Goal: Task Accomplishment & Management: Manage account settings

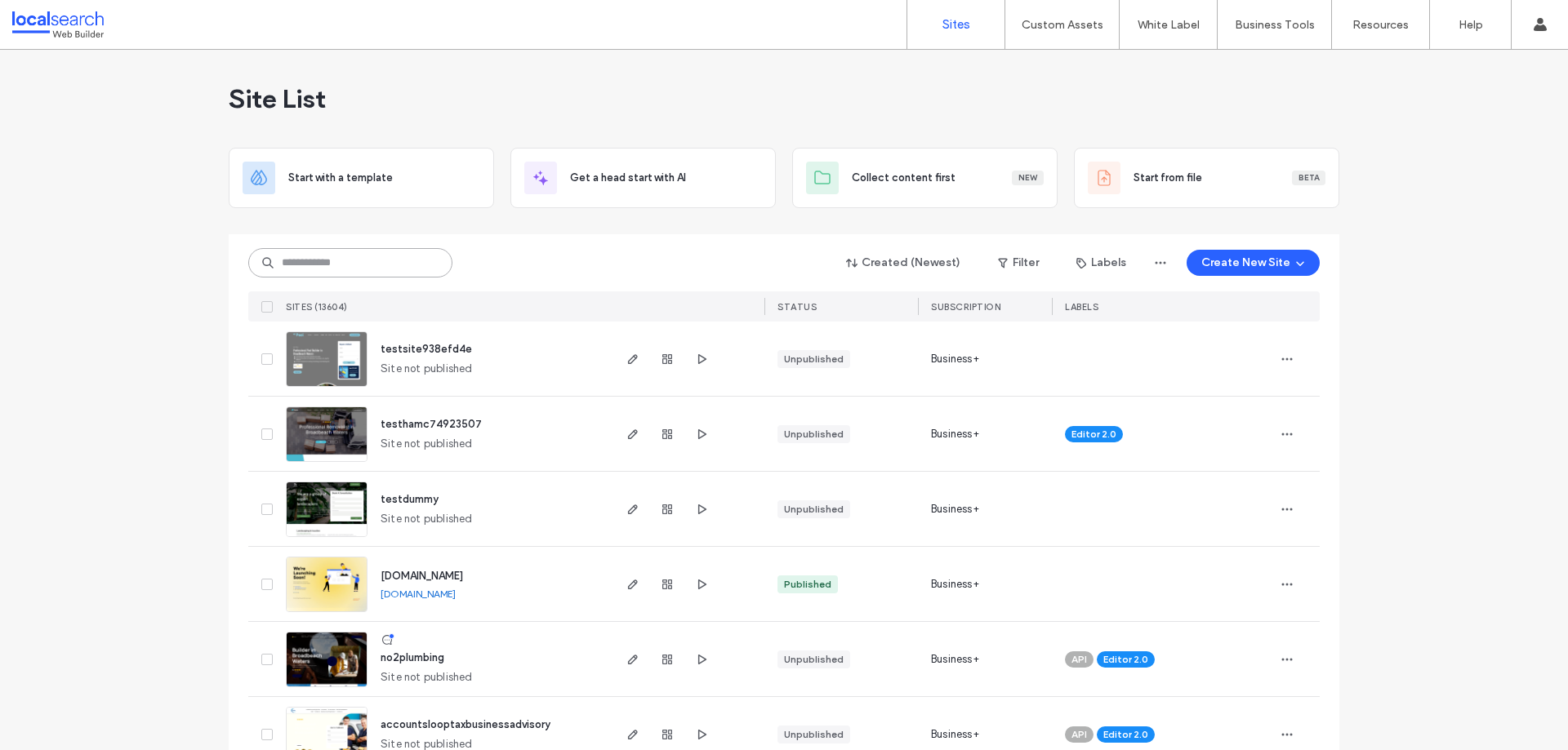
click at [297, 255] on input at bounding box center [350, 263] width 204 height 30
paste input "********"
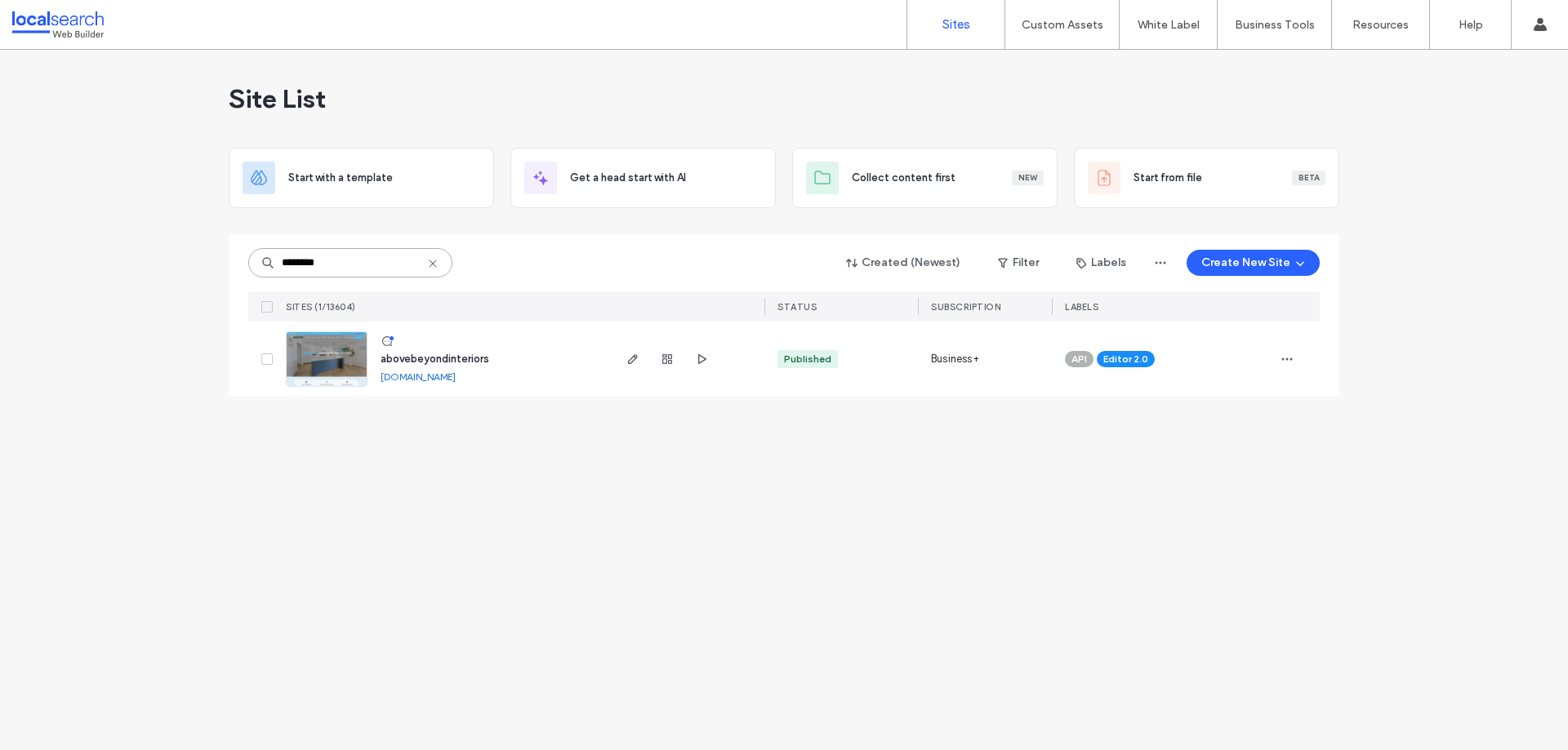
type input "********"
click at [344, 356] on img at bounding box center [326, 388] width 80 height 111
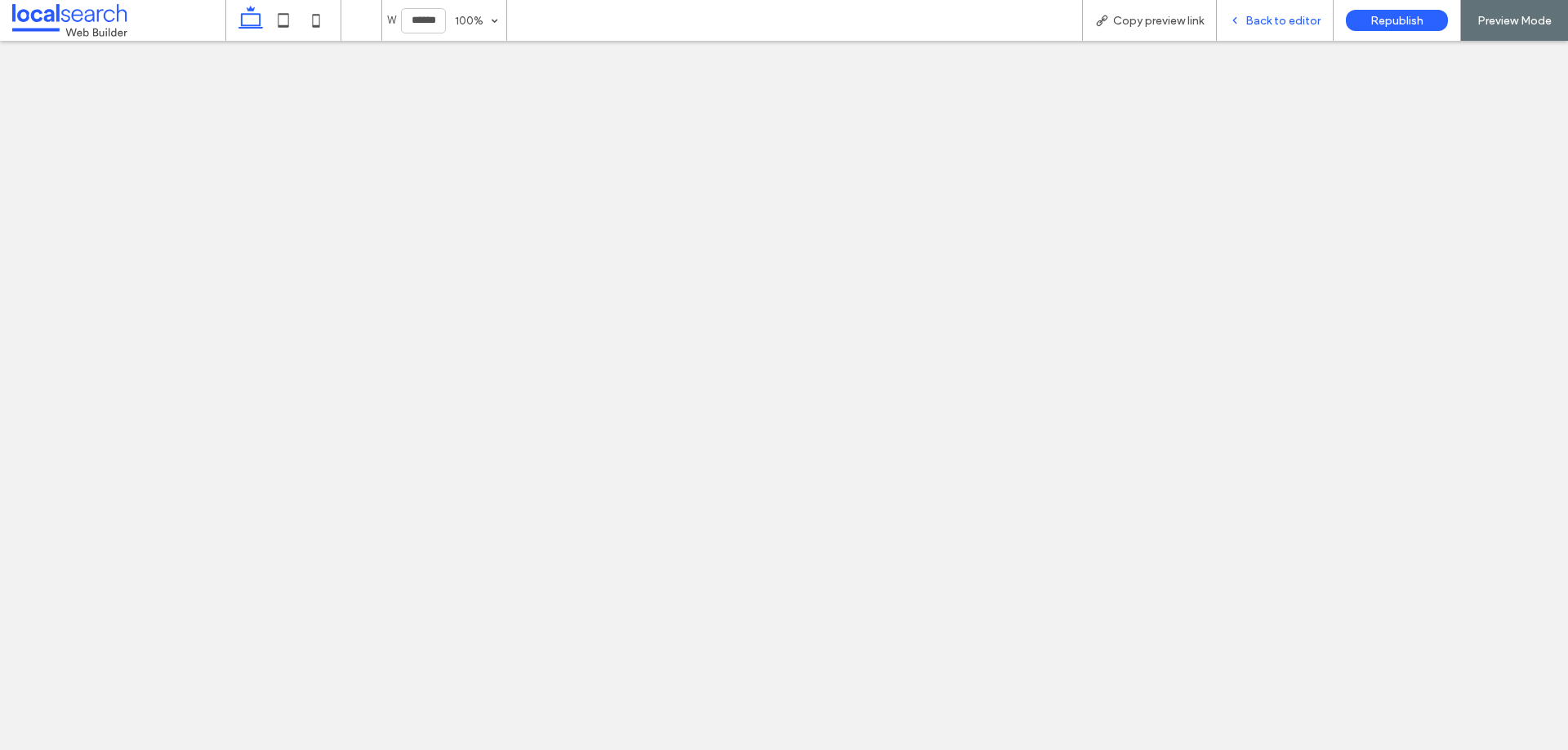
click at [1259, 23] on span "Back to editor" at bounding box center [1283, 21] width 75 height 14
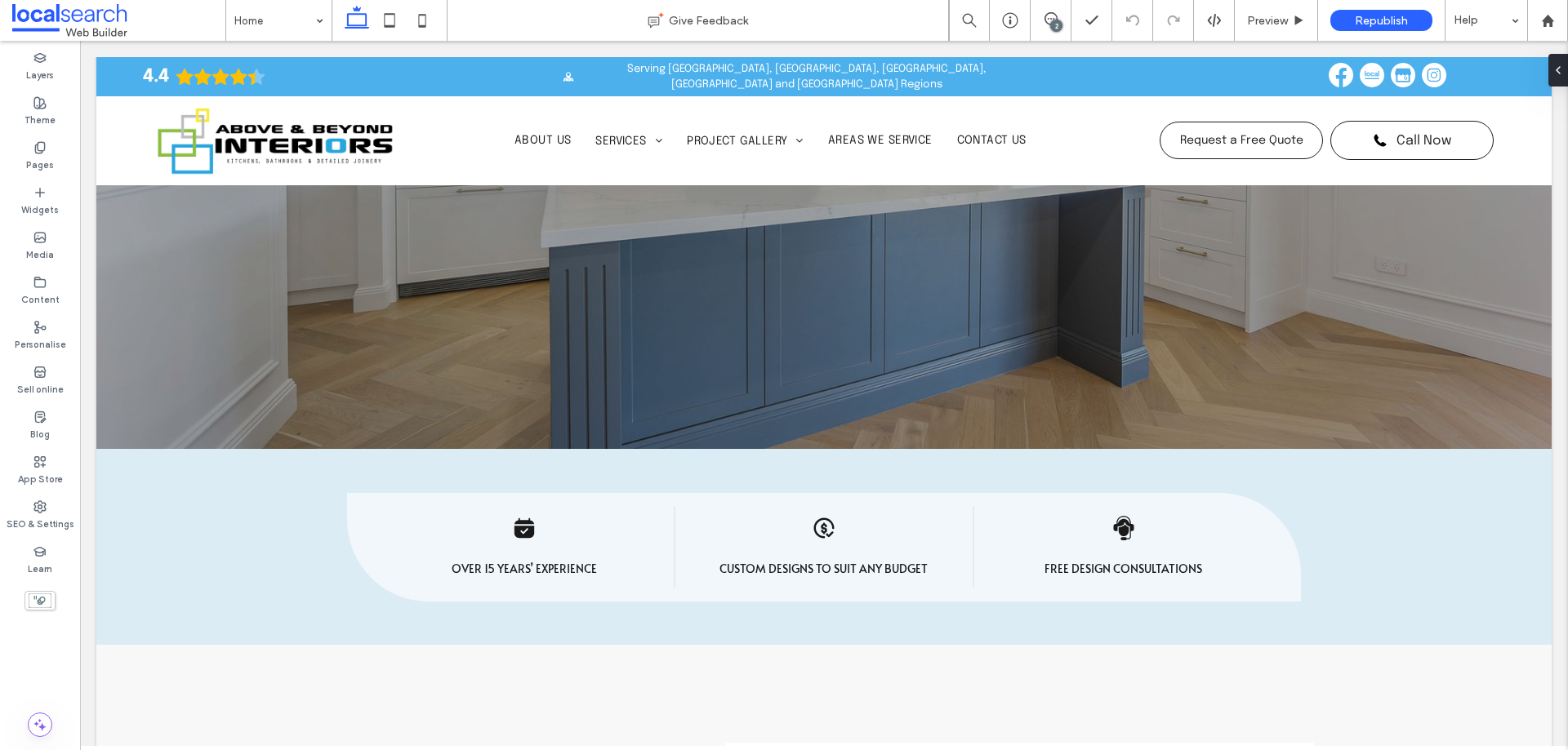
click at [1058, 19] on div "2" at bounding box center [1057, 25] width 12 height 12
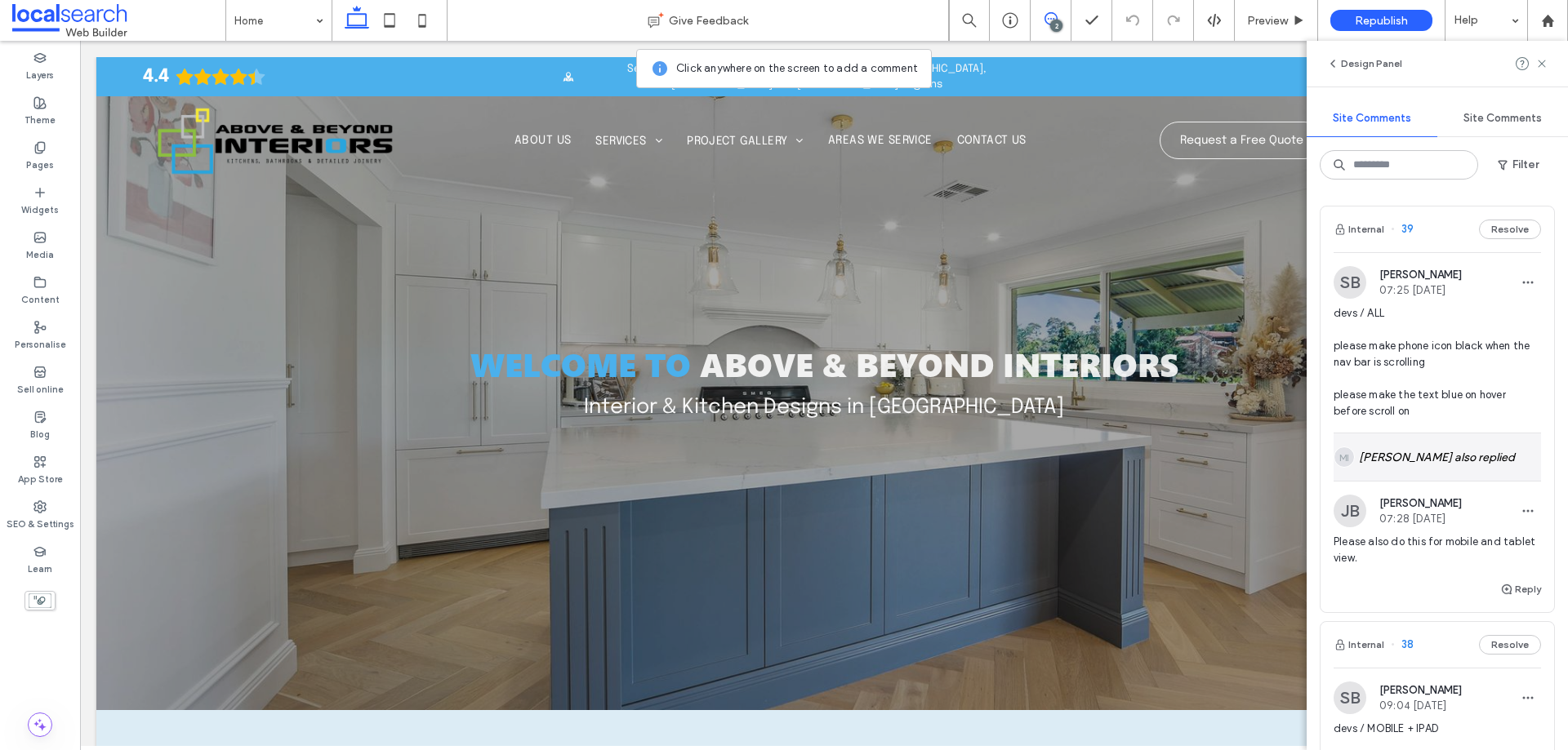
click at [1444, 450] on div "MI Mark Inosa also replied" at bounding box center [1438, 457] width 207 height 47
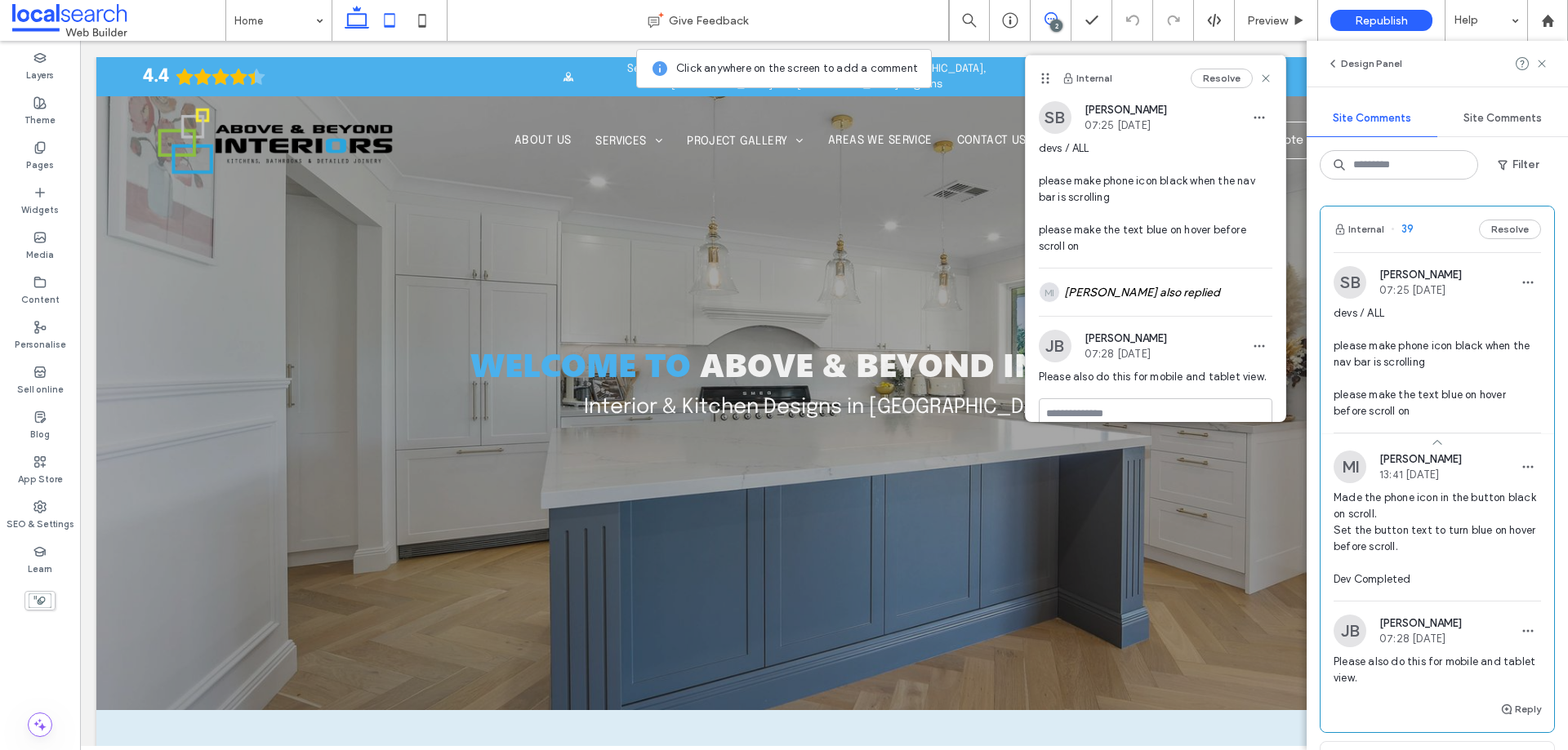
click at [384, 21] on use at bounding box center [390, 20] width 11 height 14
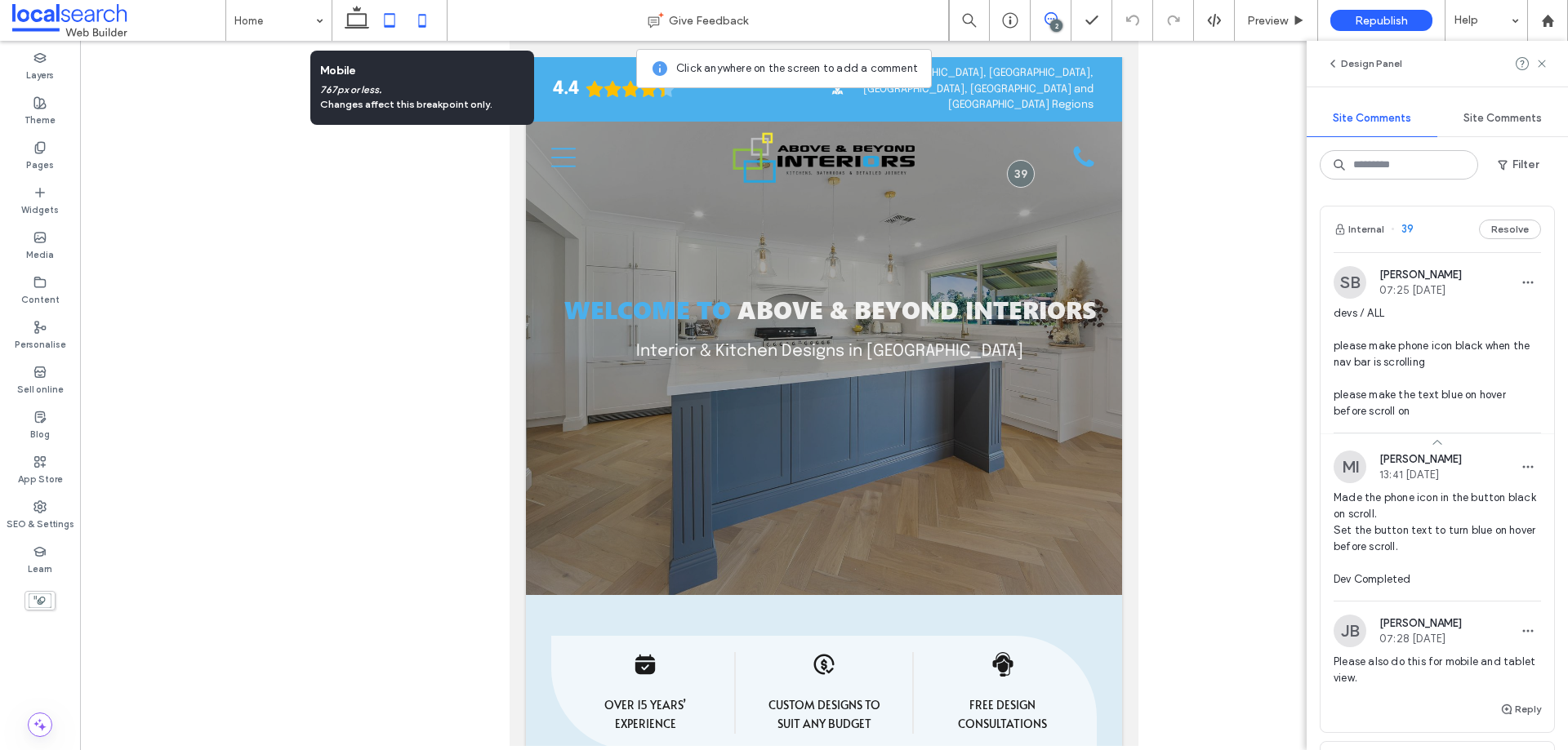
click at [418, 18] on icon at bounding box center [422, 20] width 32 height 32
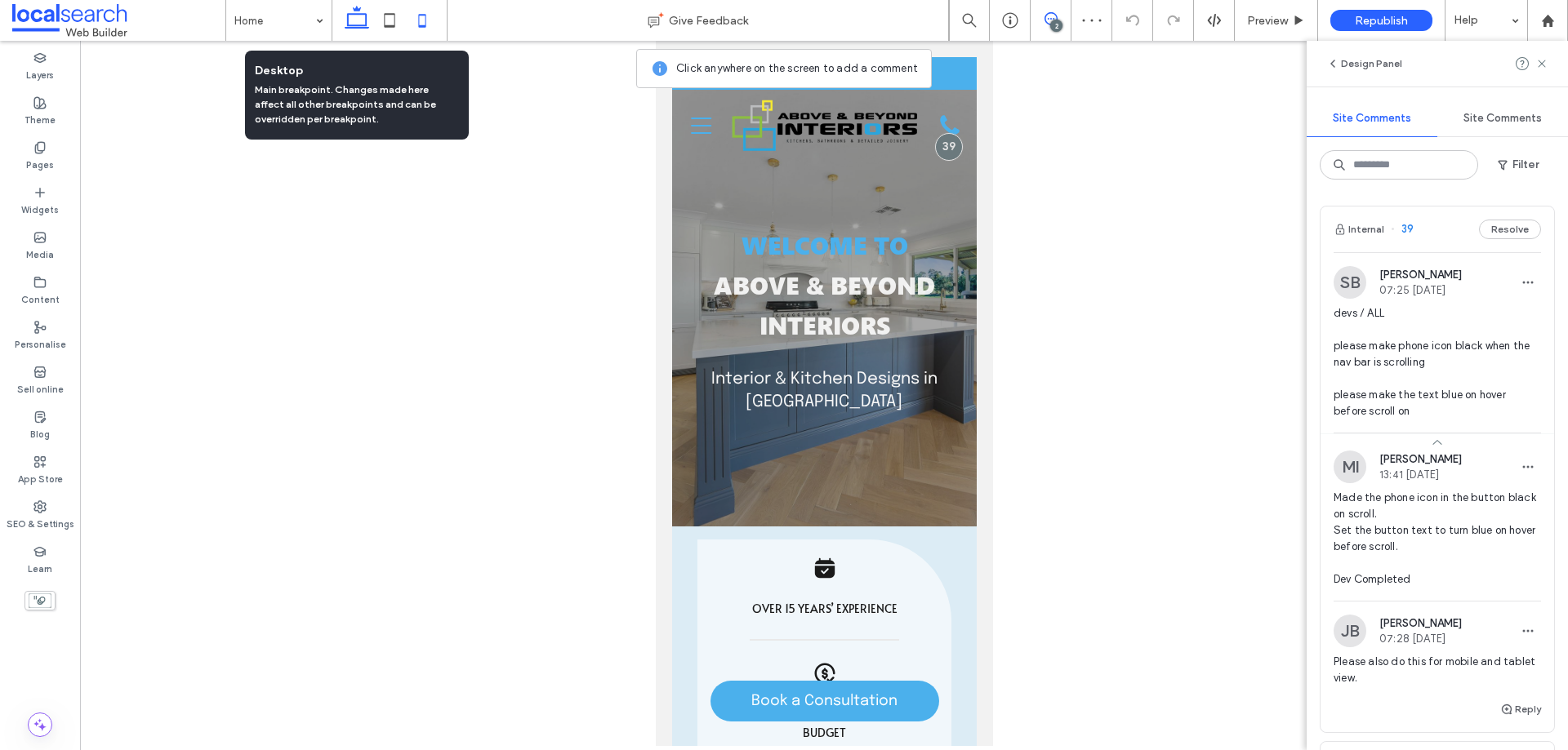
click at [360, 21] on icon at bounding box center [356, 20] width 32 height 32
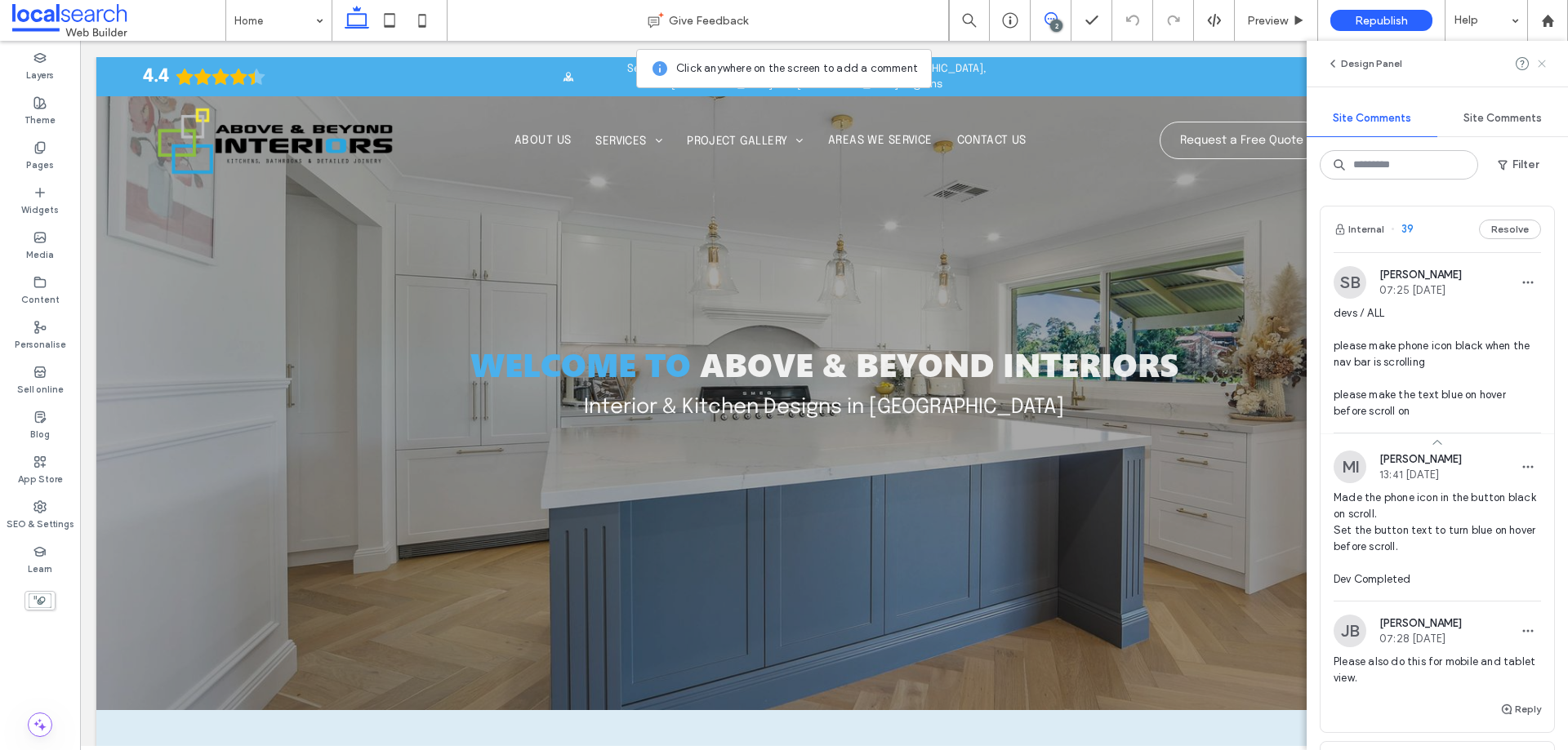
click at [1541, 61] on use at bounding box center [1542, 63] width 7 height 7
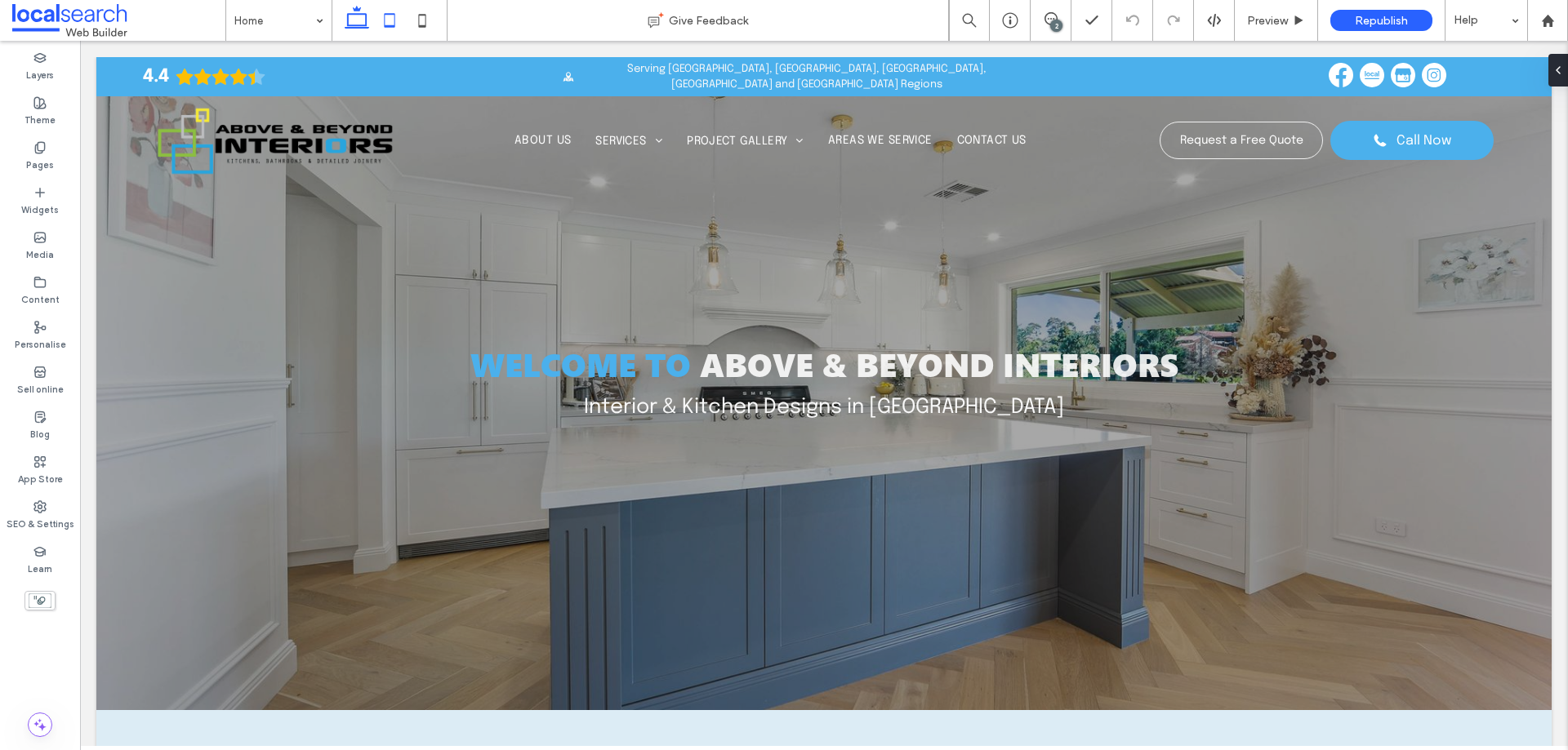
click at [376, 22] on icon at bounding box center [389, 20] width 32 height 32
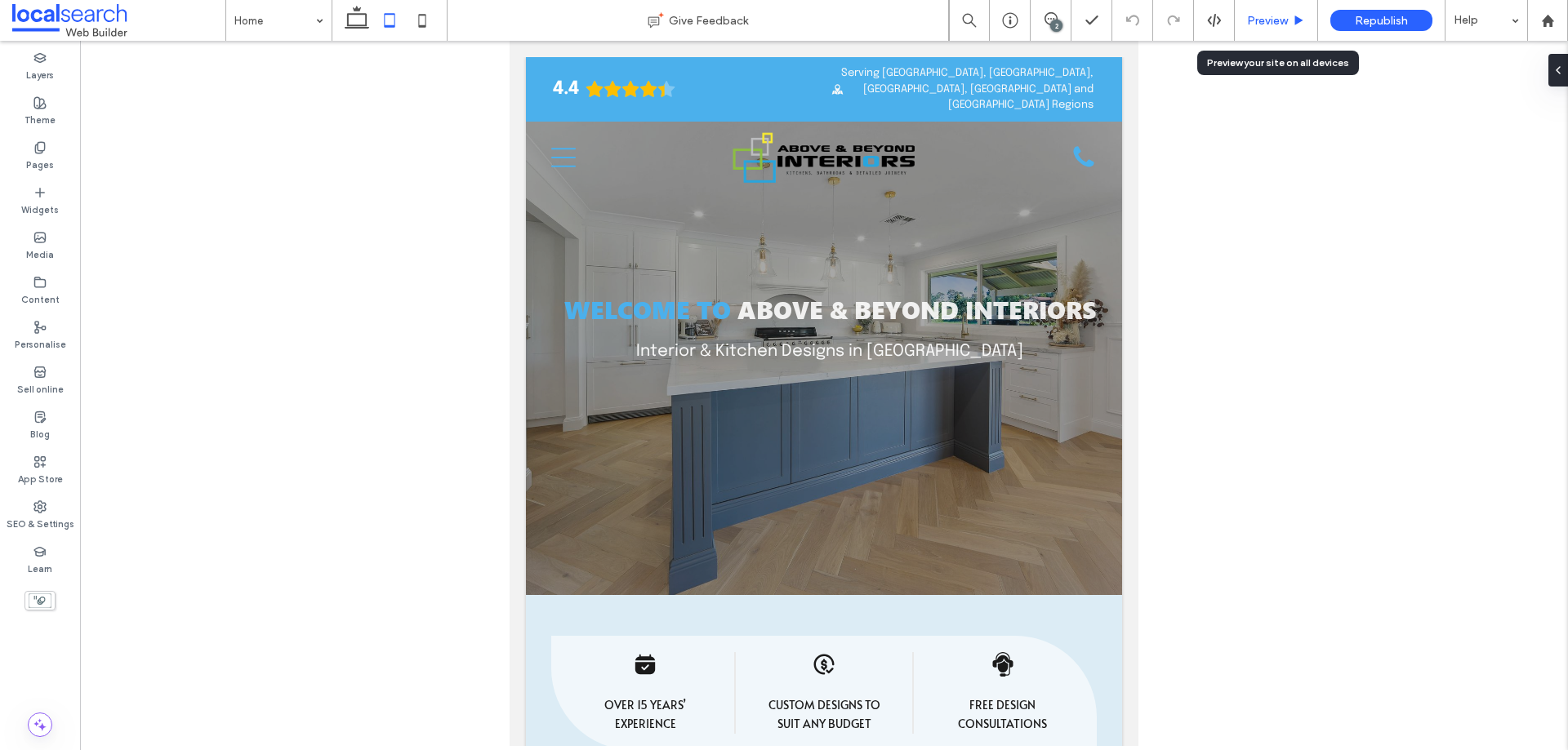
click at [1276, 25] on span "Preview" at bounding box center [1268, 21] width 41 height 14
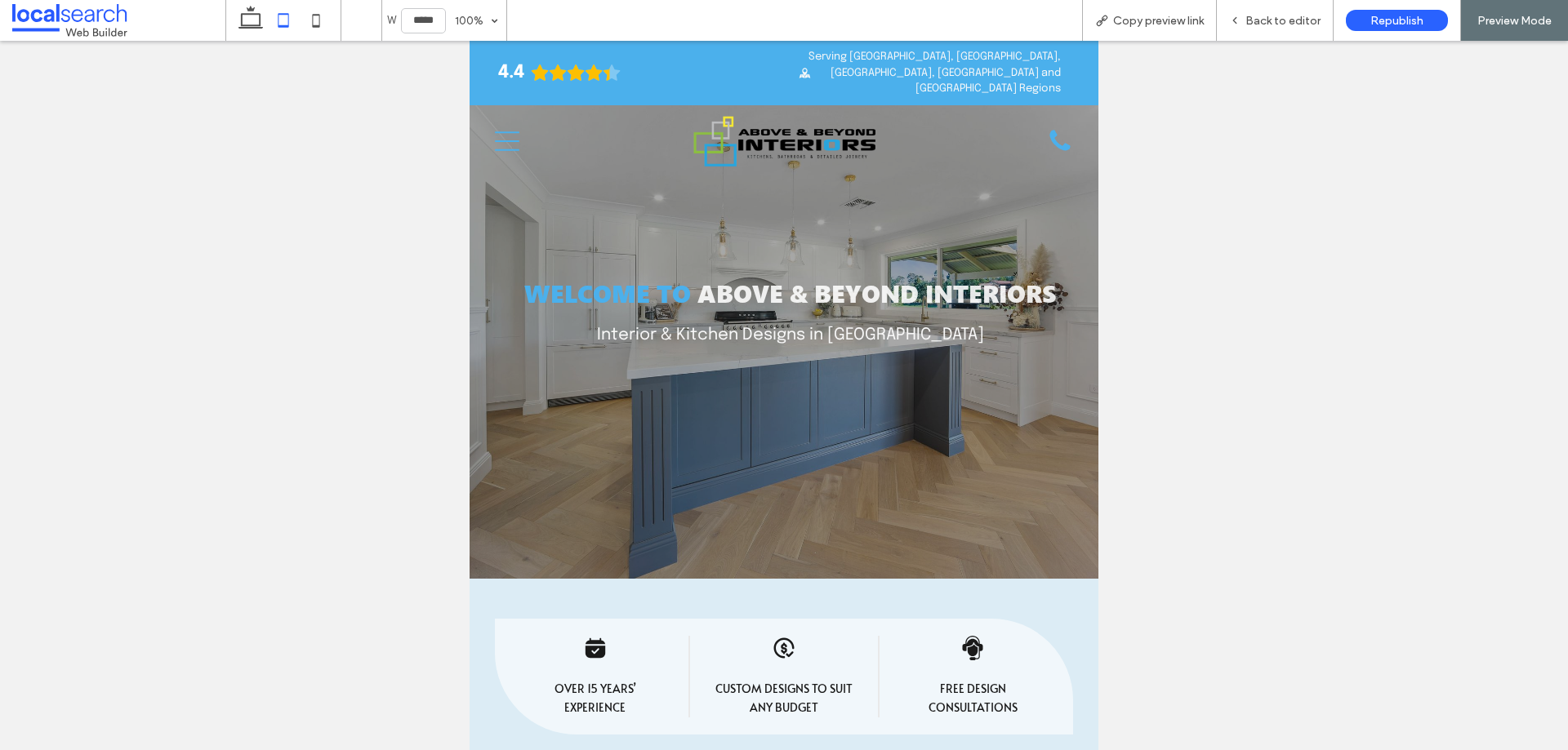
click at [500, 129] on icon "Menu Icon" at bounding box center [507, 141] width 25 height 25
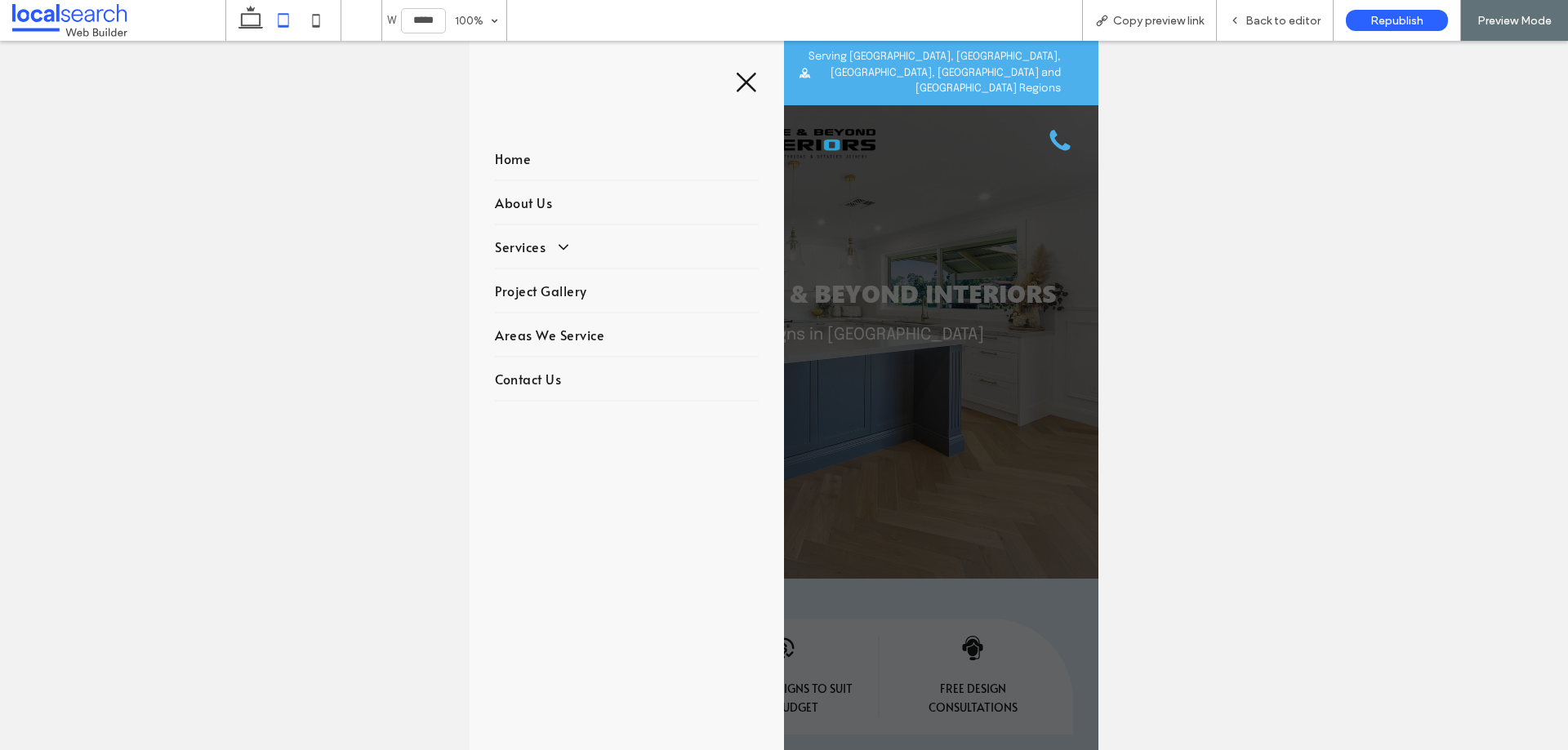
drag, startPoint x: 738, startPoint y: 80, endPoint x: 745, endPoint y: 98, distance: 19.3
click at [737, 81] on icon at bounding box center [747, 82] width 19 height 19
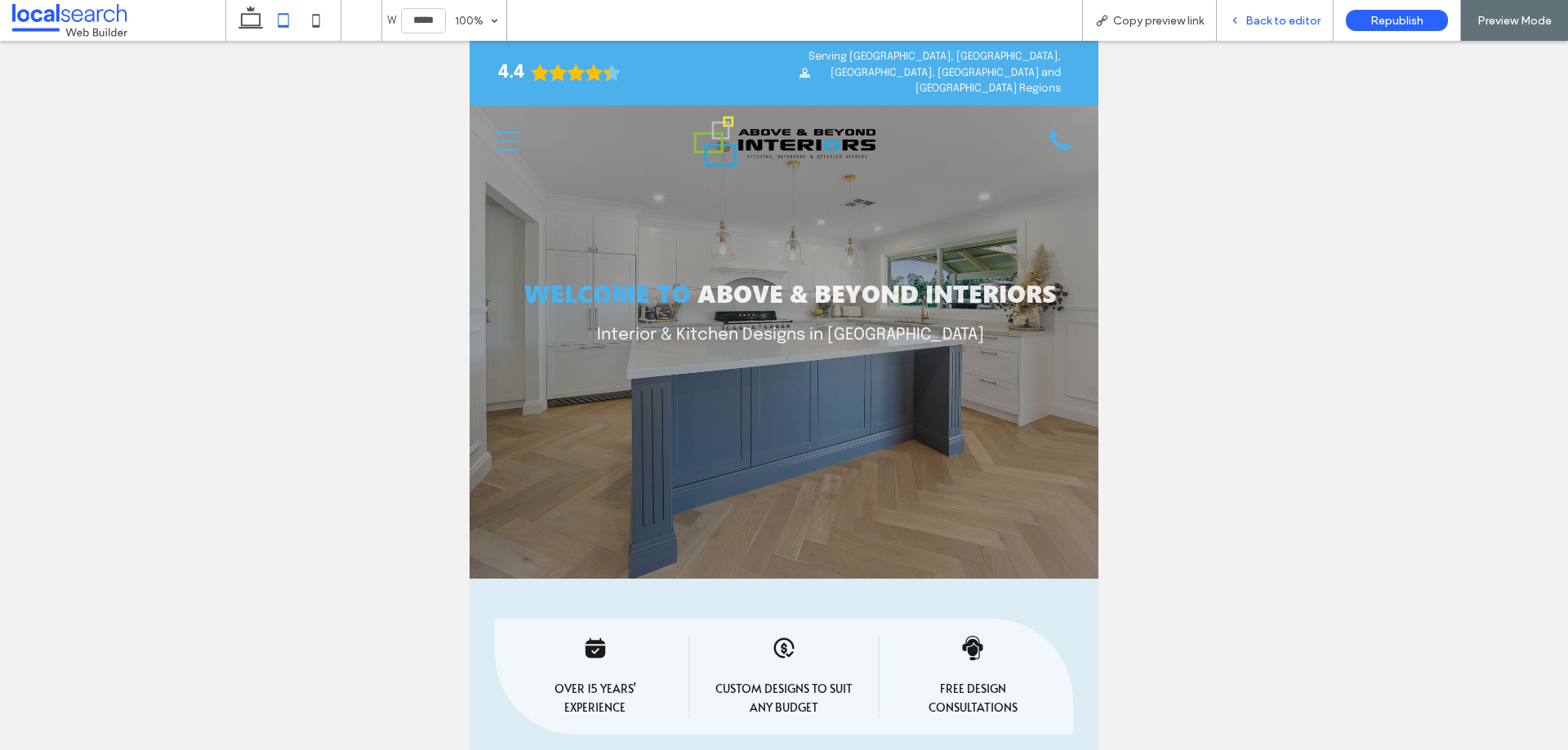
click at [1288, 14] on span "Back to editor" at bounding box center [1283, 21] width 75 height 14
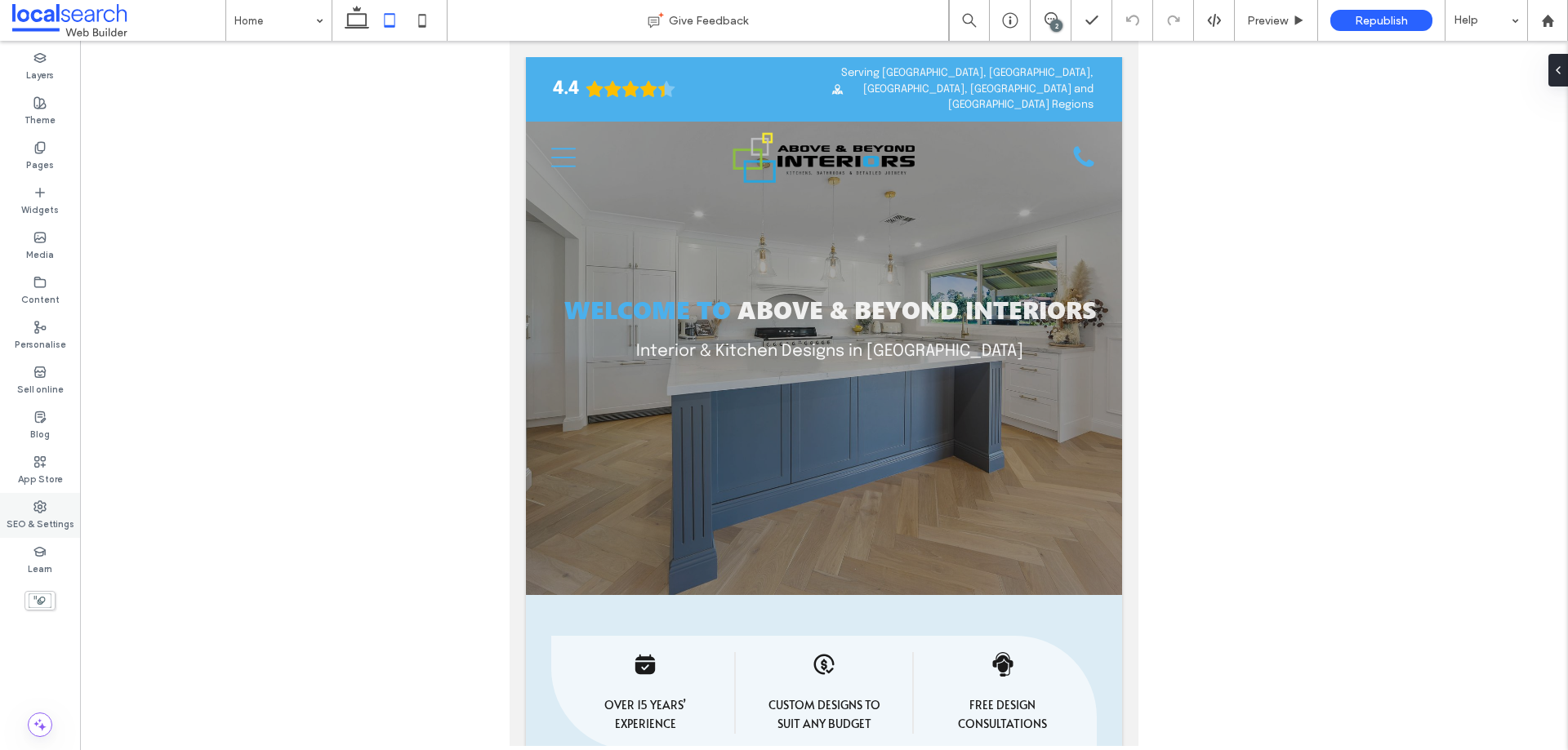
click at [54, 513] on div "SEO & Settings" at bounding box center [39, 515] width 80 height 45
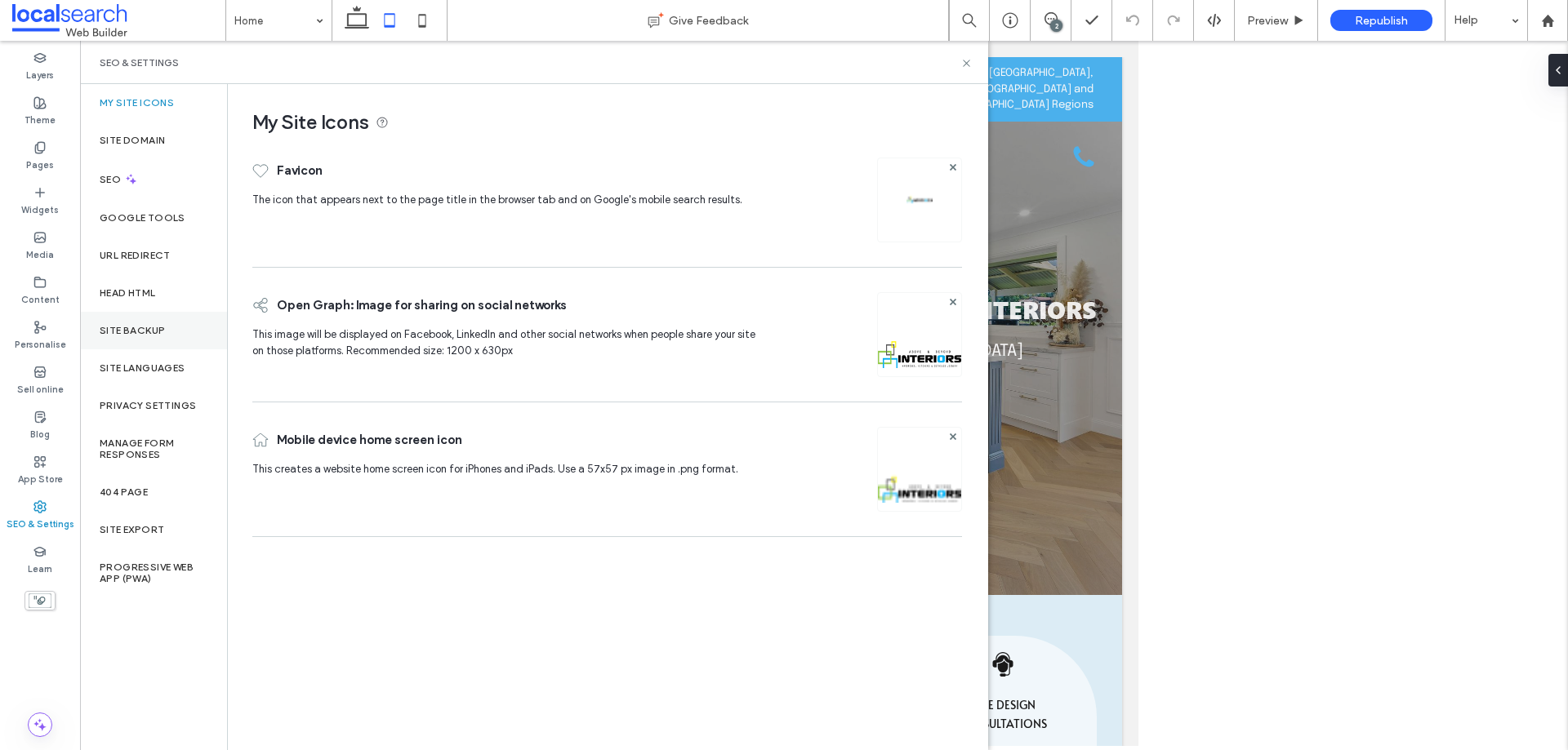
click at [185, 335] on div "Site backup" at bounding box center [153, 330] width 147 height 38
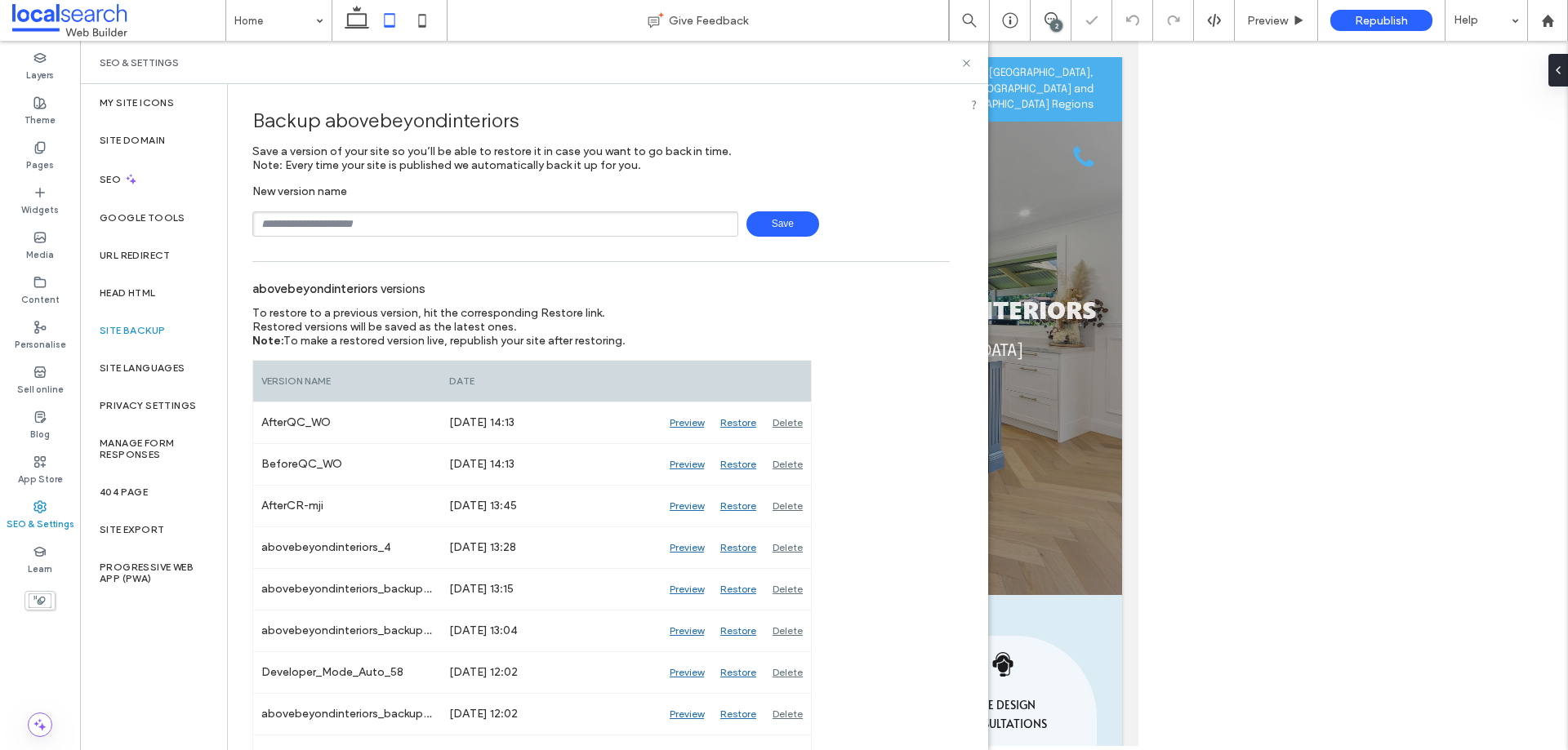
click at [420, 230] on input "text" at bounding box center [495, 224] width 486 height 25
type input "**********"
click at [967, 64] on use at bounding box center [966, 62] width 6 height 6
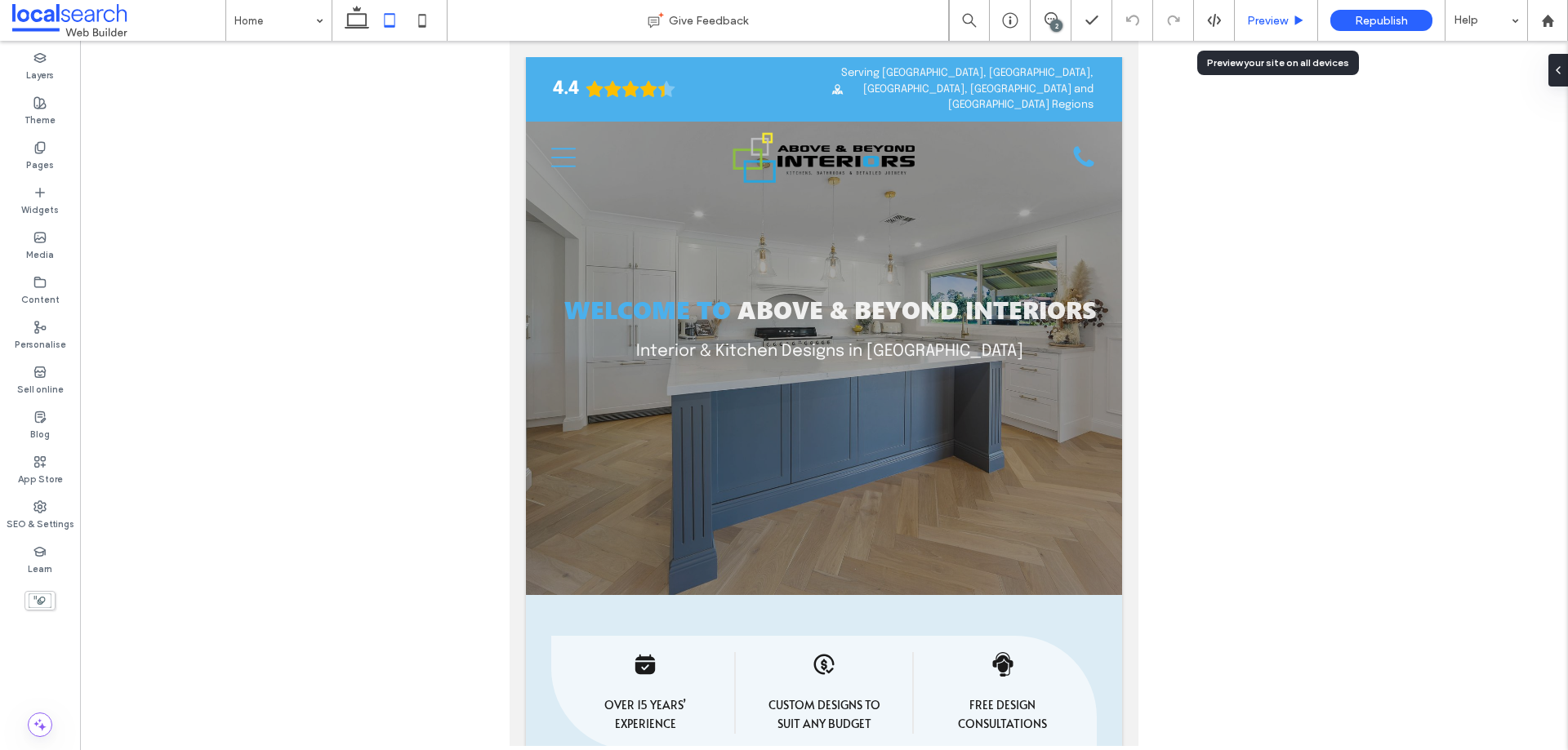
click at [1275, 12] on div "Preview" at bounding box center [1276, 20] width 83 height 41
click at [1258, 24] on span "Preview" at bounding box center [1268, 21] width 41 height 14
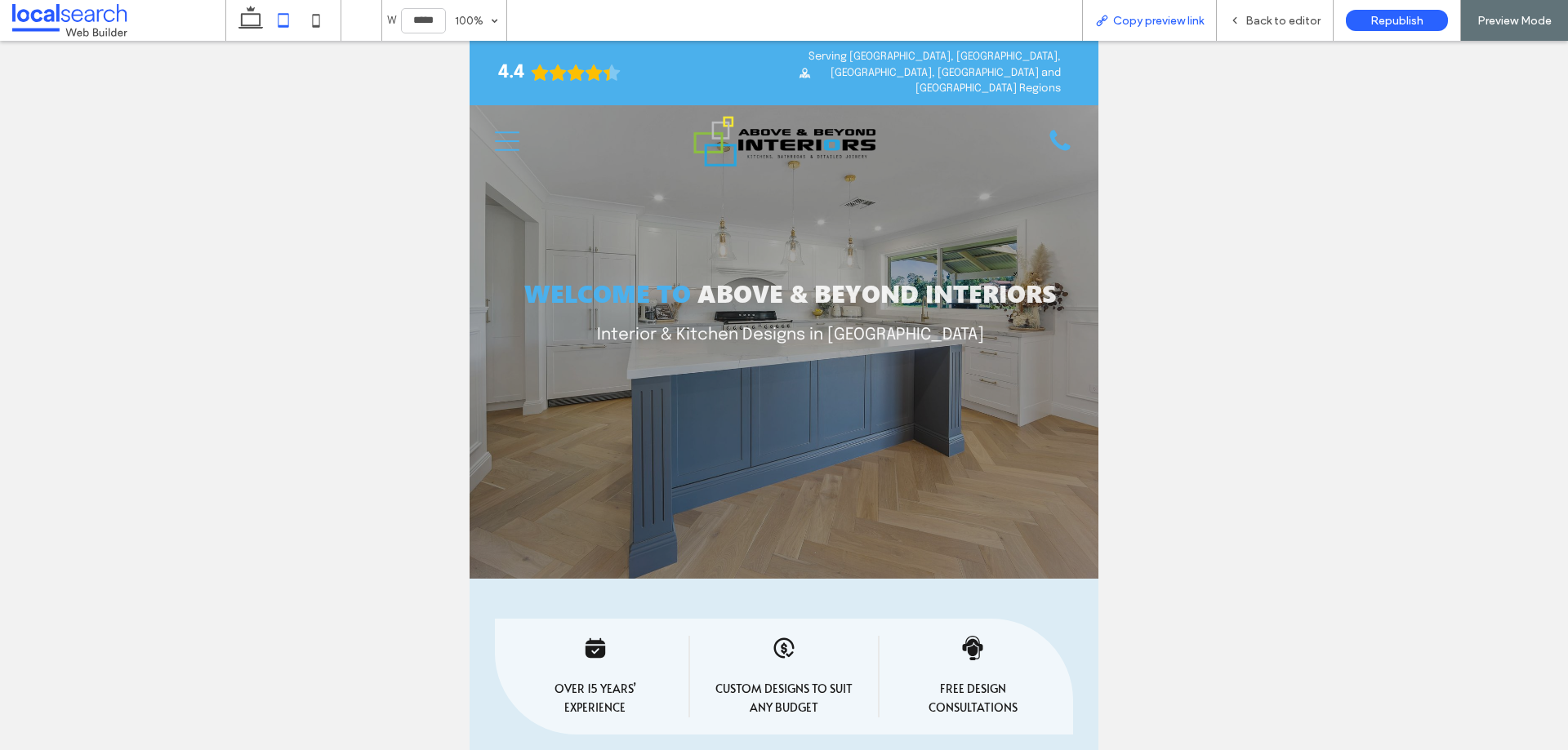
click at [1145, 18] on span "Copy preview link" at bounding box center [1159, 21] width 91 height 14
click at [1284, 23] on span "Back to editor" at bounding box center [1283, 21] width 75 height 14
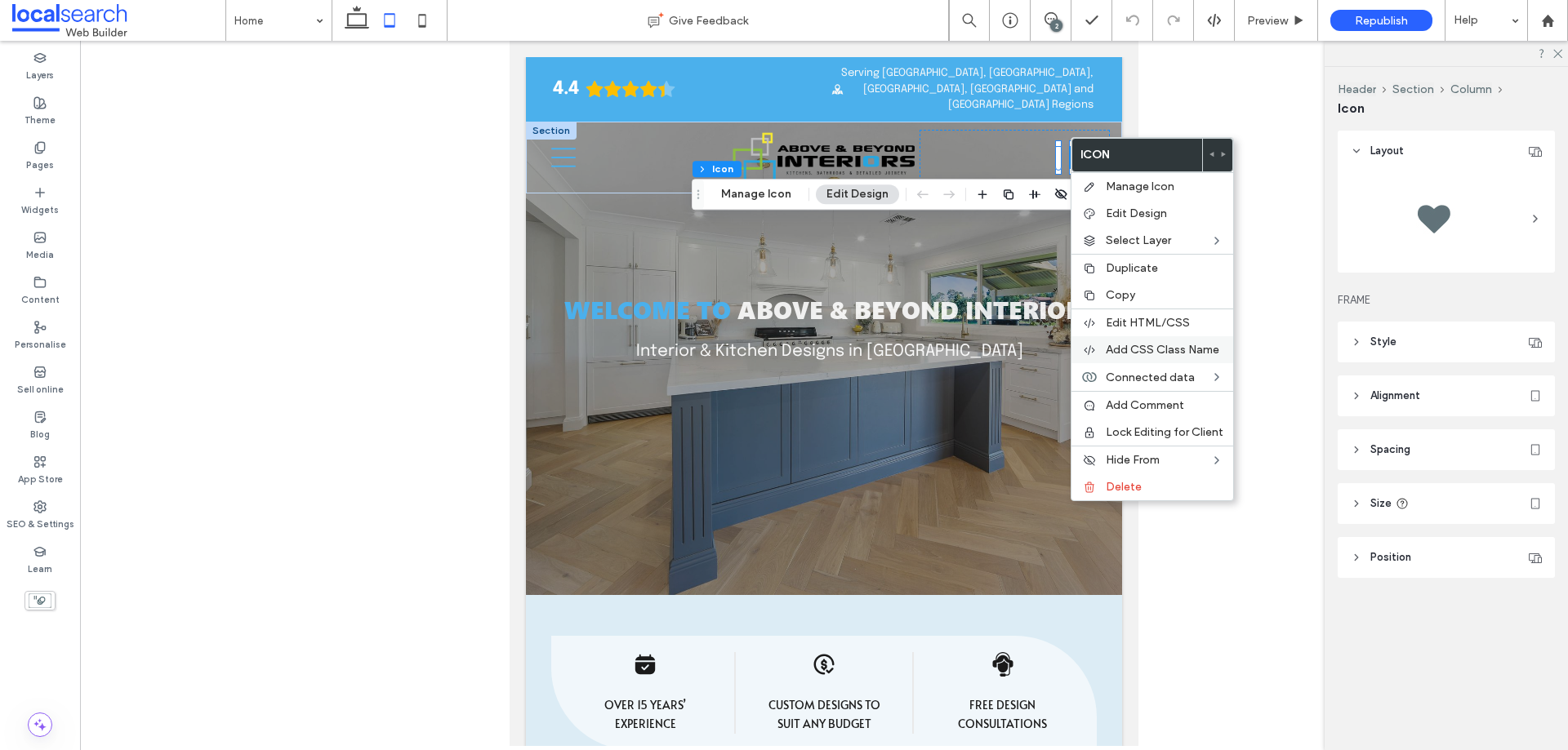
click at [1157, 342] on div "Add CSS Class Name" at bounding box center [1152, 349] width 162 height 27
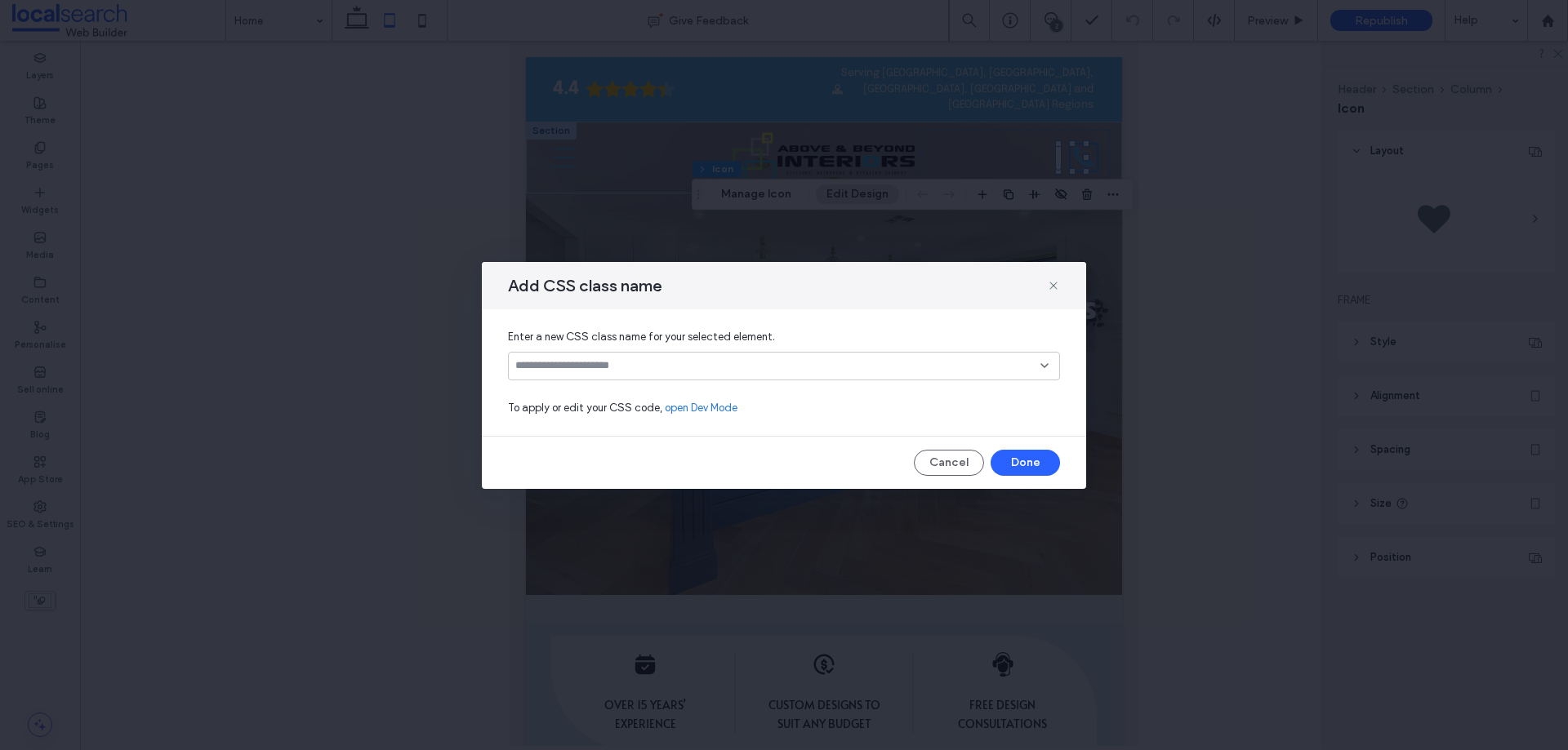
click at [785, 369] on input at bounding box center [778, 366] width 525 height 13
type input "*********"
click at [649, 389] on div "Create "phoneIcon"" at bounding box center [784, 392] width 536 height 12
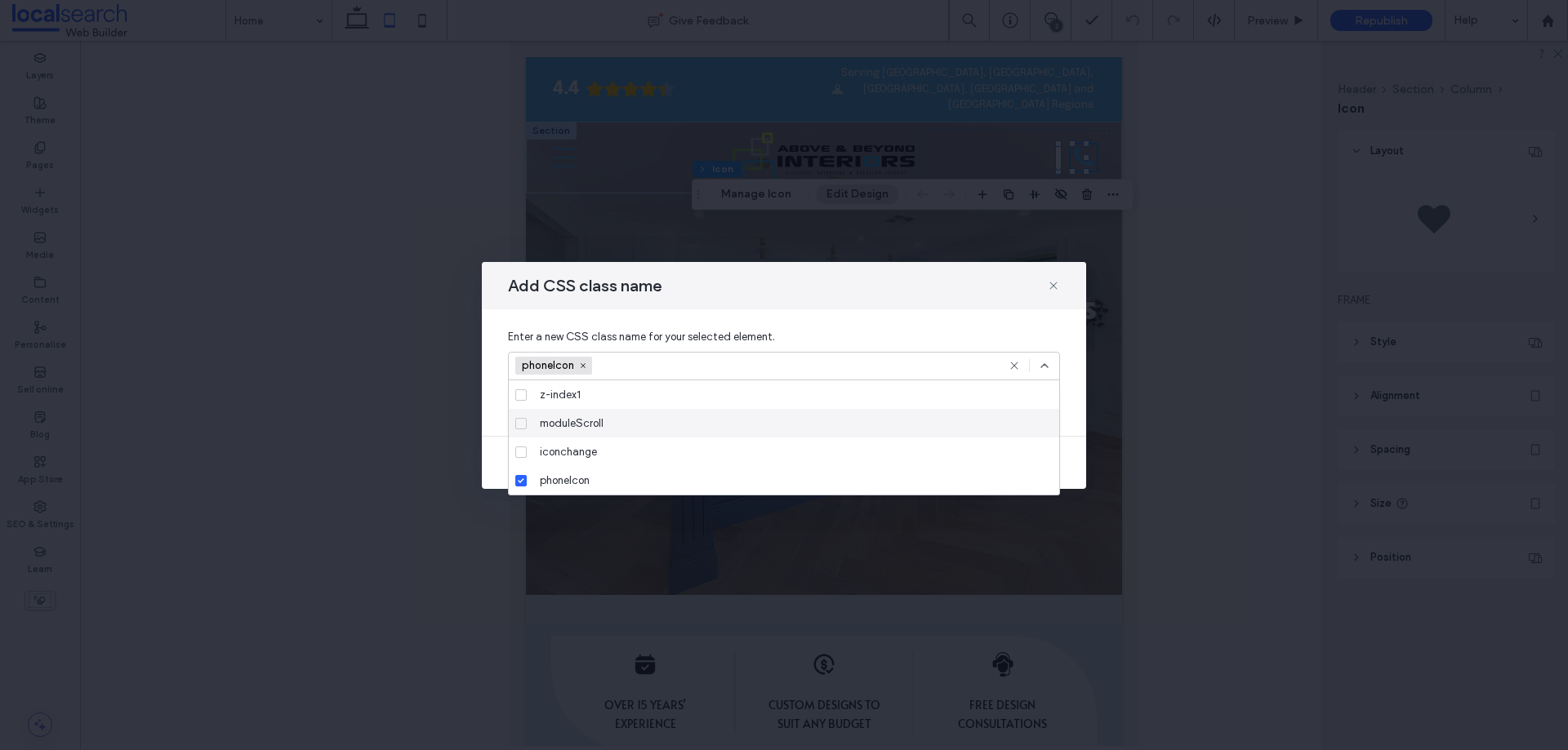
click at [1043, 364] on icon at bounding box center [1044, 366] width 13 height 13
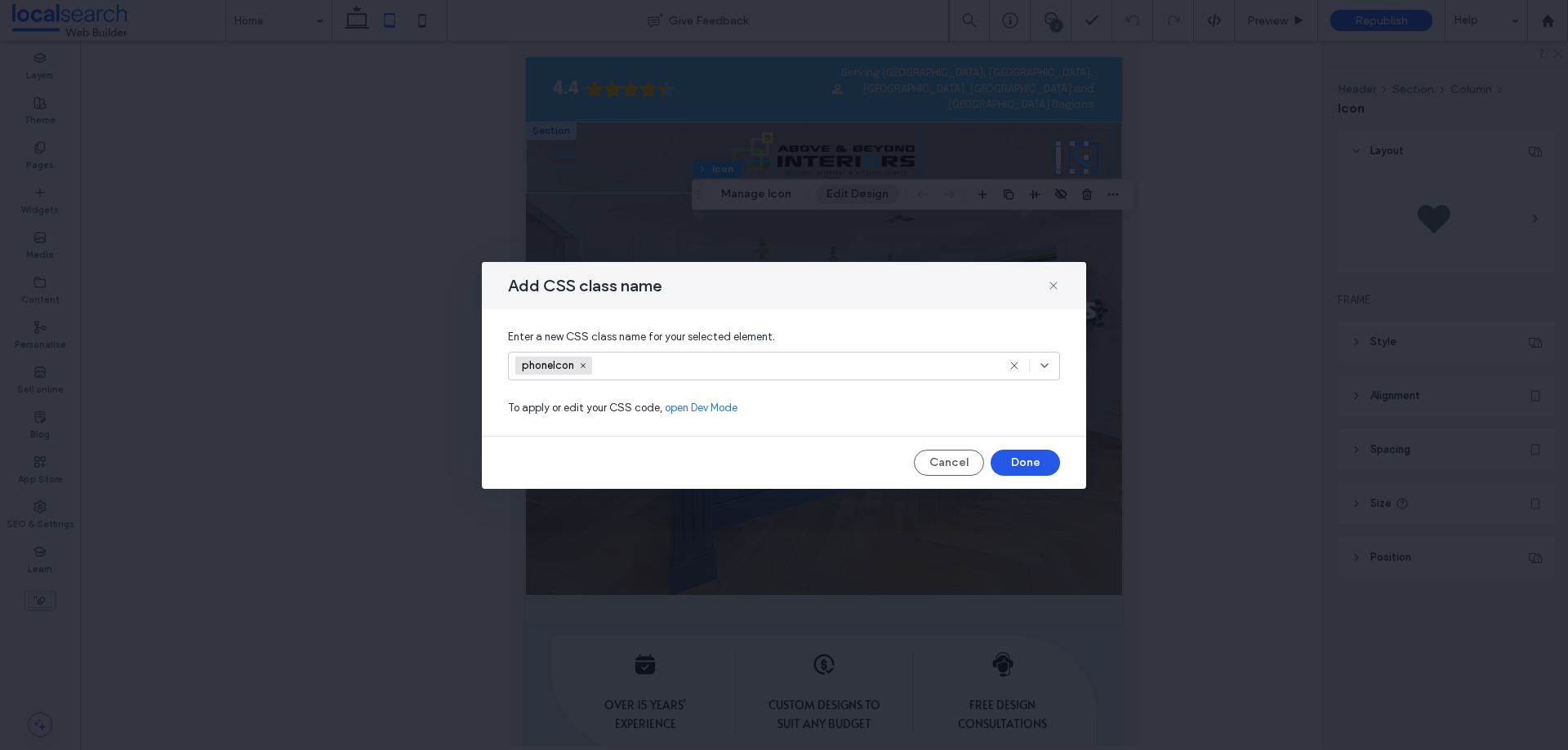
click at [1029, 465] on button "Done" at bounding box center [1025, 463] width 69 height 26
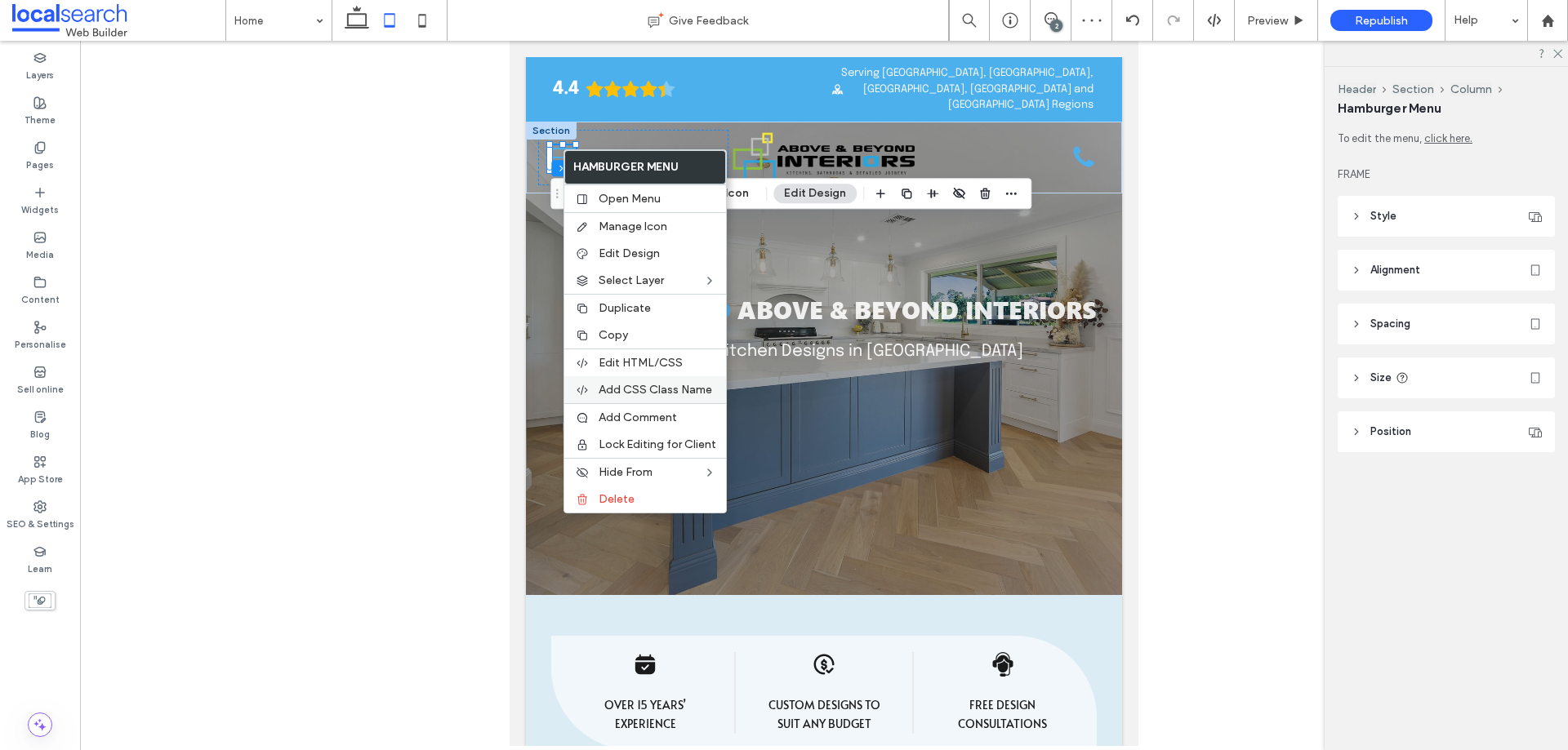
click at [659, 388] on span "Add CSS Class Name" at bounding box center [656, 390] width 114 height 14
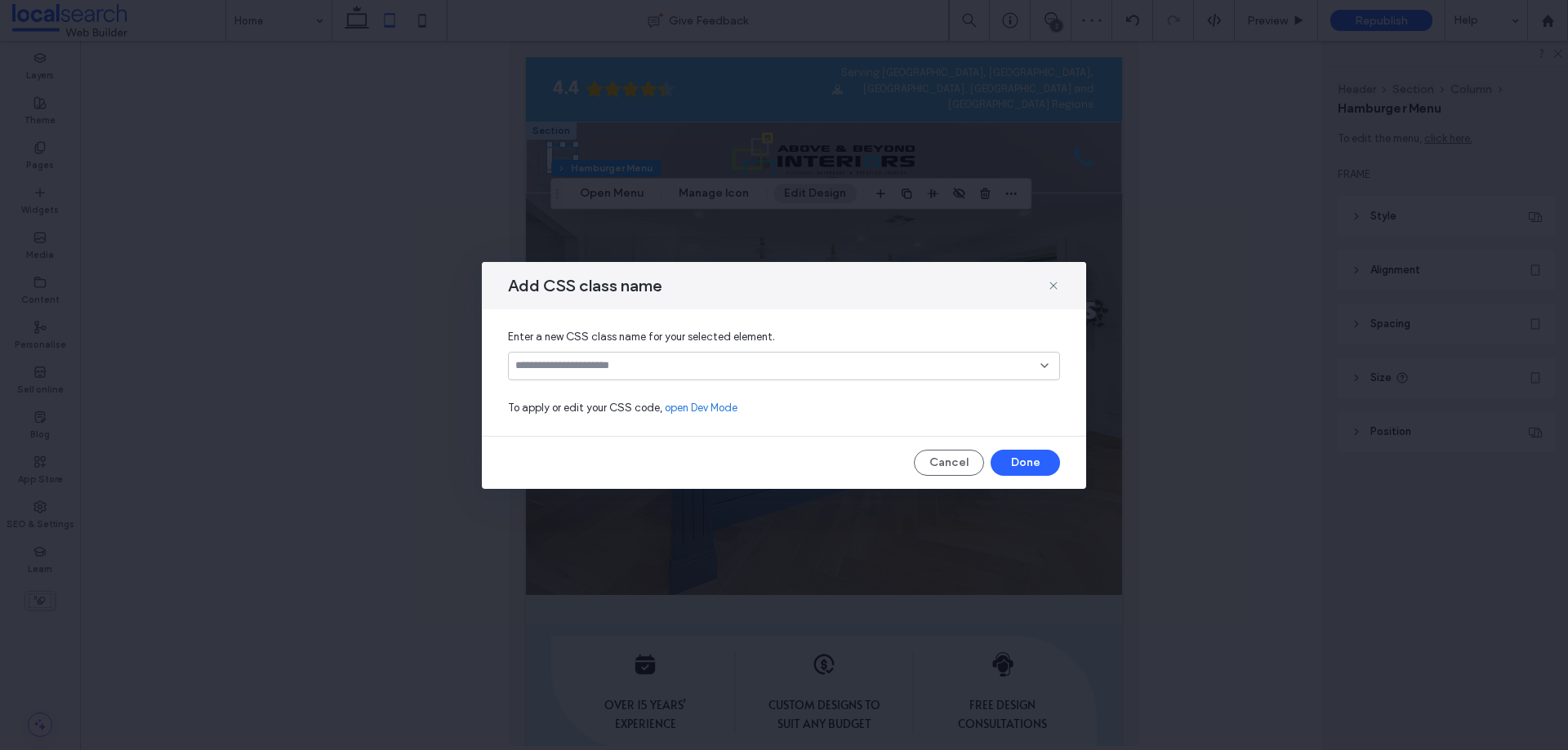
click at [750, 364] on input at bounding box center [778, 366] width 525 height 13
type input "********"
click at [693, 386] on div "Create "menuIcon"" at bounding box center [784, 392] width 536 height 12
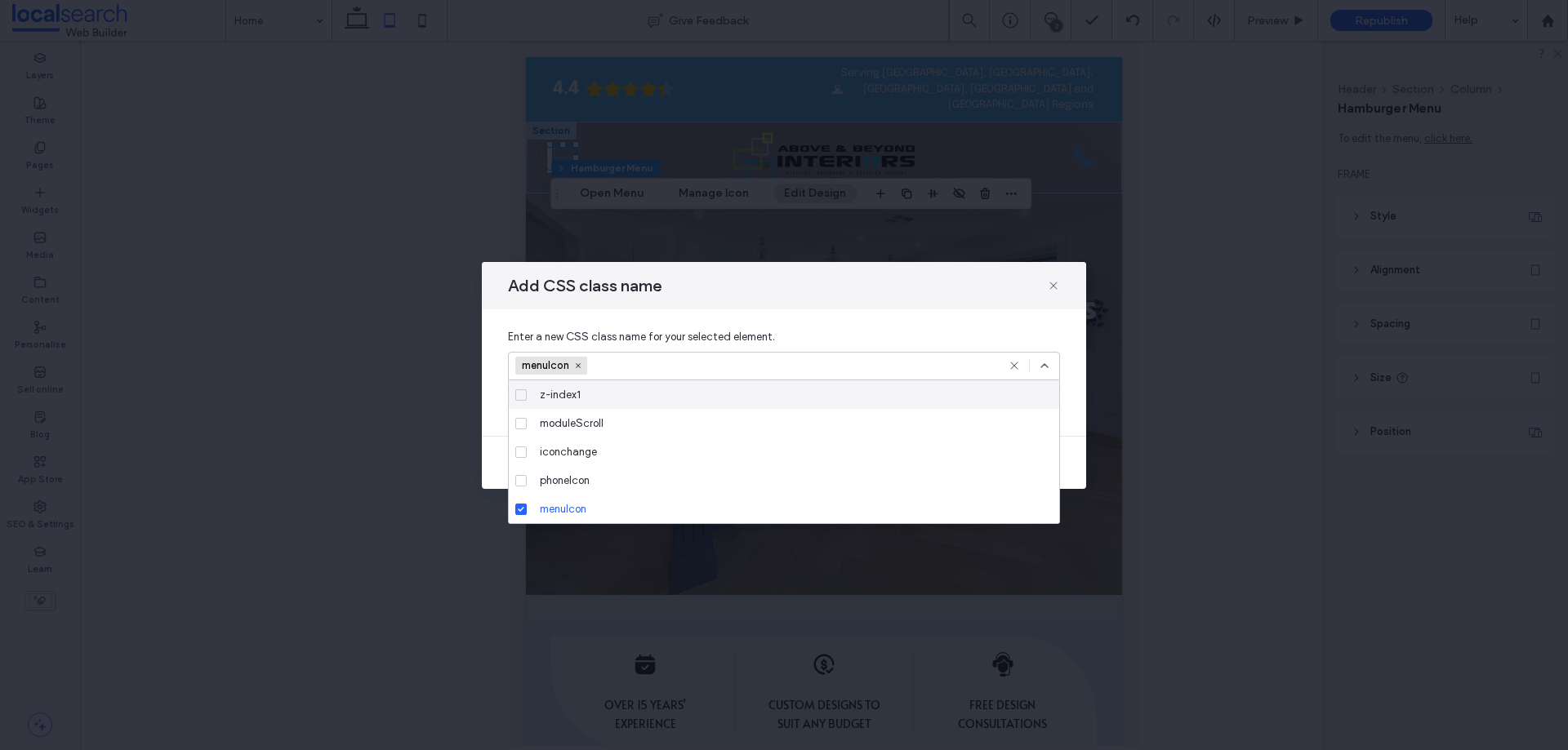
click at [1044, 364] on use at bounding box center [1044, 366] width 6 height 4
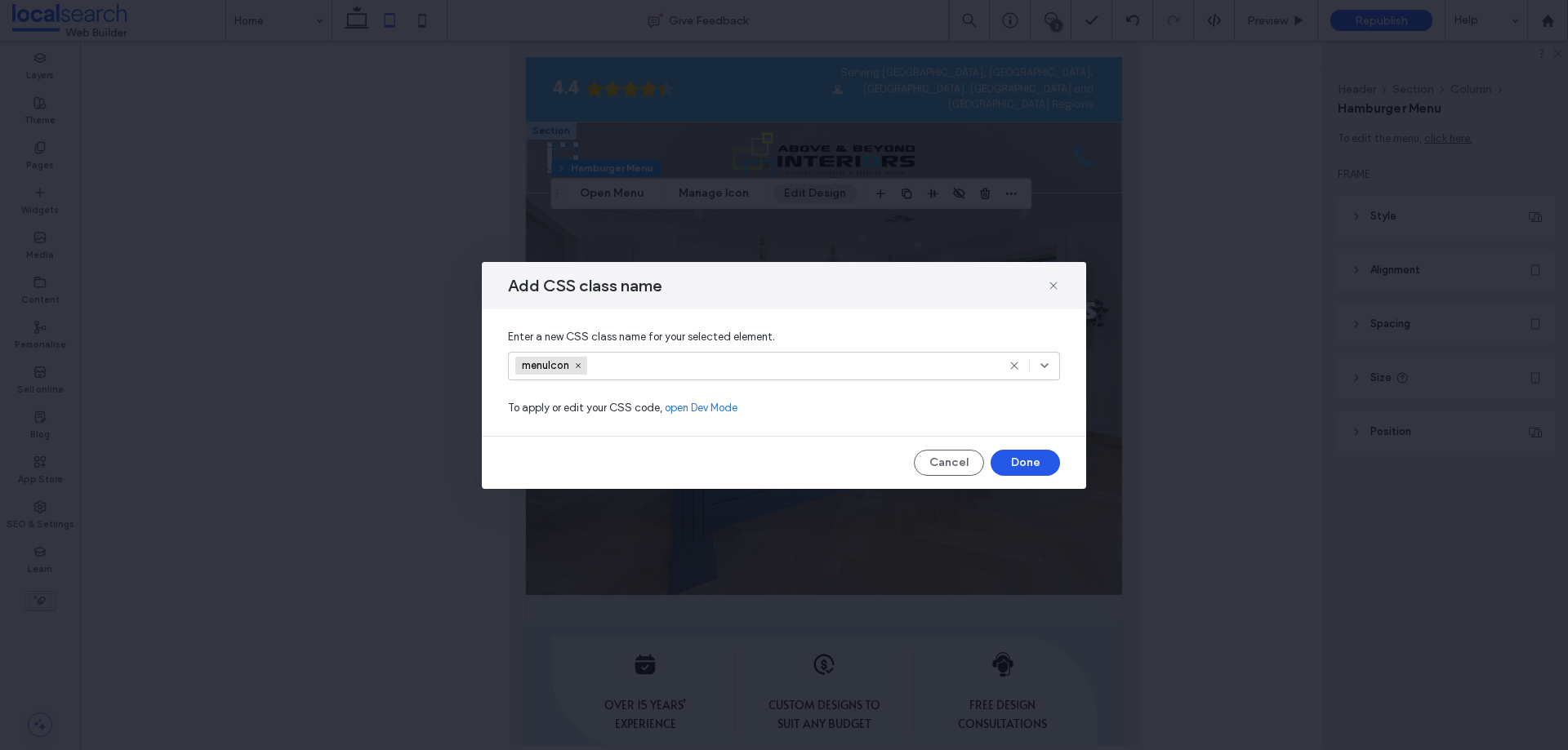
click at [1028, 451] on button "Done" at bounding box center [1025, 463] width 69 height 26
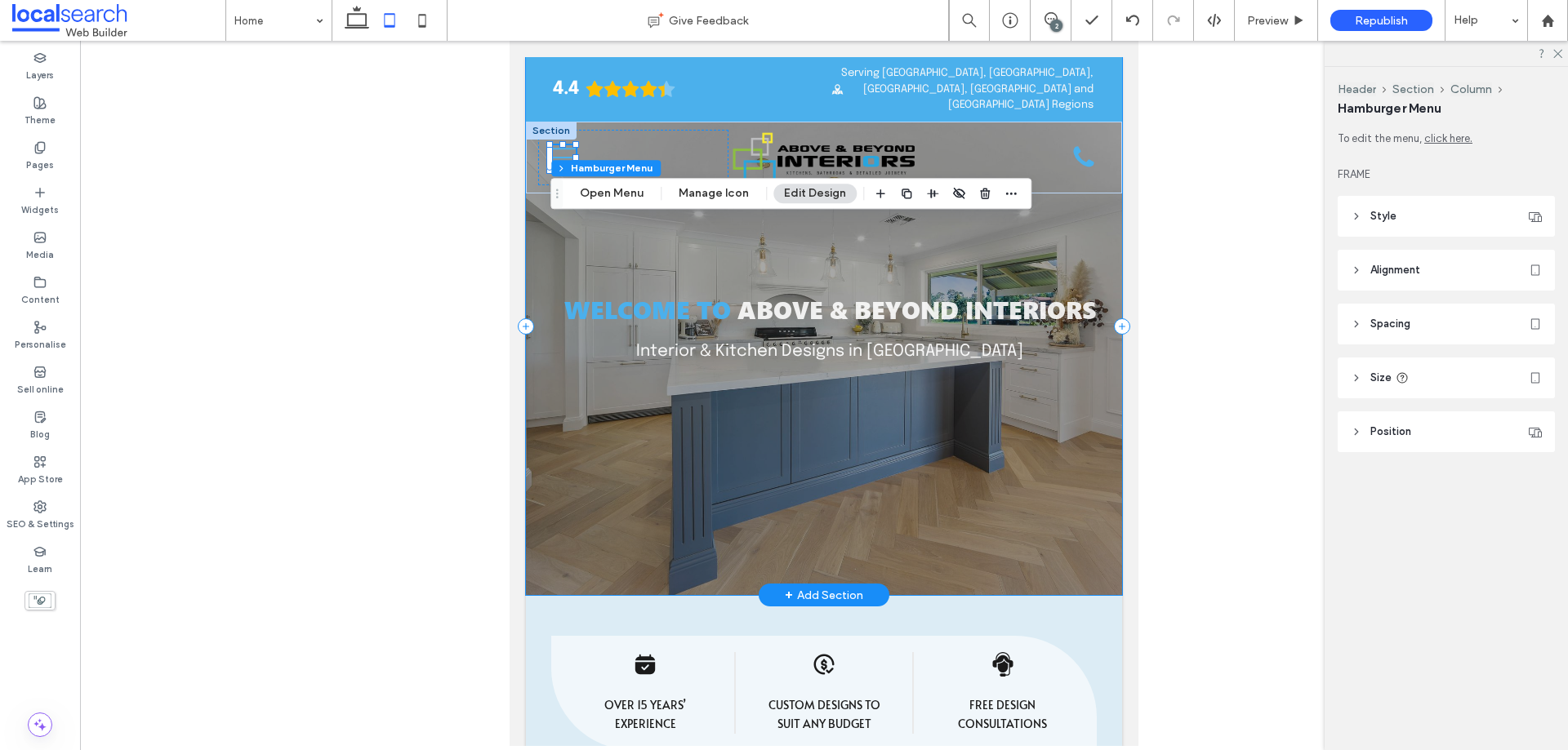
click at [1075, 224] on div "Welcome to Above & Beyond Interiors Interior & Kitchen Designs in Campbelltown" at bounding box center [824, 326] width 596 height 538
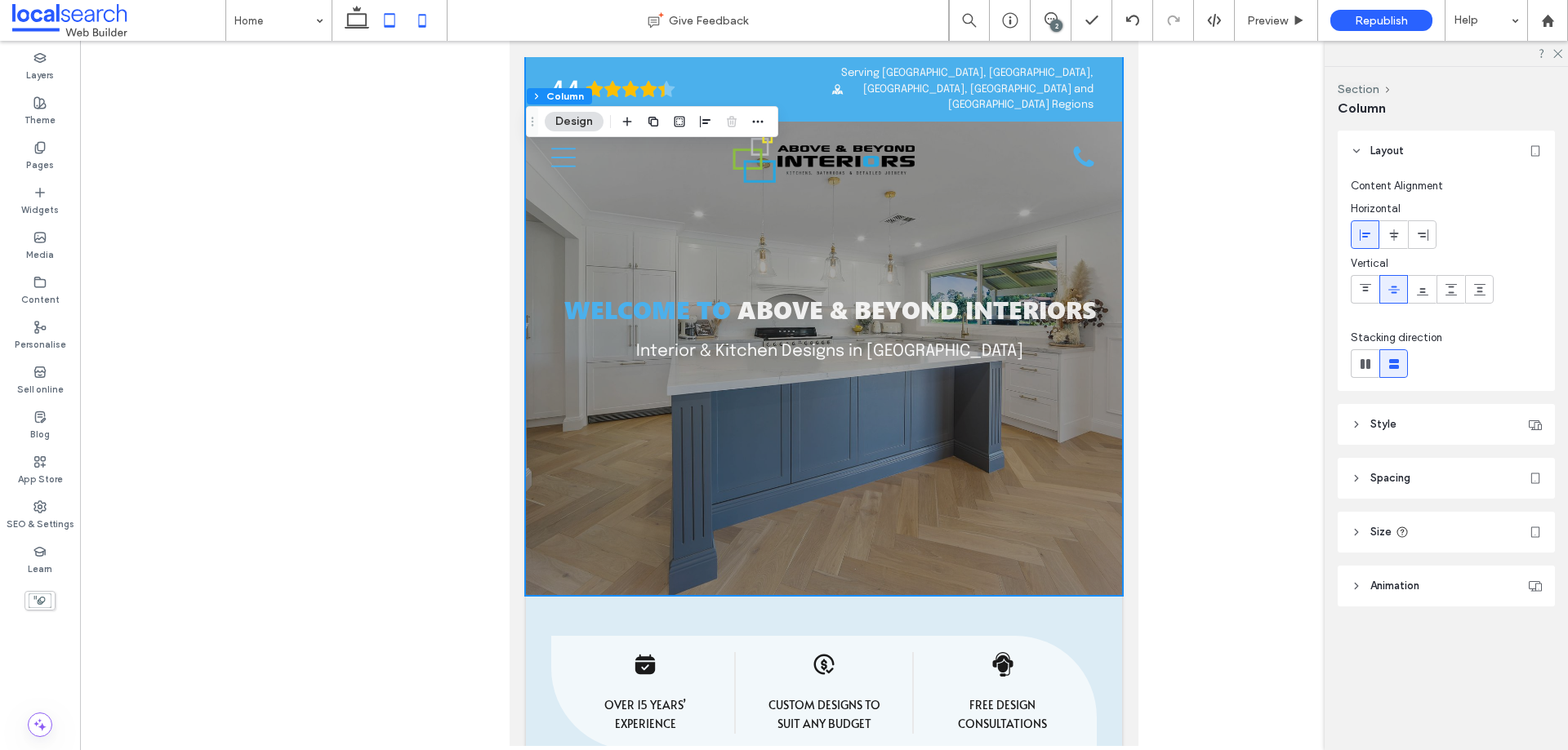
click at [414, 25] on icon at bounding box center [422, 20] width 32 height 32
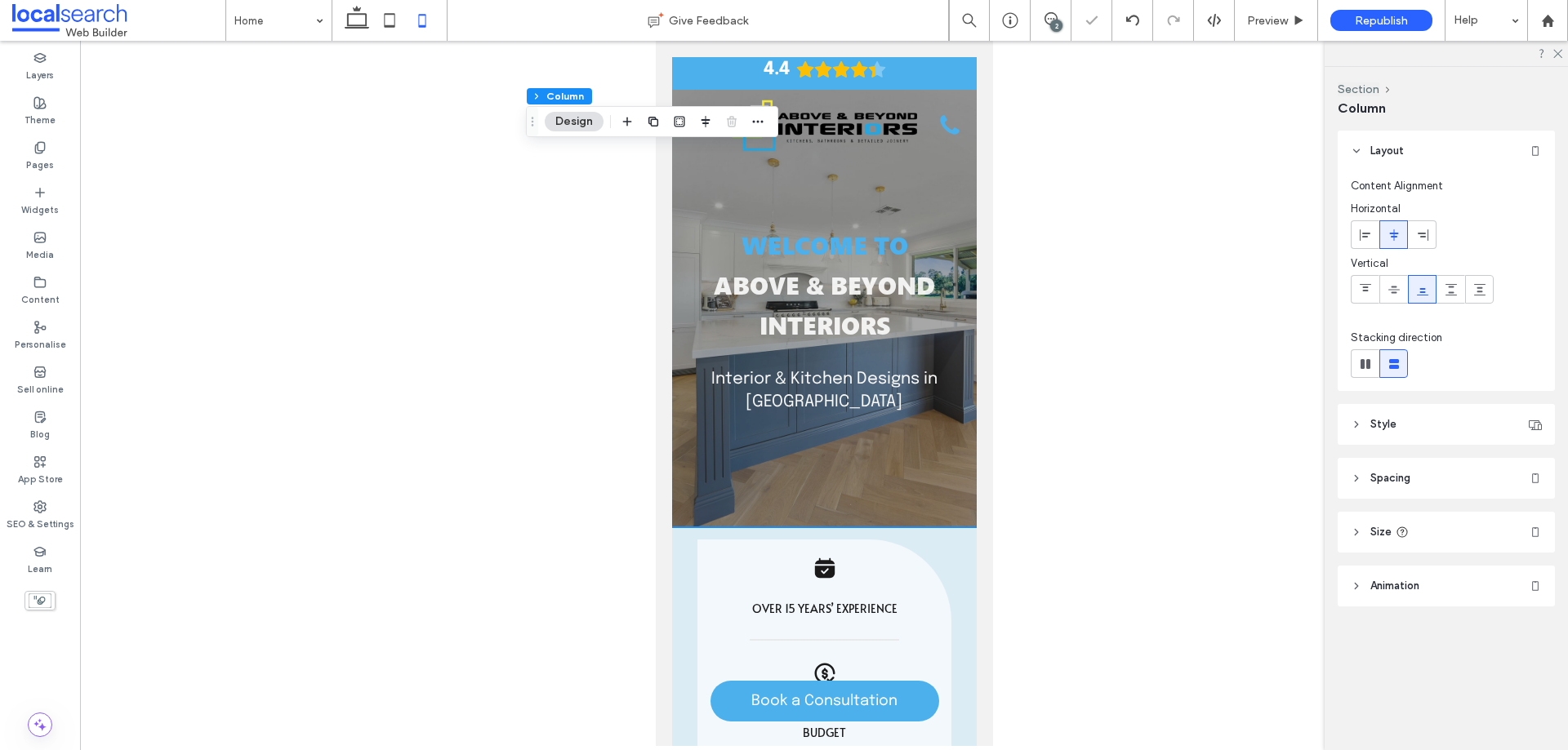
type input "**"
type input "***"
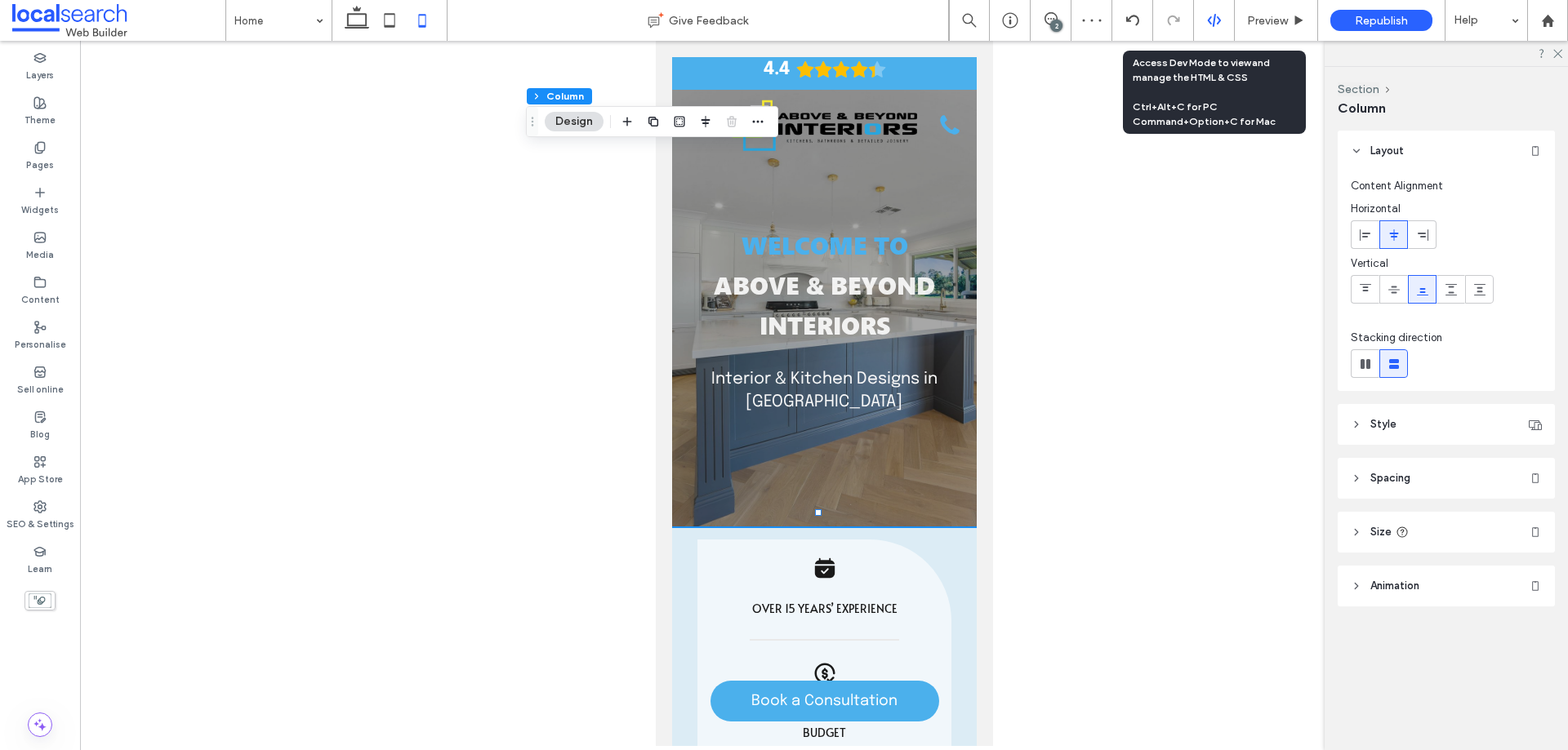
click at [1217, 27] on icon at bounding box center [1214, 20] width 15 height 15
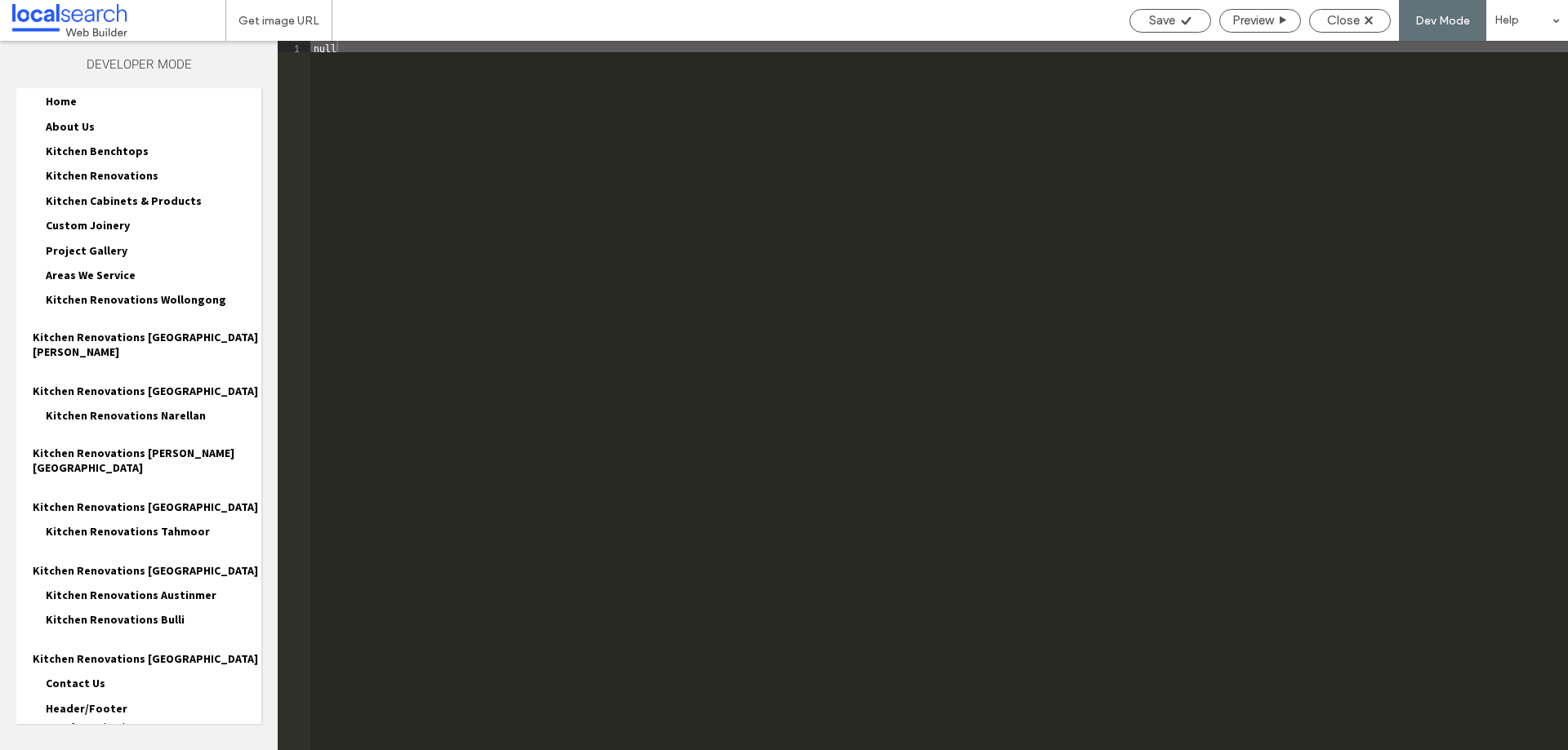
scroll to position [55, 0]
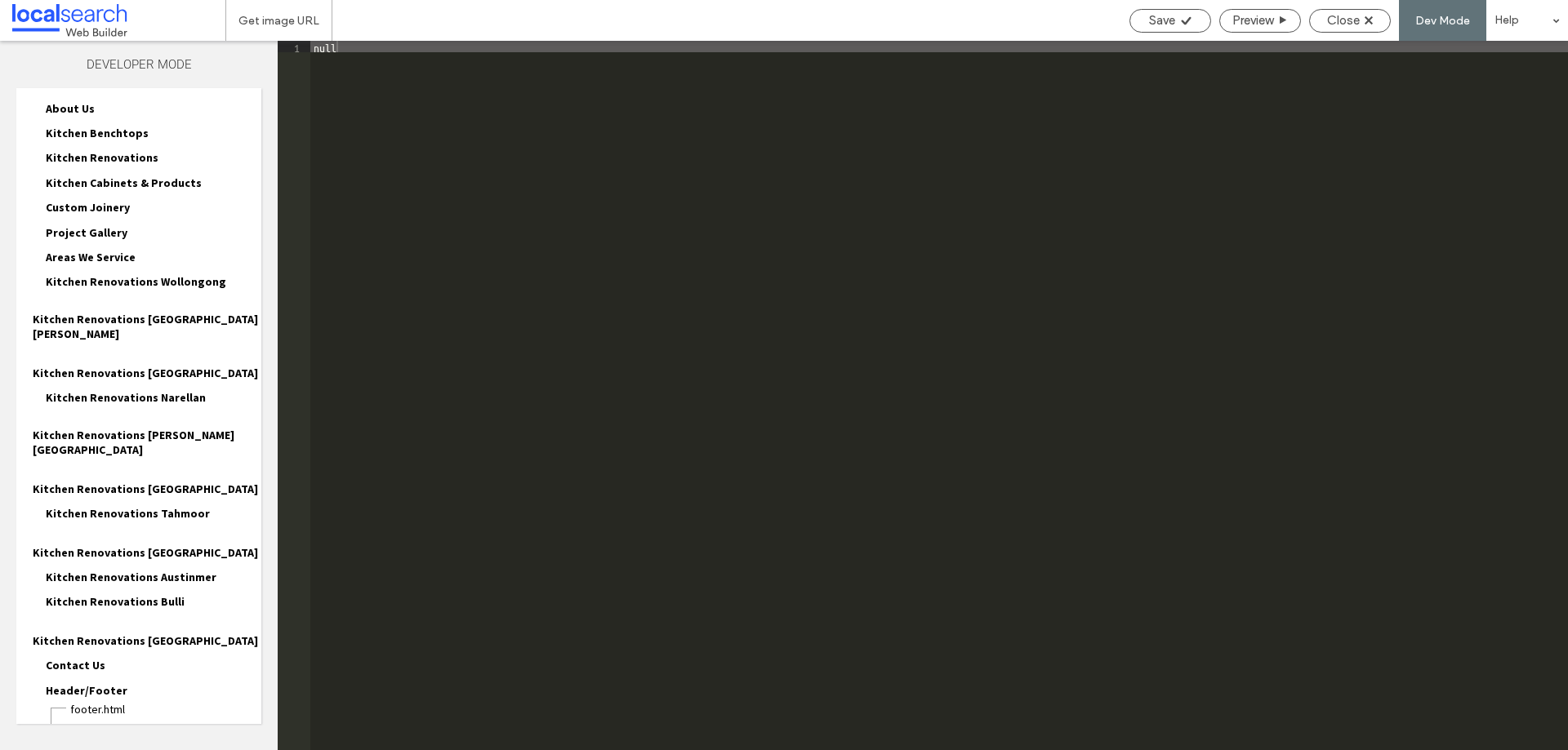
click at [135, 721] on span "header-footer.CSS" at bounding box center [165, 729] width 192 height 17
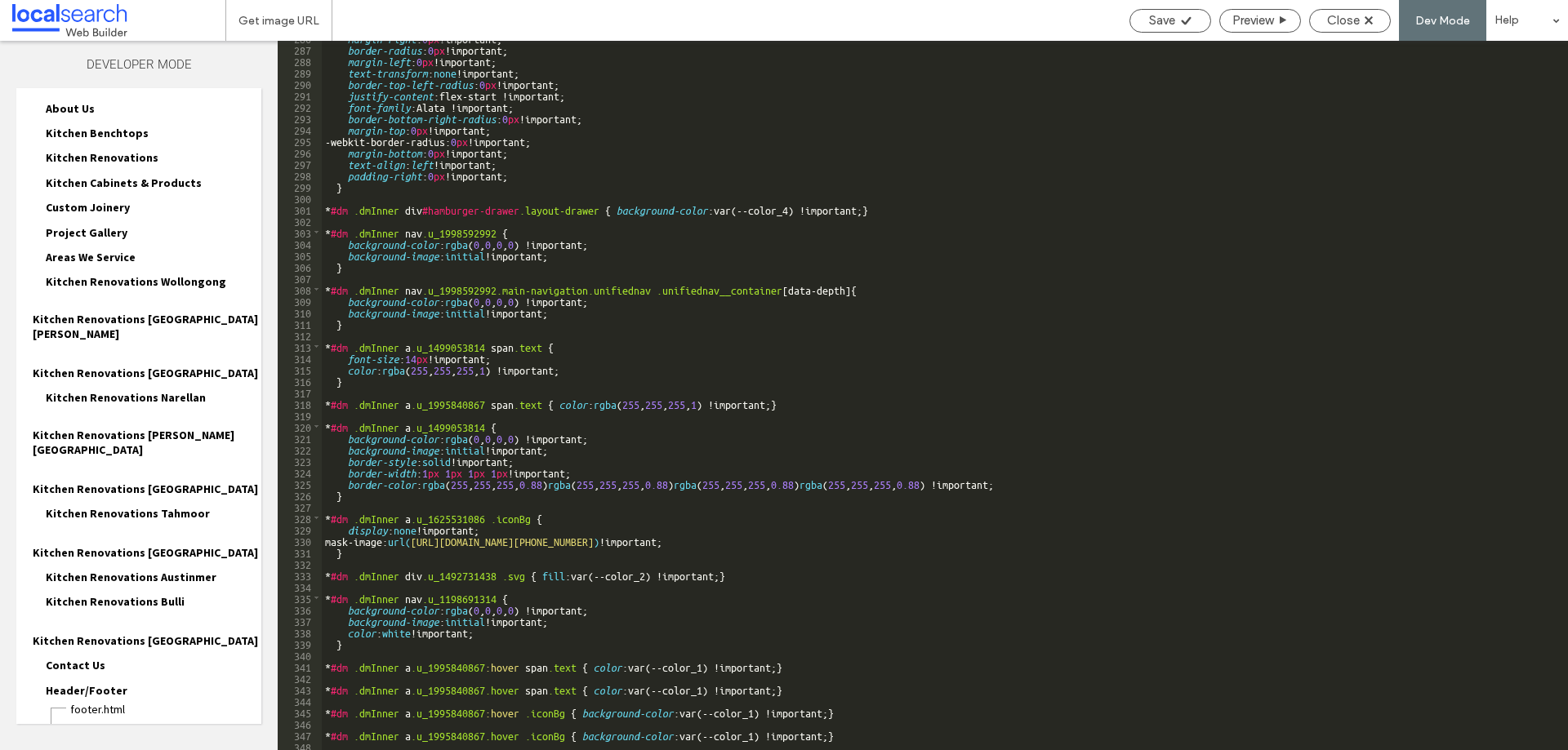
scroll to position [3783, 0]
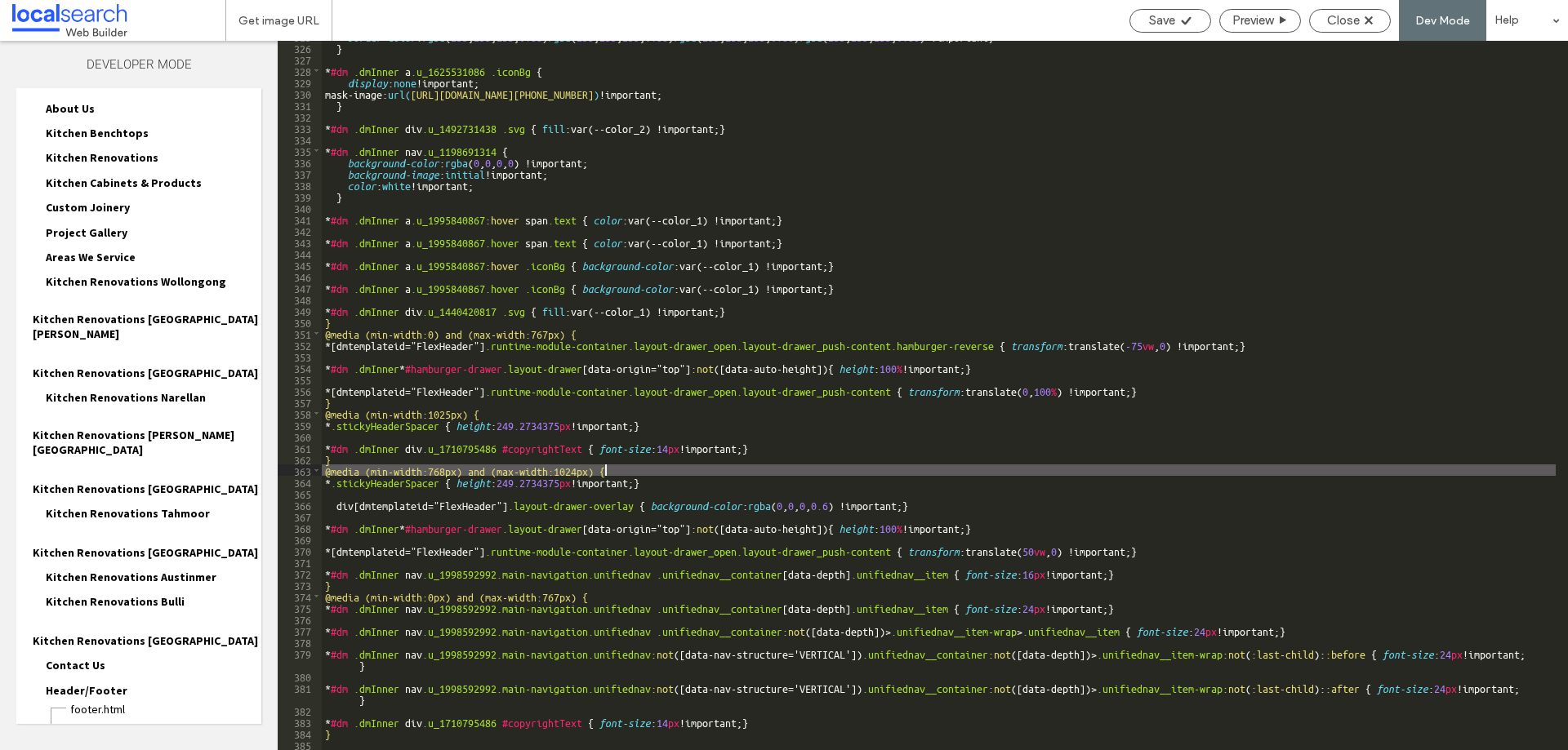
click at [626, 471] on div "border-color : rgba ( 255 , 255 , 255 , 0.88 ) rgba ( 255 , 255 , 255 , 0.88 ) …" at bounding box center [939, 396] width 1234 height 732
type textarea "**"
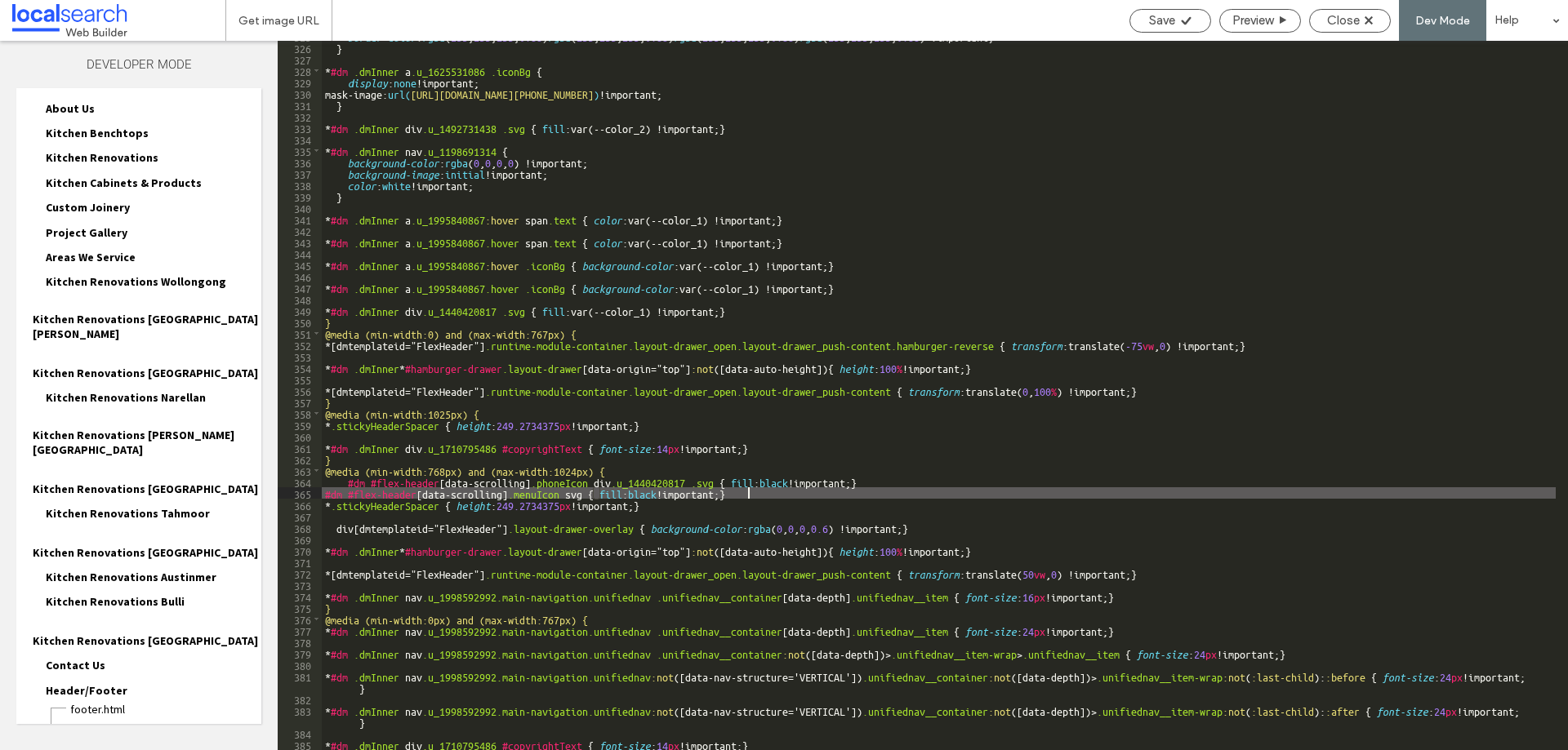
click at [323, 494] on div "border-color : rgba ( 255 , 255 , 255 , 0.88 ) rgba ( 255 , 255 , 255 , 0.88 ) …" at bounding box center [939, 396] width 1234 height 732
click at [1187, 20] on use at bounding box center [1185, 20] width 10 height 8
click at [1342, 18] on span "Close" at bounding box center [1343, 20] width 32 height 15
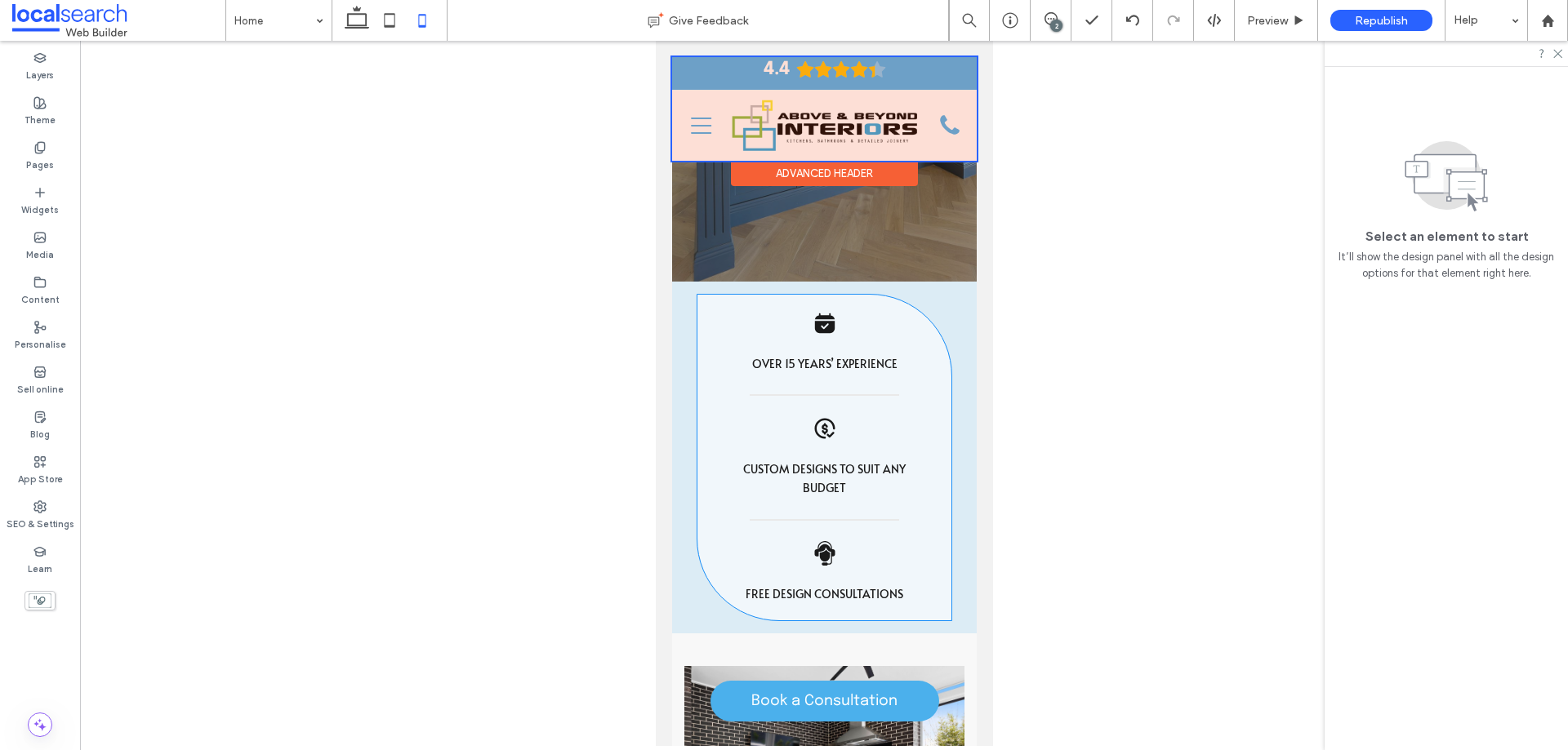
scroll to position [0, 0]
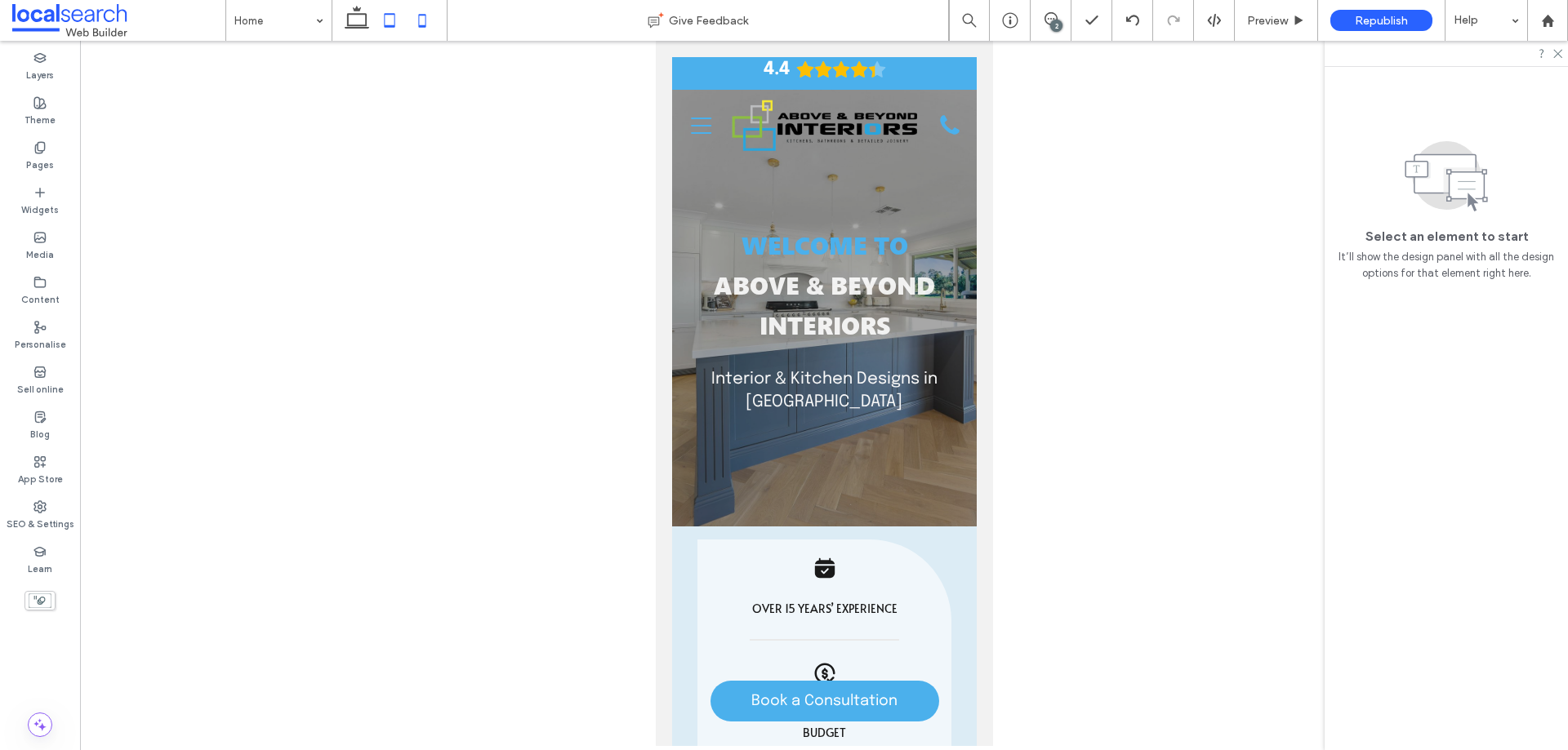
click at [400, 25] on icon at bounding box center [389, 20] width 32 height 32
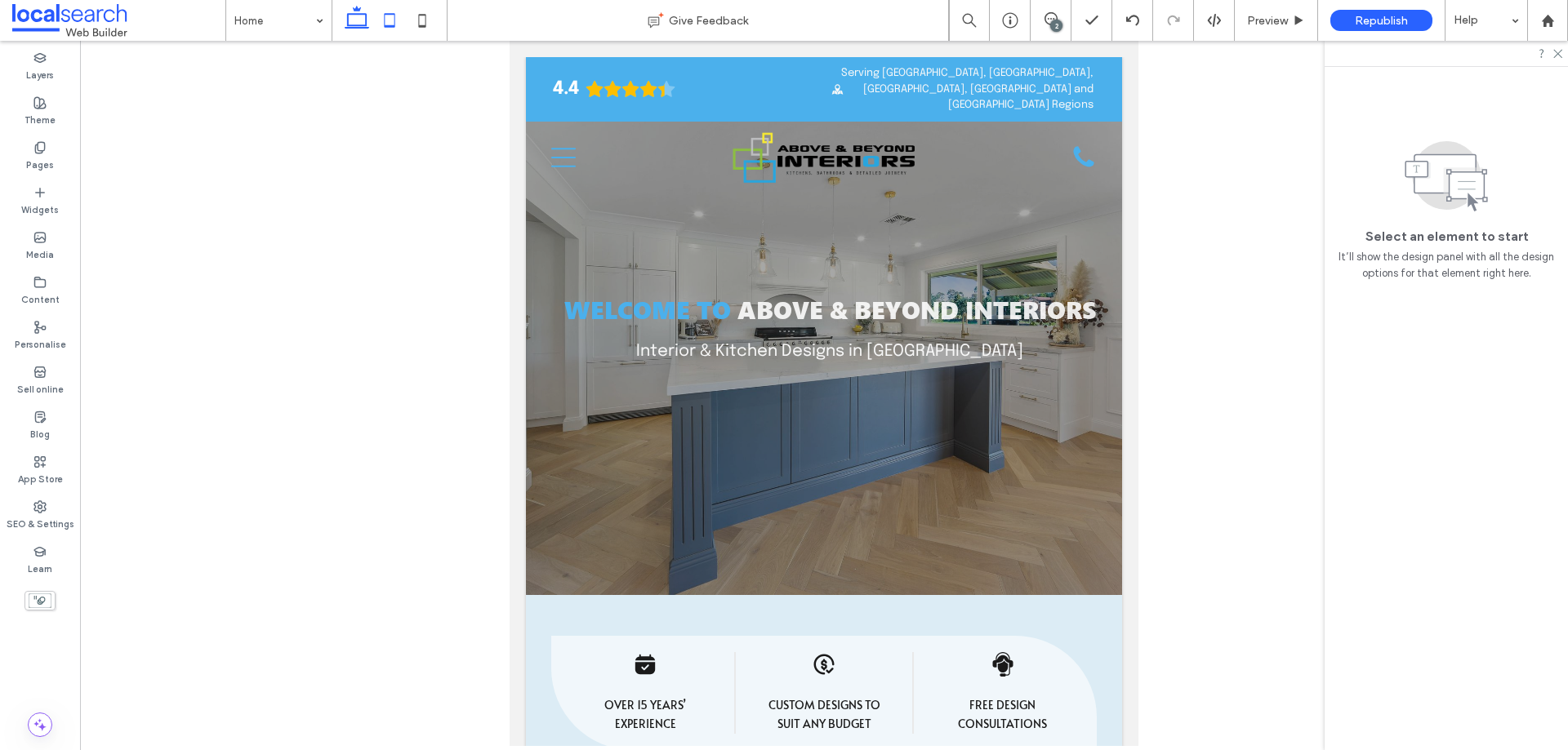
click at [360, 19] on icon at bounding box center [356, 20] width 32 height 32
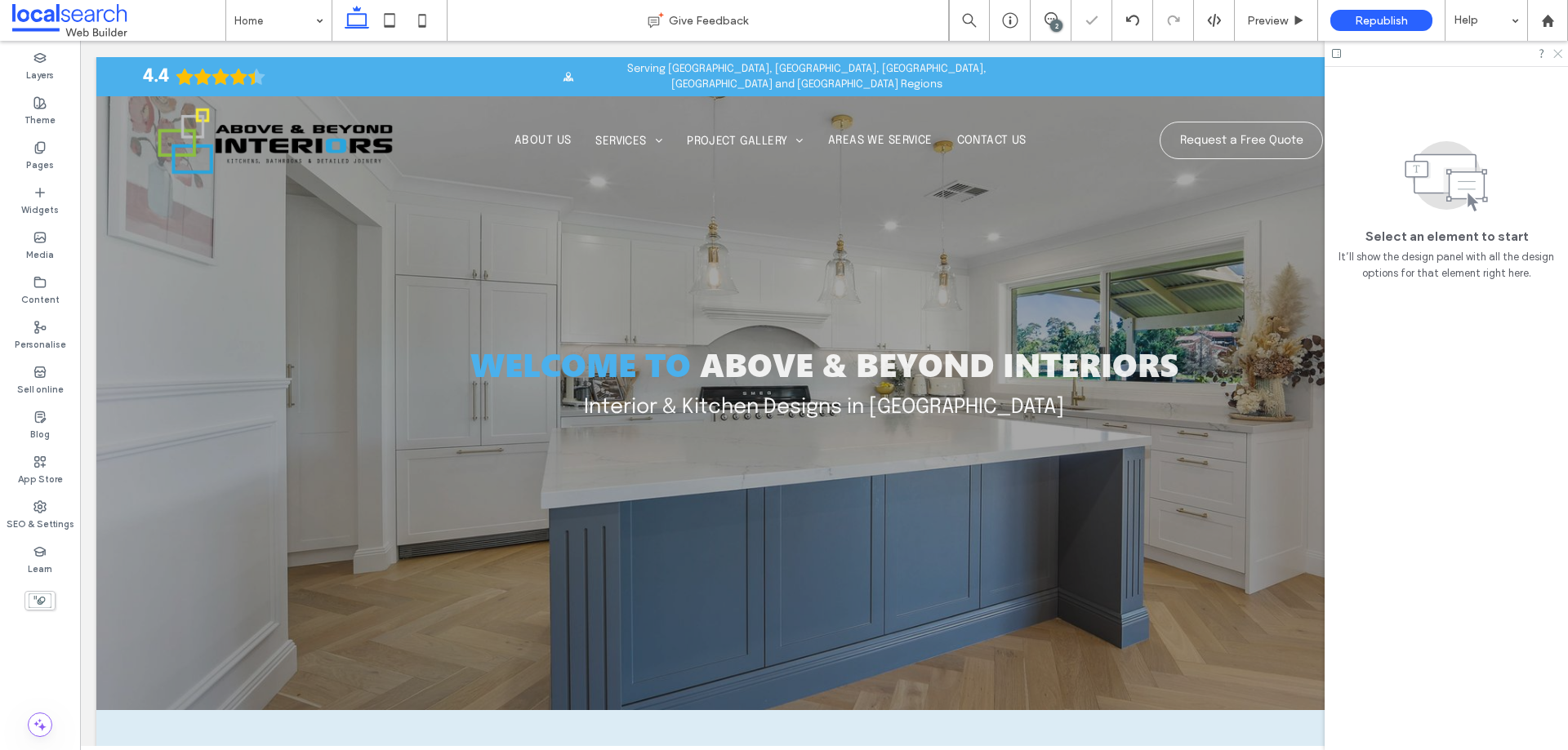
click at [1557, 54] on icon at bounding box center [1557, 53] width 11 height 11
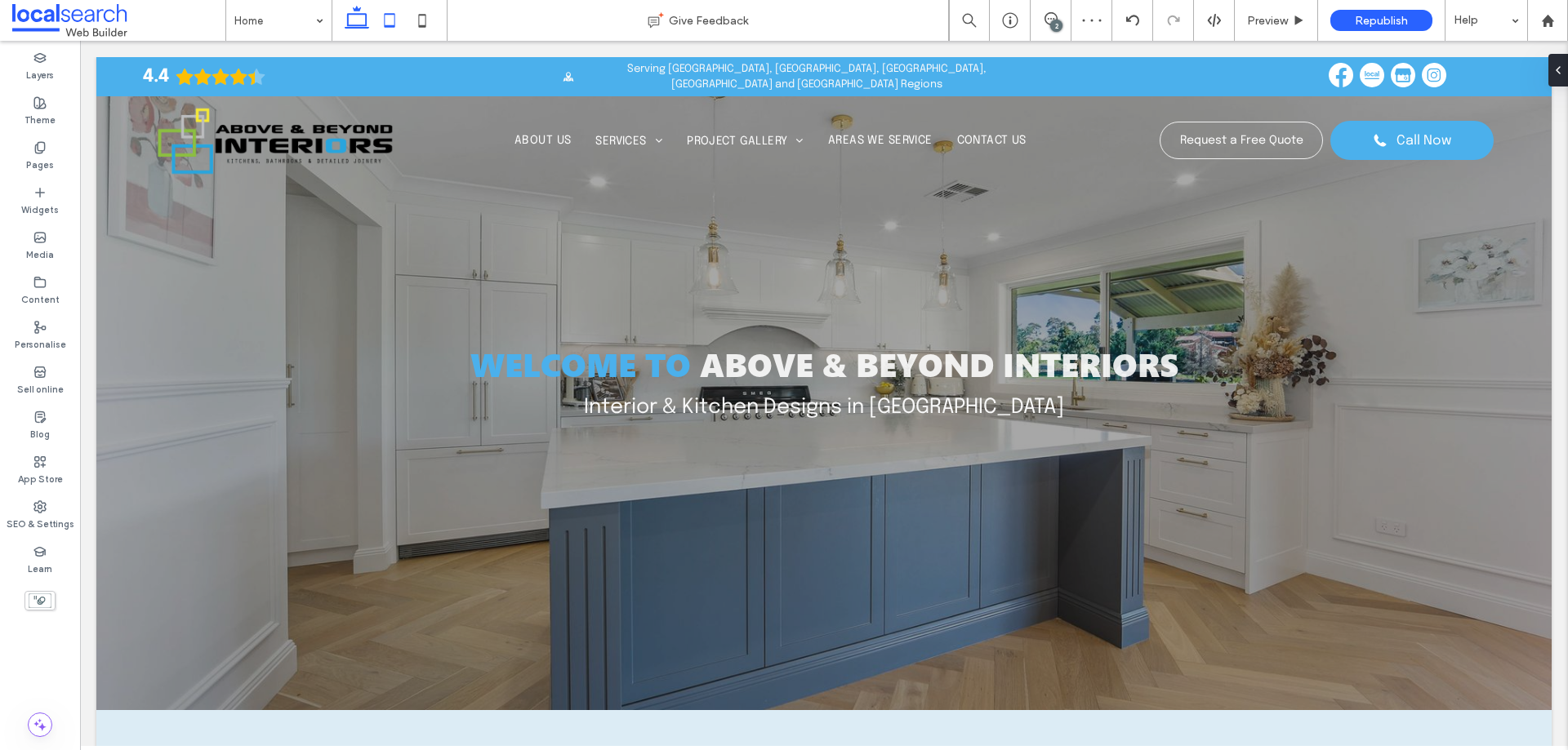
click at [387, 23] on icon at bounding box center [389, 20] width 32 height 32
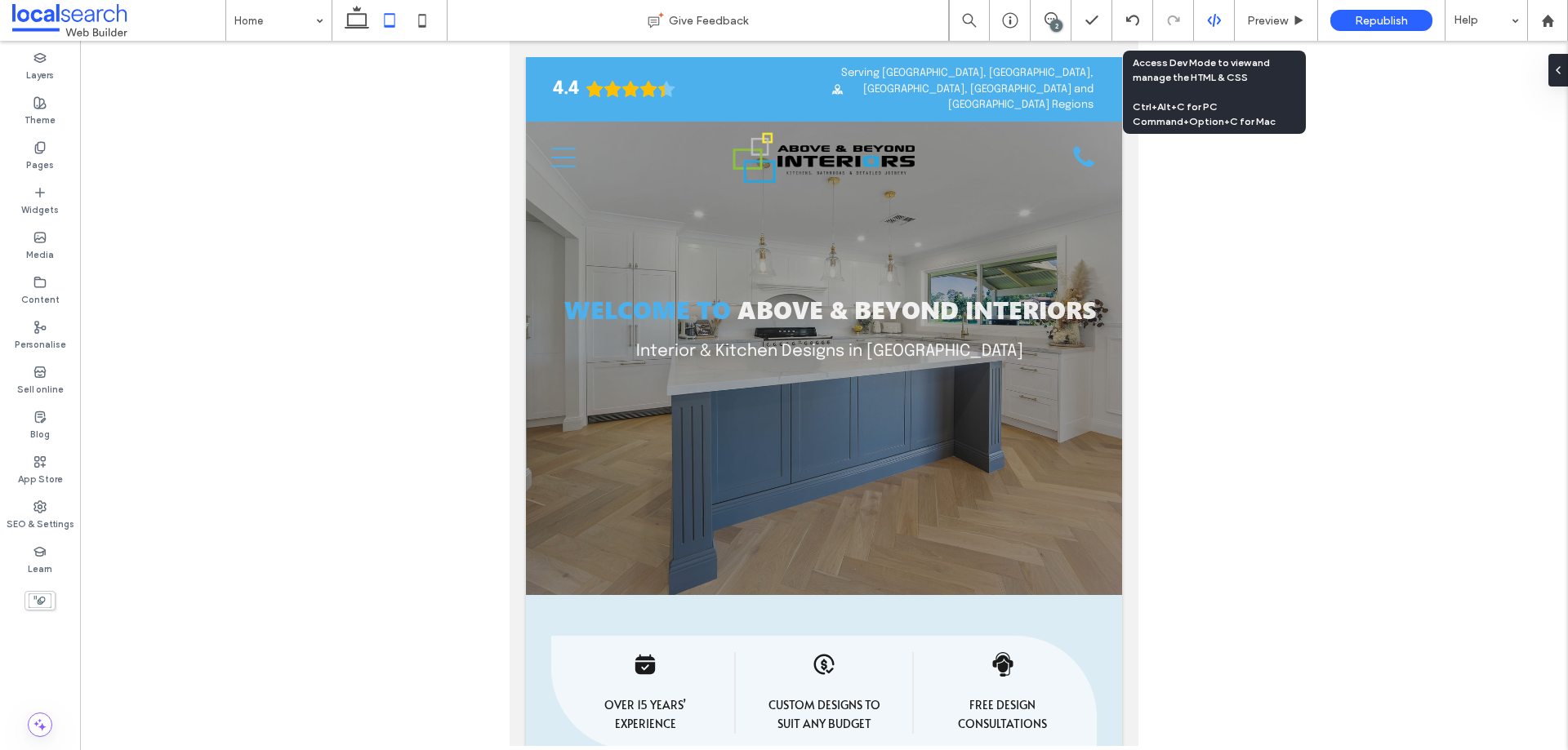
click at [1214, 18] on use at bounding box center [1213, 20] width 13 height 13
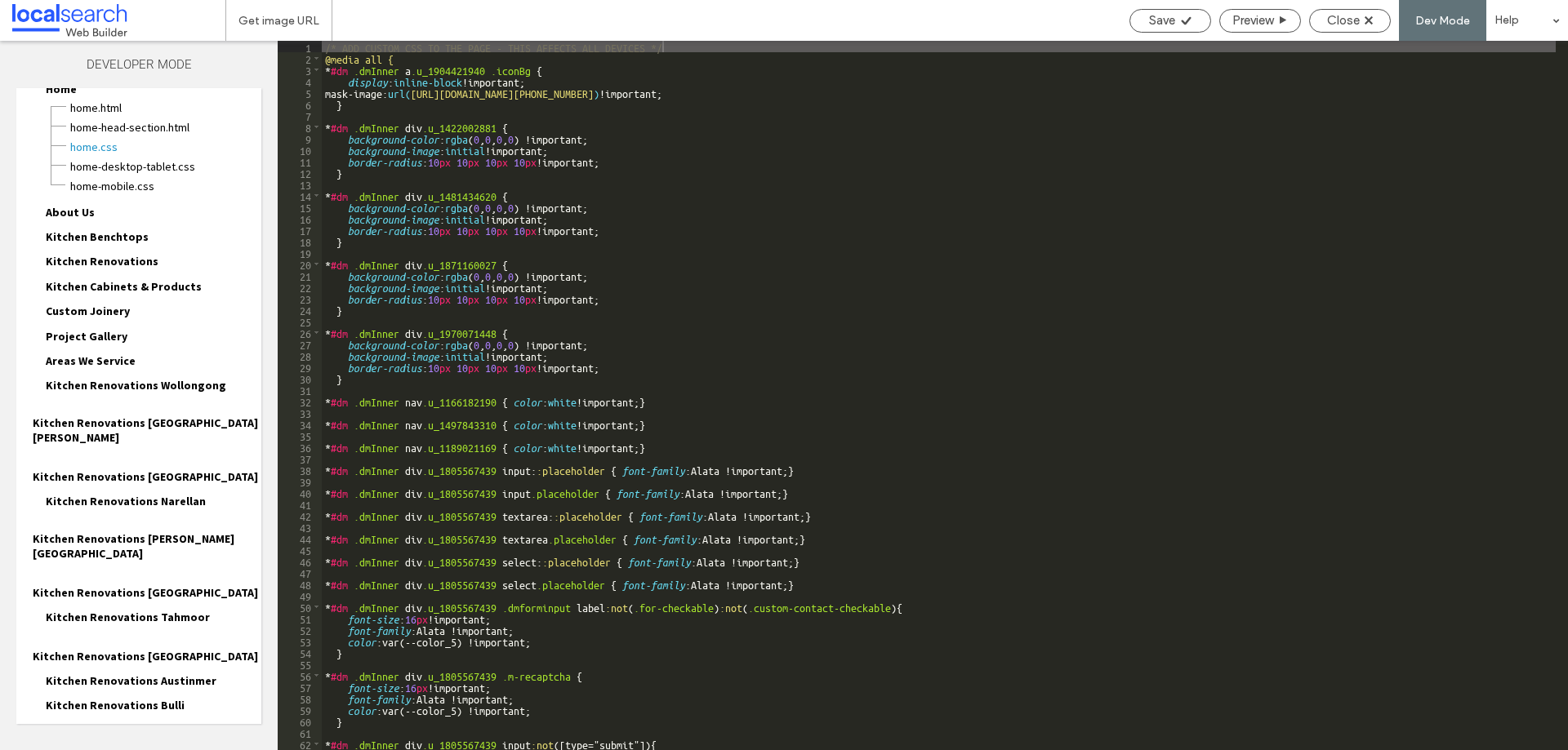
scroll to position [74, 0]
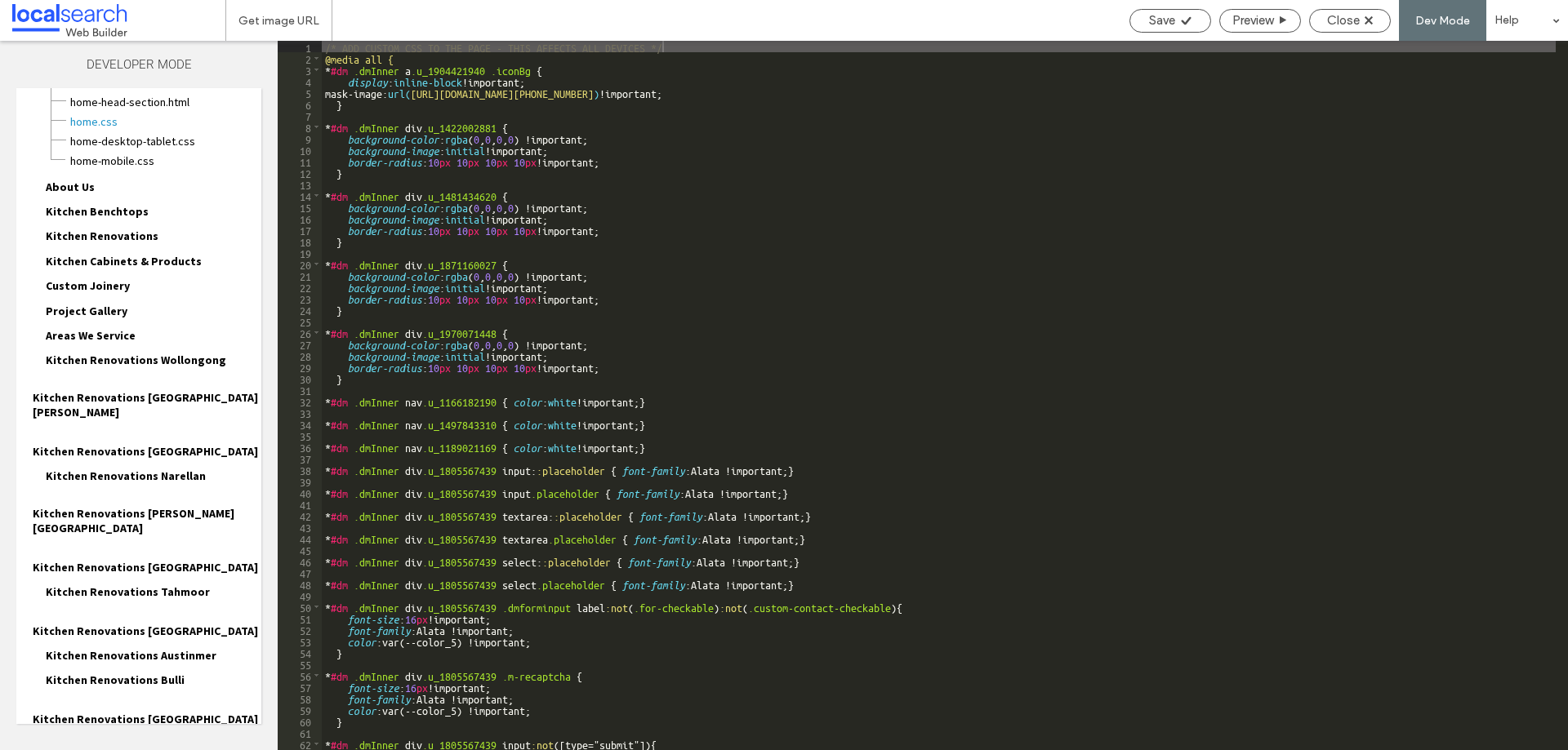
drag, startPoint x: 89, startPoint y: 661, endPoint x: 143, endPoint y: 666, distance: 54.2
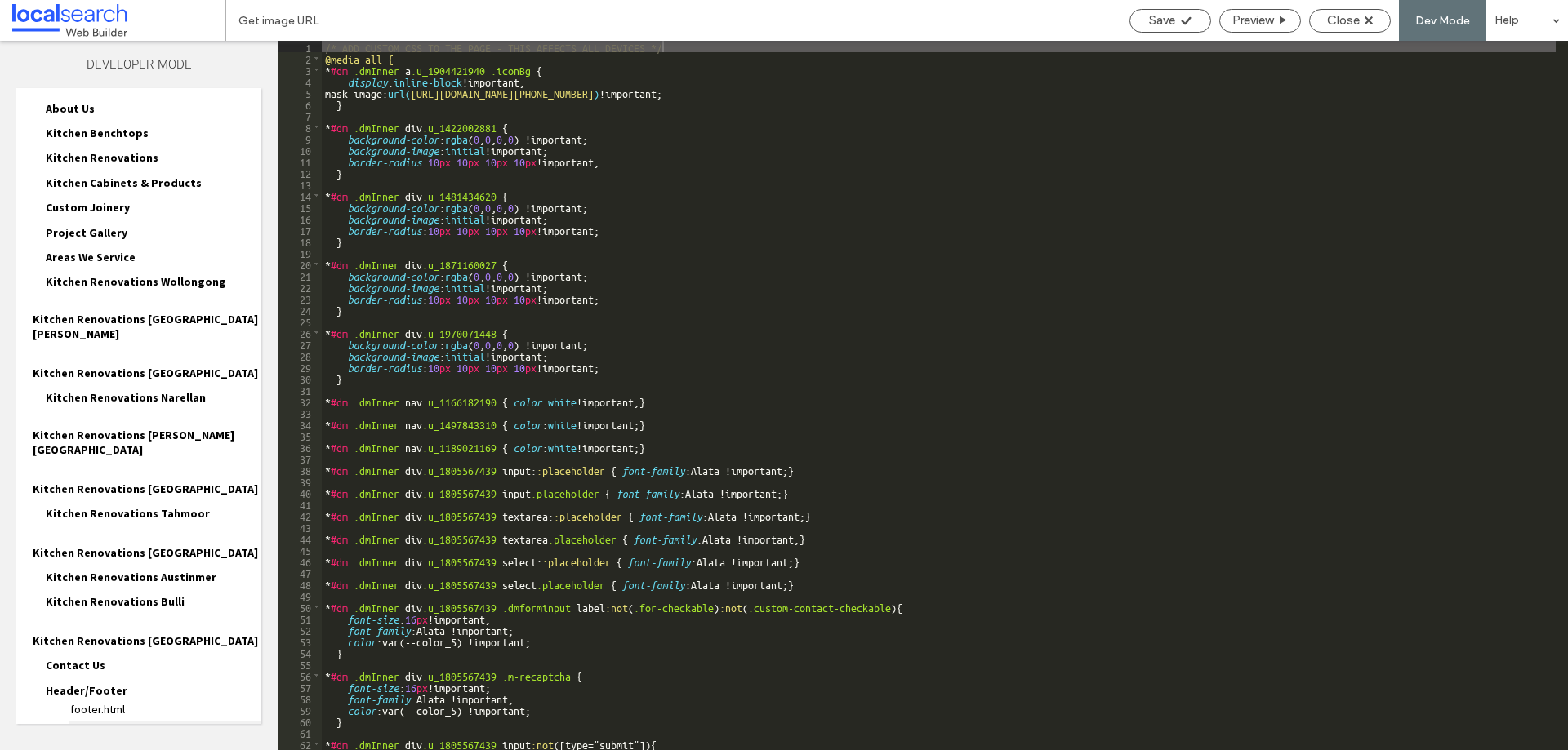
click at [123, 721] on span "header-footer.CSS" at bounding box center [165, 729] width 192 height 17
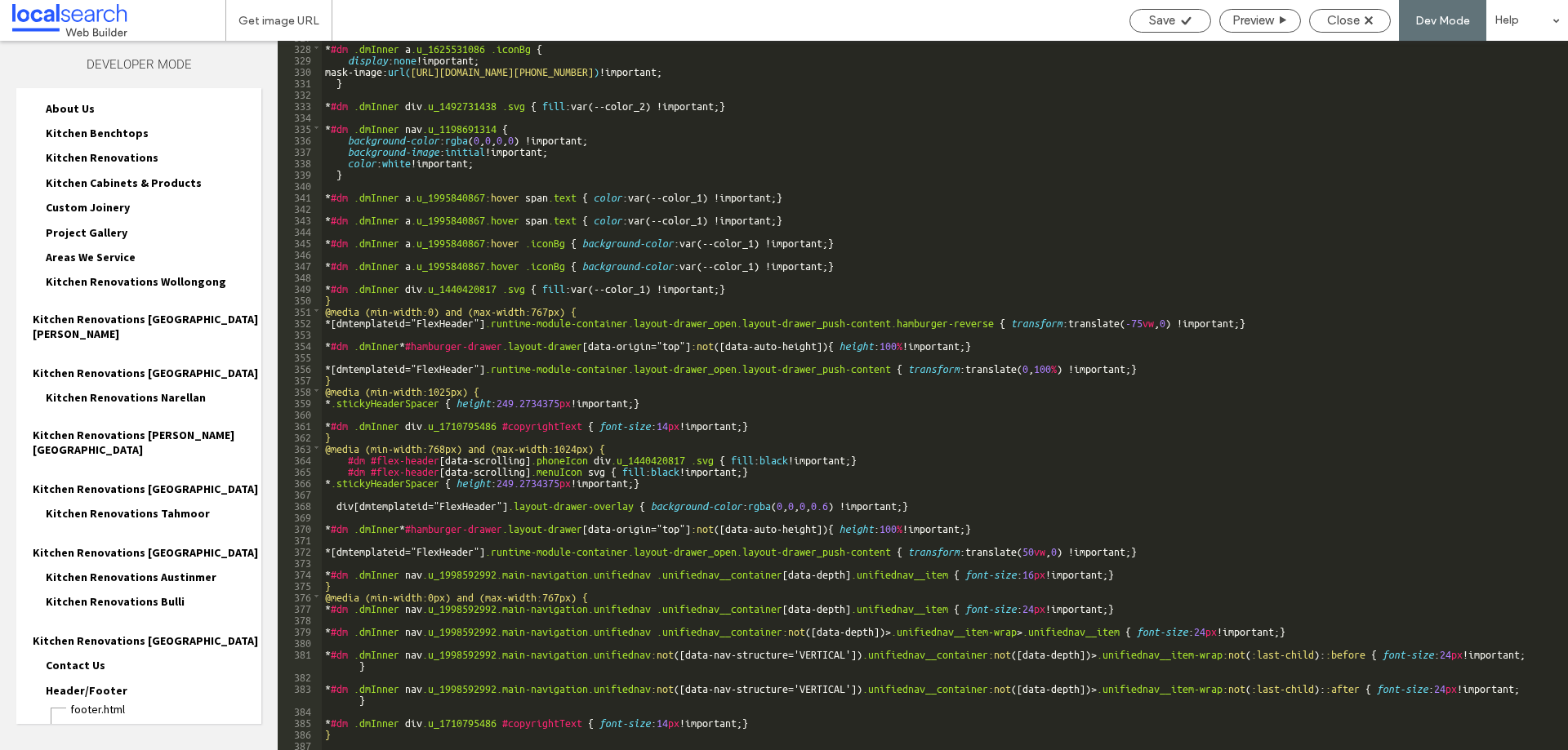
scroll to position [3806, 0]
click at [601, 595] on div "* #dm .dmInner a .u_1625531086 .iconBg { display : none !important; mask-image:…" at bounding box center [939, 396] width 1234 height 732
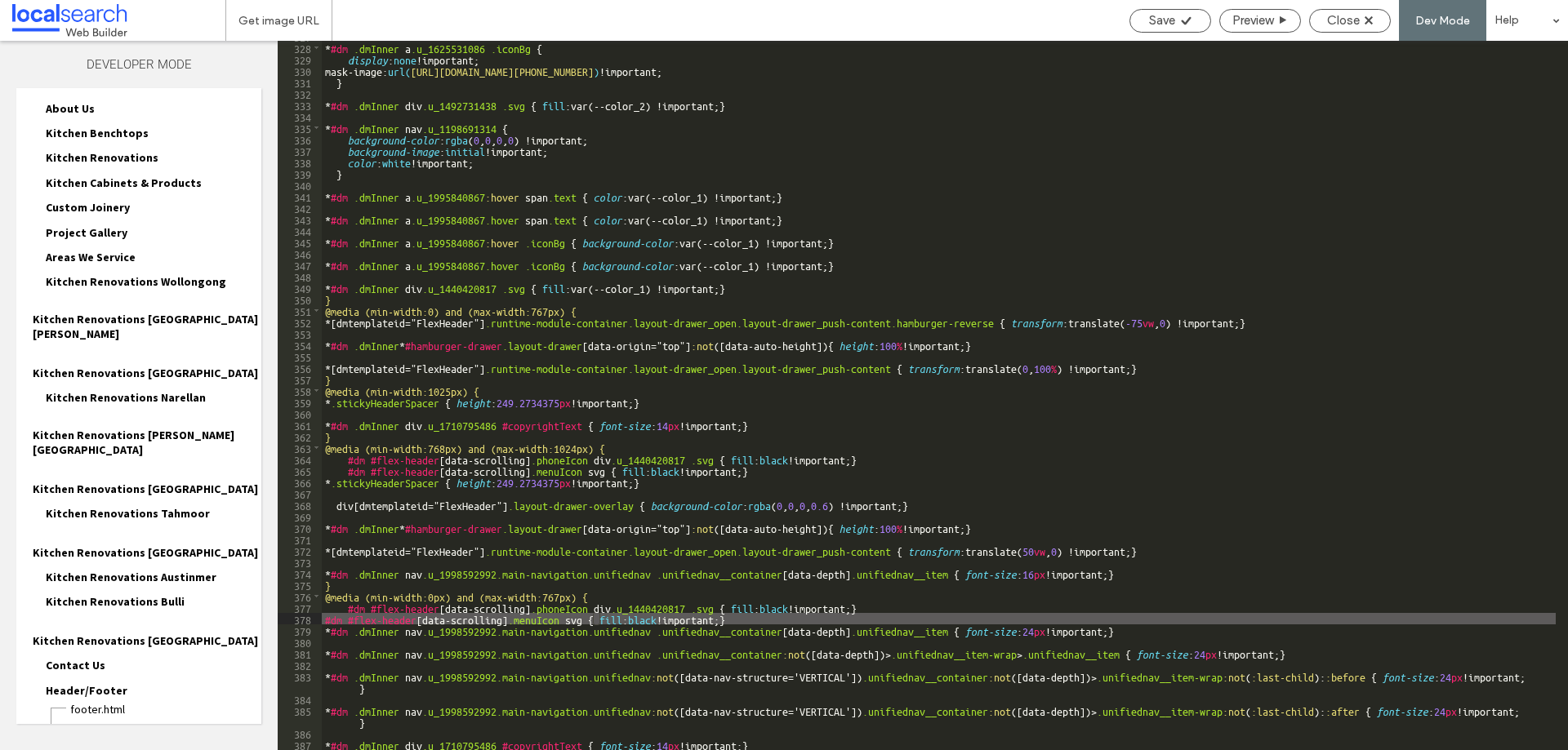
click at [321, 623] on div "378" at bounding box center [299, 619] width 44 height 11
click at [324, 620] on div "* #dm .dmInner a .u_1625531086 .iconBg { display : none !important; mask-image:…" at bounding box center [939, 396] width 1234 height 732
type textarea "**"
click at [1185, 20] on icon at bounding box center [1186, 21] width 12 height 12
click at [1369, 22] on use at bounding box center [1368, 20] width 8 height 8
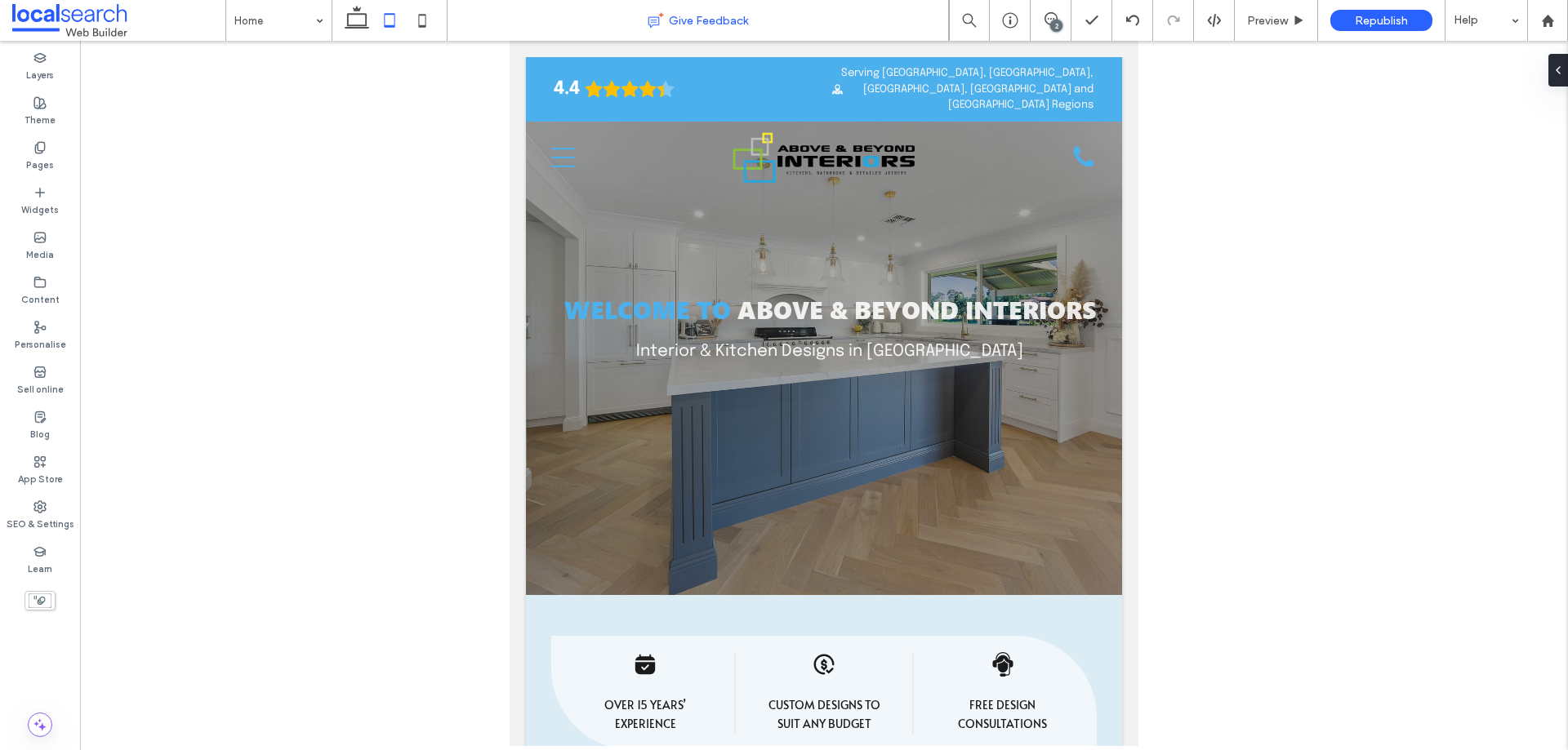
scroll to position [0, 0]
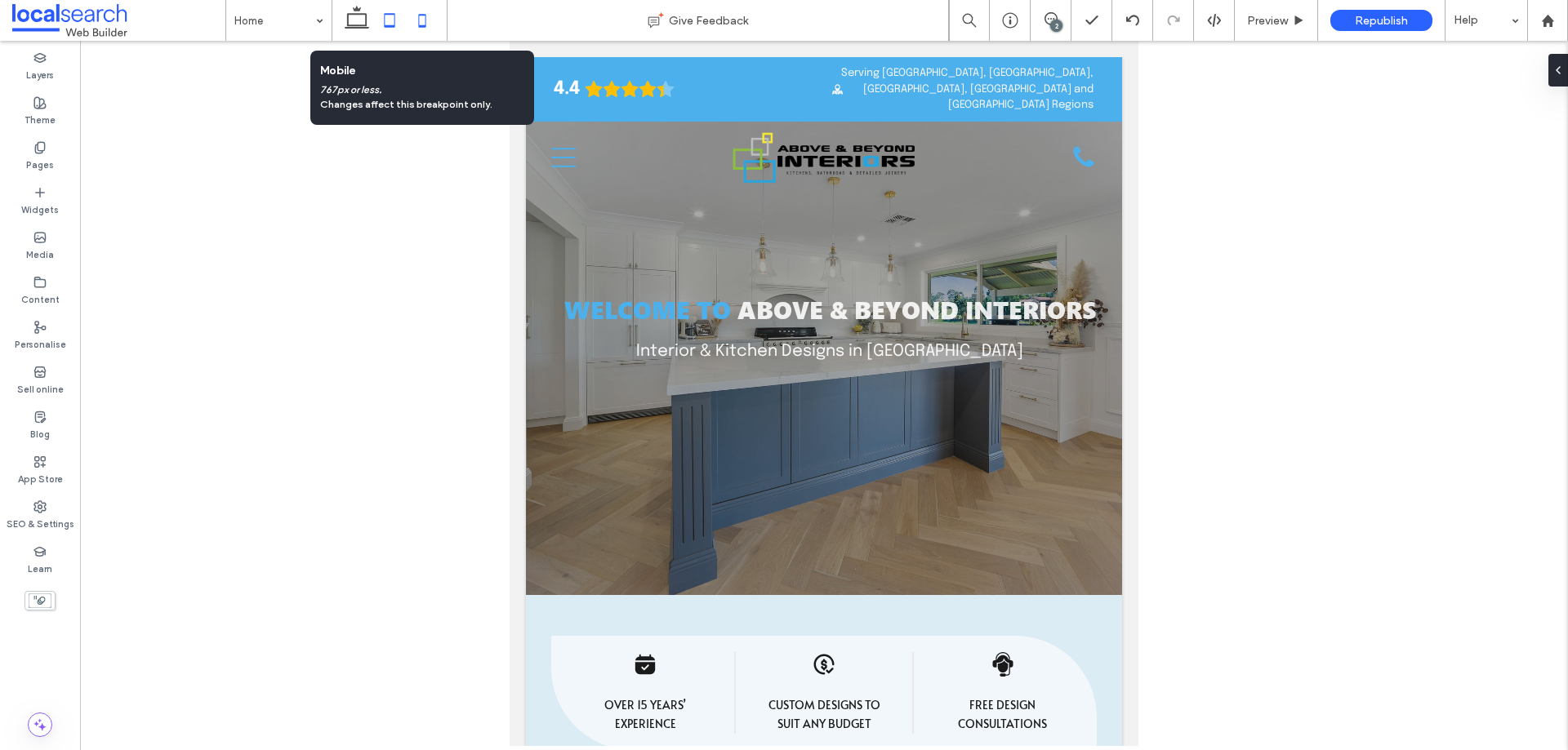
click at [421, 17] on icon at bounding box center [422, 20] width 32 height 32
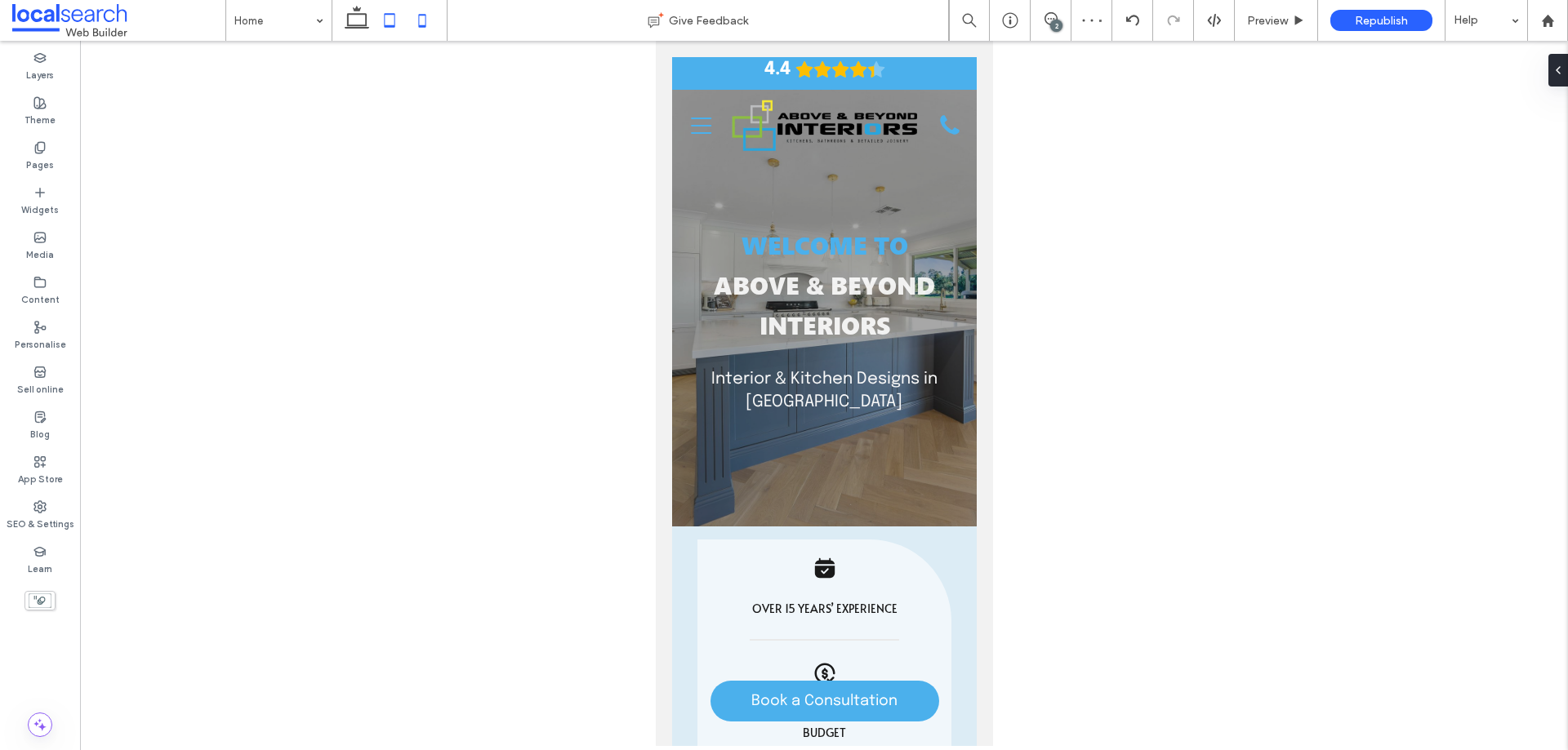
click at [388, 25] on icon at bounding box center [389, 20] width 32 height 32
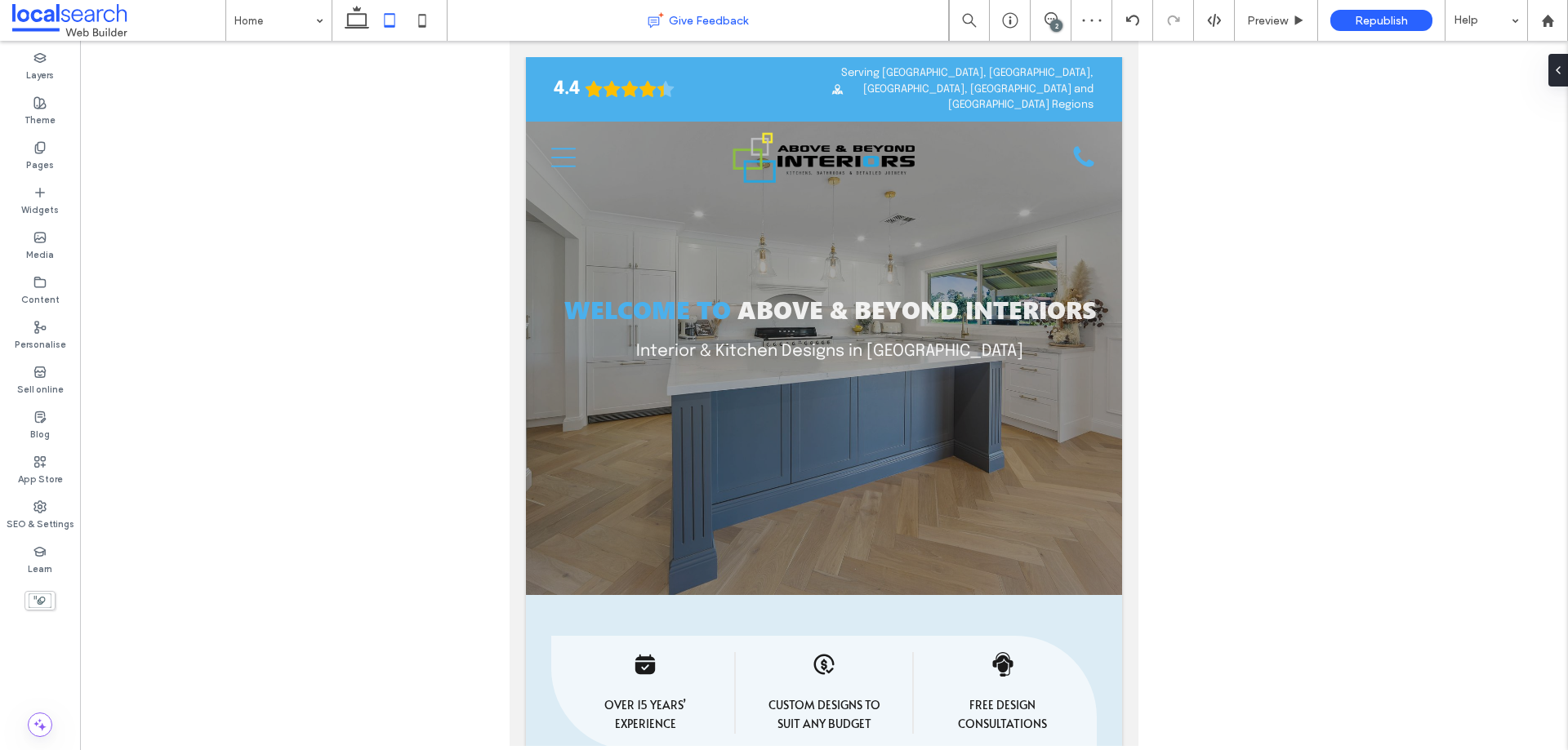
scroll to position [0, 8]
click at [355, 18] on icon at bounding box center [356, 20] width 32 height 32
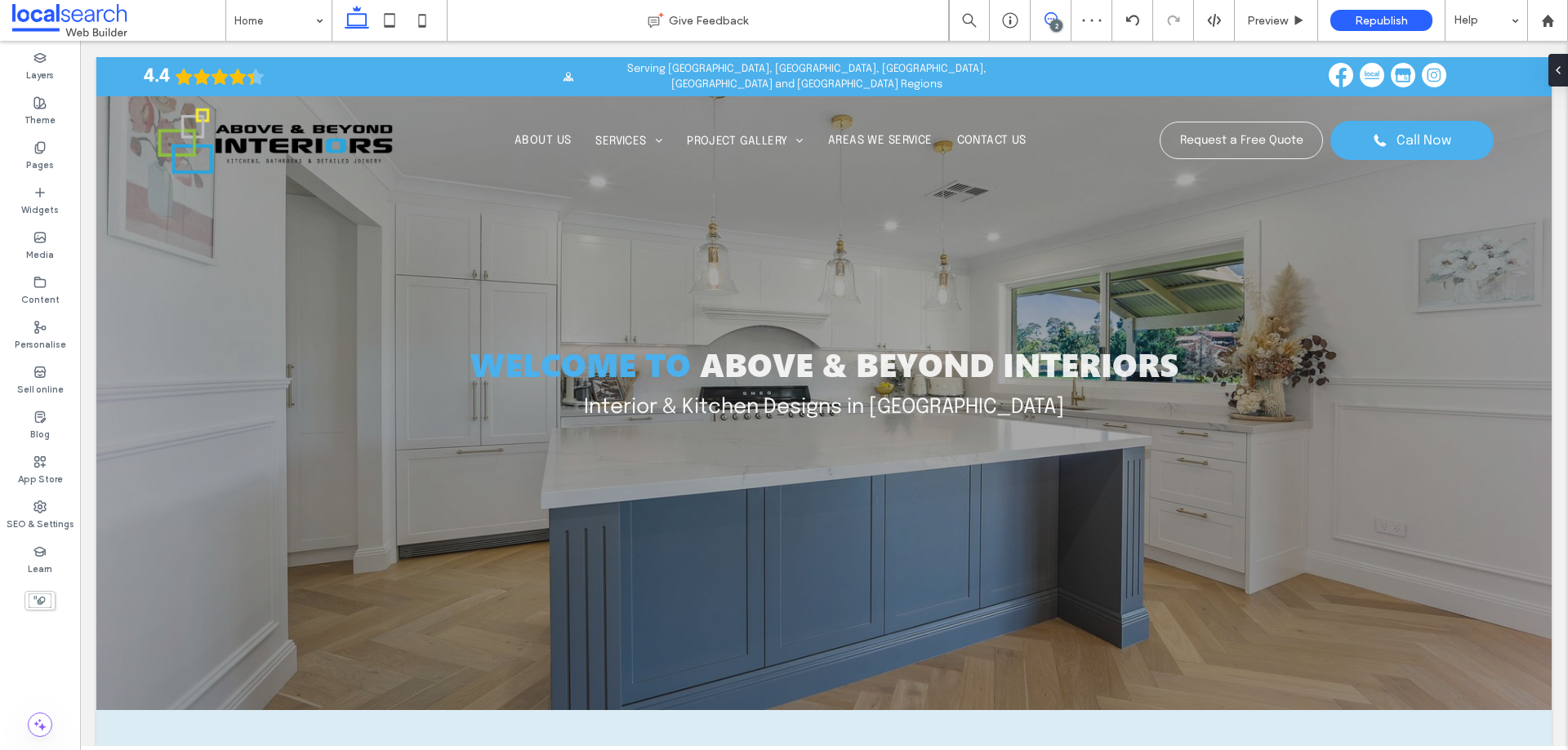
click at [1061, 18] on span at bounding box center [1051, 18] width 40 height 13
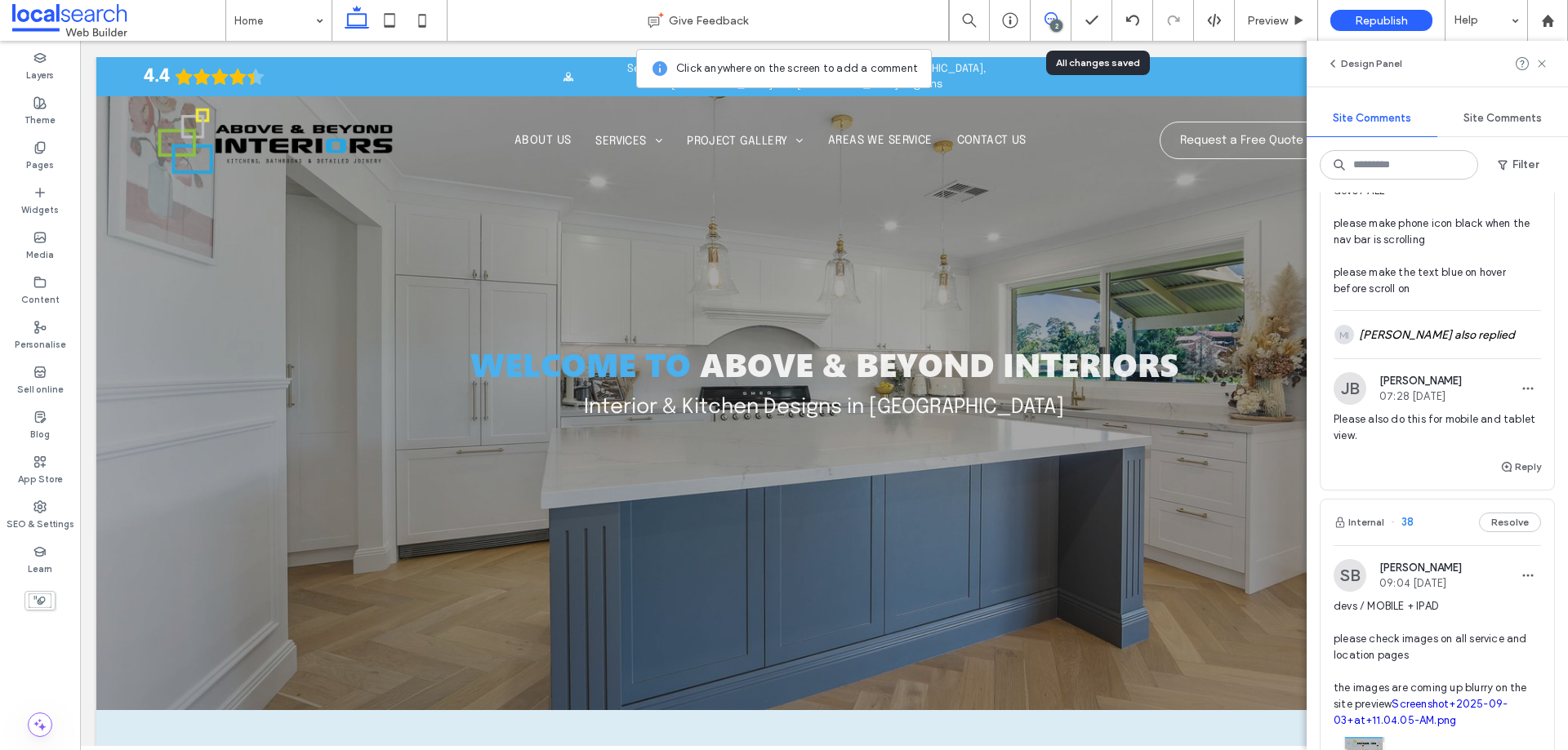
scroll to position [0, 0]
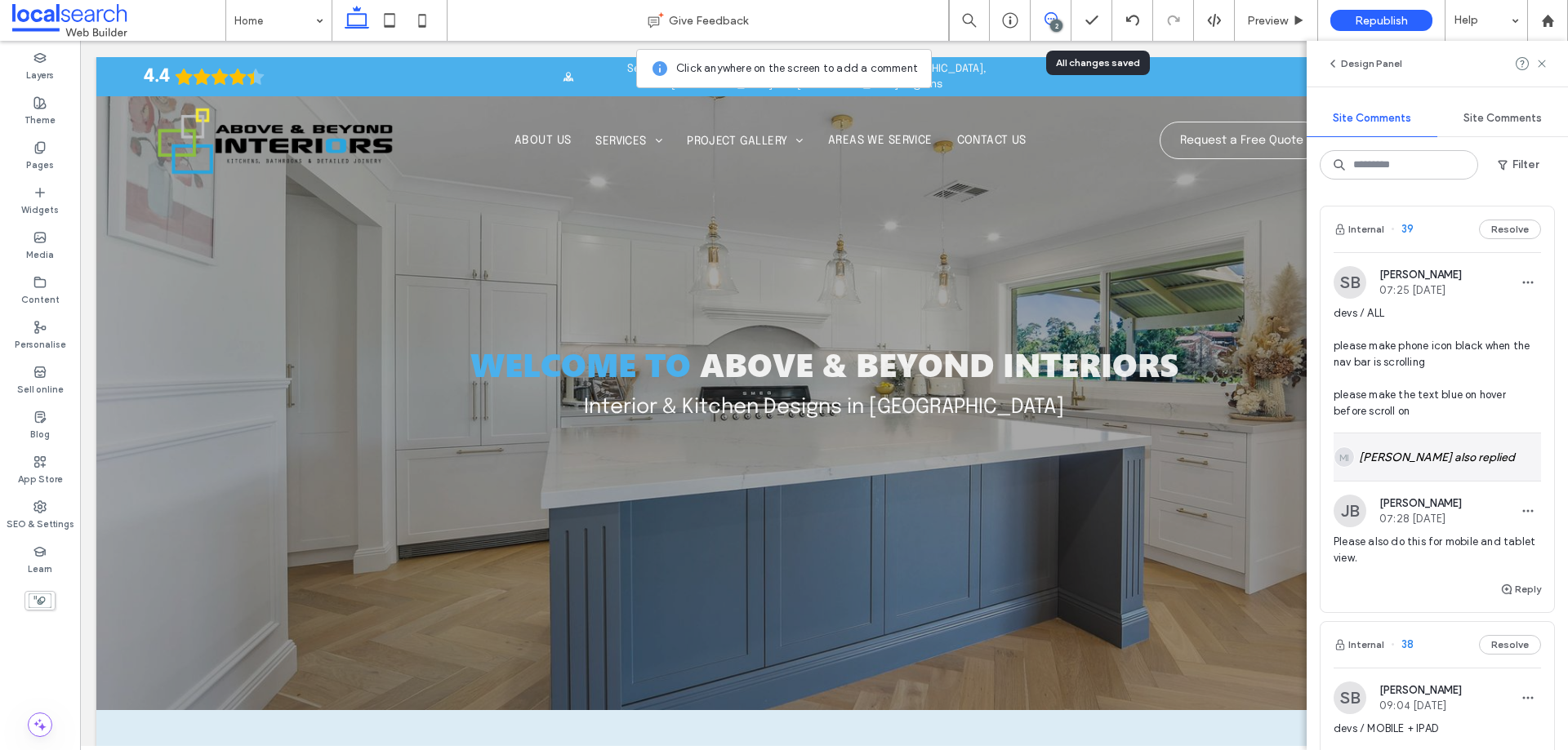
click at [1452, 458] on div "MI Mark Inosa also replied" at bounding box center [1438, 457] width 207 height 47
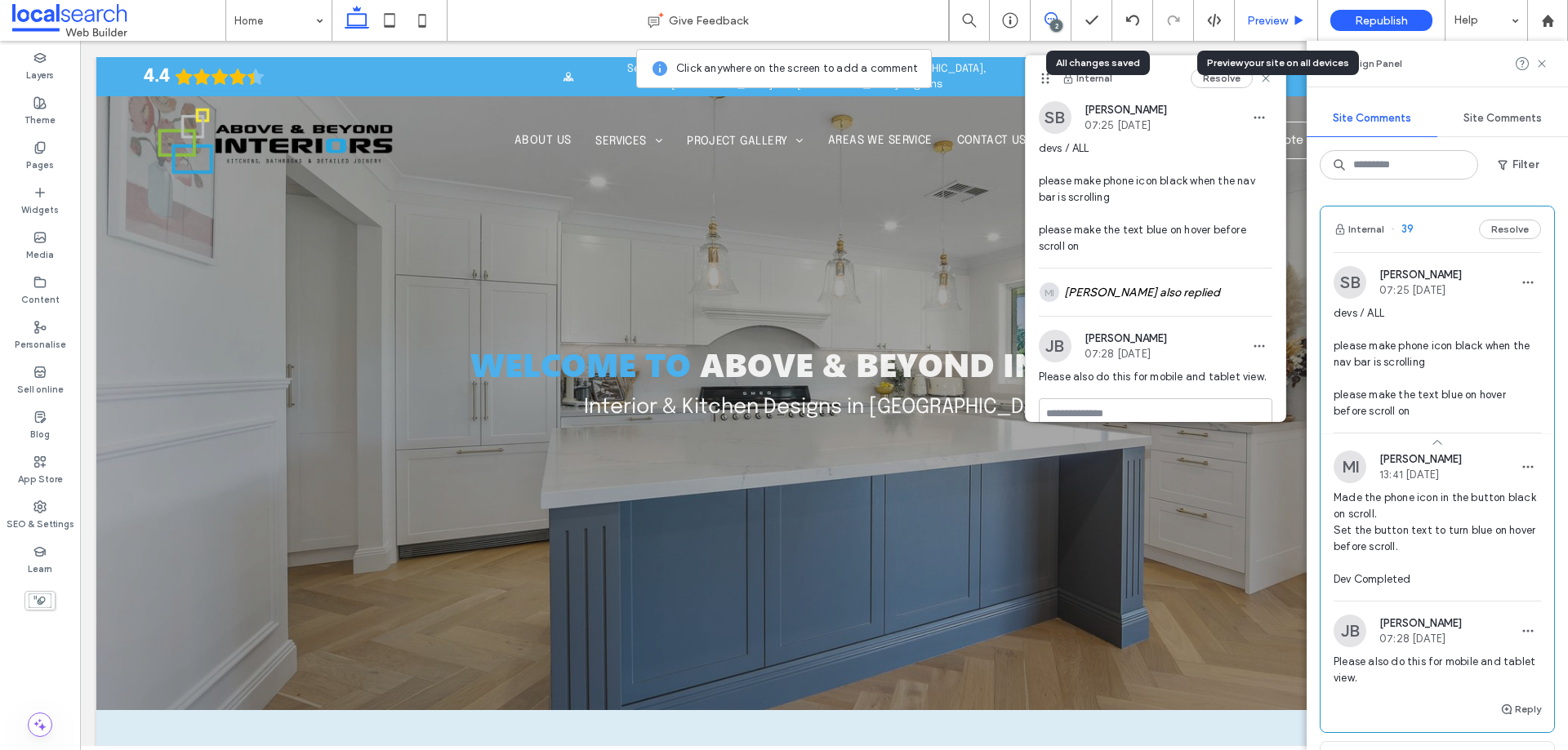
click at [1267, 18] on span "Preview" at bounding box center [1268, 21] width 41 height 14
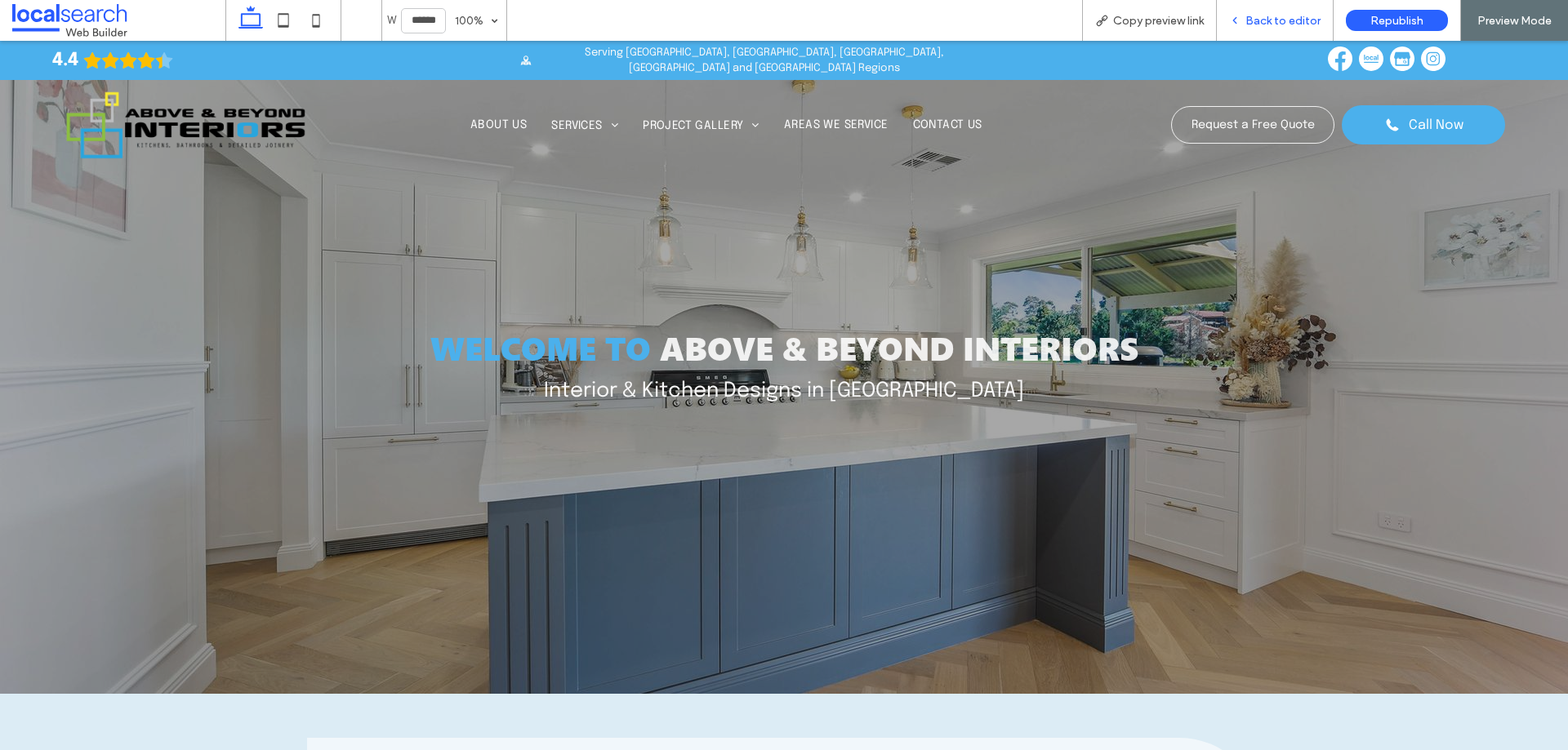
click at [1284, 18] on span "Back to editor" at bounding box center [1283, 21] width 75 height 14
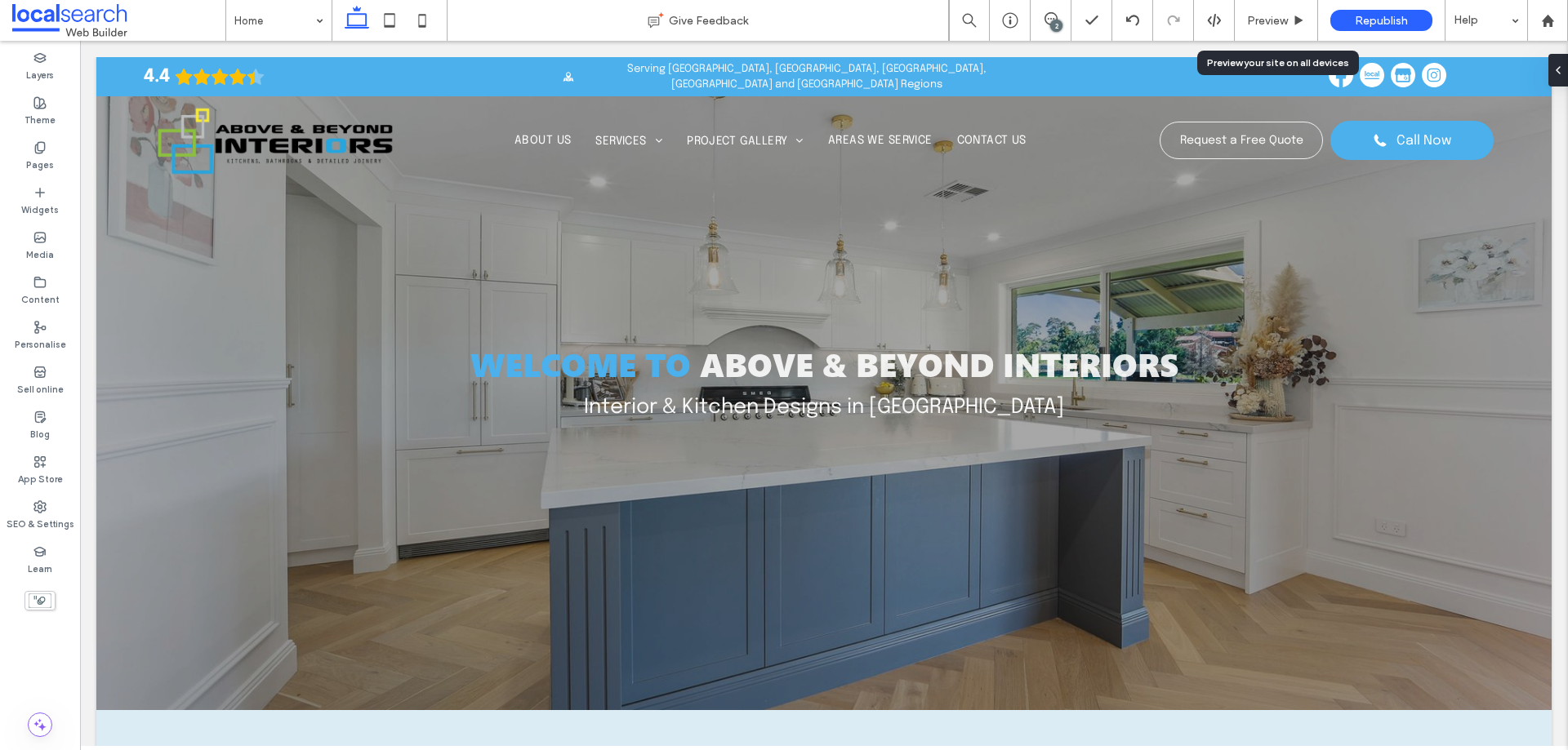
click at [1284, 18] on span "Preview" at bounding box center [1268, 21] width 41 height 14
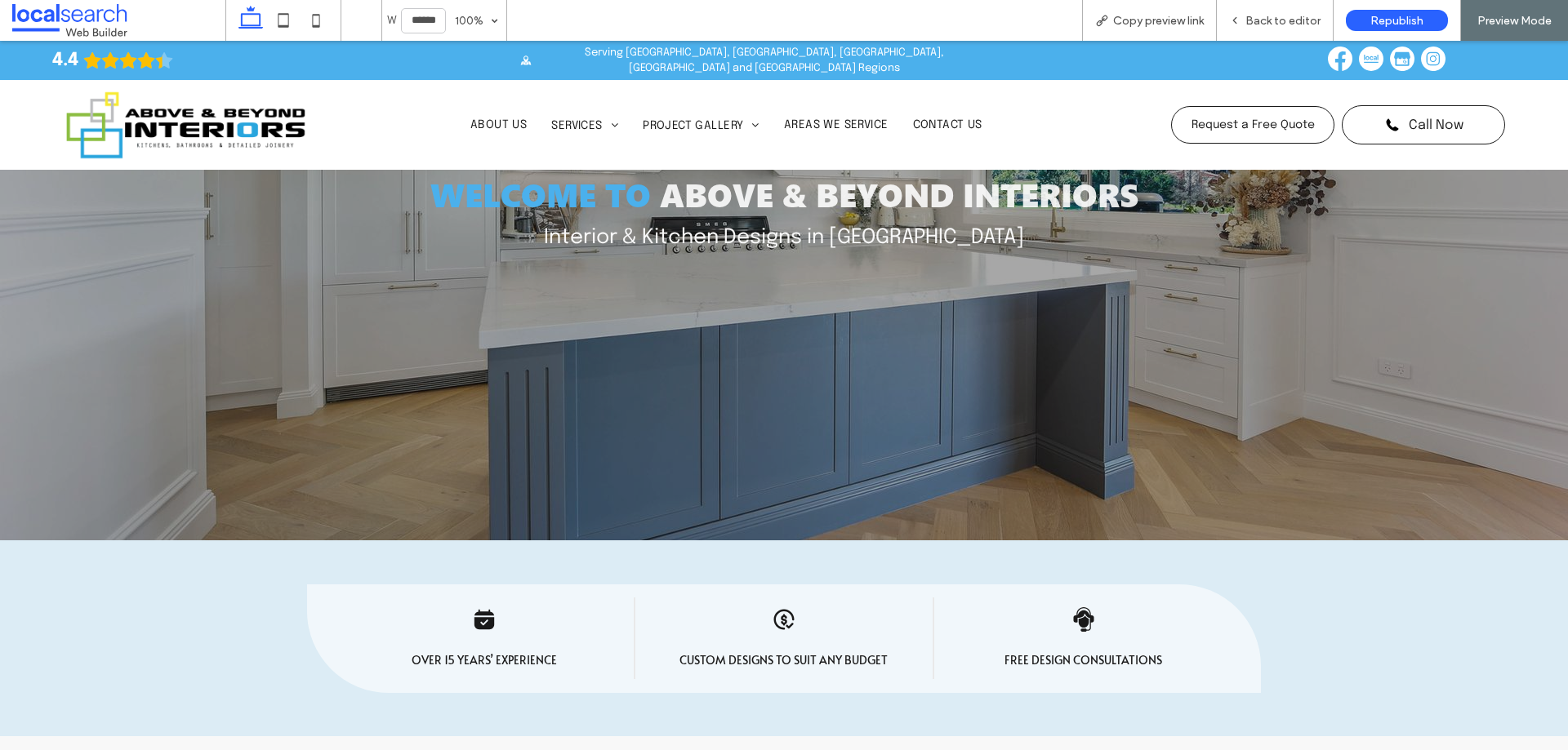
scroll to position [326, 0]
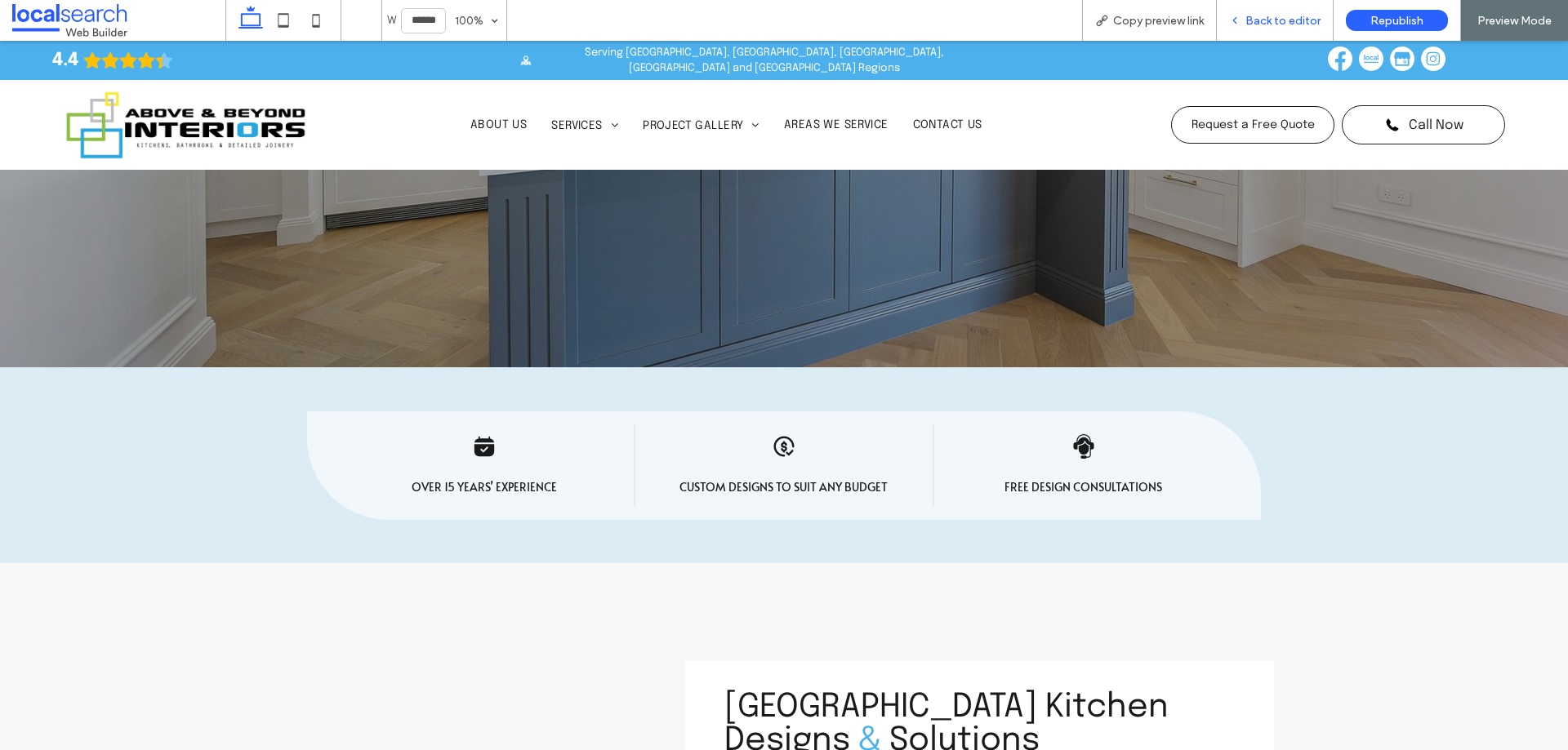
click at [1281, 14] on span "Back to editor" at bounding box center [1283, 21] width 75 height 14
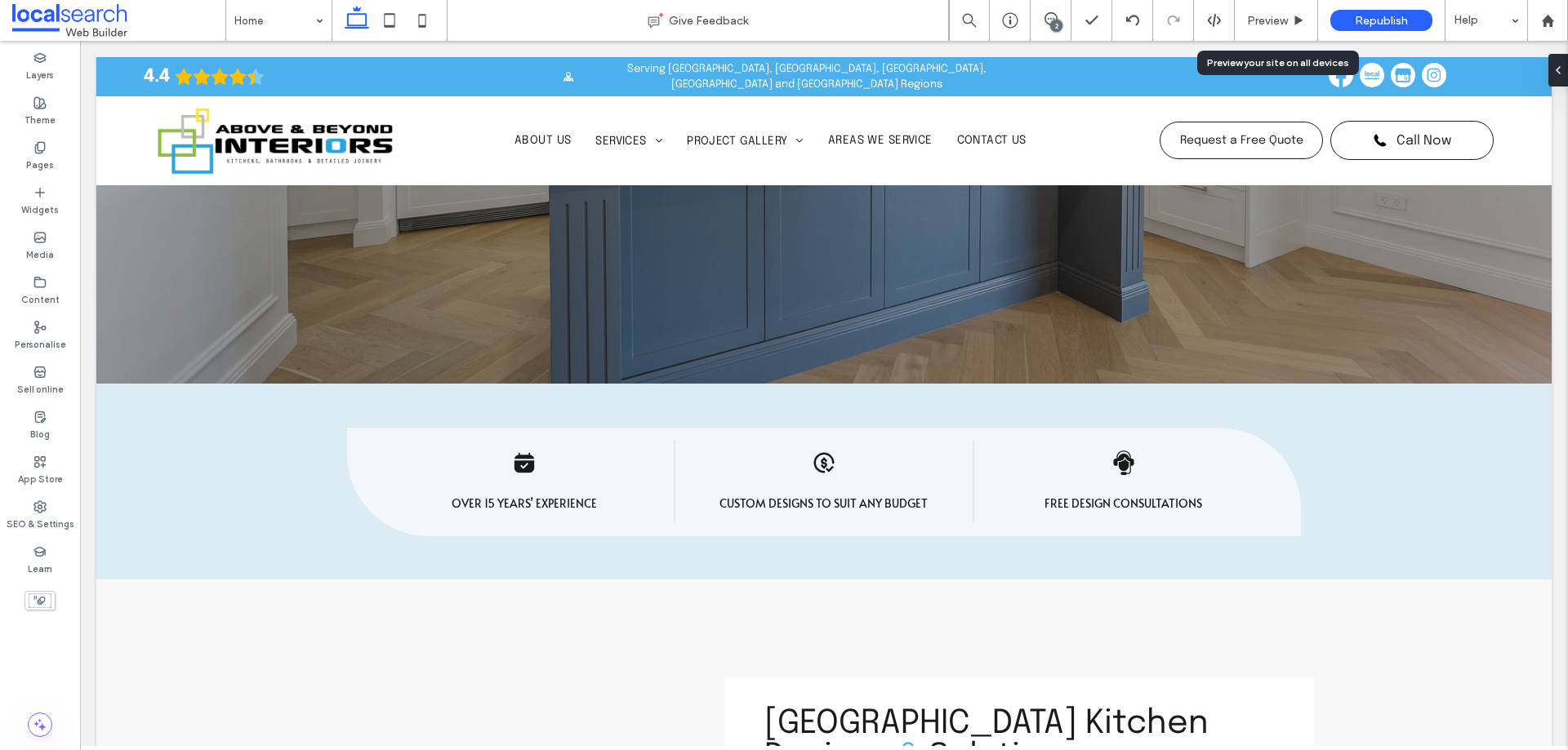
scroll to position [343, 0]
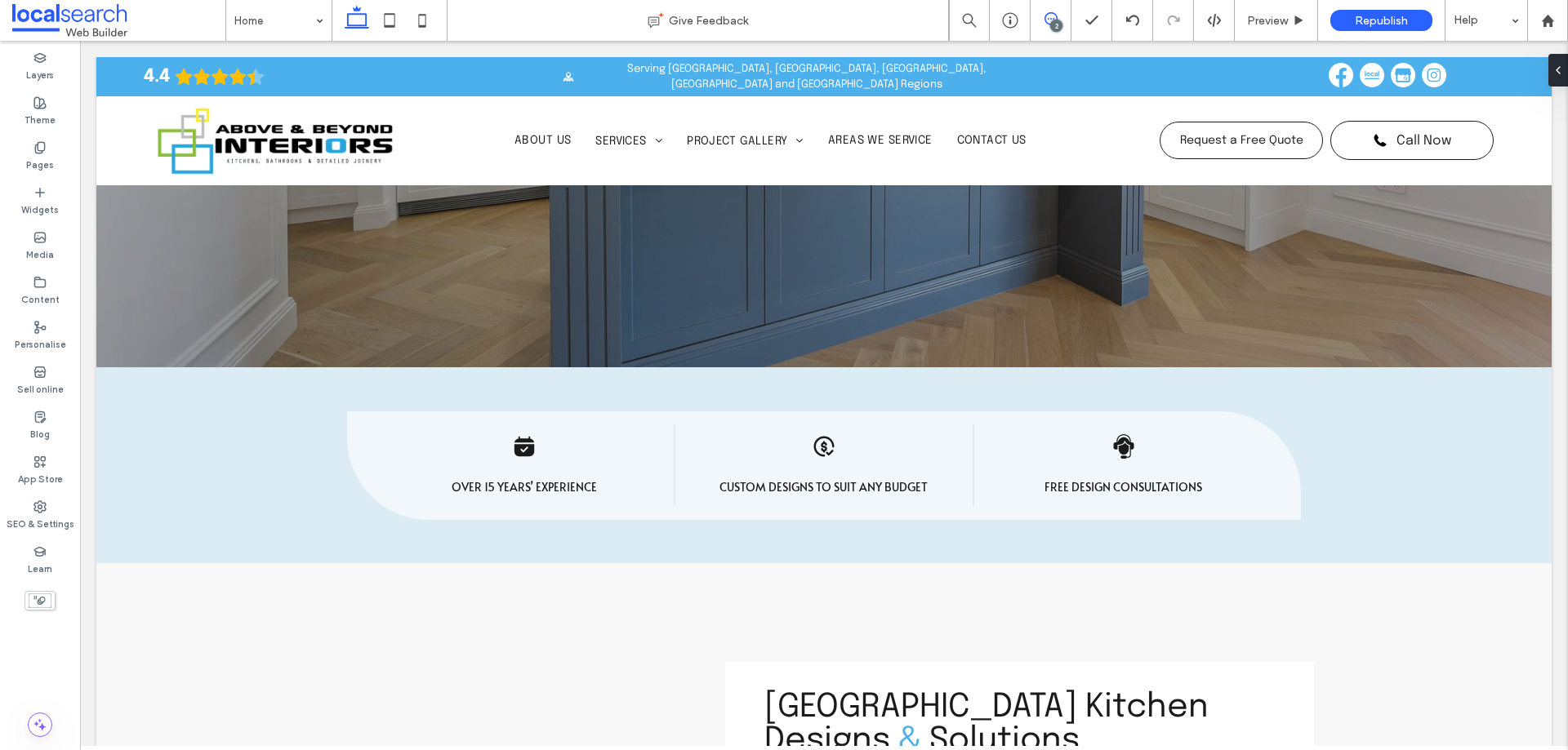
click at [1048, 16] on icon at bounding box center [1051, 18] width 13 height 13
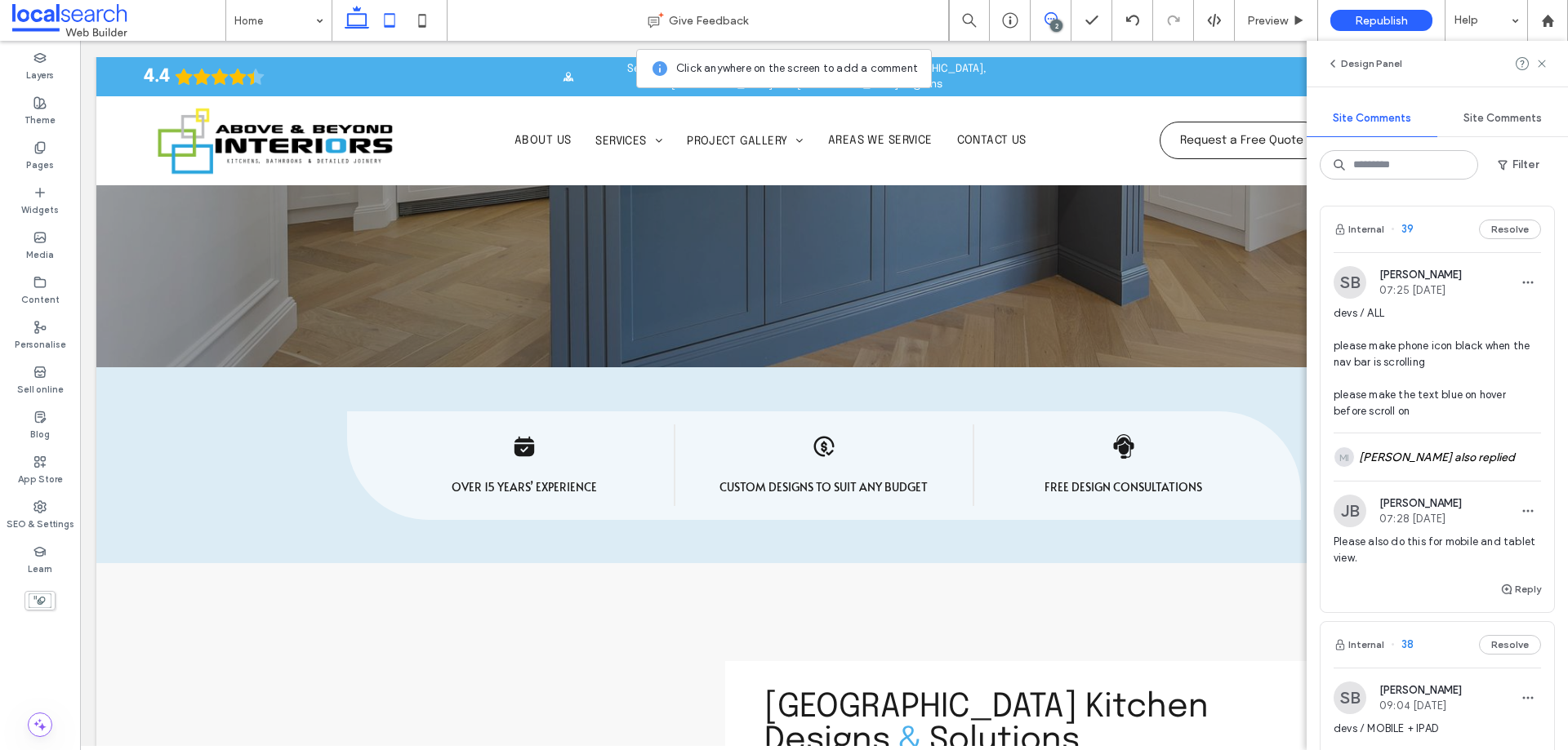
click at [393, 14] on use at bounding box center [390, 20] width 11 height 14
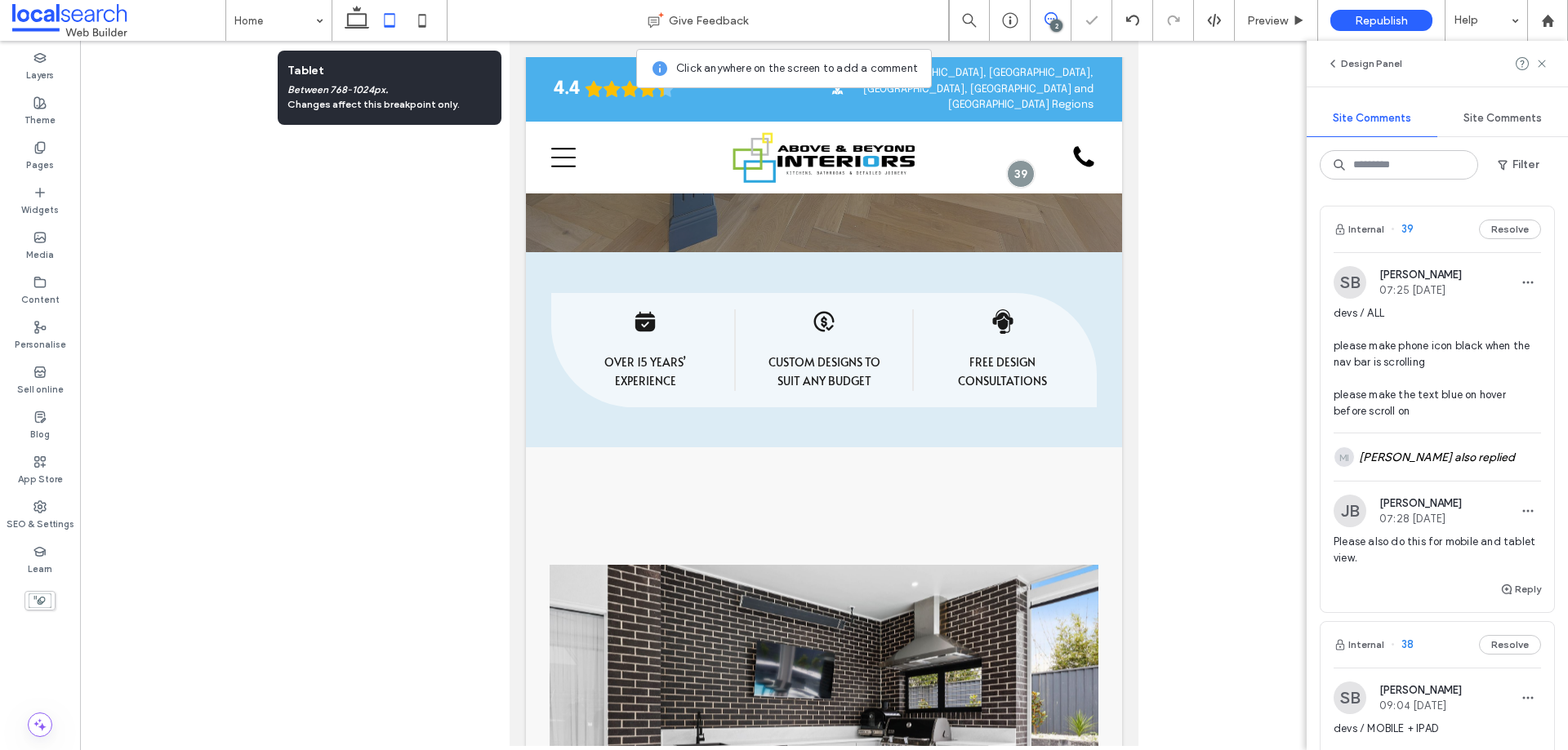
scroll to position [417, 0]
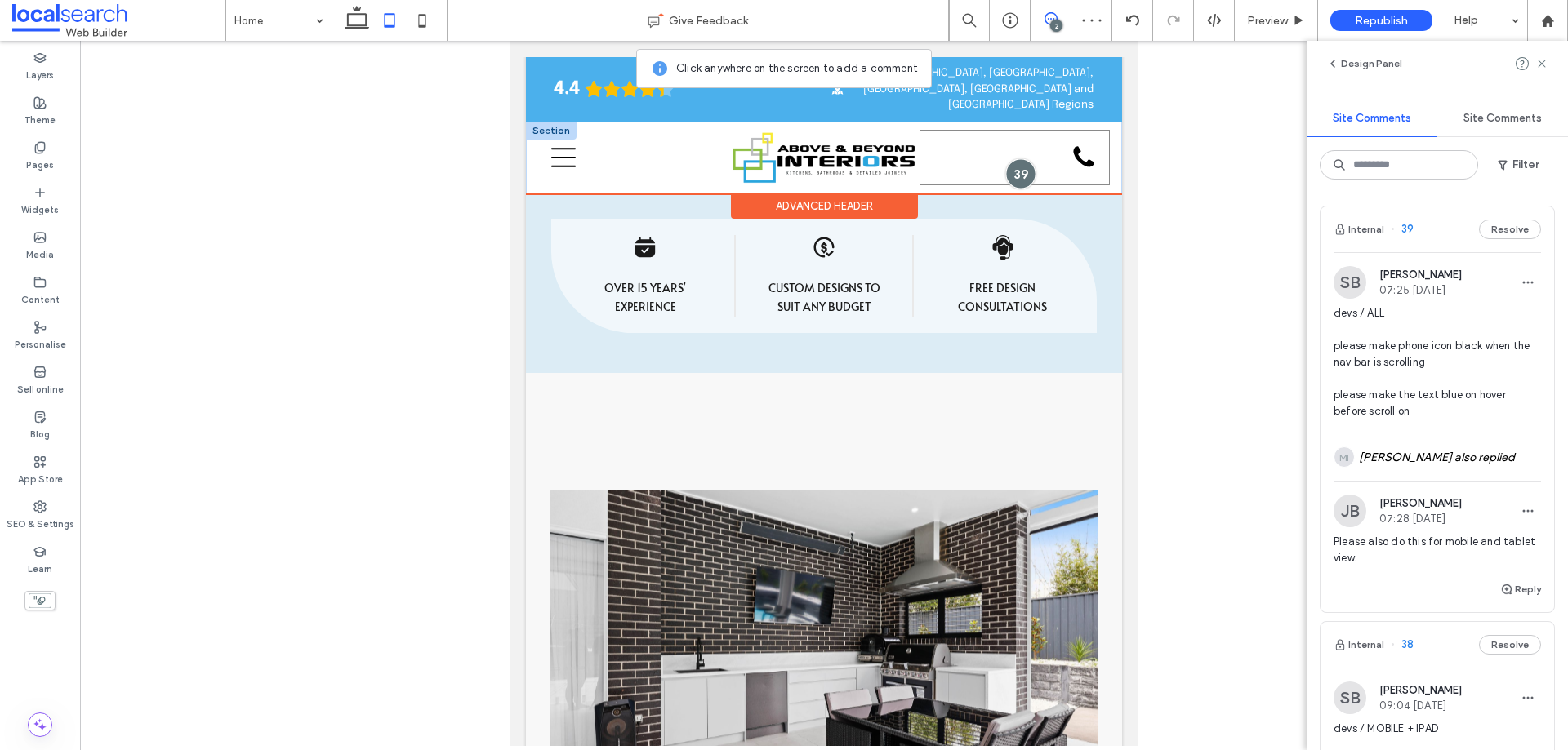
click at [1009, 159] on div at bounding box center [1021, 174] width 31 height 31
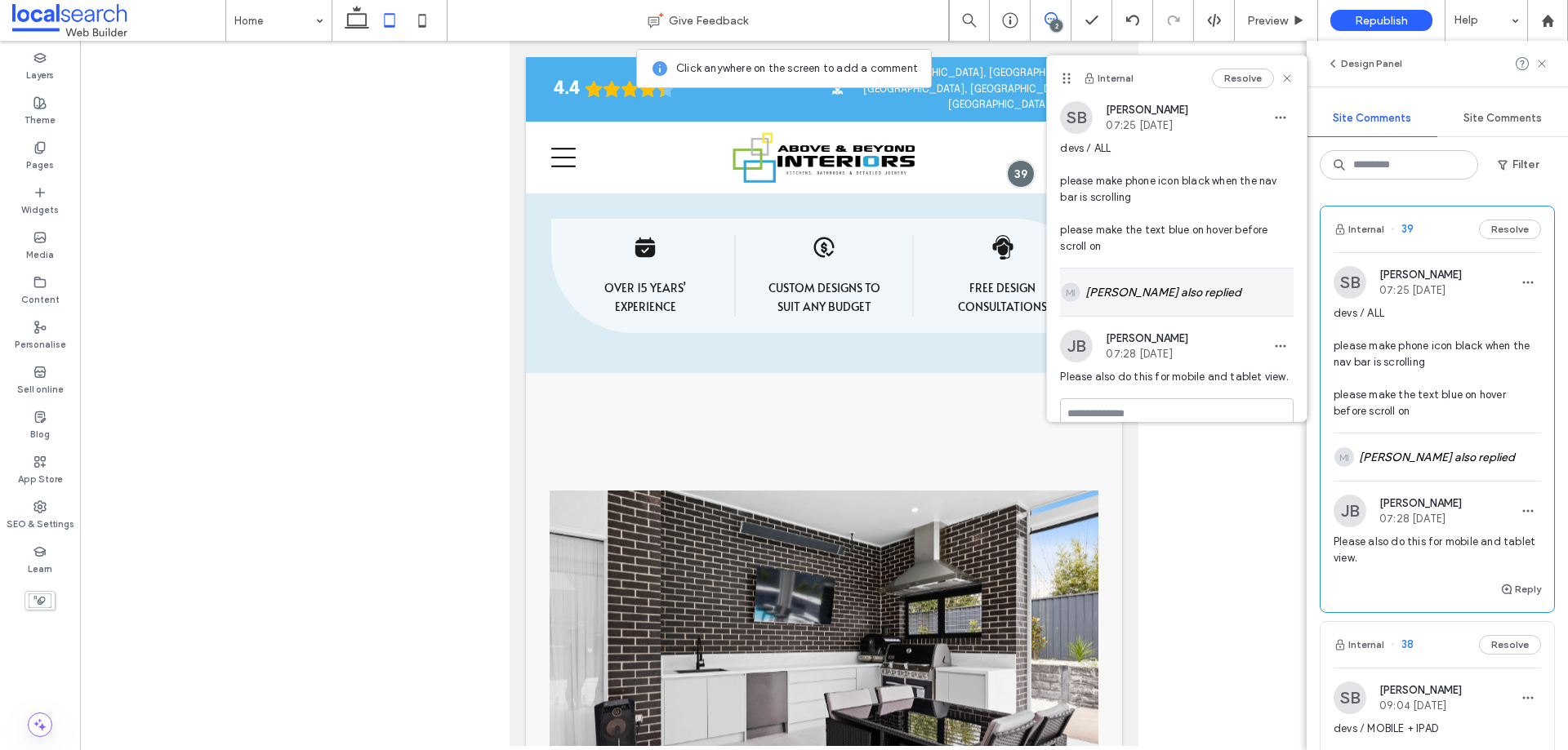
click at [1154, 283] on div "MI Mark Inosa also replied" at bounding box center [1177, 292] width 234 height 47
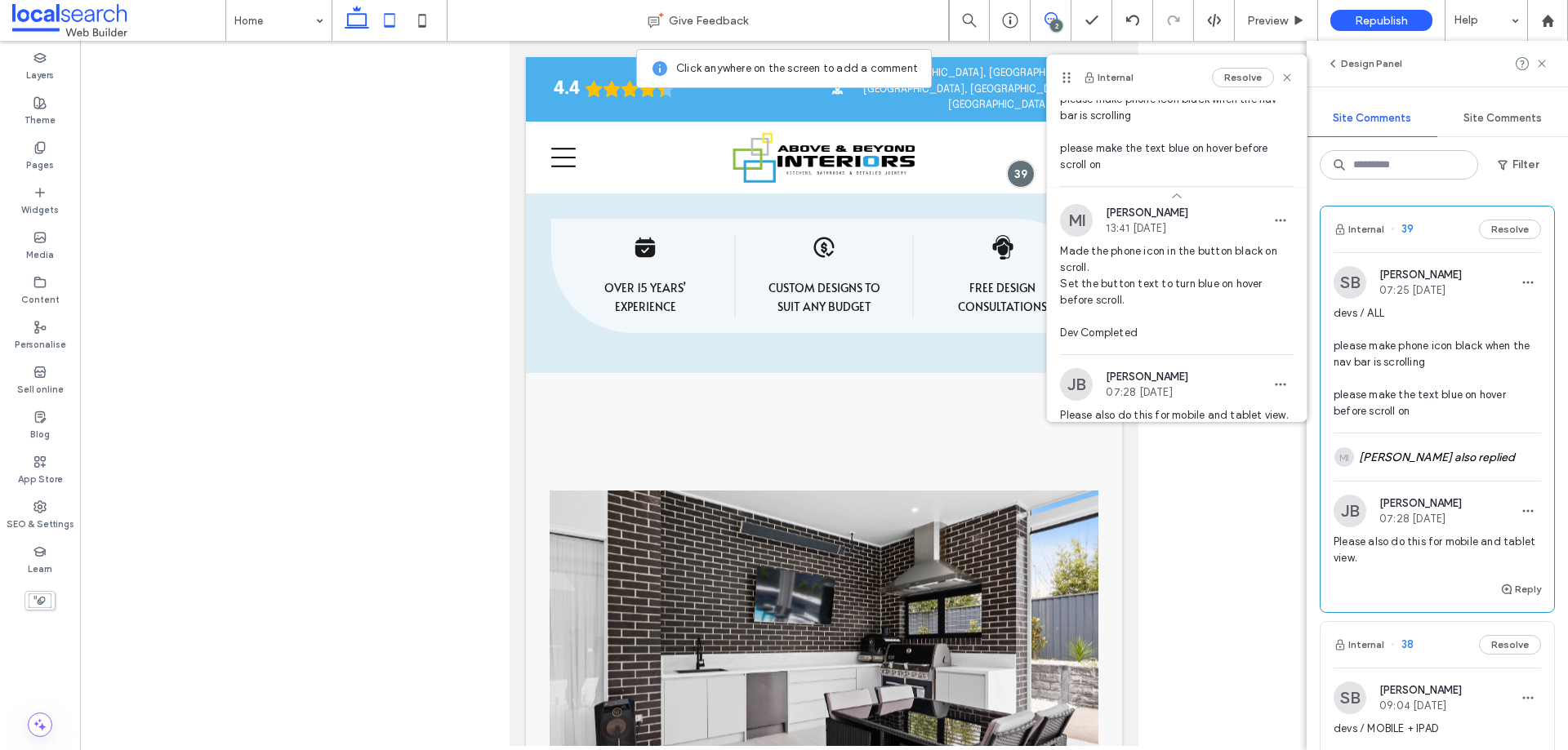
click at [351, 23] on icon at bounding box center [356, 20] width 32 height 32
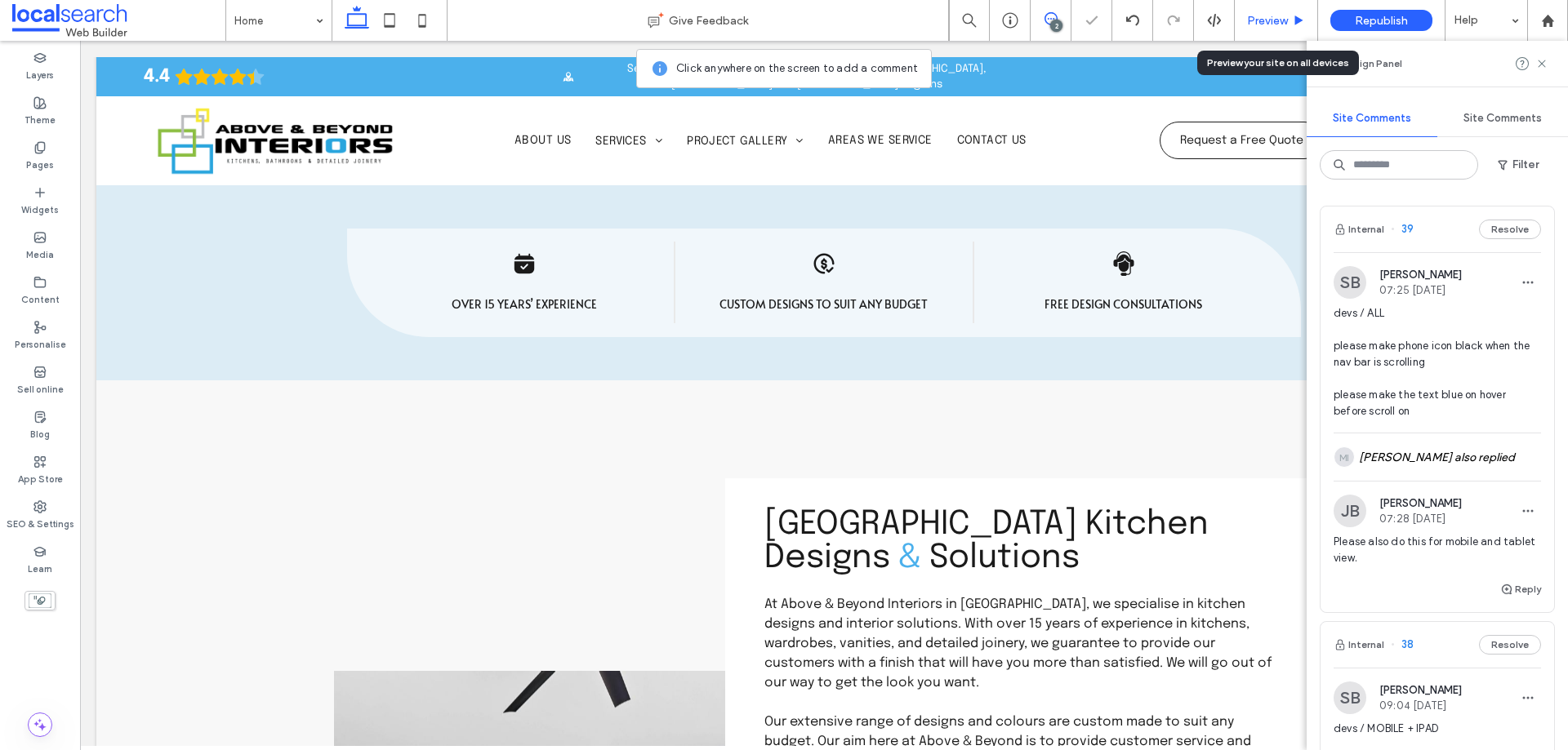
click at [1265, 22] on span "Preview" at bounding box center [1268, 21] width 41 height 14
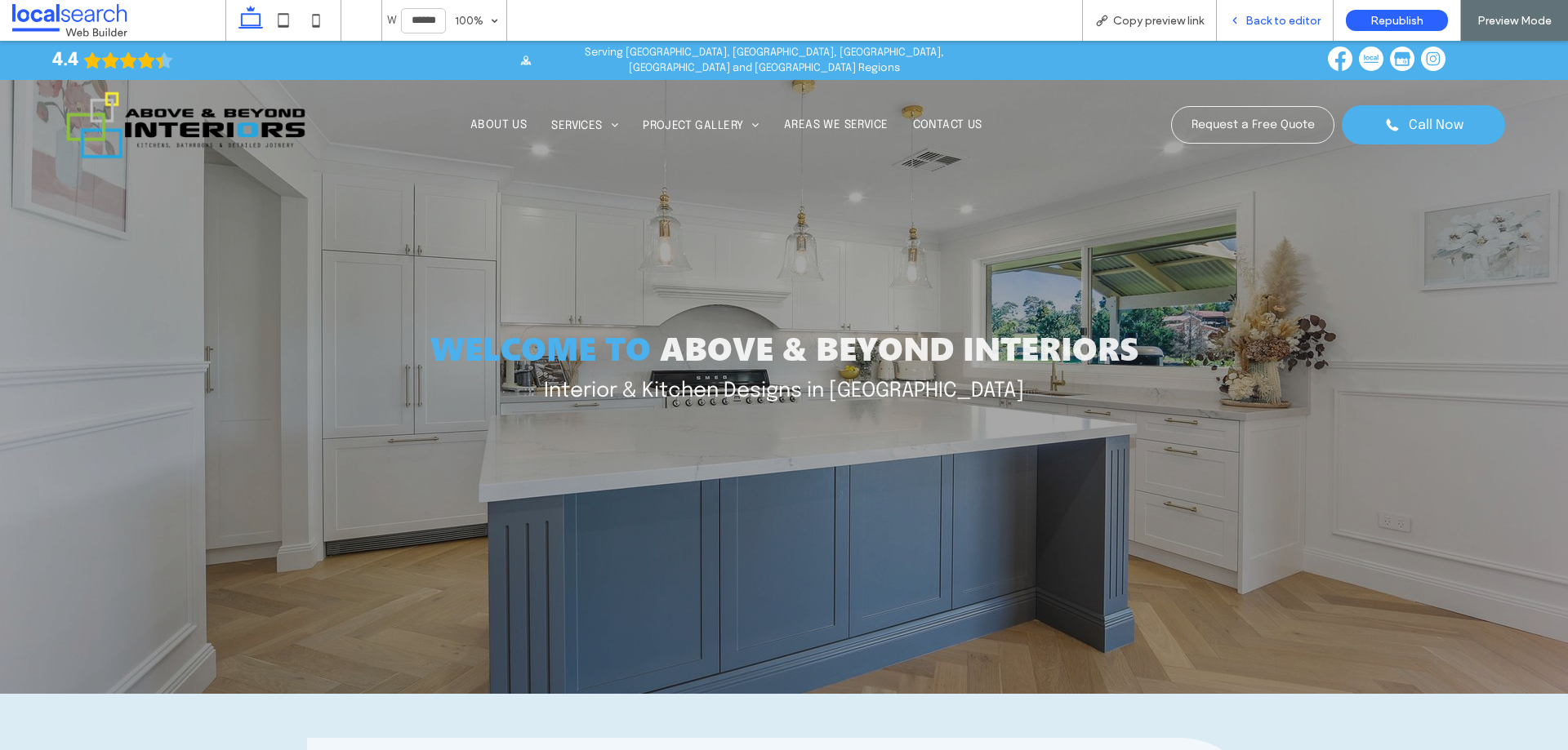
click at [1259, 18] on span "Back to editor" at bounding box center [1283, 21] width 75 height 14
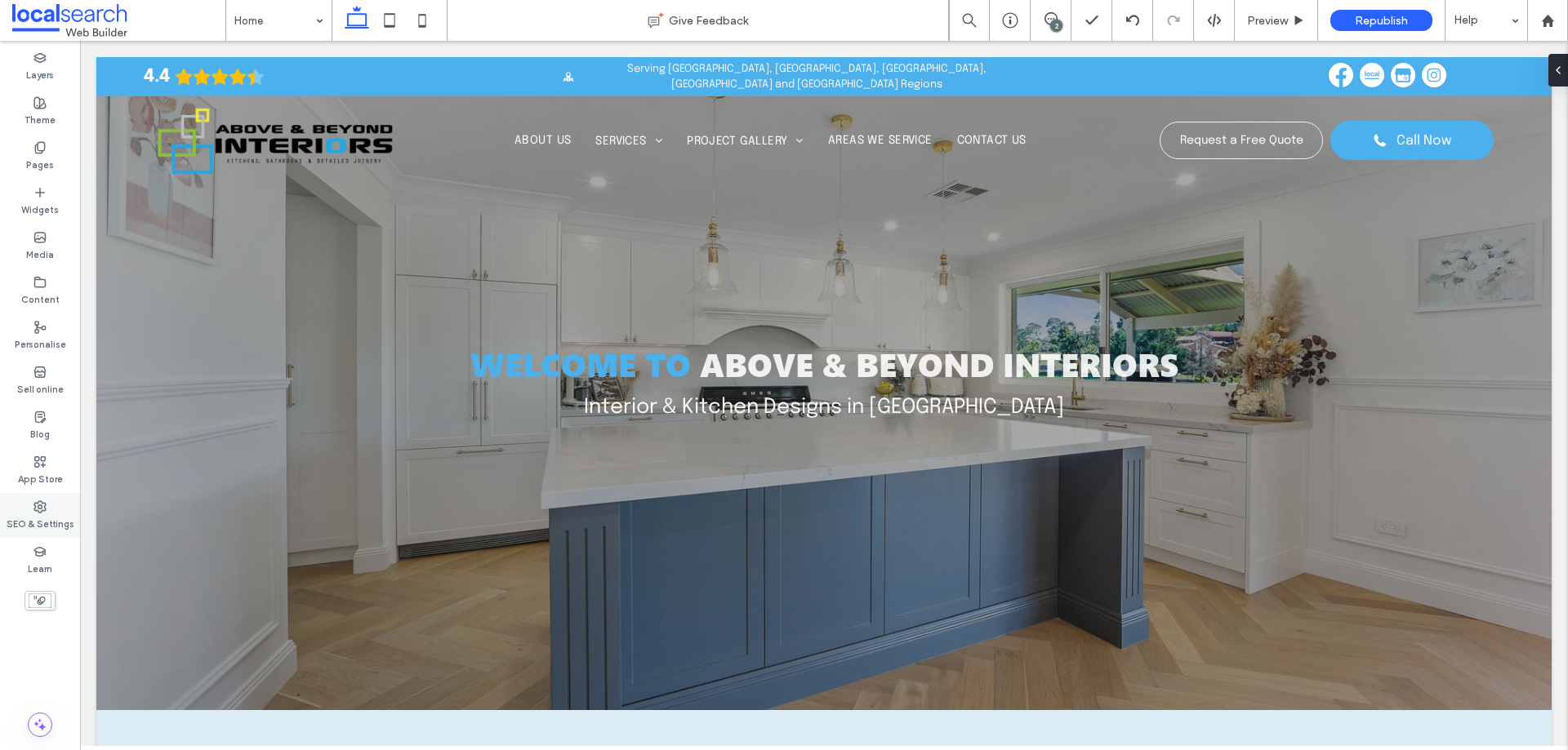
click at [48, 510] on div "SEO & Settings" at bounding box center [39, 515] width 80 height 45
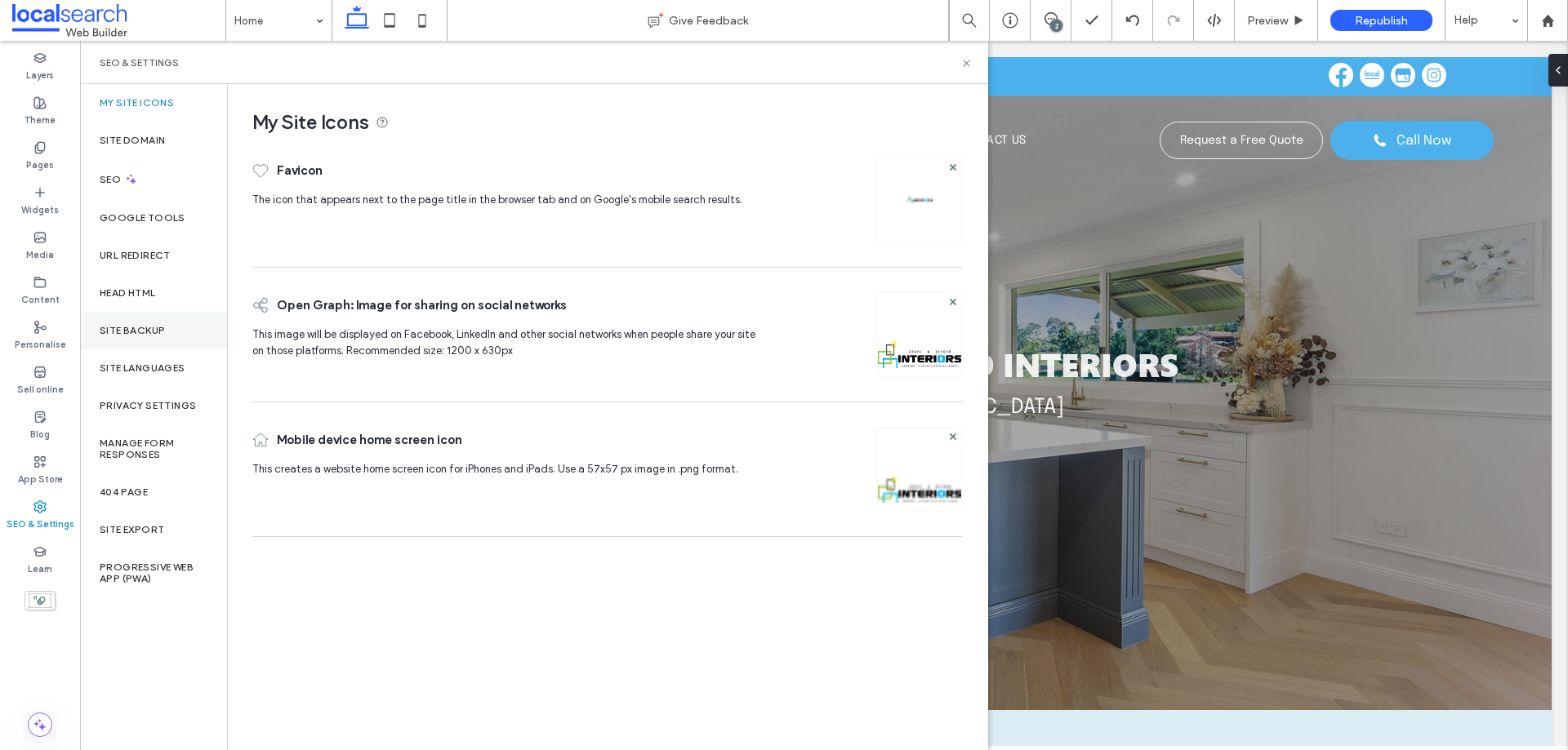
click at [144, 337] on div "Site backup" at bounding box center [153, 330] width 147 height 38
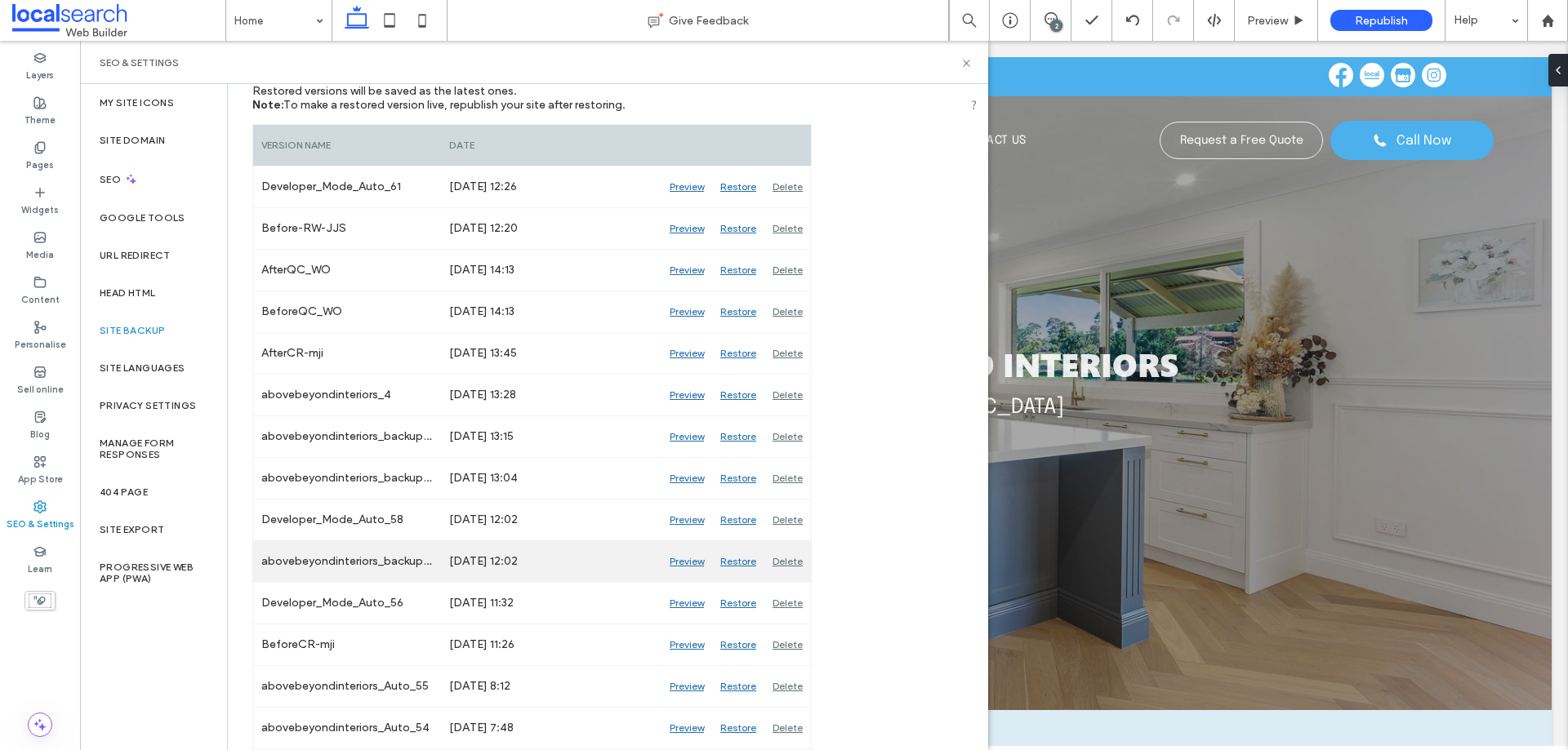
scroll to position [326, 0]
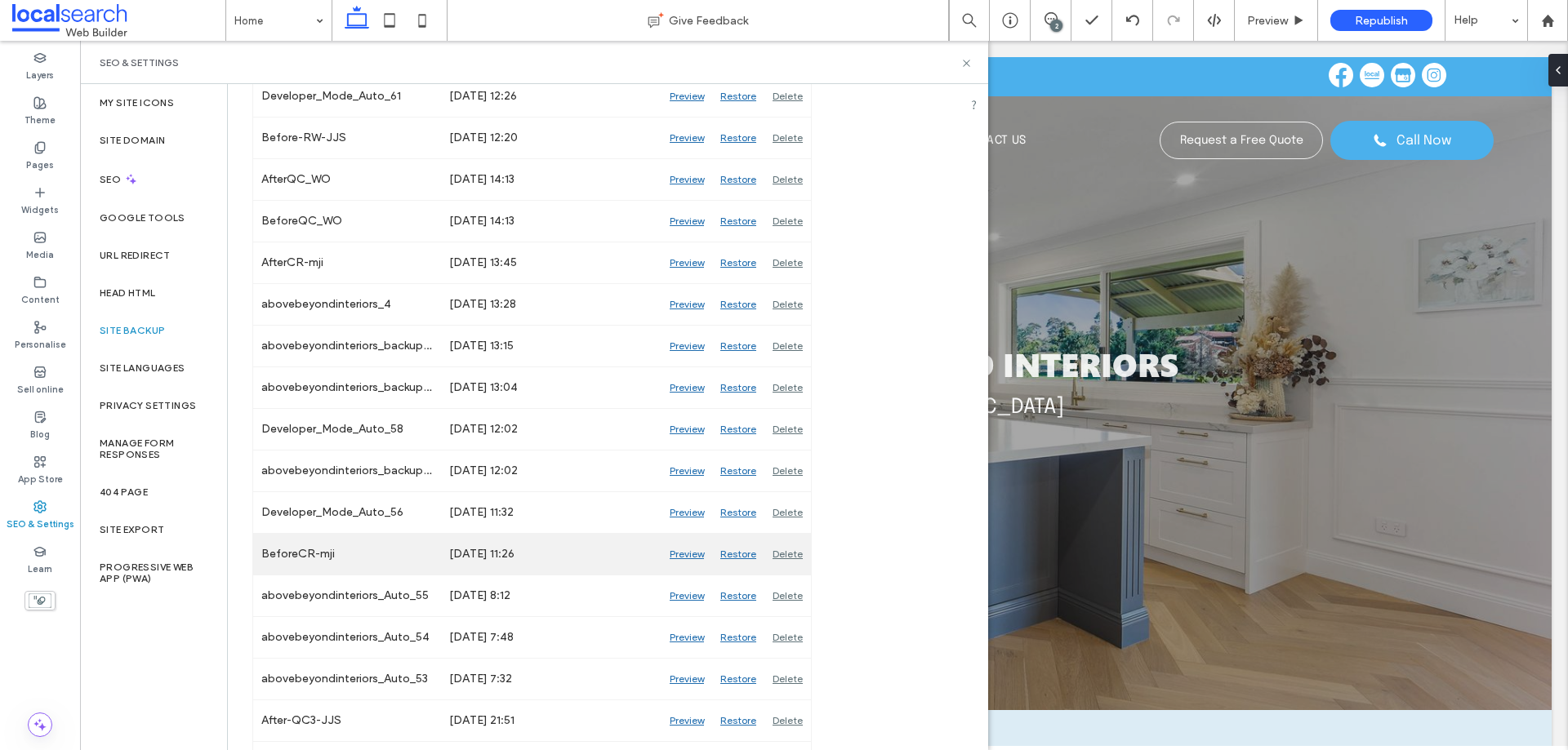
click at [684, 556] on div "Preview" at bounding box center [687, 554] width 51 height 41
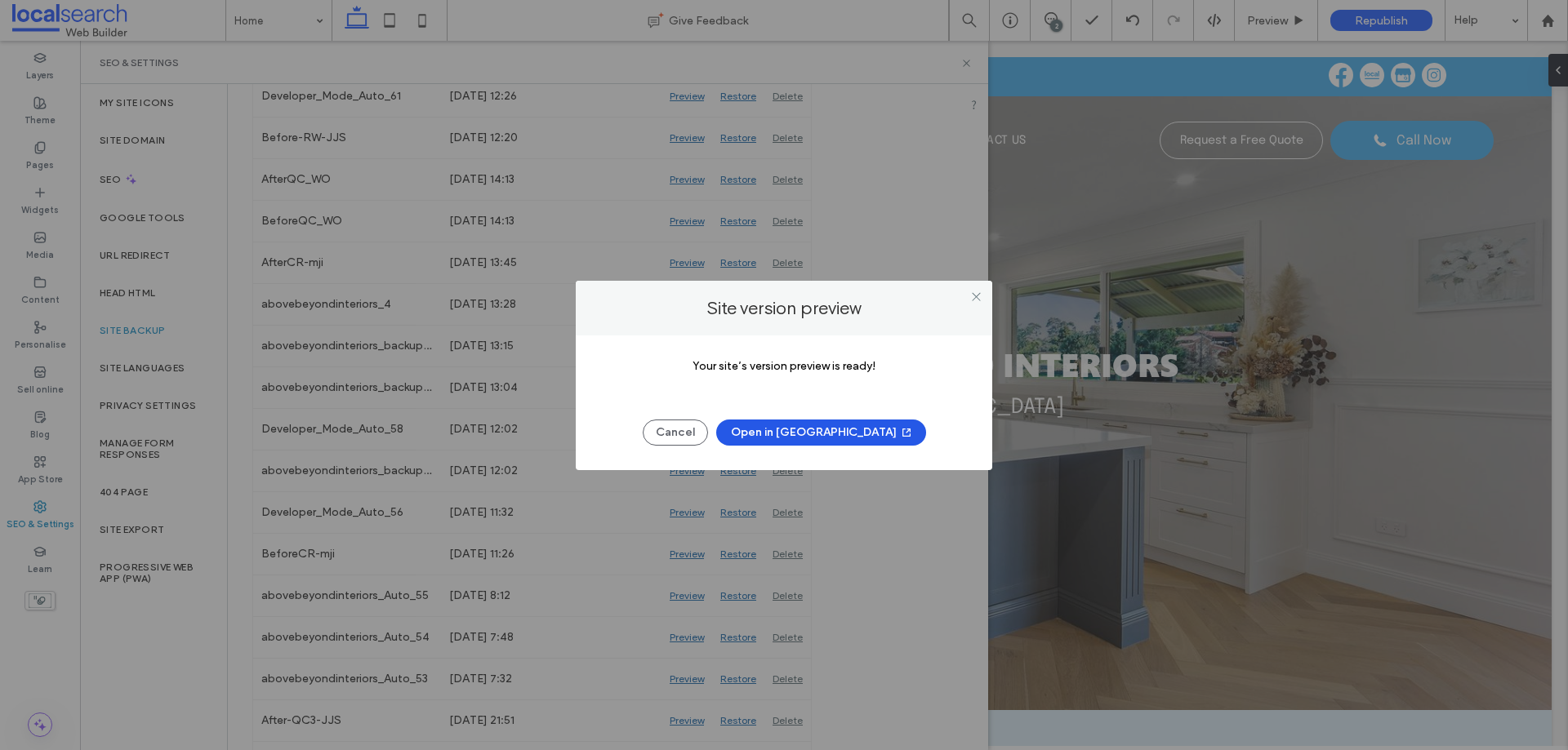
click at [836, 430] on button "Open in New Tab" at bounding box center [821, 433] width 210 height 26
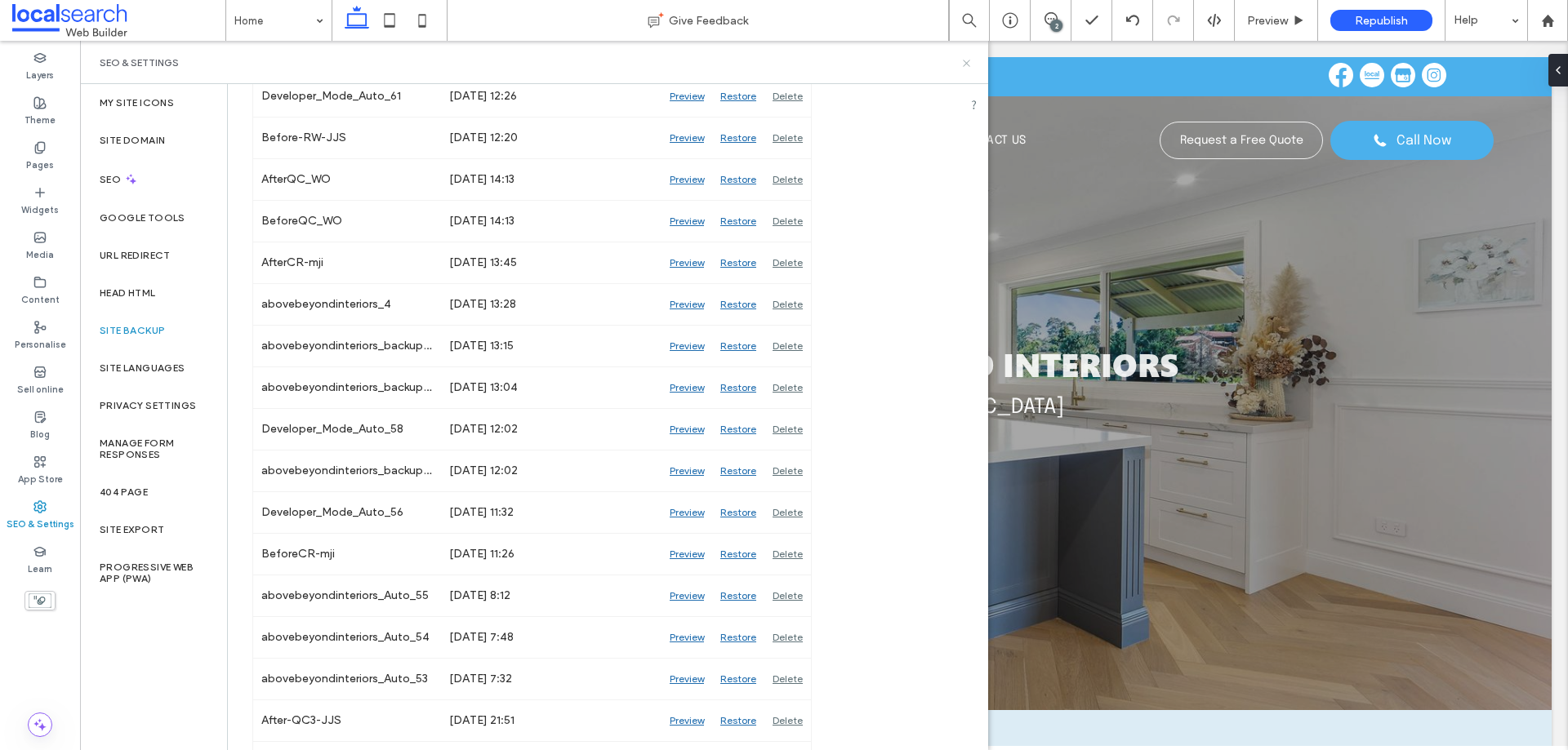
drag, startPoint x: 969, startPoint y: 62, endPoint x: 888, endPoint y: 35, distance: 85.4
click at [969, 62] on icon at bounding box center [967, 63] width 12 height 12
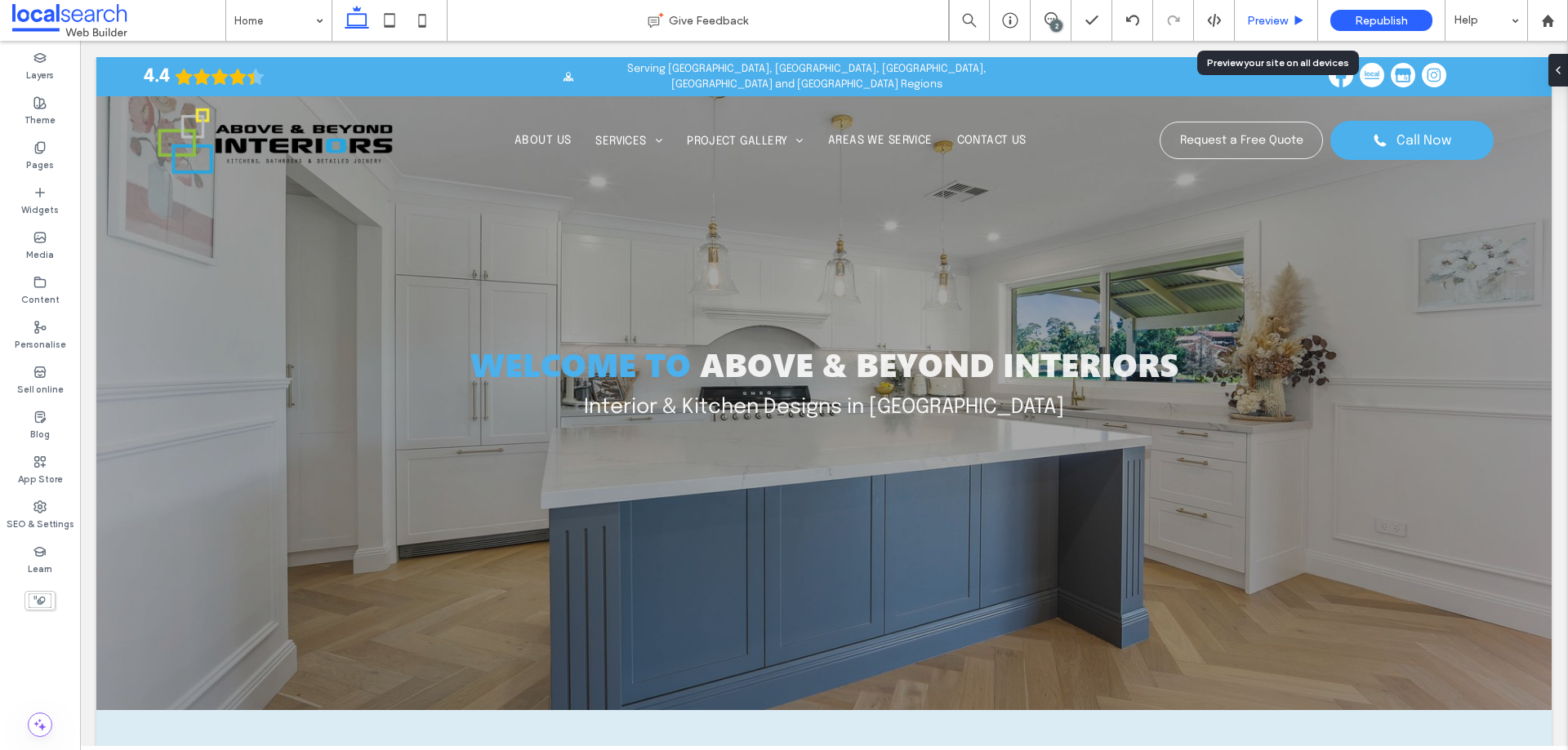
click at [1268, 21] on span "Preview" at bounding box center [1268, 21] width 41 height 14
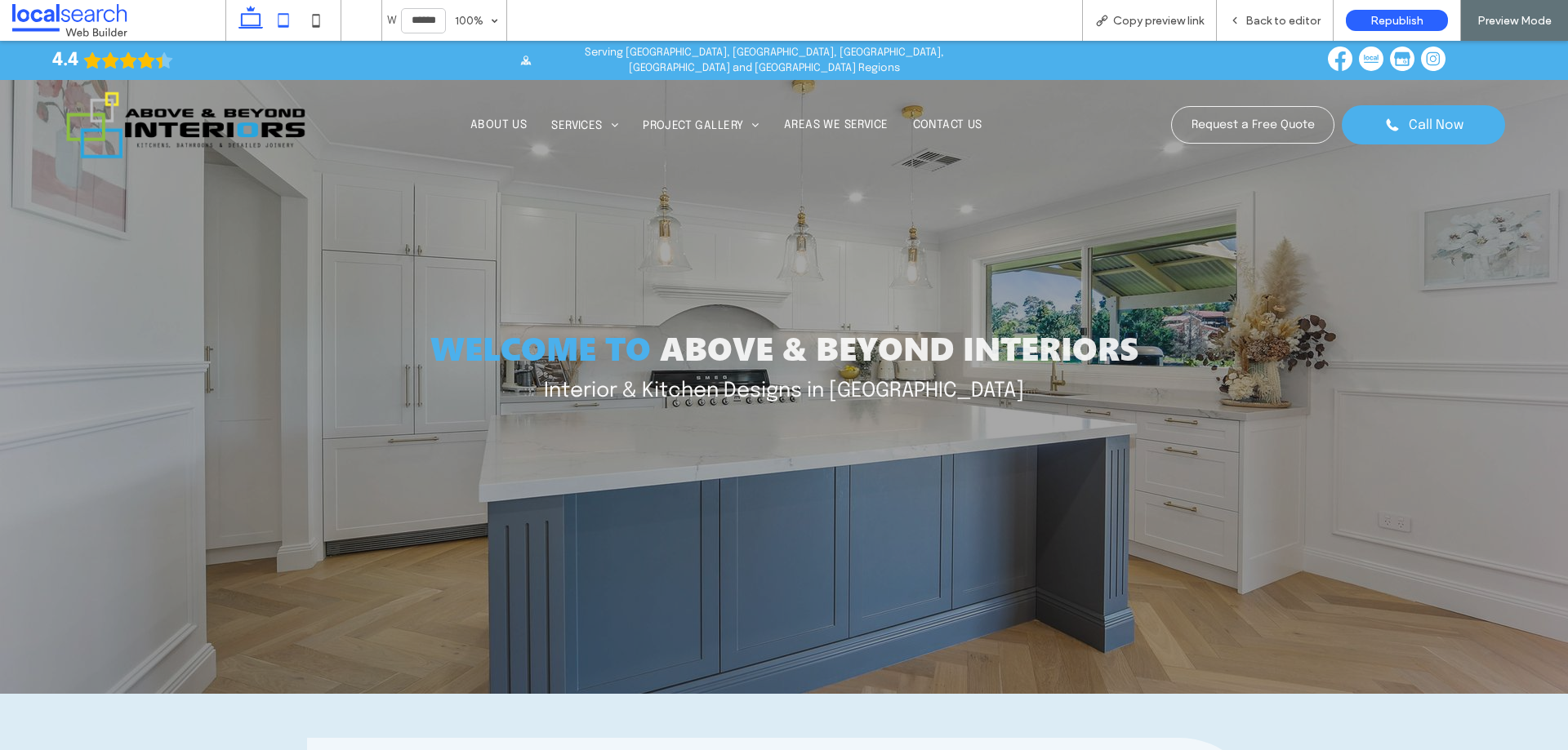
click at [295, 21] on icon at bounding box center [283, 20] width 32 height 32
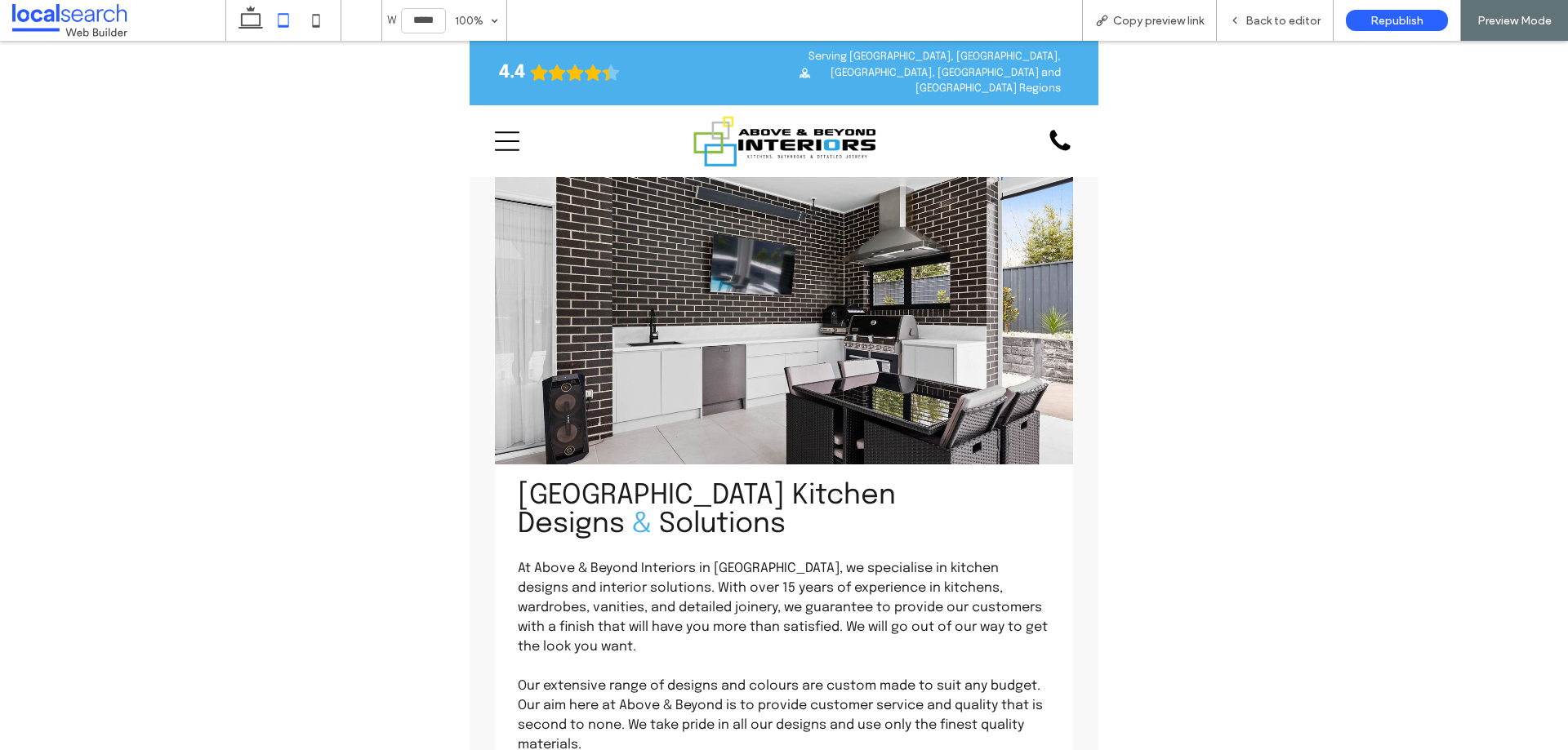
scroll to position [735, 0]
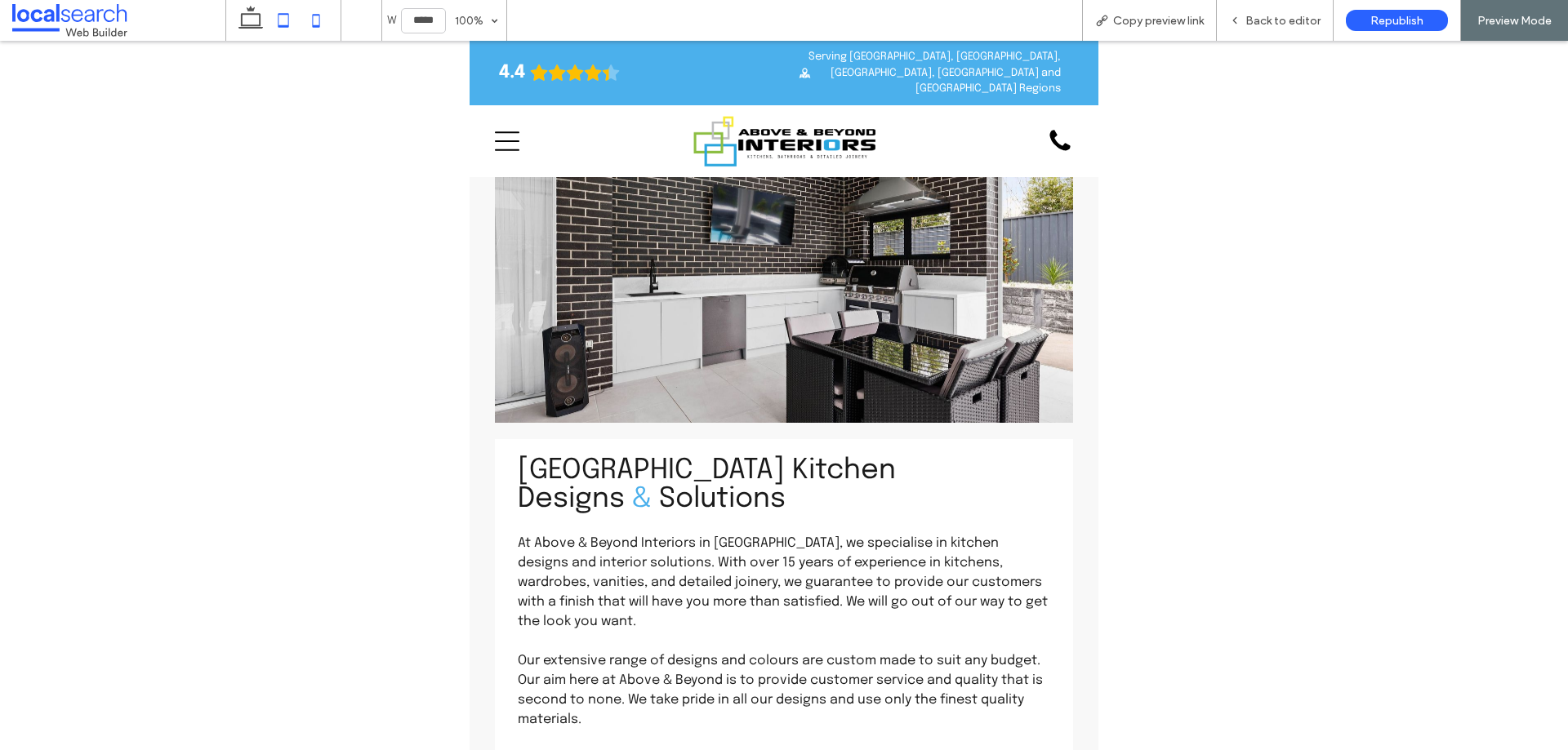
click at [311, 16] on icon at bounding box center [315, 20] width 32 height 32
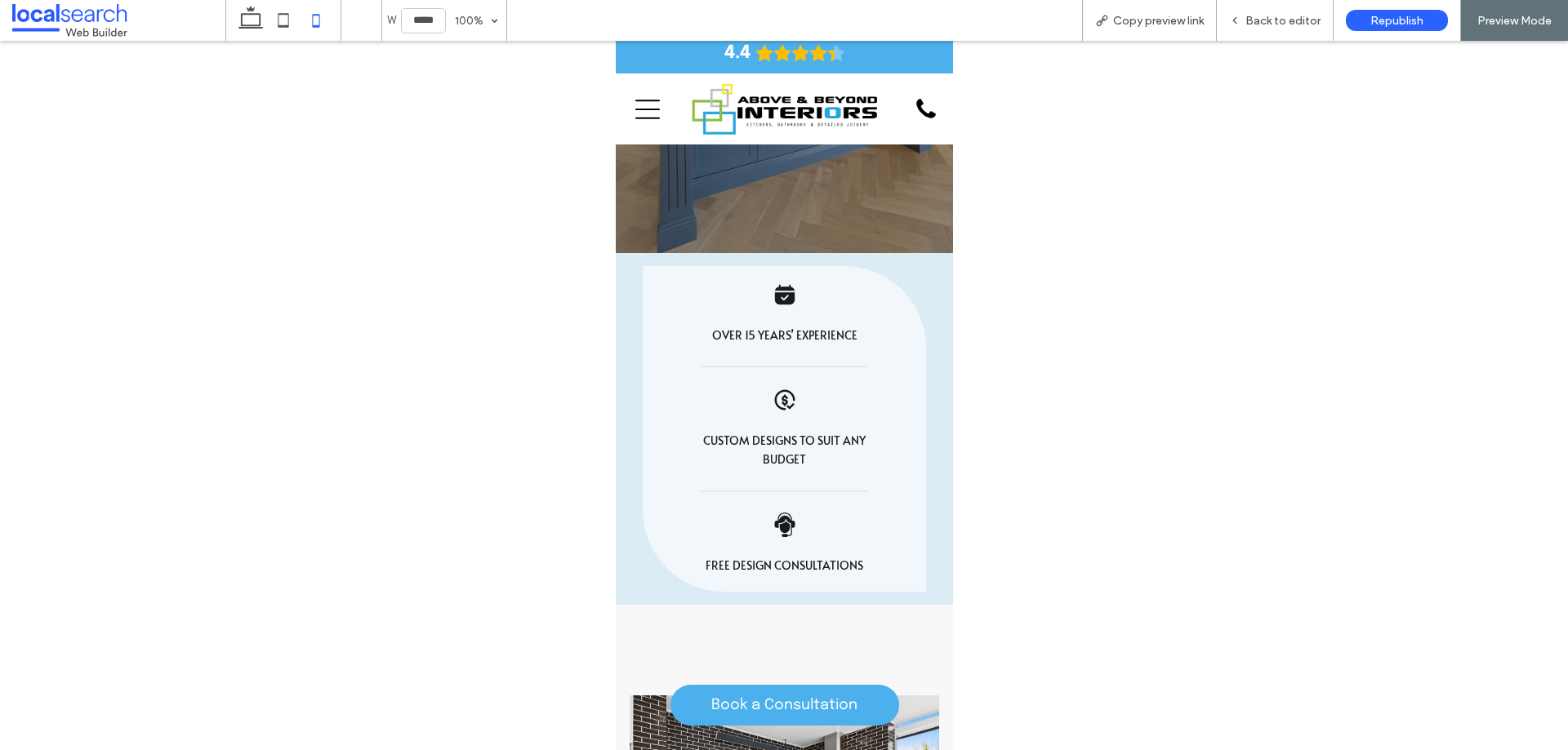
scroll to position [0, 0]
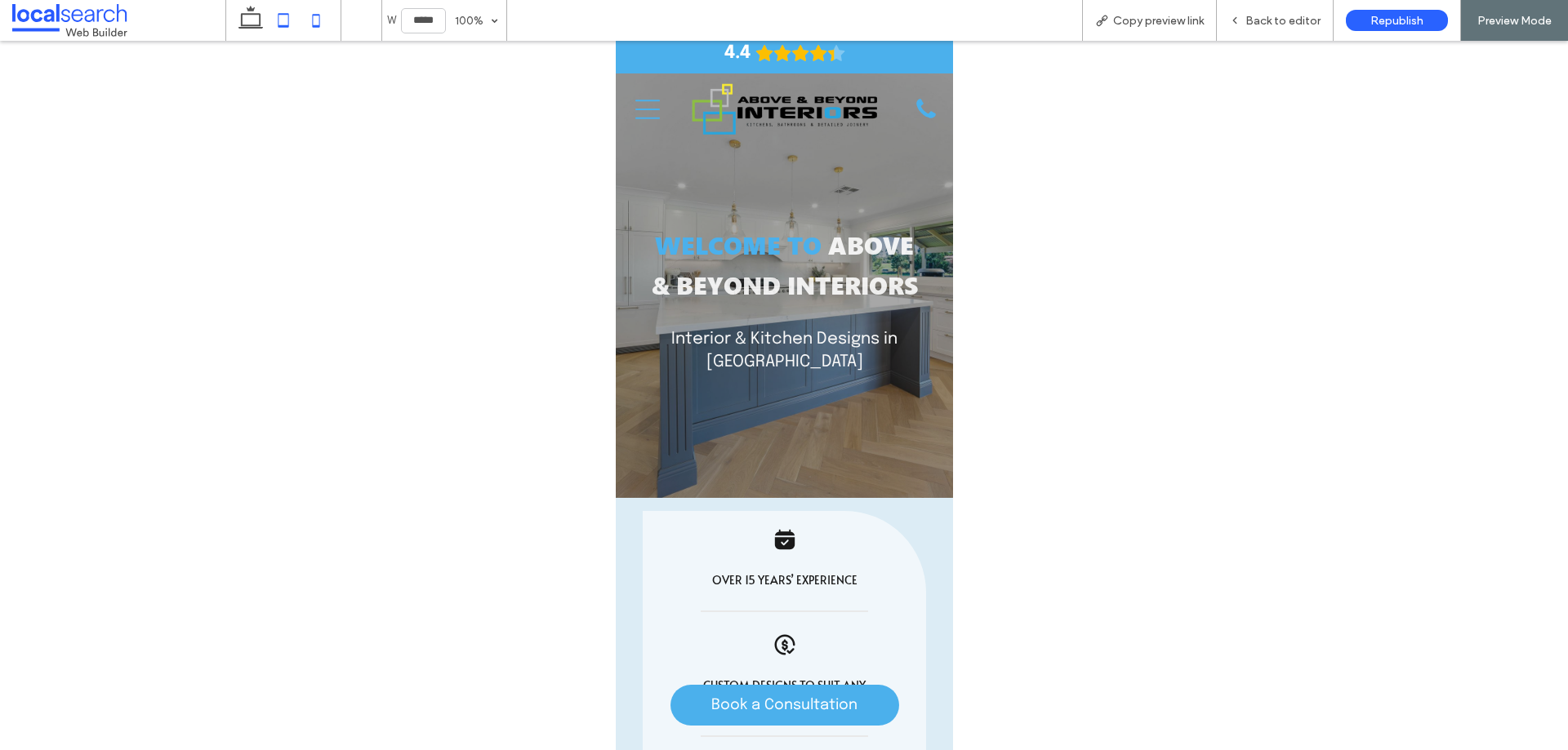
click at [269, 22] on icon at bounding box center [283, 20] width 32 height 32
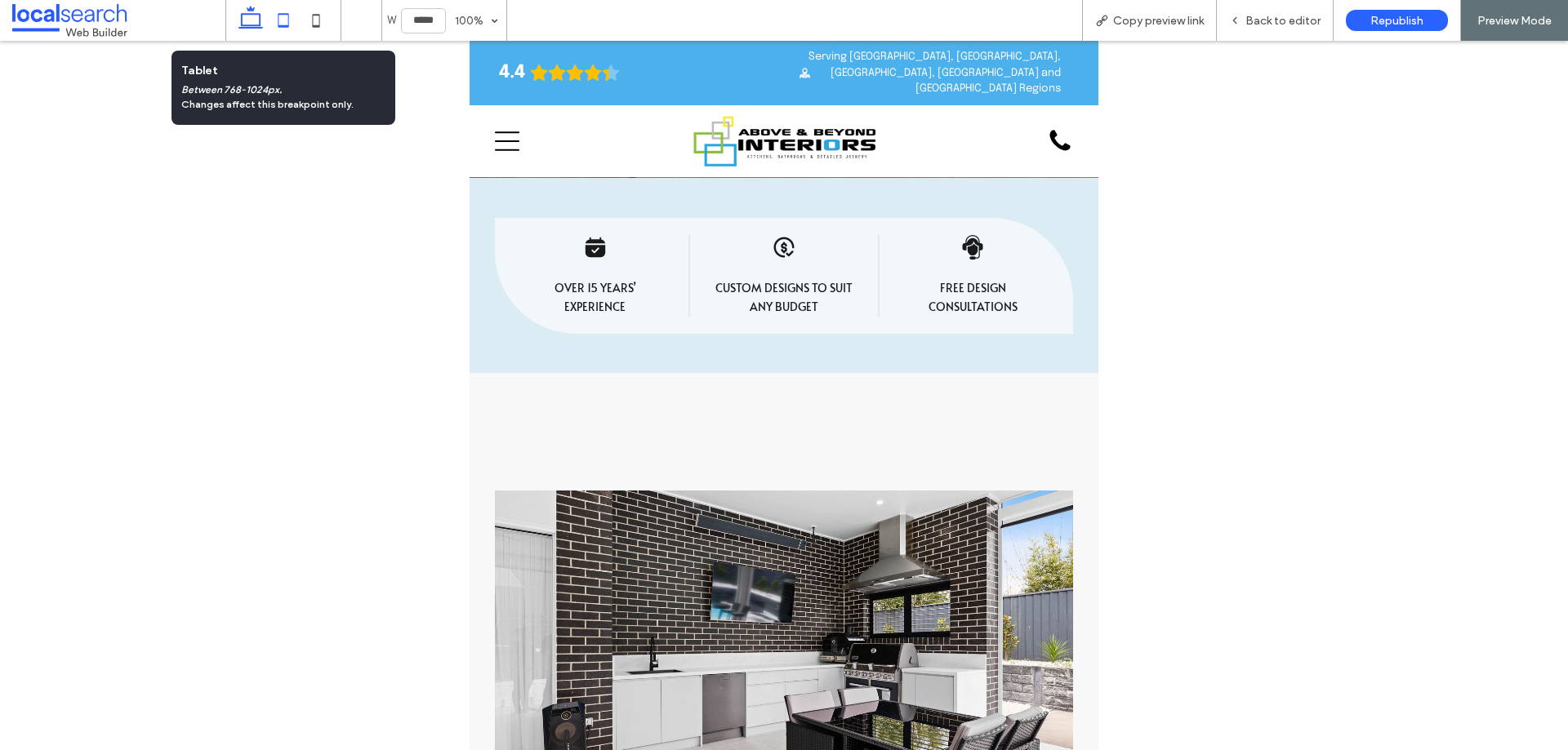
scroll to position [0, 8]
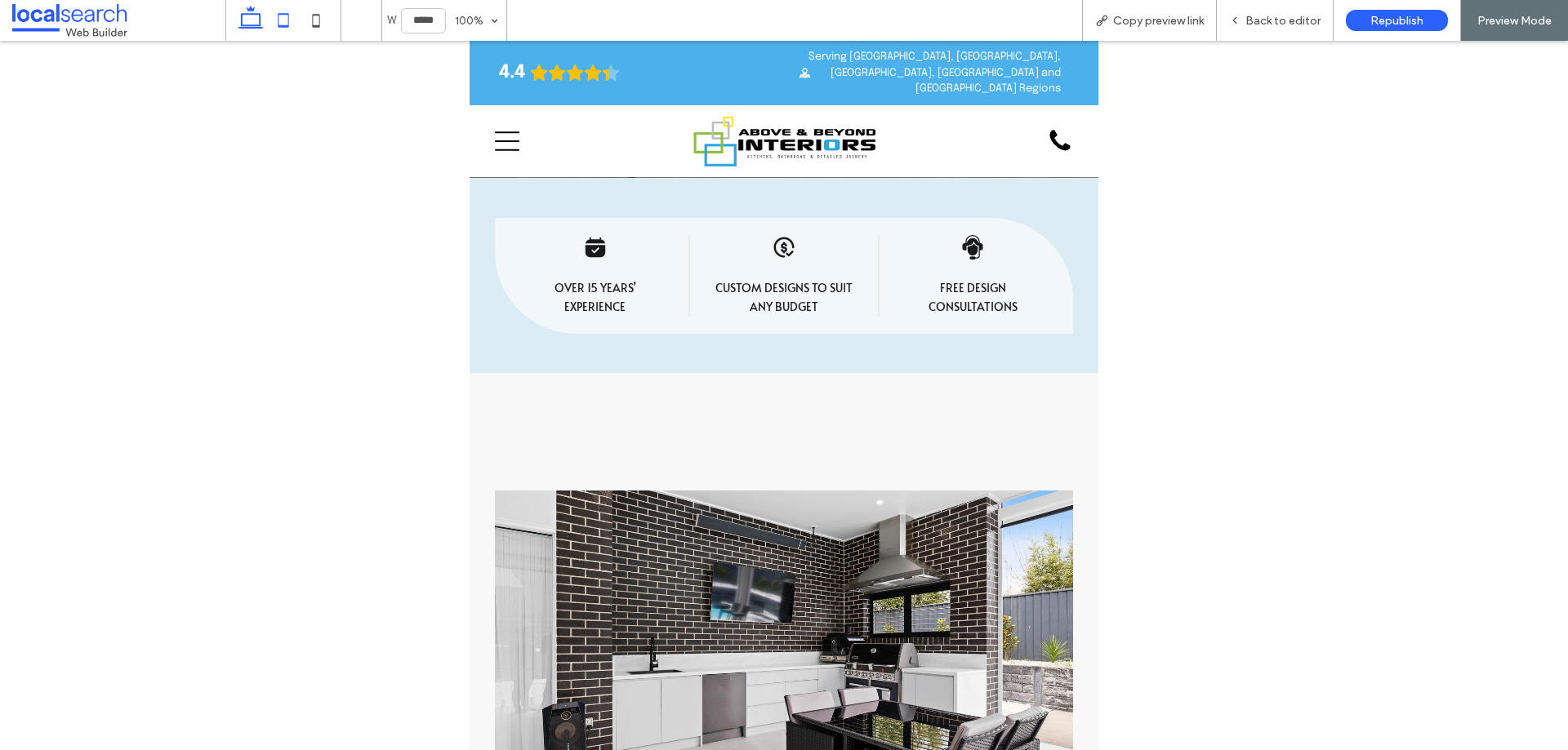
click at [258, 23] on icon at bounding box center [250, 20] width 32 height 32
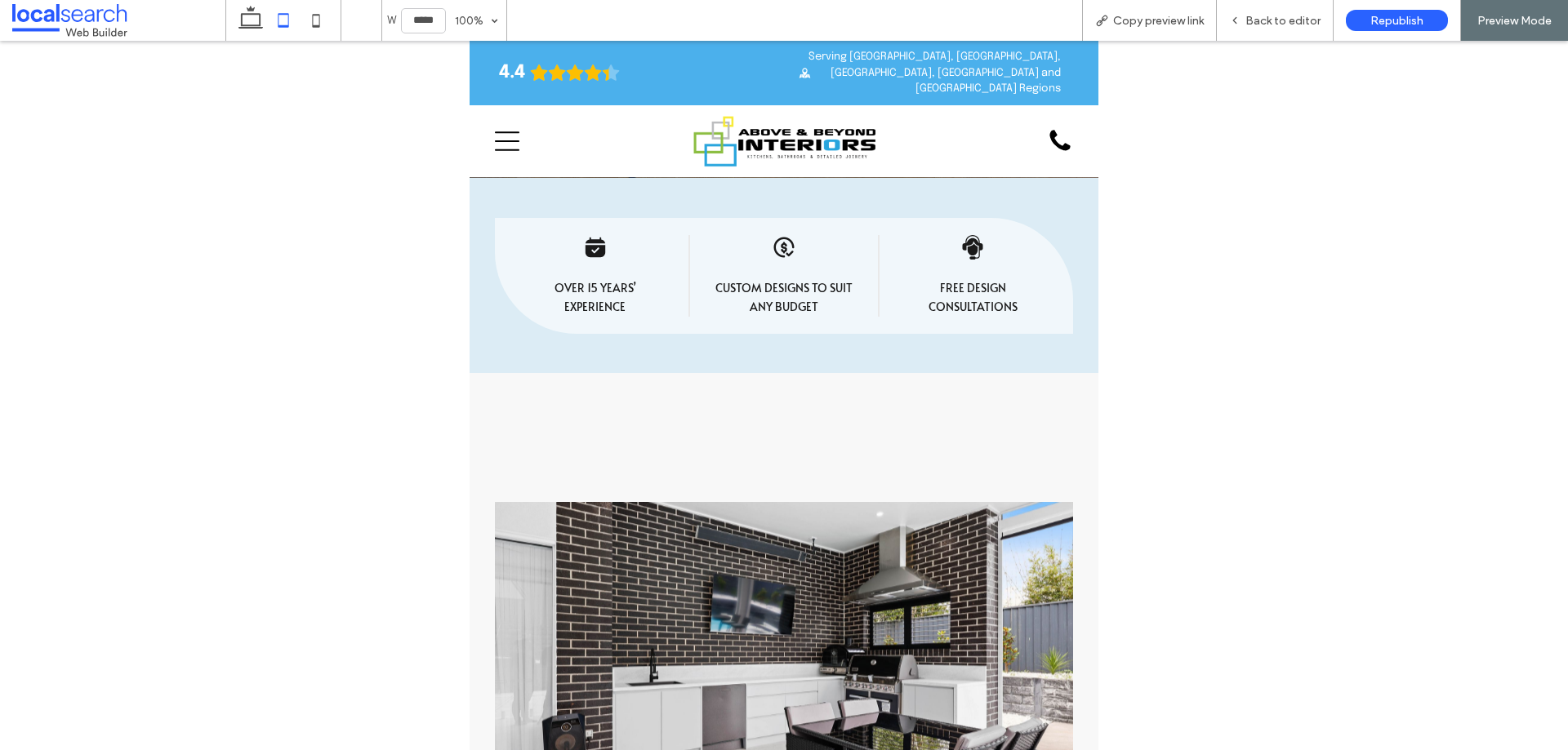
type input "******"
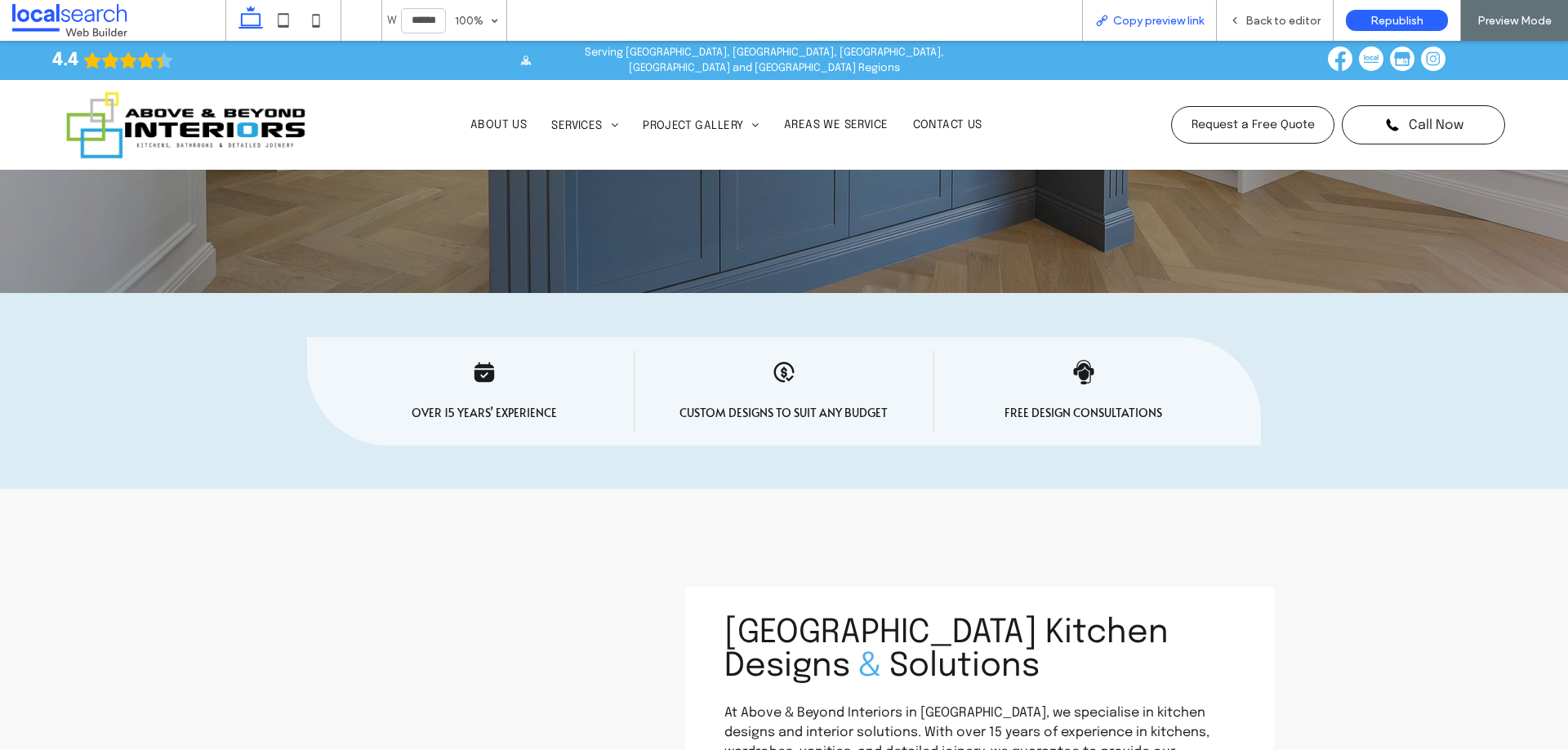
scroll to position [508, 0]
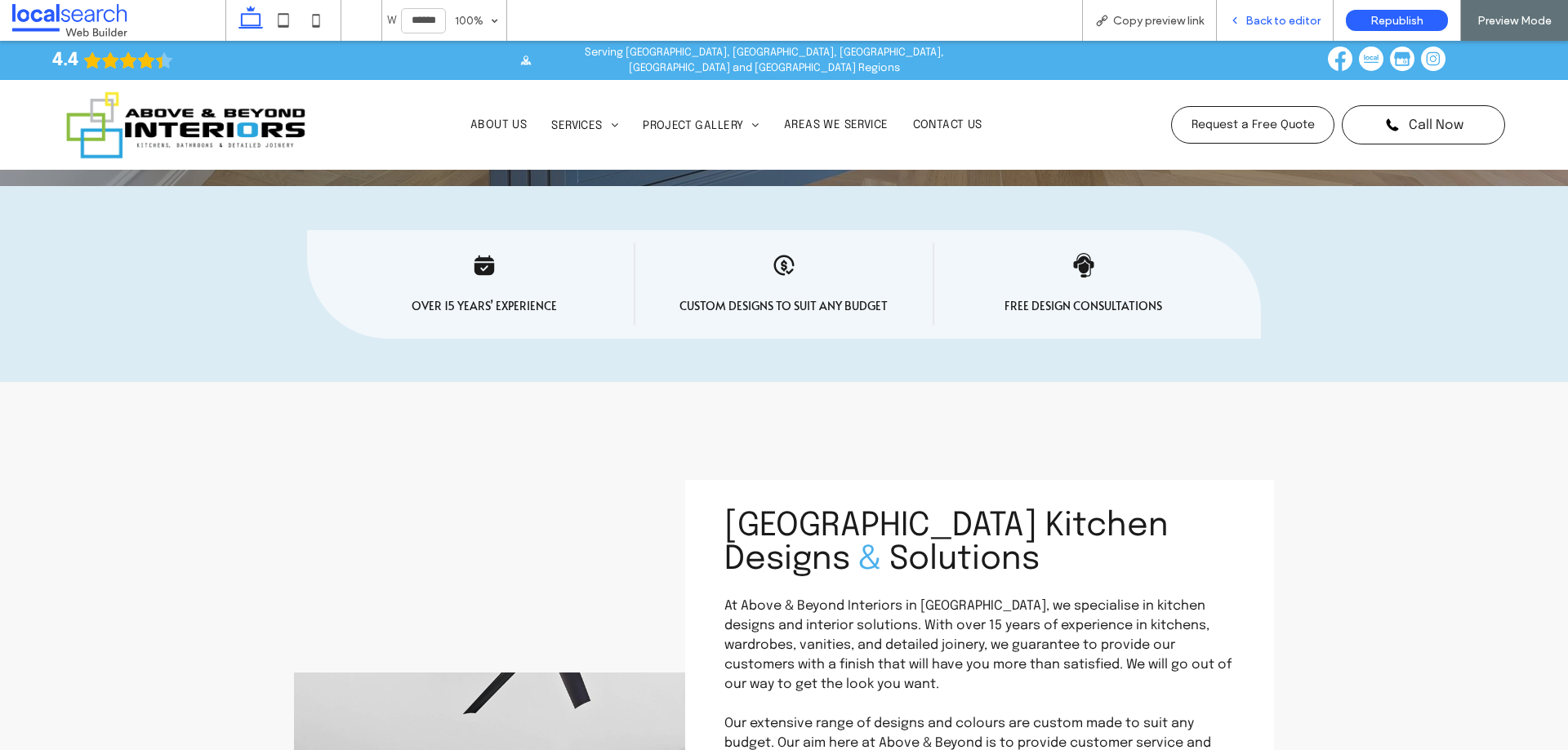
click at [1248, 15] on div "Back to editor" at bounding box center [1275, 21] width 116 height 14
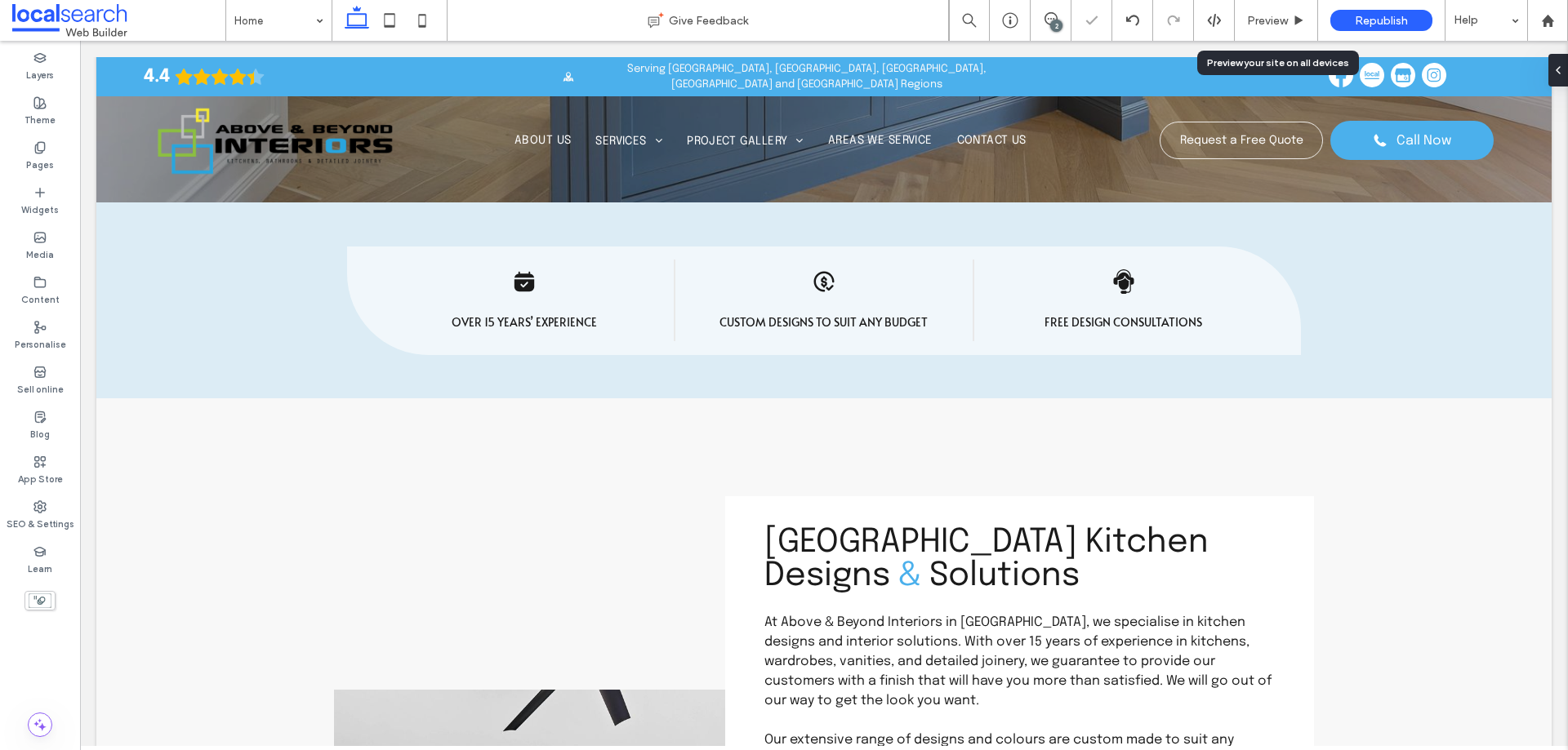
scroll to position [524, 0]
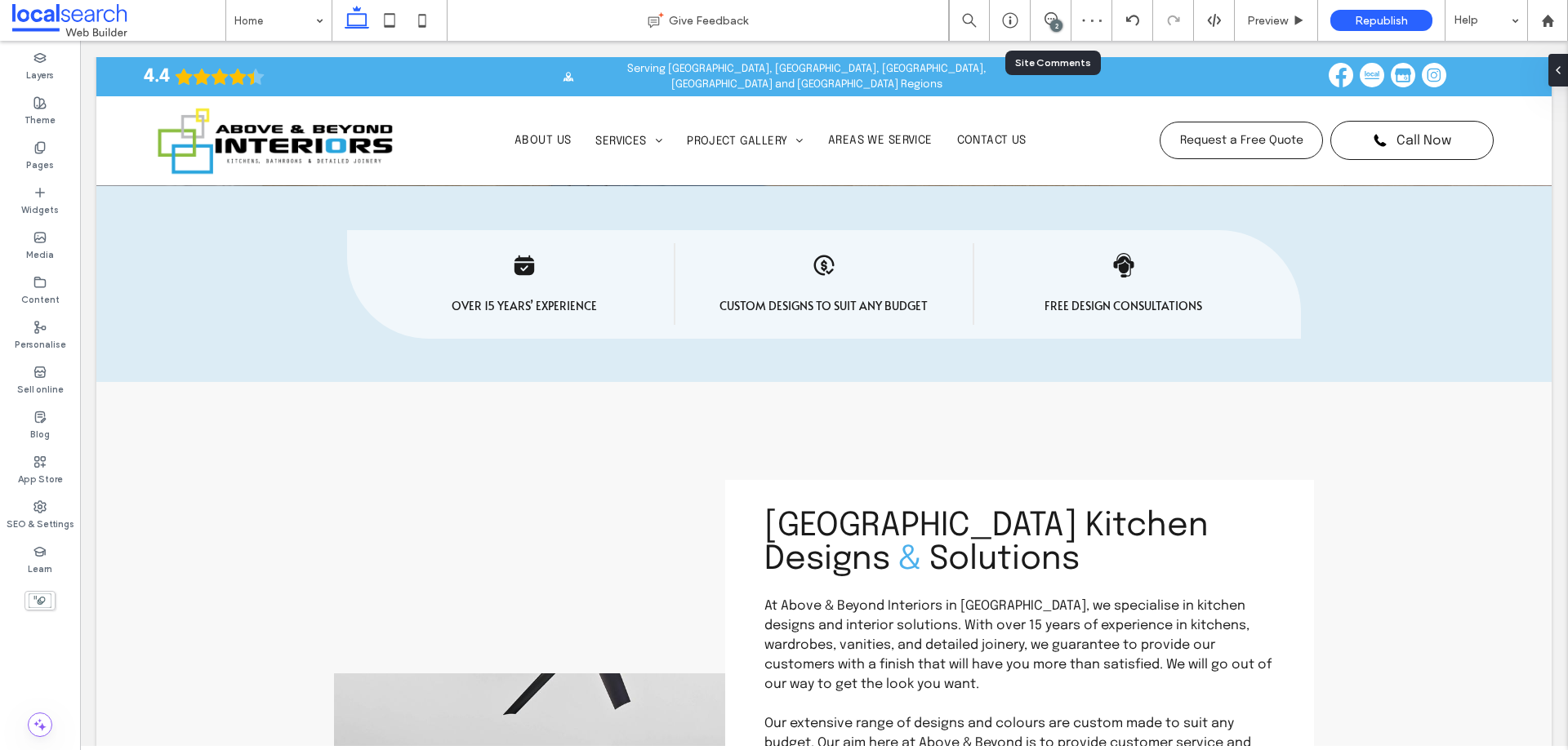
click at [1056, 9] on div "2" at bounding box center [1051, 20] width 41 height 41
click at [1044, 14] on icon at bounding box center [1051, 18] width 13 height 13
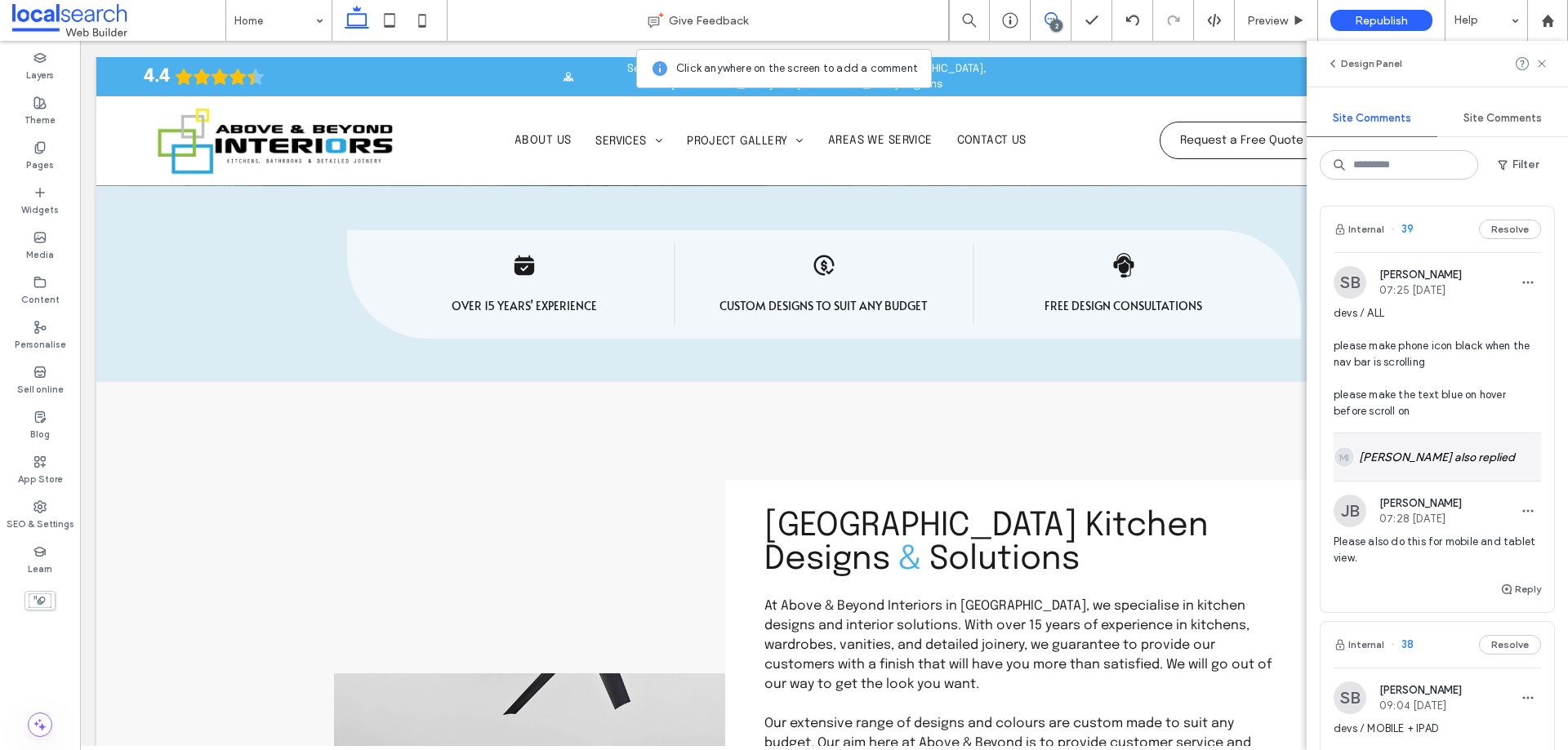
click at [1454, 459] on div "MI Mark Inosa also replied" at bounding box center [1438, 457] width 207 height 47
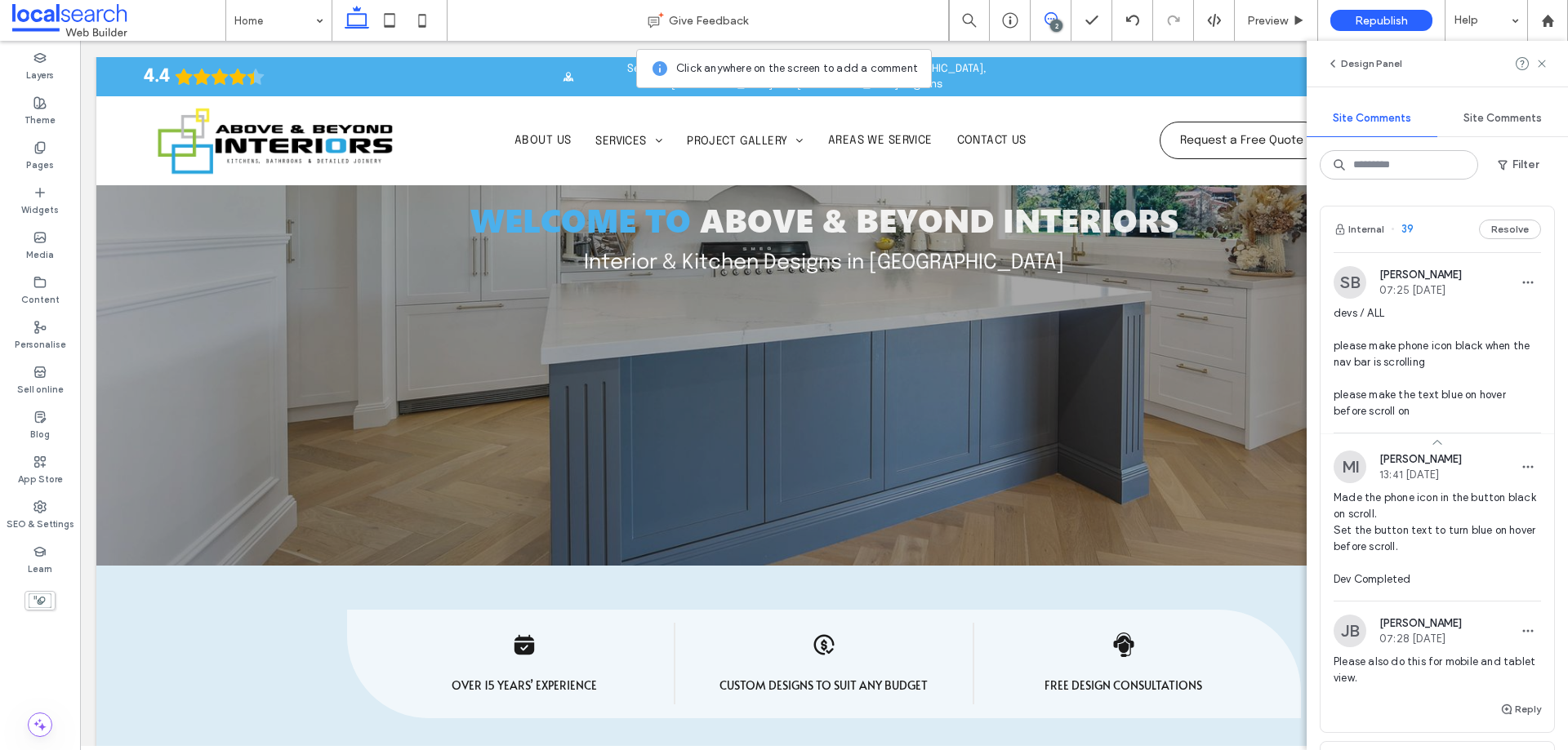
scroll to position [0, 0]
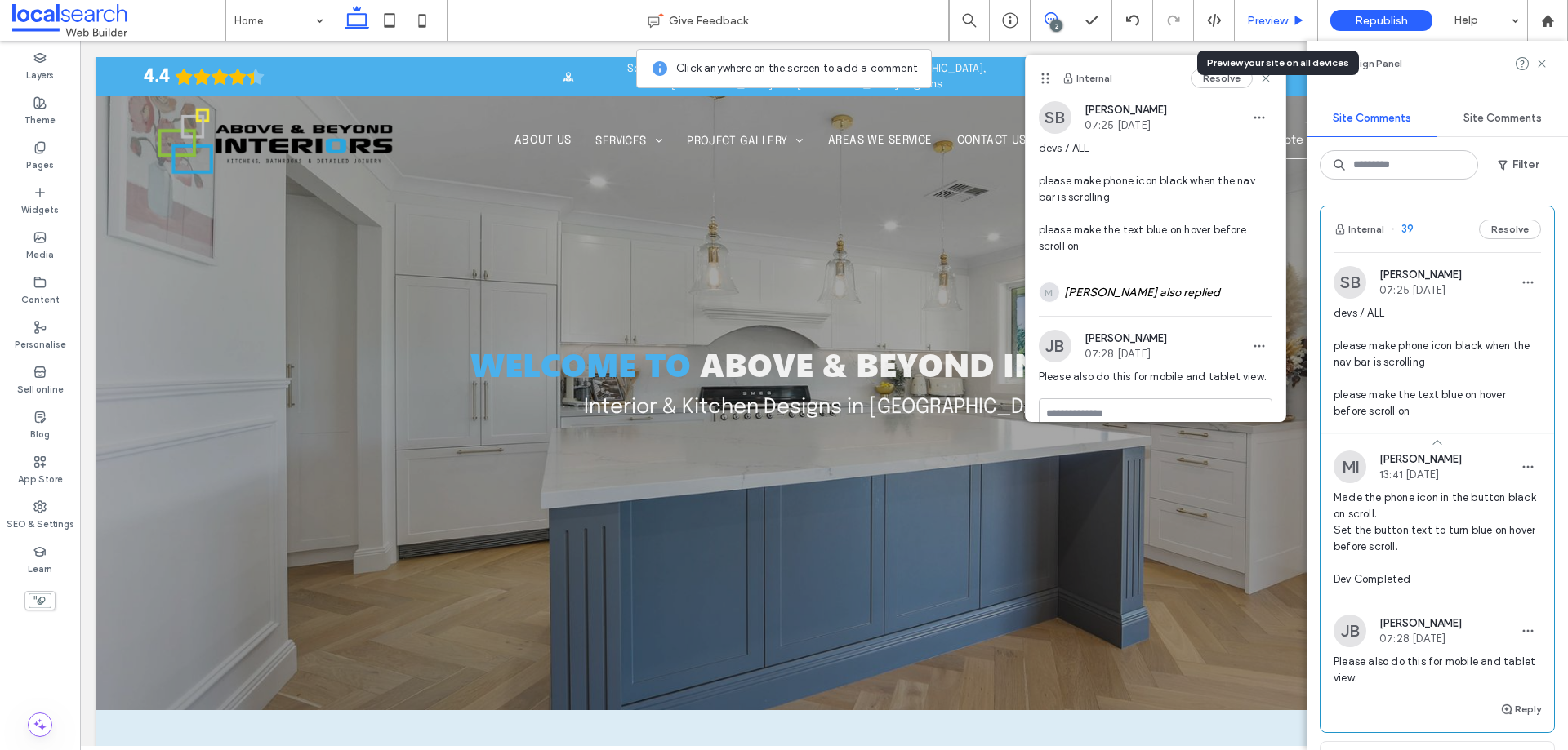
click at [1282, 26] on span "Preview" at bounding box center [1268, 21] width 41 height 14
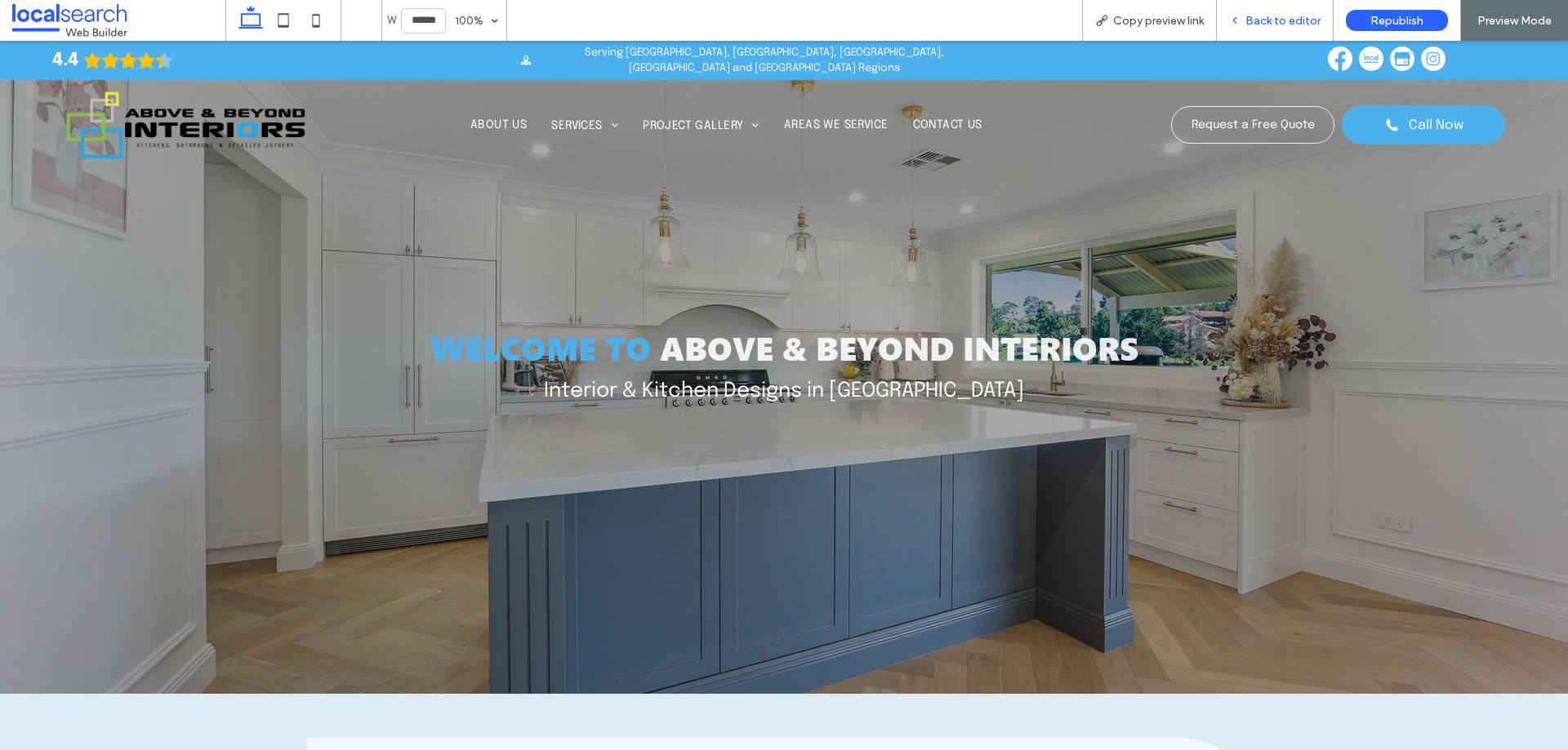
click at [1261, 18] on span "Back to editor" at bounding box center [1283, 21] width 75 height 14
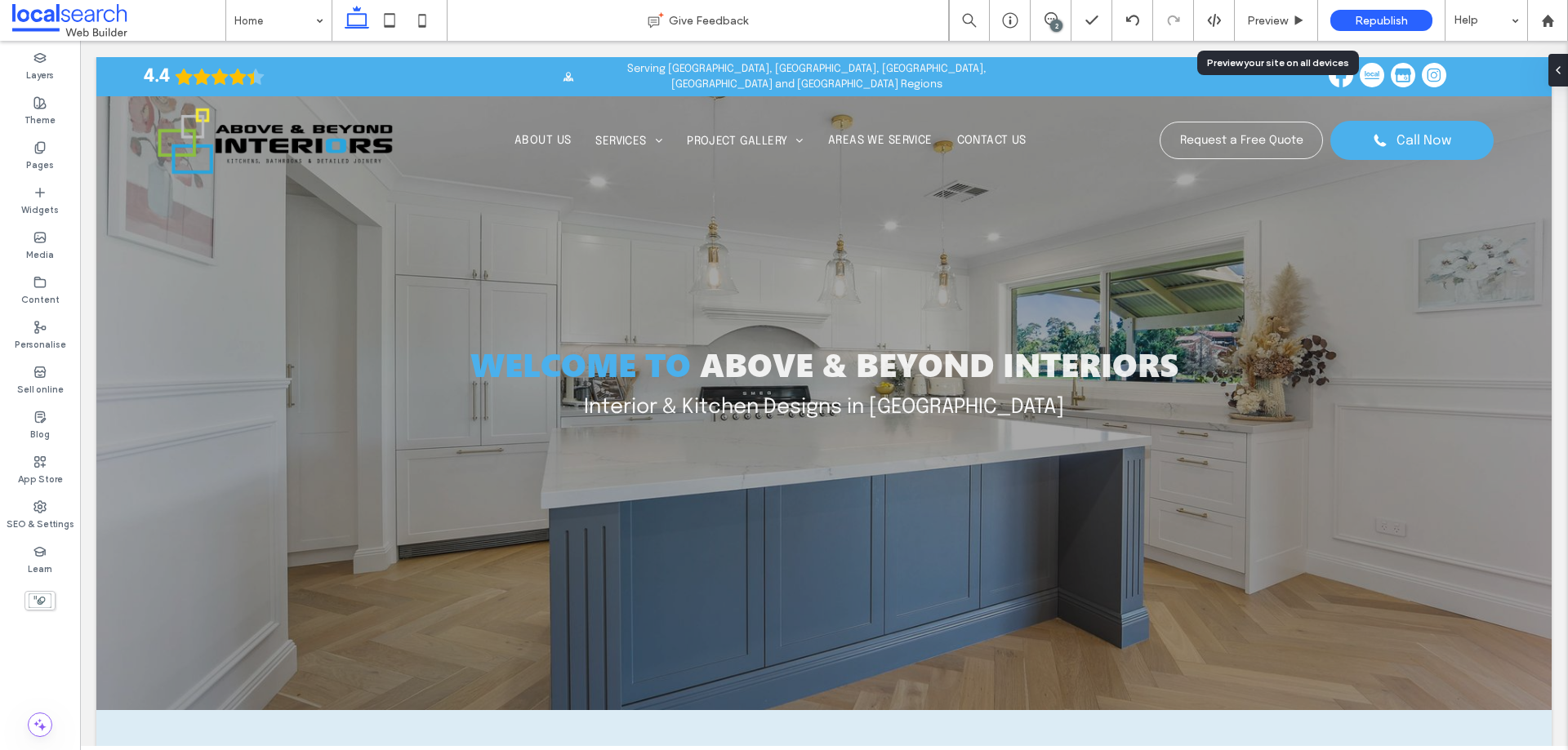
click at [1053, 23] on div "2" at bounding box center [1057, 25] width 12 height 12
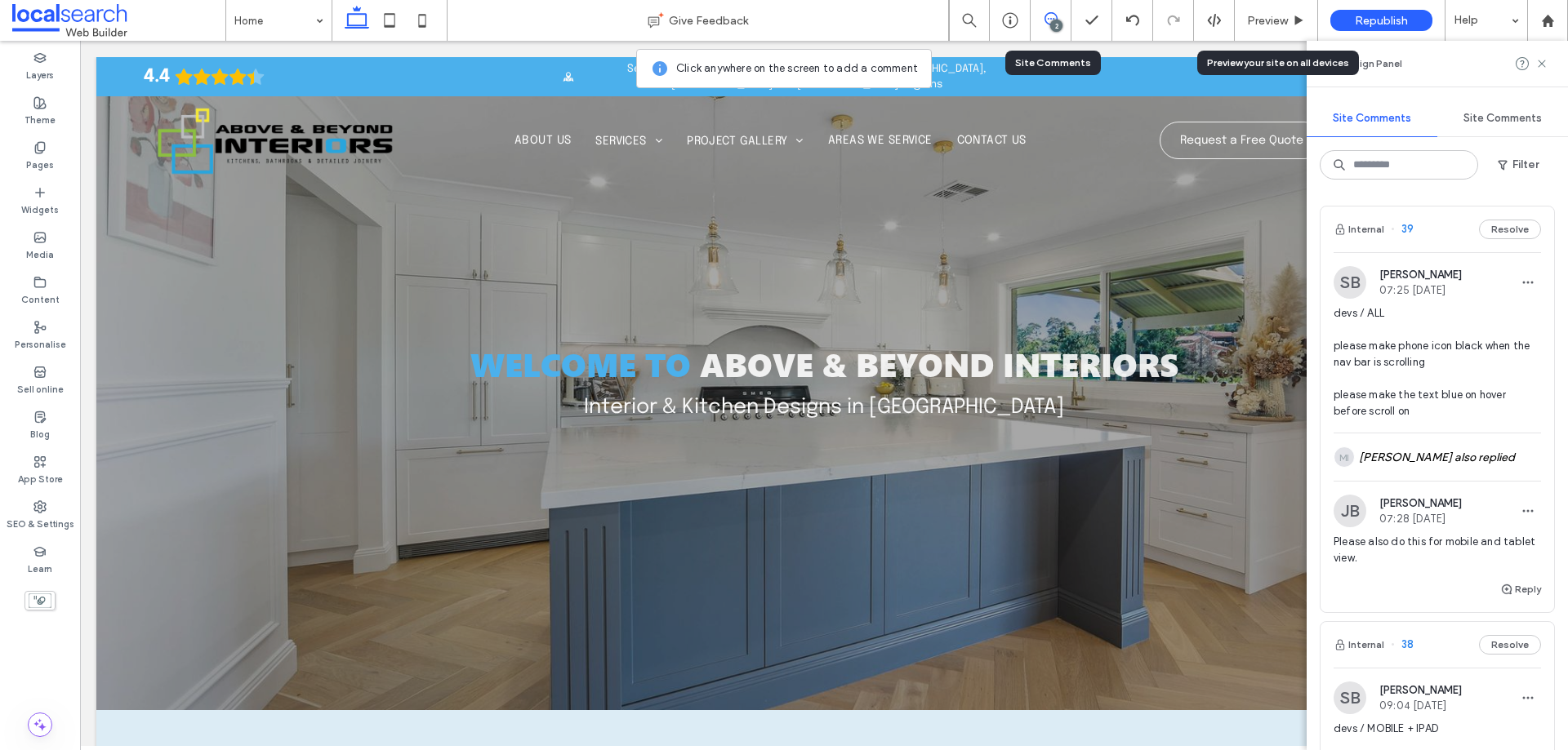
click at [1515, 578] on div "Please also do this for mobile and tablet view." at bounding box center [1438, 557] width 207 height 46
click at [1517, 582] on button "Reply" at bounding box center [1521, 589] width 41 height 19
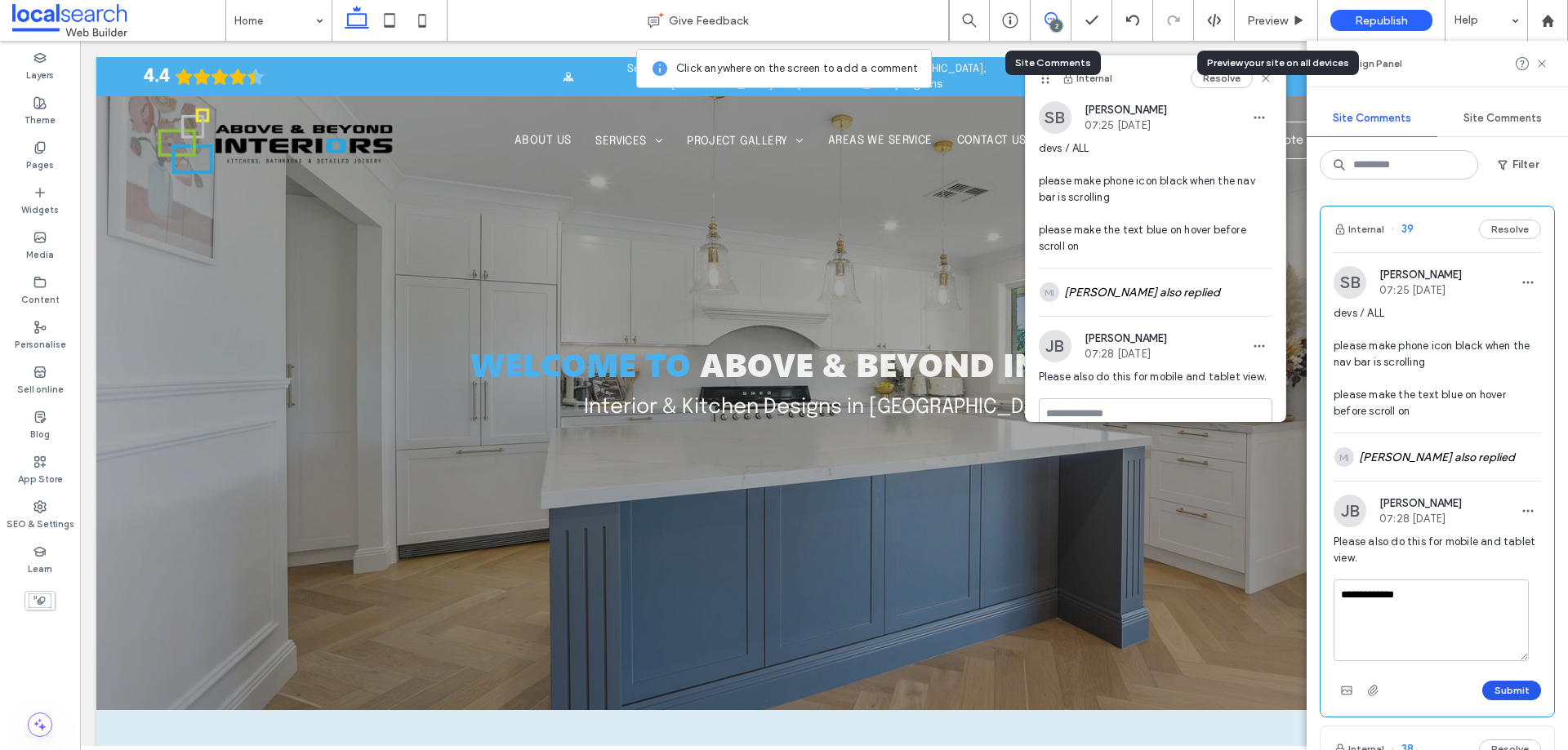
type textarea "**********"
click at [1514, 692] on button "Submit" at bounding box center [1511, 690] width 59 height 19
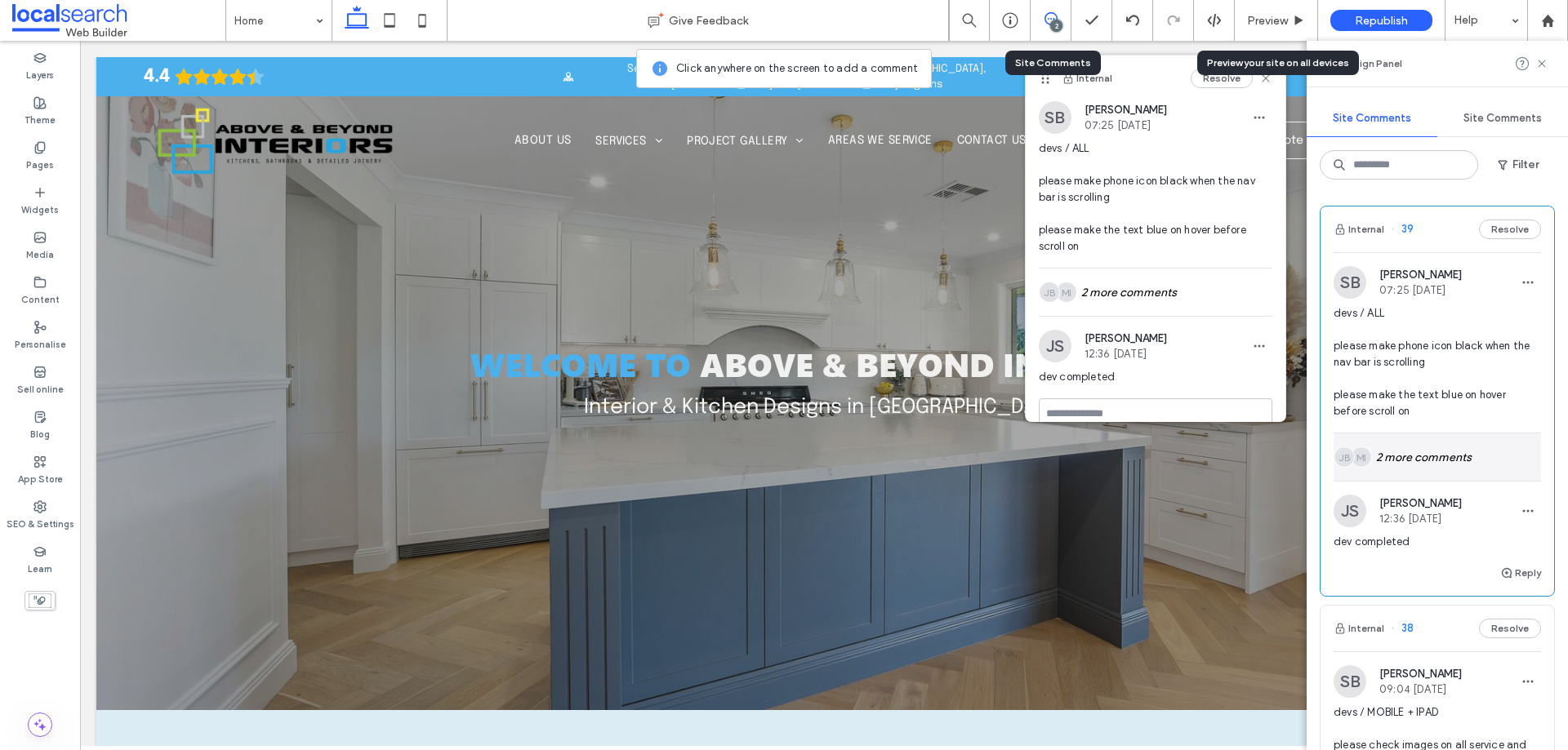
click at [1429, 441] on div "MI JB 2 more comments" at bounding box center [1438, 457] width 207 height 47
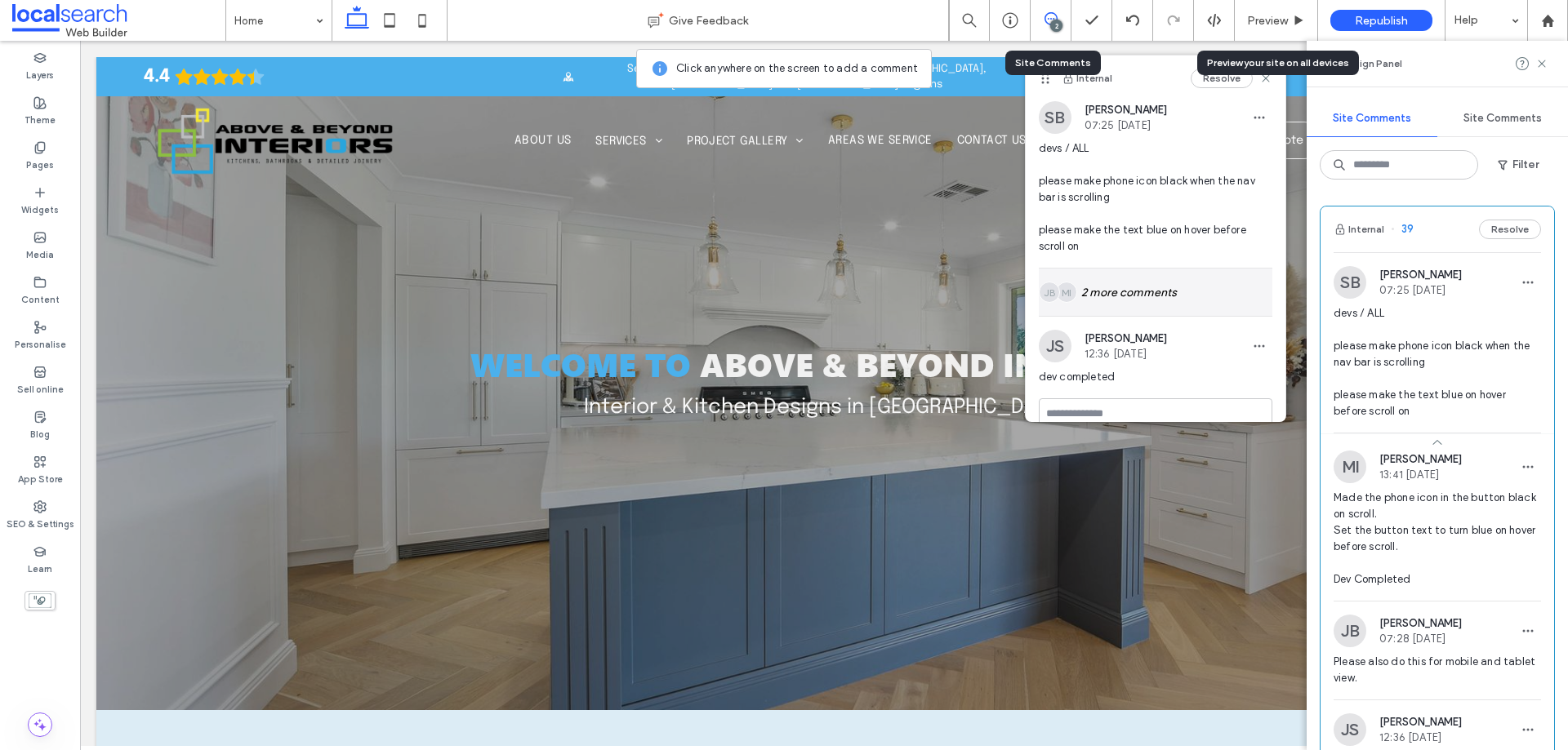
click at [1182, 300] on div "MI JB 2 more comments" at bounding box center [1156, 292] width 234 height 47
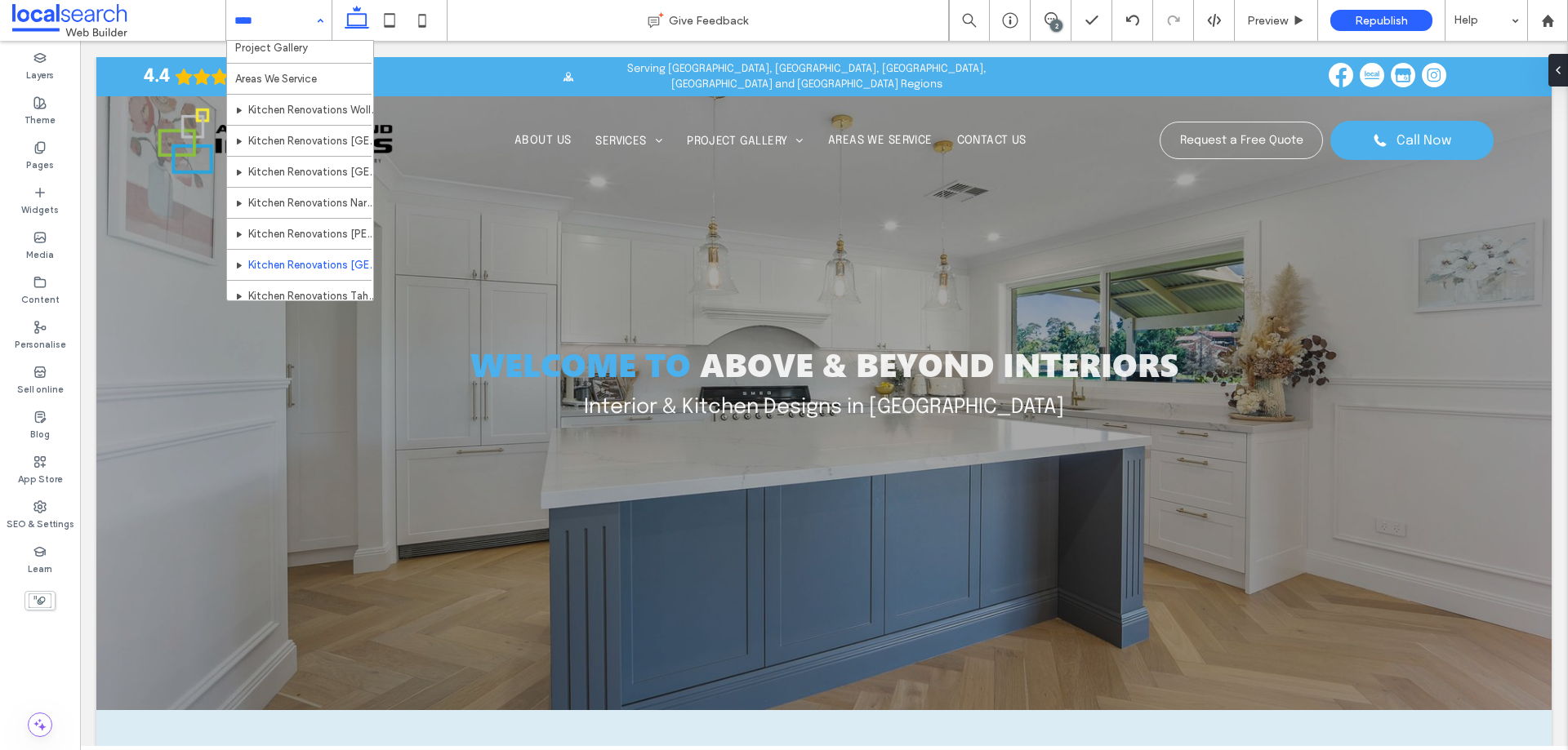
scroll to position [195, 0]
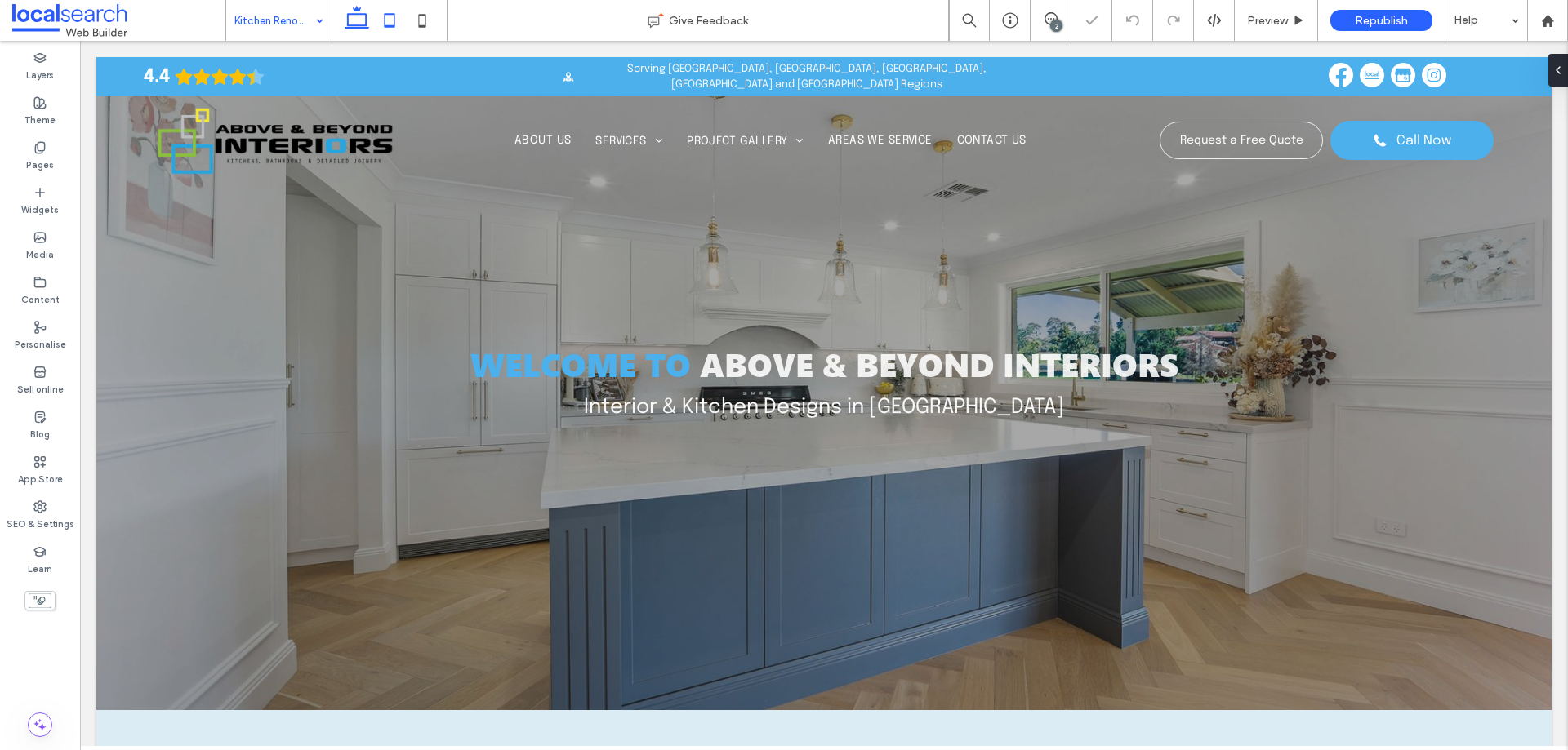
click at [380, 23] on icon at bounding box center [389, 20] width 32 height 32
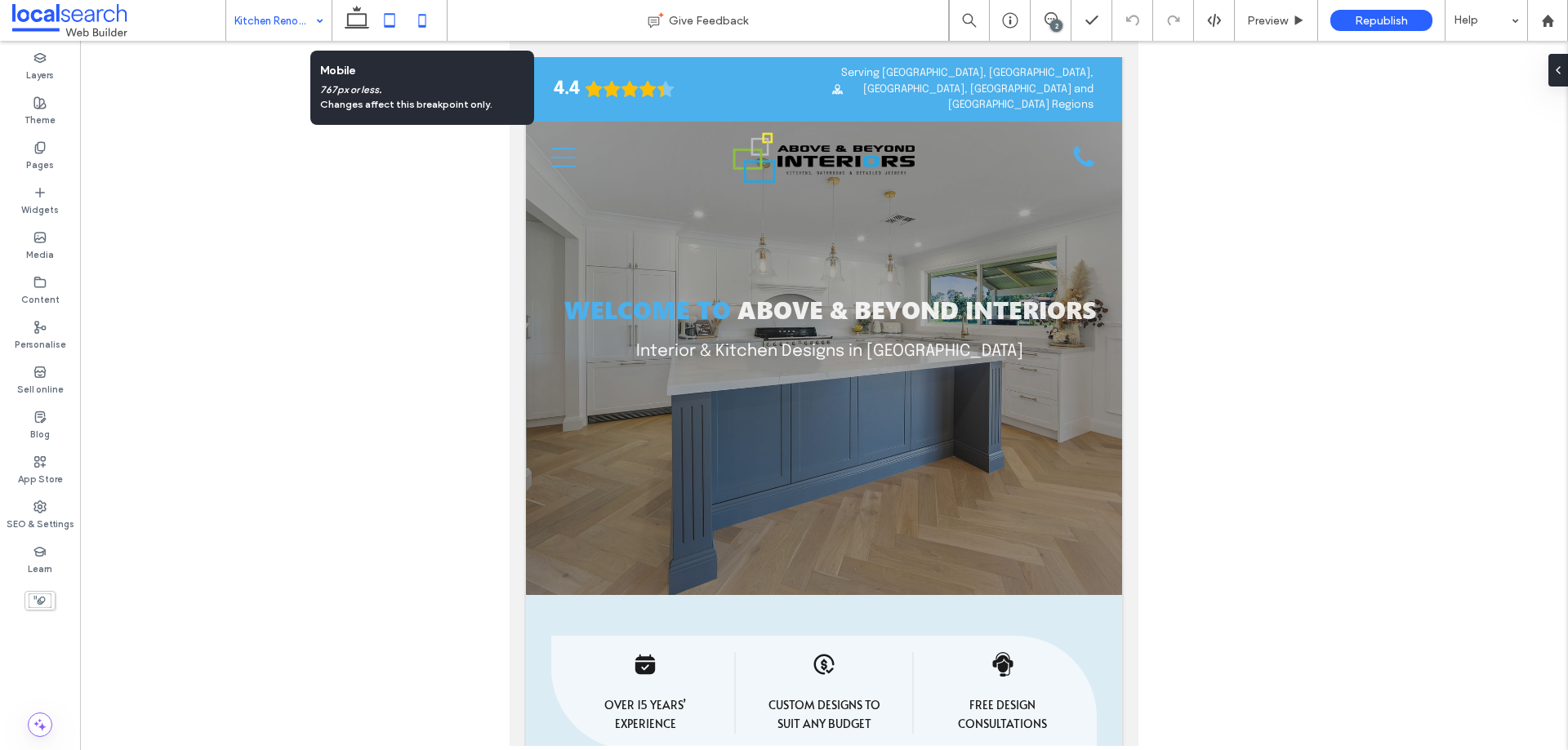
click at [425, 22] on icon at bounding box center [422, 20] width 32 height 32
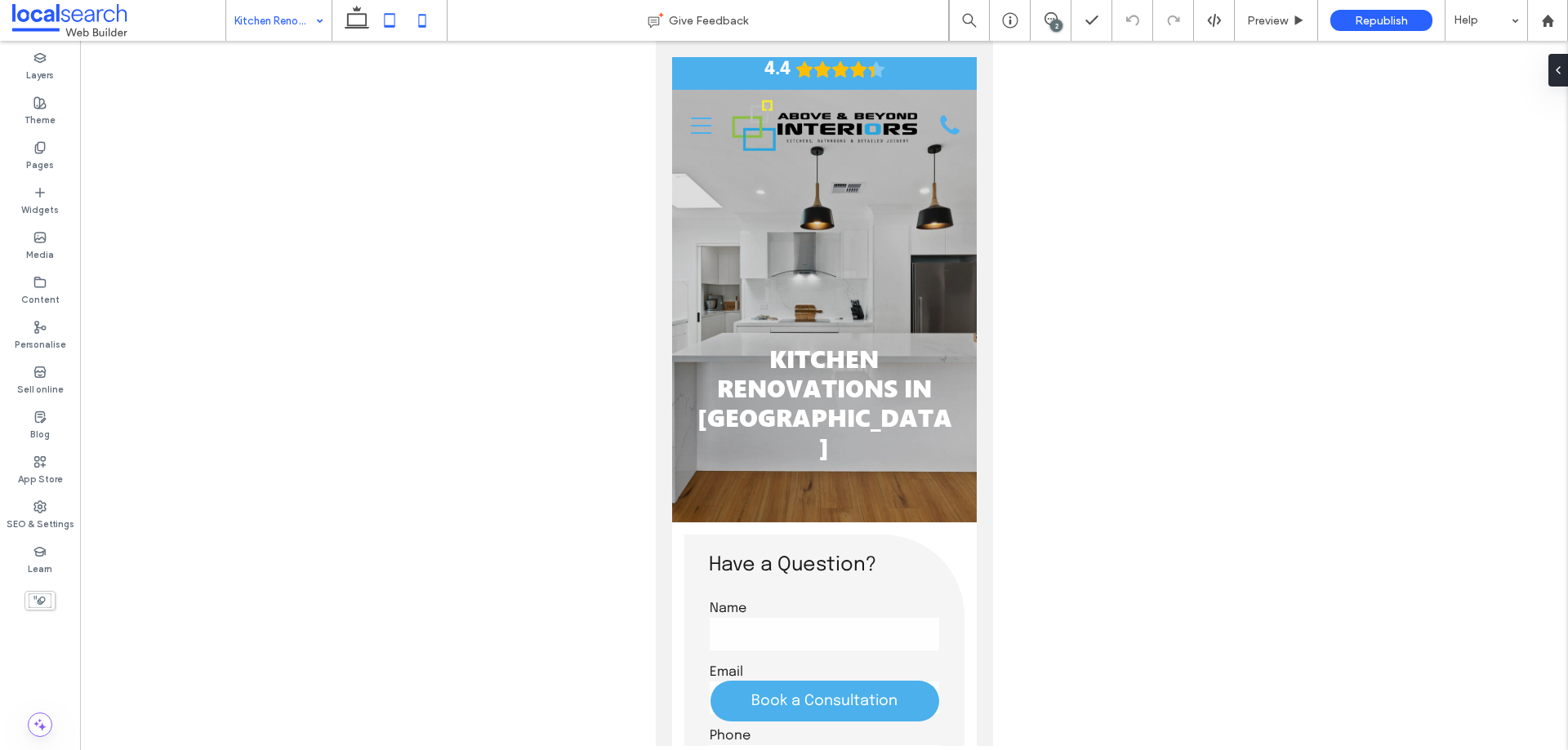
click at [400, 25] on icon at bounding box center [389, 20] width 32 height 32
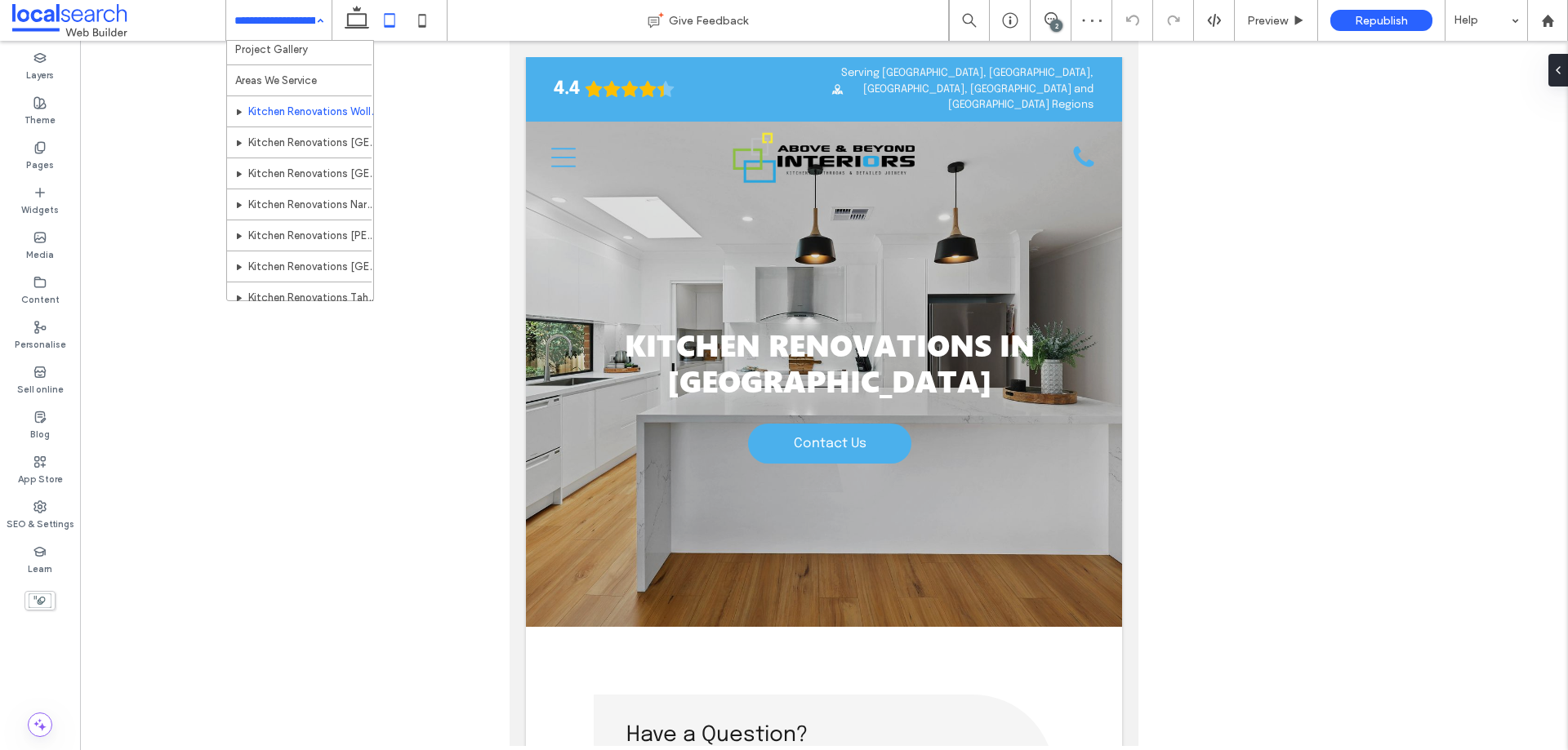
scroll to position [164, 0]
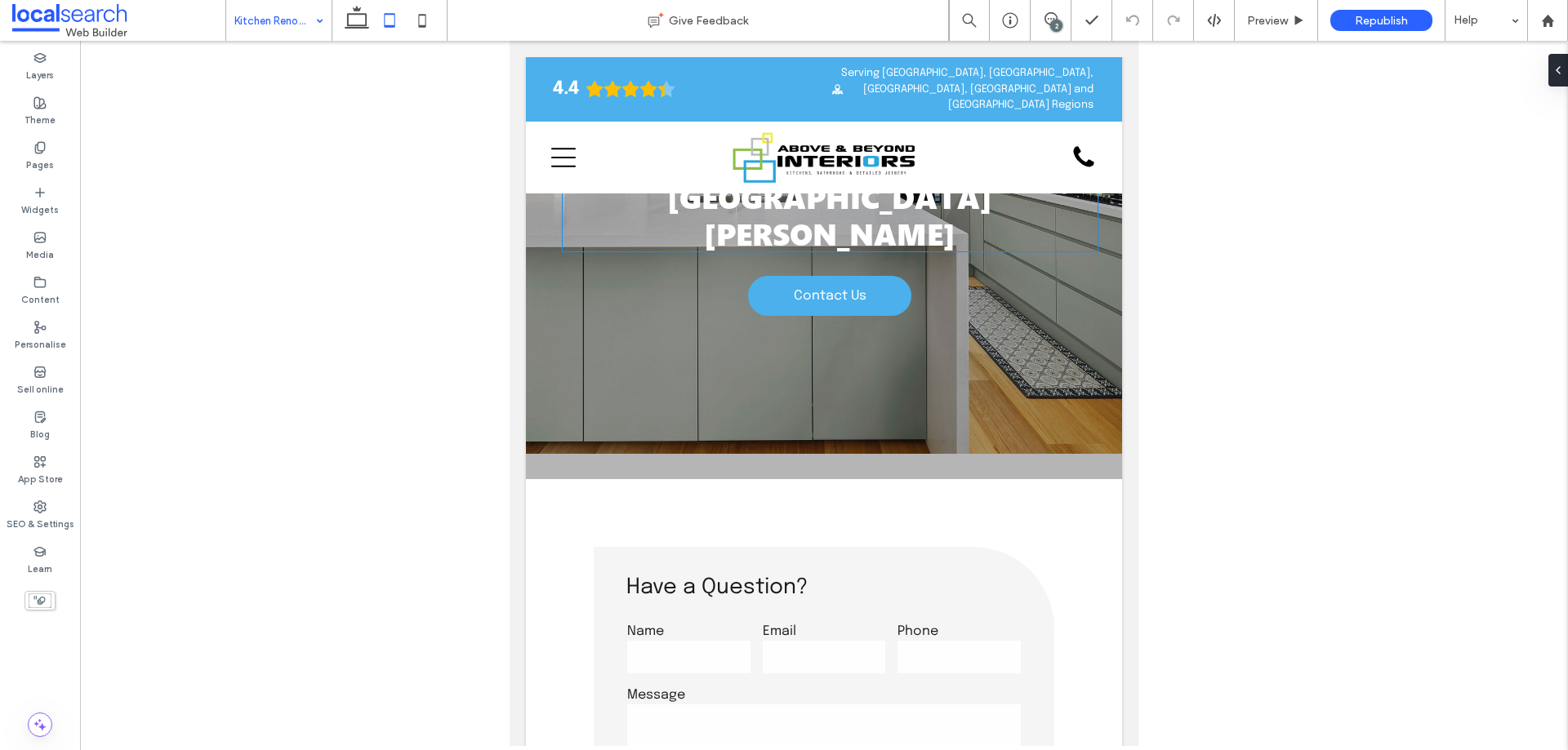
scroll to position [326, 0]
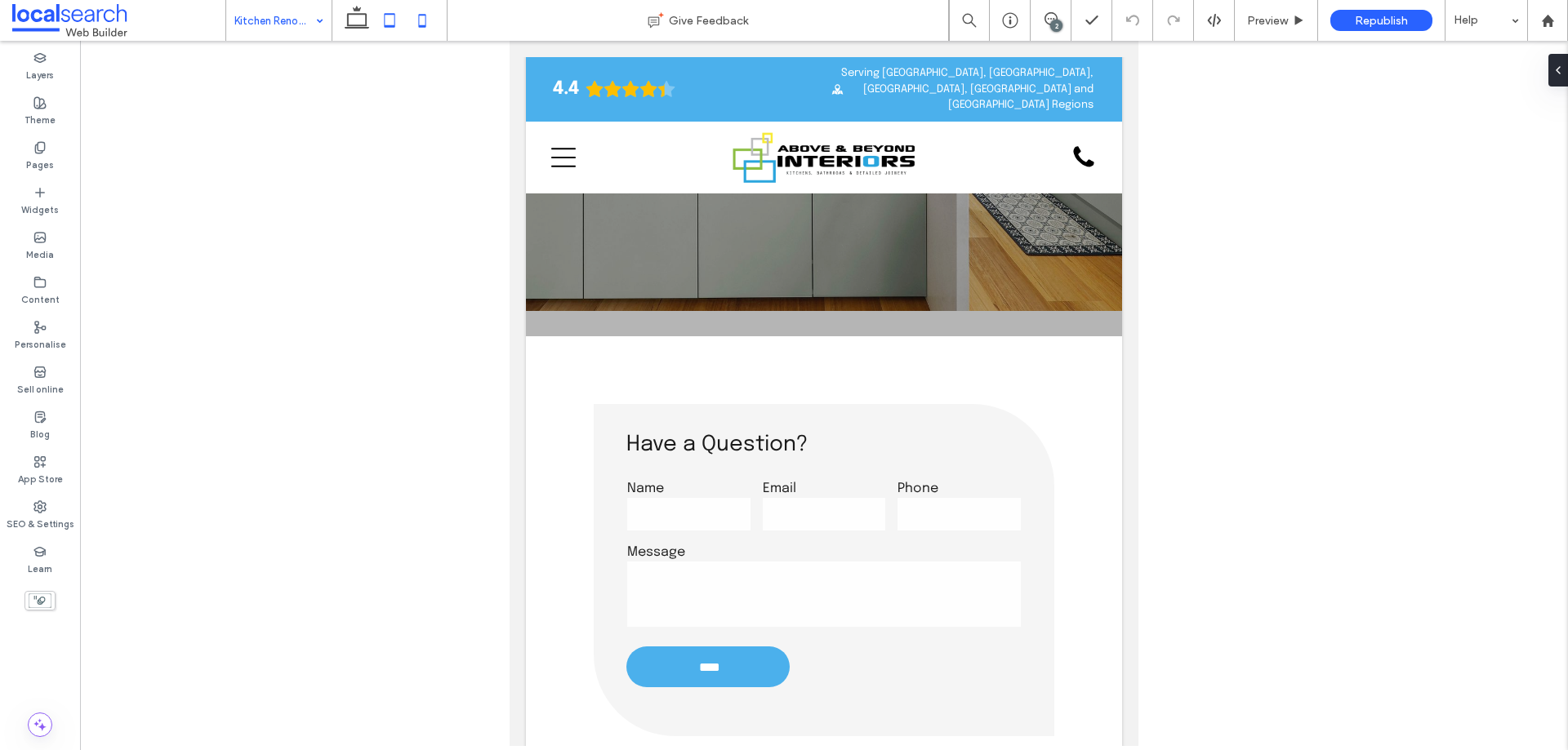
click at [417, 27] on icon at bounding box center [422, 20] width 32 height 32
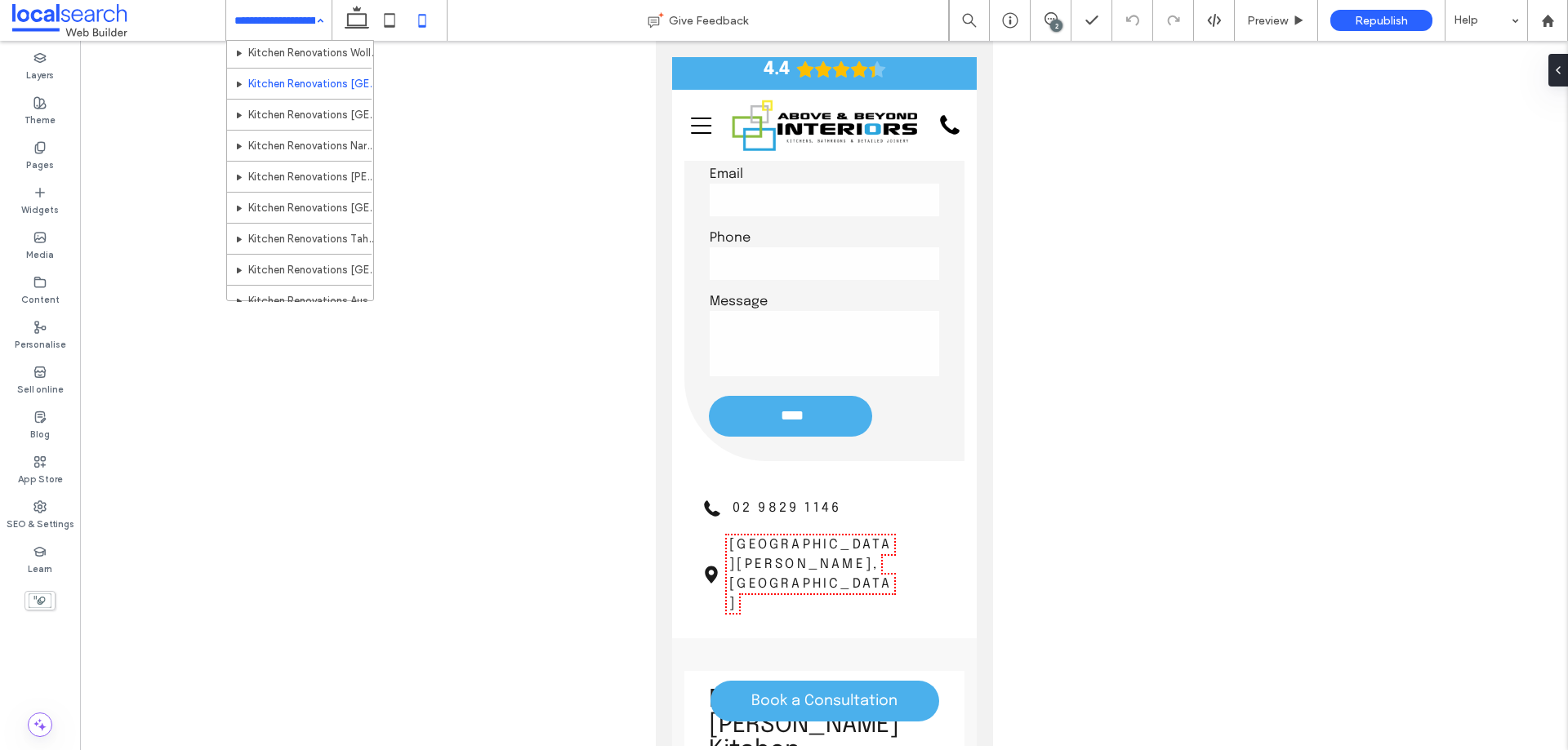
scroll to position [164, 0]
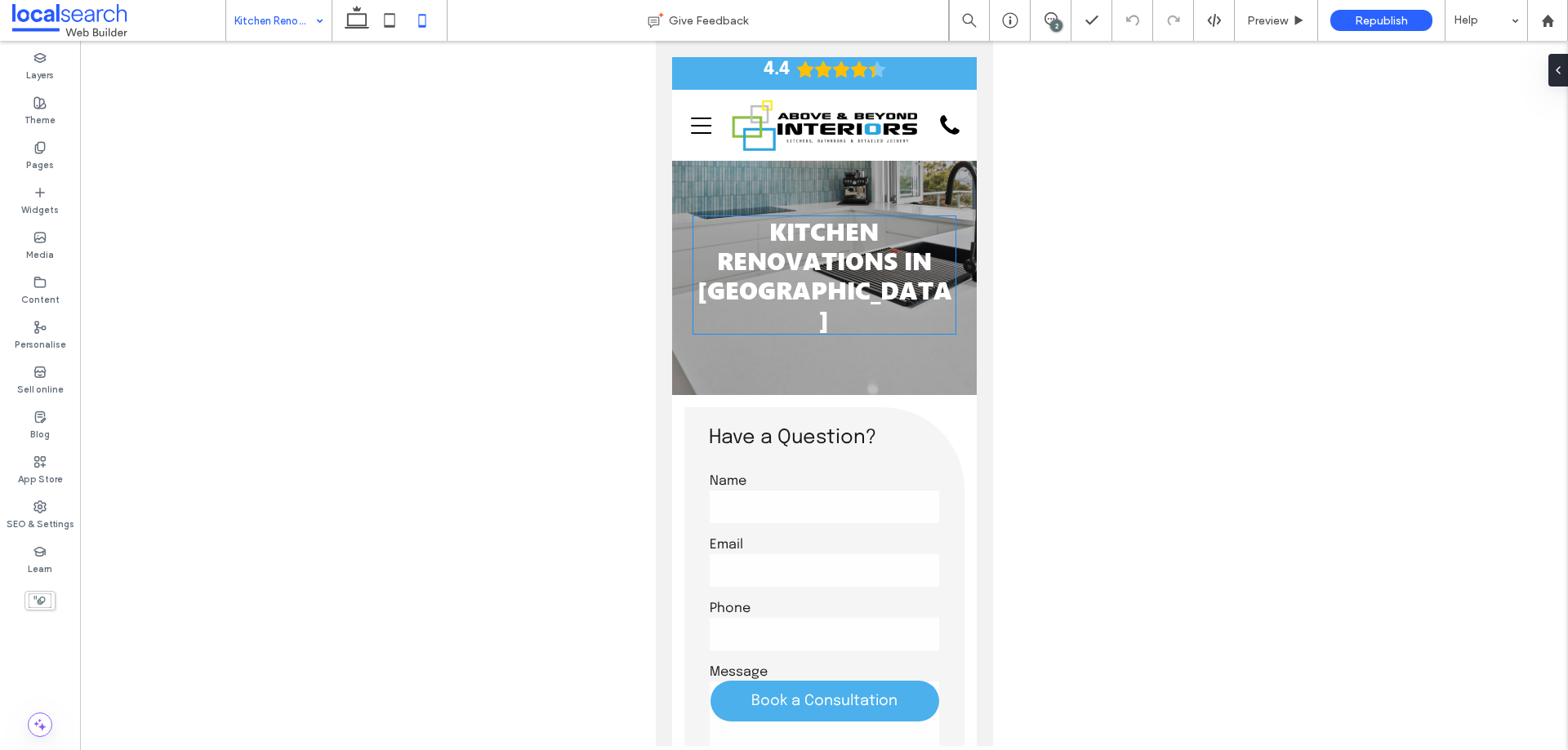
scroll to position [326, 0]
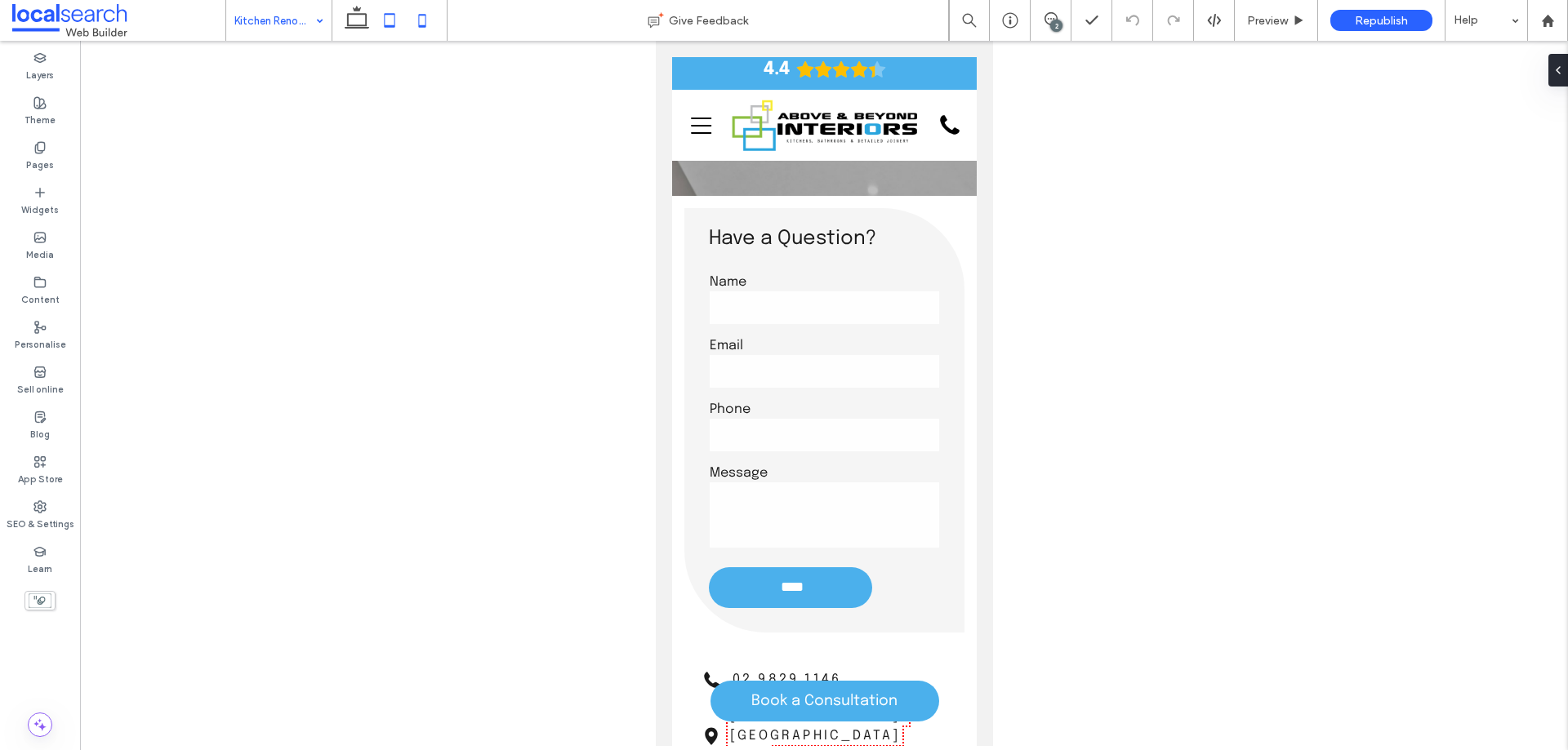
click at [392, 27] on use at bounding box center [390, 20] width 11 height 14
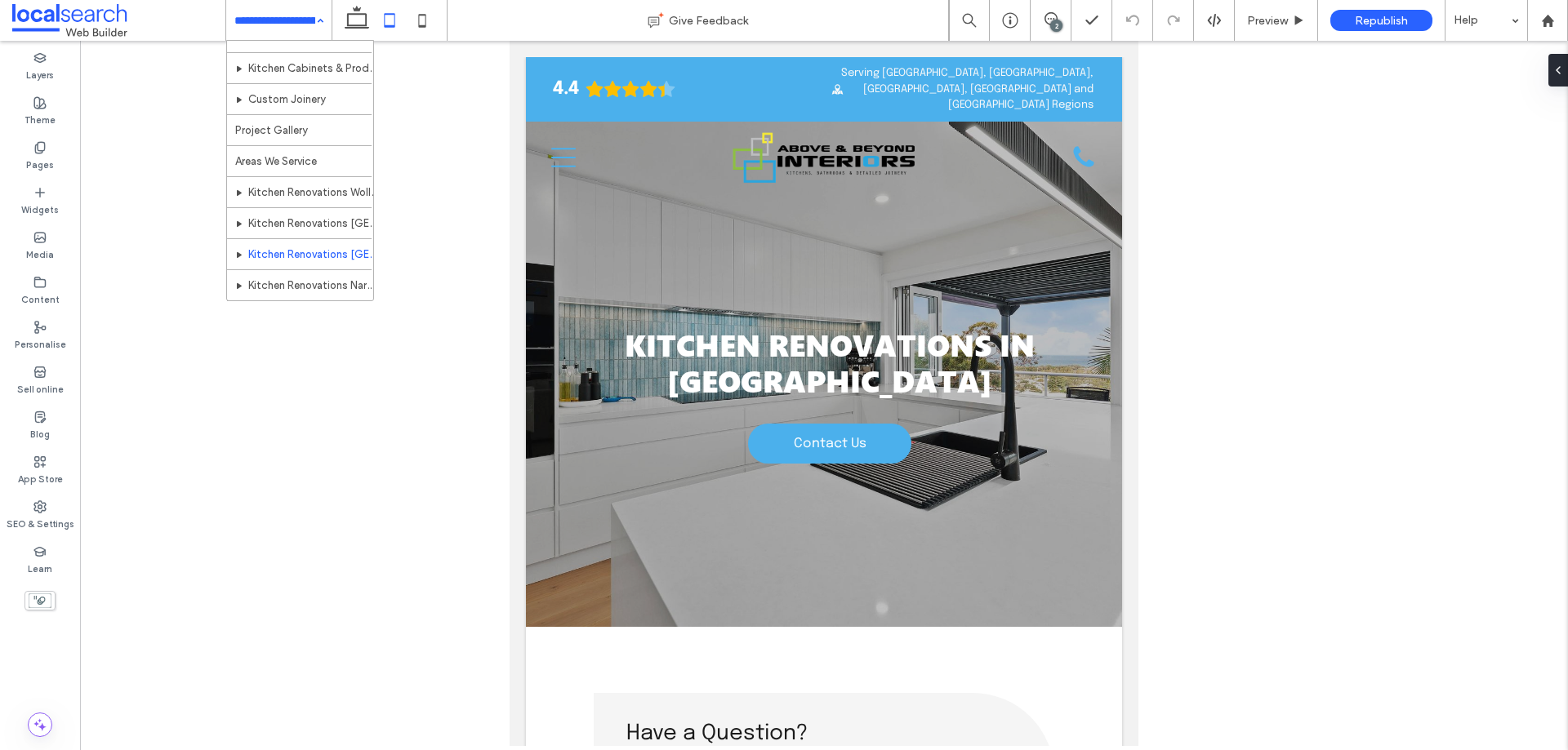
scroll to position [245, 0]
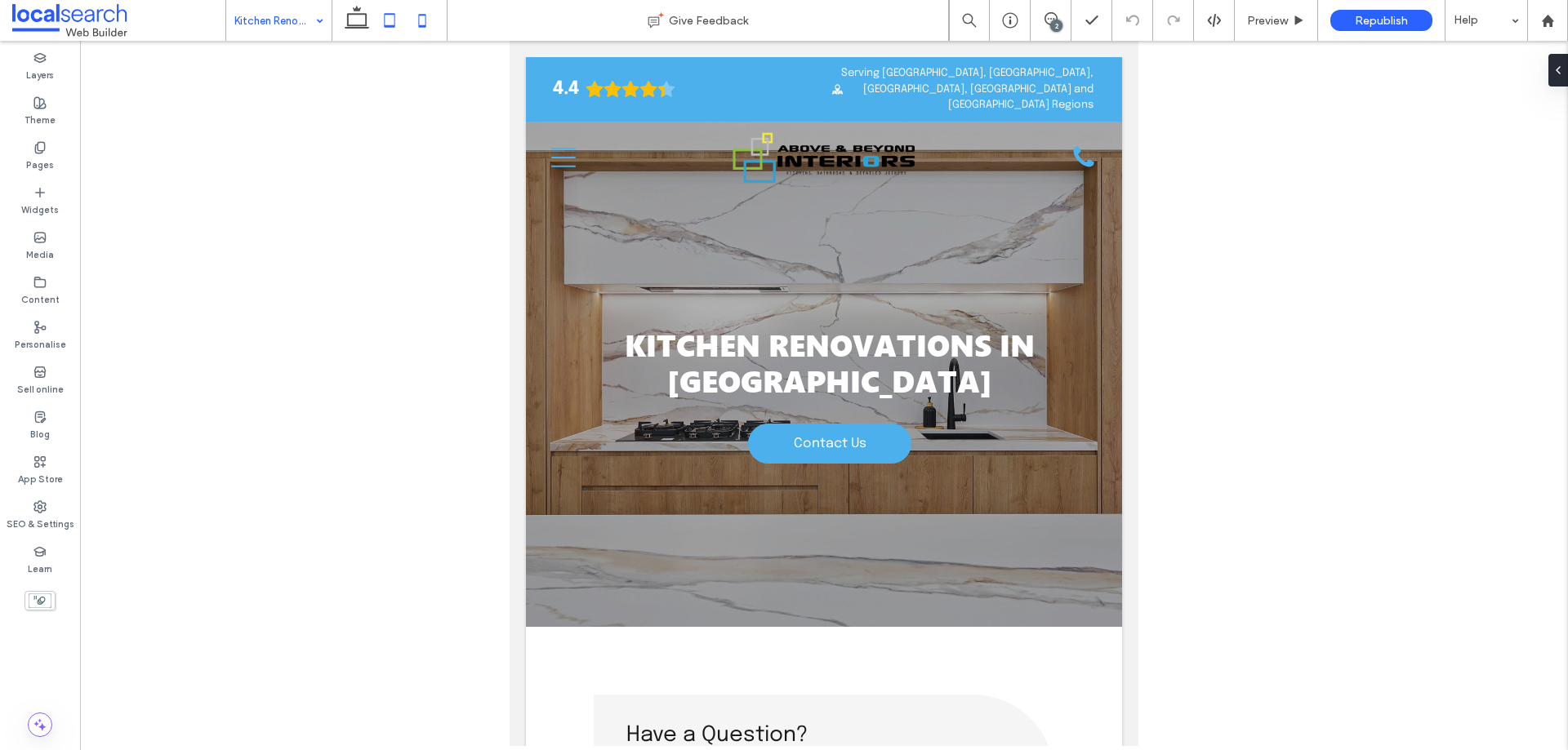
click at [422, 20] on icon at bounding box center [422, 20] width 32 height 32
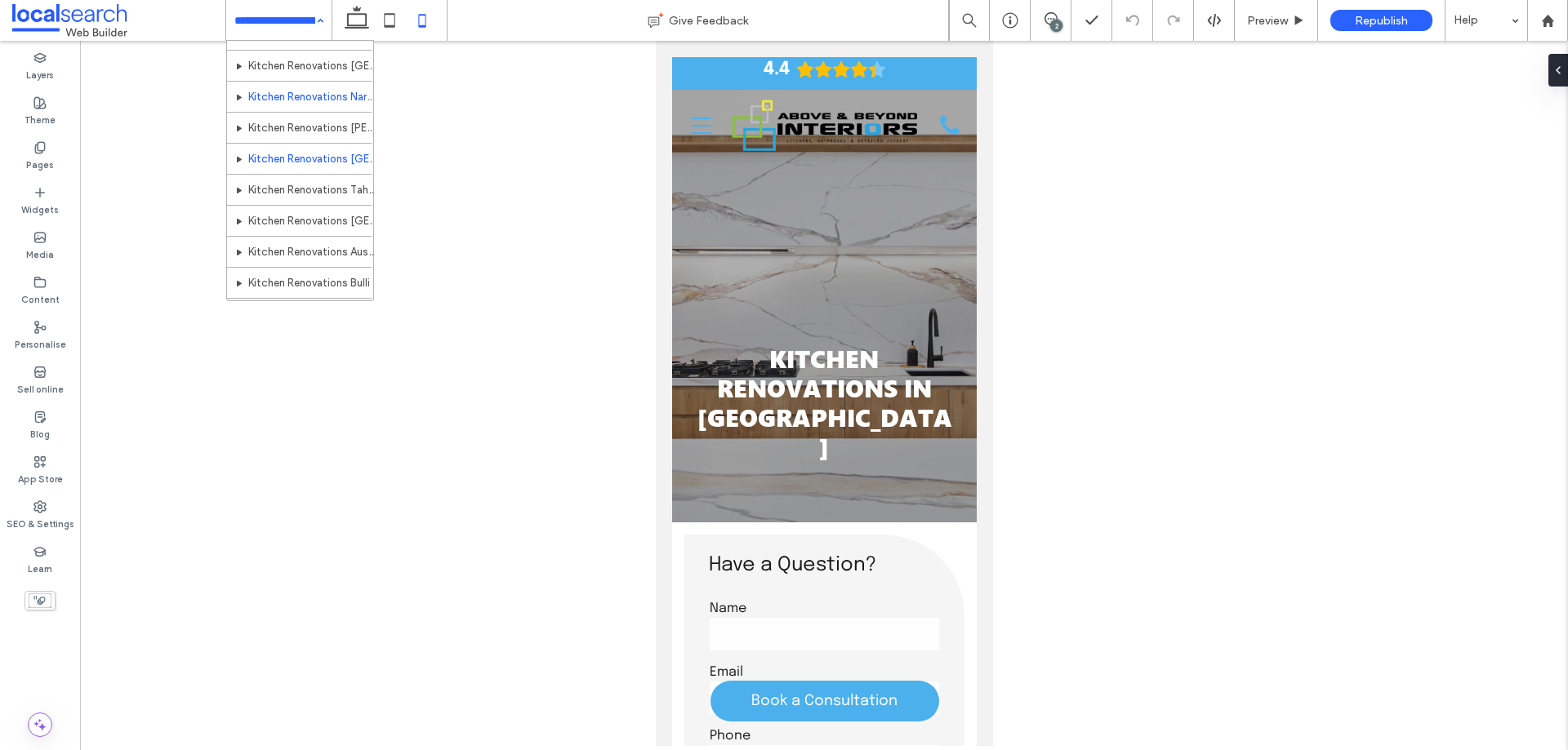
scroll to position [277, 0]
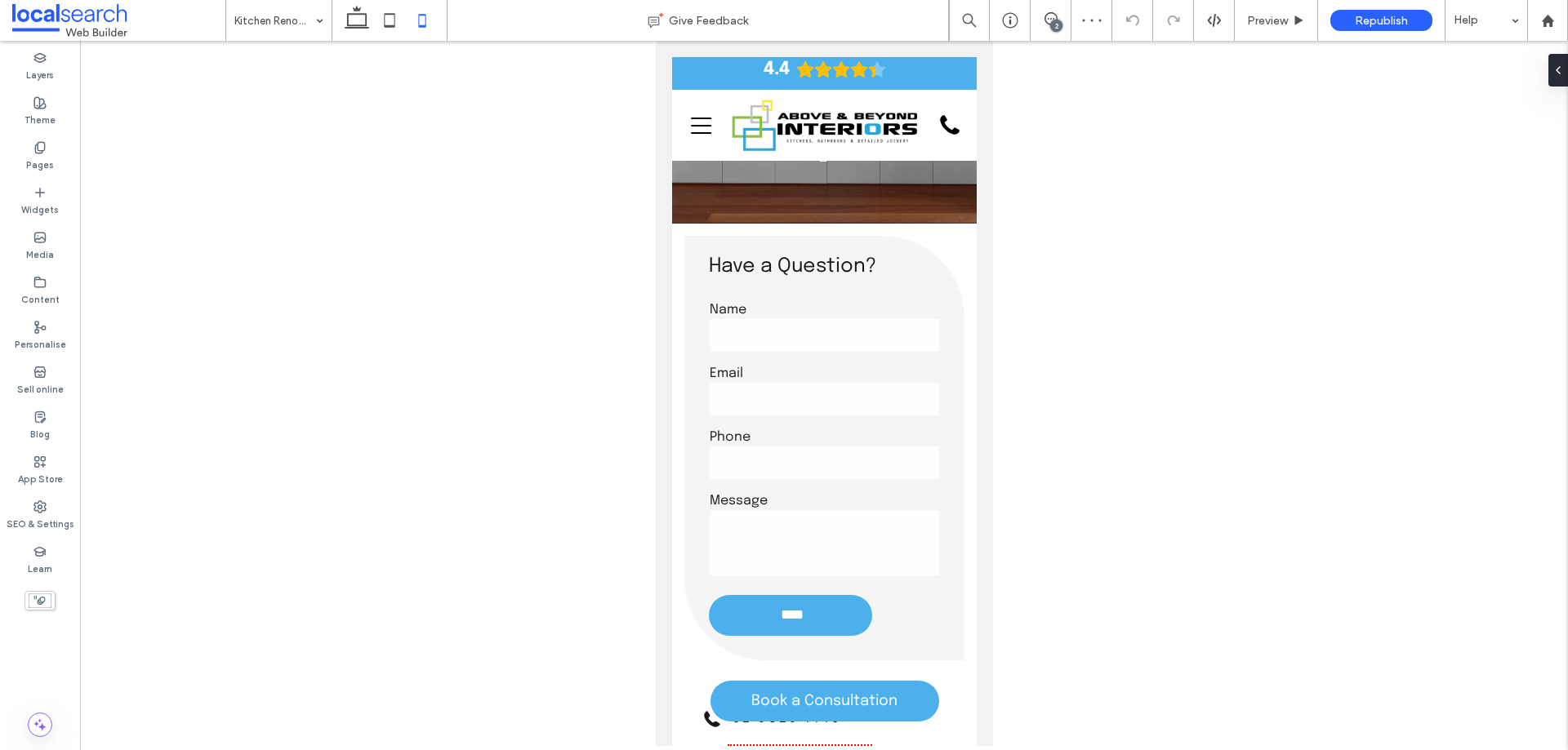
scroll to position [326, 0]
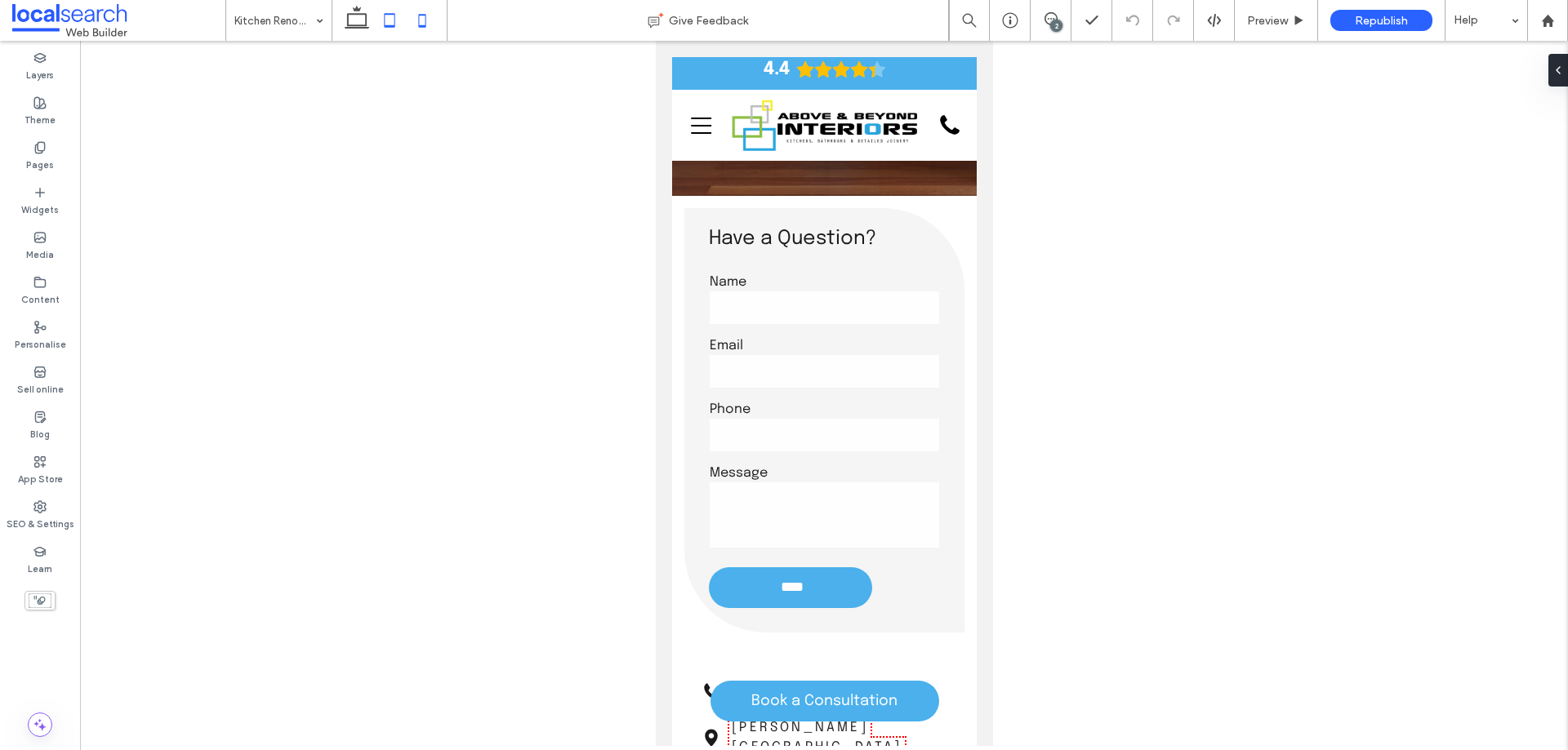
click at [384, 25] on use at bounding box center [390, 20] width 11 height 14
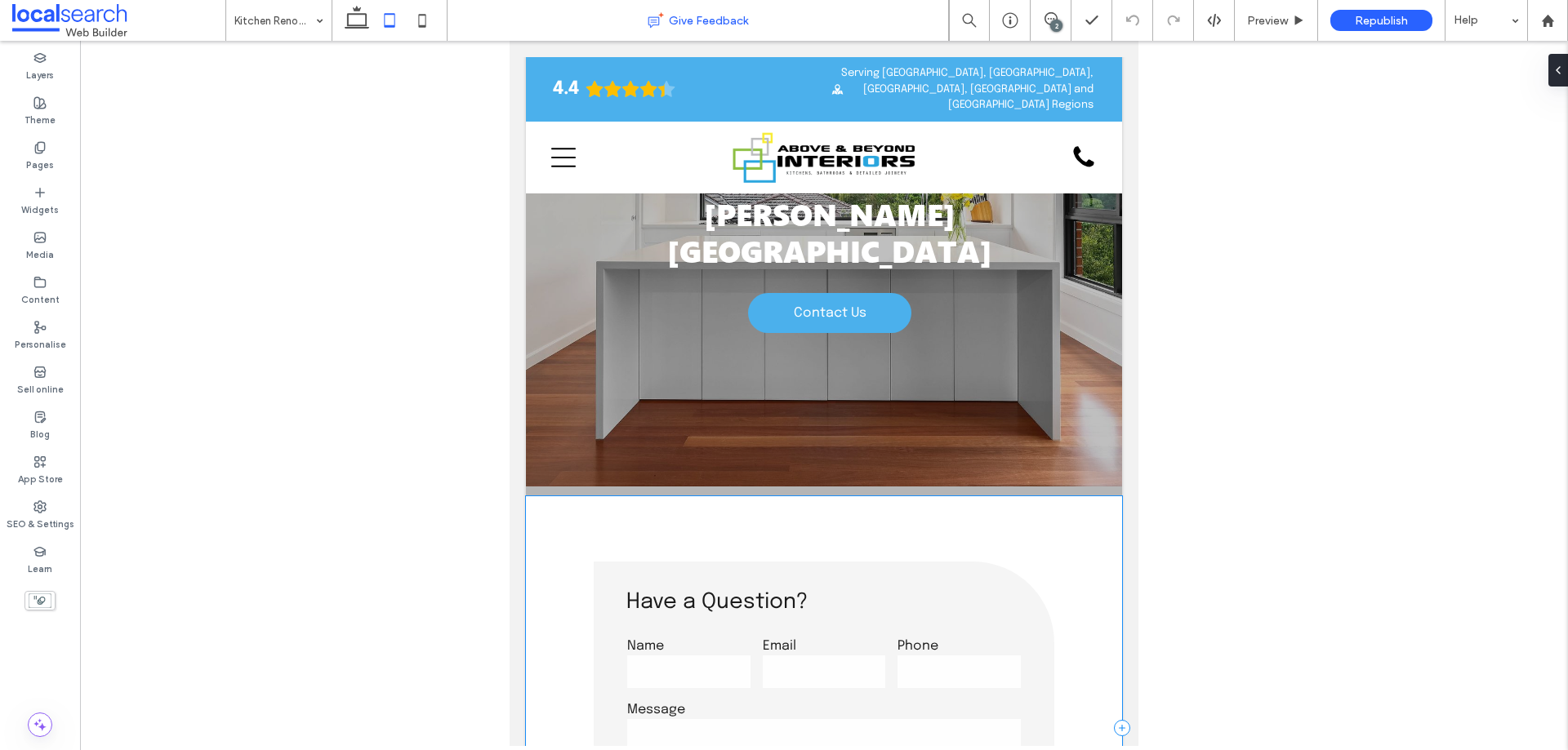
scroll to position [0, 0]
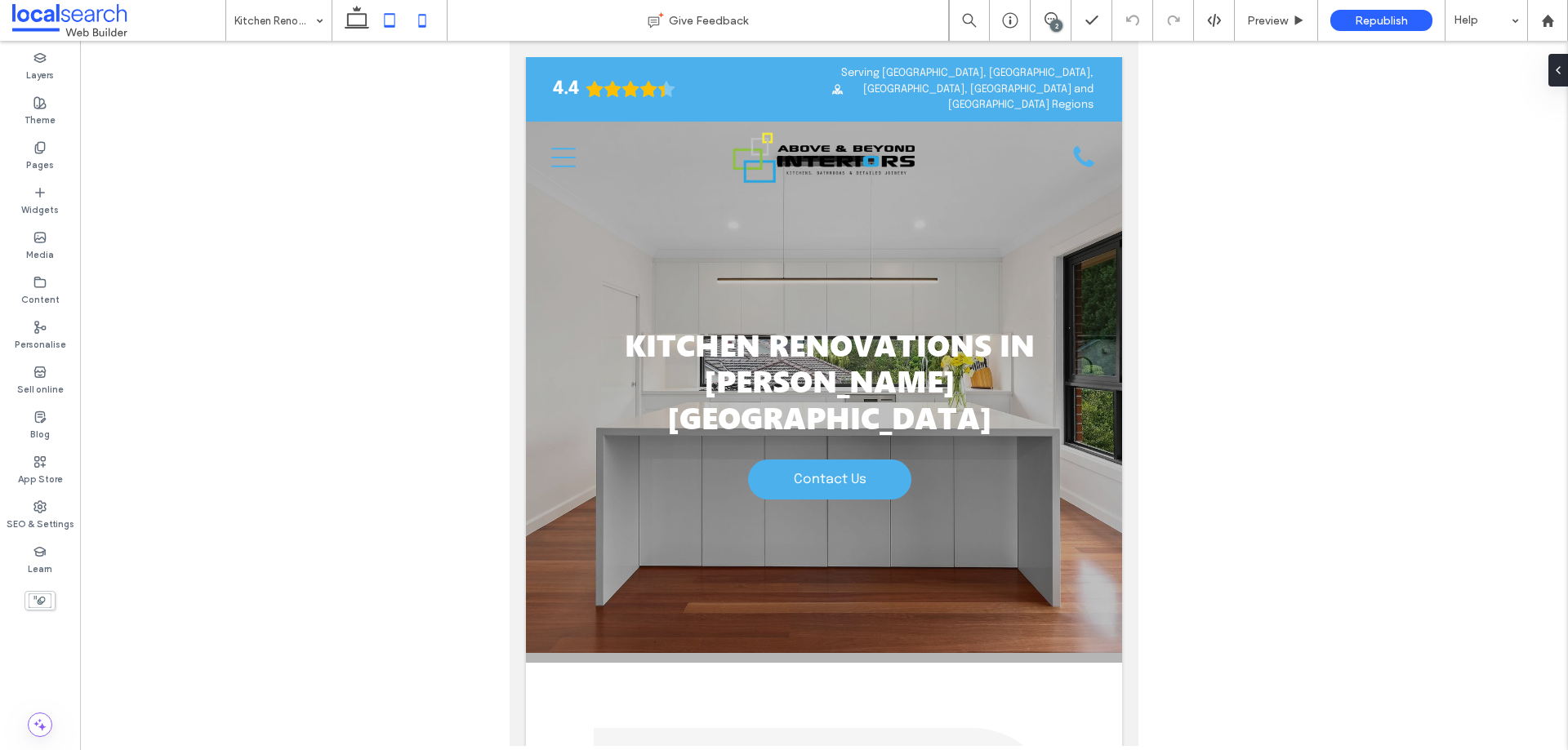
click at [428, 27] on icon at bounding box center [422, 20] width 32 height 32
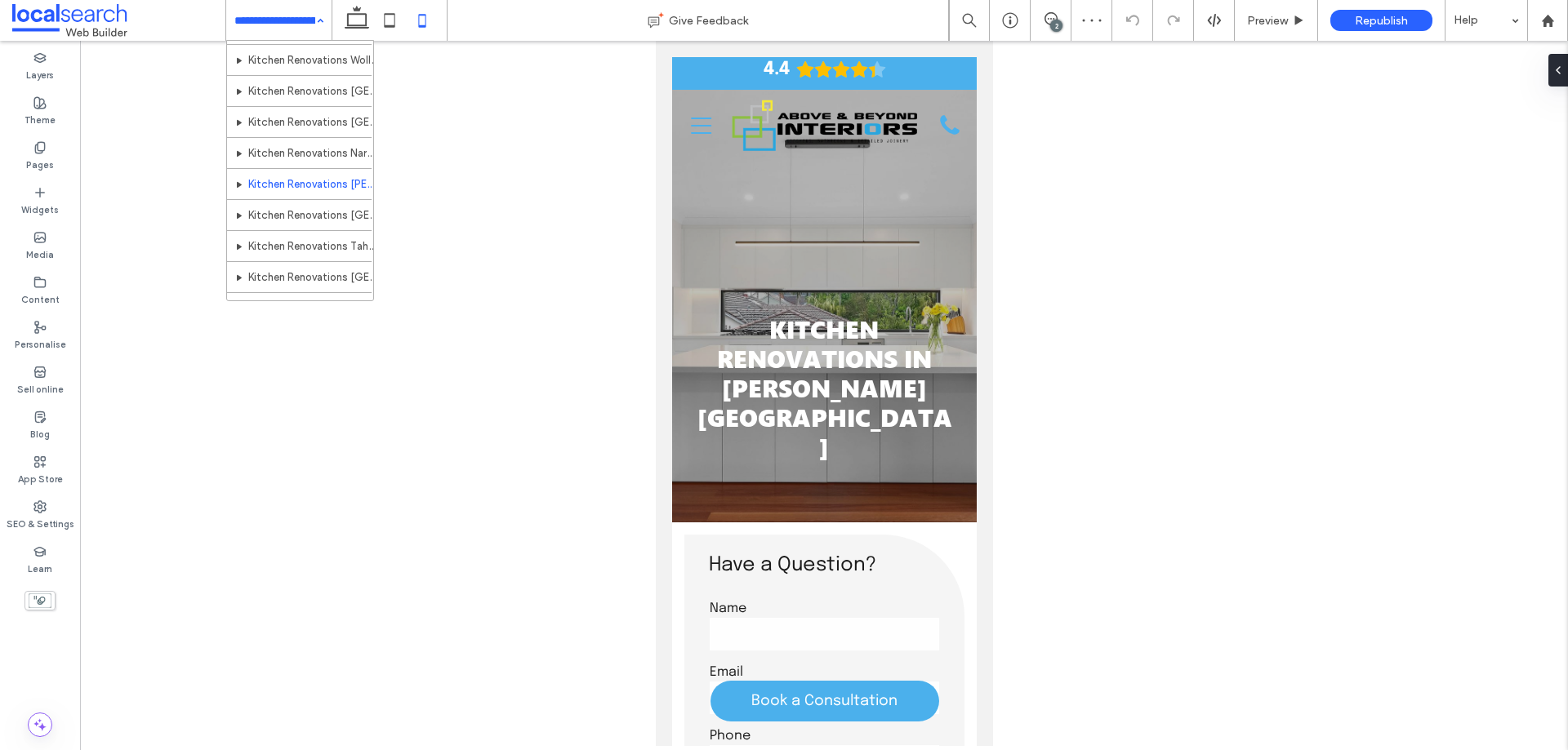
scroll to position [245, 0]
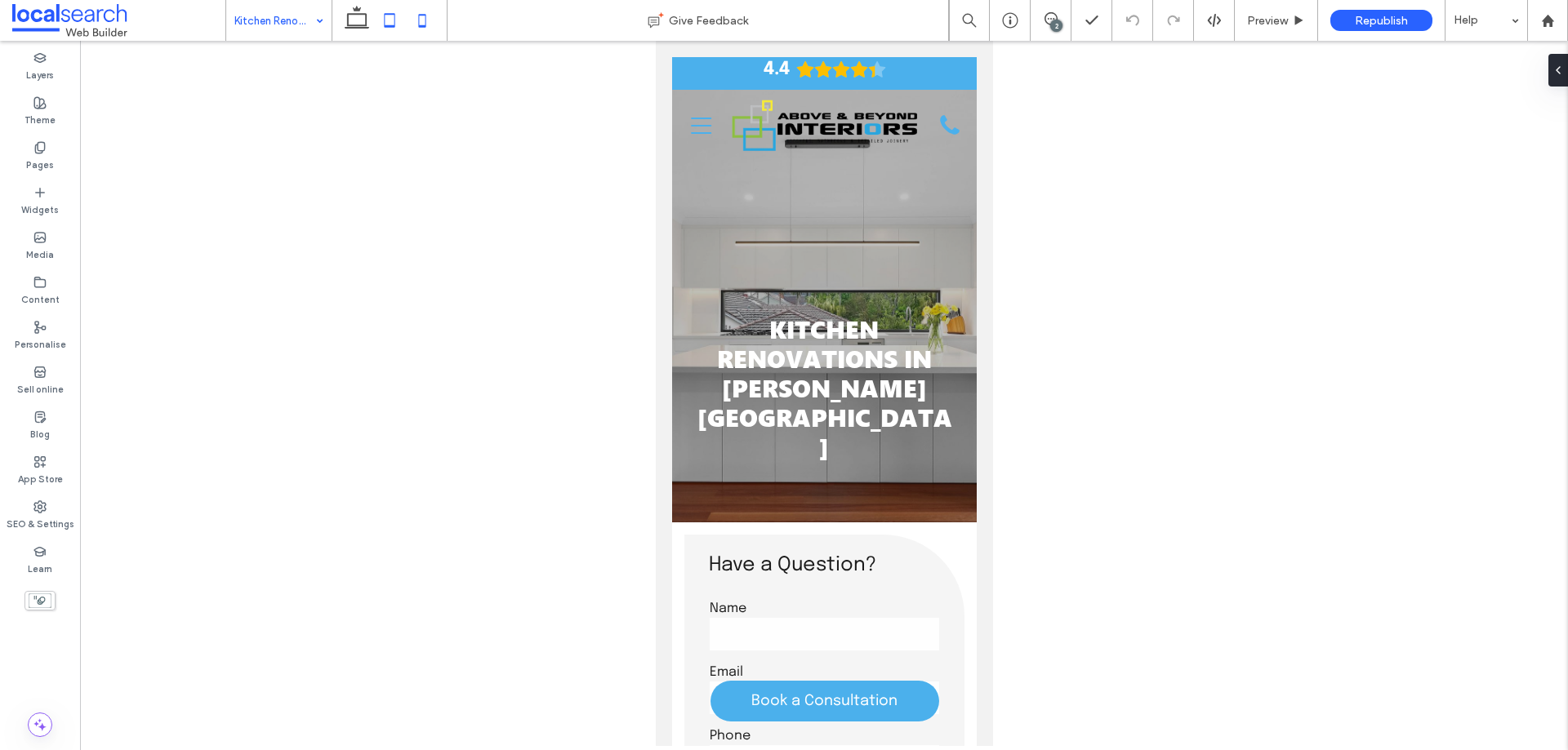
click at [377, 19] on icon at bounding box center [389, 20] width 32 height 32
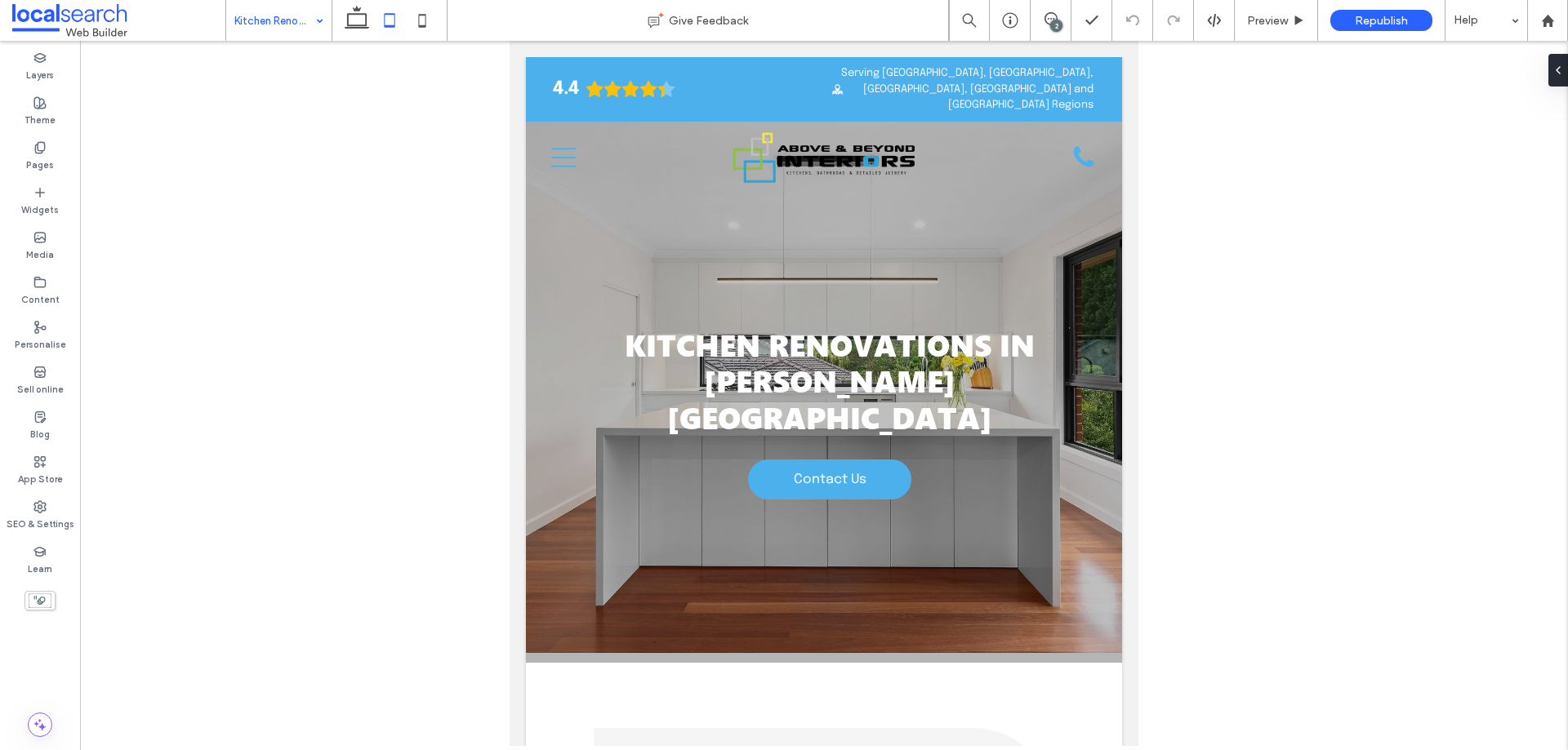
drag, startPoint x: 297, startPoint y: 8, endPoint x: 300, endPoint y: 38, distance: 30.1
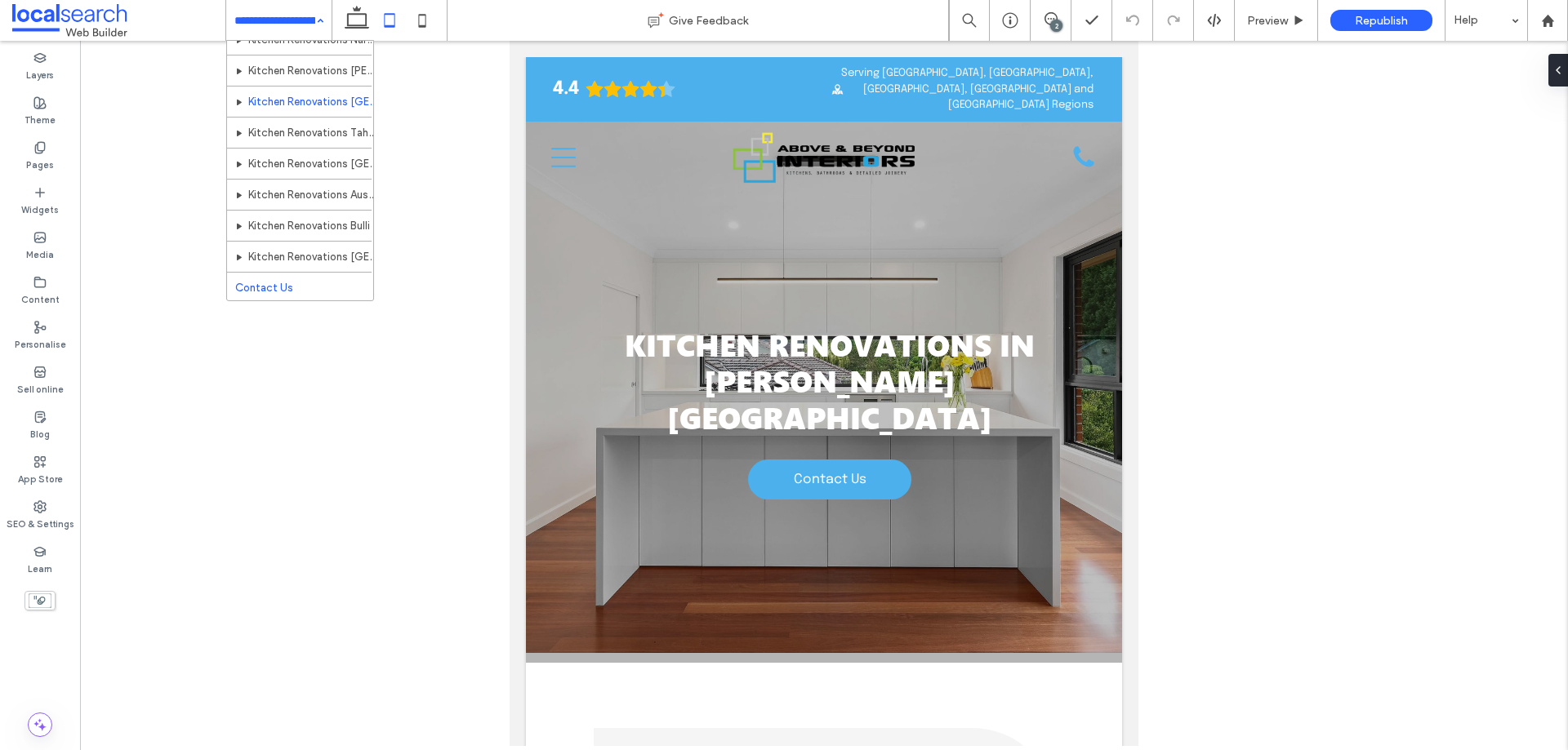
scroll to position [359, 0]
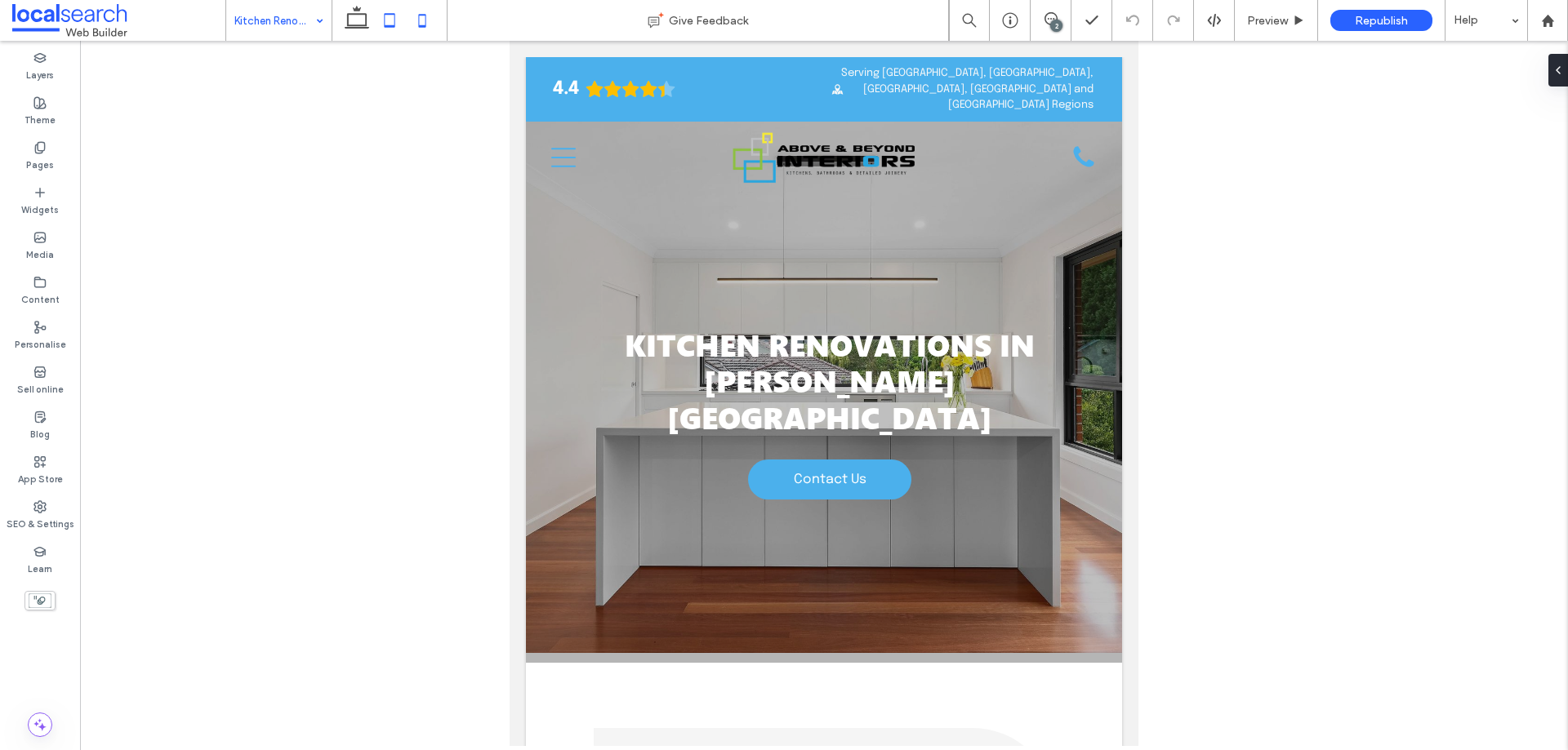
click at [426, 23] on use at bounding box center [423, 20] width 7 height 13
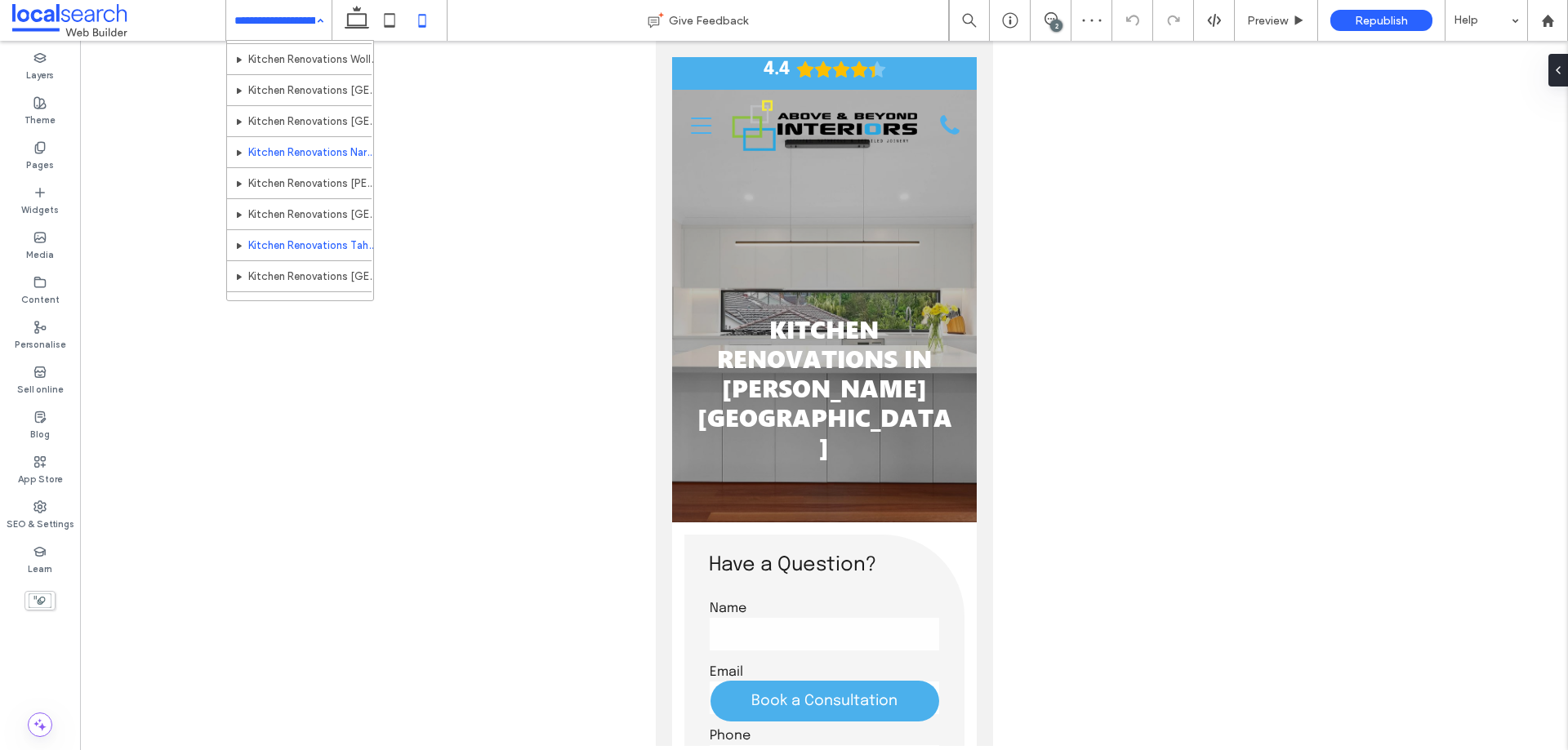
scroll to position [326, 0]
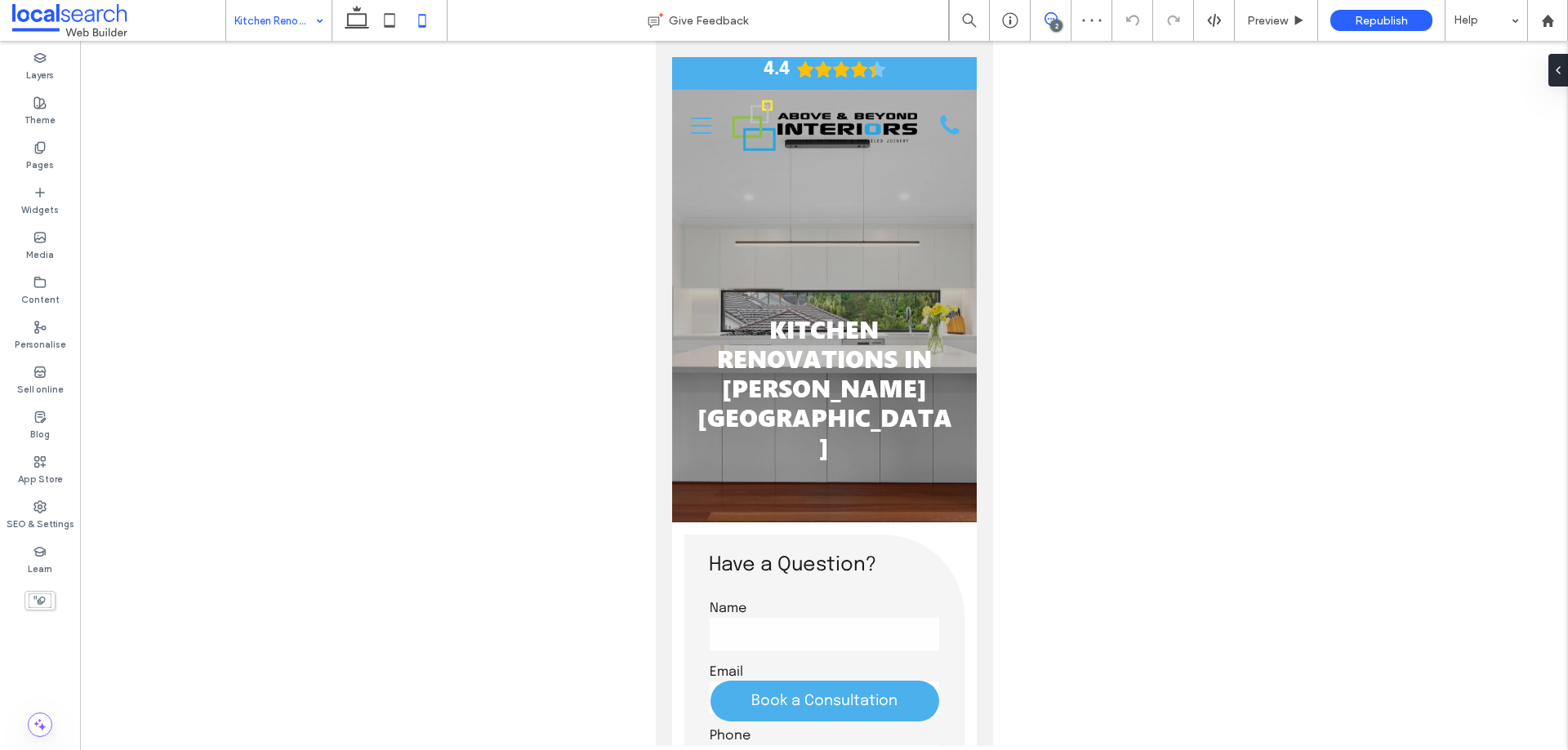
click at [1056, 18] on use at bounding box center [1051, 18] width 13 height 13
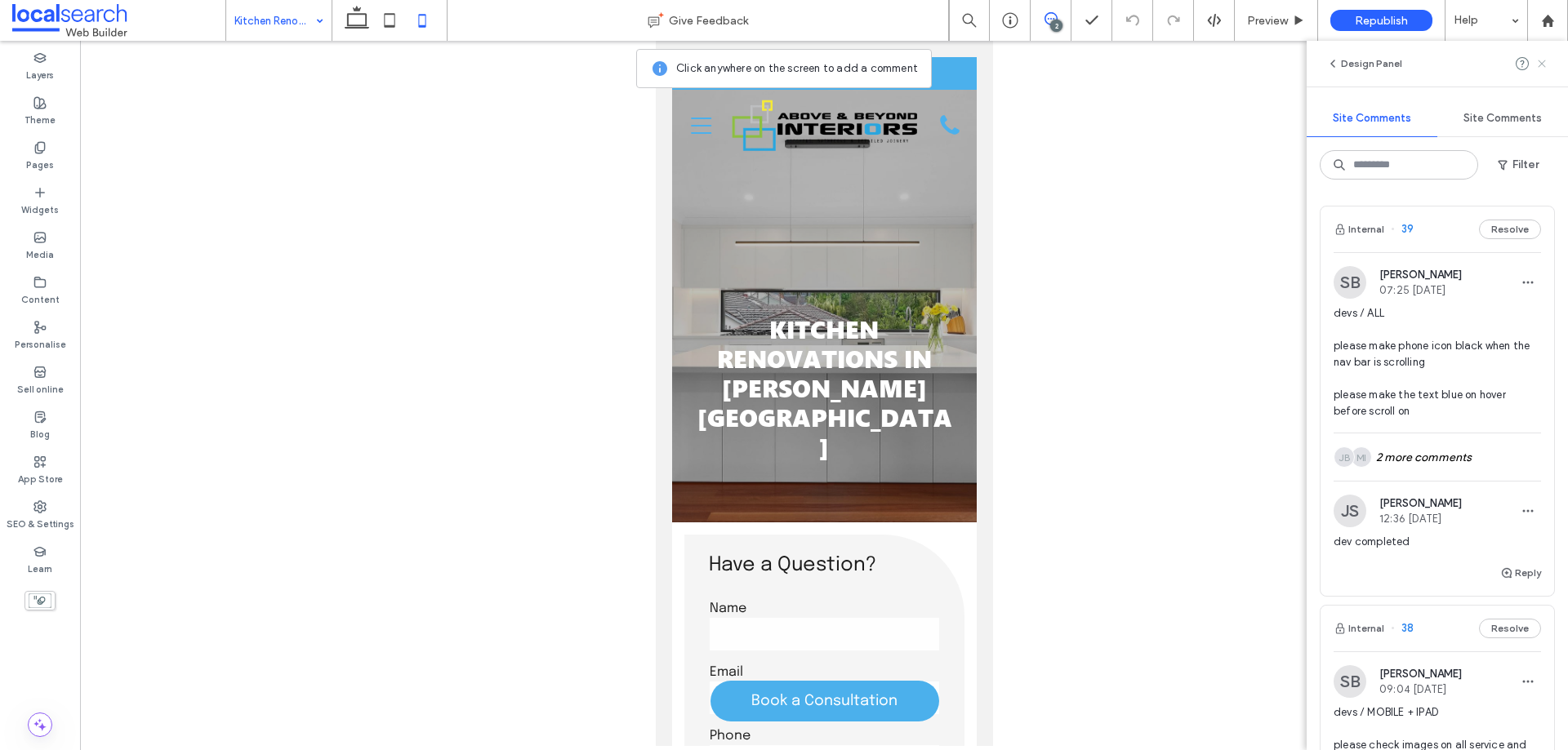
click at [1541, 67] on use at bounding box center [1542, 63] width 7 height 7
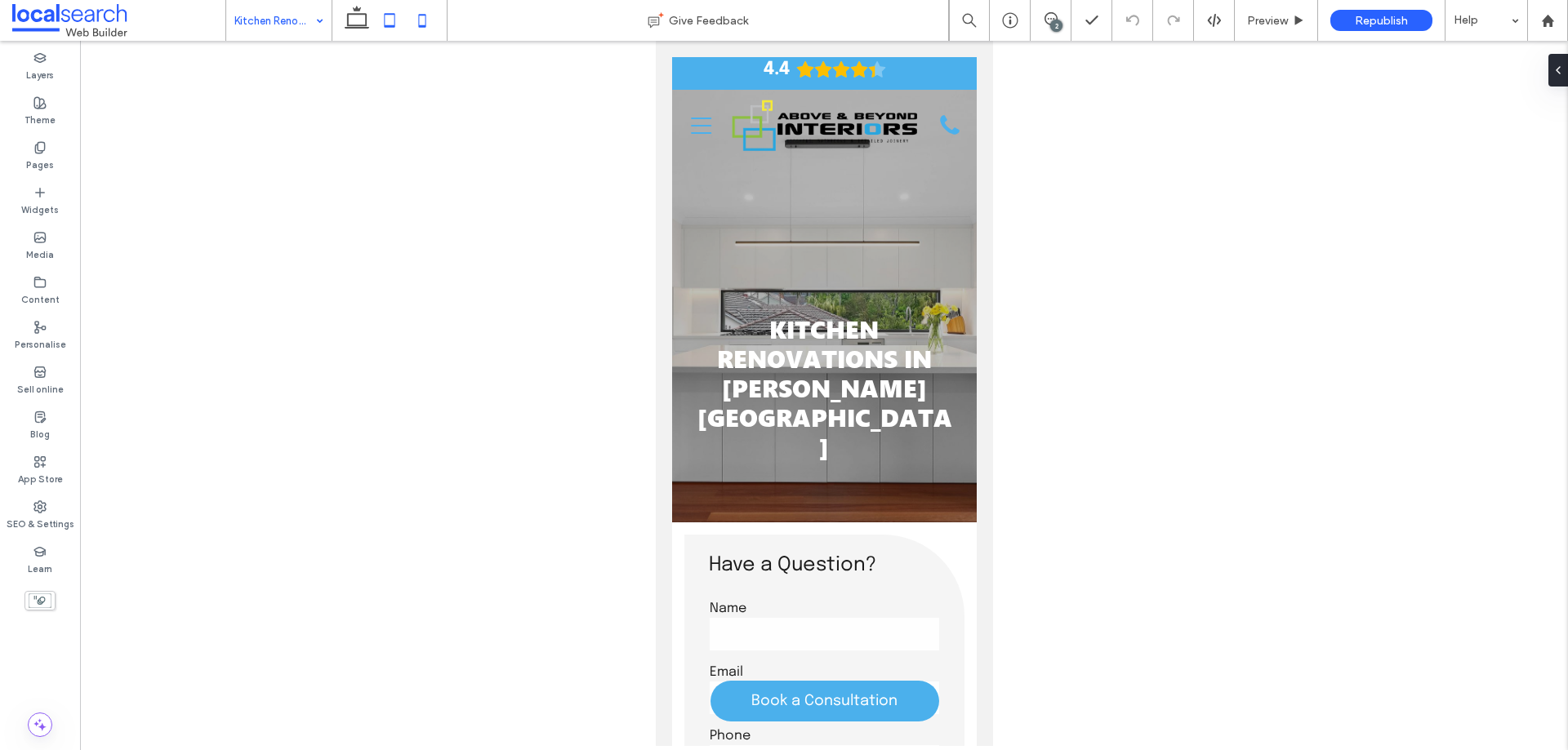
click at [394, 25] on use at bounding box center [390, 20] width 11 height 14
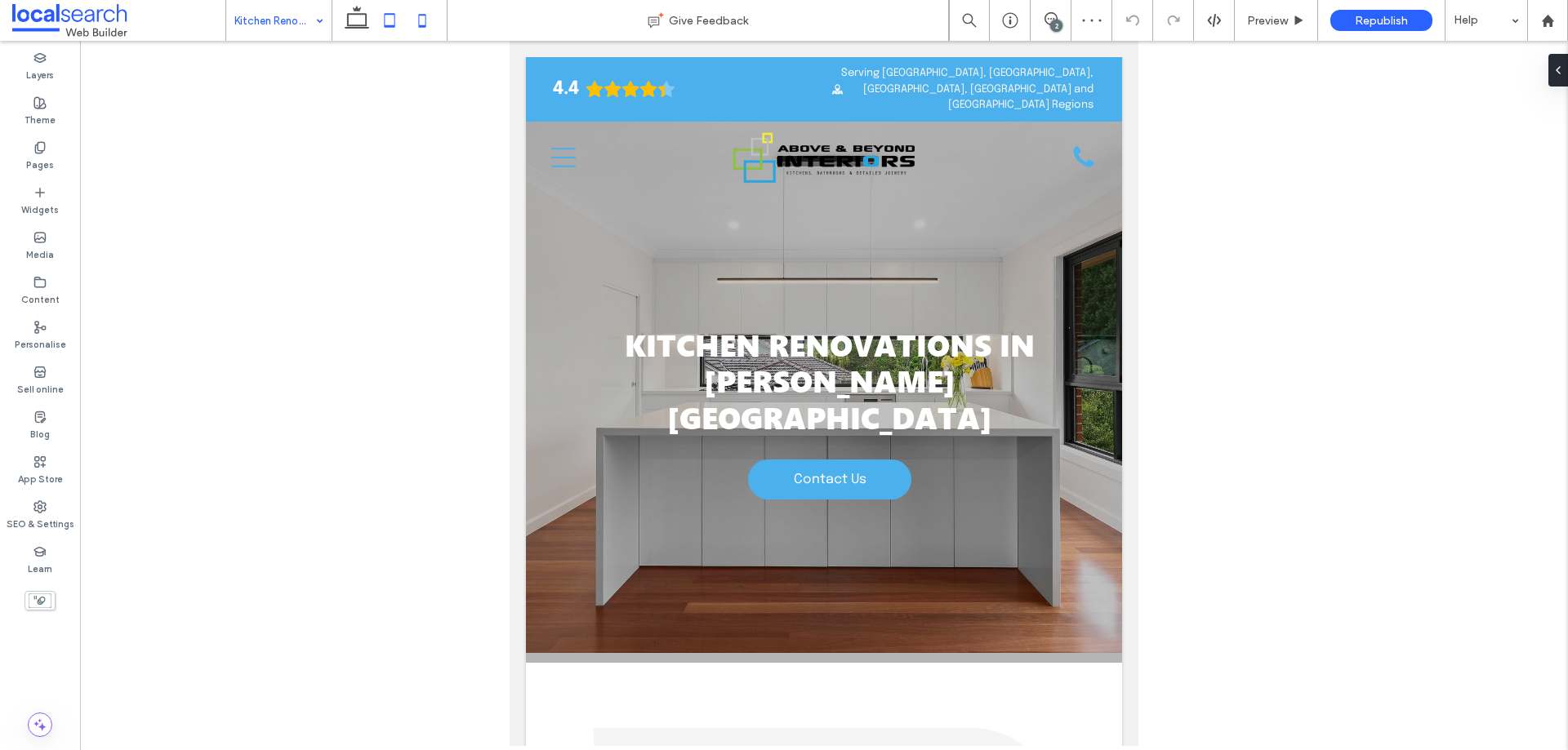
click at [419, 20] on use at bounding box center [423, 20] width 7 height 13
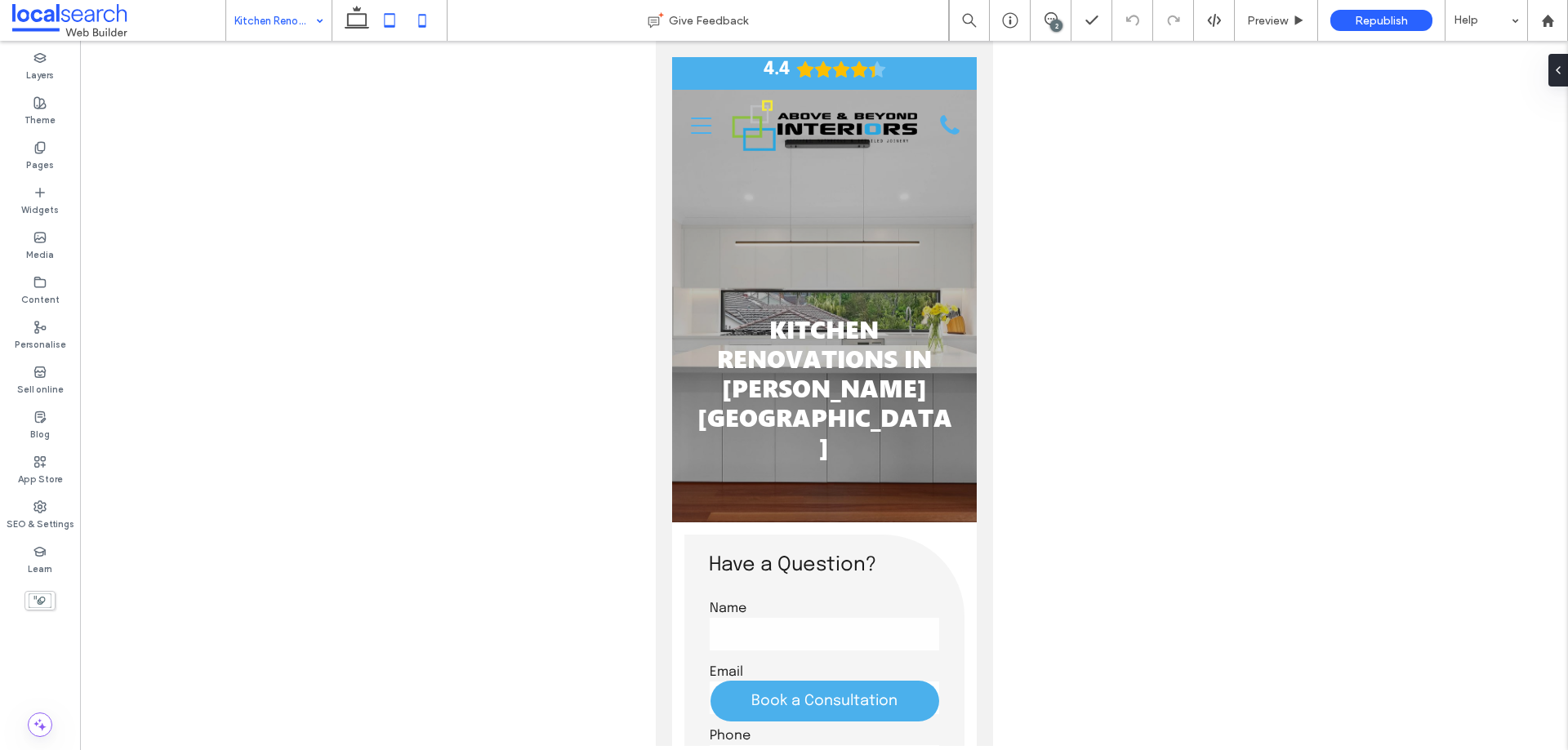
click at [393, 17] on icon at bounding box center [389, 20] width 32 height 32
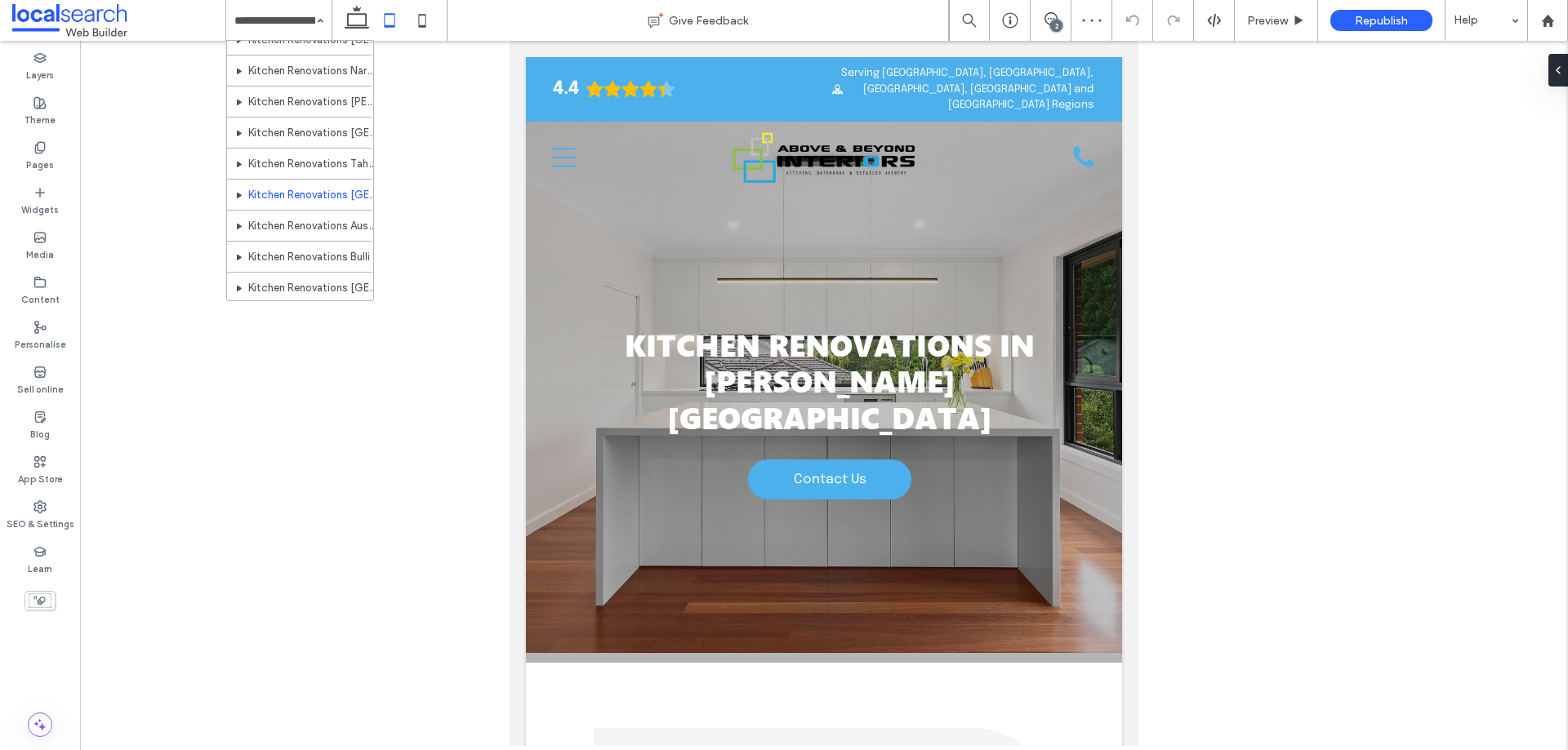
scroll to position [359, 0]
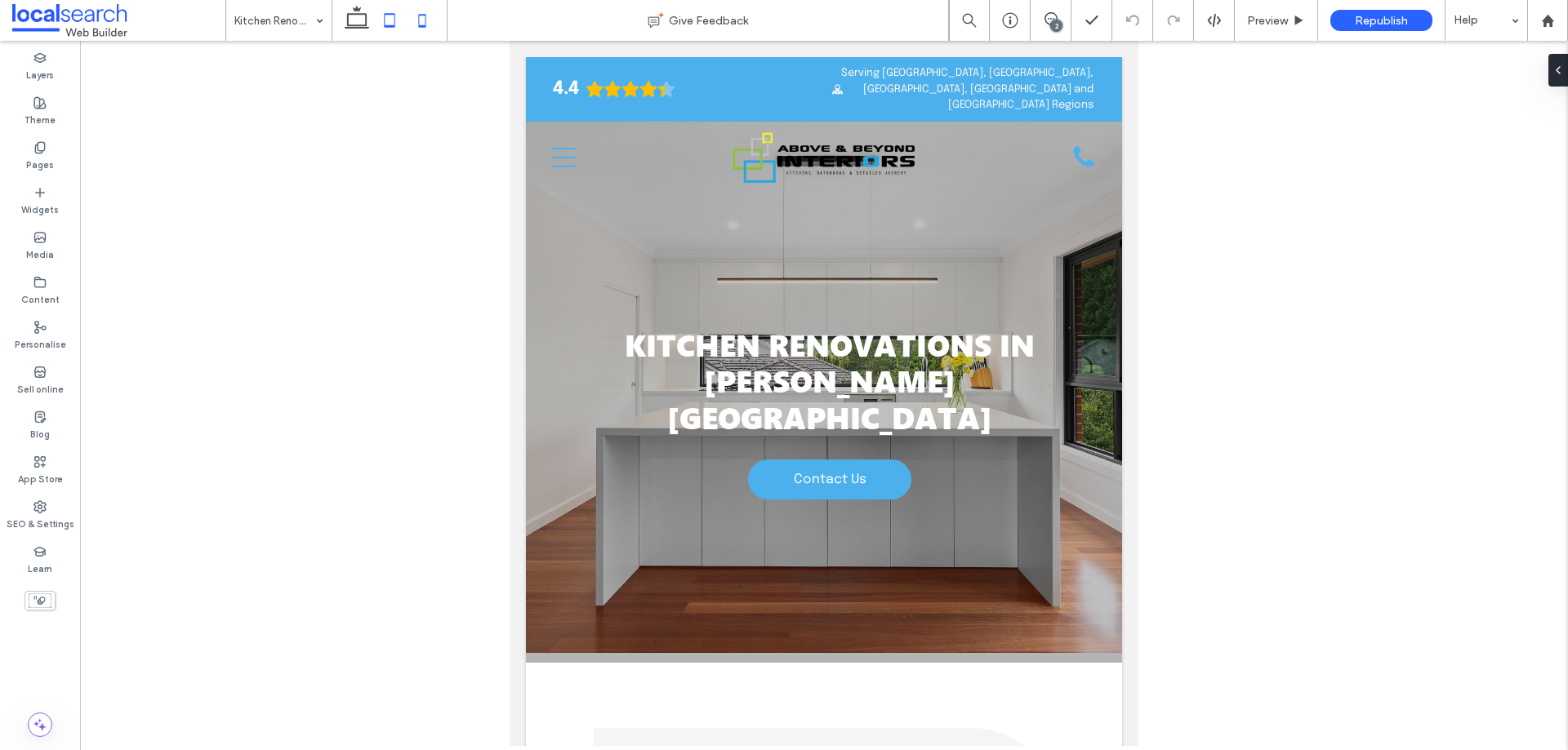
click at [418, 25] on icon at bounding box center [422, 20] width 32 height 32
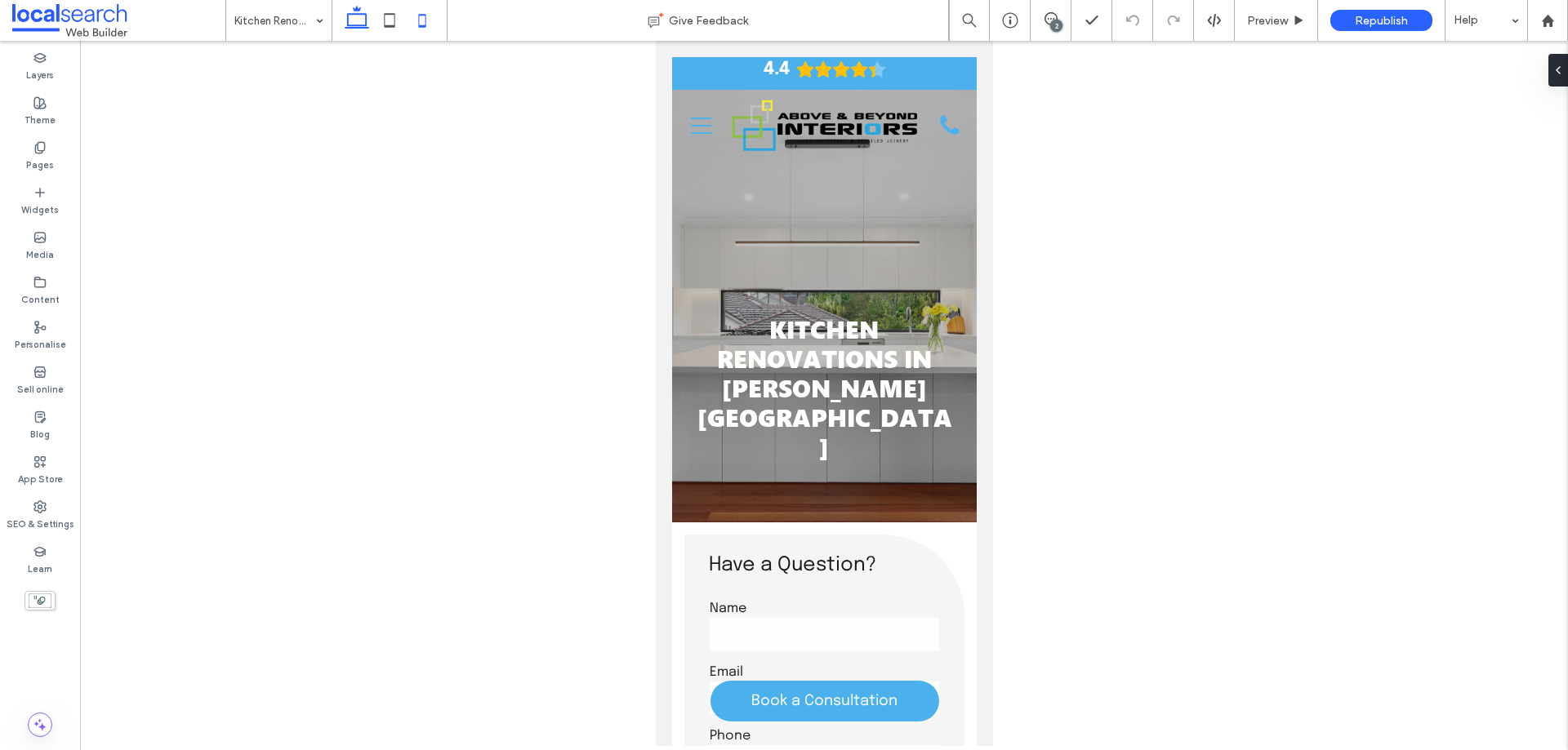
click at [344, 18] on icon at bounding box center [356, 20] width 32 height 32
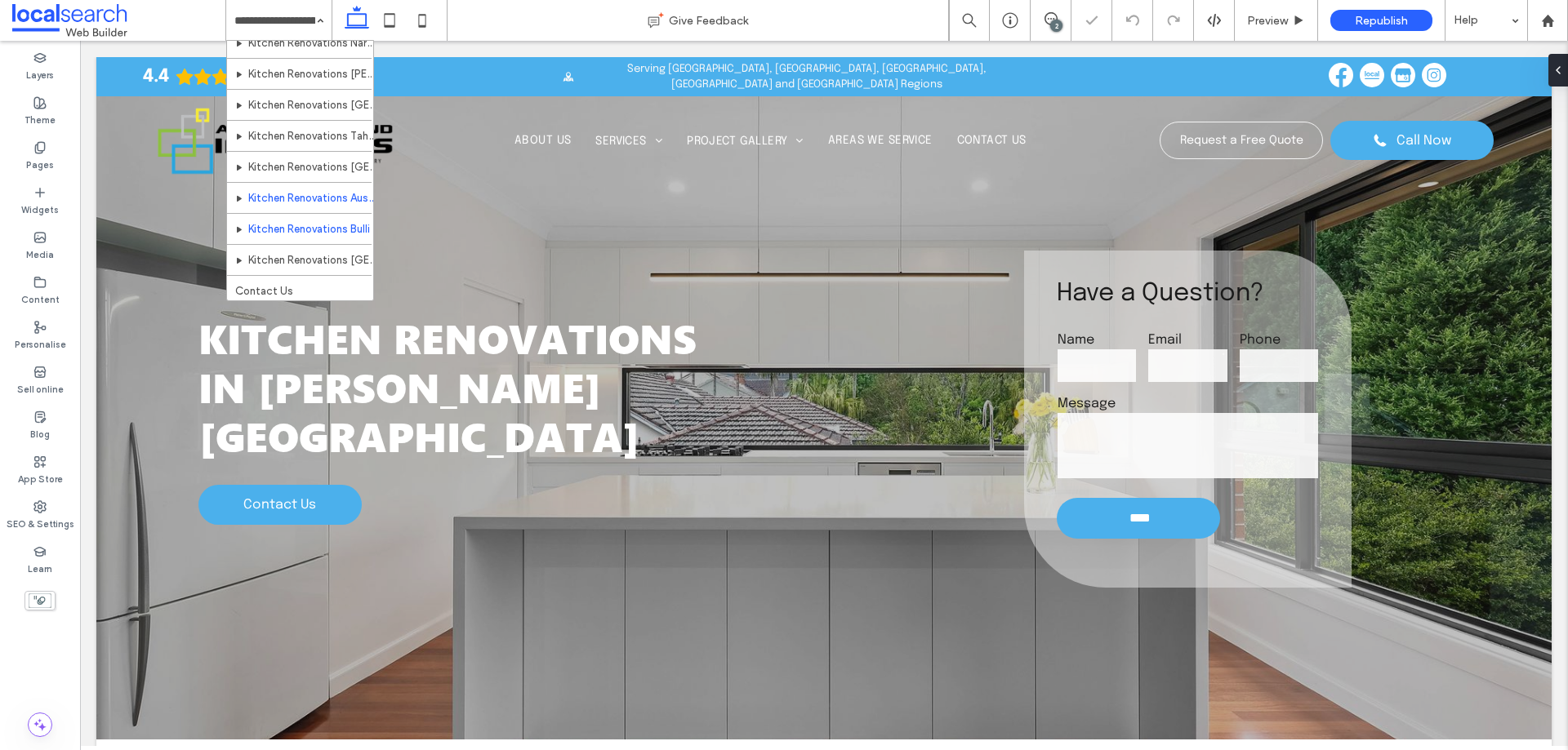
scroll to position [359, 0]
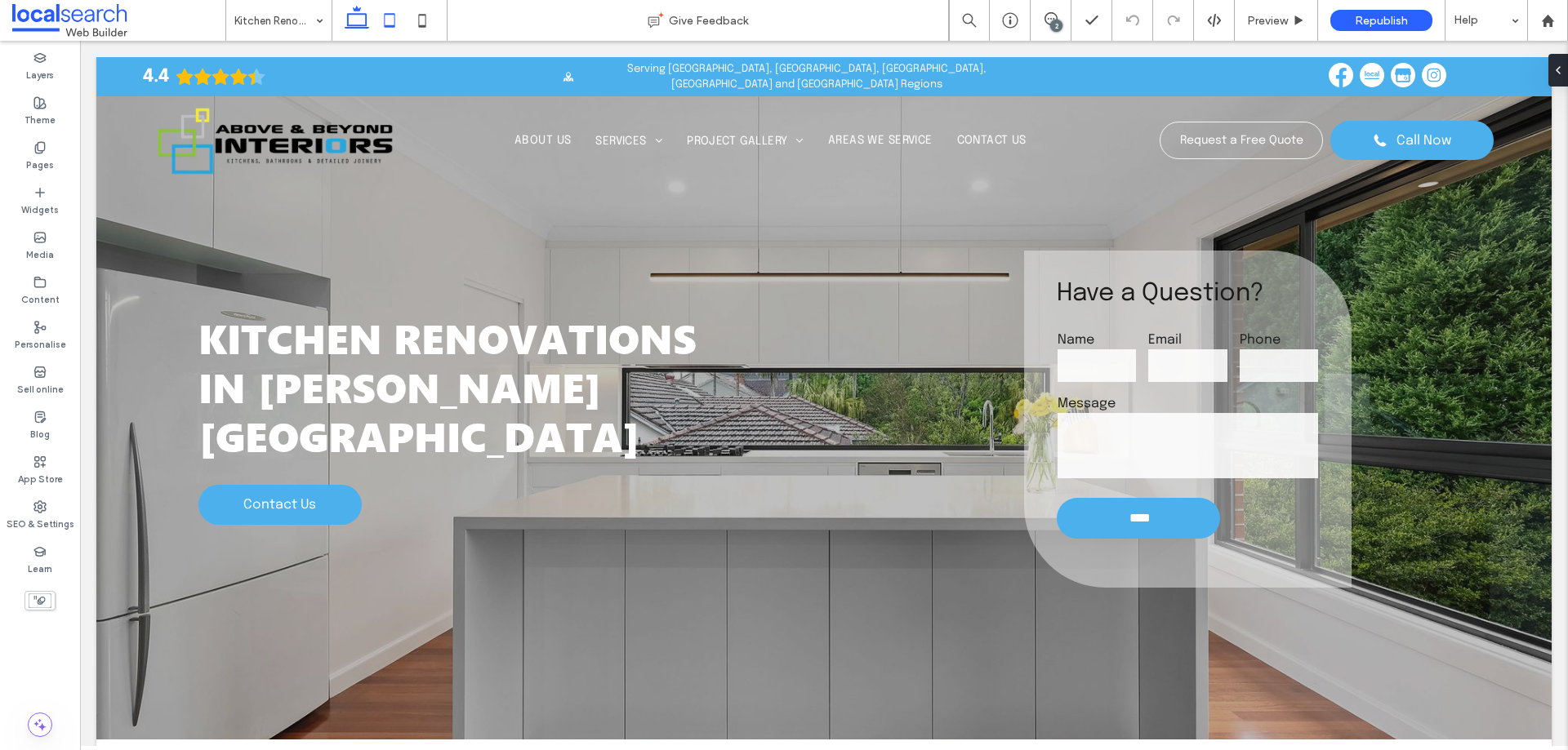
click at [392, 18] on icon at bounding box center [389, 20] width 32 height 32
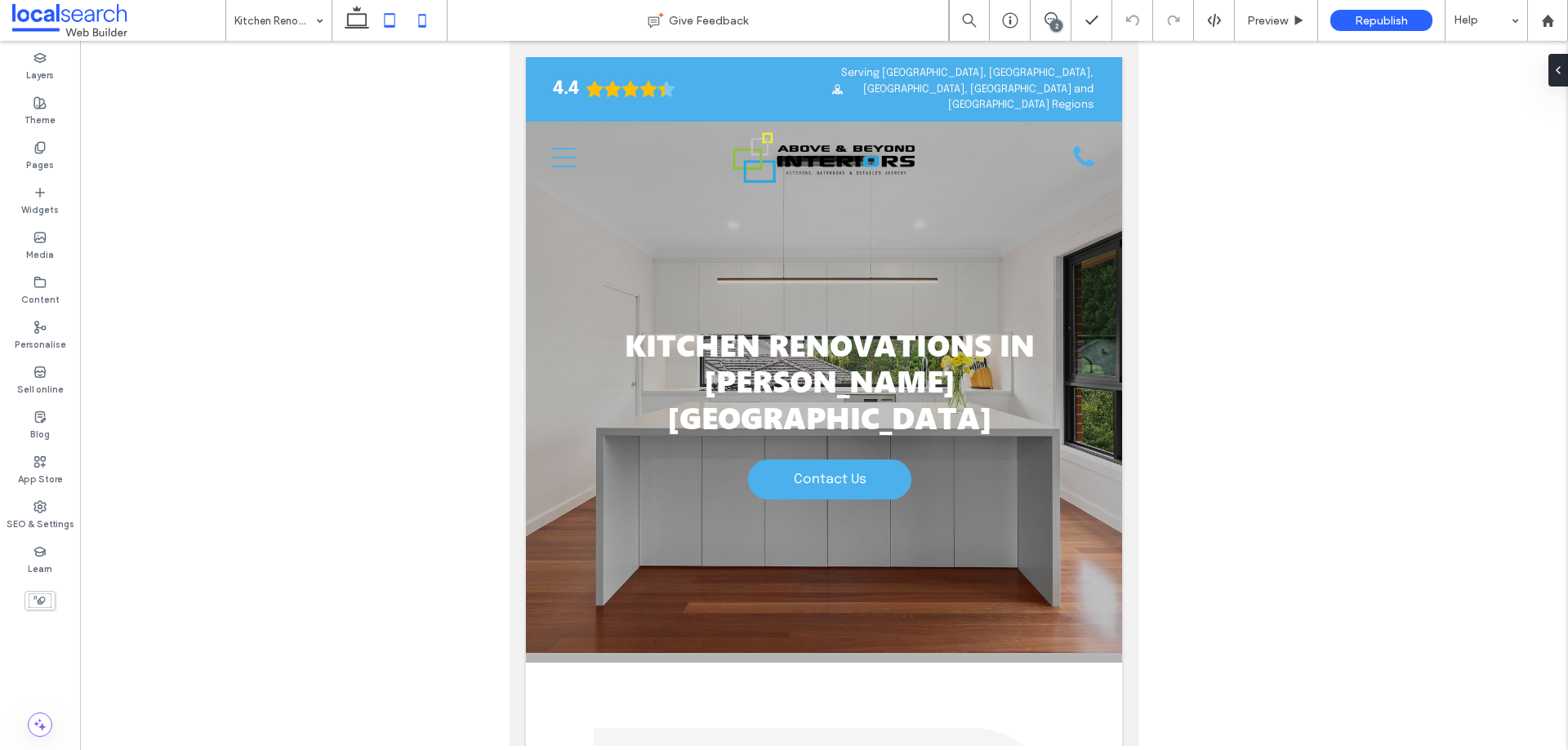
click at [418, 20] on icon at bounding box center [422, 20] width 32 height 32
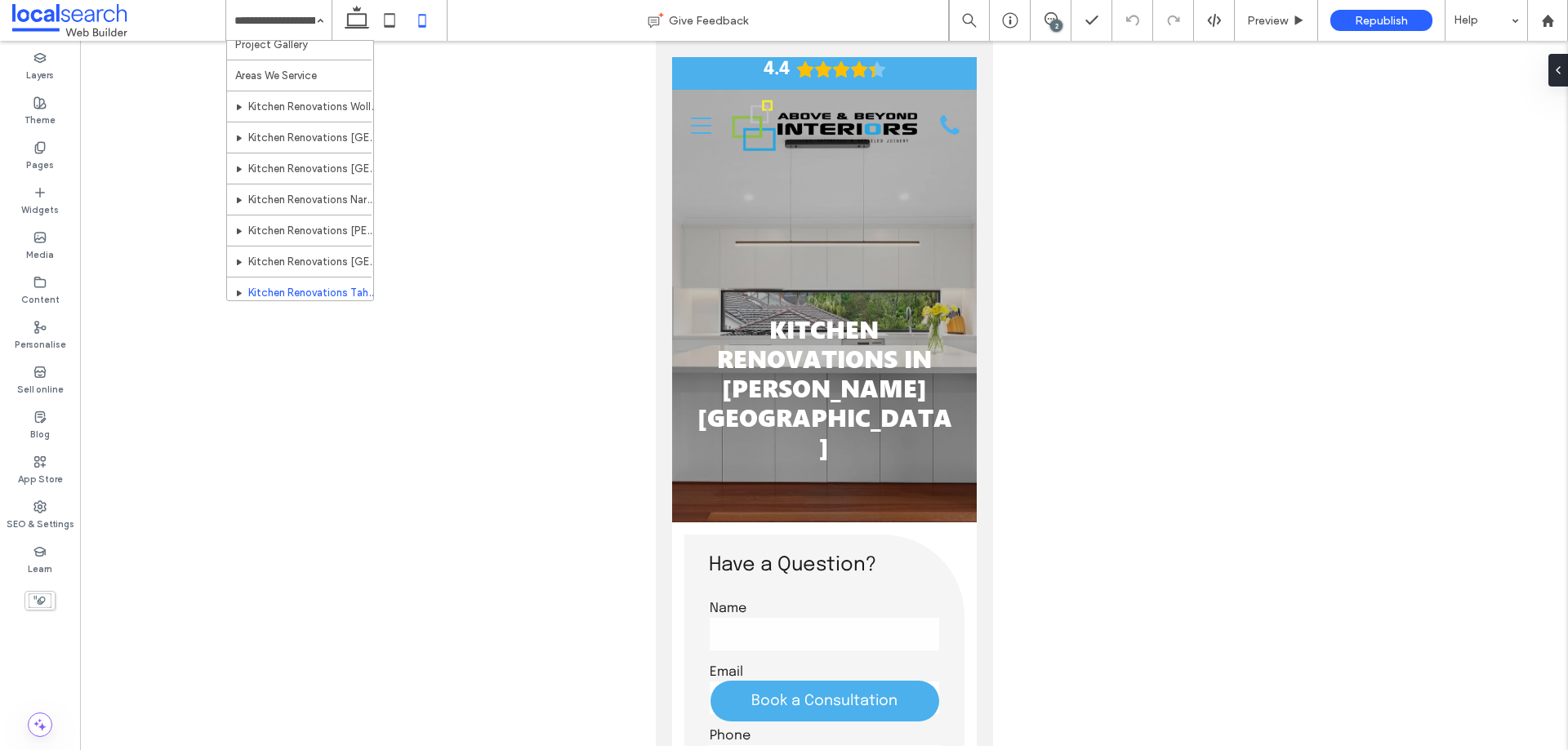
scroll to position [359, 0]
click at [313, 18] on div "Home About Us Kitchen Benchtops Kitchen Renovations Kitchen Cabinets & Products…" at bounding box center [278, 20] width 105 height 41
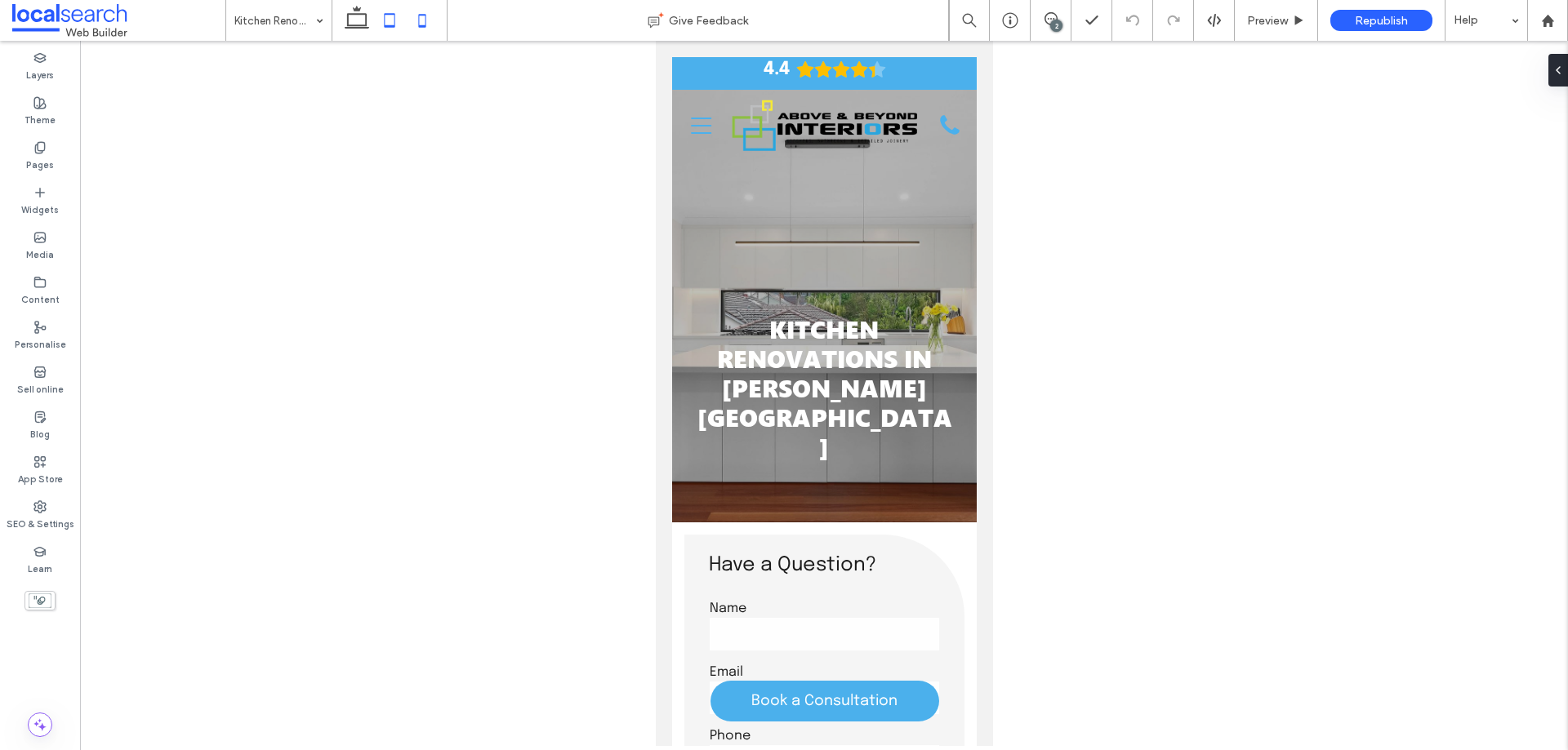
click at [386, 12] on icon at bounding box center [389, 20] width 32 height 32
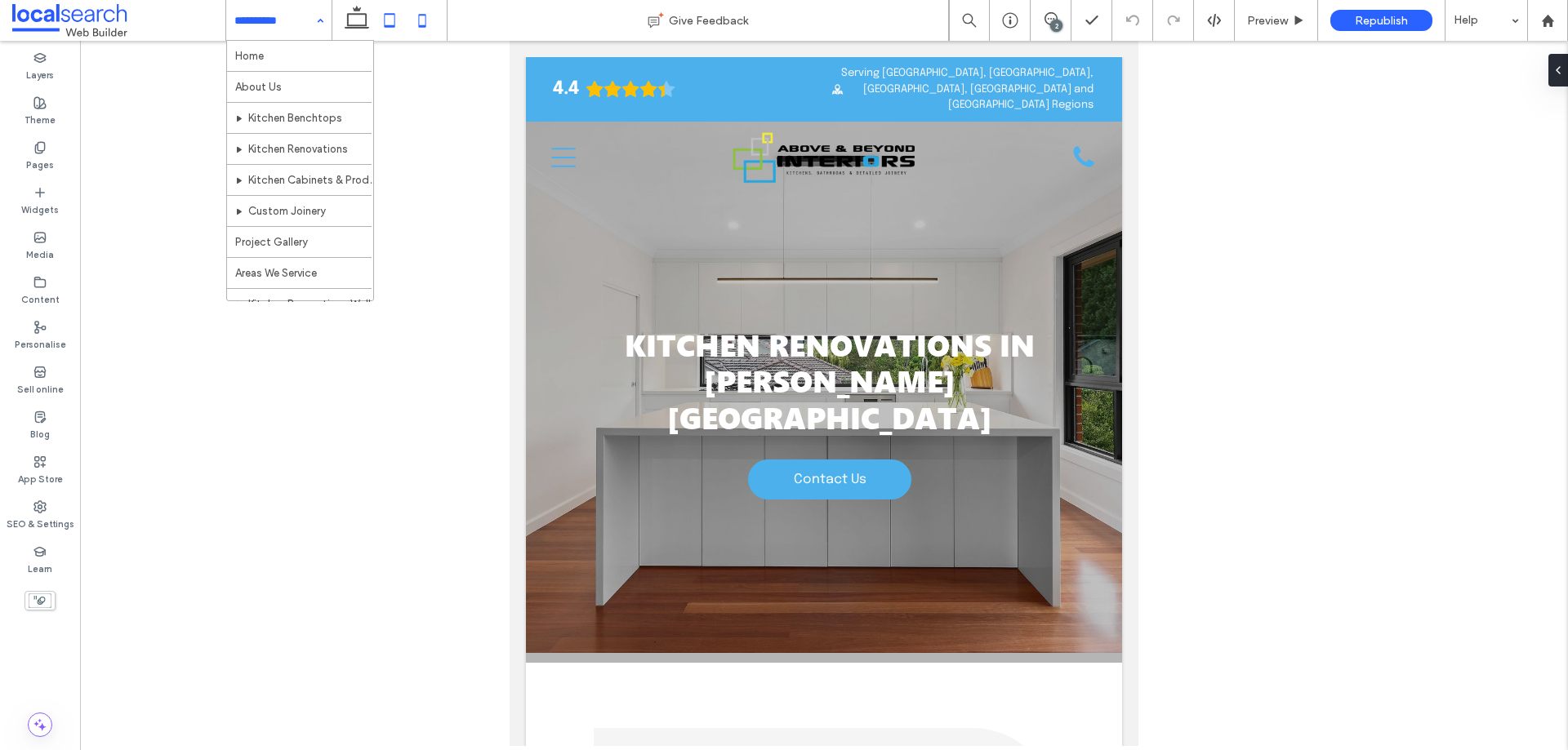
click at [421, 15] on use at bounding box center [423, 20] width 7 height 13
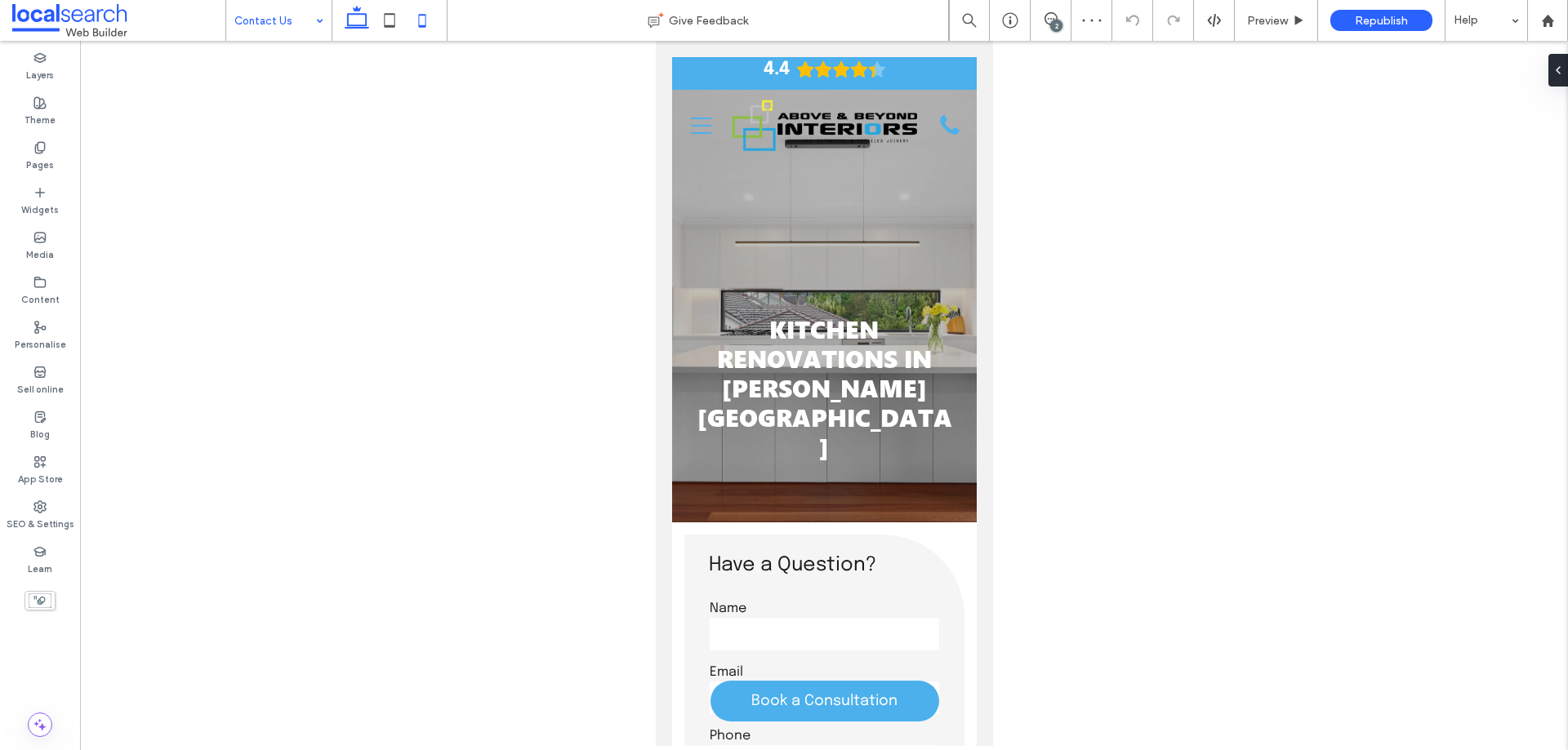
click at [358, 18] on icon at bounding box center [356, 20] width 32 height 32
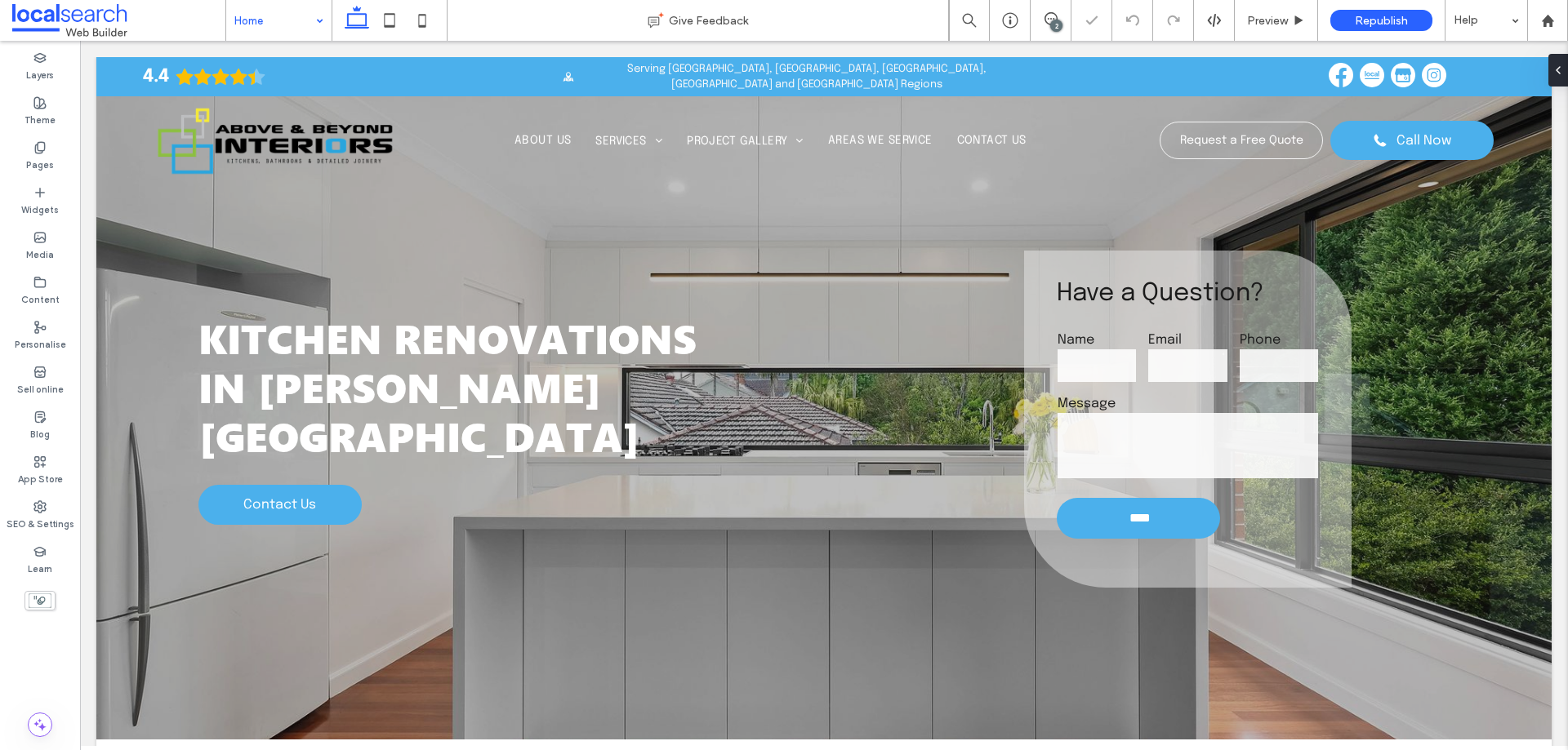
click at [1054, 21] on div "2" at bounding box center [1057, 25] width 12 height 12
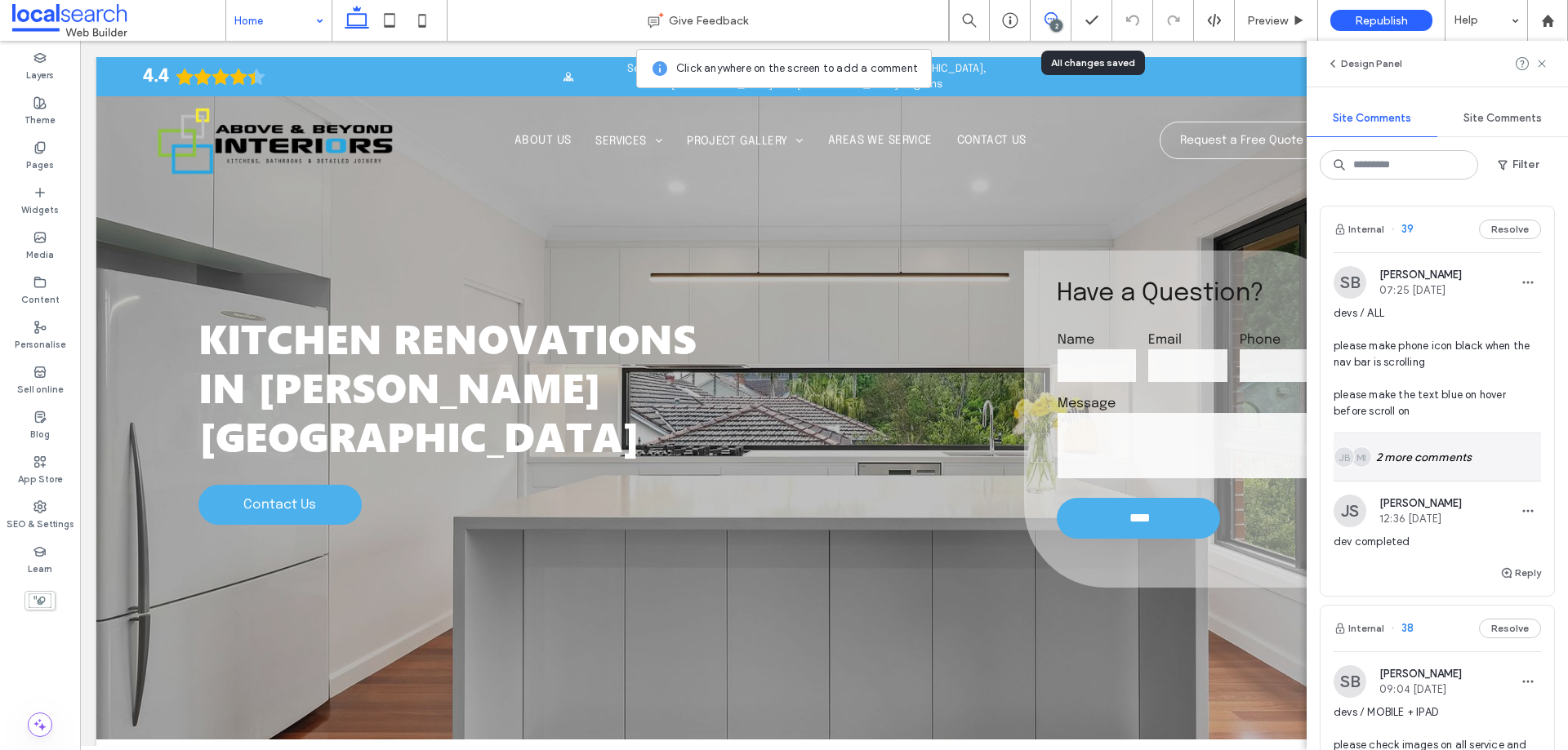
click at [1426, 469] on div "MI JB 2 more comments" at bounding box center [1438, 457] width 207 height 47
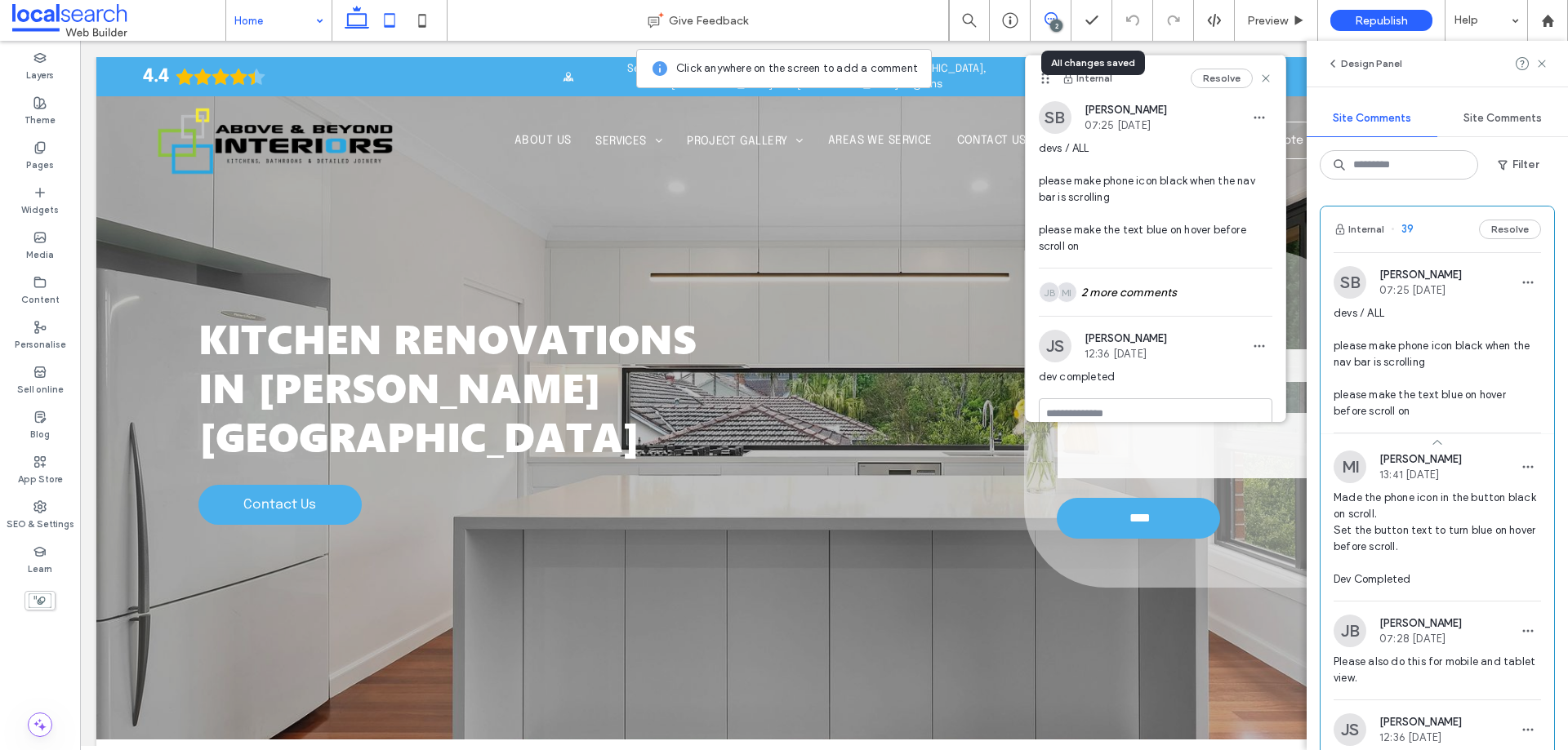
click at [390, 22] on icon at bounding box center [389, 20] width 32 height 32
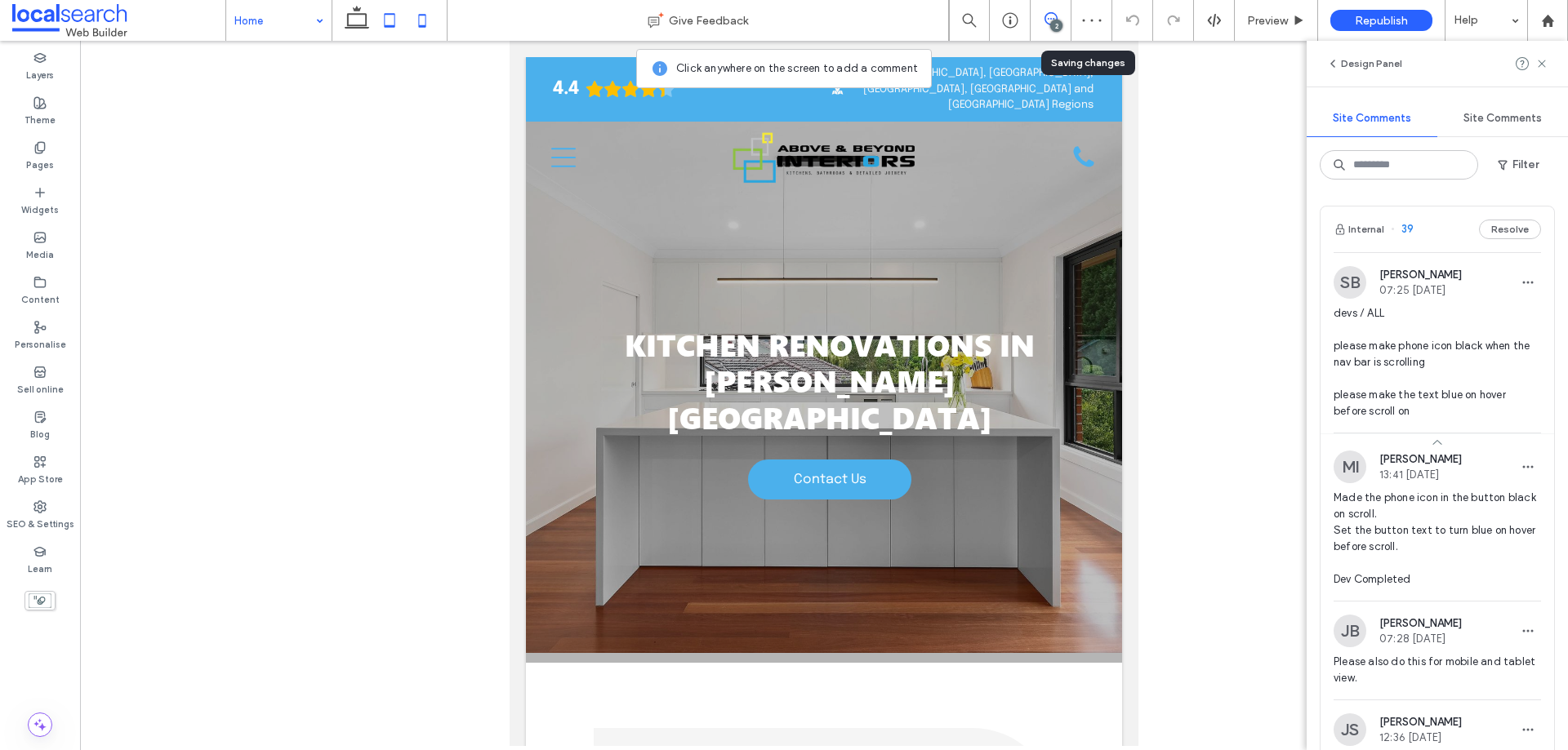
click at [421, 24] on icon at bounding box center [422, 20] width 32 height 32
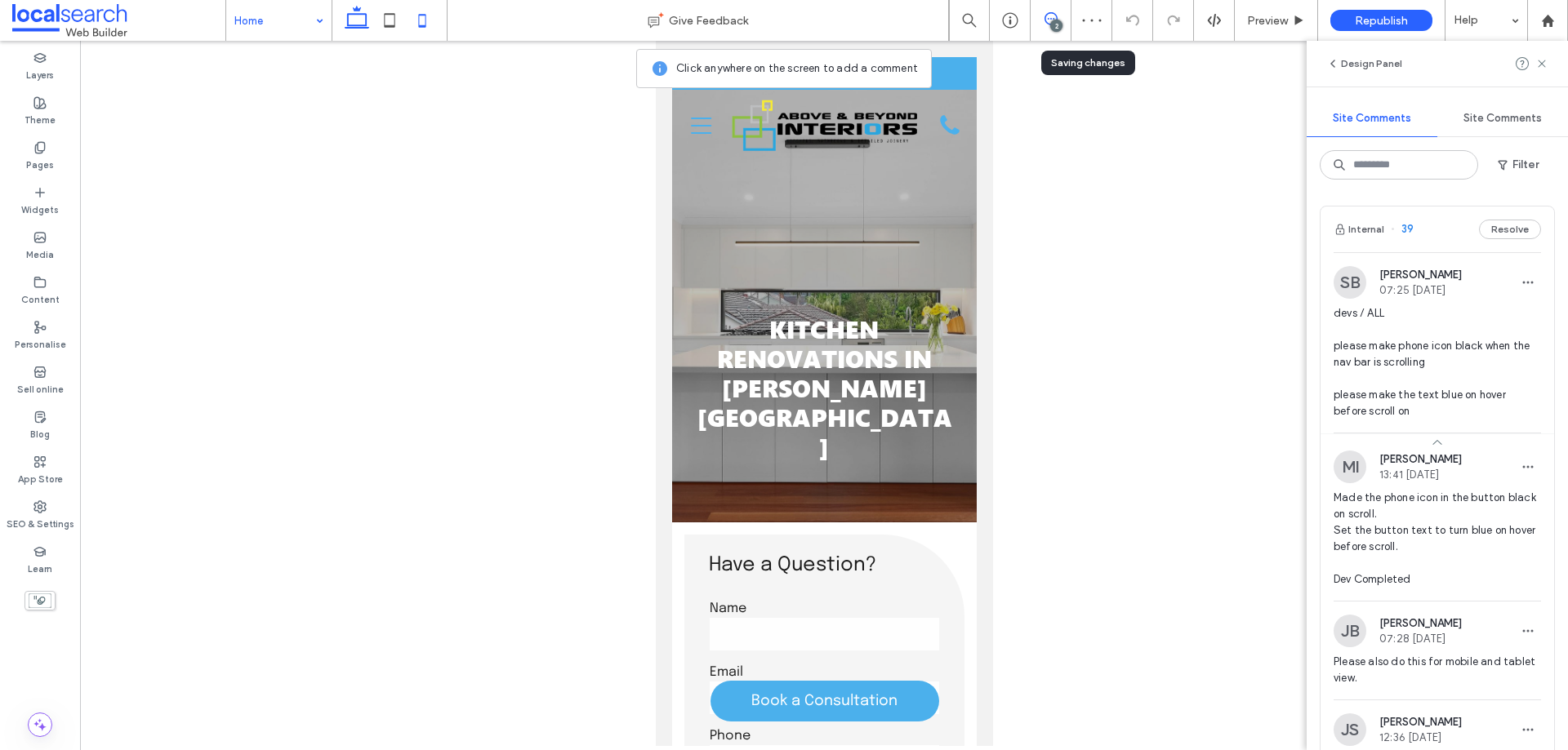
click at [356, 12] on icon at bounding box center [356, 20] width 32 height 32
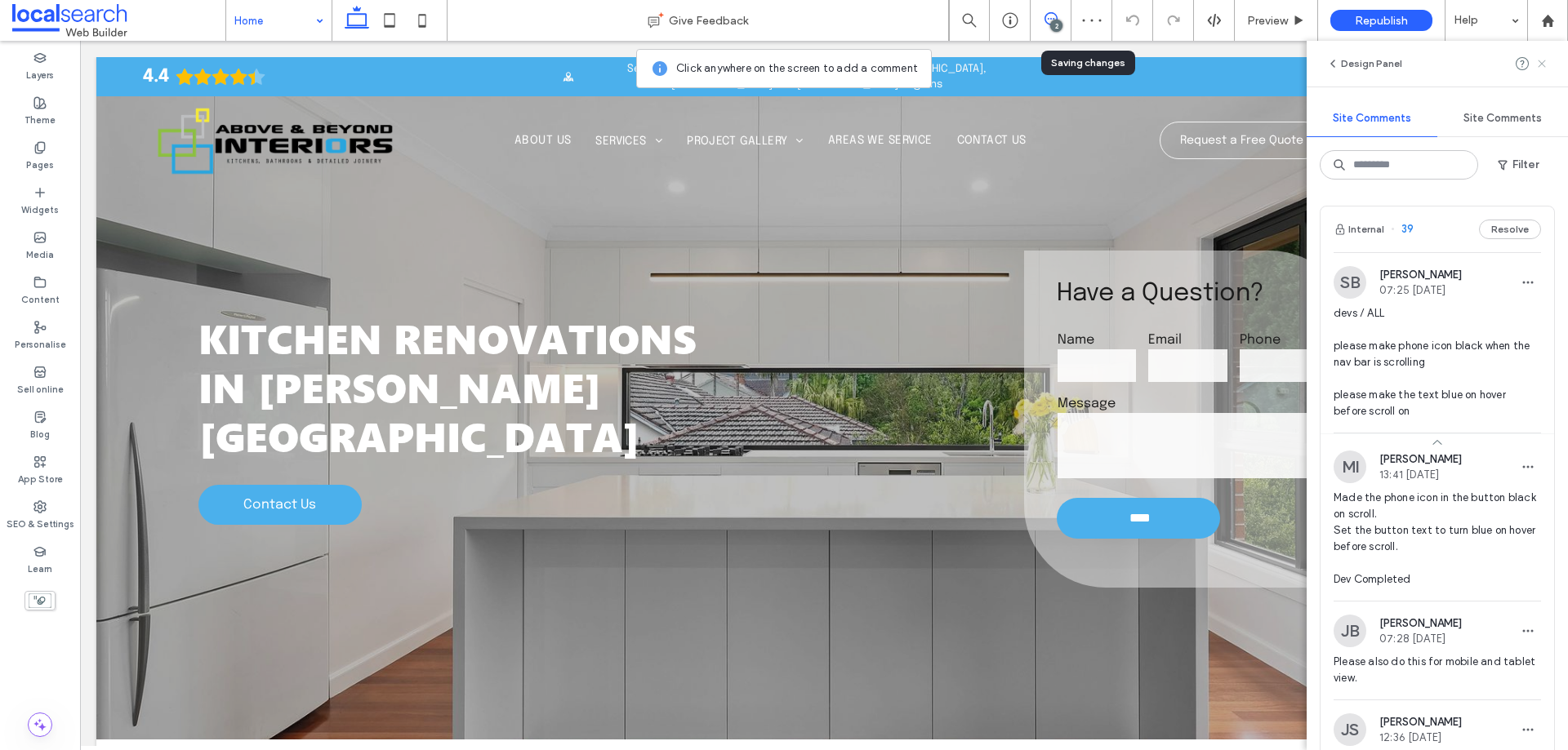
click at [1547, 65] on icon at bounding box center [1542, 63] width 13 height 13
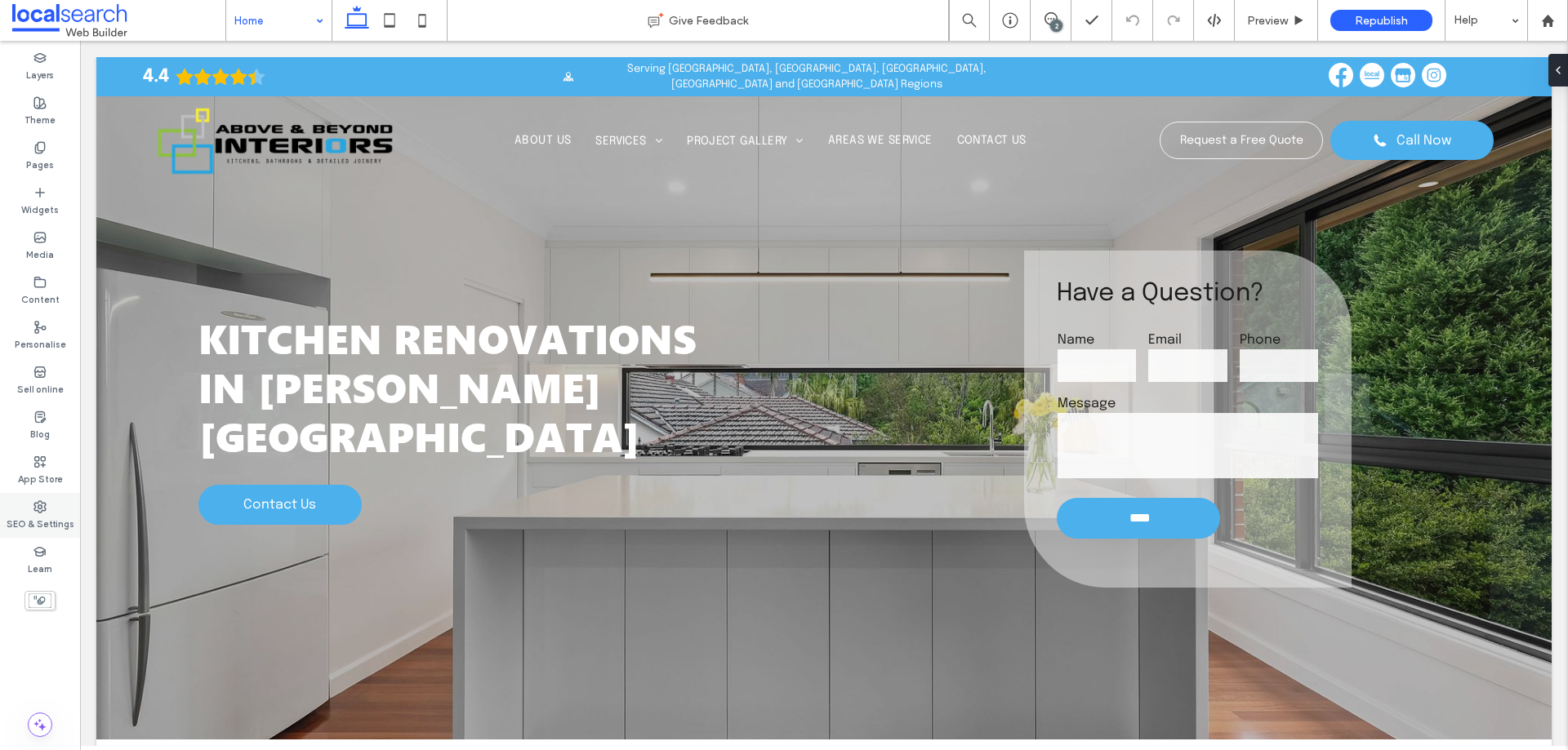
click at [40, 502] on icon at bounding box center [39, 507] width 13 height 13
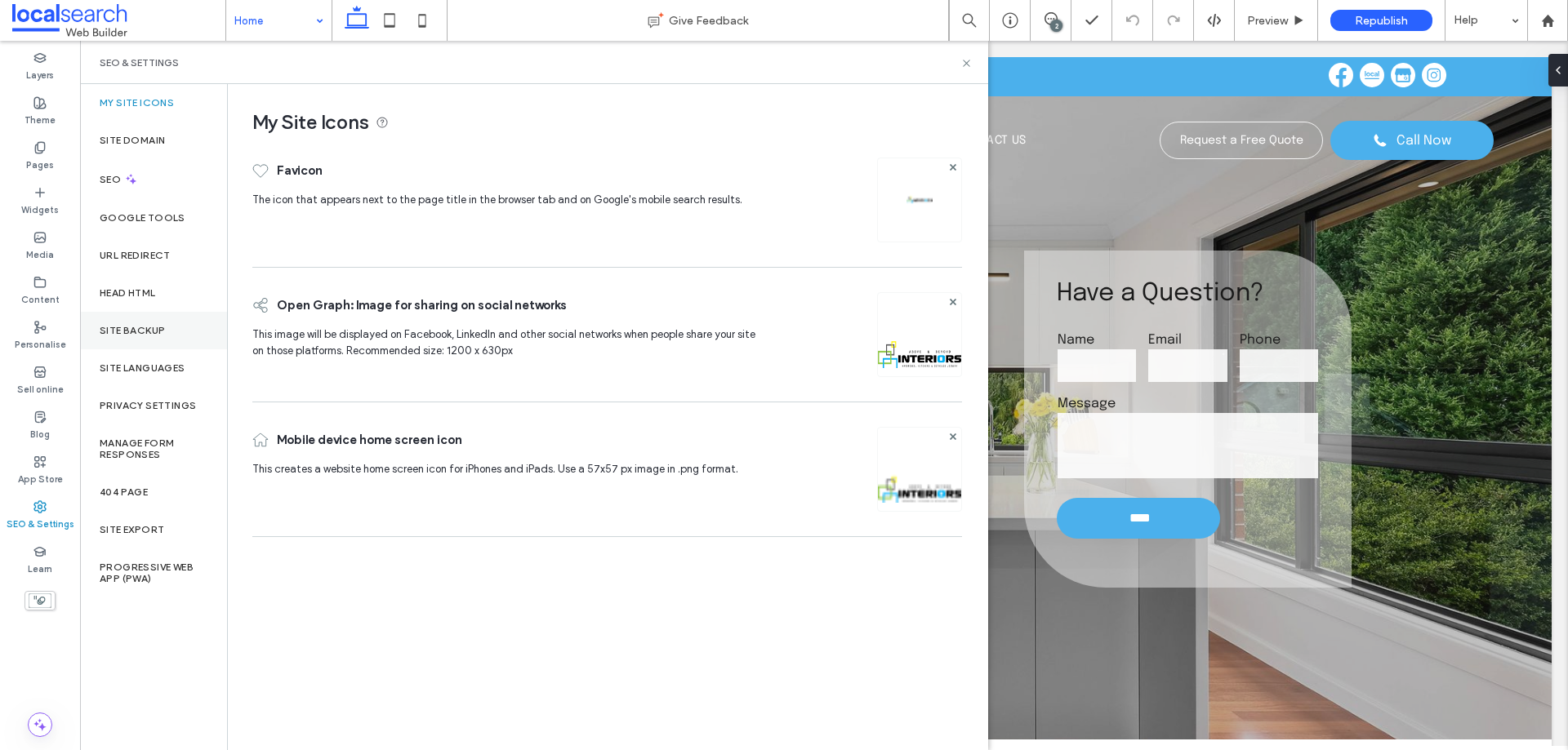
click at [129, 332] on label "Site backup" at bounding box center [132, 330] width 66 height 11
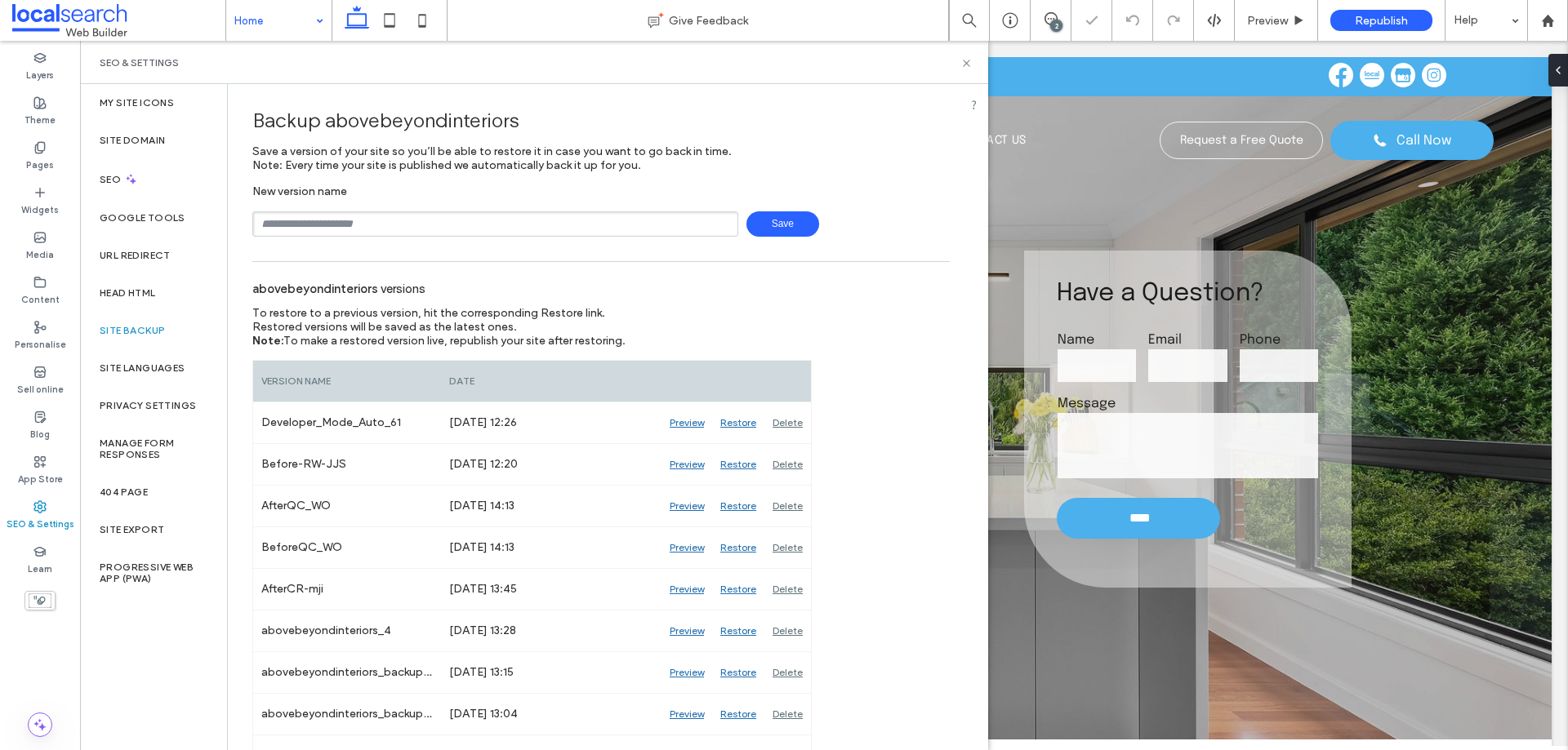
click at [390, 226] on input "text" at bounding box center [495, 224] width 486 height 25
type input "**********"
click at [915, 60] on div "SEO & Settings" at bounding box center [534, 62] width 869 height 13
click at [929, 105] on div "Backup abovebeyondinteriors" at bounding box center [601, 120] width 698 height 48
drag, startPoint x: 925, startPoint y: 60, endPoint x: 962, endPoint y: 57, distance: 37.1
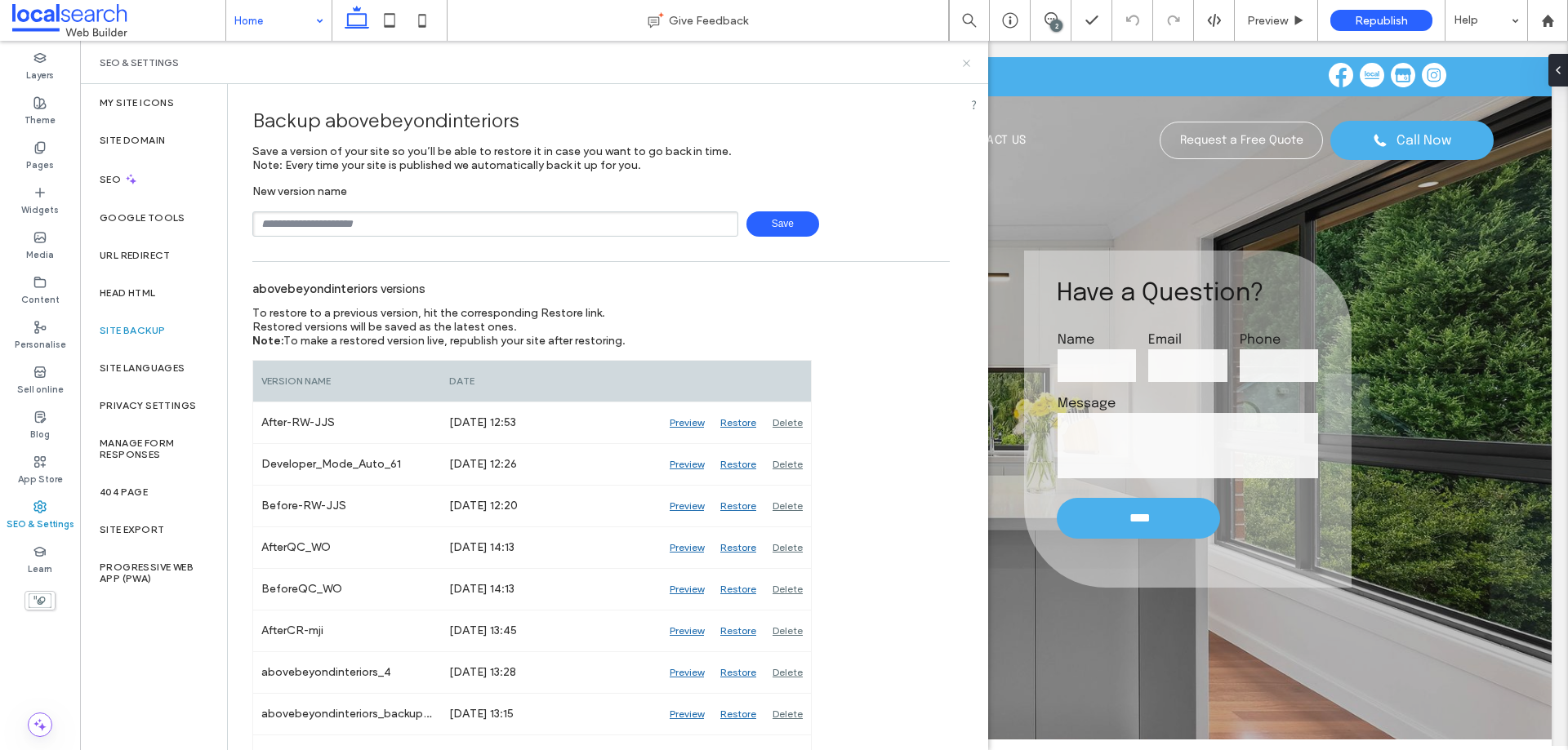
click at [925, 59] on div "SEO & Settings" at bounding box center [534, 62] width 869 height 13
click at [967, 60] on icon at bounding box center [967, 63] width 12 height 12
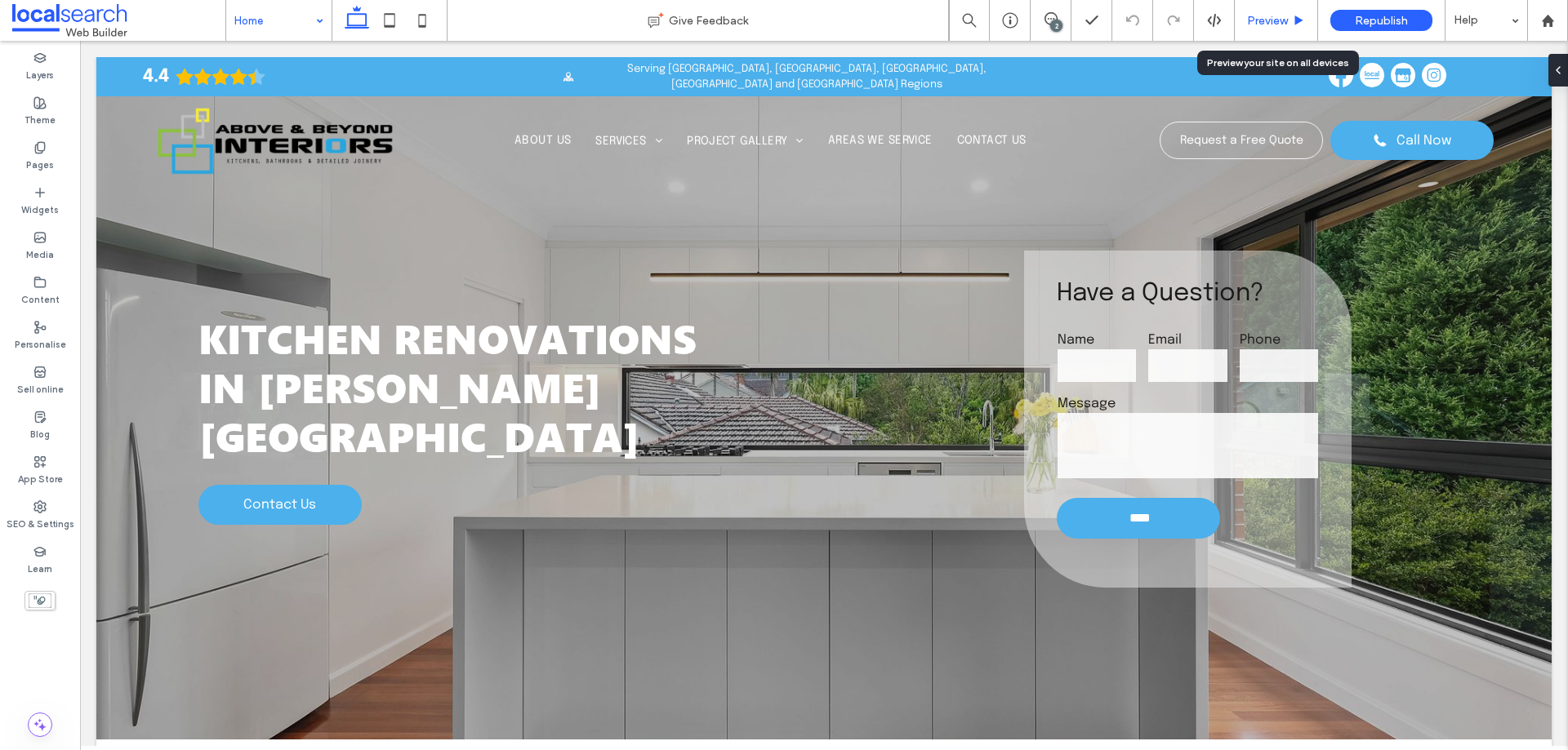
click at [1250, 22] on span "Preview" at bounding box center [1268, 21] width 41 height 14
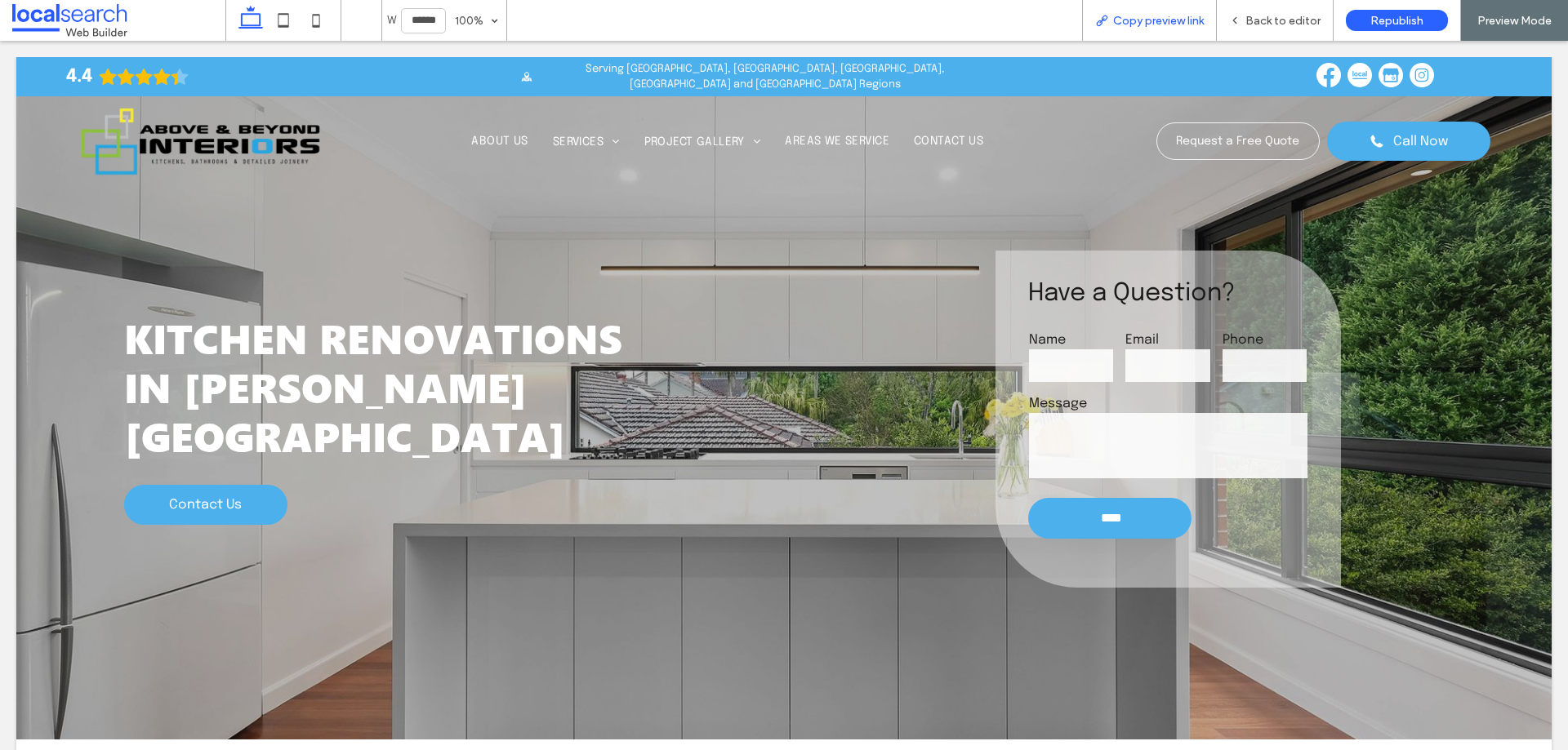
click at [1166, 19] on span "Copy preview link" at bounding box center [1159, 21] width 91 height 14
click at [1286, 20] on span "Back to editor" at bounding box center [1283, 21] width 75 height 14
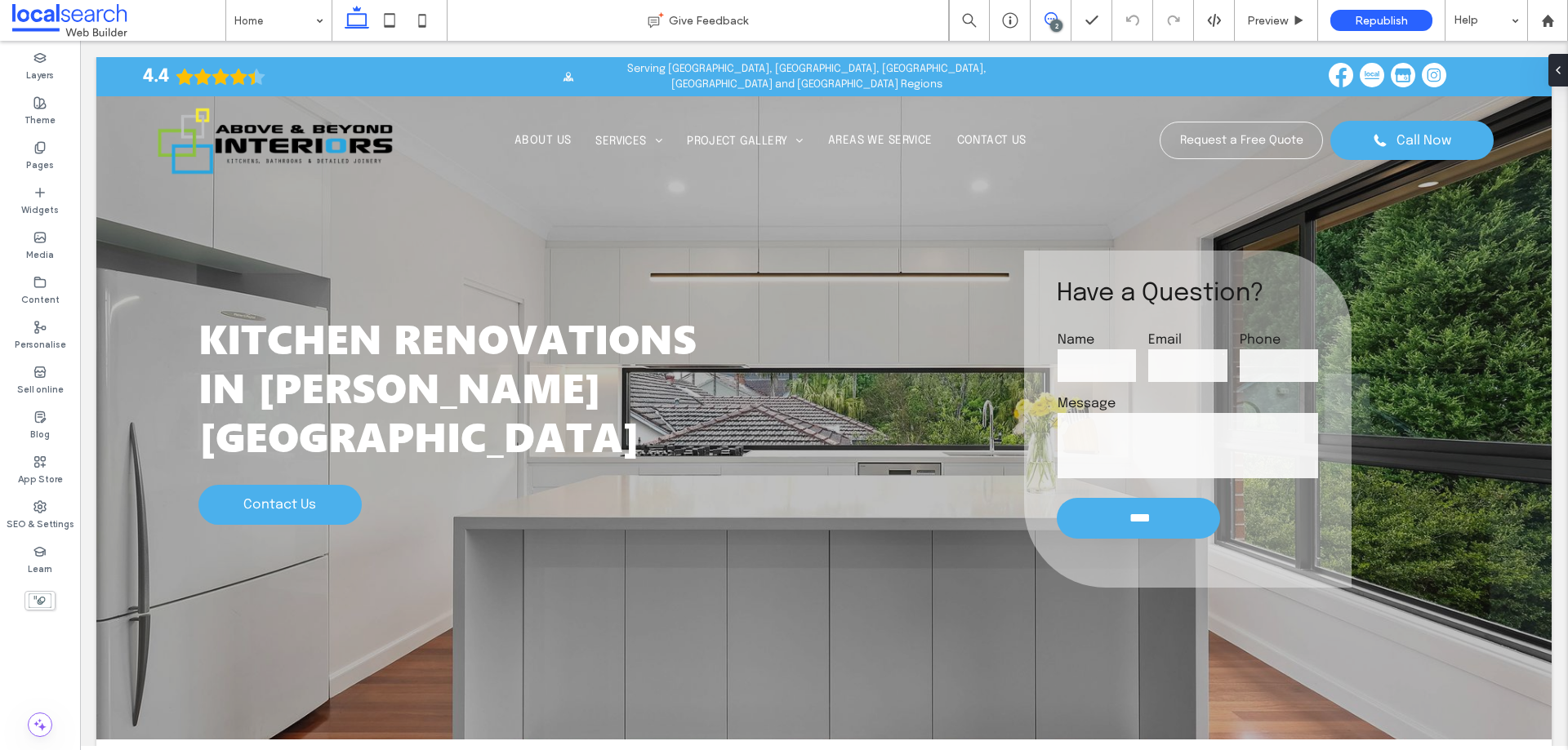
click at [1050, 25] on use at bounding box center [1051, 18] width 13 height 13
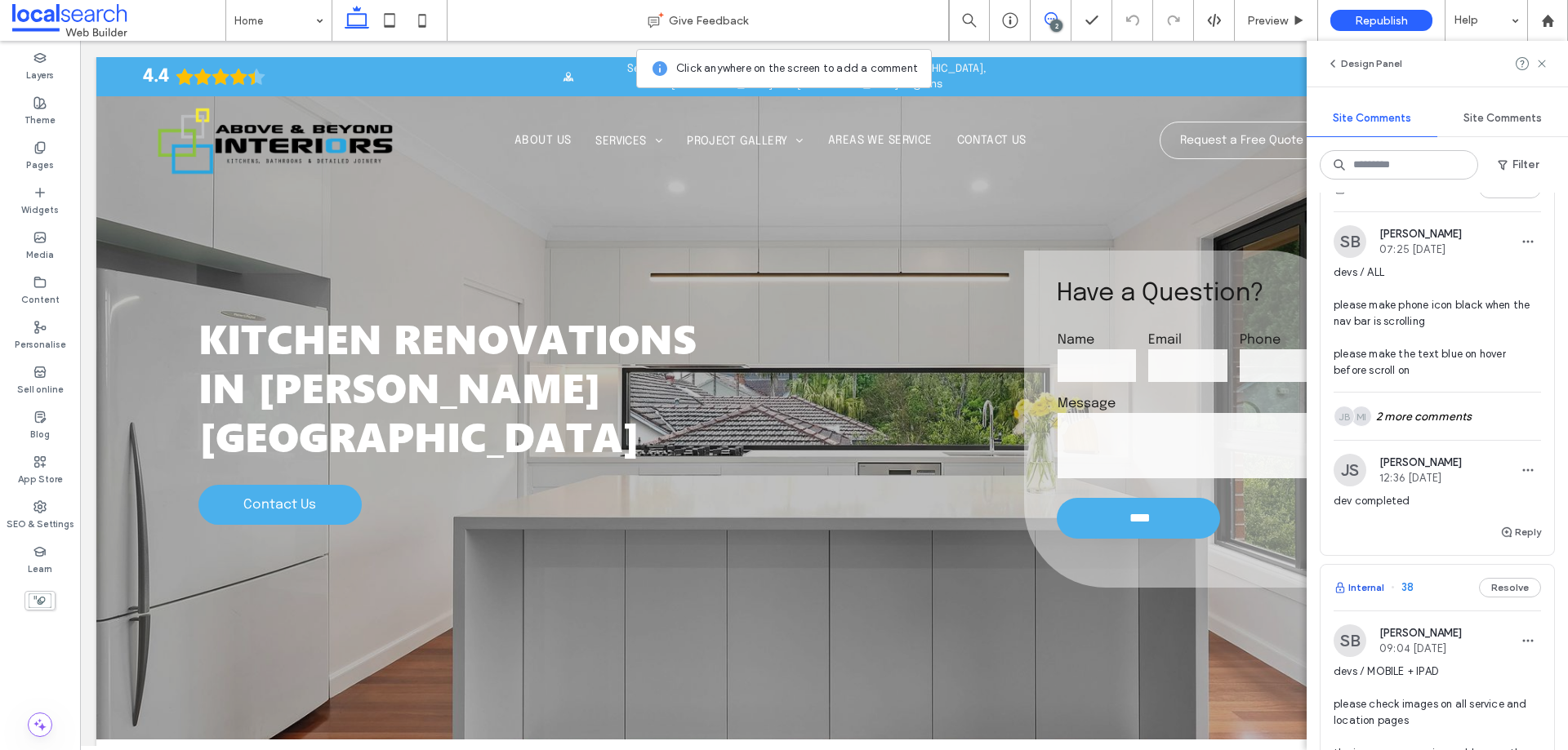
scroll to position [81, 0]
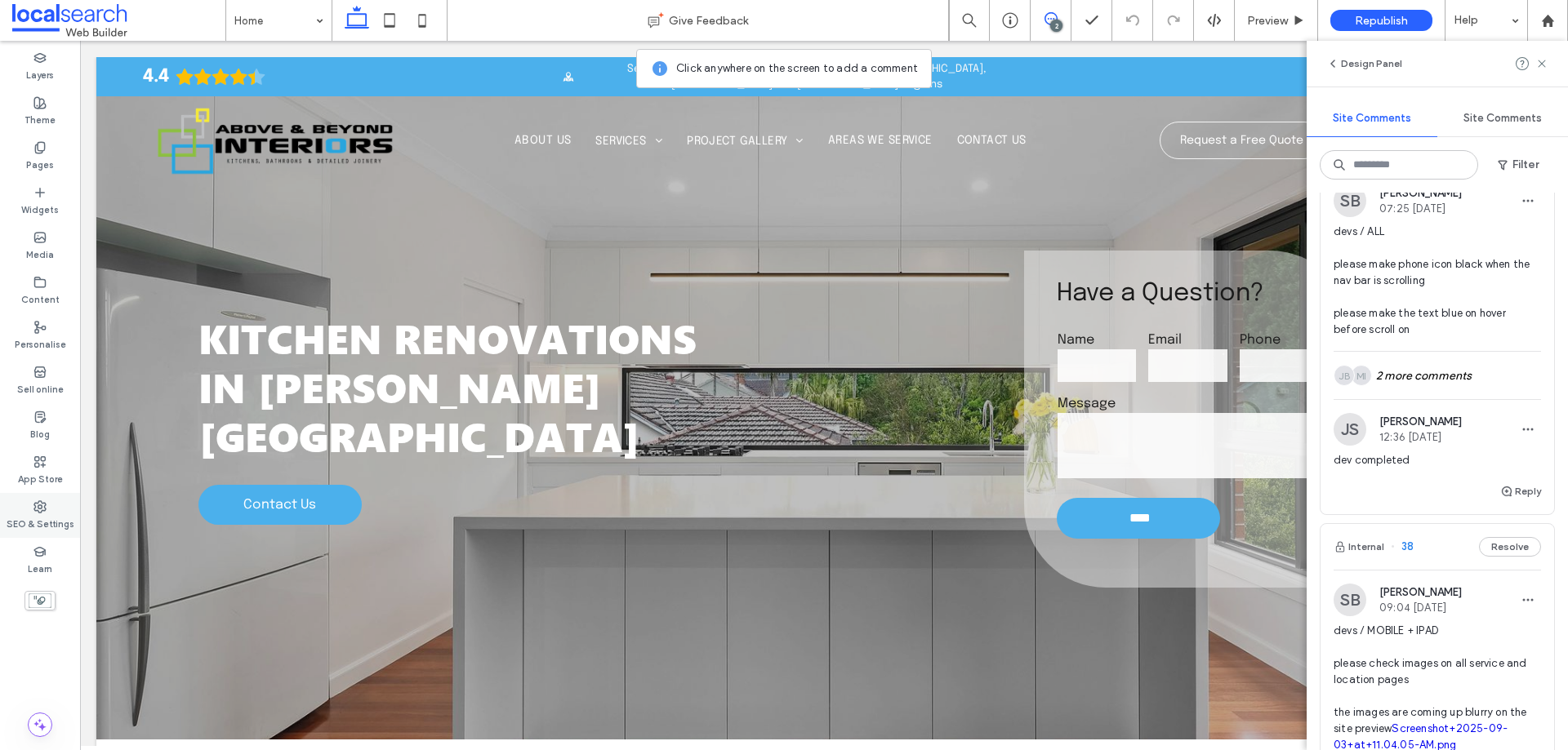
click at [53, 513] on div "SEO & Settings" at bounding box center [39, 515] width 80 height 45
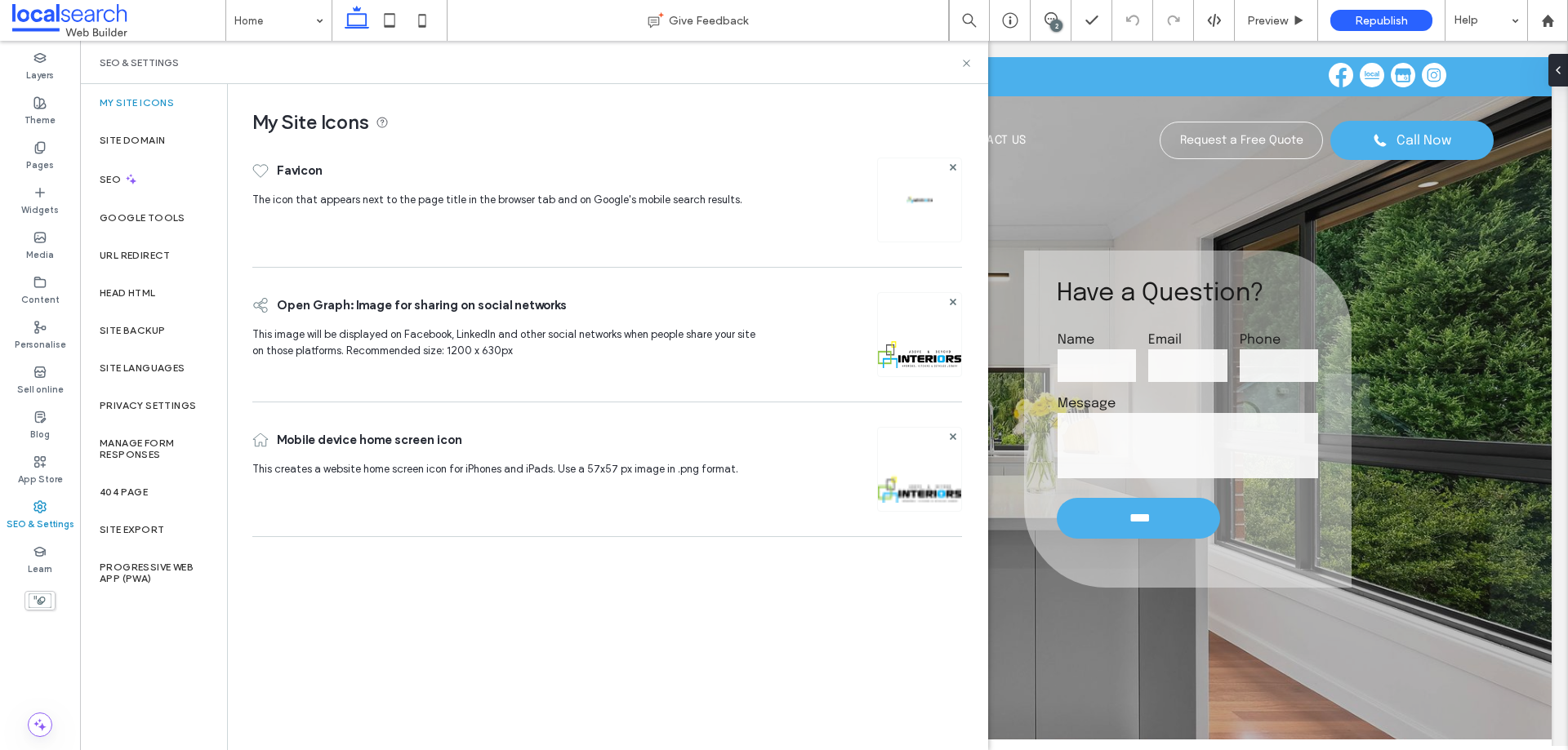
scroll to position [0, 0]
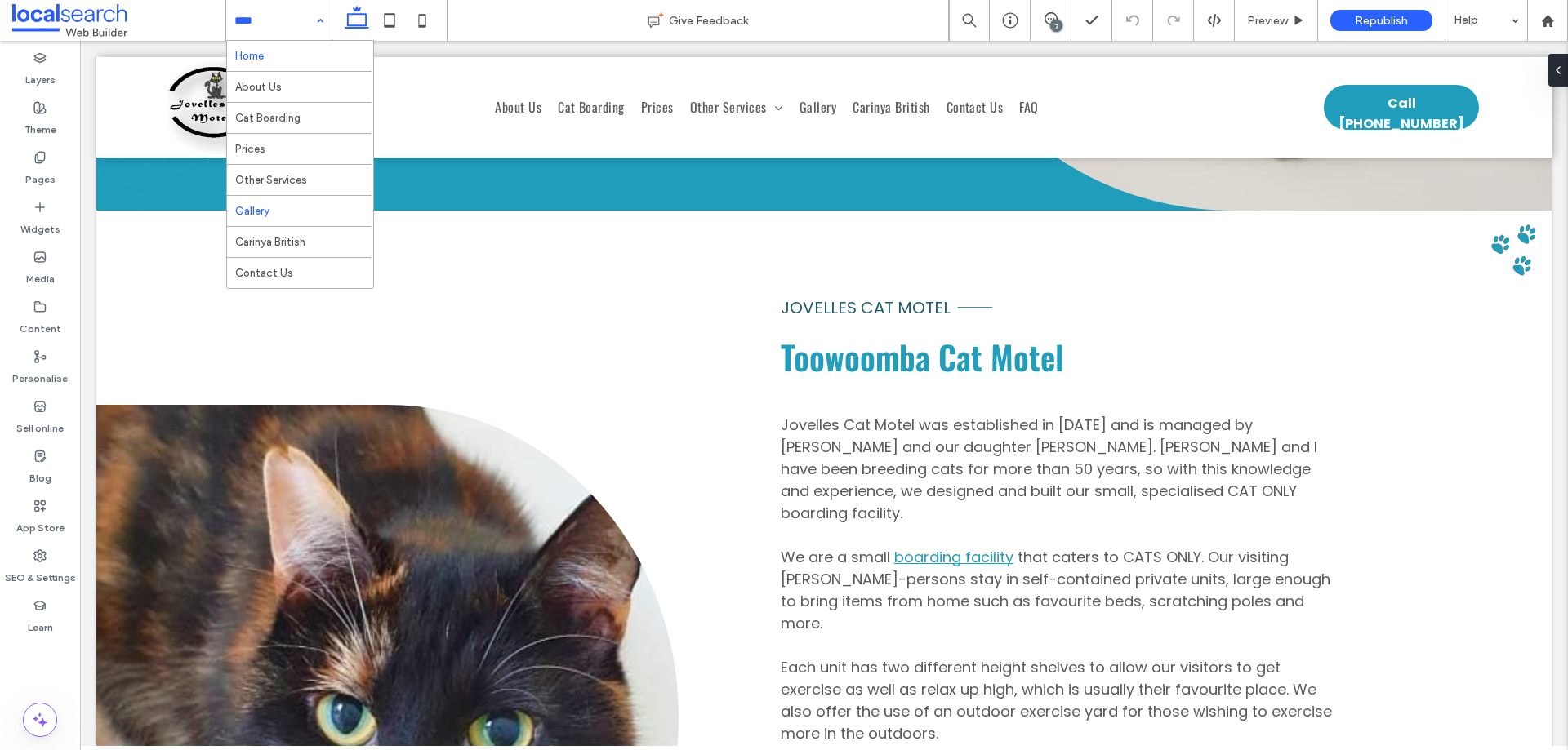
scroll to position [735, 0]
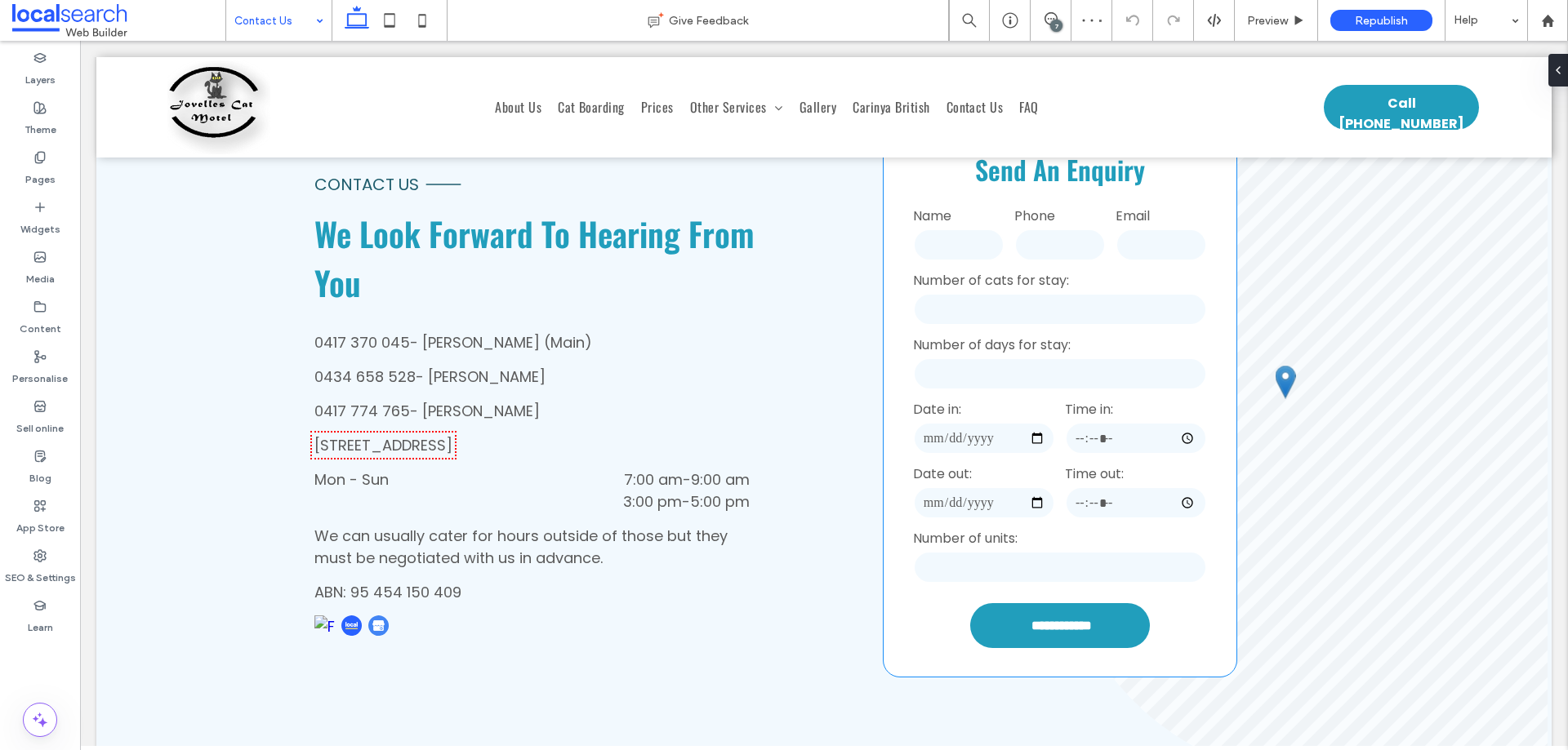
scroll to position [490, 0]
click at [1260, 18] on span "Preview" at bounding box center [1268, 21] width 41 height 14
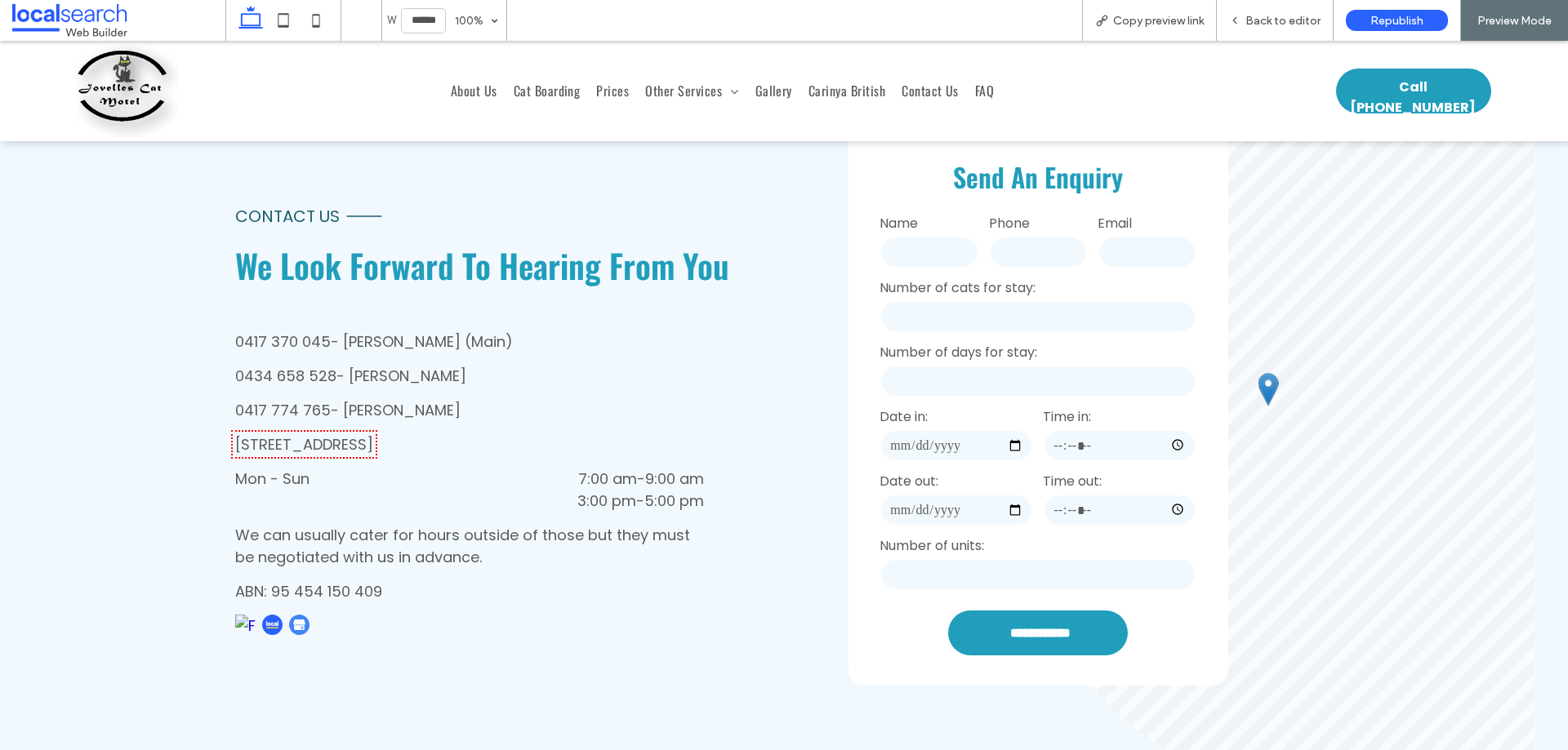
scroll to position [505, 0]
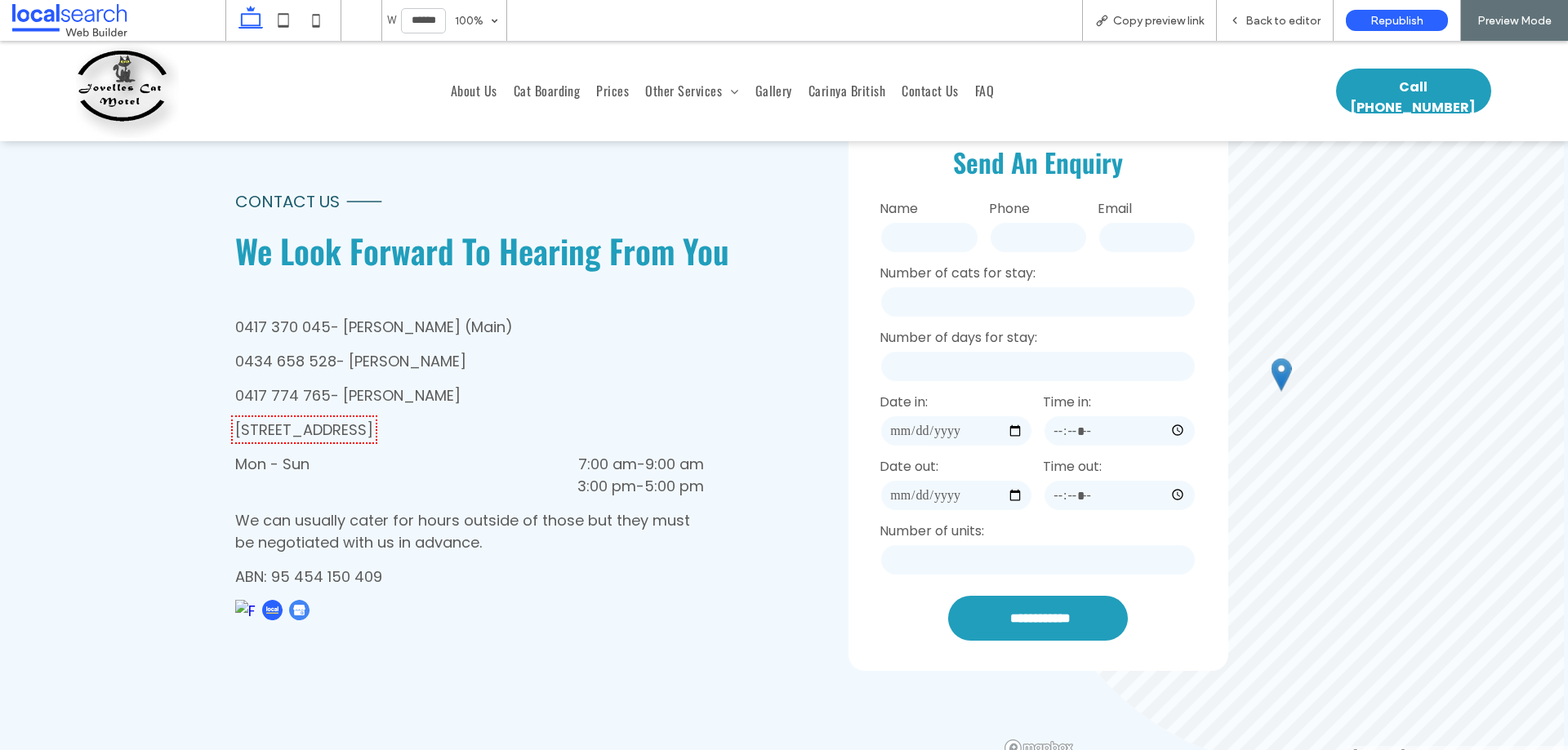
click at [933, 424] on input "date" at bounding box center [956, 431] width 153 height 32
click at [1002, 430] on input "date" at bounding box center [956, 431] width 153 height 32
type input "**********"
click at [1280, 14] on span "Back to editor" at bounding box center [1283, 21] width 75 height 14
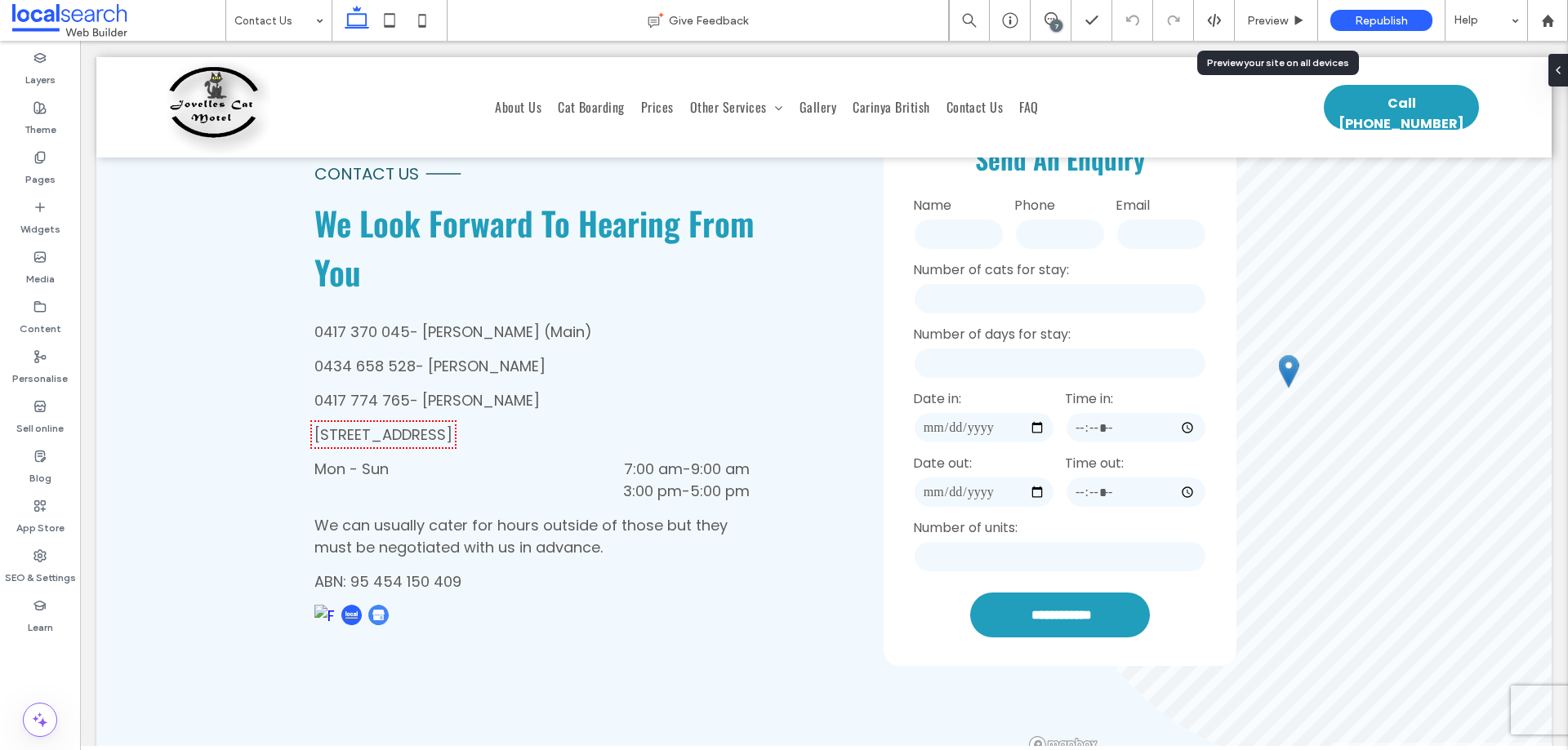
scroll to position [490, 0]
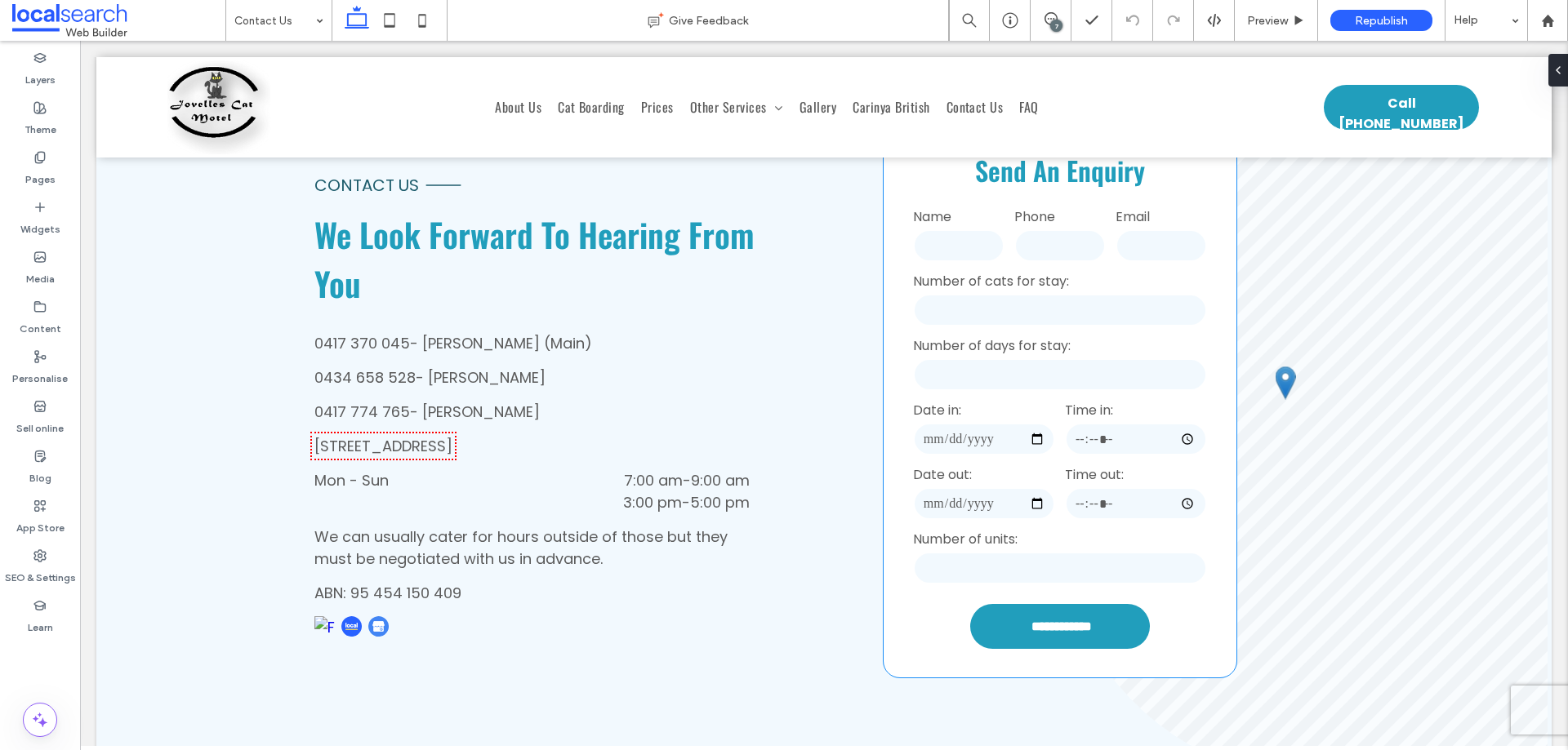
click at [1009, 500] on input "date" at bounding box center [984, 503] width 142 height 32
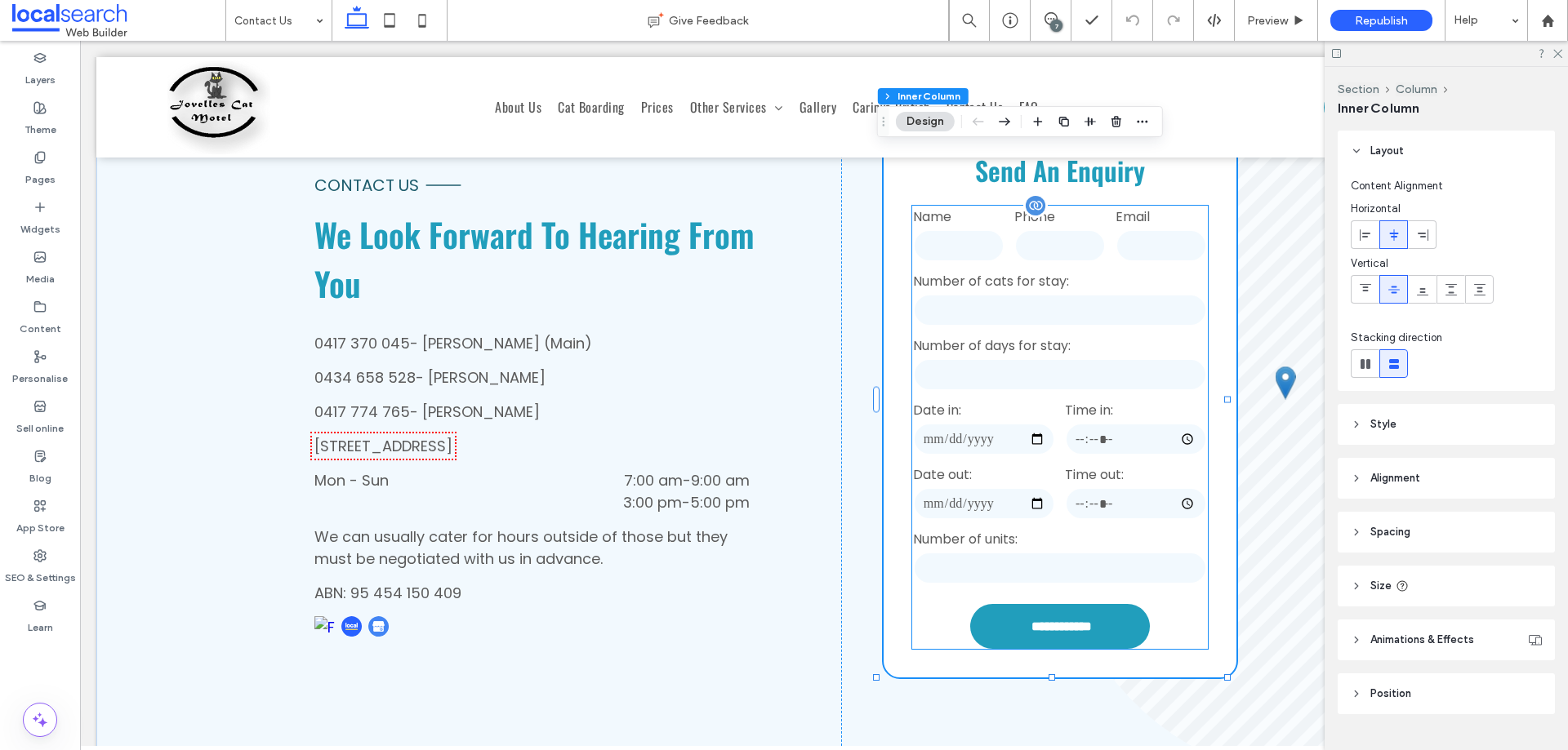
click at [1028, 500] on input "date" at bounding box center [984, 503] width 142 height 32
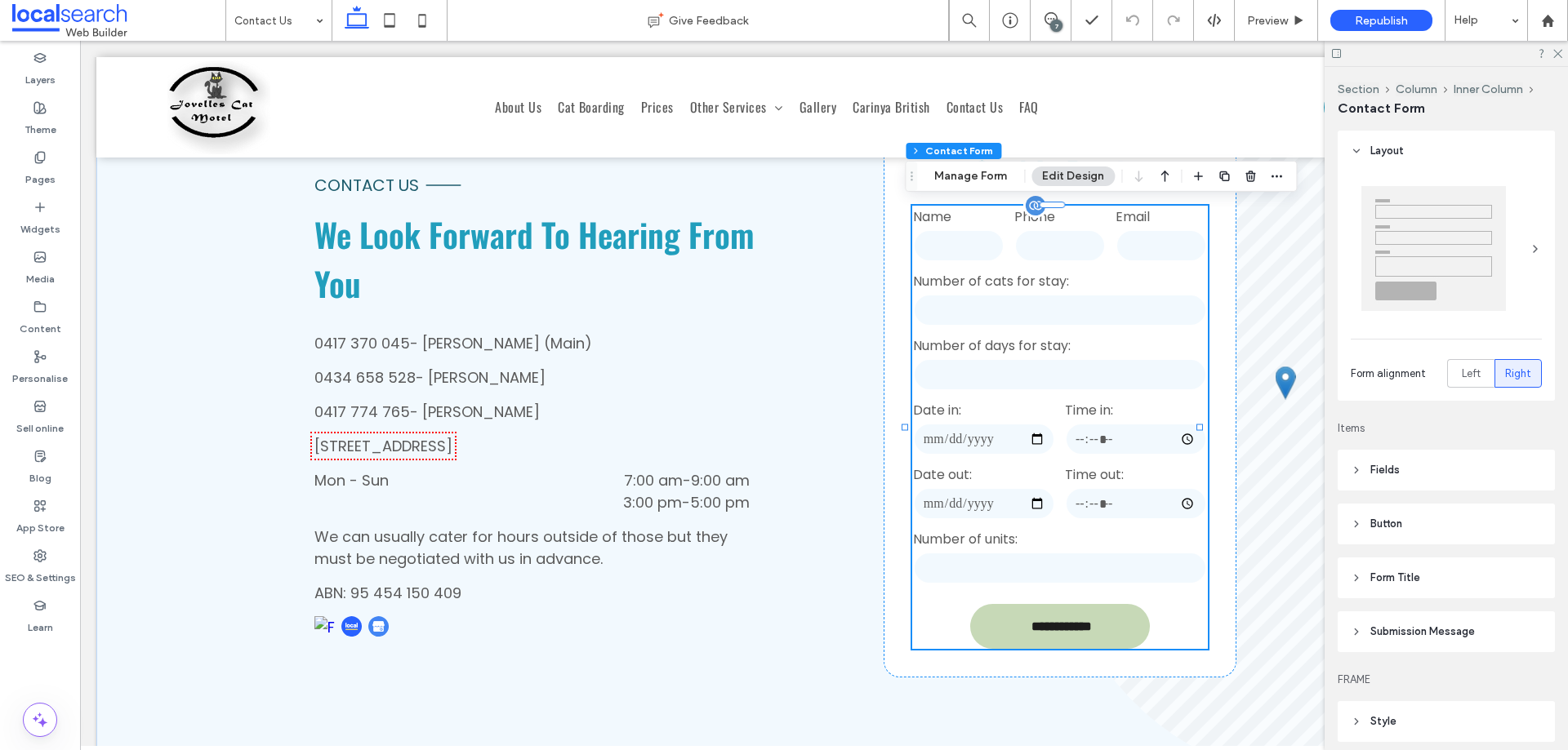
type input "*"
type input "***"
type input "**"
click at [1030, 496] on input "date" at bounding box center [984, 503] width 142 height 32
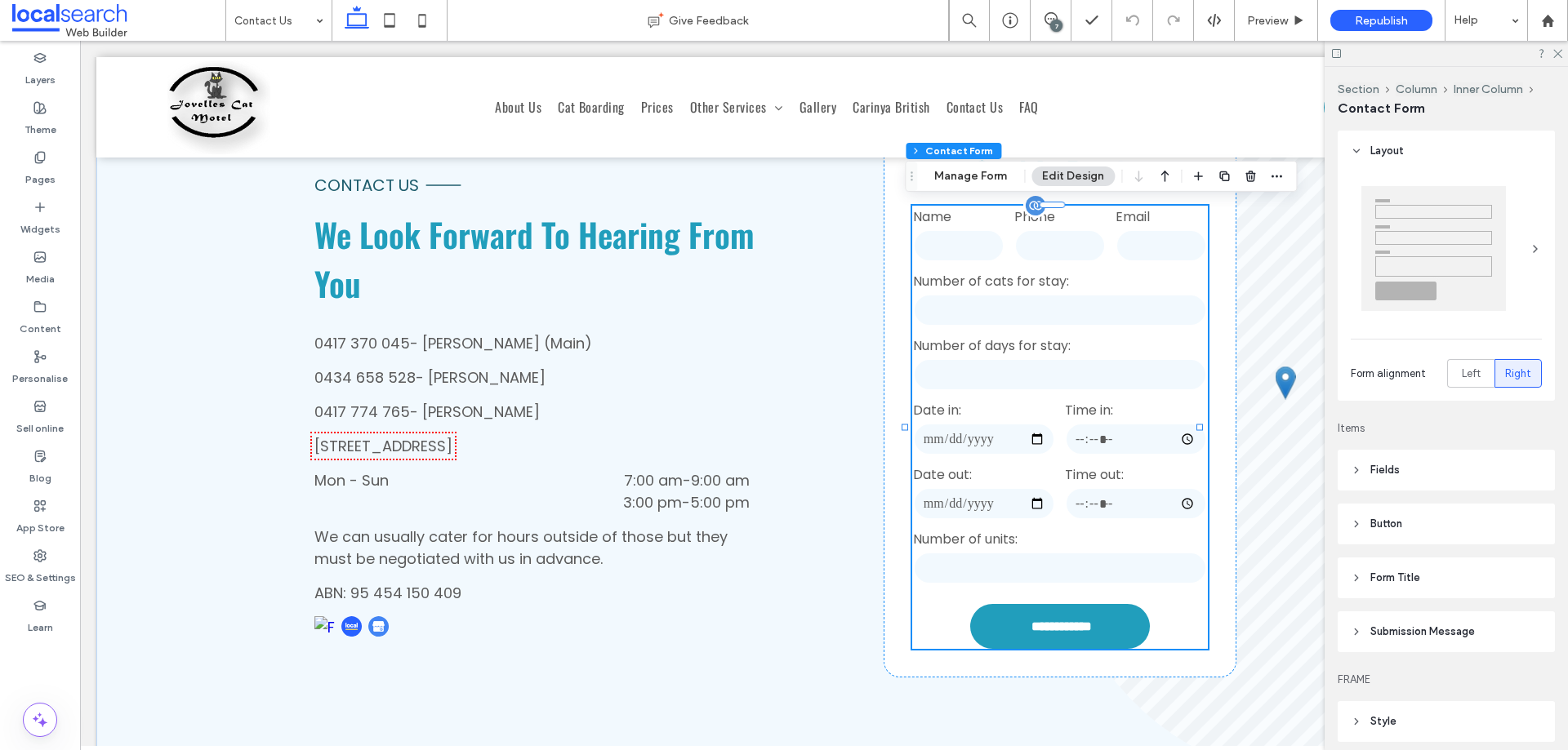
click at [1031, 497] on input "date" at bounding box center [984, 503] width 142 height 32
click at [934, 177] on button "Manage Form" at bounding box center [970, 176] width 94 height 19
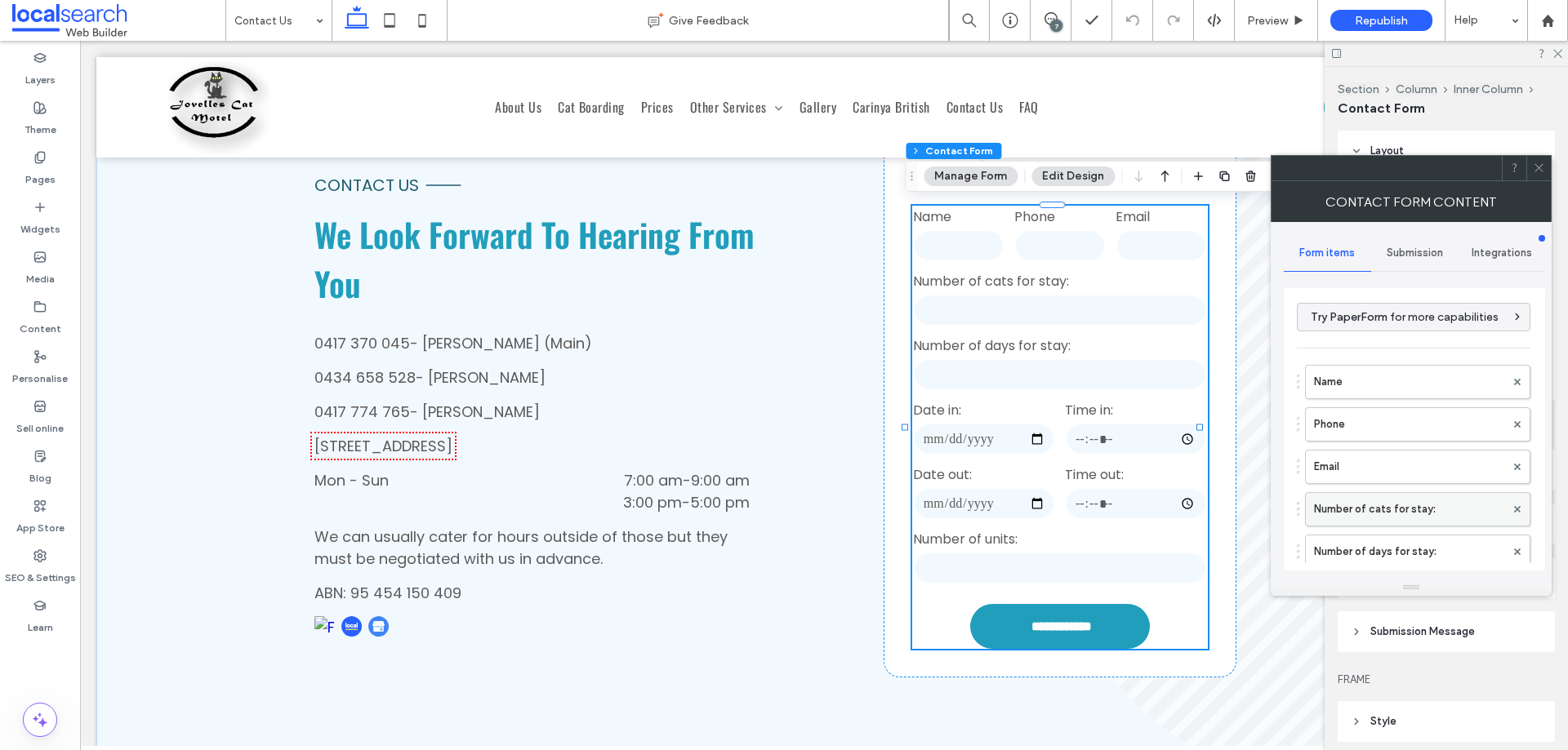
click at [1393, 512] on label "Number of cats for stay:" at bounding box center [1410, 509] width 191 height 32
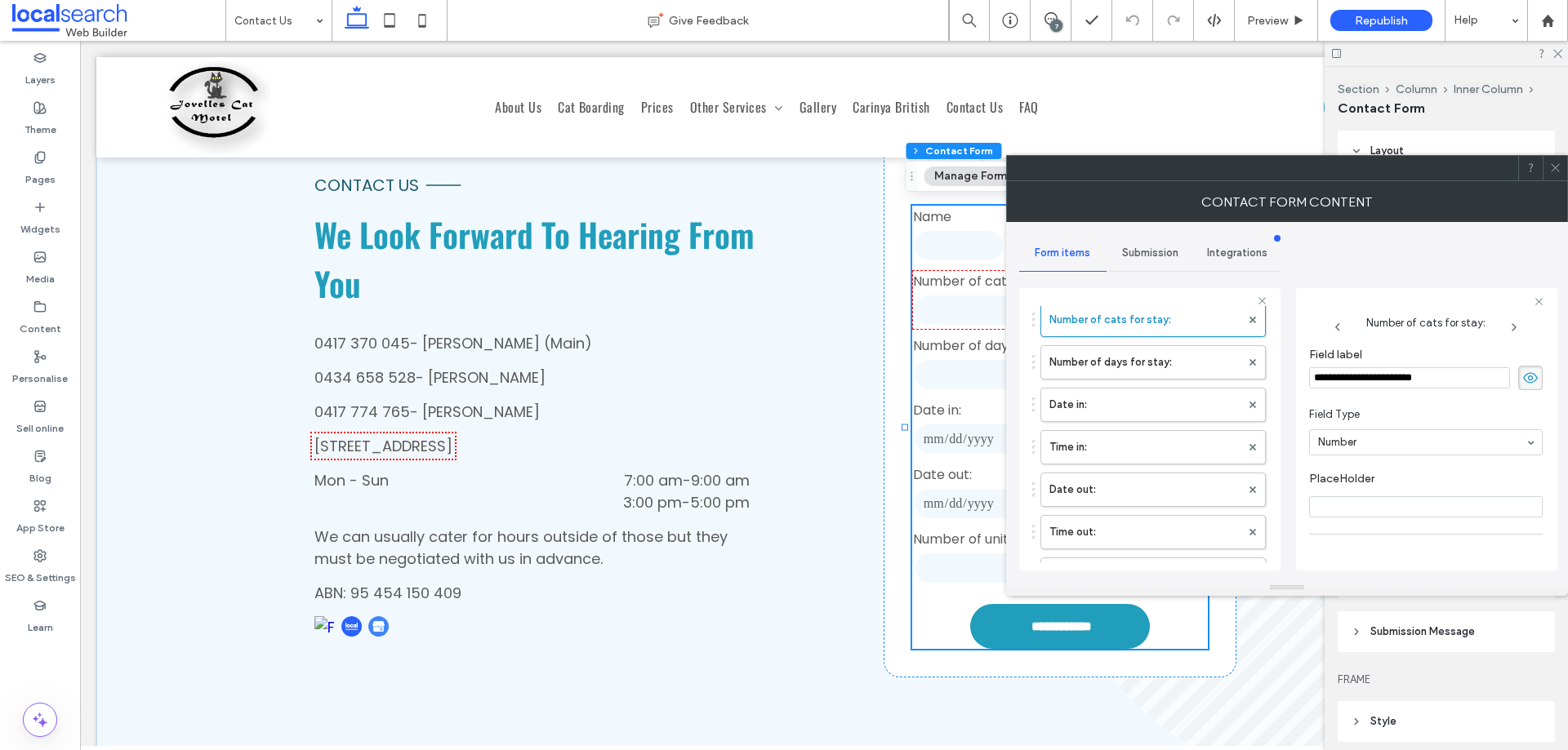
scroll to position [164, 0]
click at [1114, 435] on label "Date in:" at bounding box center [1145, 440] width 191 height 32
type input "*"
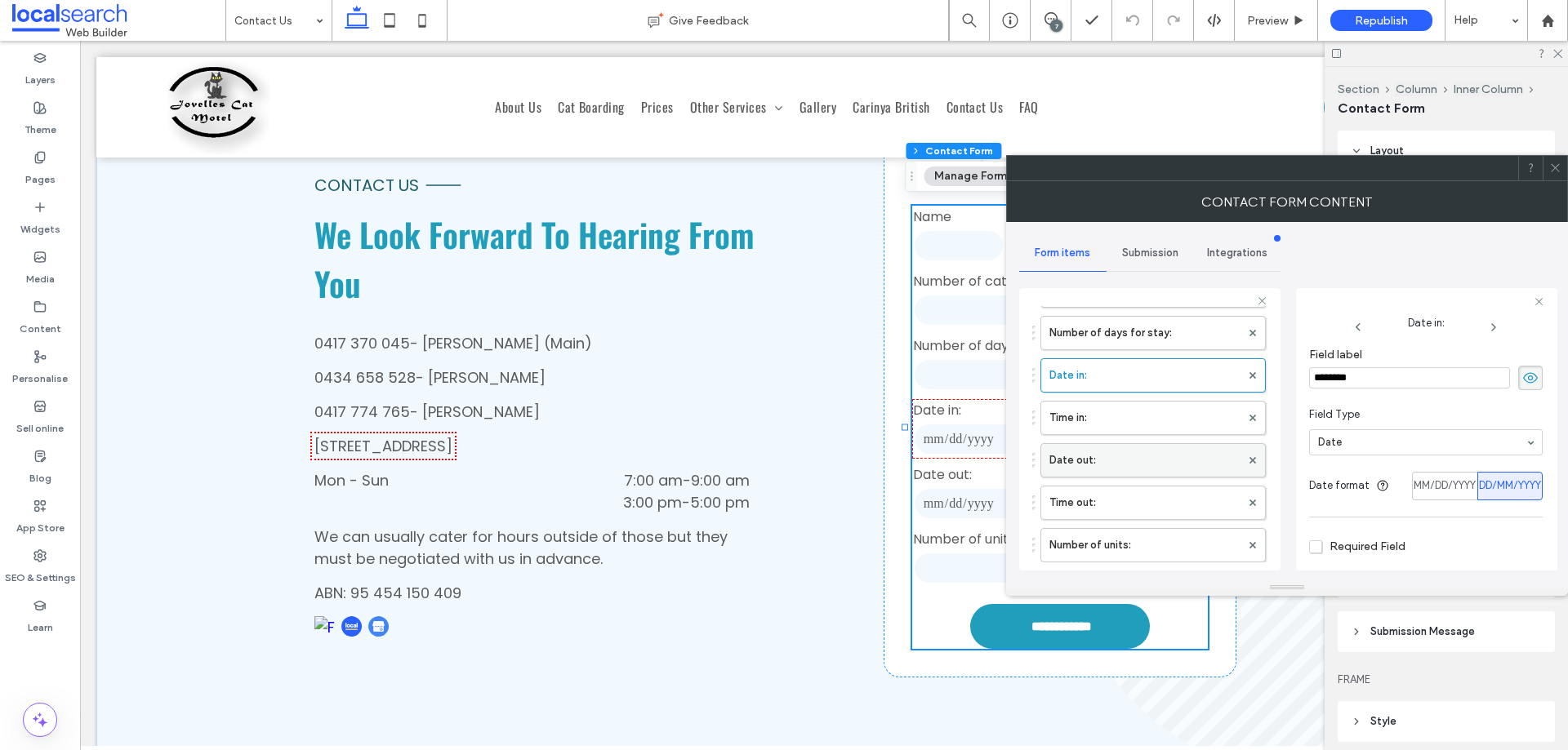
scroll to position [245, 0]
click at [1129, 436] on label "Date out:" at bounding box center [1145, 444] width 191 height 32
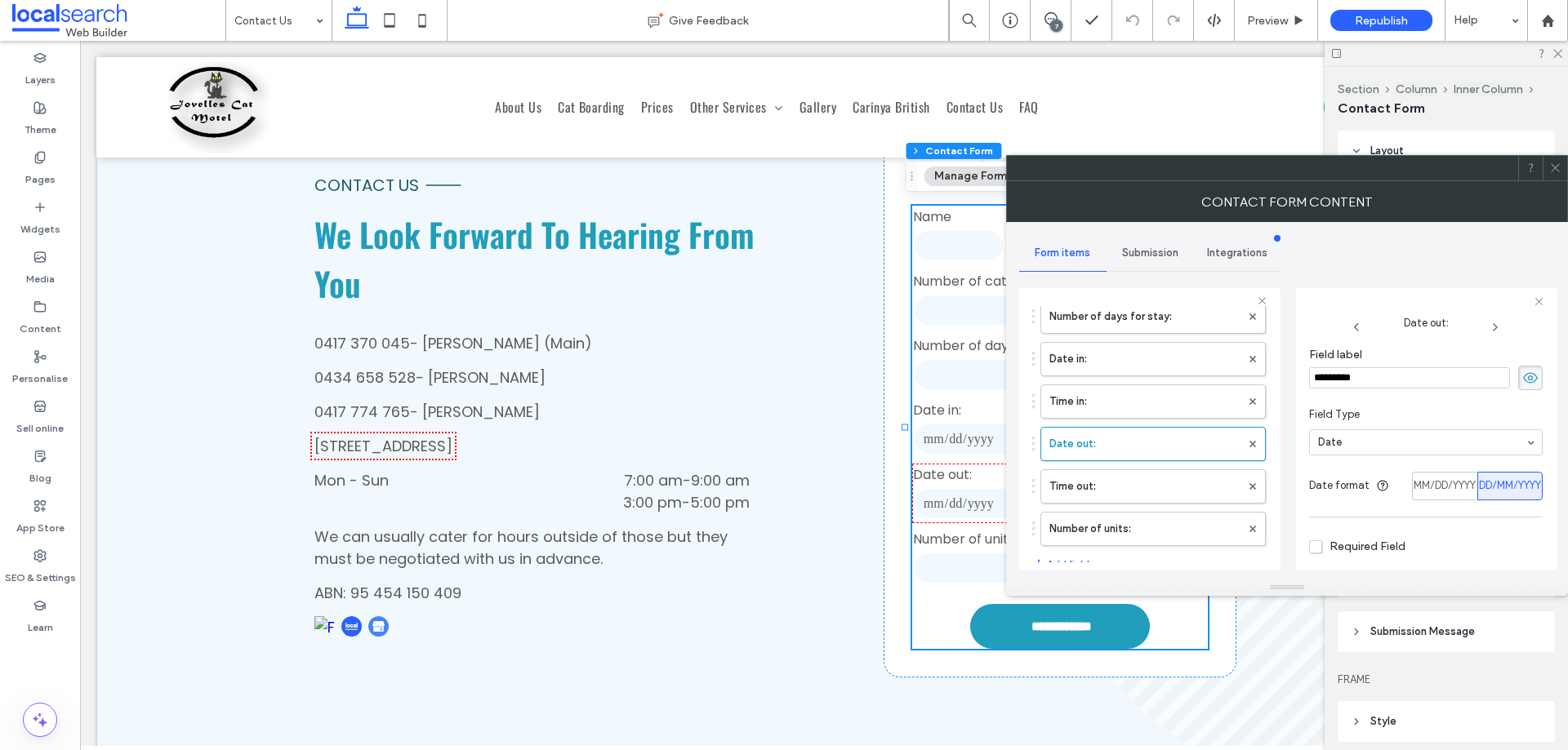
click at [1551, 167] on icon at bounding box center [1556, 168] width 12 height 12
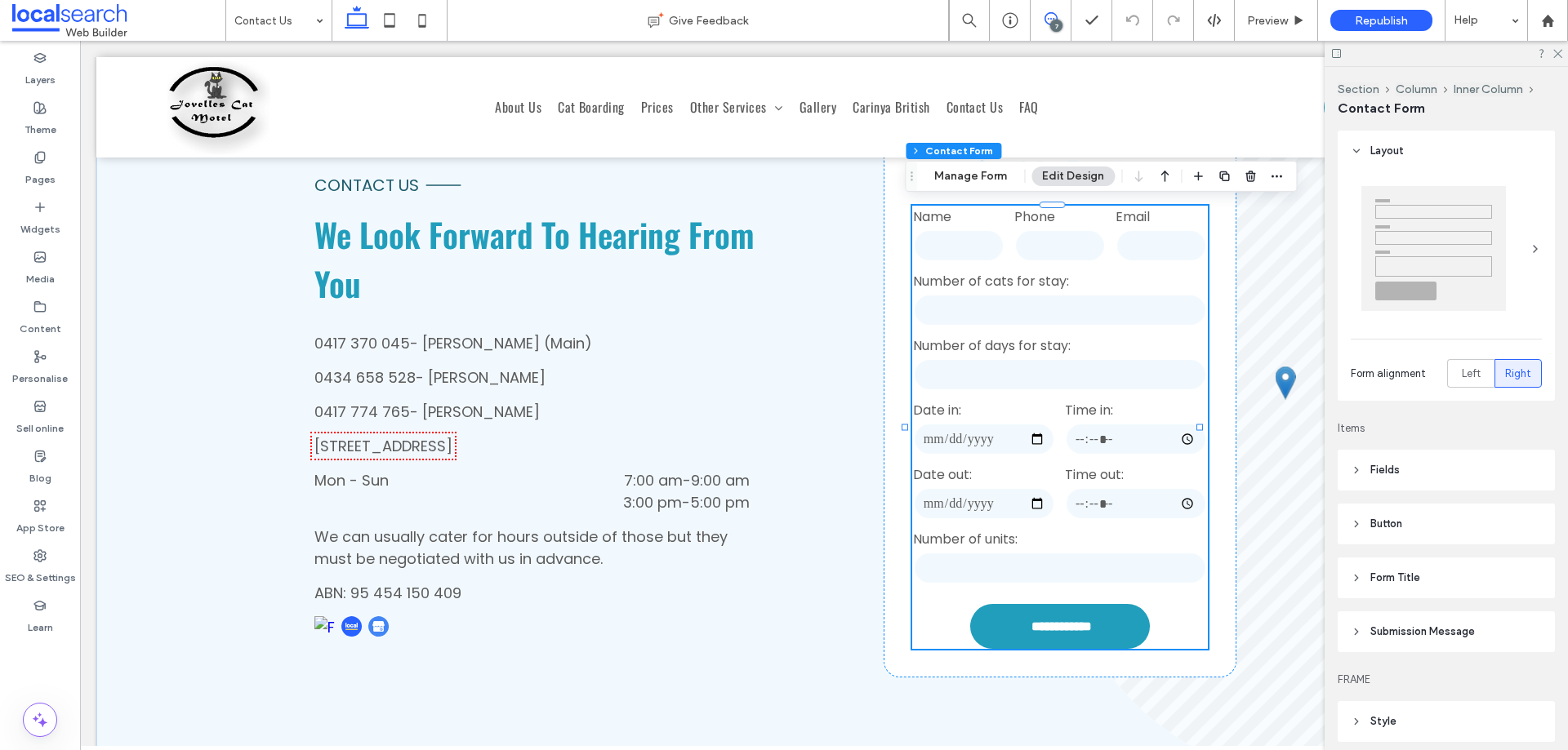
click at [1051, 13] on use at bounding box center [1051, 18] width 13 height 13
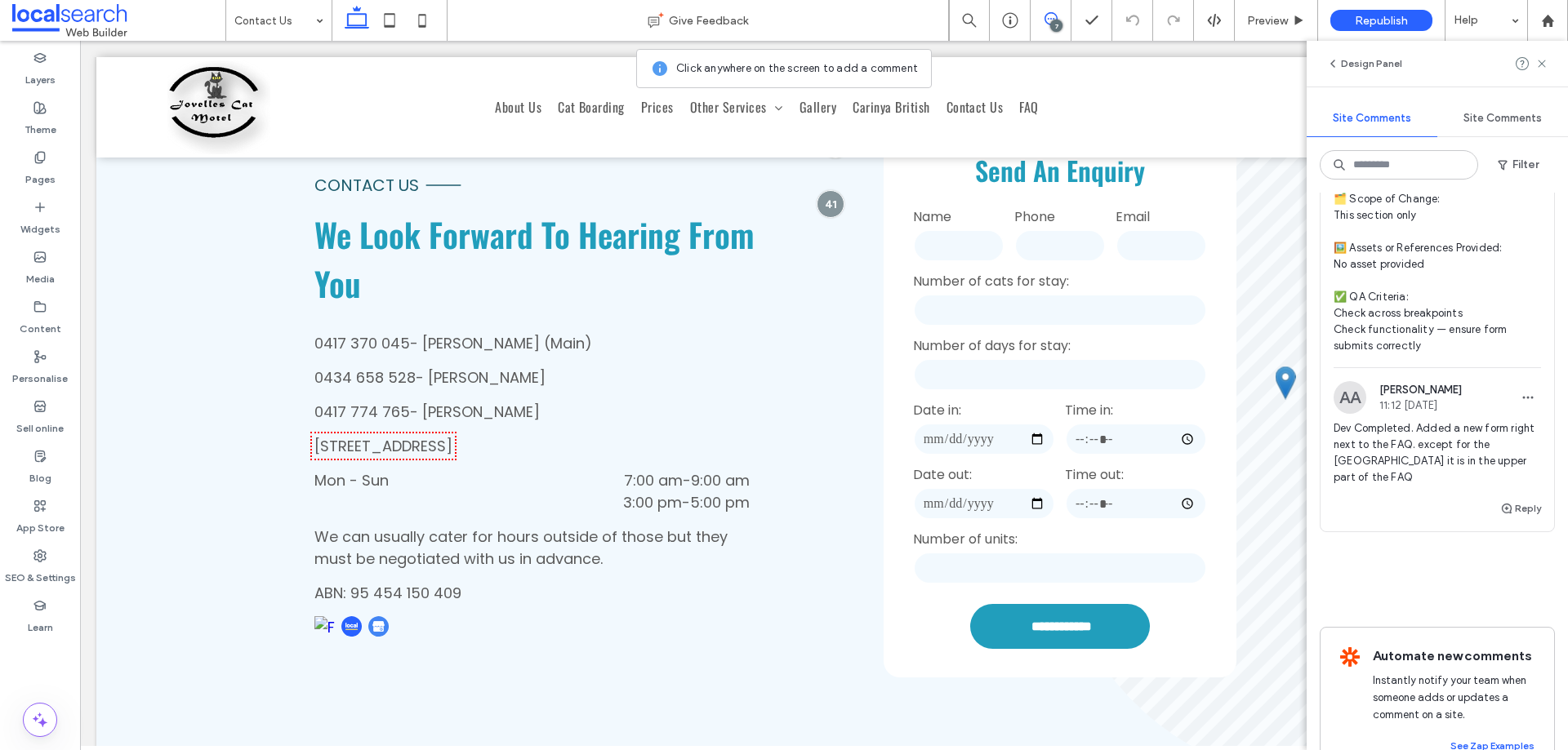
scroll to position [4111, 0]
click at [1448, 359] on span "🧾 Instruction Summary: Add a simple enquiry form to the left of the FAQs sectio…" at bounding box center [1438, 179] width 207 height 360
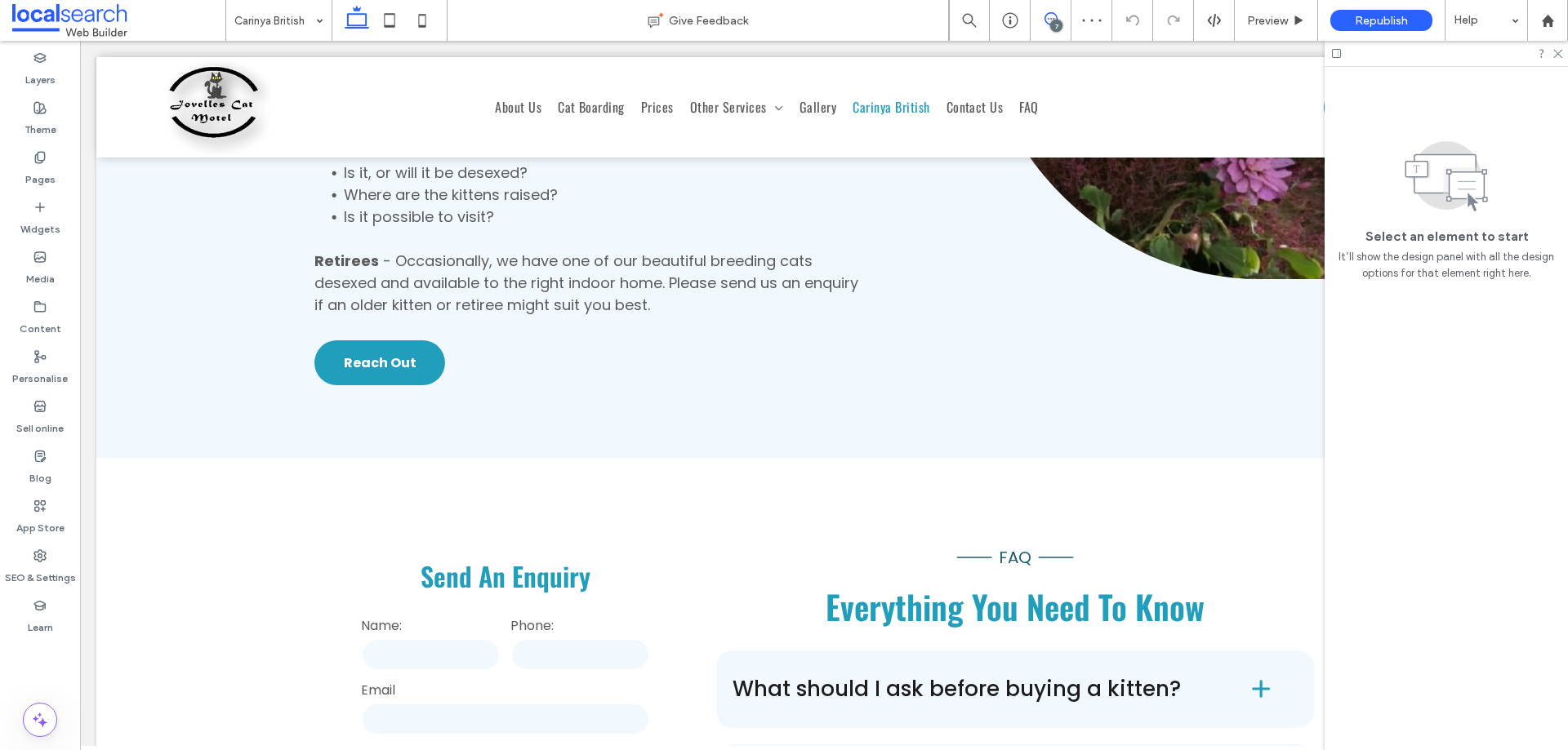
click at [1057, 17] on icon at bounding box center [1051, 18] width 13 height 13
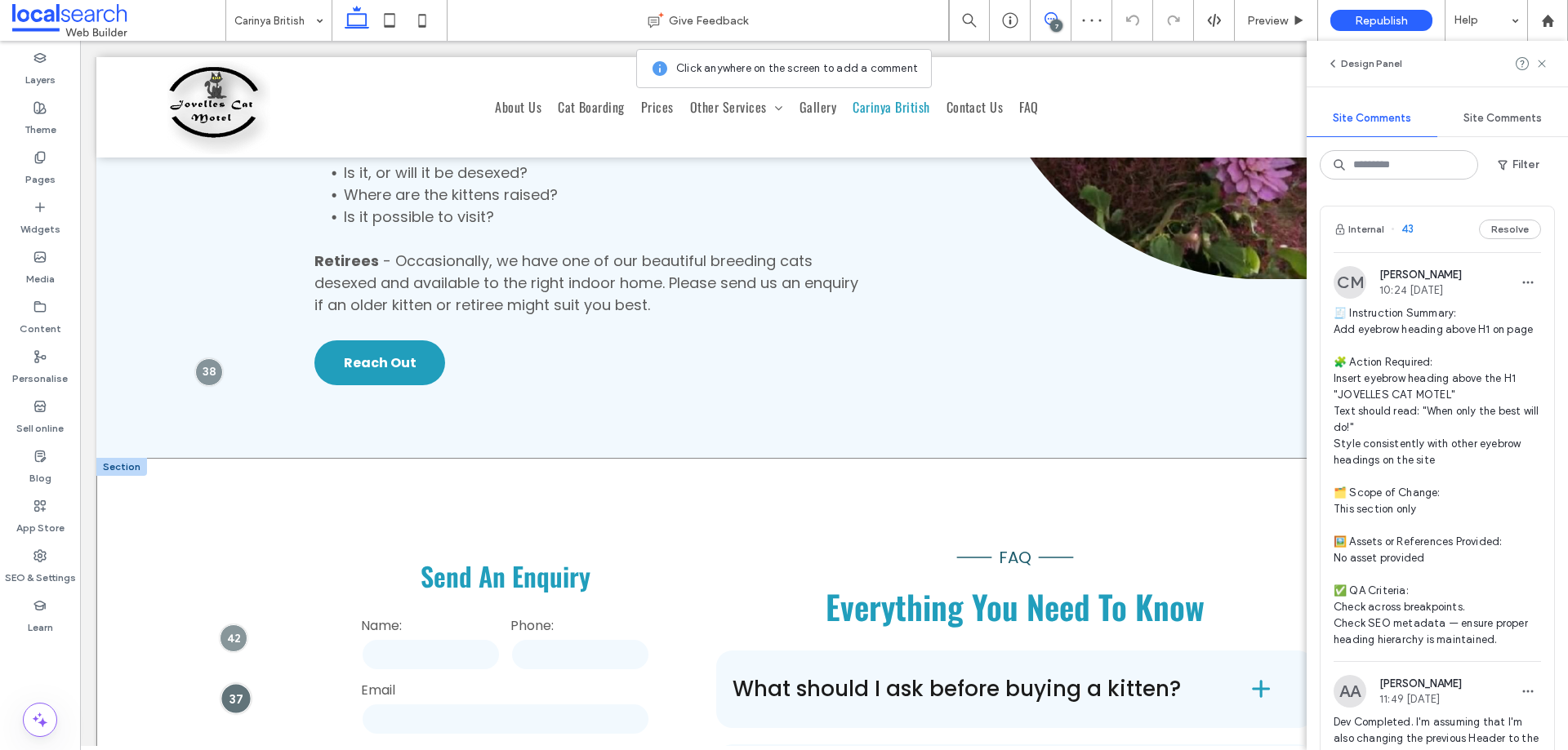
click at [241, 683] on div at bounding box center [236, 698] width 31 height 31
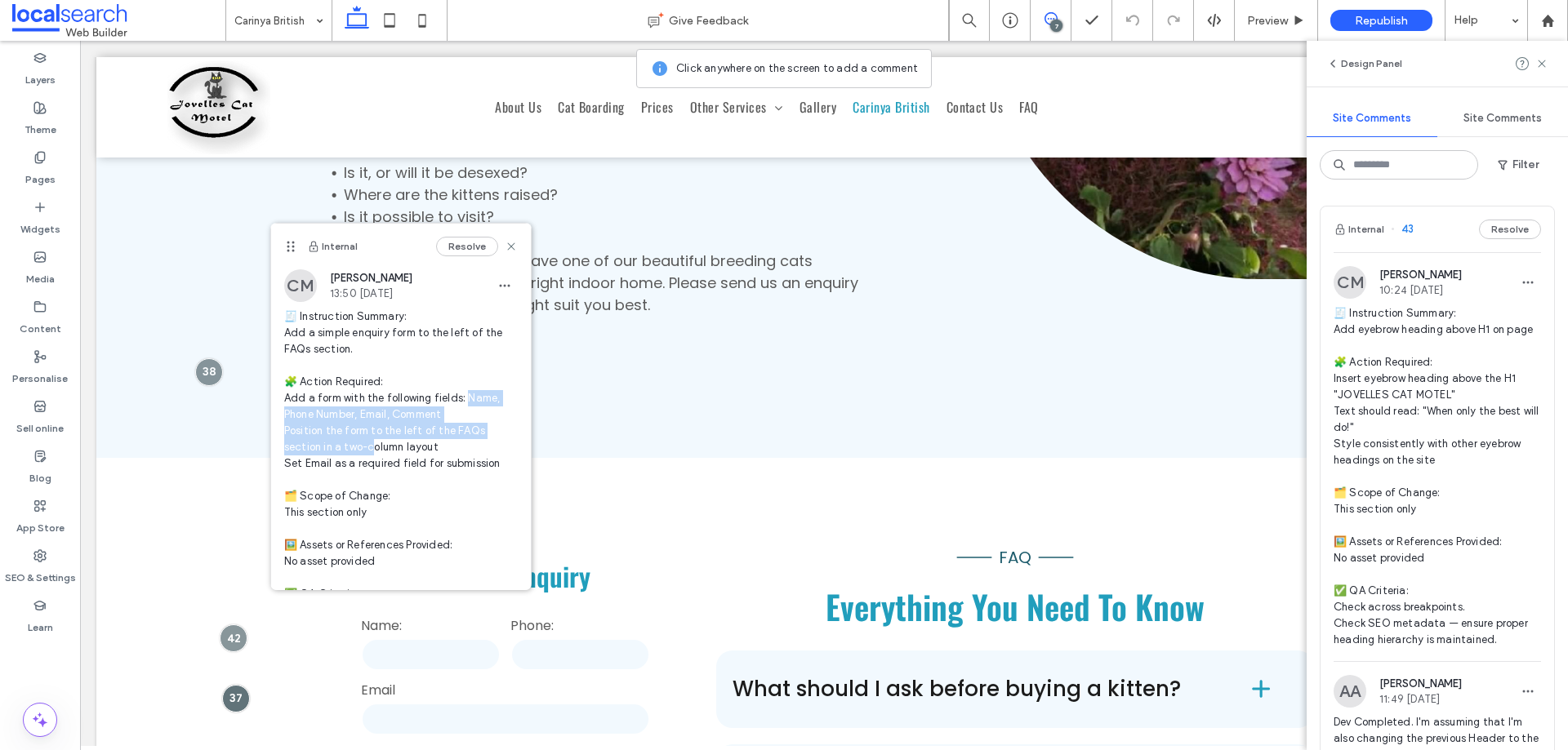
drag, startPoint x: 464, startPoint y: 403, endPoint x: 386, endPoint y: 459, distance: 96.0
click at [372, 441] on span "🧾 Instruction Summary: Add a simple enquiry form to the left of the FAQs sectio…" at bounding box center [401, 480] width 234 height 343
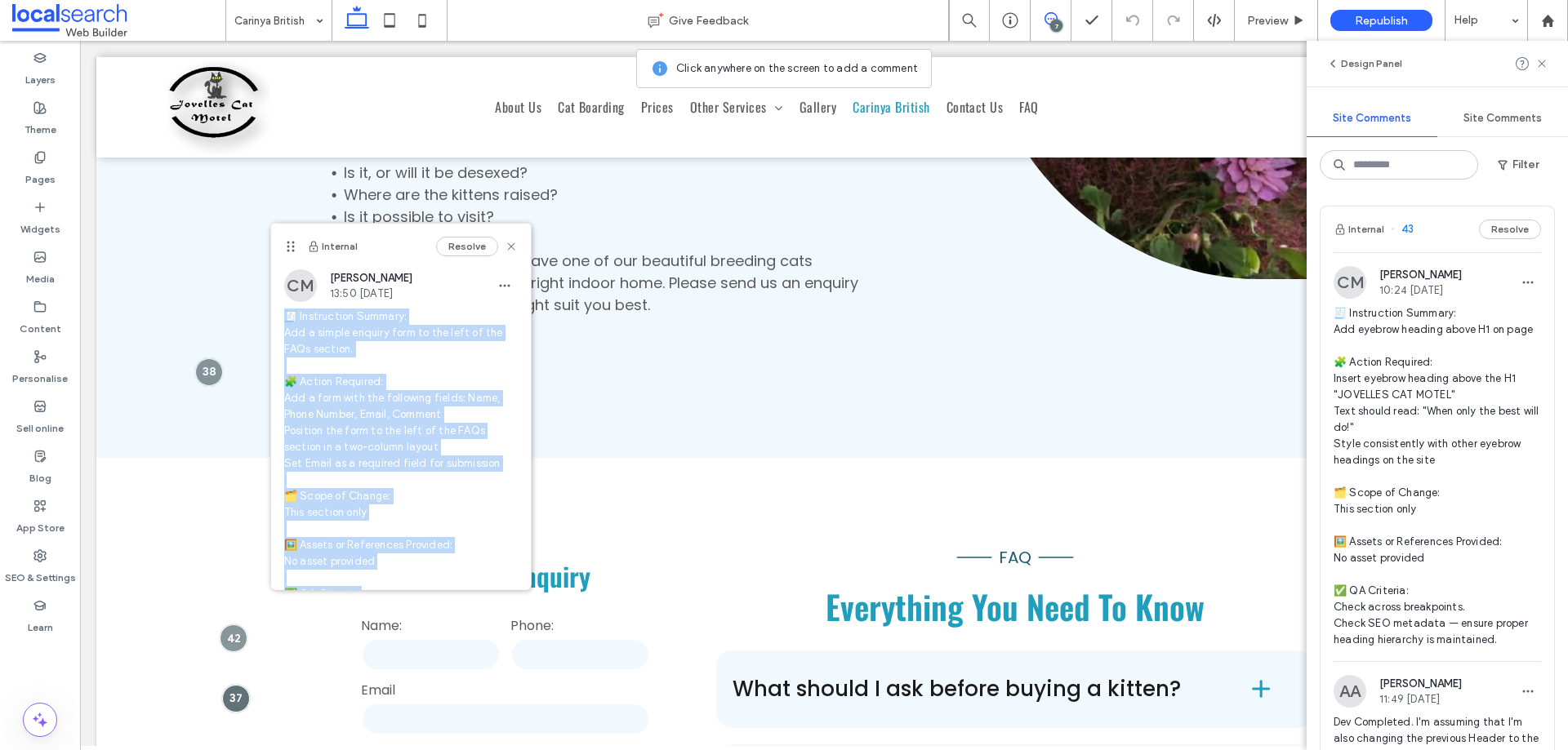
drag, startPoint x: 360, startPoint y: 404, endPoint x: 275, endPoint y: 319, distance: 120.2
click at [275, 319] on div "CM Chelaine Mundell 13:50 Sep 12 2025 🧾 Instruction Summary: Add a simple enqui…" at bounding box center [401, 467] width 260 height 396
copy span "🧾 Instruction Summary: Add a simple enquiry form to the left of the FAQs sectio…"
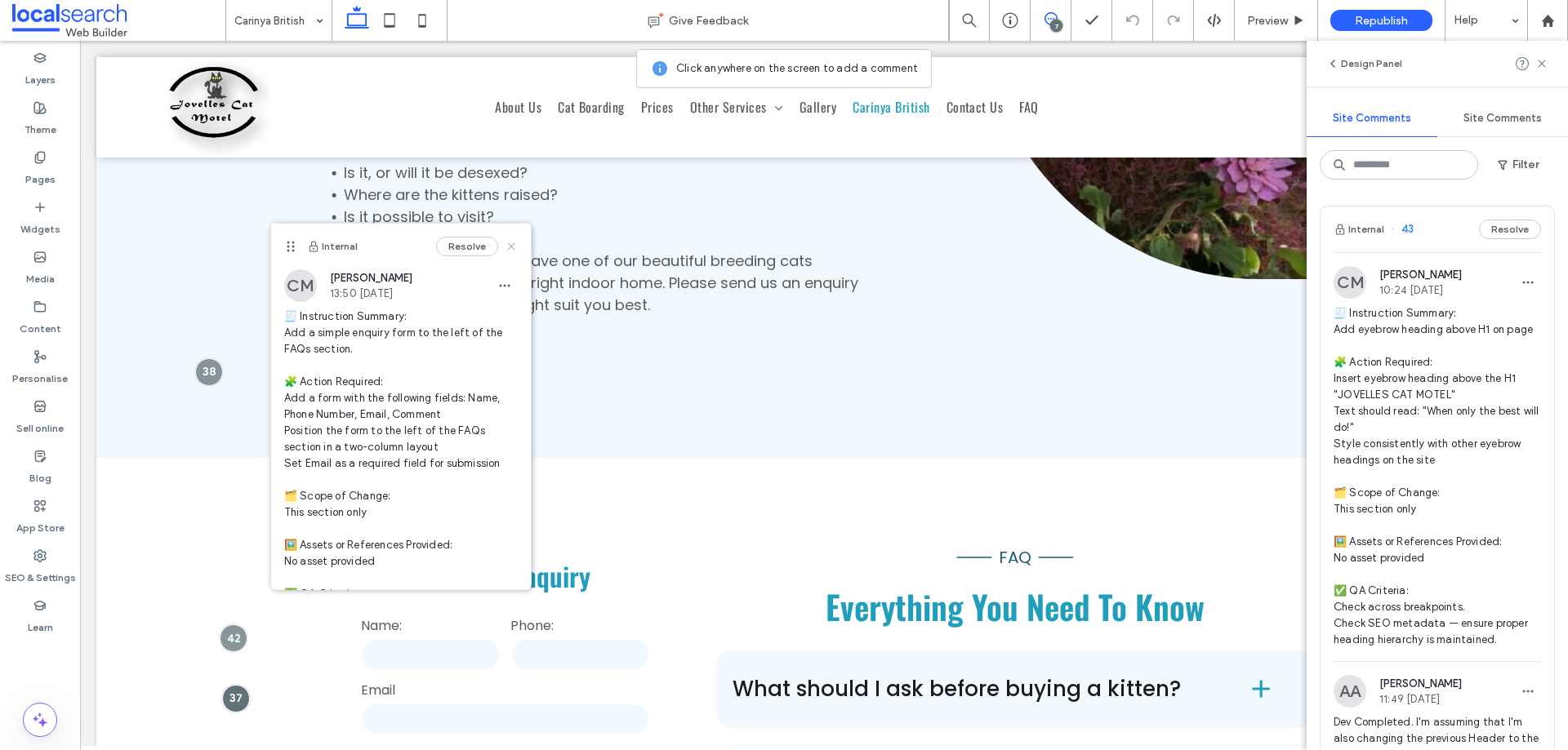
click at [505, 245] on icon at bounding box center [511, 246] width 13 height 13
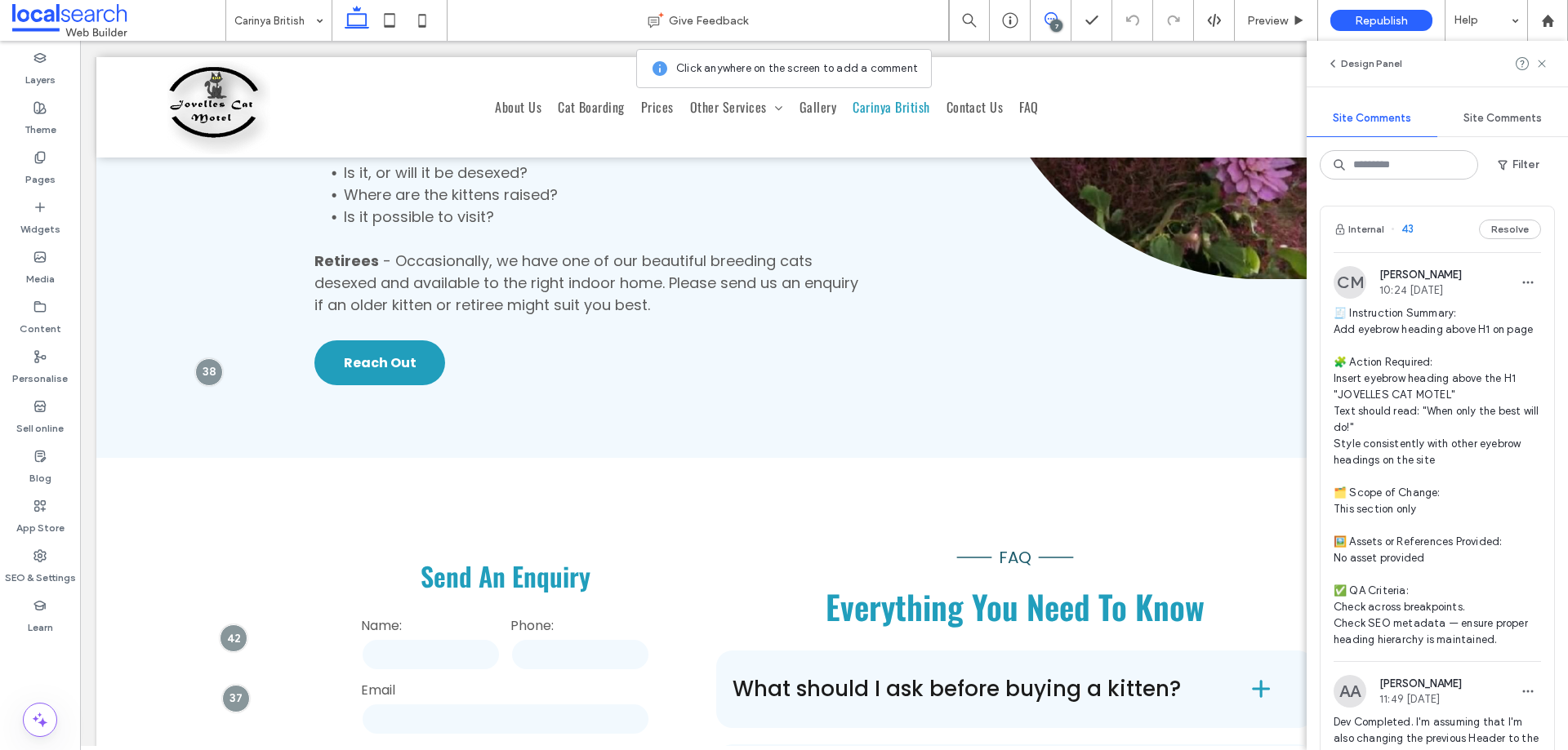
click at [1044, 19] on use at bounding box center [1051, 18] width 13 height 13
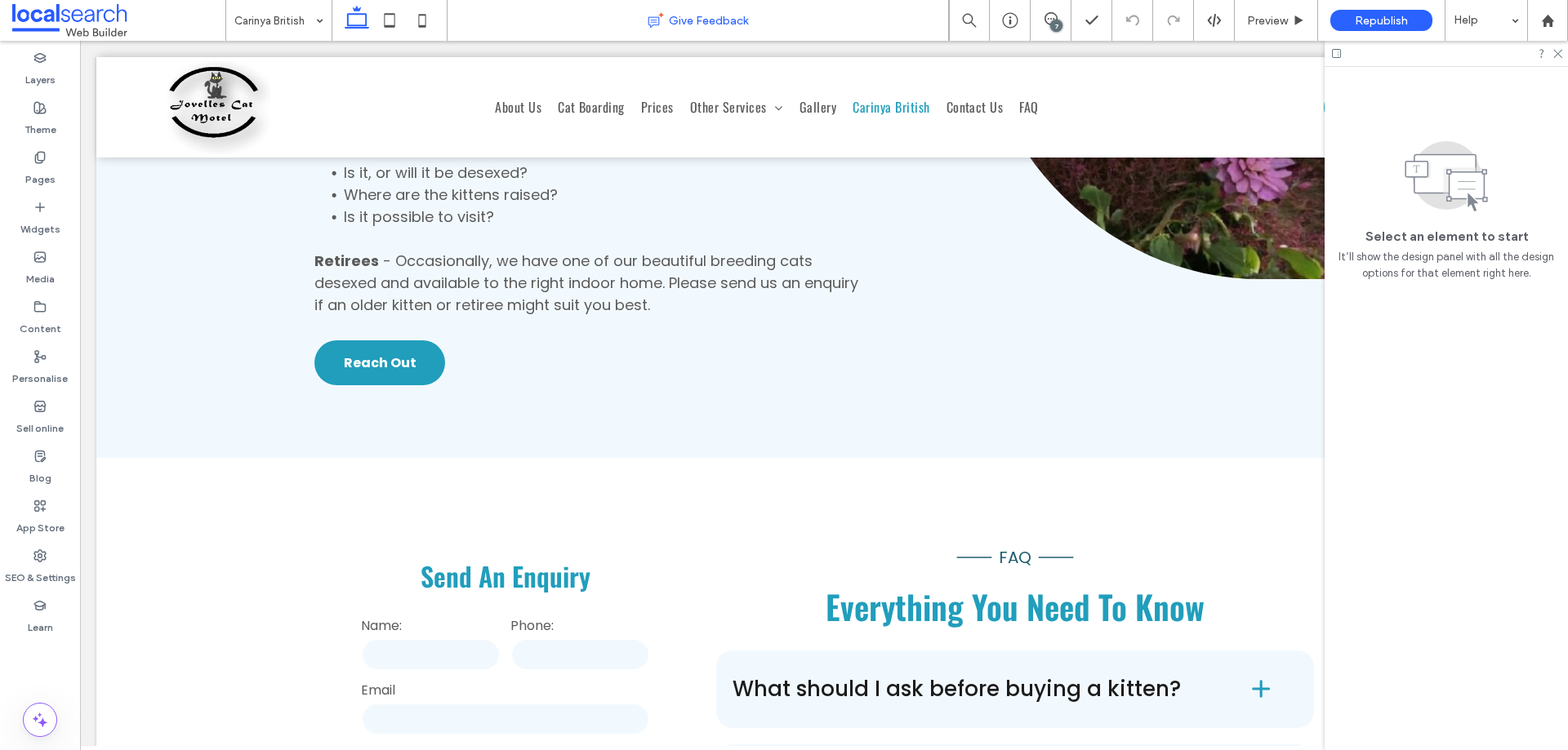
drag, startPoint x: 397, startPoint y: 10, endPoint x: 471, endPoint y: 40, distance: 79.8
click at [397, 10] on icon at bounding box center [389, 20] width 32 height 32
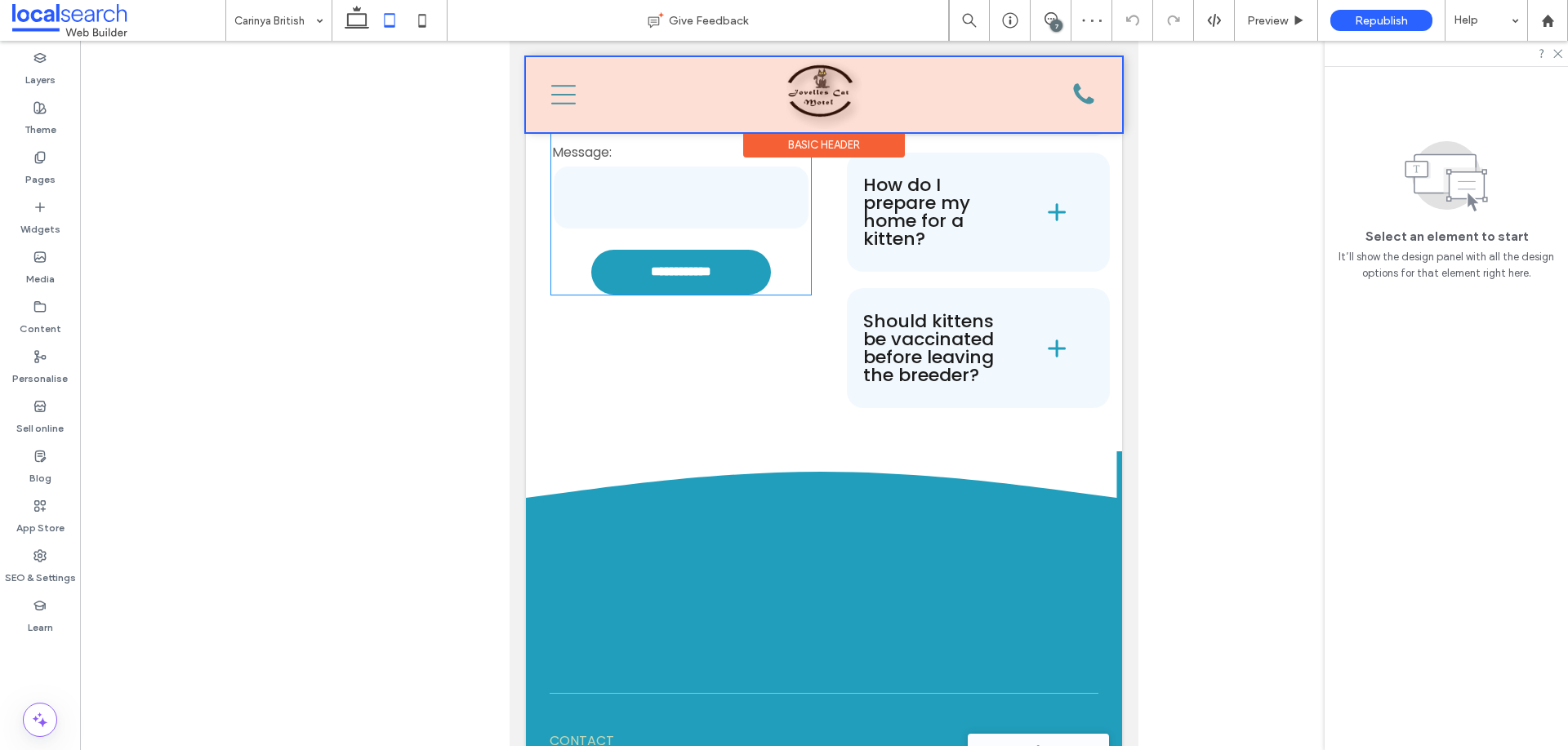
scroll to position [4952, 0]
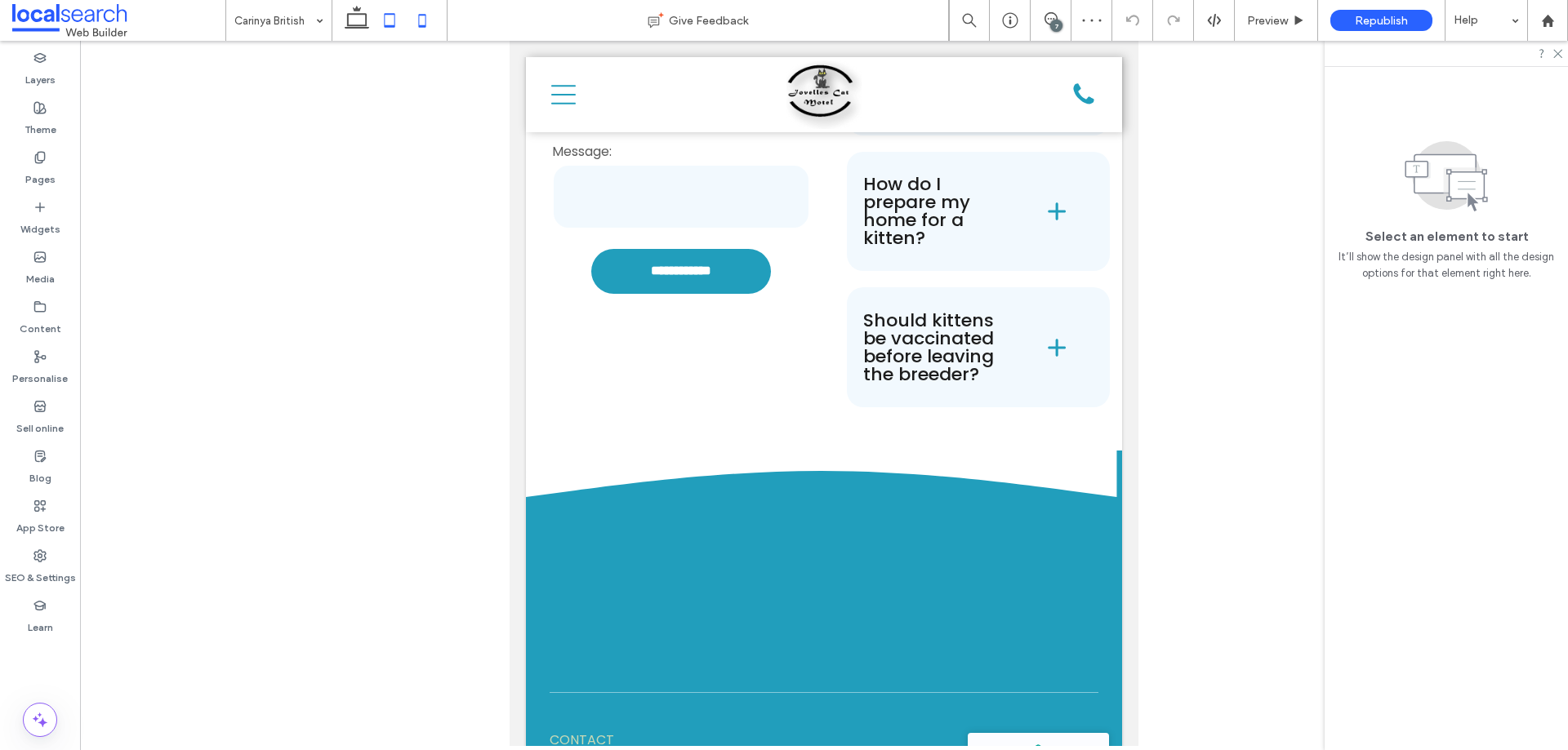
click at [425, 21] on icon at bounding box center [422, 20] width 32 height 32
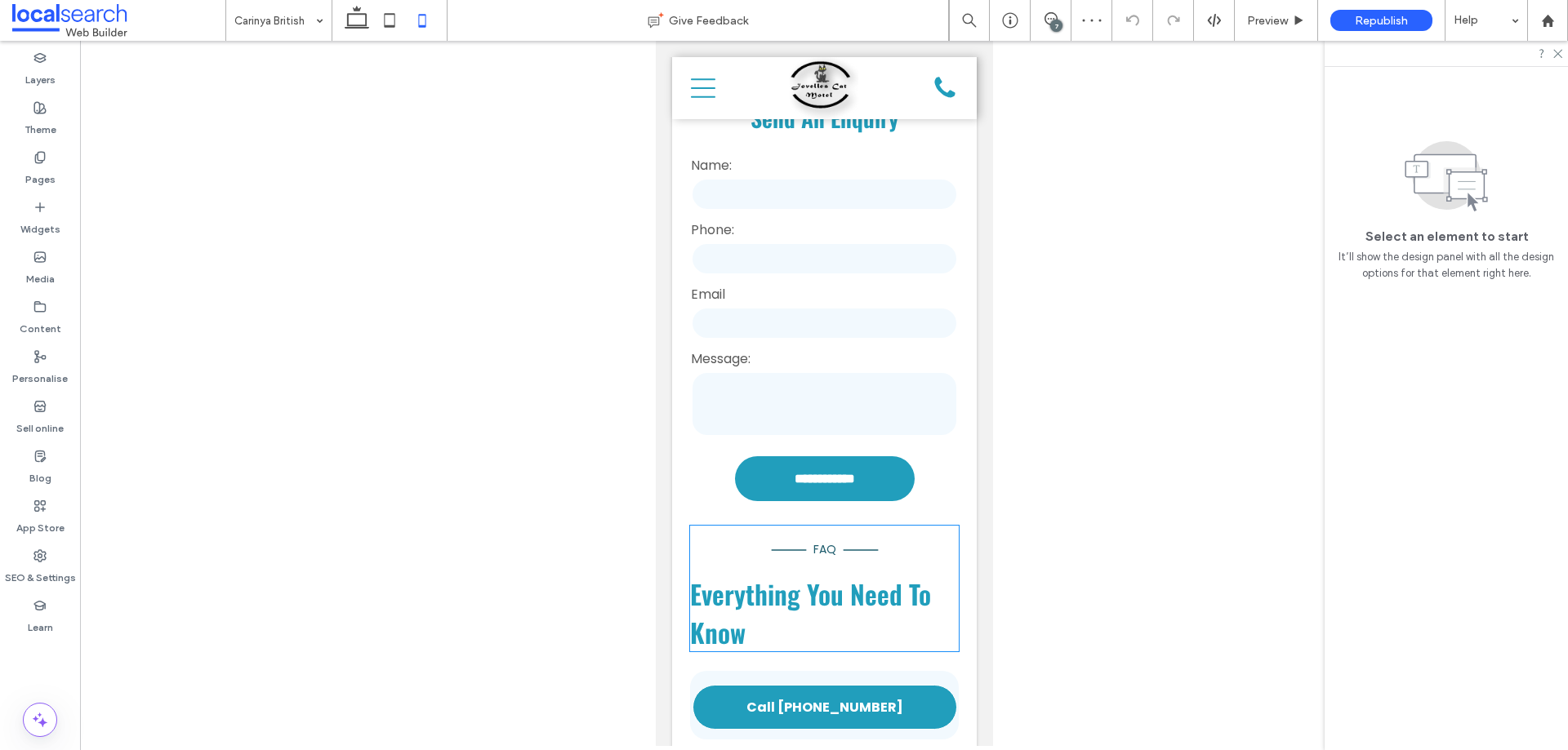
scroll to position [4906, 0]
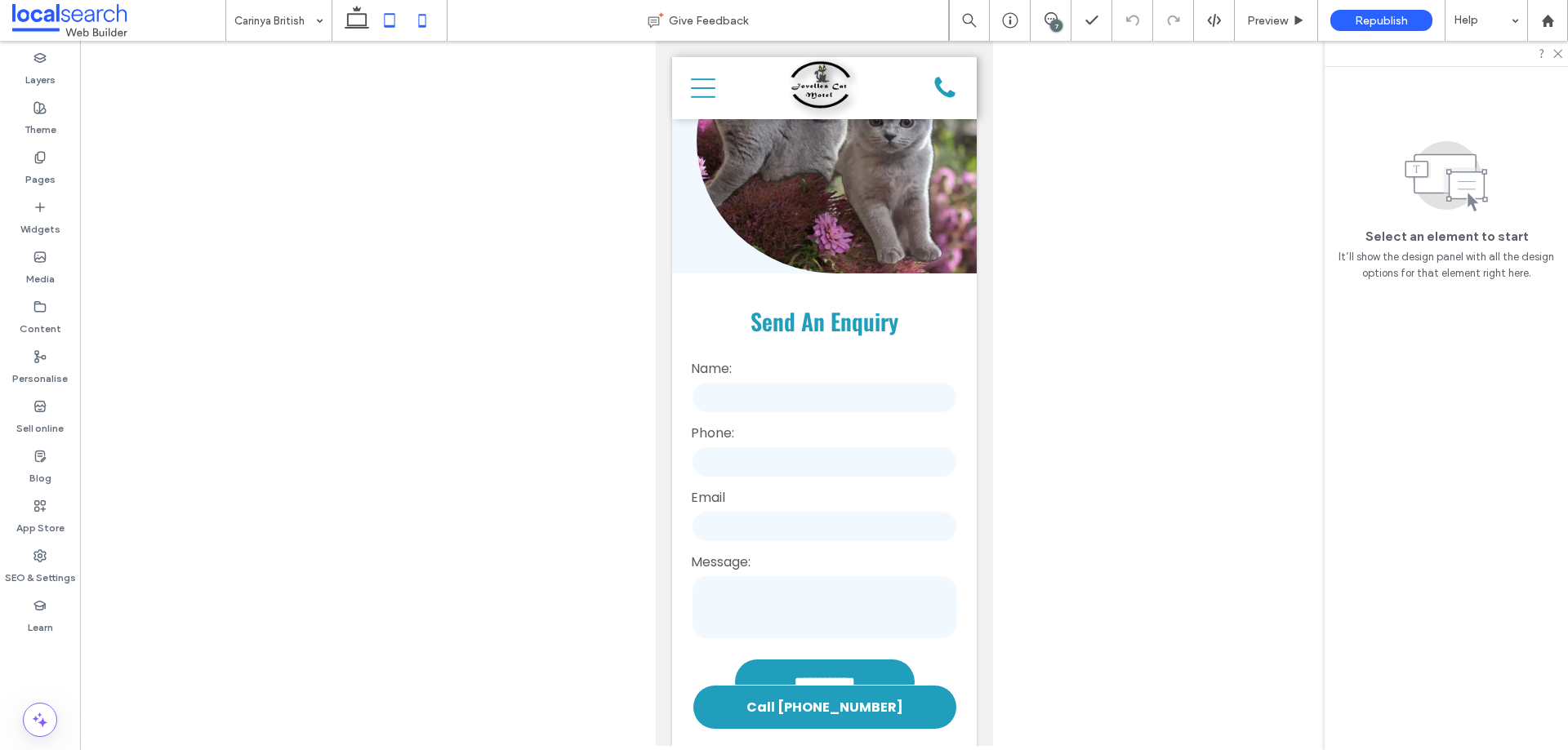
click at [387, 24] on icon at bounding box center [389, 20] width 32 height 32
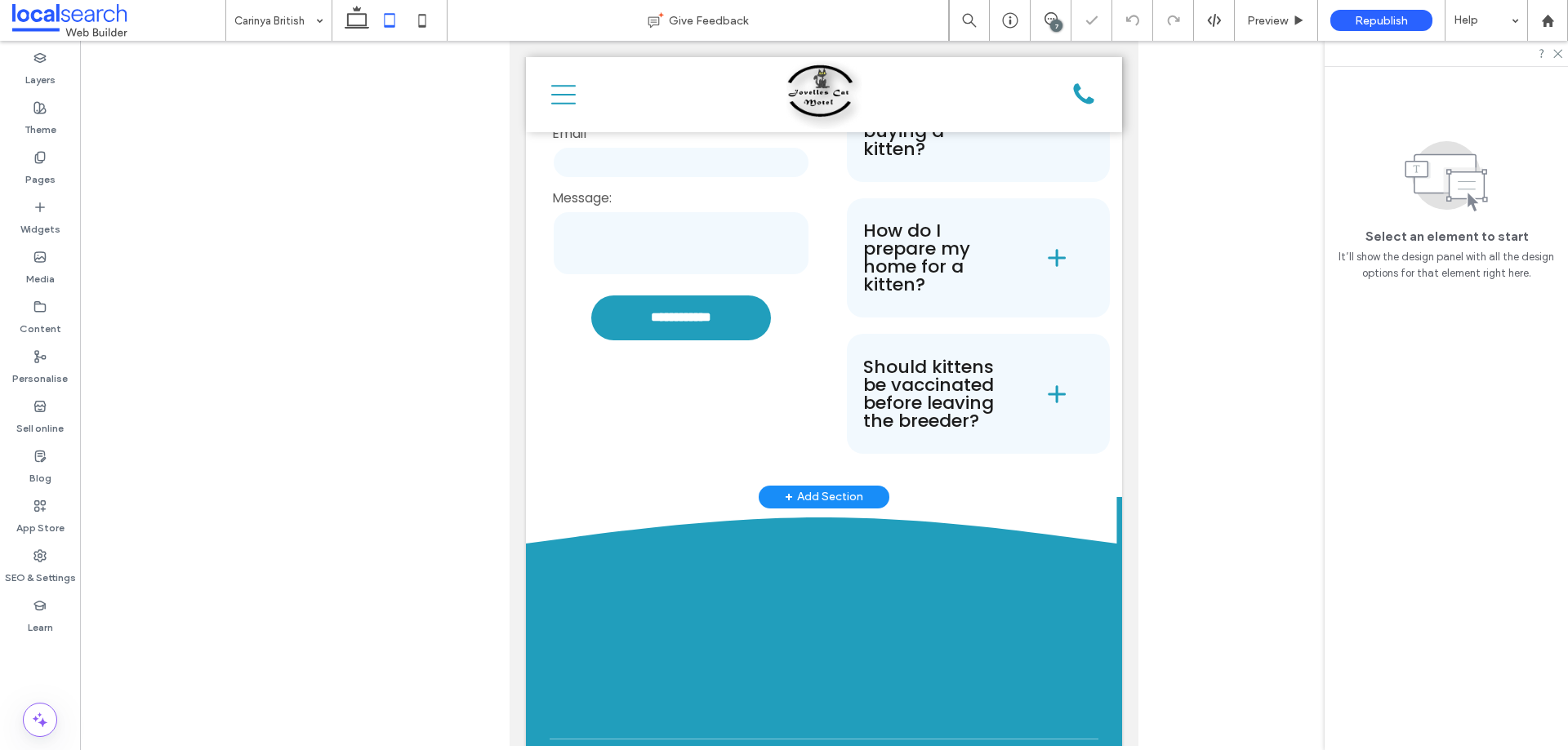
scroll to position [4665, 0]
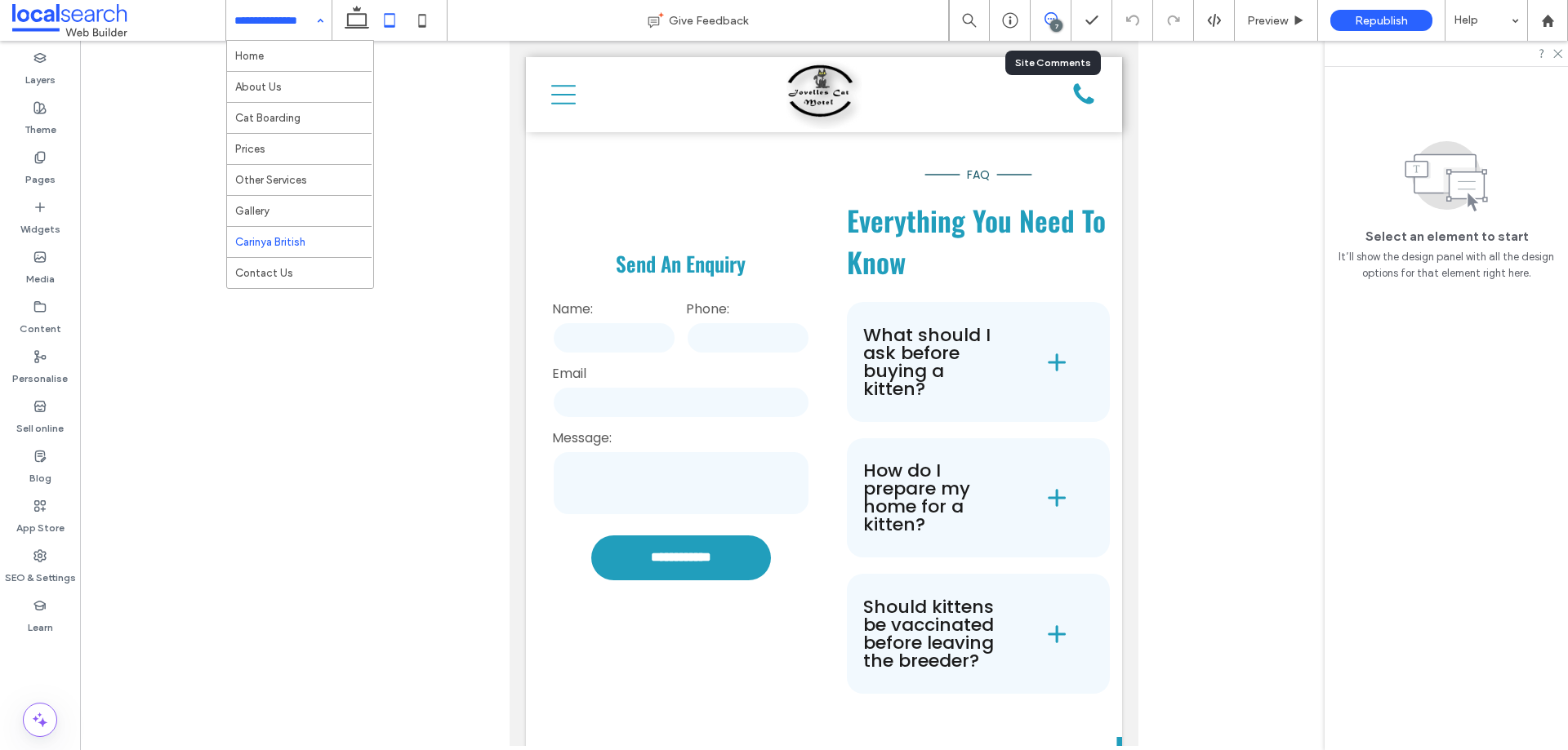
click at [1051, 18] on icon at bounding box center [1051, 18] width 13 height 13
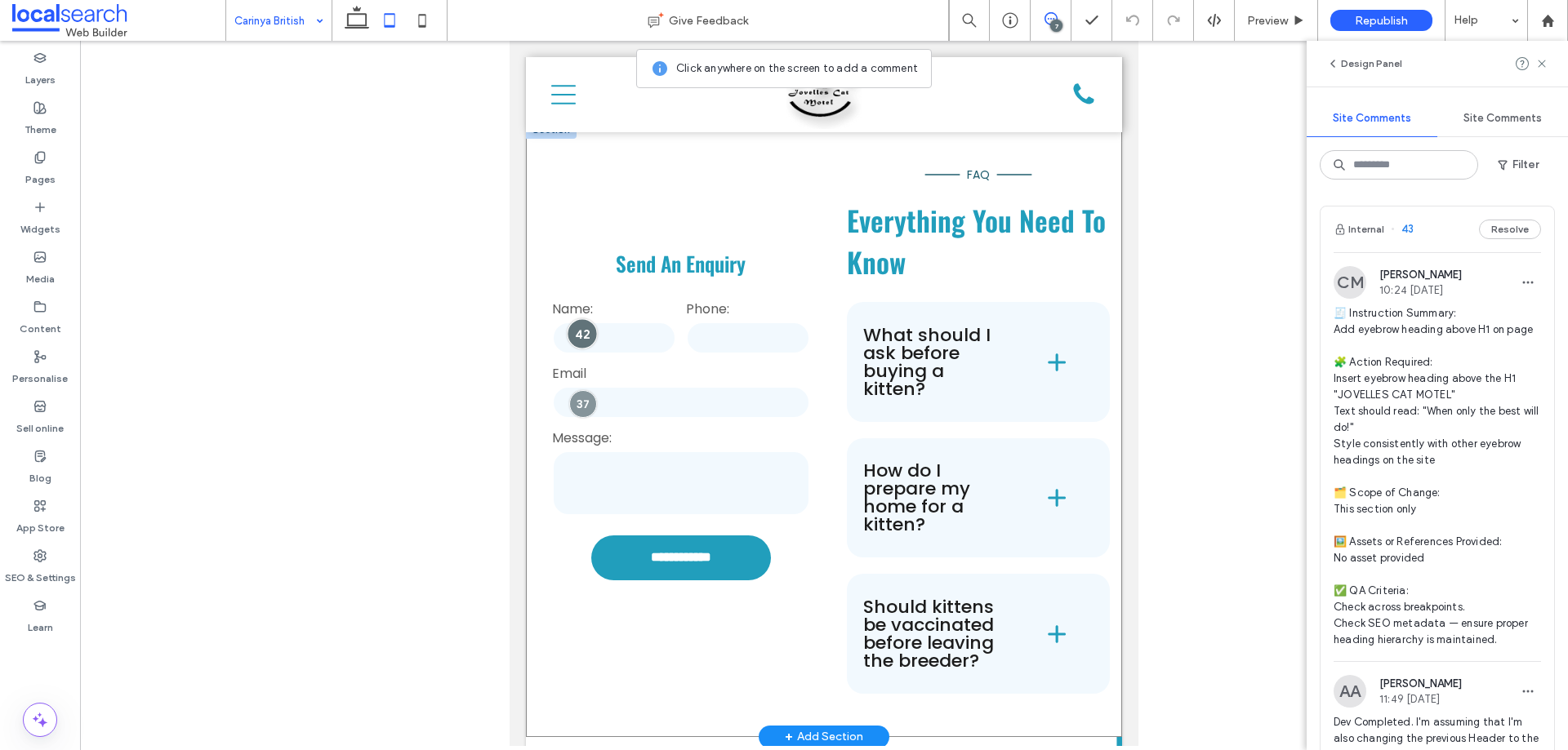
click at [585, 348] on div at bounding box center [582, 333] width 31 height 31
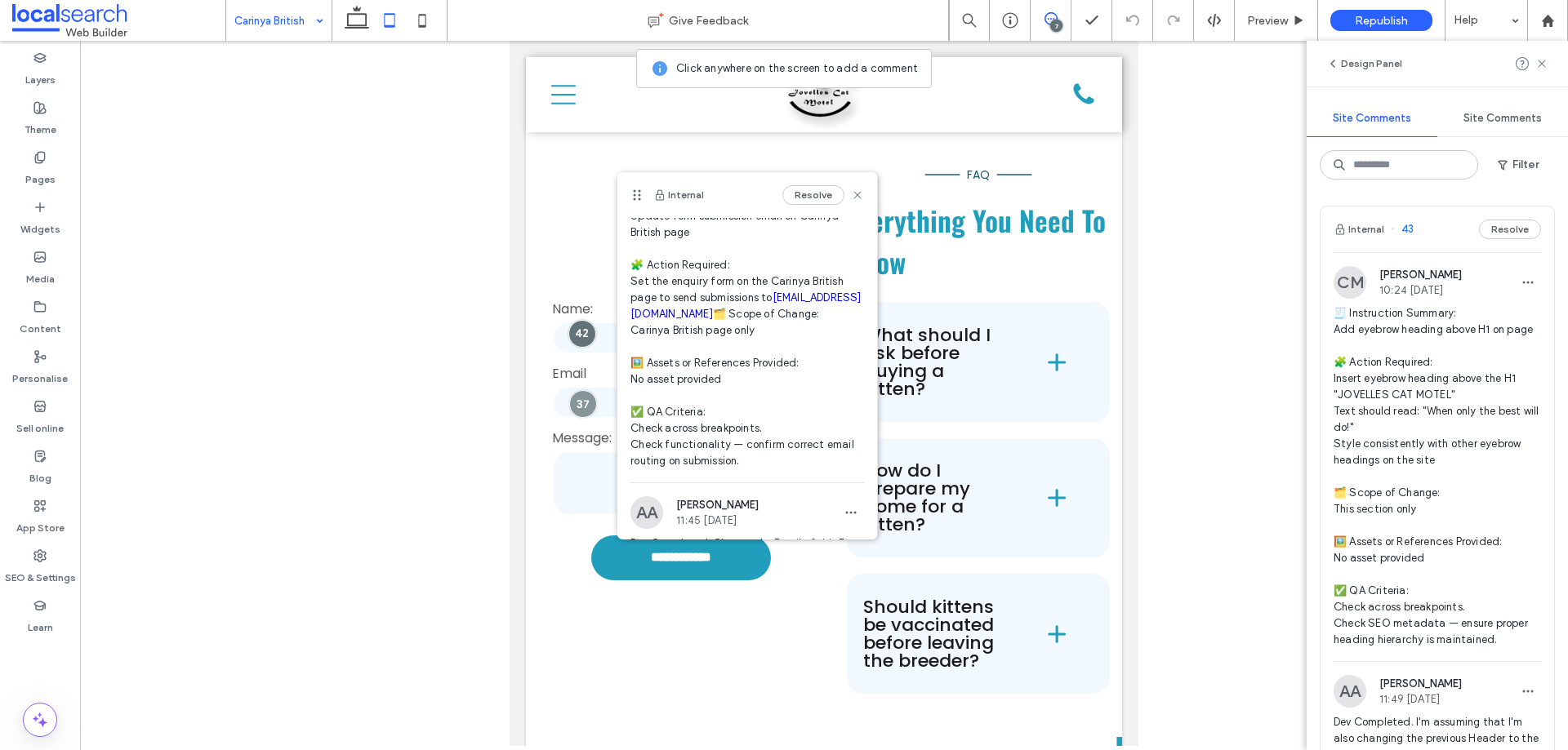
scroll to position [164, 0]
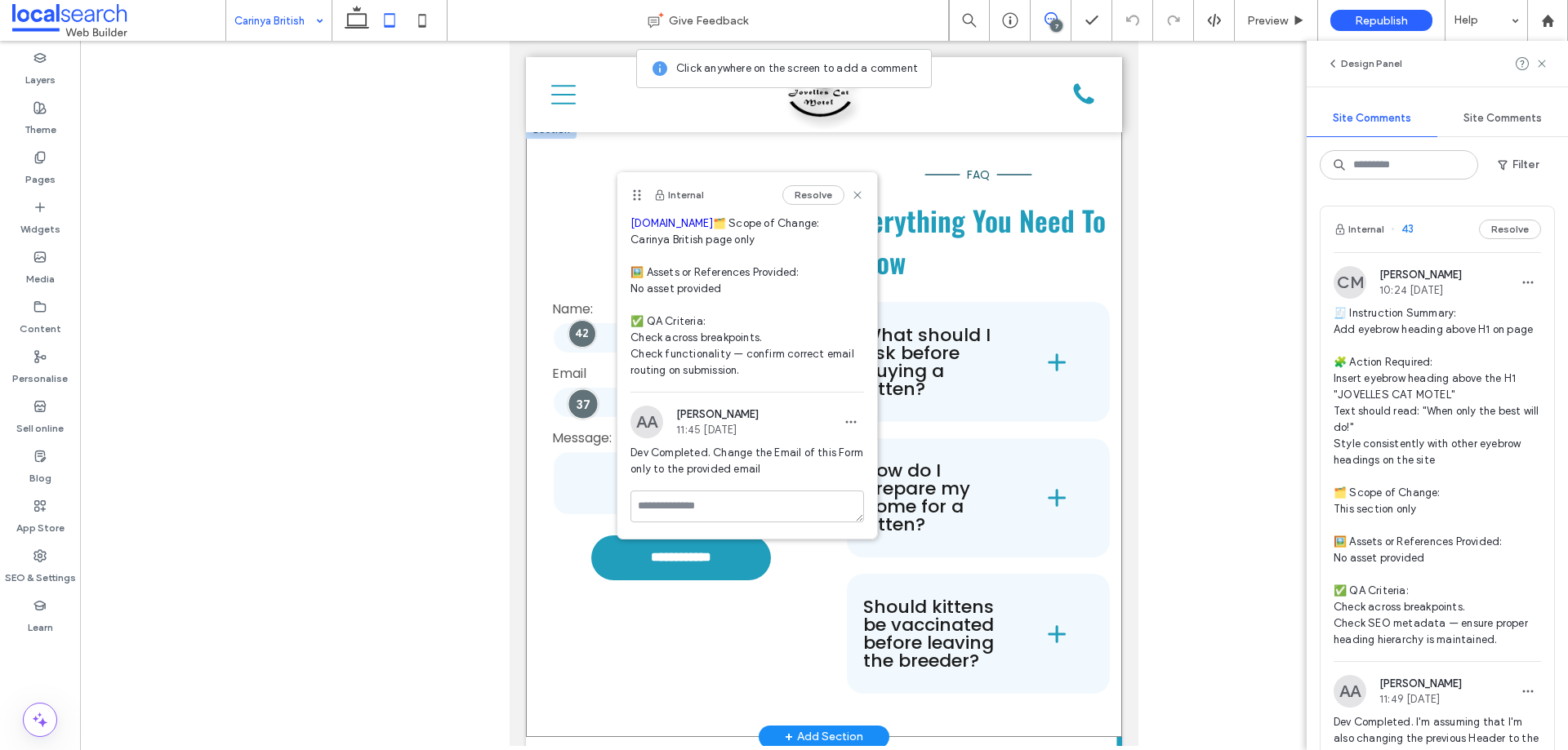
click at [585, 420] on div at bounding box center [582, 404] width 31 height 31
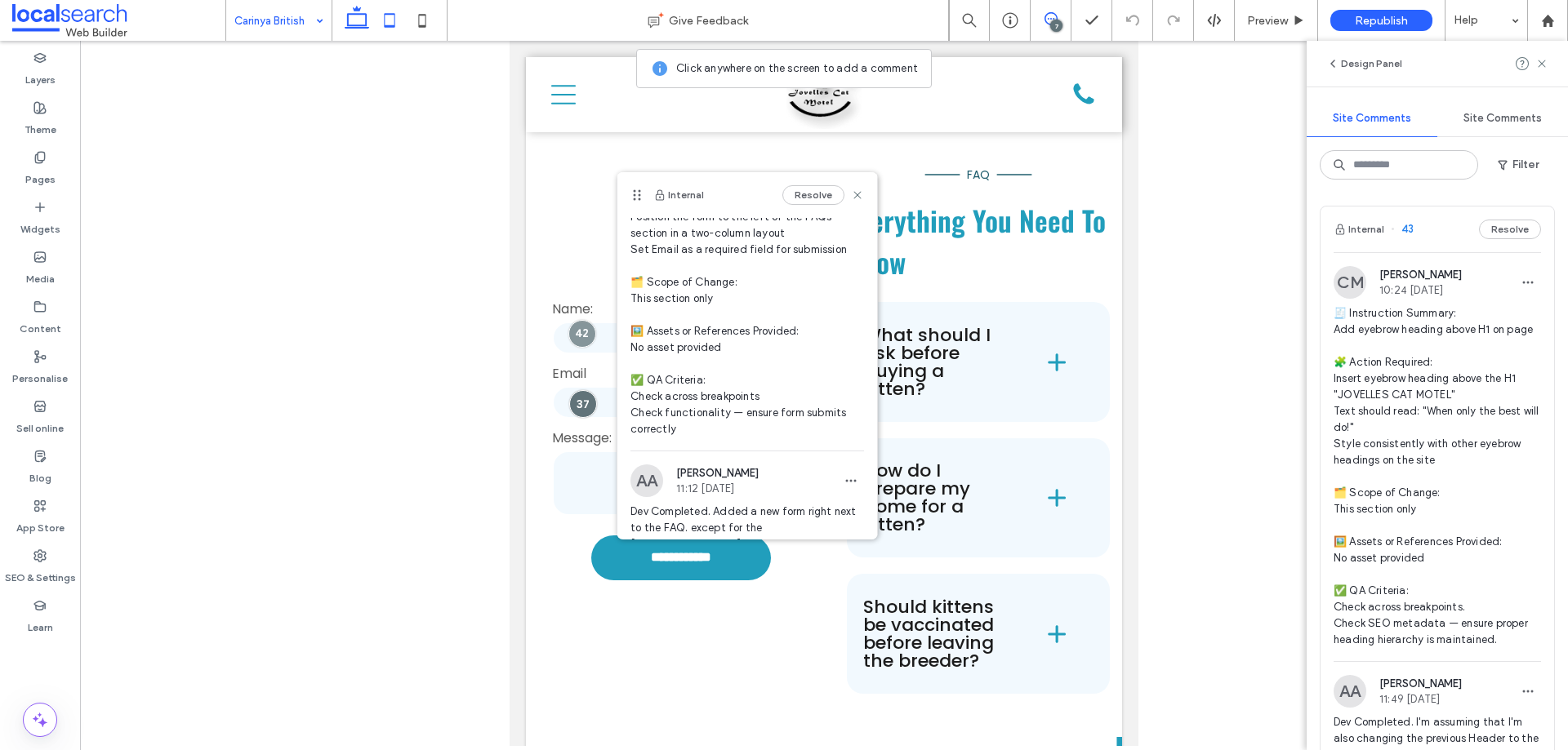
drag, startPoint x: 365, startPoint y: 18, endPoint x: 458, endPoint y: 119, distance: 137.3
click at [365, 18] on icon at bounding box center [356, 20] width 32 height 32
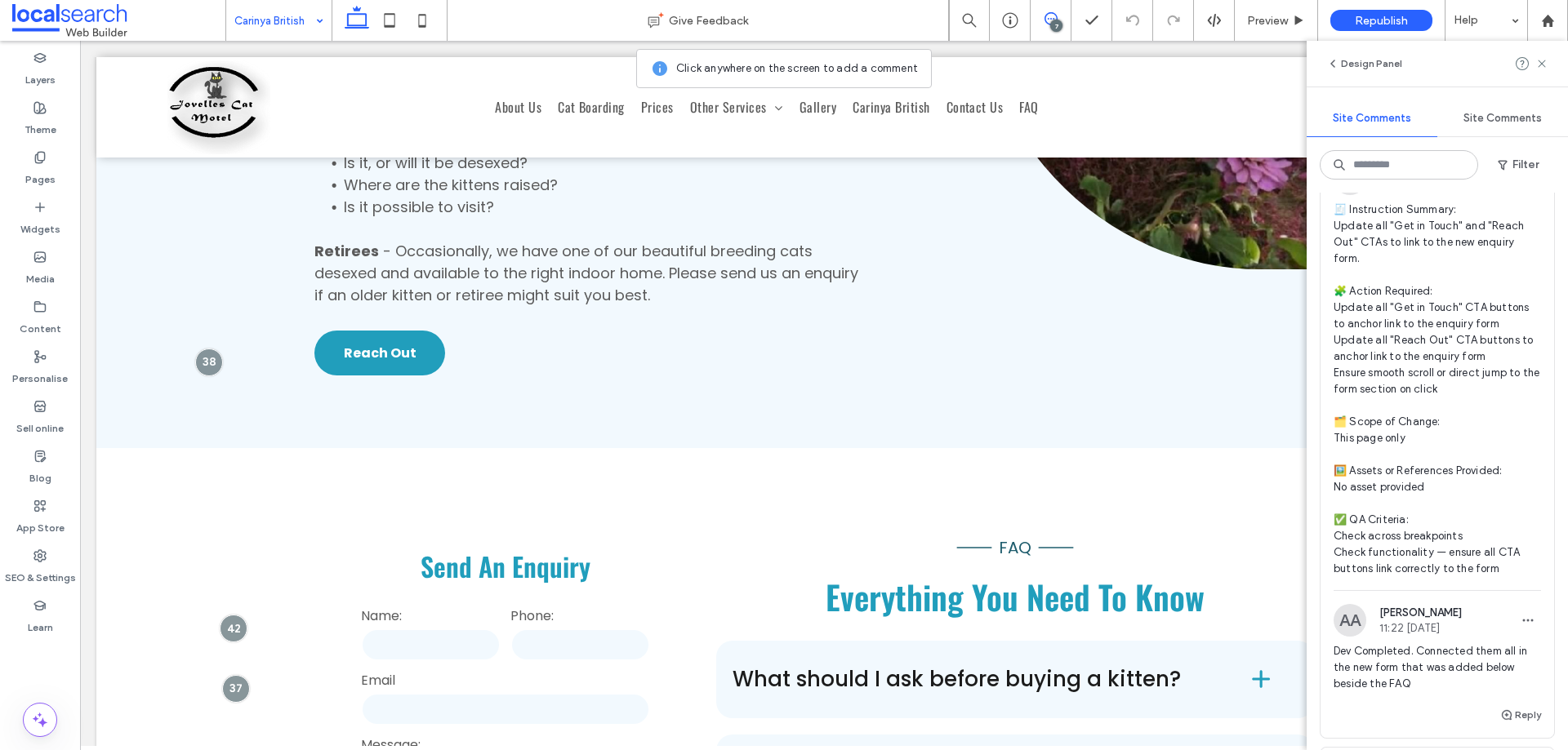
scroll to position [3185, 0]
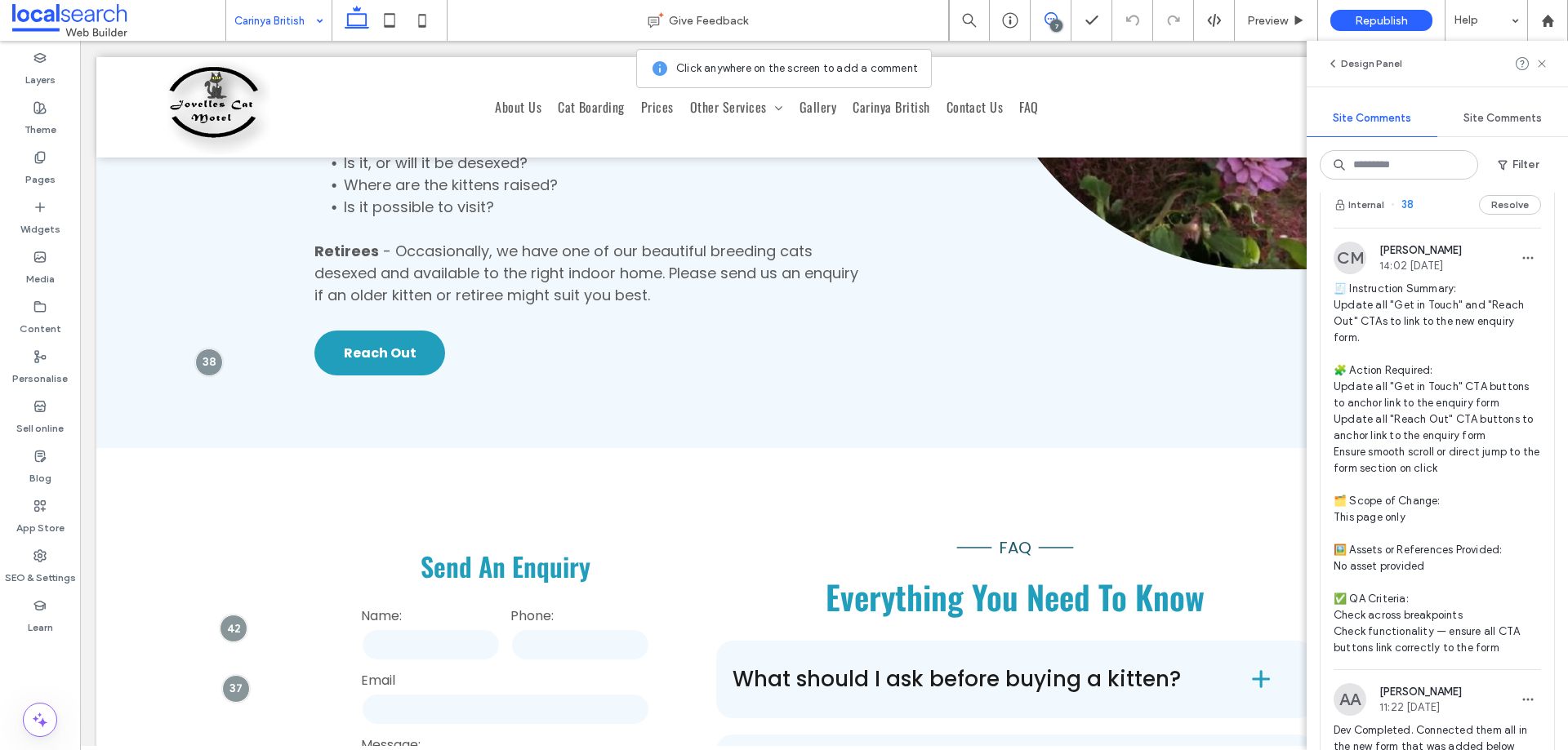
click at [1433, 228] on div "Internal 38 Resolve" at bounding box center [1438, 205] width 234 height 46
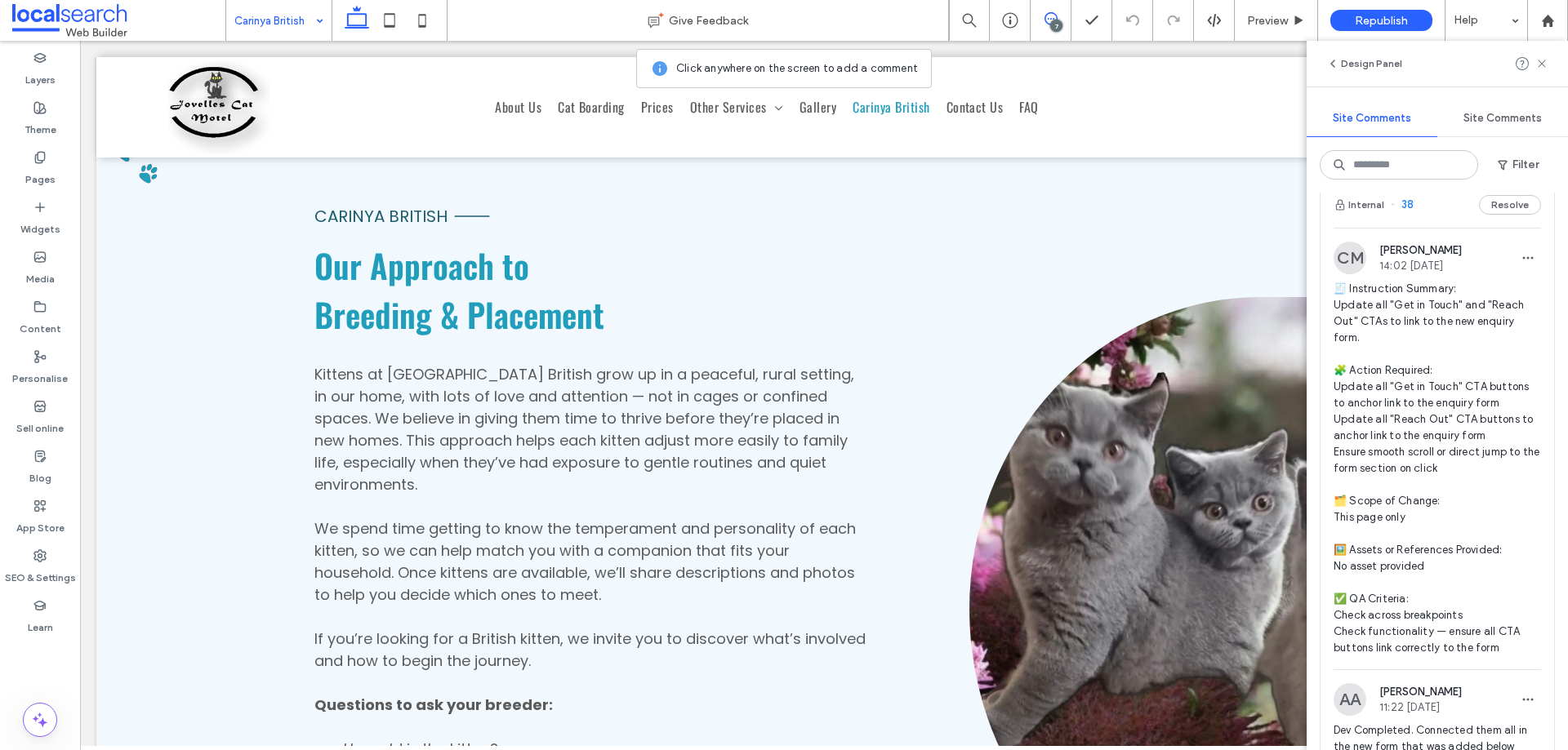
scroll to position [4755, 0]
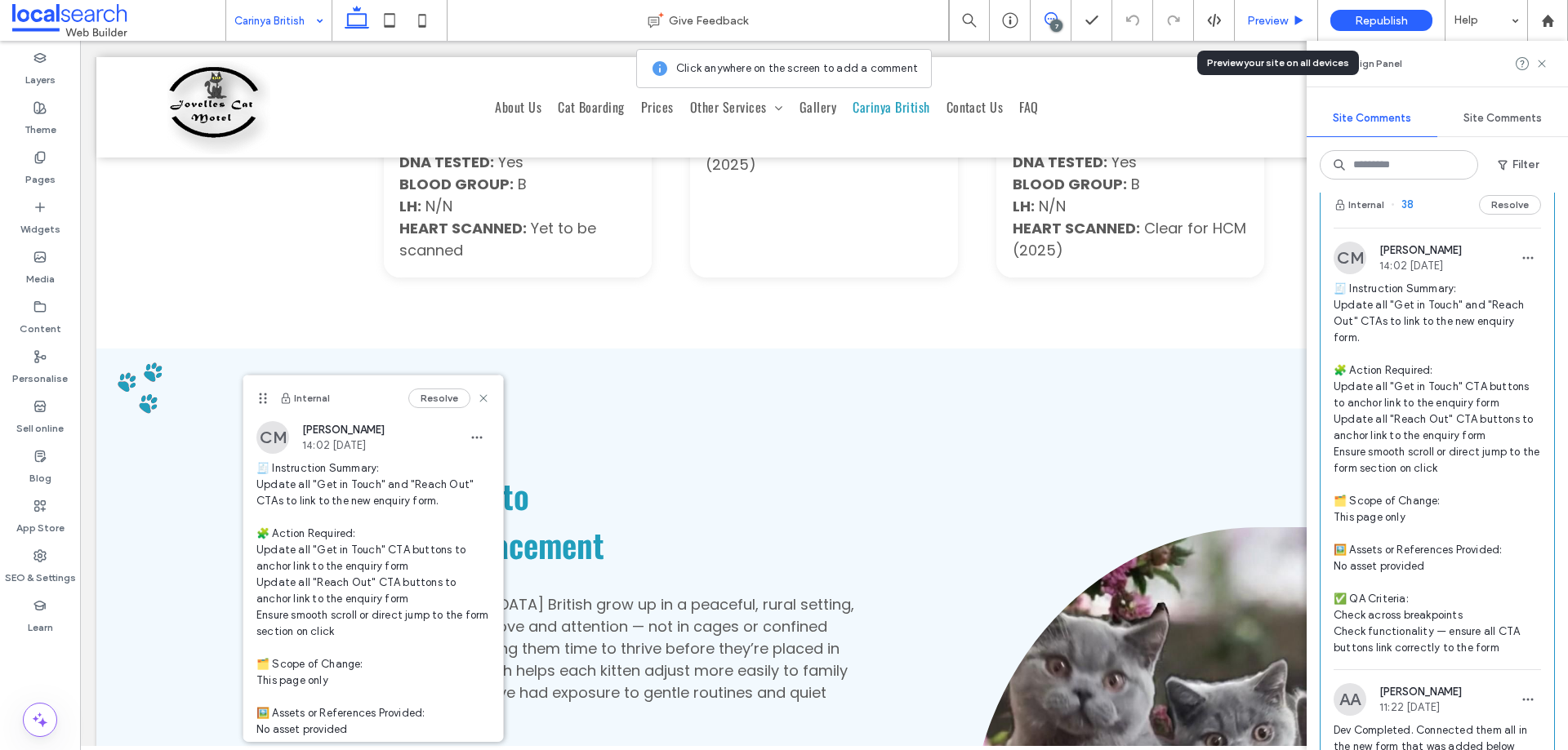
drag, startPoint x: 1270, startPoint y: 23, endPoint x: 595, endPoint y: 298, distance: 728.9
click at [1270, 23] on span "Preview" at bounding box center [1268, 21] width 41 height 14
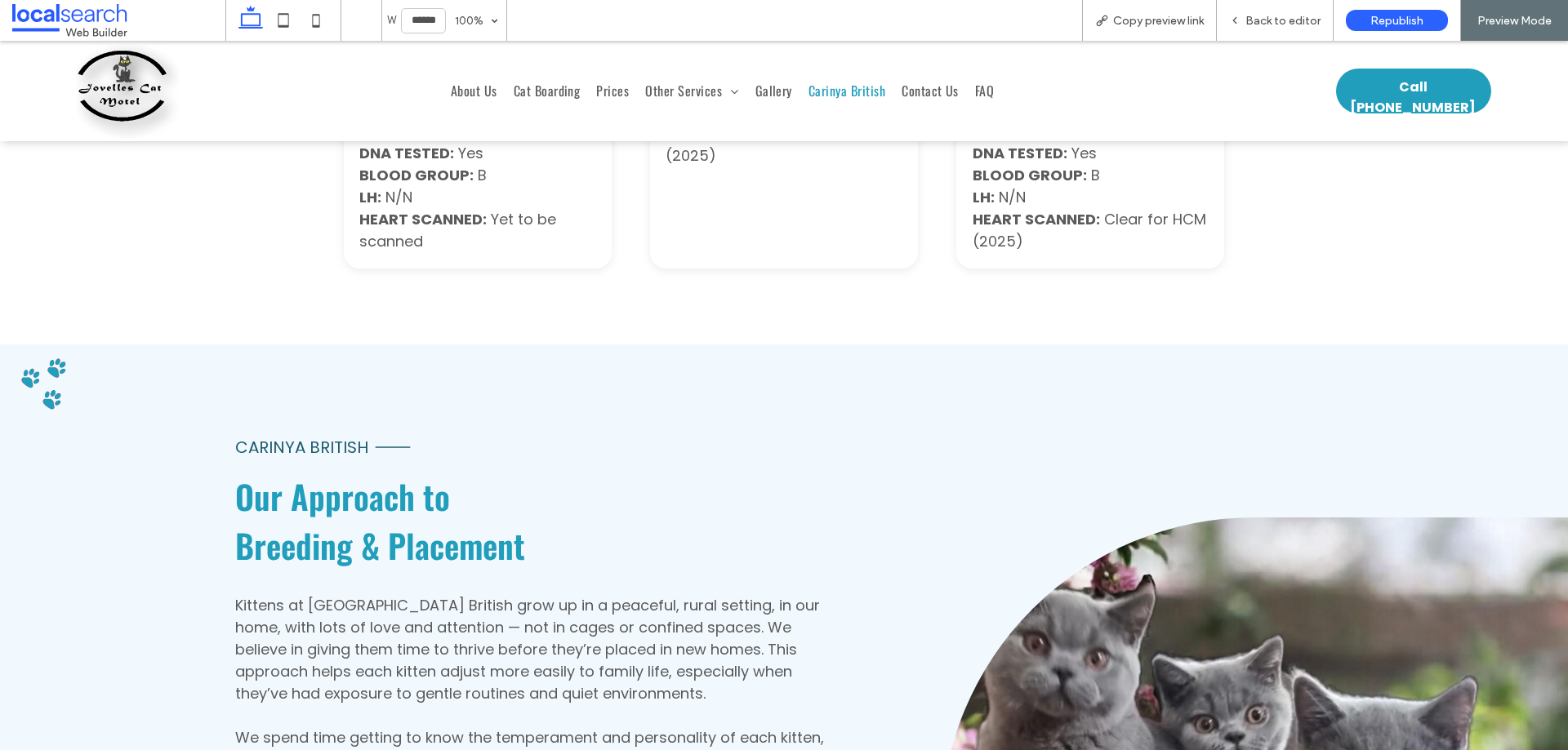
scroll to position [4754, 0]
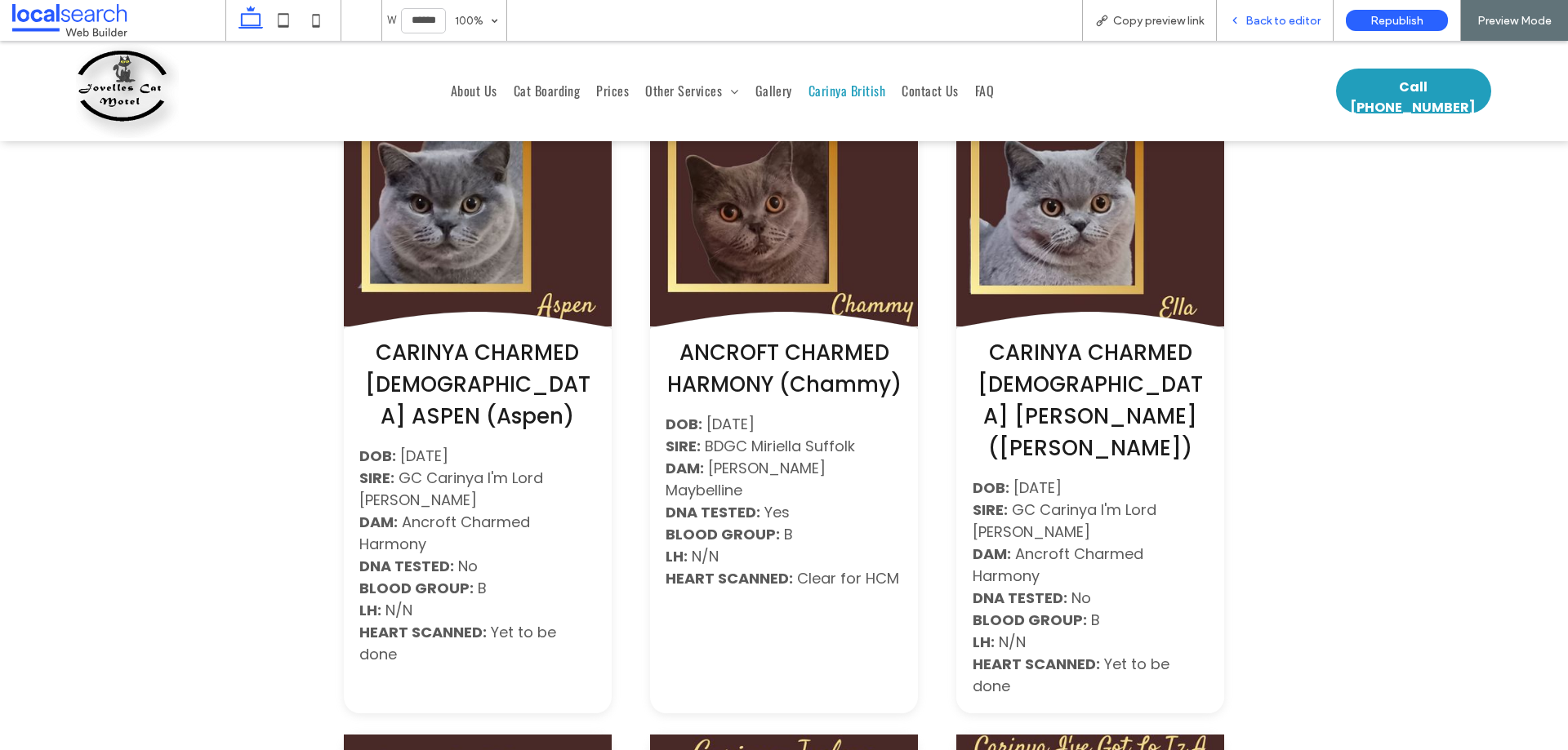
click at [1259, 18] on span "Back to editor" at bounding box center [1283, 21] width 75 height 14
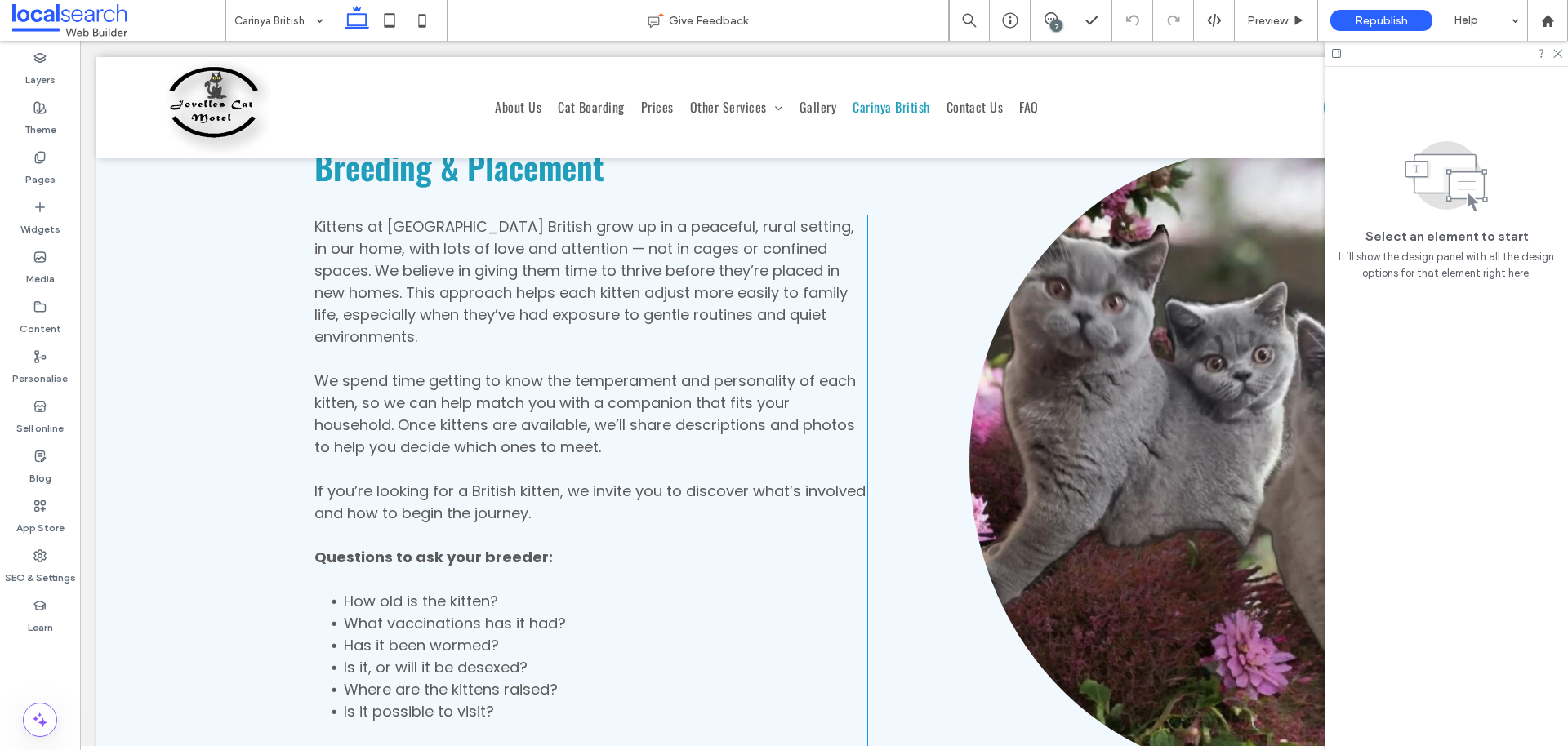
scroll to position [5323, 0]
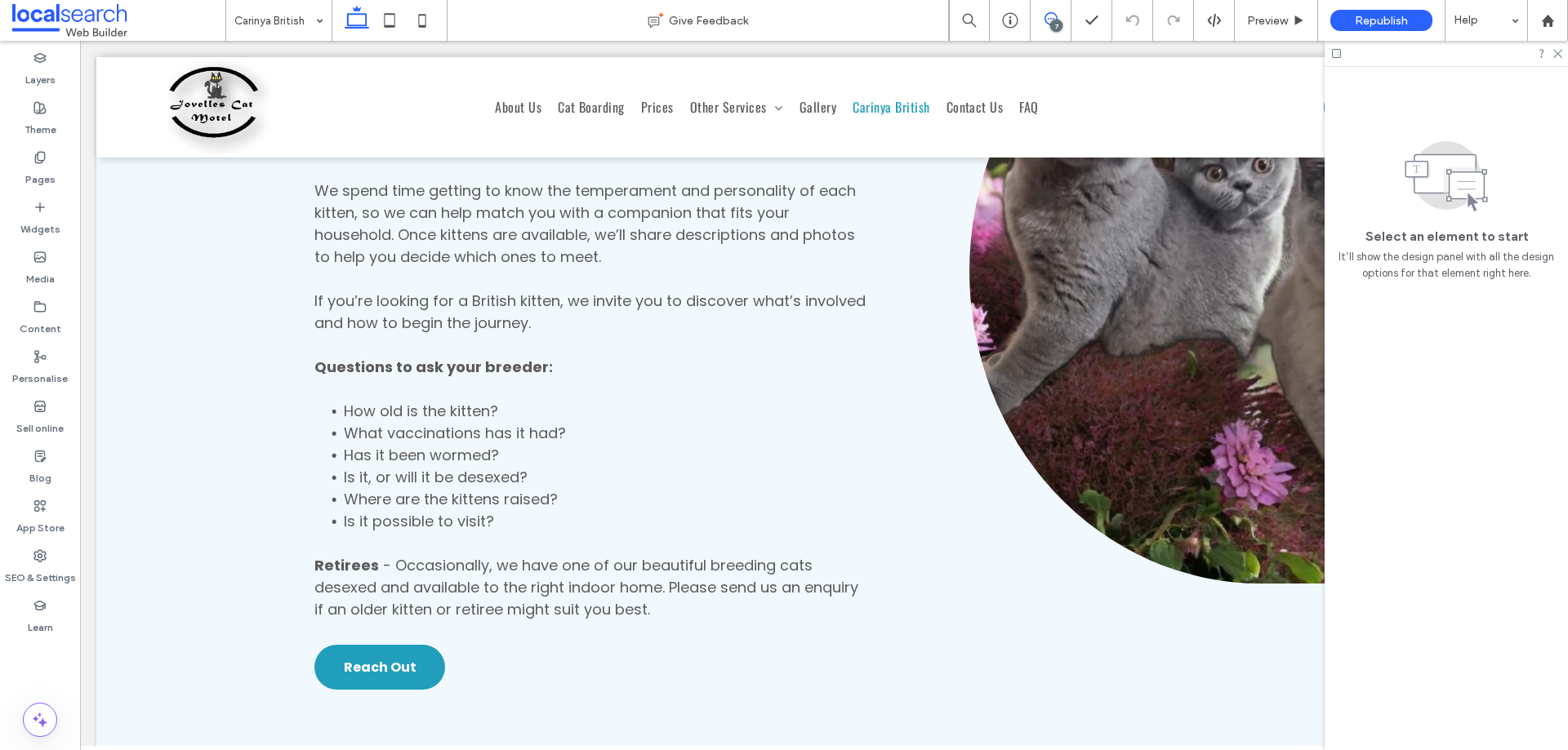
drag, startPoint x: 1046, startPoint y: 18, endPoint x: 929, endPoint y: 3, distance: 118.0
click at [1046, 18] on icon at bounding box center [1051, 18] width 13 height 13
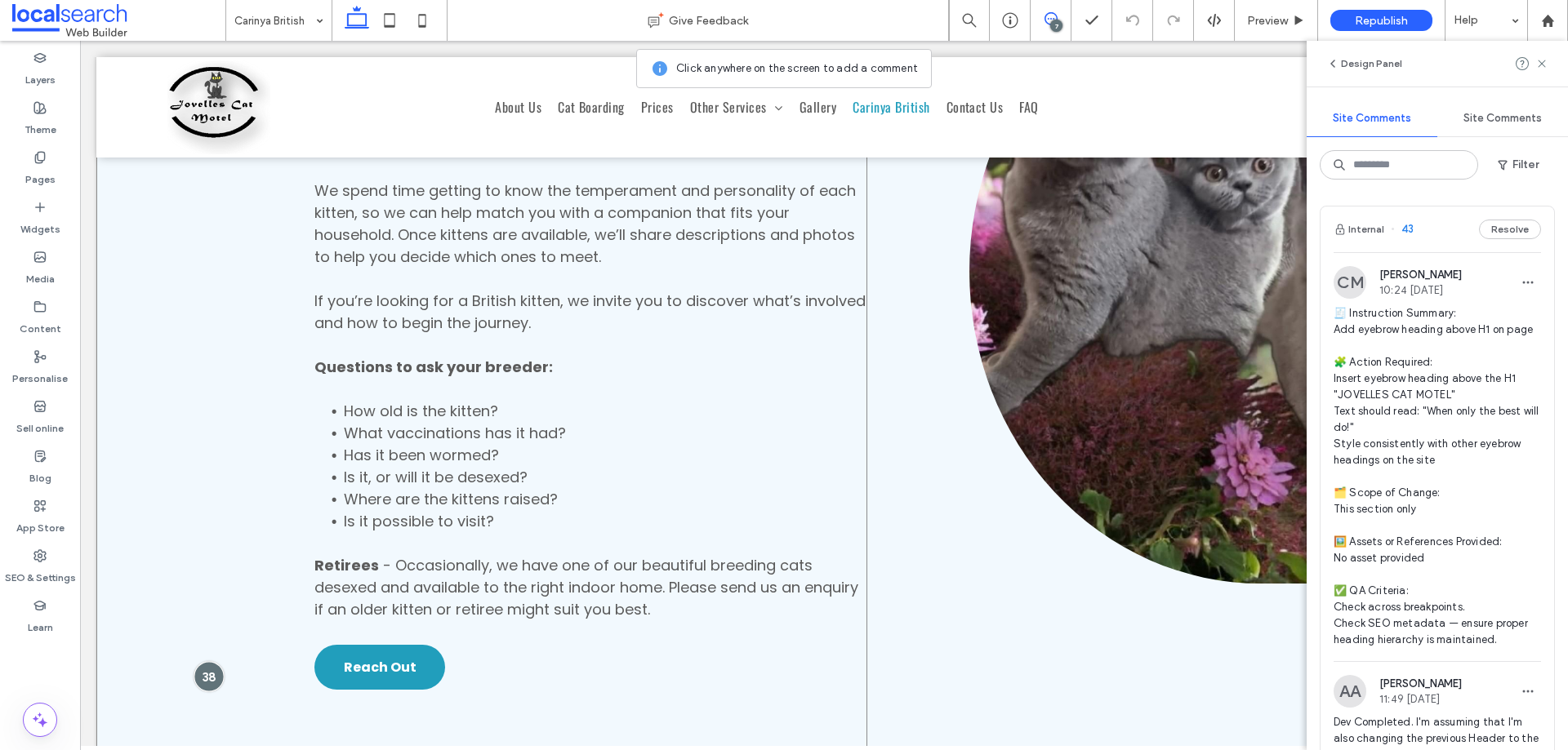
click at [197, 662] on div at bounding box center [209, 676] width 31 height 31
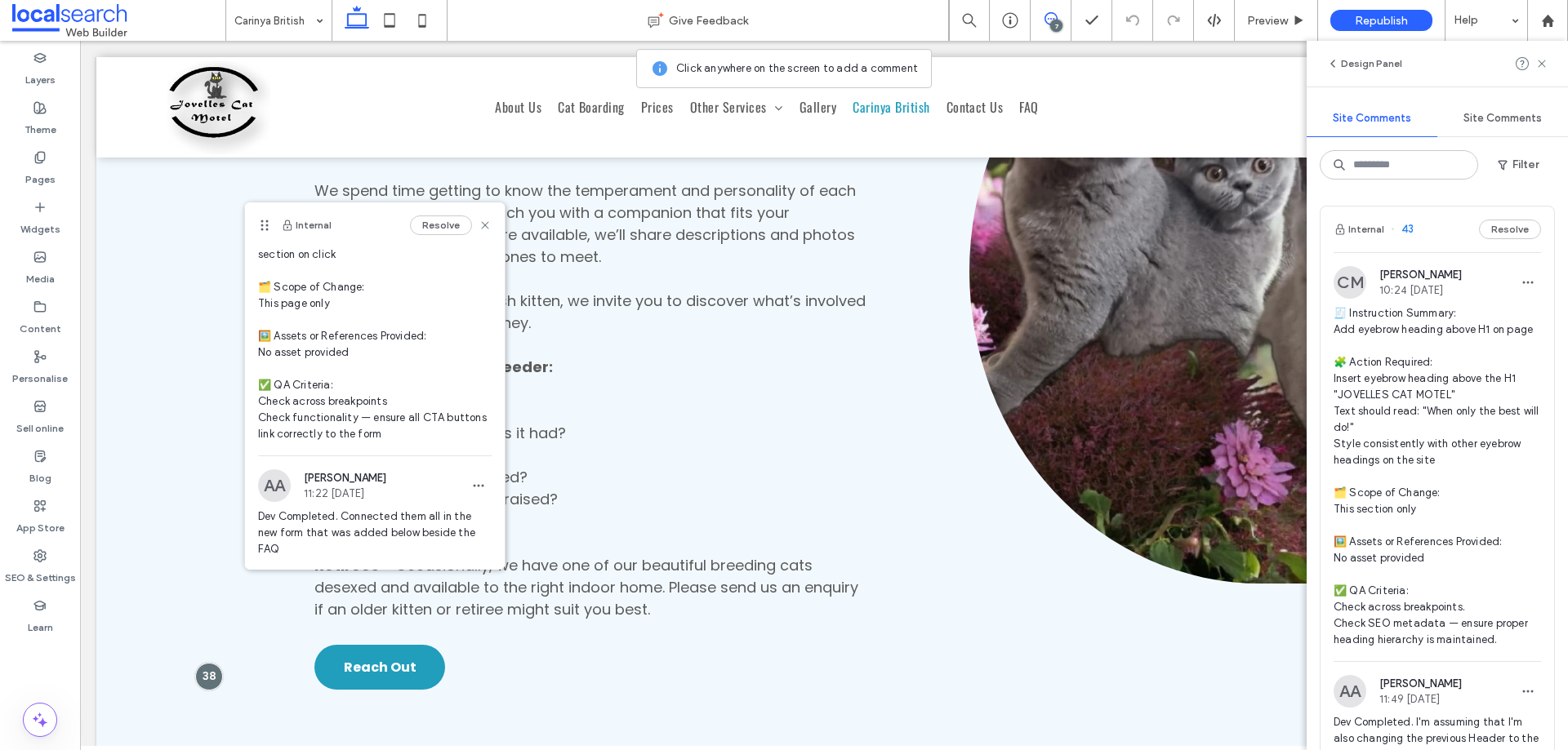
scroll to position [245, 0]
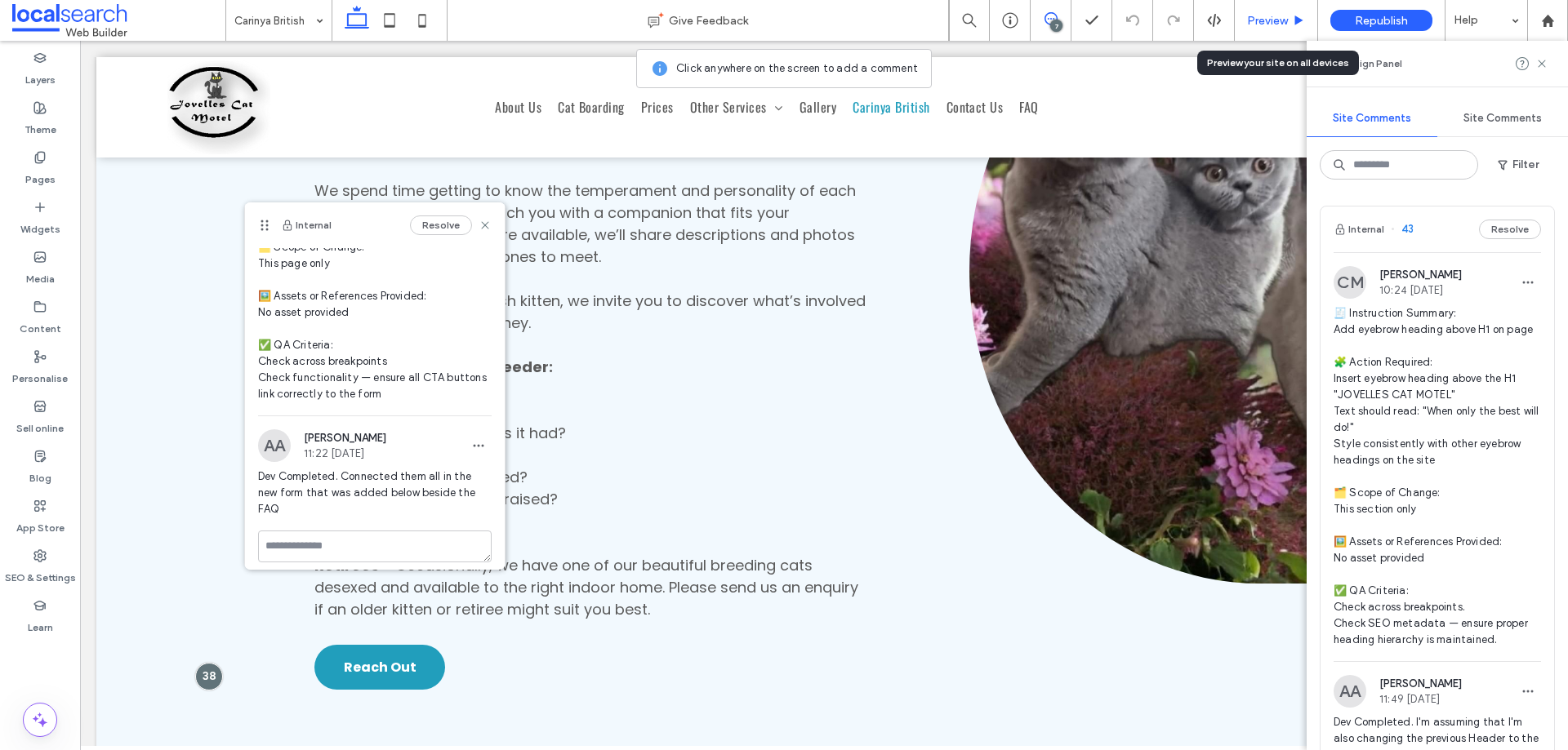
click at [1279, 18] on span "Preview" at bounding box center [1268, 21] width 41 height 14
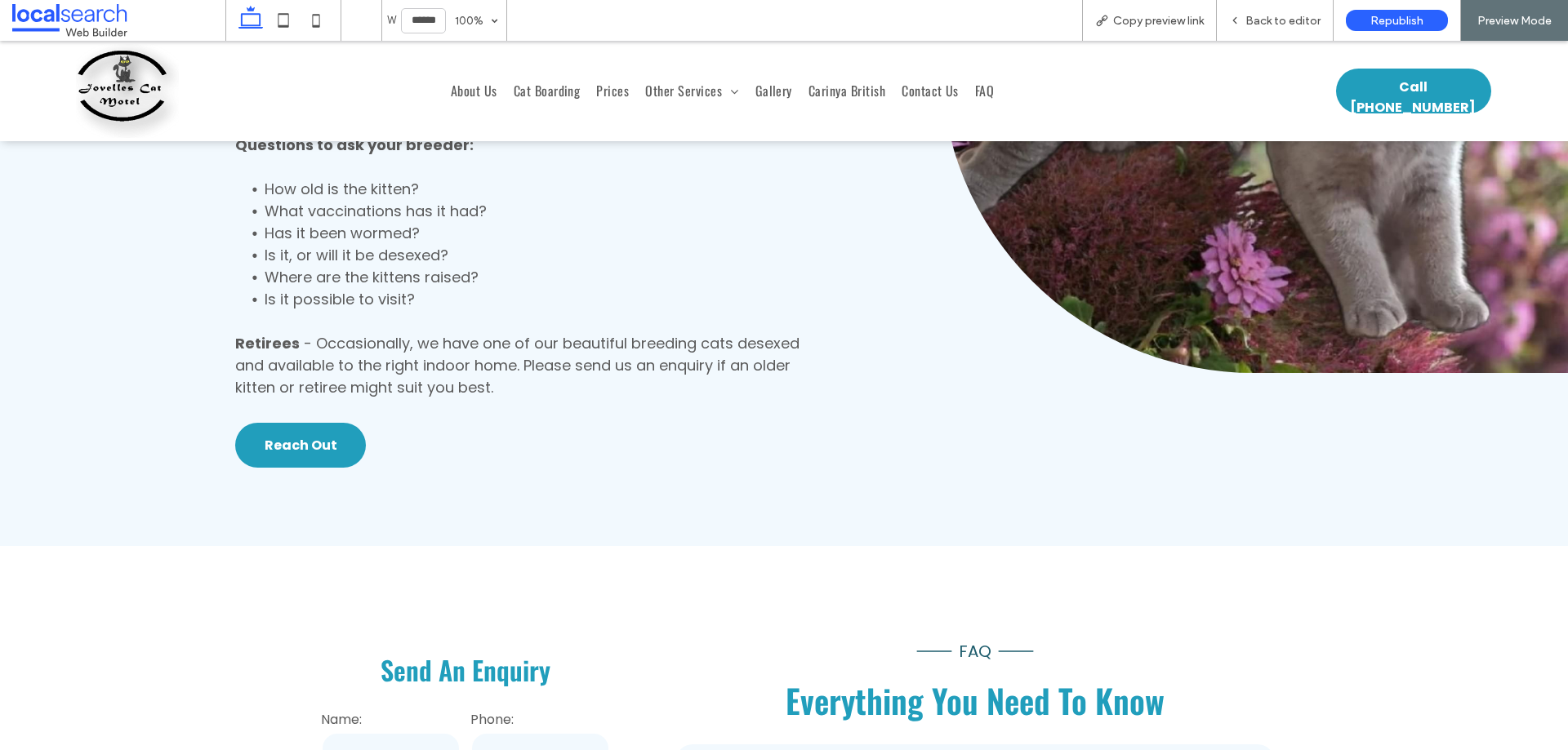
scroll to position [5495, 0]
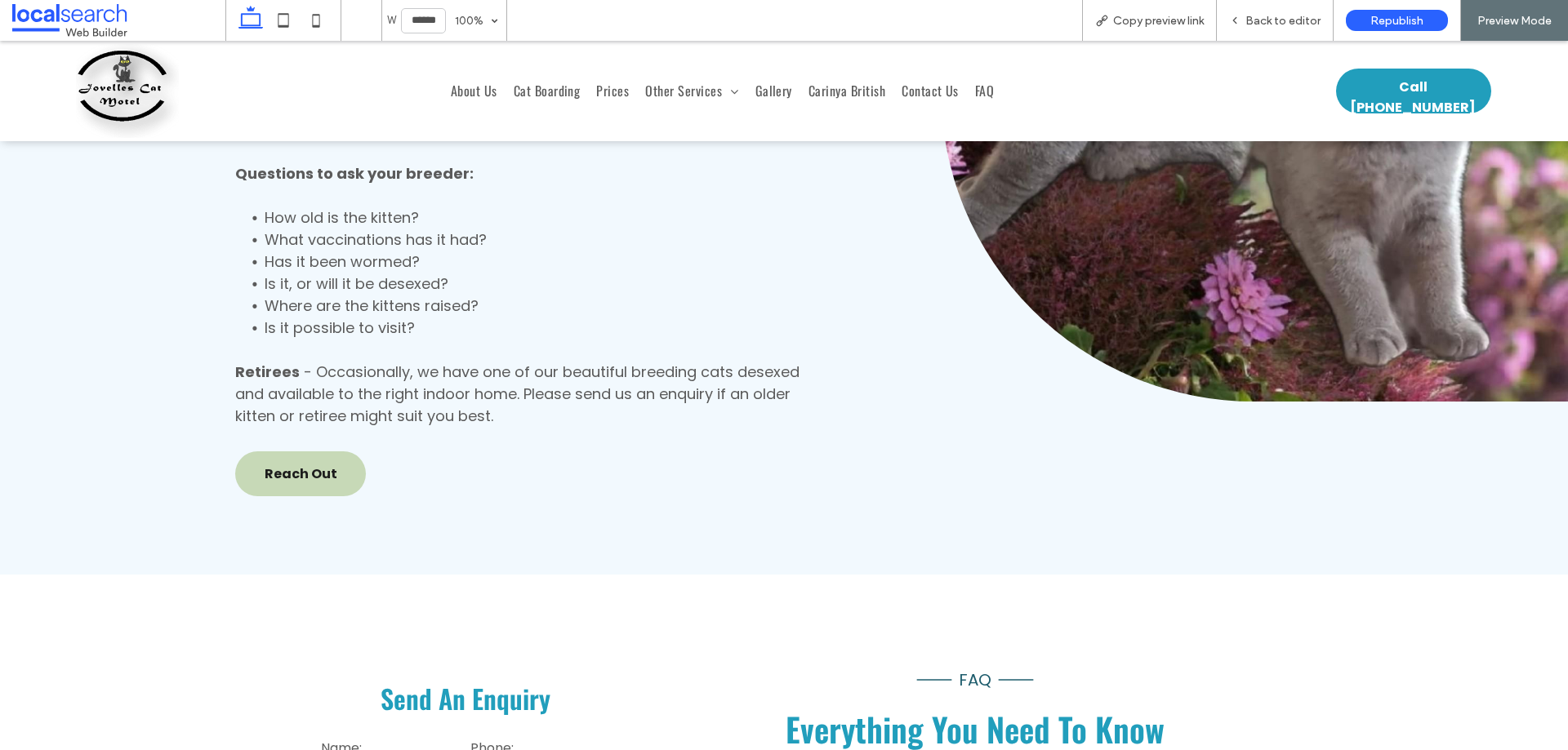
click at [341, 452] on link "Reach Out" at bounding box center [300, 473] width 130 height 45
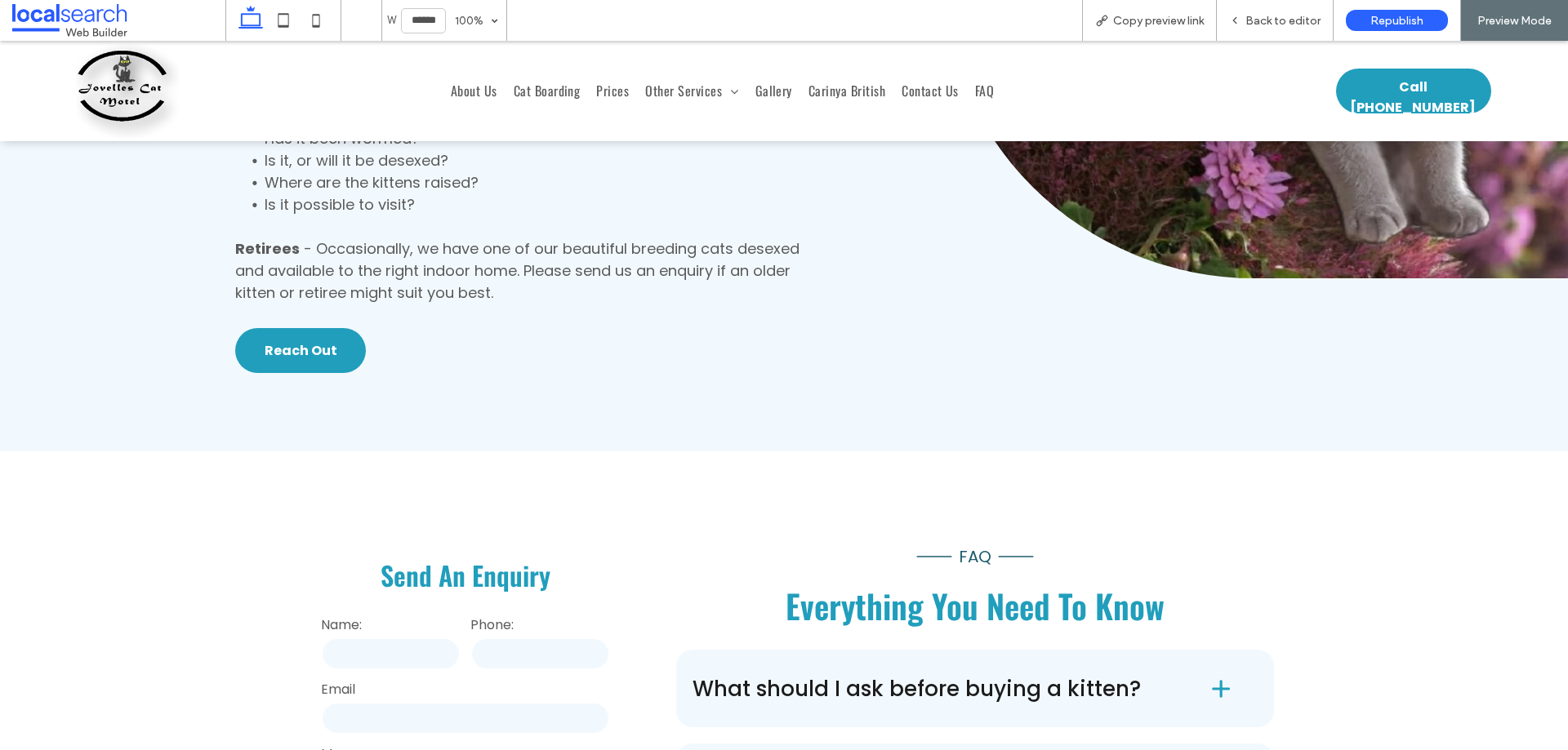
scroll to position [5659, 0]
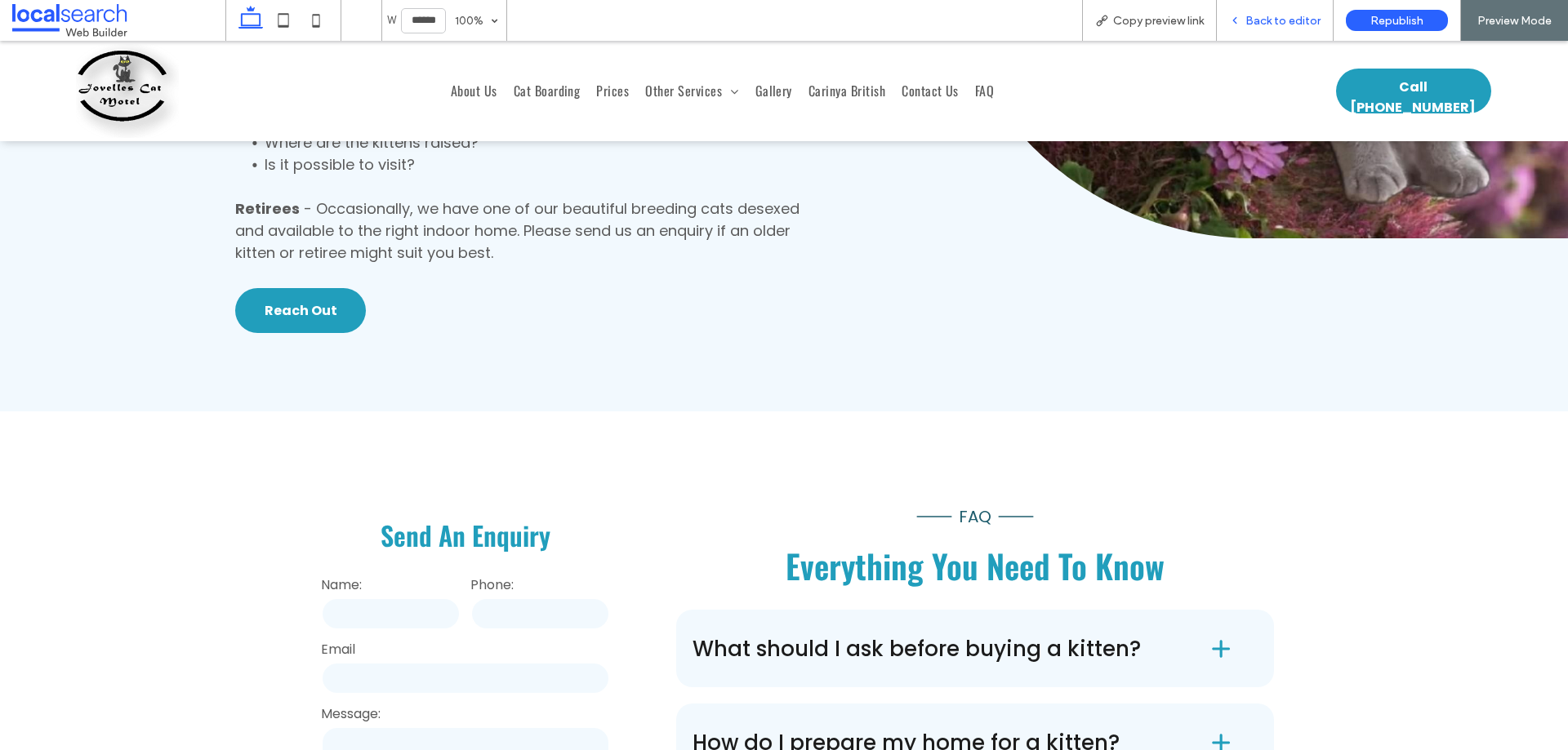
click at [1280, 23] on span "Back to editor" at bounding box center [1283, 21] width 75 height 14
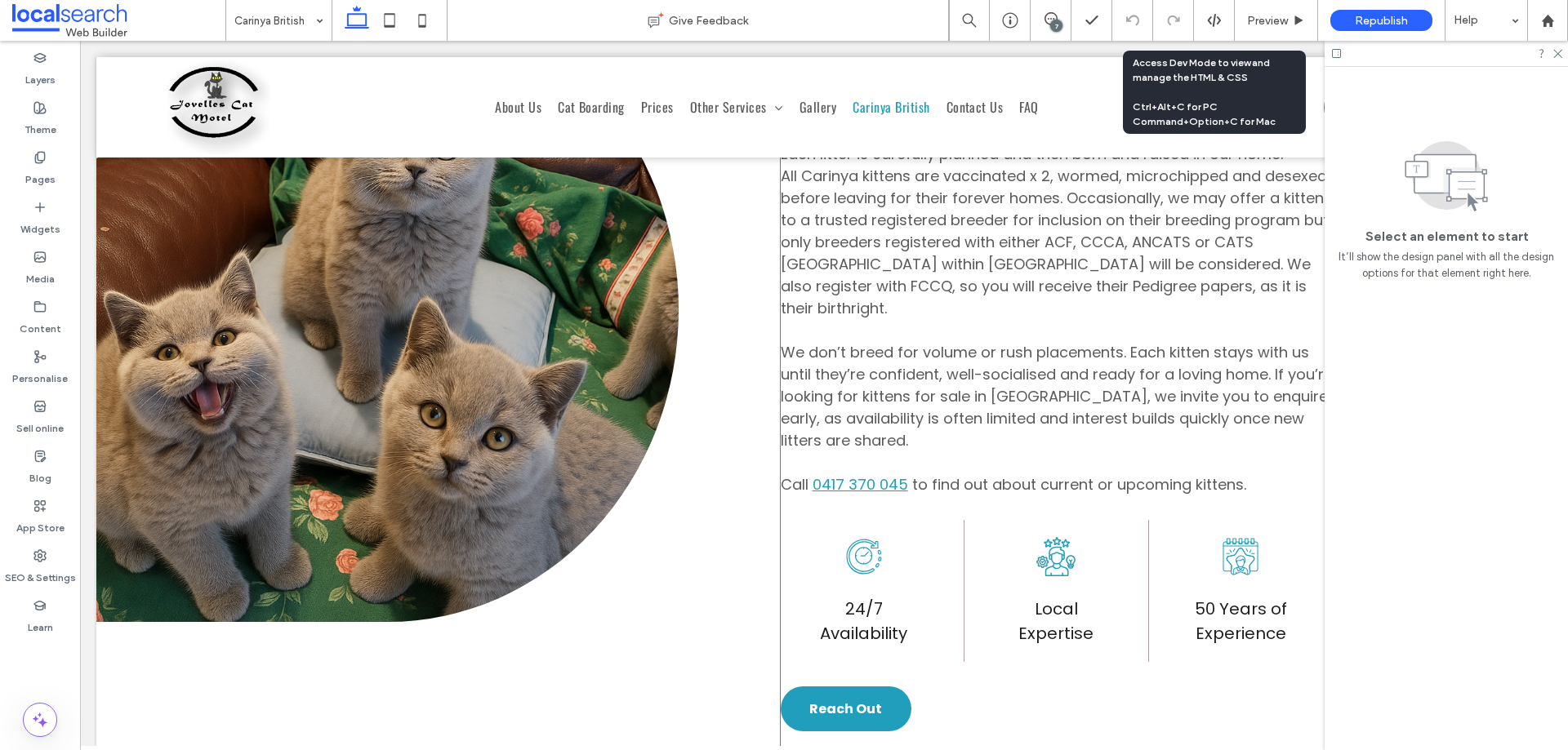
scroll to position [1166, 0]
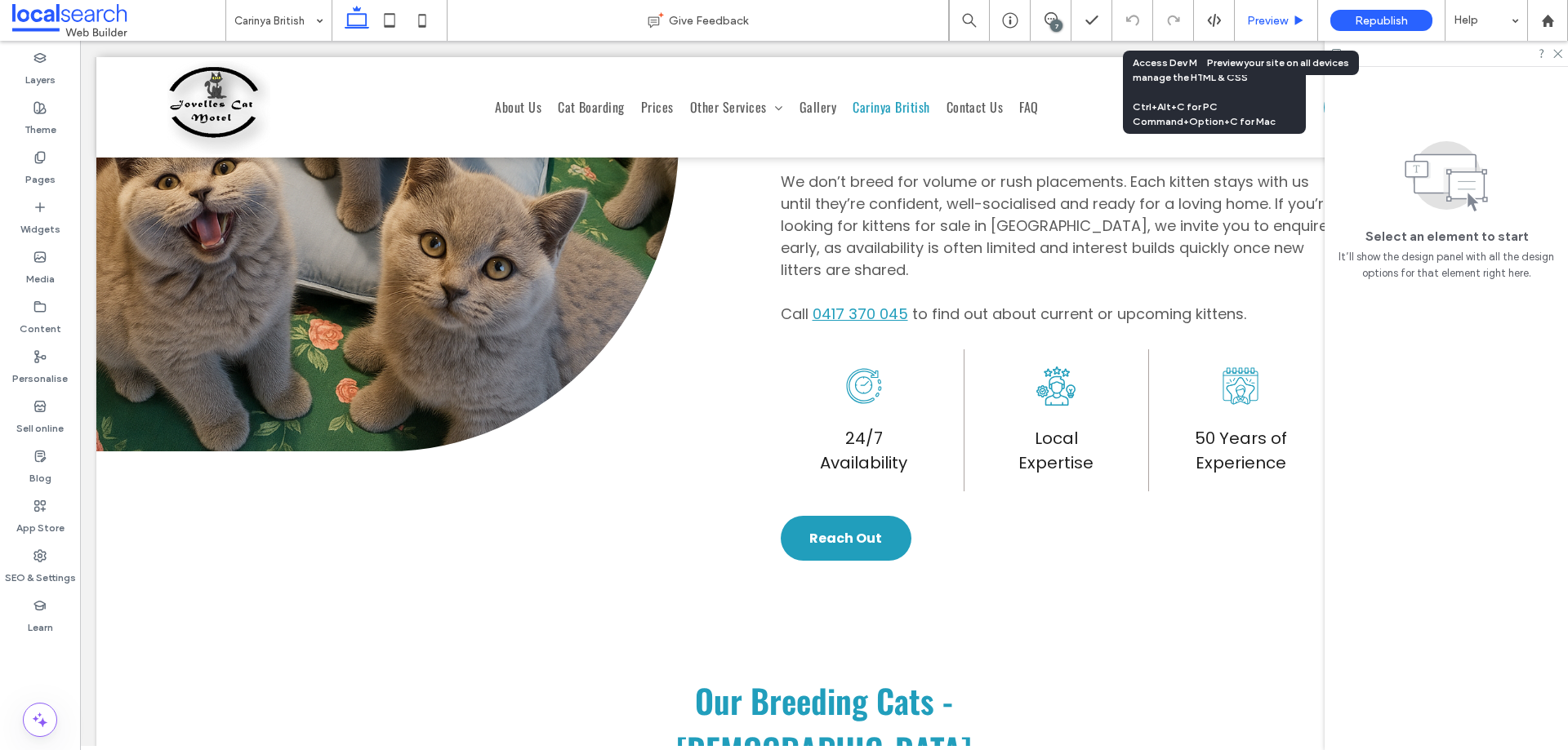
drag, startPoint x: 1271, startPoint y: 18, endPoint x: 820, endPoint y: 356, distance: 563.6
click at [1271, 18] on span "Preview" at bounding box center [1268, 21] width 41 height 14
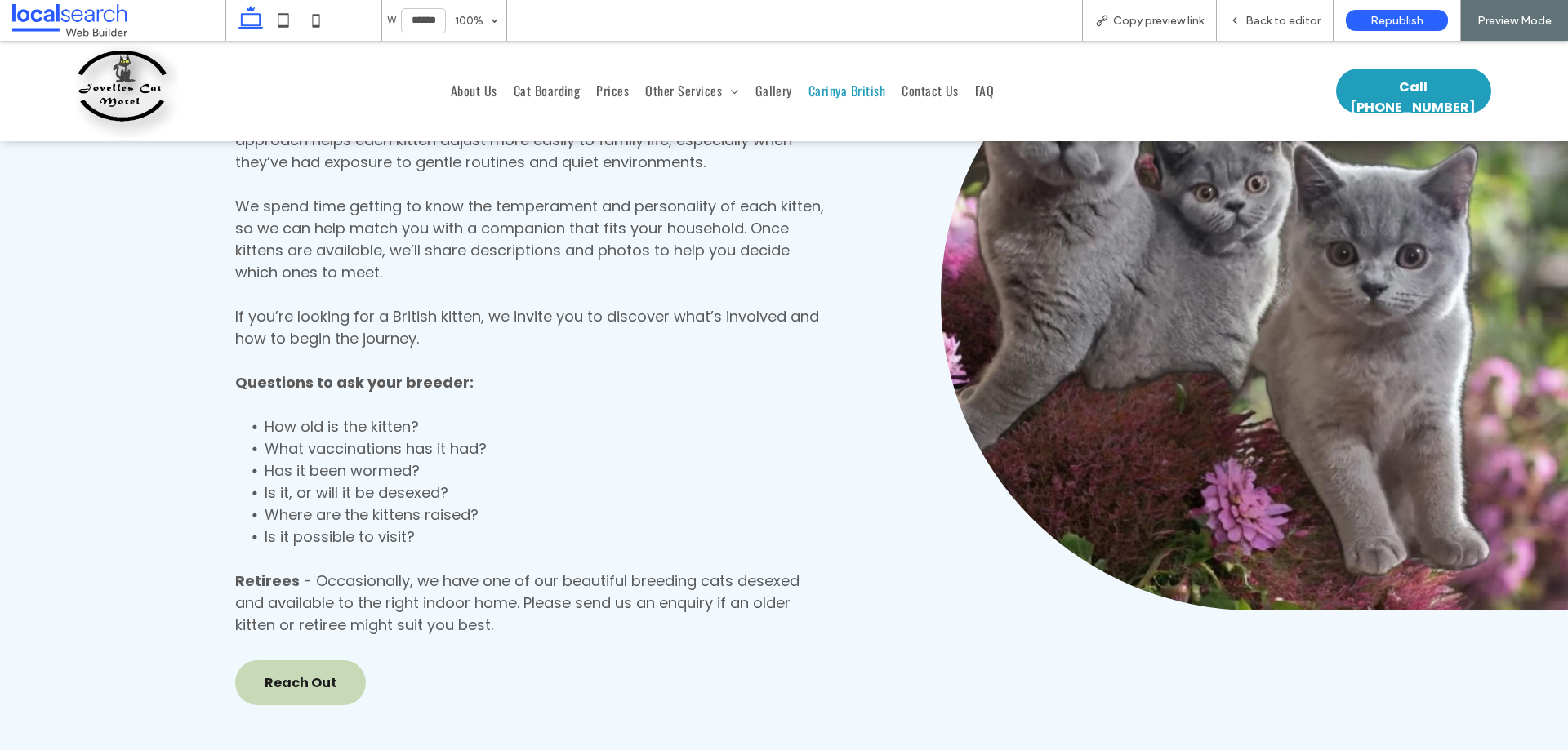
click at [306, 673] on span "Reach Out" at bounding box center [300, 683] width 73 height 20
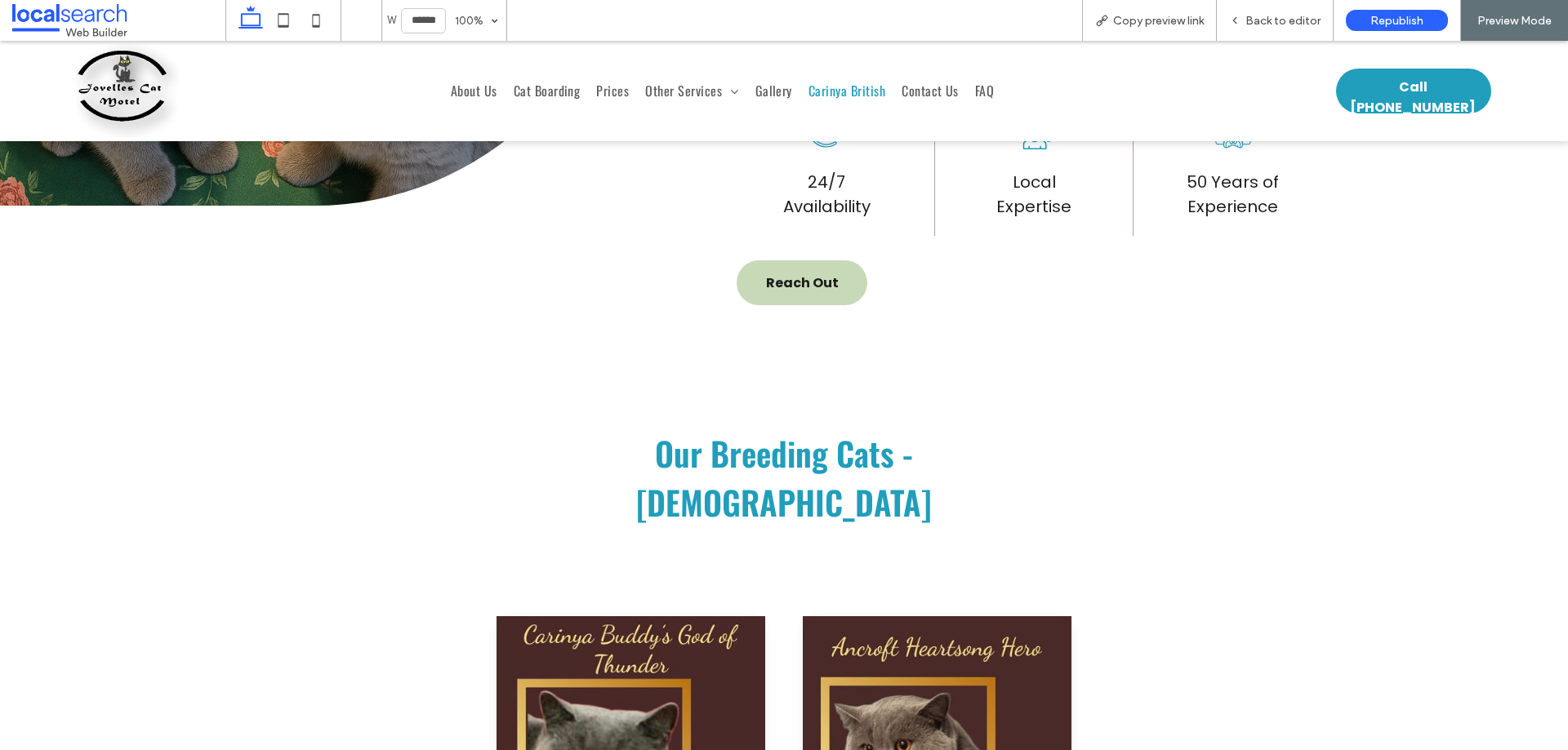
click at [843, 261] on link "Reach Out" at bounding box center [802, 283] width 130 height 45
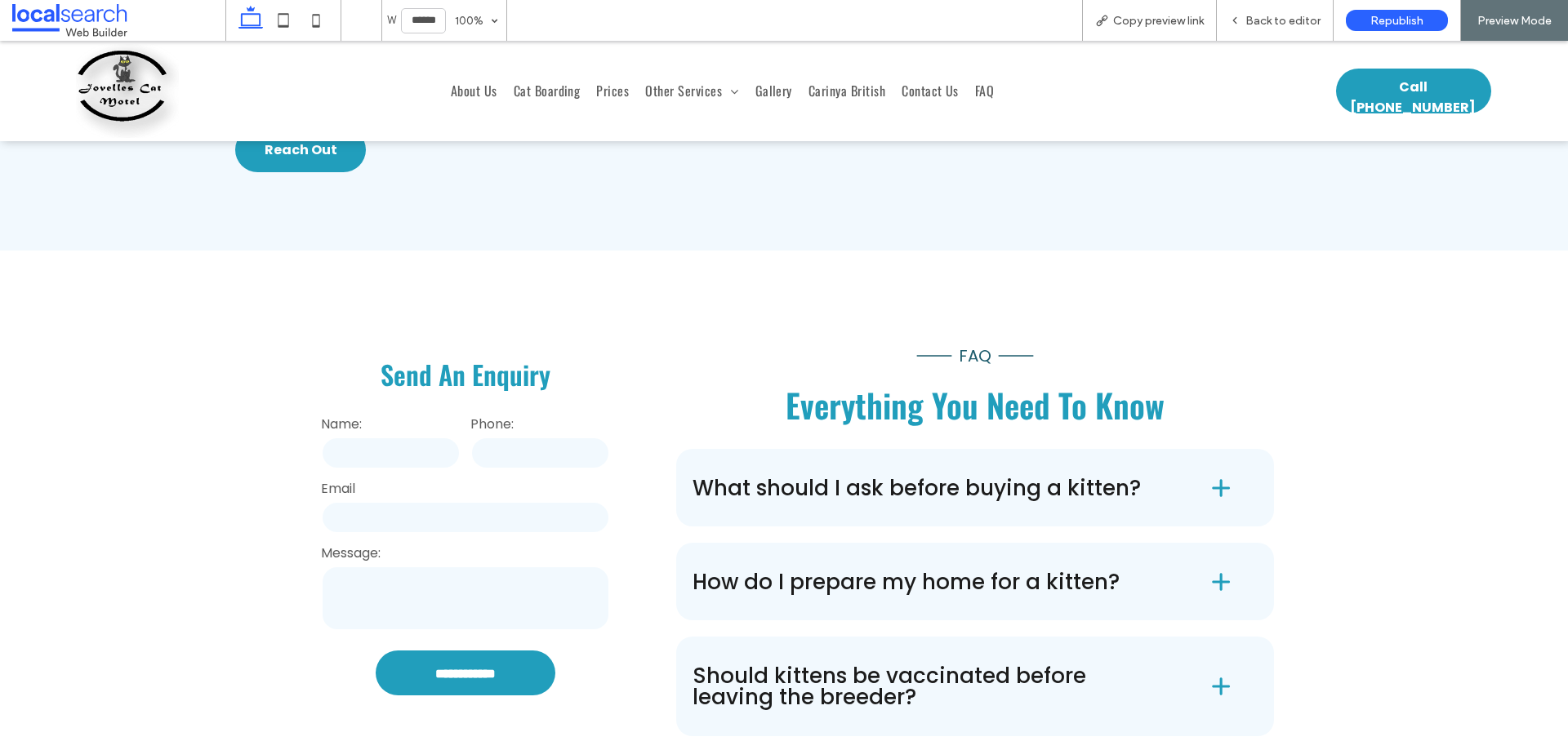
scroll to position [5821, 0]
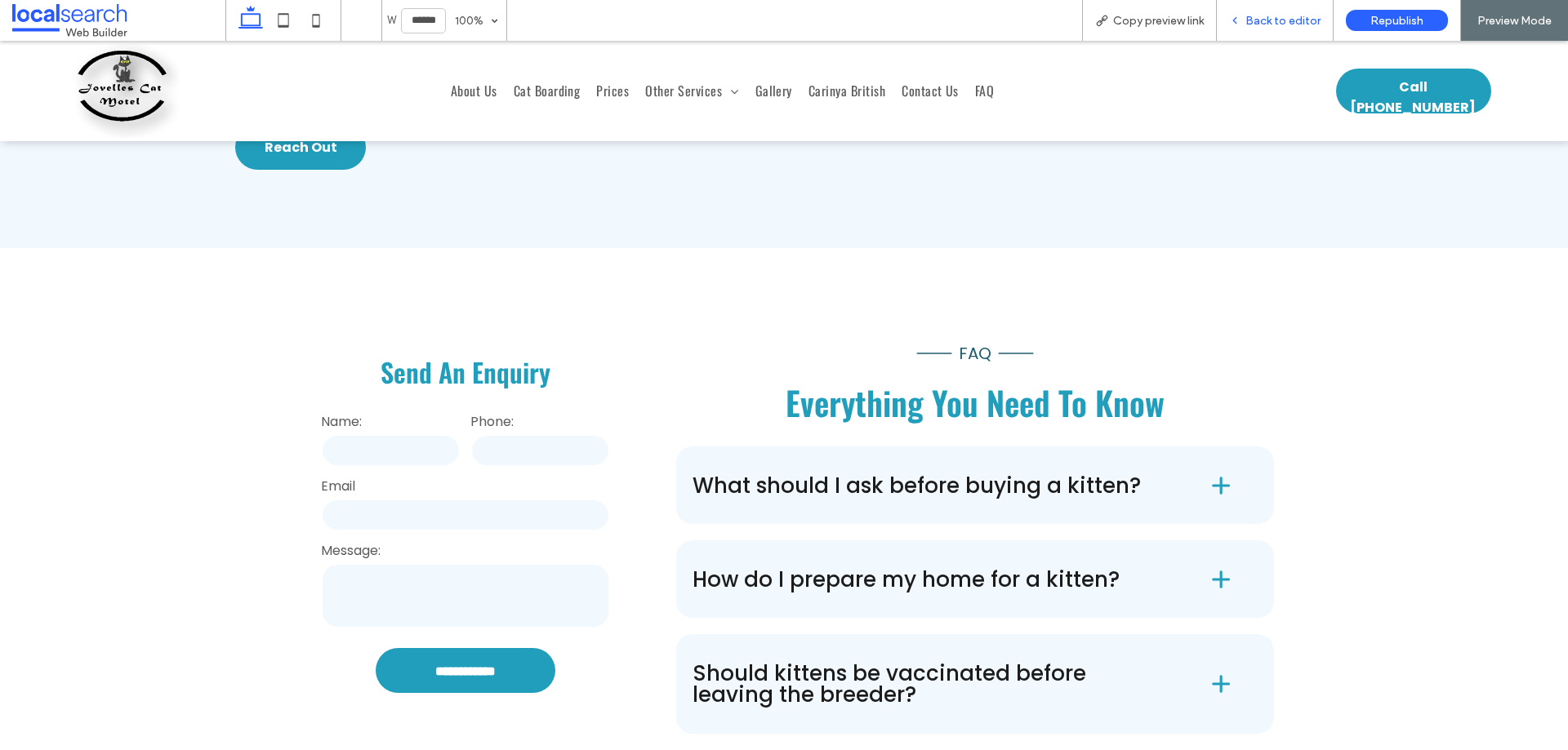
click at [1271, 14] on span "Back to editor" at bounding box center [1283, 21] width 75 height 14
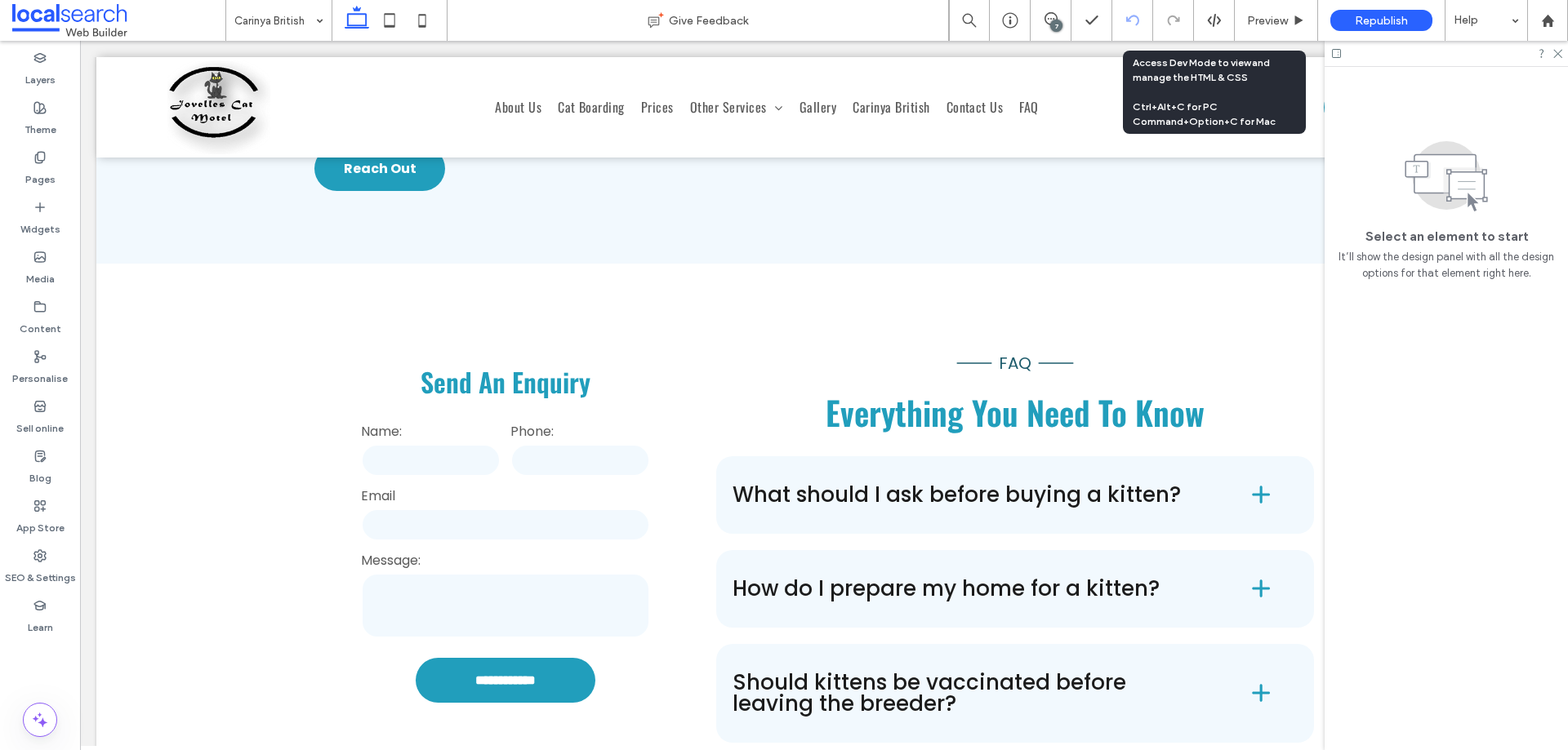
scroll to position [5809, 0]
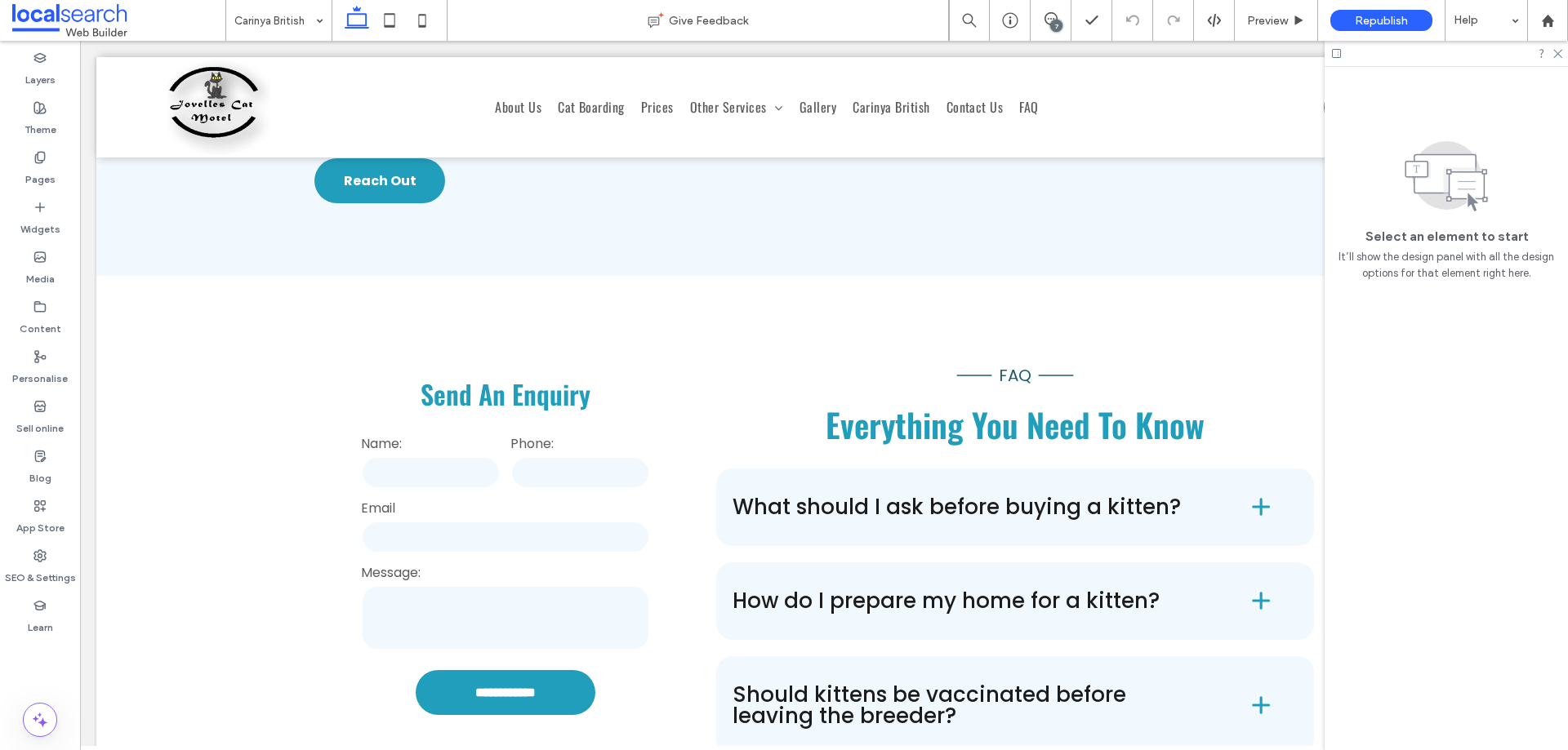
click at [1052, 20] on div "7" at bounding box center [1057, 25] width 12 height 12
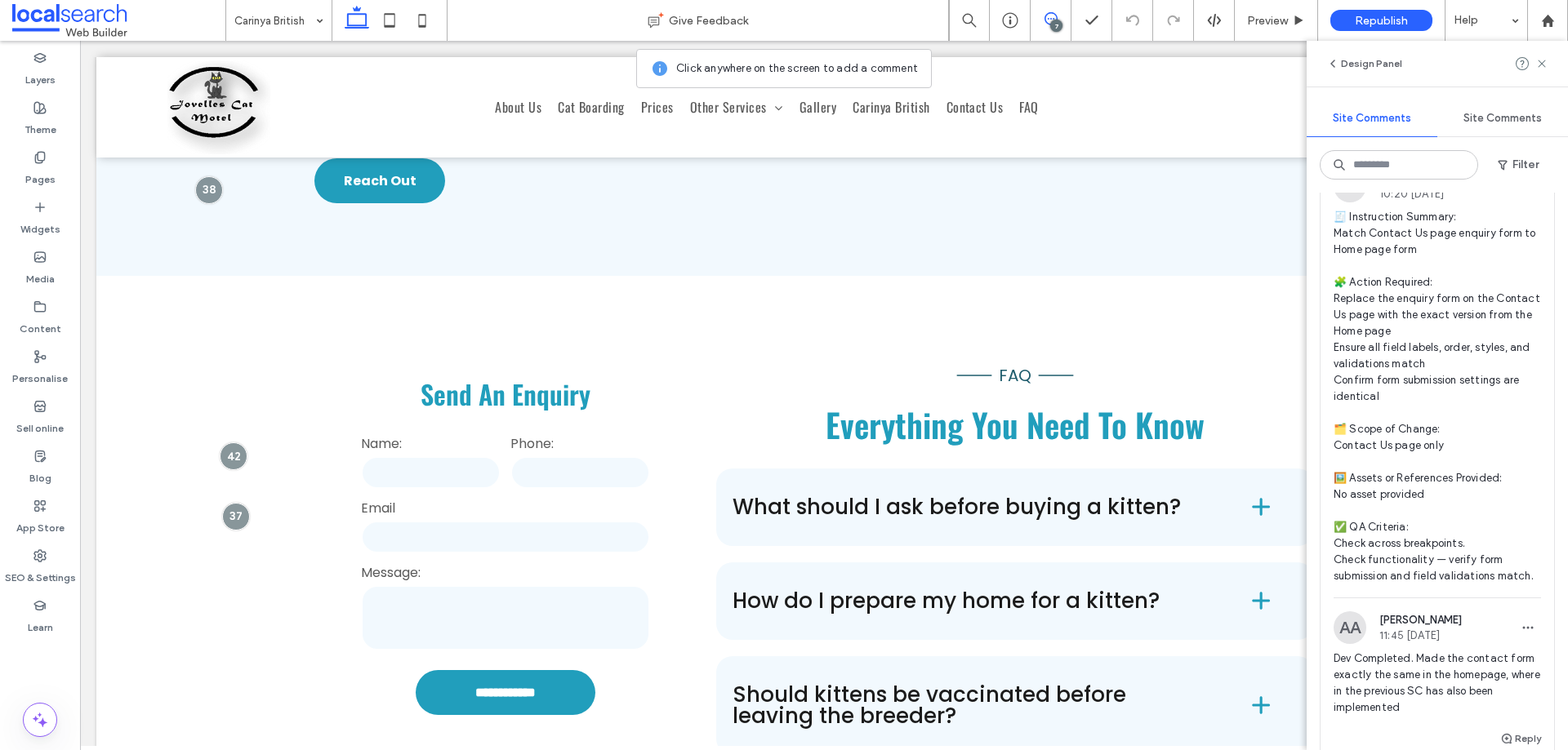
scroll to position [1820, 0]
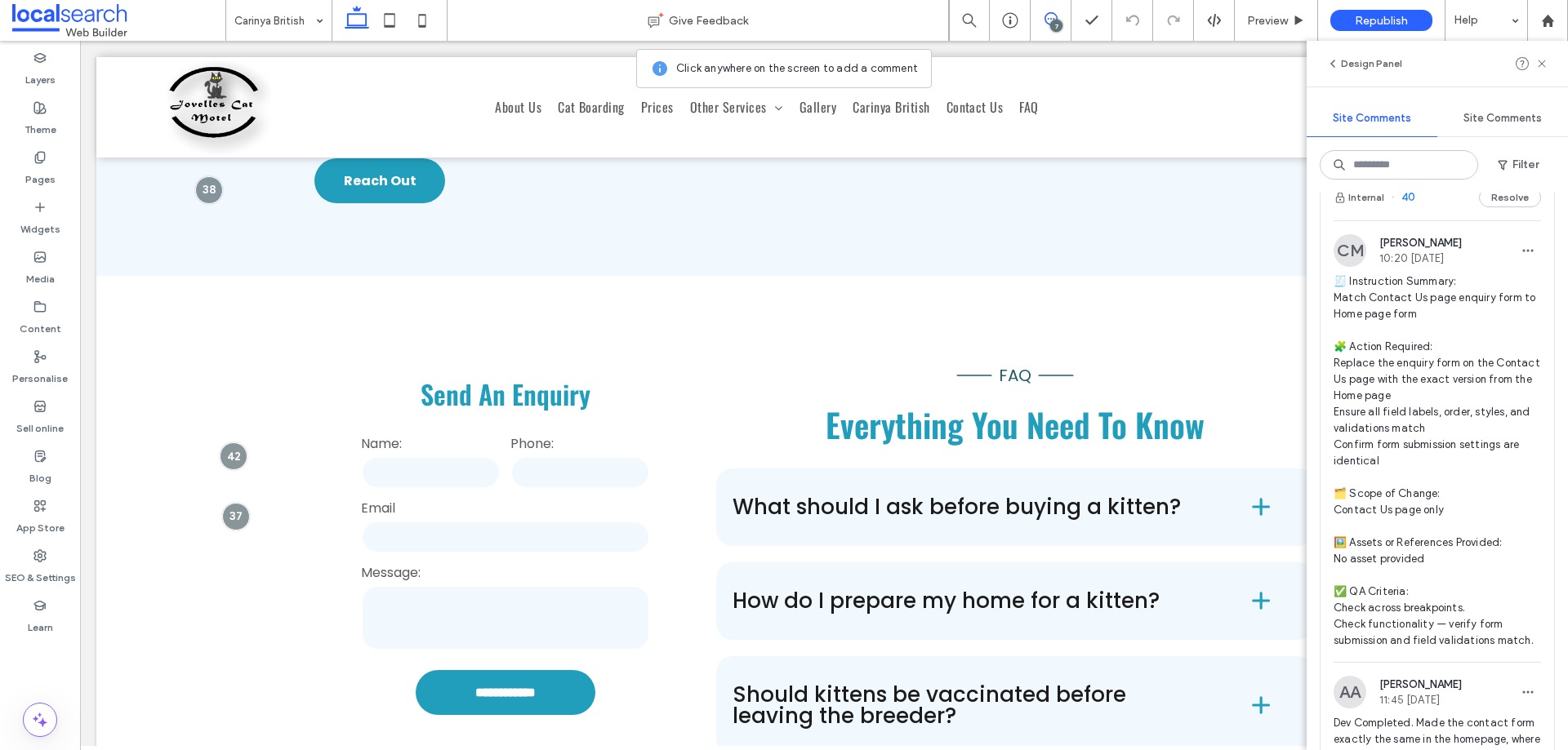
click at [1440, 221] on div "Internal 40 Resolve" at bounding box center [1438, 198] width 234 height 46
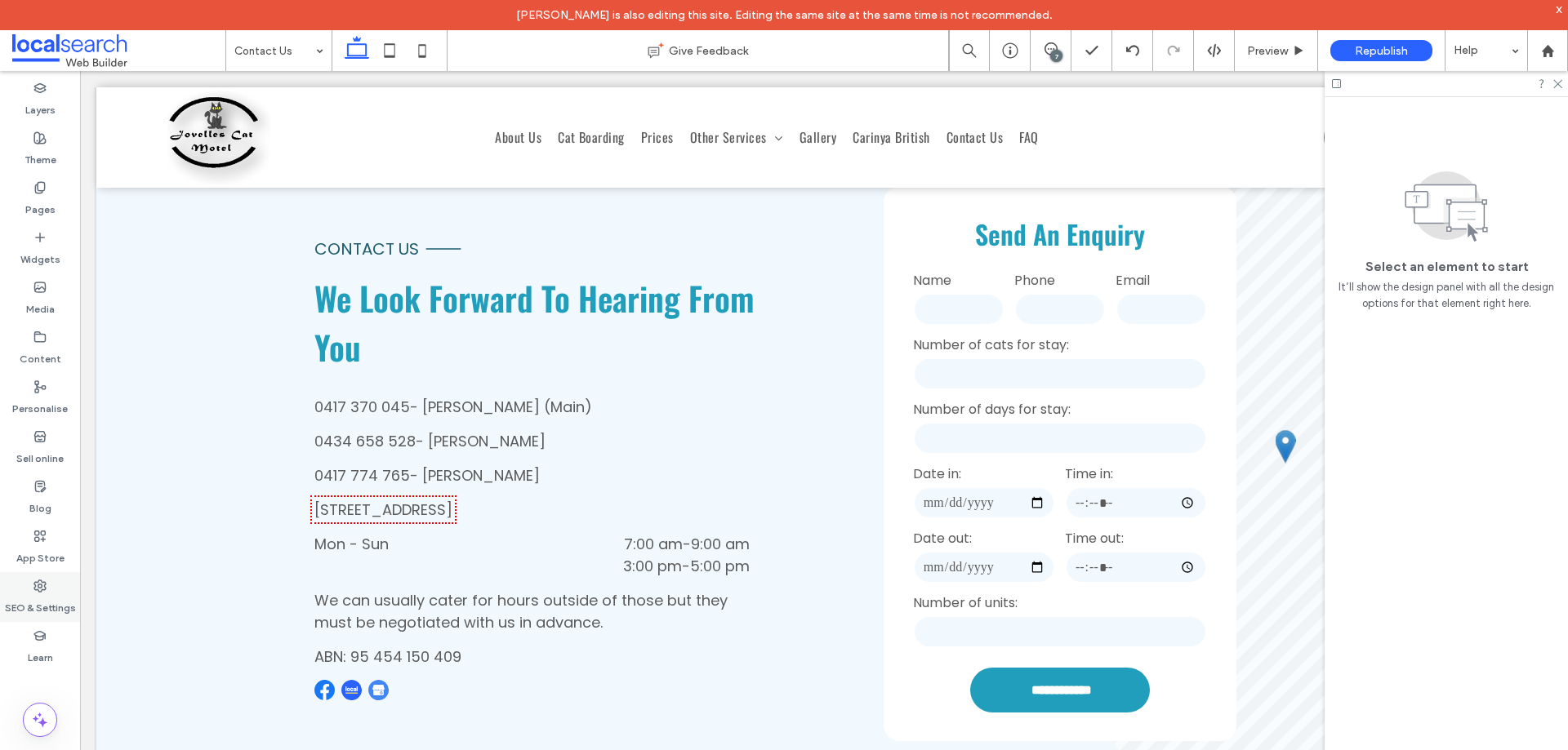
click at [55, 575] on div "SEO & Settings" at bounding box center [39, 597] width 80 height 50
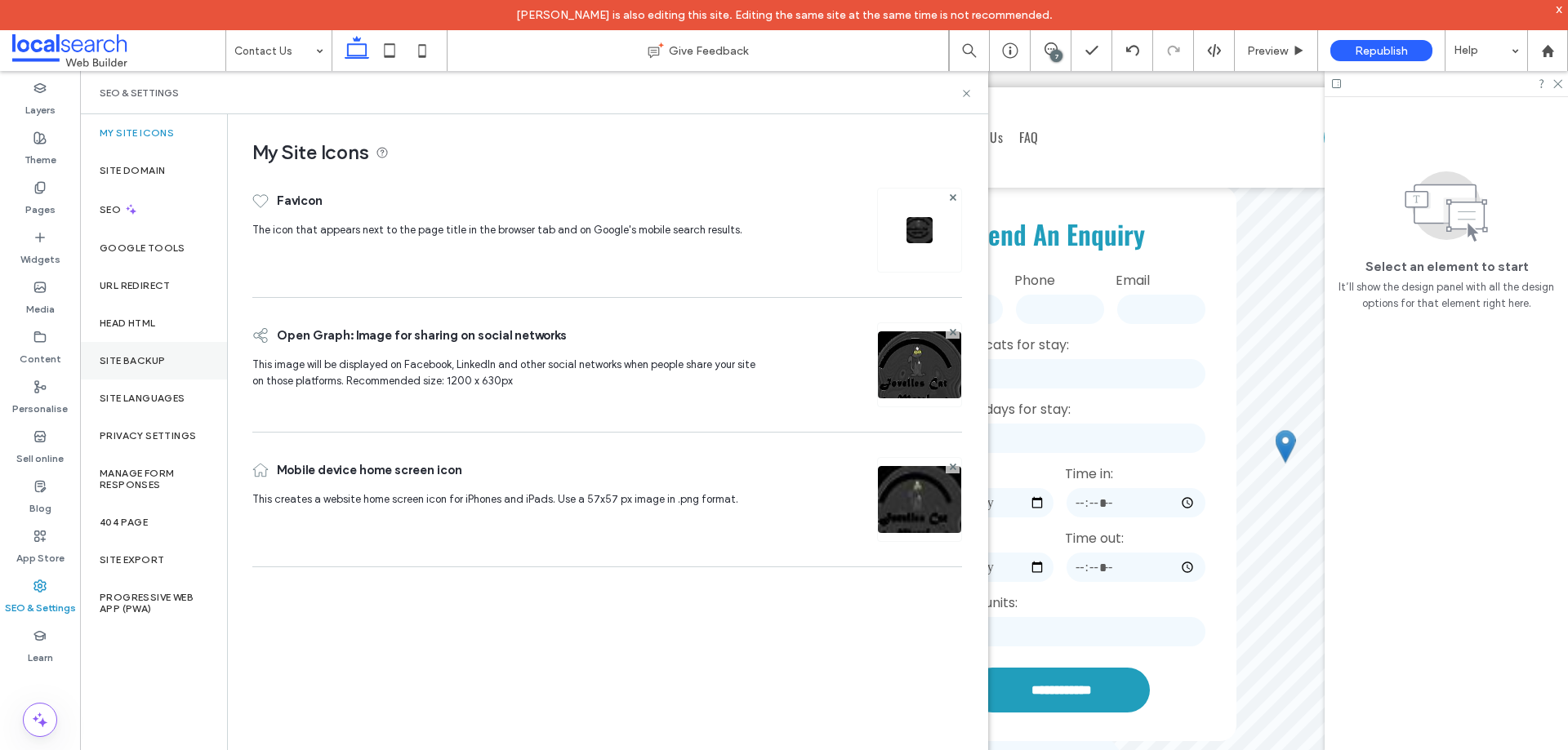
click at [174, 374] on div "Site backup" at bounding box center [153, 361] width 147 height 38
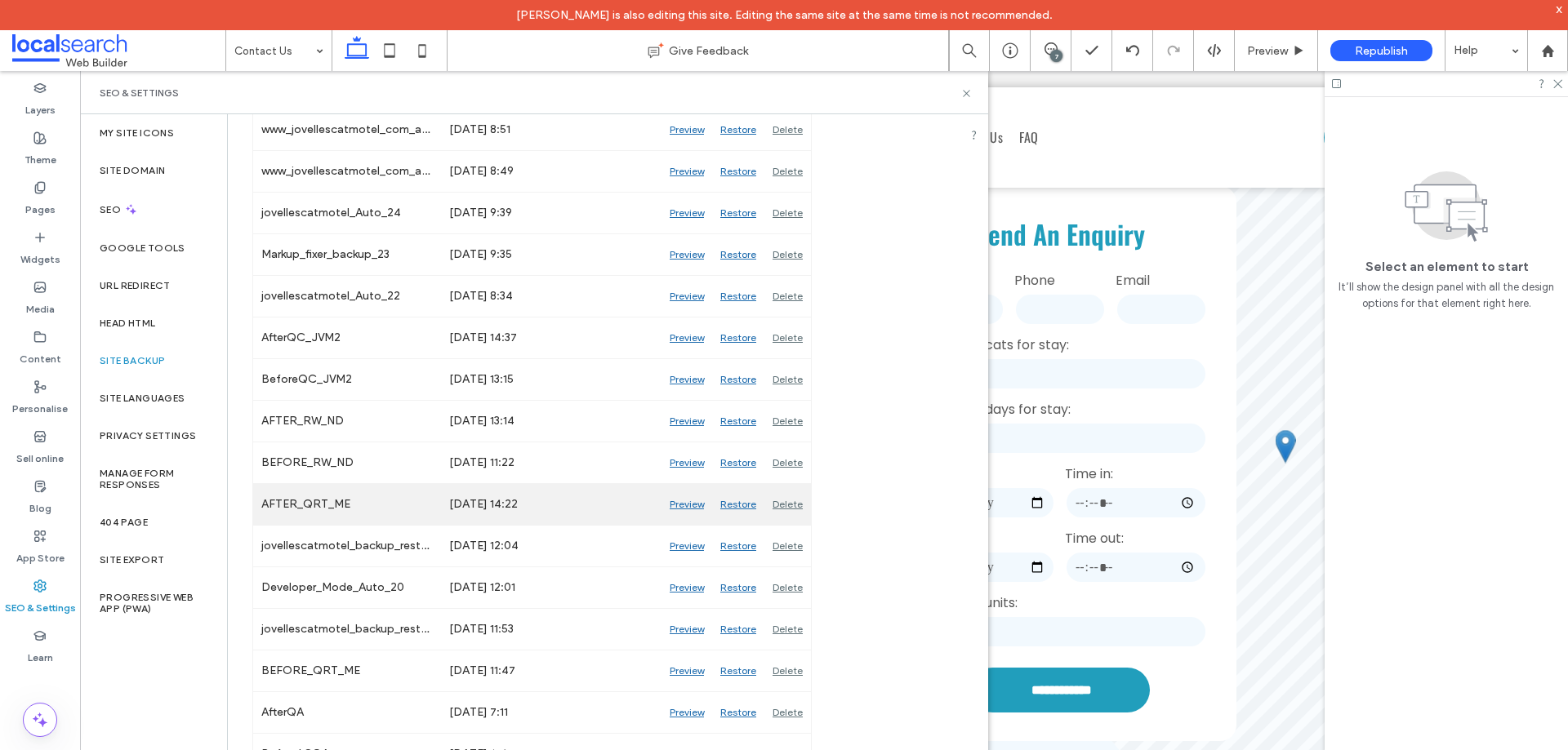
scroll to position [245, 0]
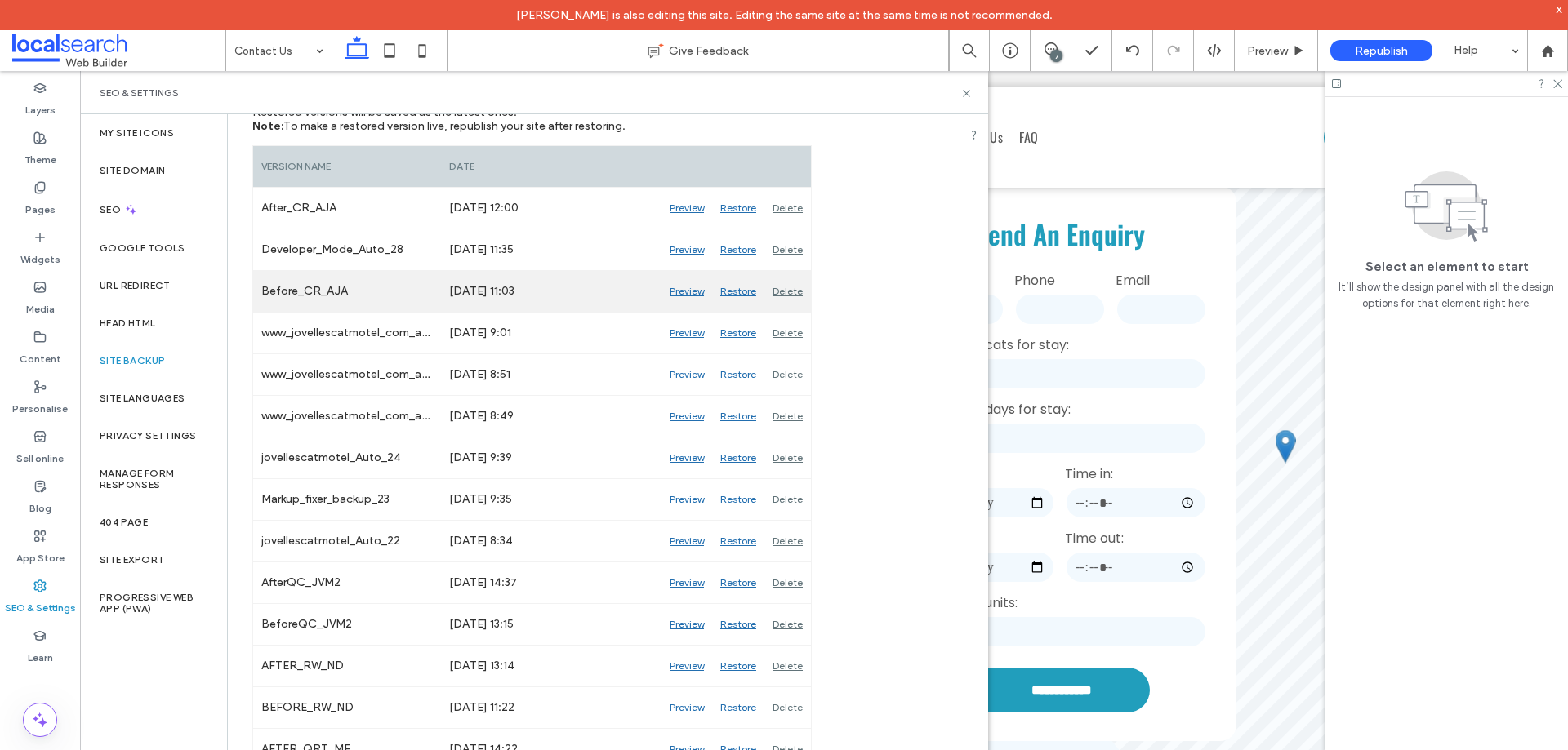
click at [677, 295] on div "Preview" at bounding box center [687, 291] width 51 height 41
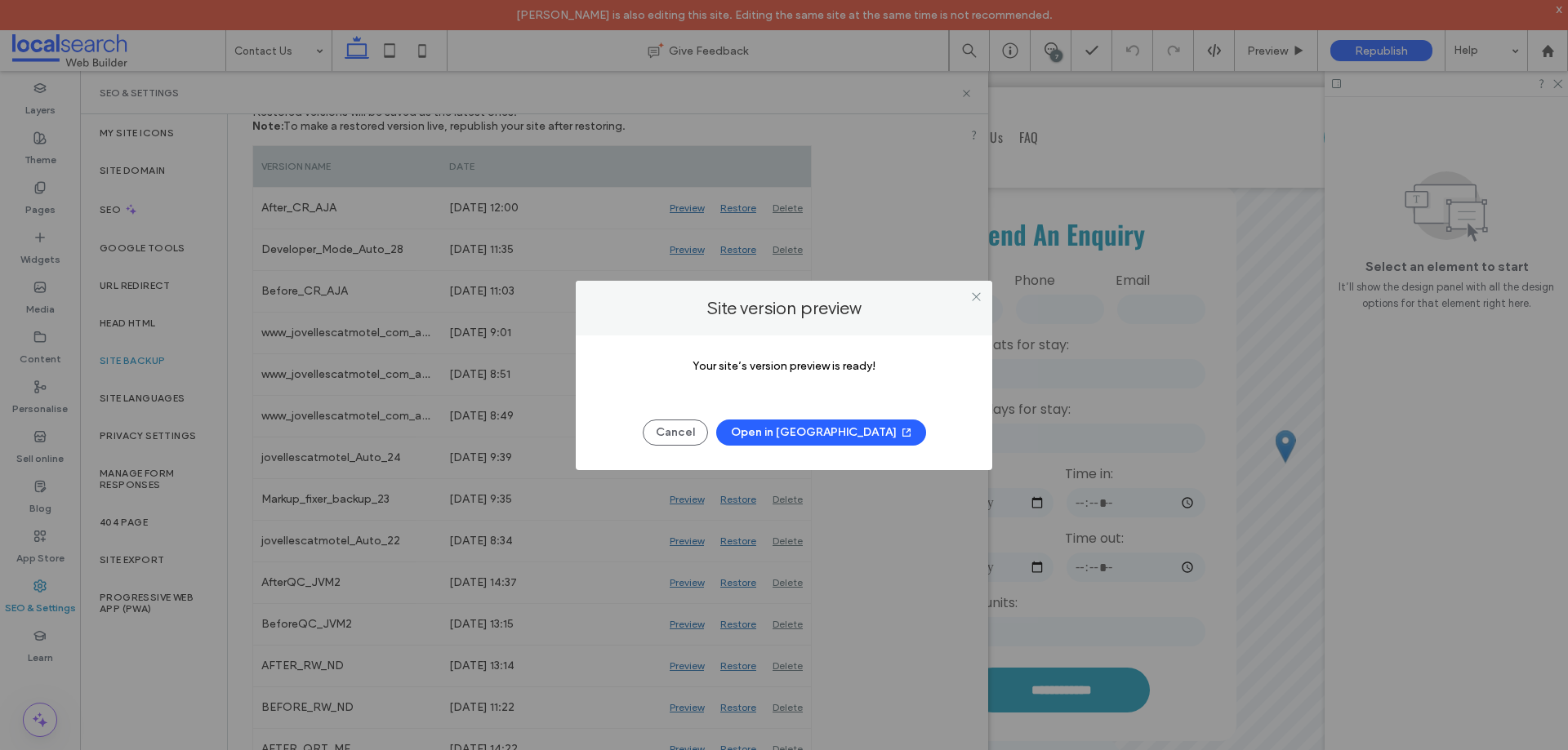
click at [823, 435] on button "Open in New Tab" at bounding box center [821, 433] width 210 height 26
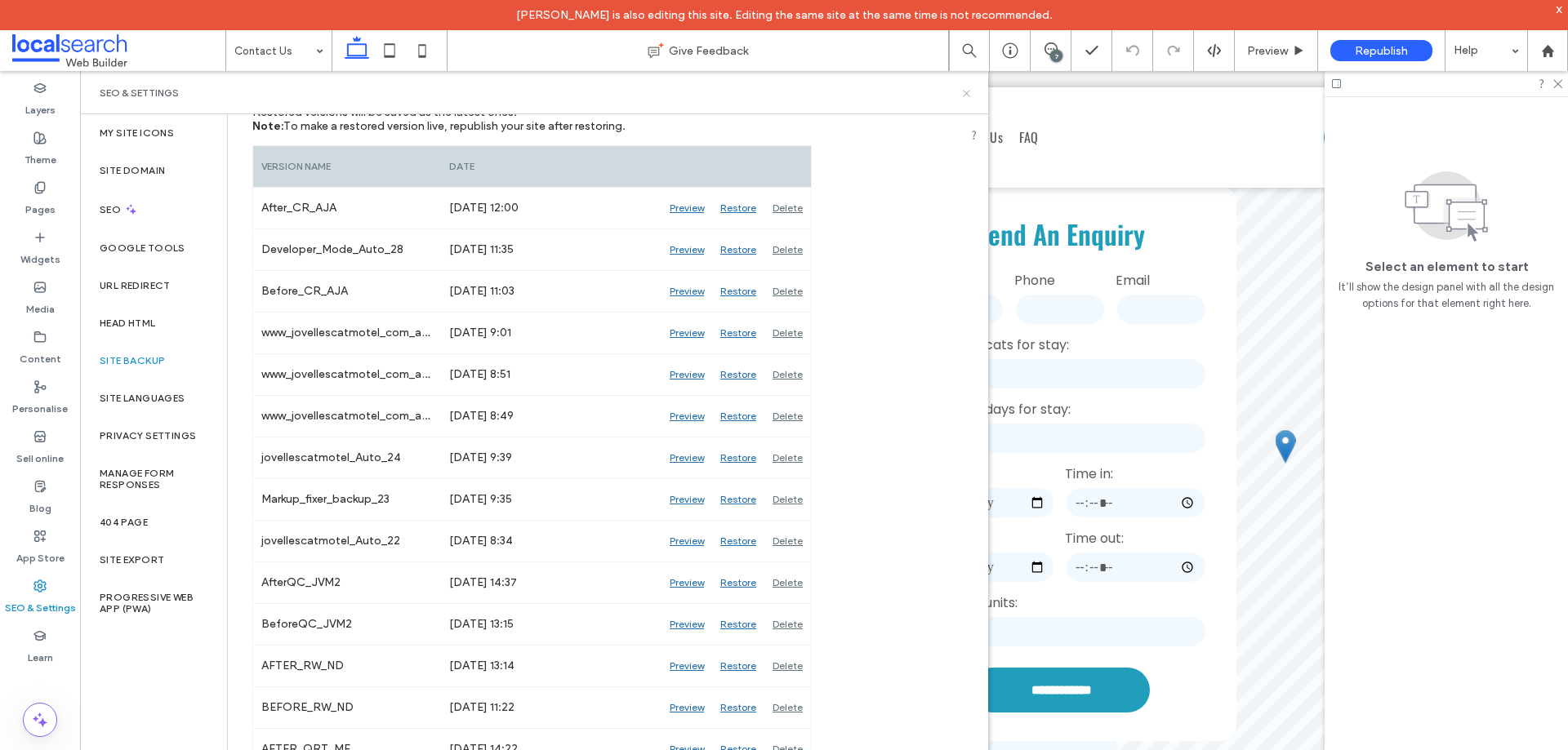
click at [965, 90] on icon at bounding box center [967, 94] width 12 height 12
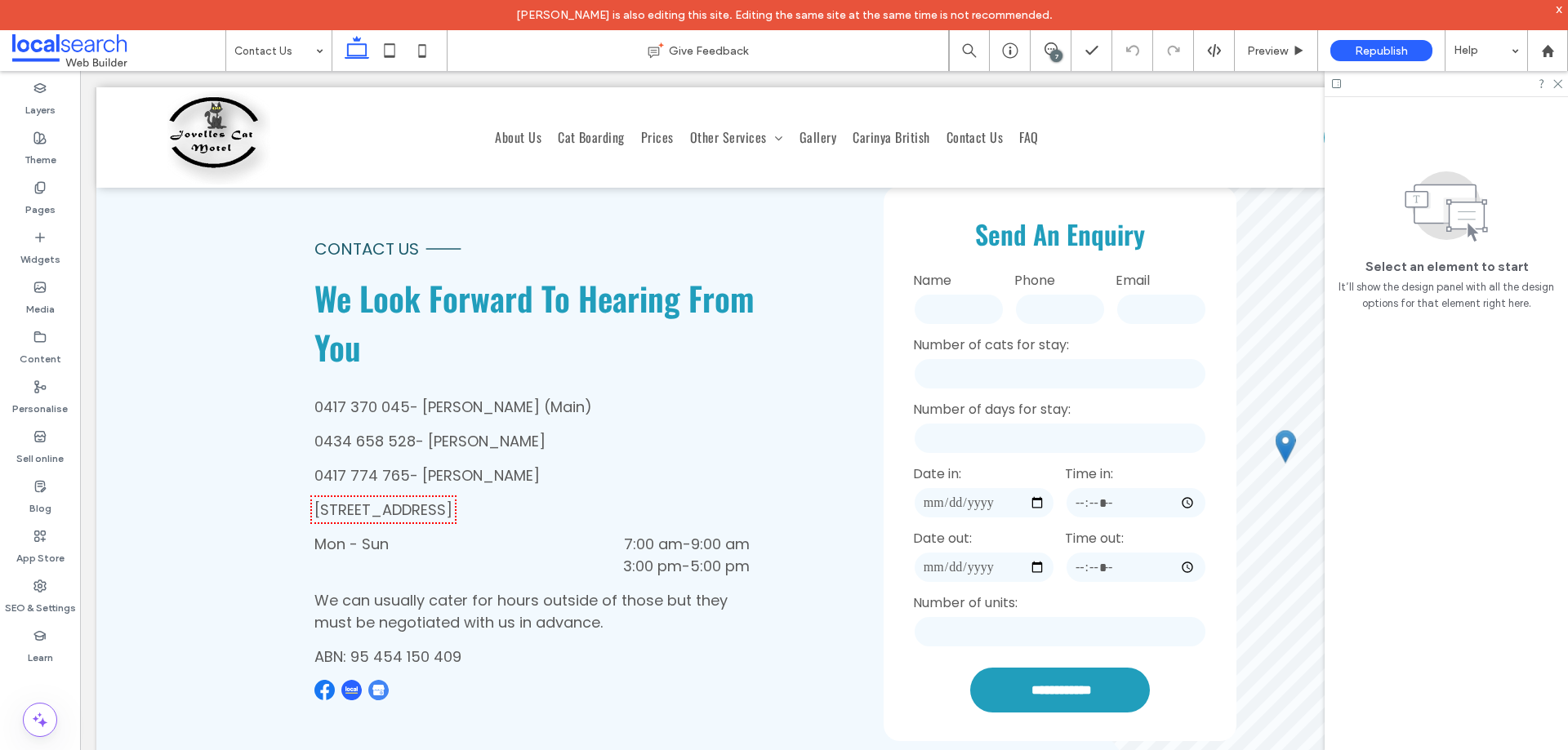
click at [1057, 47] on use at bounding box center [1051, 49] width 13 height 13
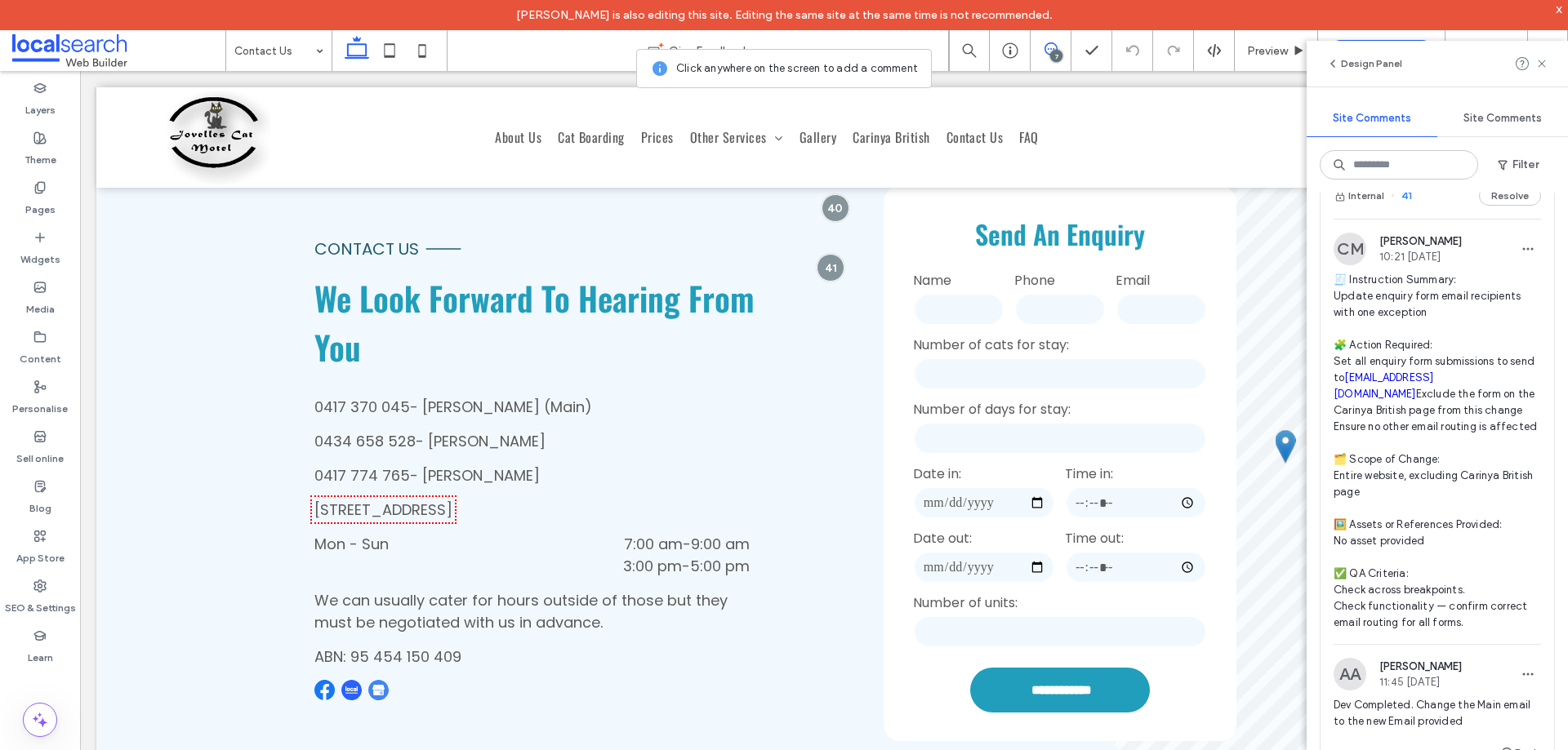
scroll to position [1143, 0]
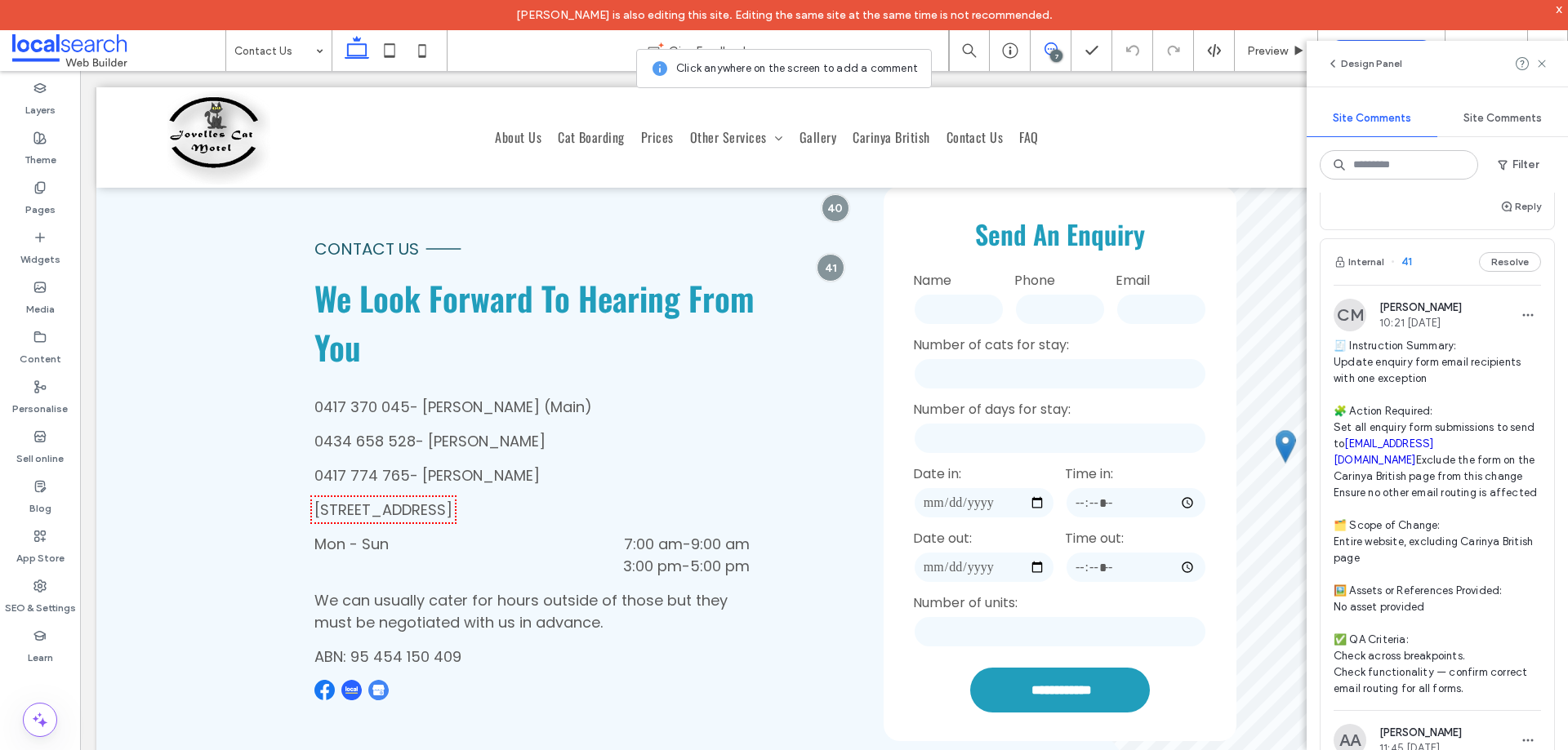
click at [1441, 285] on div "Internal 41 Resolve" at bounding box center [1438, 262] width 234 height 46
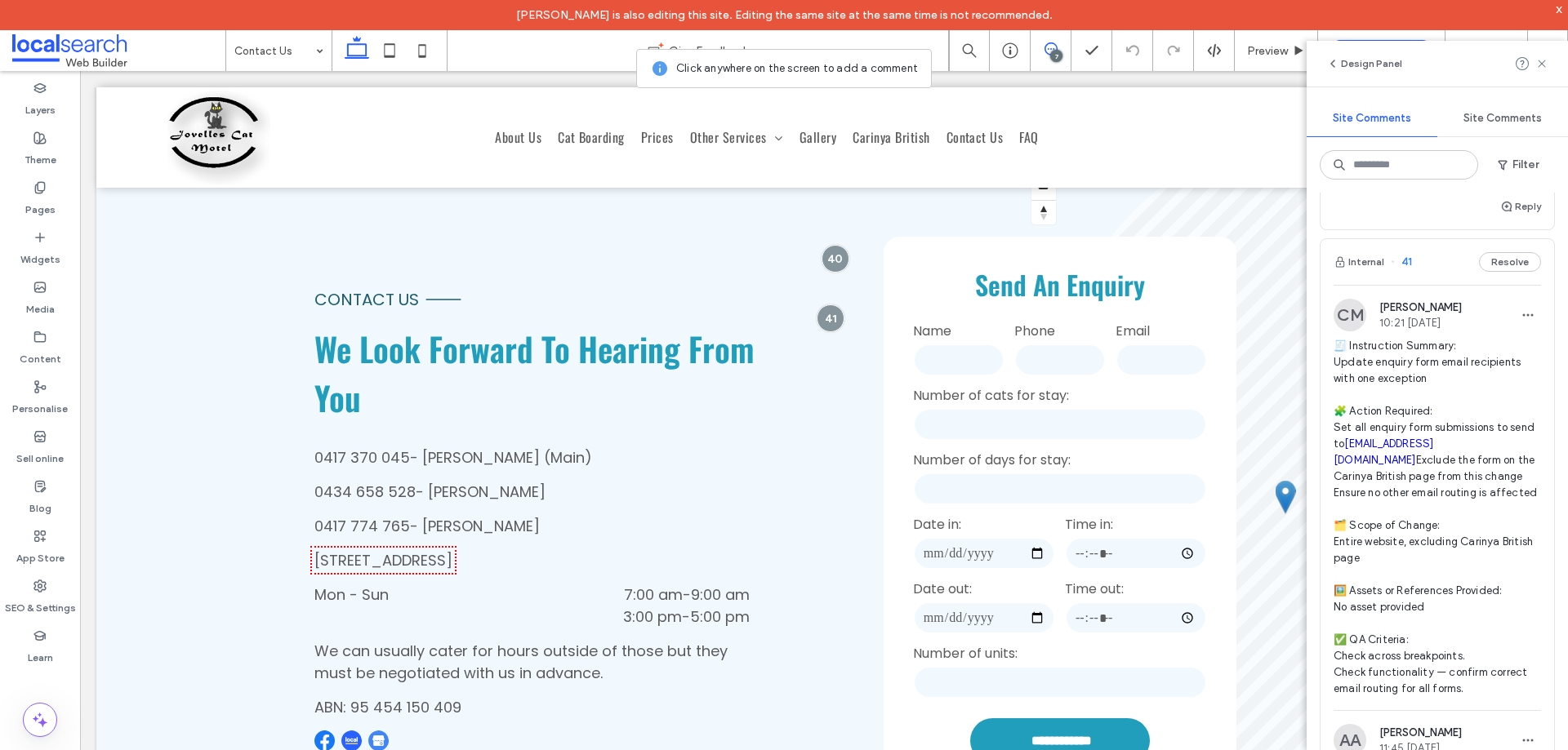
scroll to position [404, 0]
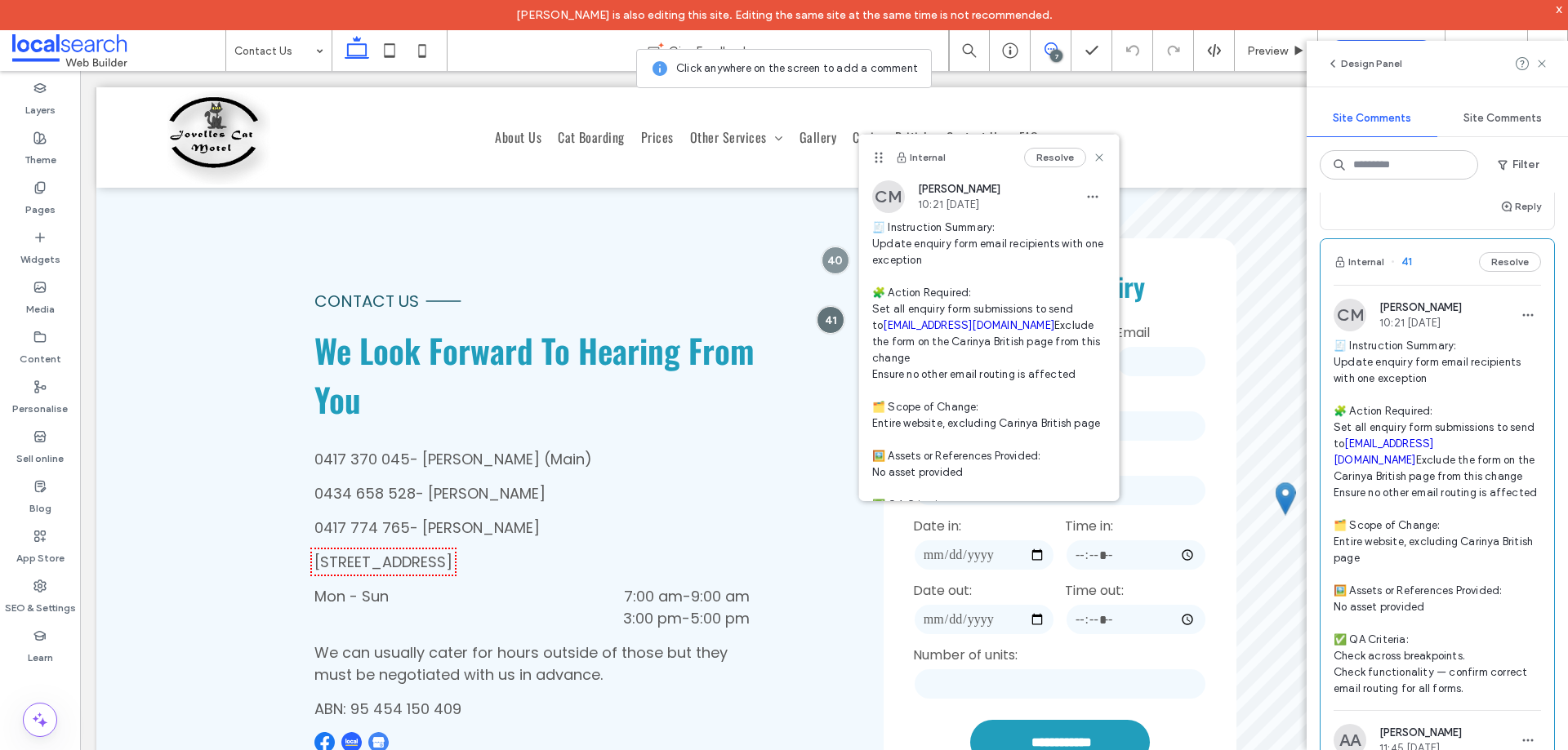
drag, startPoint x: 1512, startPoint y: 510, endPoint x: 1336, endPoint y: 515, distance: 176.1
click at [1336, 515] on span "🧾 Instruction Summary: Update enquiry form email recipients with one exception …" at bounding box center [1438, 517] width 207 height 360
copy link "[EMAIL_ADDRESS][DOMAIN_NAME]"
click at [1547, 55] on span at bounding box center [1542, 64] width 13 height 19
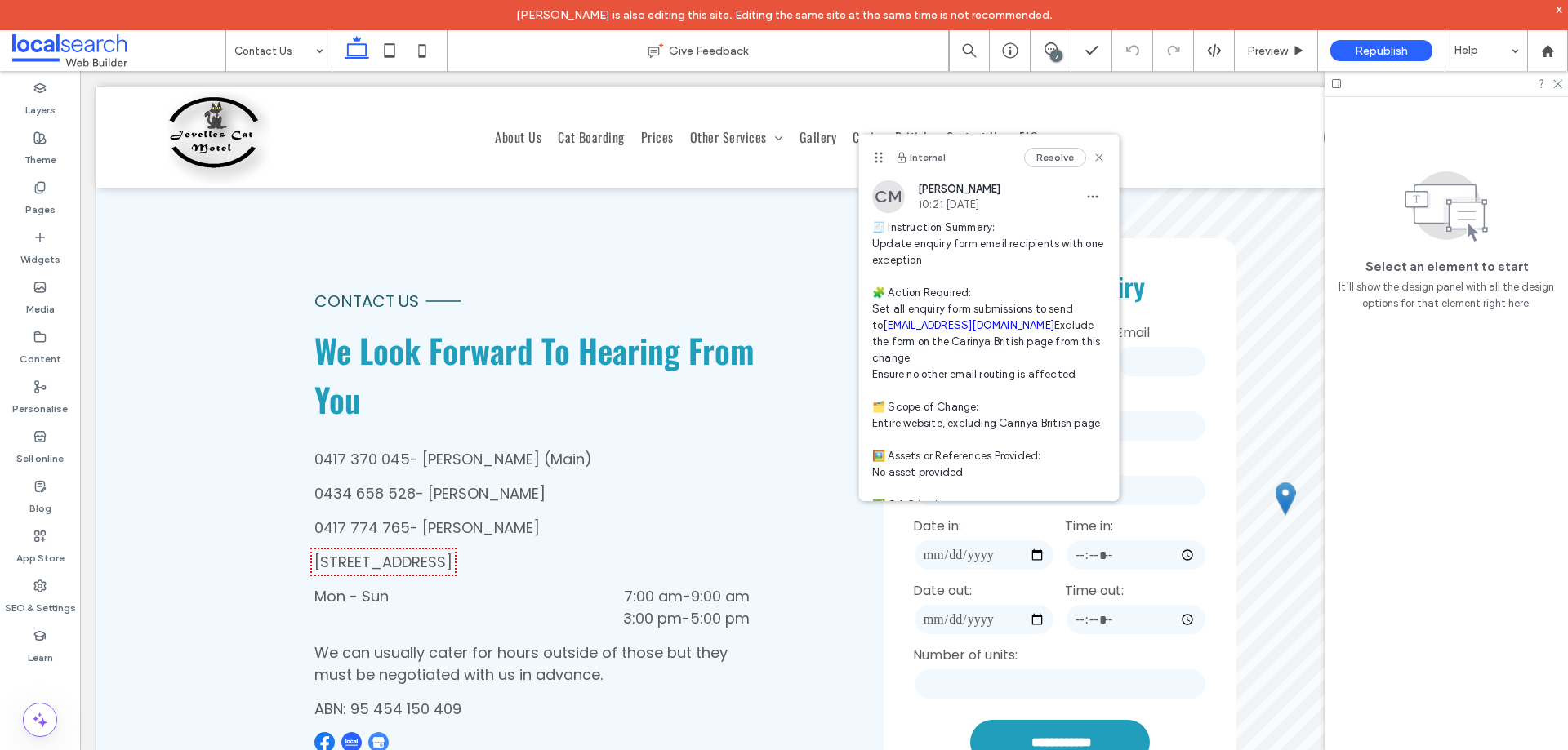
scroll to position [0, 0]
click at [1093, 158] on icon at bounding box center [1099, 158] width 13 height 13
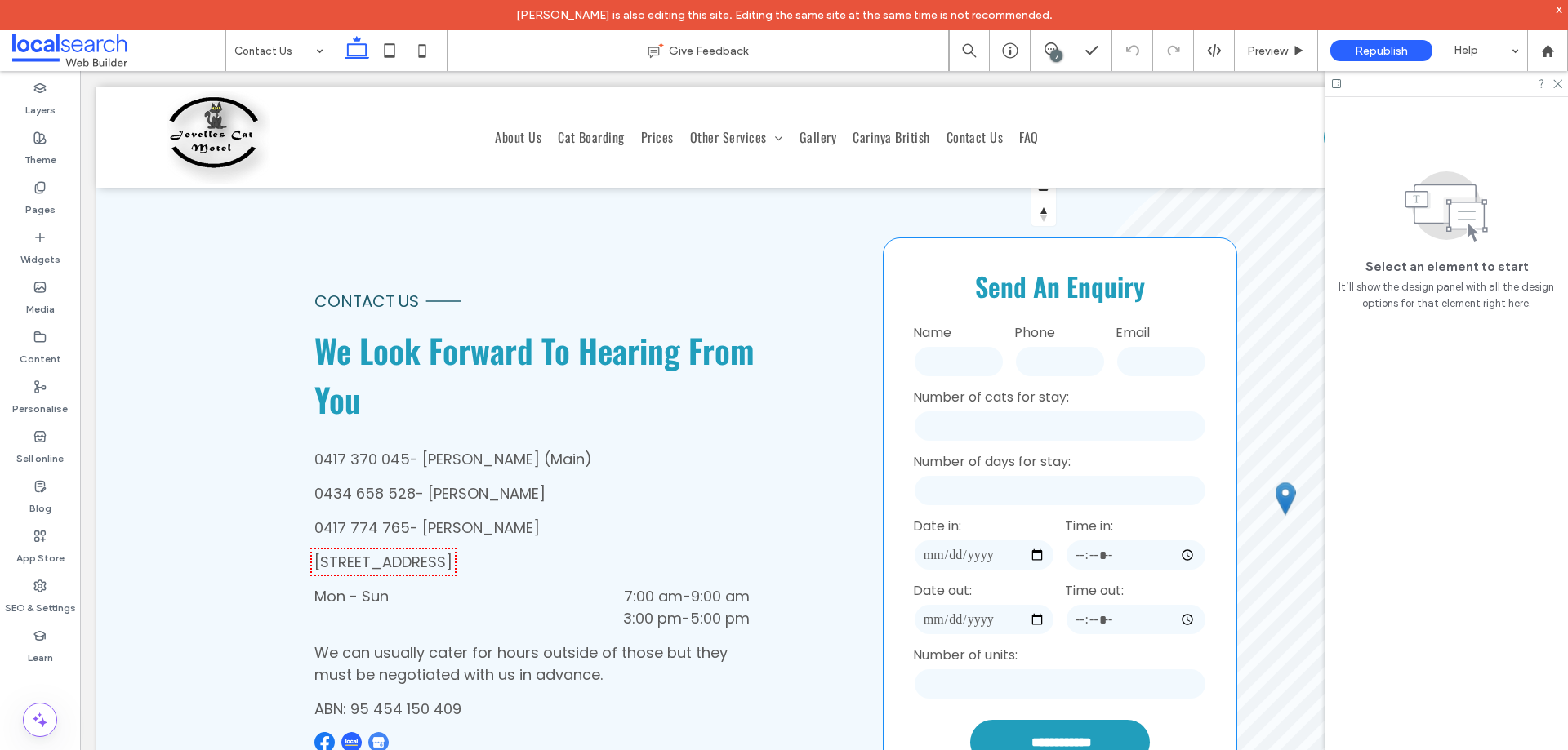
click at [1075, 353] on input "tel" at bounding box center [1060, 361] width 91 height 32
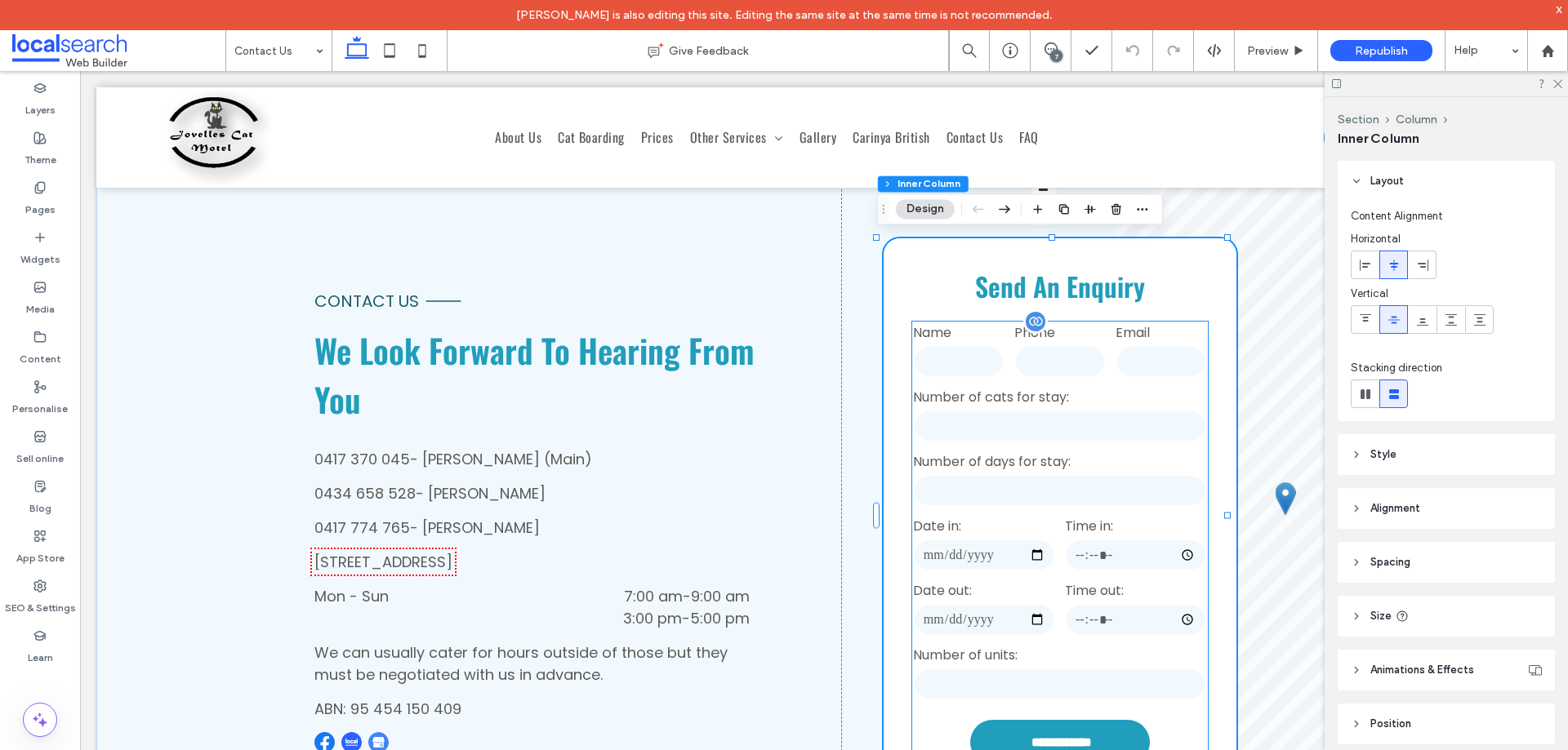
click at [1067, 353] on input "tel" at bounding box center [1060, 361] width 91 height 32
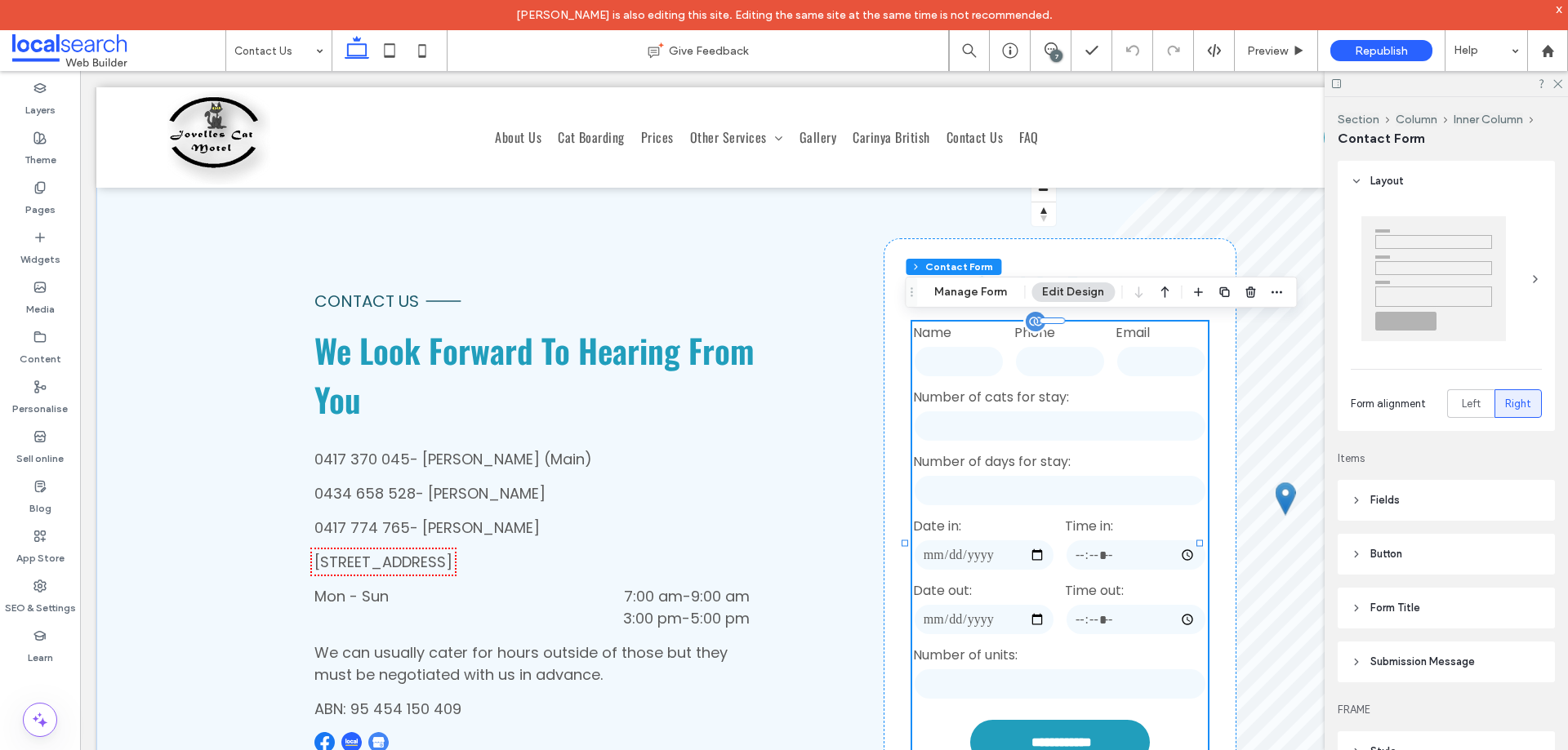
type input "*"
type input "***"
type input "**"
click at [999, 298] on button "Manage Form" at bounding box center [970, 292] width 94 height 19
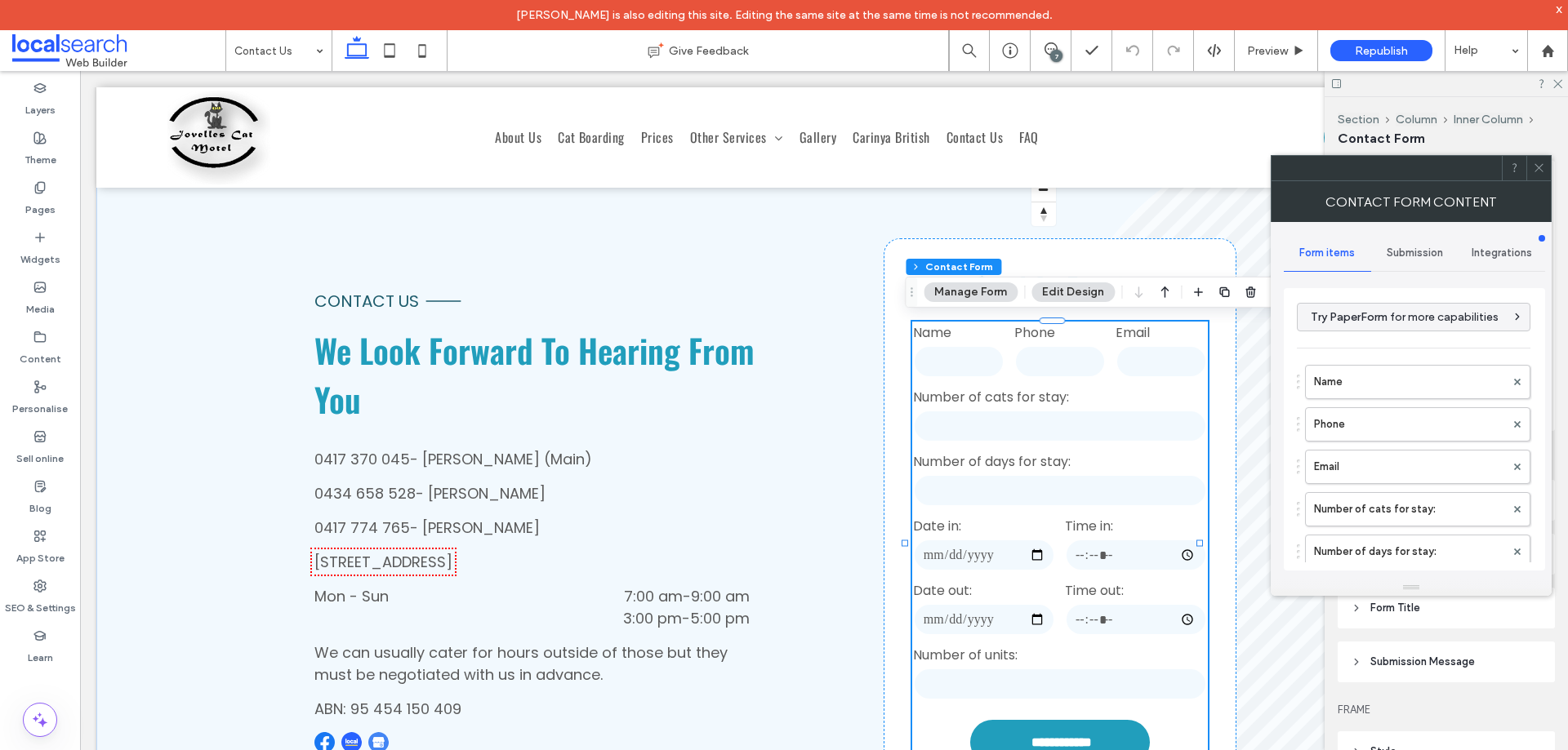
click at [1396, 238] on div "Submission" at bounding box center [1416, 253] width 88 height 36
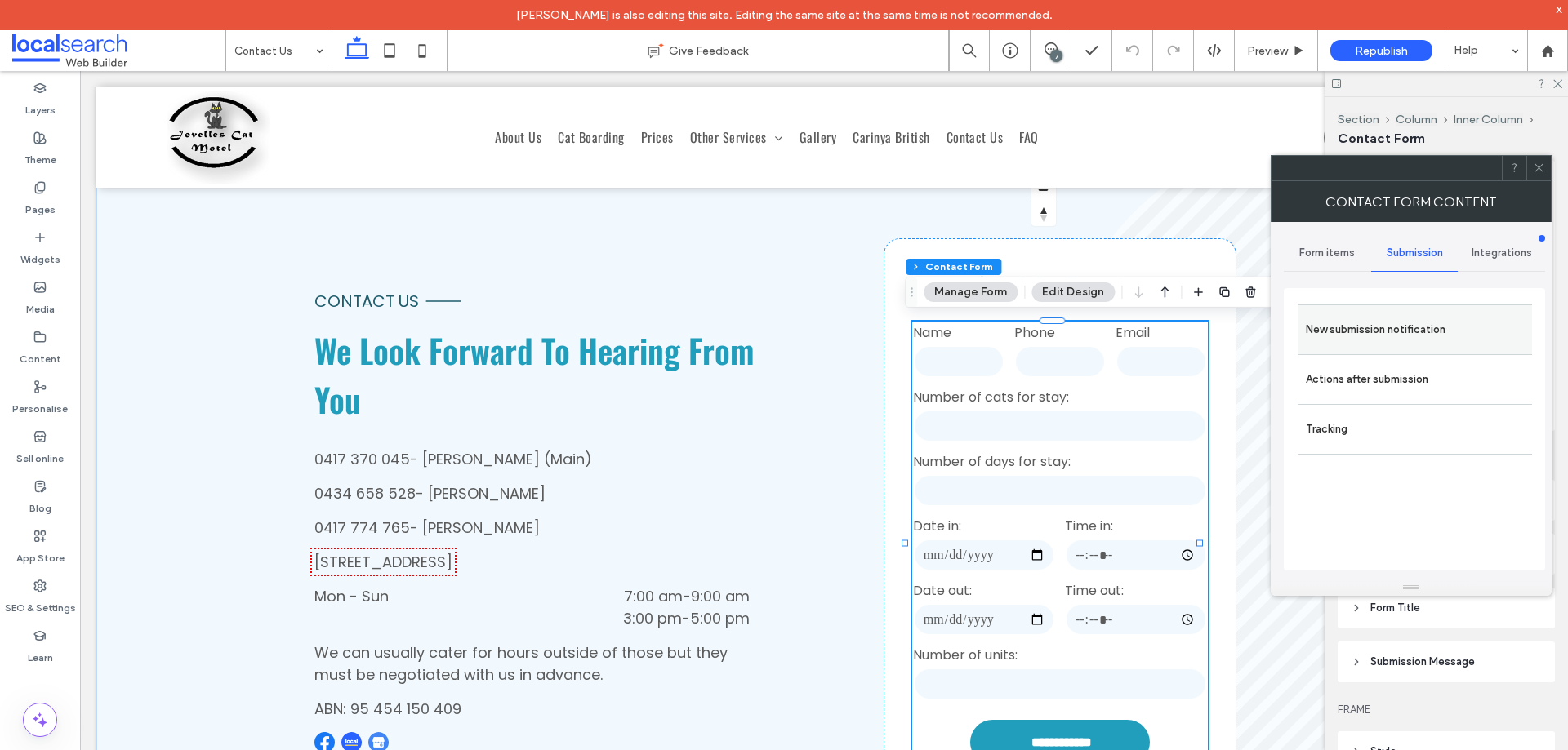
click at [1401, 320] on label "New submission notification" at bounding box center [1415, 329] width 218 height 32
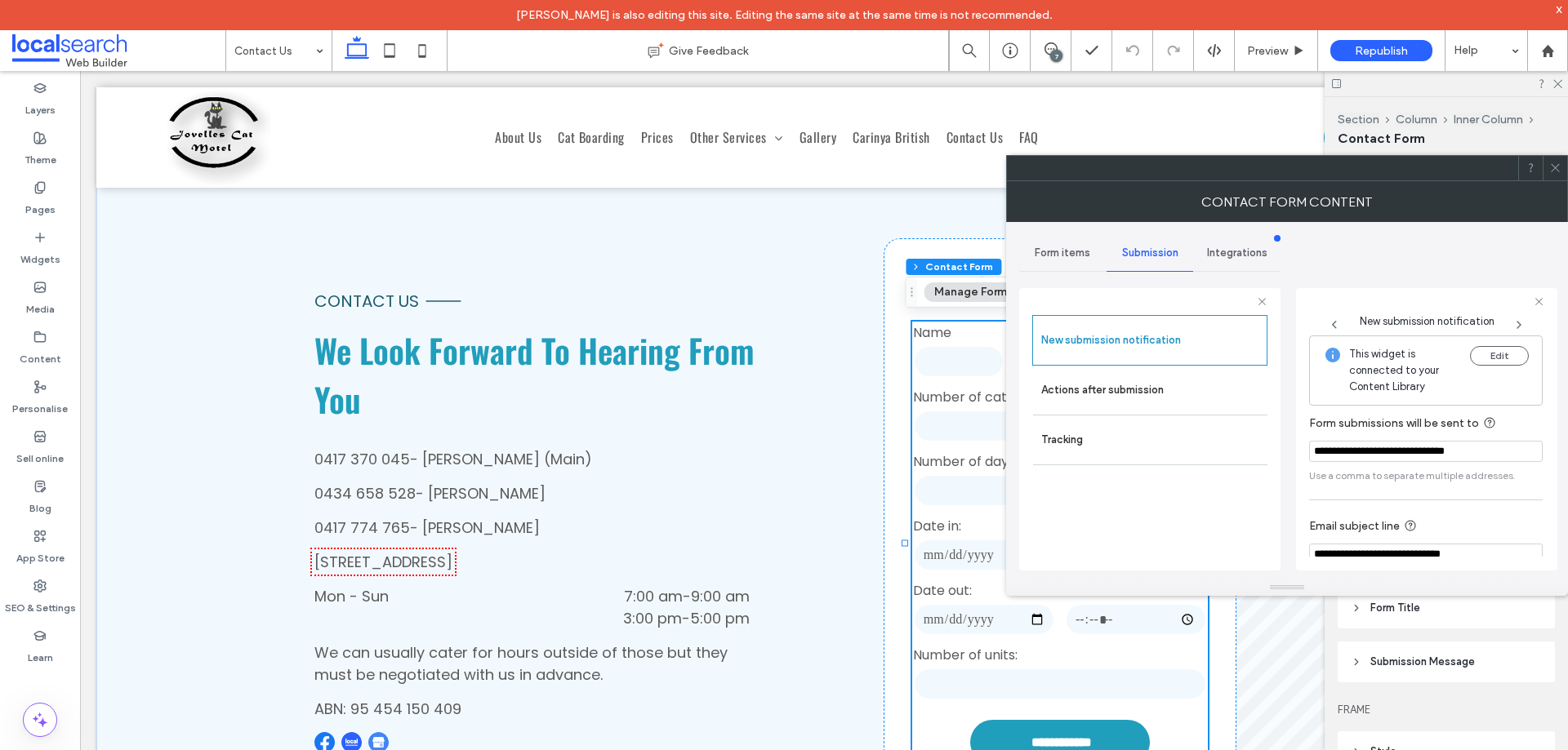
click at [1554, 169] on icon at bounding box center [1556, 168] width 12 height 12
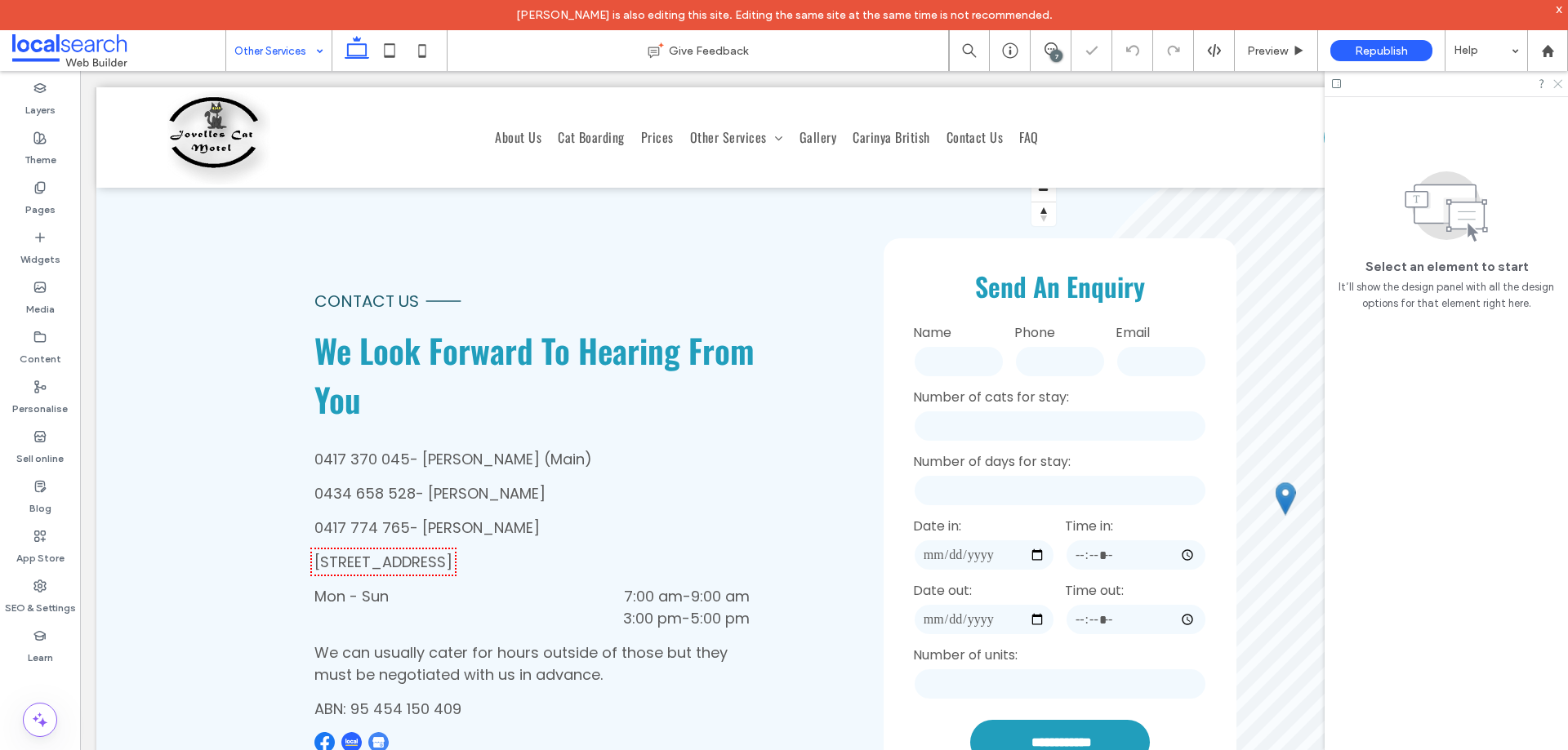
click at [1559, 86] on icon at bounding box center [1557, 83] width 11 height 11
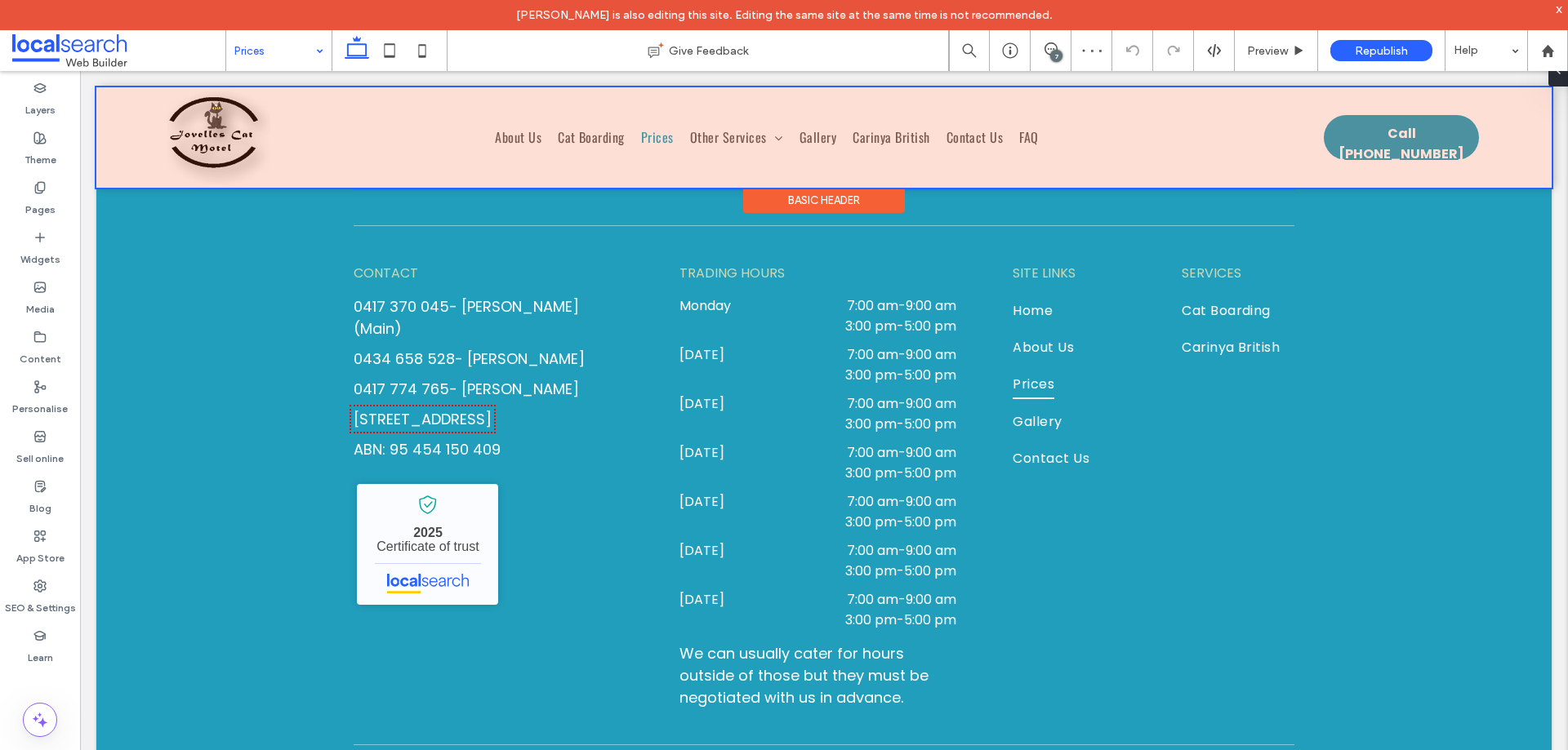
scroll to position [2204, 0]
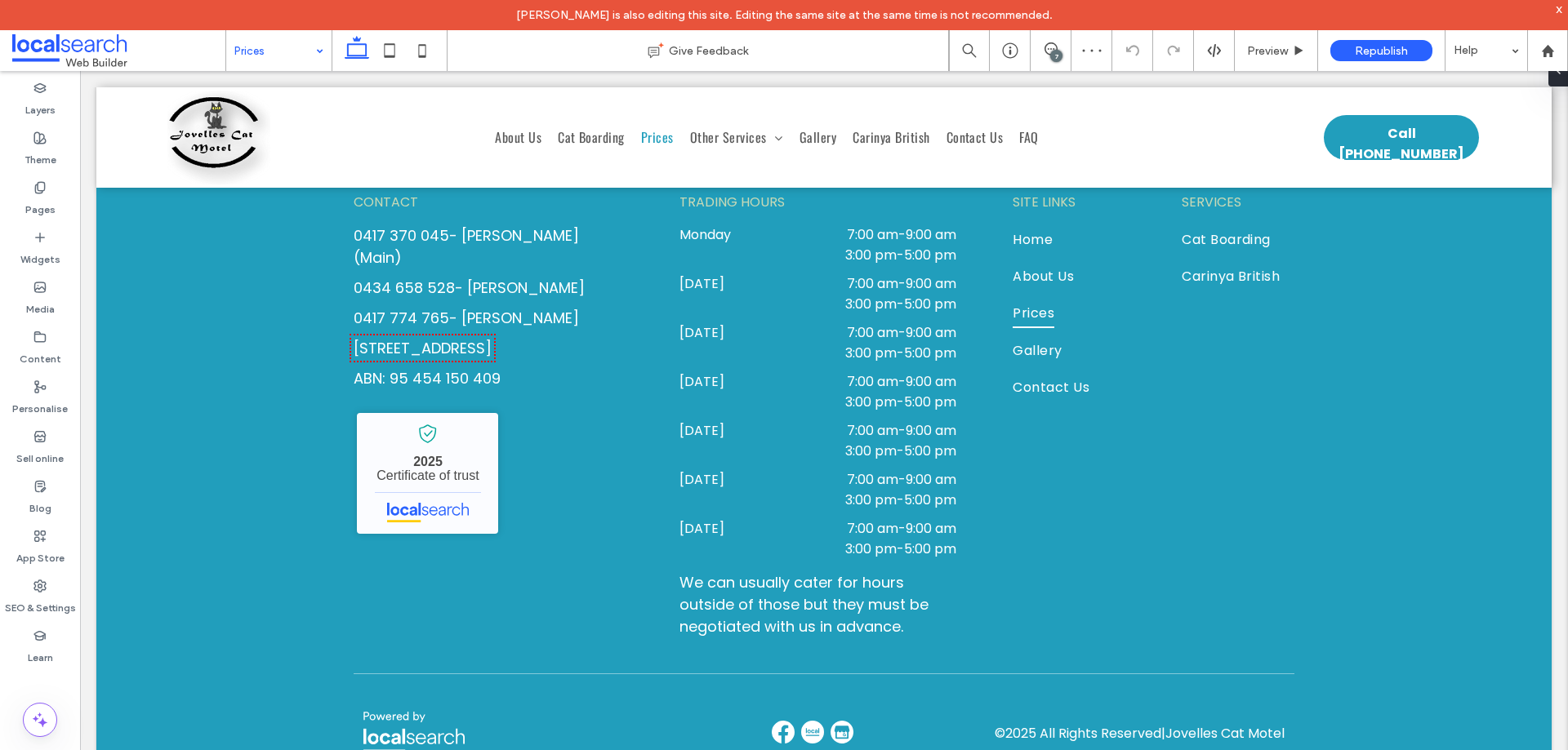
click at [306, 54] on input at bounding box center [275, 51] width 81 height 41
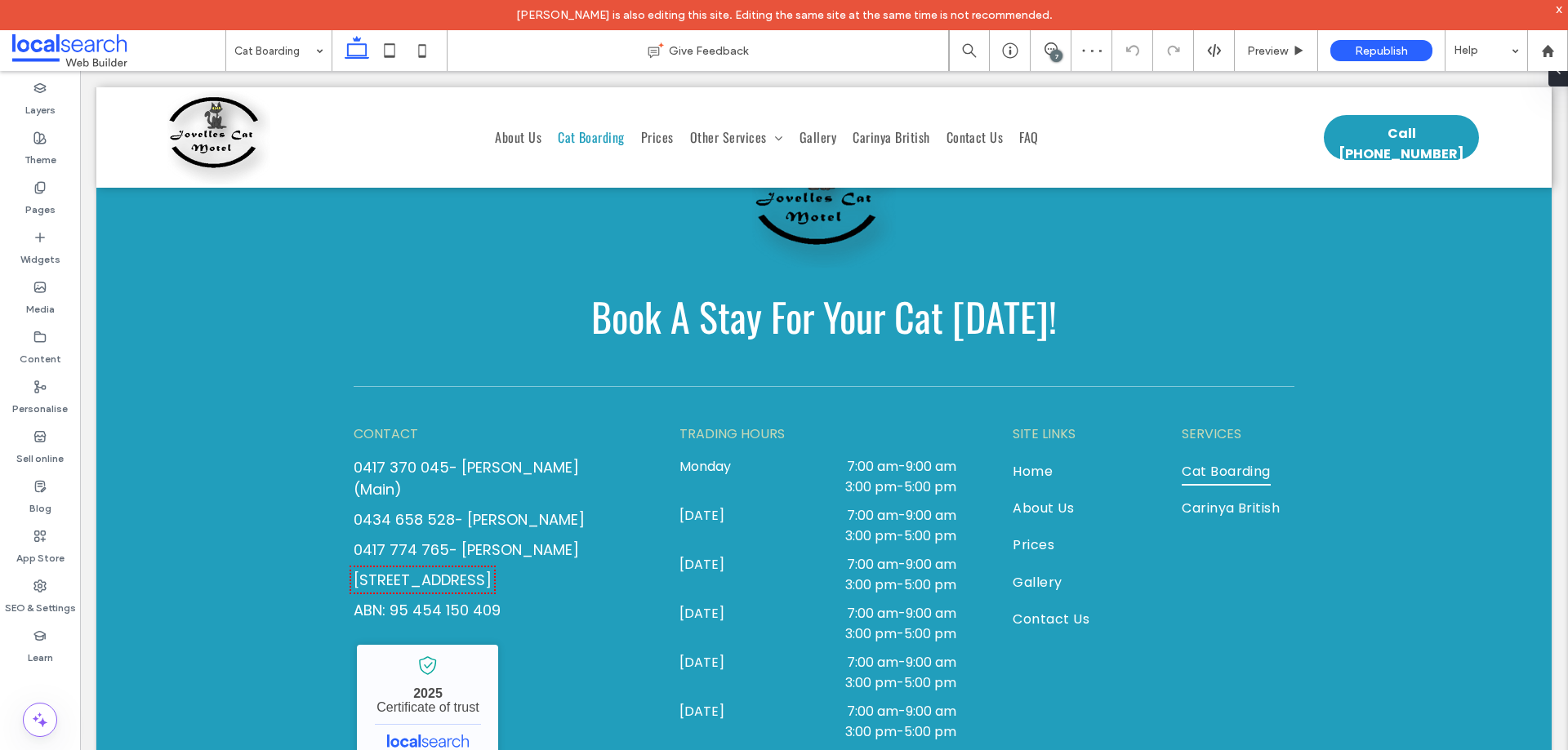
scroll to position [2368, 0]
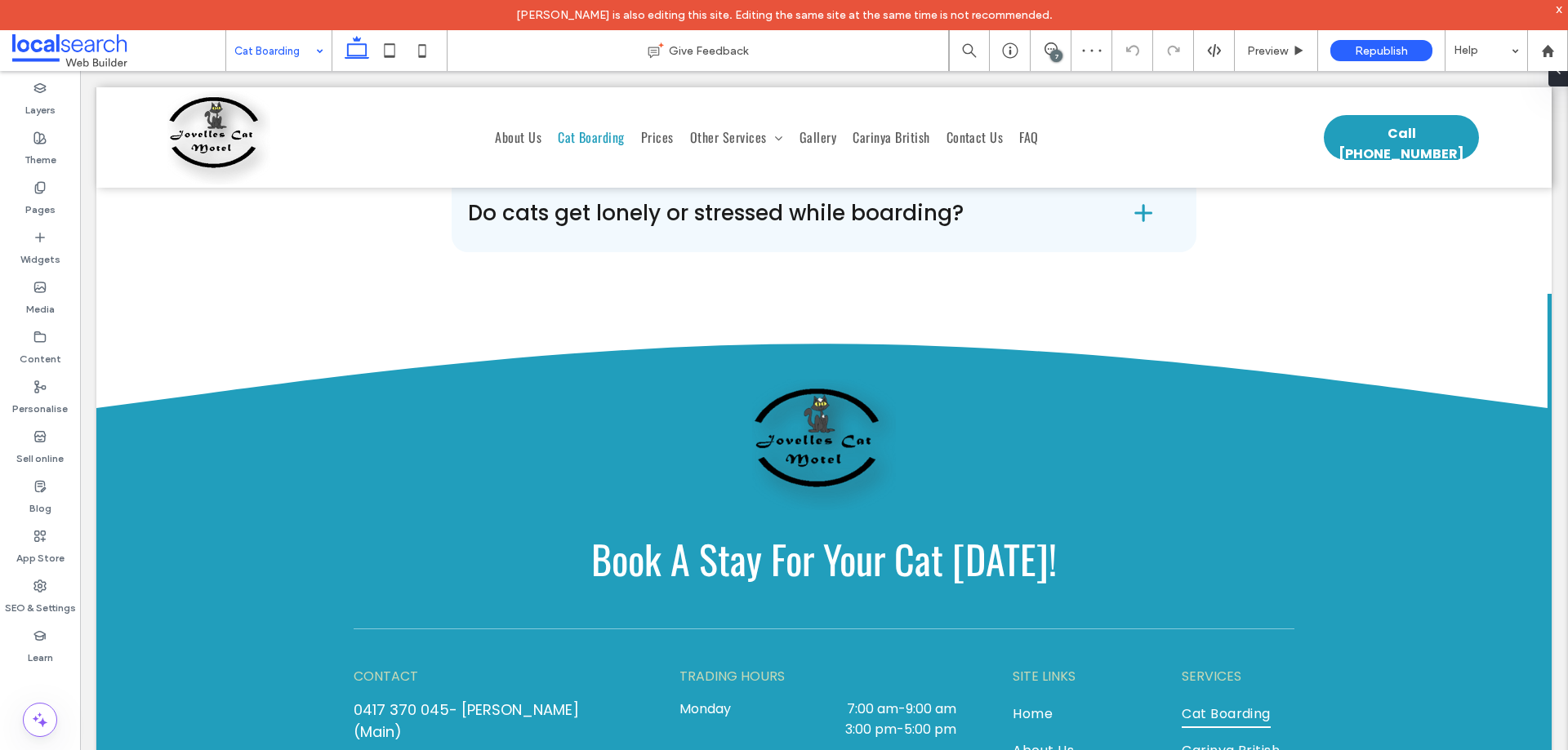
click at [305, 55] on input at bounding box center [275, 51] width 81 height 41
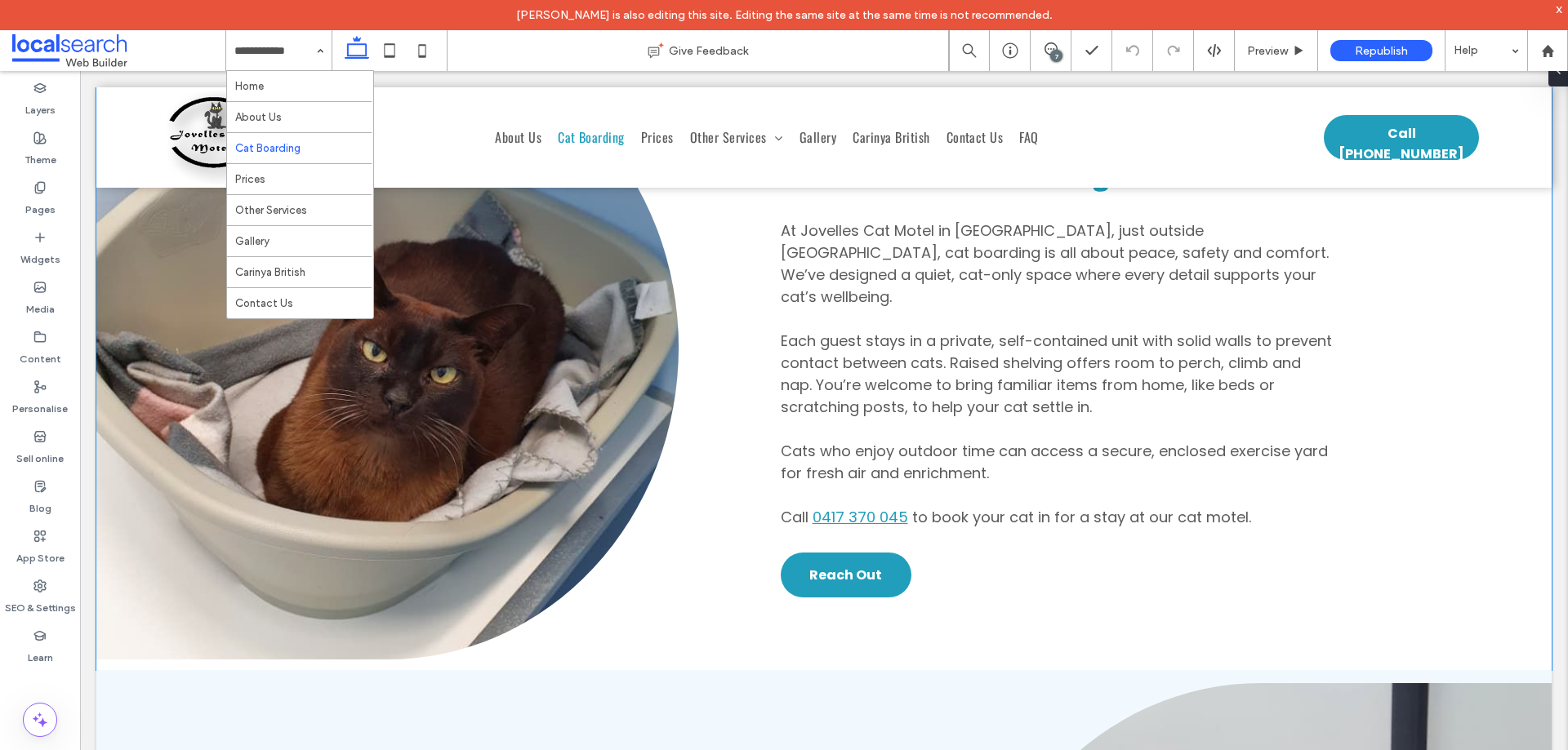
scroll to position [490, 0]
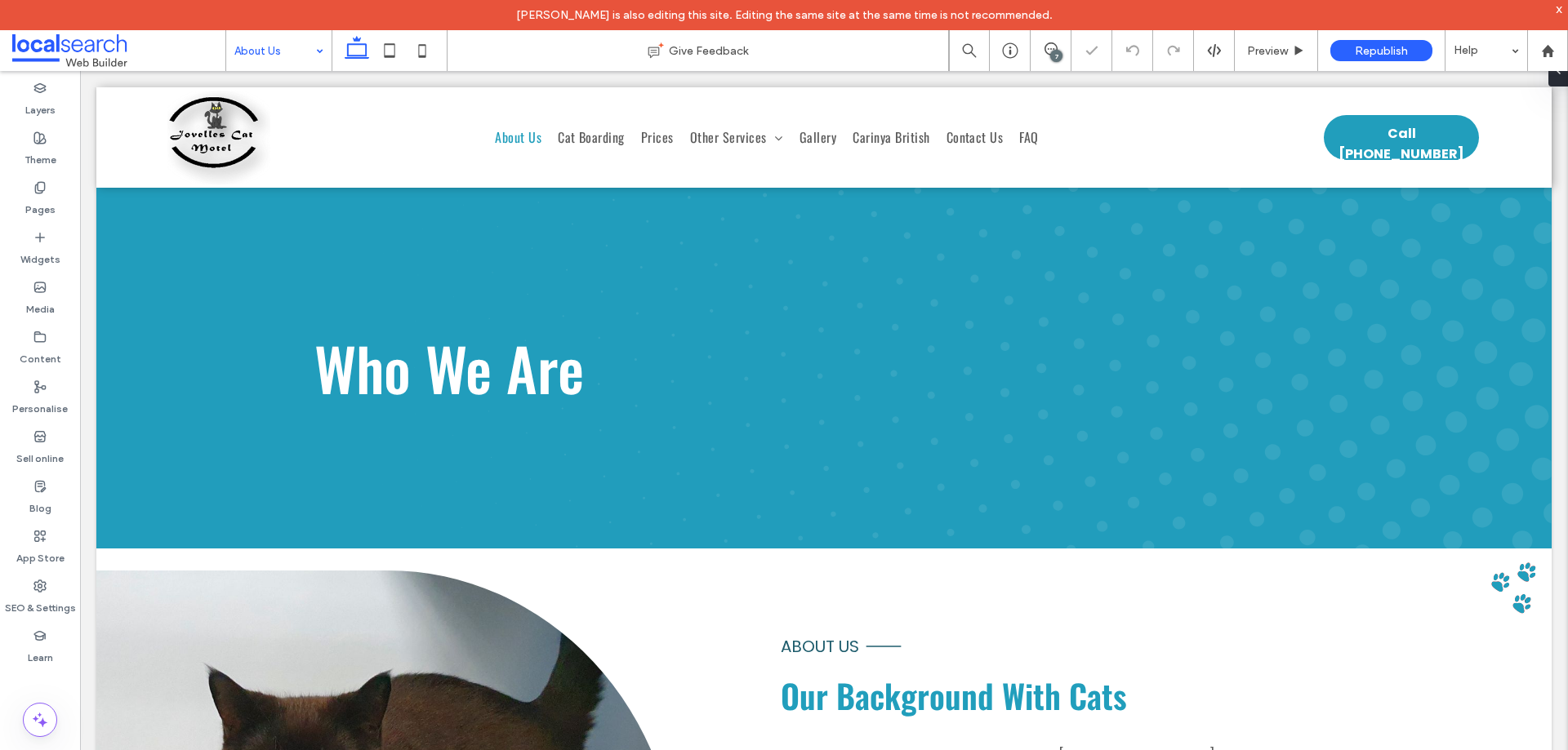
click at [297, 53] on input at bounding box center [275, 51] width 81 height 41
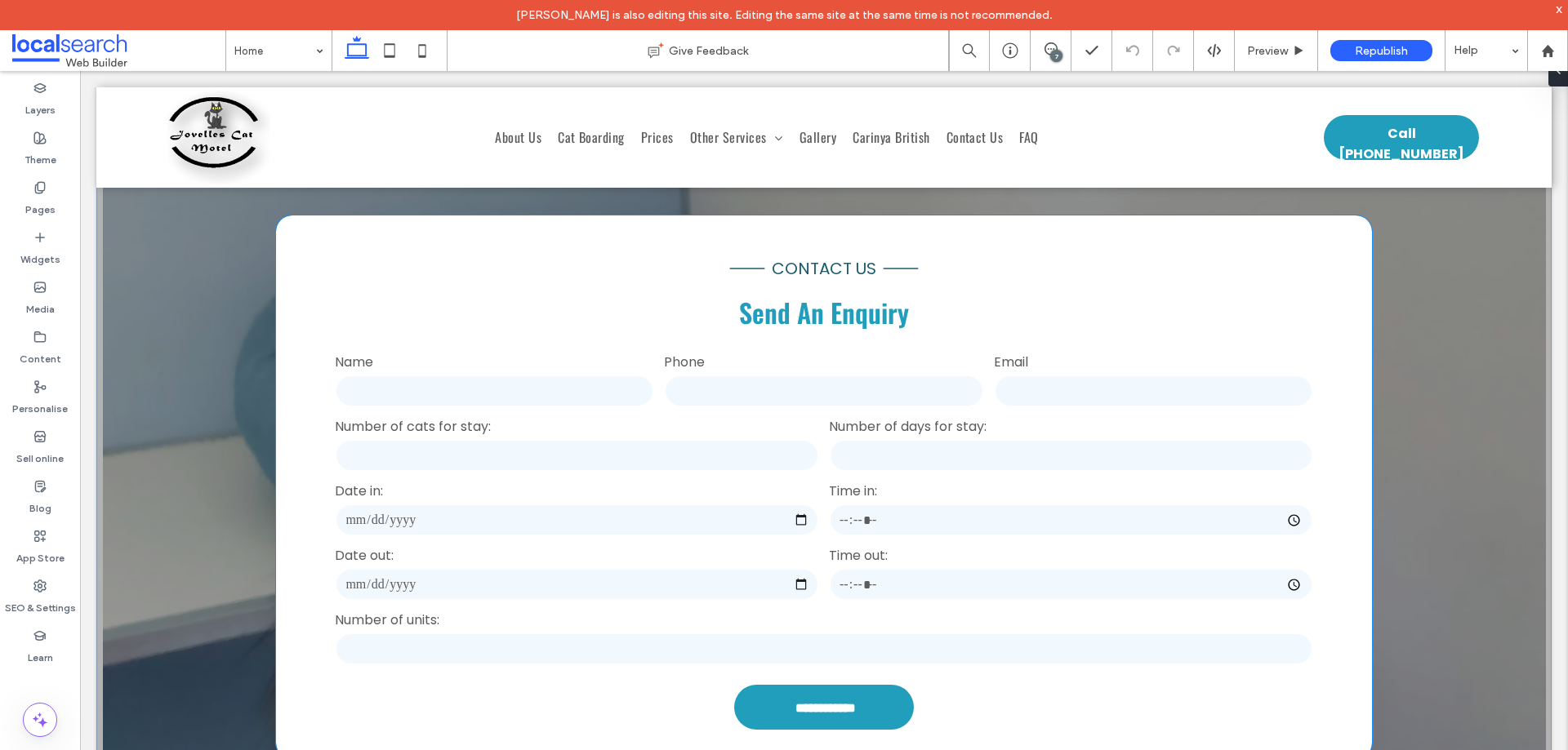
click at [861, 413] on div "Number of days for stay:" at bounding box center [1071, 445] width 494 height 65
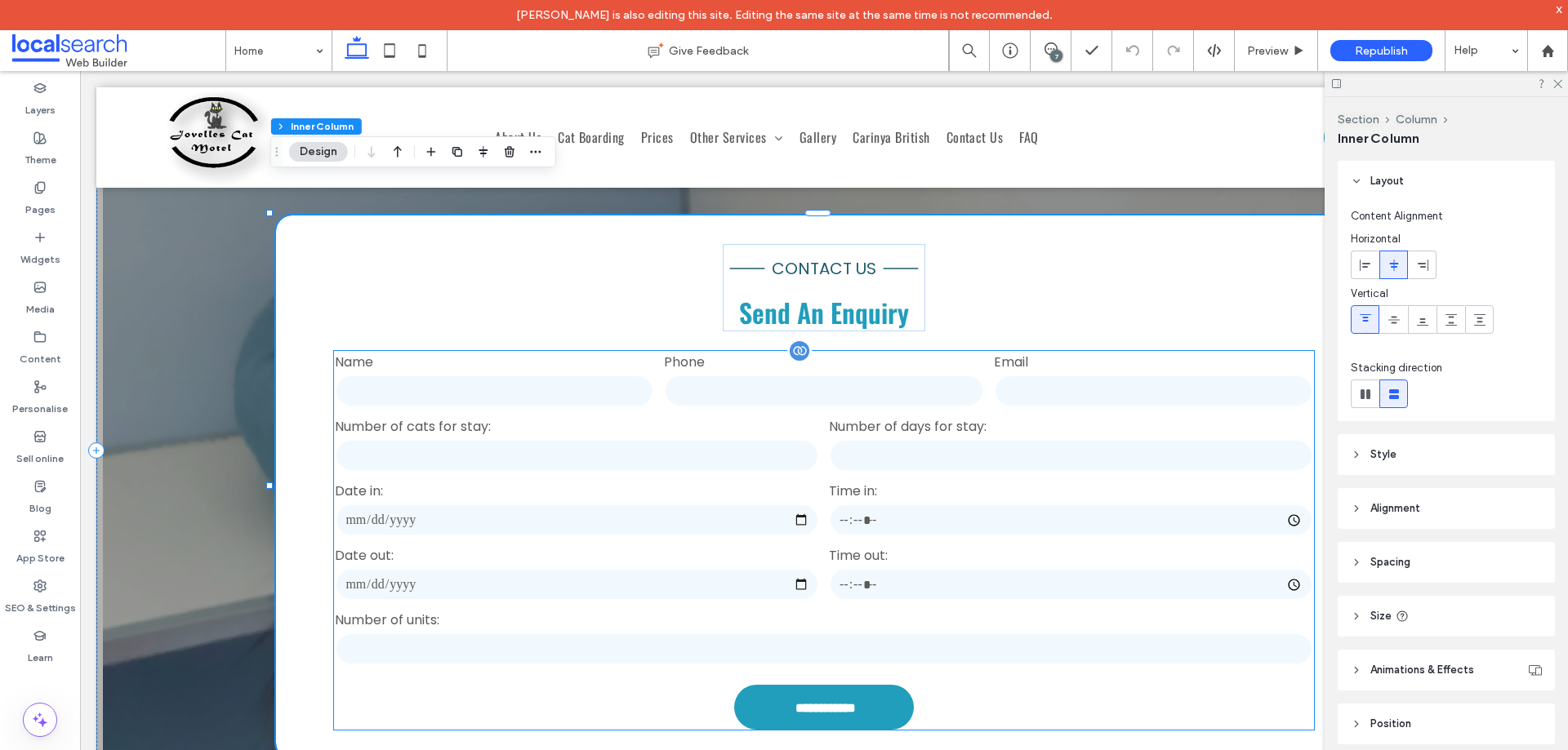
click at [756, 375] on input "tel" at bounding box center [824, 390] width 320 height 32
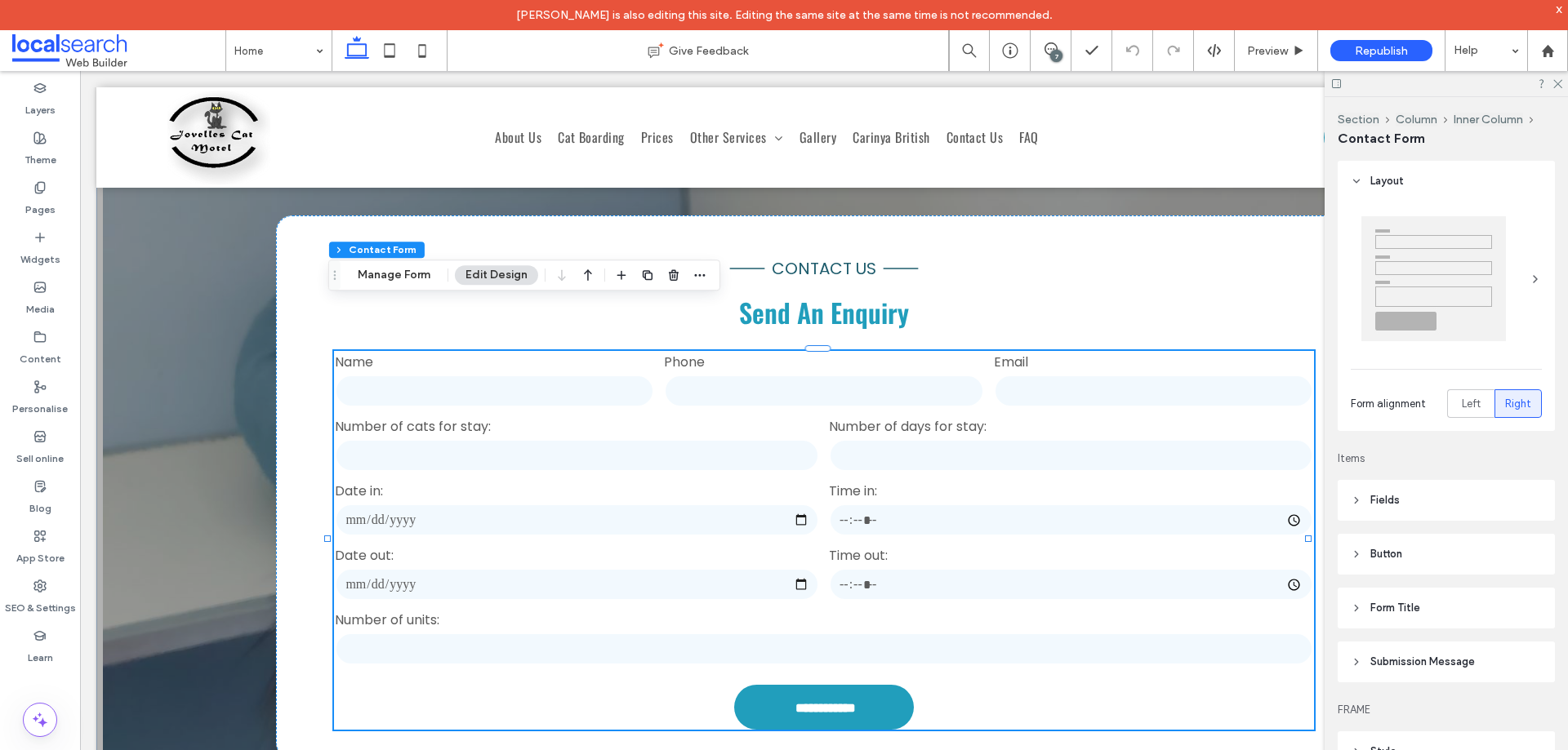
type input "*"
type input "***"
type input "**"
click at [704, 283] on span "button" at bounding box center [700, 275] width 19 height 19
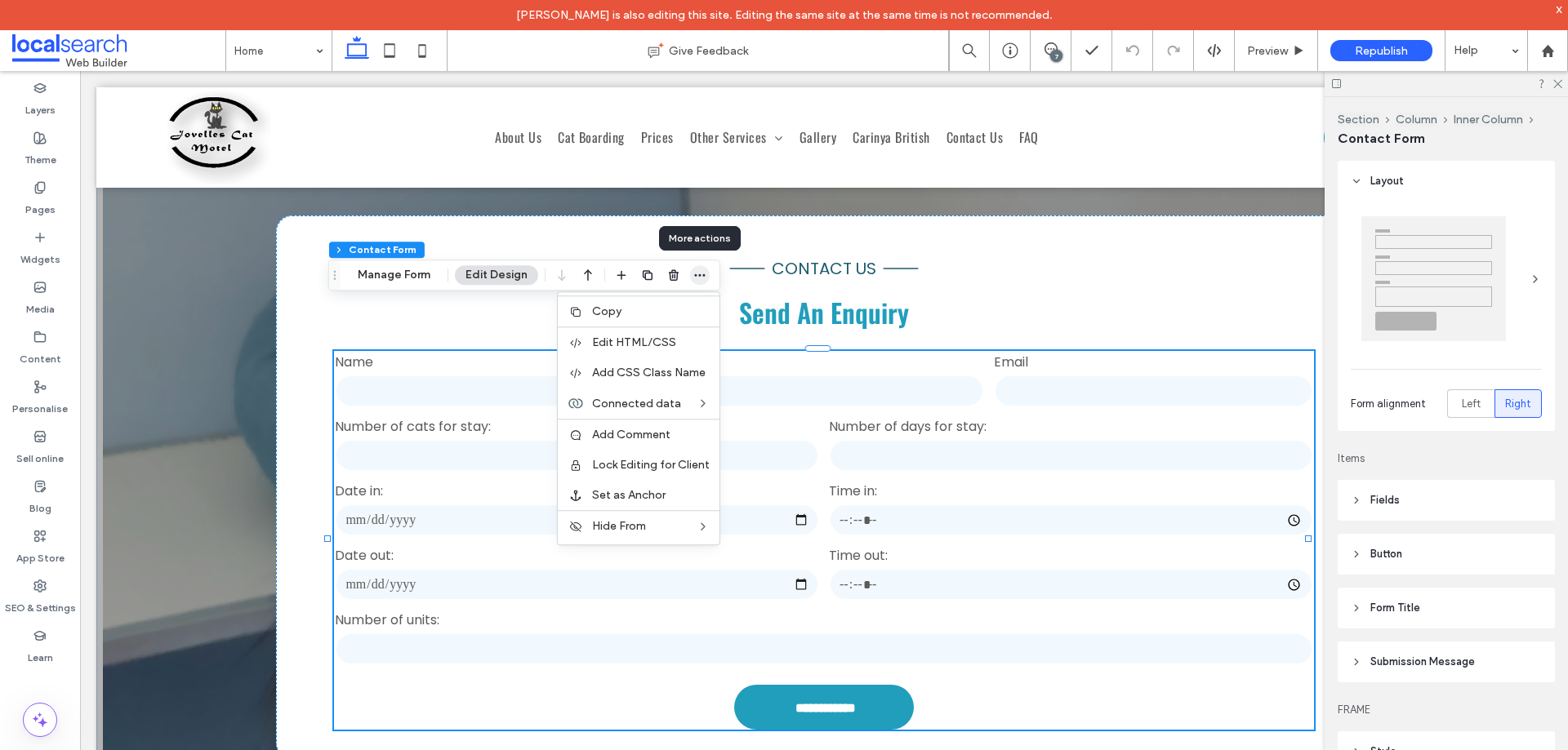
click at [701, 278] on icon "button" at bounding box center [700, 275] width 13 height 13
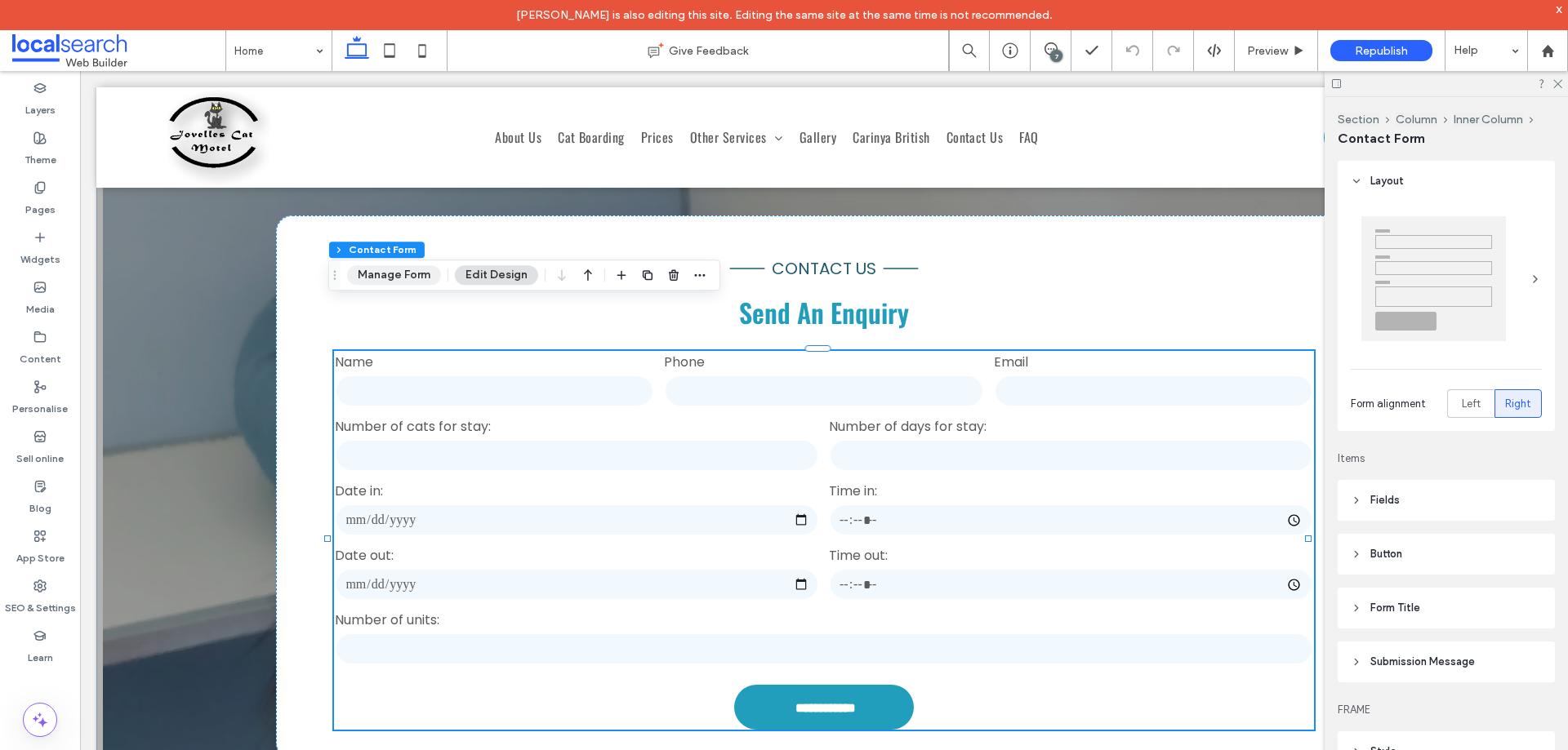
click at [395, 273] on button "Manage Form" at bounding box center [394, 275] width 94 height 19
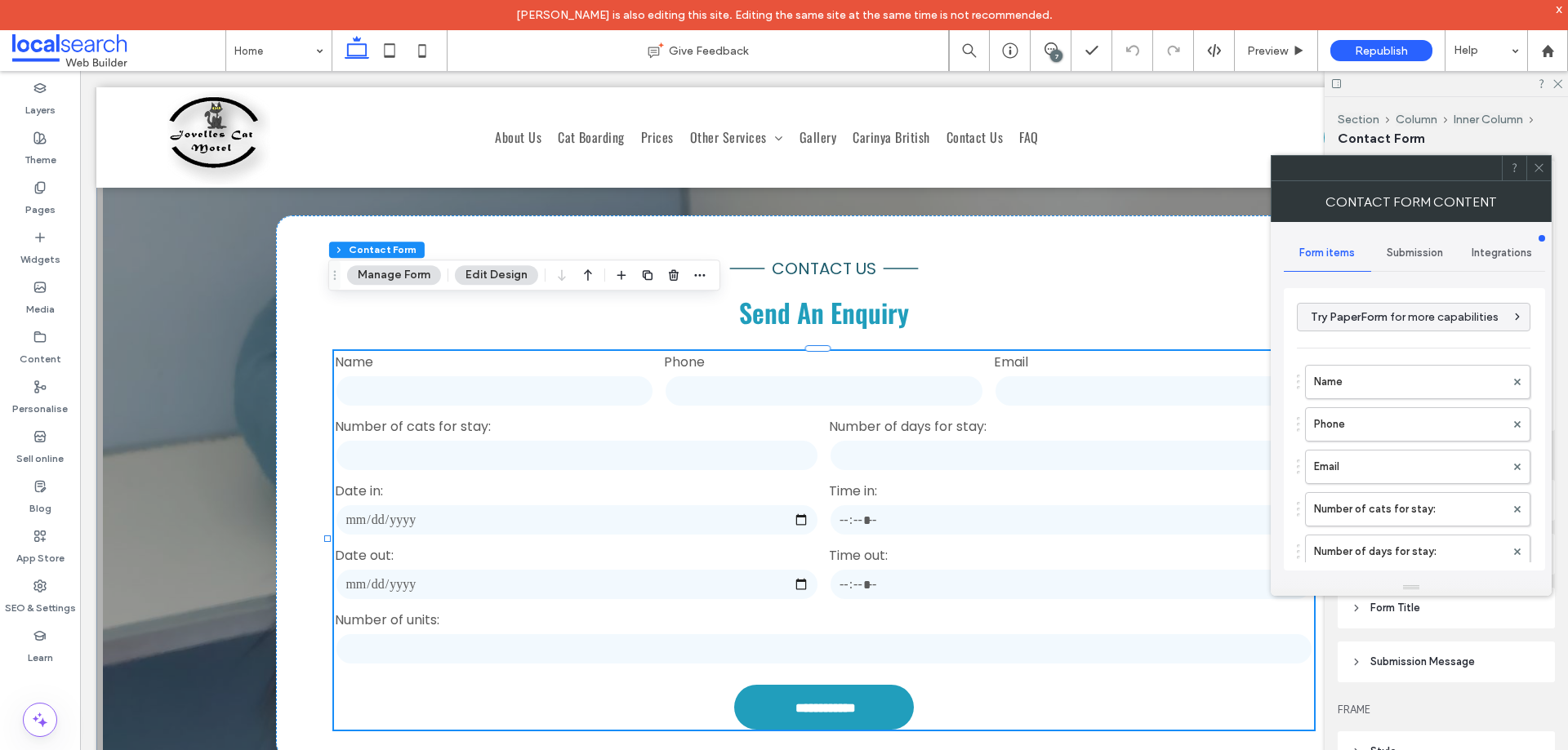
click at [1403, 264] on div "Submission" at bounding box center [1416, 253] width 88 height 36
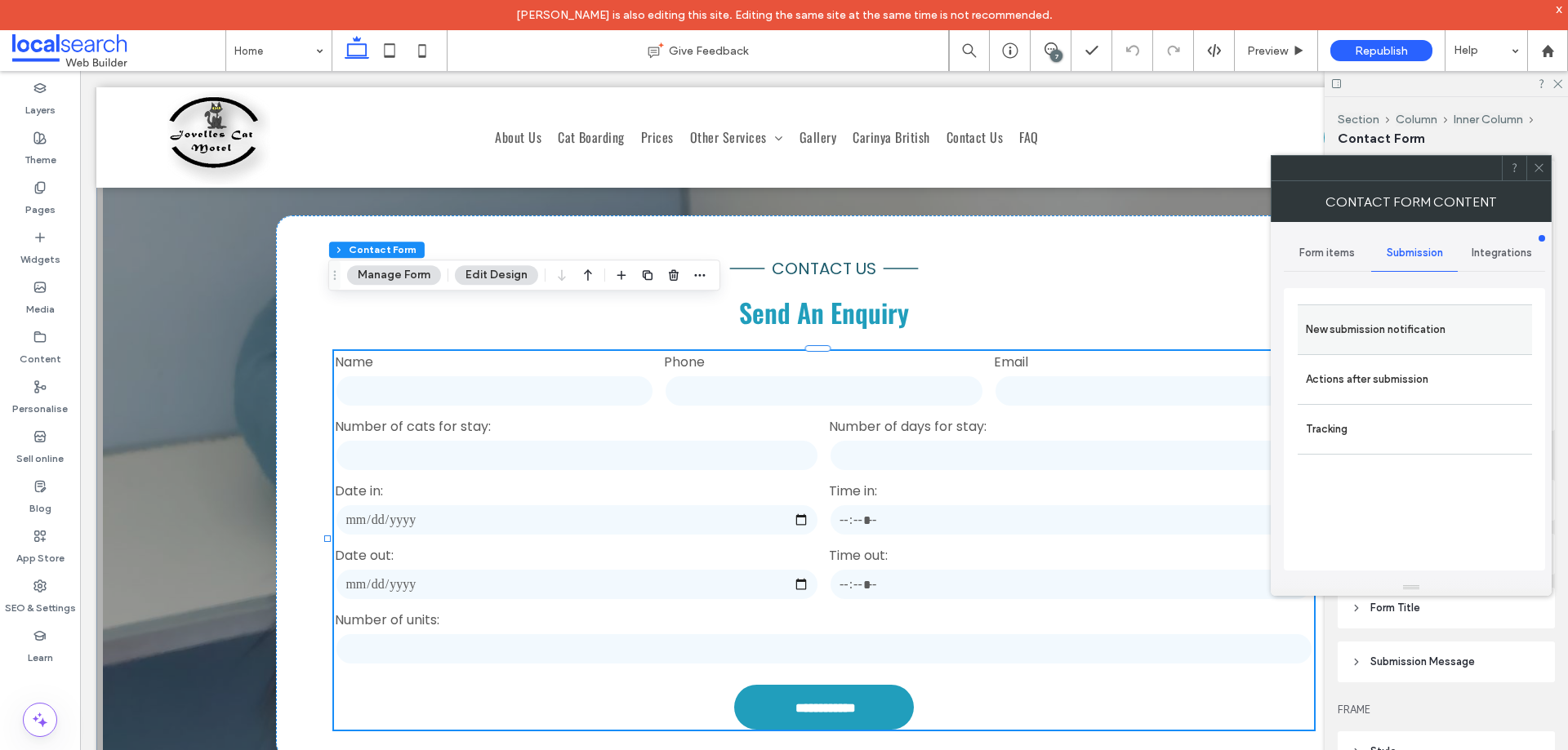
click at [1410, 323] on label "New submission notification" at bounding box center [1415, 329] width 218 height 32
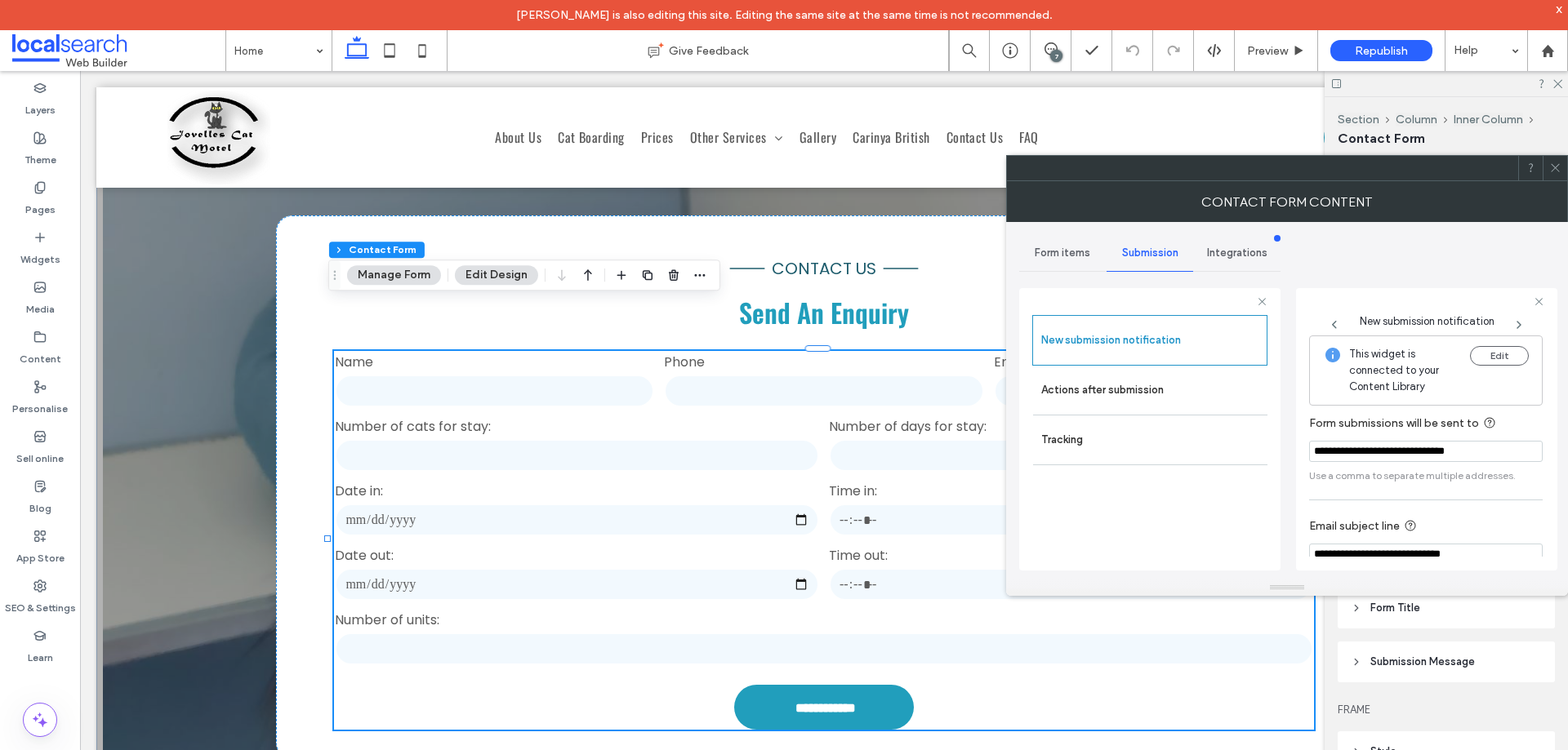
click at [1561, 168] on icon at bounding box center [1556, 168] width 12 height 12
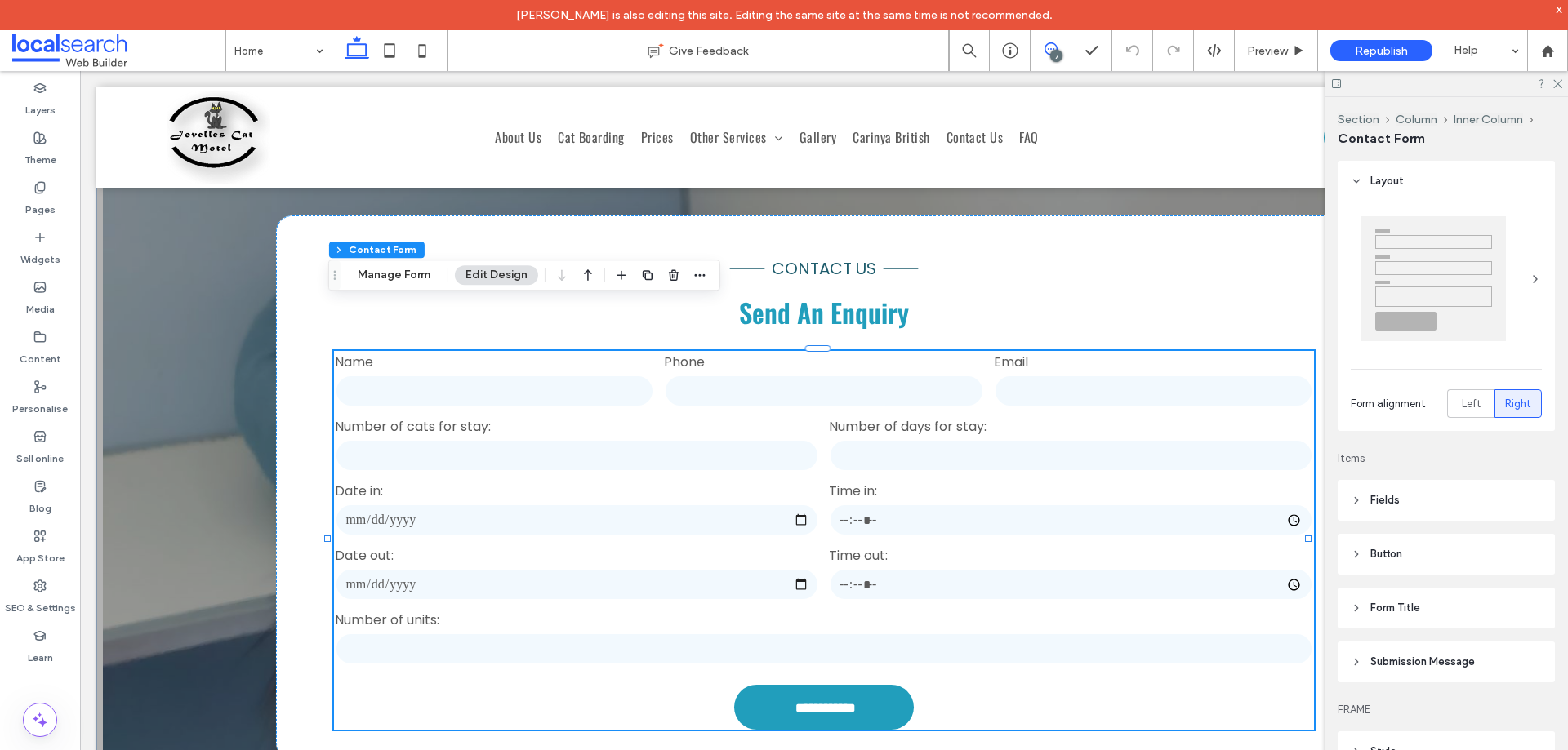
click at [1056, 43] on icon at bounding box center [1051, 49] width 13 height 13
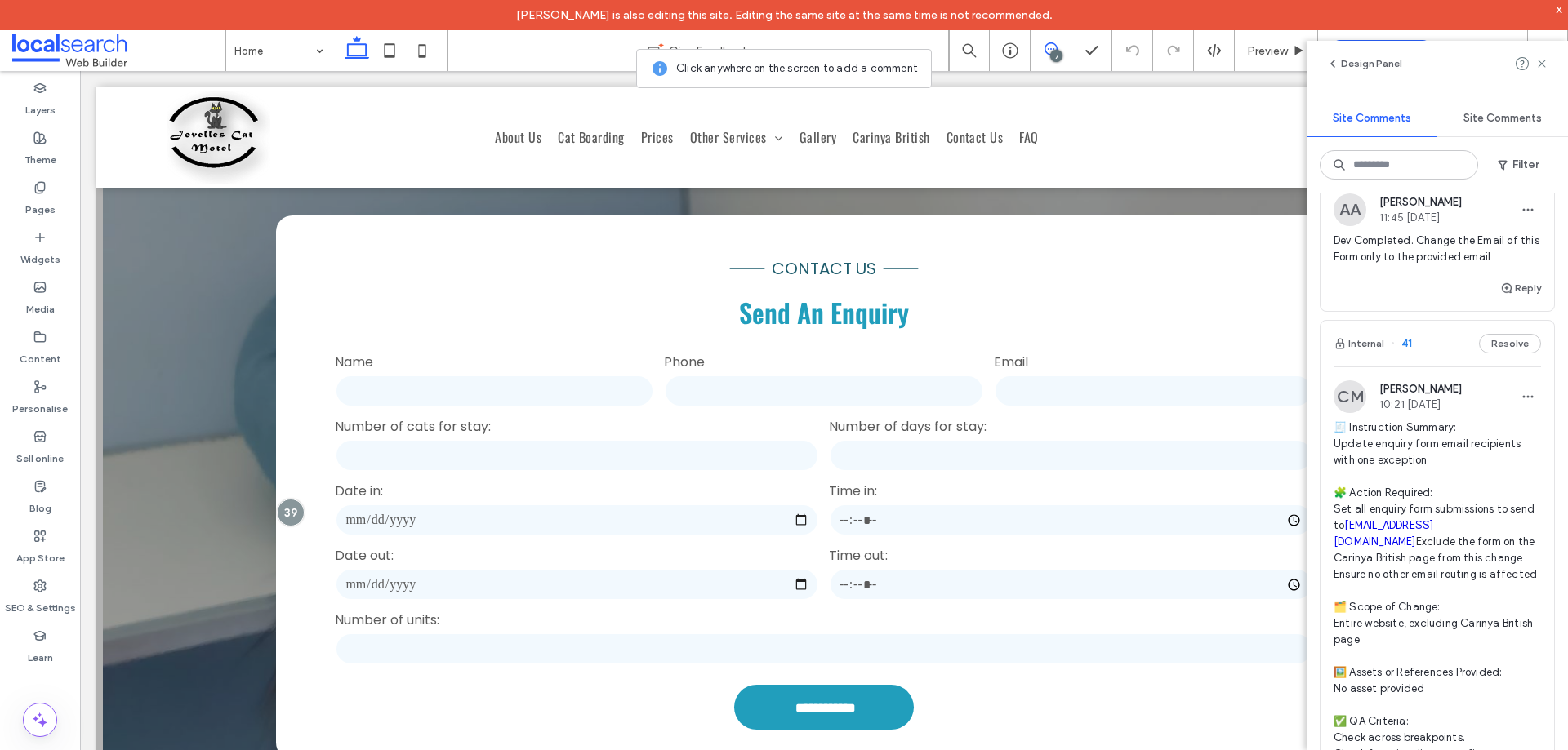
scroll to position [1225, 0]
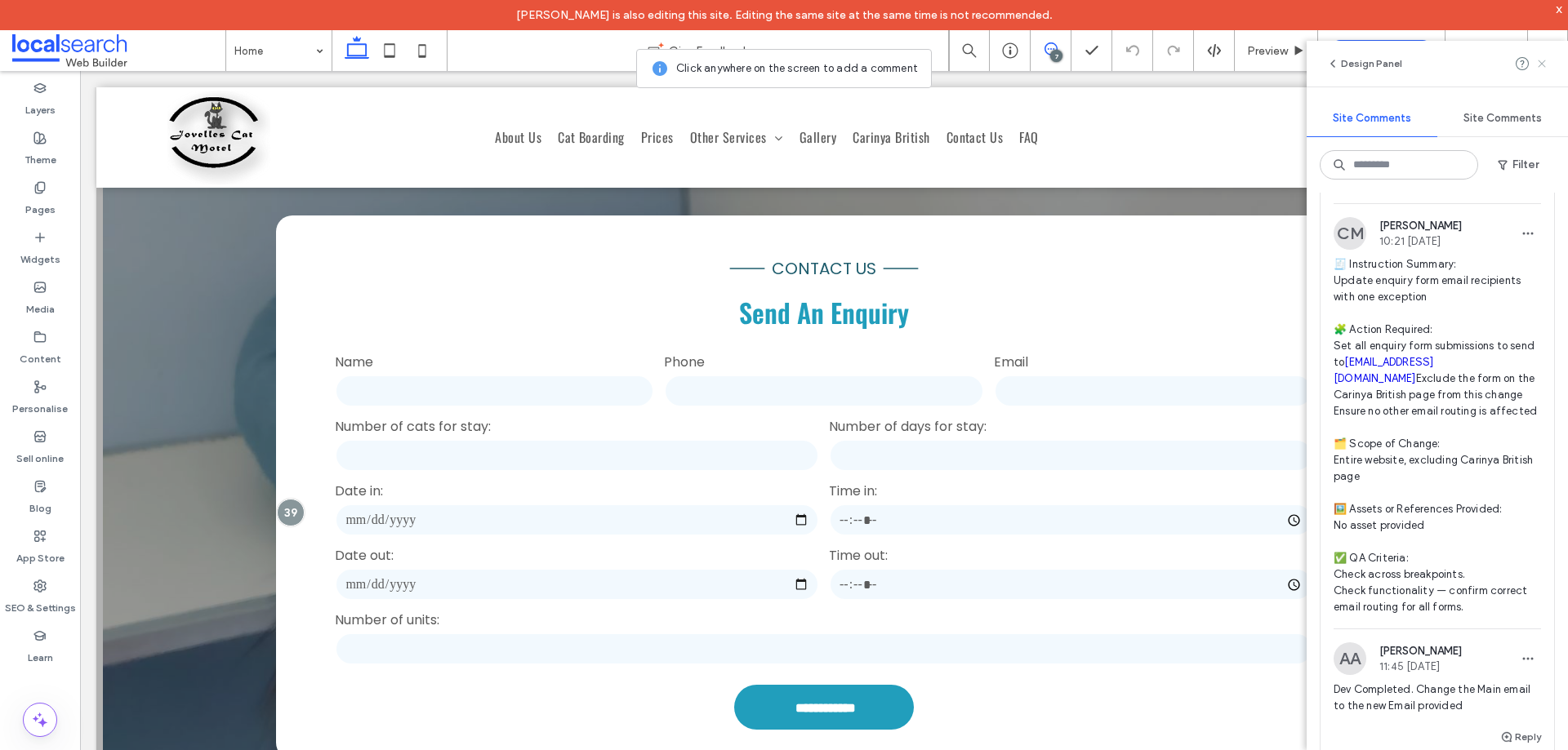
click at [1540, 57] on icon at bounding box center [1542, 63] width 13 height 13
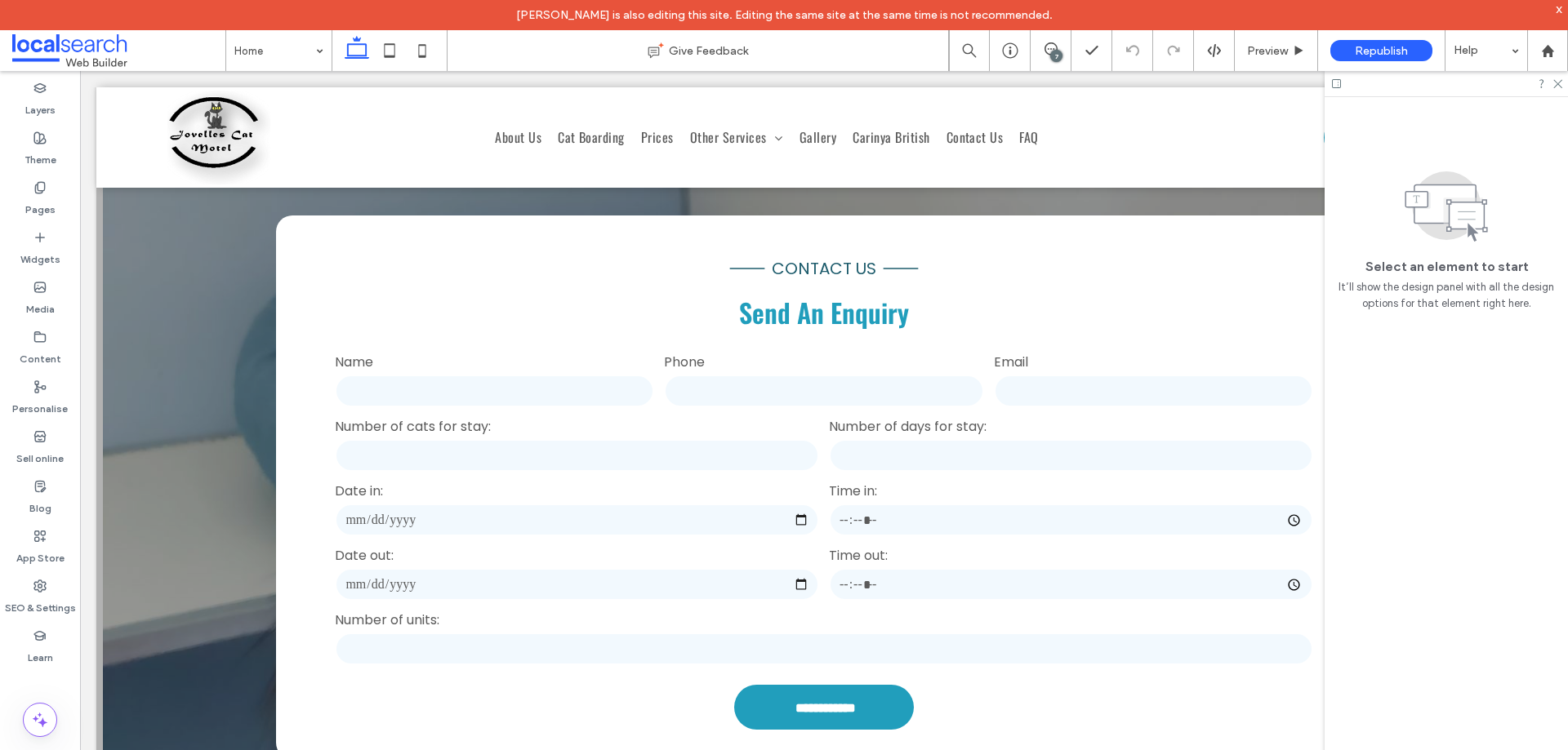
scroll to position [0, 0]
click at [973, 439] on input "number" at bounding box center [1071, 455] width 484 height 32
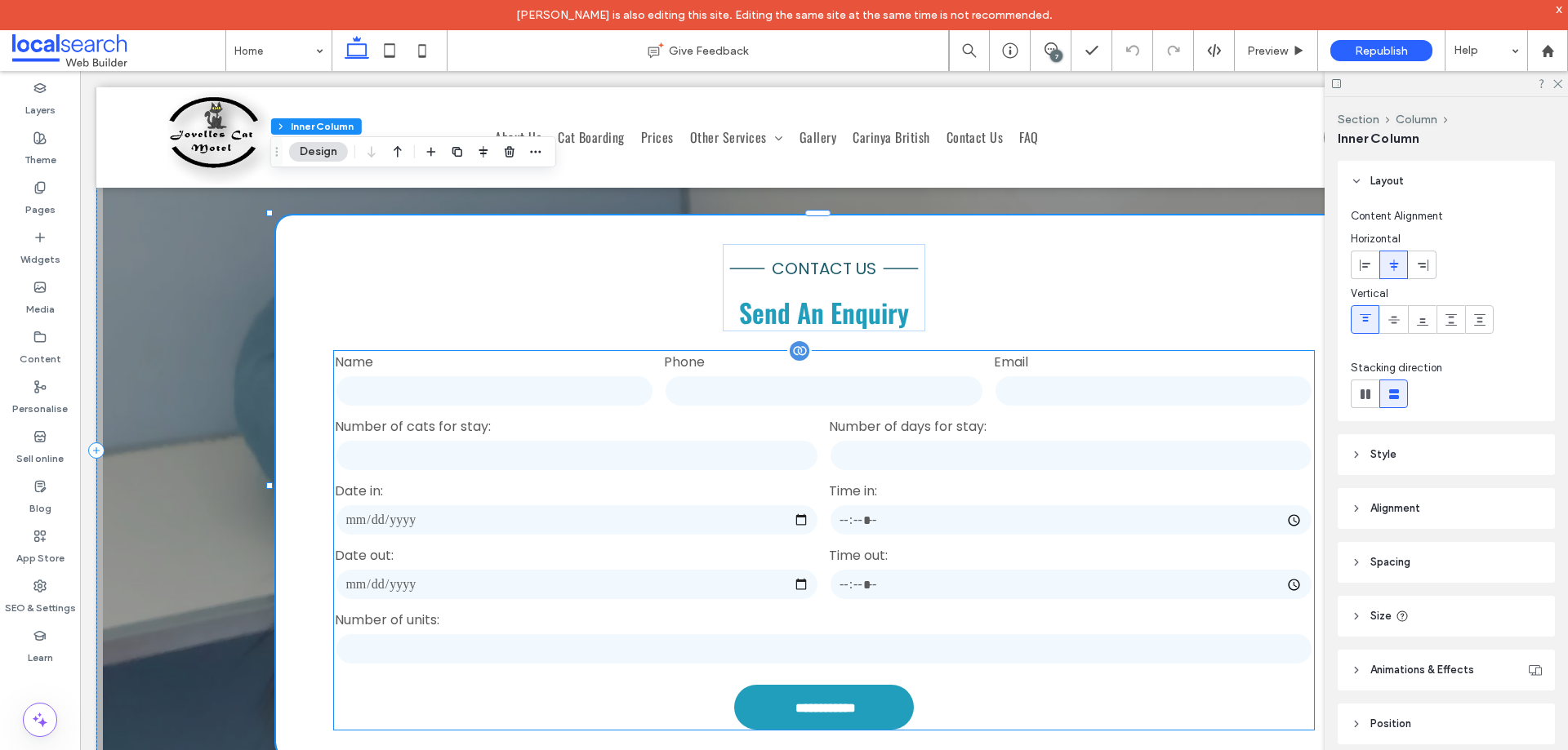
click at [969, 413] on div "Number of days for stay:" at bounding box center [1071, 445] width 494 height 65
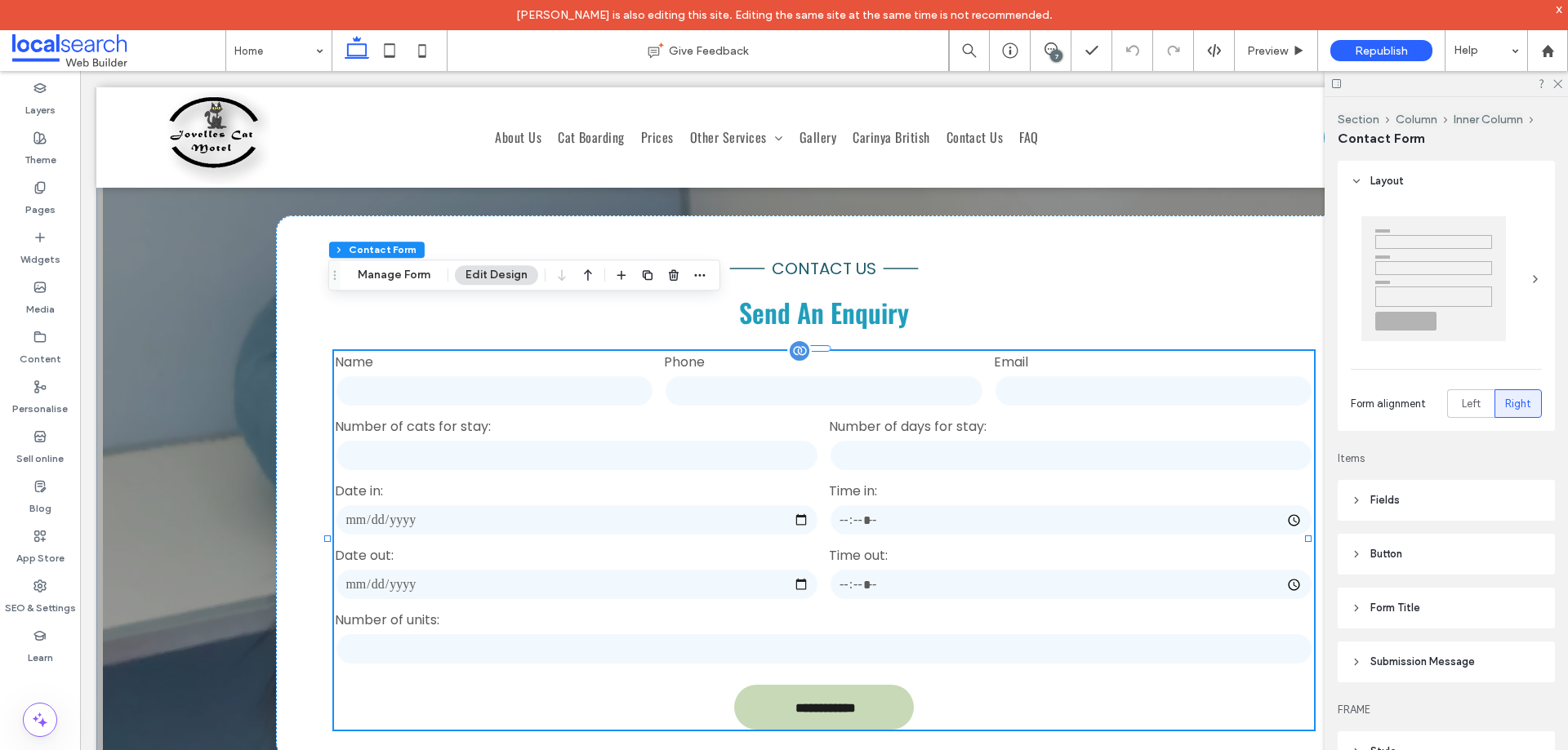
type input "*"
type input "***"
type input "**"
click at [695, 268] on span "button" at bounding box center [700, 275] width 19 height 19
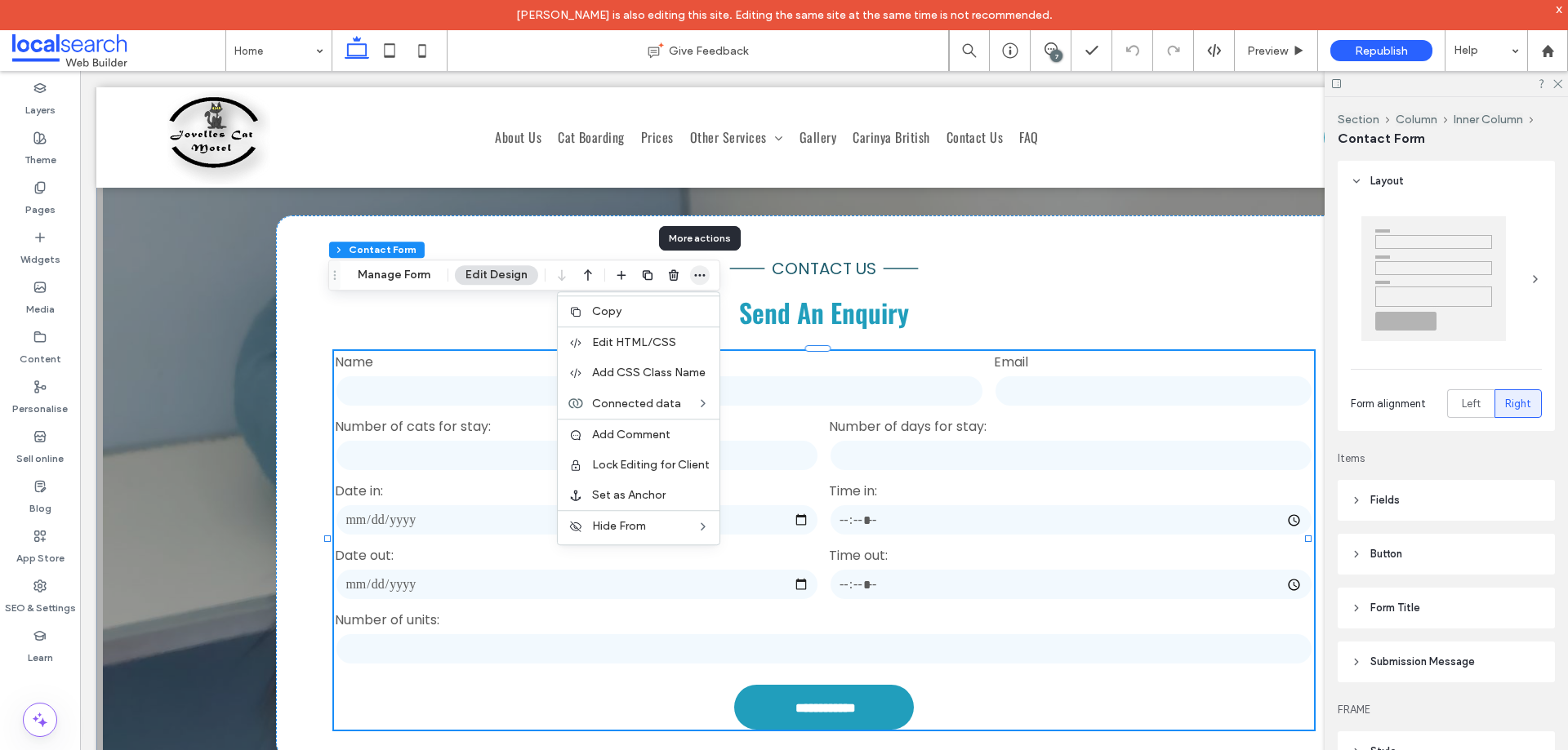
click at [695, 268] on span "button" at bounding box center [700, 275] width 19 height 19
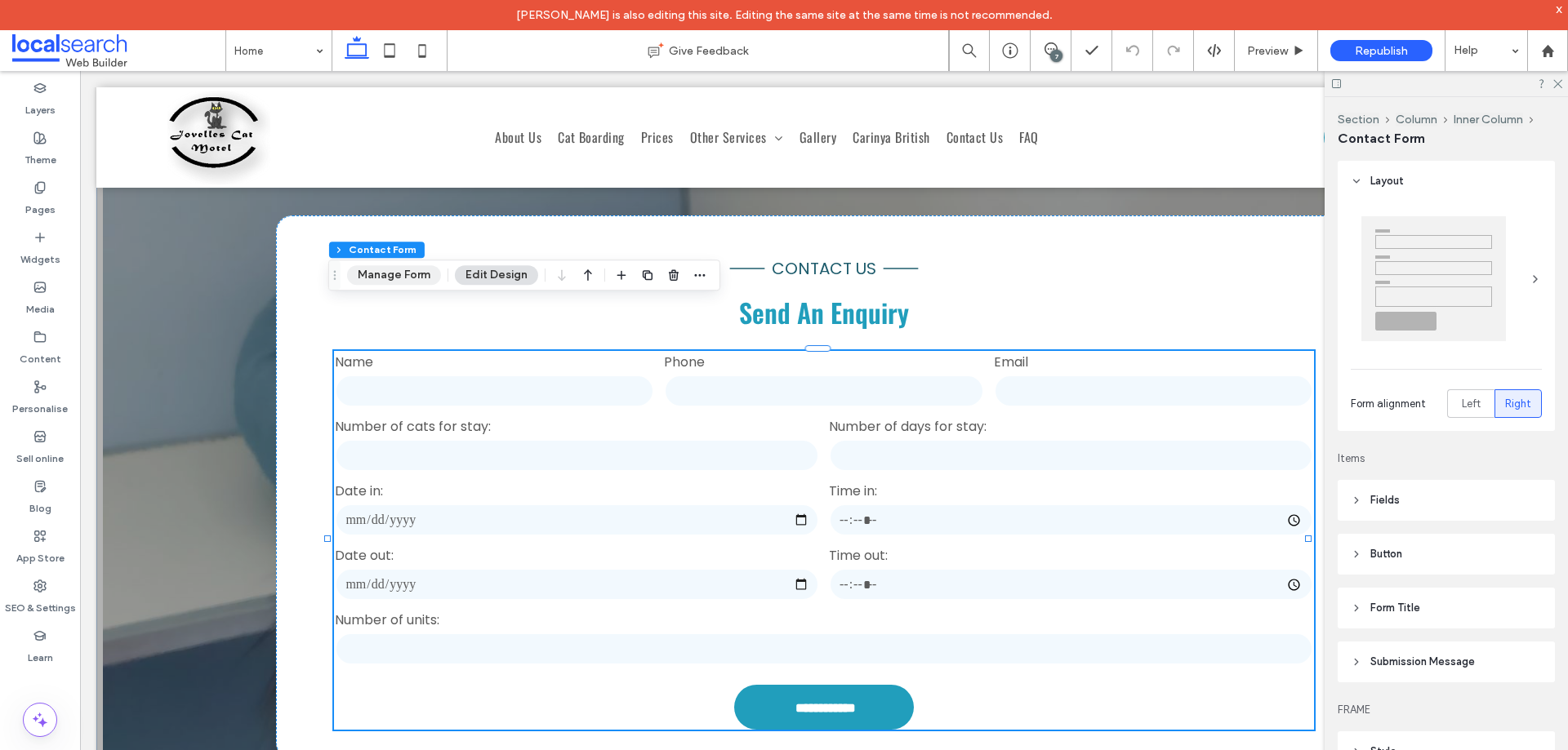
click at [421, 279] on button "Manage Form" at bounding box center [394, 275] width 94 height 19
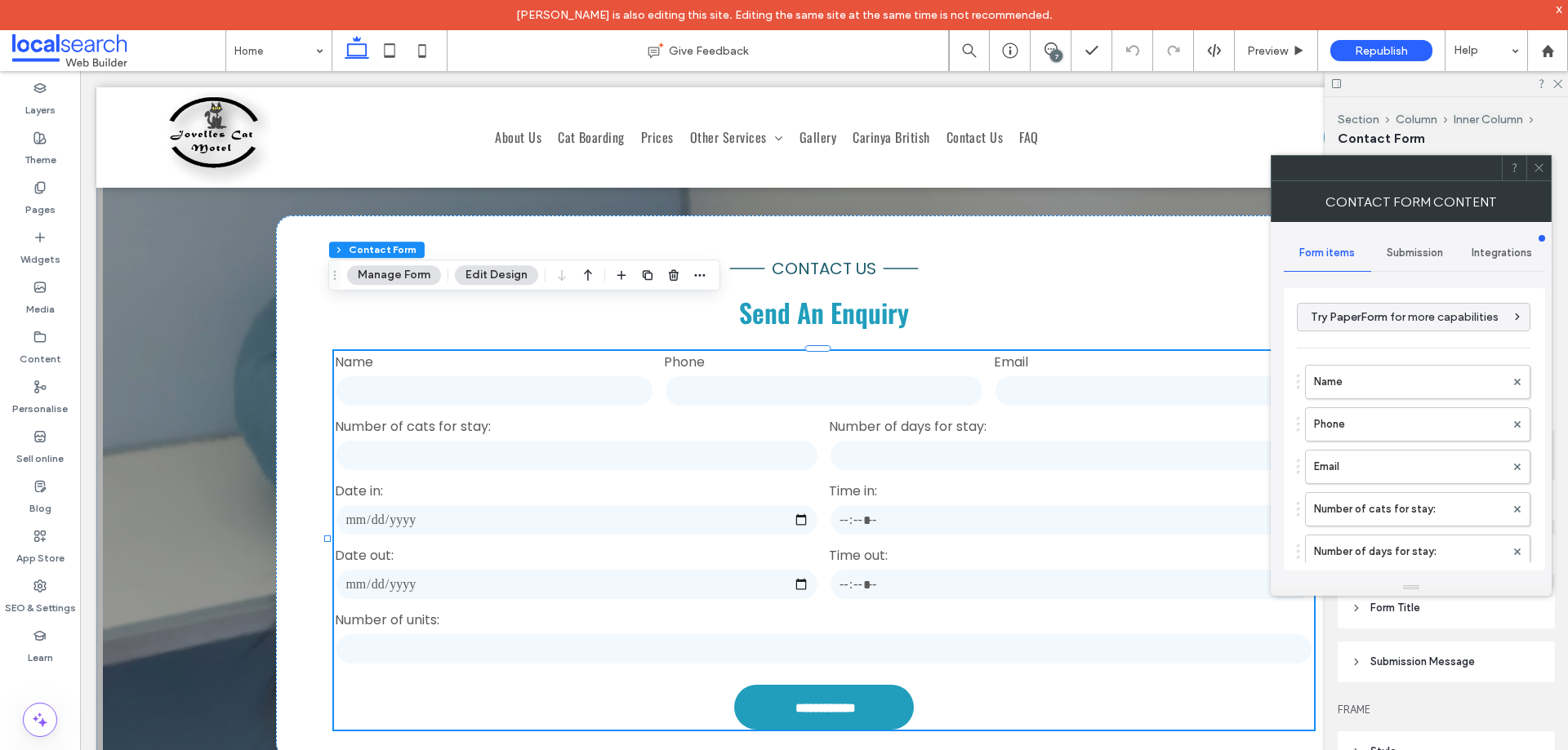
click at [1383, 250] on div "Submission" at bounding box center [1416, 253] width 88 height 36
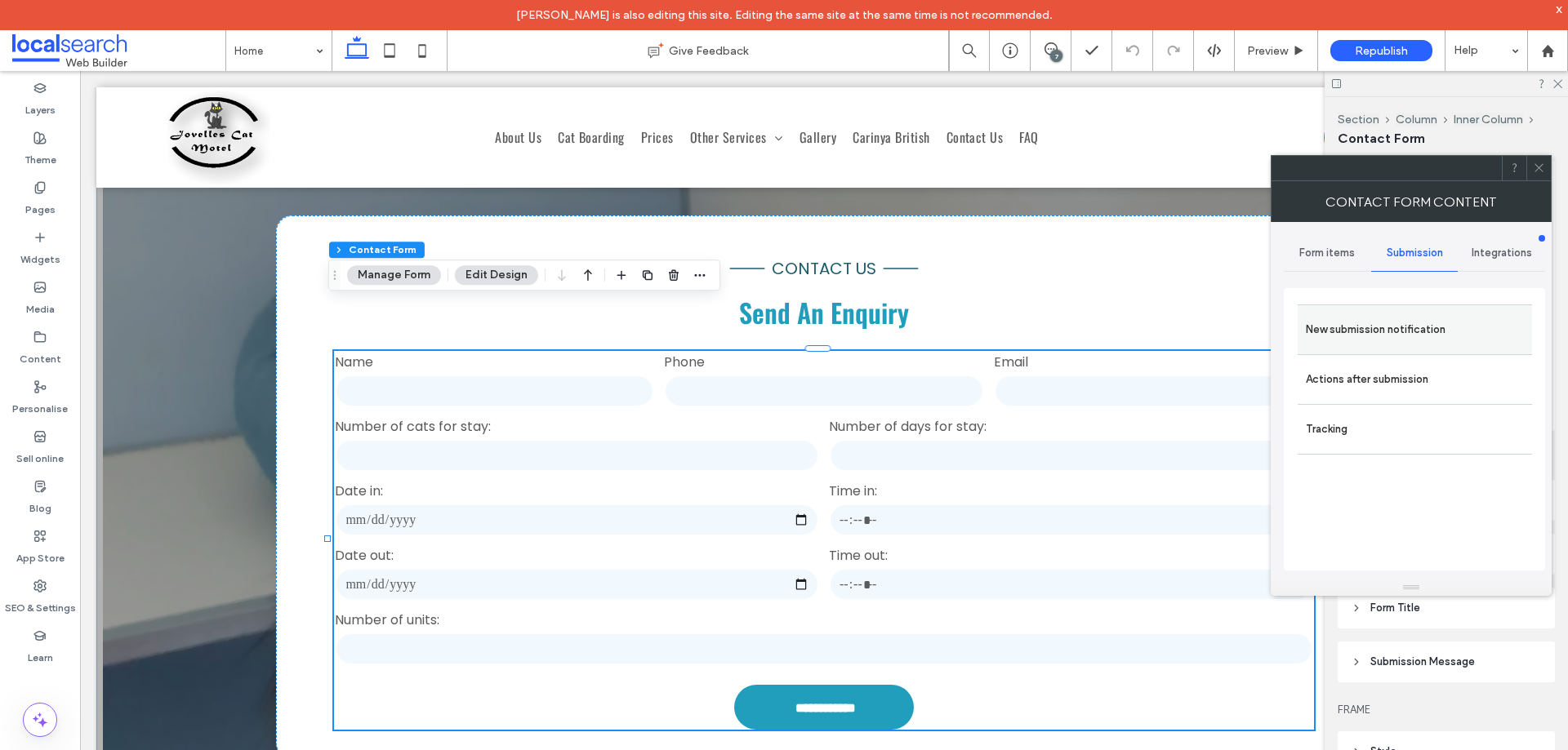
click at [1428, 330] on label "New submission notification" at bounding box center [1415, 329] width 218 height 32
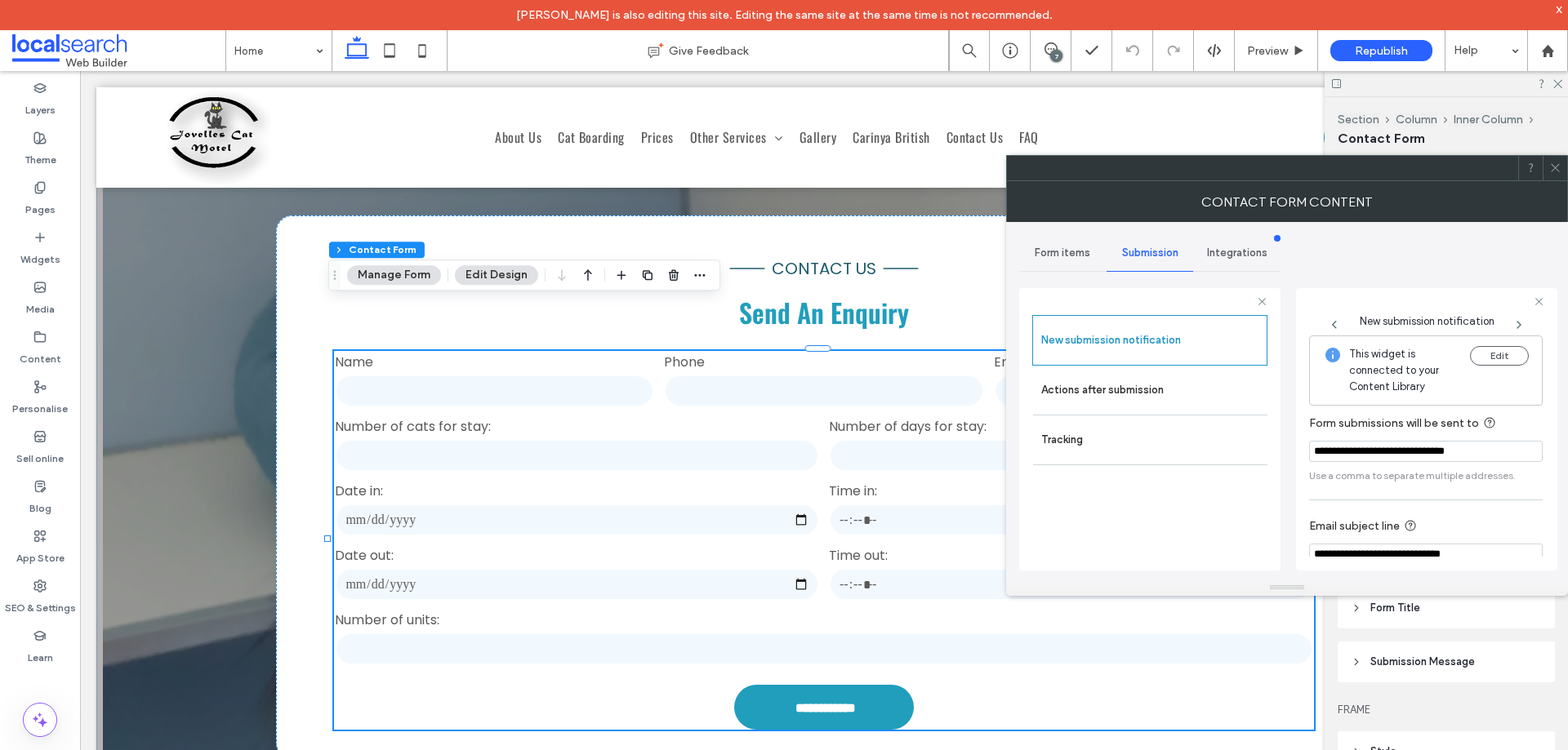
click at [1558, 168] on icon at bounding box center [1556, 168] width 12 height 12
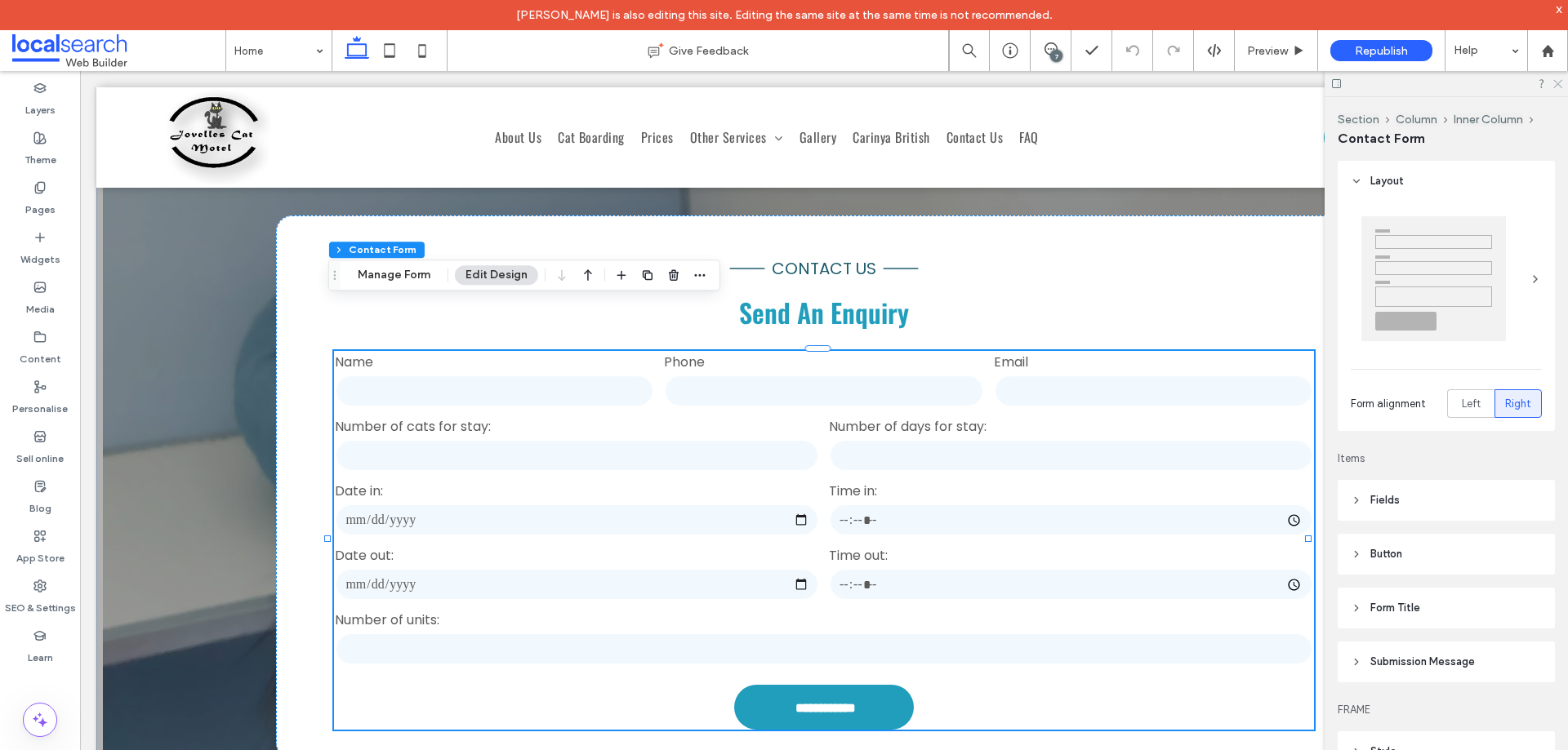
click at [1559, 80] on icon at bounding box center [1557, 83] width 11 height 11
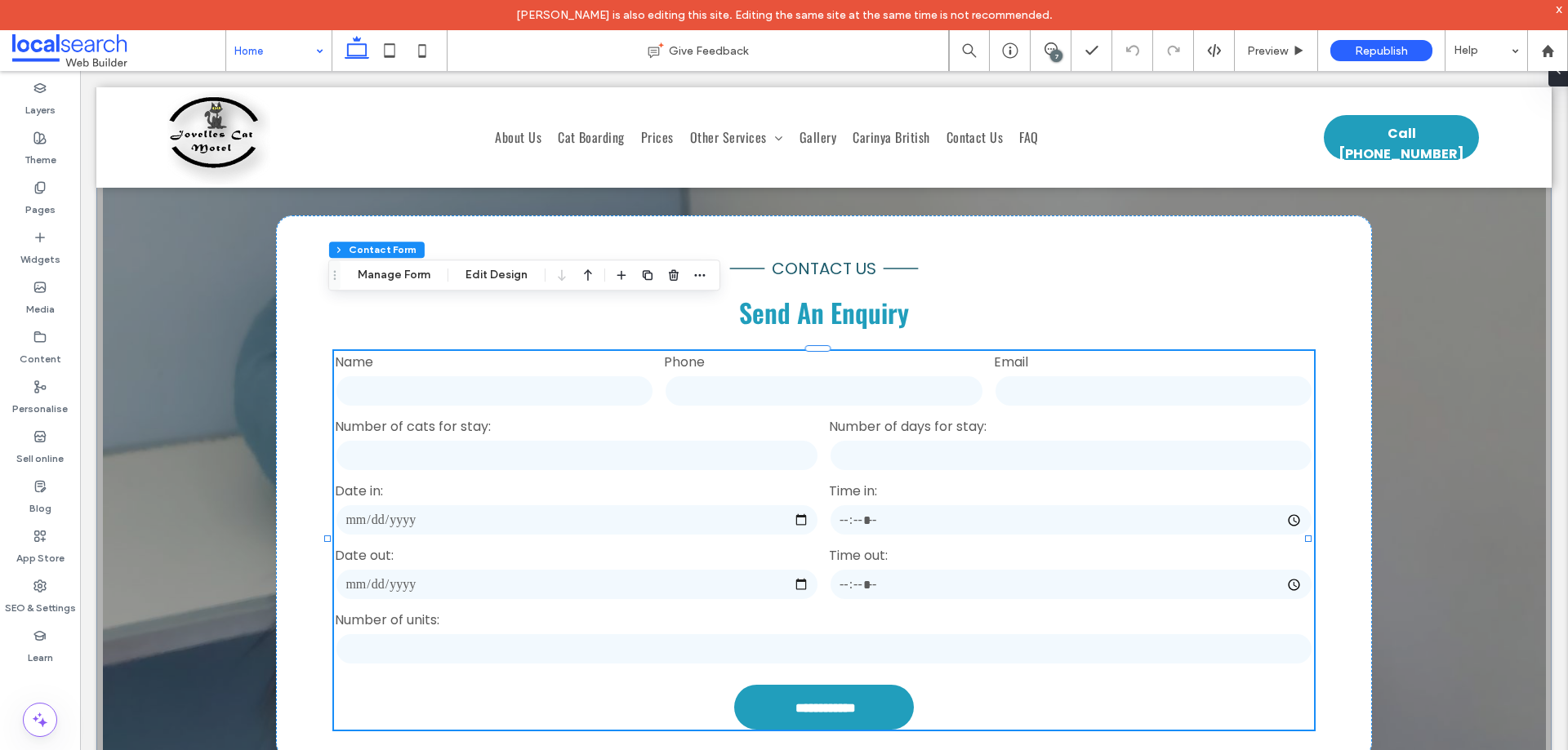
drag, startPoint x: 294, startPoint y: 53, endPoint x: 308, endPoint y: 69, distance: 21.3
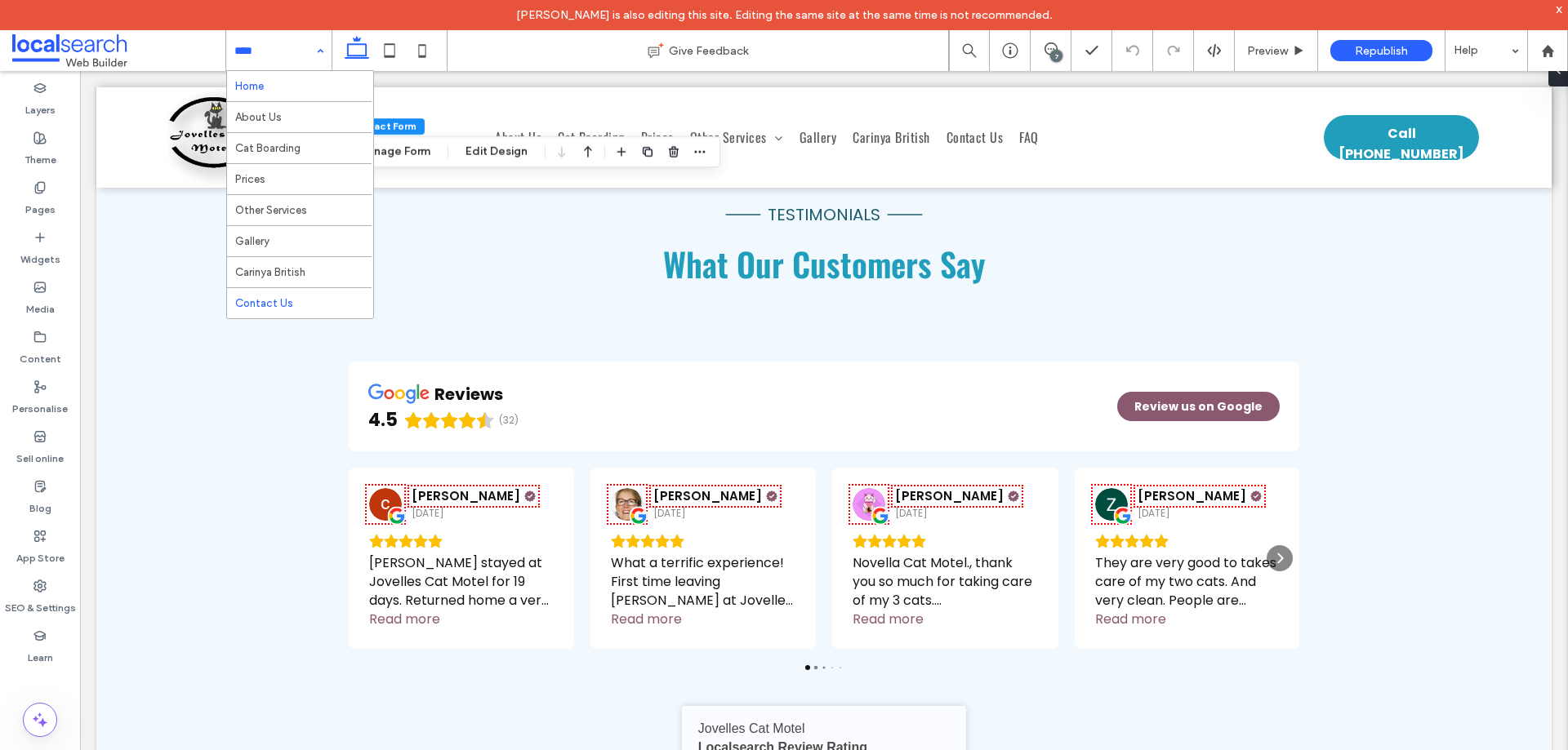
scroll to position [3789, 0]
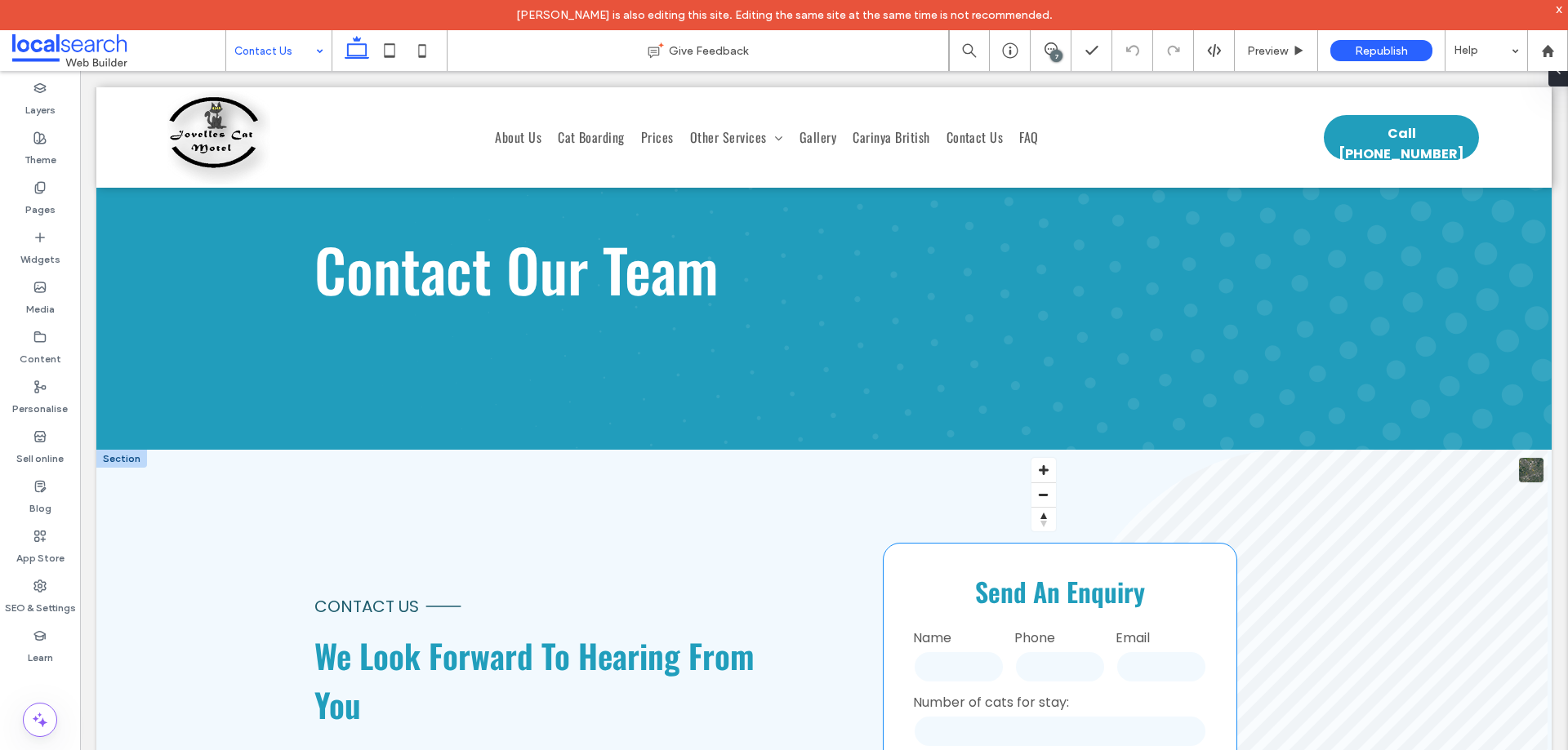
scroll to position [245, 0]
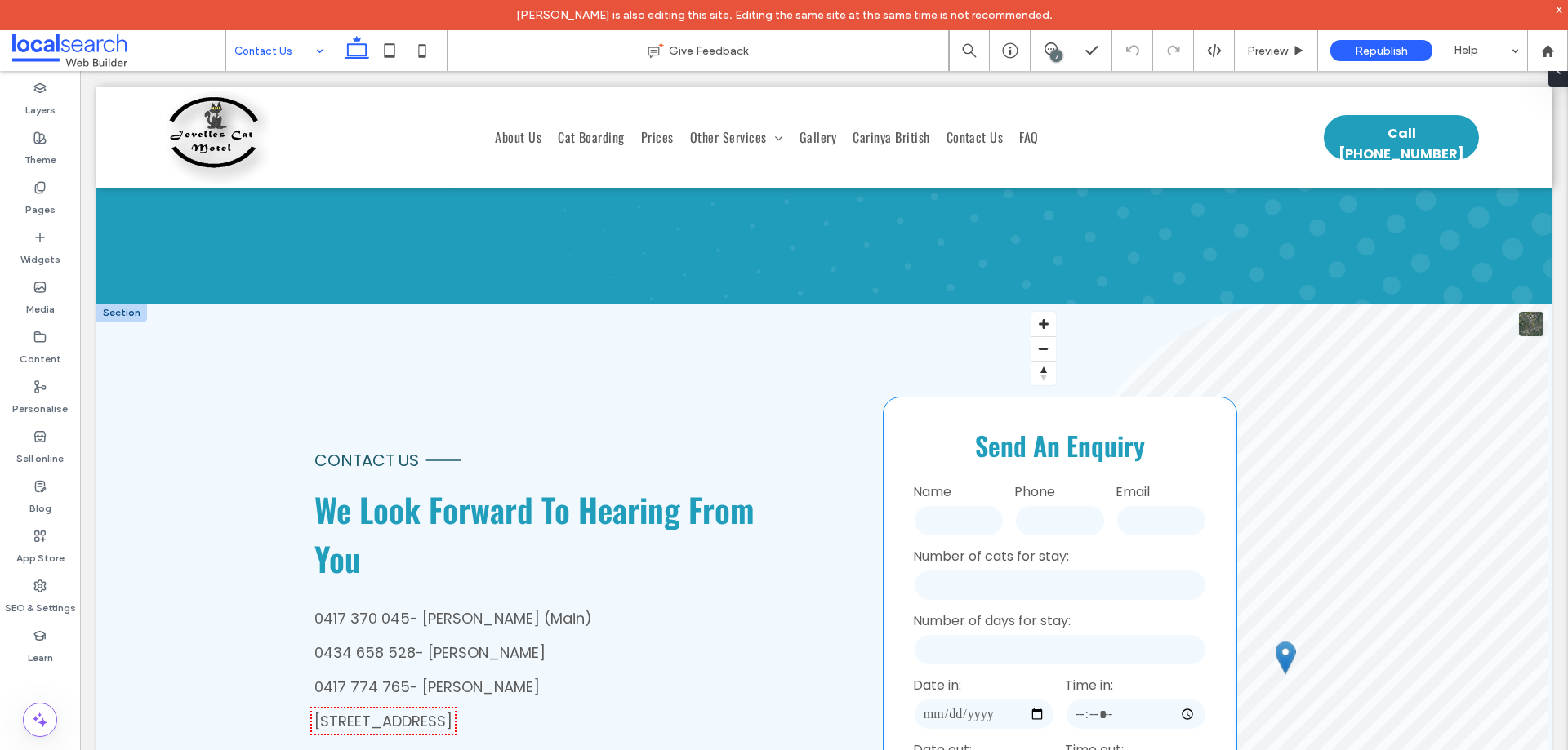
click at [1136, 546] on label "Number of cats for stay:" at bounding box center [1060, 556] width 294 height 20
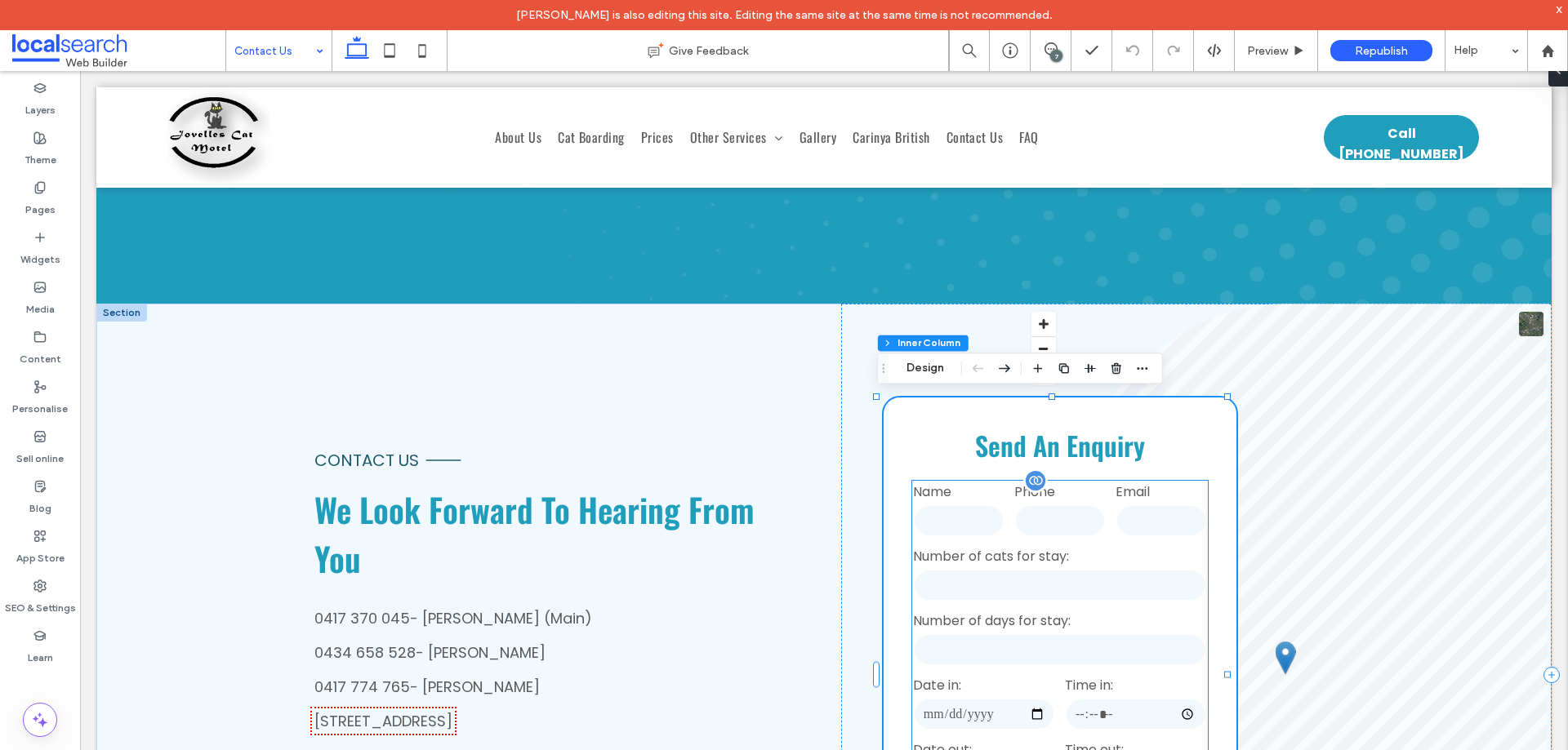
click at [1088, 517] on input "tel" at bounding box center [1060, 521] width 91 height 32
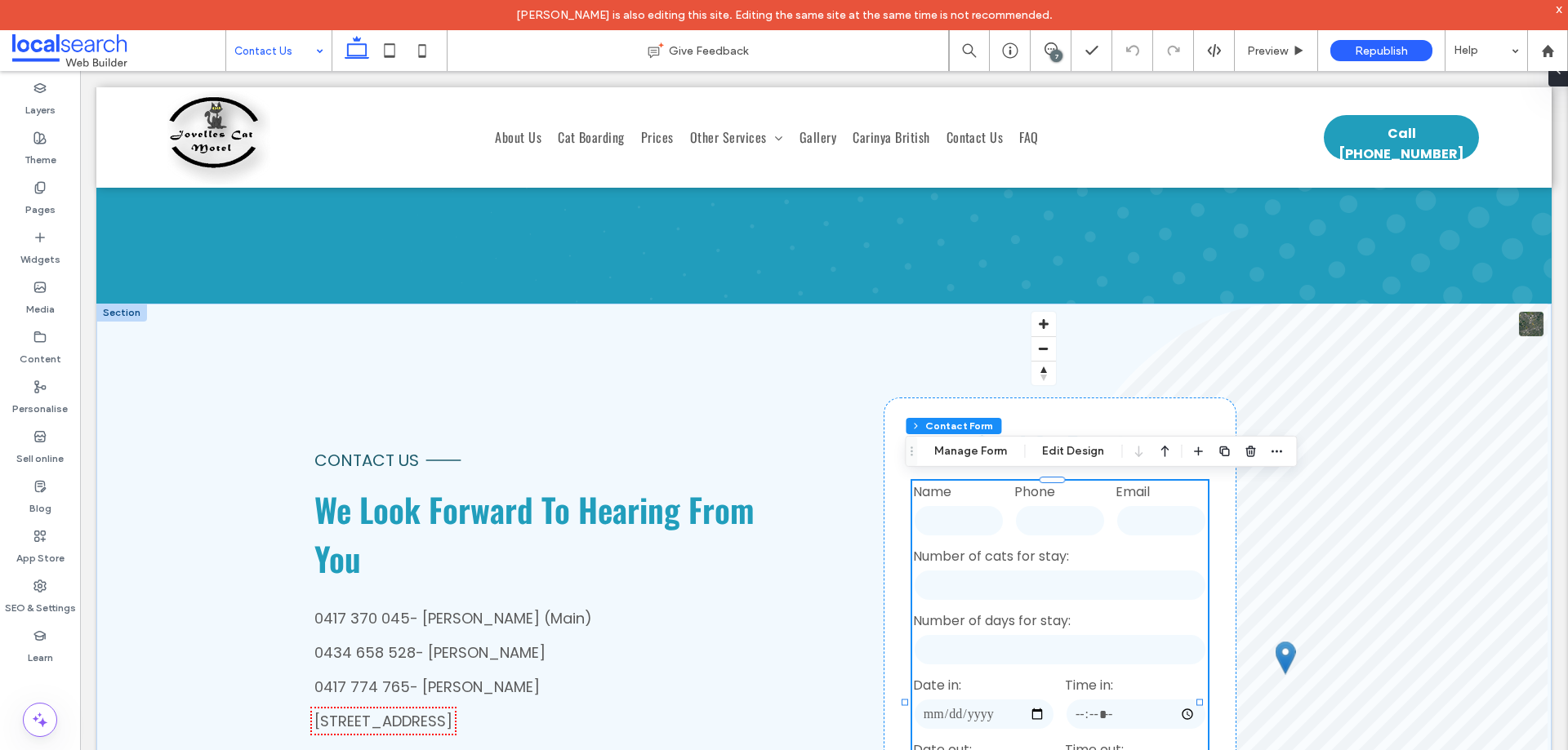
type input "*"
type input "***"
type input "**"
click at [999, 452] on button "Manage Form" at bounding box center [970, 452] width 94 height 19
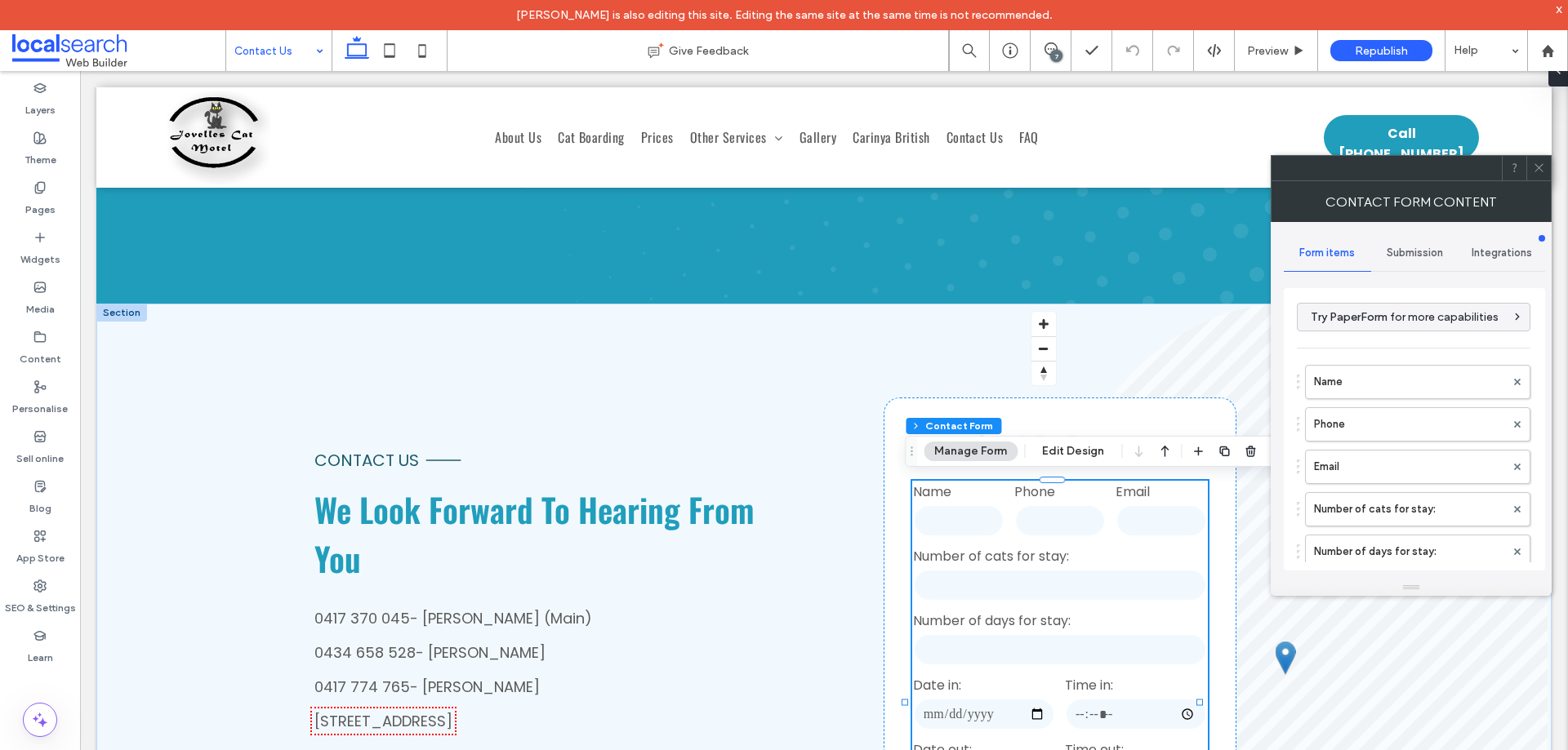
click at [1418, 242] on div "Submission" at bounding box center [1416, 253] width 88 height 36
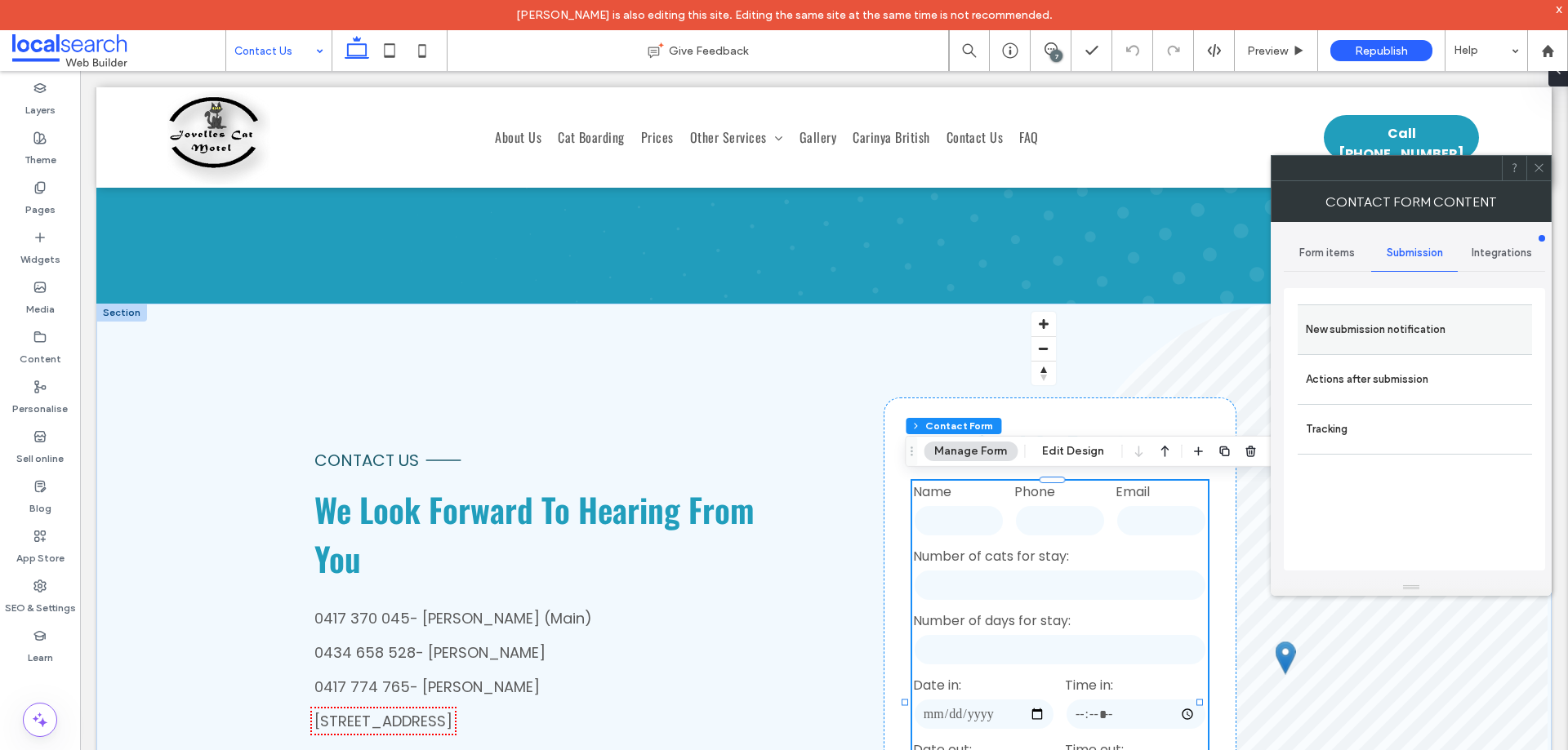
click at [1413, 338] on label "New submission notification" at bounding box center [1415, 329] width 218 height 32
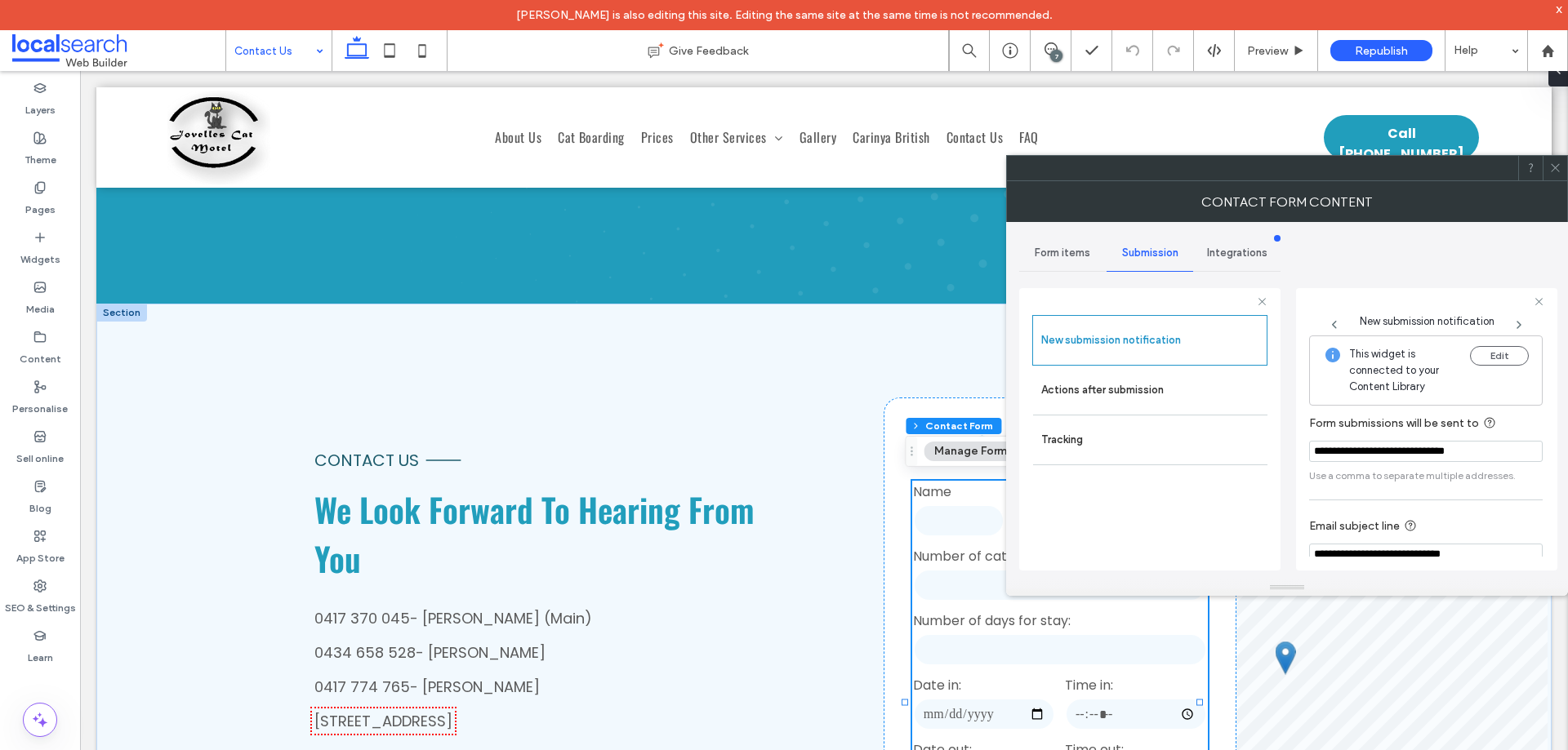
click at [1556, 172] on icon at bounding box center [1556, 168] width 12 height 12
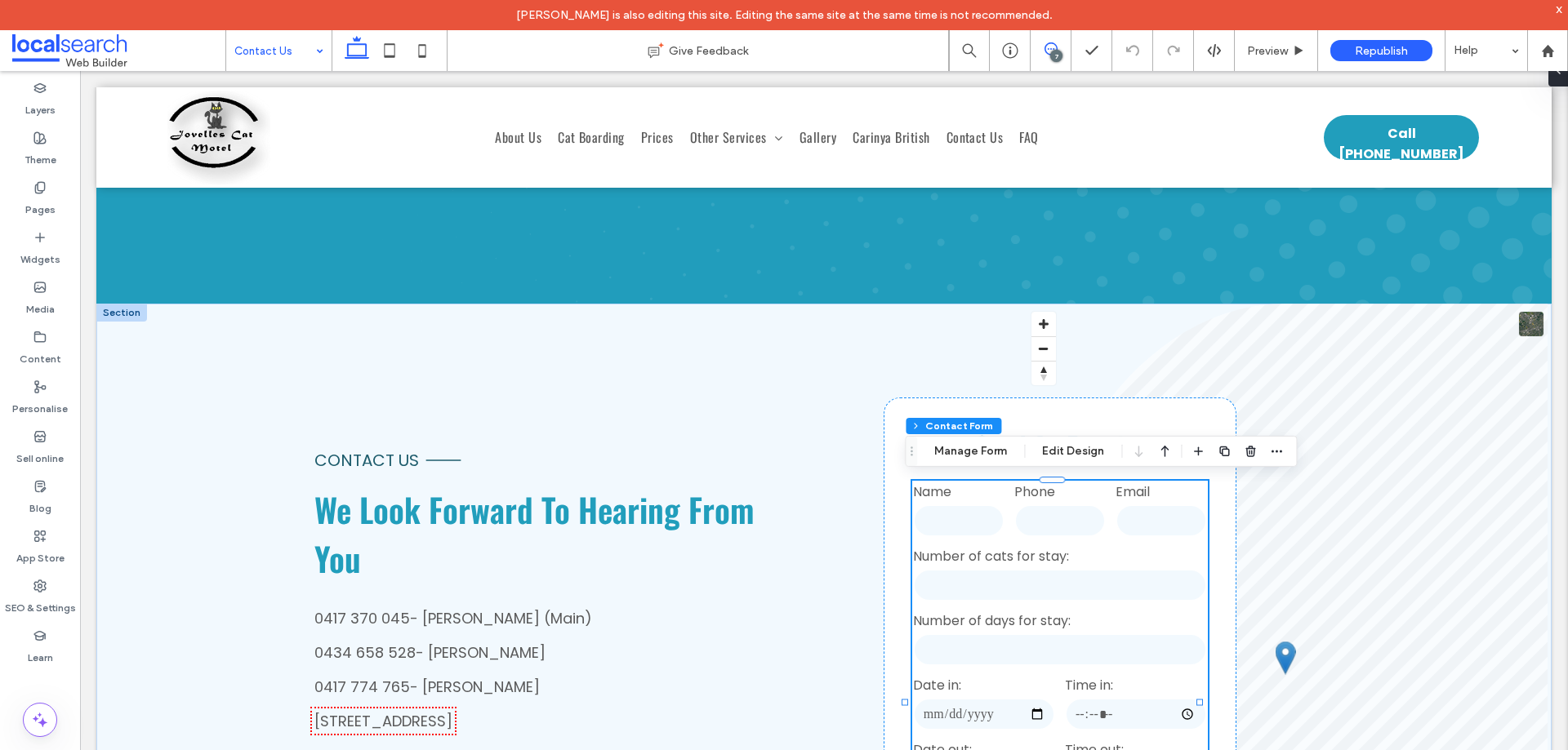
click at [1058, 46] on span at bounding box center [1051, 49] width 40 height 13
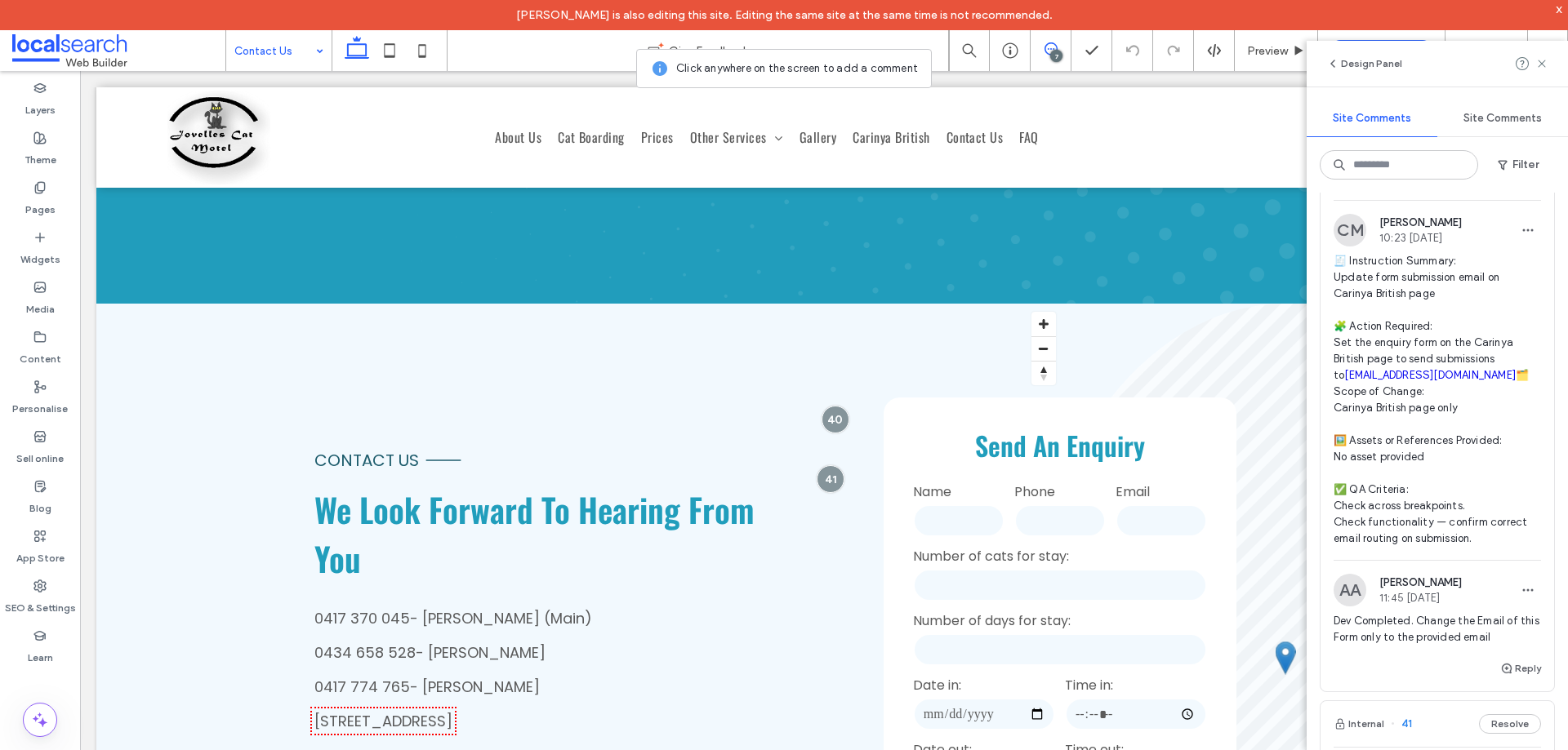
scroll to position [735, 0]
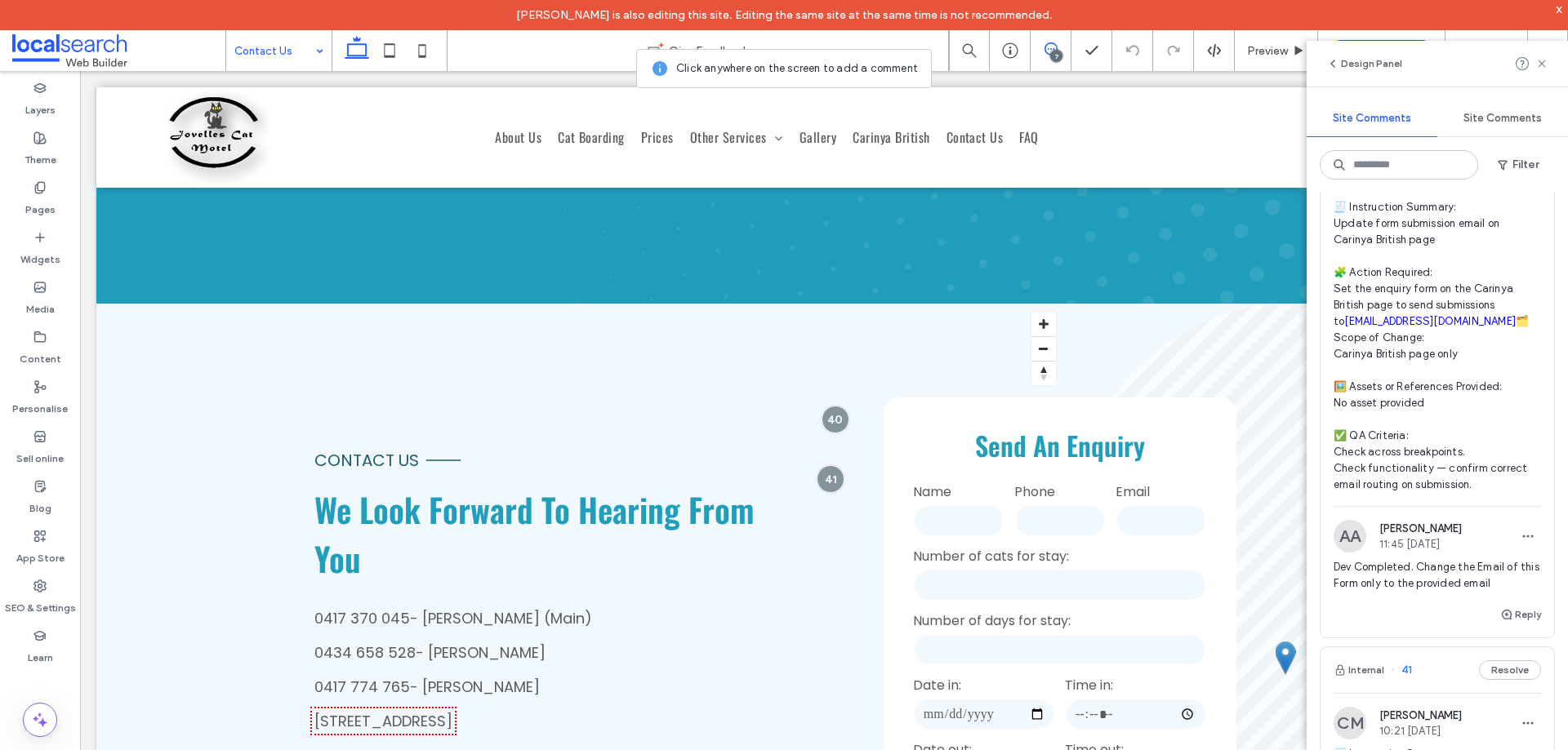
click at [1398, 311] on span "🧾 Instruction Summary: Update form submission email on Carinya British page 🧩 A…" at bounding box center [1438, 347] width 207 height 294
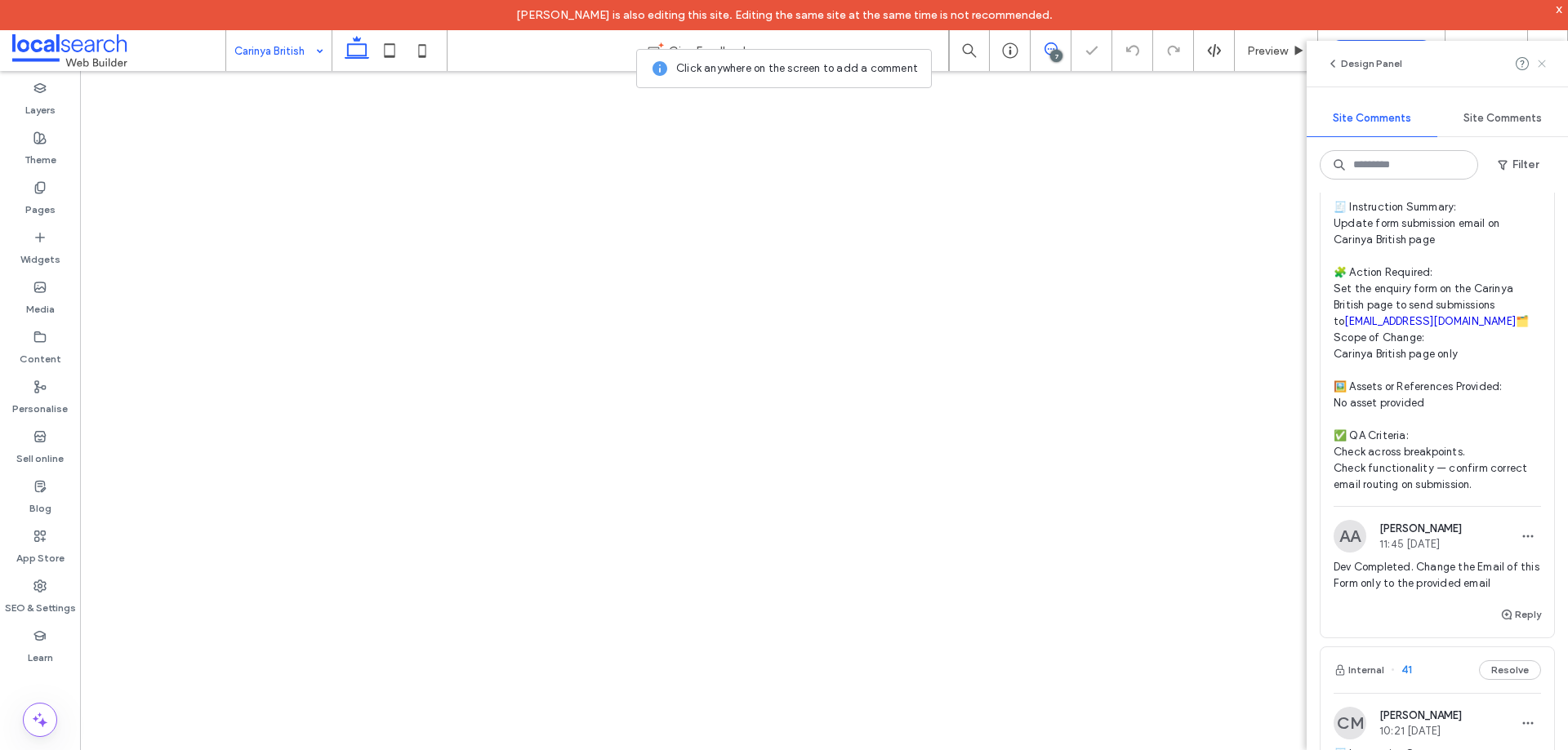
click at [1545, 66] on icon at bounding box center [1542, 63] width 13 height 13
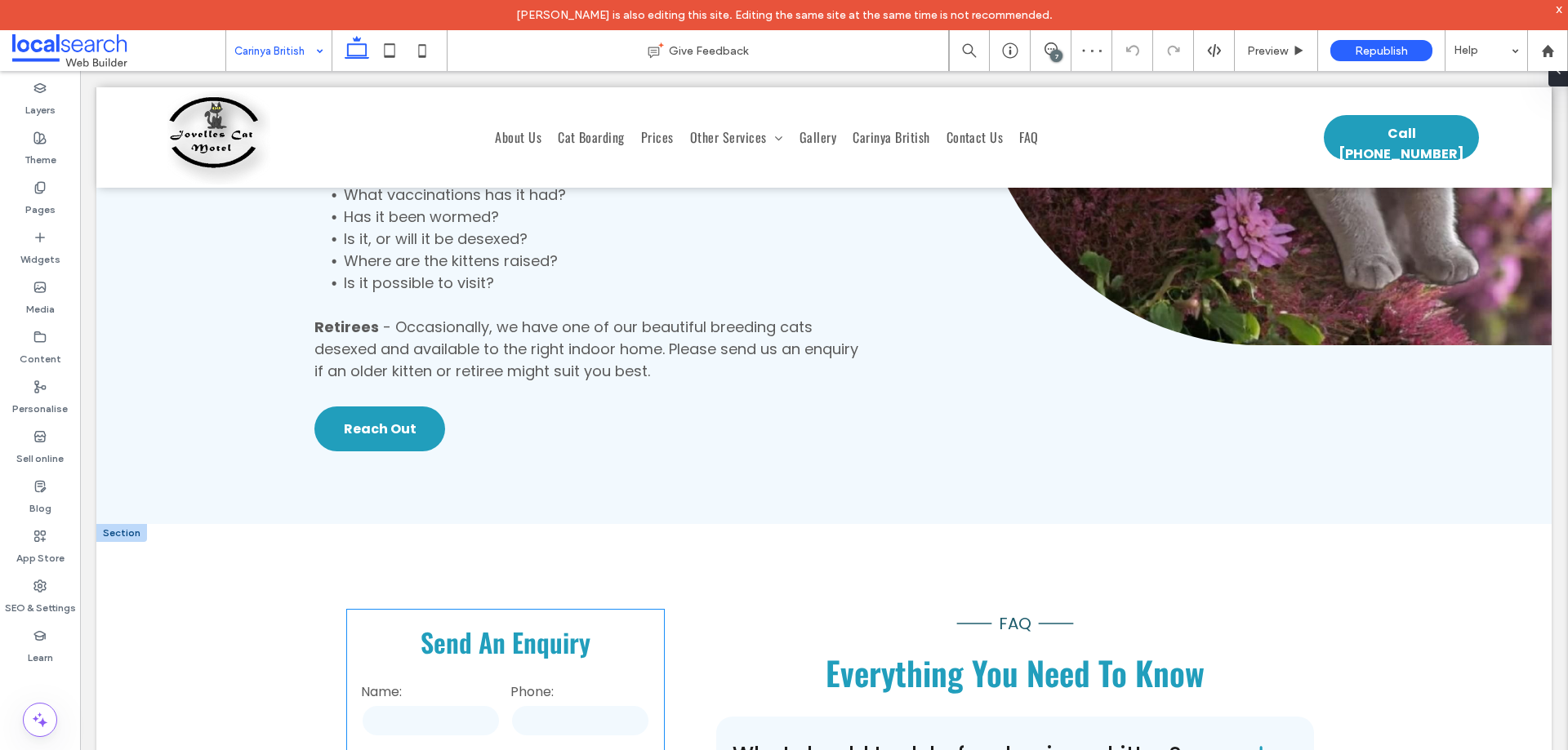
click at [552, 746] on label "Email" at bounding box center [505, 756] width 289 height 20
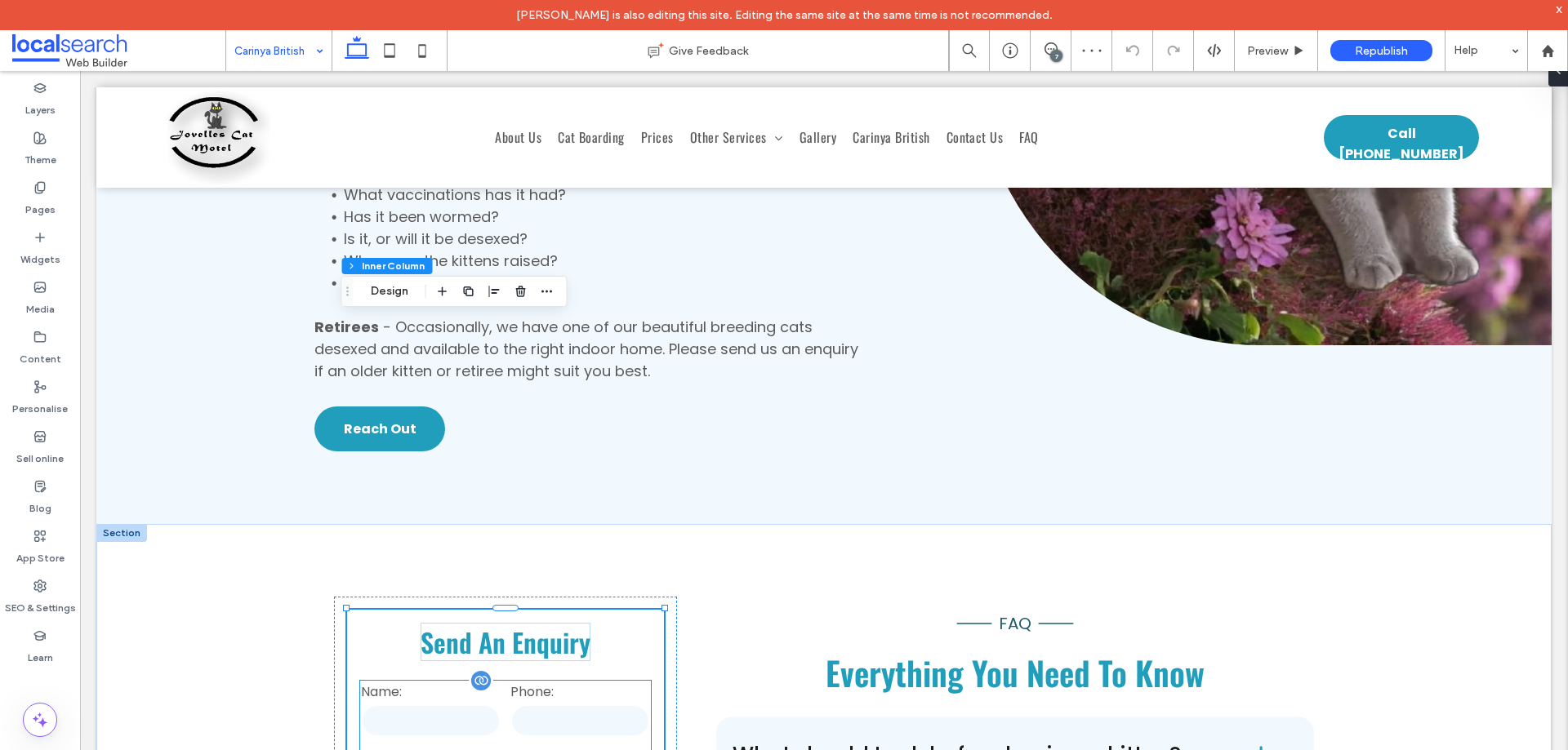
click at [552, 704] on input "tel" at bounding box center [580, 720] width 140 height 32
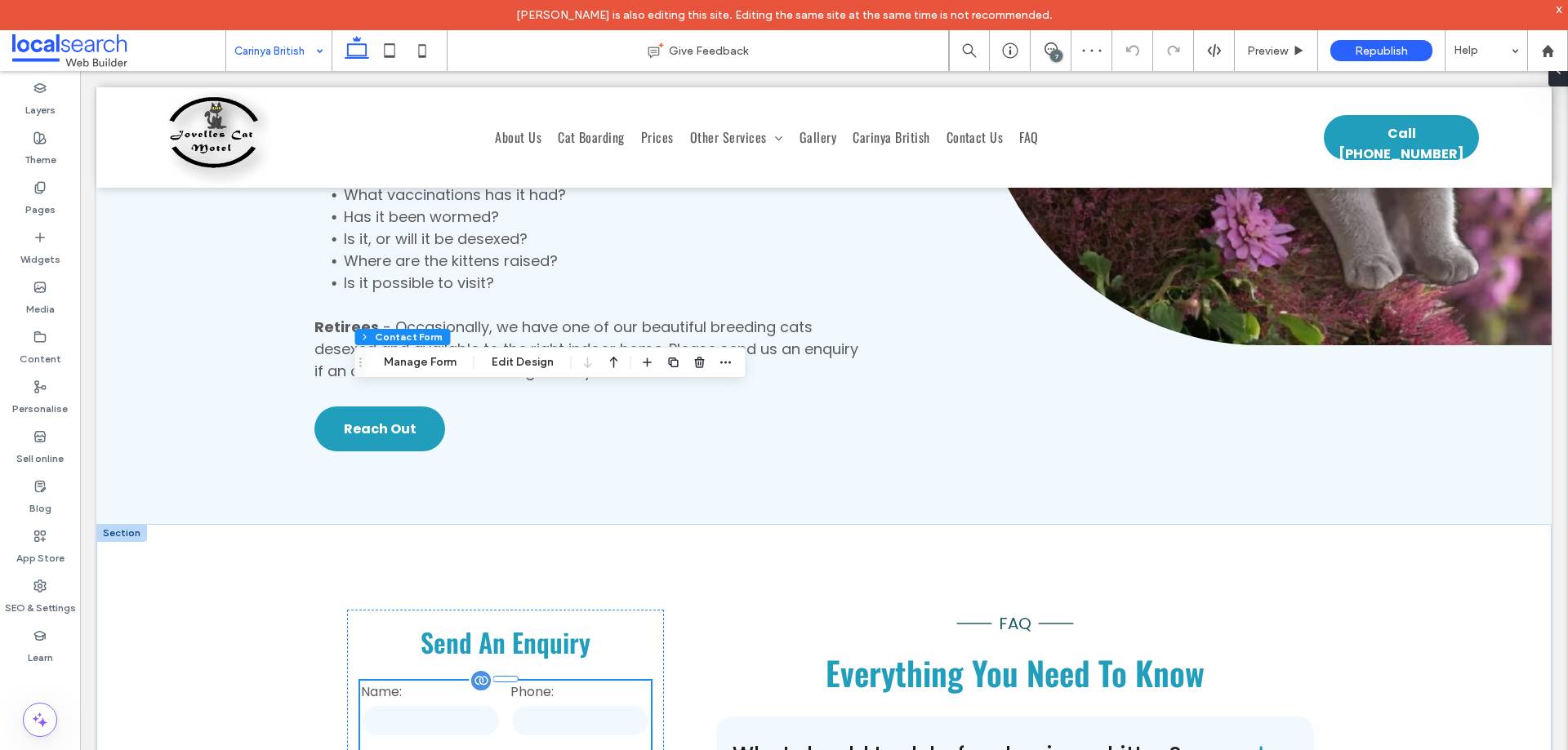
type input "*"
type input "***"
type input "**"
click at [435, 354] on button "Manage Form" at bounding box center [419, 362] width 94 height 19
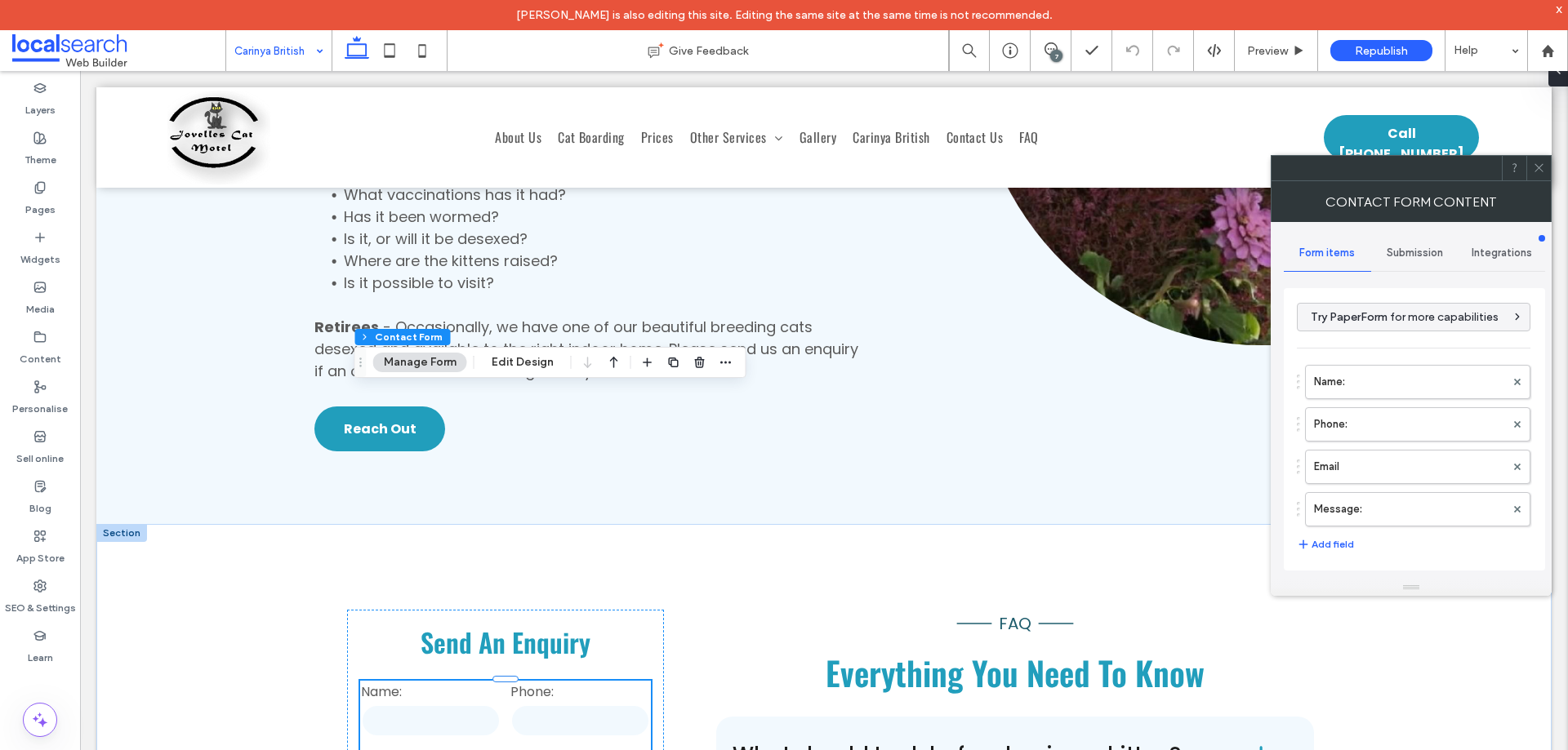
click at [1395, 262] on div "Submission" at bounding box center [1416, 253] width 88 height 36
click at [1396, 331] on label "New submission notification" at bounding box center [1415, 329] width 218 height 32
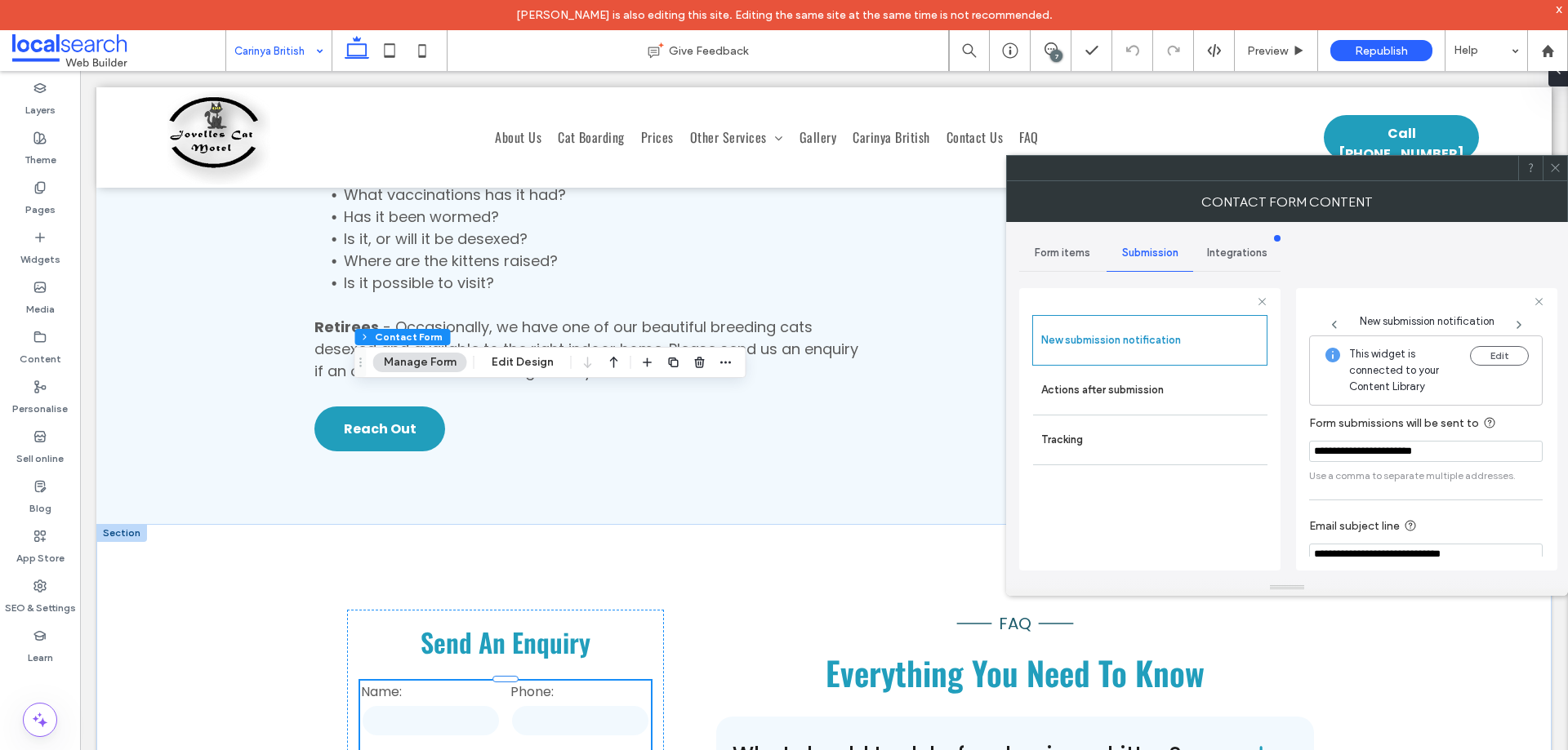
click at [1557, 166] on icon at bounding box center [1556, 168] width 12 height 12
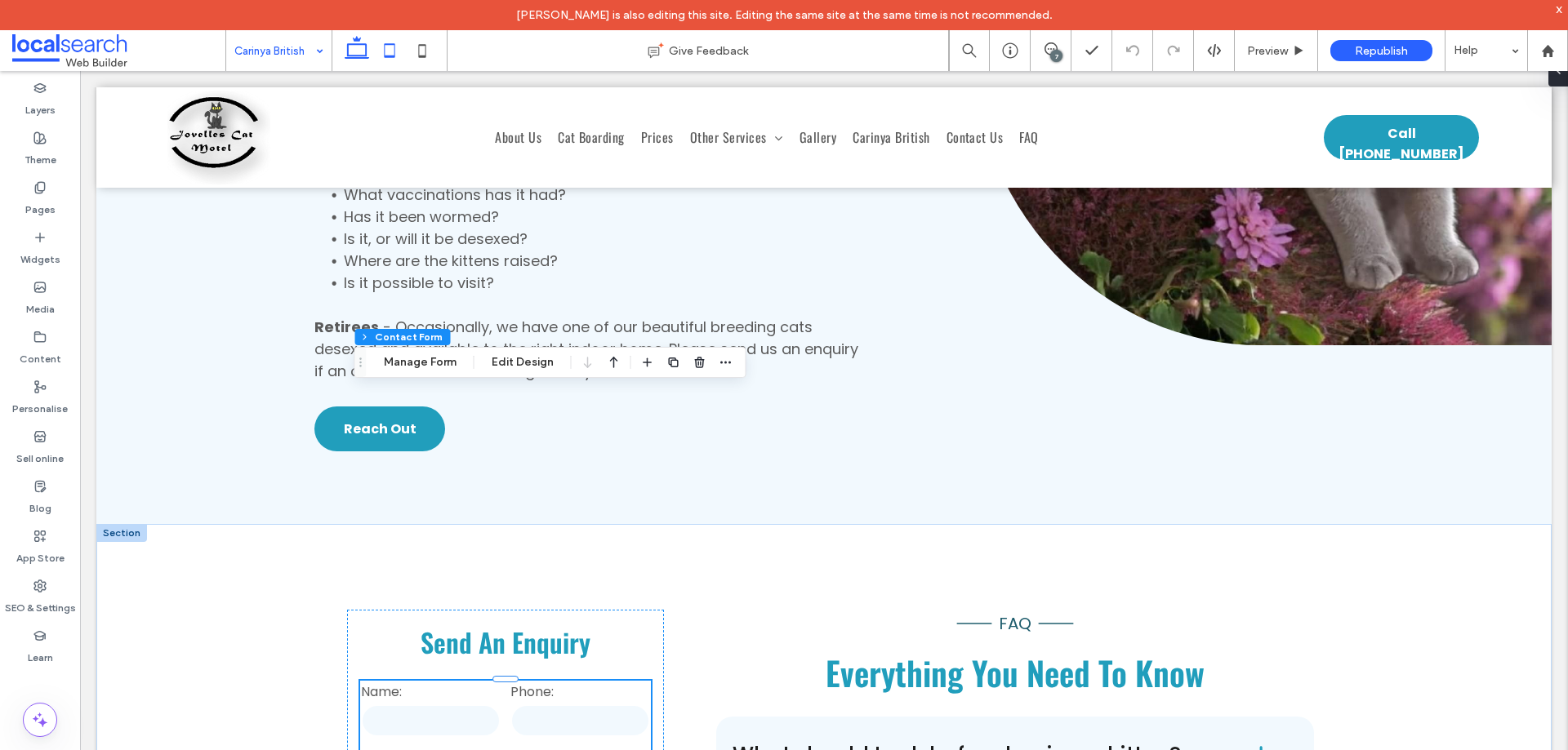
click at [383, 52] on icon at bounding box center [389, 50] width 32 height 32
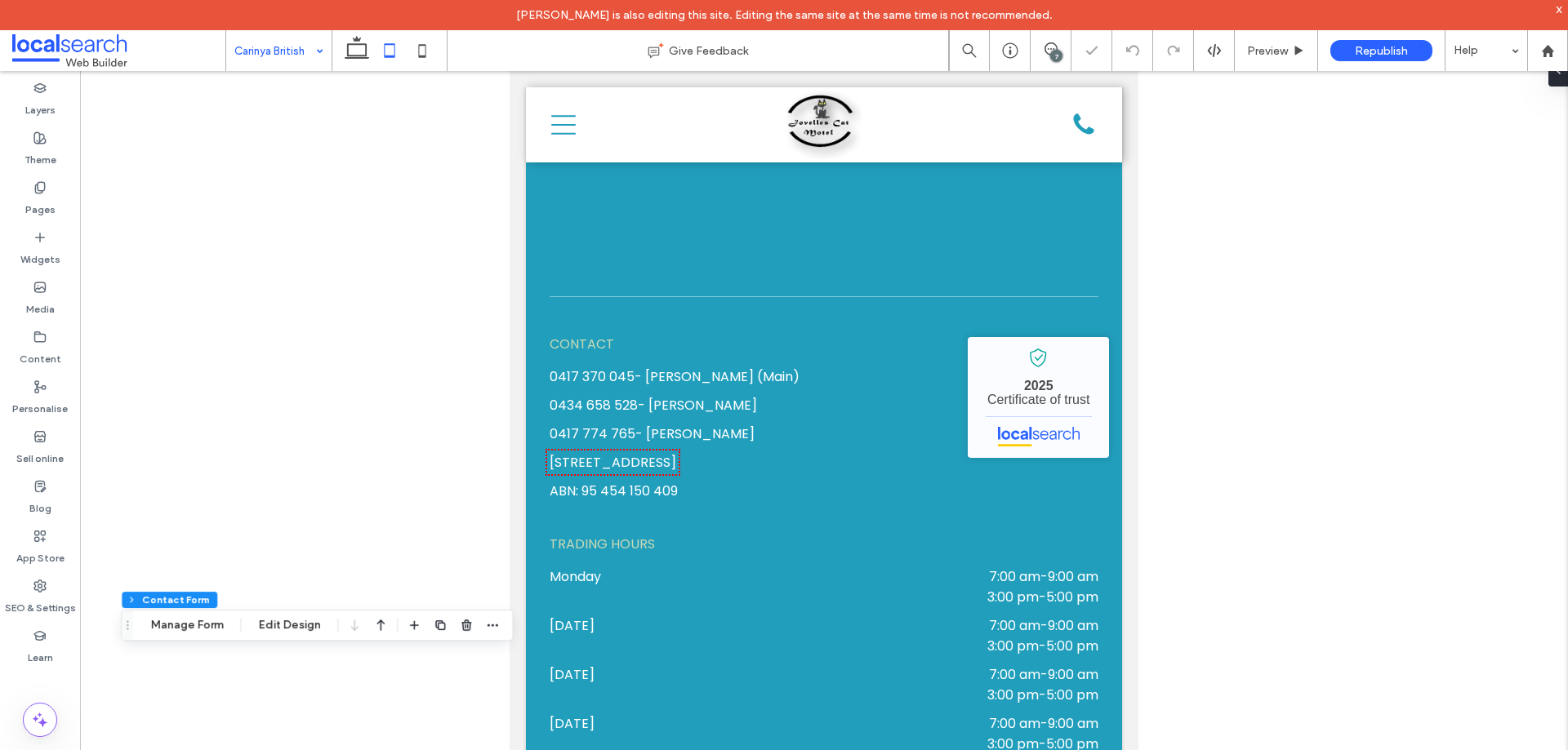
type input "*"
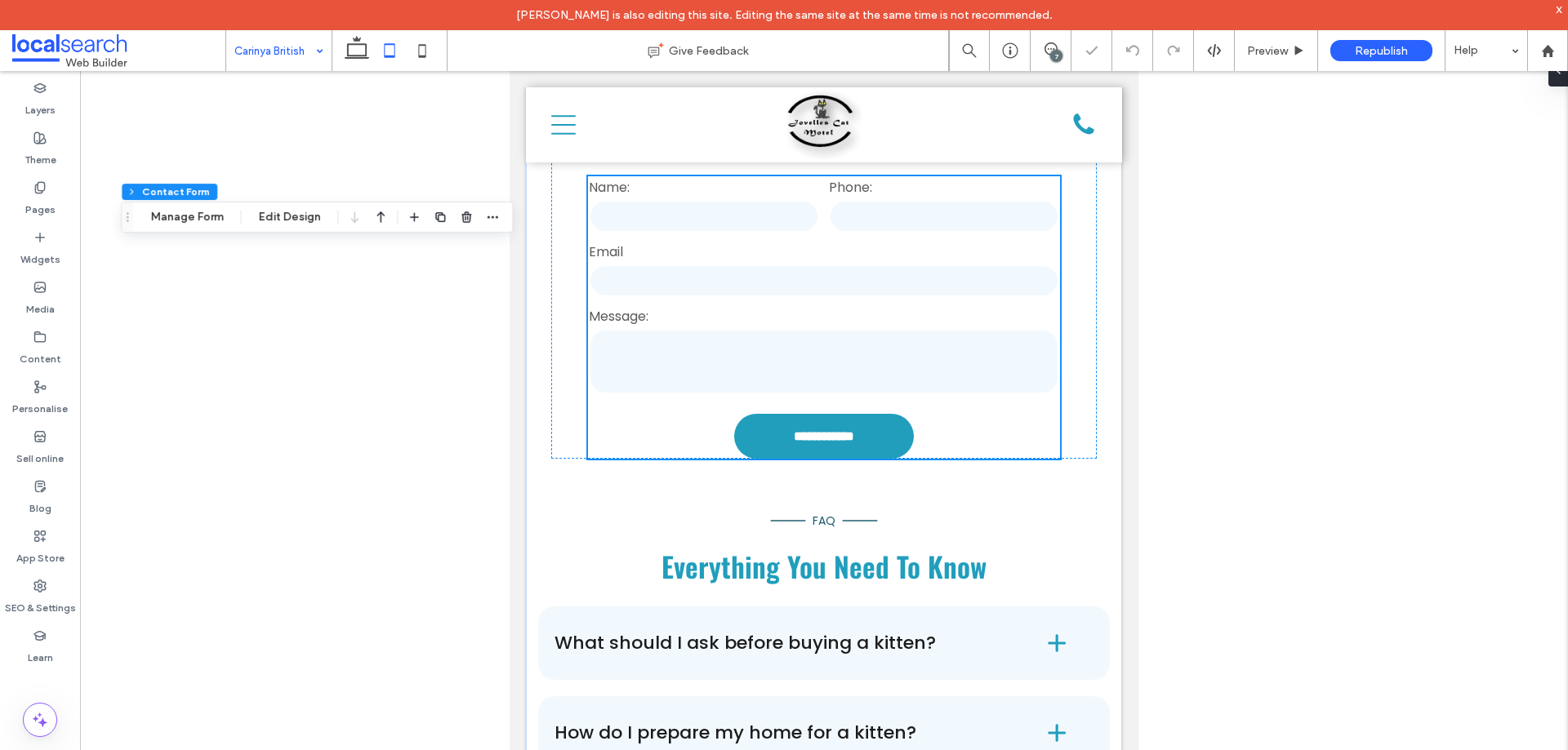
scroll to position [4921, 0]
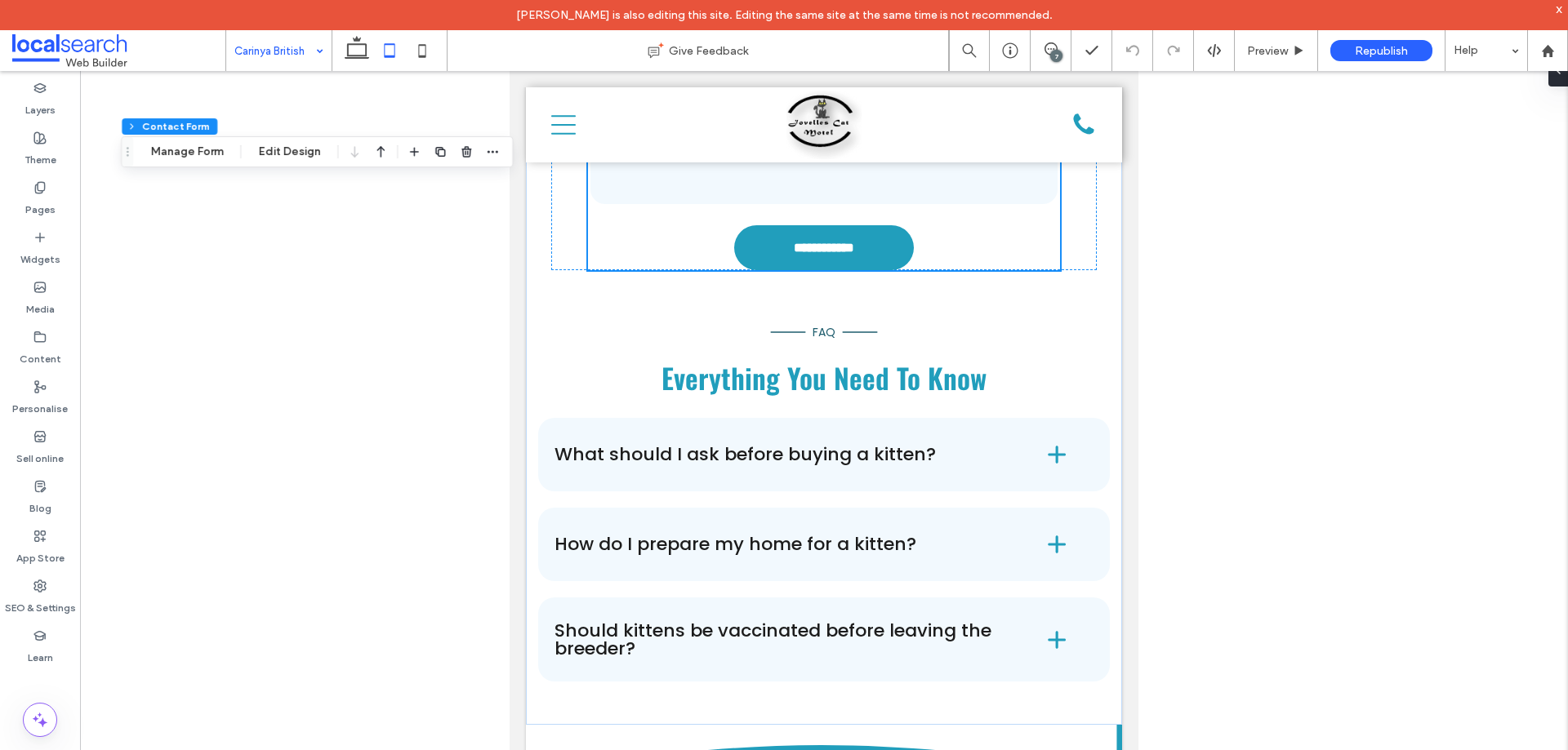
click at [1055, 53] on div "7" at bounding box center [1057, 56] width 12 height 12
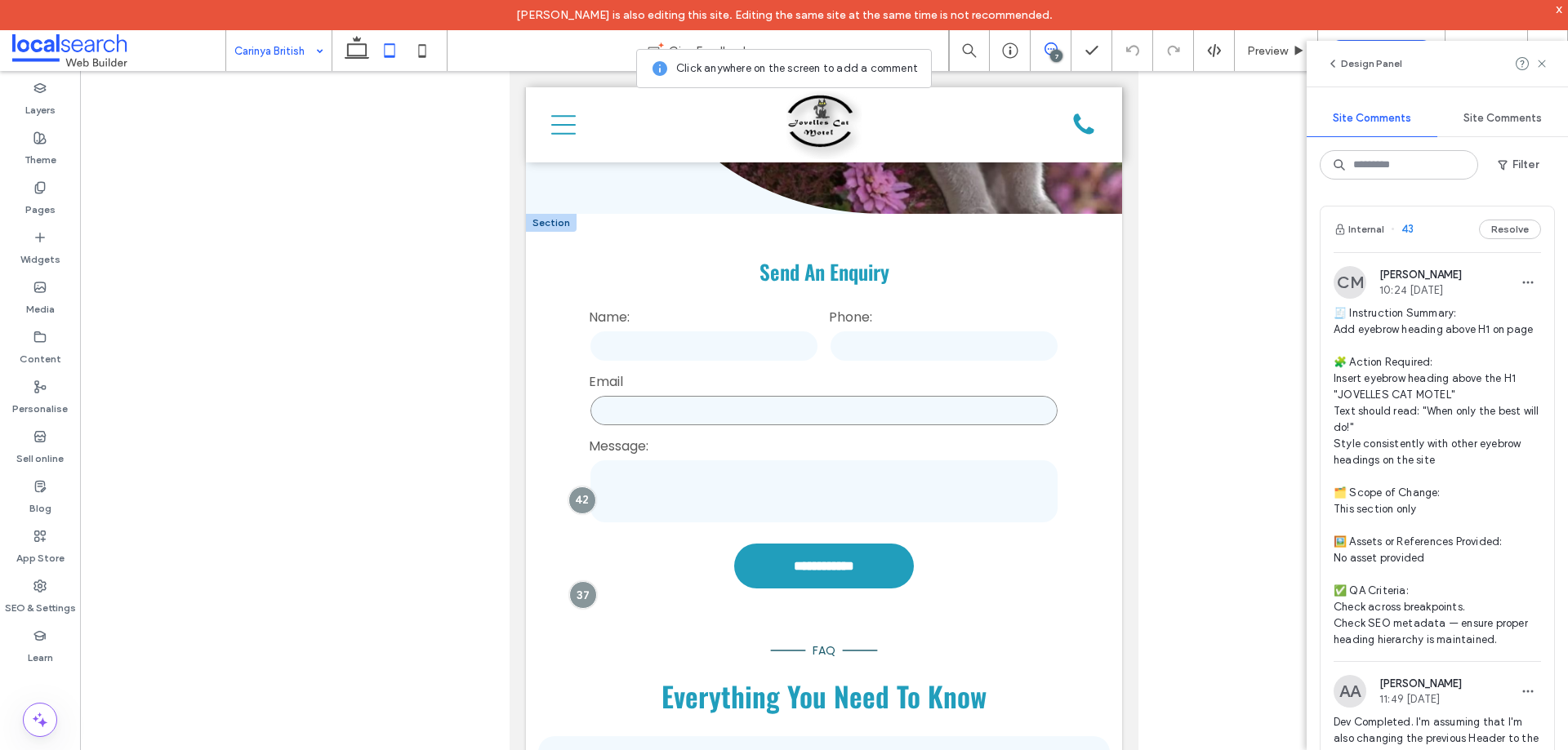
scroll to position [4595, 0]
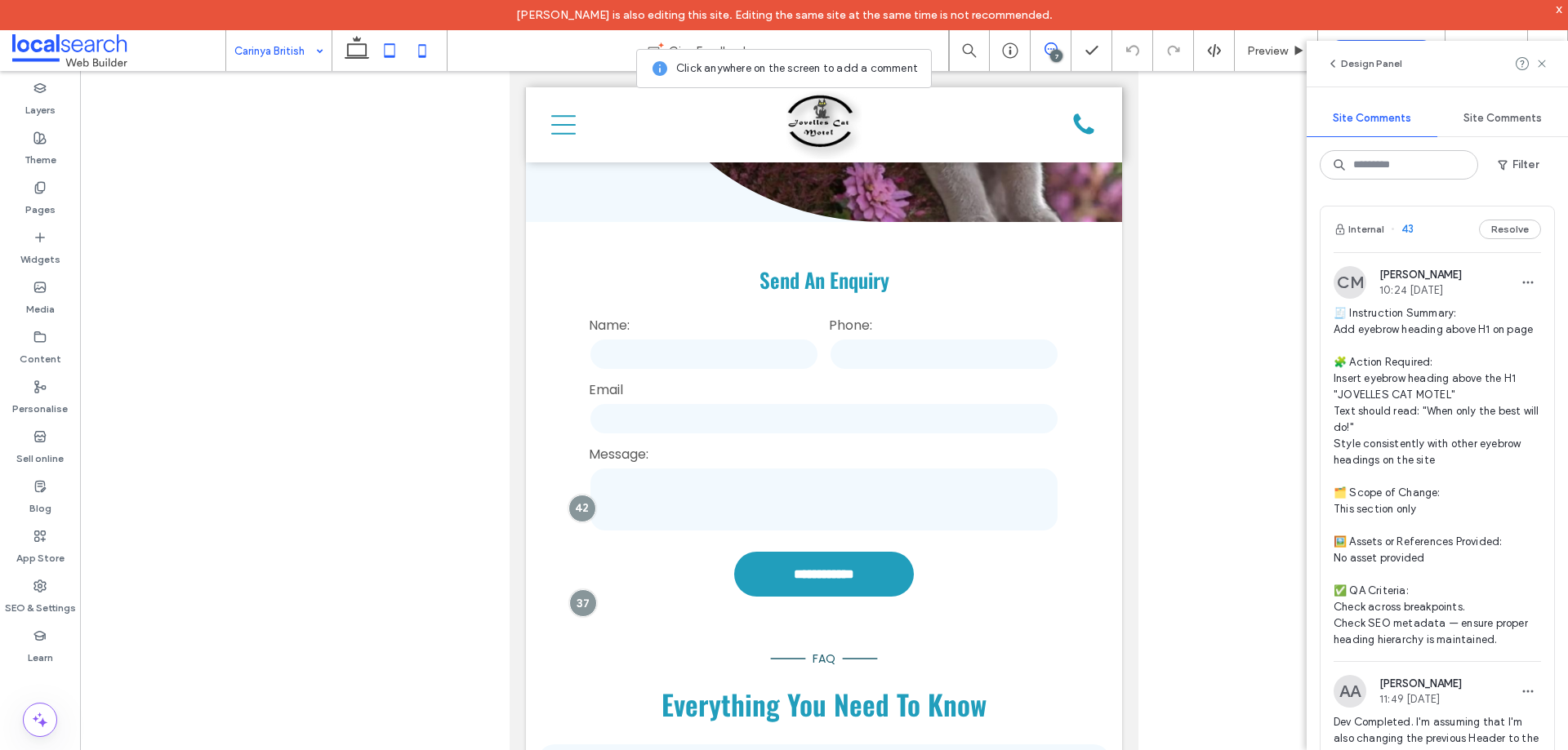
click at [423, 52] on icon at bounding box center [422, 50] width 32 height 32
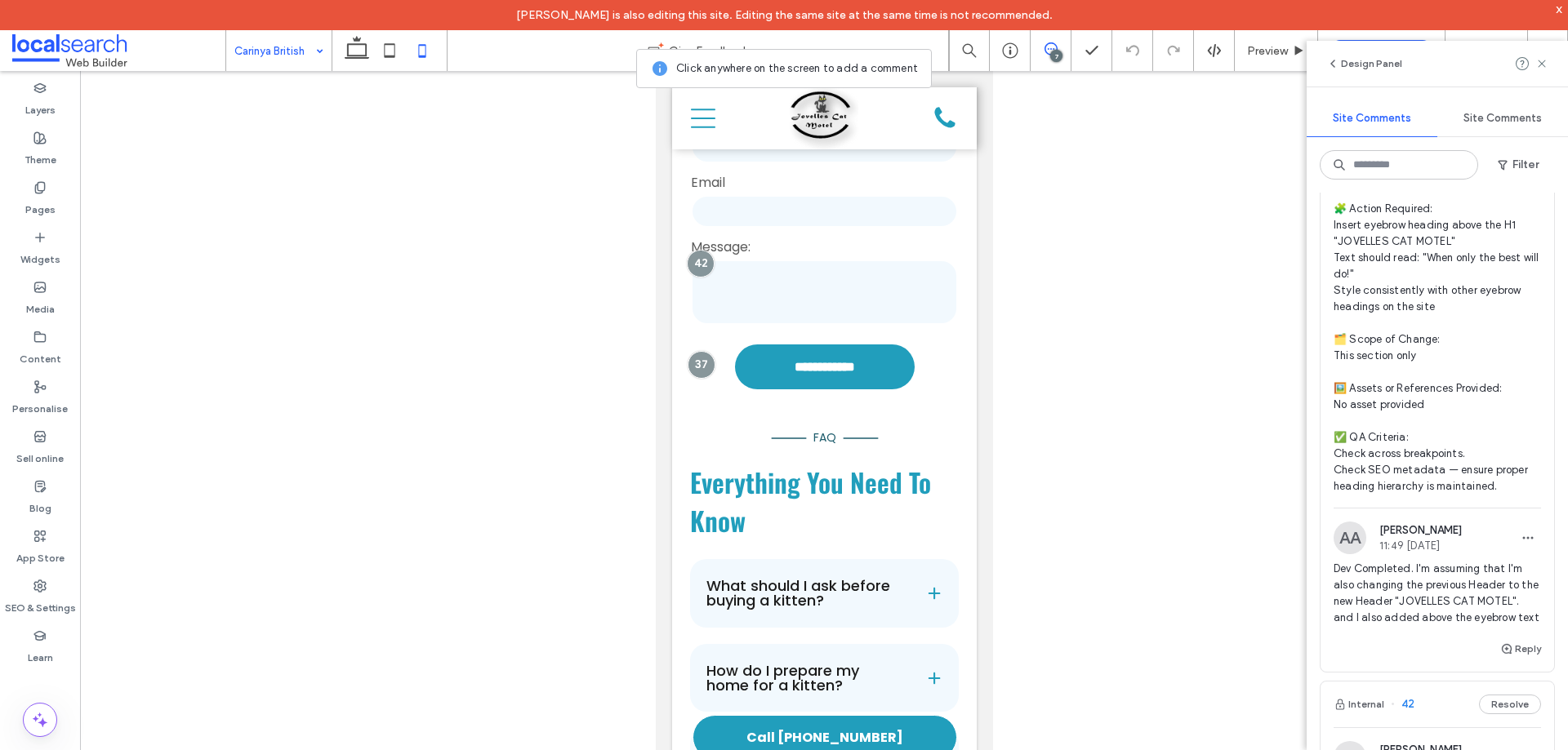
scroll to position [0, 0]
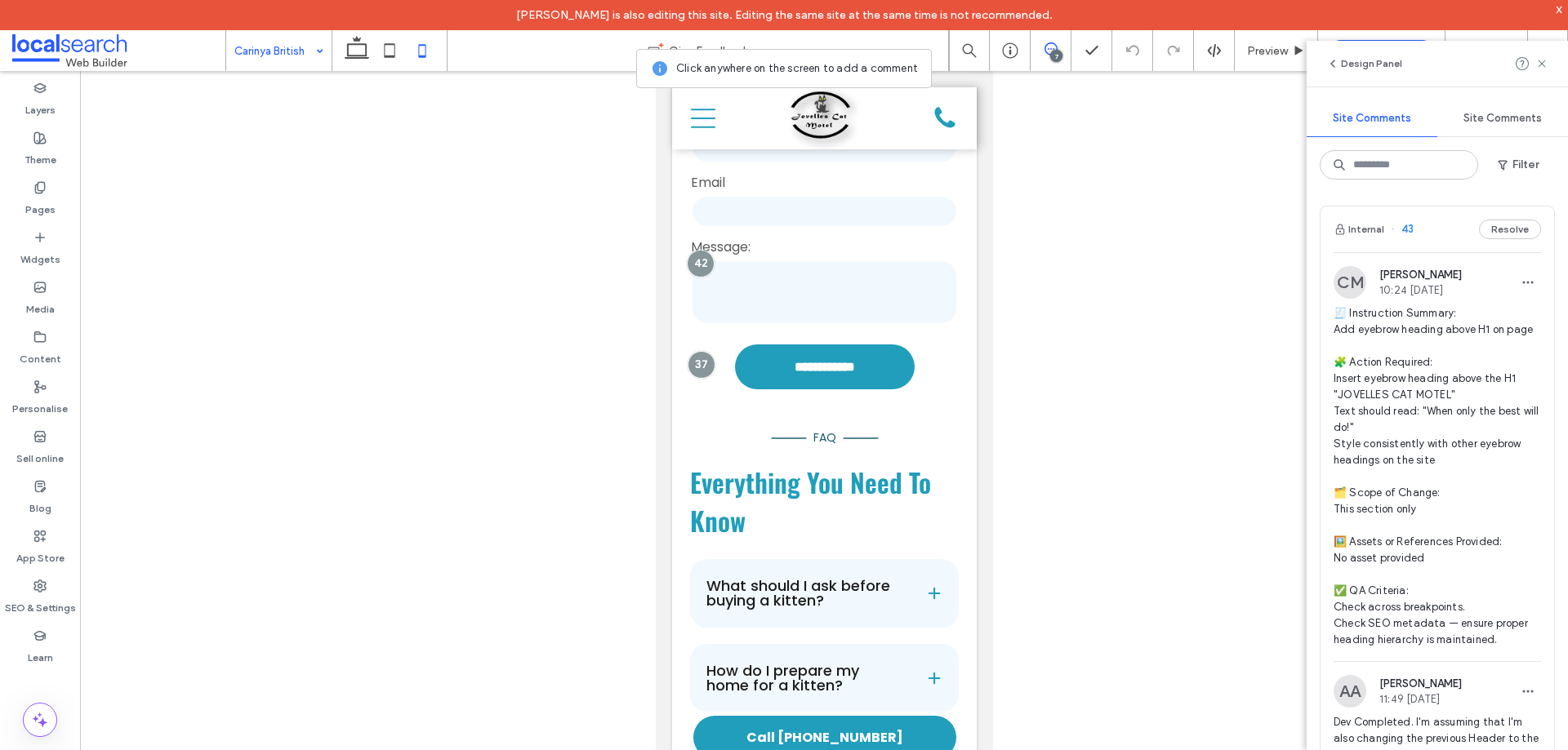
click at [1433, 228] on div "Internal 43 Resolve" at bounding box center [1438, 229] width 234 height 46
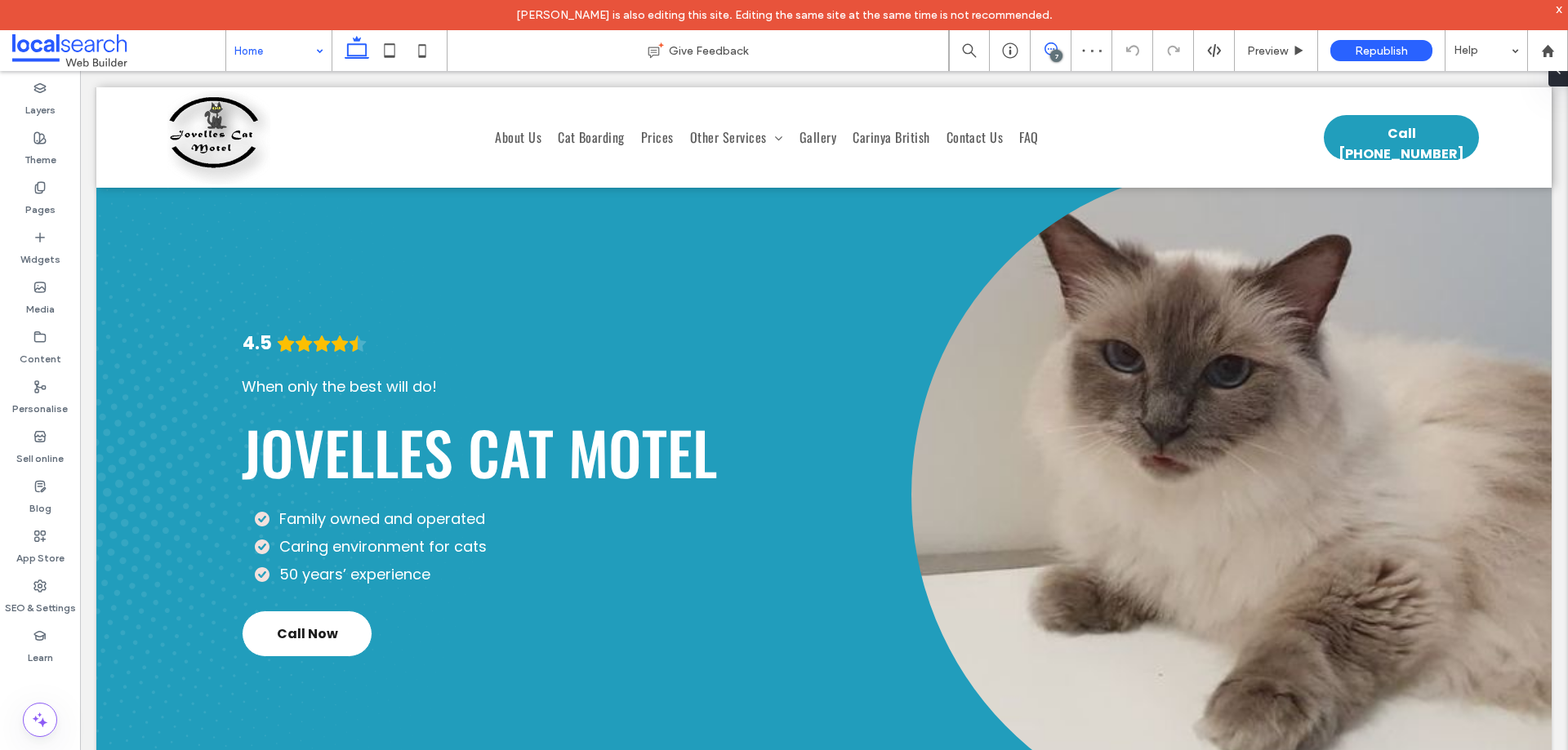
click at [1048, 54] on use at bounding box center [1051, 49] width 13 height 13
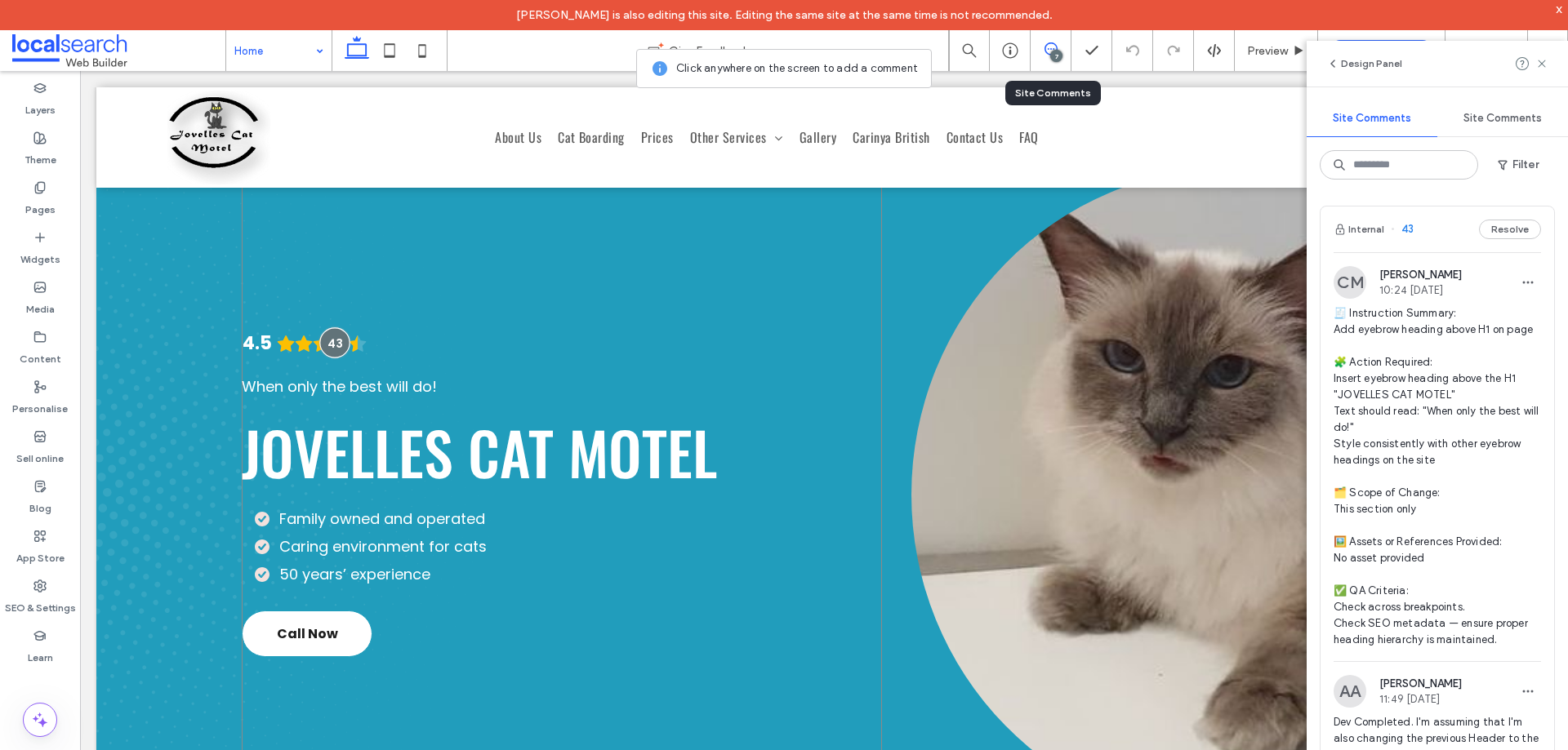
click at [327, 347] on div at bounding box center [335, 342] width 31 height 31
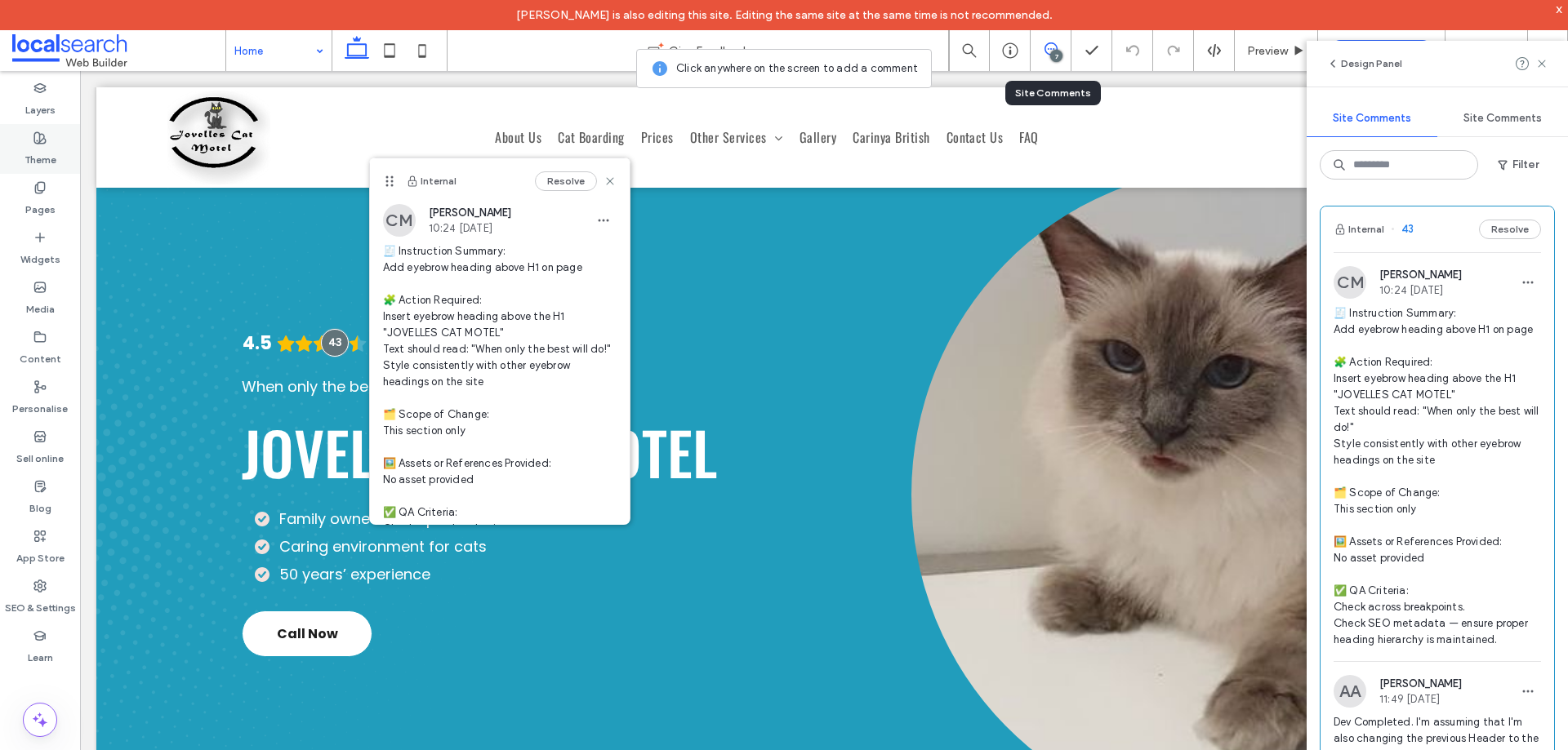
click at [31, 151] on label "Theme" at bounding box center [40, 156] width 32 height 23
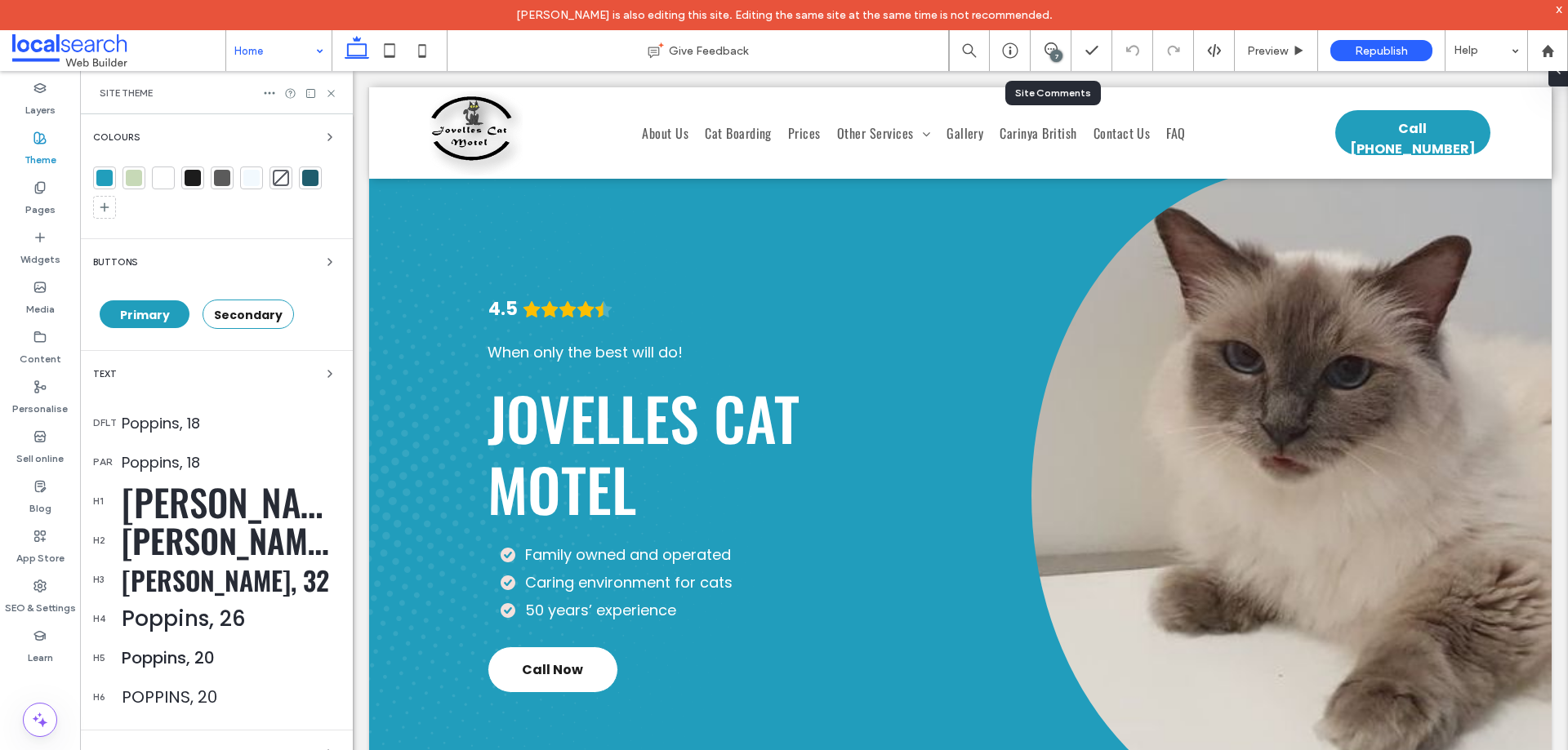
scroll to position [9, 0]
click at [329, 92] on icon at bounding box center [331, 94] width 12 height 12
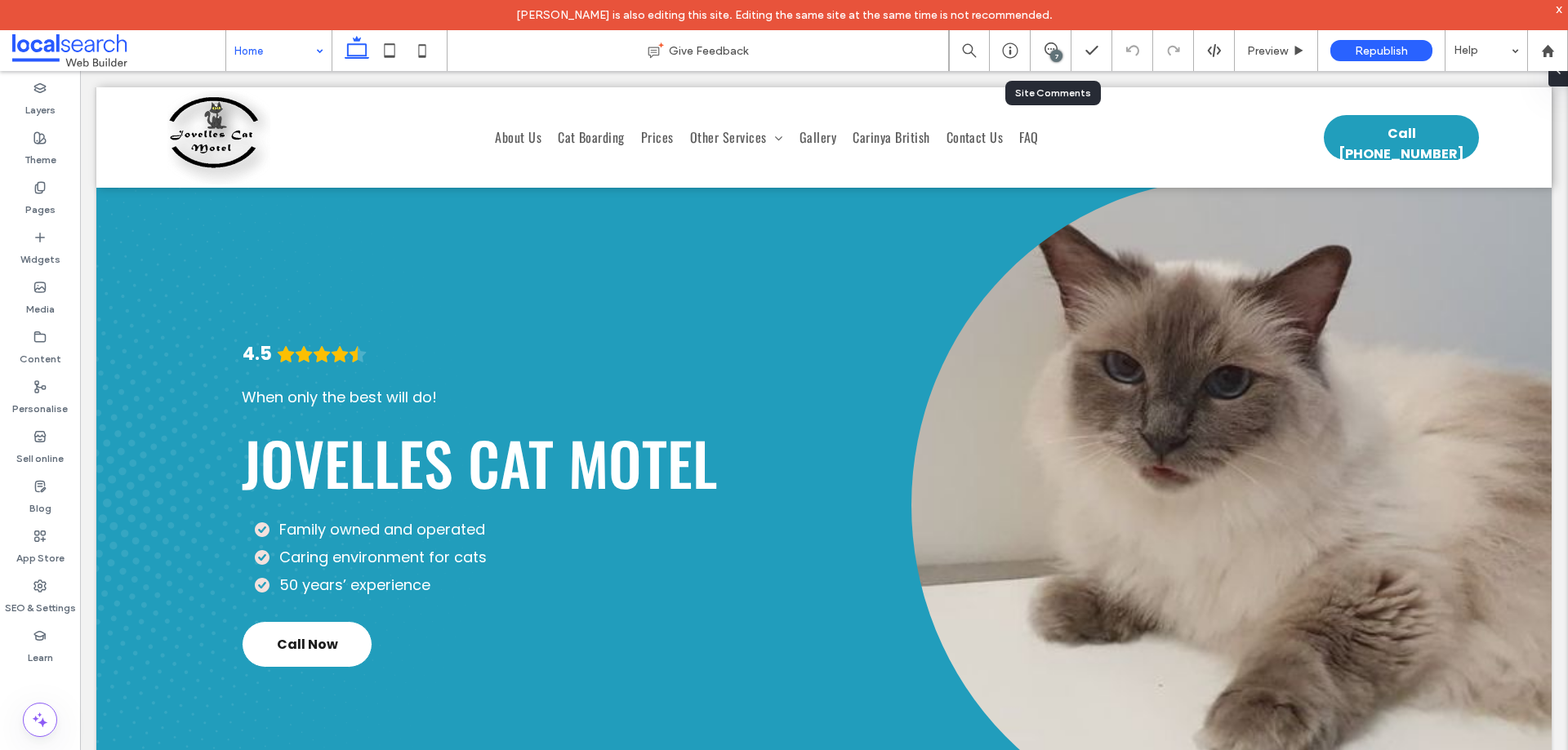
scroll to position [19, 0]
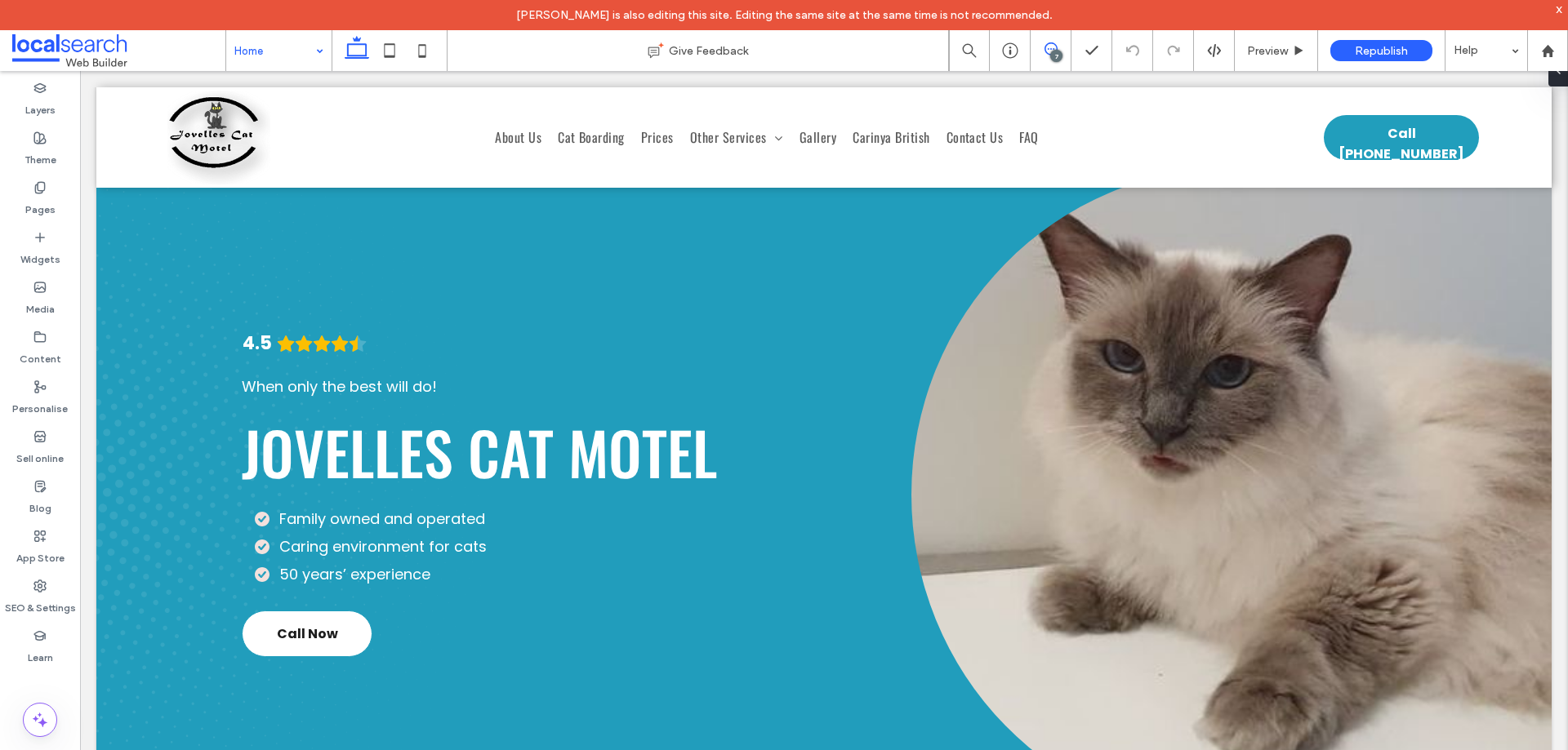
click at [1047, 53] on use at bounding box center [1051, 49] width 13 height 13
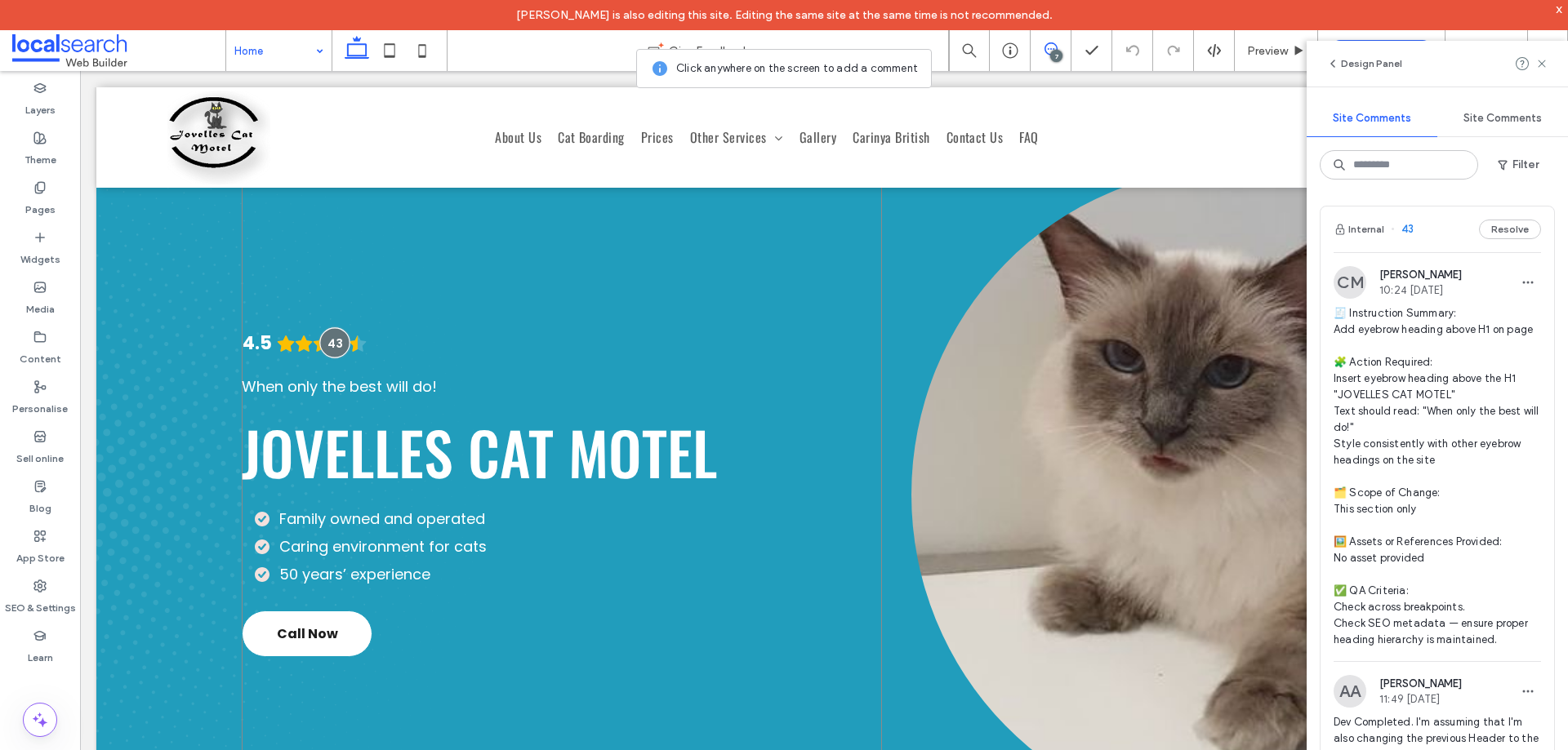
click at [331, 340] on div at bounding box center [335, 342] width 31 height 31
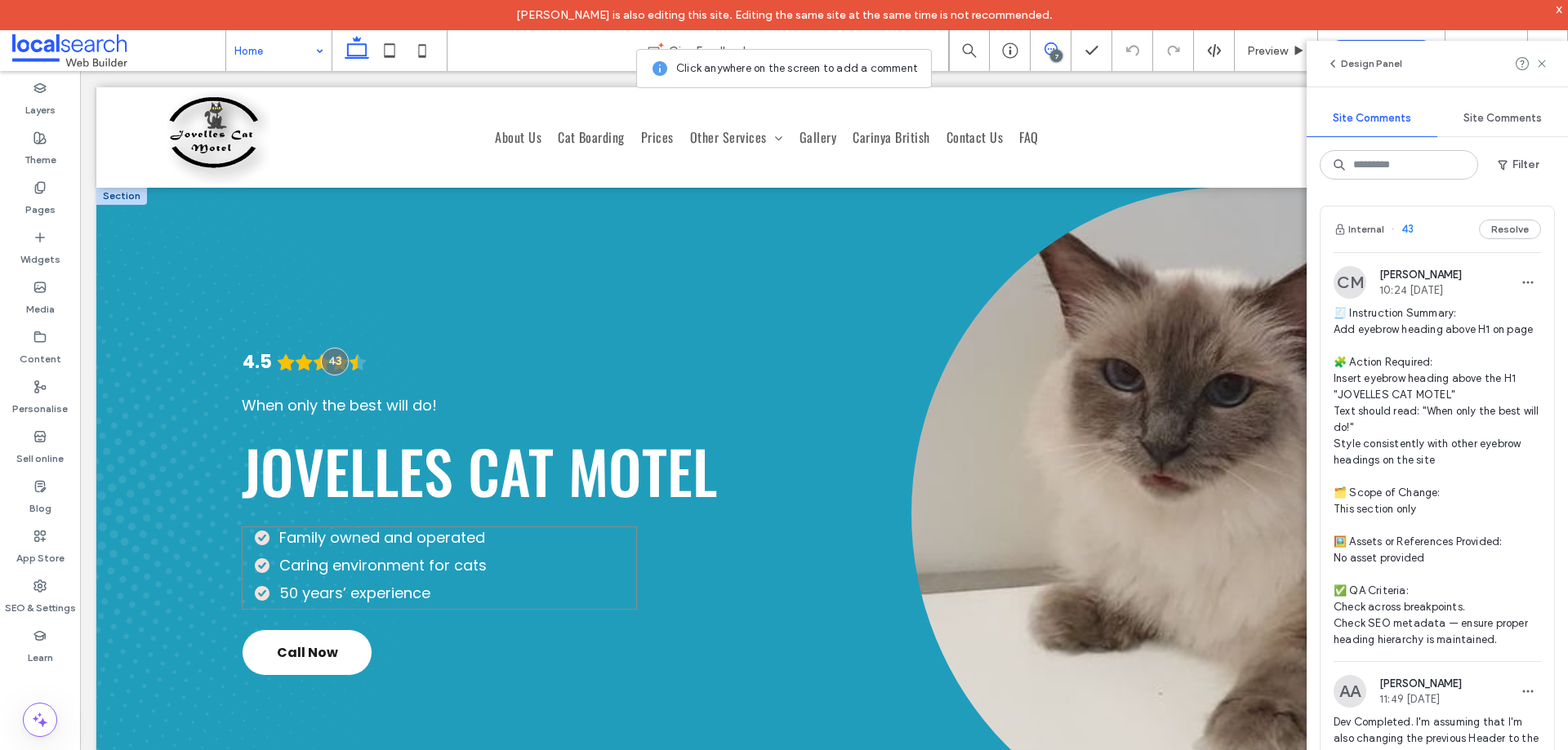
scroll to position [0, 0]
click at [334, 362] on div at bounding box center [335, 362] width 31 height 31
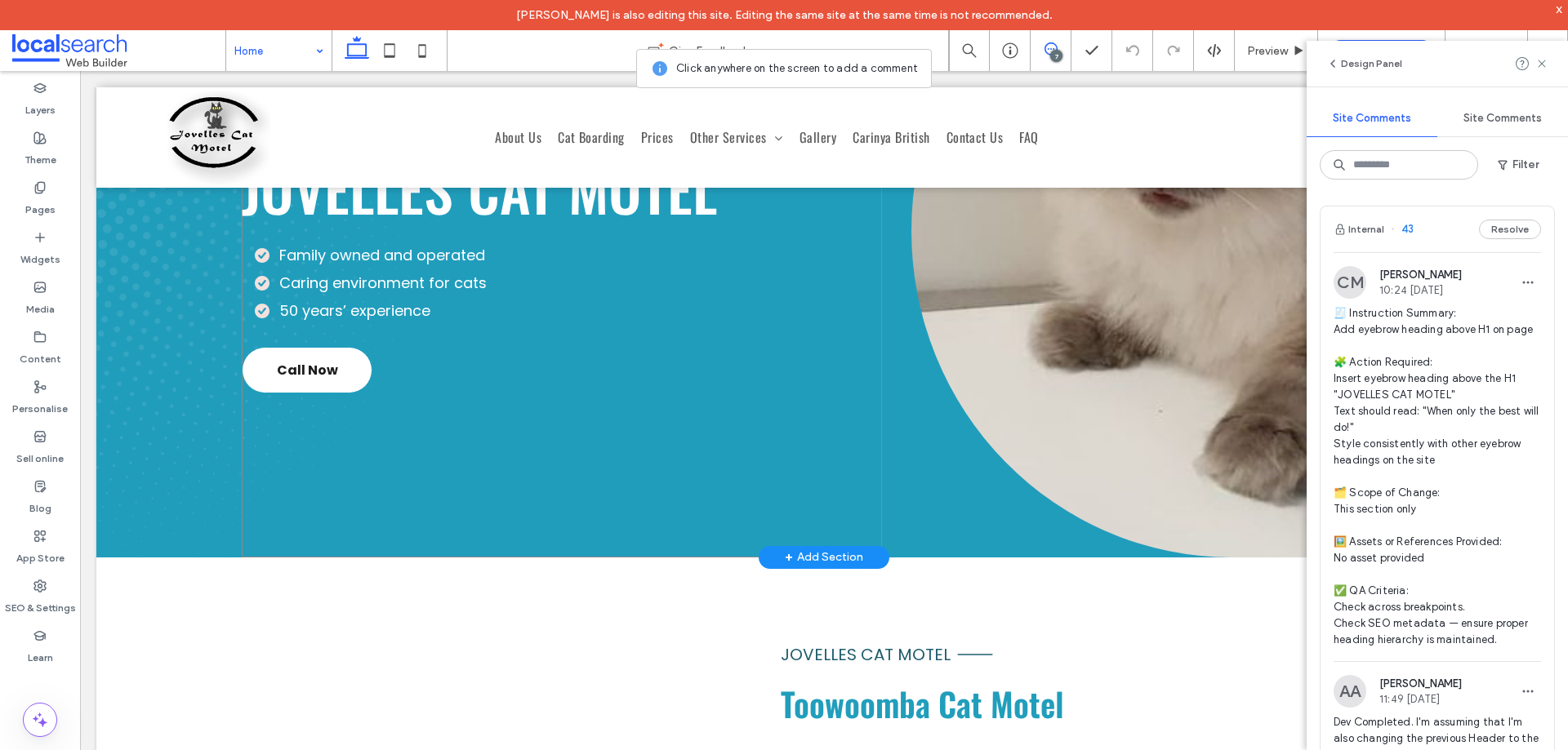
scroll to position [81, 0]
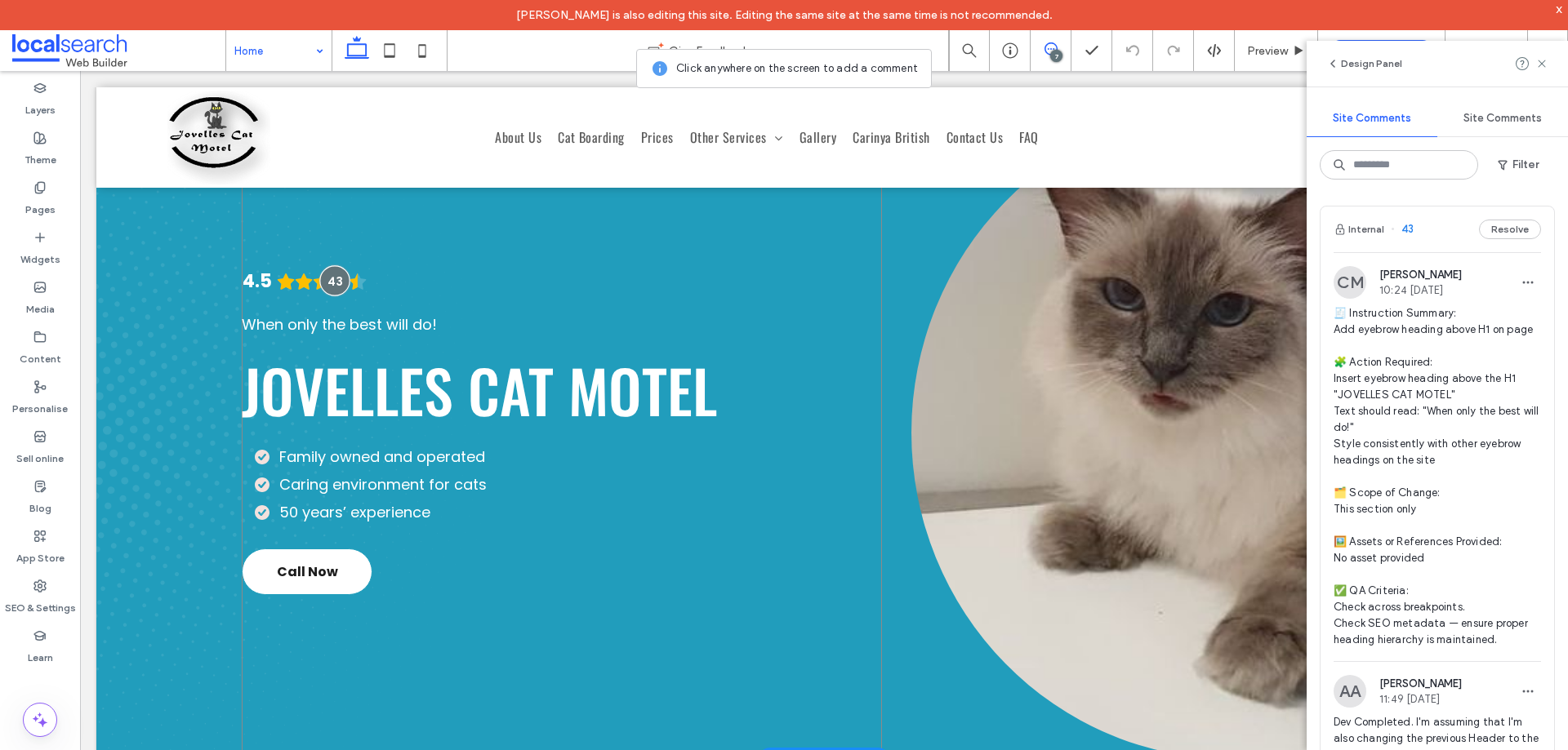
click at [327, 283] on div at bounding box center [335, 280] width 31 height 31
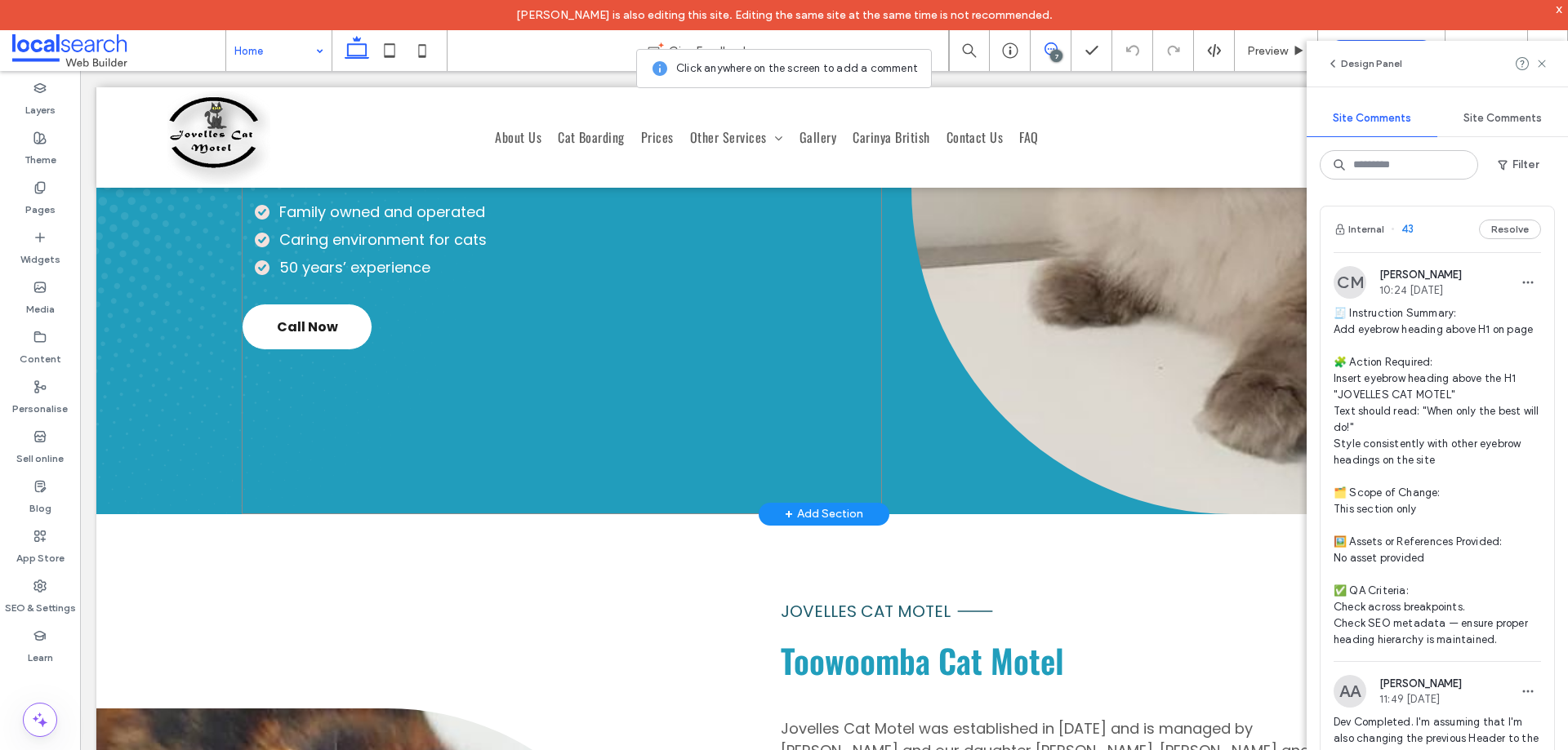
scroll to position [0, 0]
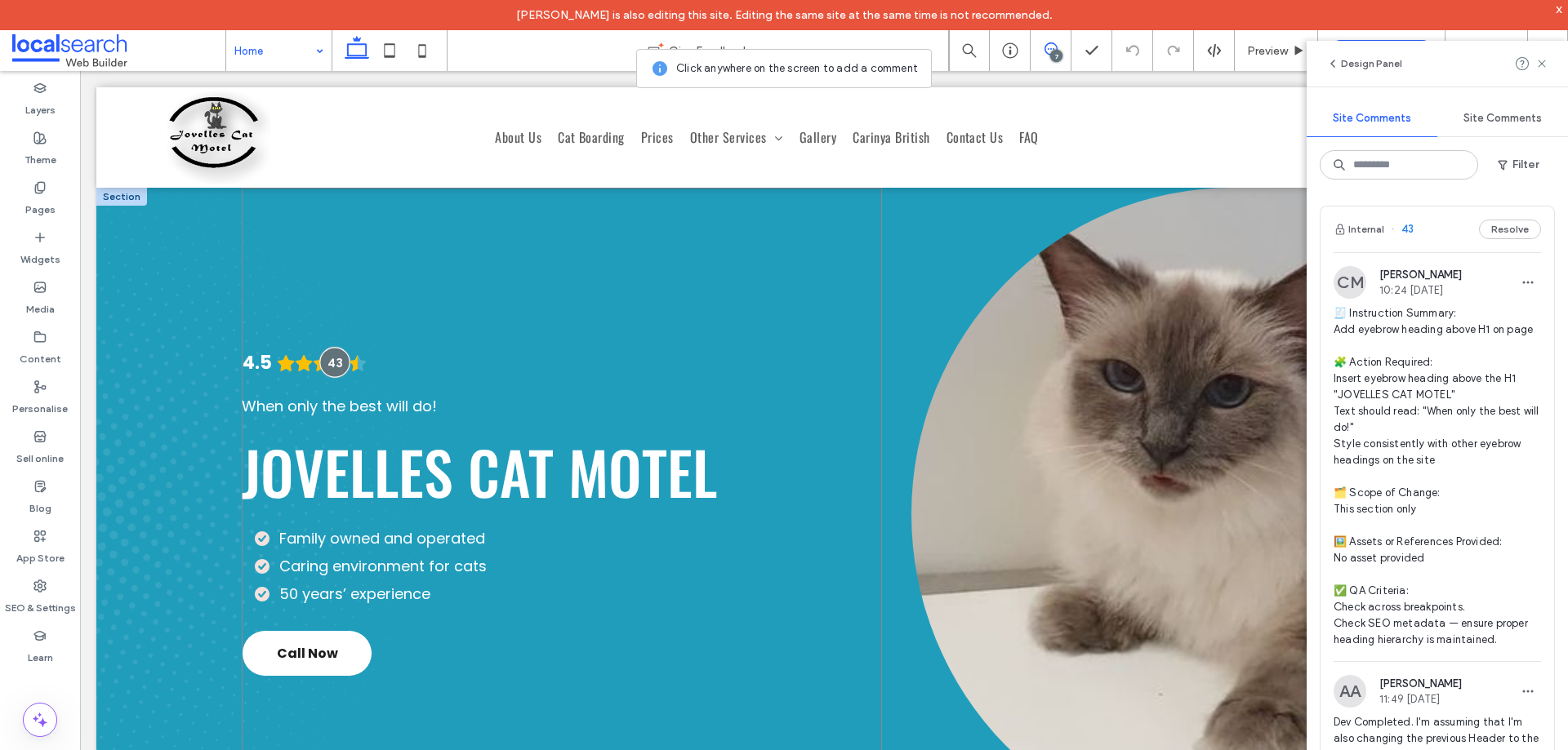
click at [342, 356] on div at bounding box center [335, 362] width 31 height 31
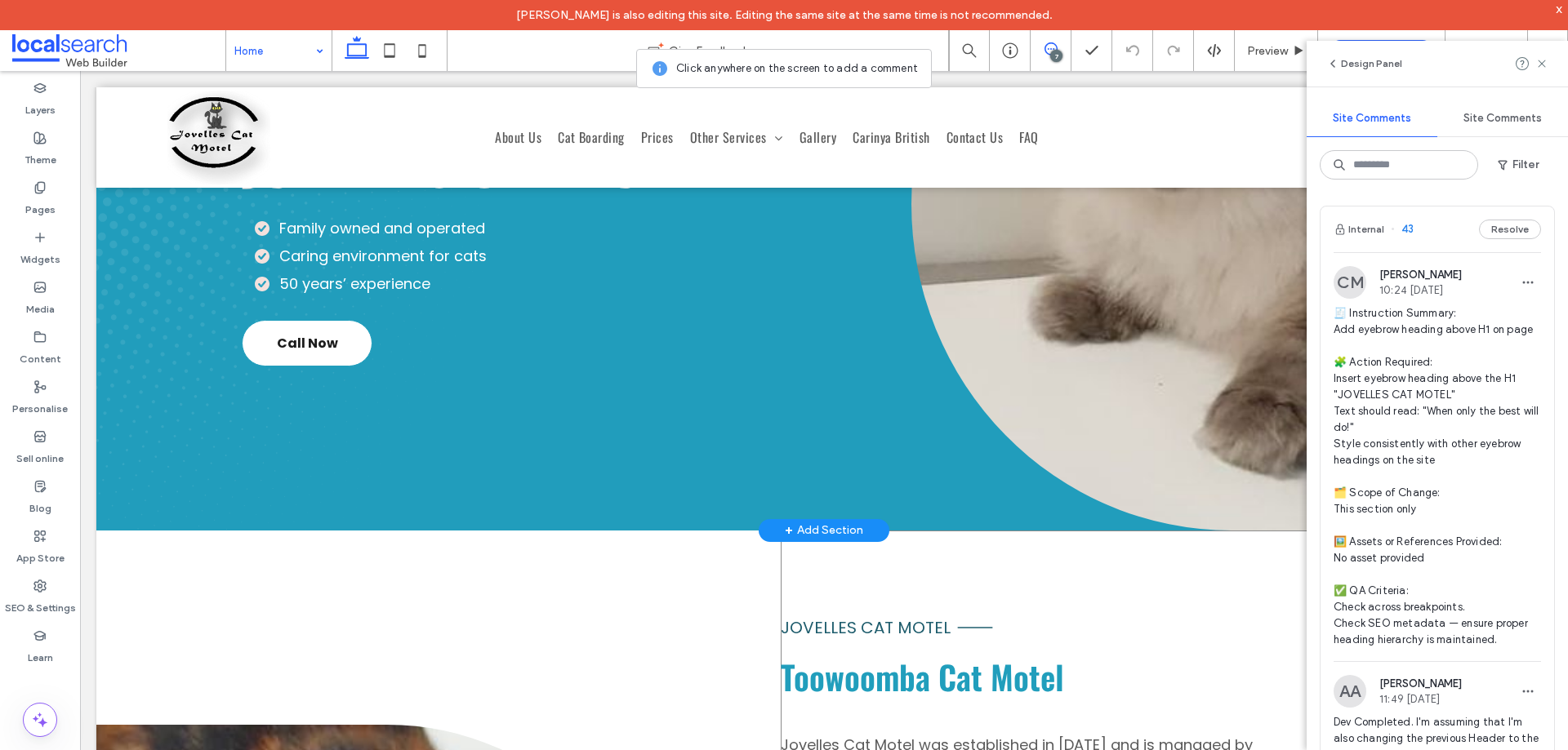
scroll to position [164, 0]
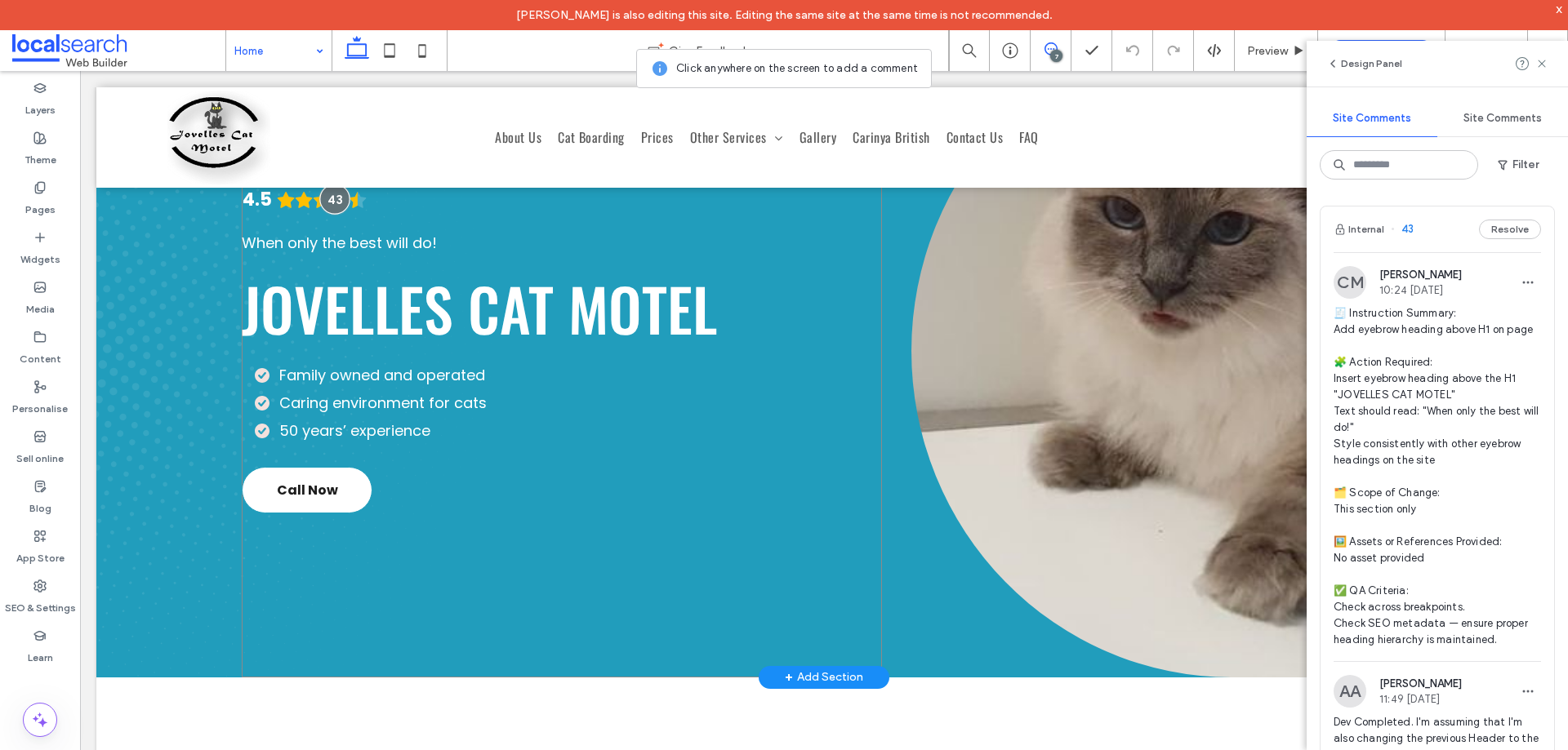
click at [329, 205] on div at bounding box center [335, 199] width 31 height 31
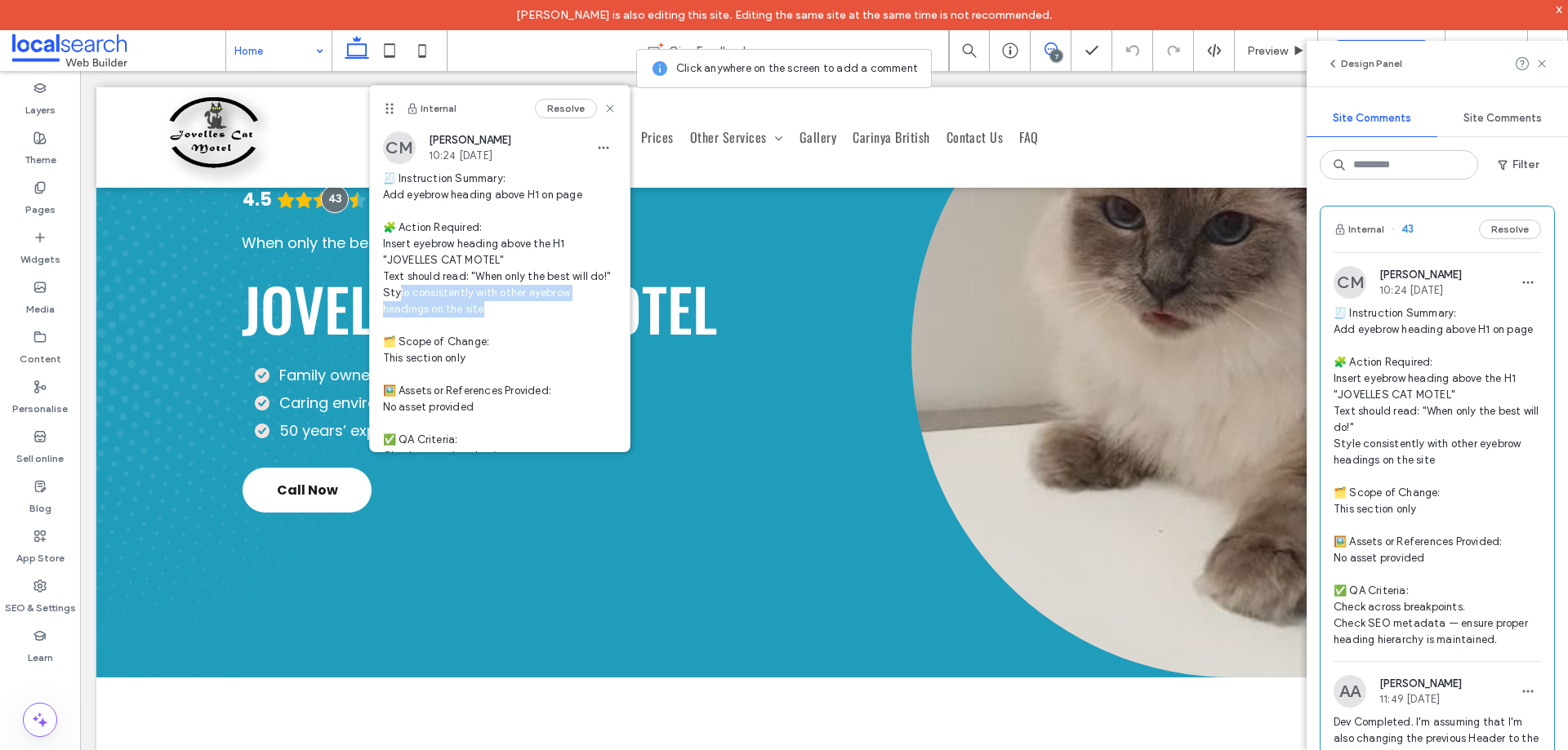
drag, startPoint x: 397, startPoint y: 312, endPoint x: 525, endPoint y: 320, distance: 128.2
click at [525, 320] on span "🧾 Instruction Summary: Add eyebrow heading above H1 on page 🧩 Action Required: …" at bounding box center [500, 333] width 234 height 326
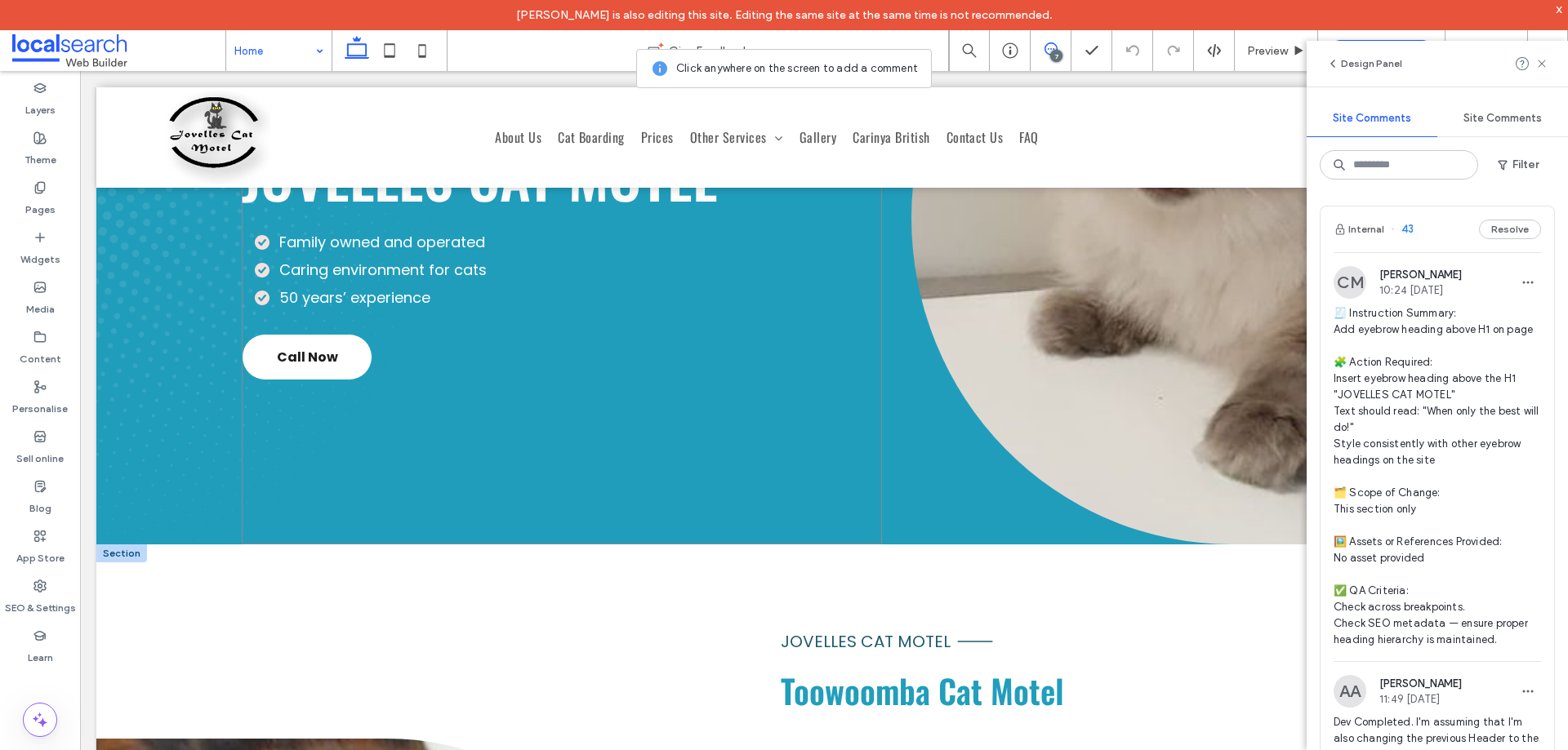
scroll to position [571, 0]
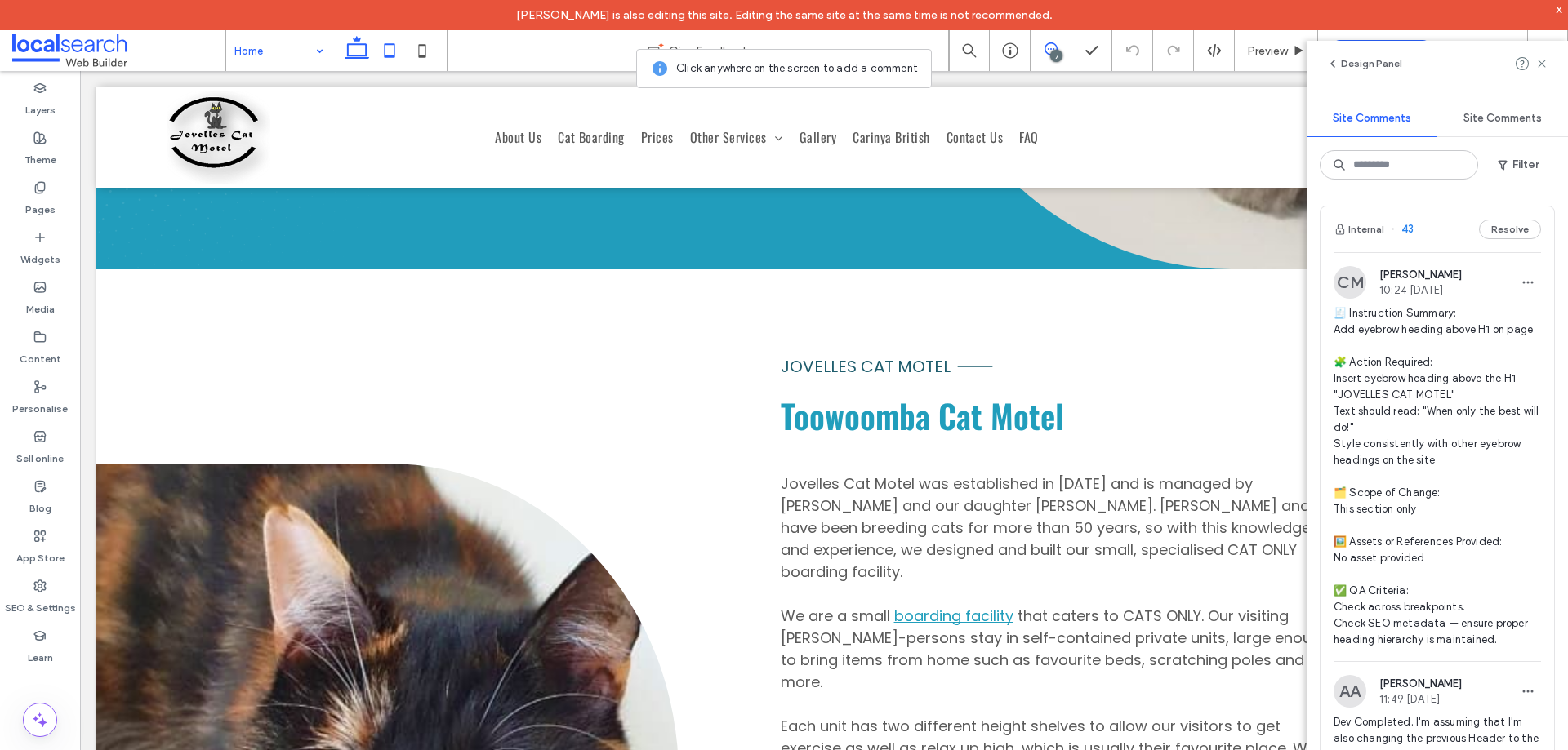
click at [387, 46] on icon at bounding box center [389, 50] width 32 height 32
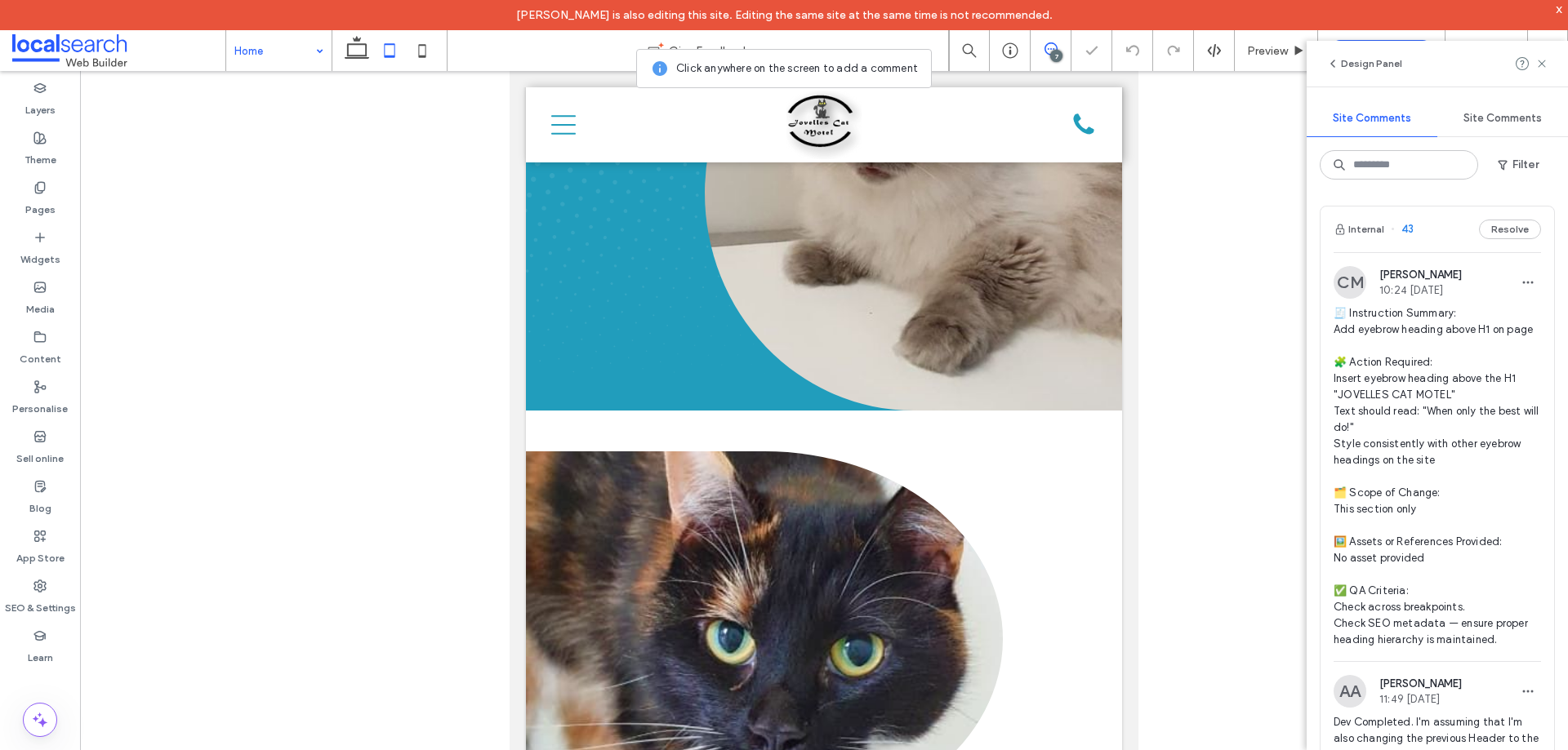
scroll to position [818, 0]
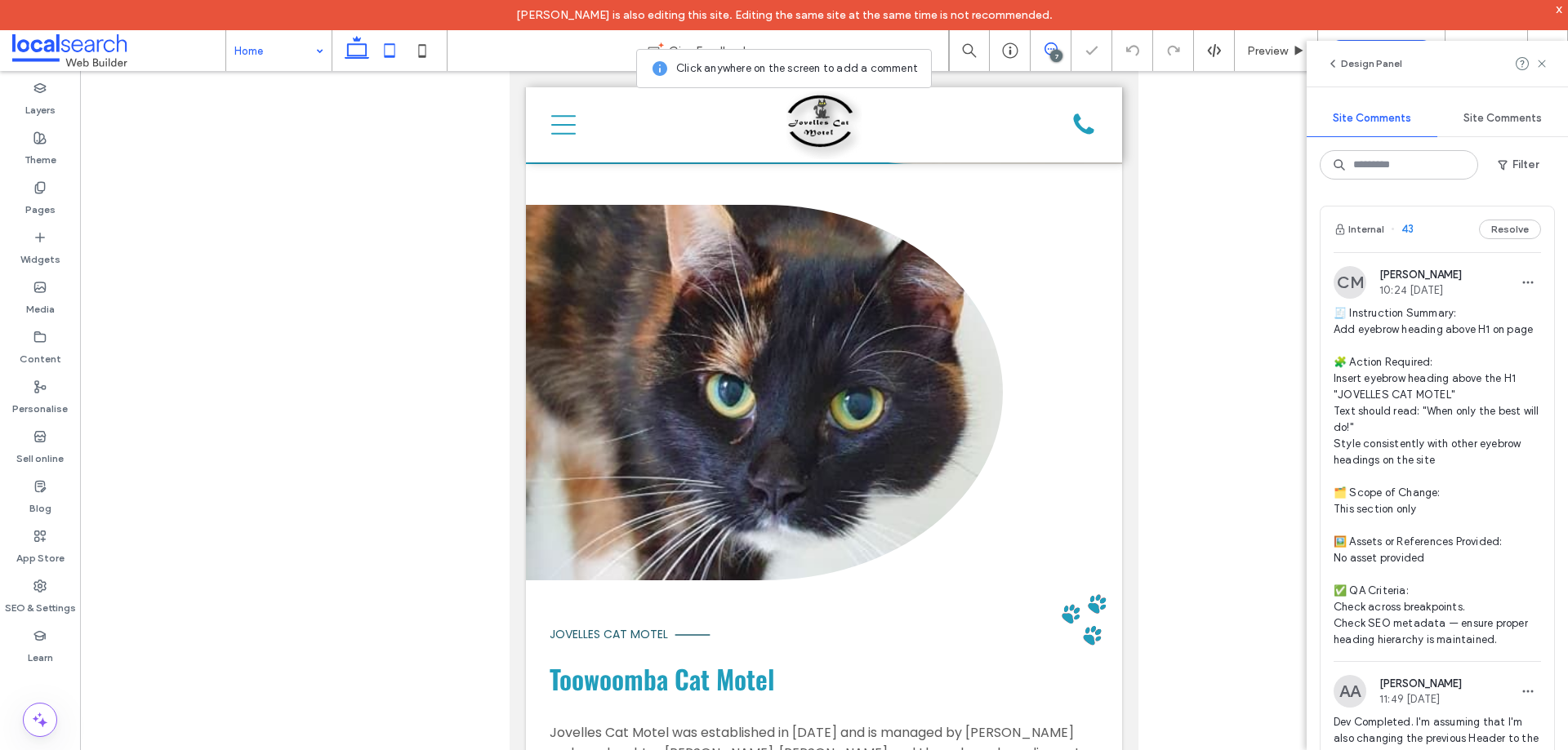
click at [360, 60] on icon at bounding box center [356, 50] width 32 height 32
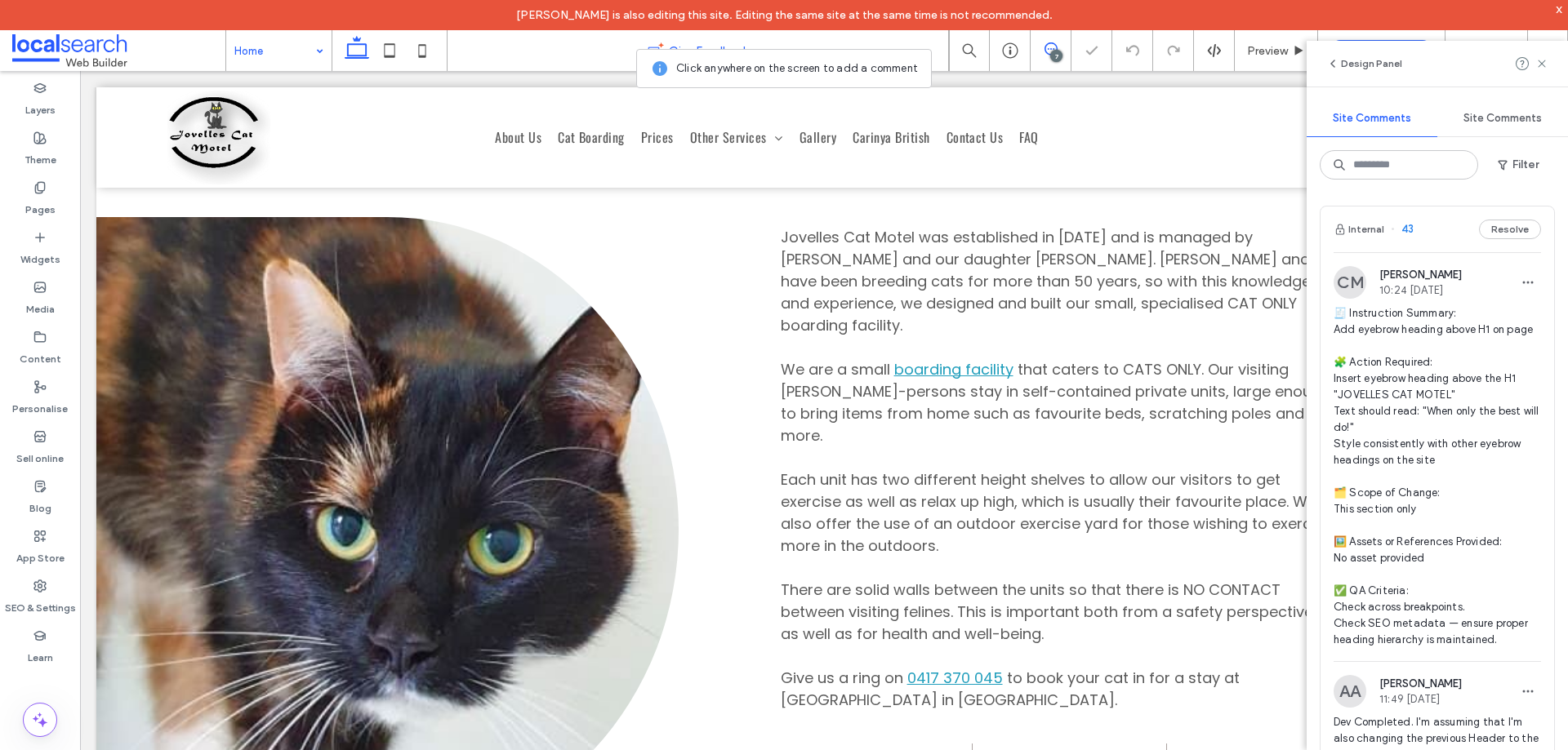
scroll to position [653, 0]
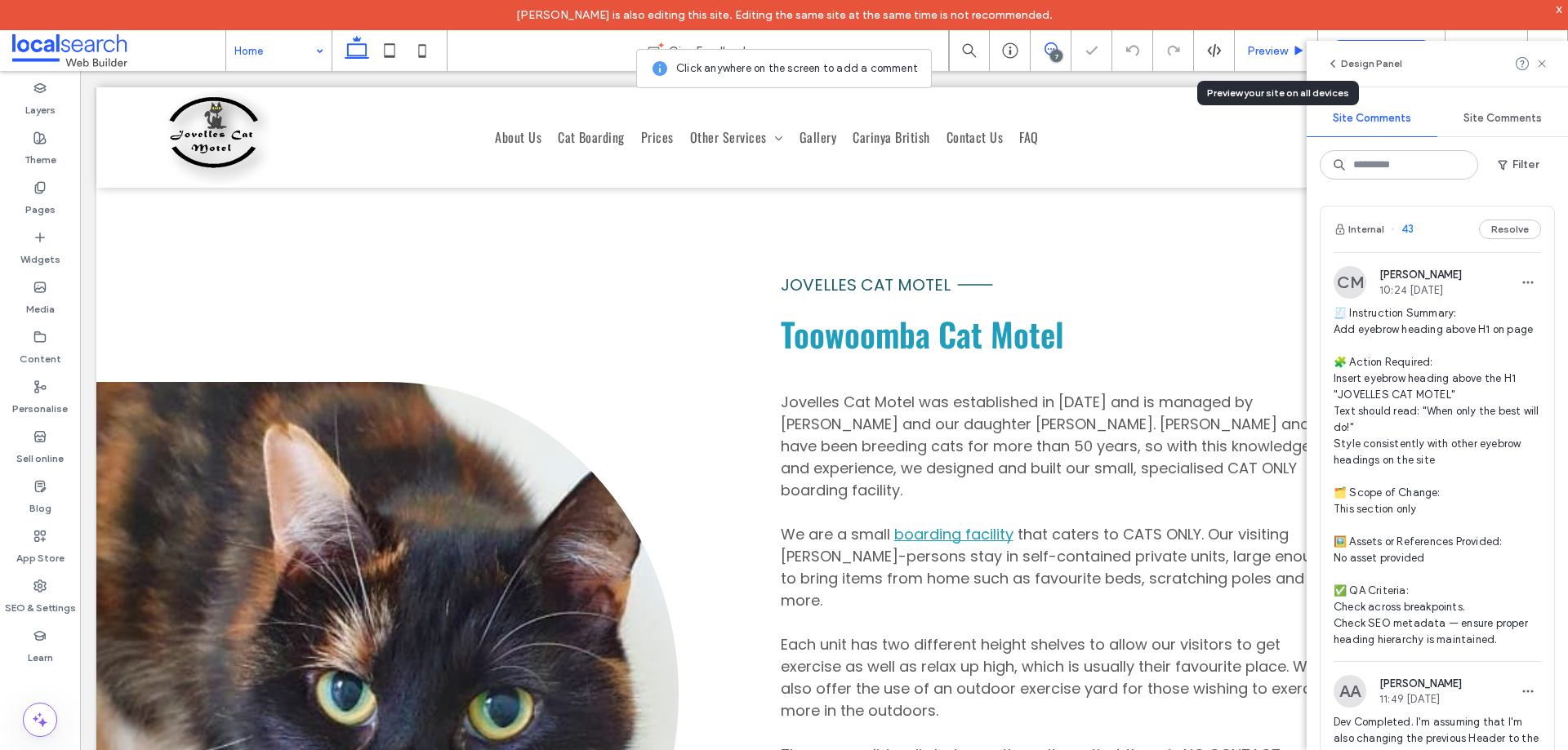
click at [1272, 59] on div "Preview" at bounding box center [1276, 51] width 83 height 41
drag, startPoint x: 1255, startPoint y: 52, endPoint x: 1179, endPoint y: 105, distance: 92.7
click at [1255, 52] on span "Preview" at bounding box center [1268, 51] width 41 height 14
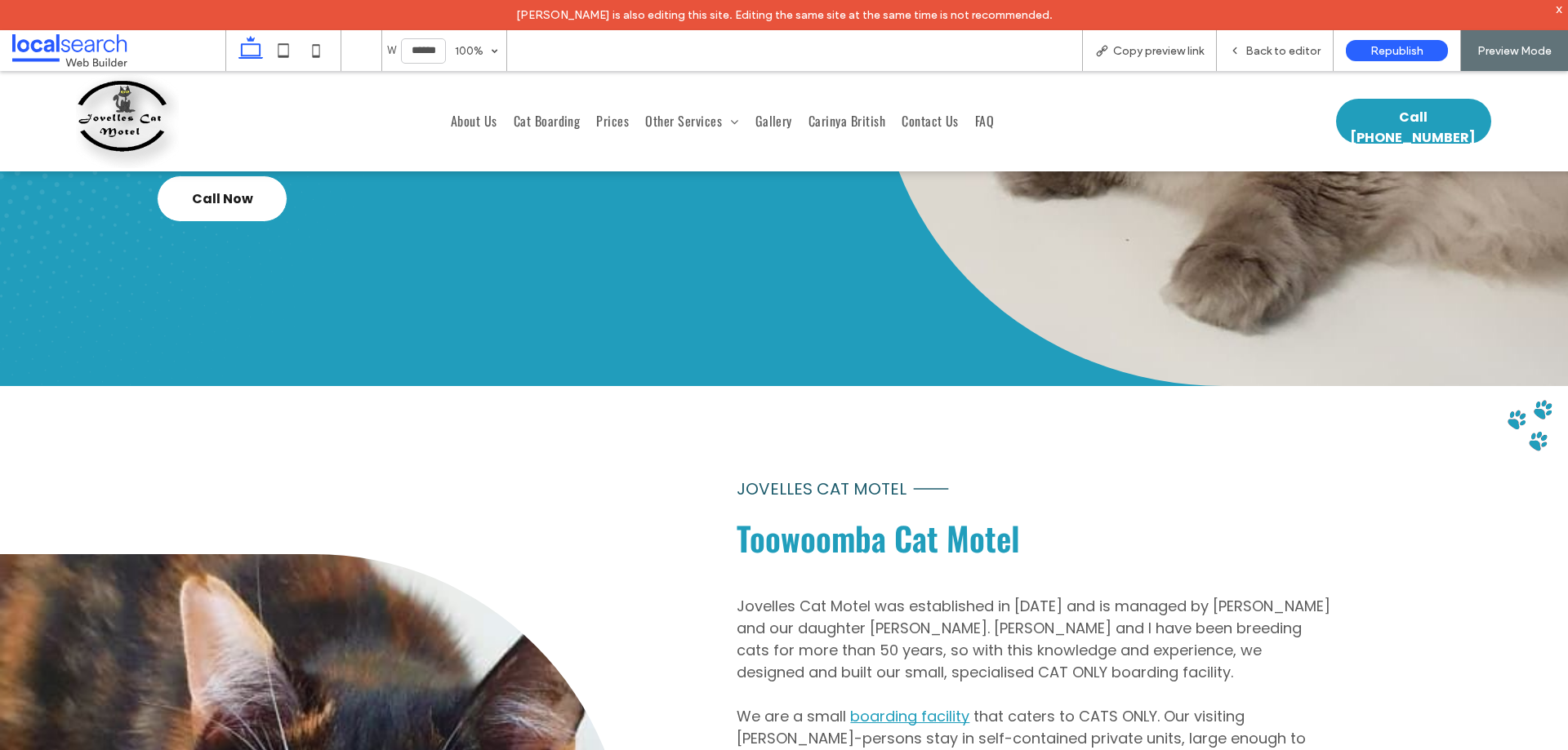
scroll to position [228, 0]
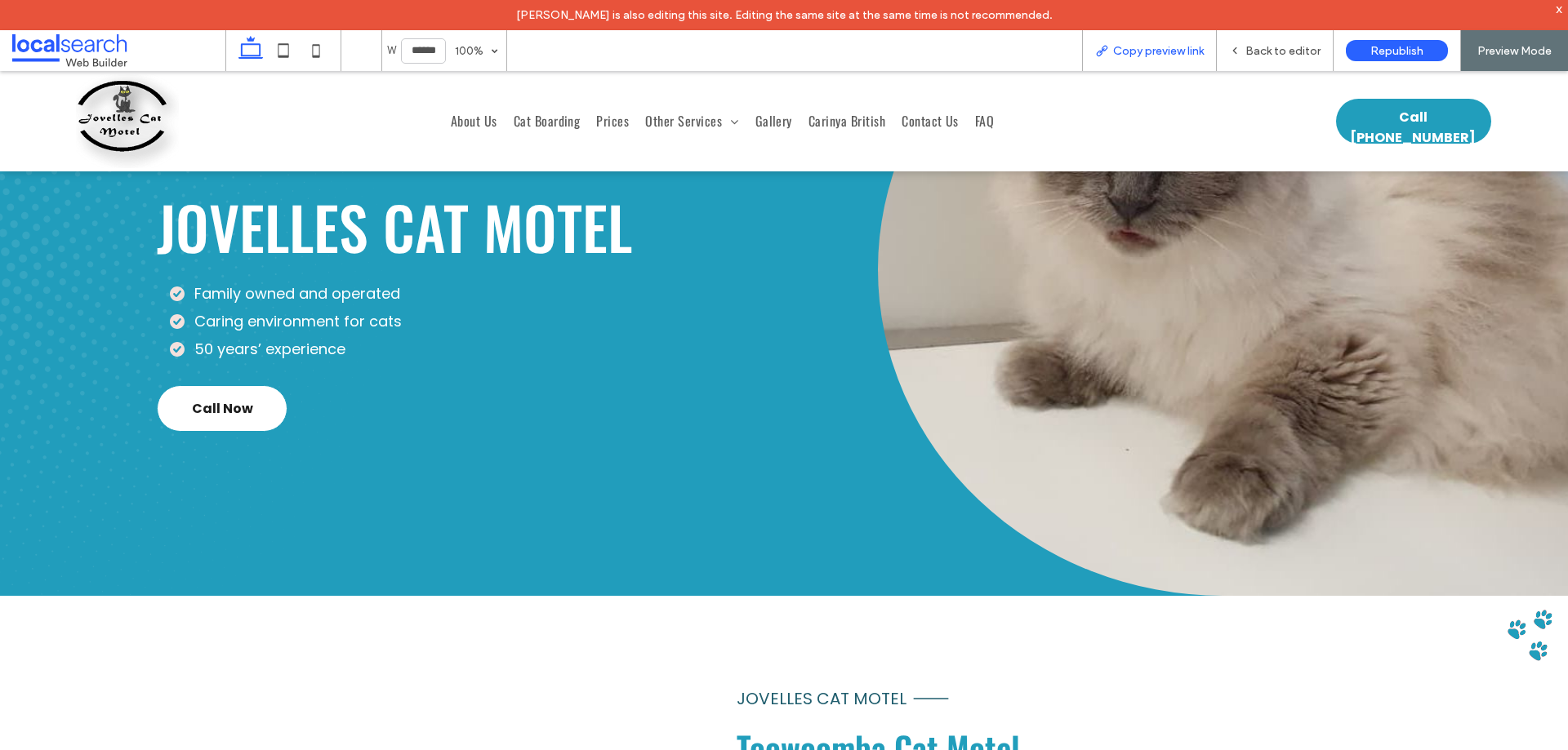
click at [1162, 48] on span "Copy preview link" at bounding box center [1159, 51] width 91 height 14
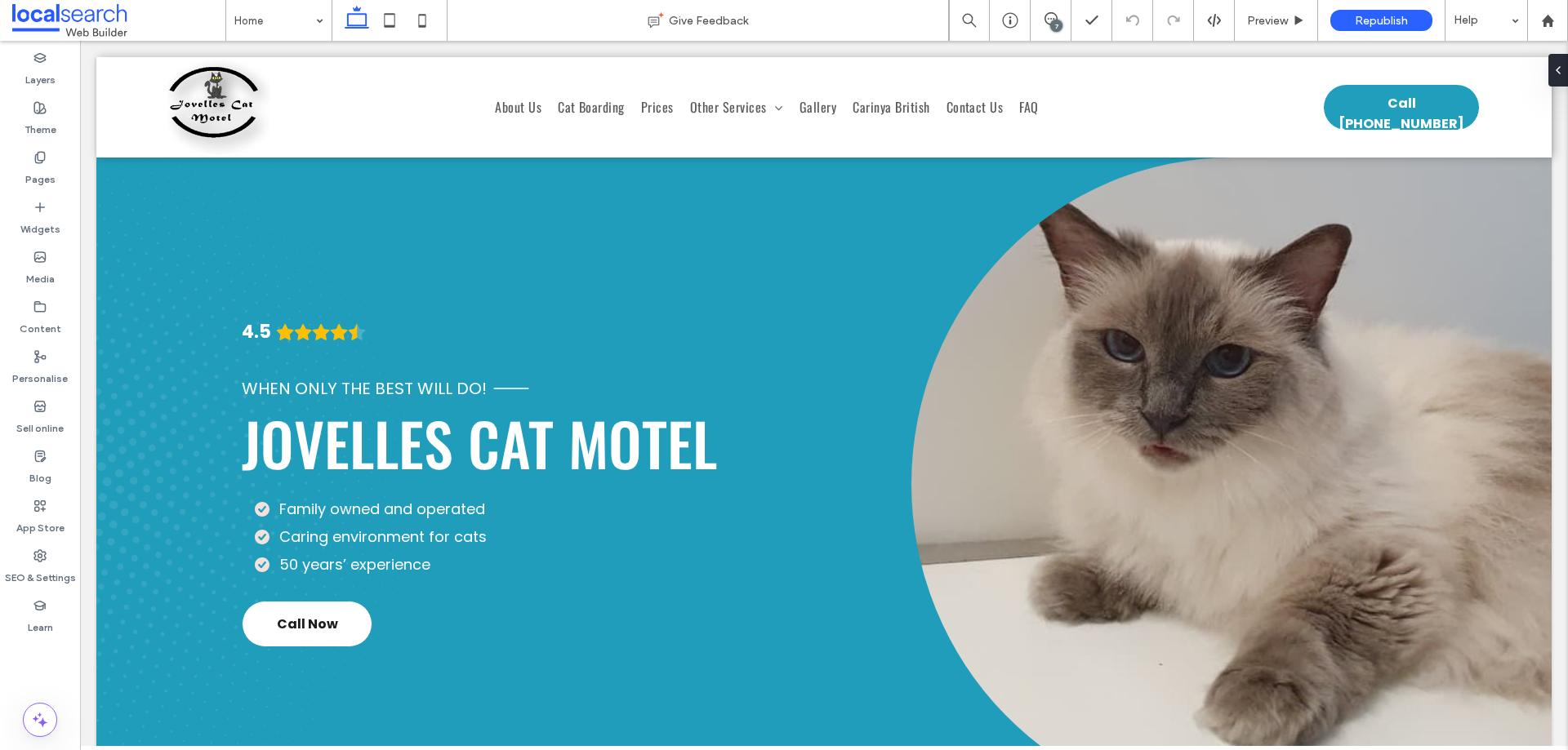
click at [1051, 23] on div "7" at bounding box center [1057, 25] width 12 height 12
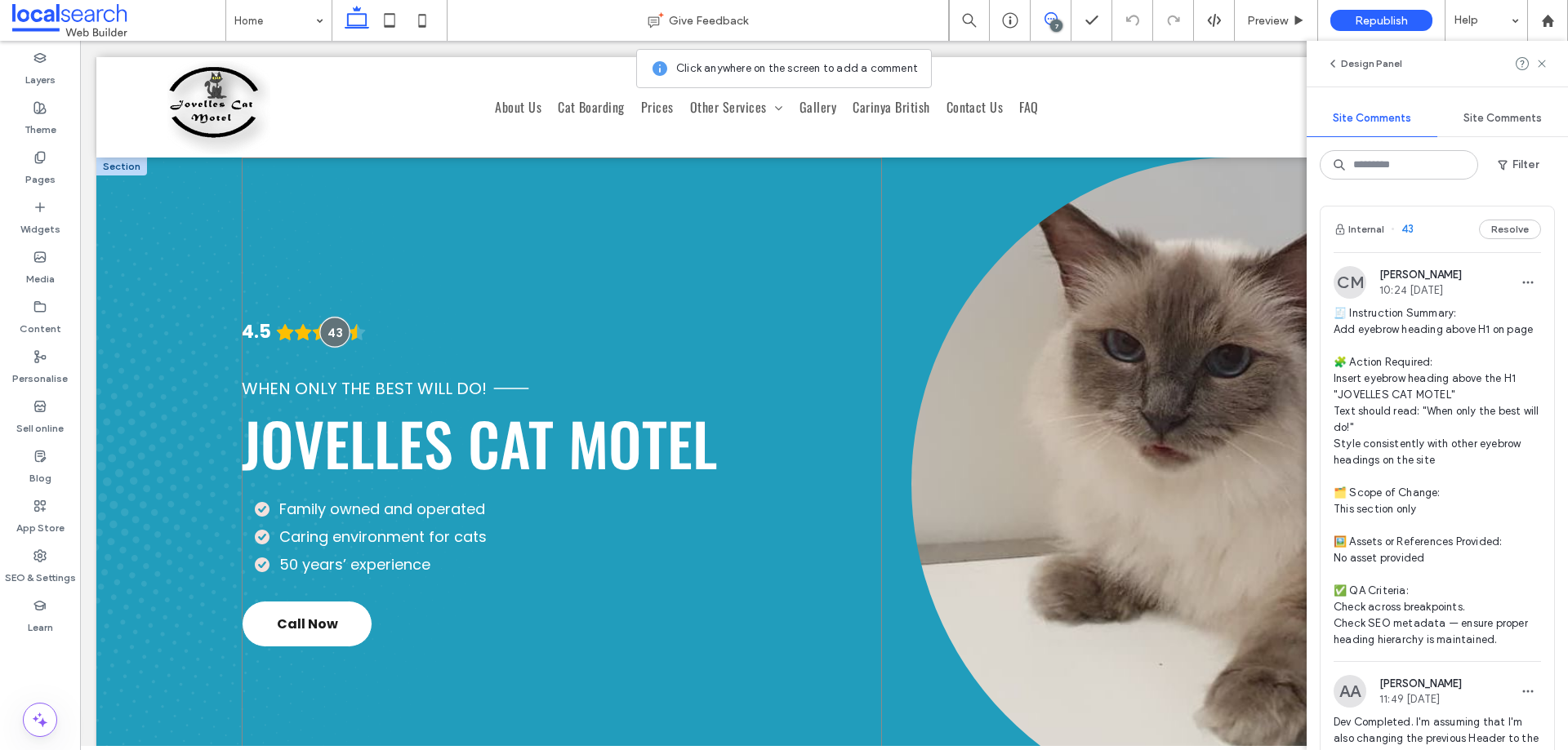
click at [331, 340] on div at bounding box center [335, 332] width 31 height 31
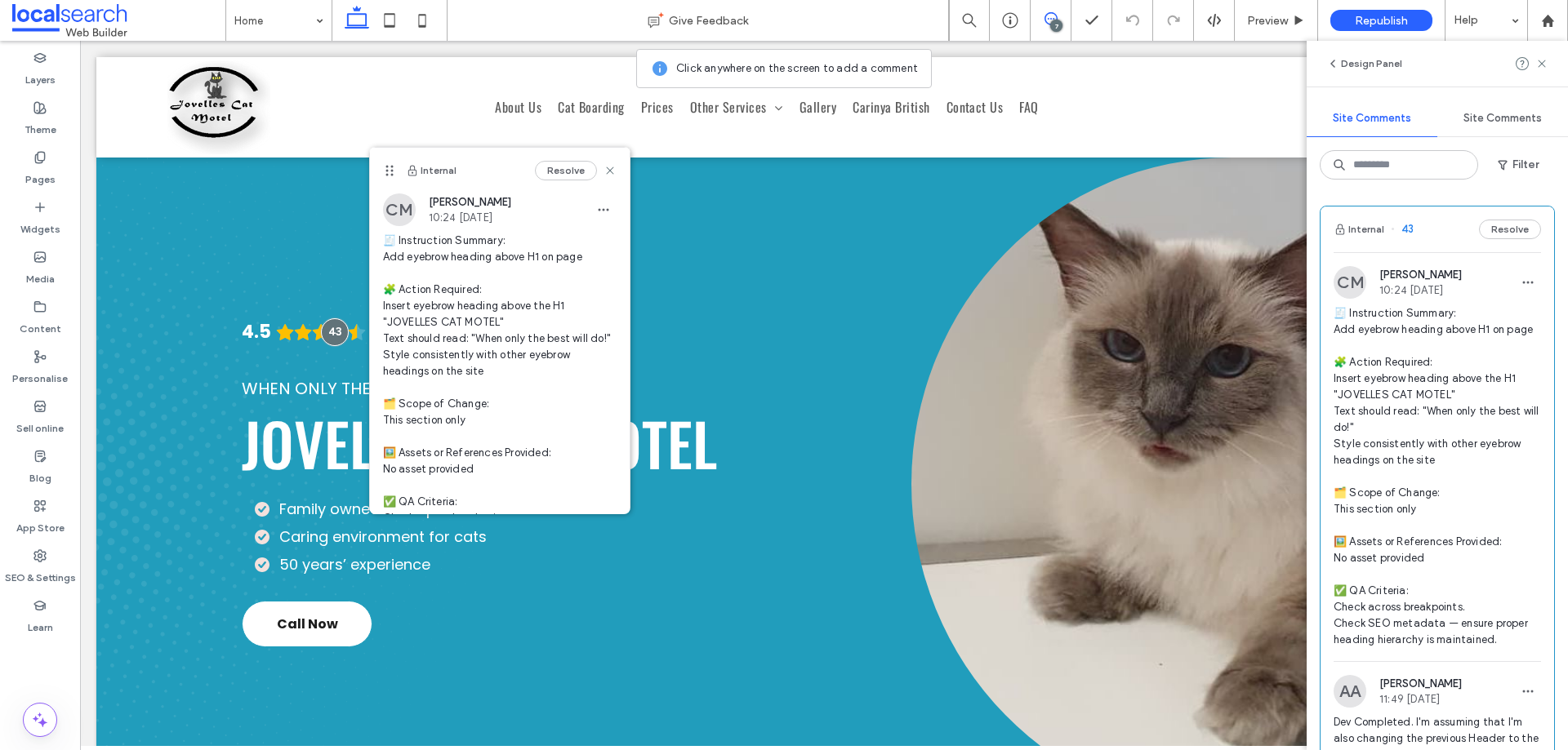
scroll to position [164, 0]
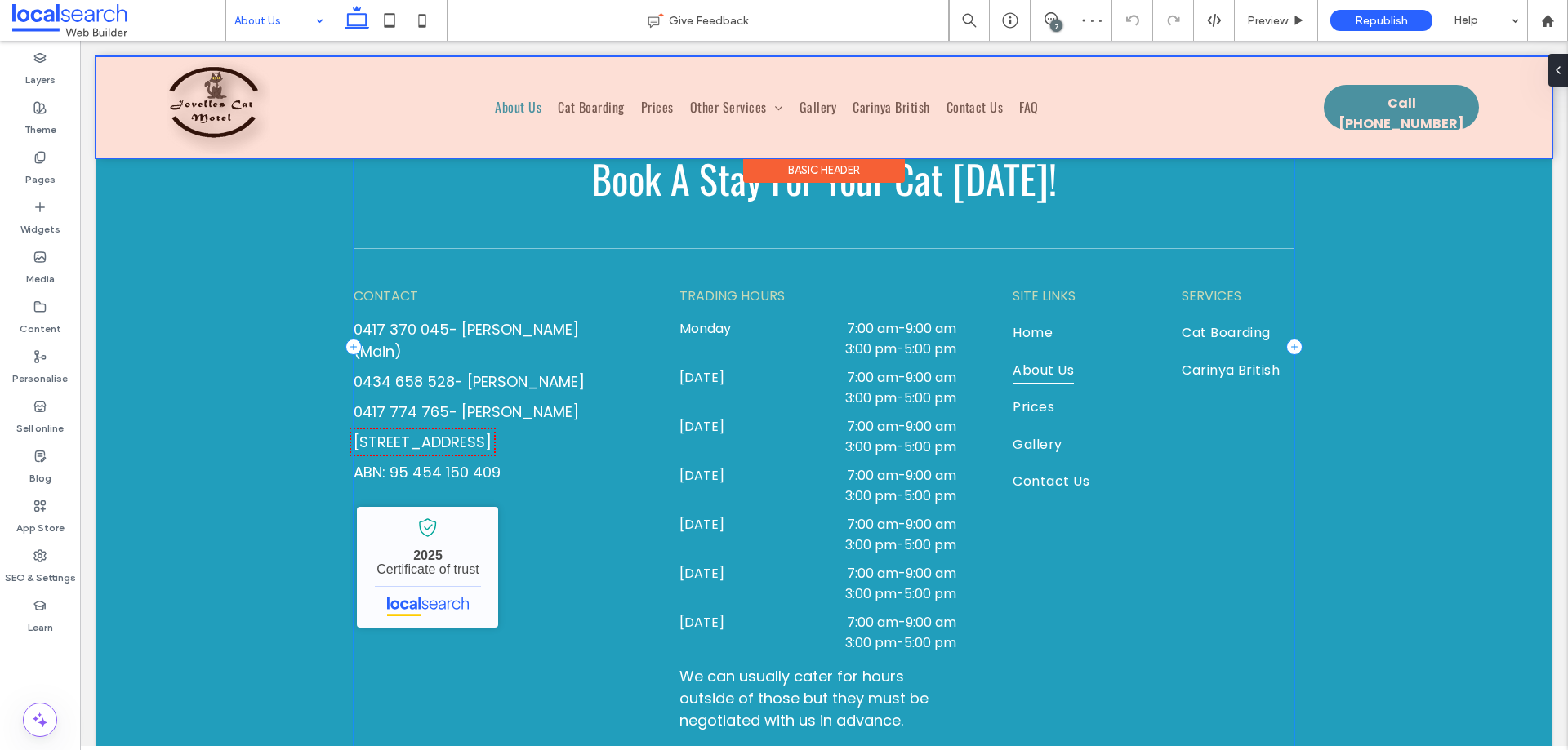
scroll to position [2695, 0]
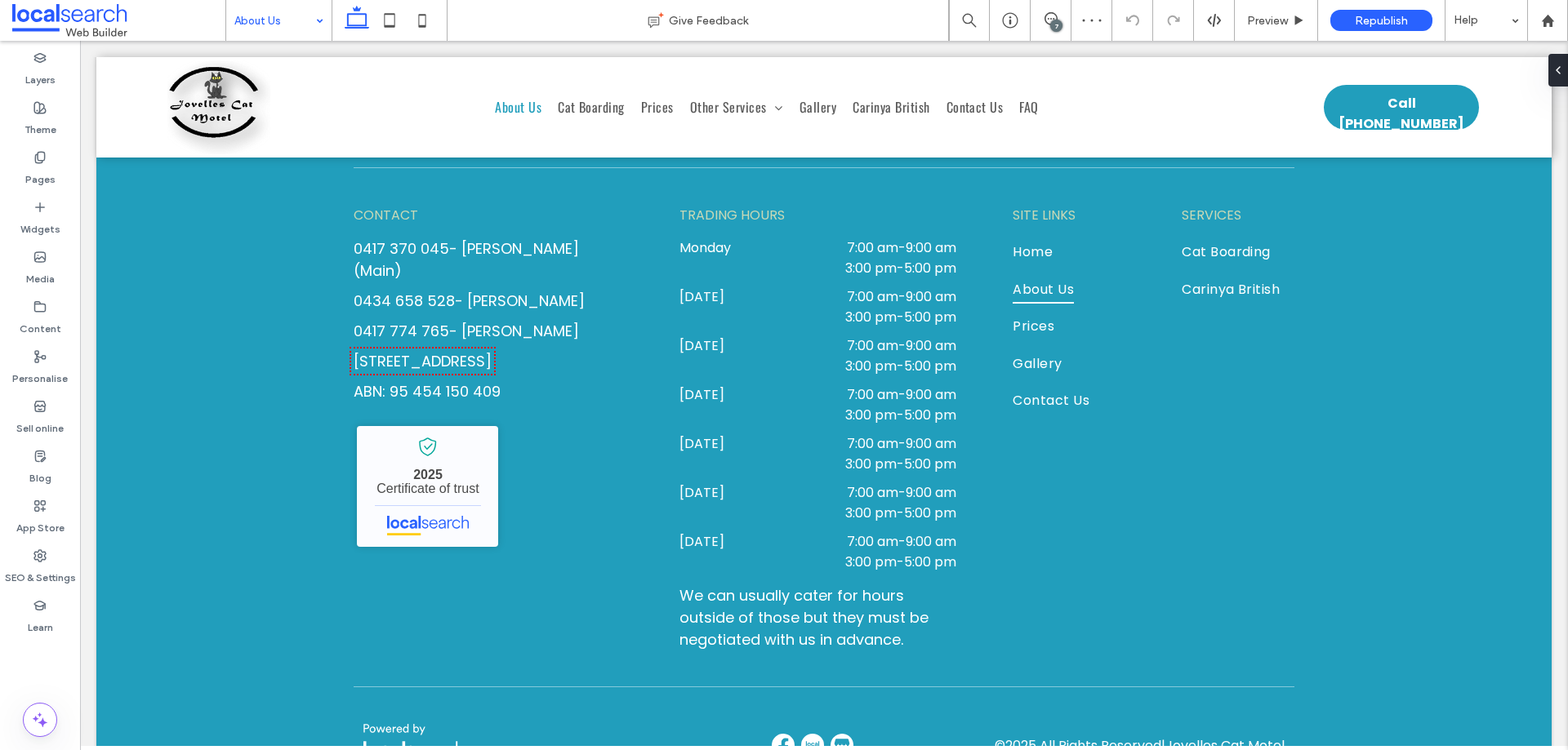
click at [289, 32] on input at bounding box center [275, 20] width 81 height 41
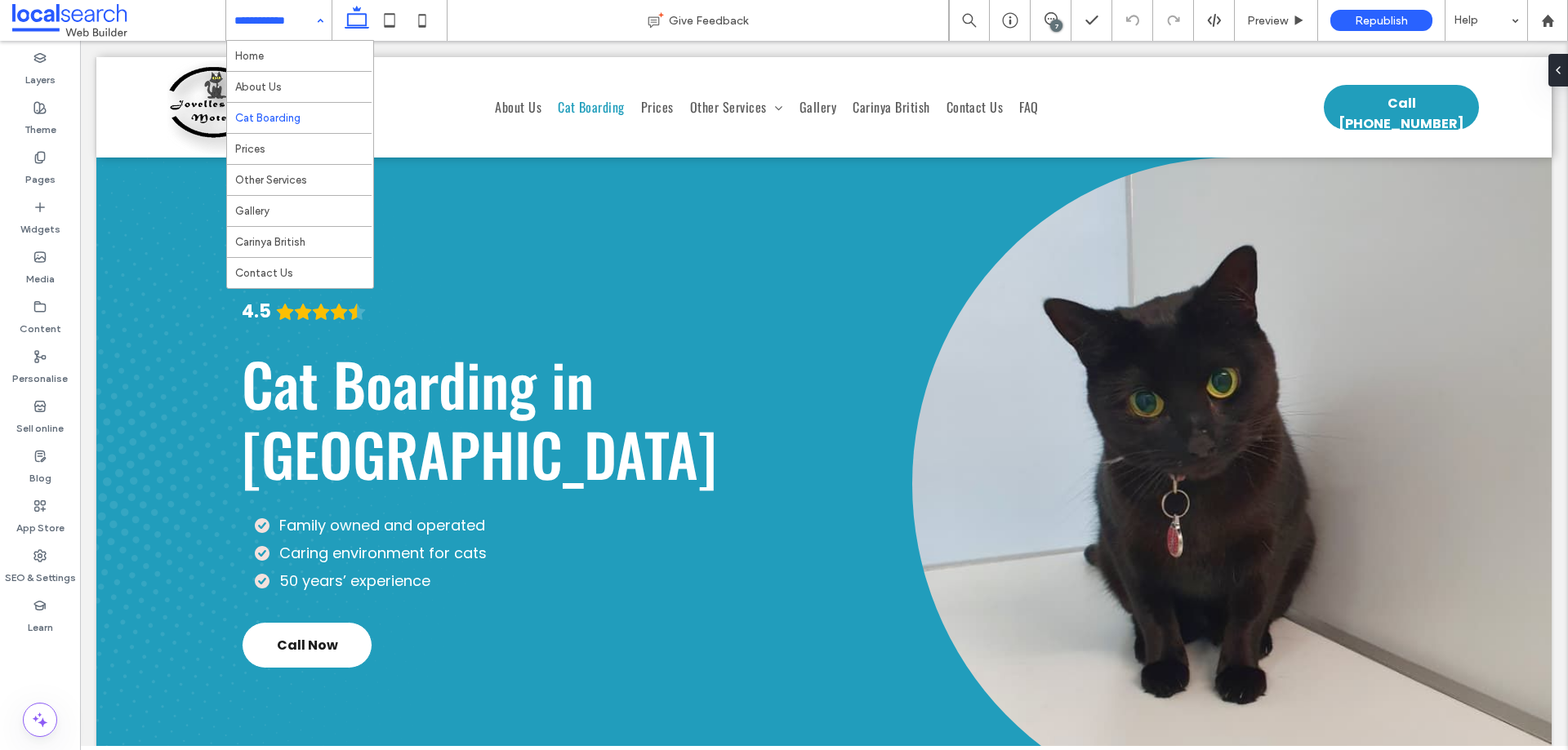
click at [286, 25] on input at bounding box center [275, 20] width 81 height 41
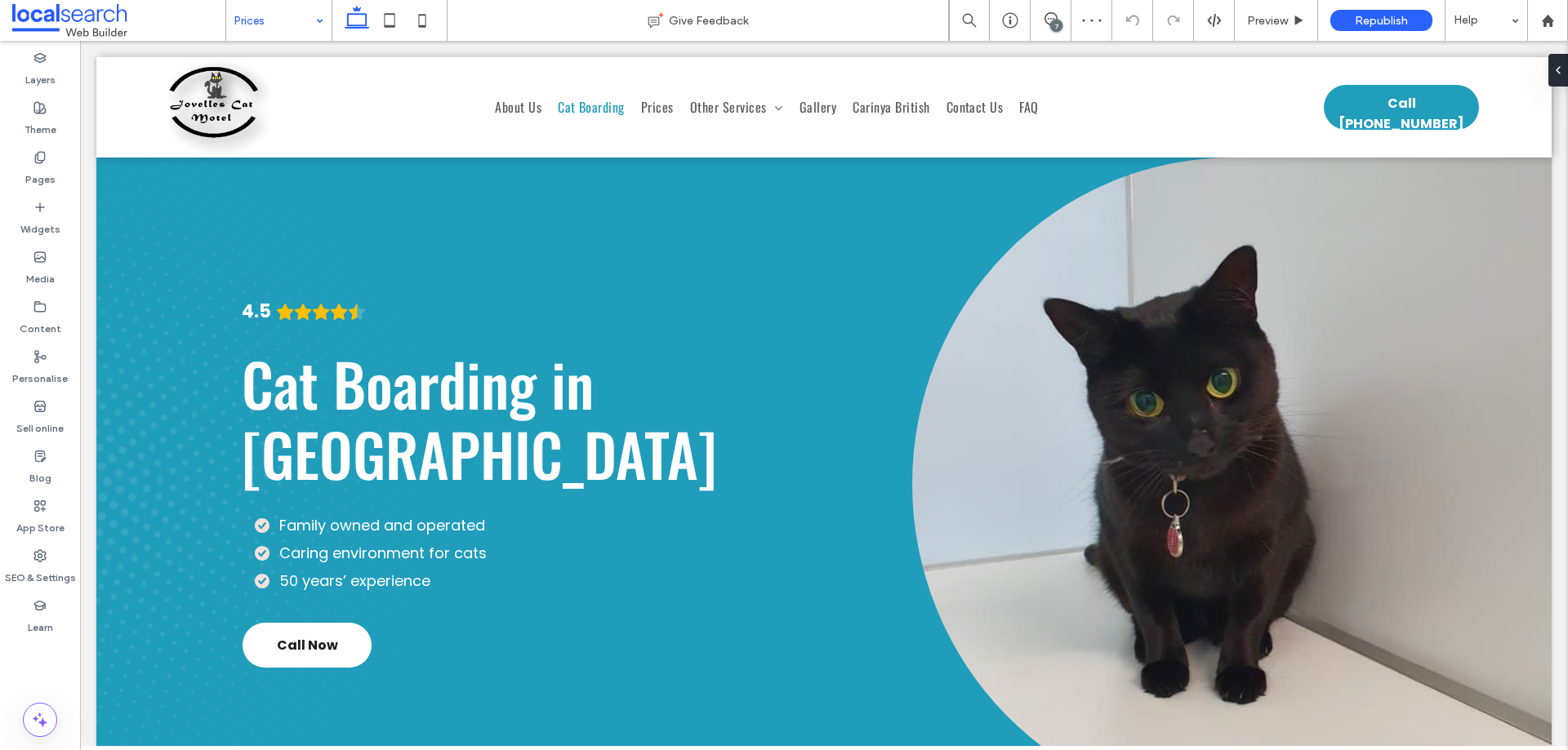
click at [261, 14] on input at bounding box center [275, 20] width 81 height 41
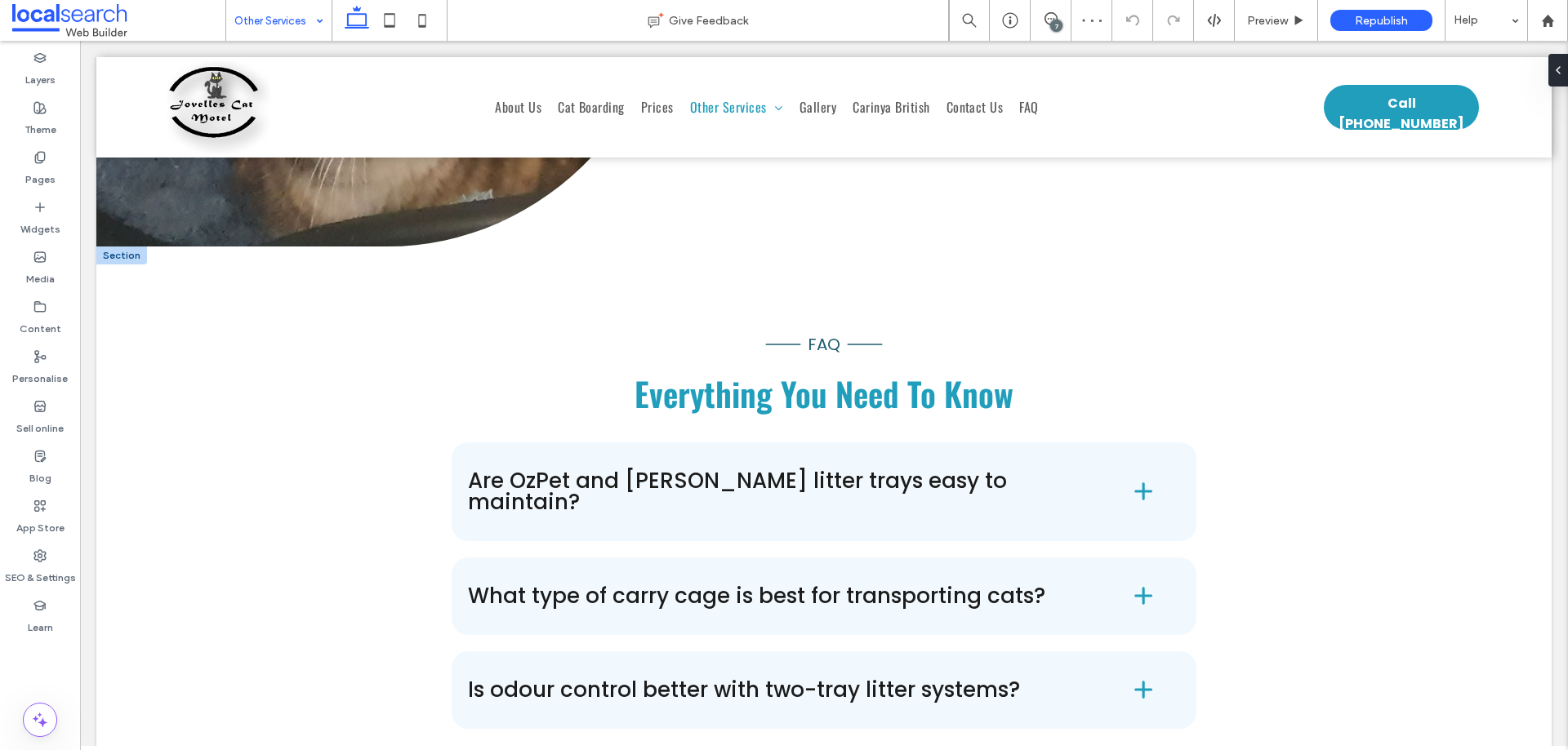
scroll to position [4328, 0]
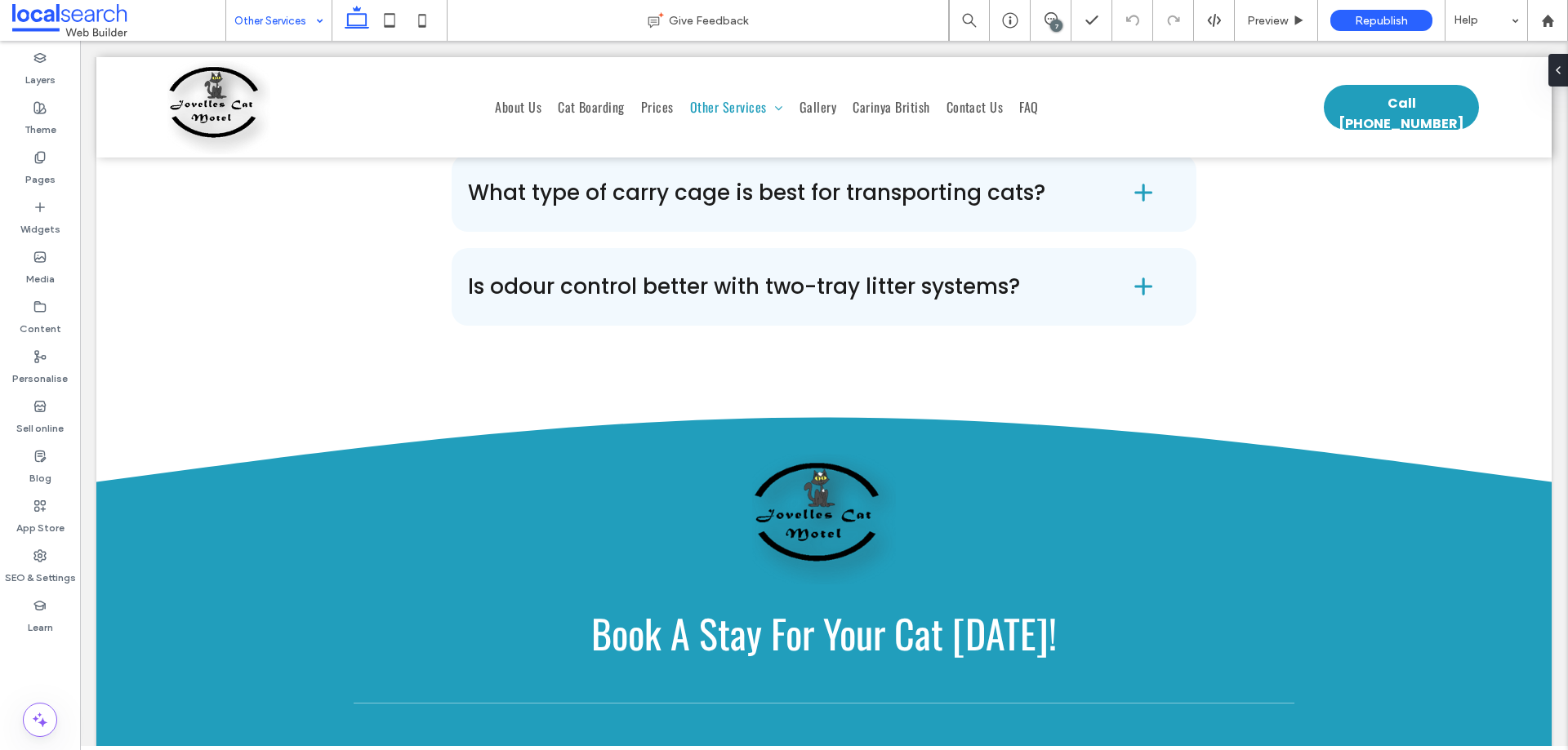
click at [292, 30] on input at bounding box center [275, 20] width 81 height 41
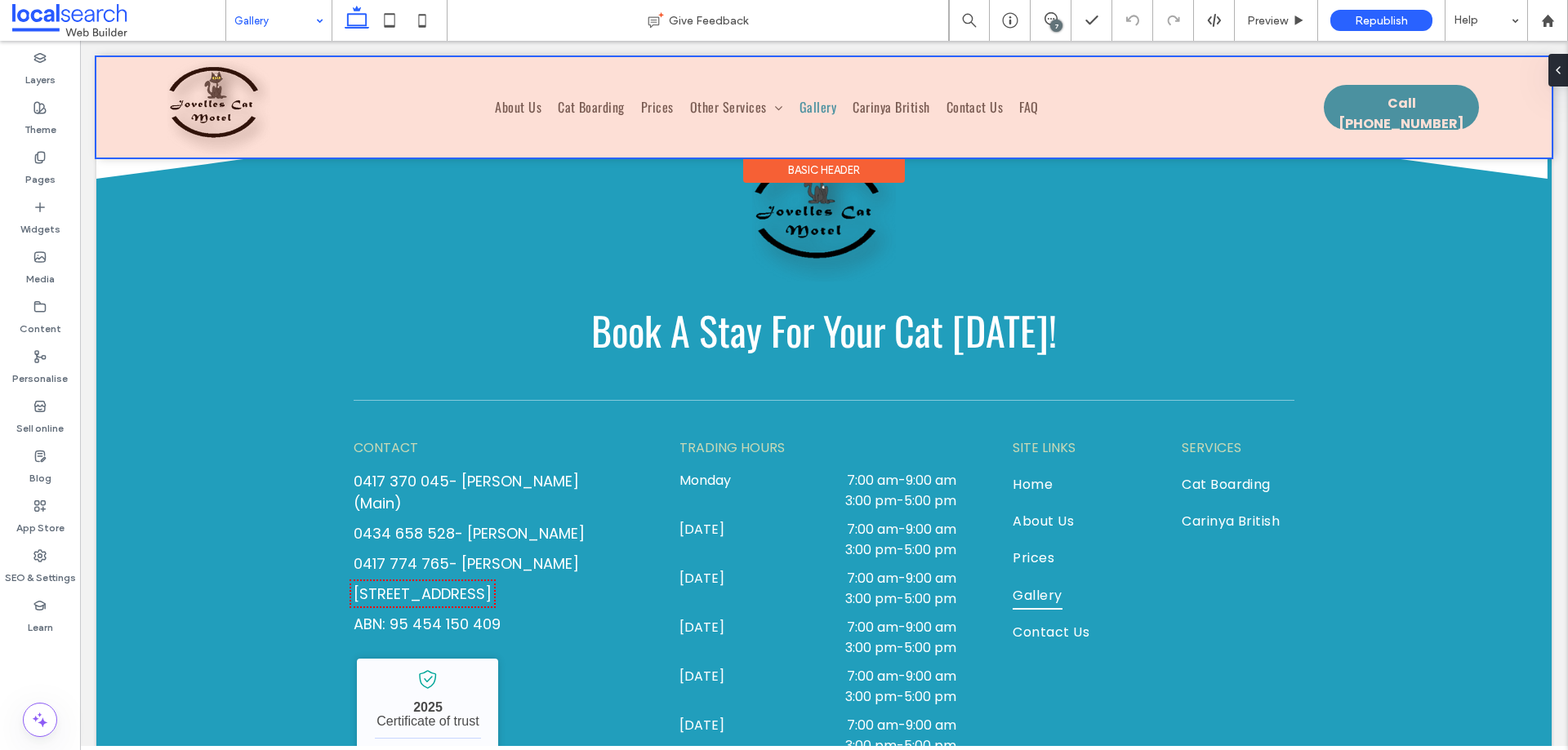
scroll to position [1756, 0]
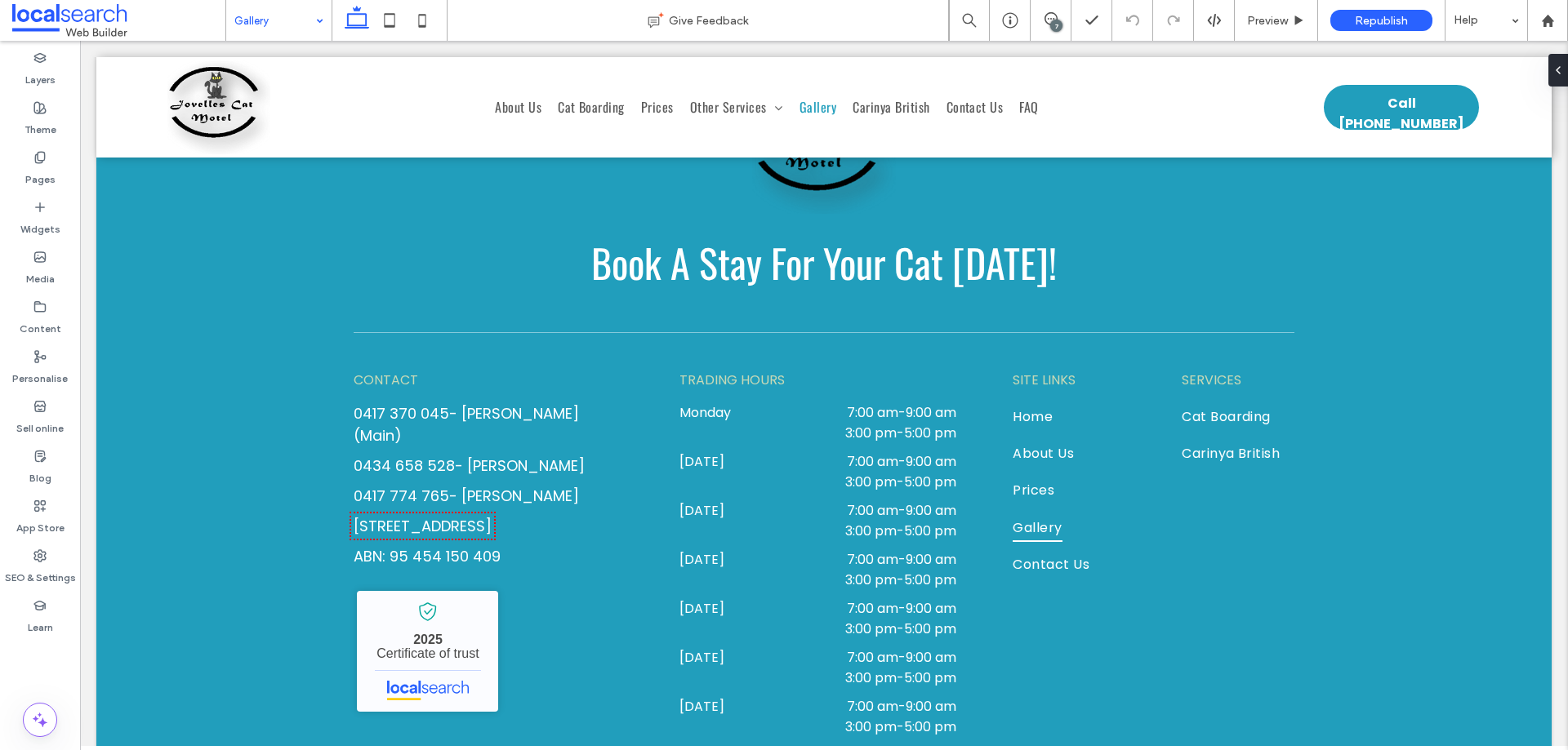
click at [286, 18] on input at bounding box center [275, 20] width 81 height 41
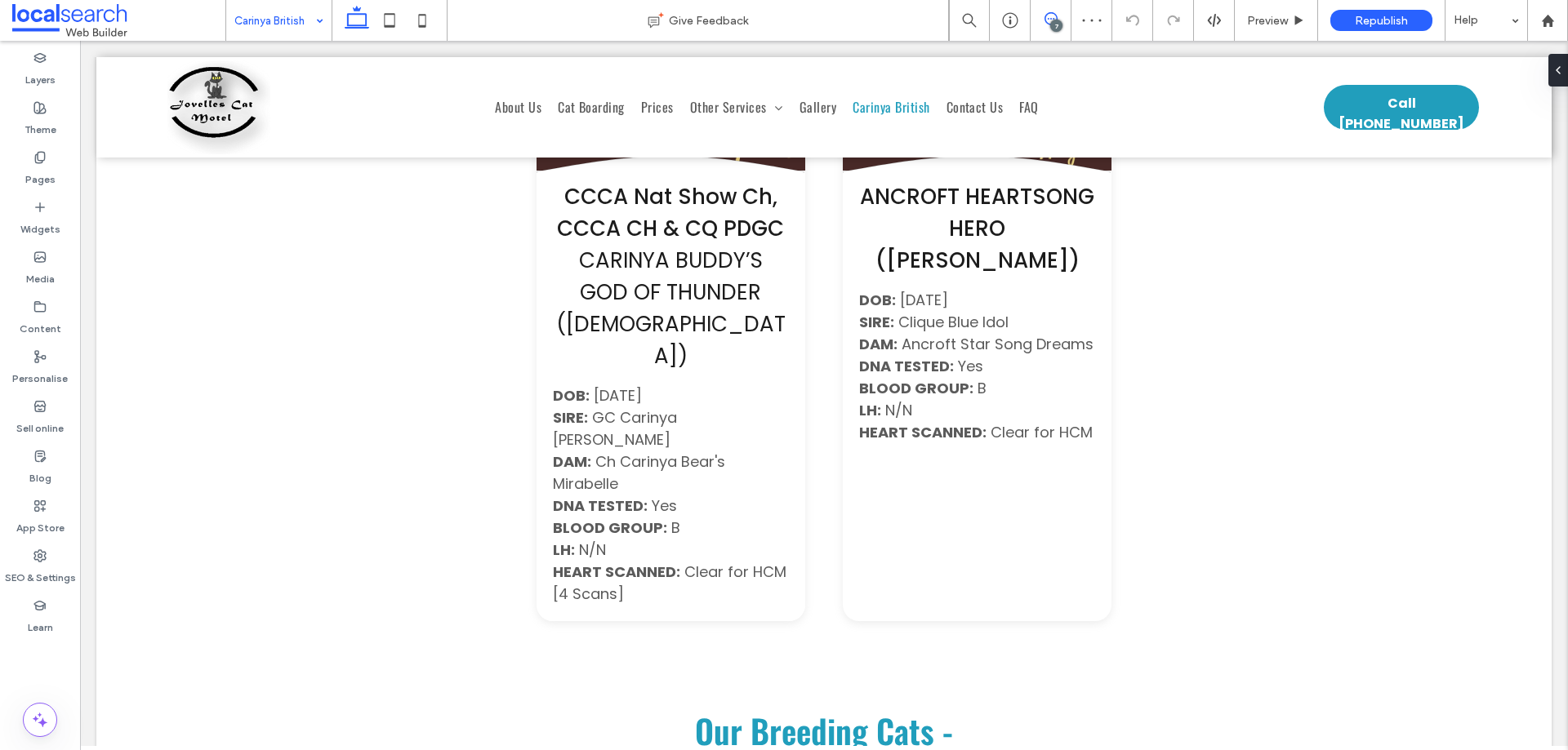
drag, startPoint x: 1043, startPoint y: 16, endPoint x: 943, endPoint y: 60, distance: 109.3
click at [1043, 16] on span at bounding box center [1051, 18] width 40 height 13
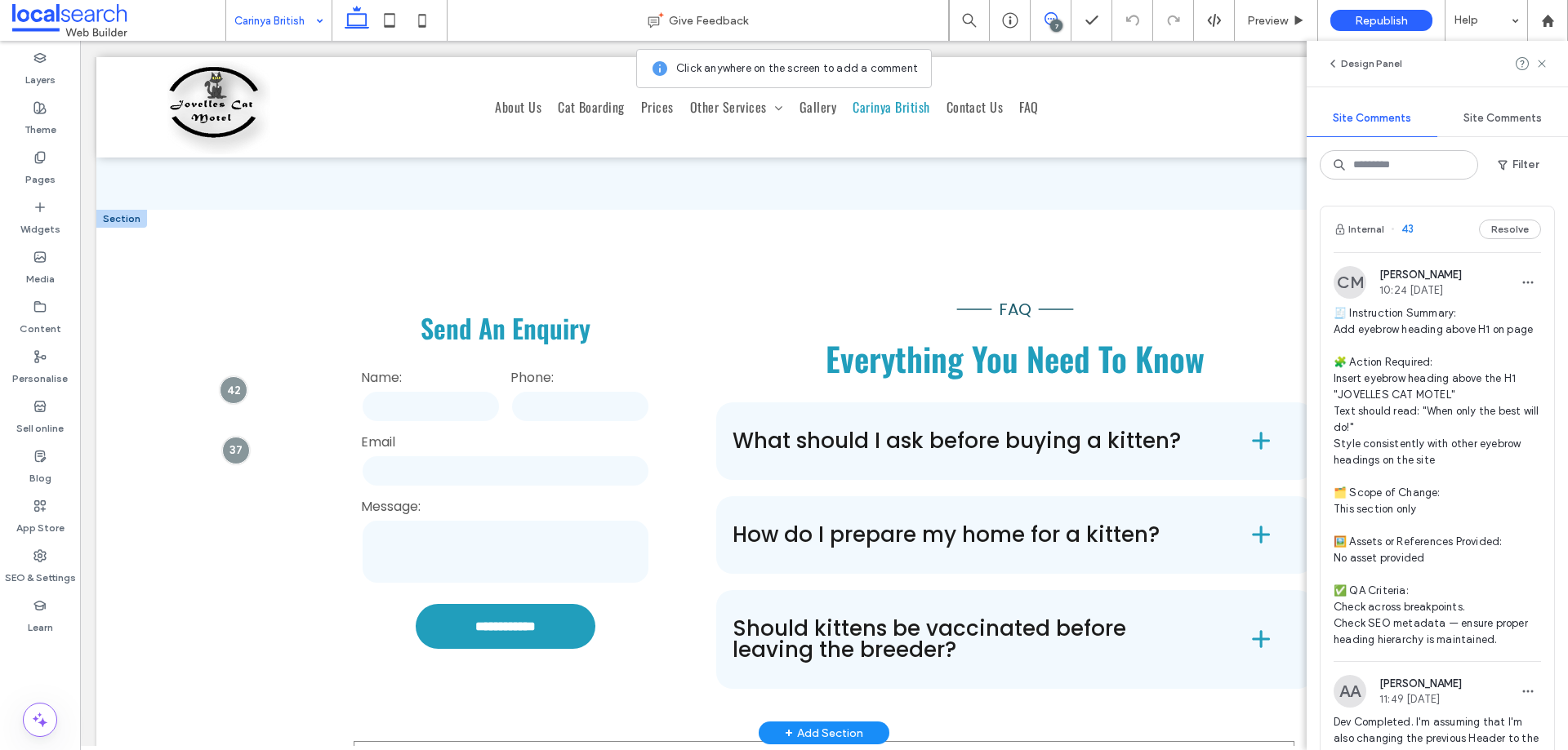
scroll to position [5634, 0]
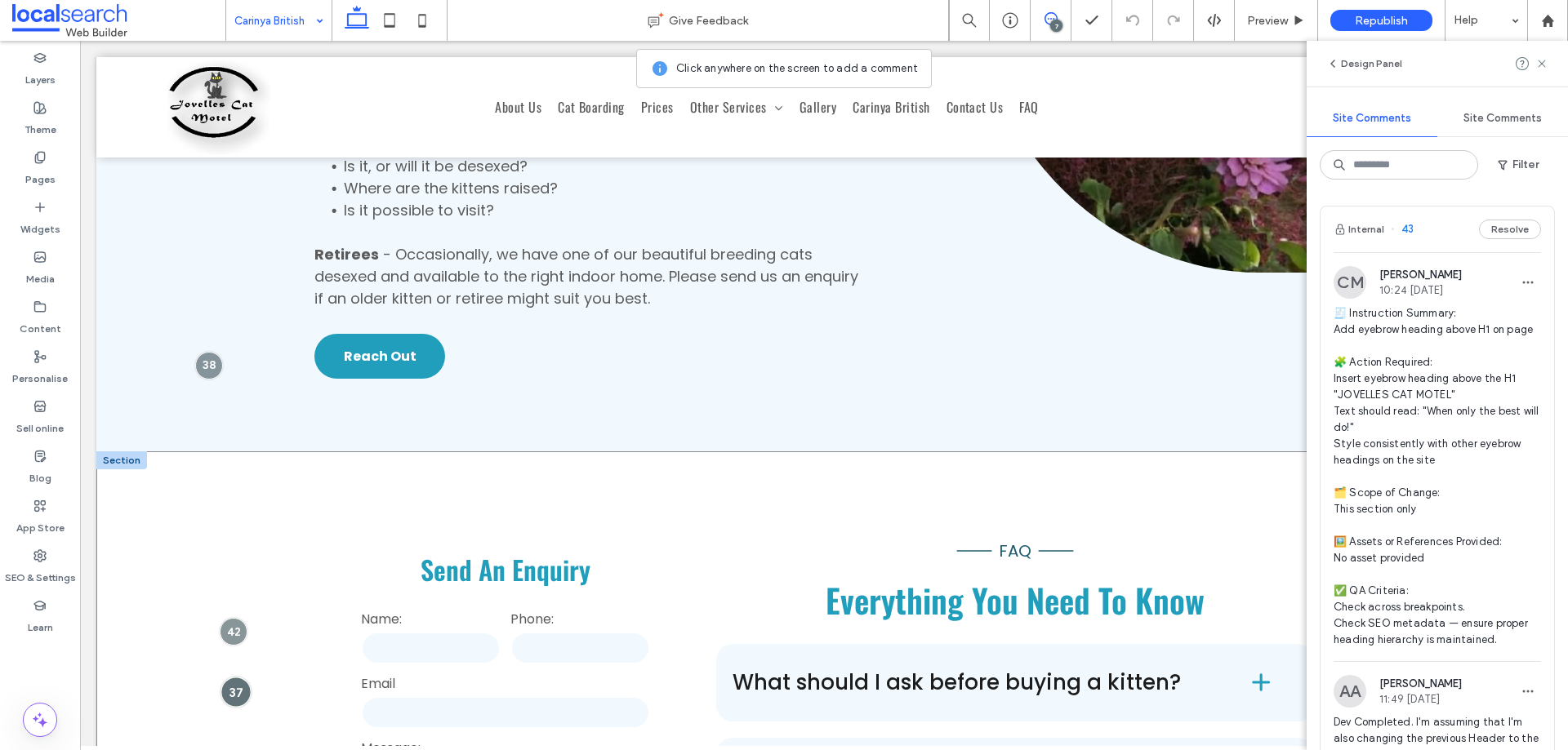
click at [228, 676] on div at bounding box center [236, 691] width 31 height 31
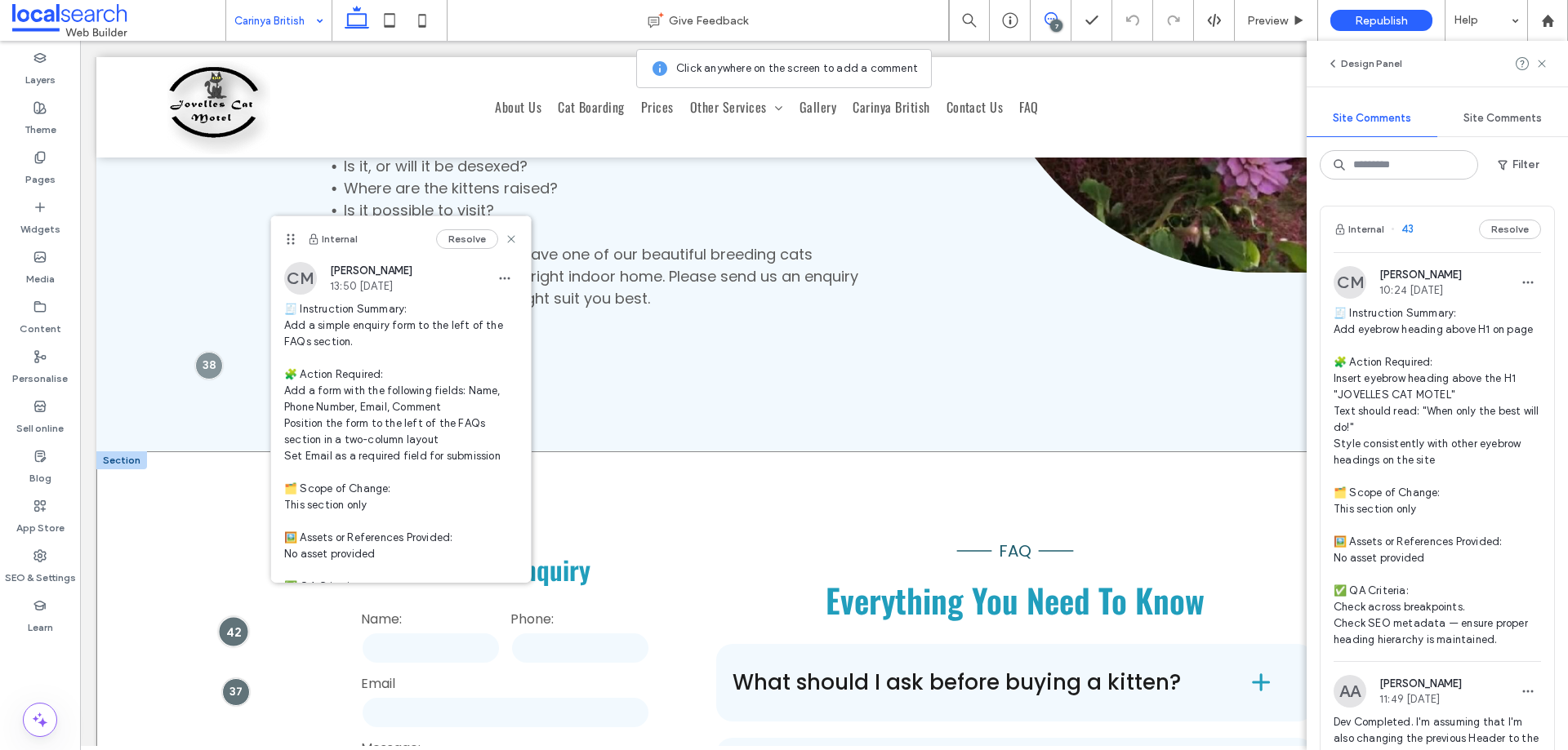
click at [233, 617] on div at bounding box center [234, 632] width 31 height 31
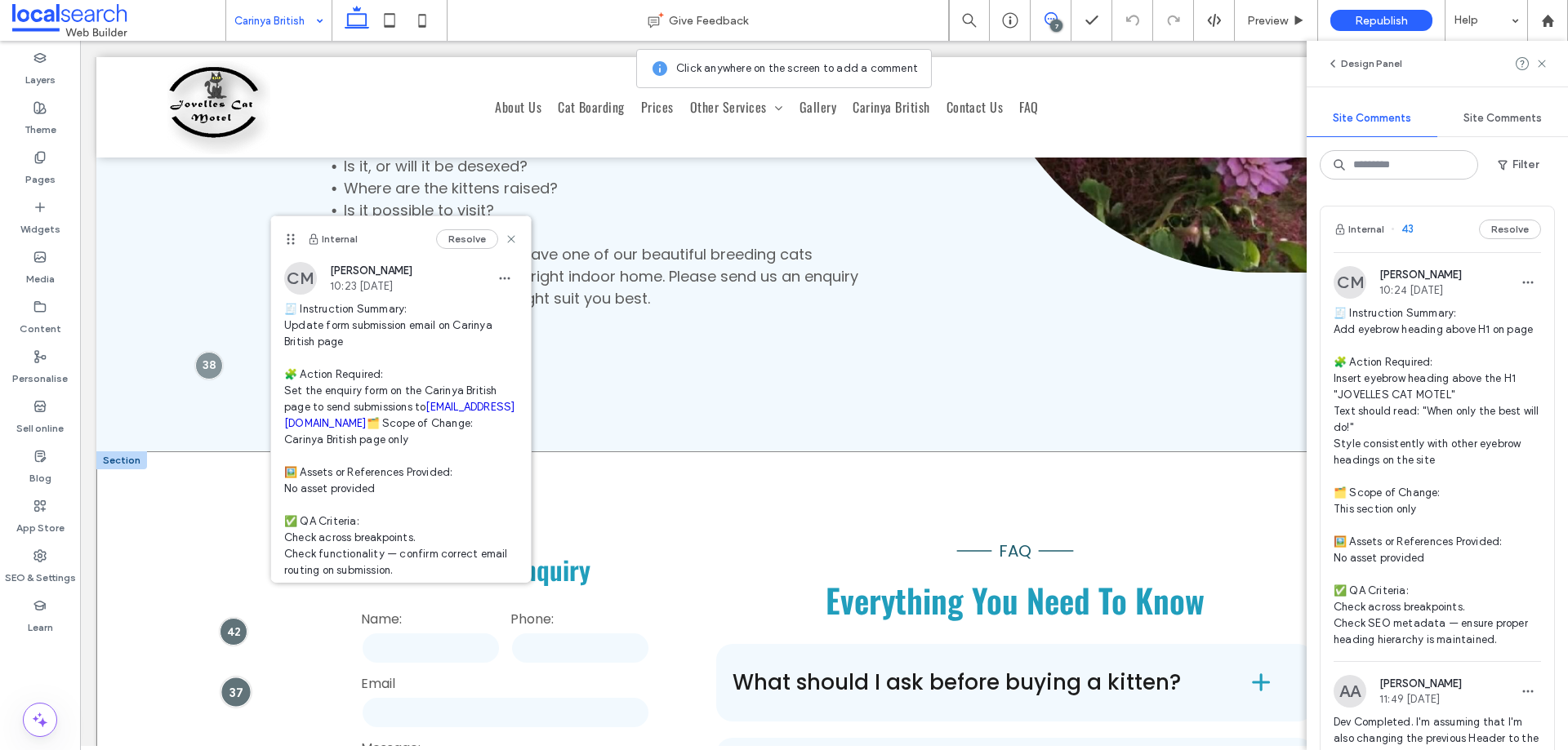
click at [238, 676] on div at bounding box center [236, 691] width 31 height 31
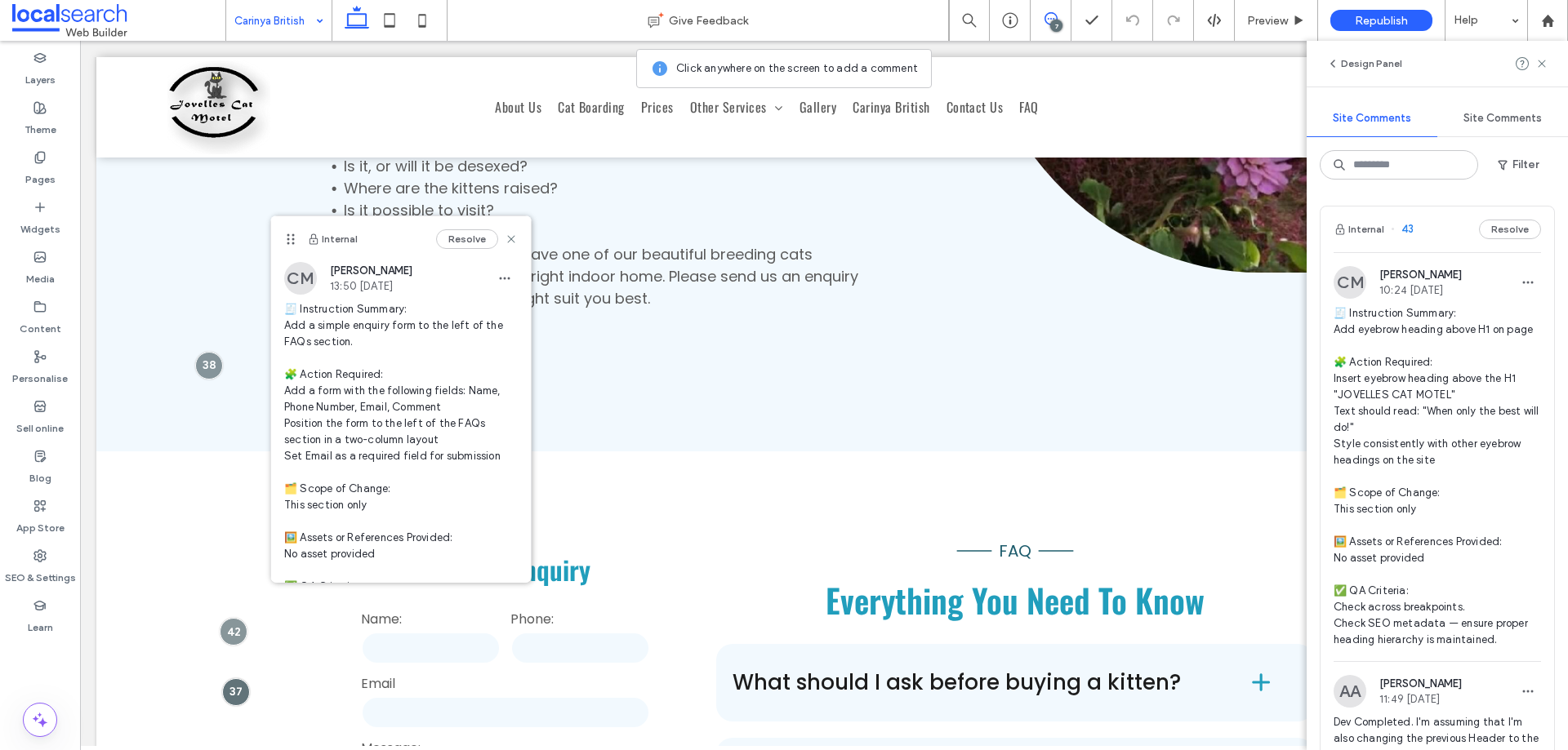
click at [1057, 19] on div "7" at bounding box center [1057, 25] width 12 height 12
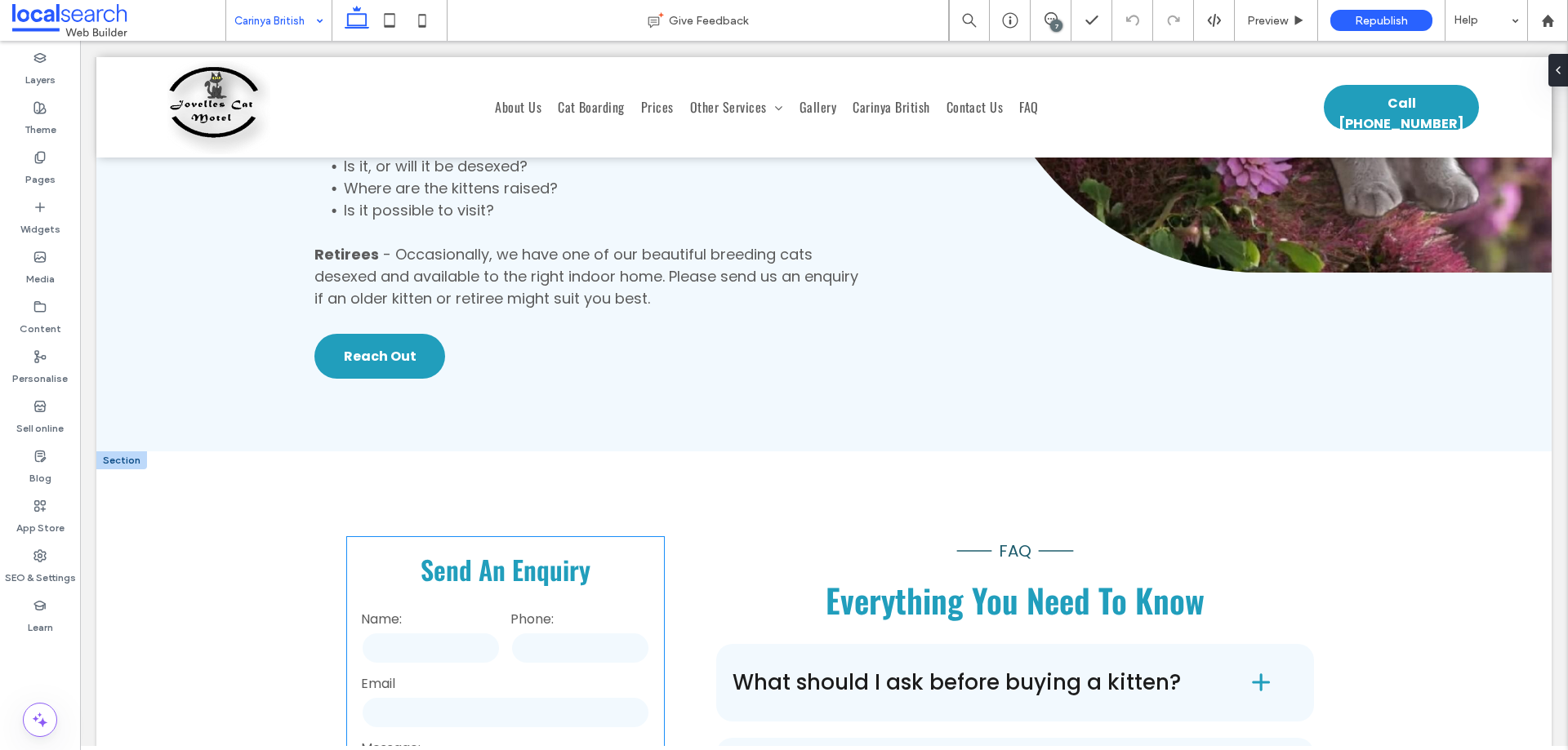
click at [522, 606] on div "Phone:" at bounding box center [580, 638] width 150 height 65
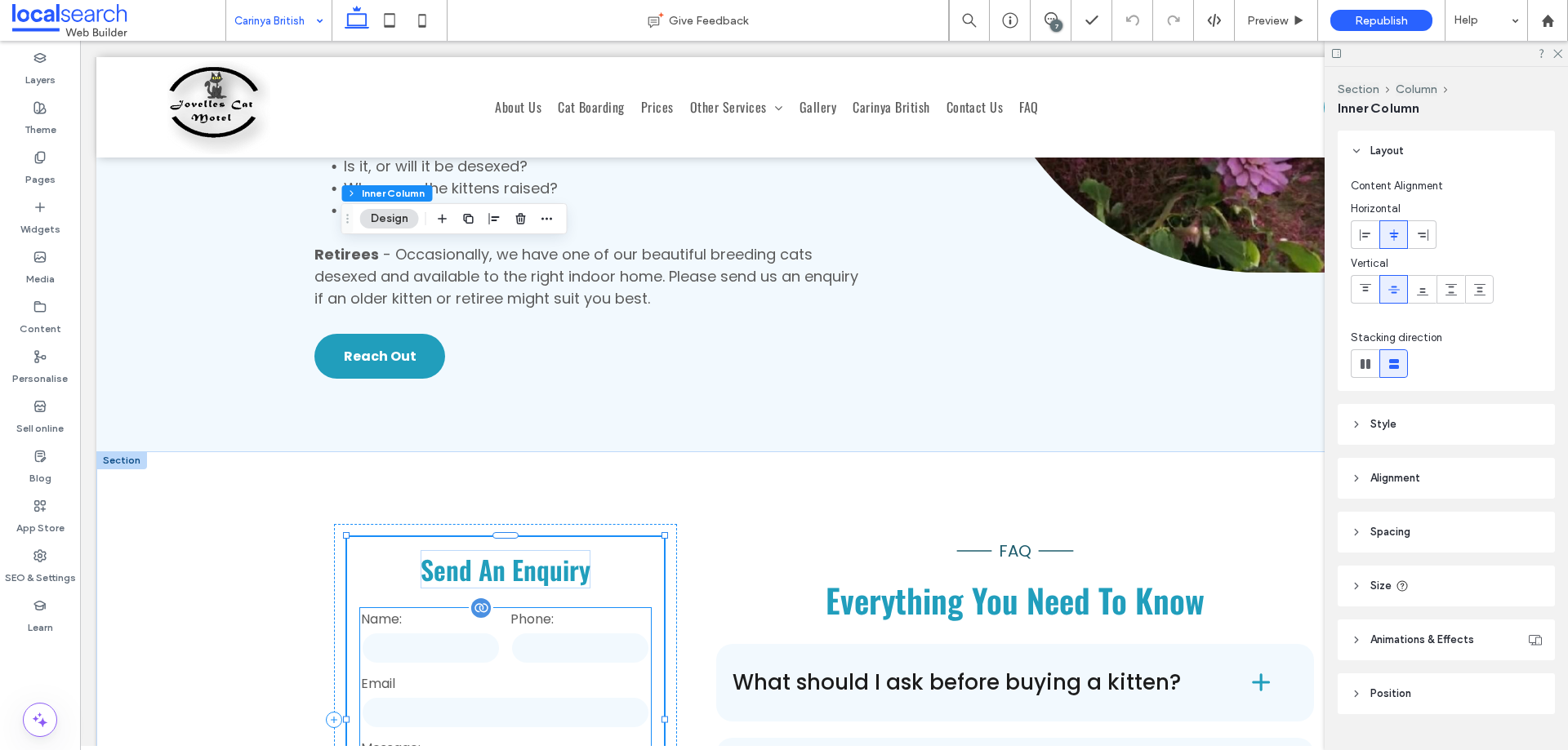
click at [509, 670] on div "Email" at bounding box center [505, 703] width 299 height 65
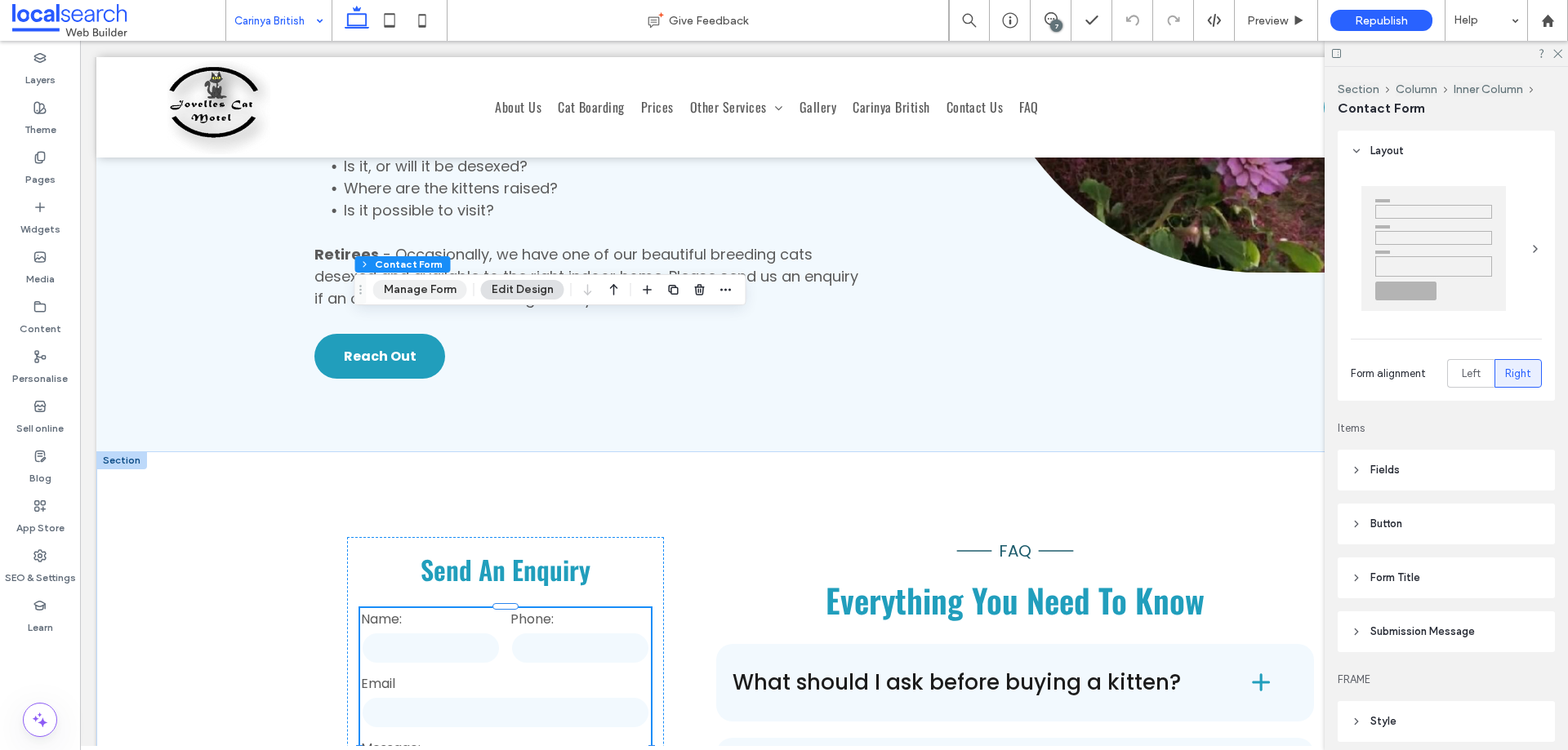
type input "*"
type input "***"
type input "**"
click at [436, 288] on button "Manage Form" at bounding box center [419, 290] width 94 height 19
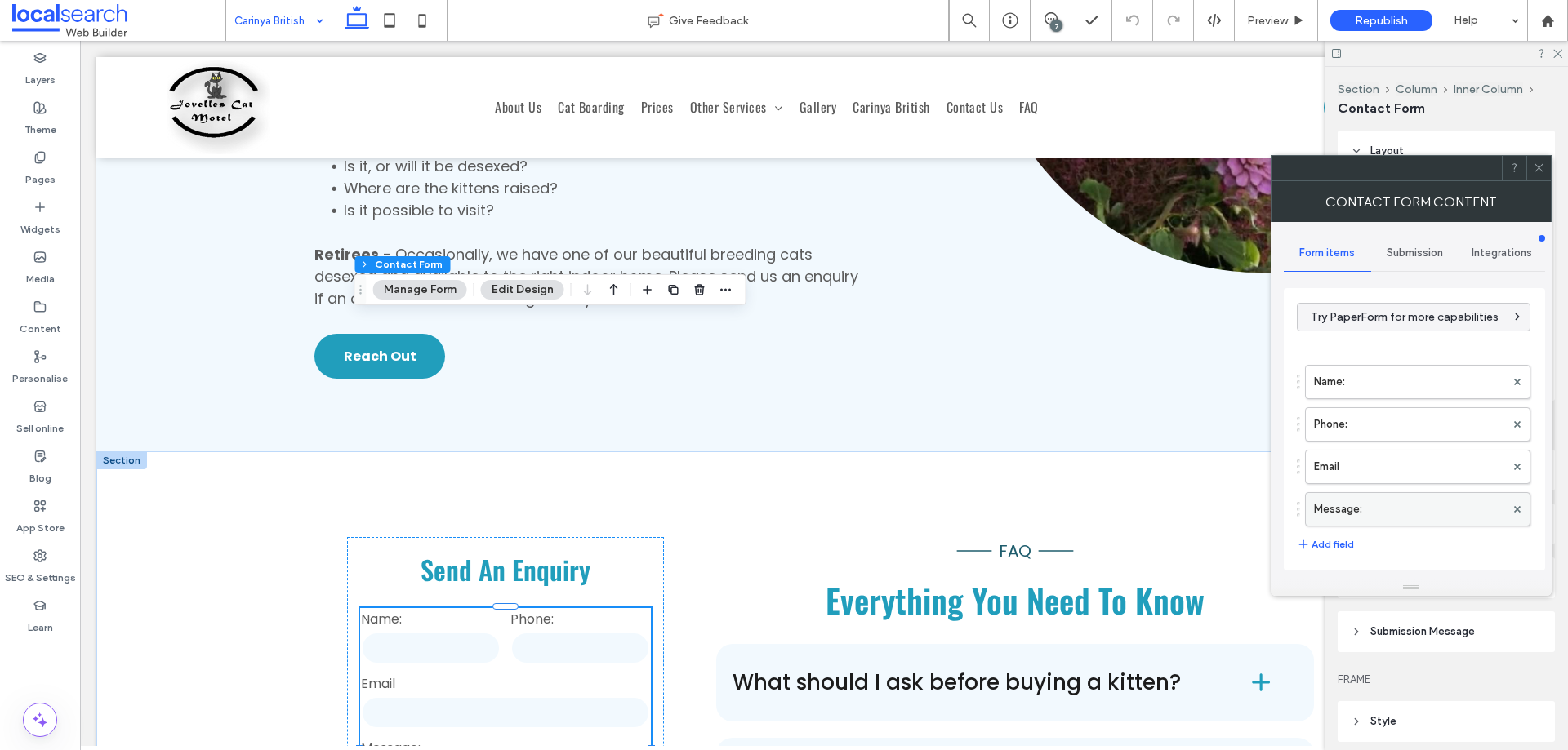
click at [1366, 518] on label "Message:" at bounding box center [1410, 509] width 191 height 32
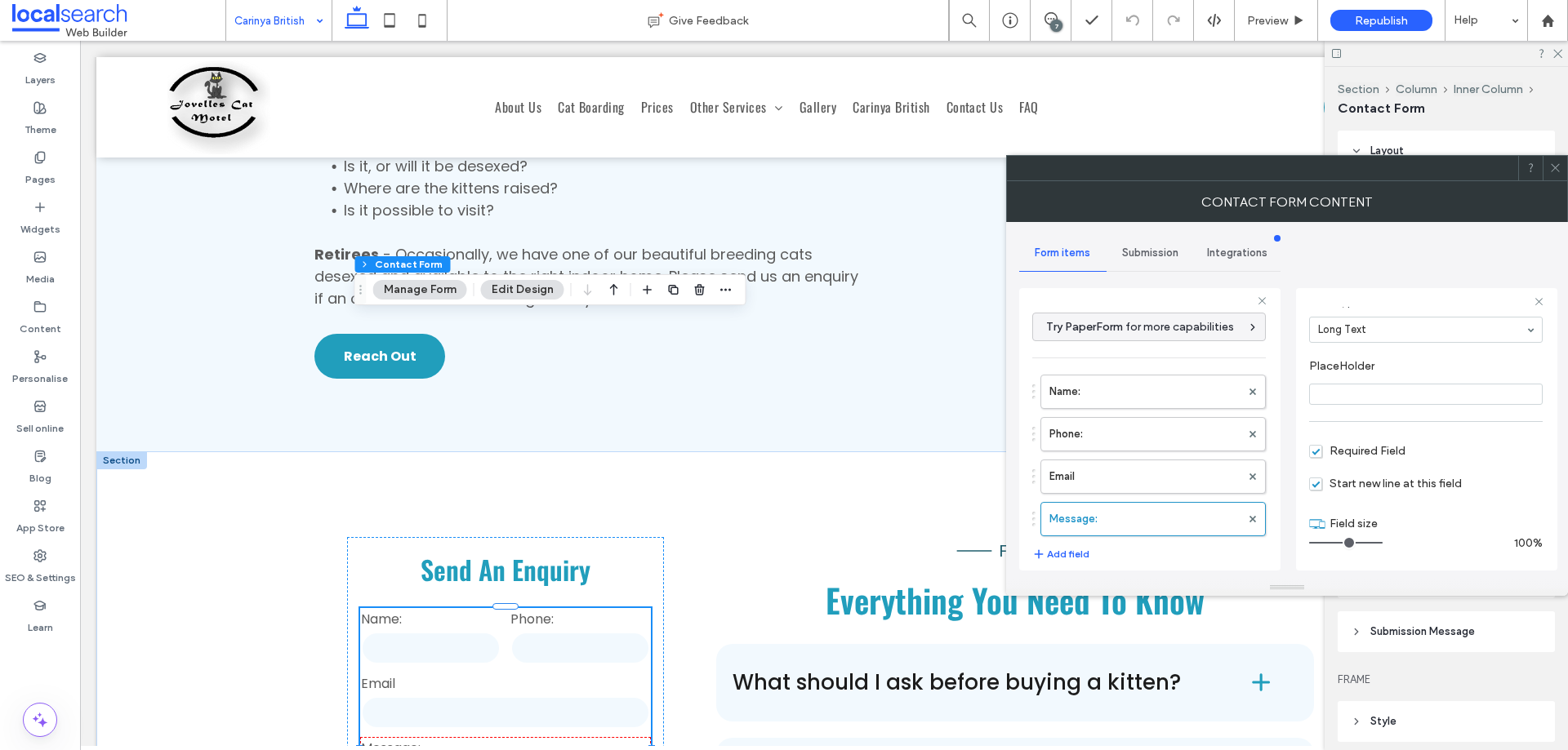
scroll to position [115, 0]
click at [1361, 452] on span "Required Field" at bounding box center [1358, 451] width 96 height 14
click at [1104, 477] on label "Email" at bounding box center [1145, 476] width 191 height 32
click at [1122, 445] on label "Phone:" at bounding box center [1145, 434] width 191 height 32
click at [1131, 389] on label "Name:" at bounding box center [1145, 391] width 191 height 32
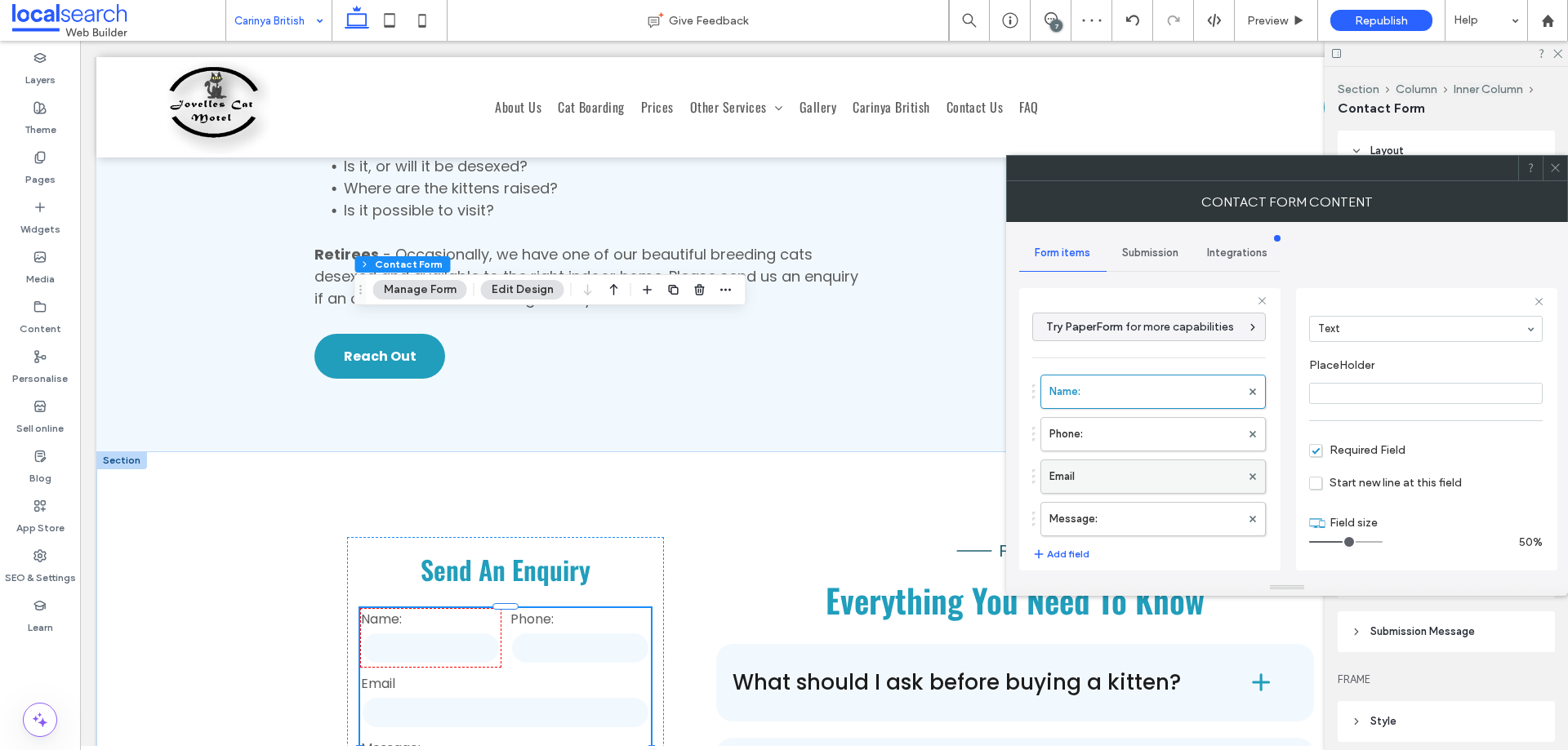
click at [1129, 475] on label "Email" at bounding box center [1145, 476] width 191 height 32
click at [1131, 431] on label "Phone:" at bounding box center [1145, 434] width 191 height 32
type input "*"
click at [1131, 389] on label "Name:" at bounding box center [1145, 391] width 191 height 32
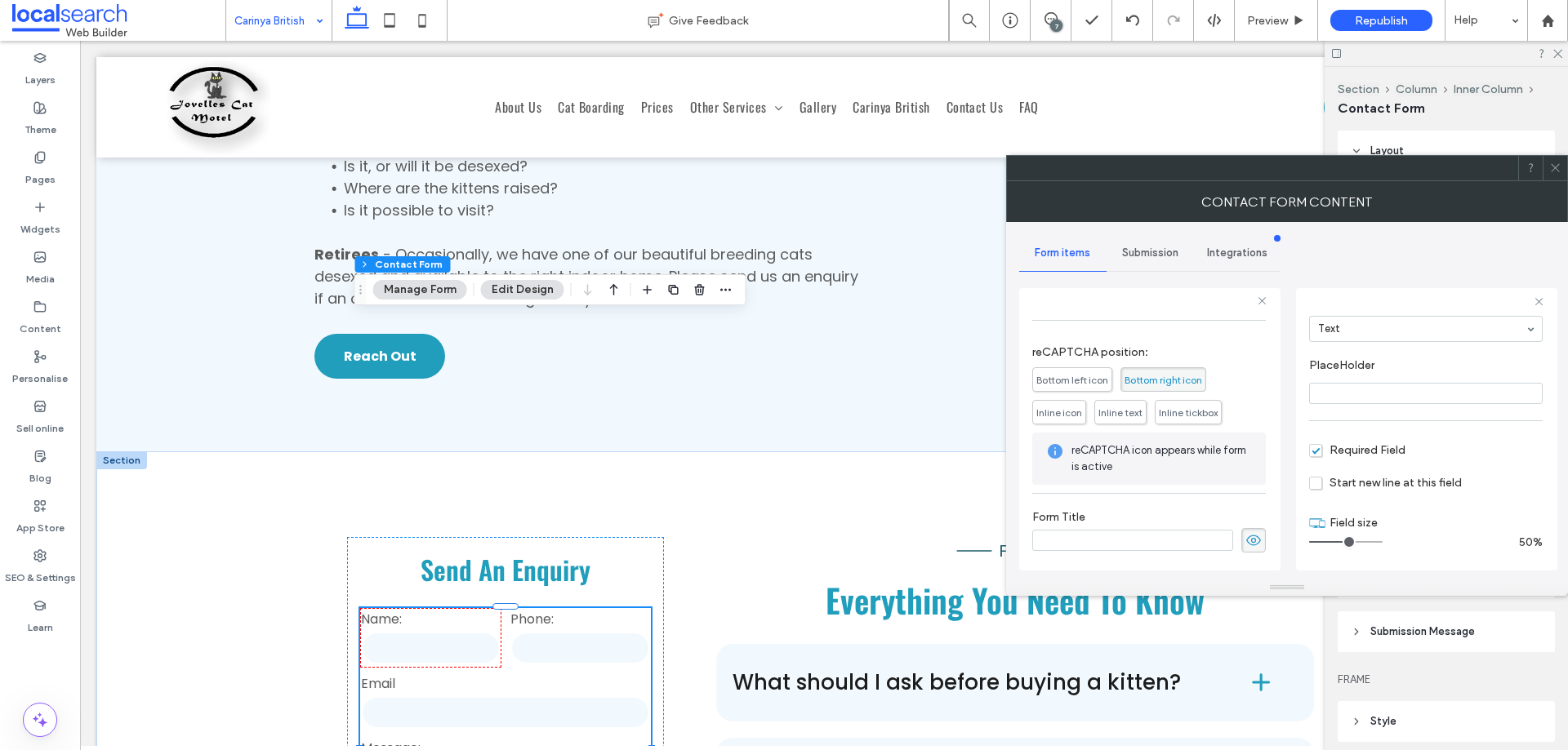
click at [1157, 249] on span "Submission" at bounding box center [1150, 253] width 56 height 13
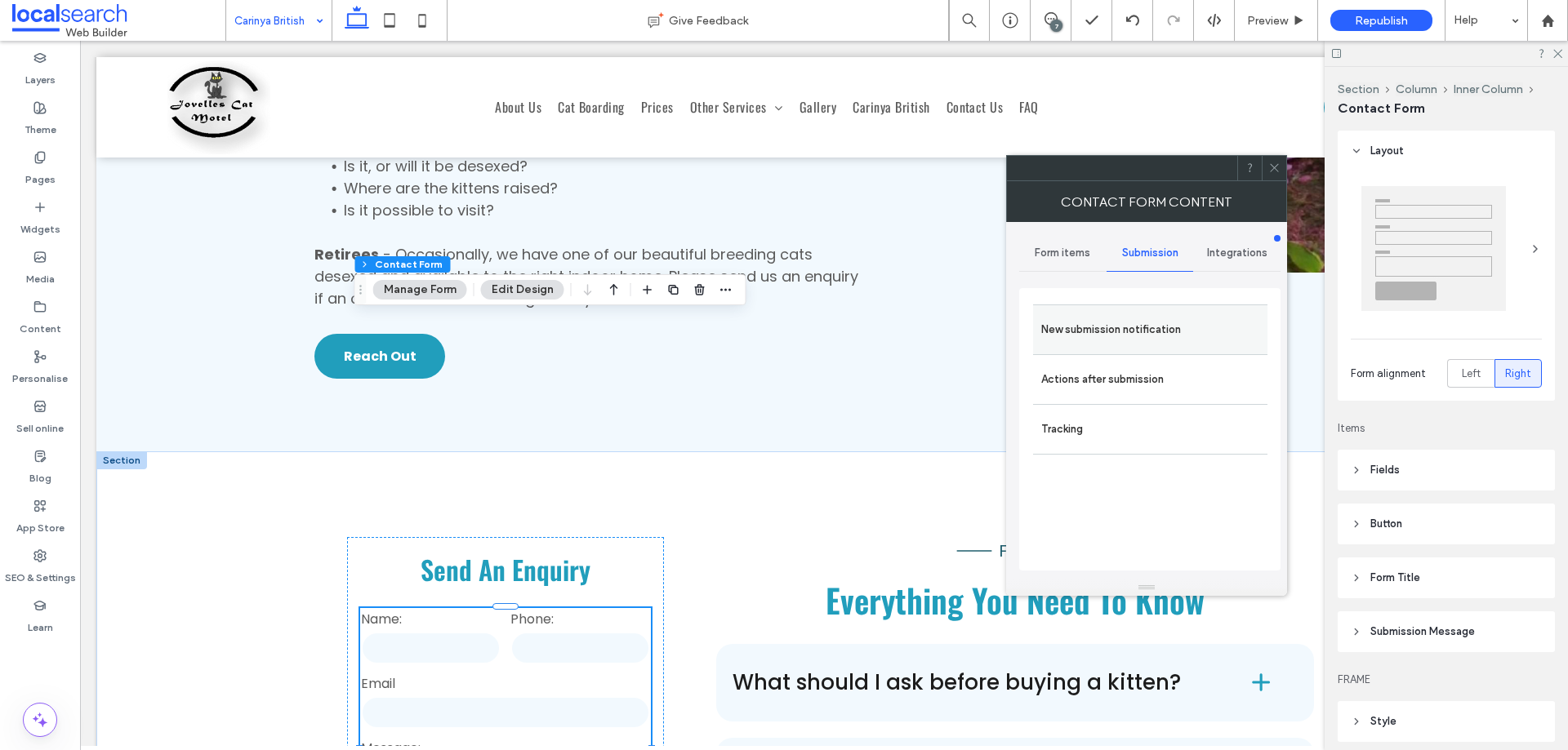
click at [1166, 321] on label "New submission notification" at bounding box center [1150, 329] width 218 height 32
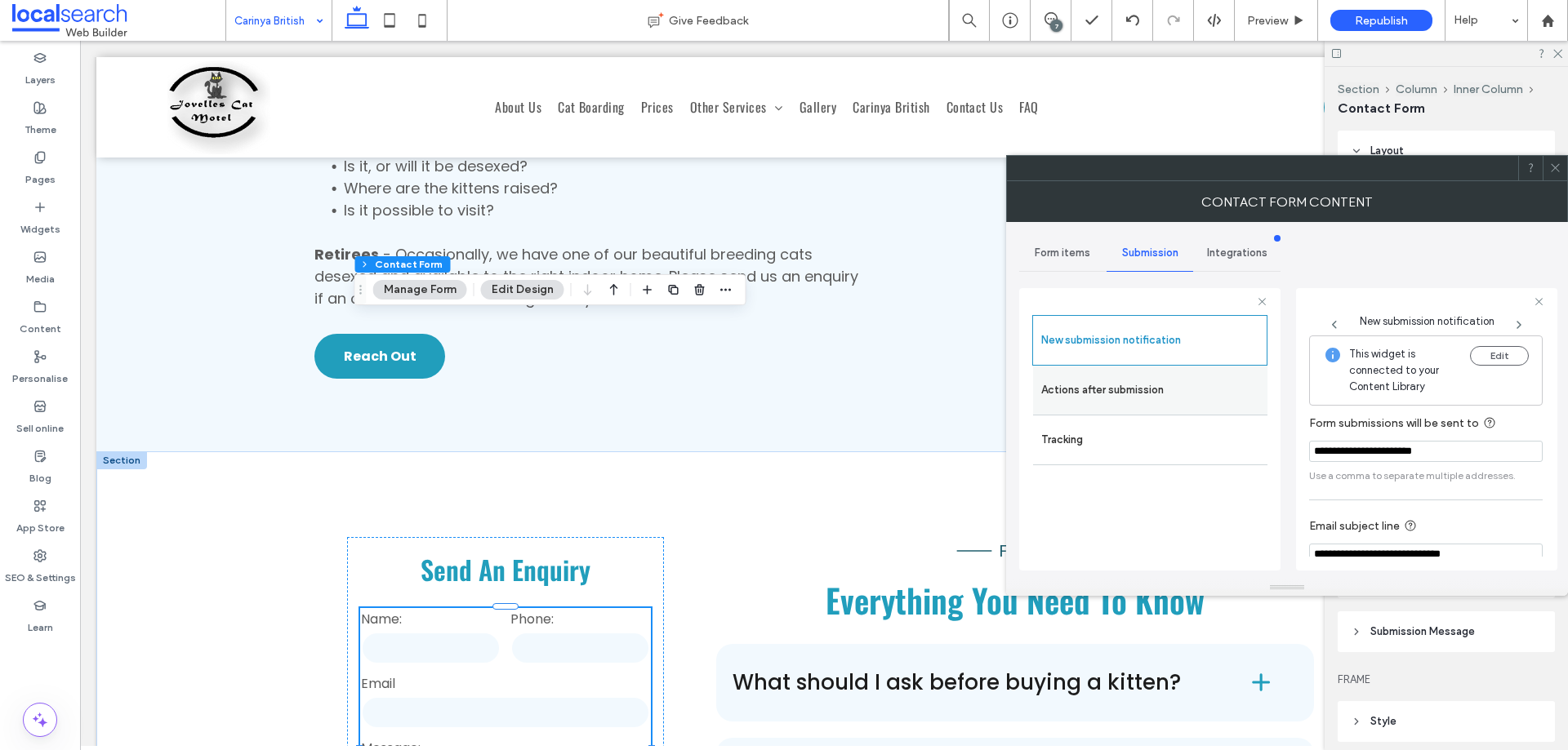
scroll to position [85, 0]
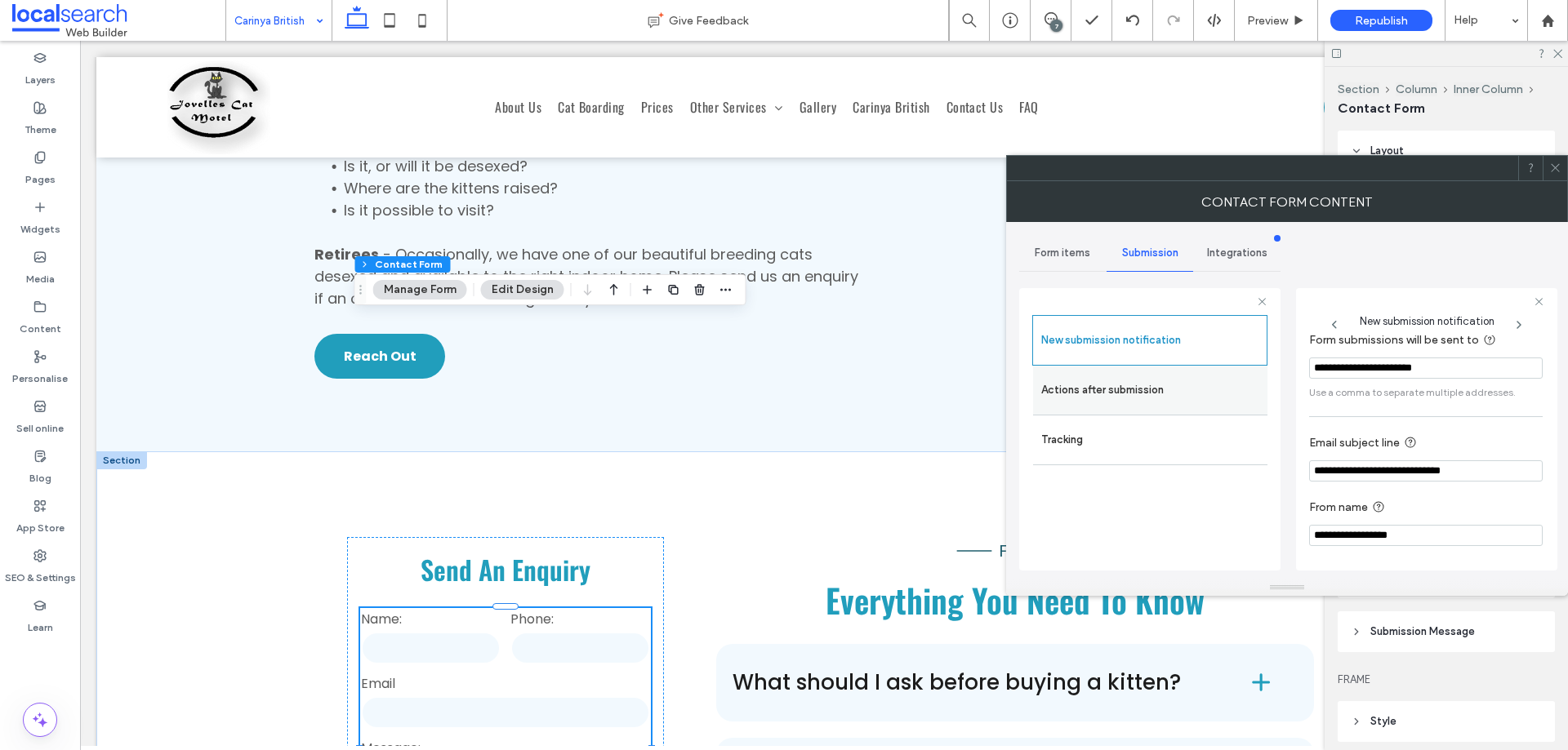
click at [1177, 391] on label "Actions after submission" at bounding box center [1150, 389] width 218 height 32
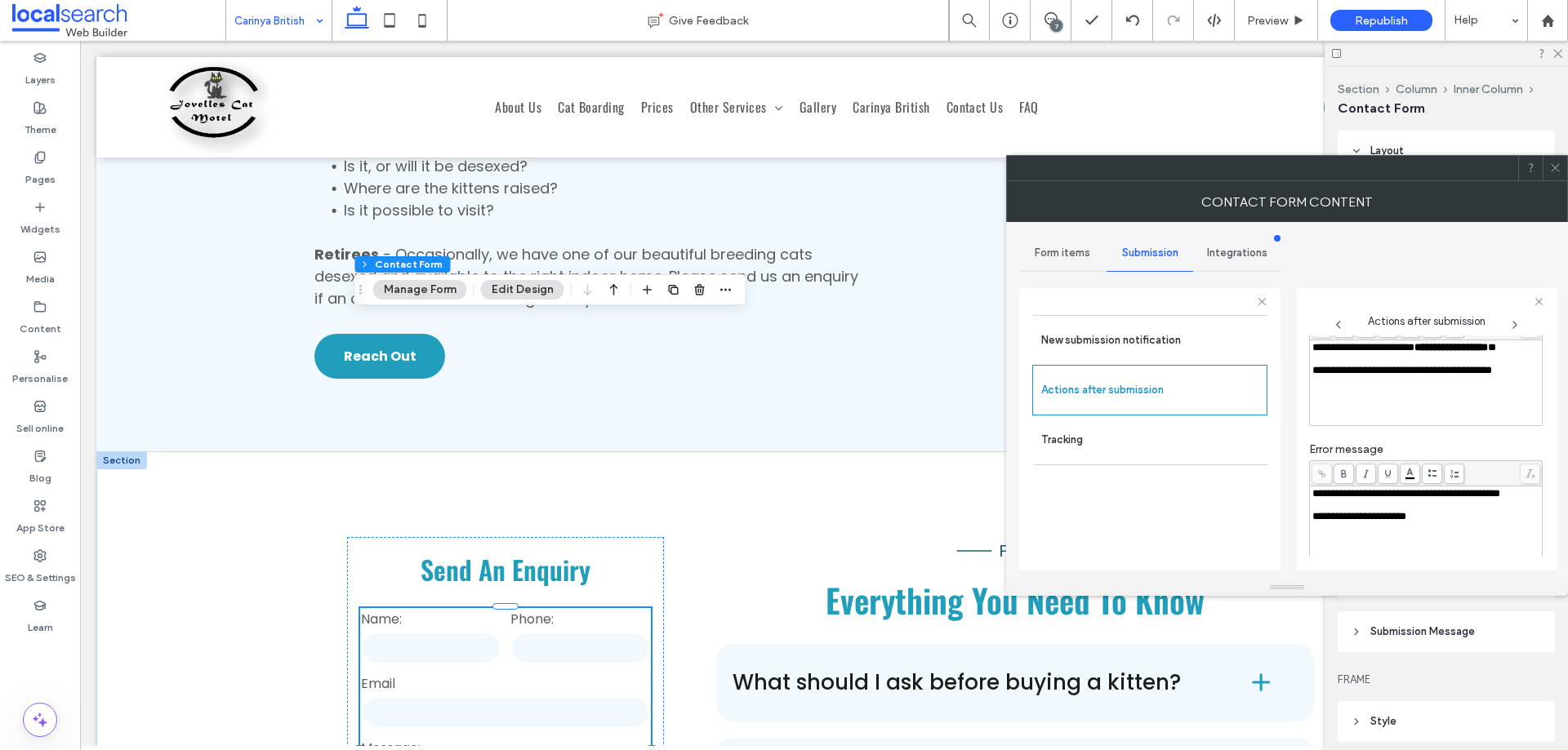
click at [1311, 363] on div "**********" at bounding box center [1426, 382] width 232 height 85
click at [1325, 354] on div "**********" at bounding box center [1426, 347] width 228 height 11
click at [1298, 382] on div "**********" at bounding box center [1427, 429] width 262 height 283
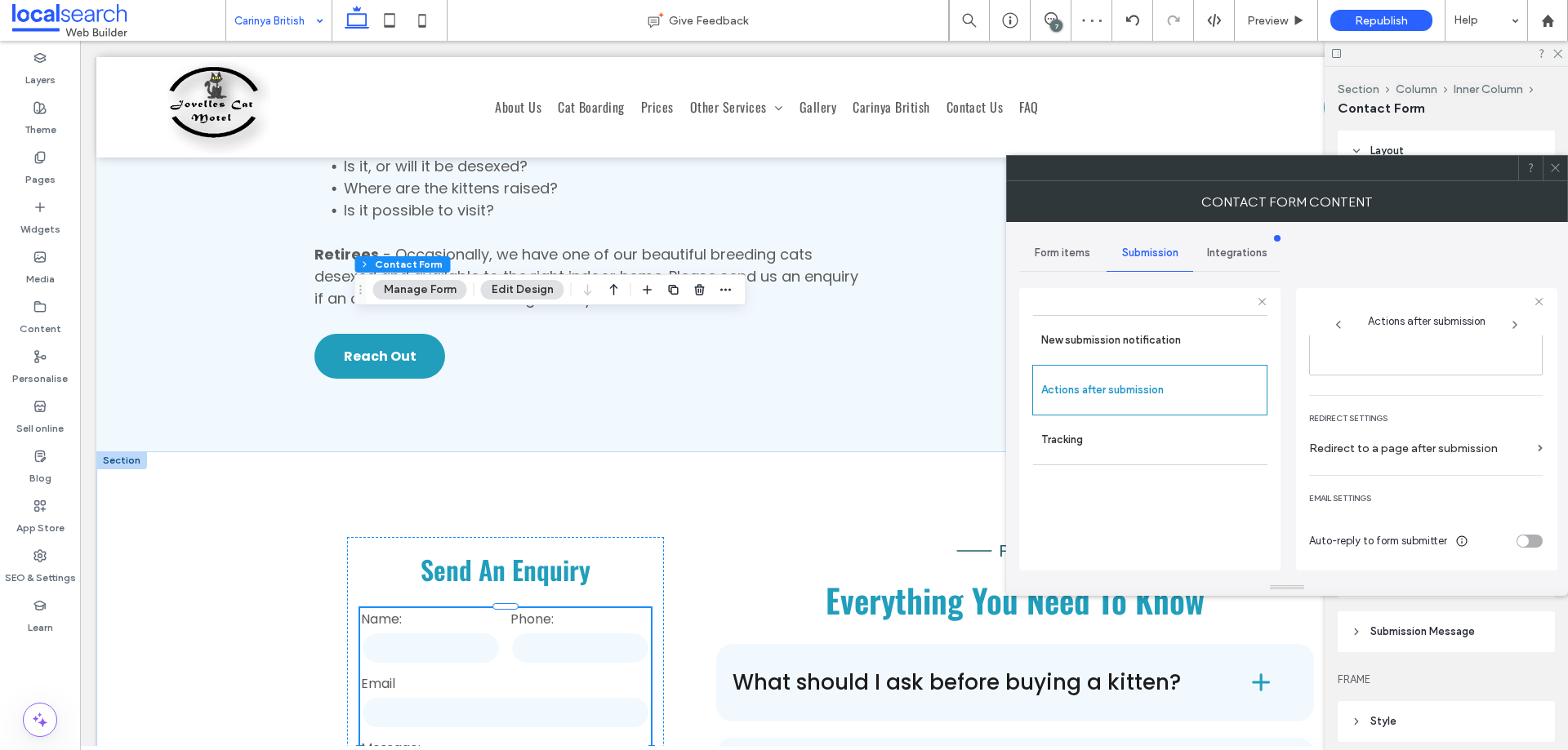
click at [1550, 165] on icon at bounding box center [1556, 168] width 12 height 12
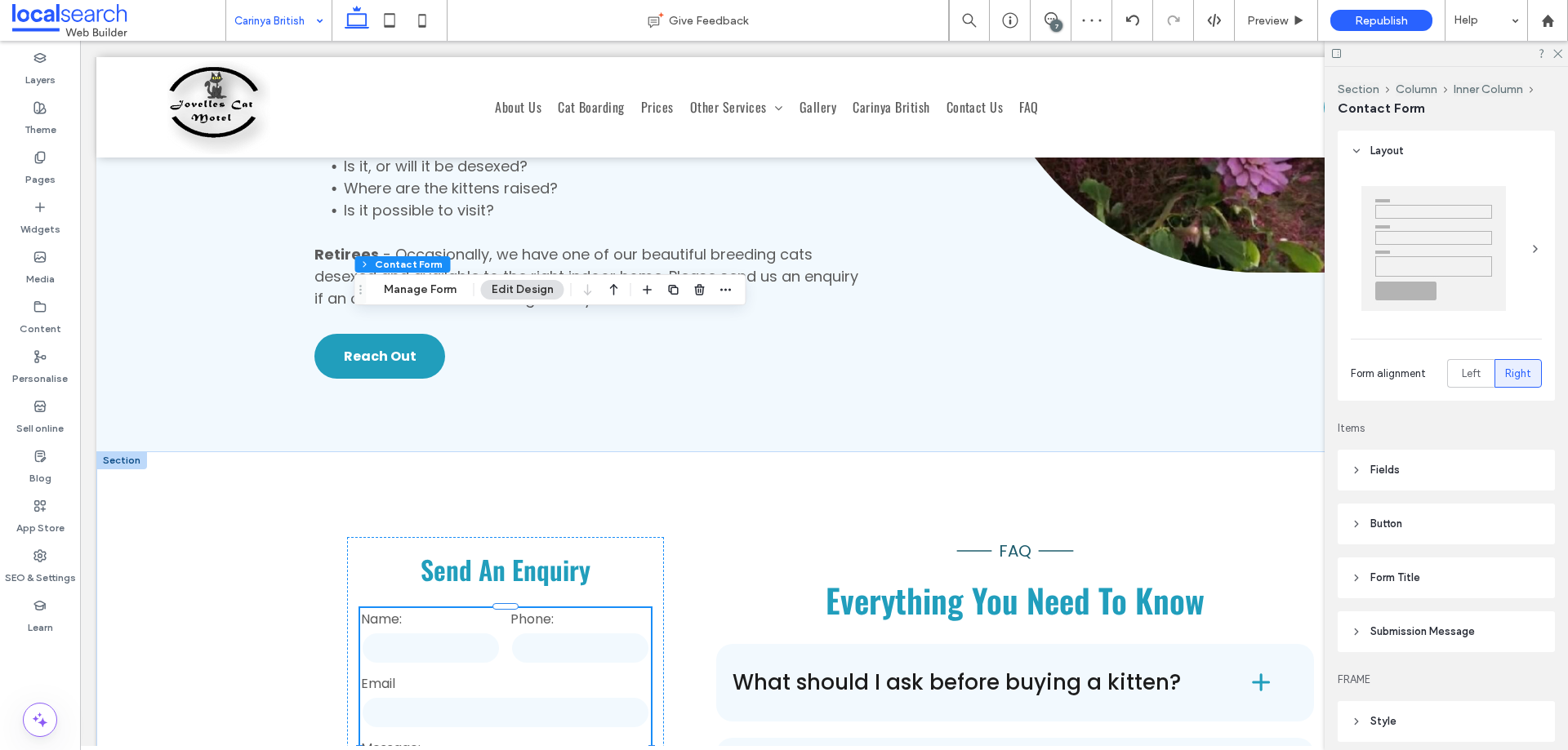
click at [1452, 629] on span "Submission Message" at bounding box center [1423, 632] width 104 height 17
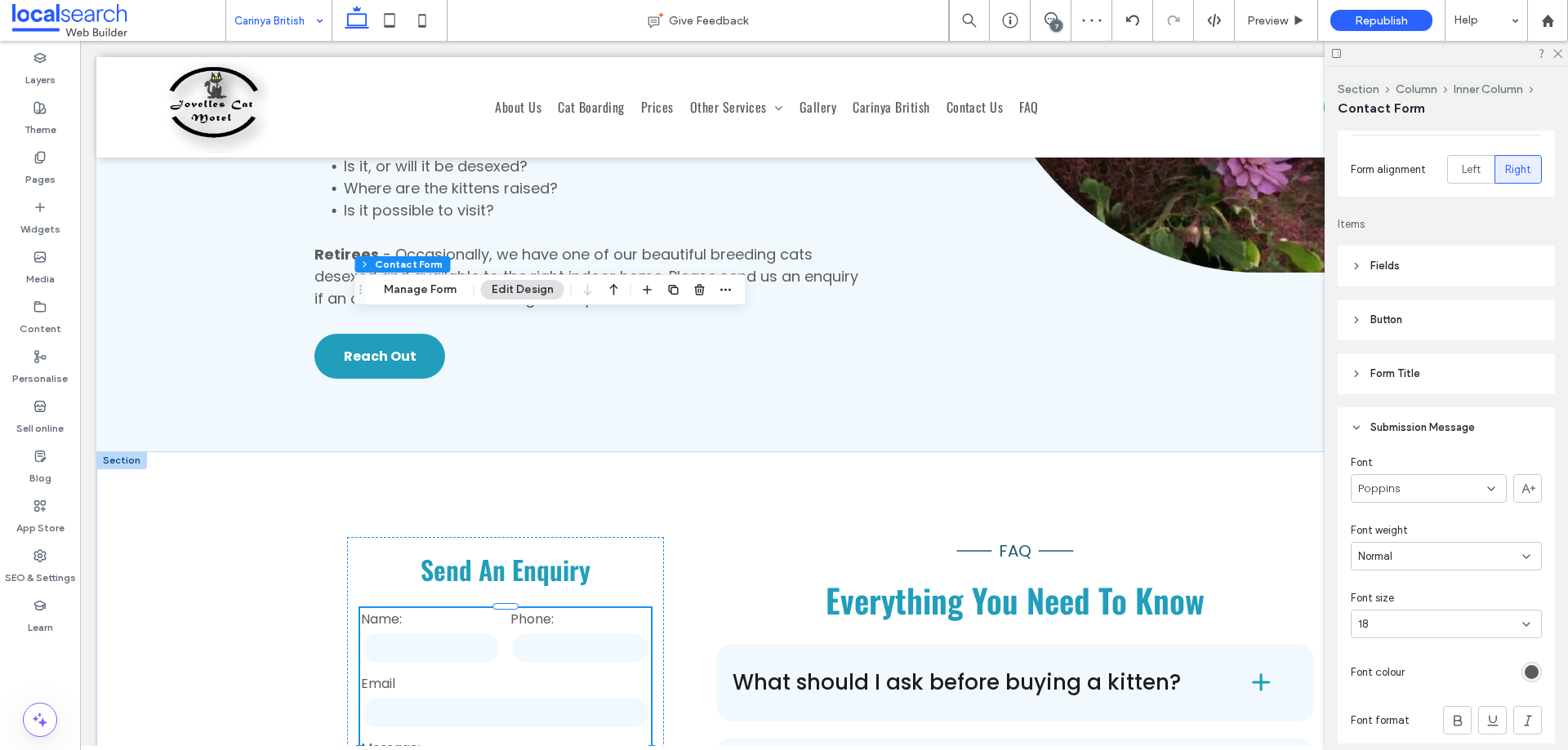
scroll to position [326, 0]
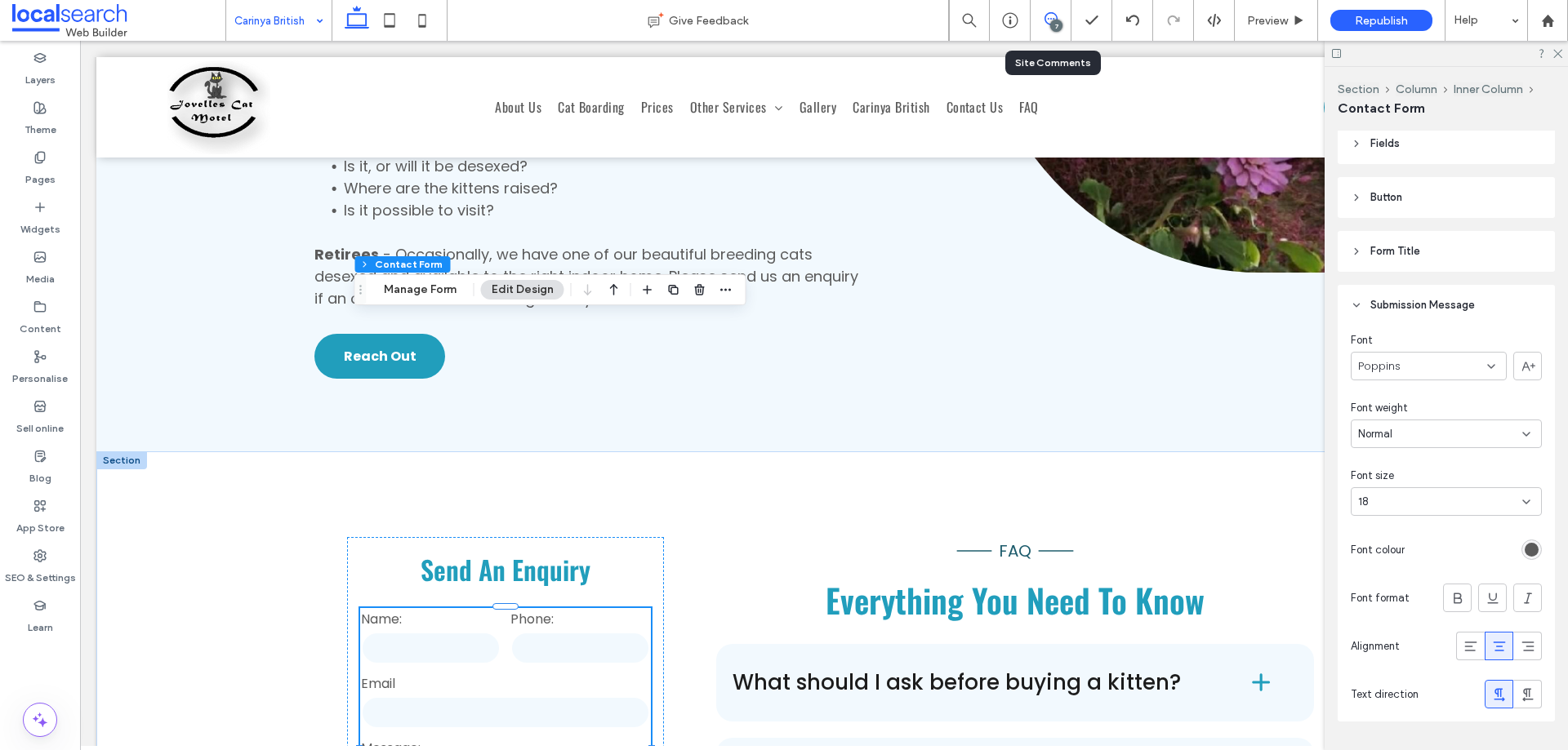
click at [1056, 15] on icon at bounding box center [1051, 18] width 13 height 13
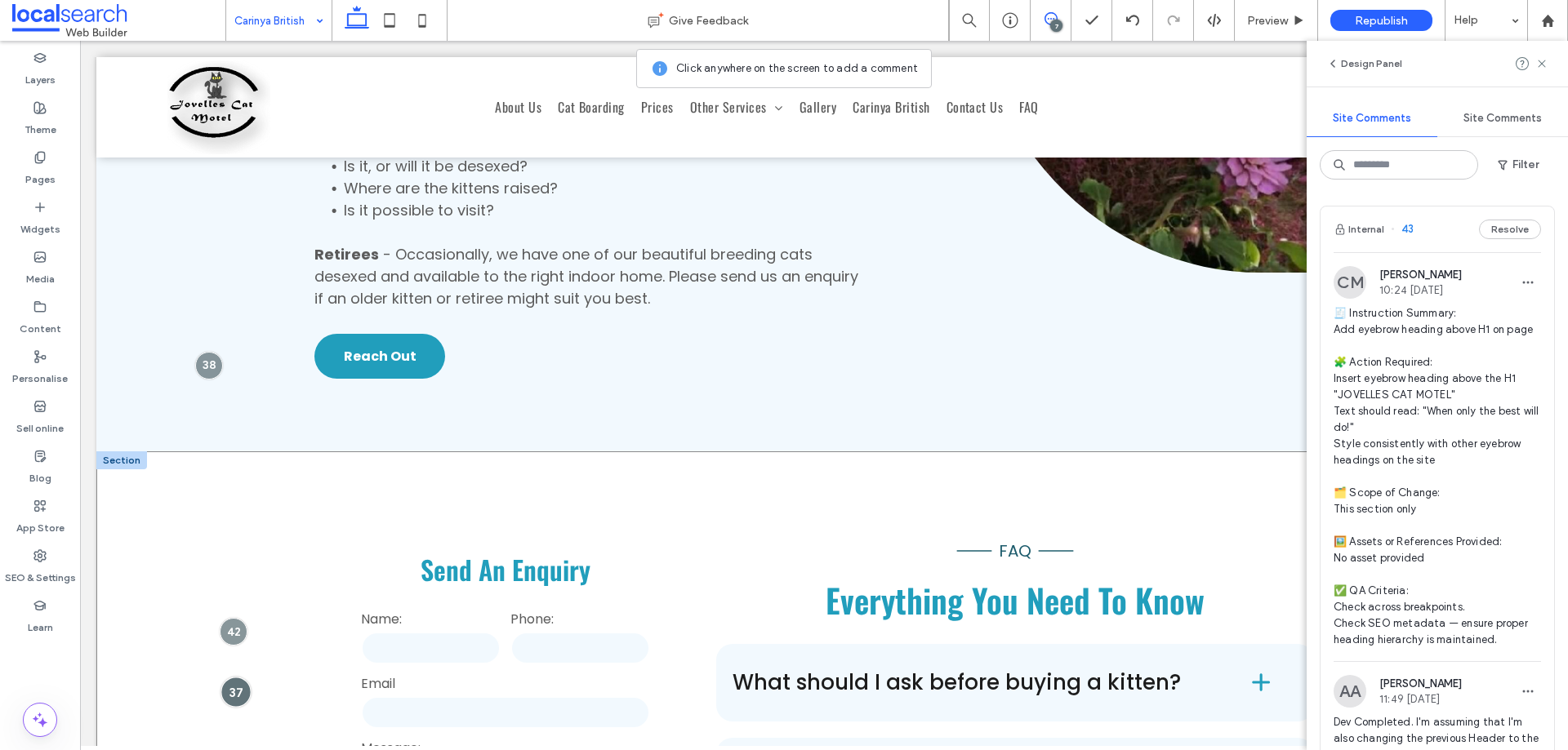
click at [239, 676] on div at bounding box center [236, 691] width 31 height 31
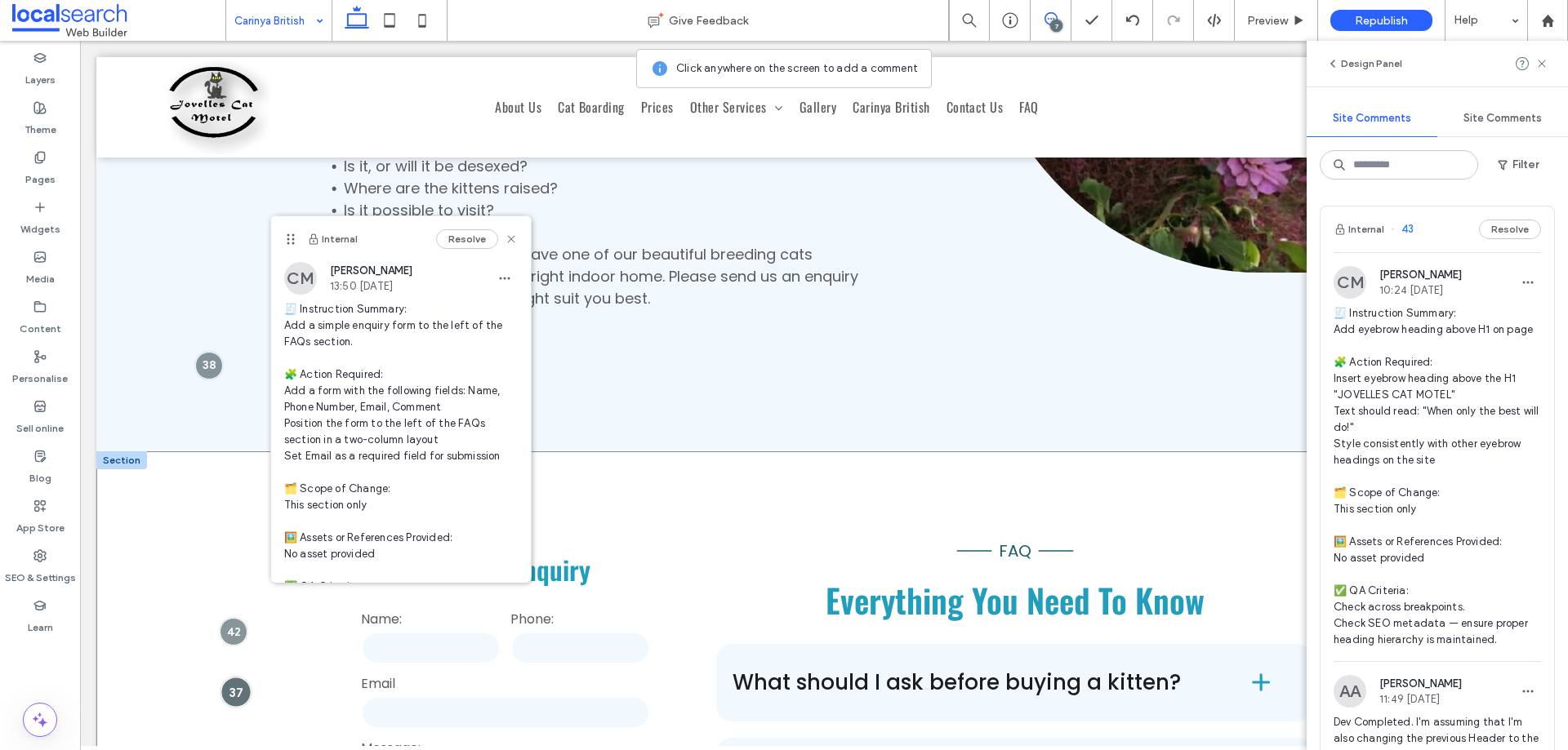
click at [233, 676] on div at bounding box center [236, 691] width 31 height 31
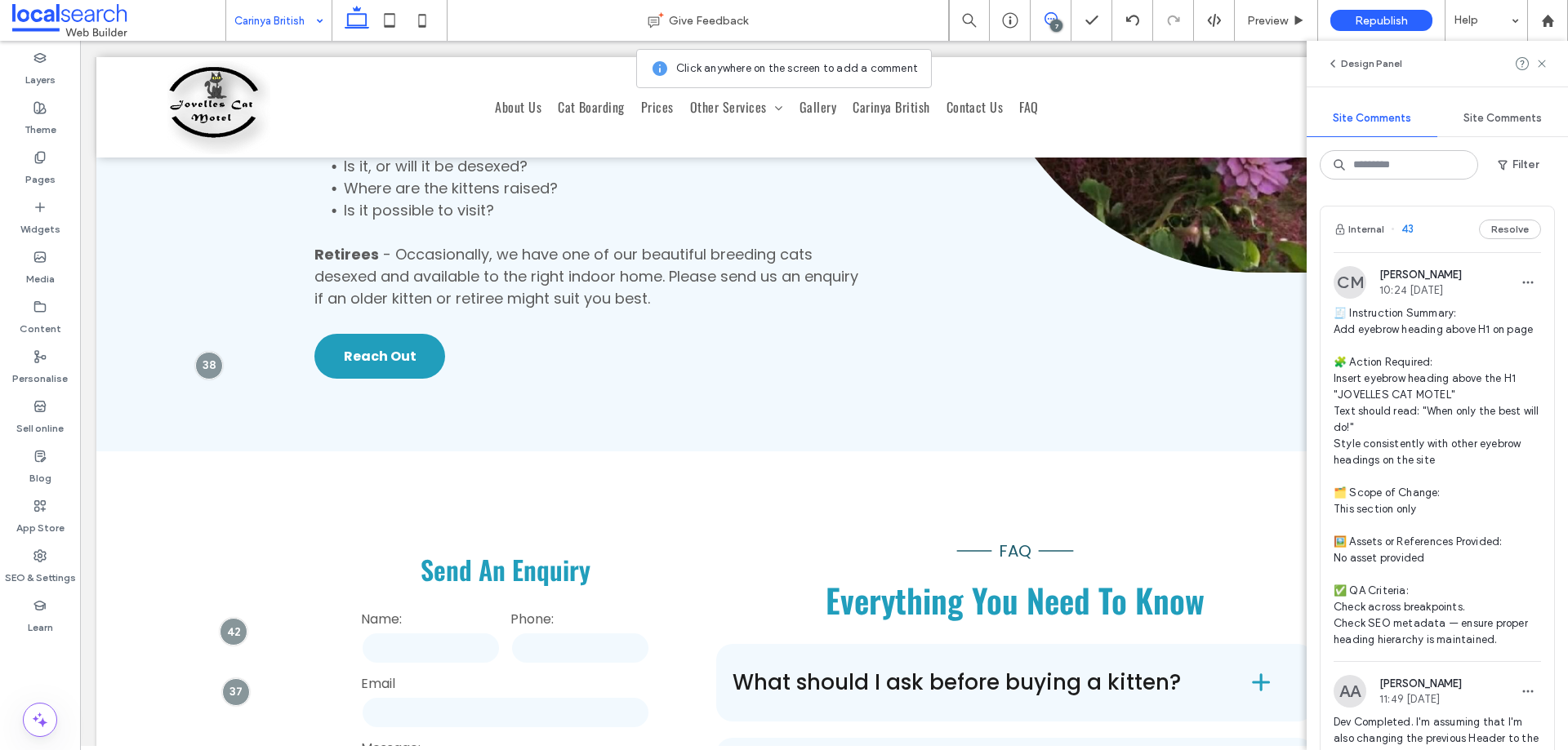
click at [1052, 13] on use at bounding box center [1051, 18] width 13 height 13
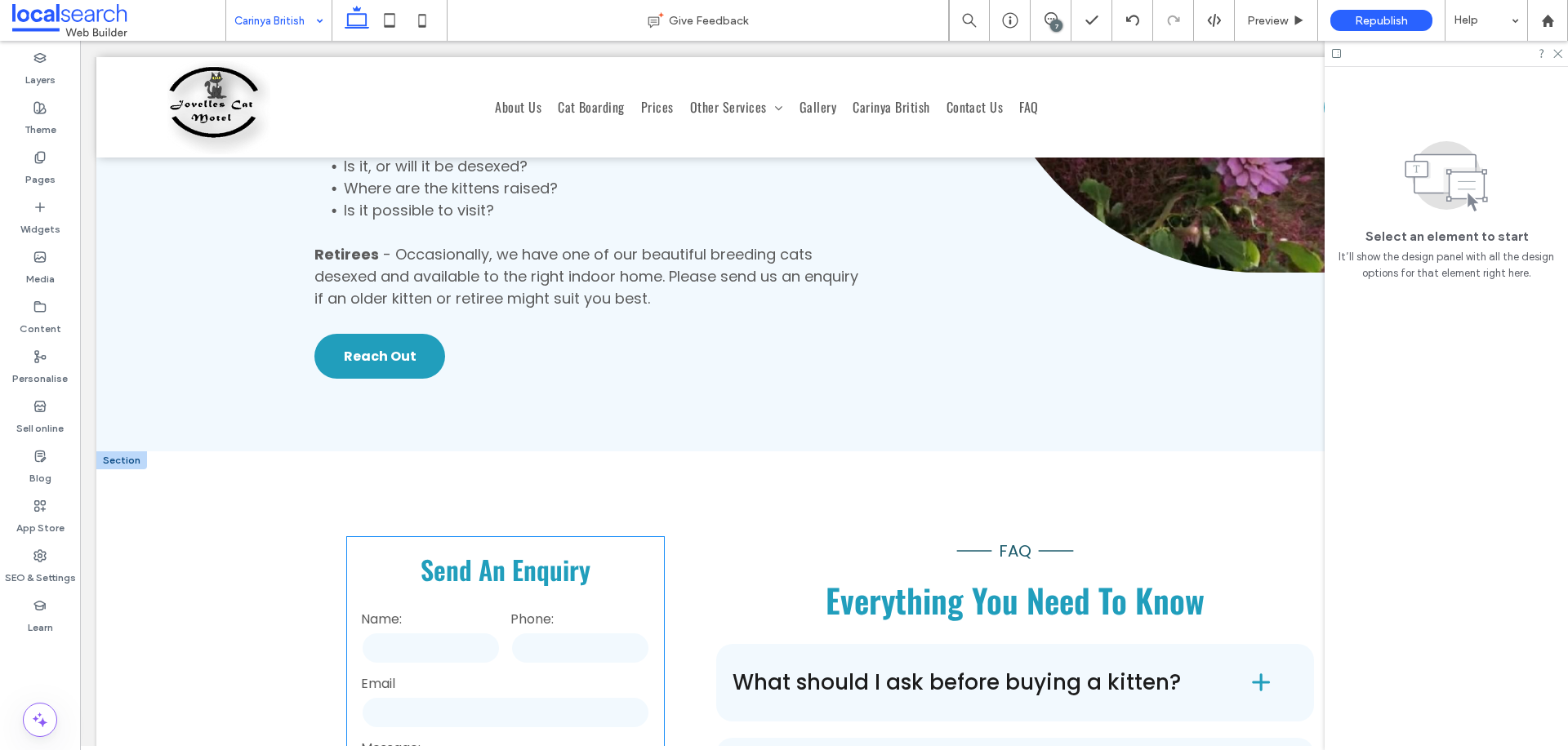
click at [577, 632] on input "tel" at bounding box center [580, 648] width 140 height 32
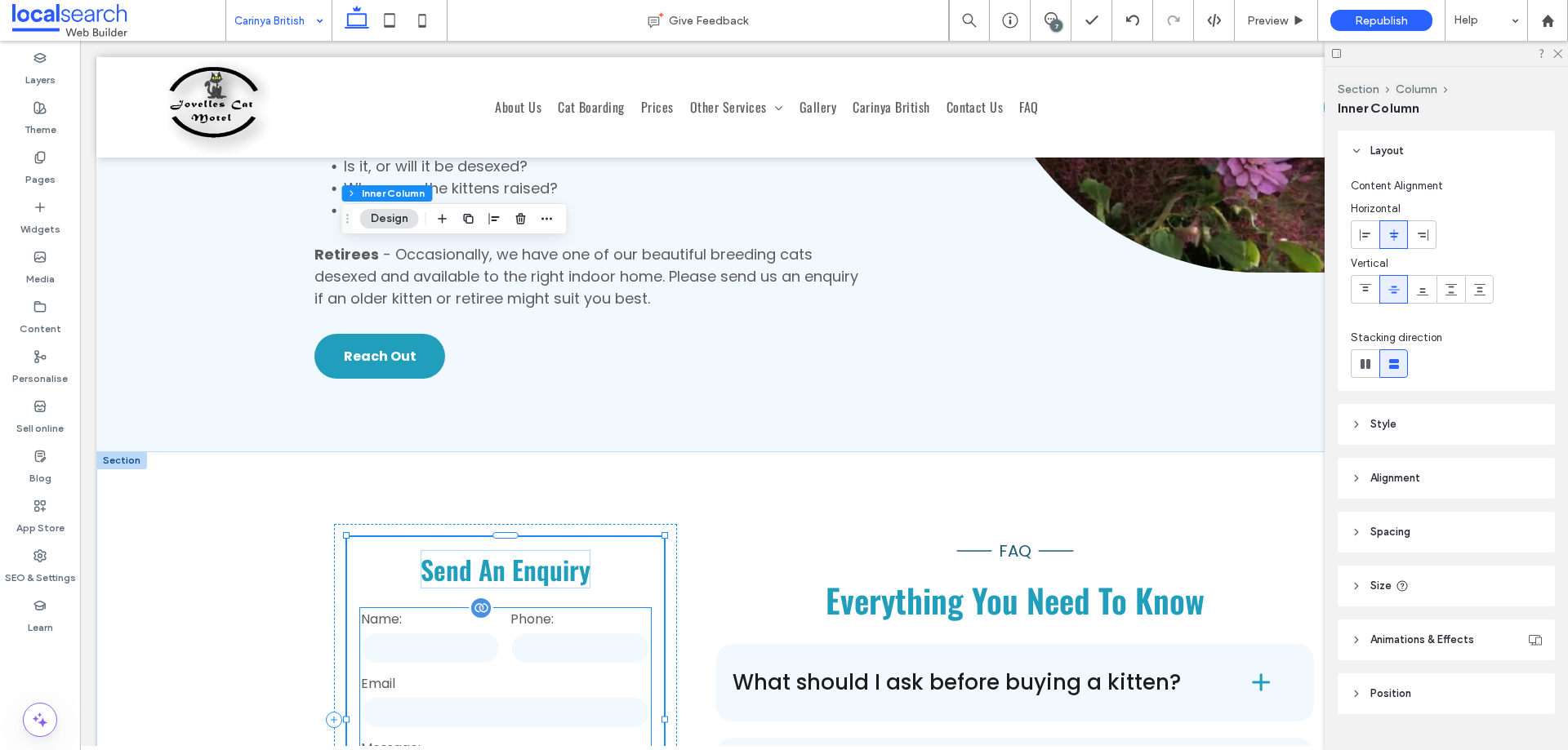
click at [532, 670] on div "Email" at bounding box center [505, 703] width 299 height 65
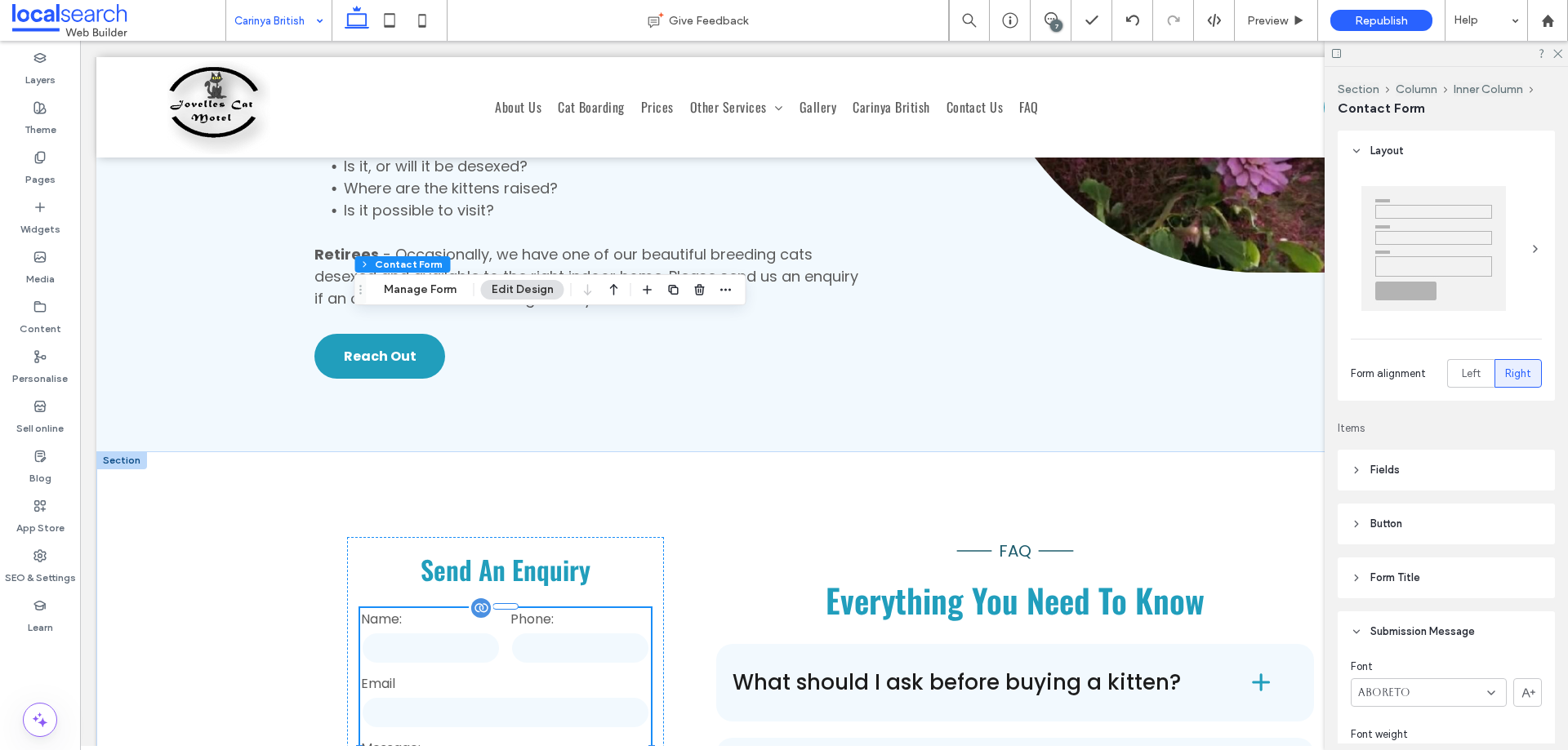
type input "*"
type input "***"
type input "**"
click at [450, 289] on button "Manage Form" at bounding box center [419, 290] width 94 height 19
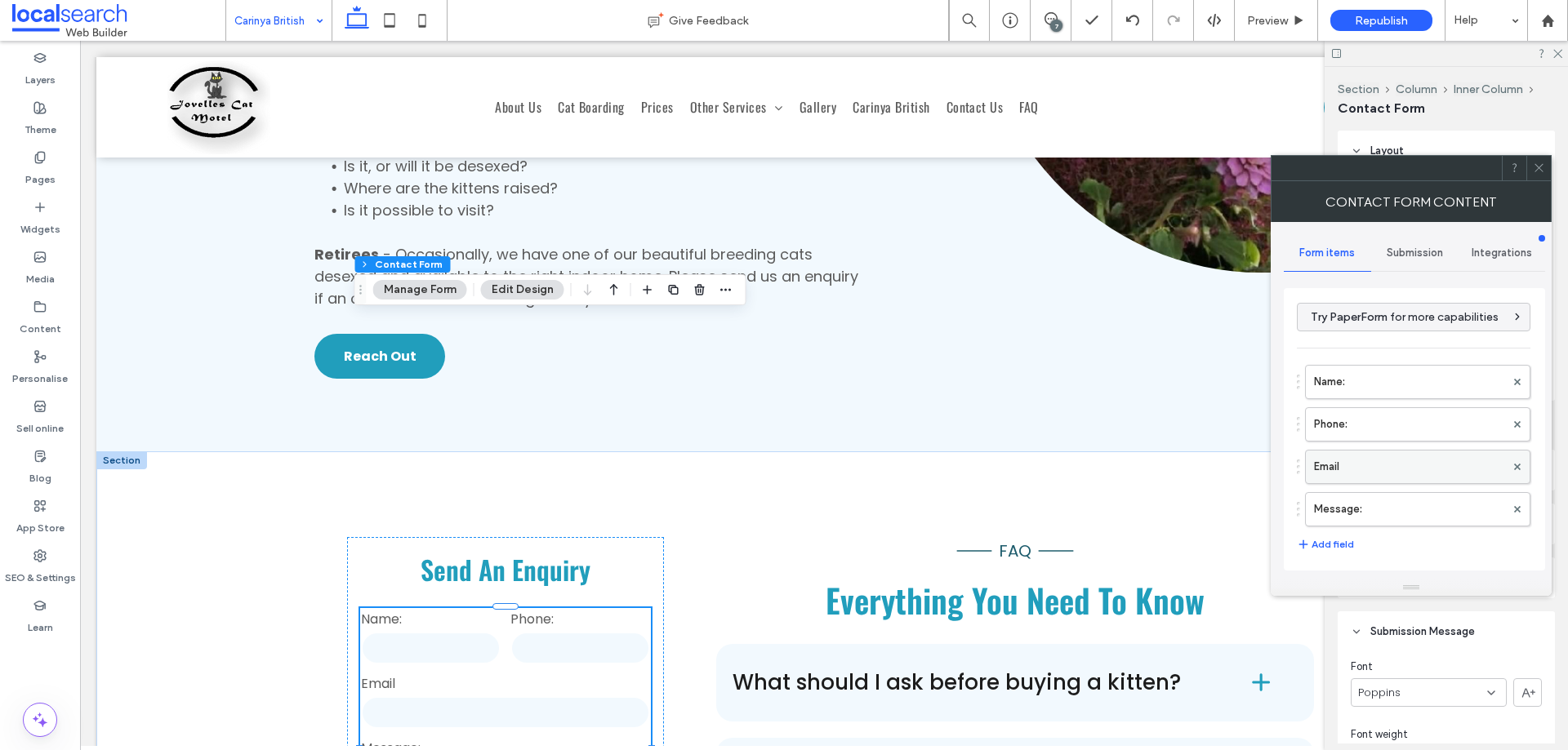
scroll to position [164, 0]
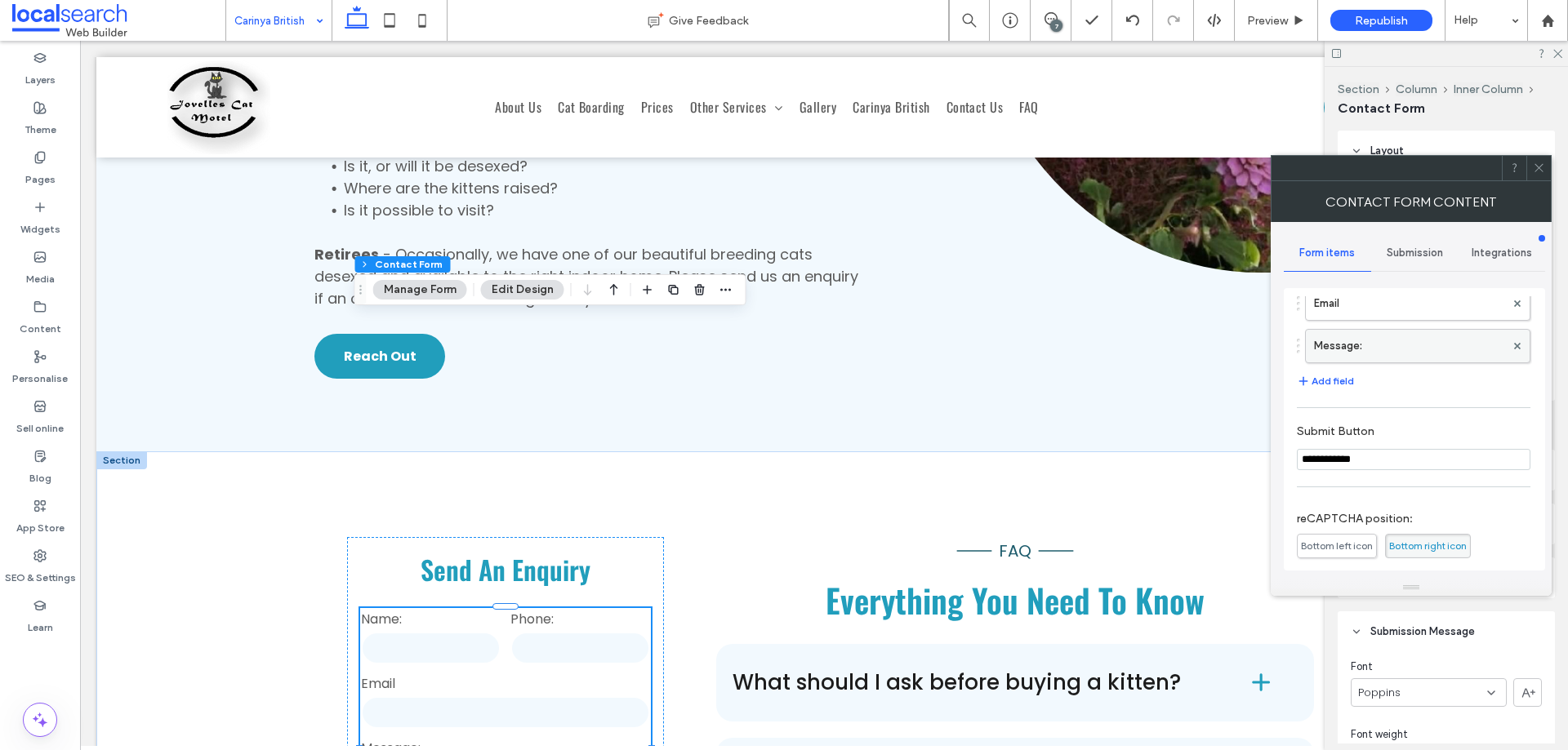
click at [1401, 360] on label "Message:" at bounding box center [1410, 346] width 191 height 32
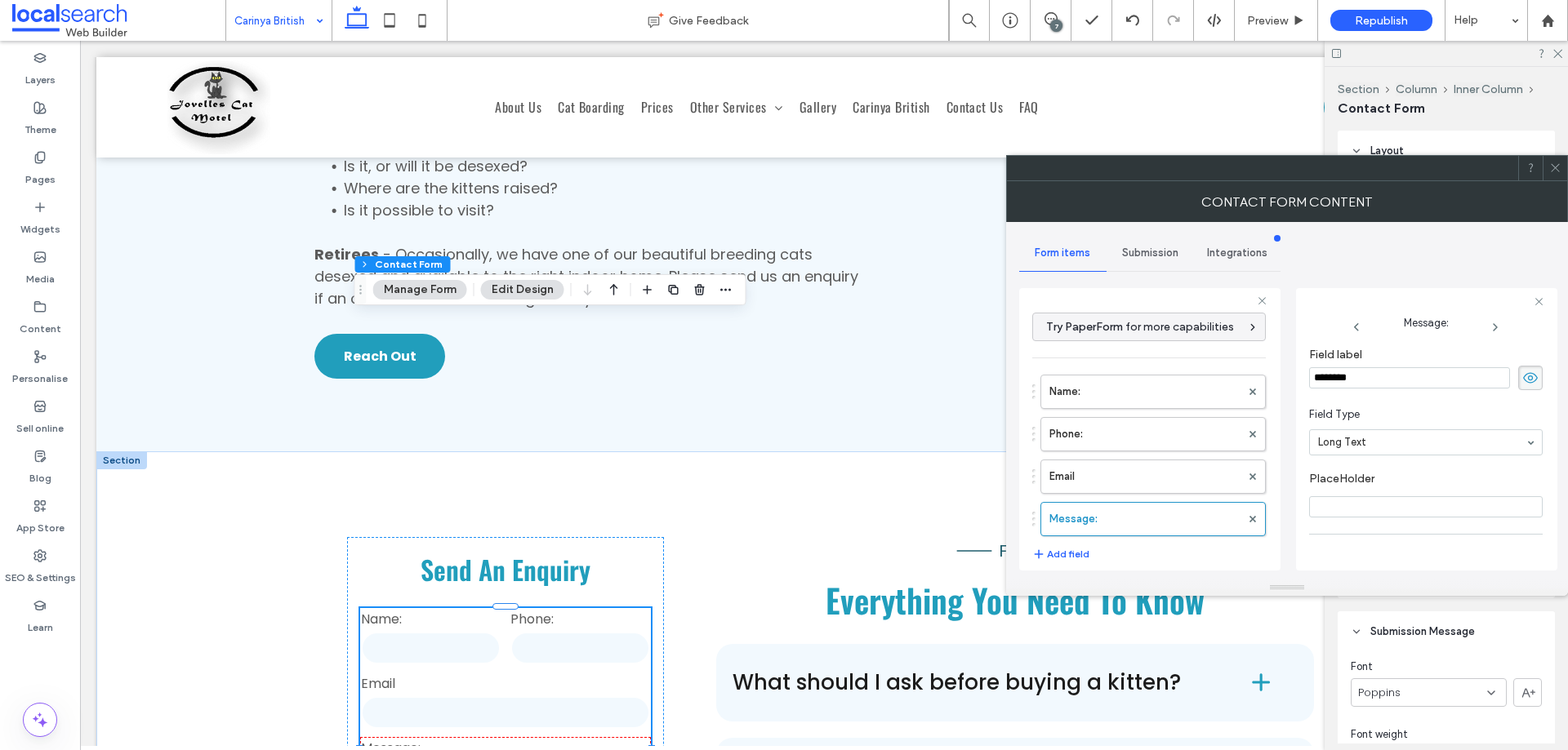
scroll to position [115, 0]
click at [1129, 473] on label "Email" at bounding box center [1145, 476] width 191 height 32
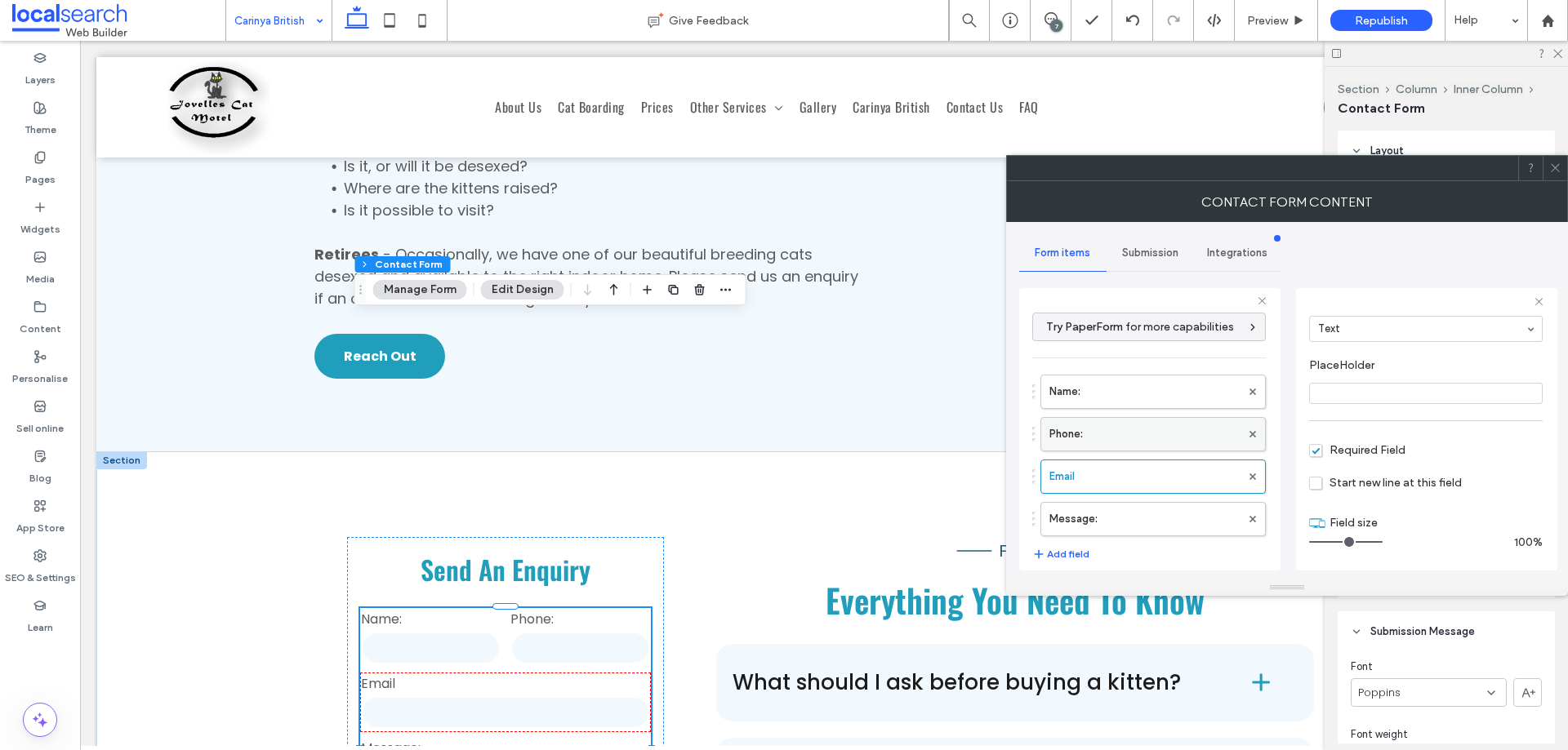
click at [1146, 430] on label "Phone:" at bounding box center [1145, 434] width 191 height 32
type input "*"
click at [1151, 389] on label "Name:" at bounding box center [1145, 391] width 191 height 32
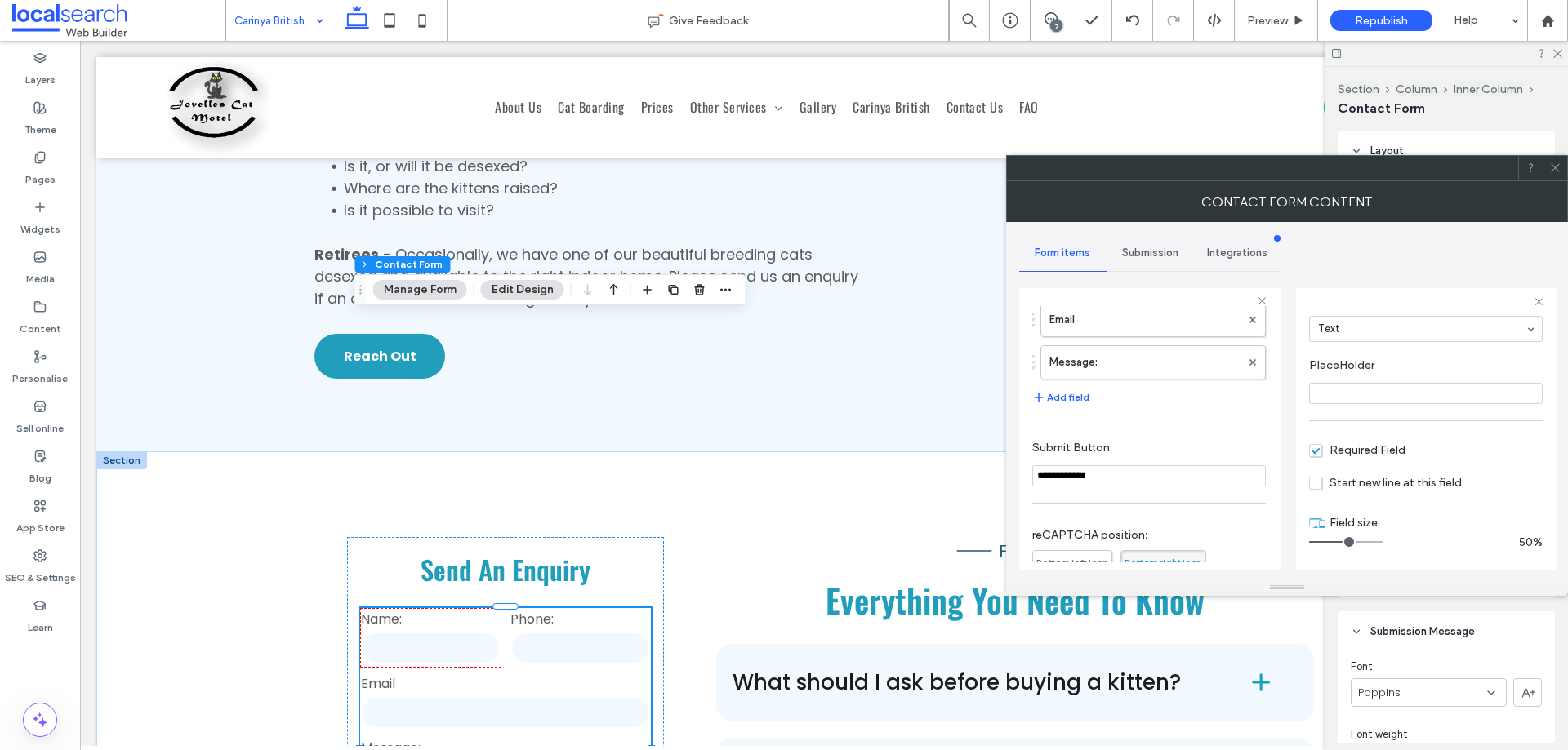
scroll to position [326, 0]
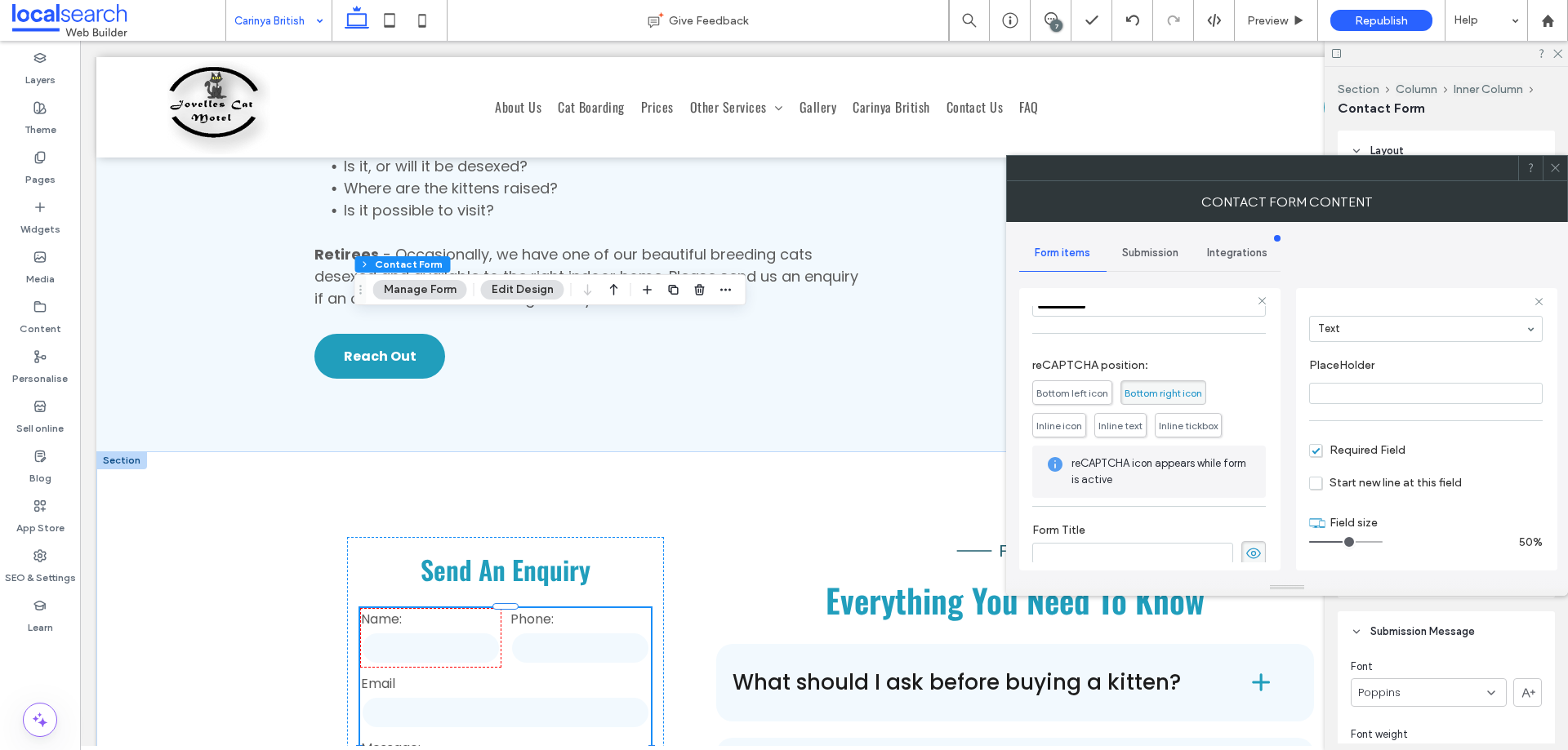
click at [1155, 247] on span "Submission" at bounding box center [1150, 253] width 56 height 13
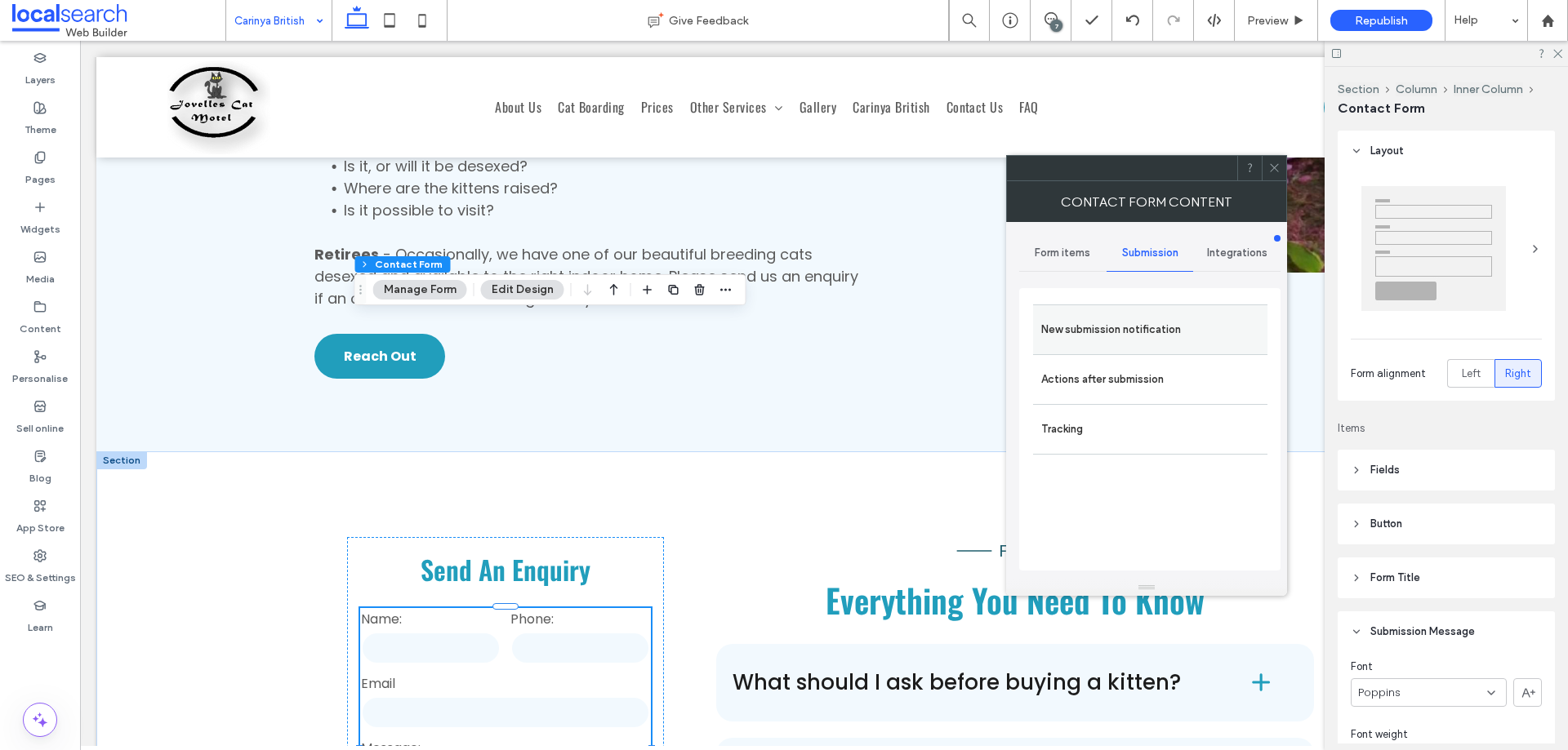
click at [1178, 330] on label "New submission notification" at bounding box center [1150, 329] width 218 height 32
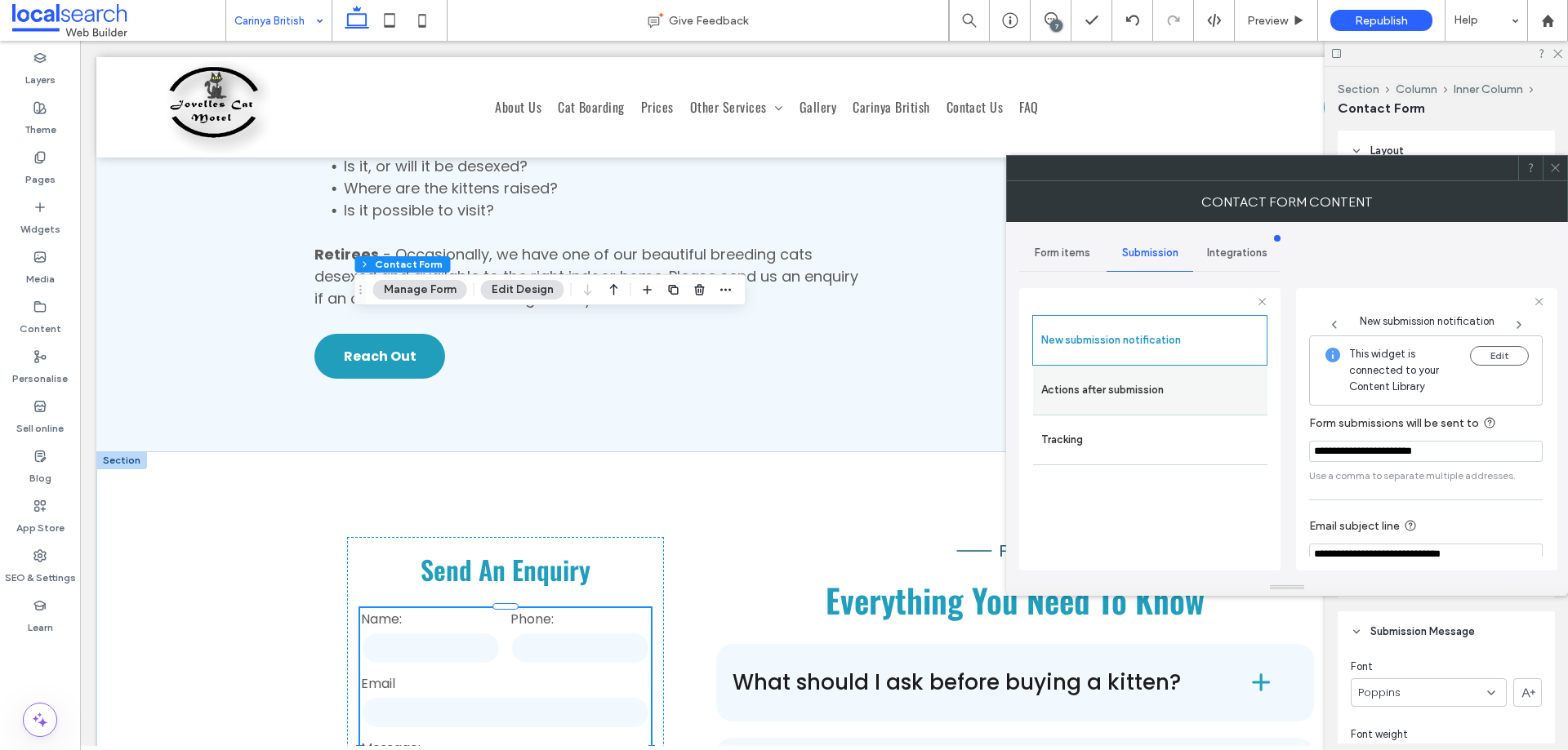
scroll to position [85, 0]
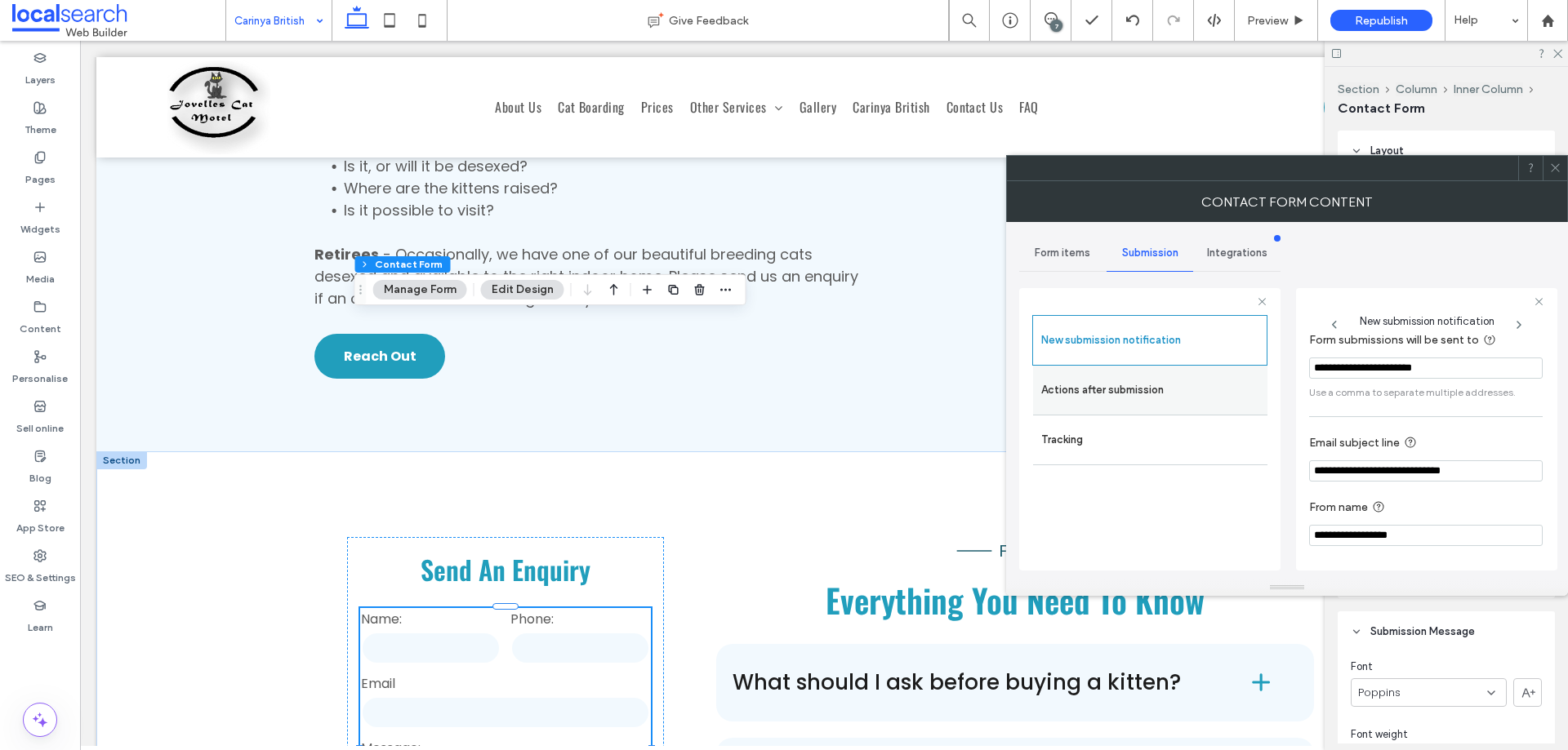
drag, startPoint x: 1161, startPoint y: 386, endPoint x: 1199, endPoint y: 403, distance: 41.6
click at [1164, 385] on label "Actions after submission" at bounding box center [1150, 389] width 218 height 32
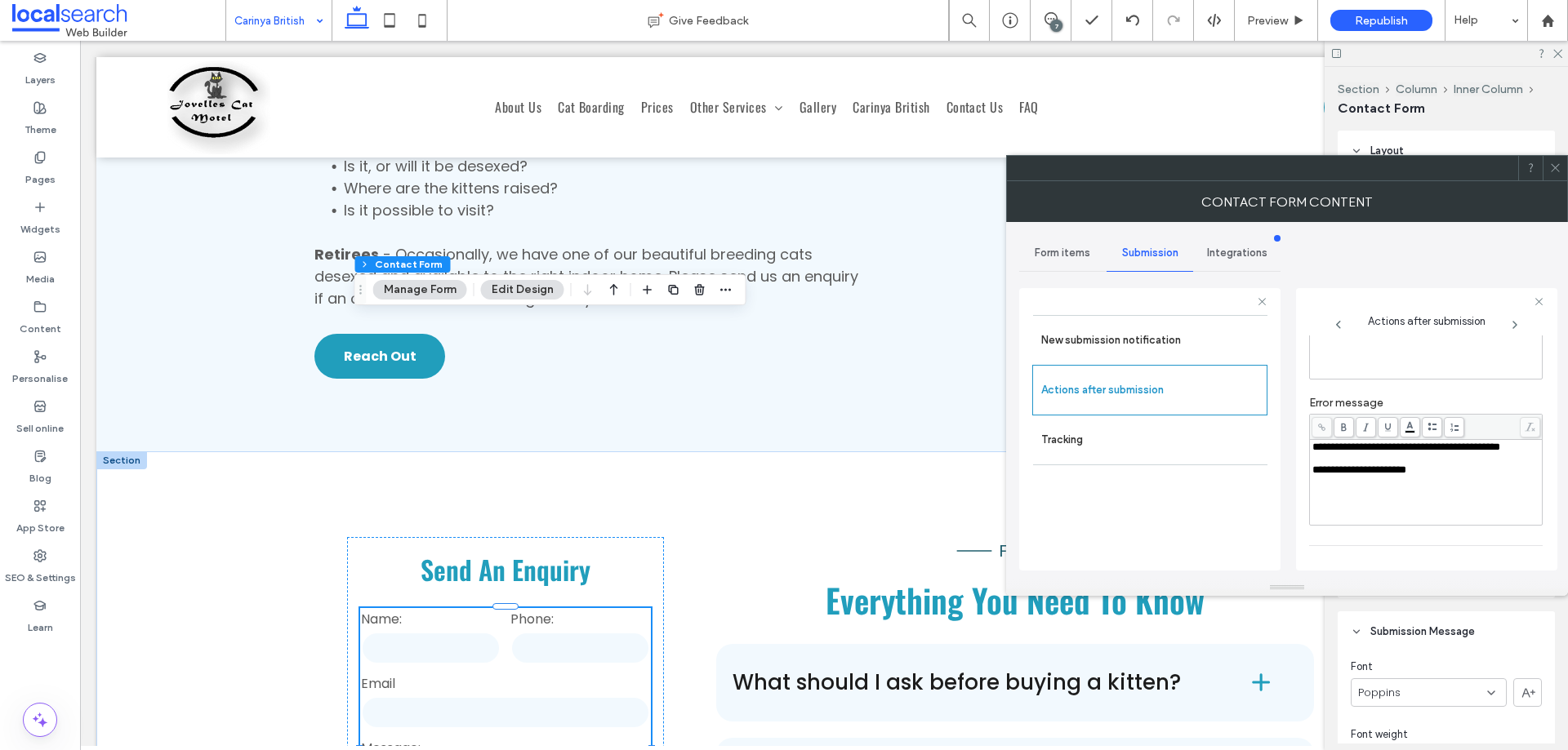
scroll to position [282, 0]
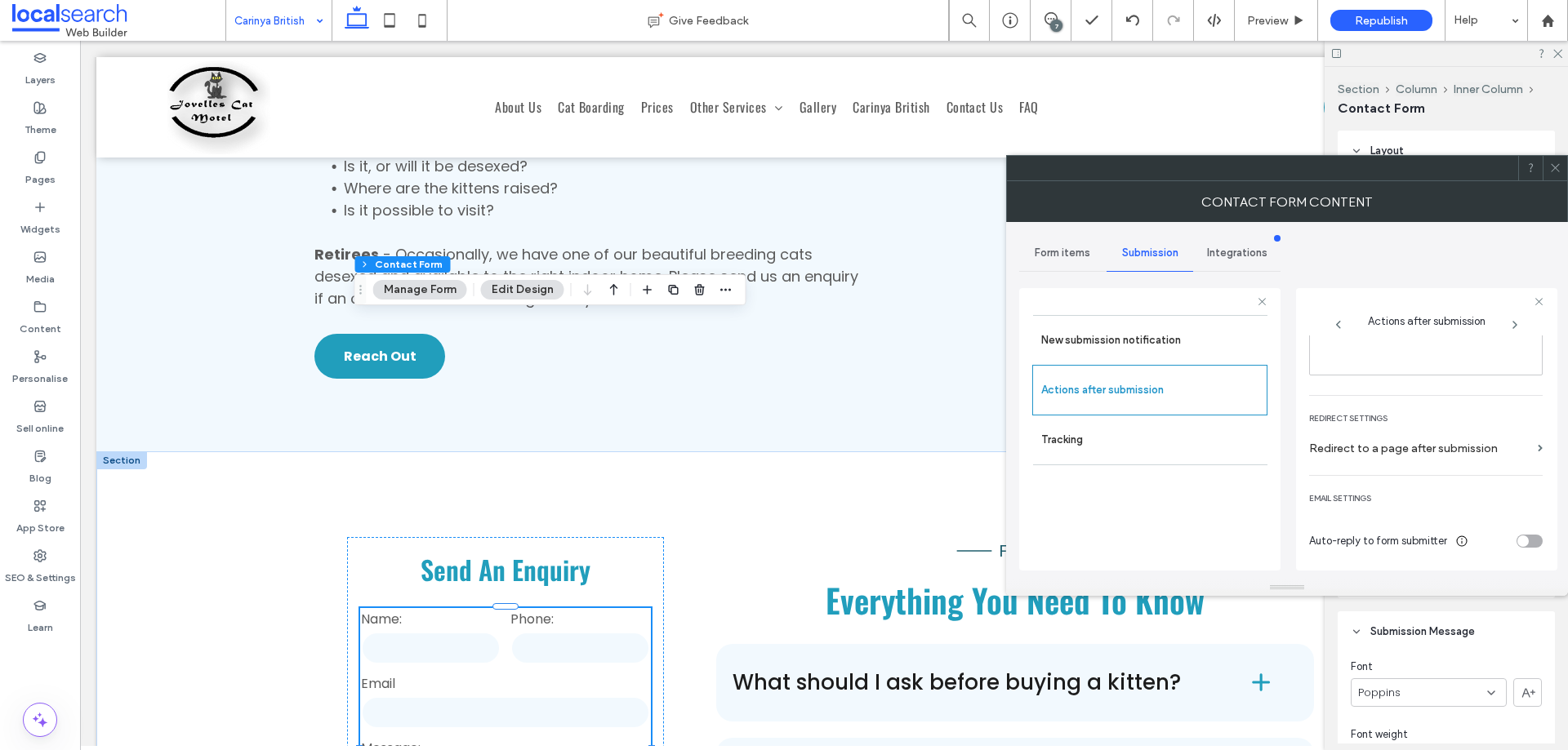
click at [1562, 163] on div at bounding box center [1555, 168] width 25 height 25
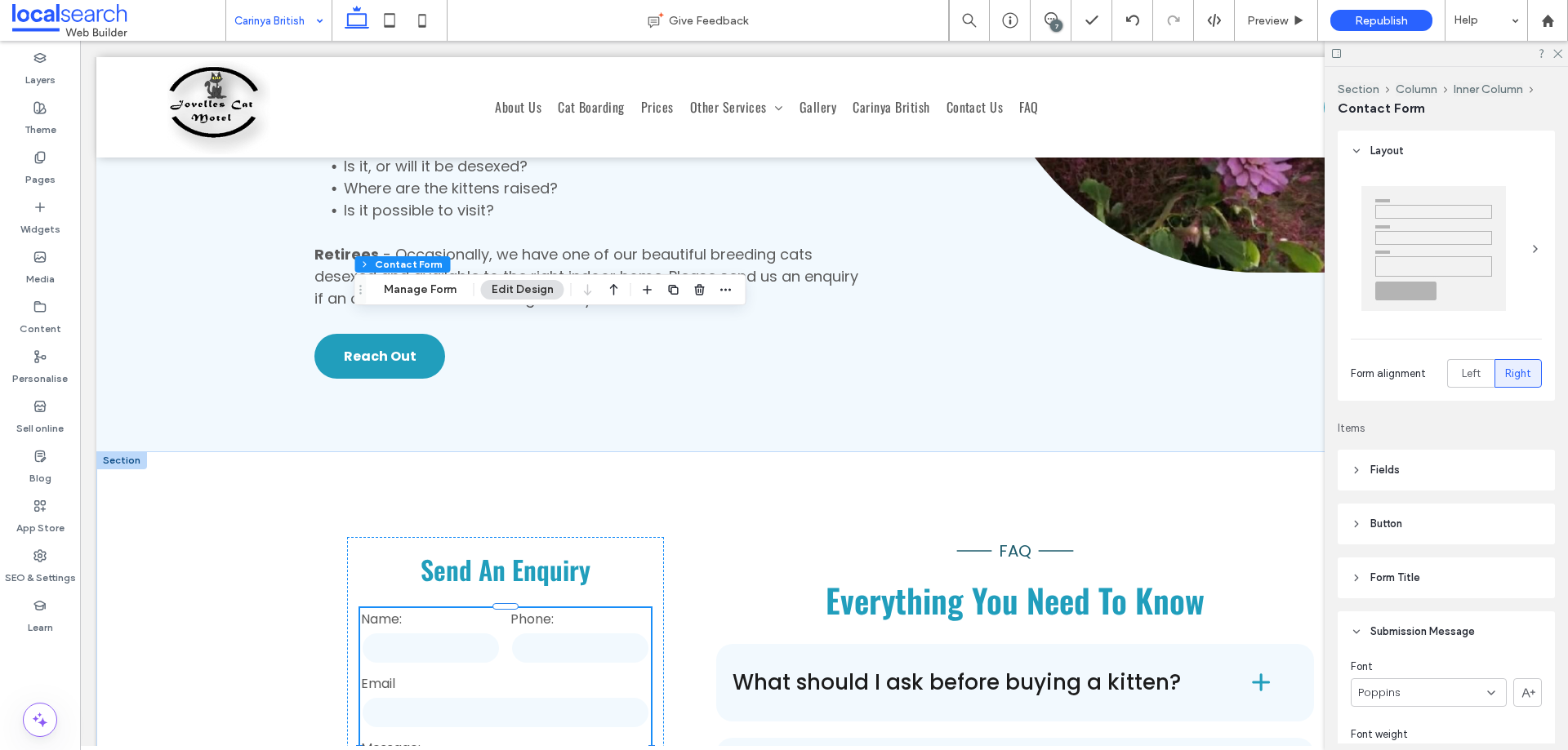
click at [1049, 18] on icon at bounding box center [1051, 18] width 13 height 13
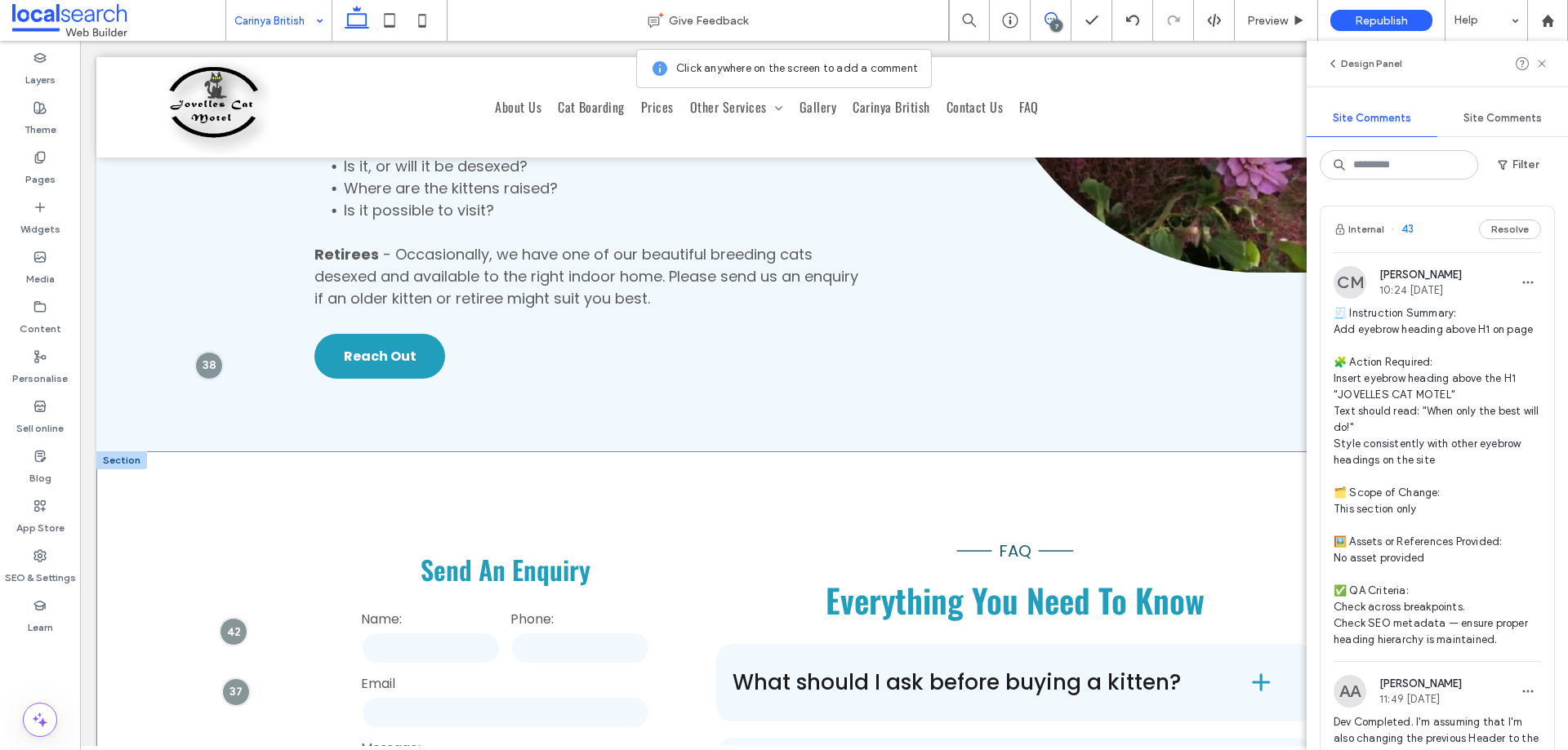
click at [250, 452] on div "**********" at bounding box center [824, 713] width 1456 height 523
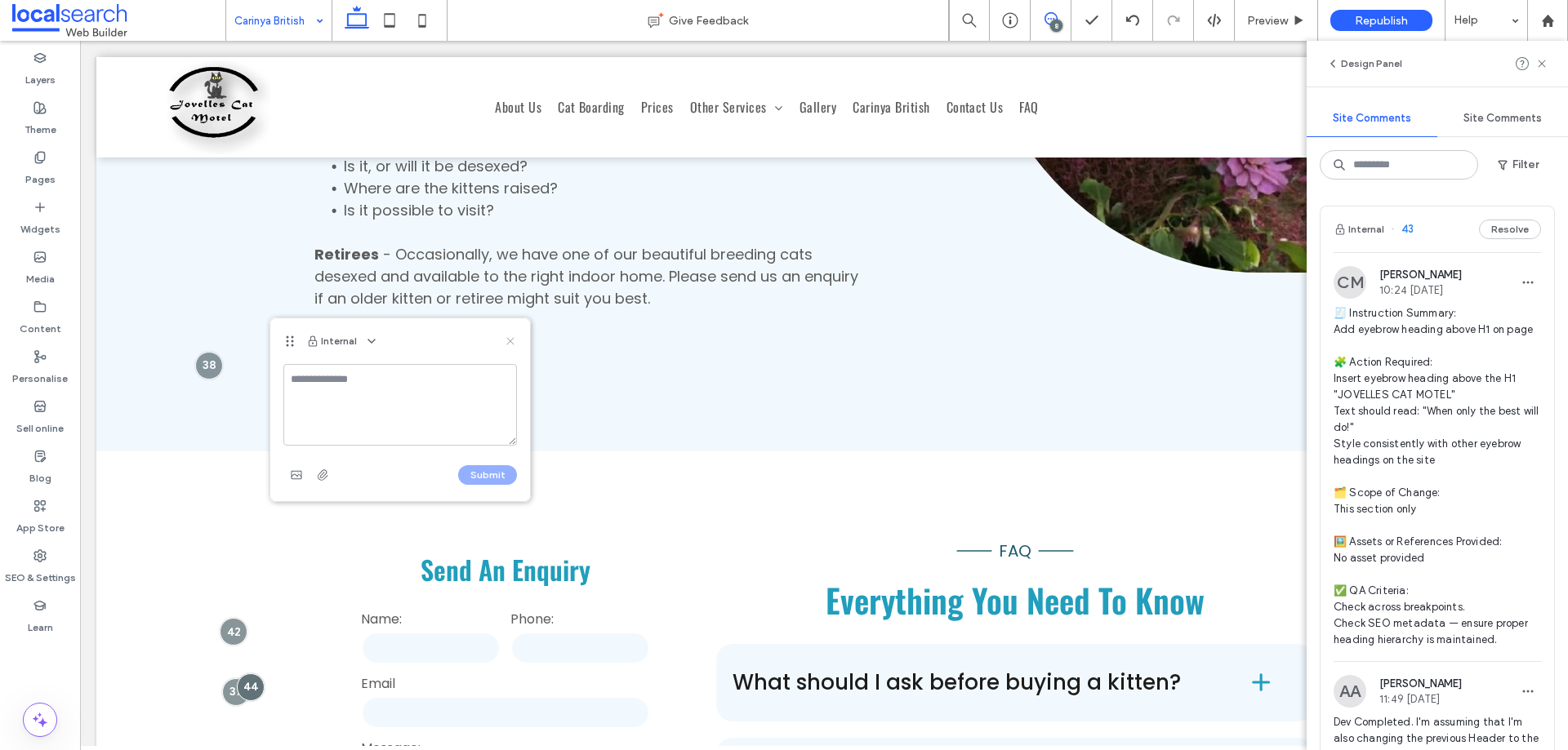
drag, startPoint x: 509, startPoint y: 337, endPoint x: 170, endPoint y: 297, distance: 341.4
click at [509, 337] on icon at bounding box center [510, 341] width 13 height 13
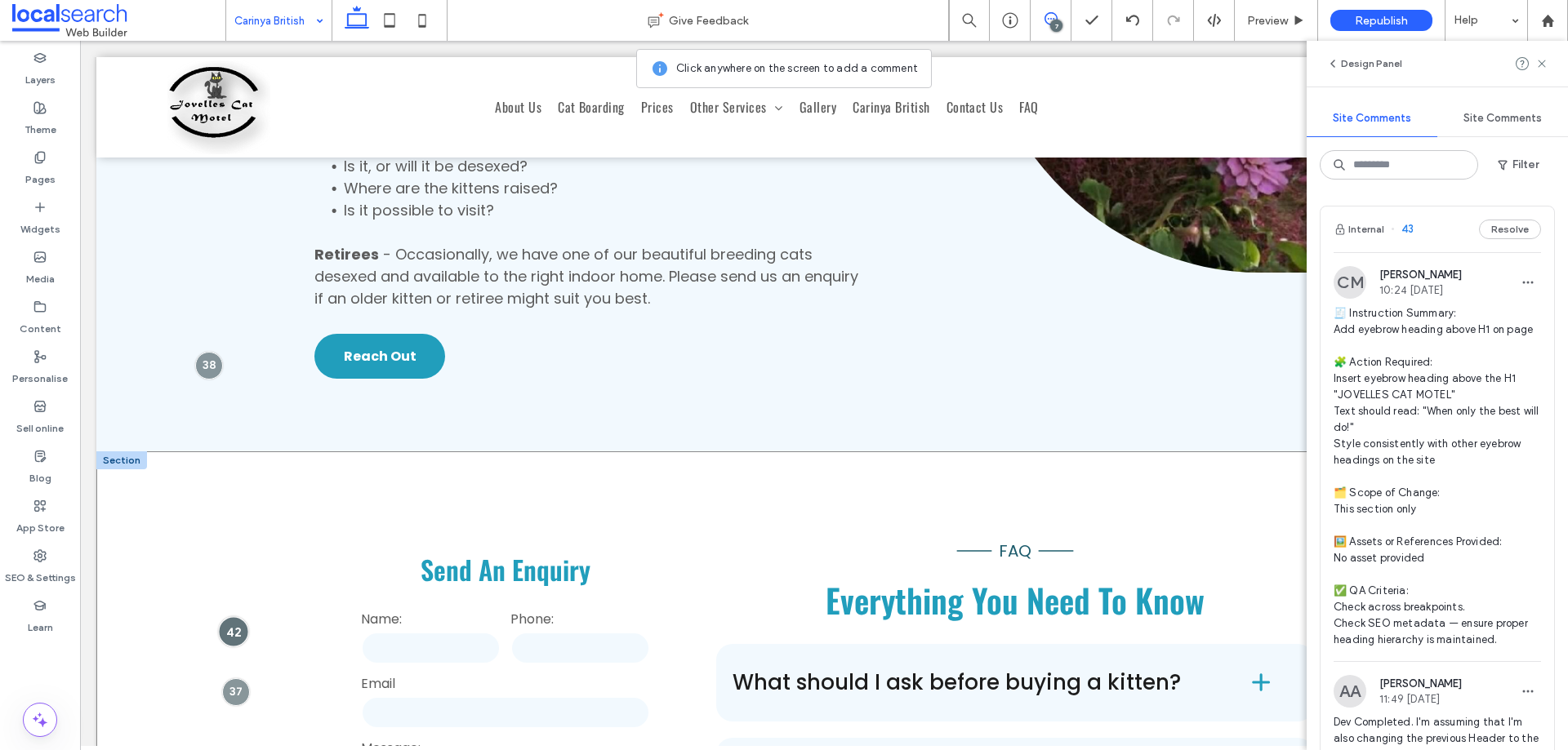
click at [230, 617] on div at bounding box center [234, 632] width 31 height 31
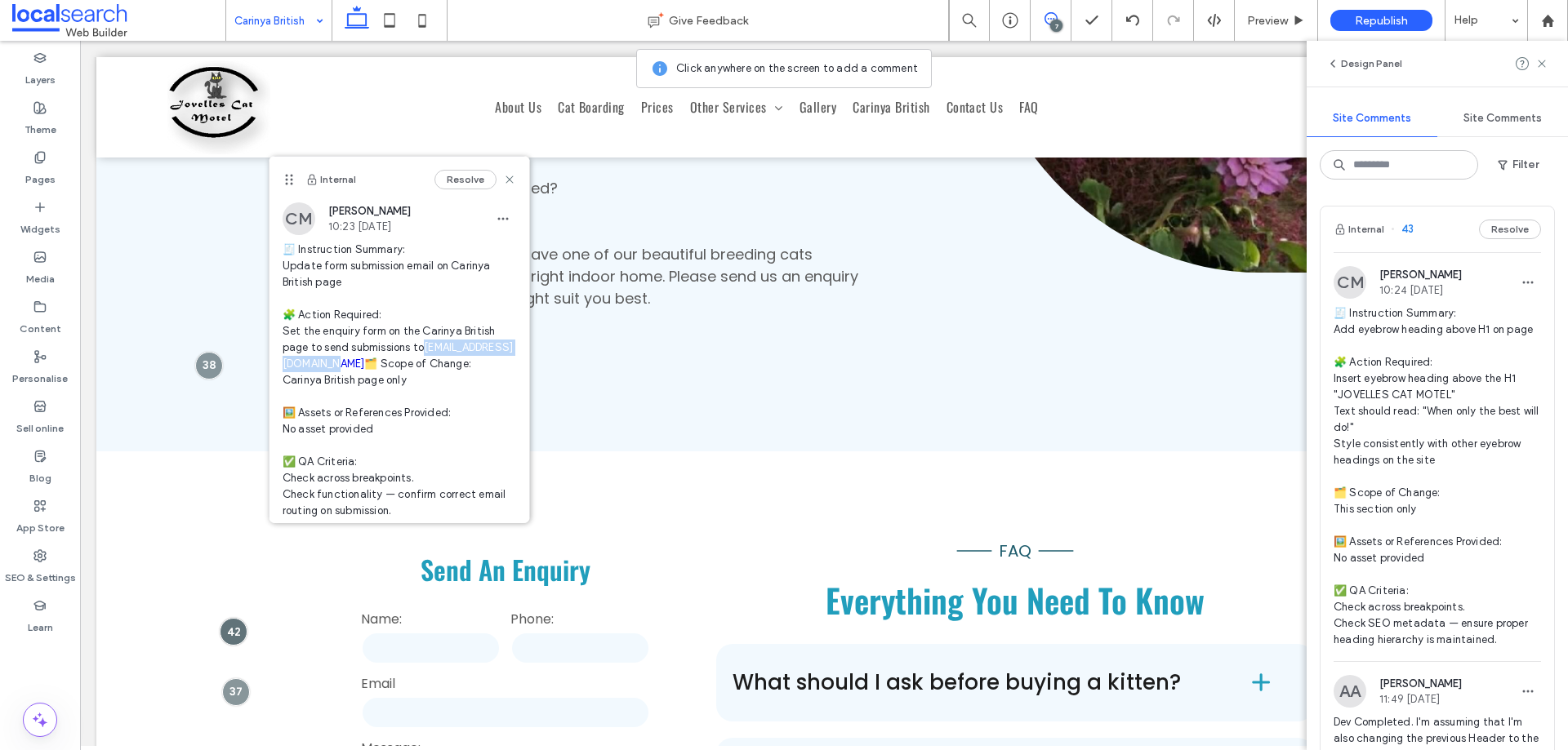
drag, startPoint x: 414, startPoint y: 365, endPoint x: 280, endPoint y: 368, distance: 134.0
click at [280, 368] on div "CM Chelaine Mundell 10:23 Sep 16 2025 🧾 Instruction Summary: Update form submis…" at bounding box center [399, 367] width 260 height 330
copy link "[EMAIL_ADDRESS][DOMAIN_NAME]"
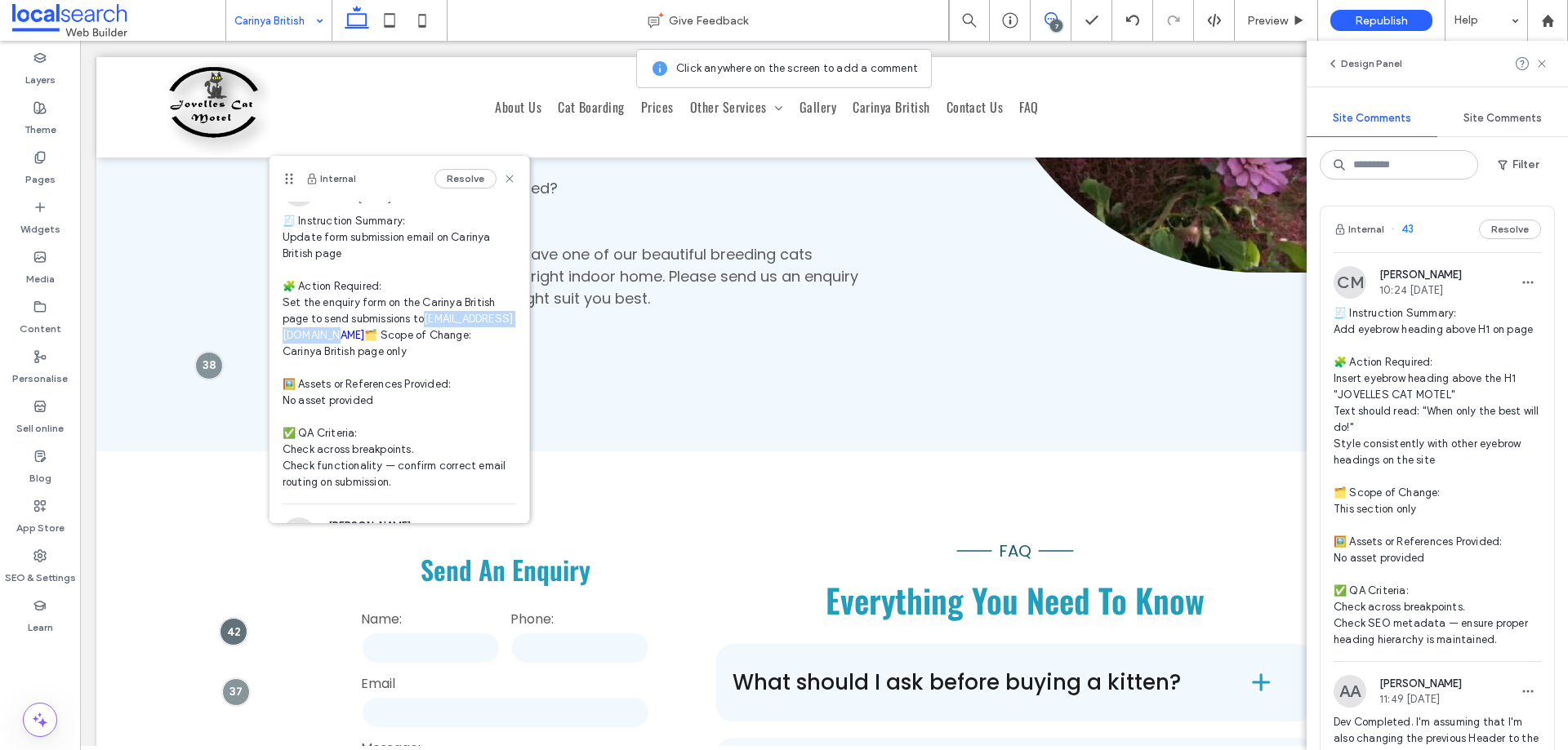
scroll to position [0, 0]
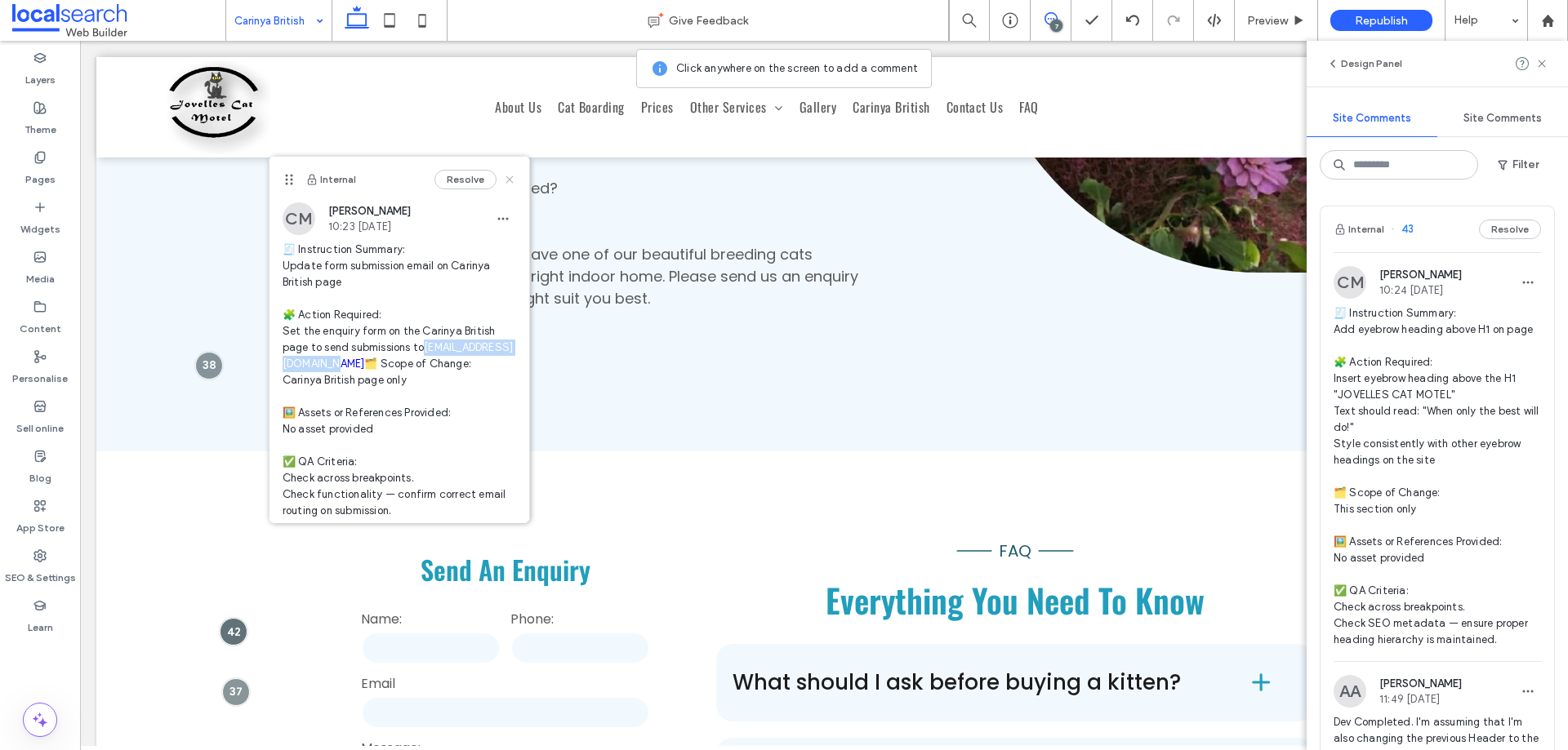
drag, startPoint x: 500, startPoint y: 181, endPoint x: 657, endPoint y: 21, distance: 224.2
click at [506, 181] on use at bounding box center [510, 180] width 7 height 7
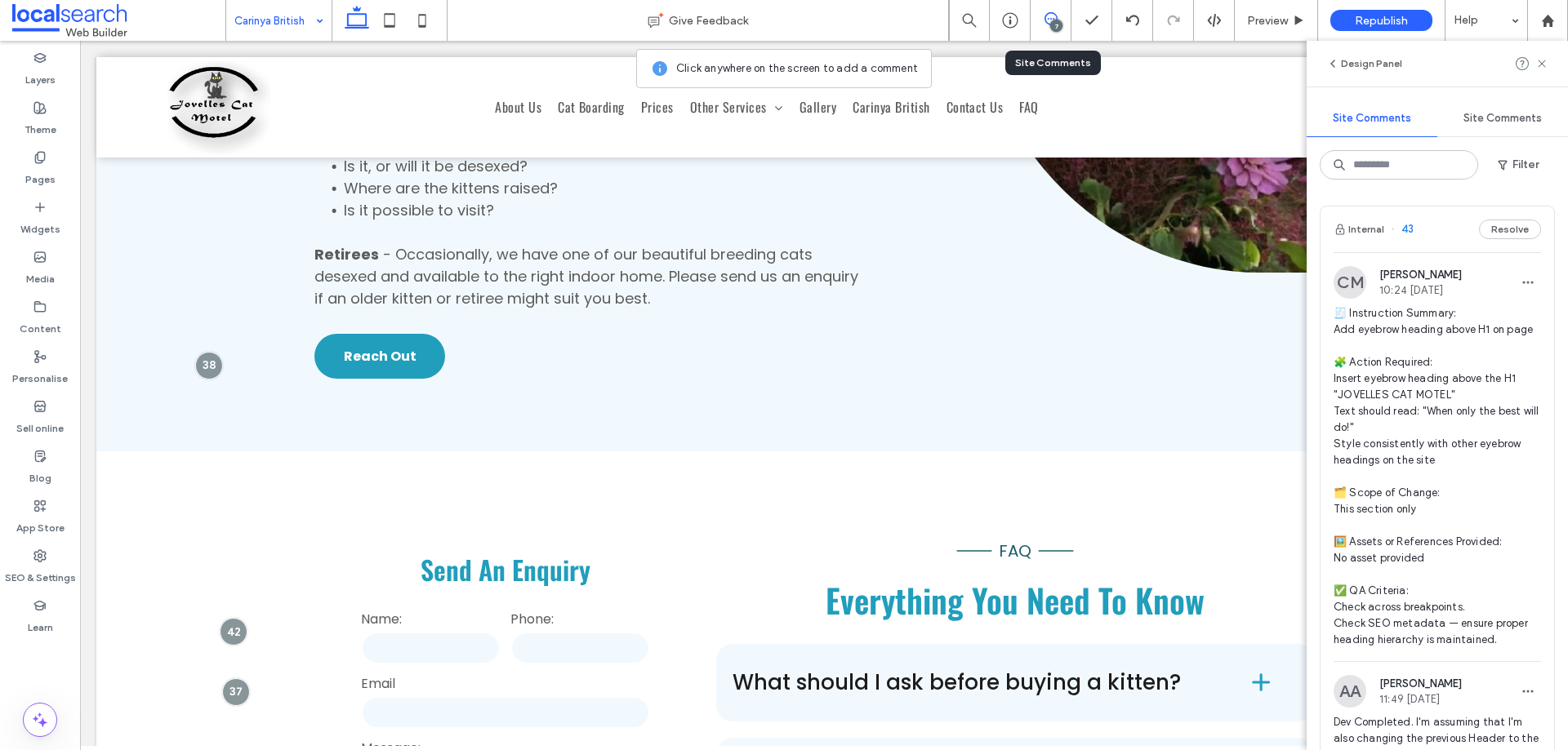
click at [1064, 27] on div "7" at bounding box center [1051, 20] width 40 height 17
click at [1067, 19] on span at bounding box center [1051, 18] width 40 height 13
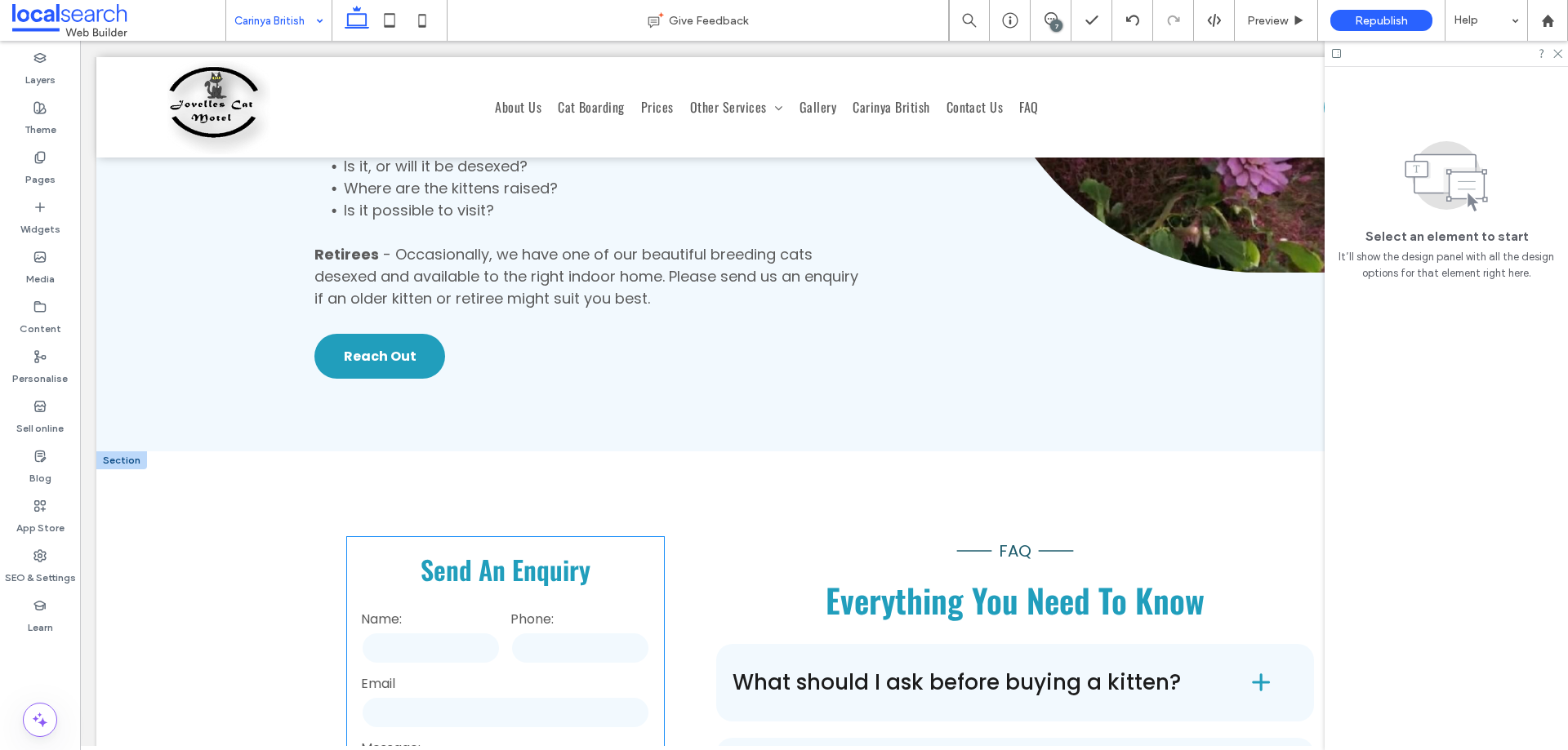
click at [537, 632] on input "tel" at bounding box center [580, 648] width 140 height 32
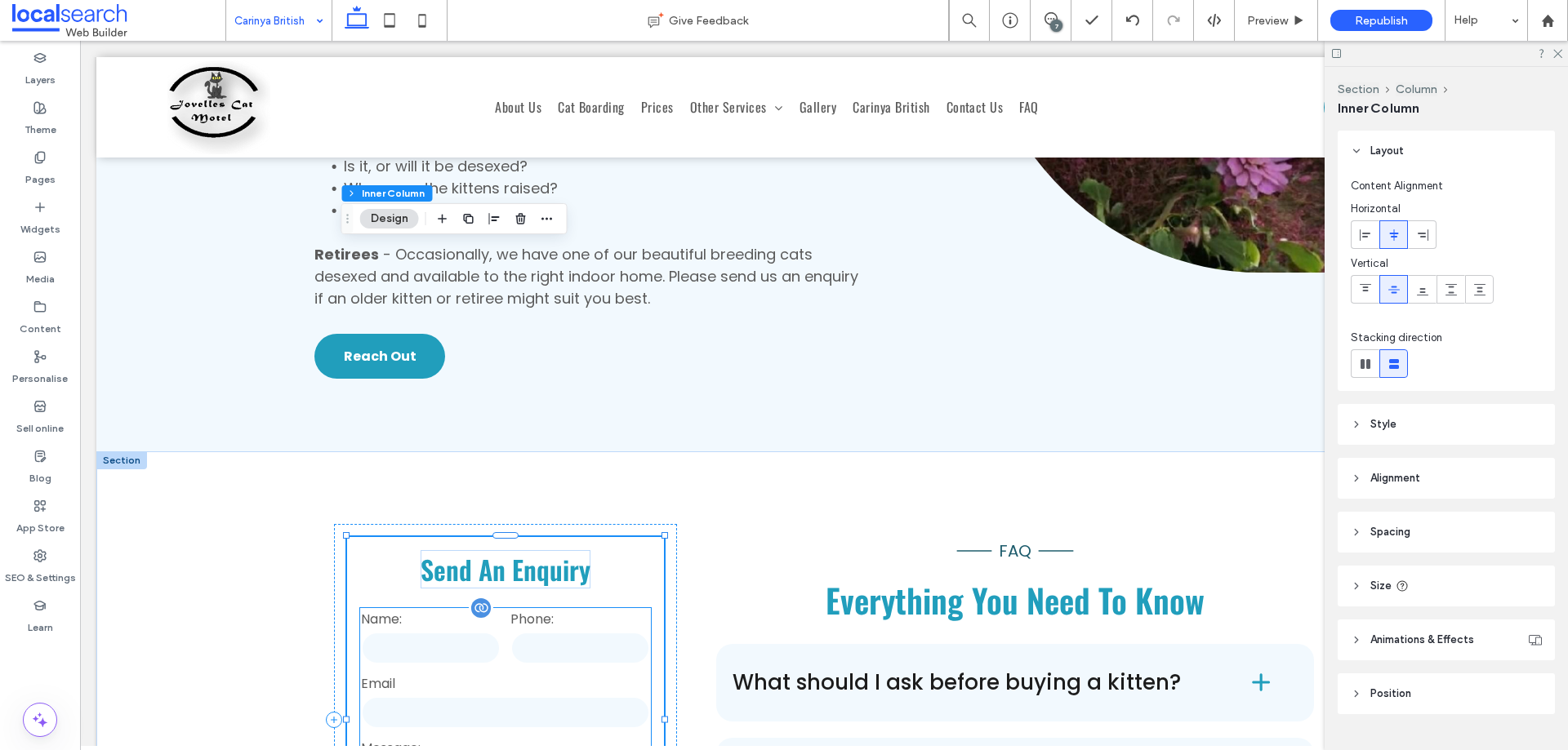
click at [532, 632] on input "tel" at bounding box center [580, 648] width 140 height 32
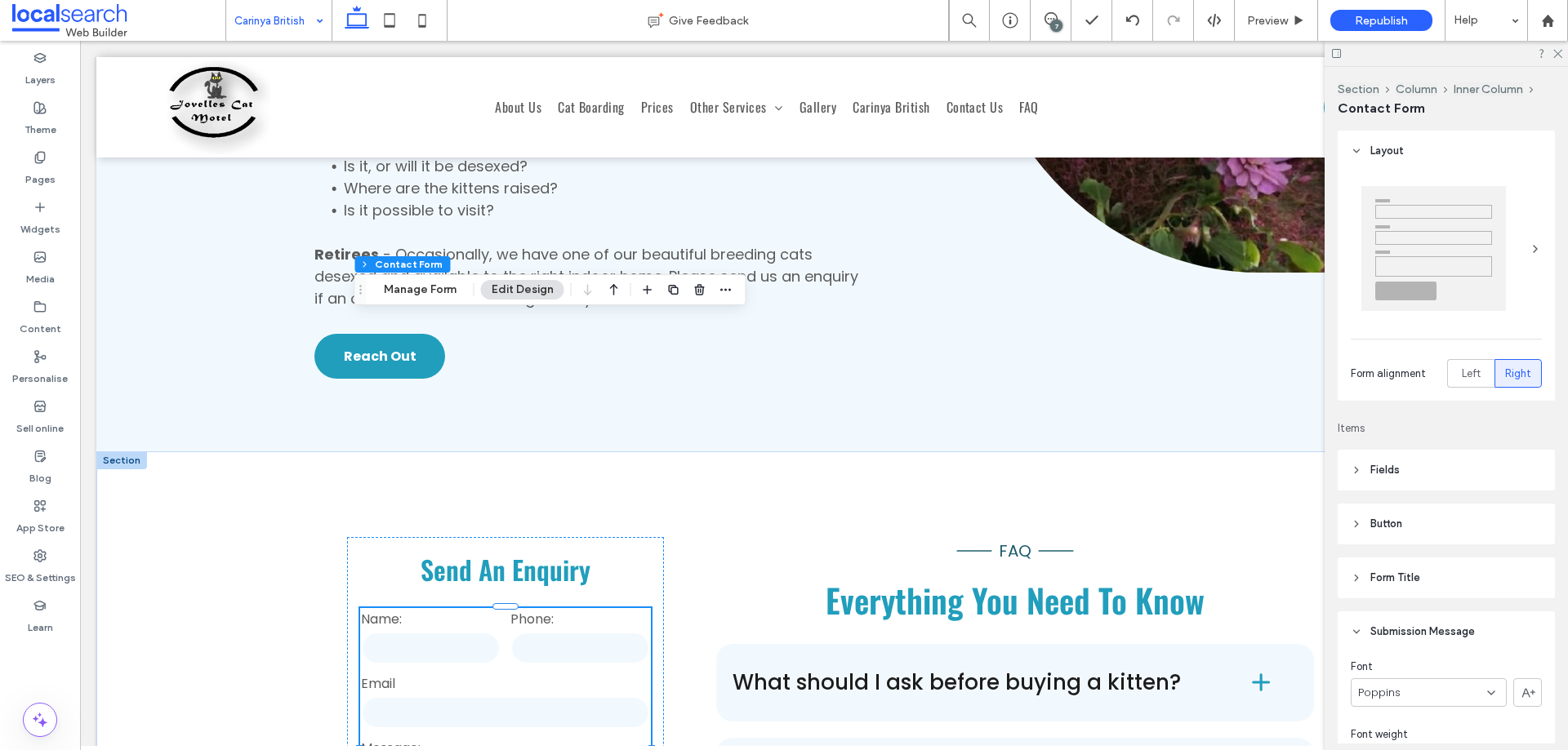
type input "*"
type input "***"
type input "**"
click at [421, 287] on button "Manage Form" at bounding box center [419, 290] width 94 height 19
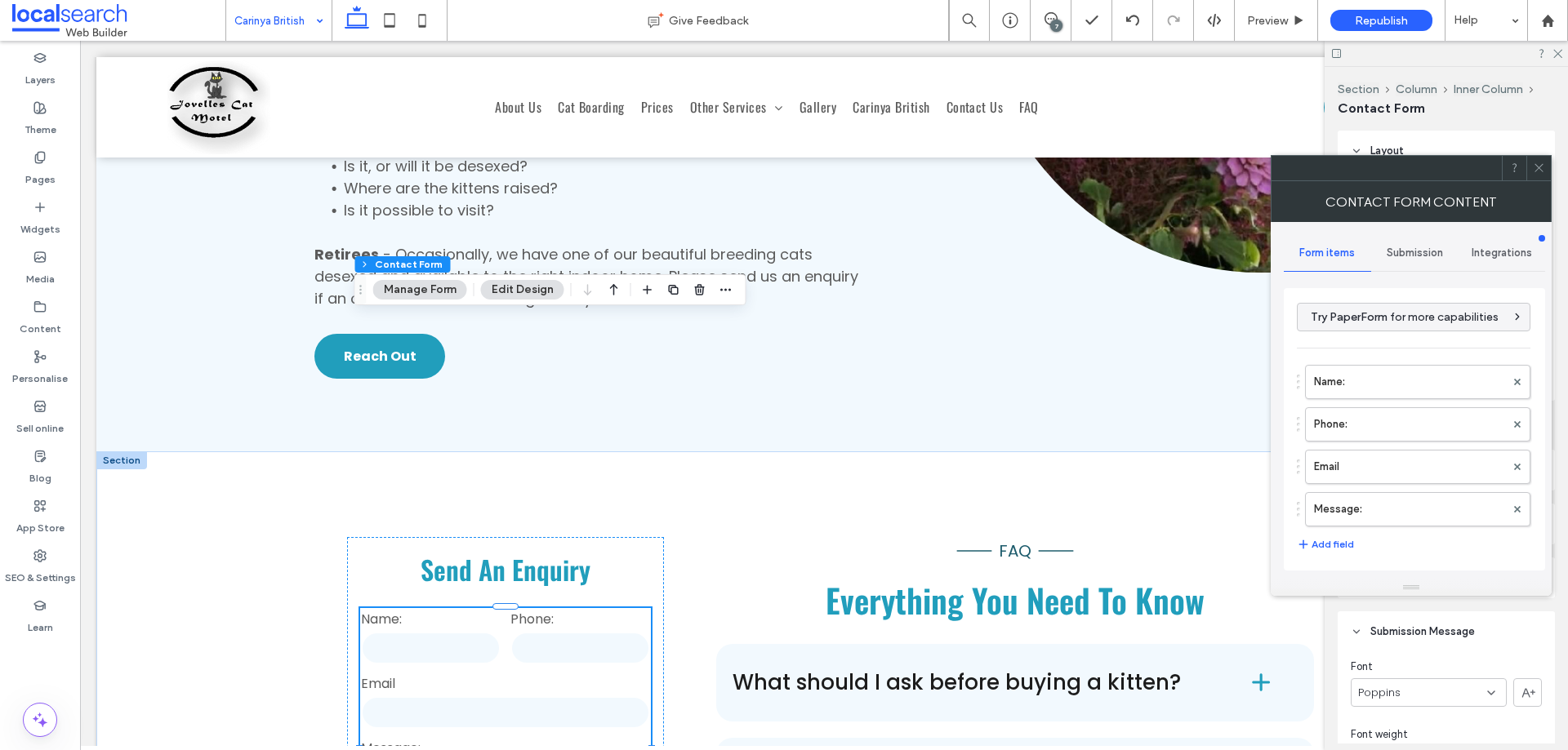
drag, startPoint x: 1416, startPoint y: 249, endPoint x: 1416, endPoint y: 265, distance: 16.0
click at [1415, 250] on span "Submission" at bounding box center [1415, 253] width 56 height 13
click at [1396, 327] on label "New submission notification" at bounding box center [1415, 329] width 218 height 32
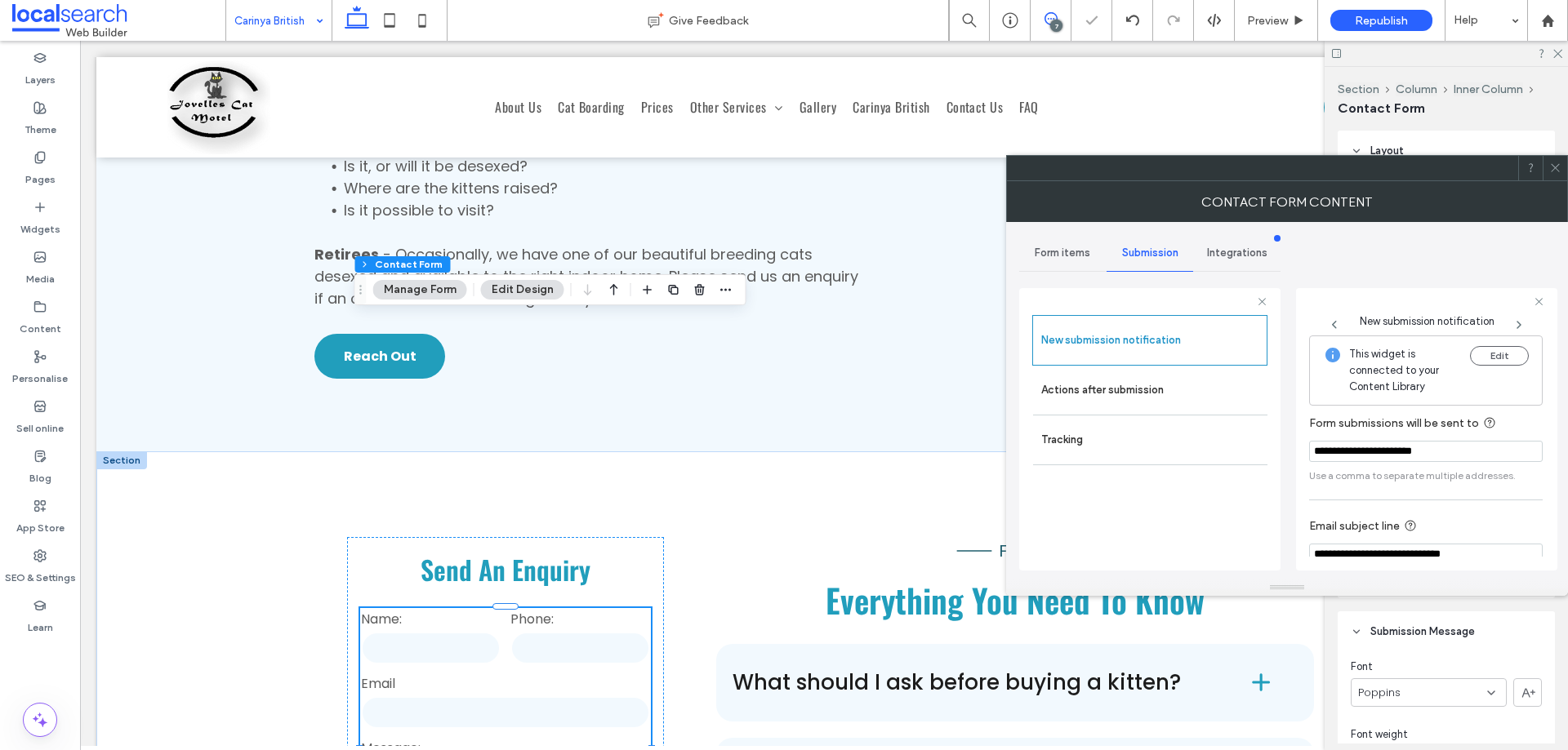
click at [1051, 18] on icon at bounding box center [1051, 18] width 13 height 13
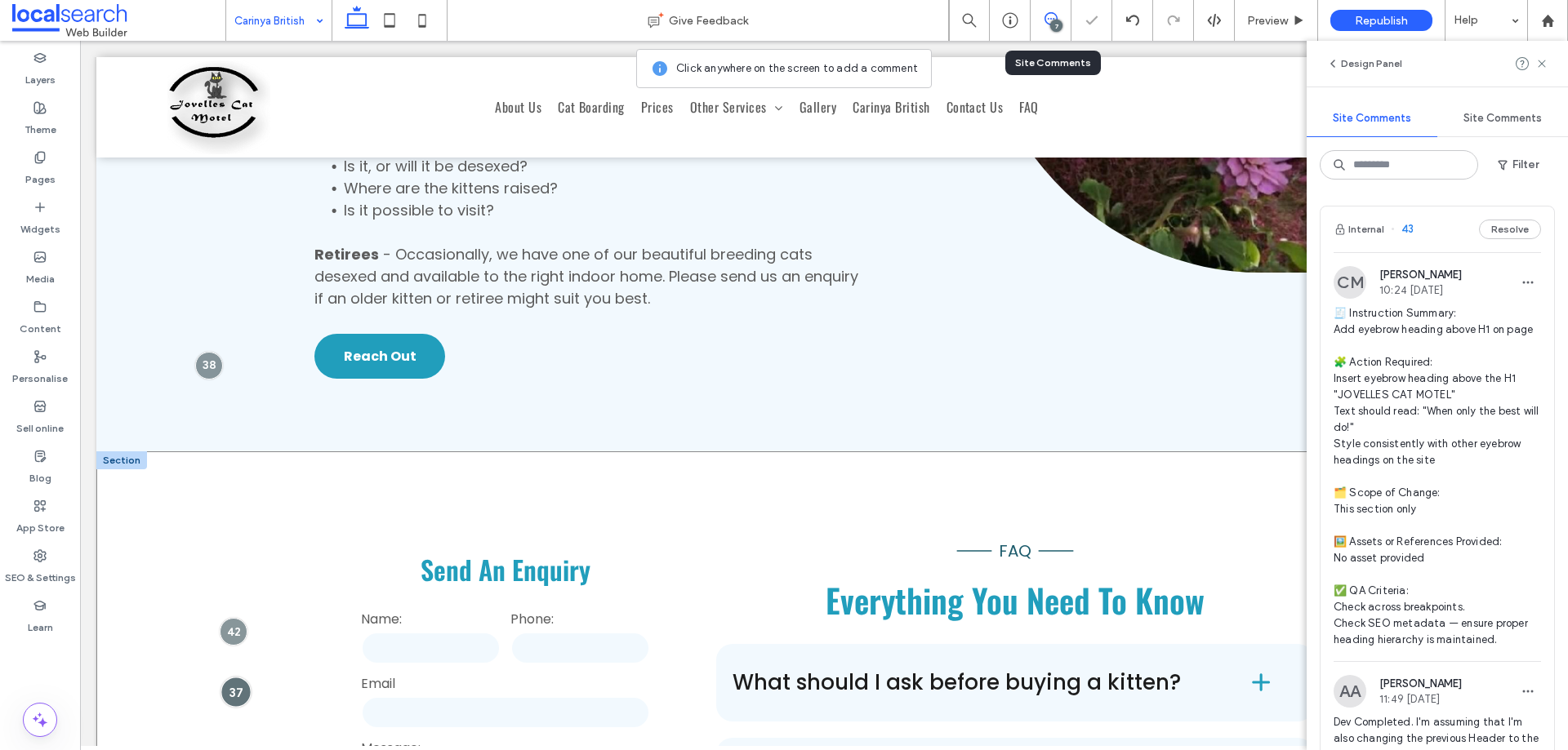
click at [229, 676] on div at bounding box center [236, 691] width 31 height 31
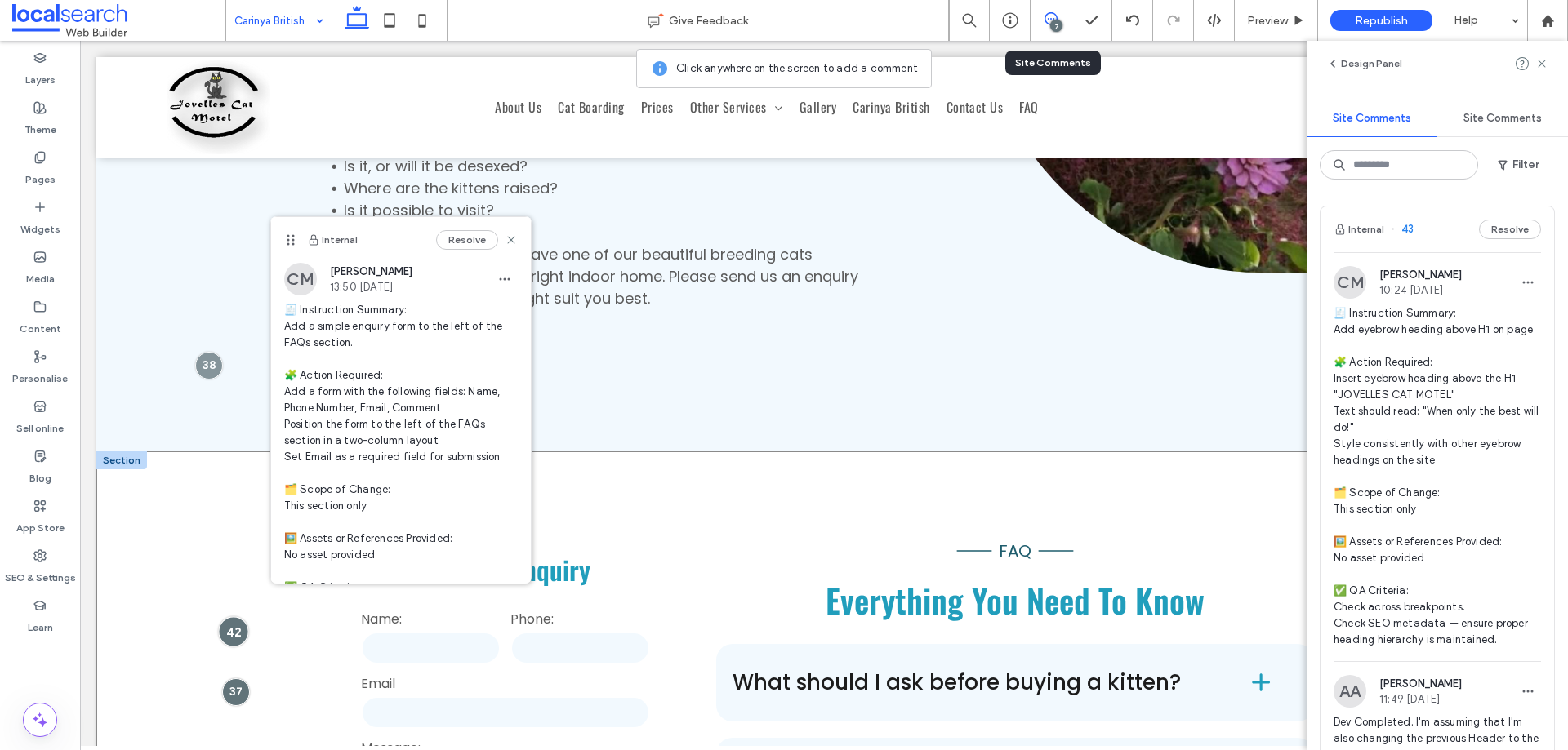
click at [228, 617] on div at bounding box center [234, 632] width 31 height 31
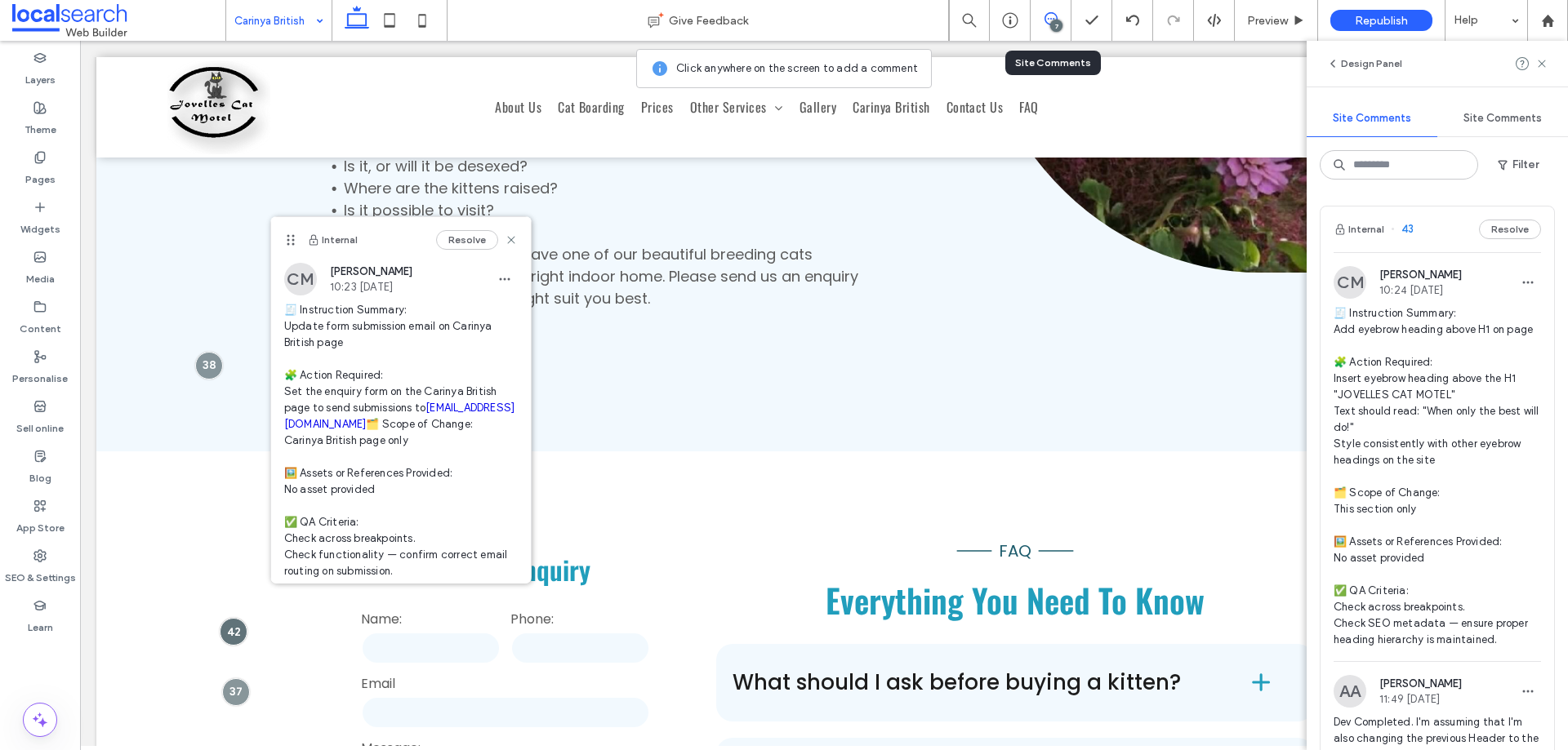
scroll to position [617, 0]
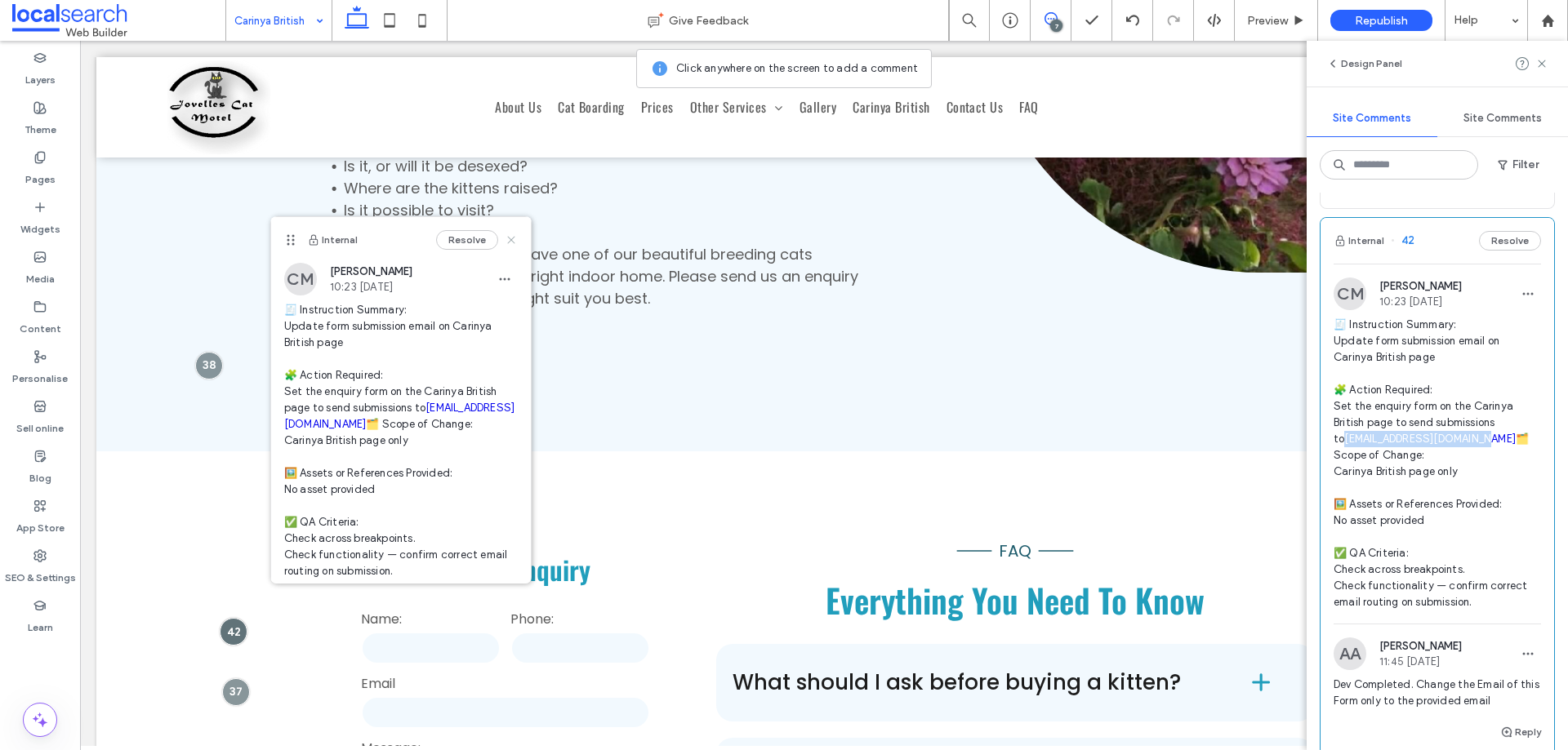
drag, startPoint x: 500, startPoint y: 240, endPoint x: 418, endPoint y: 200, distance: 91.2
click at [507, 240] on use at bounding box center [510, 240] width 7 height 7
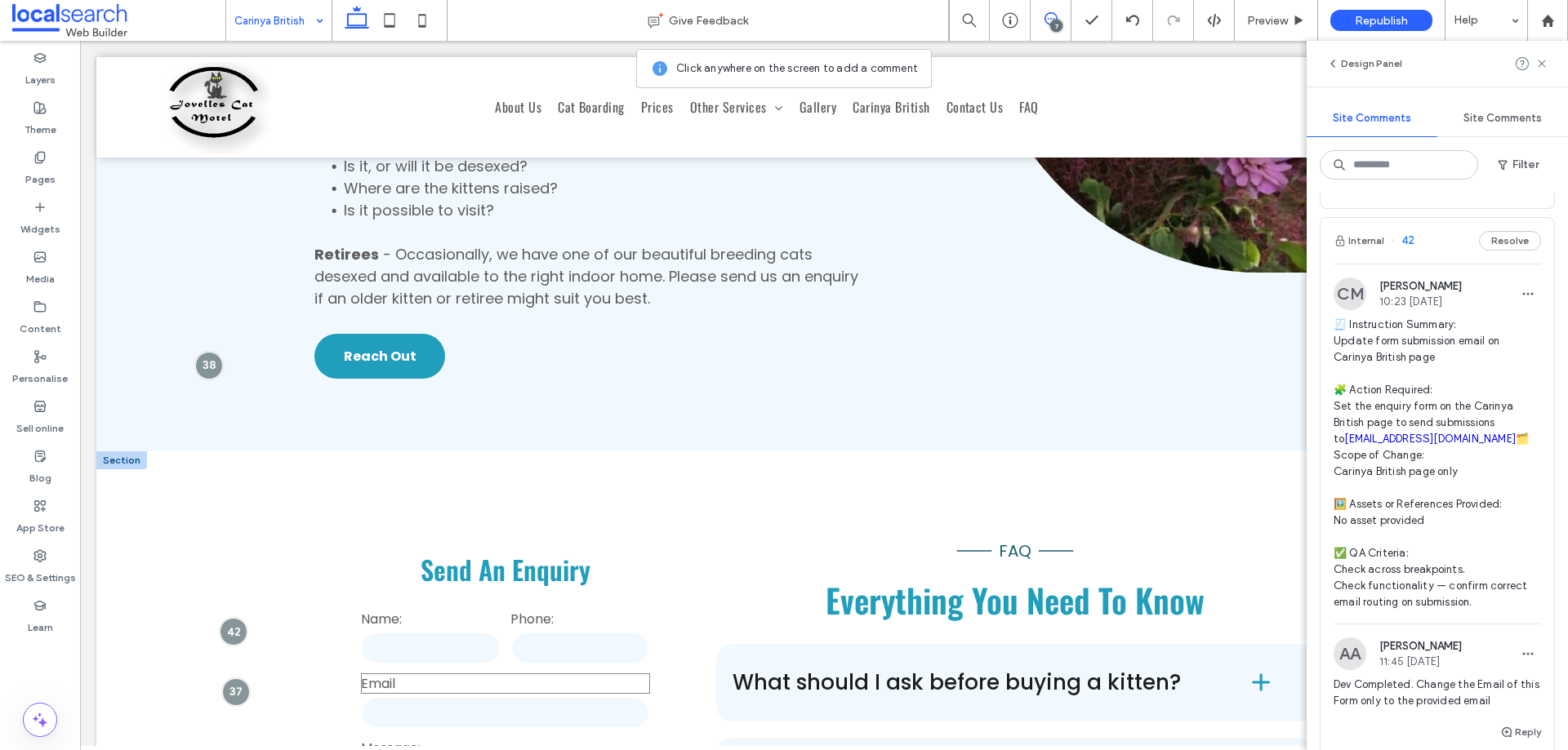
click at [528, 674] on label "Email" at bounding box center [505, 683] width 289 height 20
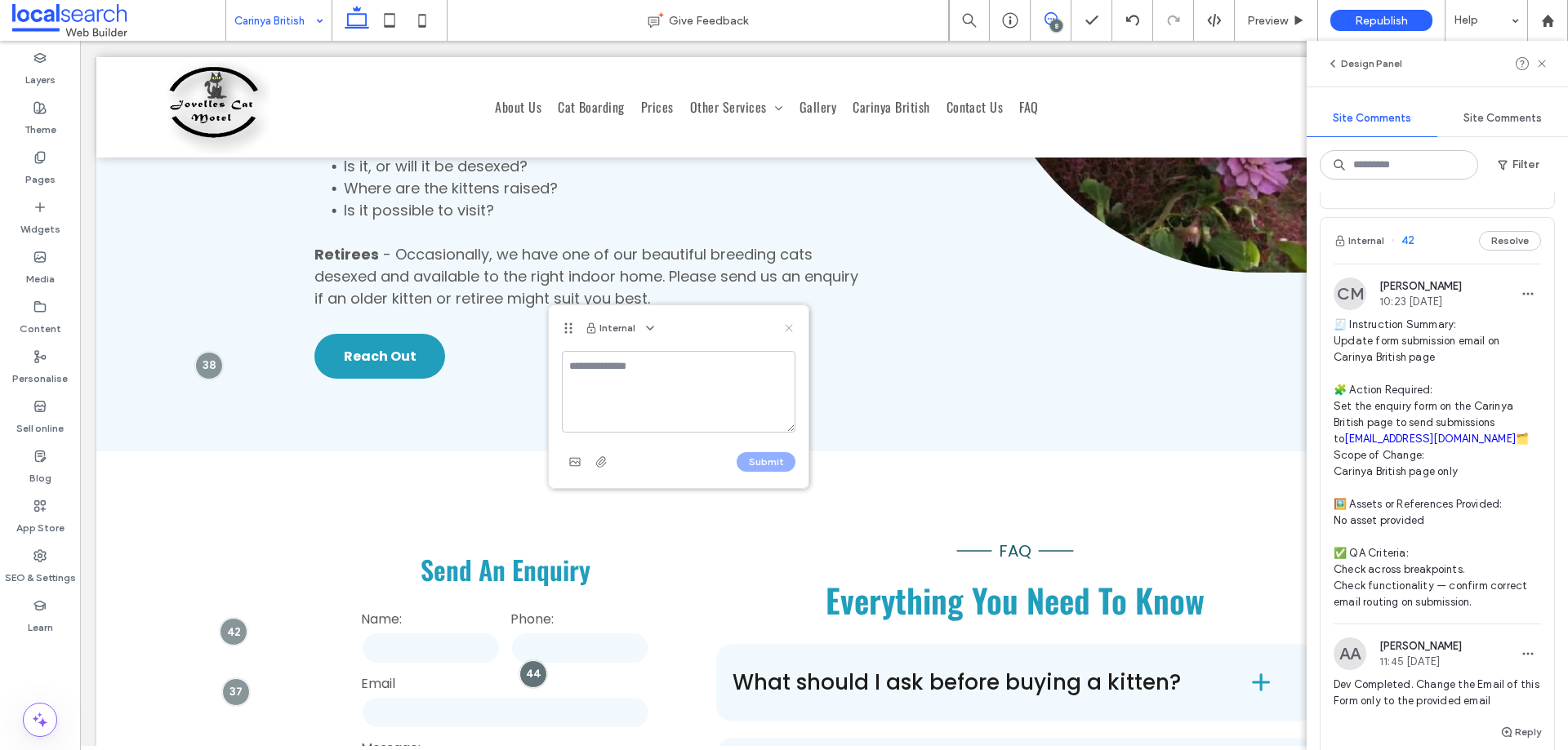
drag, startPoint x: 789, startPoint y: 329, endPoint x: 932, endPoint y: 1, distance: 357.8
click at [789, 329] on use at bounding box center [789, 327] width 7 height 7
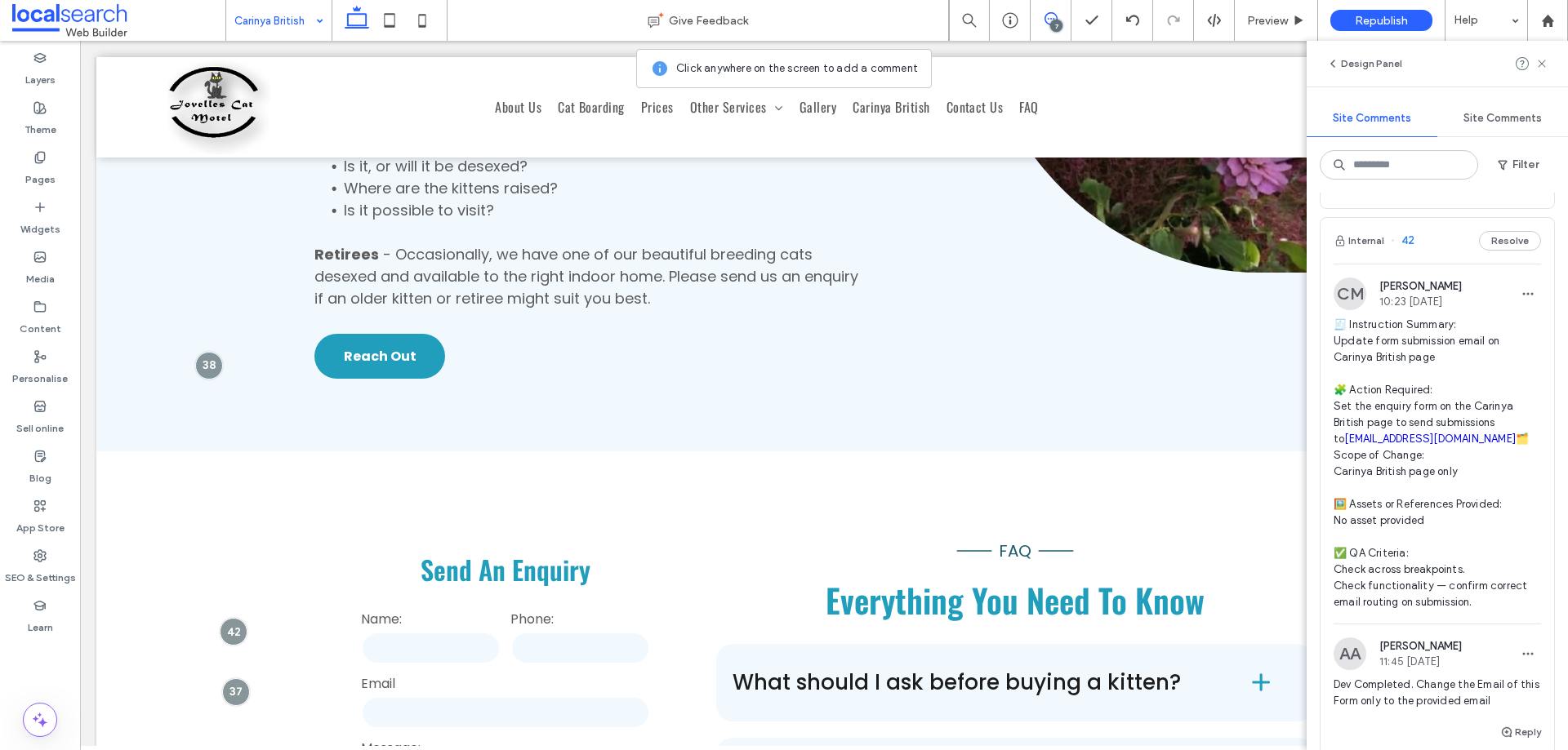
click at [1051, 20] on icon at bounding box center [1051, 18] width 13 height 13
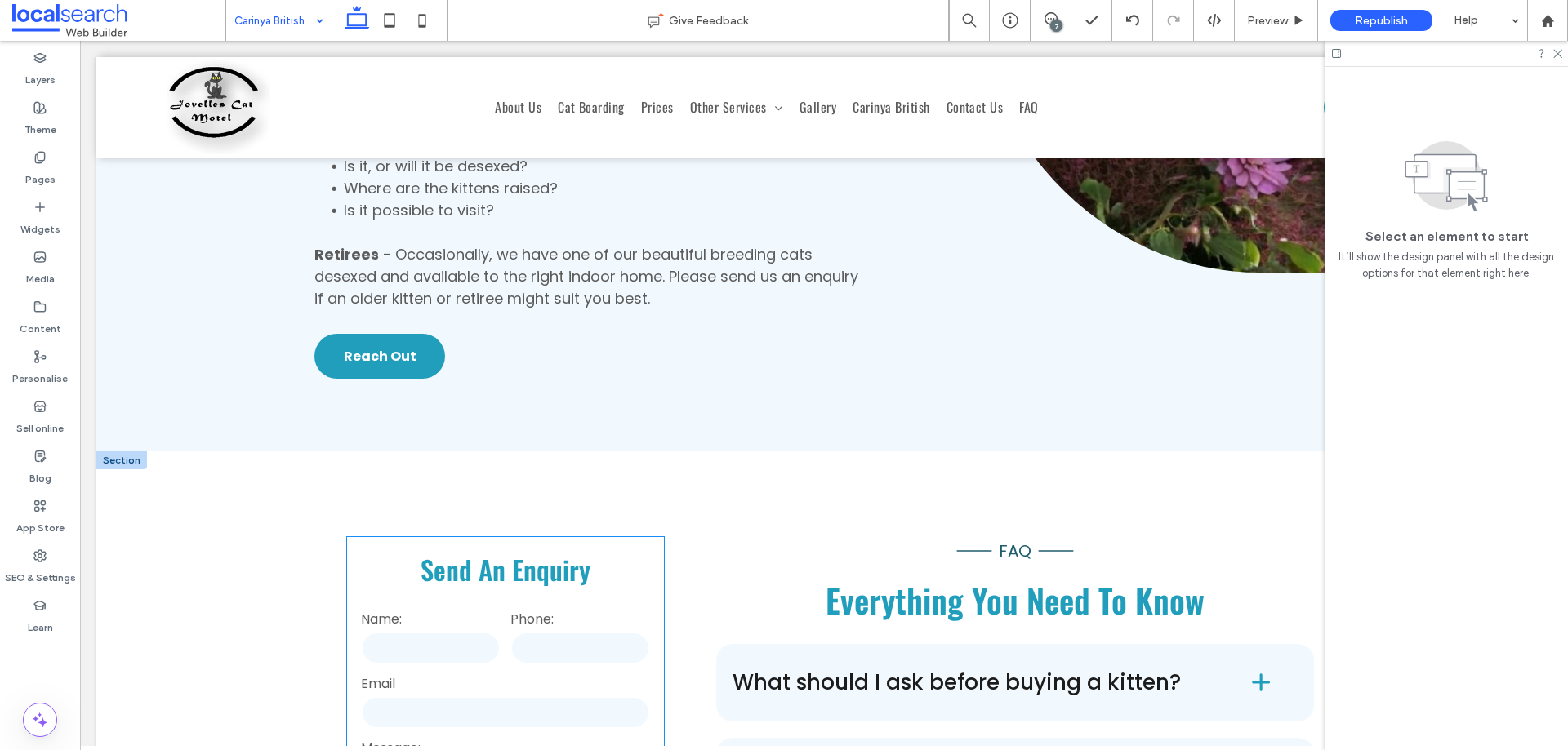
click at [556, 697] on input "text" at bounding box center [505, 712] width 289 height 32
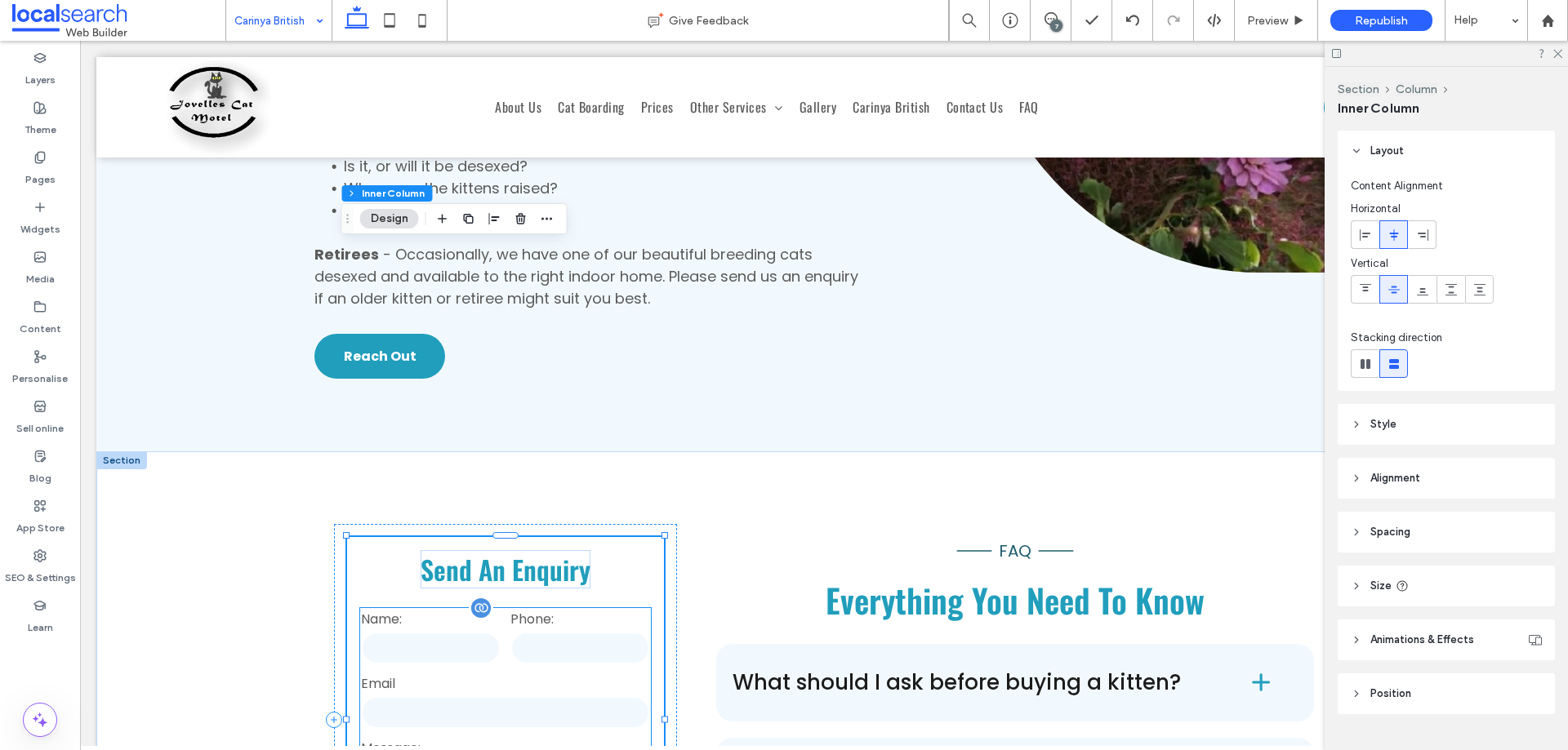
click at [540, 632] on input "tel" at bounding box center [580, 648] width 140 height 32
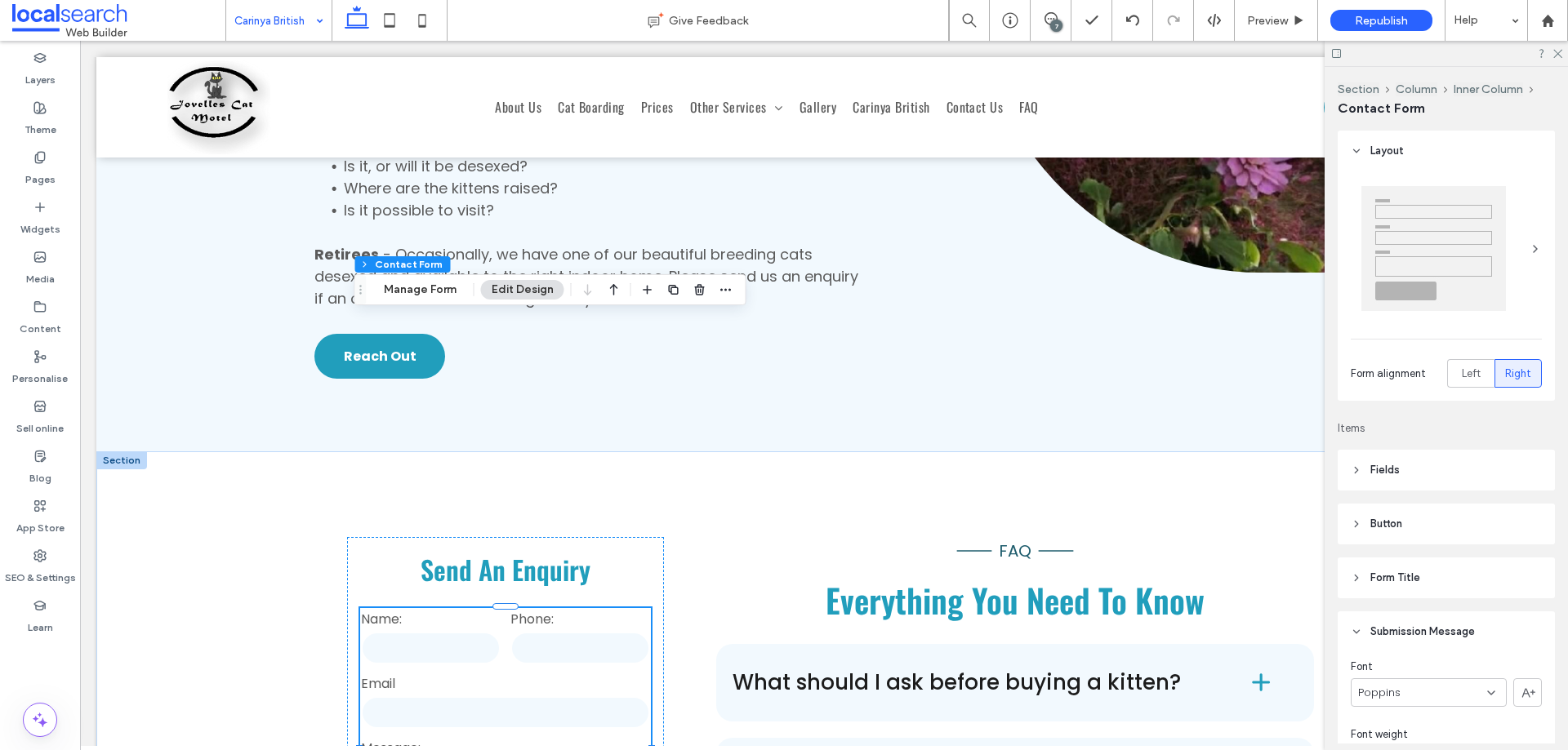
type input "*"
type input "***"
type input "**"
click at [448, 290] on button "Manage Form" at bounding box center [419, 290] width 94 height 19
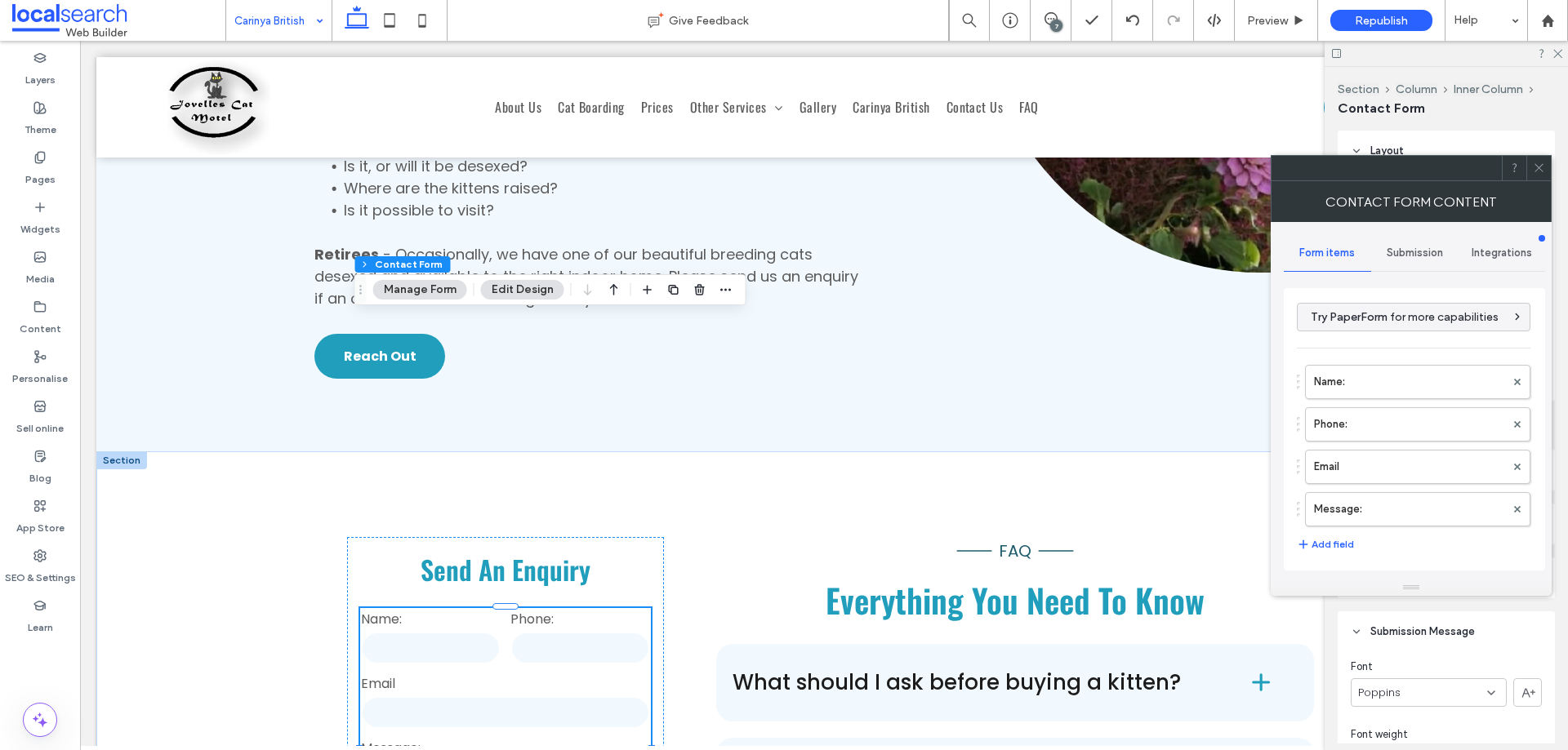
click at [1413, 257] on span "Submission" at bounding box center [1415, 253] width 56 height 13
click at [1407, 332] on label "New submission notification" at bounding box center [1415, 329] width 218 height 32
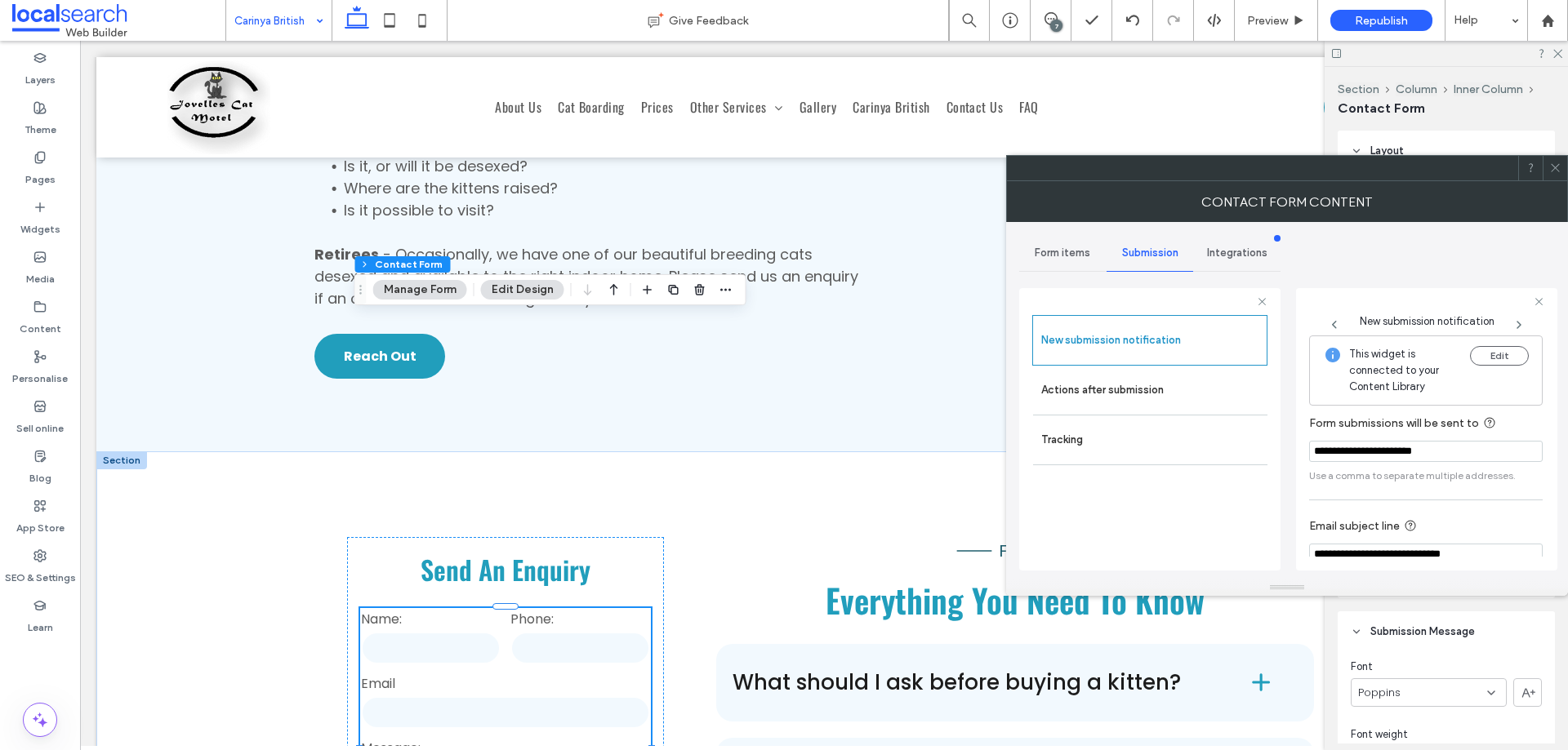
click at [1555, 177] on span at bounding box center [1556, 168] width 12 height 25
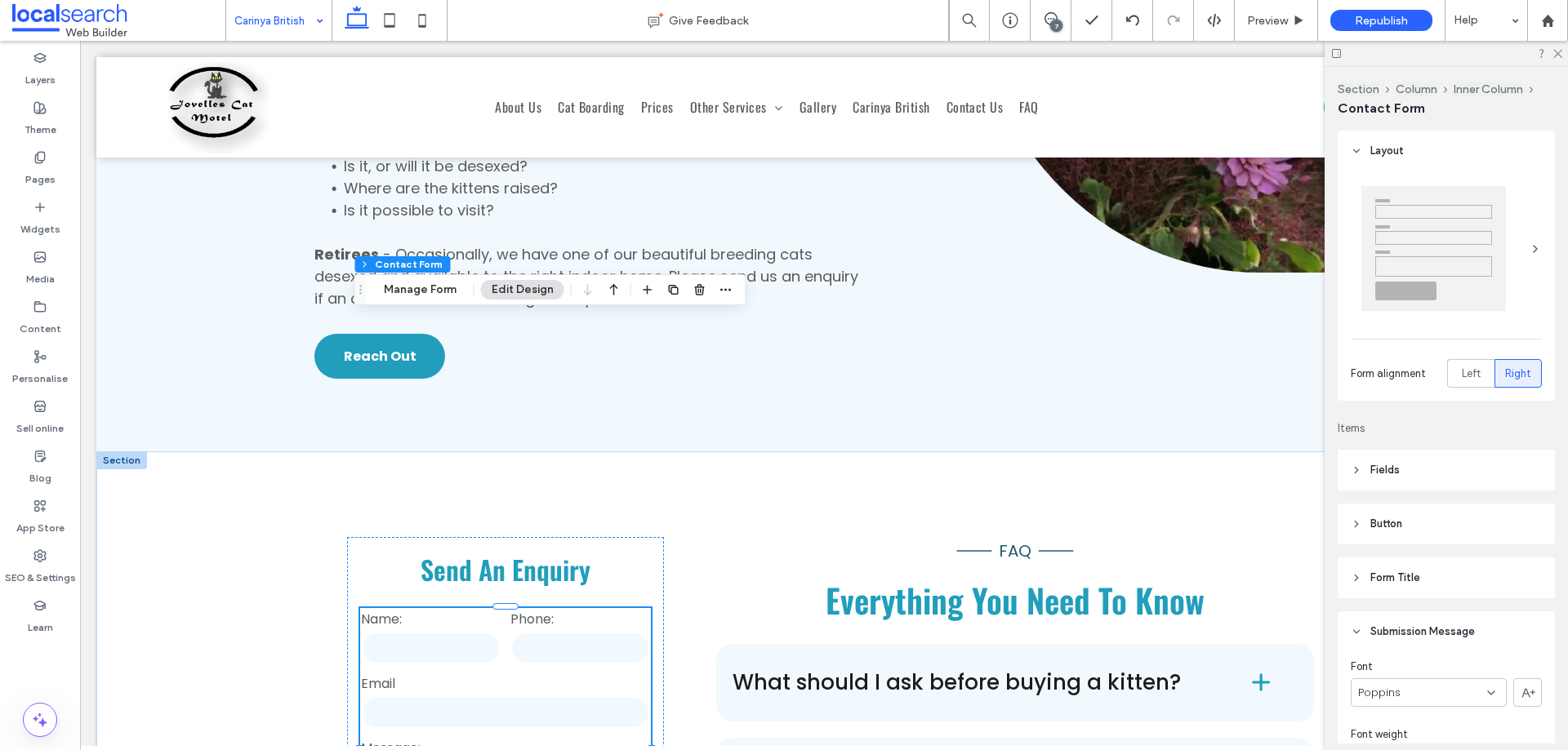
click at [1558, 60] on div at bounding box center [1446, 53] width 243 height 25
click at [1561, 55] on icon at bounding box center [1557, 53] width 11 height 11
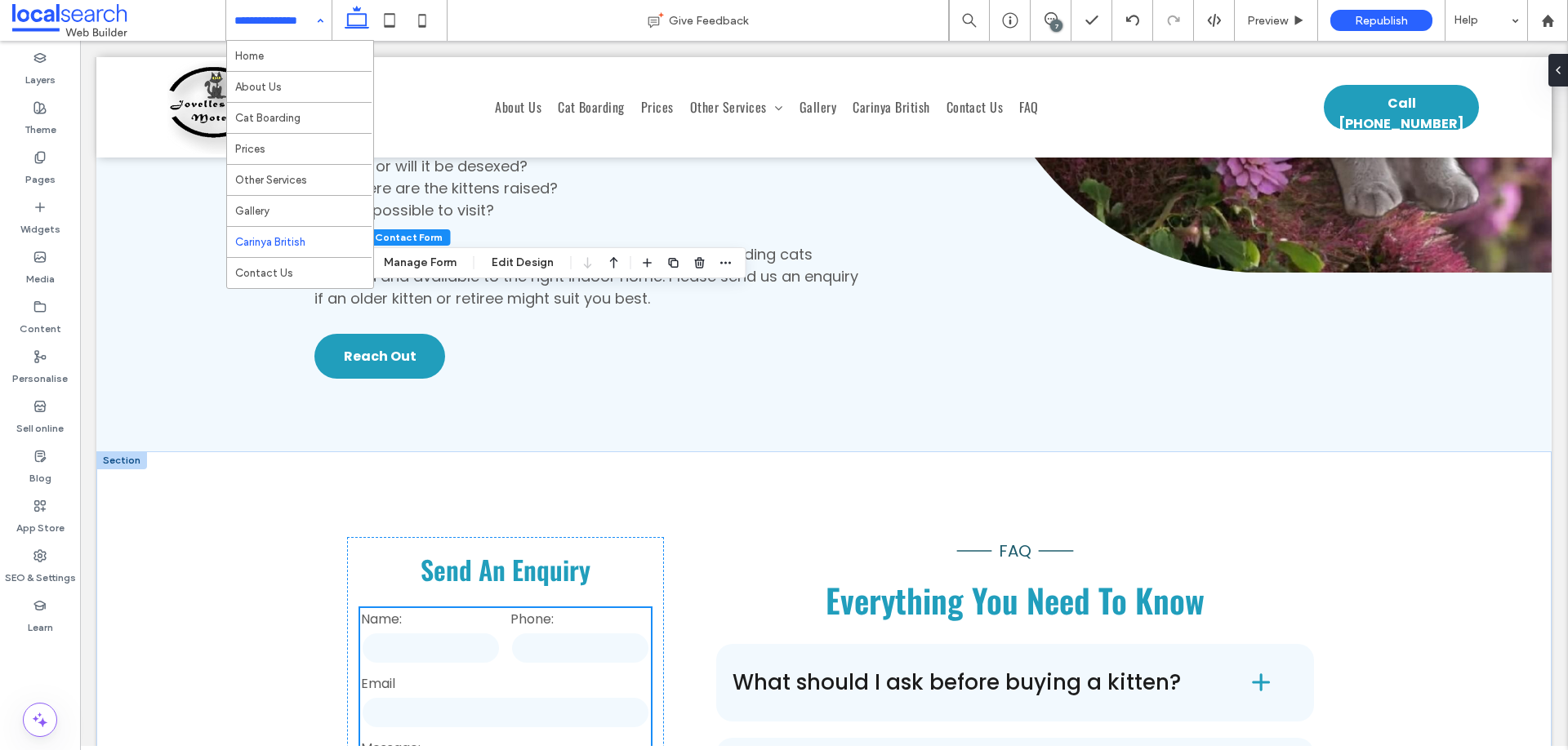
scroll to position [5879, 0]
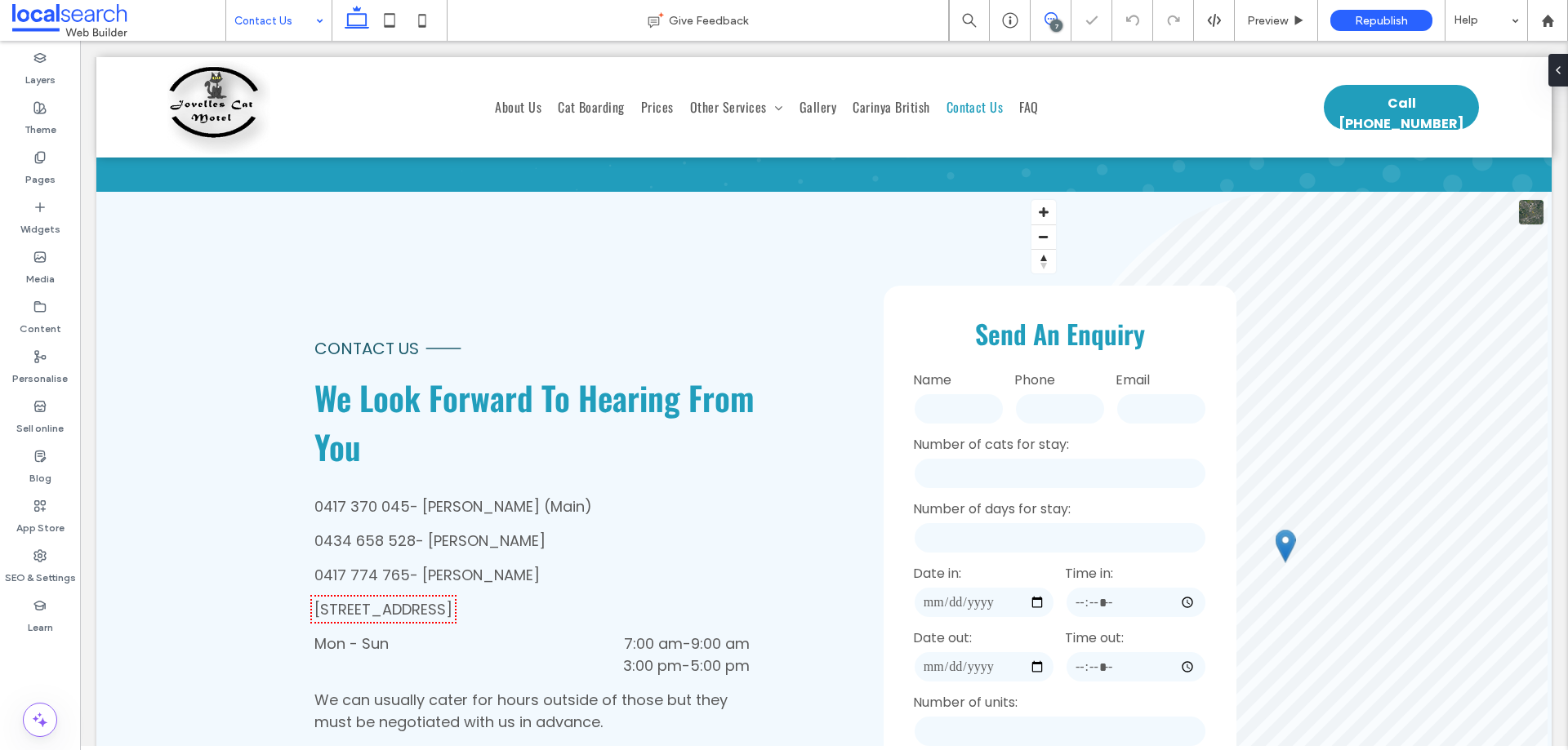
click at [1051, 17] on icon at bounding box center [1051, 18] width 13 height 13
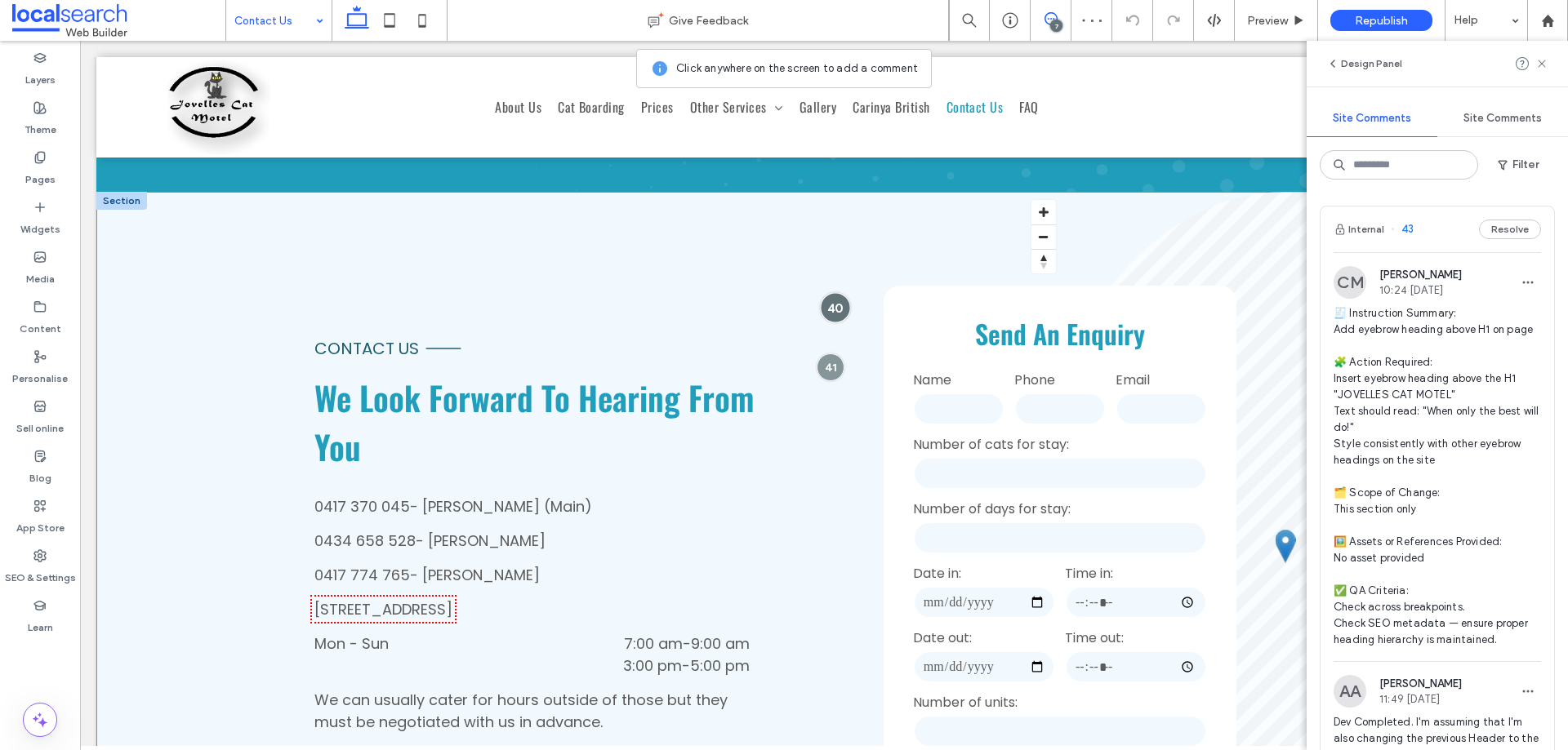
click at [823, 306] on div at bounding box center [835, 307] width 31 height 31
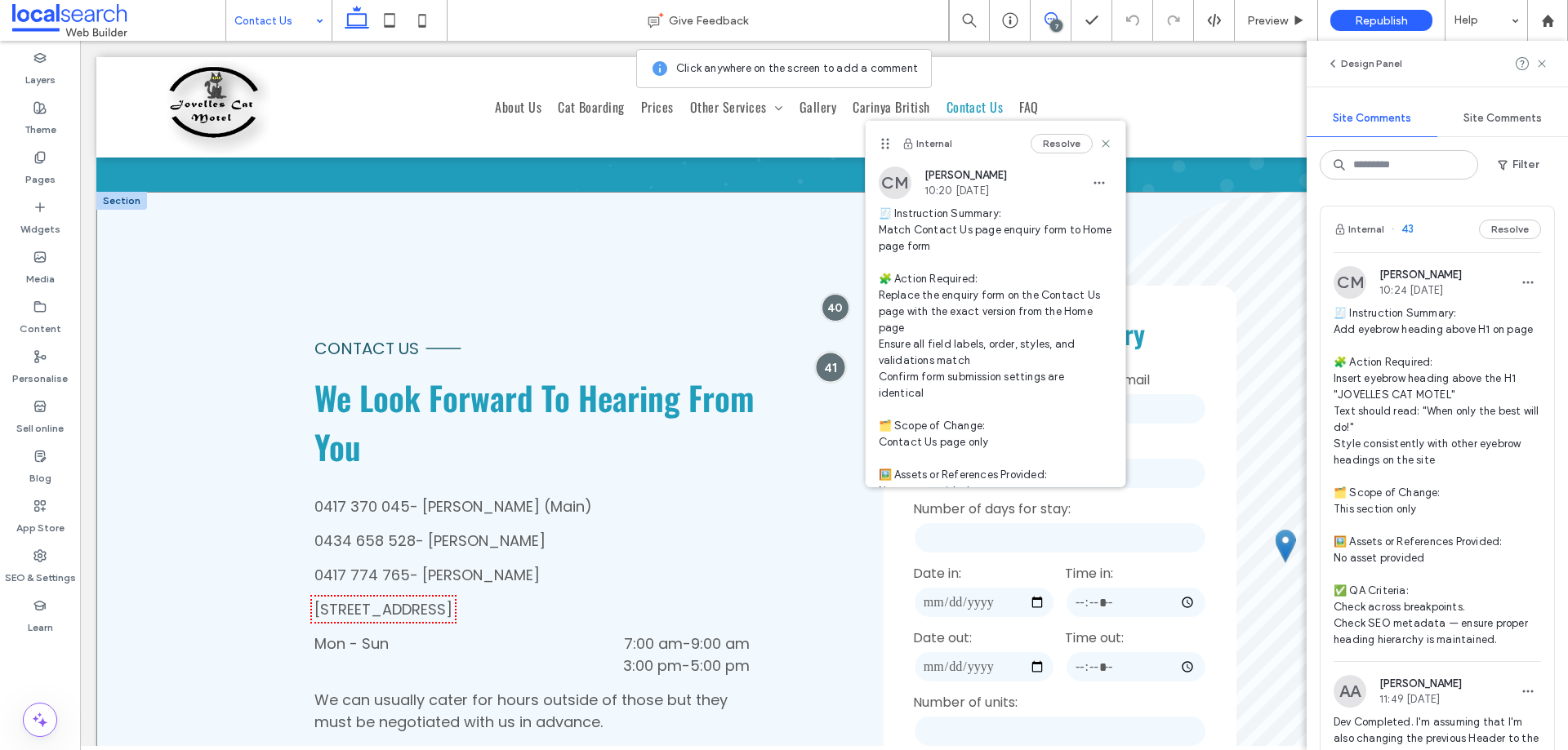
click at [824, 372] on div at bounding box center [830, 367] width 31 height 31
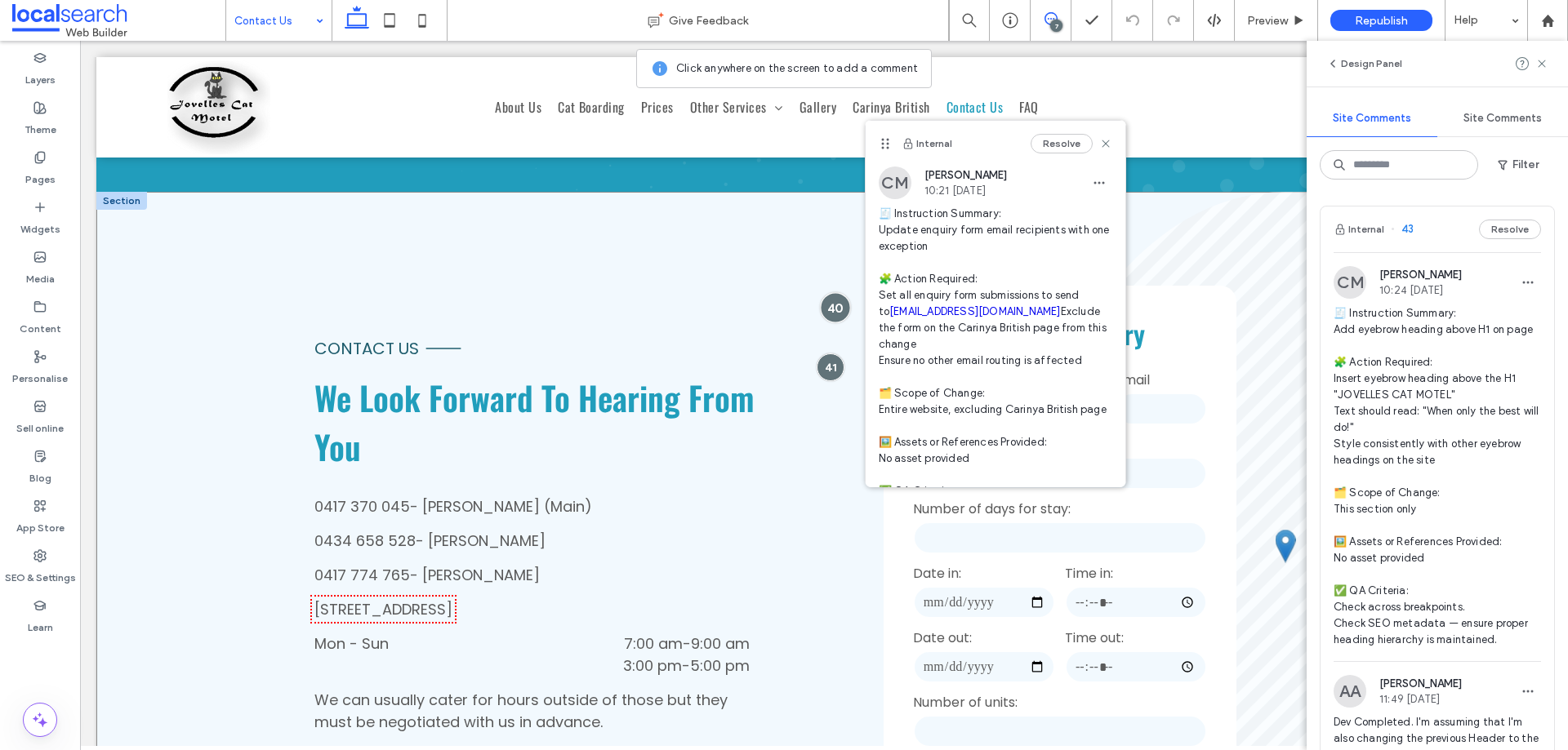
click at [824, 305] on div at bounding box center [835, 307] width 31 height 31
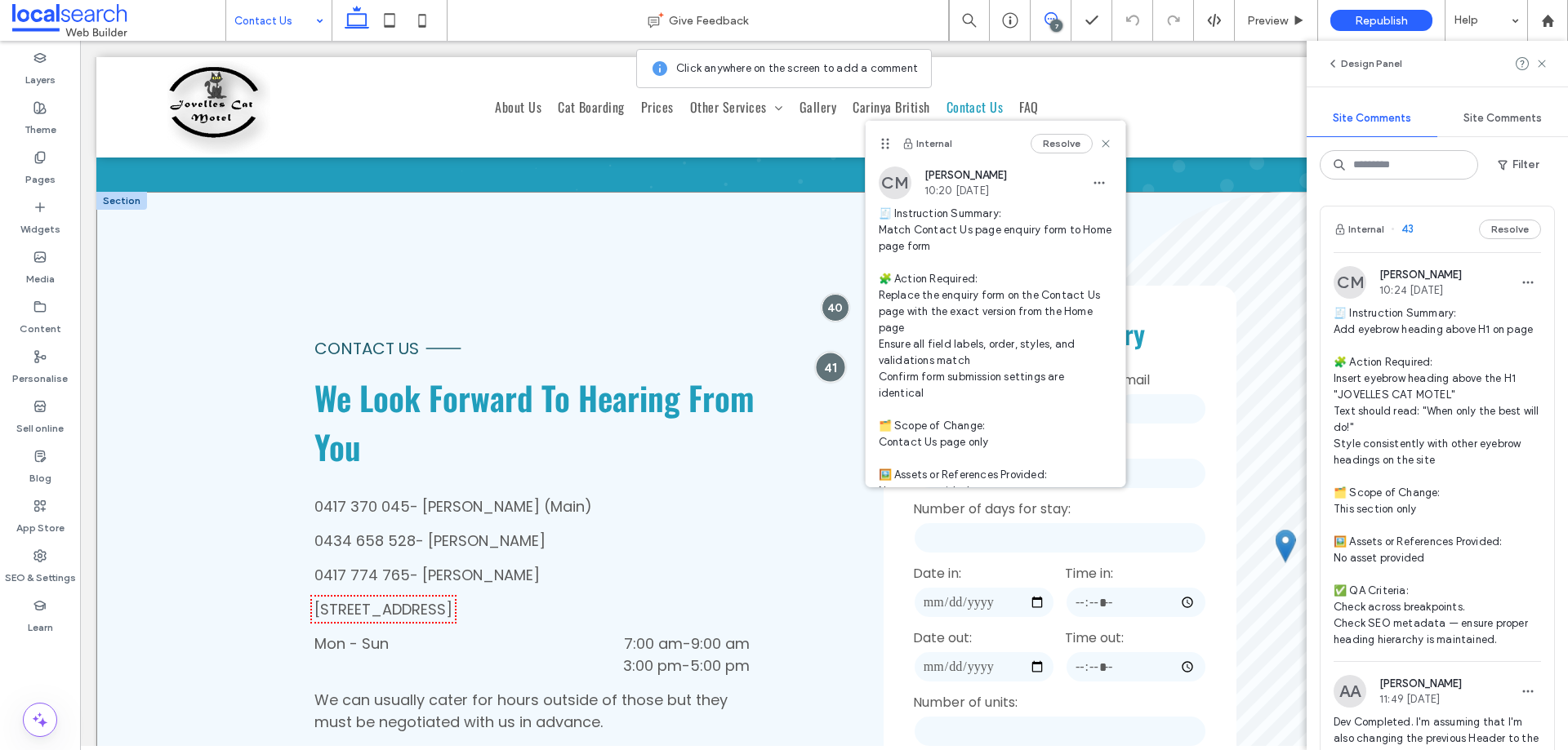
click at [824, 365] on div at bounding box center [830, 367] width 31 height 31
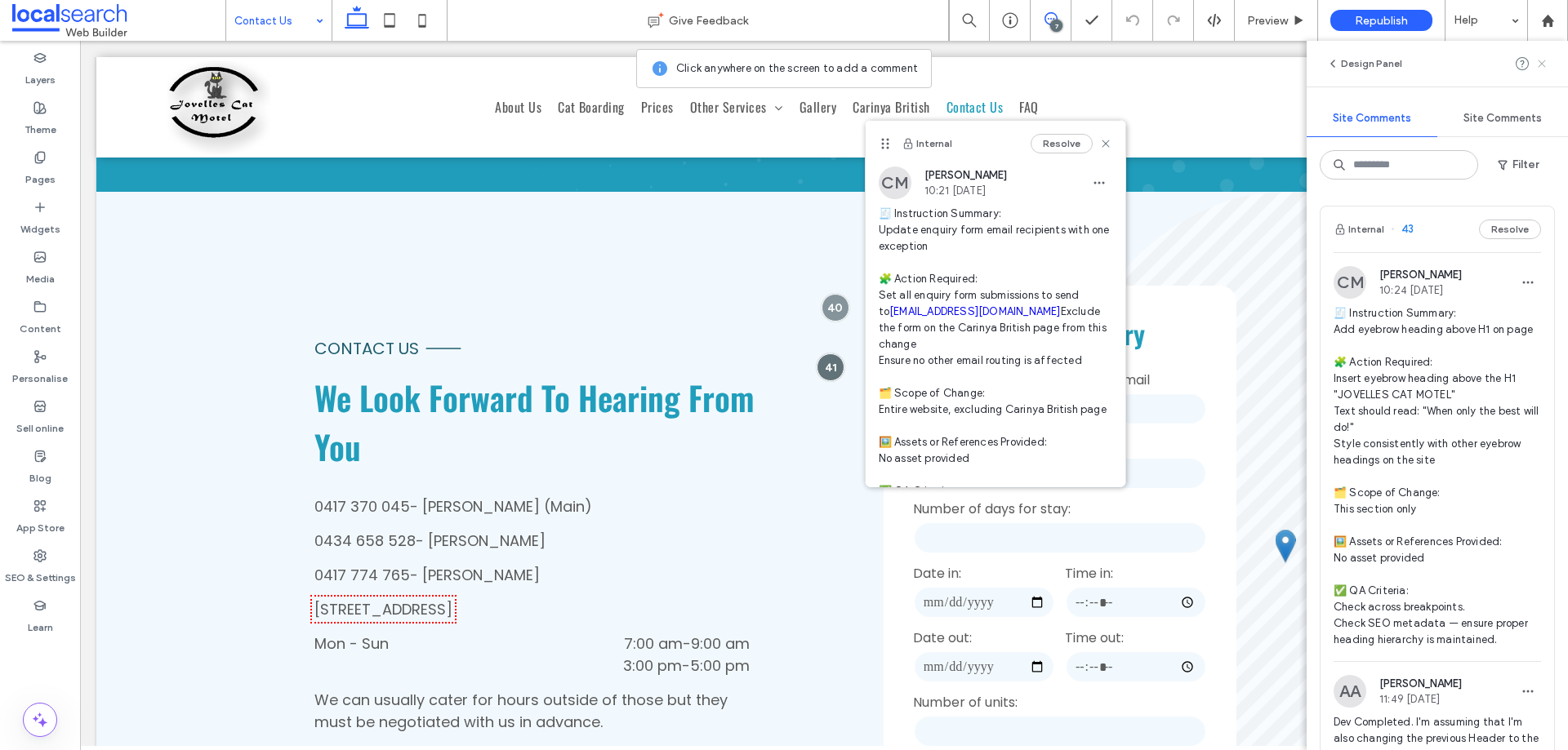
click at [1548, 63] on icon at bounding box center [1542, 63] width 13 height 13
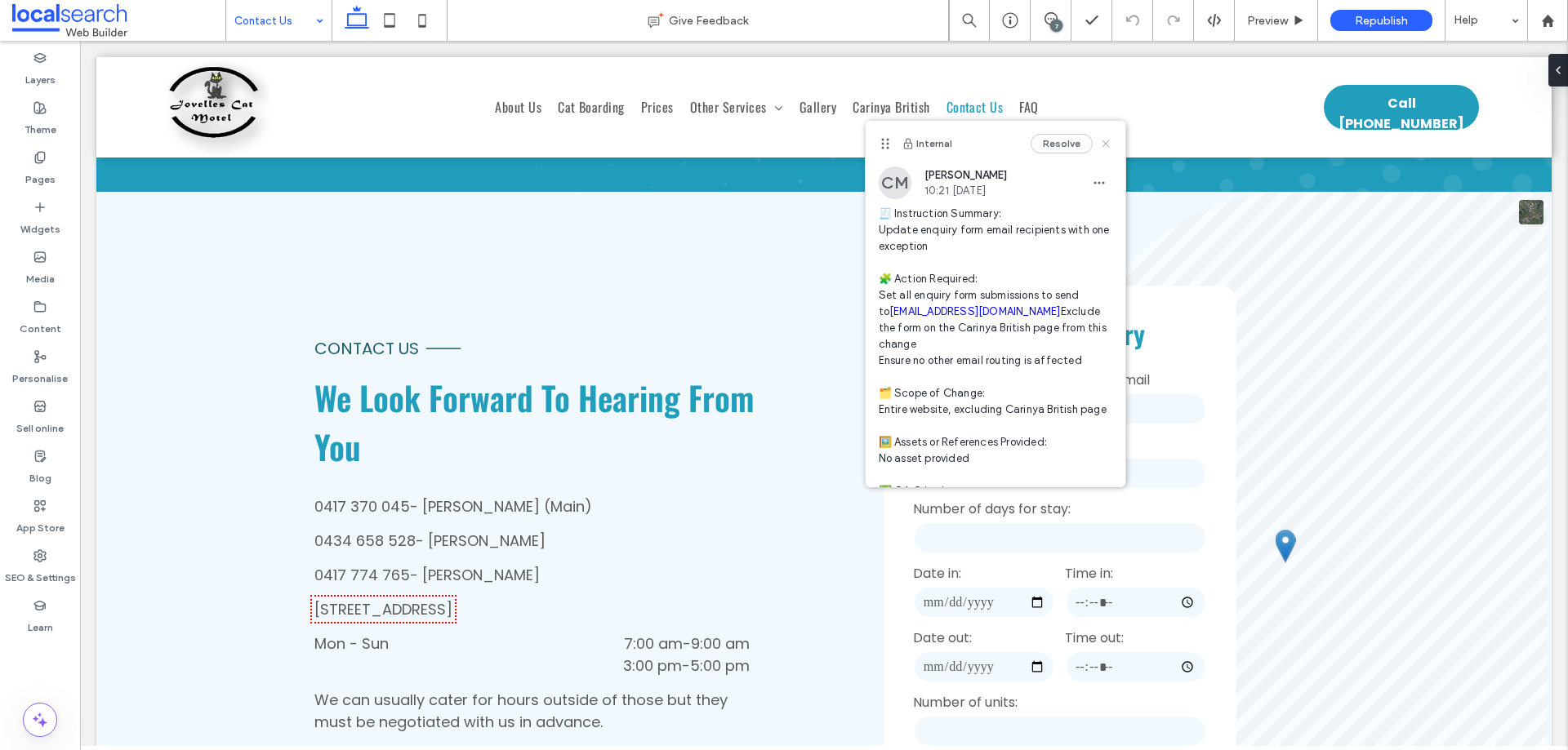
drag, startPoint x: 1093, startPoint y: 140, endPoint x: 1013, endPoint y: 102, distance: 88.6
click at [1100, 140] on icon at bounding box center [1106, 144] width 13 height 13
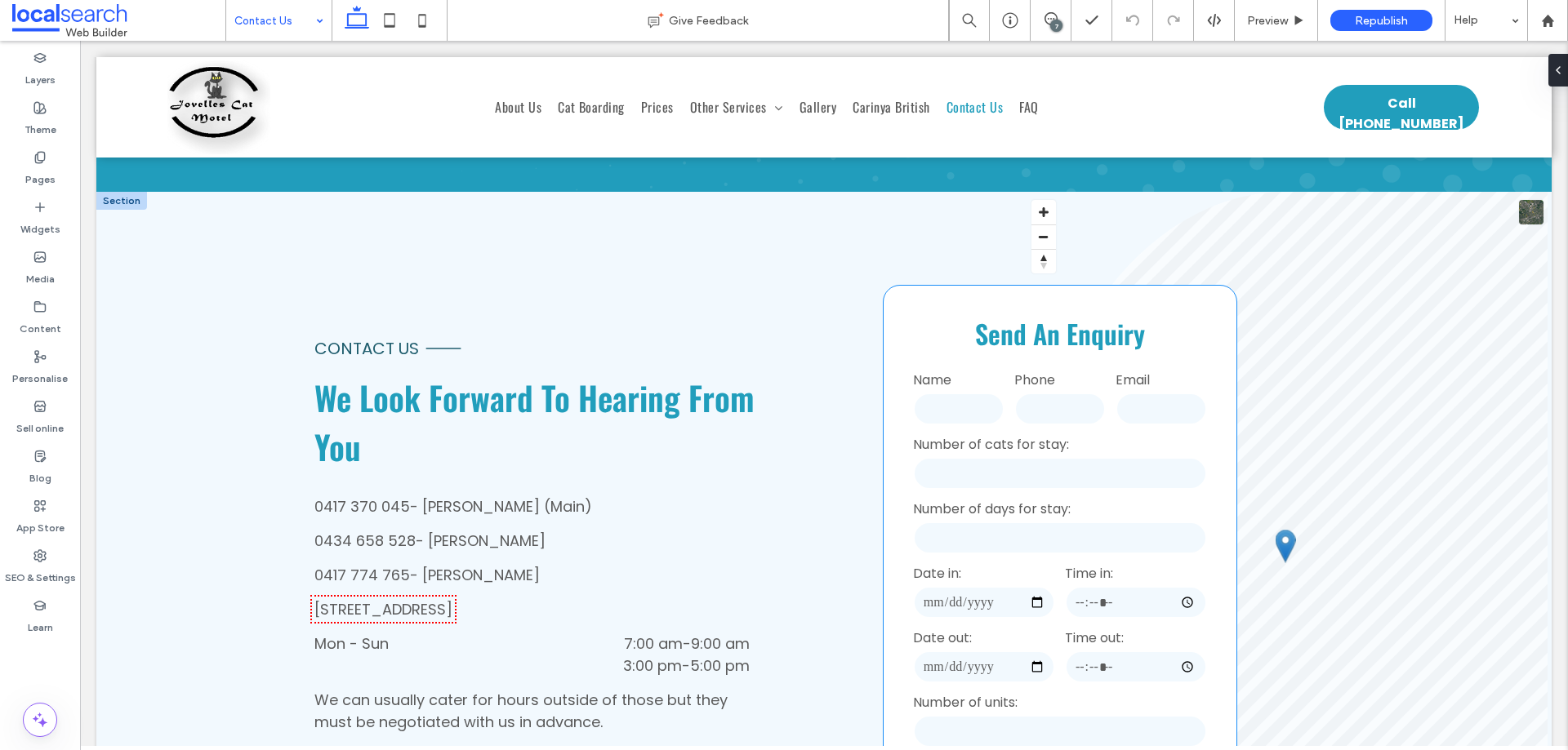
click at [1086, 393] on input "tel" at bounding box center [1060, 409] width 91 height 32
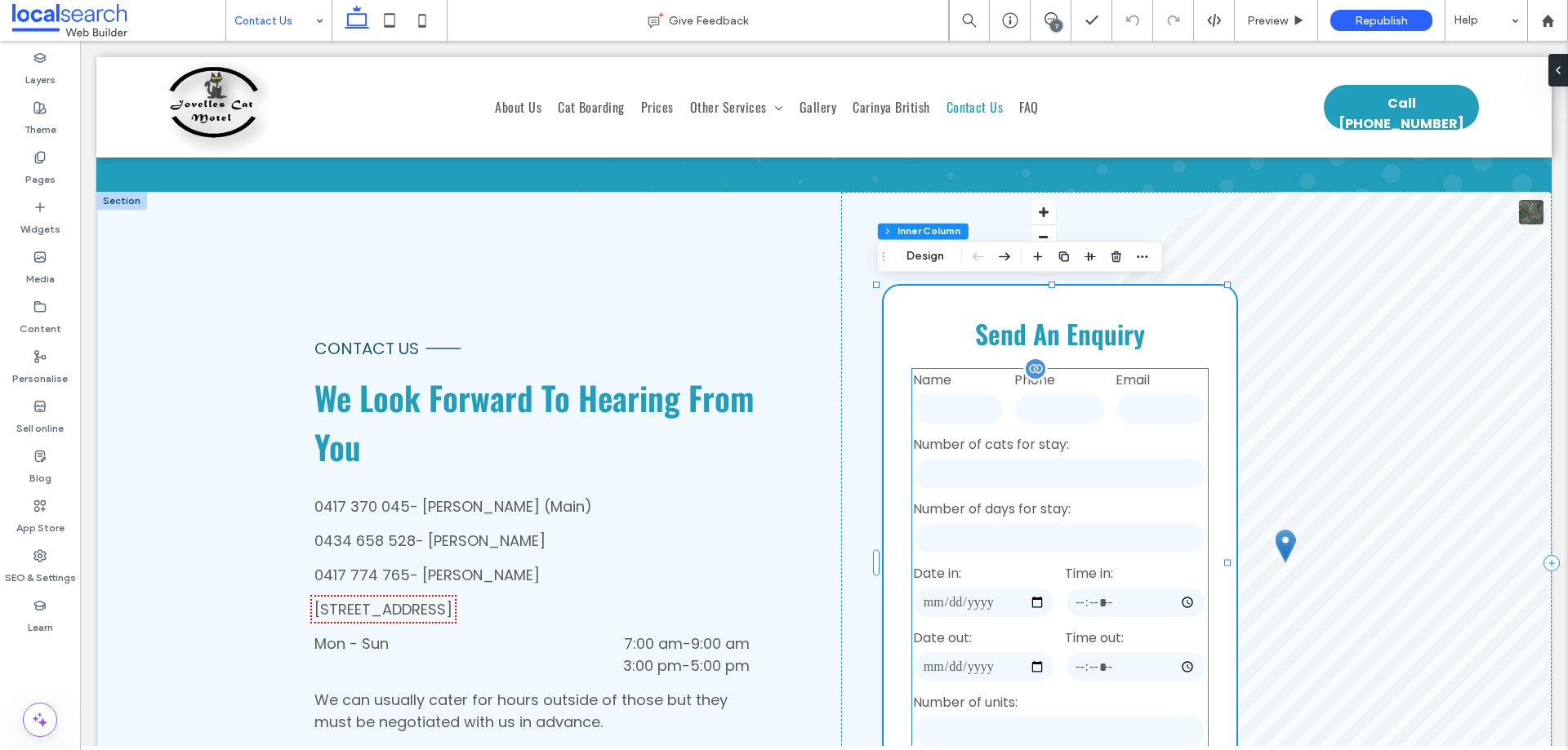
click at [1077, 393] on input "tel" at bounding box center [1060, 409] width 91 height 32
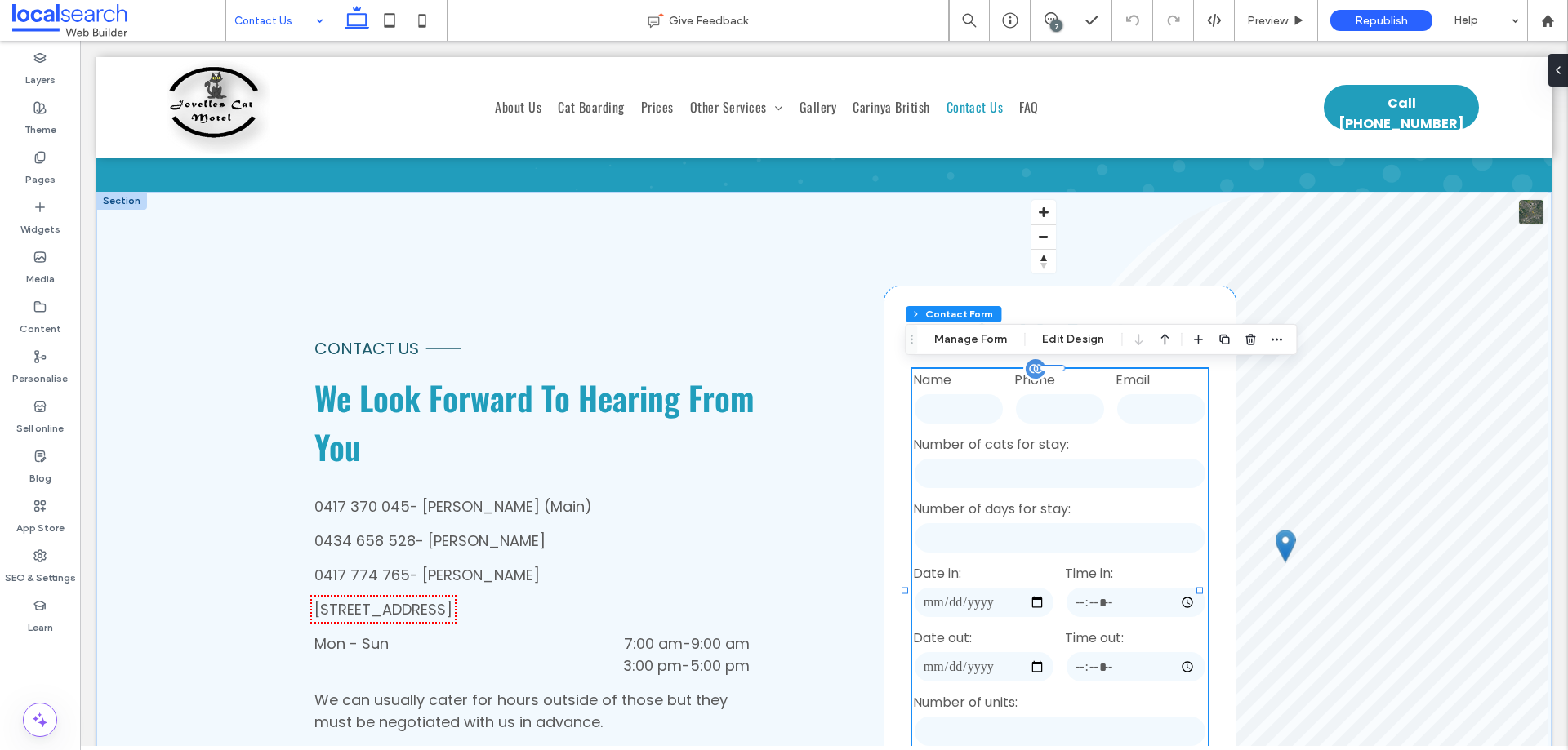
type input "*"
type input "***"
type input "**"
click at [986, 340] on button "Manage Form" at bounding box center [970, 340] width 94 height 19
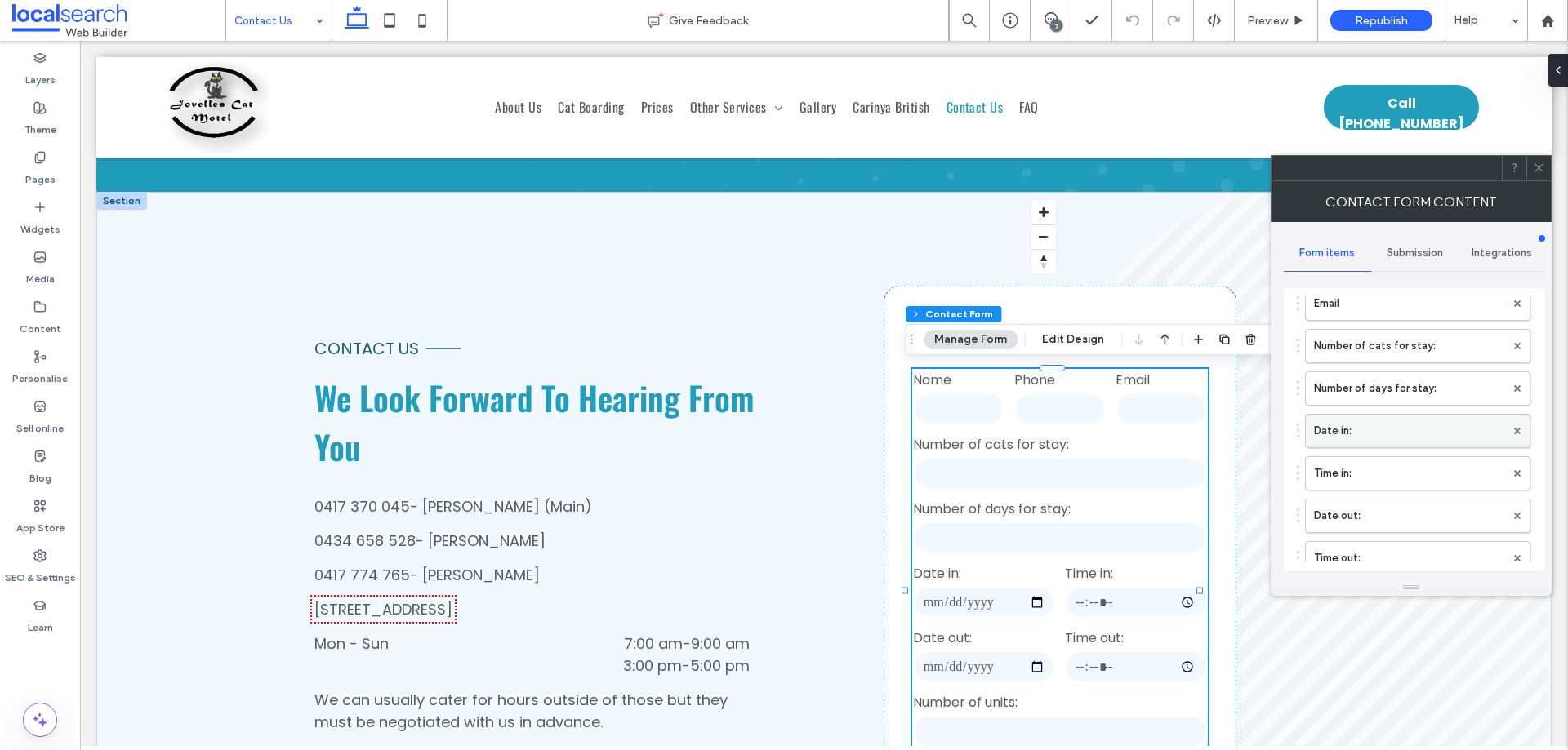
scroll to position [409, 0]
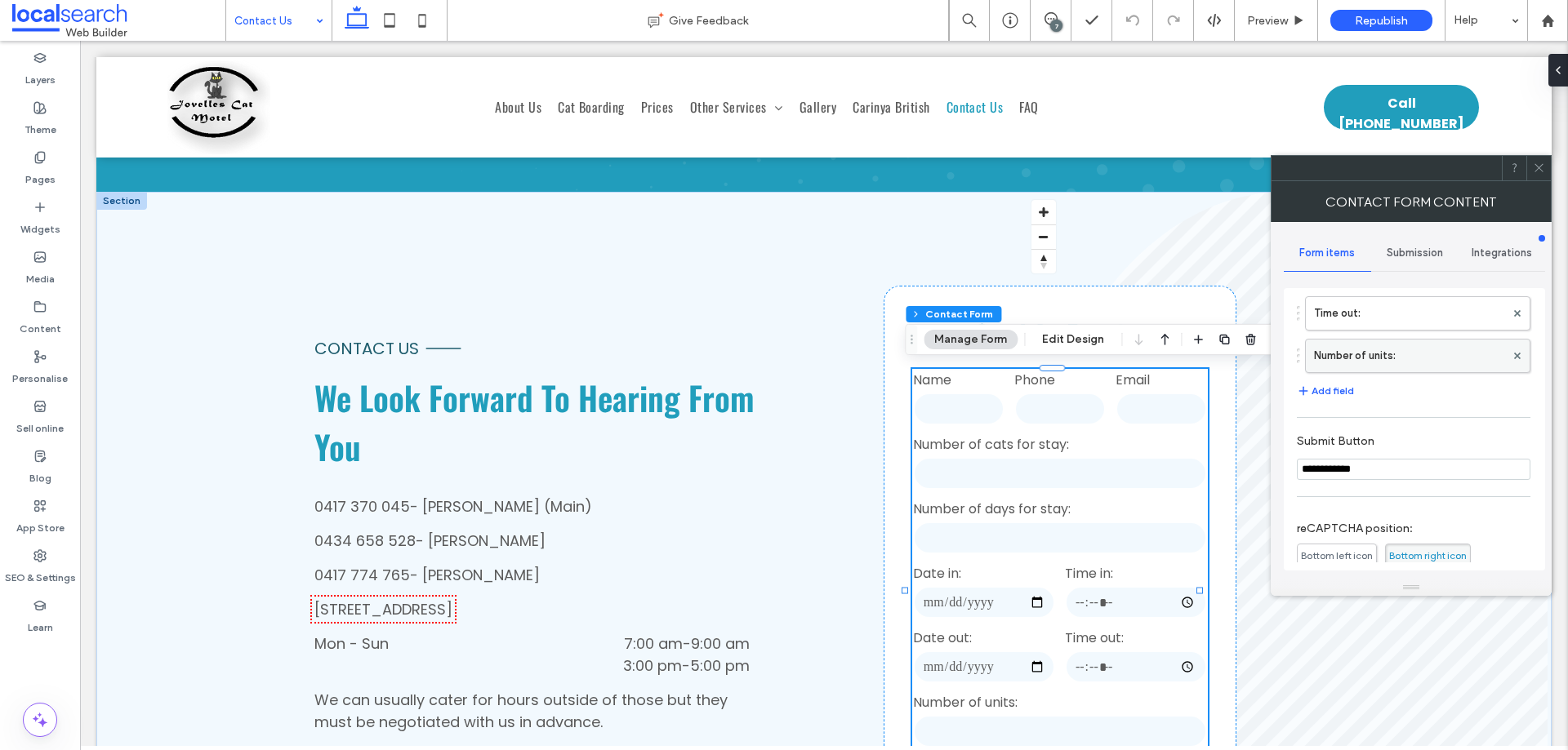
click at [1370, 356] on label "Number of units:" at bounding box center [1410, 355] width 191 height 32
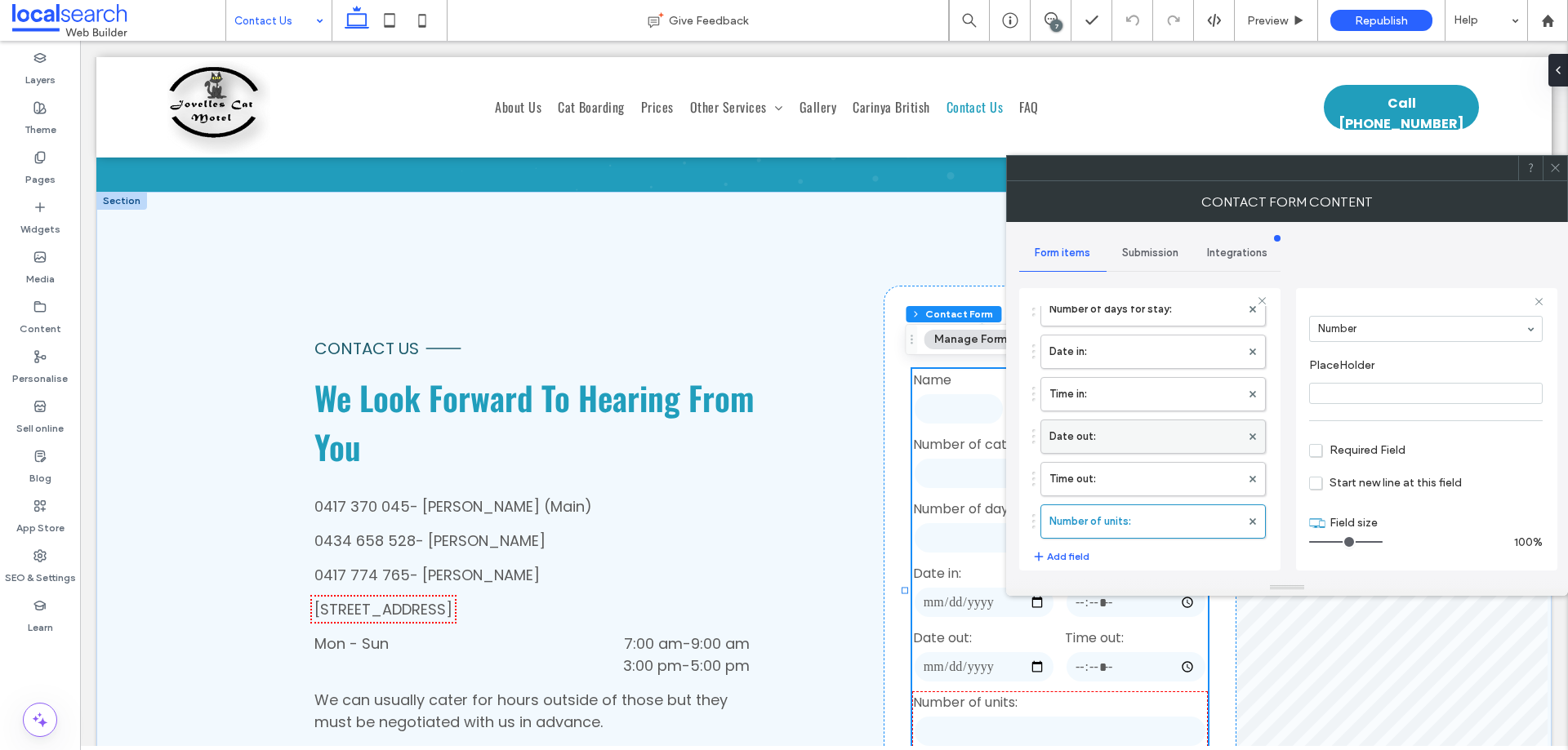
scroll to position [245, 0]
click at [1124, 494] on label "Time out:" at bounding box center [1145, 486] width 191 height 32
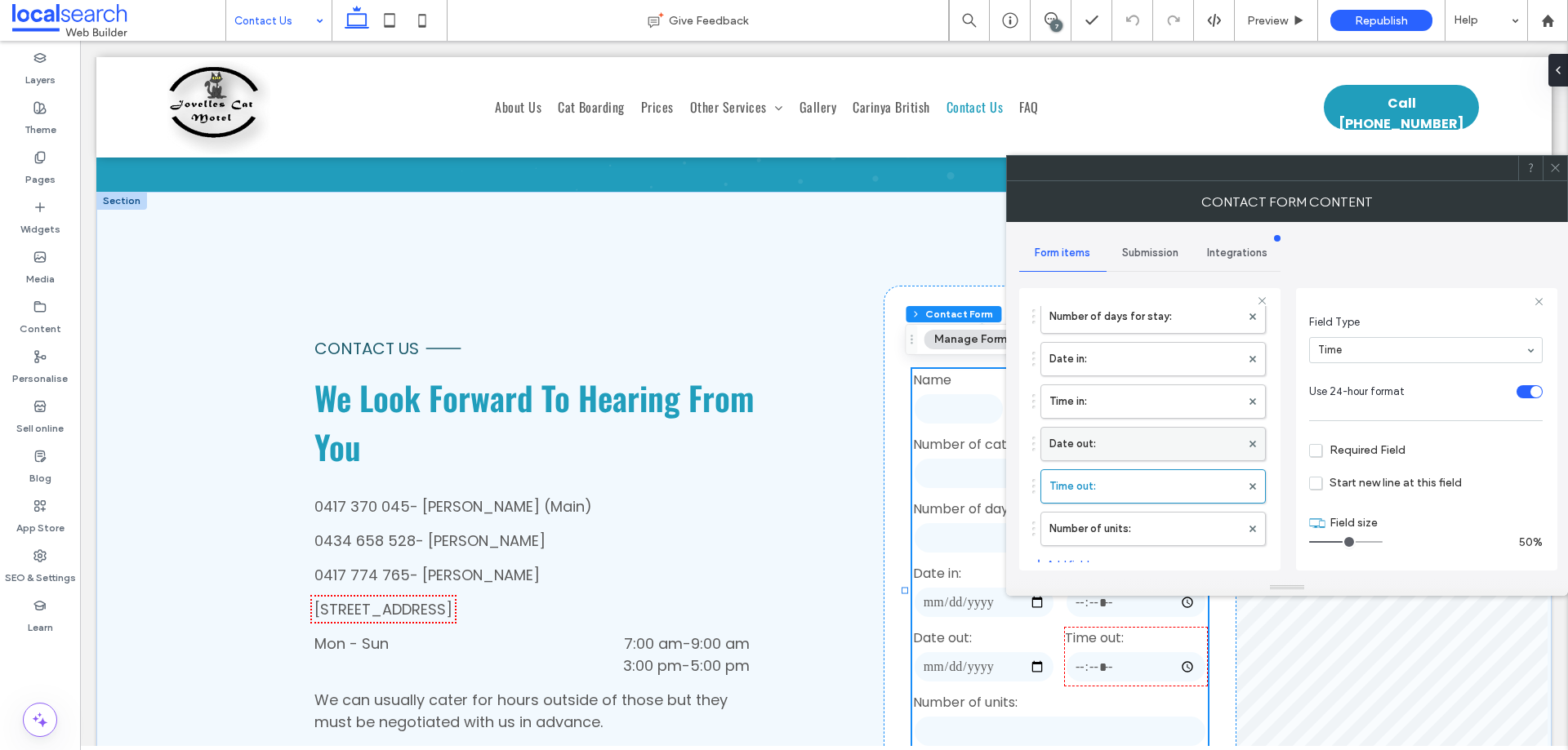
click at [1138, 439] on label "Date out:" at bounding box center [1145, 444] width 191 height 32
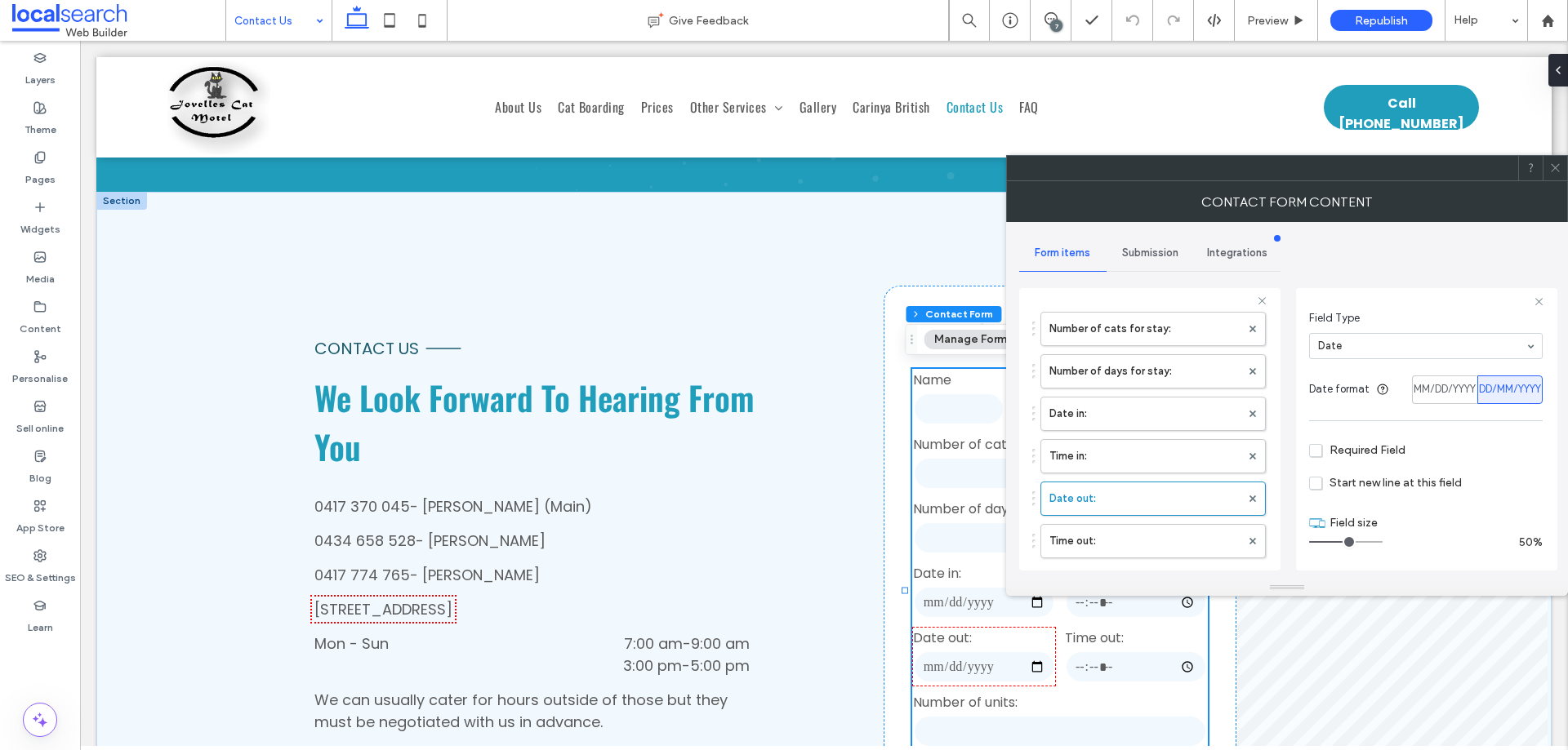
scroll to position [164, 0]
click at [1136, 480] on label "Time in:" at bounding box center [1145, 483] width 191 height 32
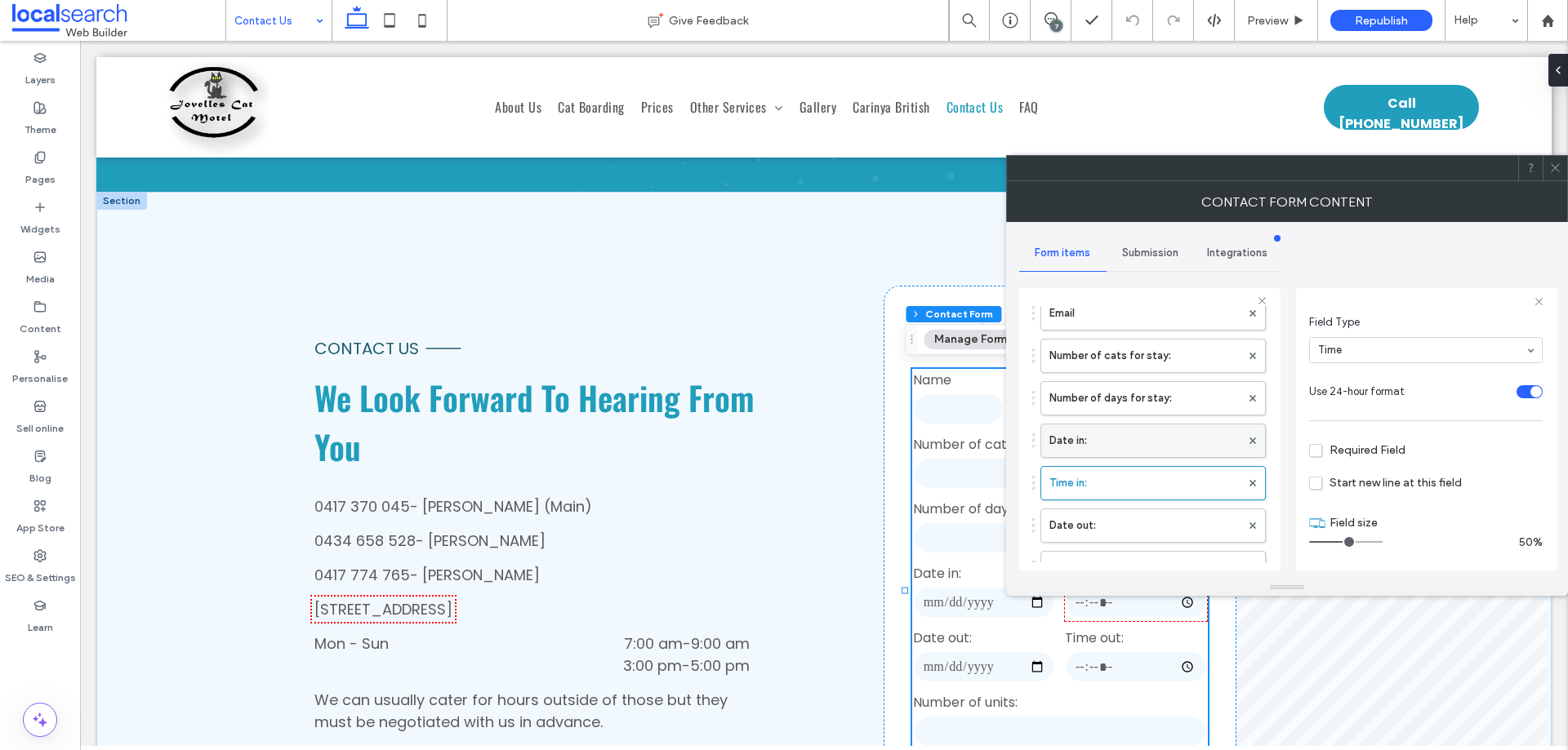
click at [1143, 433] on label "Date in:" at bounding box center [1145, 440] width 191 height 32
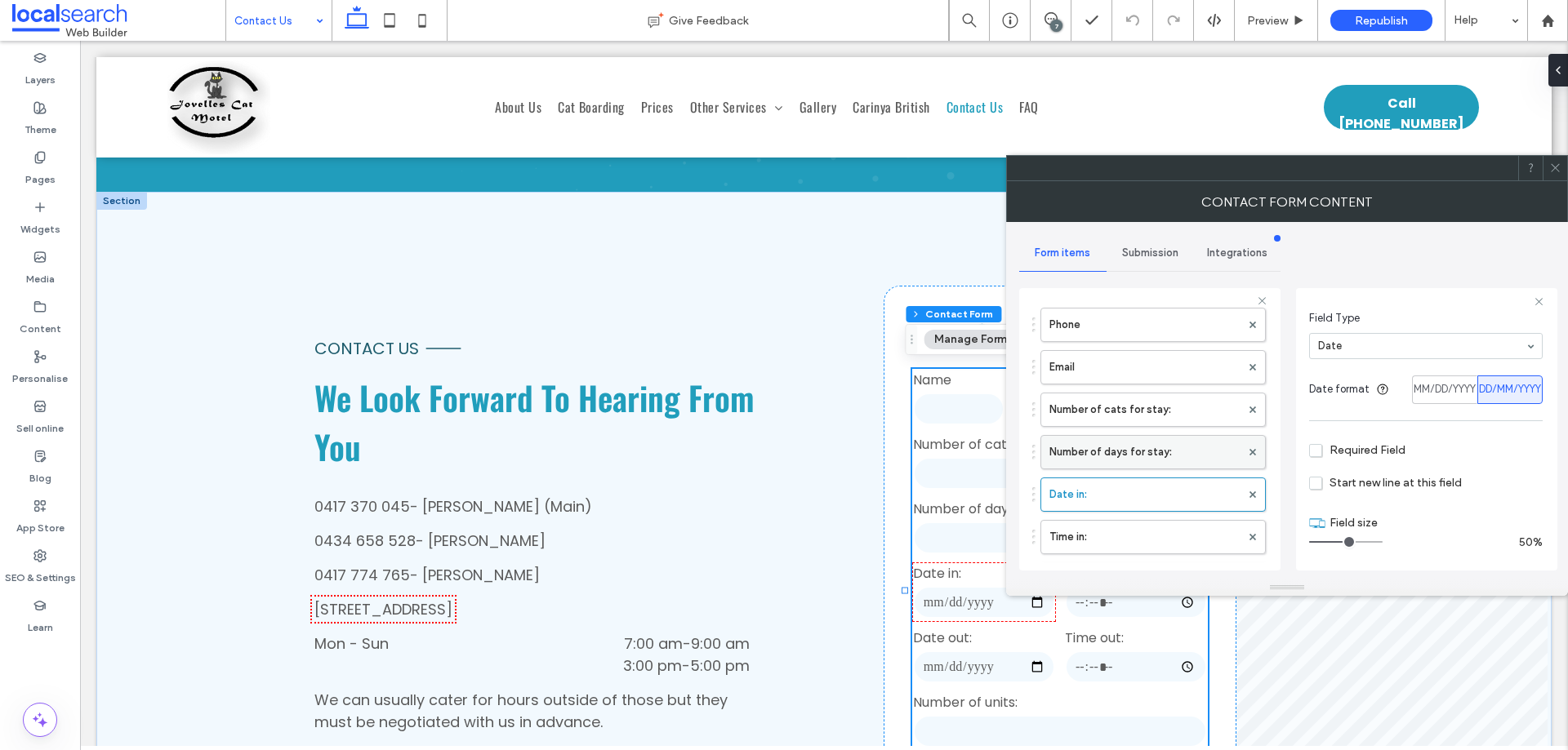
scroll to position [81, 0]
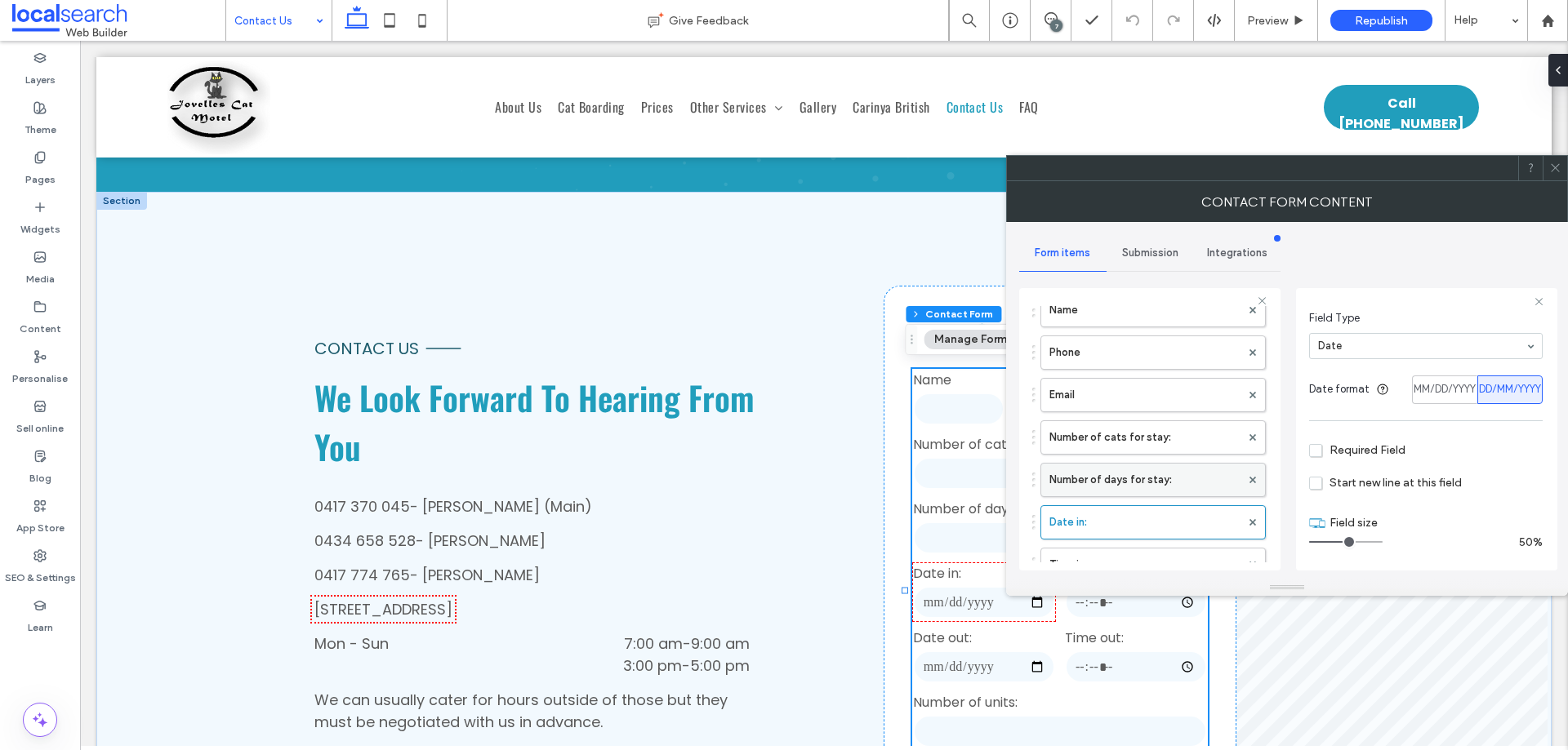
click at [1107, 481] on label "Number of days for stay:" at bounding box center [1145, 480] width 191 height 32
click at [1122, 431] on label "Number of cats for stay:" at bounding box center [1145, 437] width 191 height 32
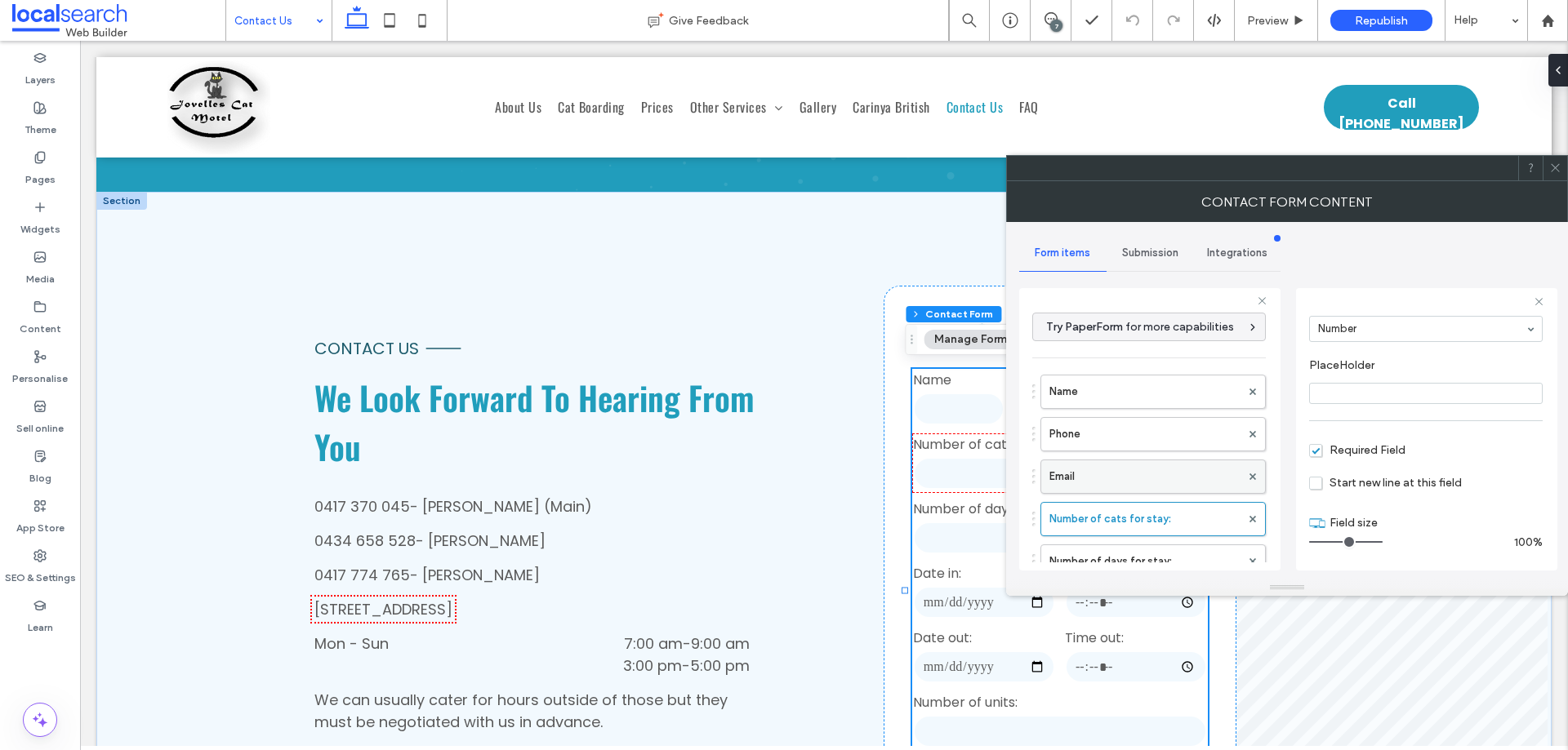
click at [1137, 468] on label "Email" at bounding box center [1145, 476] width 191 height 32
type input "*"
click at [1144, 438] on label "Phone" at bounding box center [1145, 434] width 191 height 32
click at [1152, 395] on label "Name" at bounding box center [1145, 391] width 191 height 32
click at [1553, 165] on icon at bounding box center [1556, 168] width 12 height 12
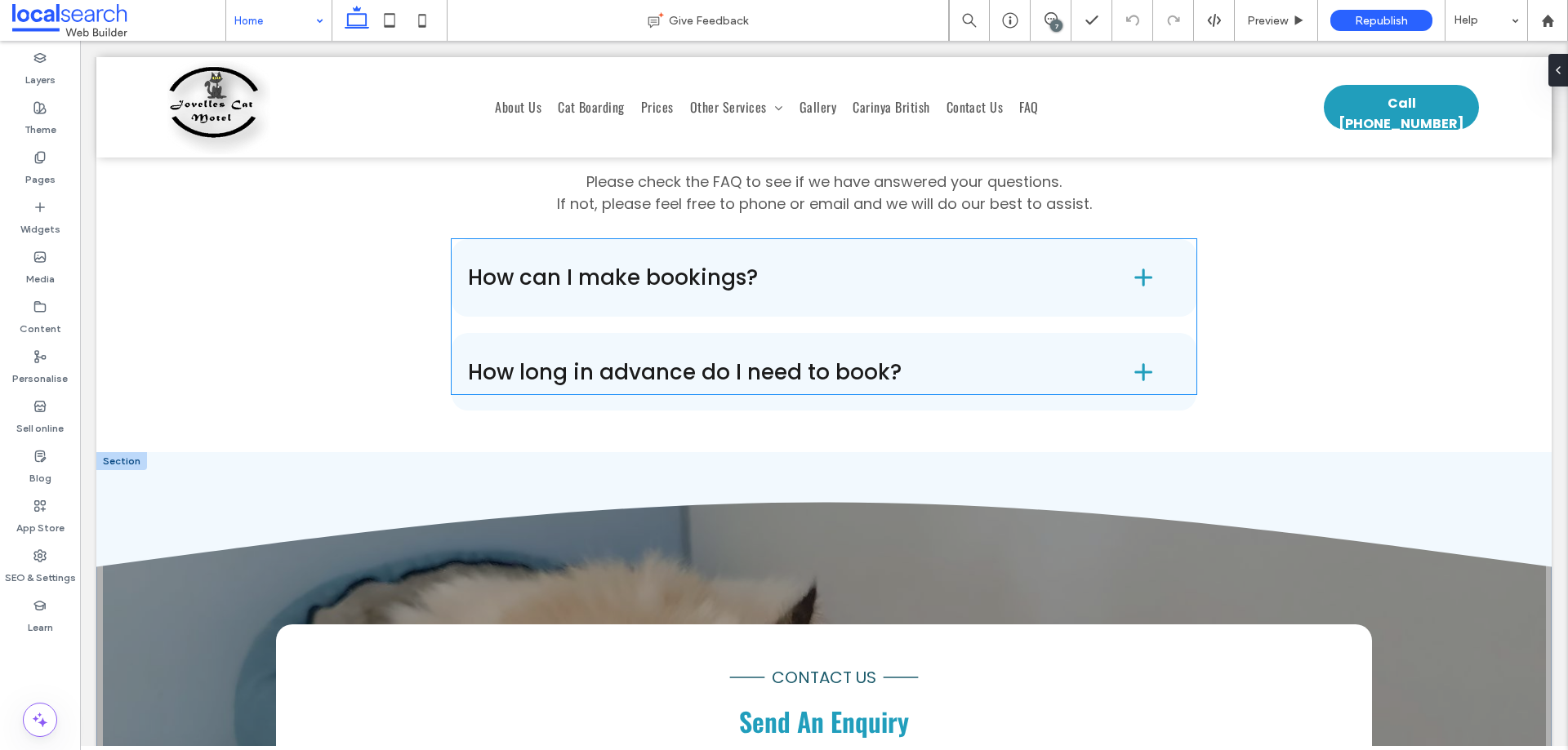
scroll to position [2940, 0]
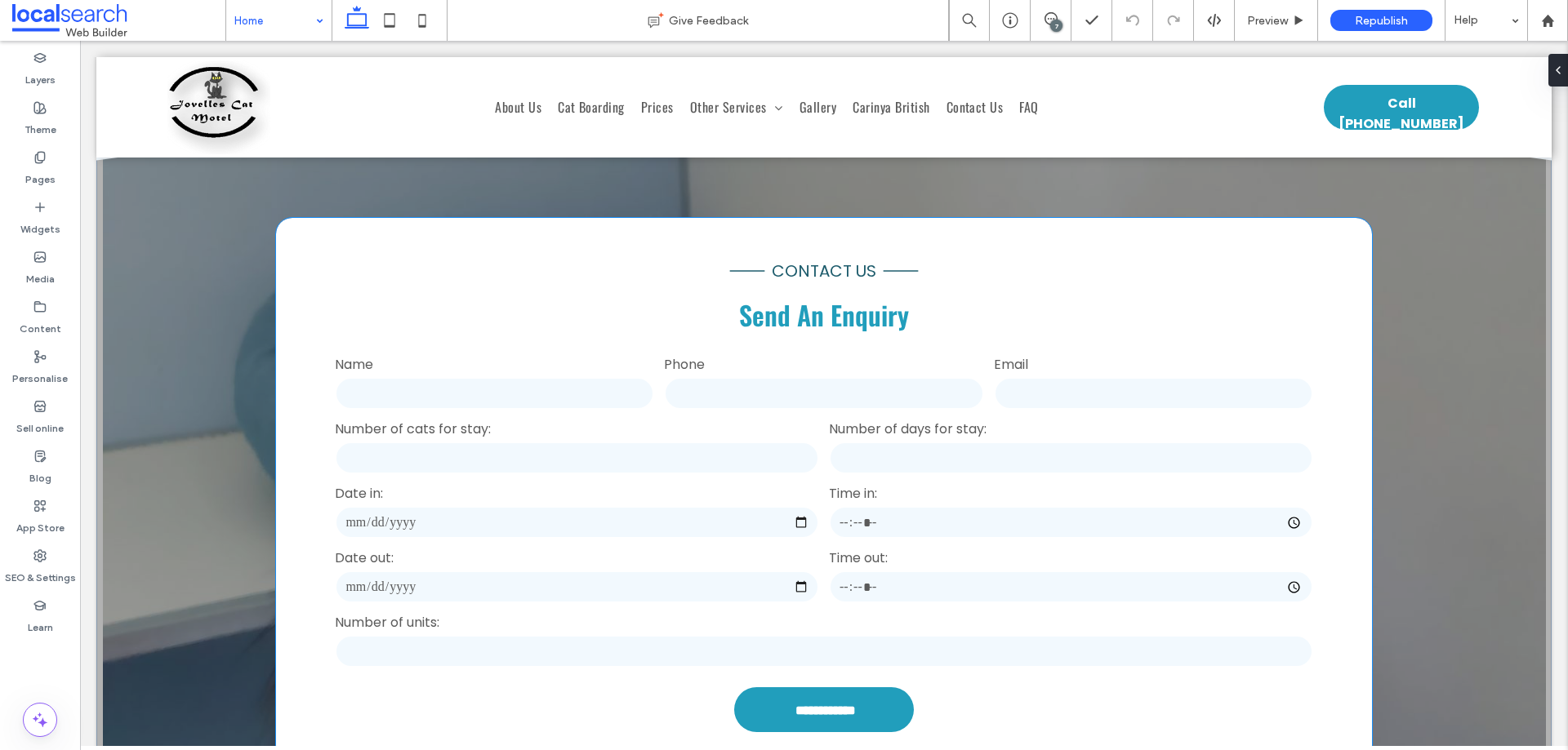
click at [833, 377] on input "tel" at bounding box center [824, 393] width 320 height 32
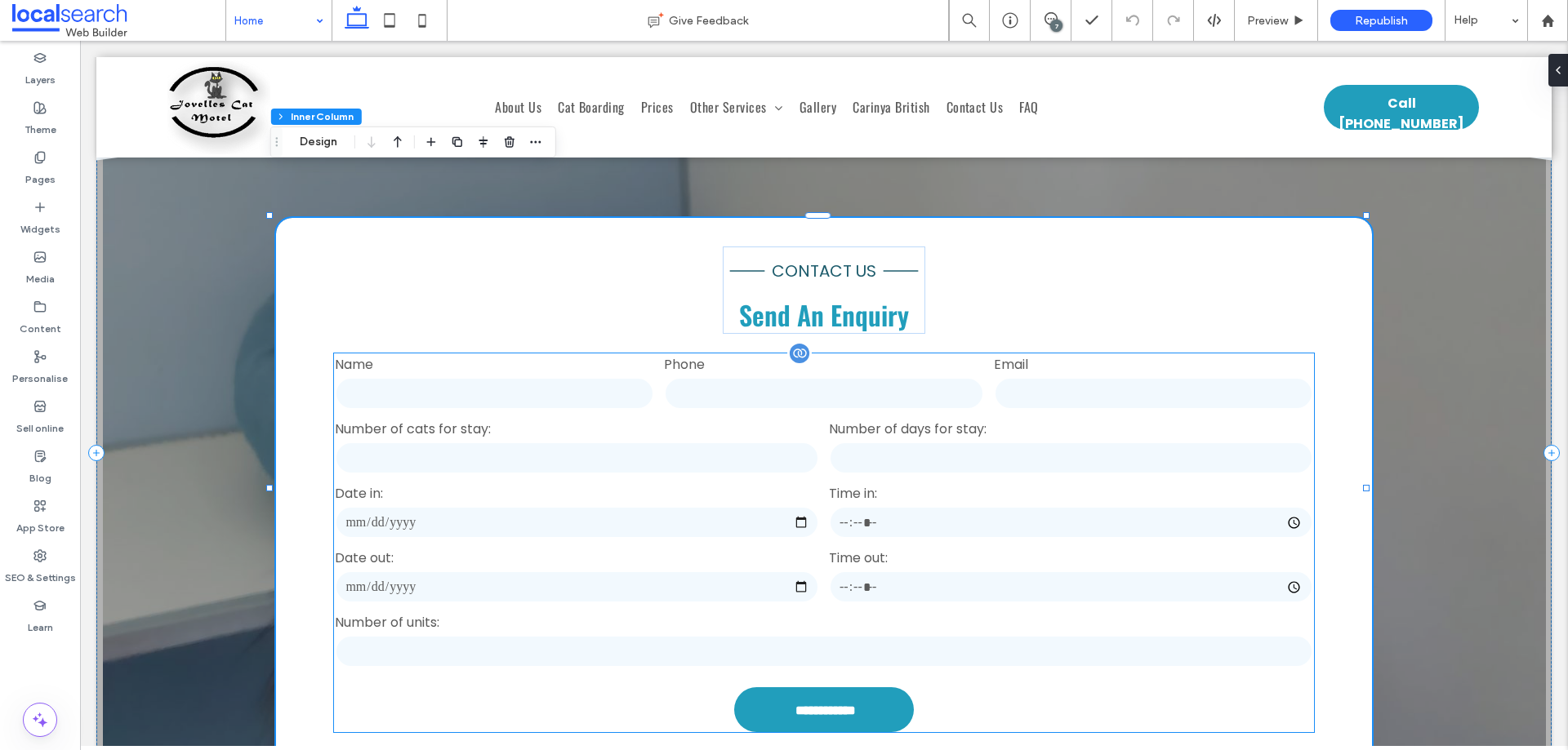
click at [763, 377] on input "tel" at bounding box center [824, 393] width 320 height 32
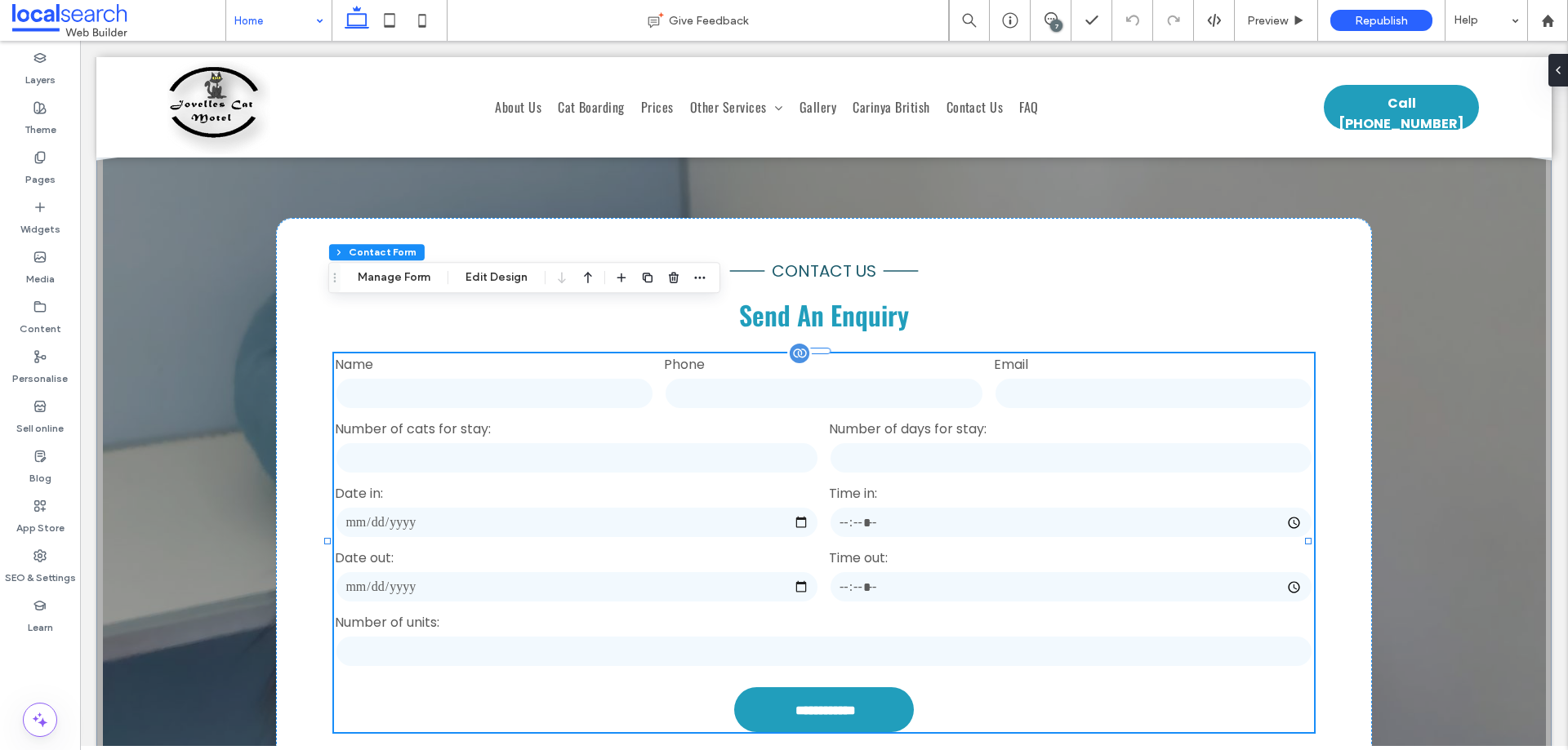
type input "*"
type input "***"
type input "**"
click at [392, 277] on button "Manage Form" at bounding box center [394, 277] width 94 height 19
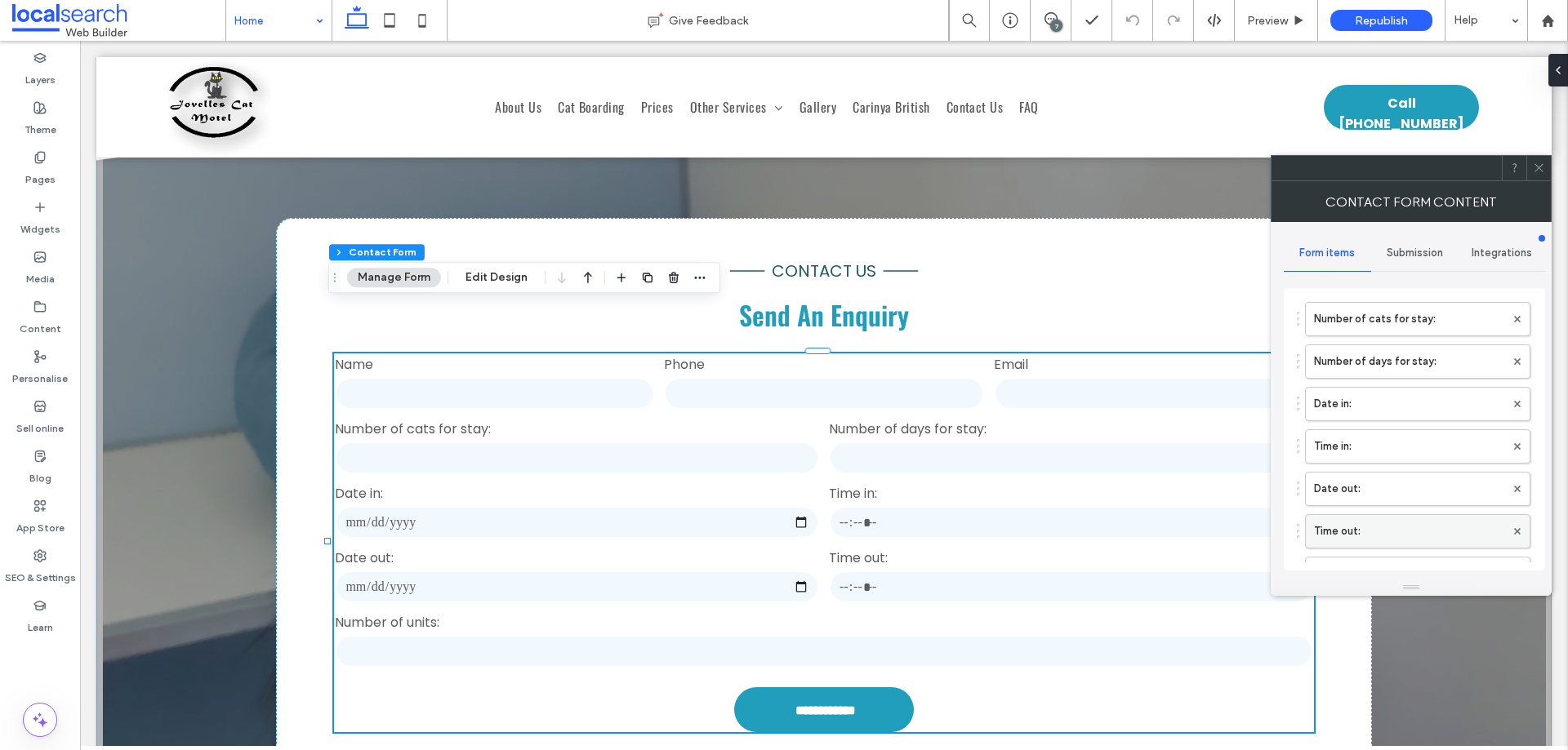
scroll to position [326, 0]
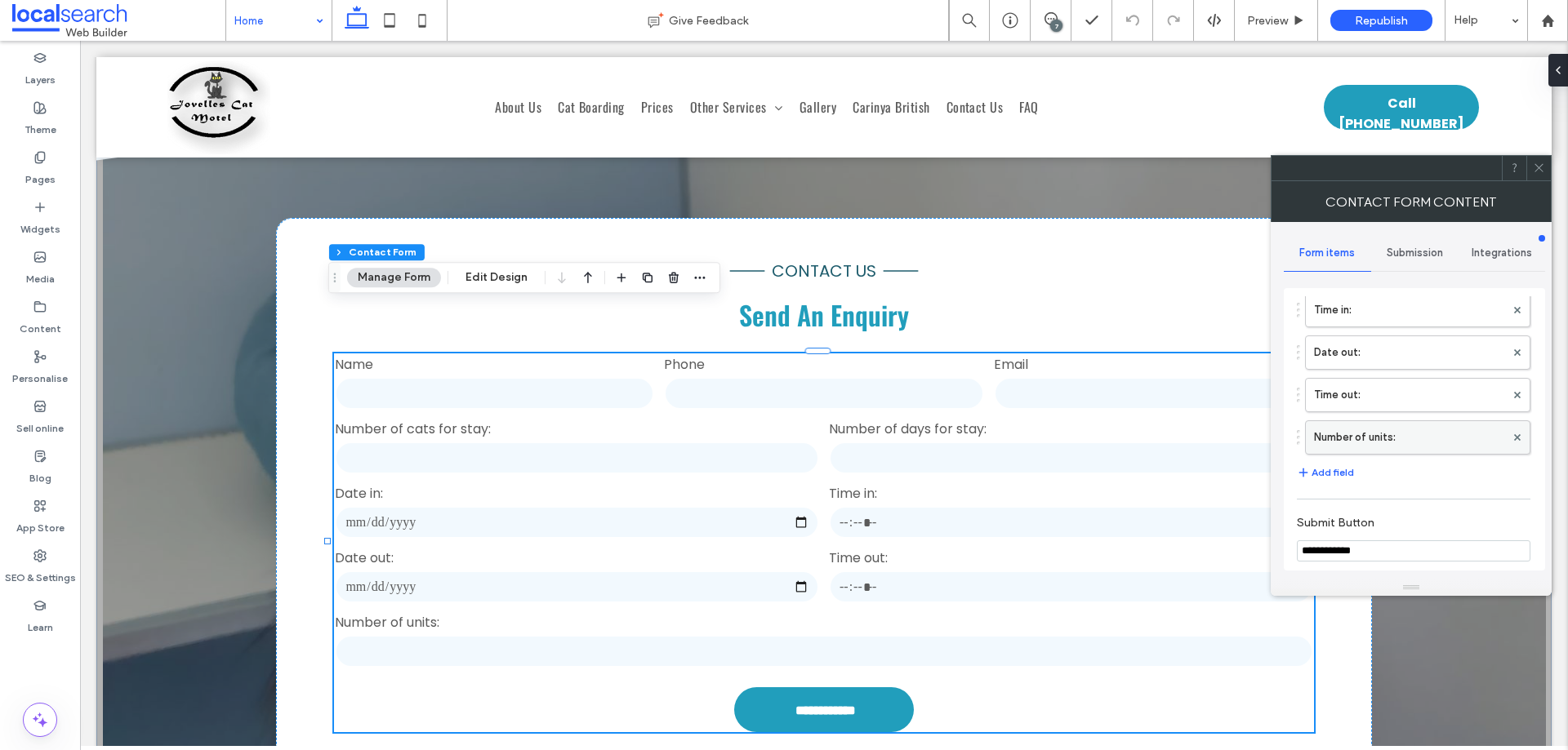
click at [1413, 443] on label "Number of units:" at bounding box center [1410, 437] width 191 height 32
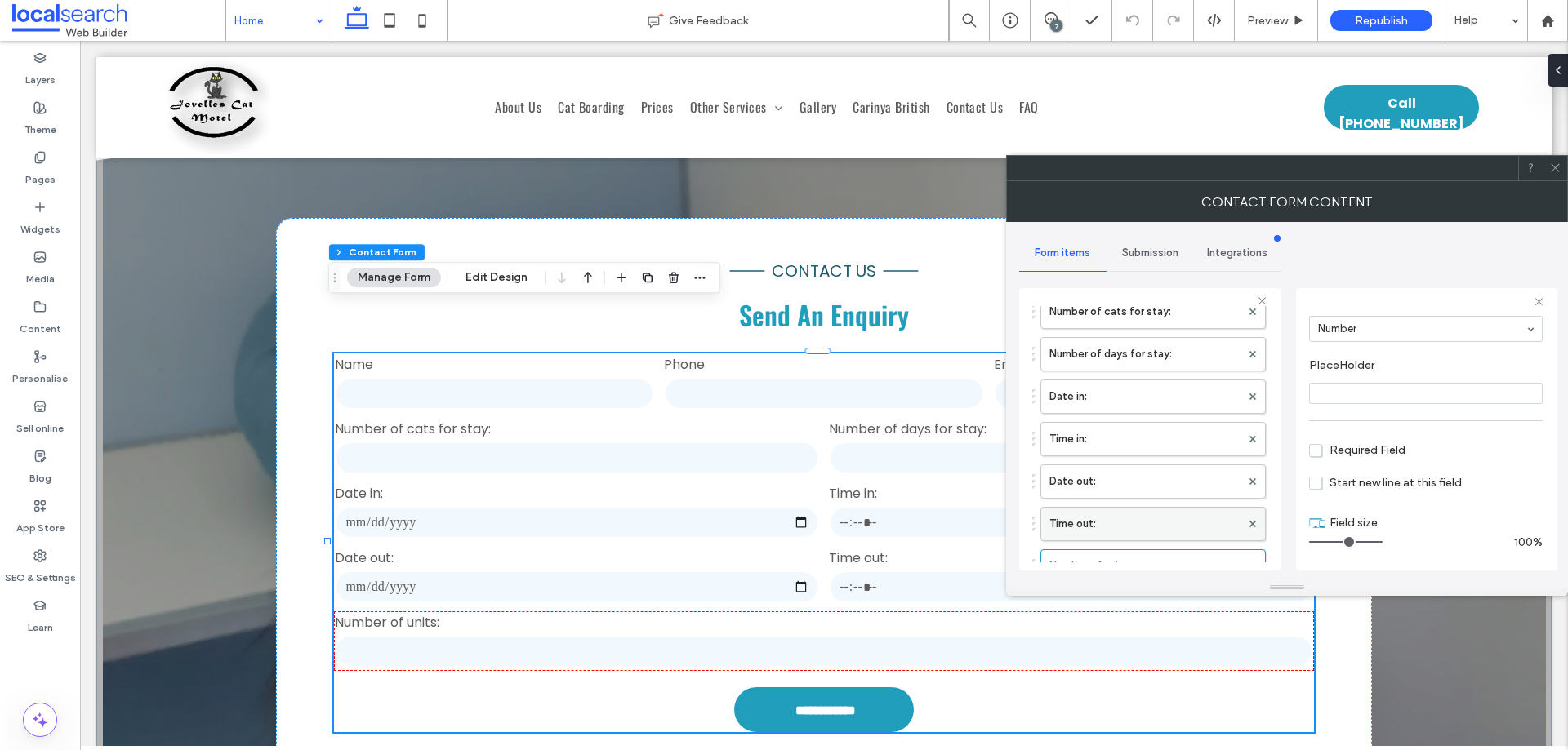
scroll to position [245, 0]
click at [1117, 483] on label "Time out:" at bounding box center [1145, 486] width 191 height 32
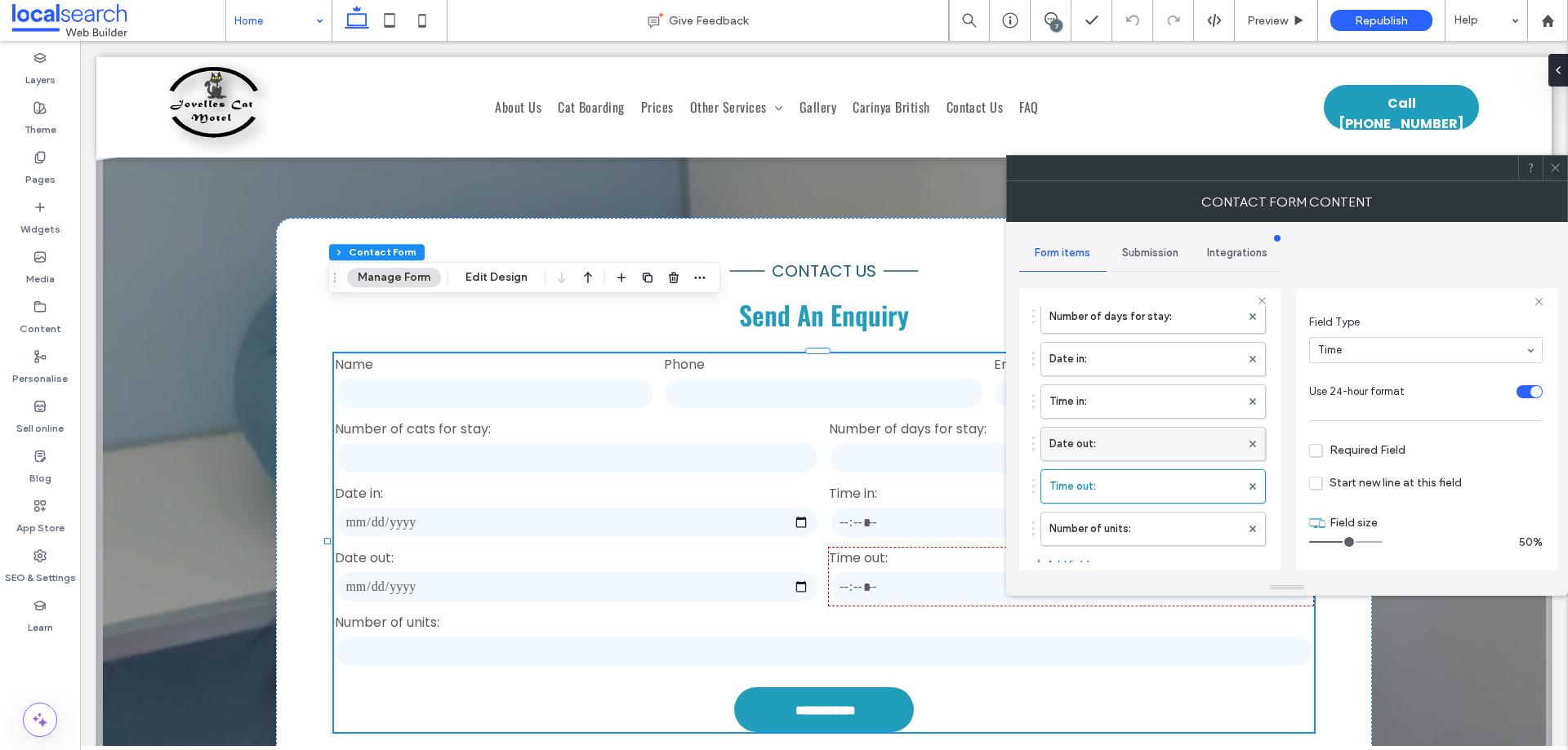
click at [1144, 446] on label "Date out:" at bounding box center [1145, 444] width 191 height 32
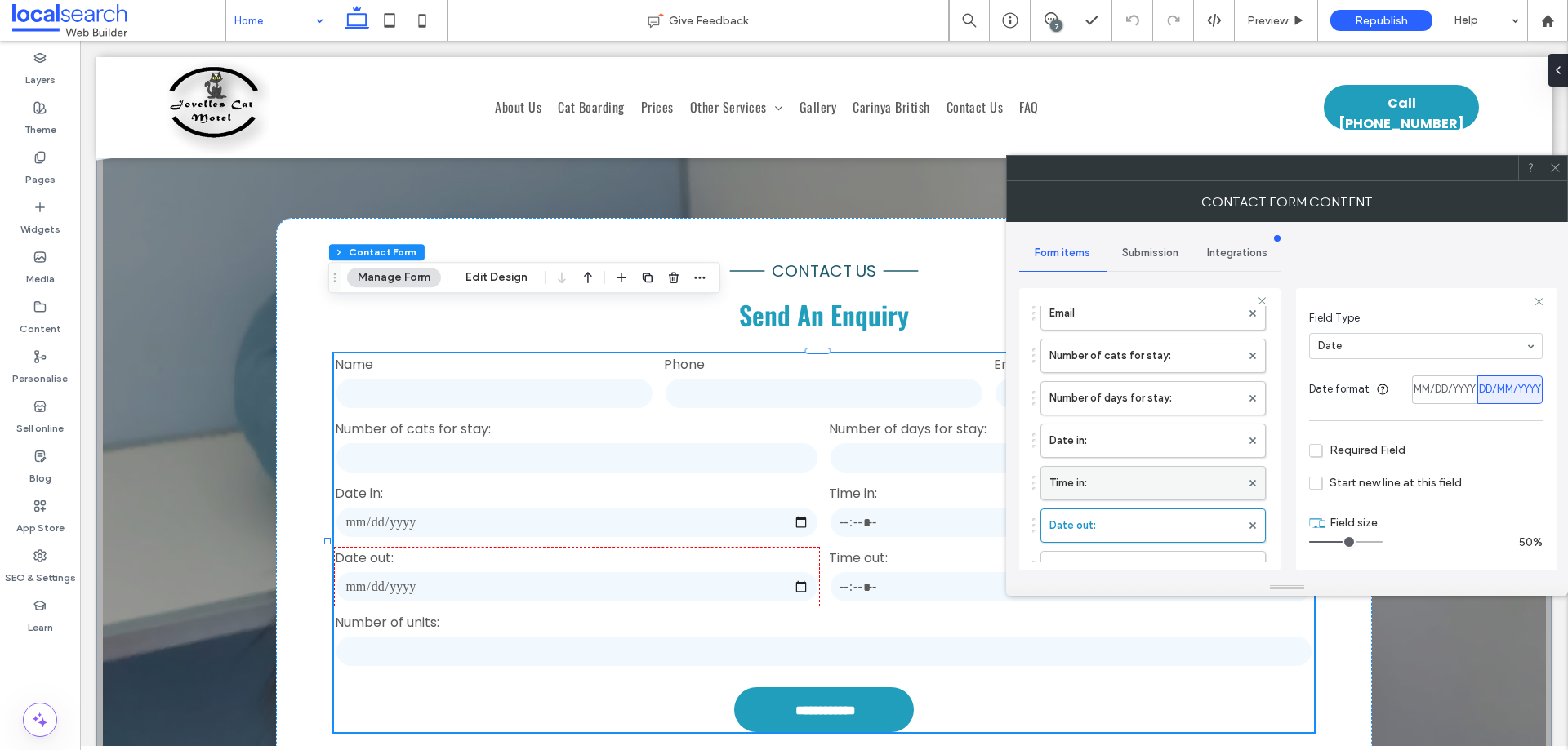
click at [1149, 487] on label "Time in:" at bounding box center [1145, 483] width 191 height 32
click at [1157, 443] on label "Date in:" at bounding box center [1145, 440] width 191 height 32
click at [1143, 482] on label "Number of days for stay:" at bounding box center [1145, 480] width 191 height 32
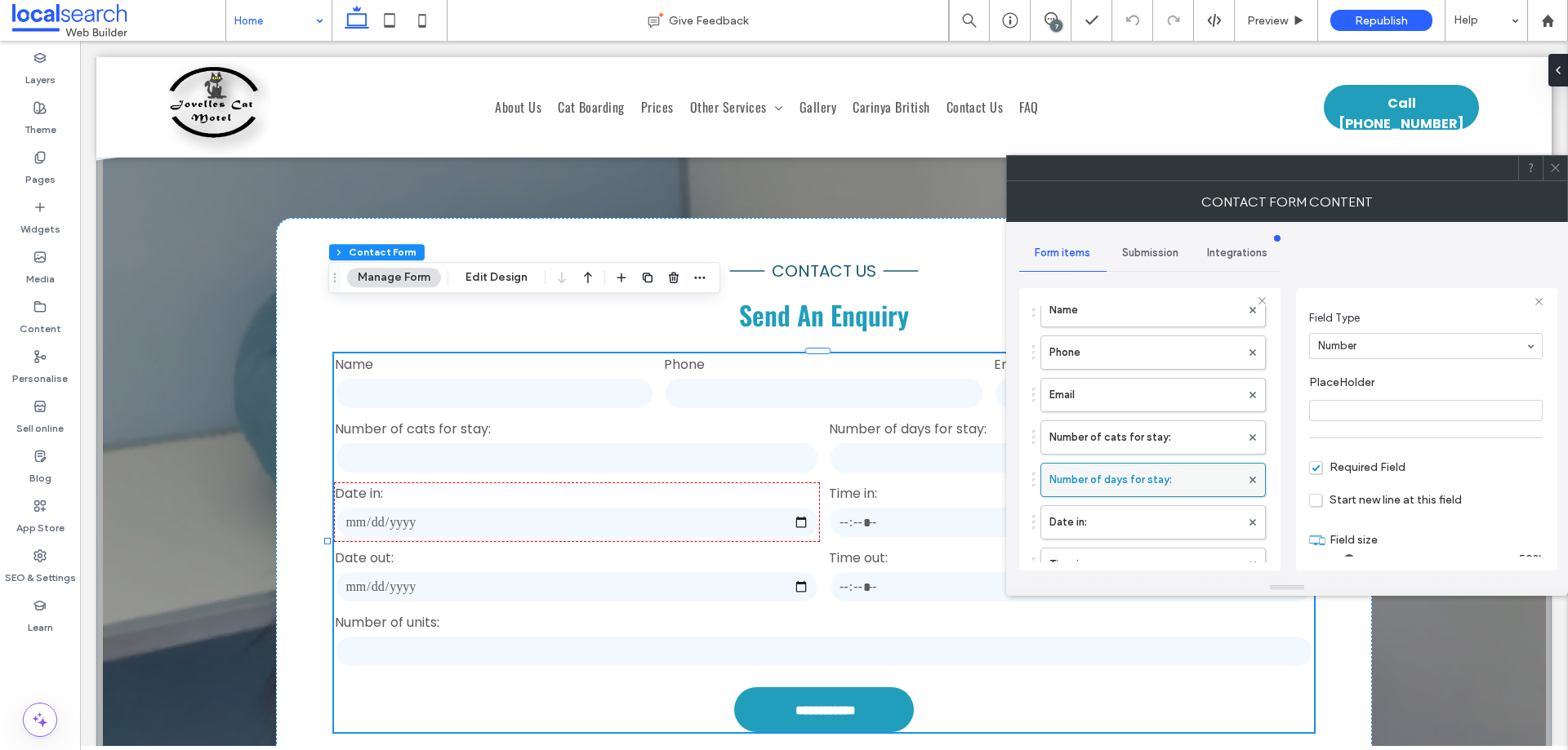
scroll to position [115, 0]
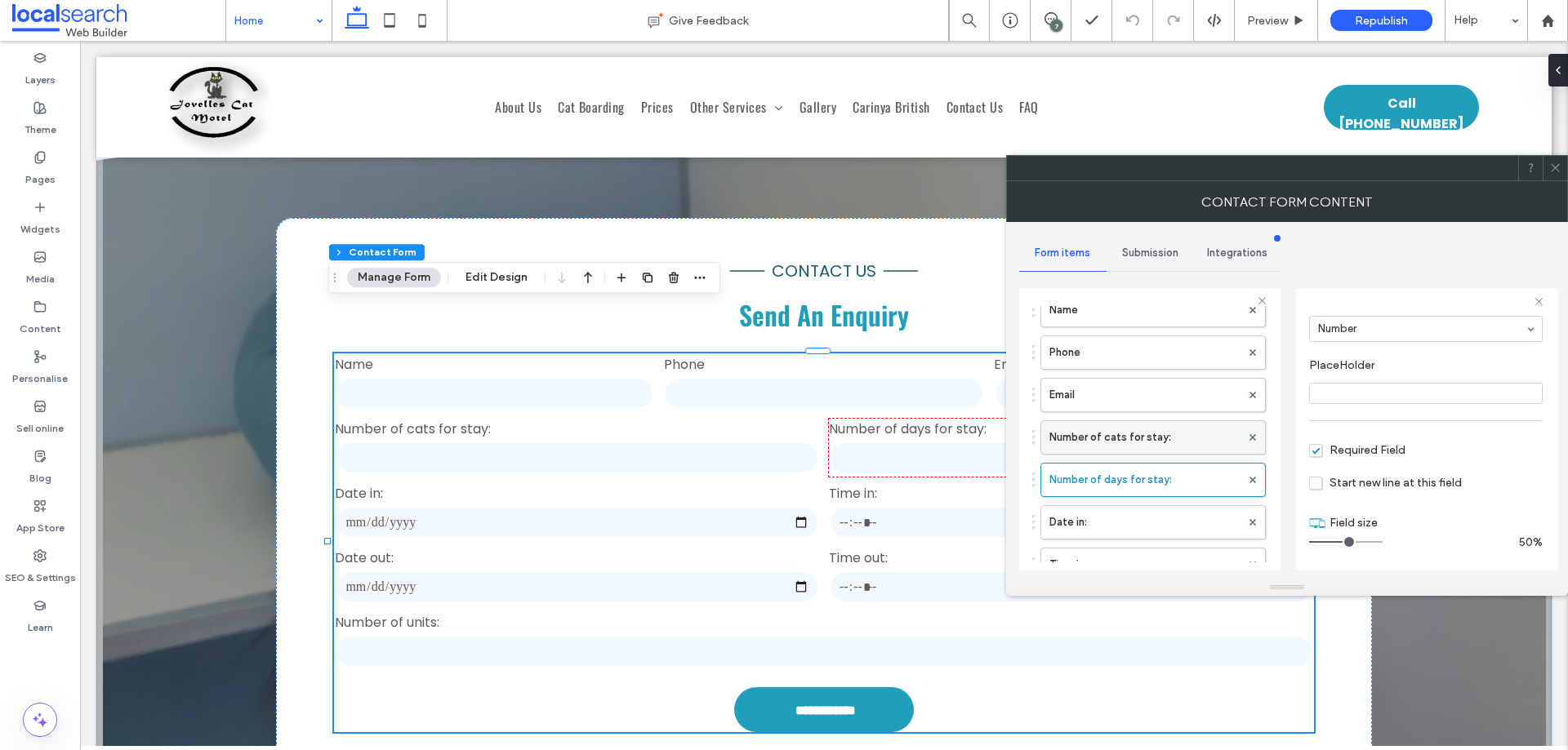
click at [1165, 437] on label "Number of cats for stay:" at bounding box center [1145, 437] width 191 height 32
click at [1170, 478] on label "Number of days for stay:" at bounding box center [1145, 480] width 191 height 32
click at [1154, 526] on label "Date in:" at bounding box center [1145, 522] width 191 height 32
click at [1165, 471] on label "Number of days for stay:" at bounding box center [1145, 480] width 191 height 32
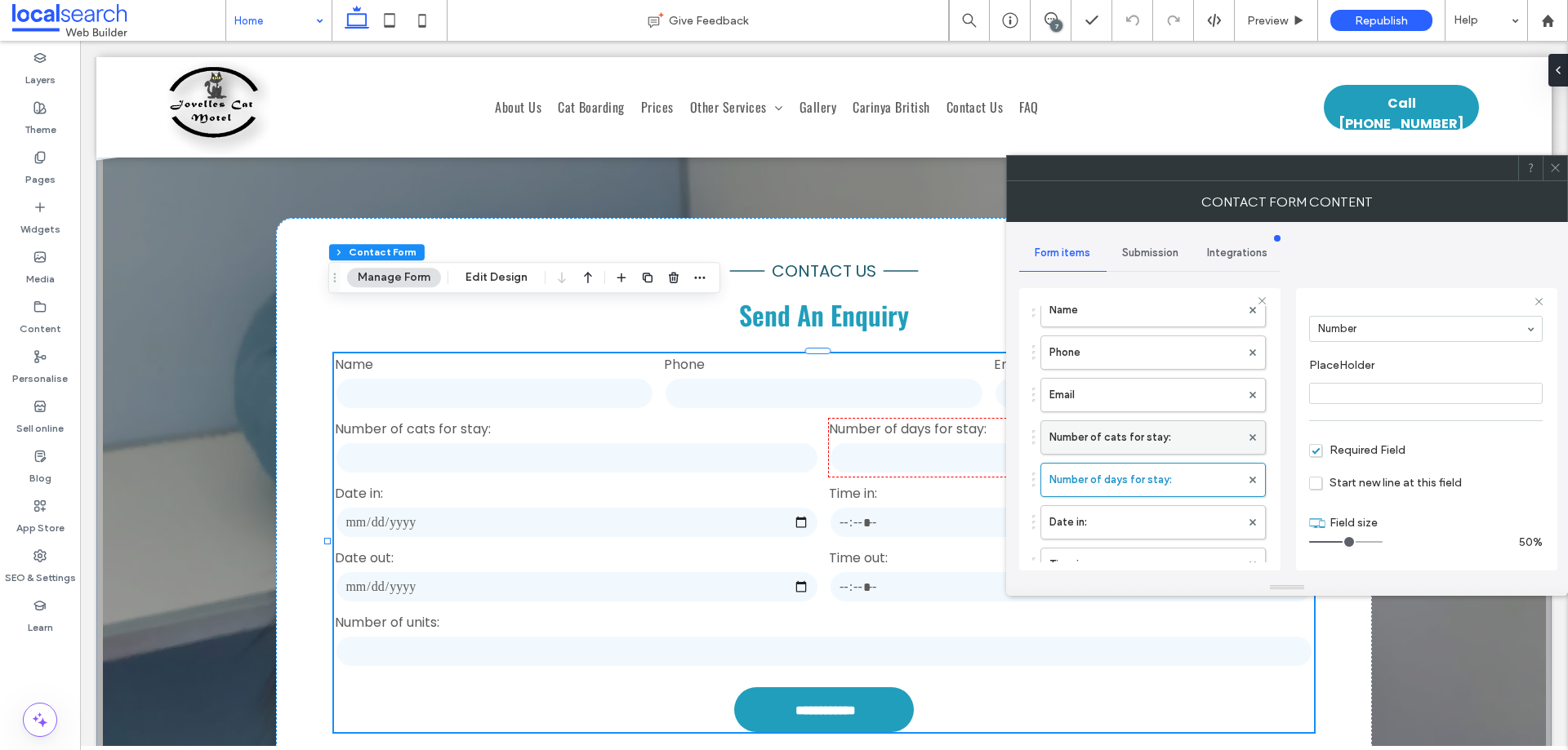
click at [1152, 445] on label "Number of cats for stay:" at bounding box center [1145, 437] width 191 height 32
click at [1152, 396] on label "Email" at bounding box center [1145, 395] width 191 height 32
type input "*"
click at [1143, 434] on label "Phone" at bounding box center [1145, 434] width 191 height 32
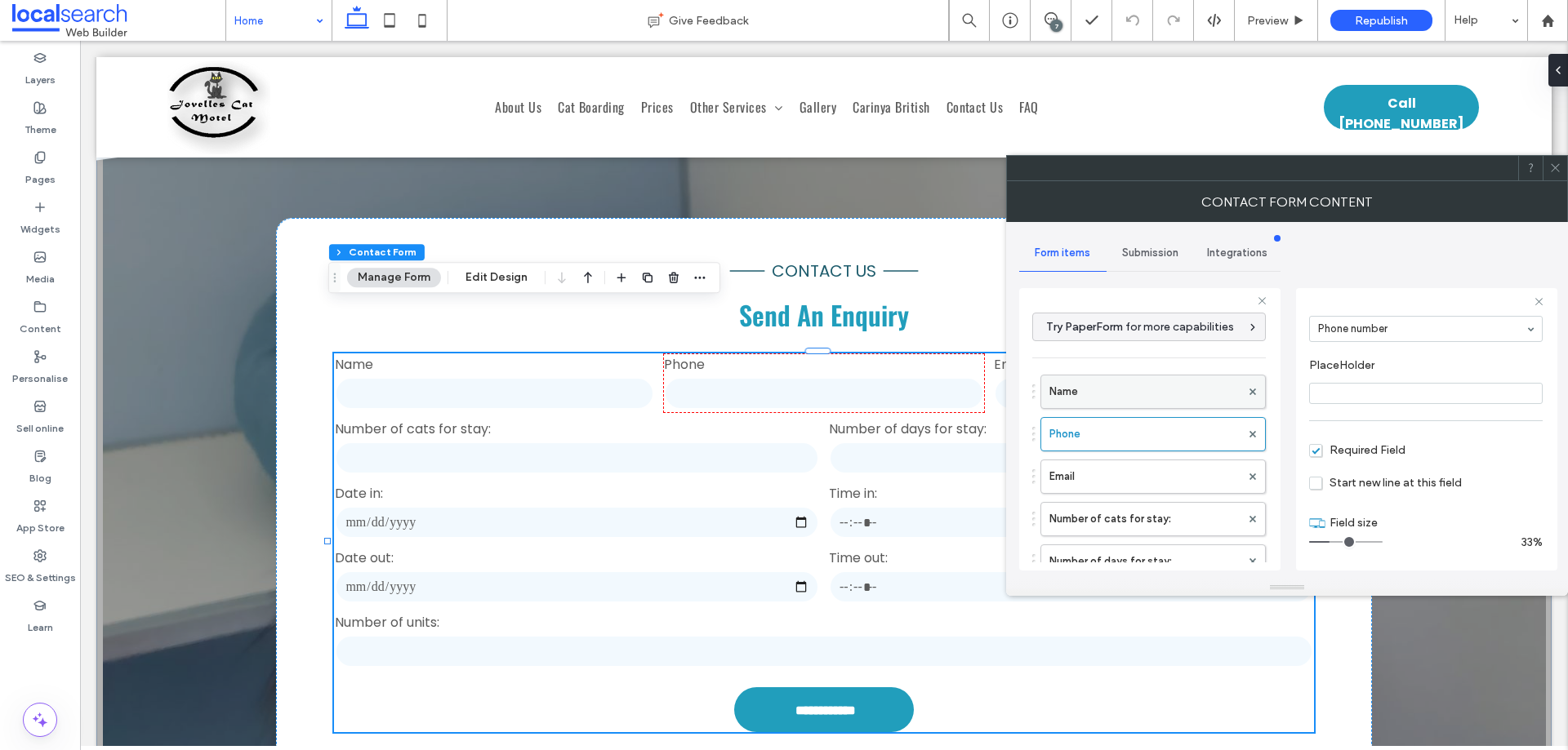
click at [1149, 395] on label "Name" at bounding box center [1145, 391] width 191 height 32
click at [1556, 174] on span at bounding box center [1556, 168] width 12 height 25
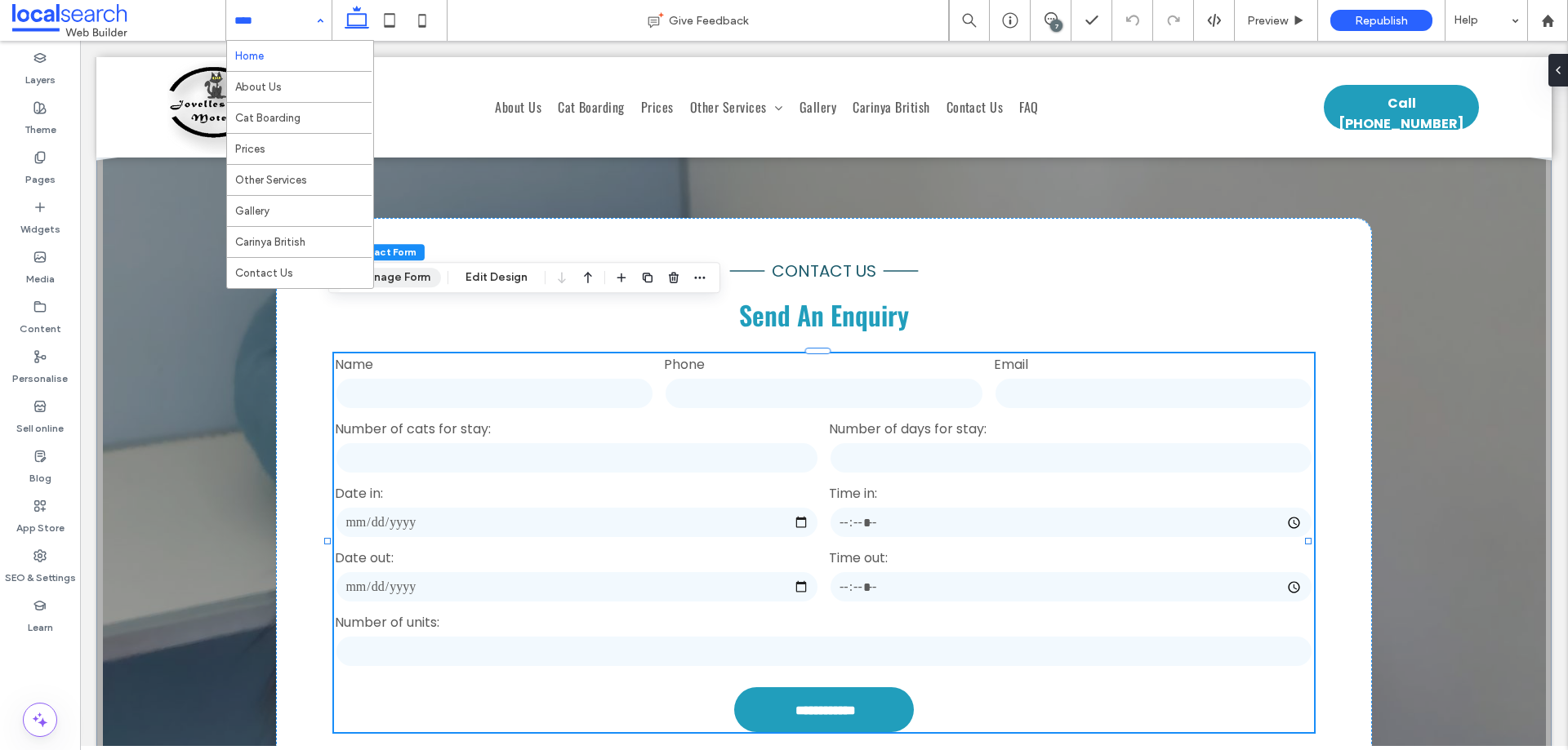
click at [397, 282] on button "Manage Form" at bounding box center [394, 277] width 94 height 19
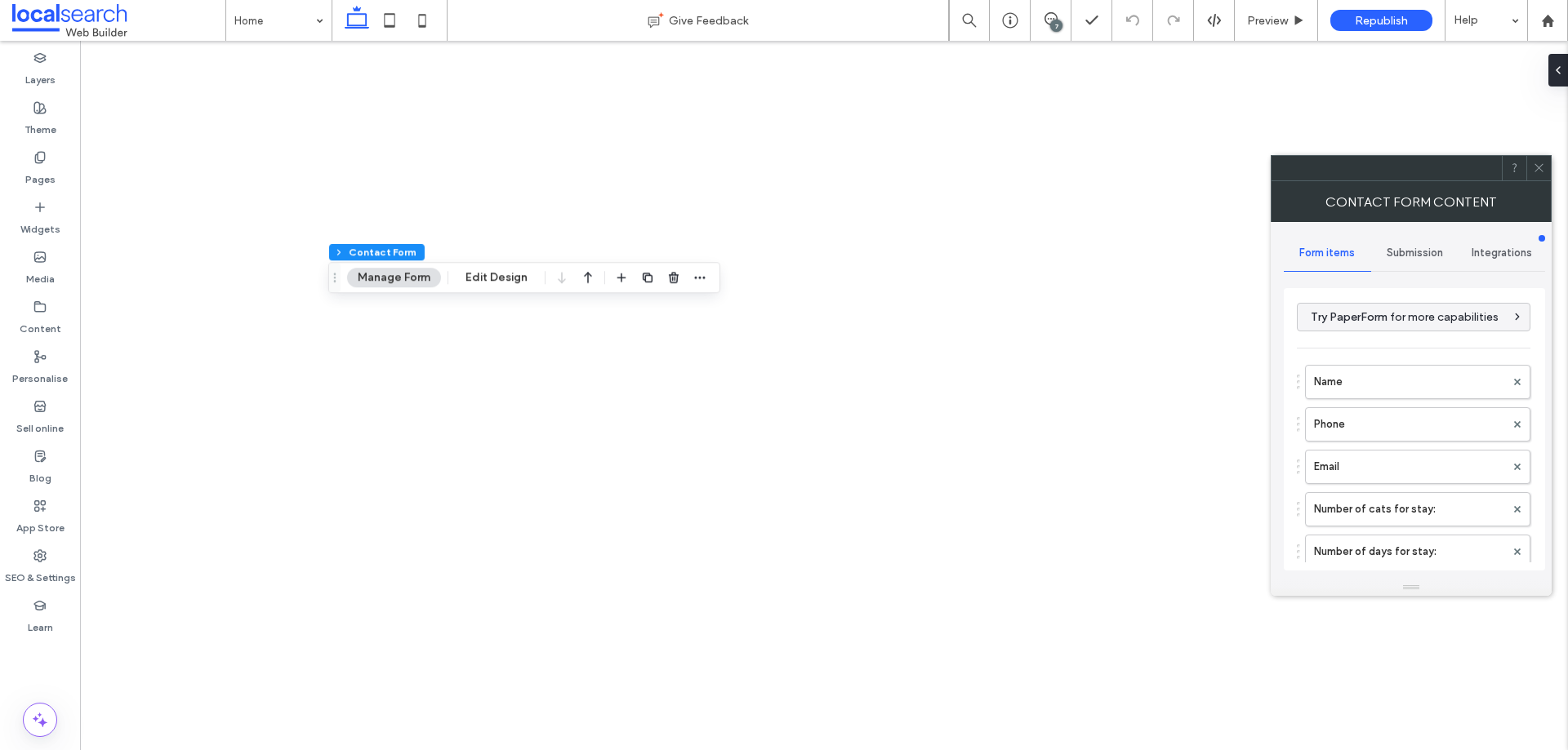
click at [1396, 263] on div "Submission" at bounding box center [1416, 253] width 88 height 36
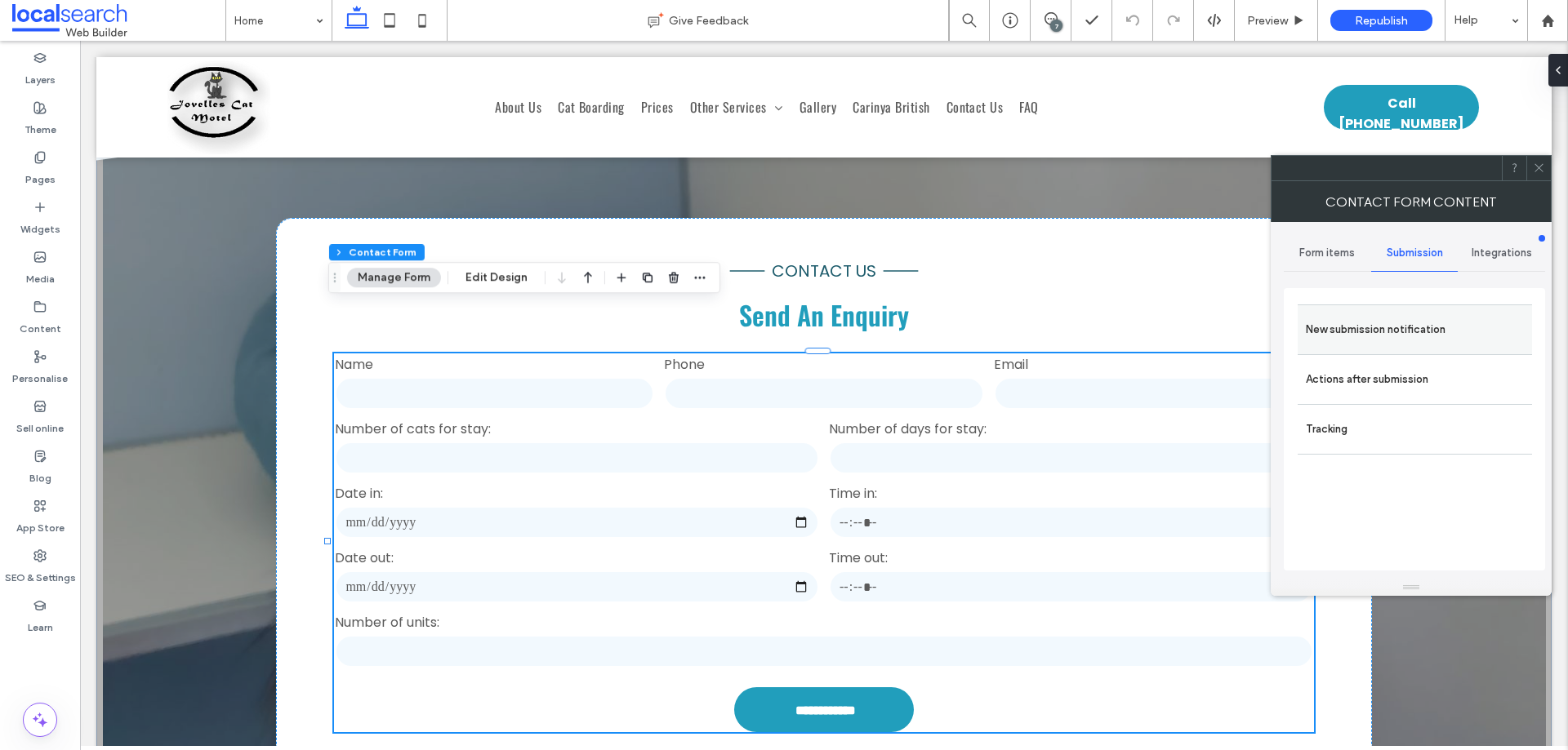
click at [1405, 323] on label "New submission notification" at bounding box center [1415, 329] width 218 height 32
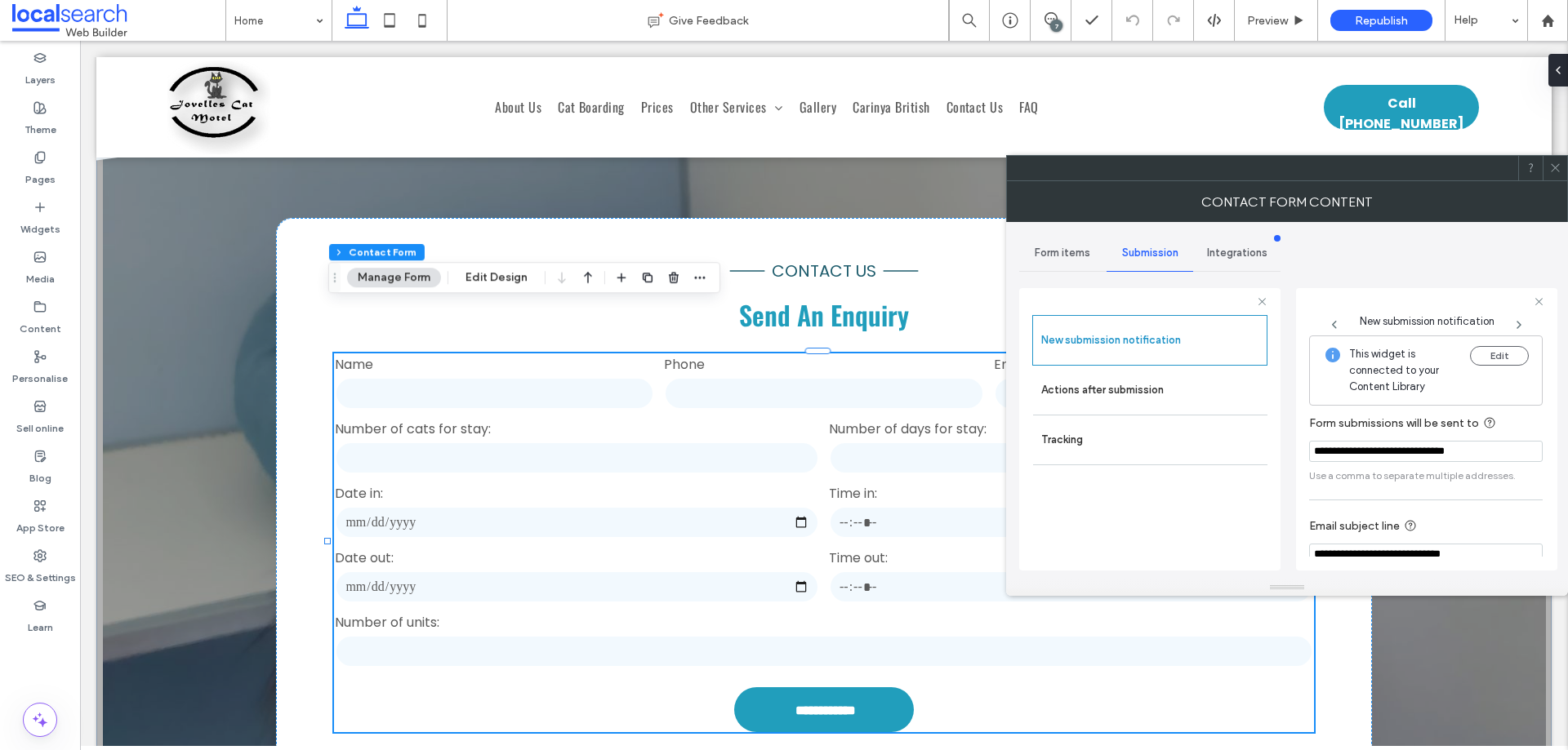
click at [1559, 167] on icon at bounding box center [1556, 168] width 12 height 12
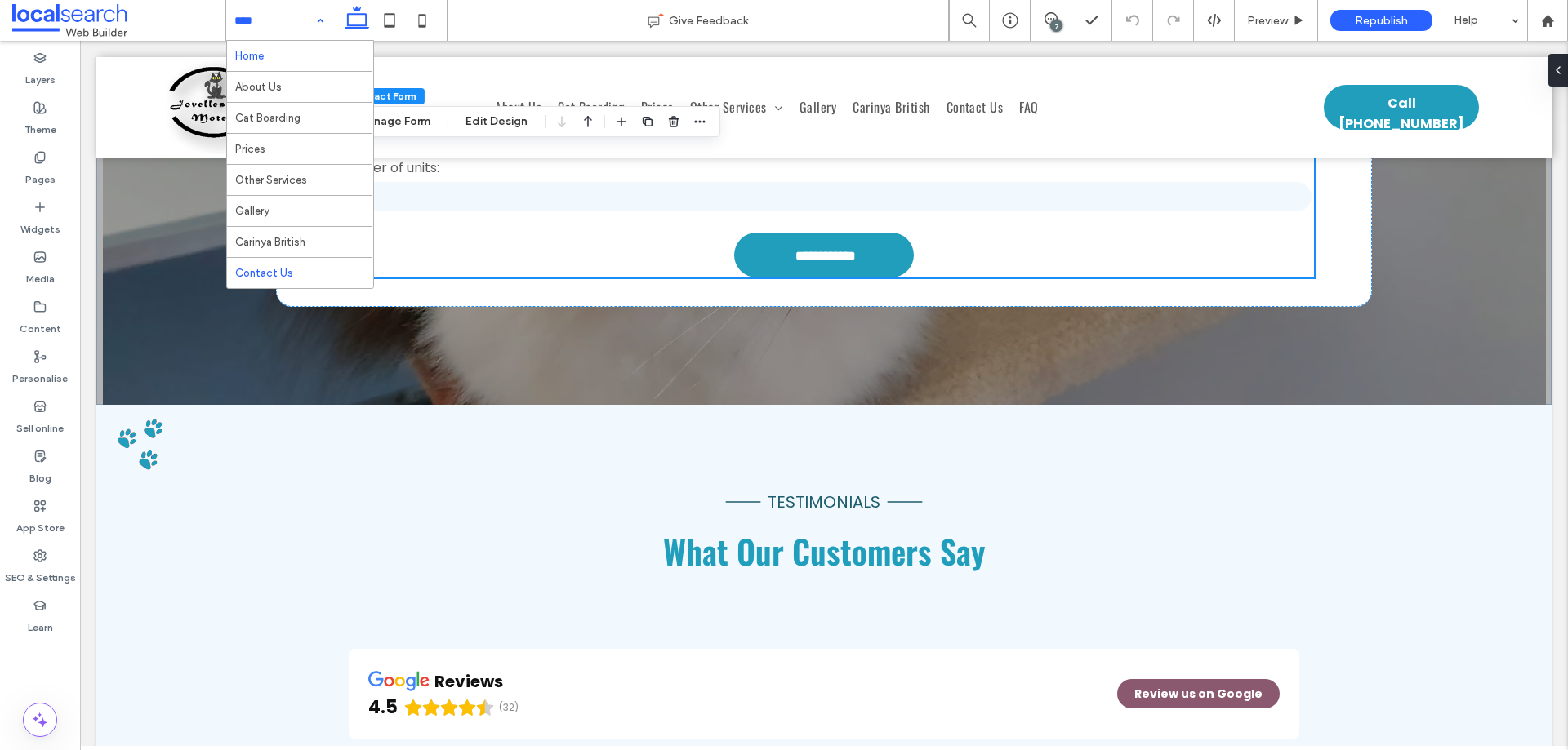
scroll to position [3430, 0]
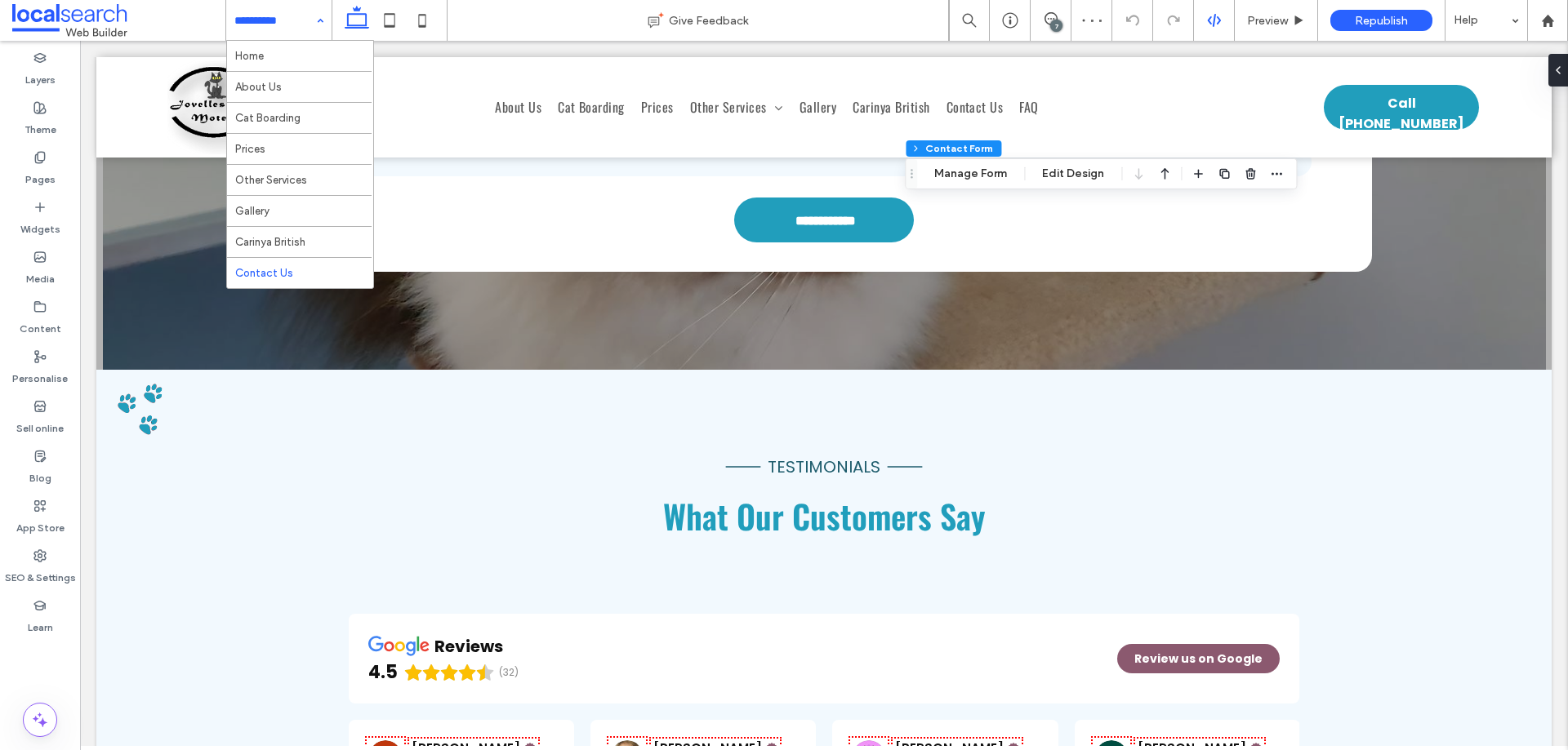
type input "*"
type input "***"
type input "**"
click at [986, 172] on button "Manage Form" at bounding box center [970, 174] width 94 height 19
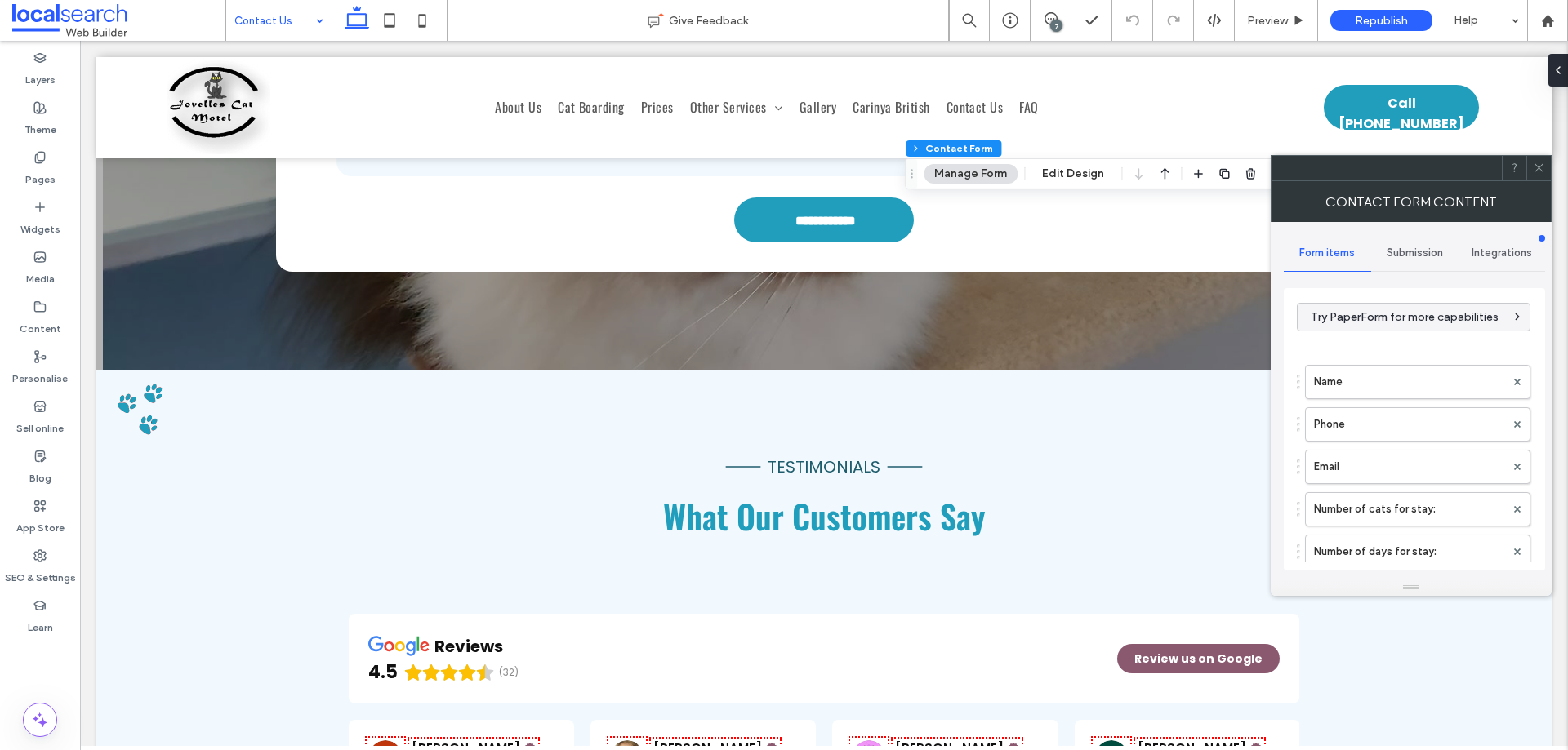
click at [1419, 251] on span "Submission" at bounding box center [1415, 253] width 56 height 13
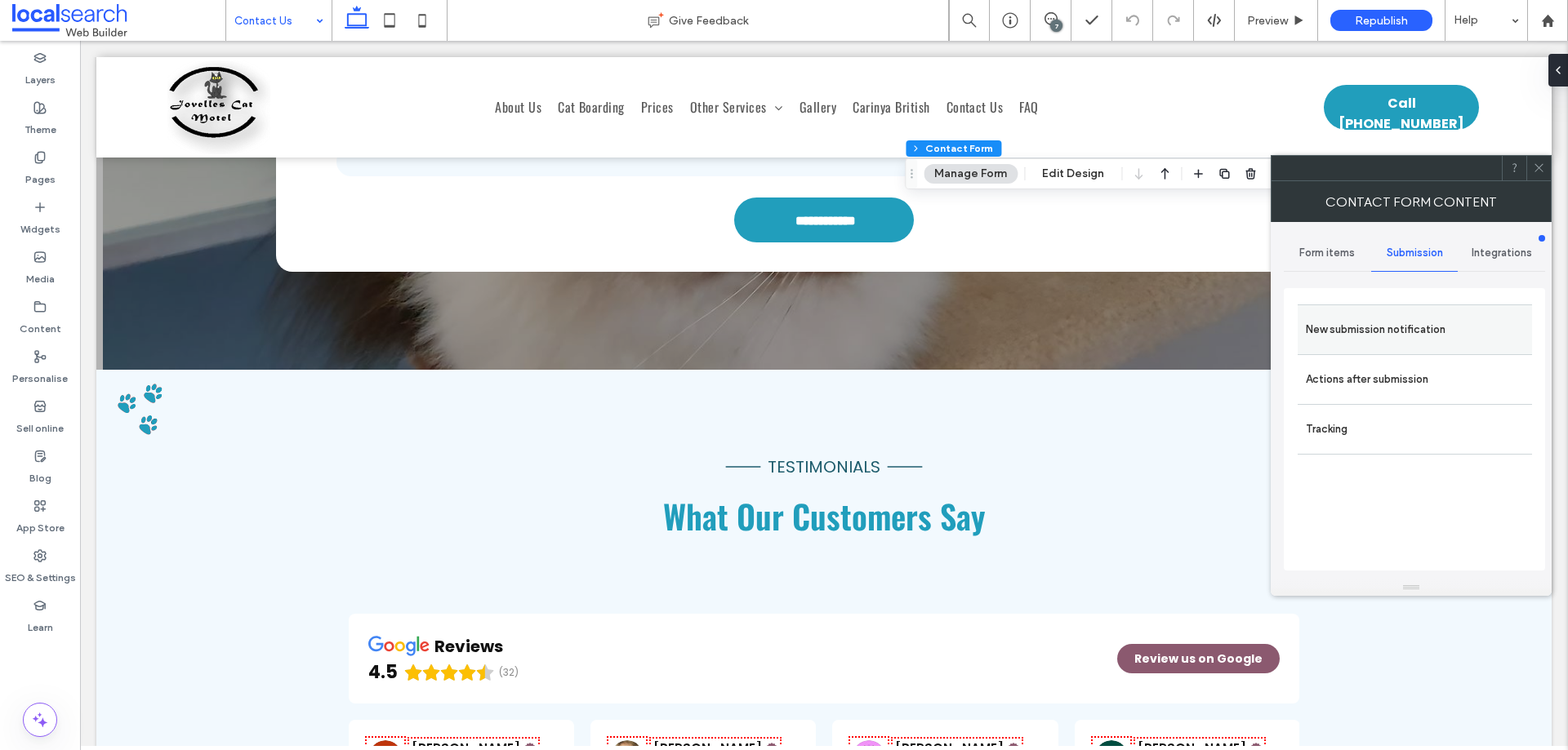
click at [1414, 315] on label "New submission notification" at bounding box center [1415, 329] width 218 height 32
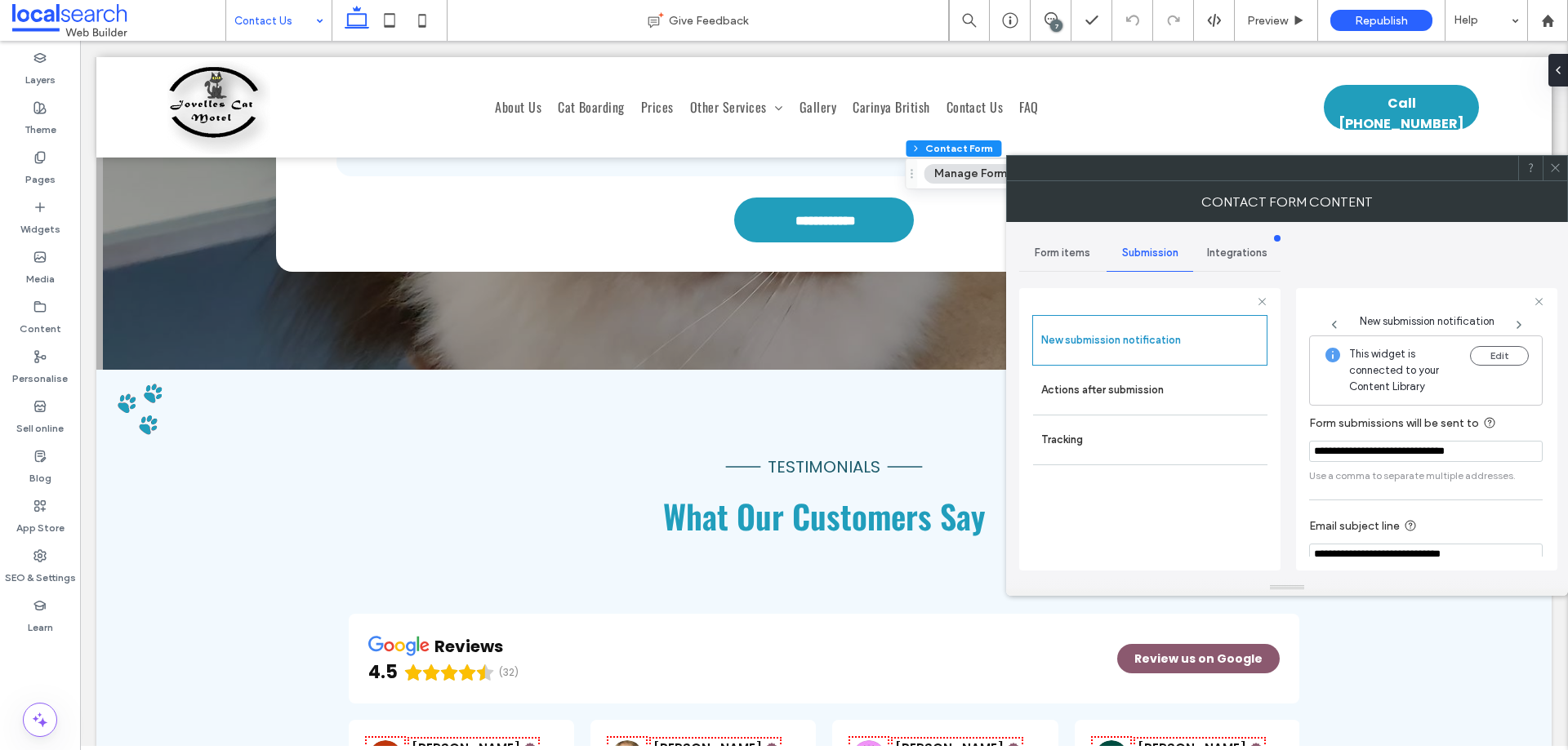
click at [1555, 170] on icon at bounding box center [1556, 168] width 12 height 12
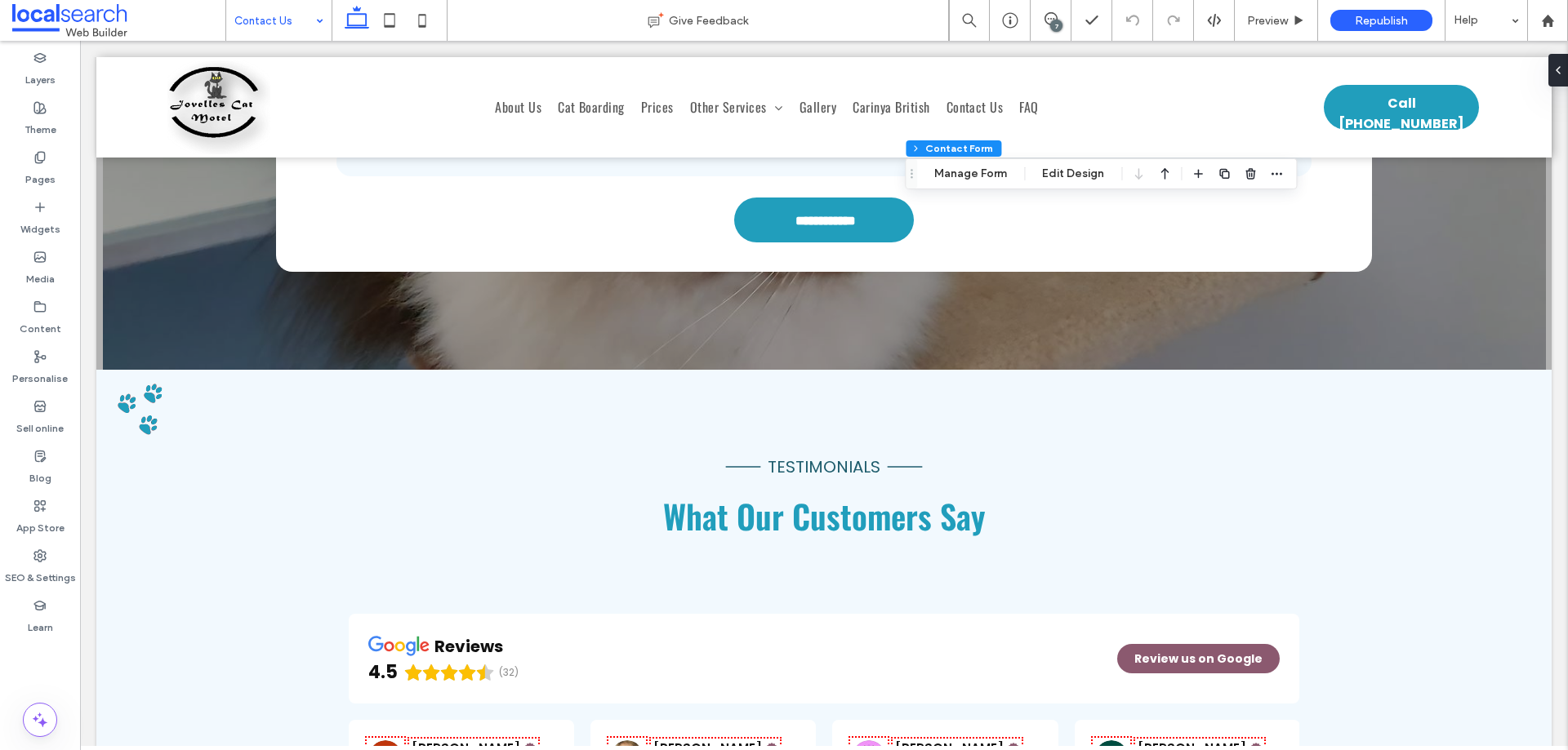
click at [974, 162] on div "Section Column Inner Column Contact Form Manage Form Edit Design" at bounding box center [1101, 173] width 392 height 31
click at [976, 175] on button "Manage Form" at bounding box center [970, 174] width 94 height 19
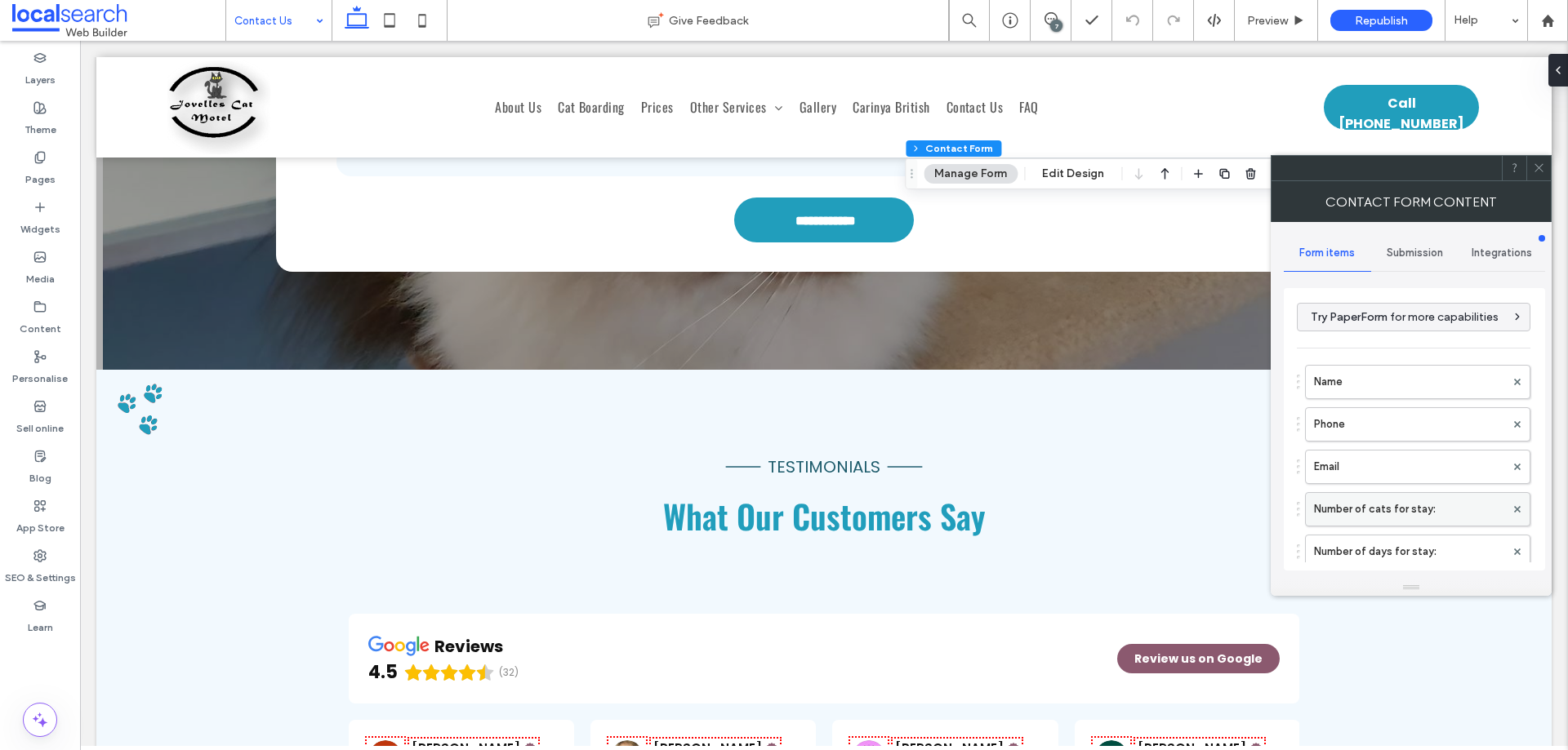
click at [1385, 513] on label "Number of cats for stay:" at bounding box center [1410, 509] width 191 height 32
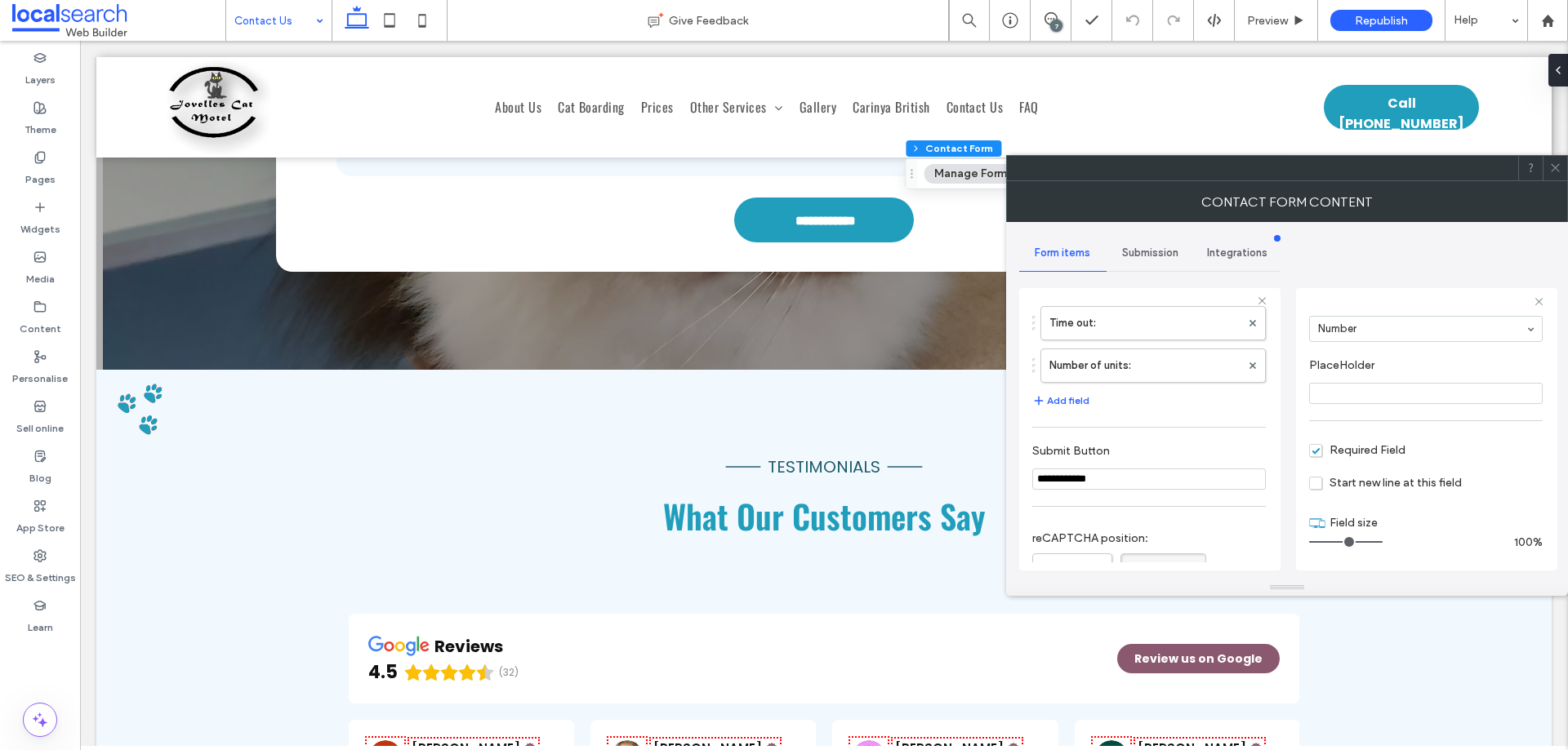
scroll to position [245, 0]
click at [1104, 480] on label "Time out:" at bounding box center [1145, 486] width 191 height 32
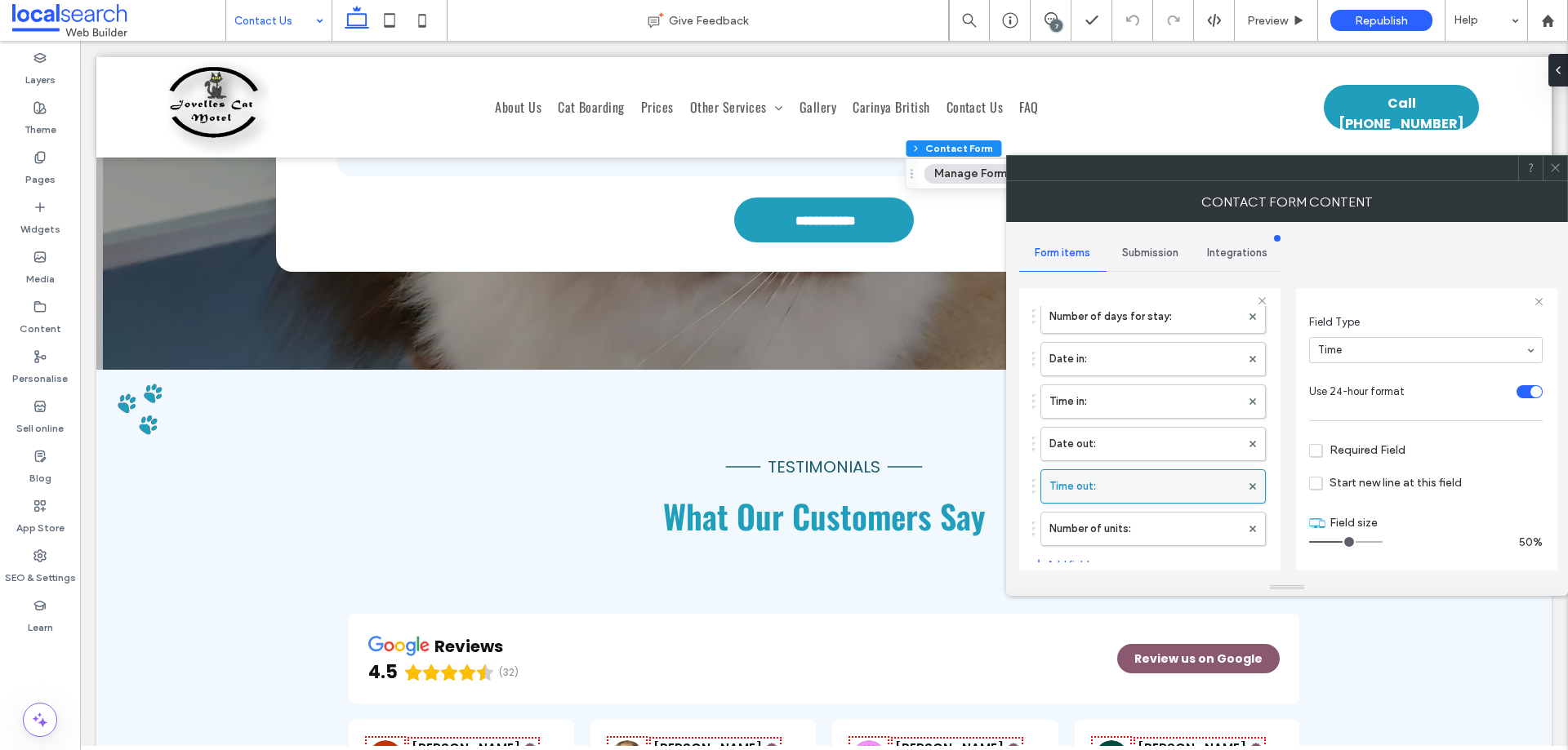
scroll to position [92, 0]
click at [1145, 436] on label "Date out:" at bounding box center [1145, 444] width 191 height 32
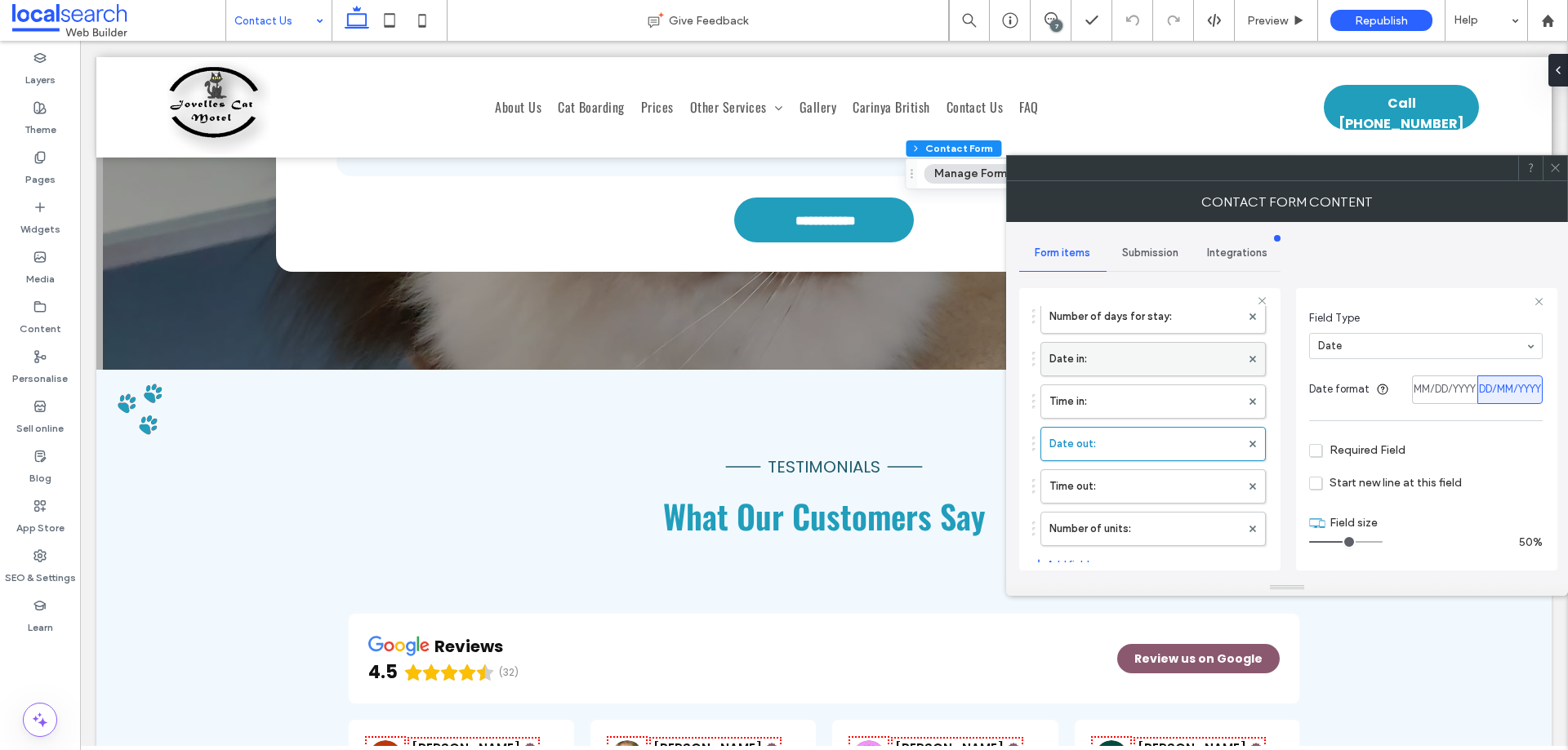
click at [1131, 358] on label "Date in:" at bounding box center [1145, 359] width 191 height 32
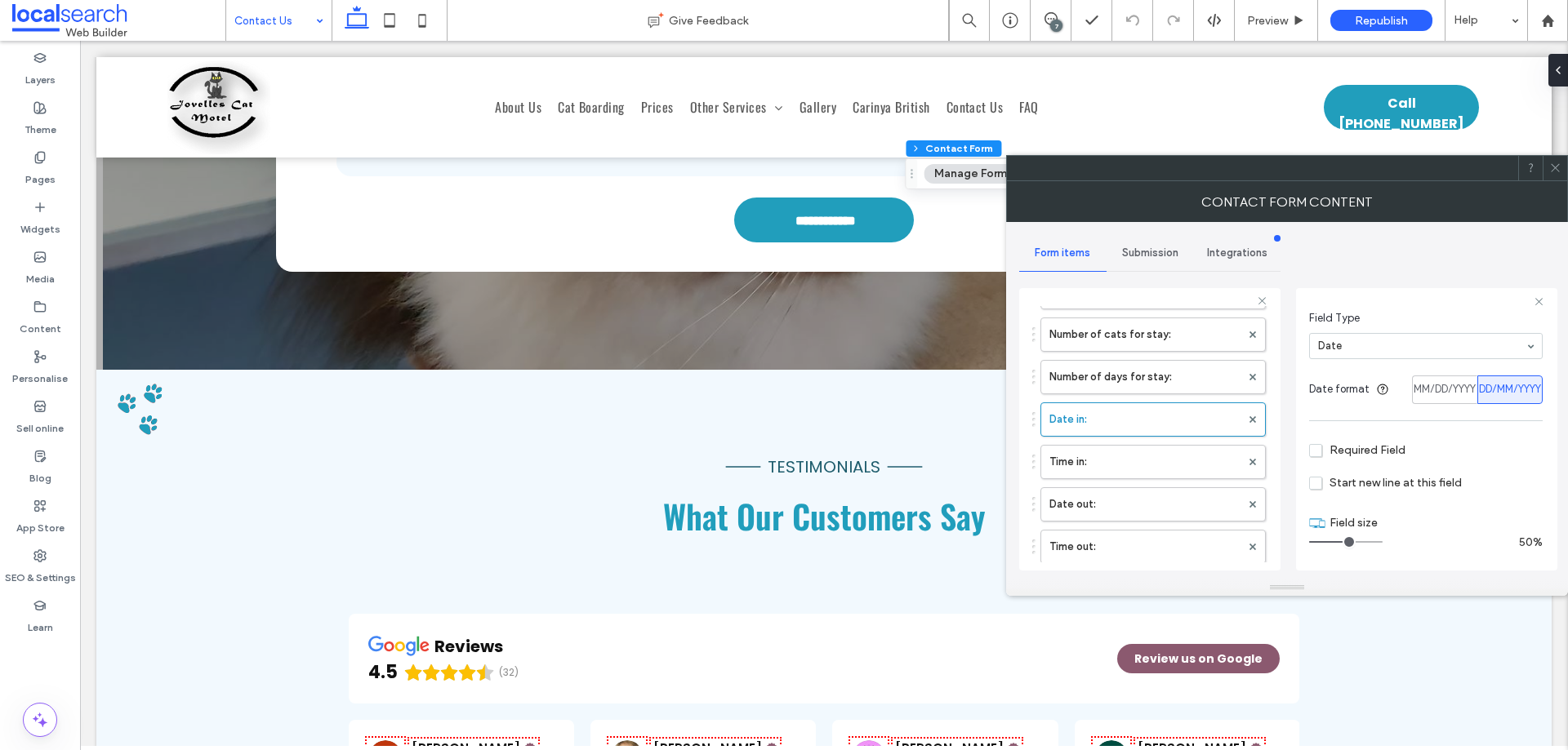
scroll to position [164, 0]
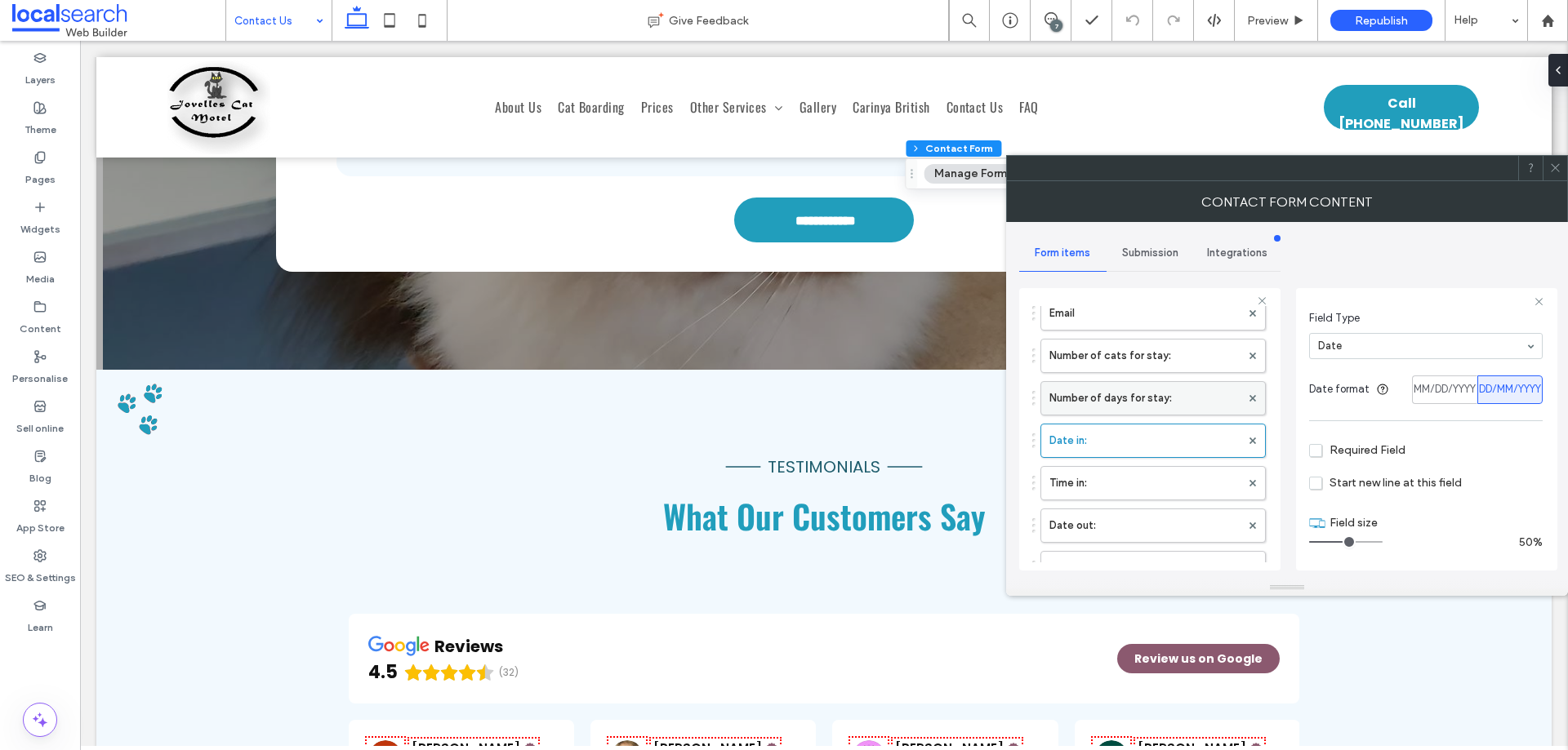
click at [1131, 403] on label "Number of days for stay:" at bounding box center [1145, 398] width 191 height 32
type input "**"
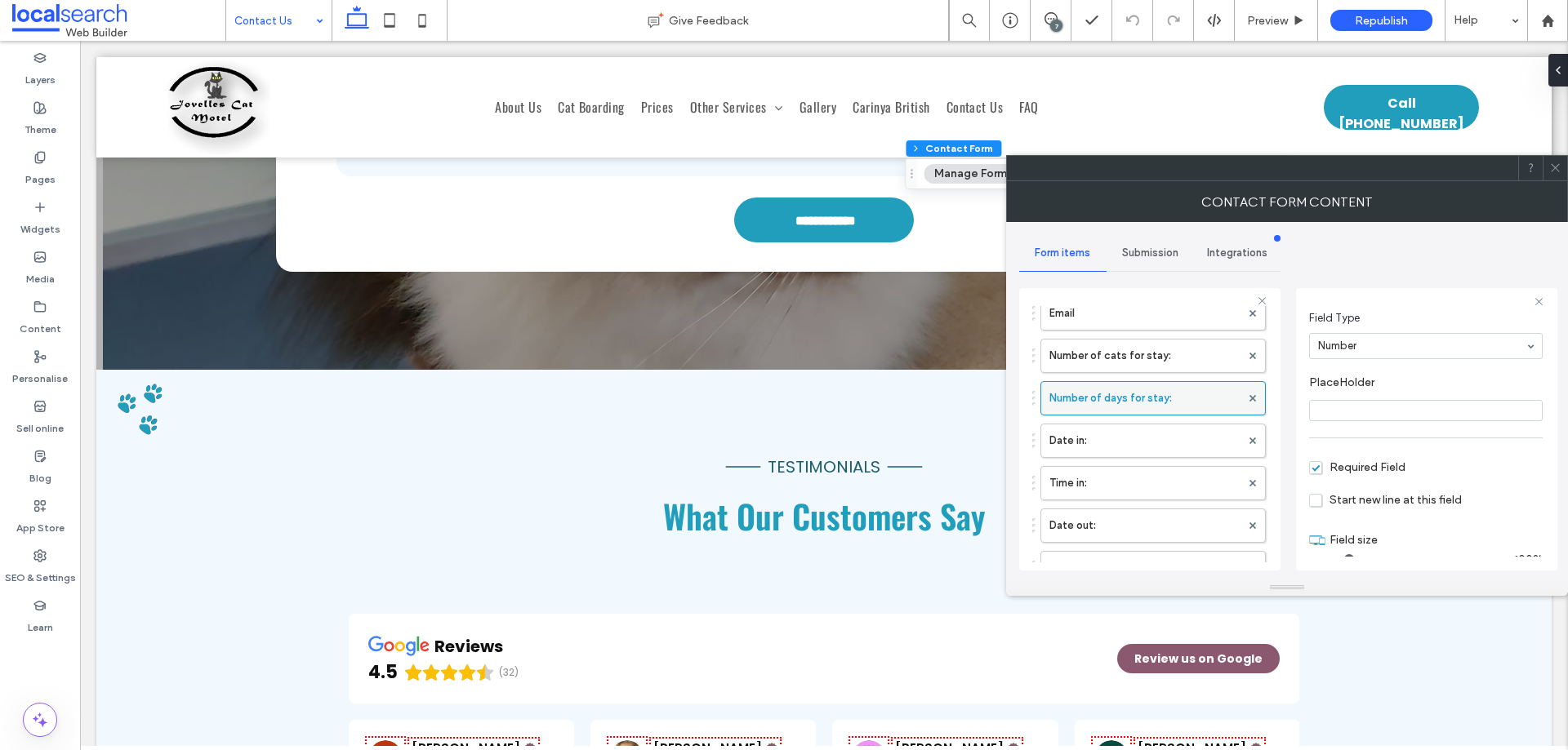
scroll to position [115, 0]
click at [1556, 163] on icon at bounding box center [1556, 168] width 12 height 12
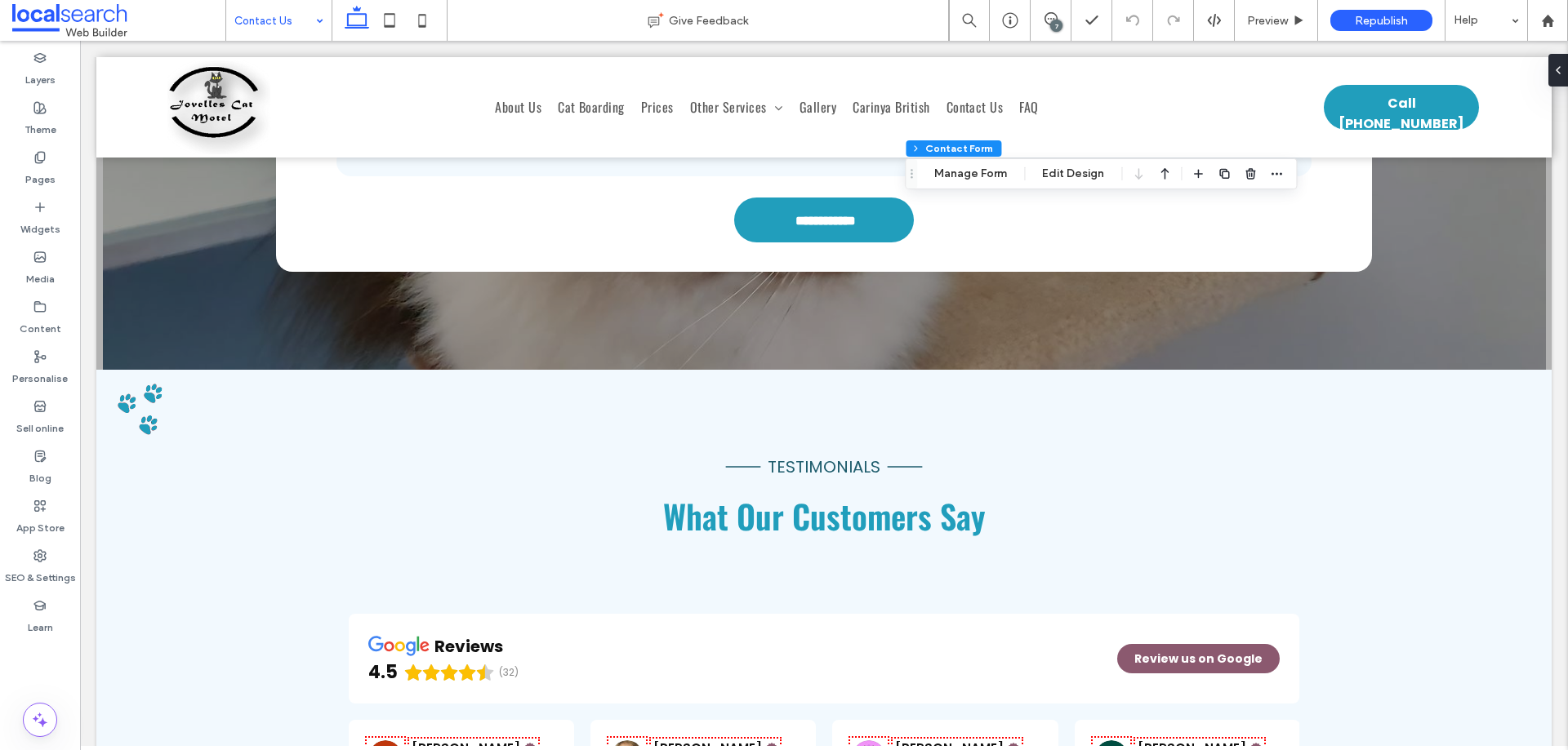
click at [1050, 20] on icon at bounding box center [1051, 18] width 13 height 13
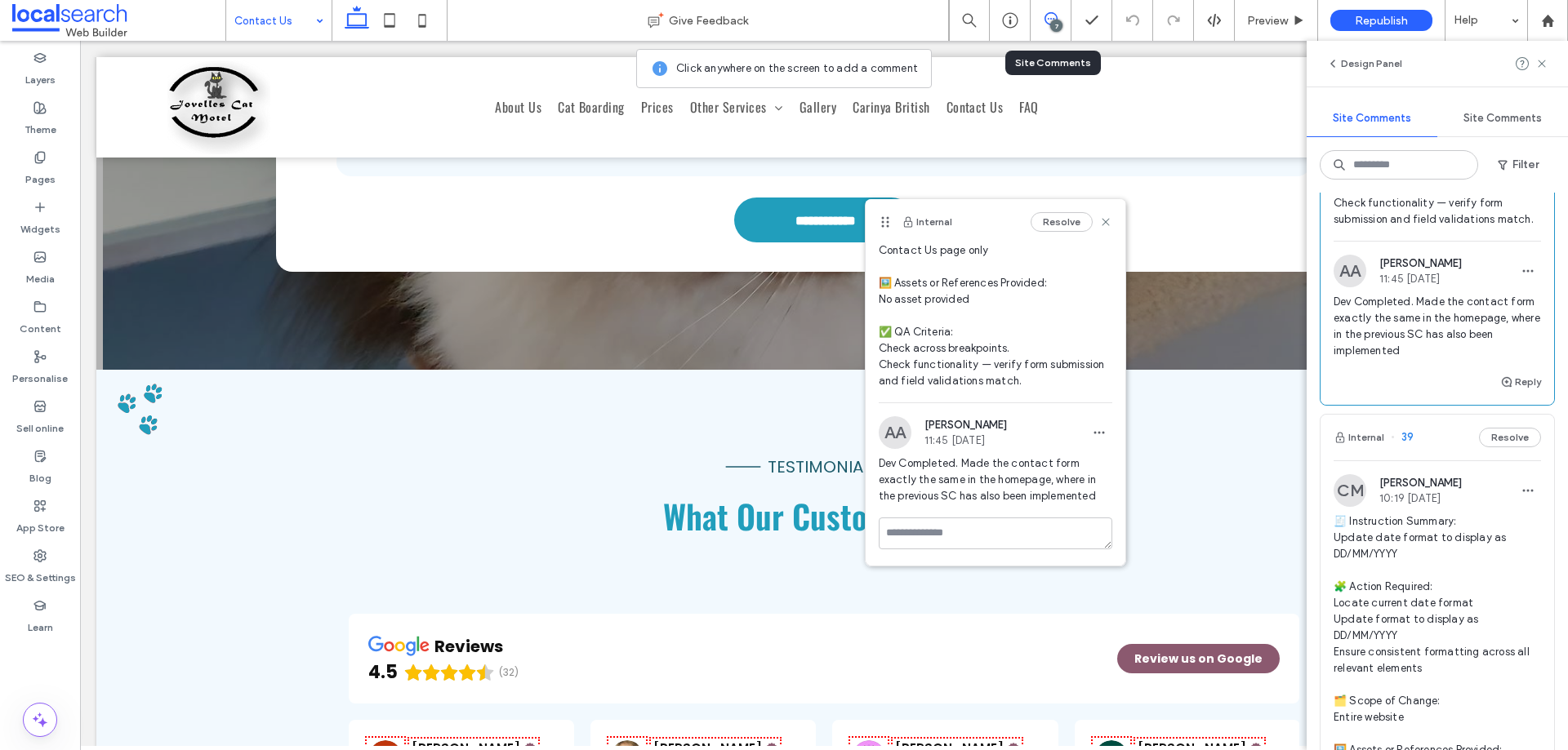
scroll to position [2042, 0]
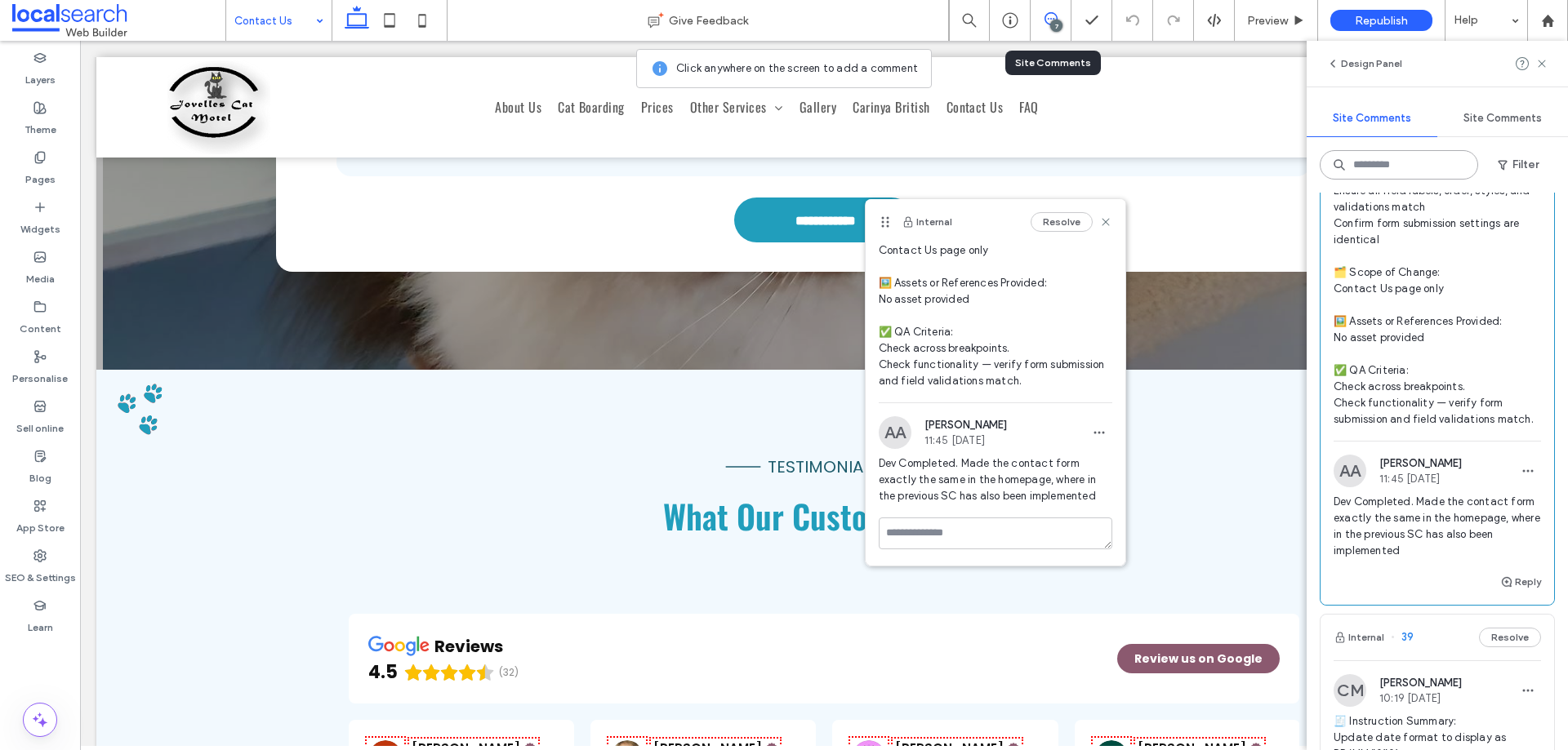
click at [1389, 168] on input at bounding box center [1399, 165] width 158 height 30
type input "*"
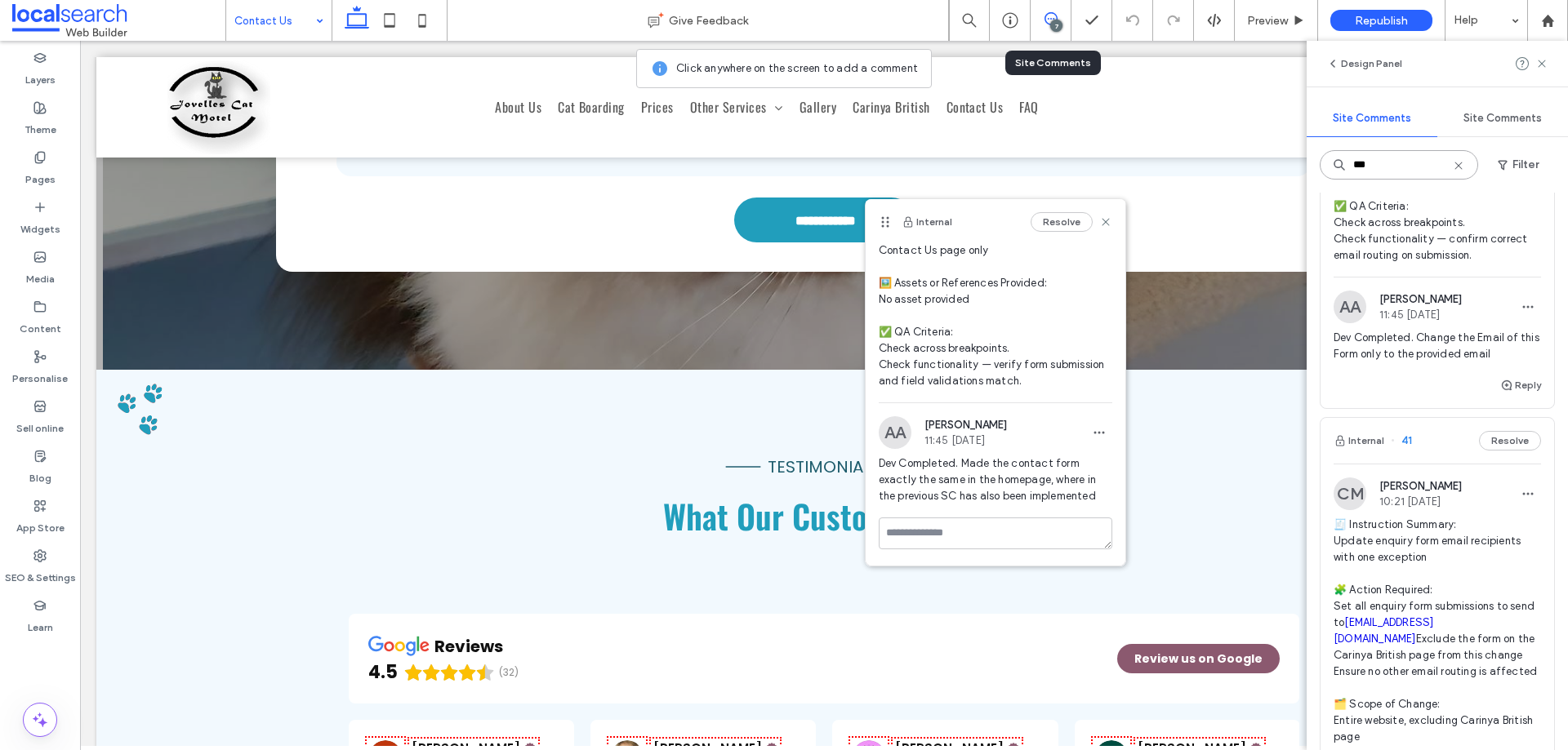
scroll to position [490, 0]
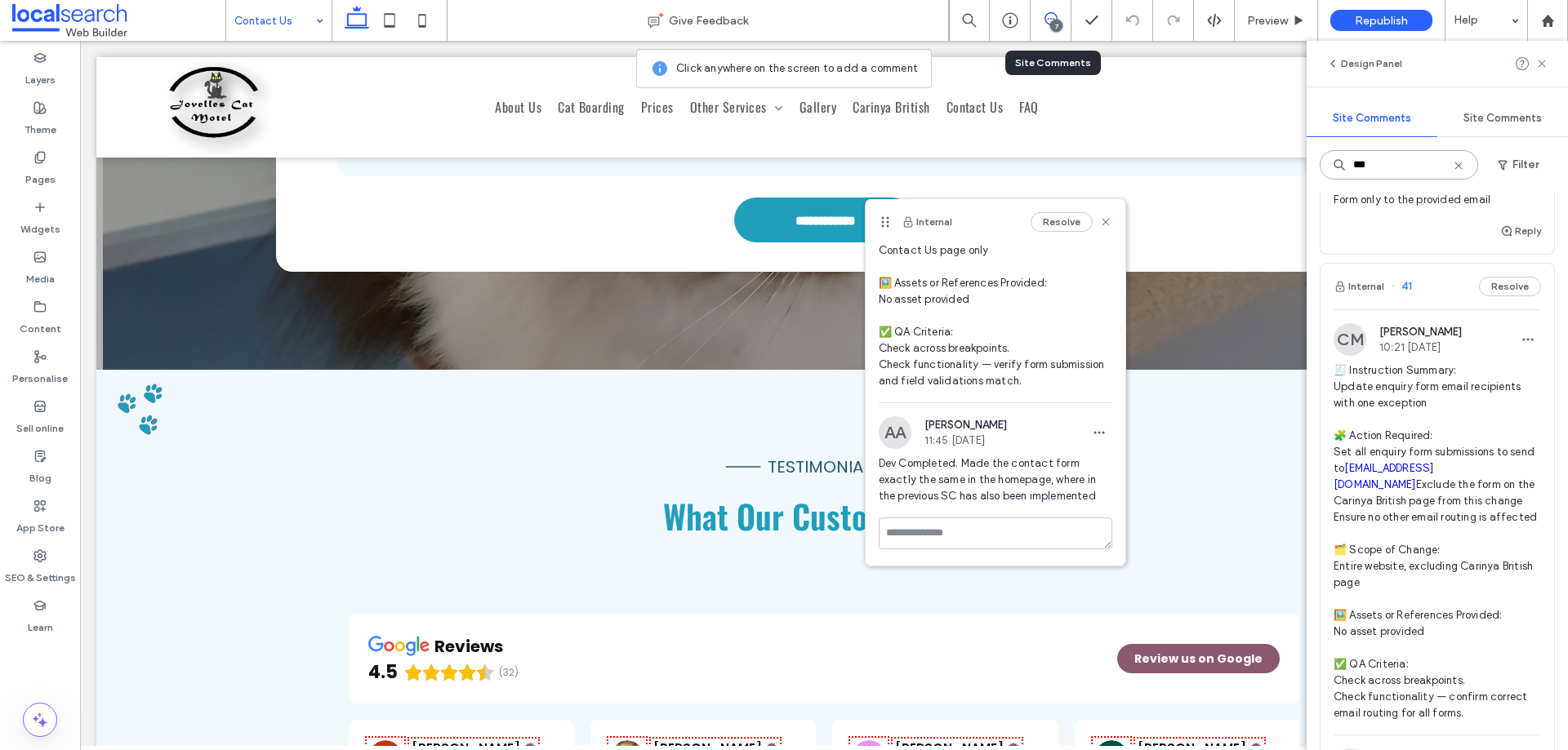
type input "***"
click at [1460, 171] on icon at bounding box center [1459, 165] width 13 height 13
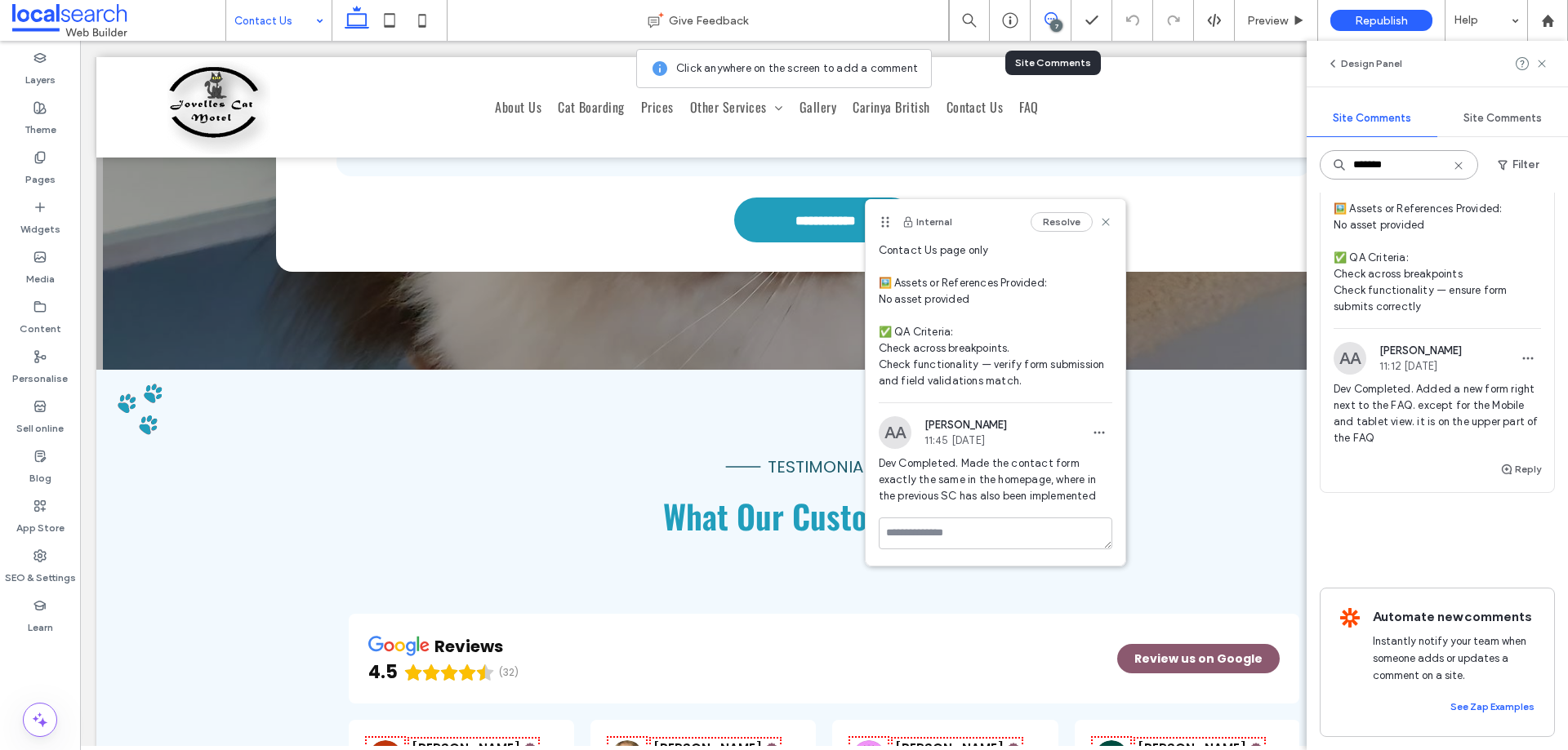
scroll to position [139, 0]
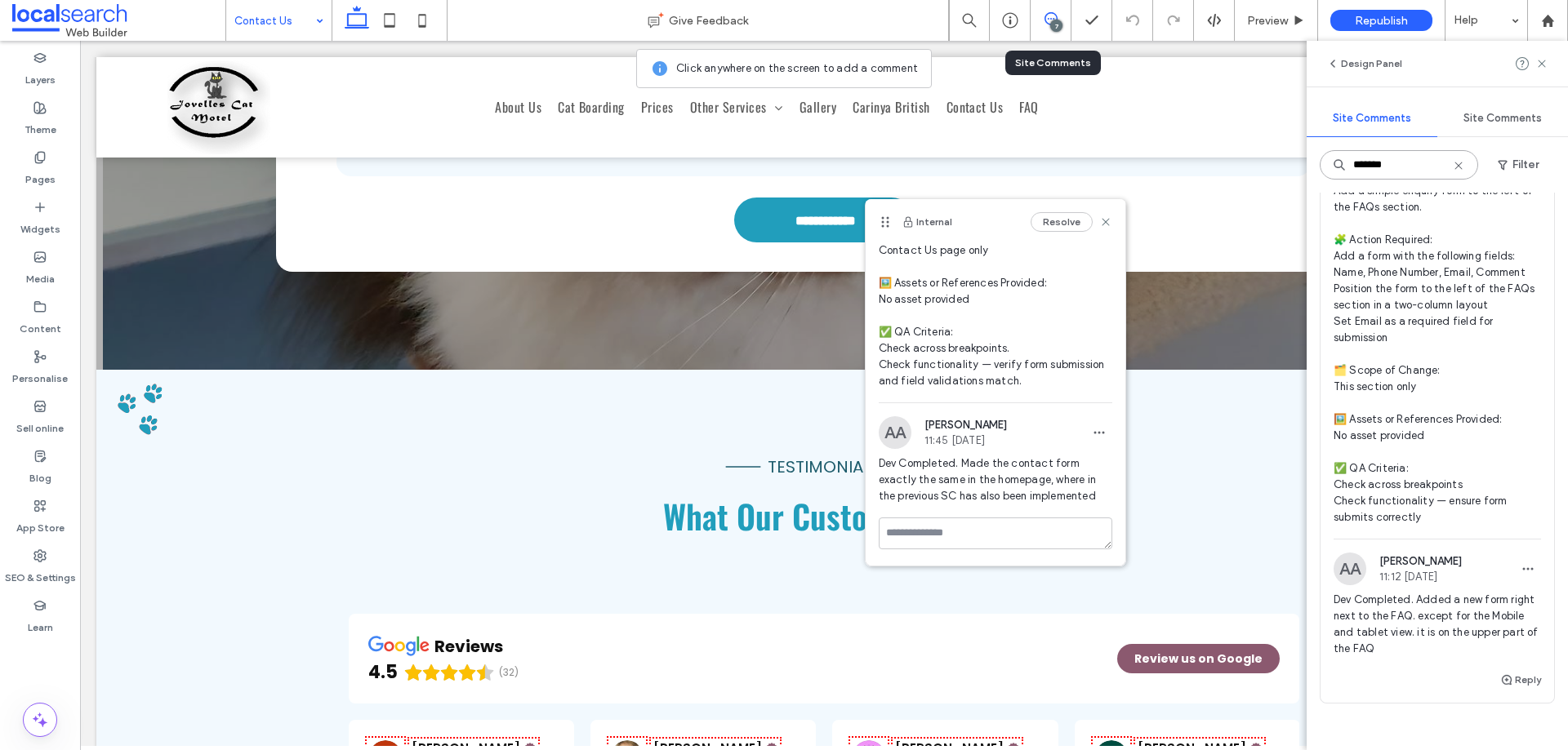
type input "*******"
click at [1490, 300] on span "🧾 Instruction Summary: Add a simple enquiry form to the left of the FAQs sectio…" at bounding box center [1438, 346] width 207 height 360
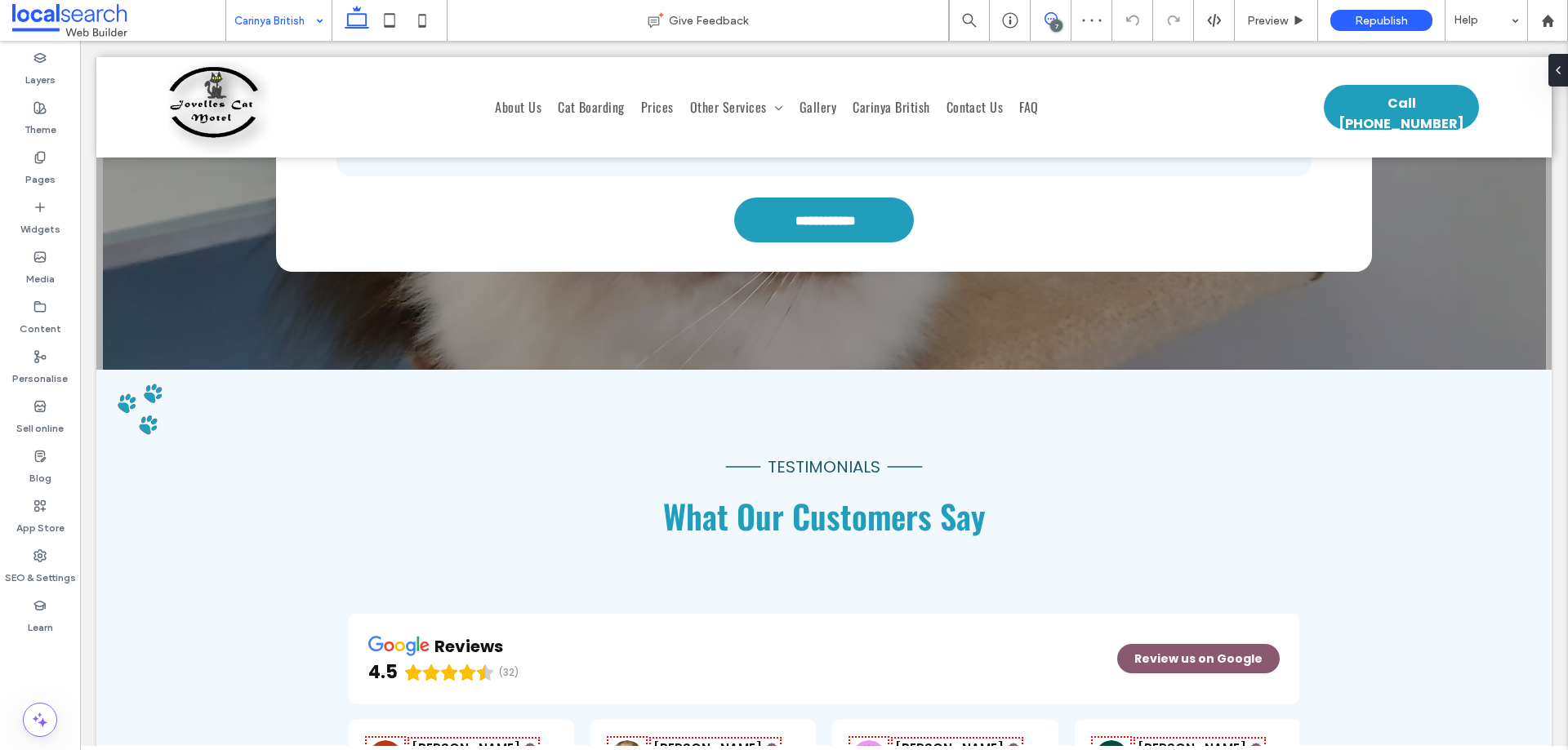
click at [1045, 14] on icon at bounding box center [1051, 18] width 13 height 13
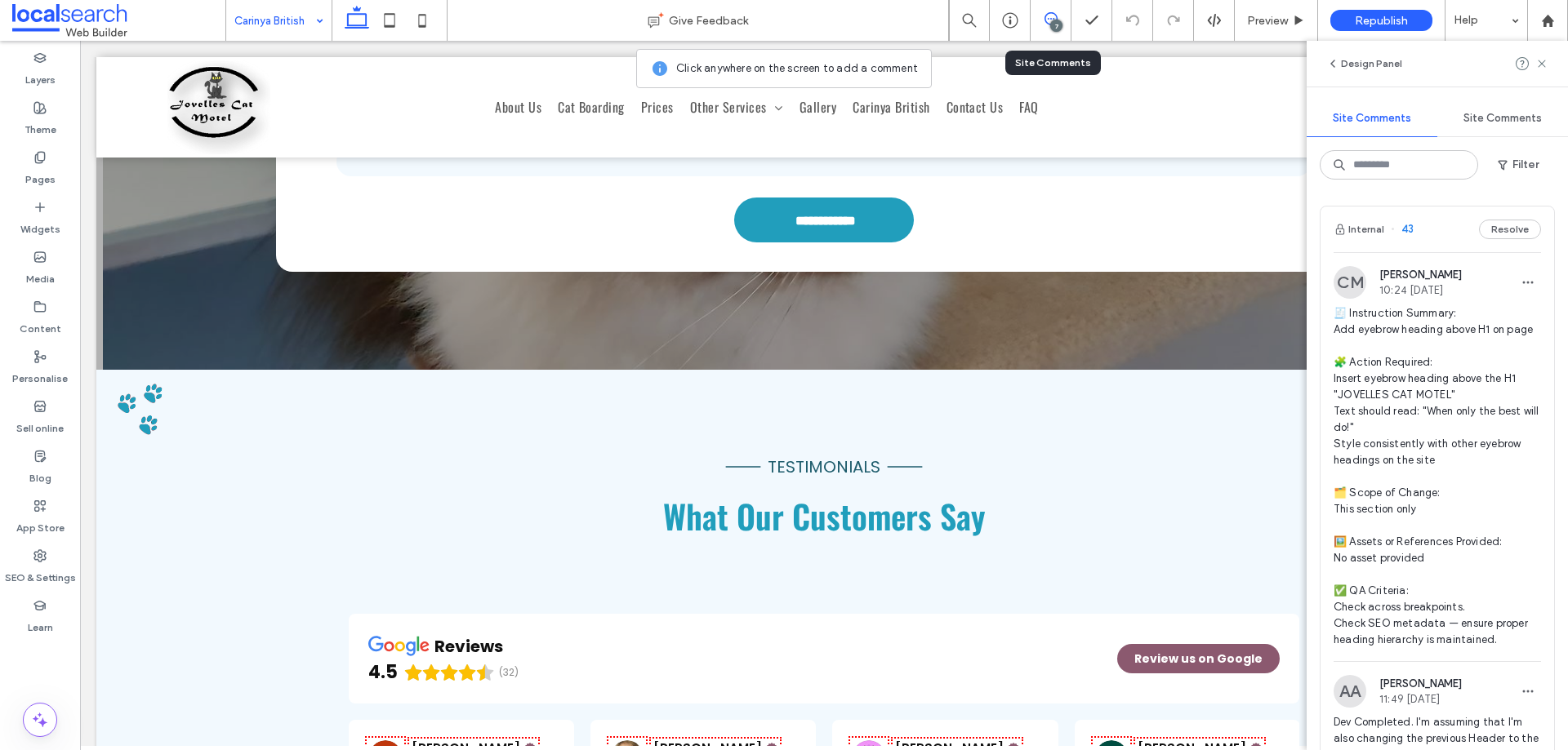
scroll to position [409, 0]
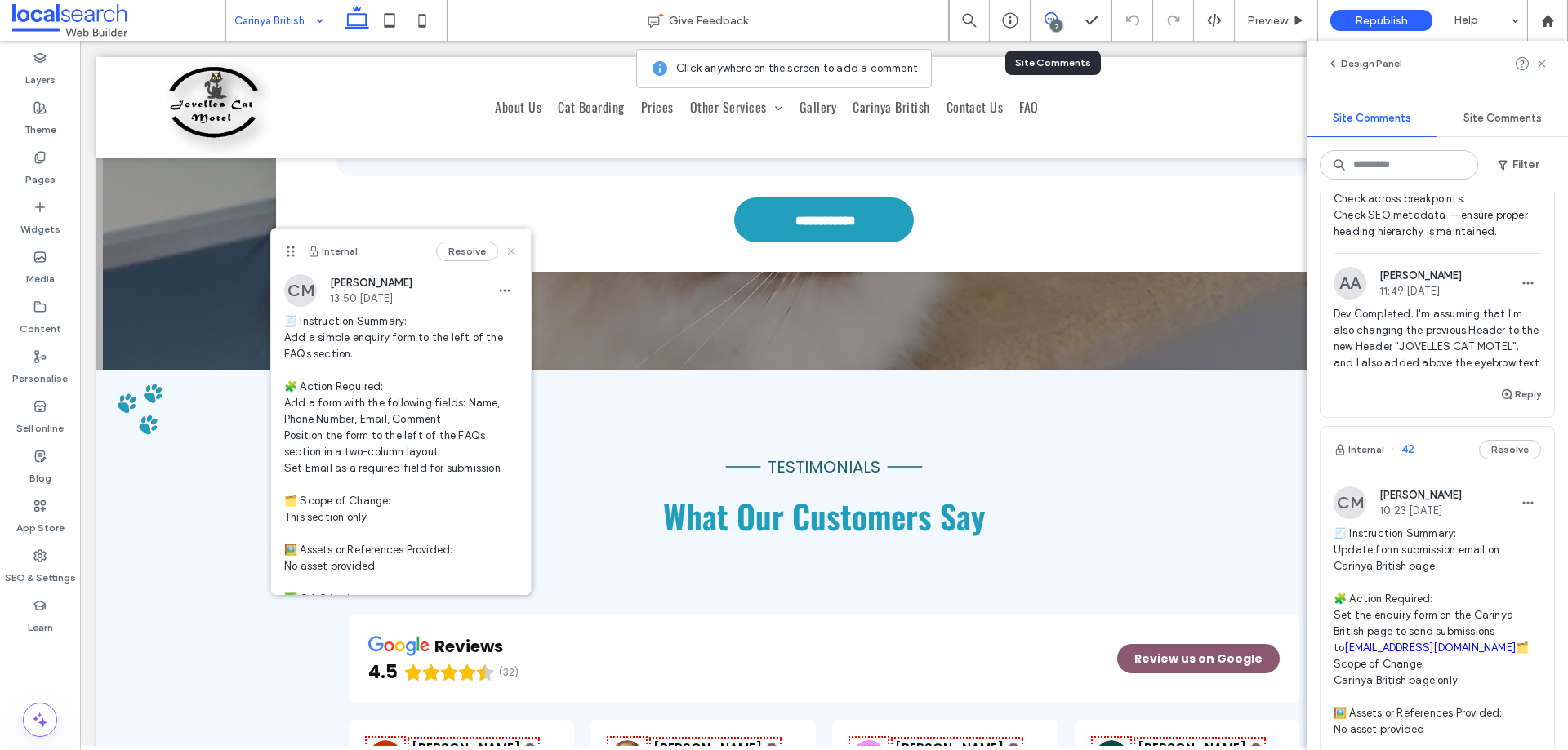
click at [507, 249] on use at bounding box center [510, 252] width 7 height 7
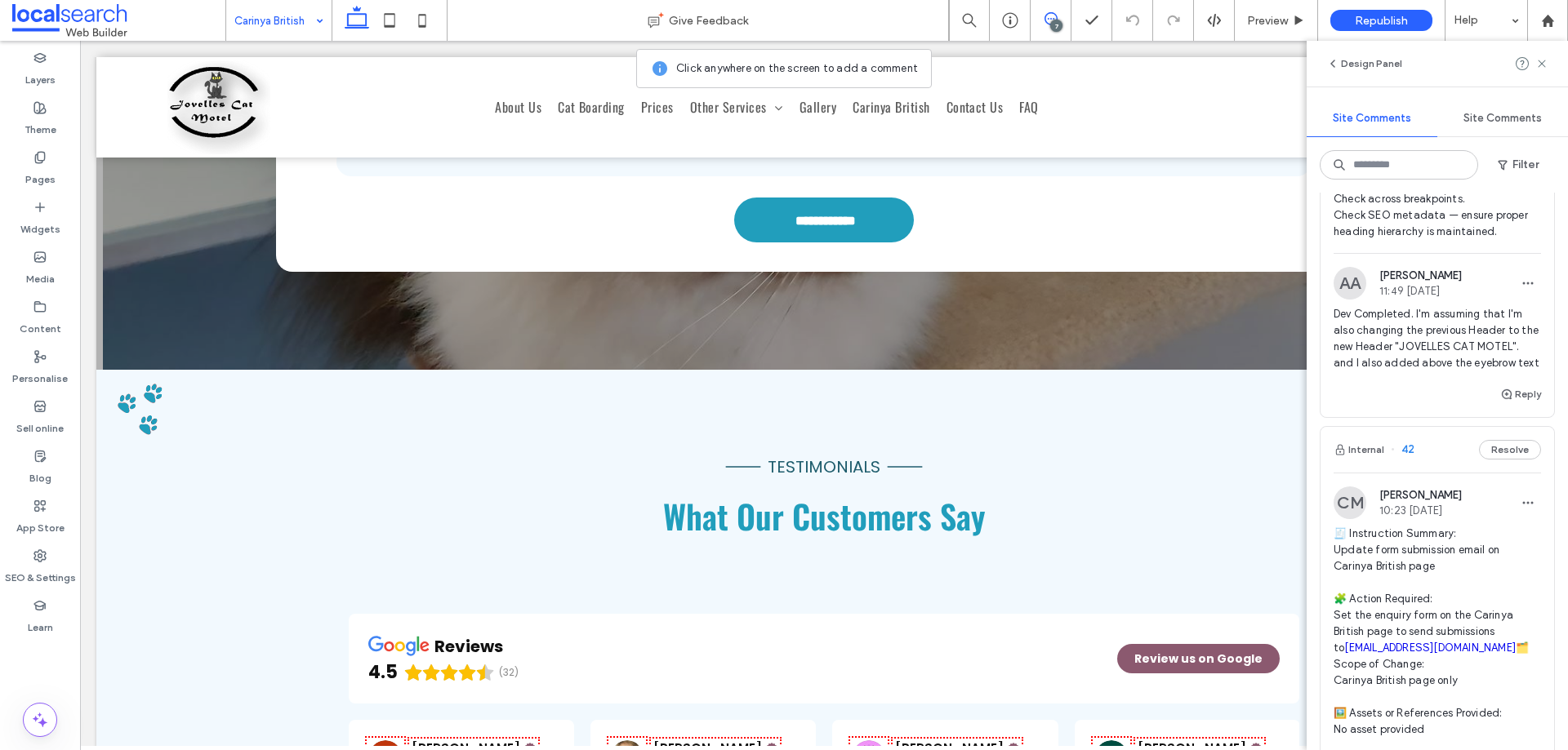
click at [1051, 18] on use at bounding box center [1051, 18] width 13 height 13
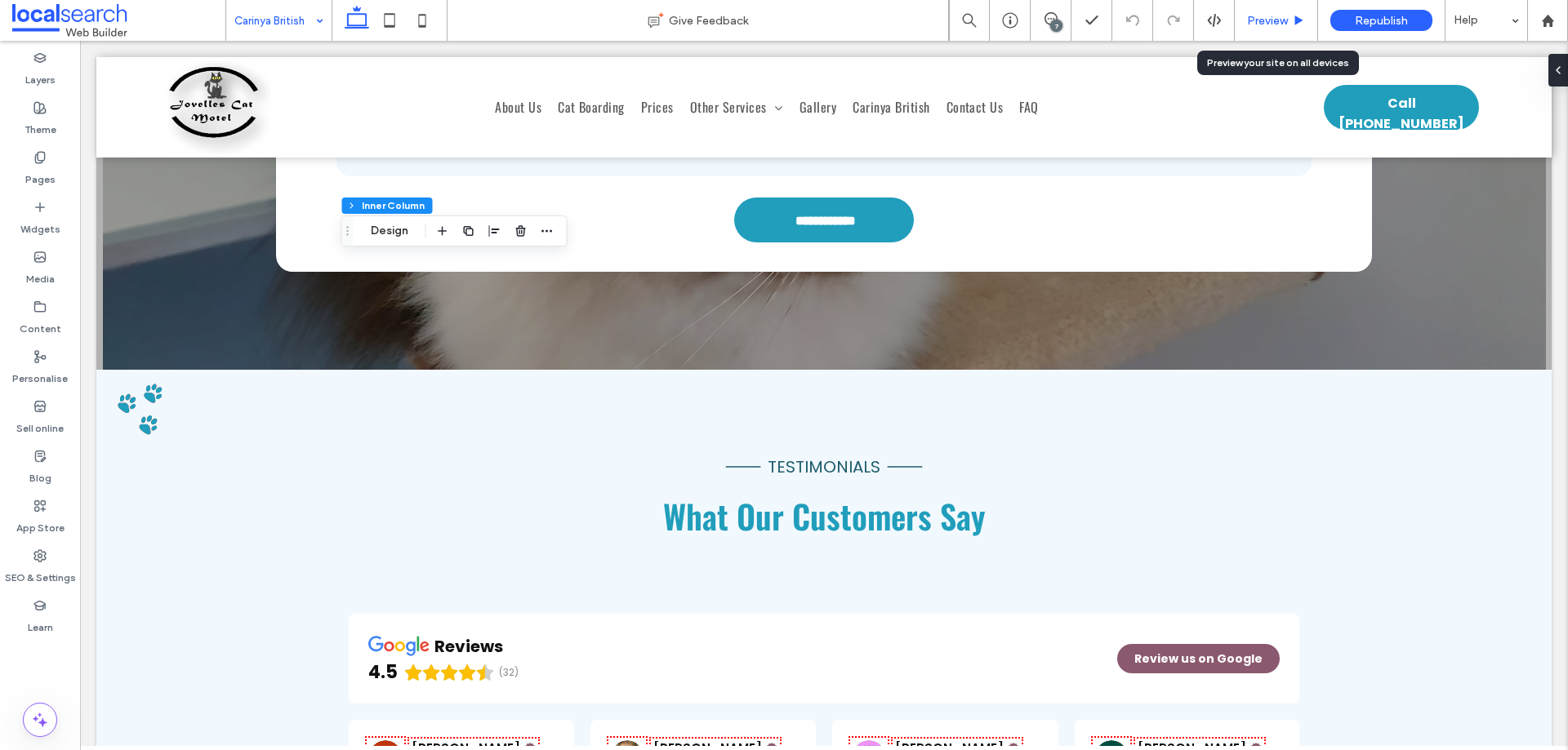
click at [1269, 22] on span "Preview" at bounding box center [1268, 21] width 41 height 14
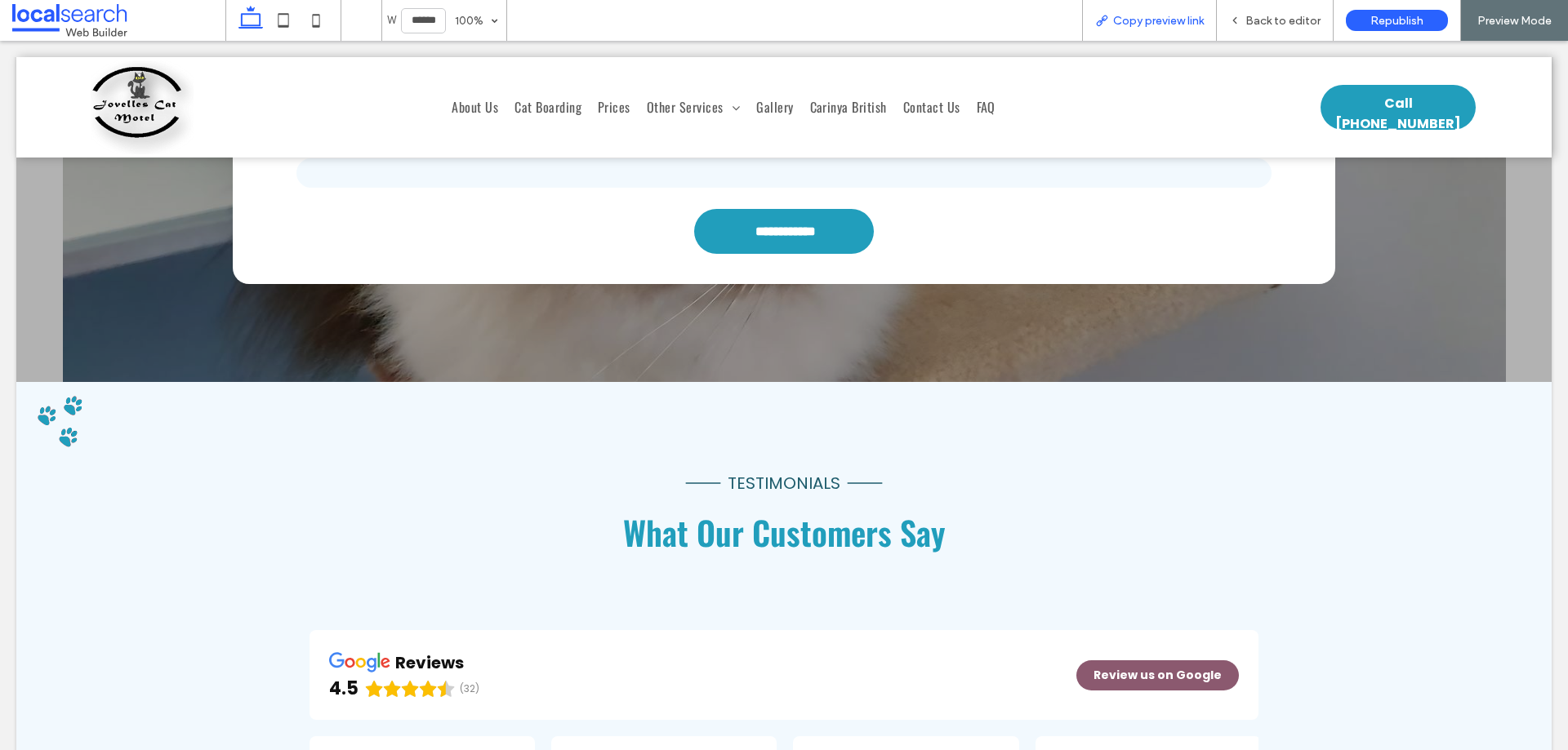
click at [1181, 15] on span "Copy preview link" at bounding box center [1159, 21] width 91 height 14
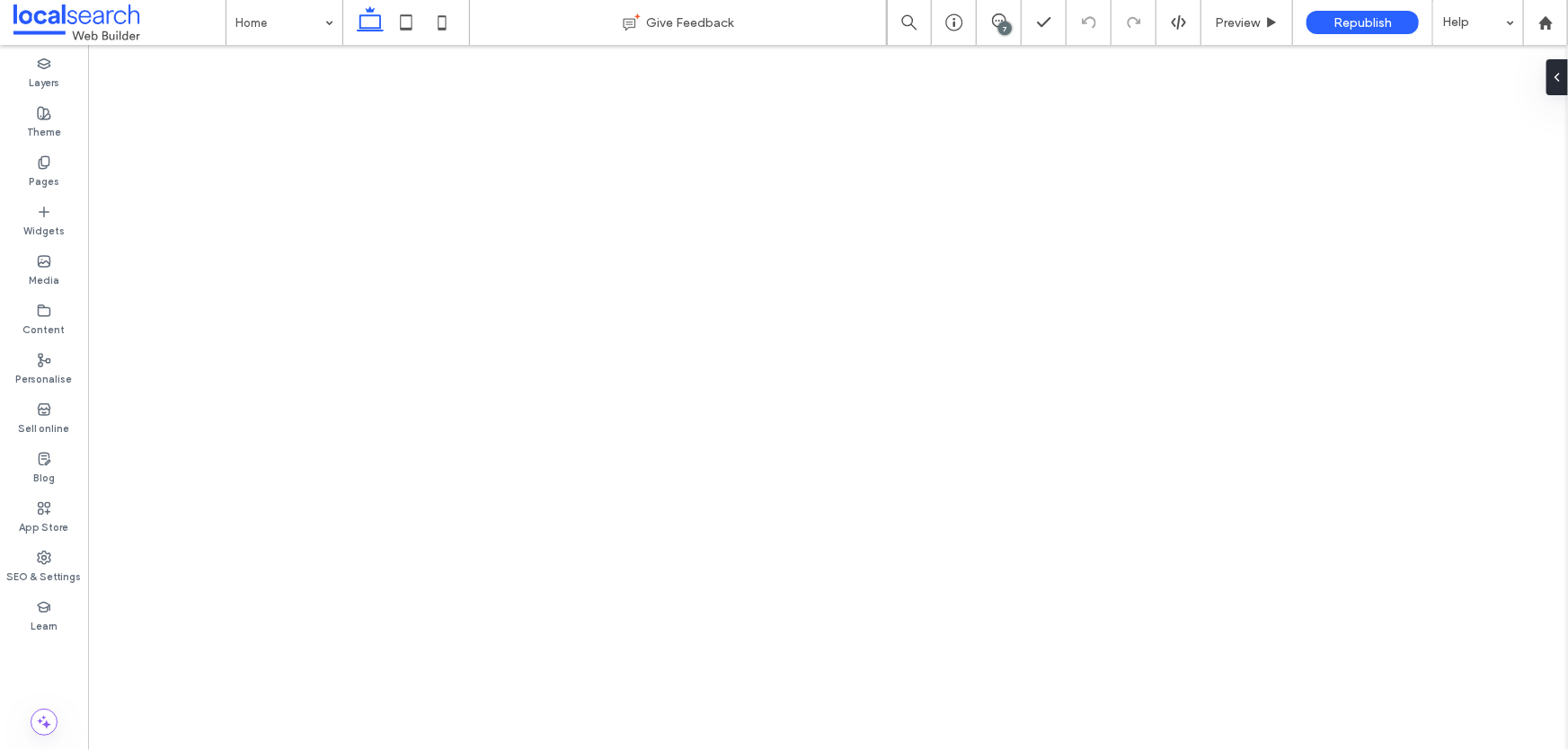
click at [1005, 21] on div "7" at bounding box center [1006, 28] width 13 height 13
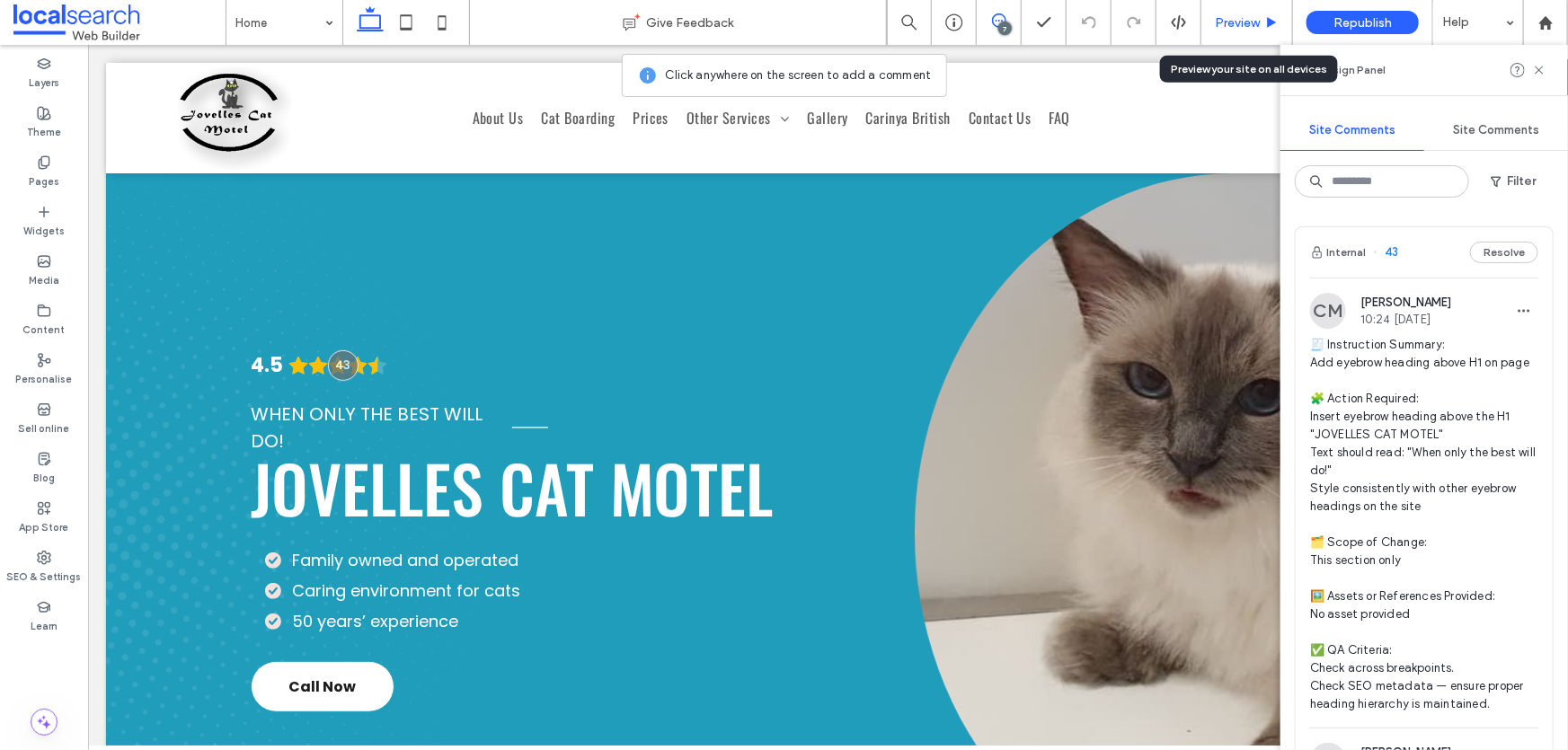
click at [1244, 21] on span "Preview" at bounding box center [1237, 23] width 45 height 15
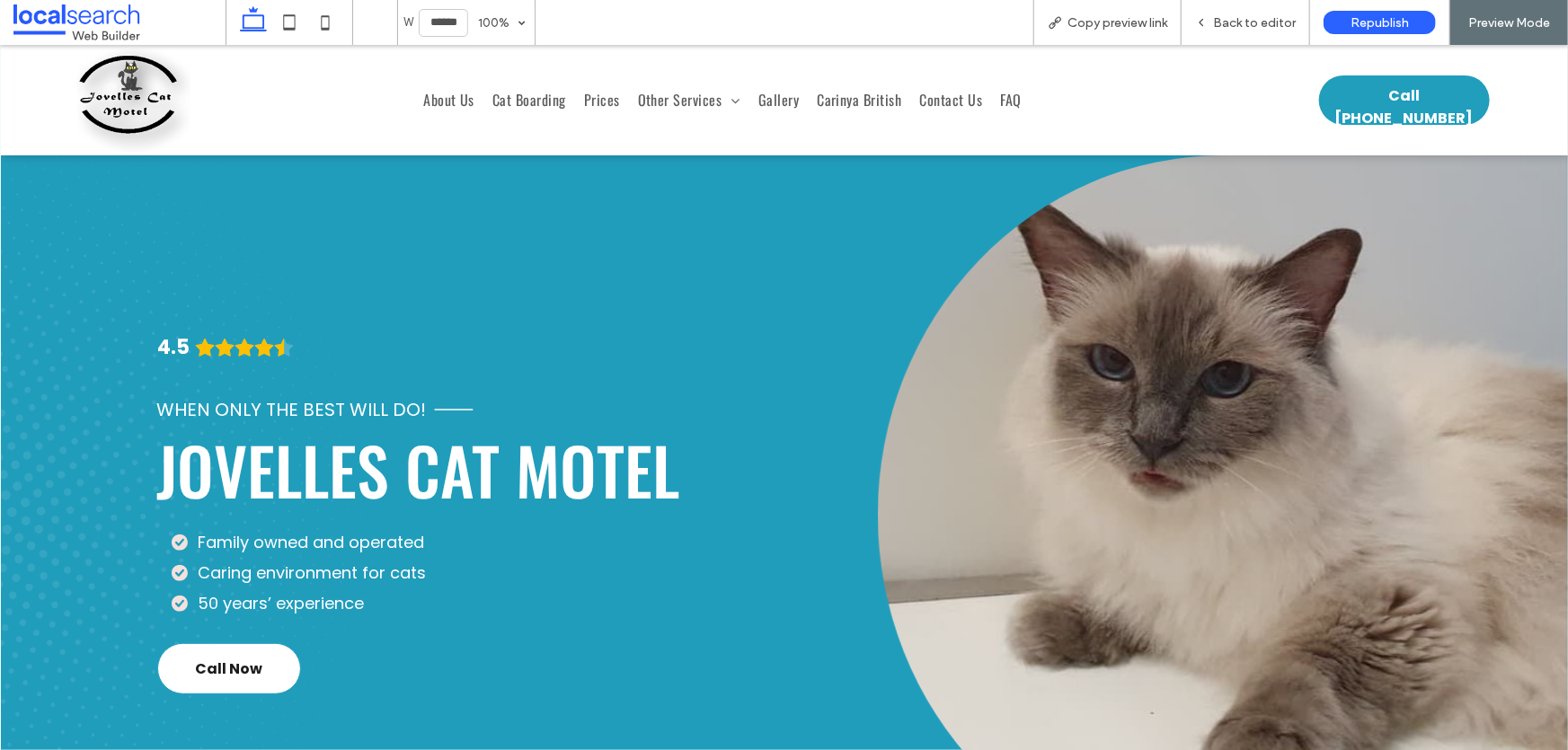
click at [1244, 21] on span "Back to editor" at bounding box center [1255, 23] width 83 height 15
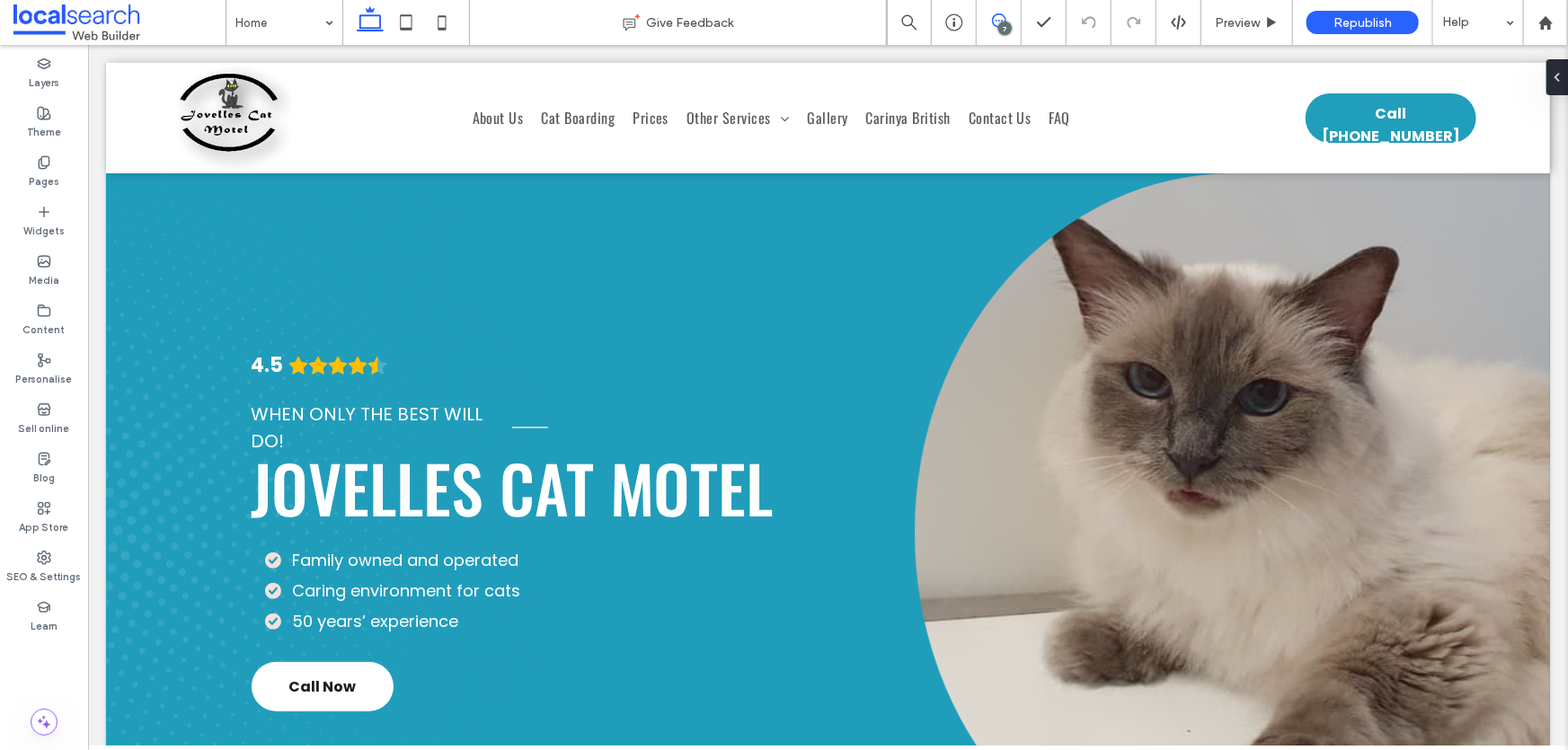
click at [1006, 18] on icon at bounding box center [999, 20] width 14 height 14
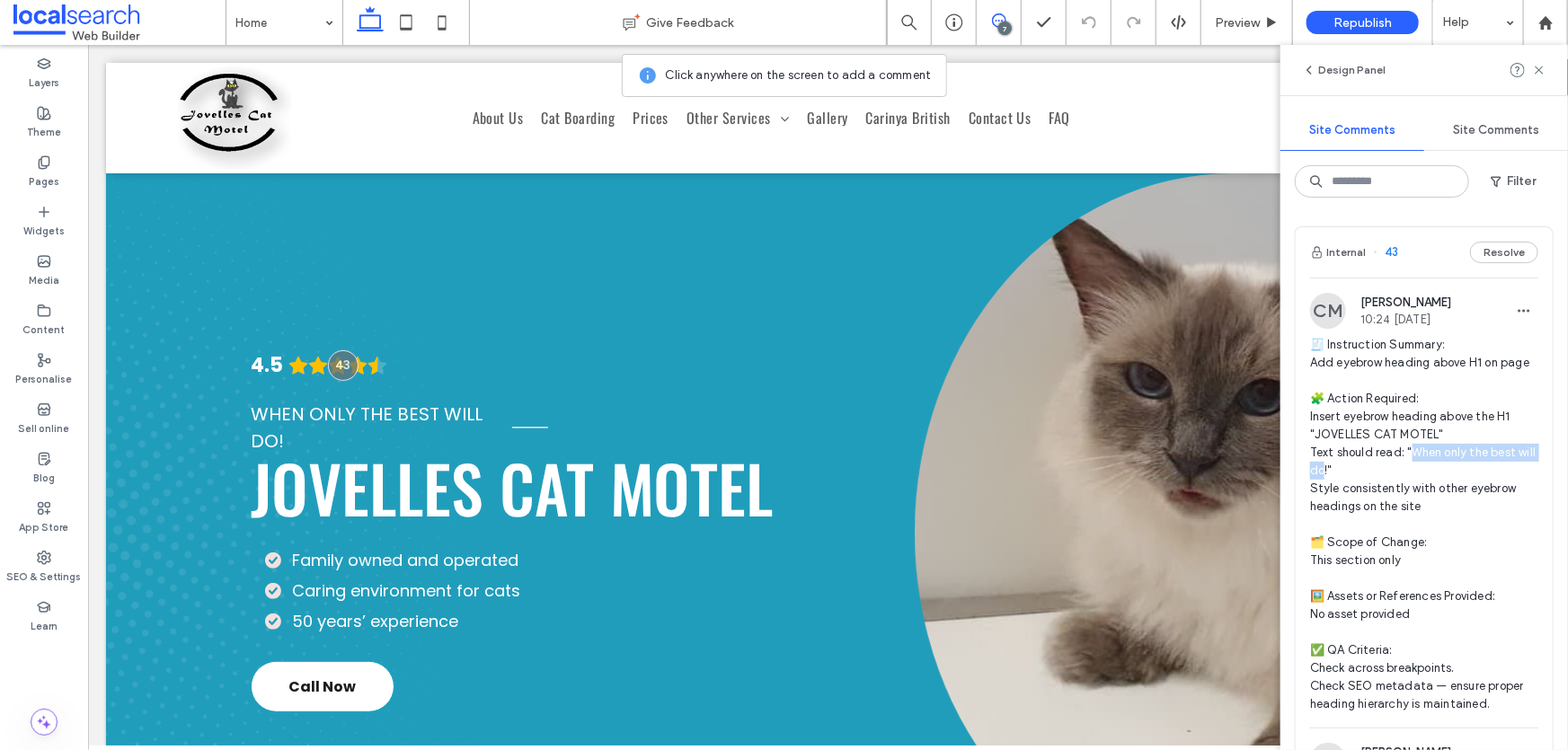
drag, startPoint x: 1346, startPoint y: 489, endPoint x: 1415, endPoint y: 467, distance: 72.4
click at [1415, 467] on span "🧾 Instruction Summary: Add eyebrow heading above H1 on page 🧩 Action Required: …" at bounding box center [1424, 525] width 228 height 377
copy span "en only the best will do!""
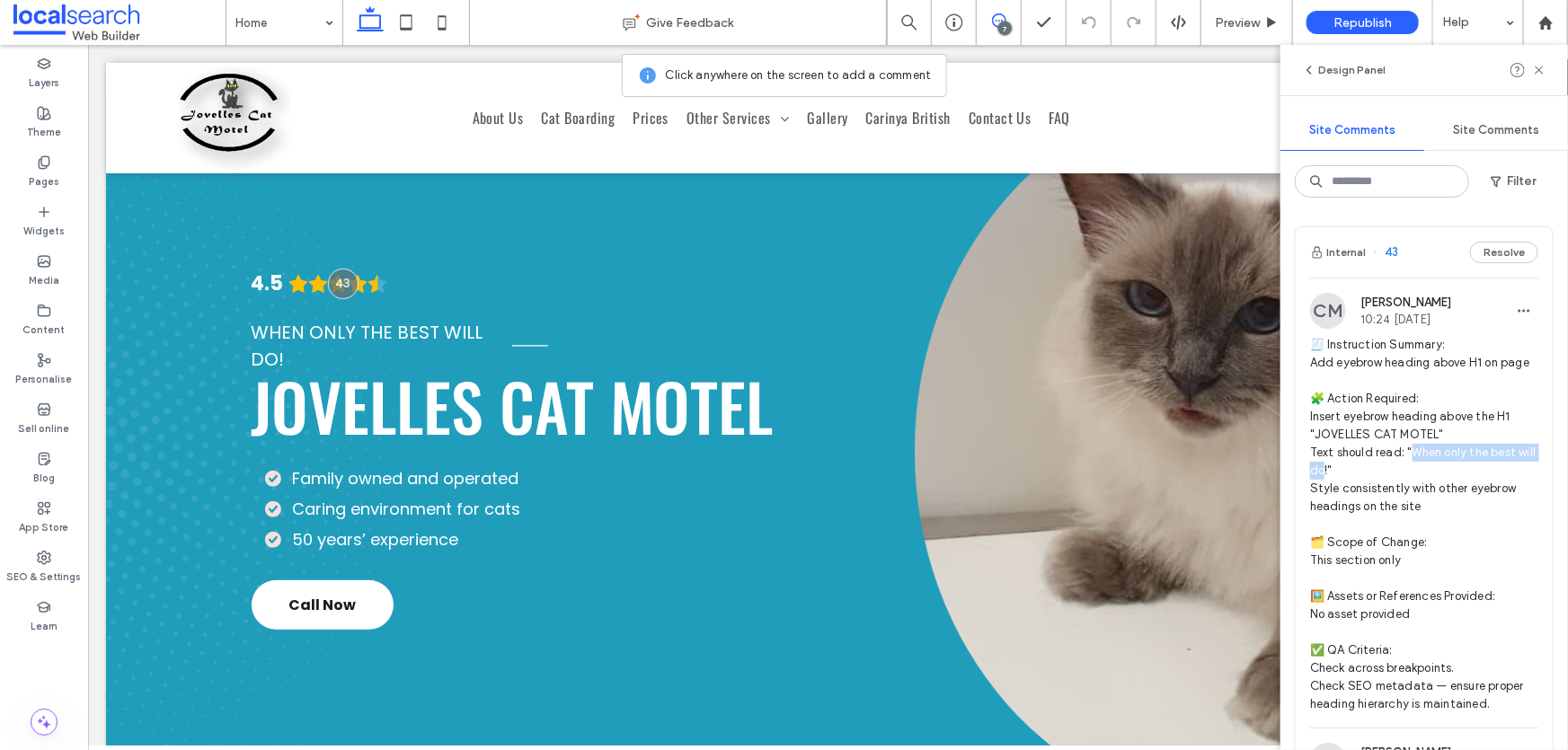
scroll to position [83, 0]
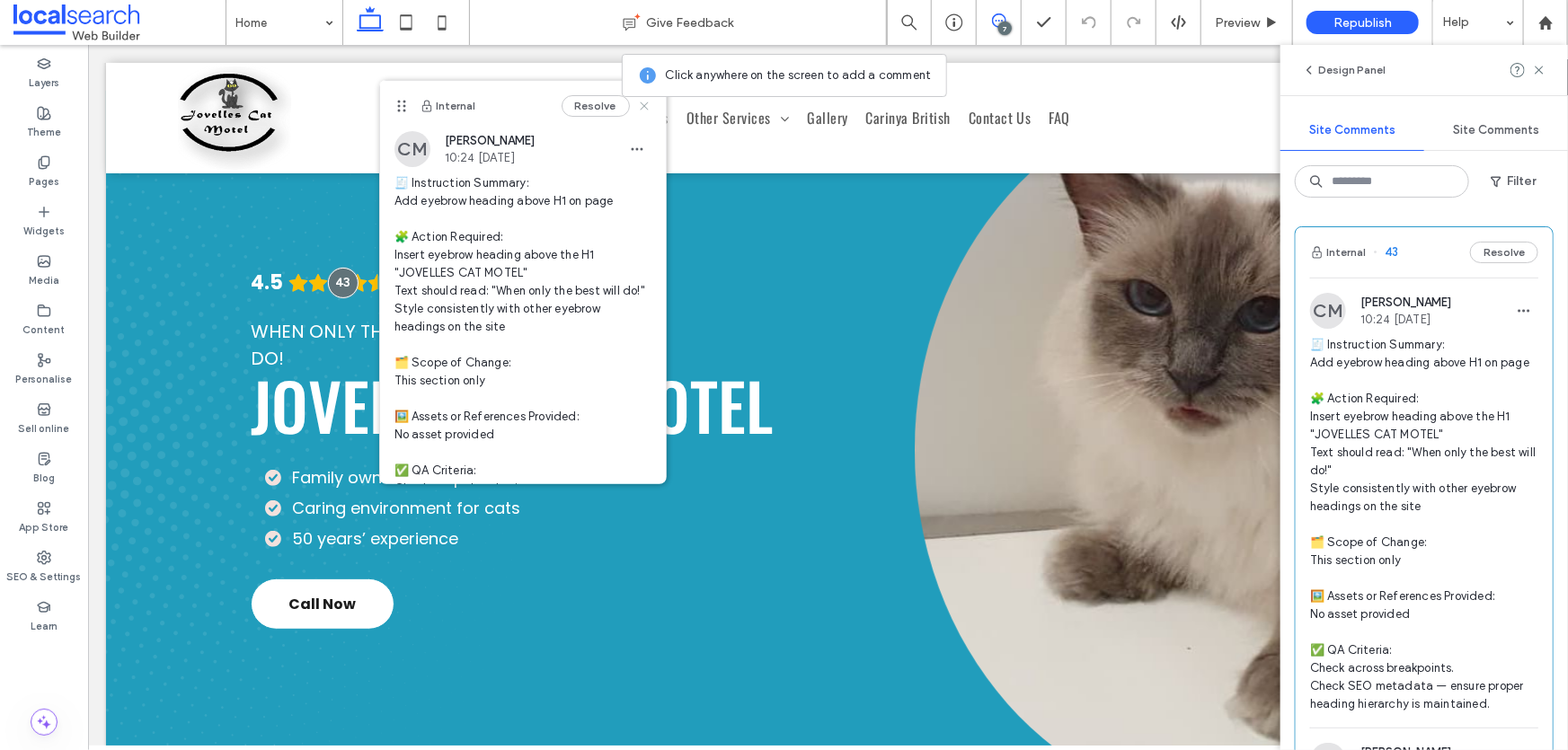
click at [638, 111] on icon at bounding box center [644, 106] width 14 height 14
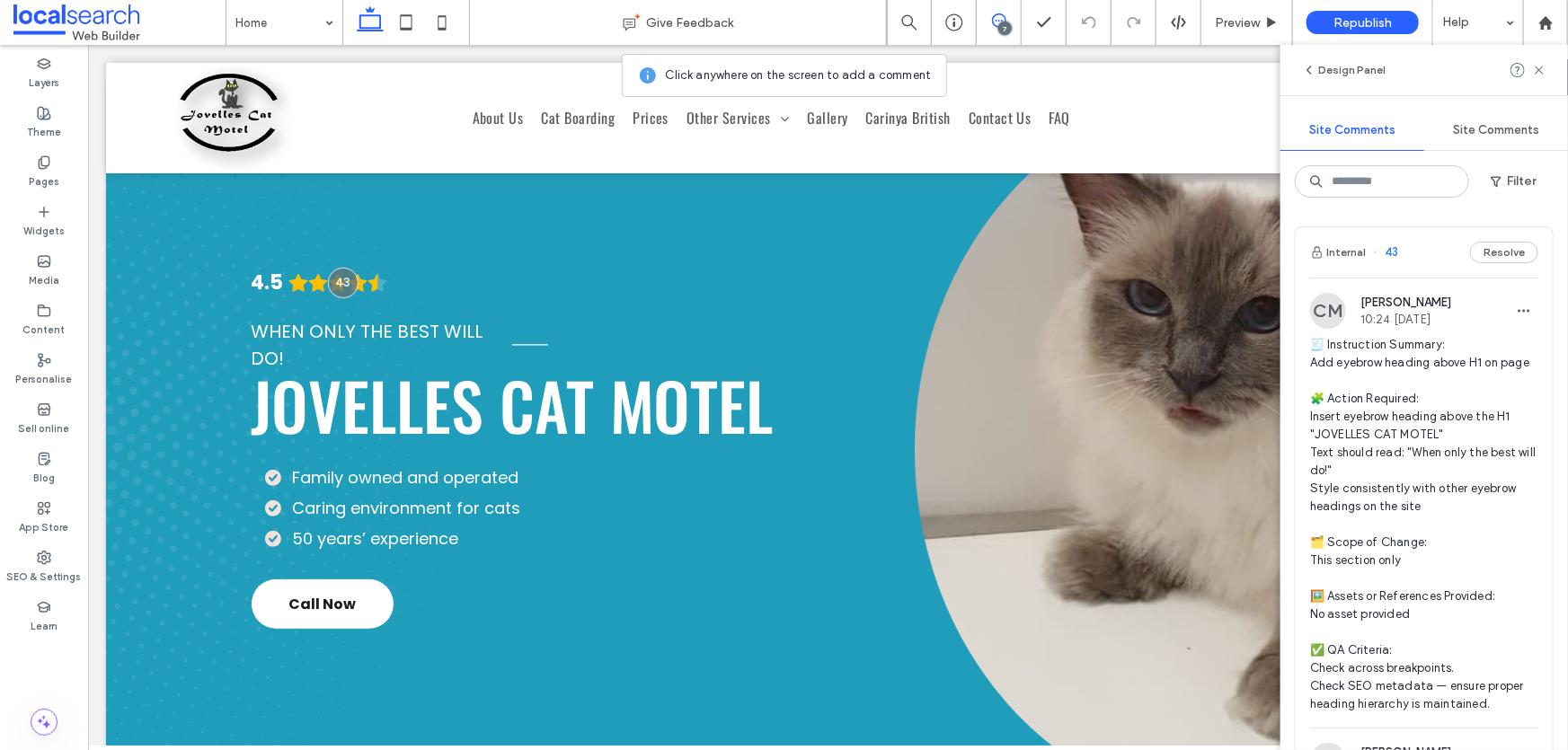
click at [1368, 492] on span "🧾 Instruction Summary: Add eyebrow heading above H1 on page 🧩 Action Required: …" at bounding box center [1424, 525] width 228 height 377
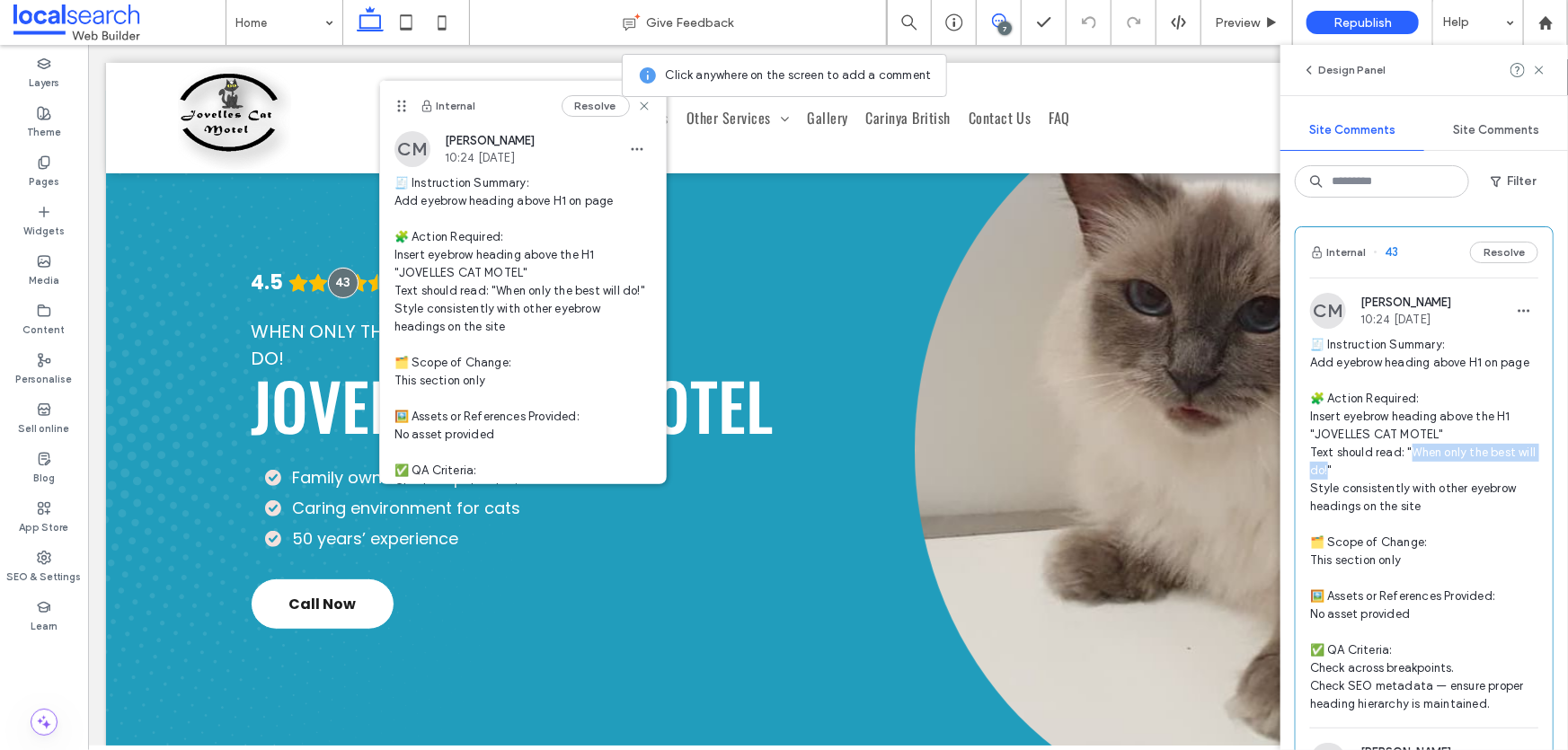
drag, startPoint x: 1347, startPoint y: 489, endPoint x: 1409, endPoint y: 472, distance: 64.3
click at [1409, 472] on span "🧾 Instruction Summary: Add eyebrow heading above H1 on page 🧩 Action Required: …" at bounding box center [1424, 525] width 228 height 377
copy span "en only the best will do!""
click at [1542, 64] on icon at bounding box center [1539, 69] width 14 height 14
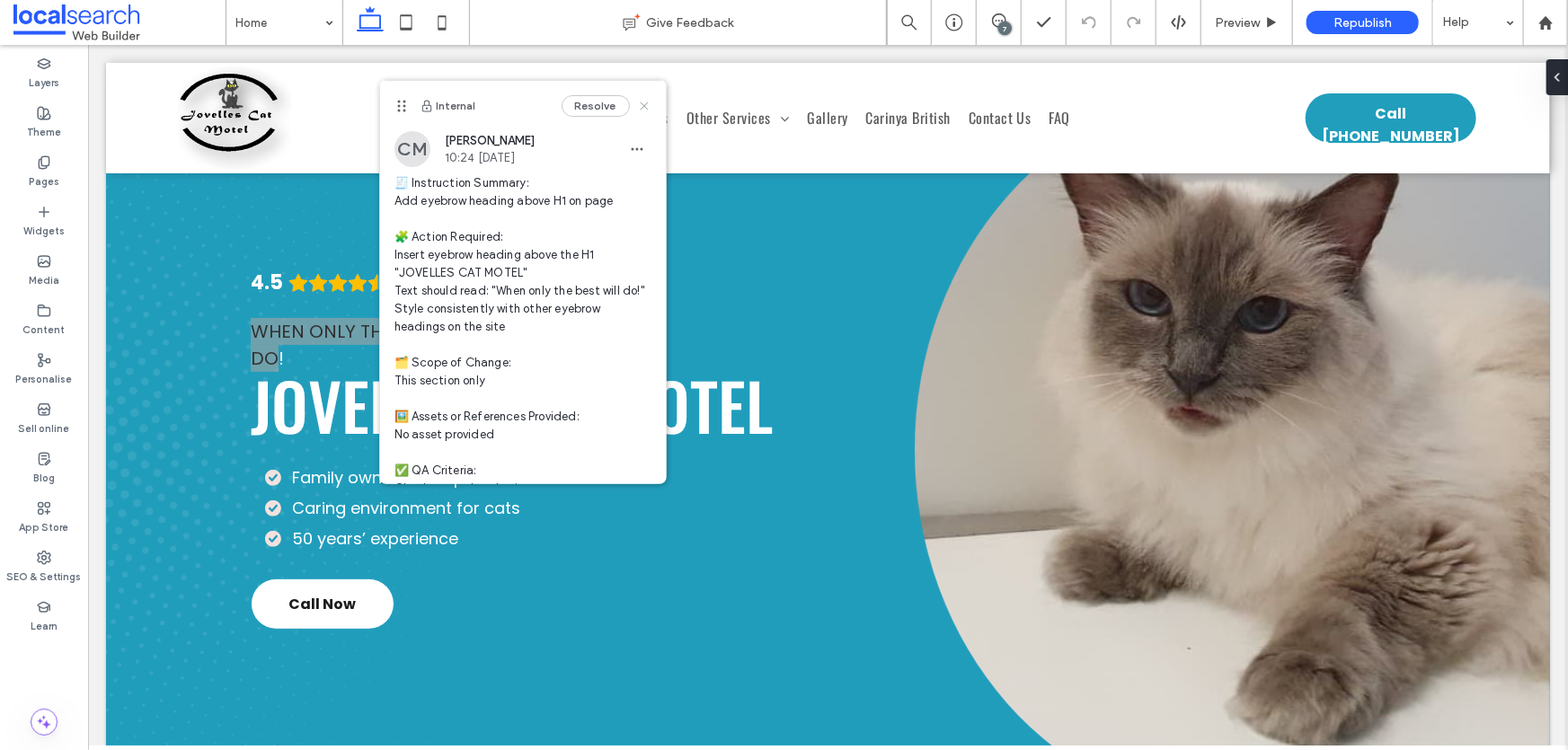
click at [640, 106] on use at bounding box center [643, 106] width 8 height 8
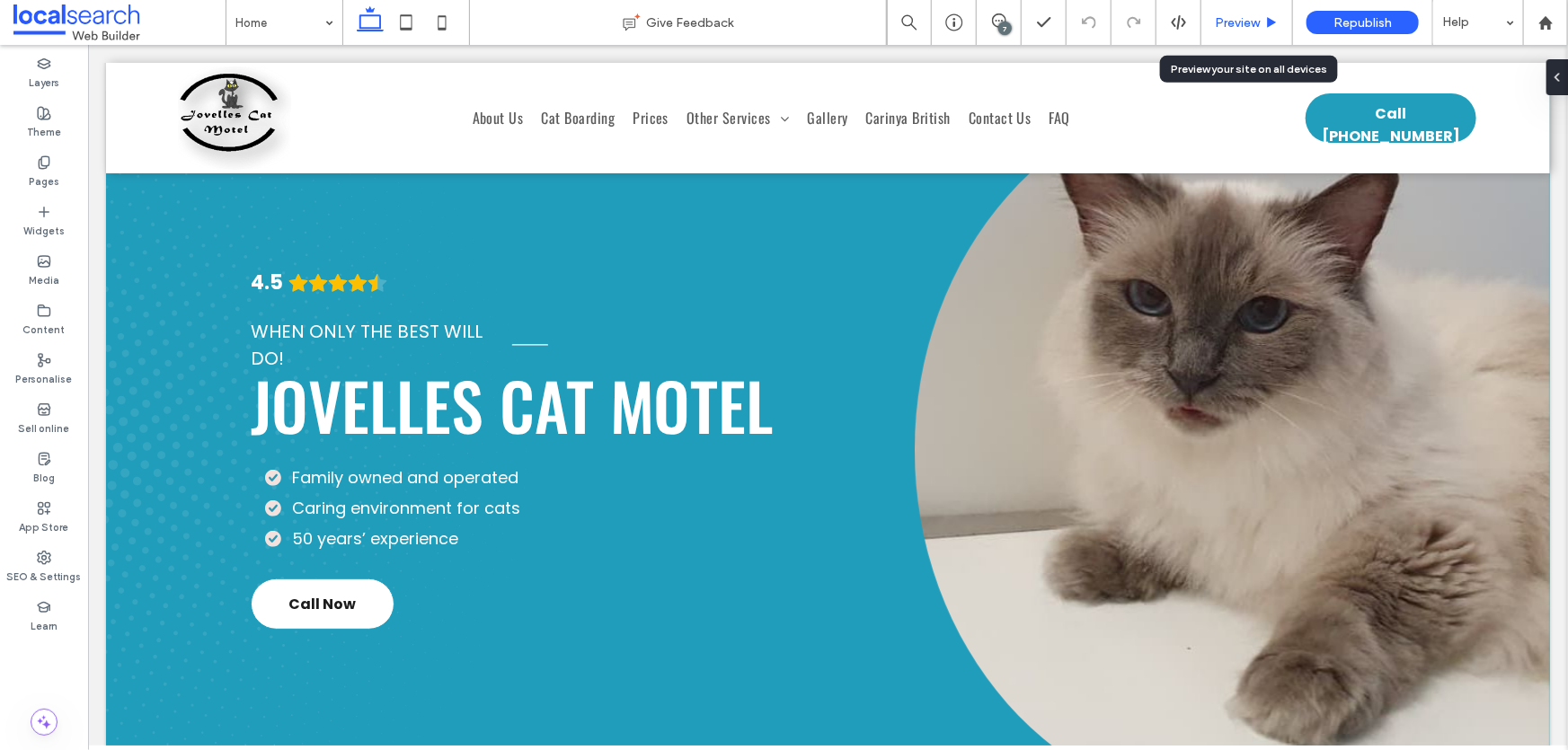
click at [1255, 20] on span "Preview" at bounding box center [1237, 23] width 45 height 15
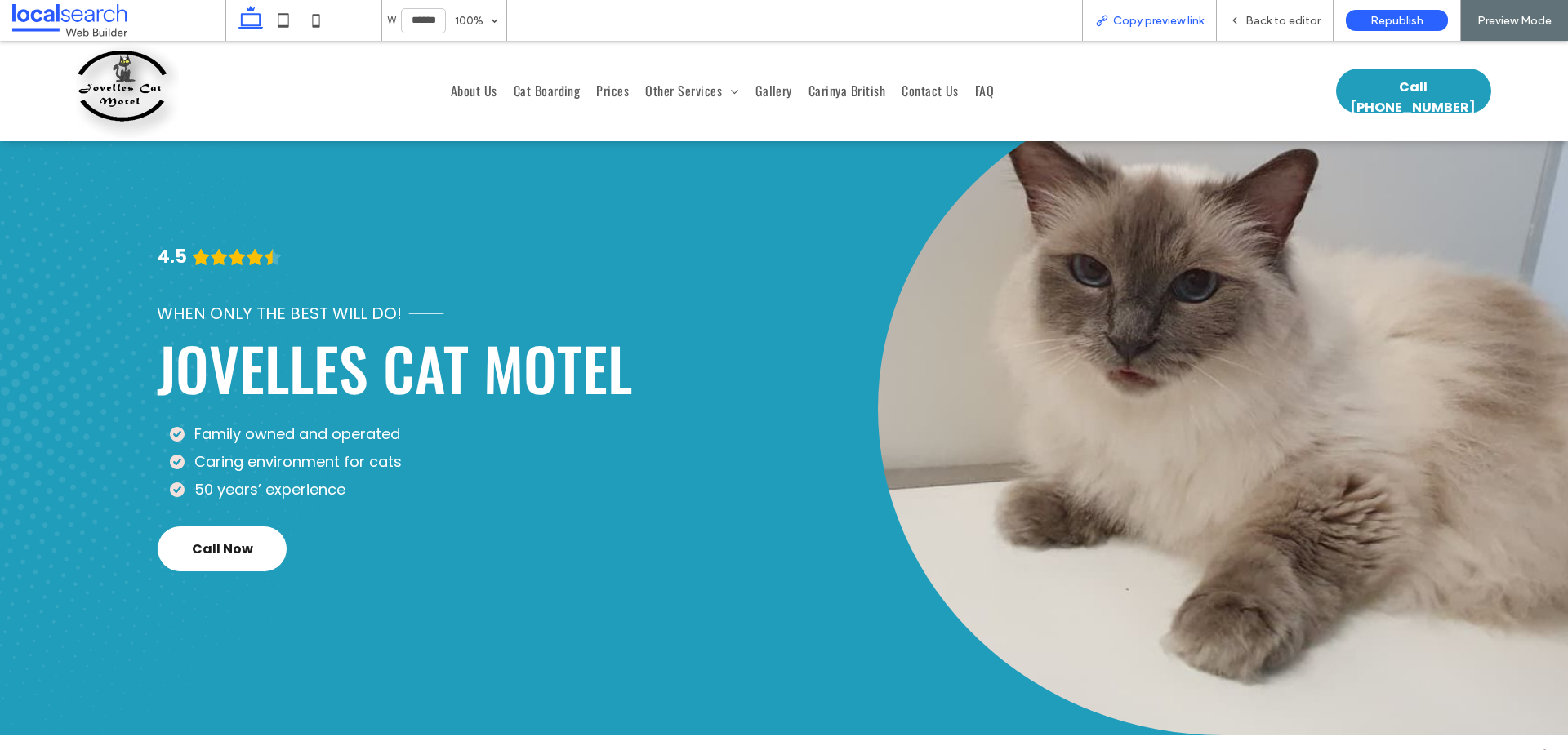
scroll to position [43, 0]
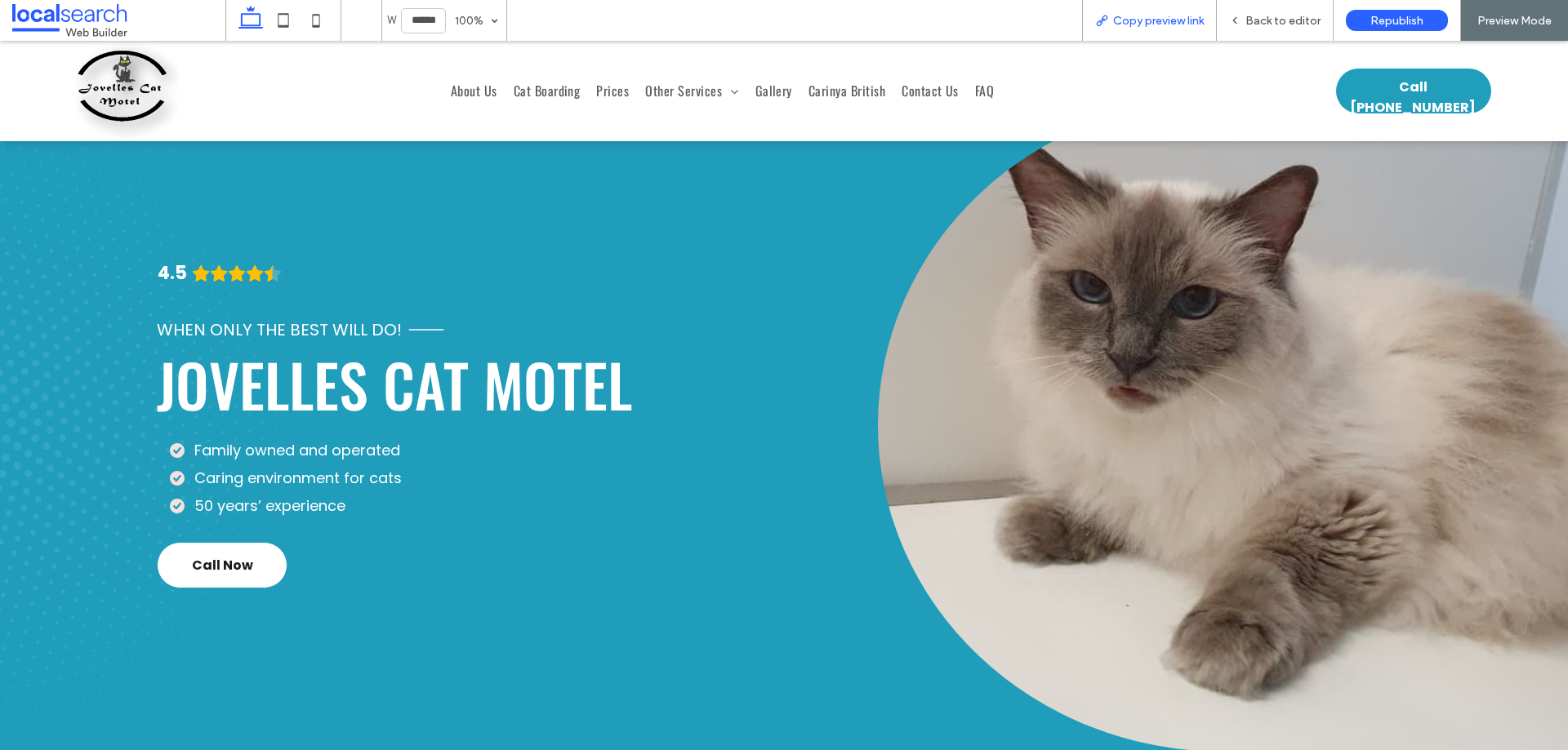
click at [1173, 29] on div "Copy preview link" at bounding box center [1150, 20] width 135 height 41
click at [1154, 28] on div "Copy preview link" at bounding box center [1150, 20] width 135 height 41
click at [1164, 25] on span "Copy preview link" at bounding box center [1159, 21] width 91 height 14
click at [1262, 18] on span "Back to editor" at bounding box center [1283, 21] width 75 height 14
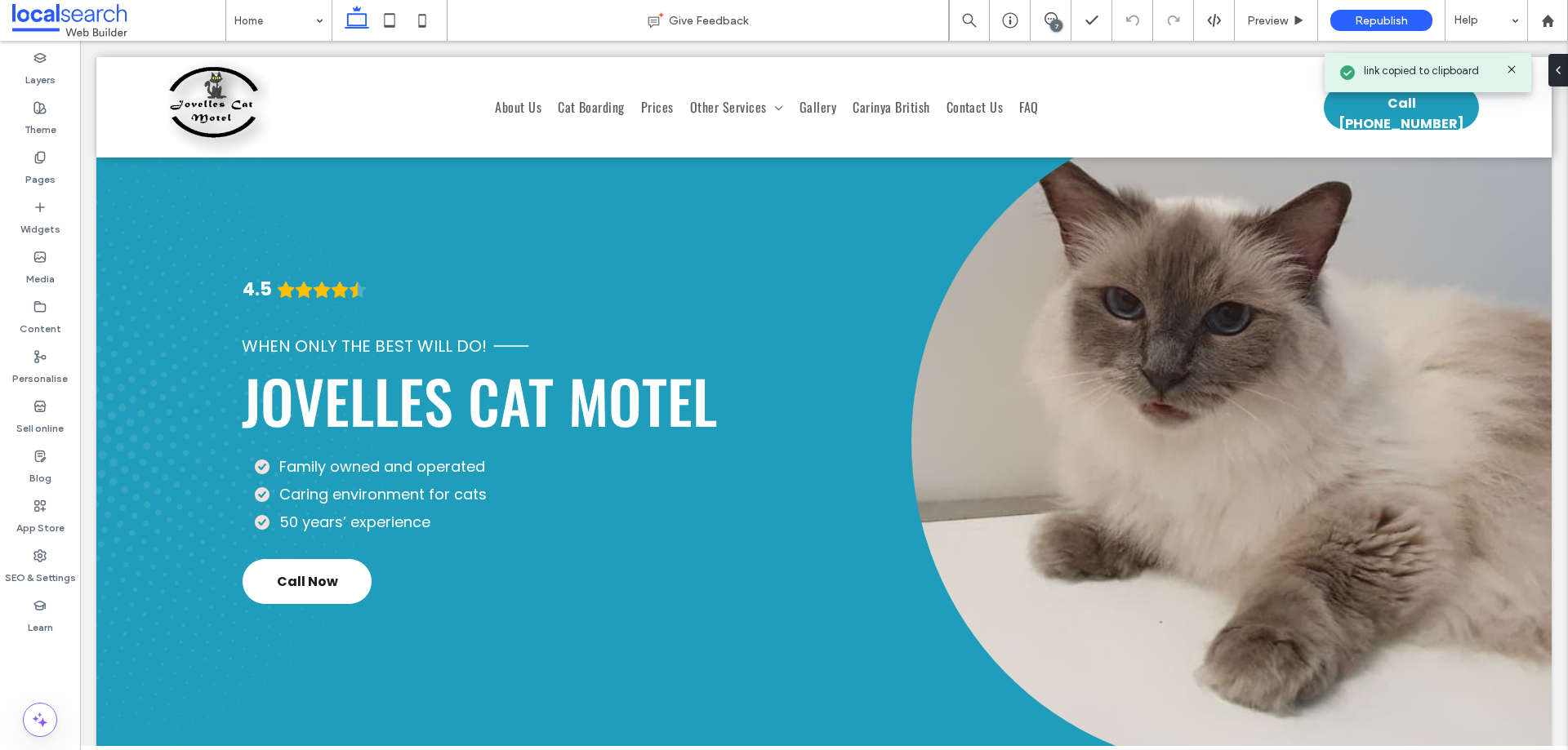
scroll to position [59, 0]
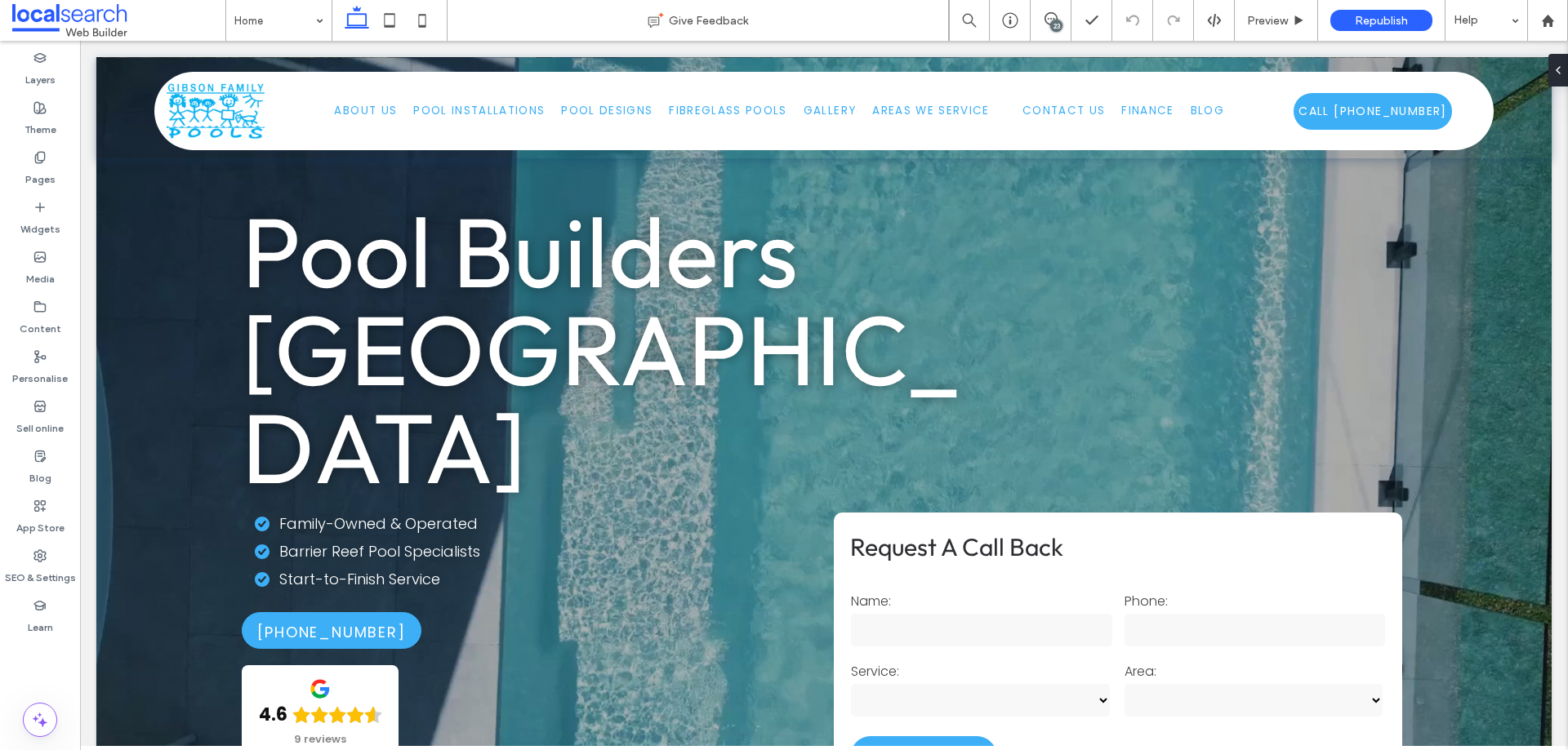
drag, startPoint x: 1059, startPoint y: 22, endPoint x: 994, endPoint y: 33, distance: 65.9
click at [1059, 22] on div "23" at bounding box center [1057, 25] width 12 height 12
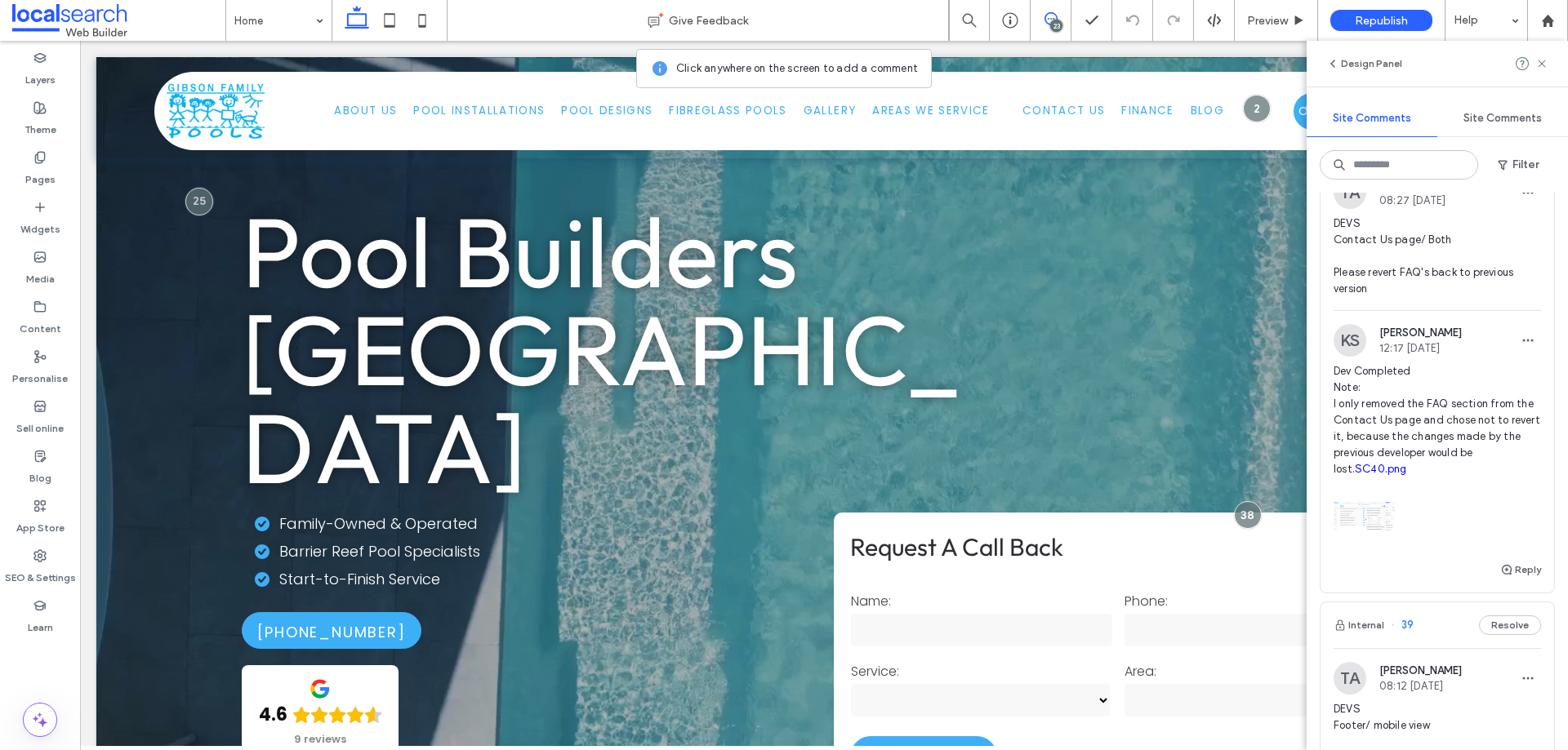
scroll to position [164, 0]
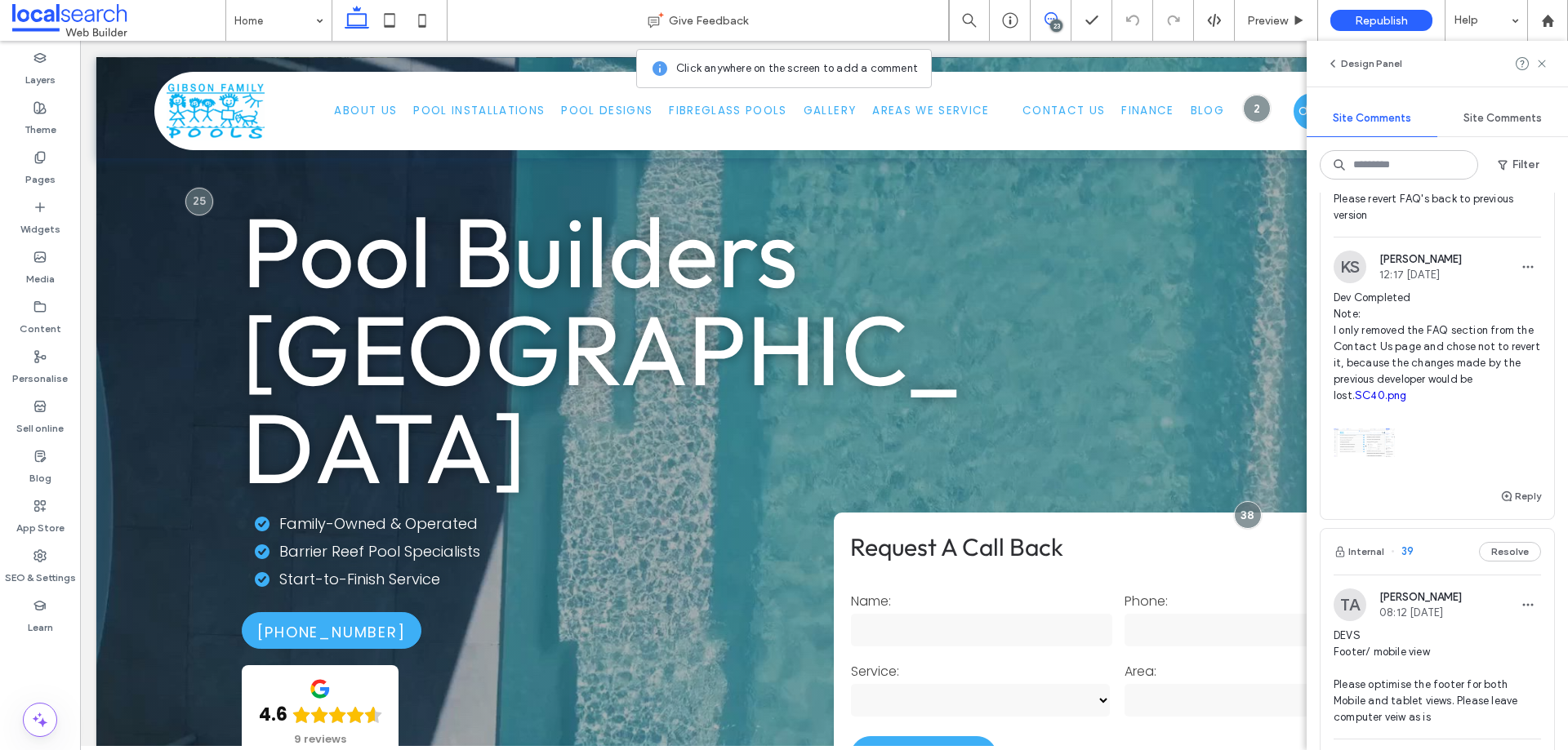
click at [1445, 347] on span "Dev Completed Note: I only removed the FAQ section from the Contact Us page and…" at bounding box center [1438, 347] width 207 height 115
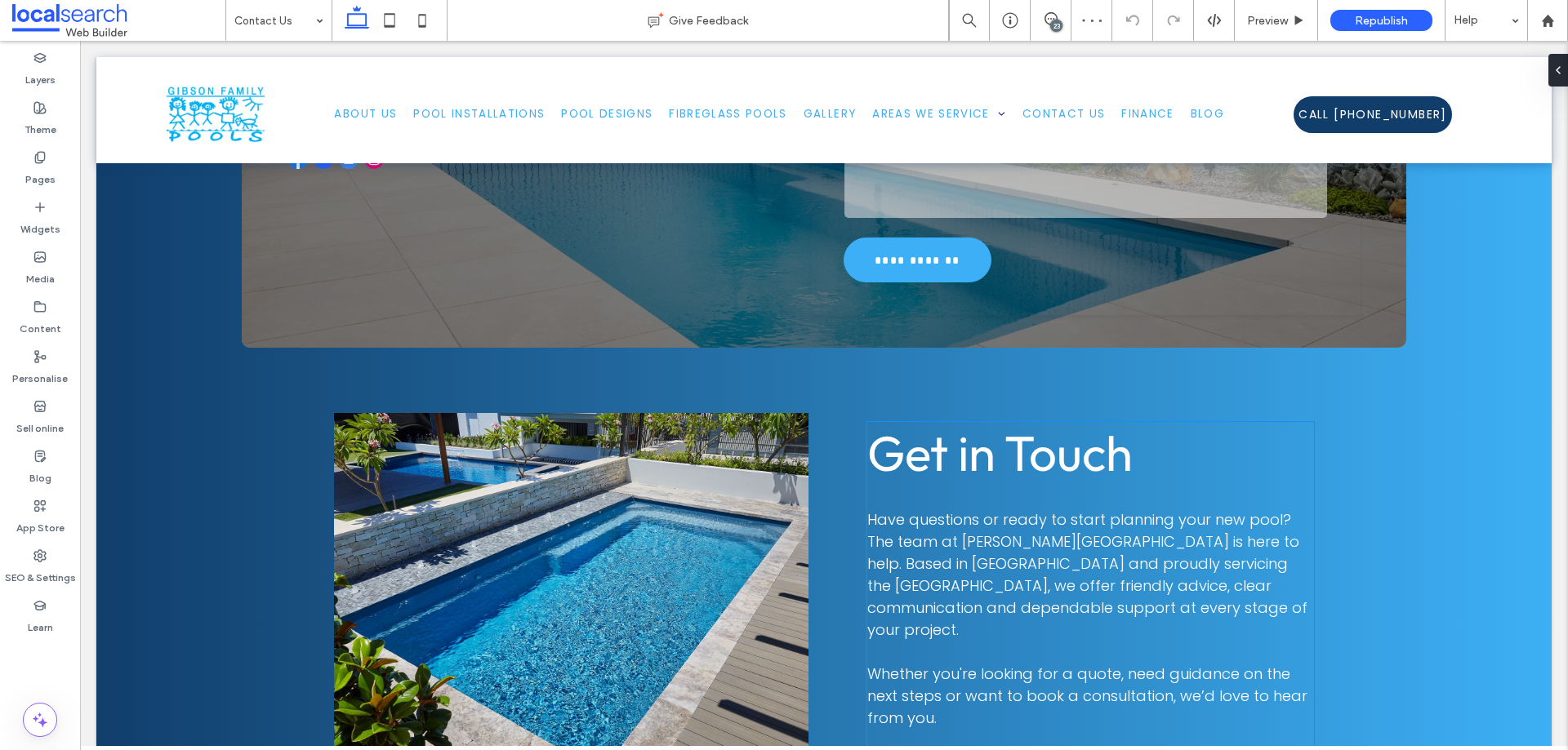
scroll to position [324, 0]
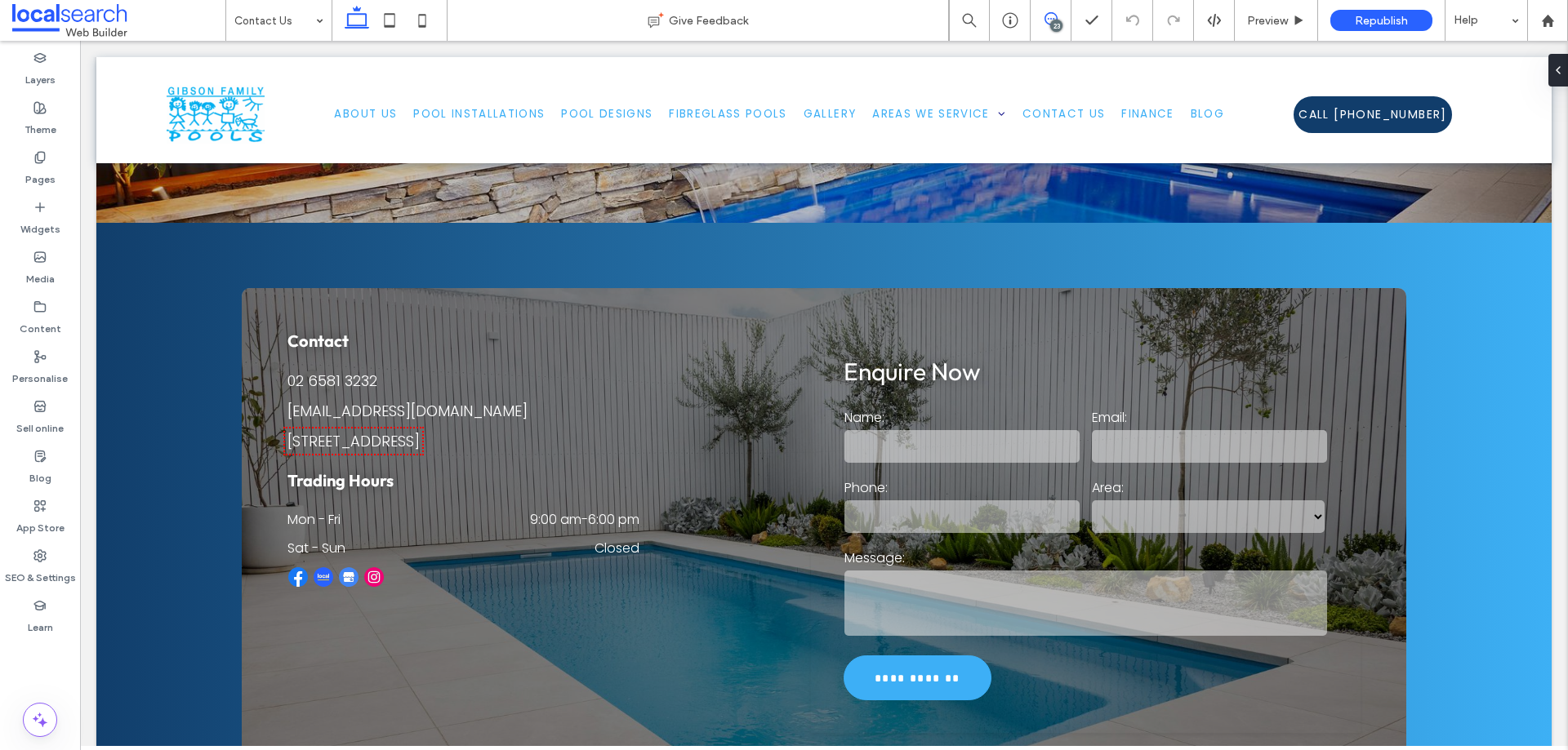
click at [1052, 15] on icon at bounding box center [1051, 18] width 13 height 13
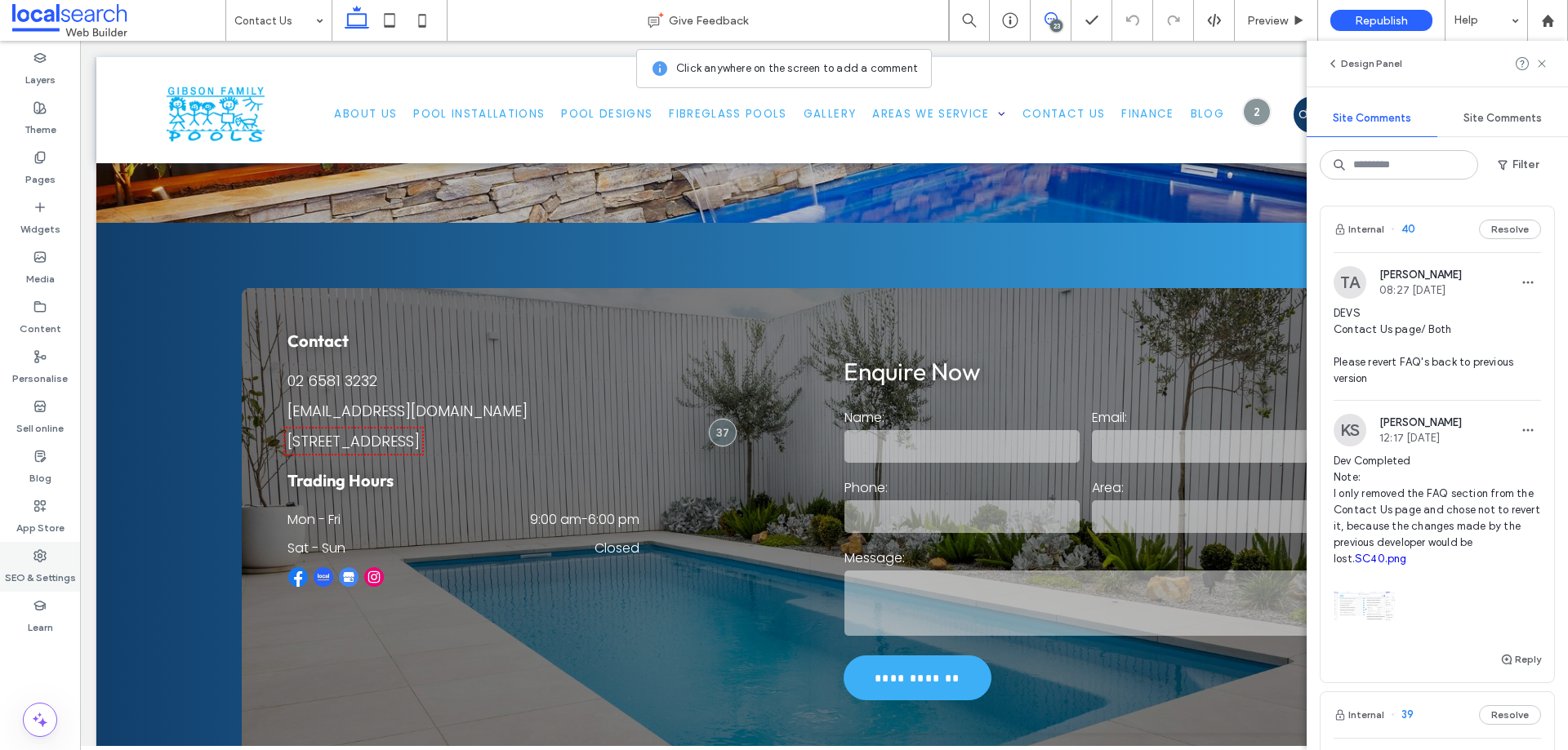
click at [39, 552] on use at bounding box center [39, 556] width 11 height 11
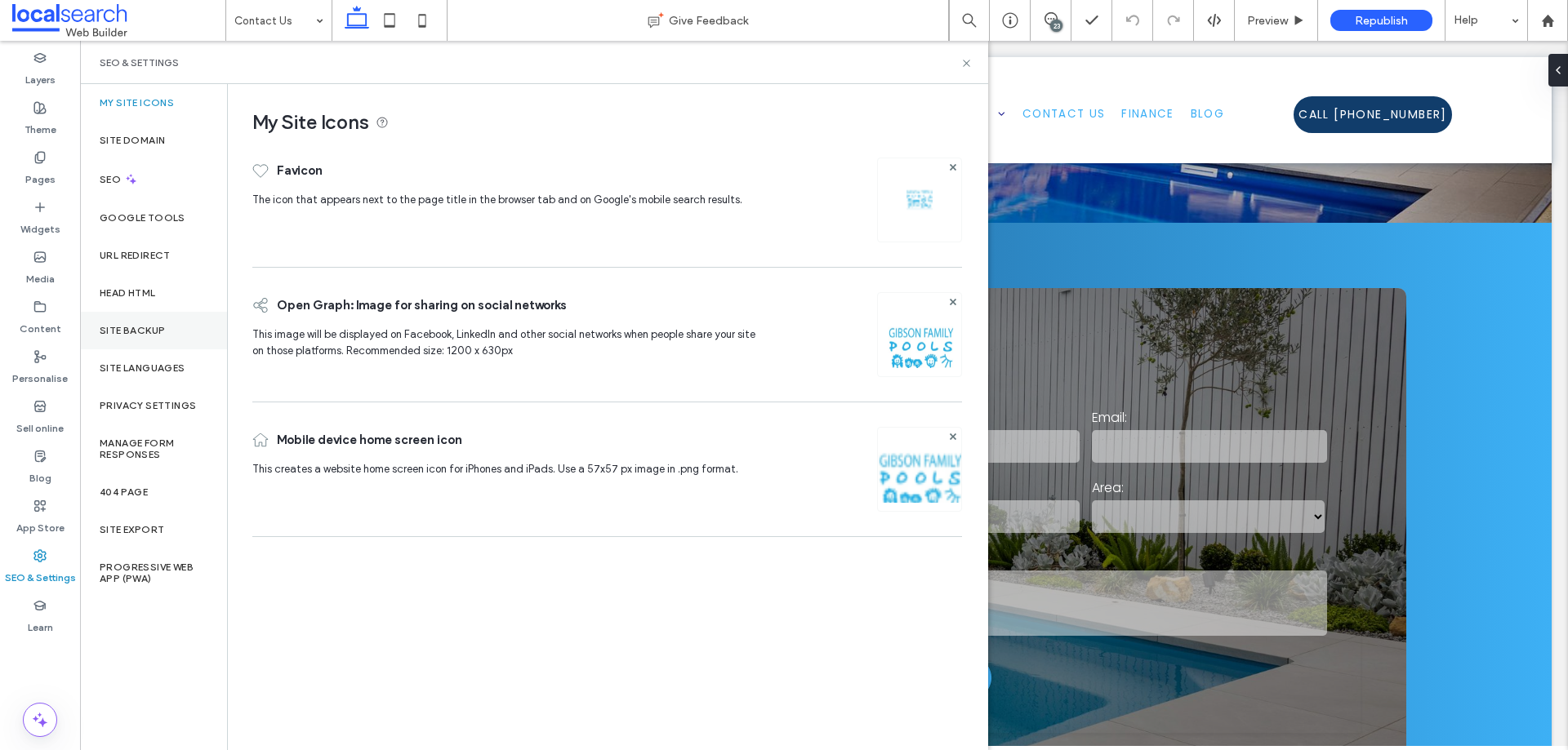
click at [151, 344] on div "Site backup" at bounding box center [153, 330] width 147 height 38
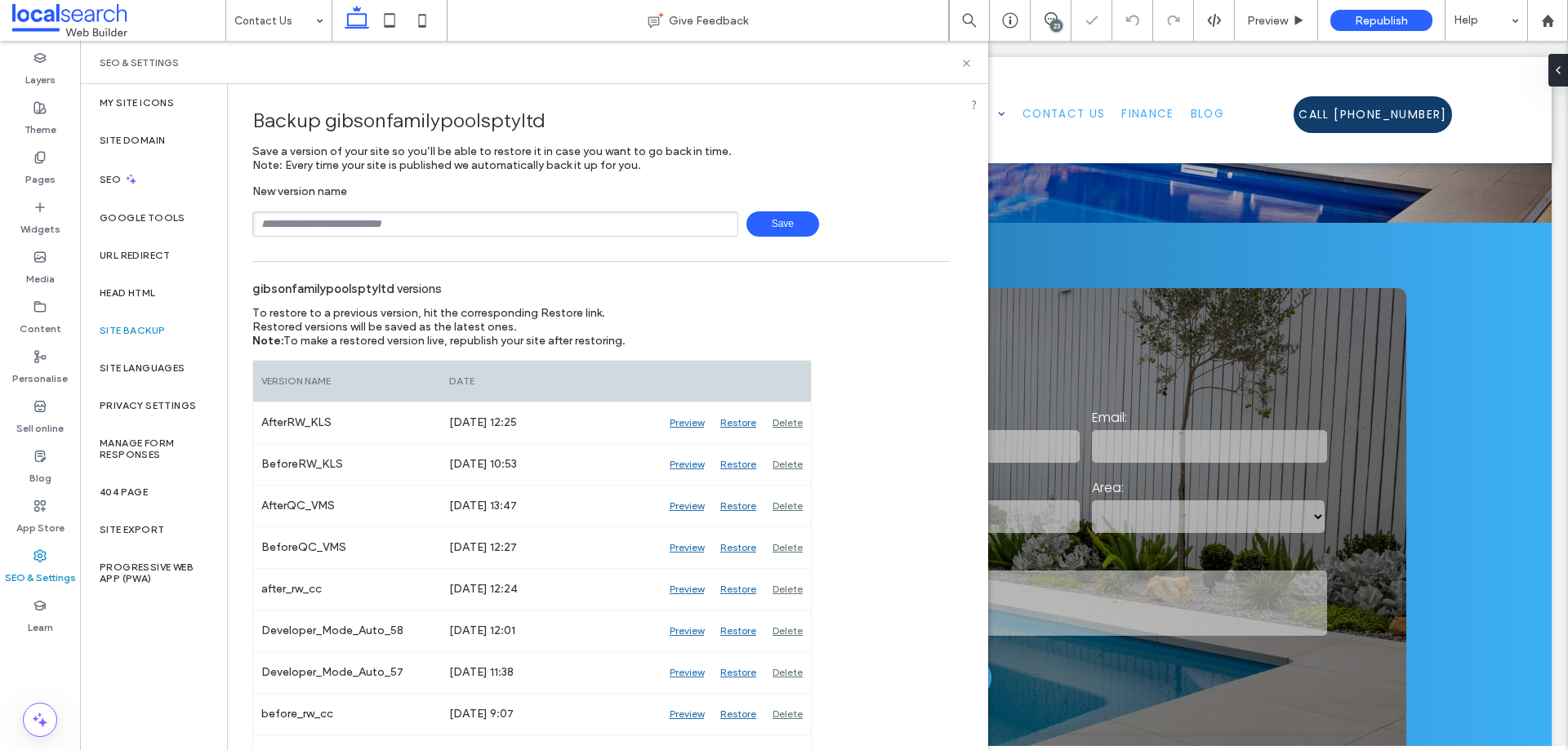
scroll to position [326, 0]
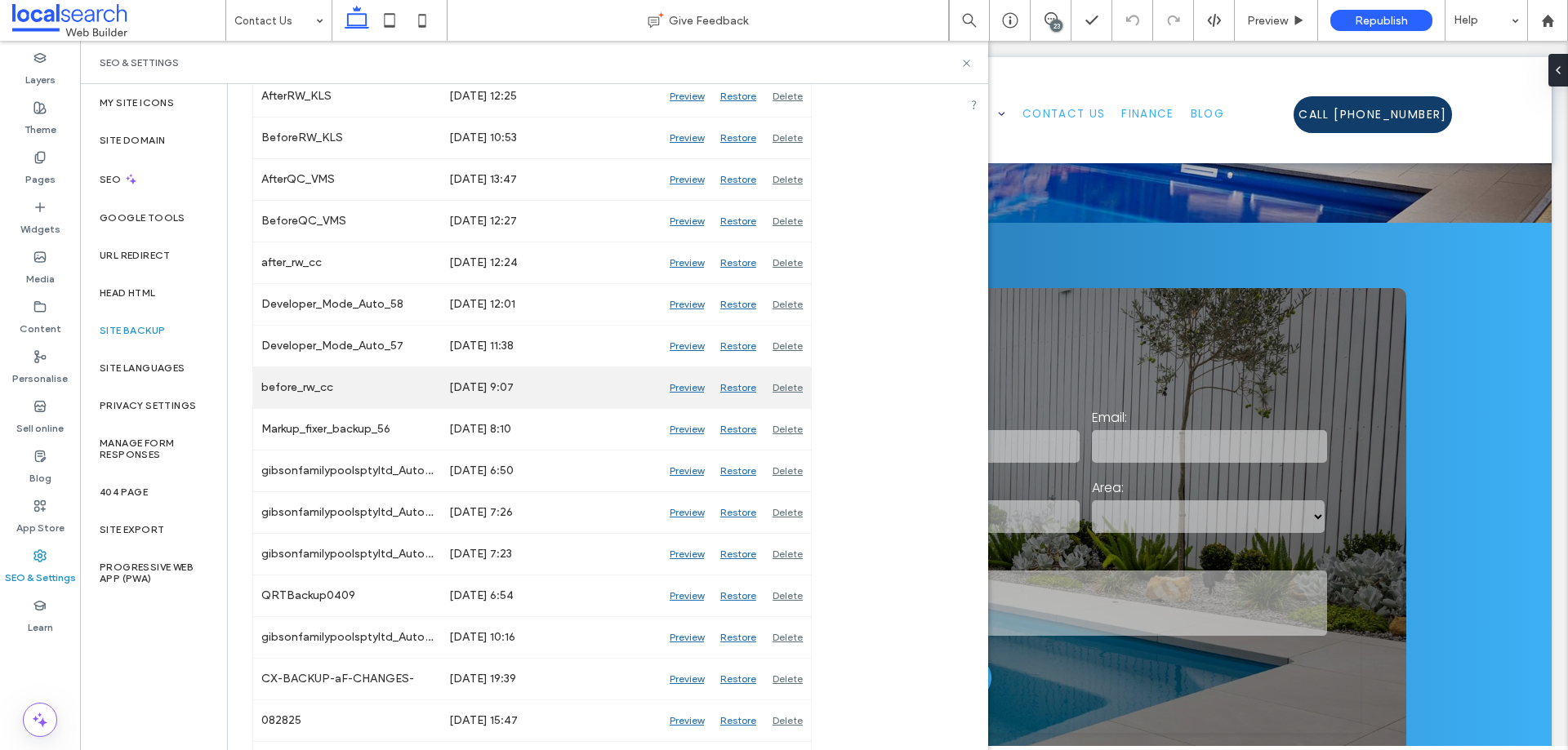
click at [693, 389] on div "Preview" at bounding box center [687, 388] width 51 height 41
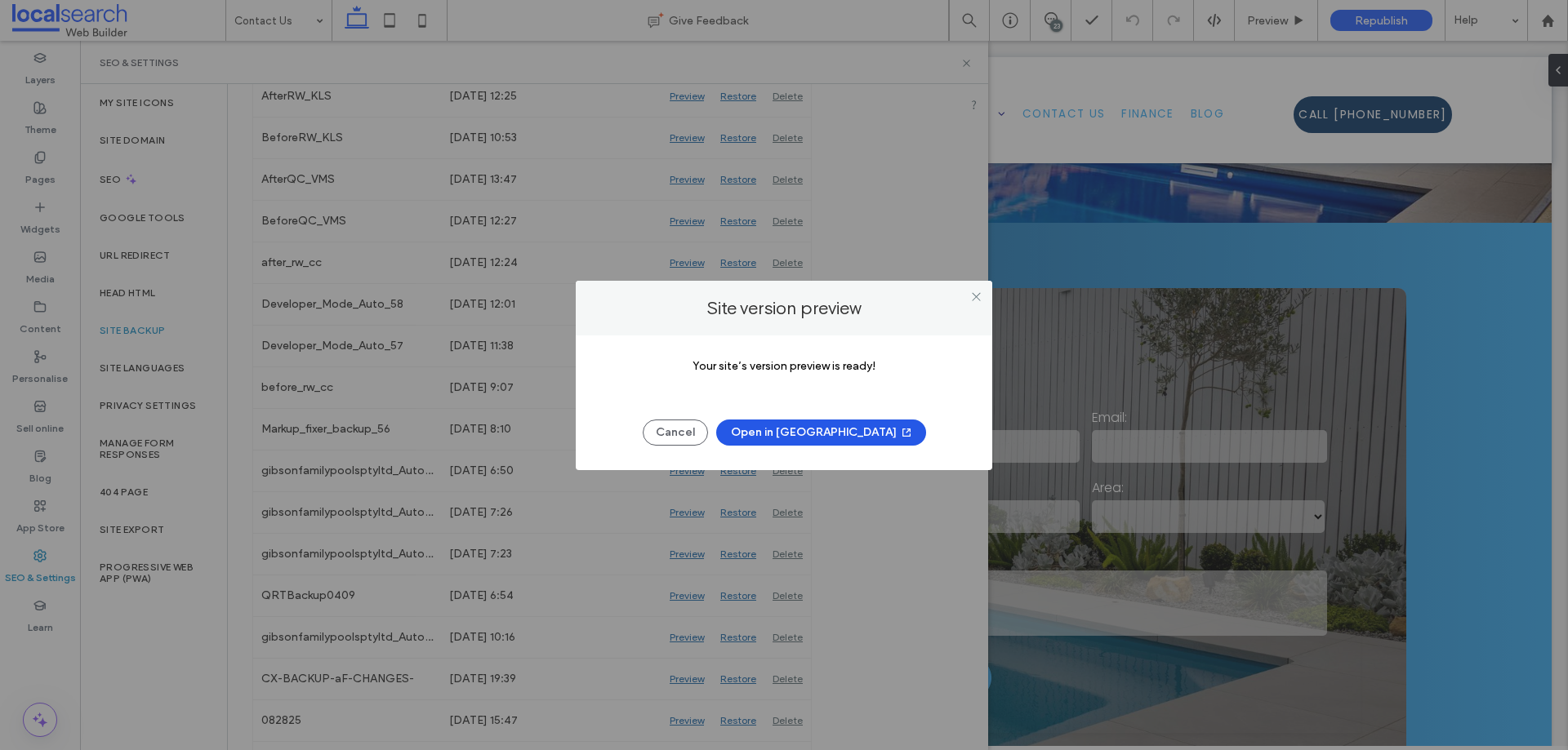
click at [840, 434] on button "Open in [GEOGRAPHIC_DATA]" at bounding box center [821, 433] width 210 height 26
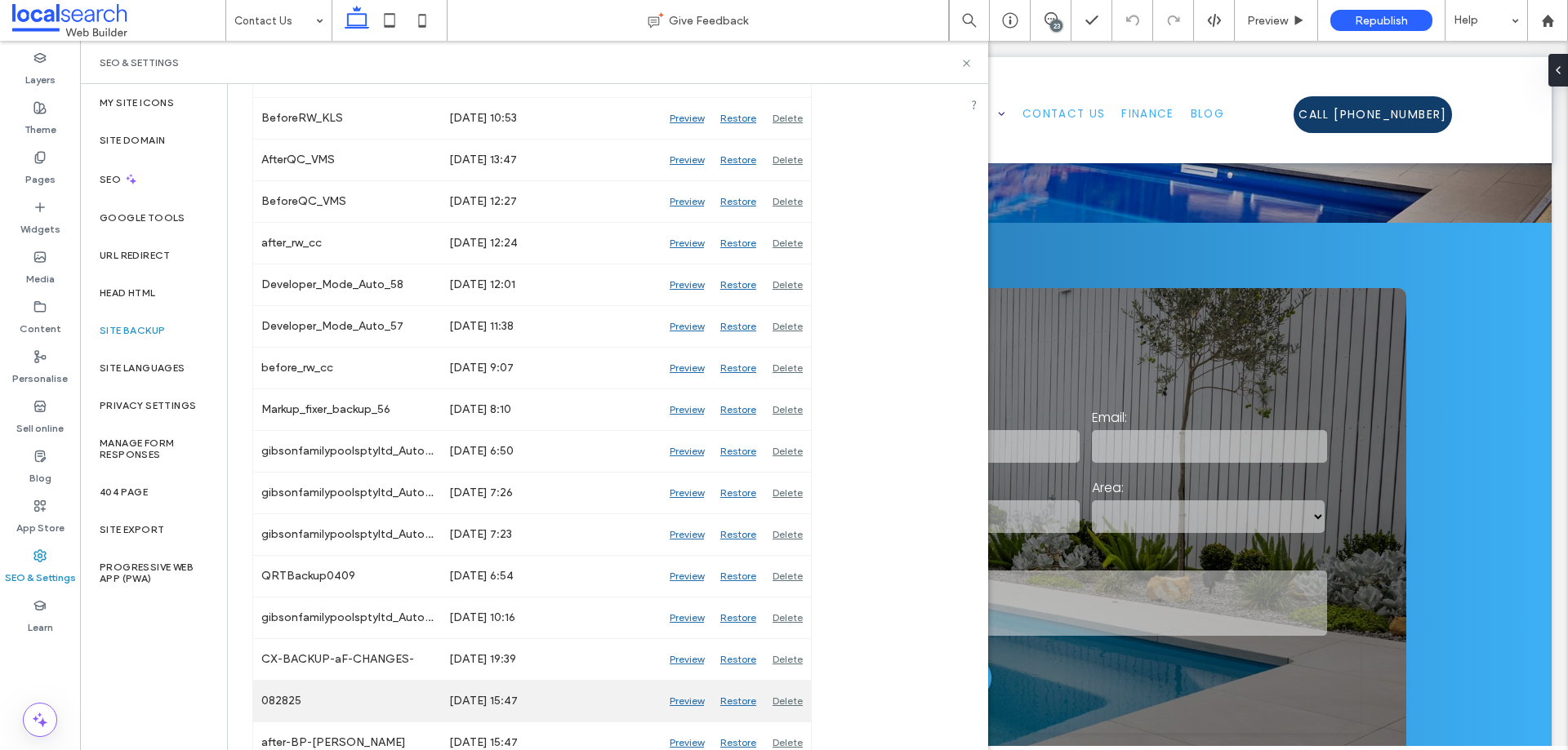
scroll to position [490, 0]
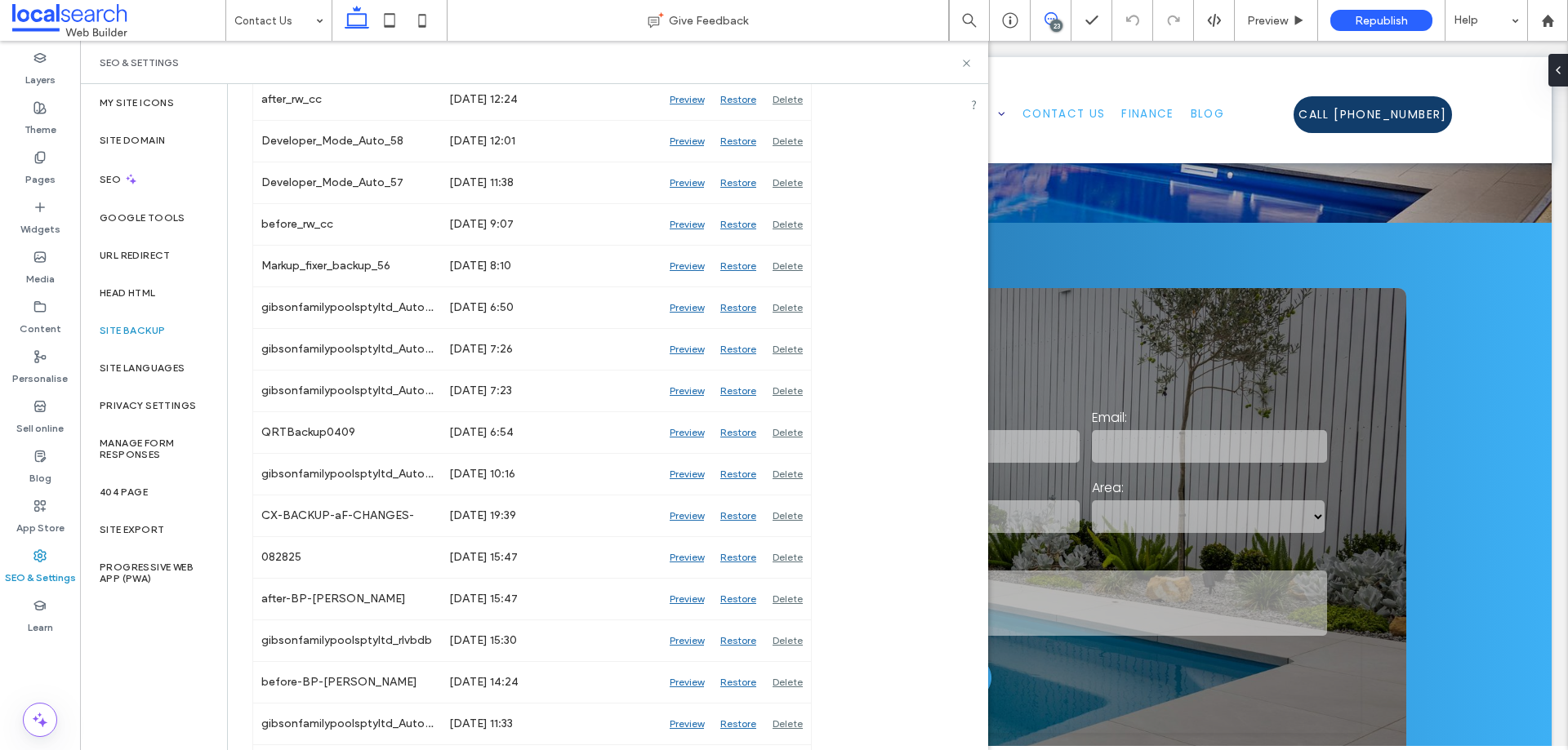
click at [1045, 21] on use at bounding box center [1051, 18] width 13 height 13
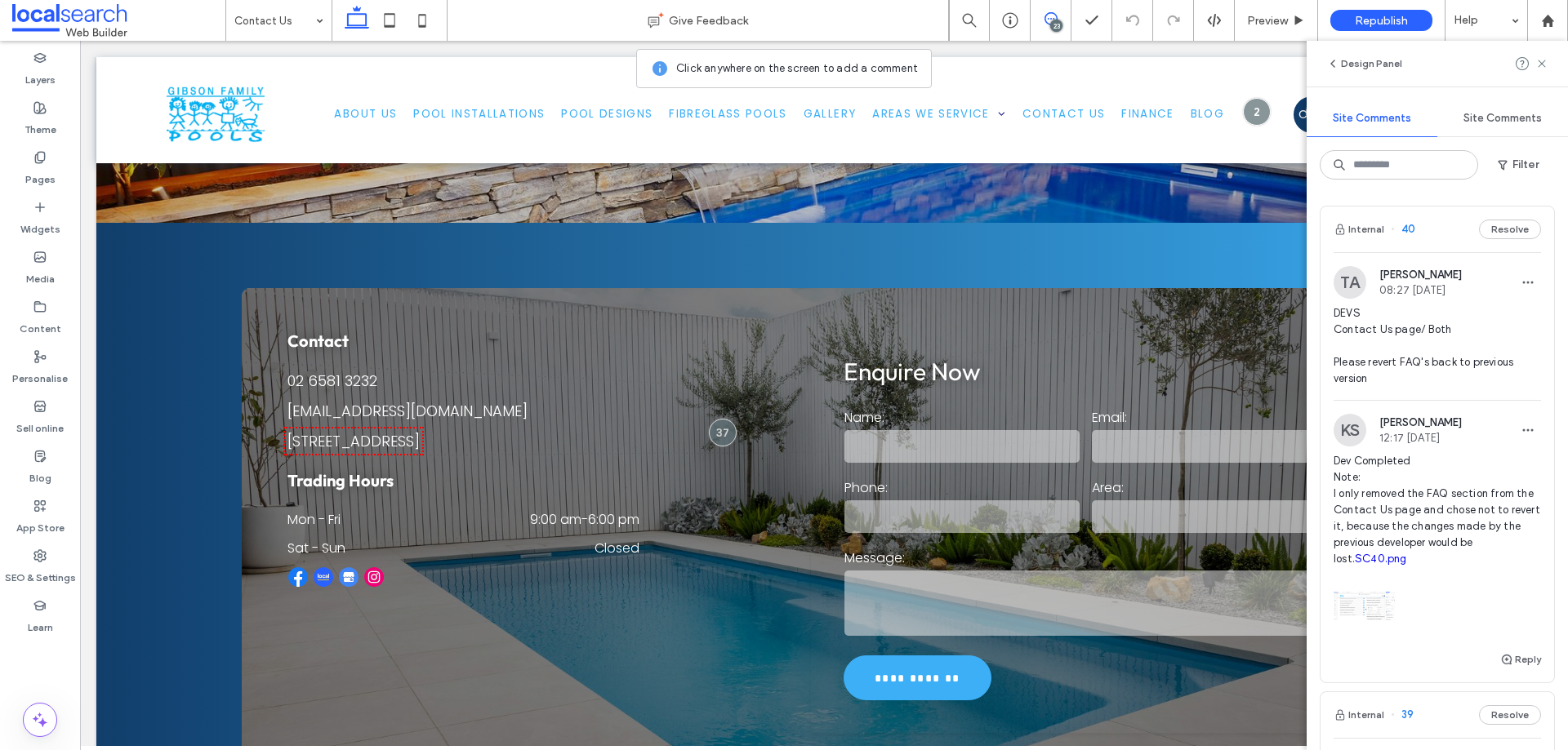
click at [1382, 562] on link "SC40.png" at bounding box center [1382, 559] width 53 height 12
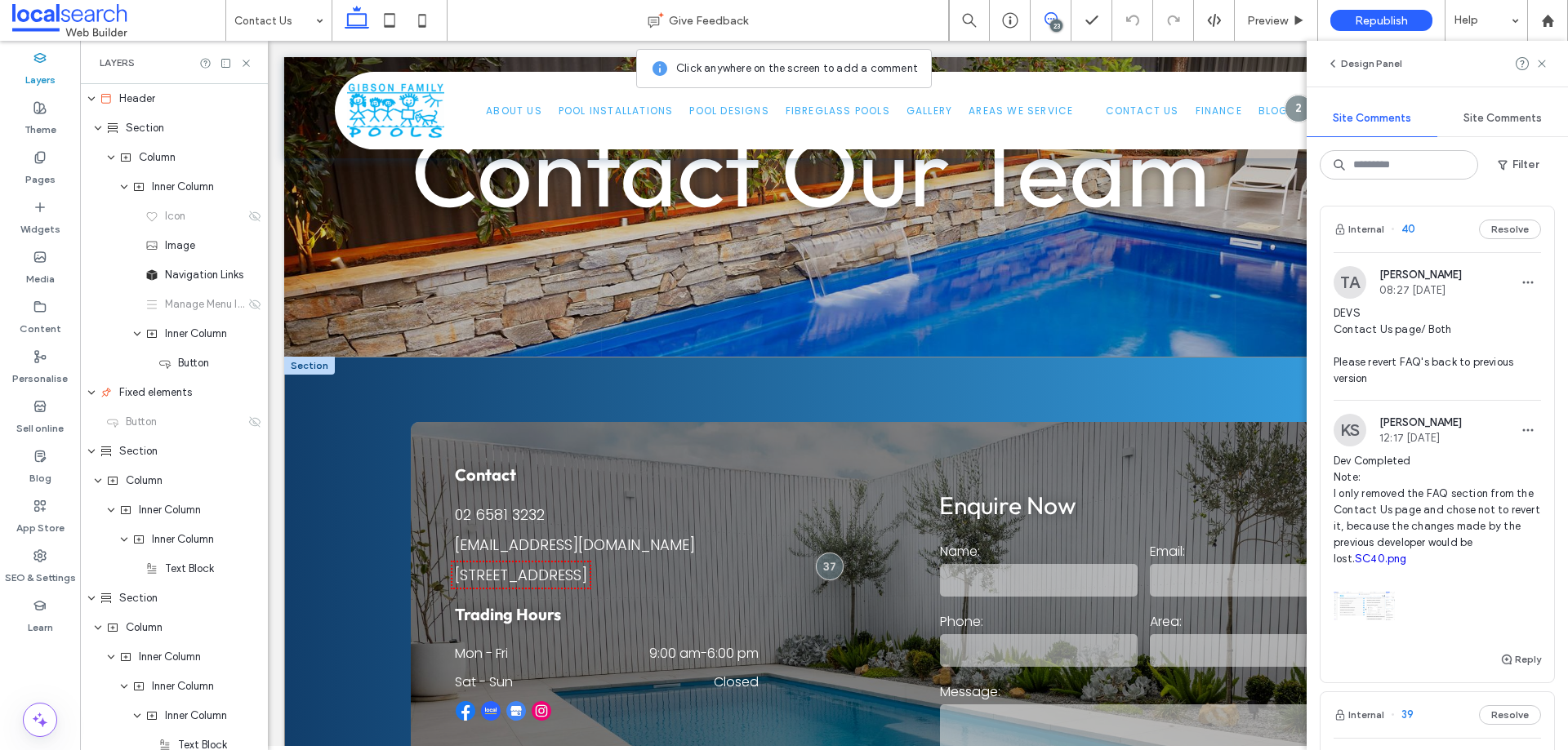
scroll to position [326, 0]
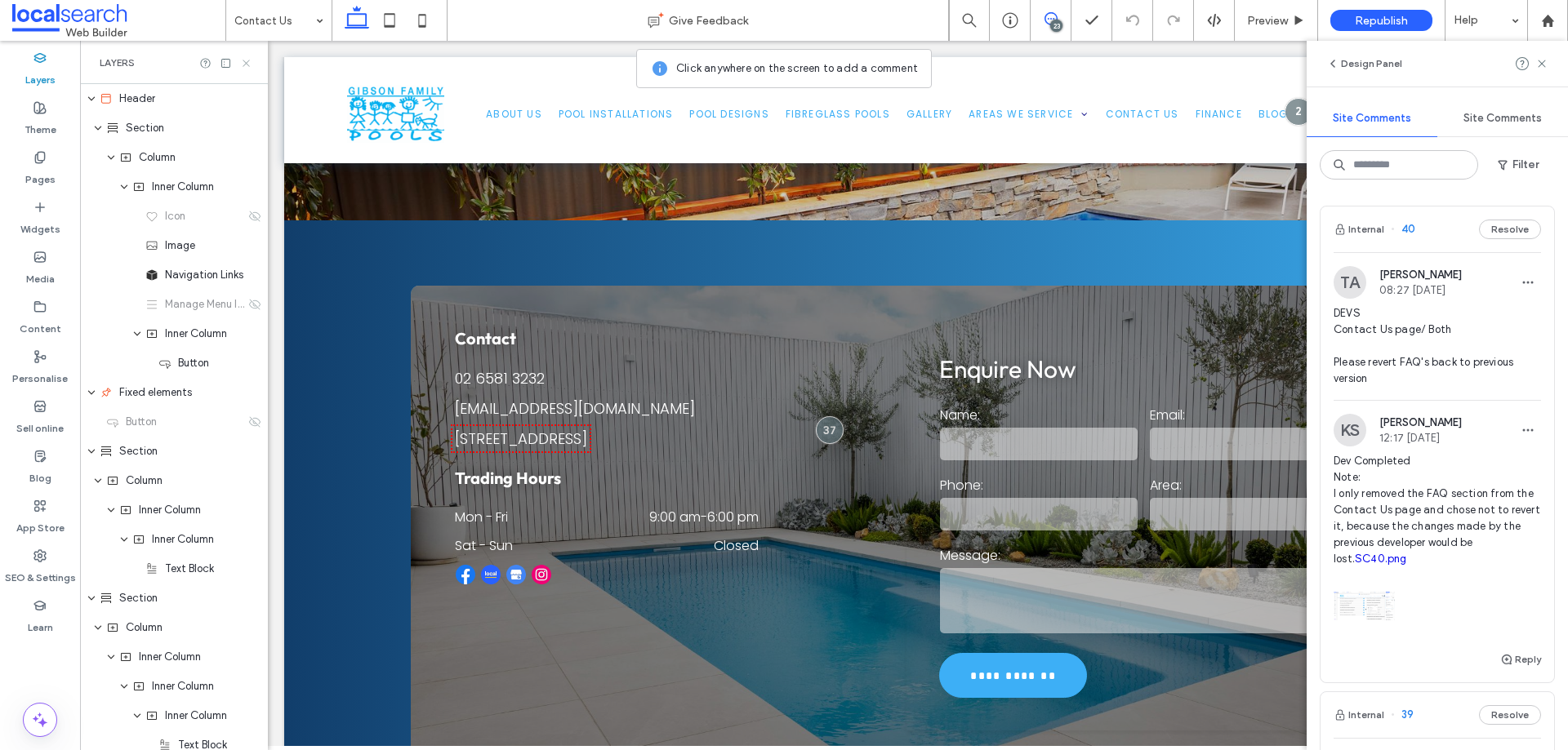
drag, startPoint x: 248, startPoint y: 65, endPoint x: 1, endPoint y: 18, distance: 251.4
click at [248, 65] on use at bounding box center [245, 62] width 6 height 6
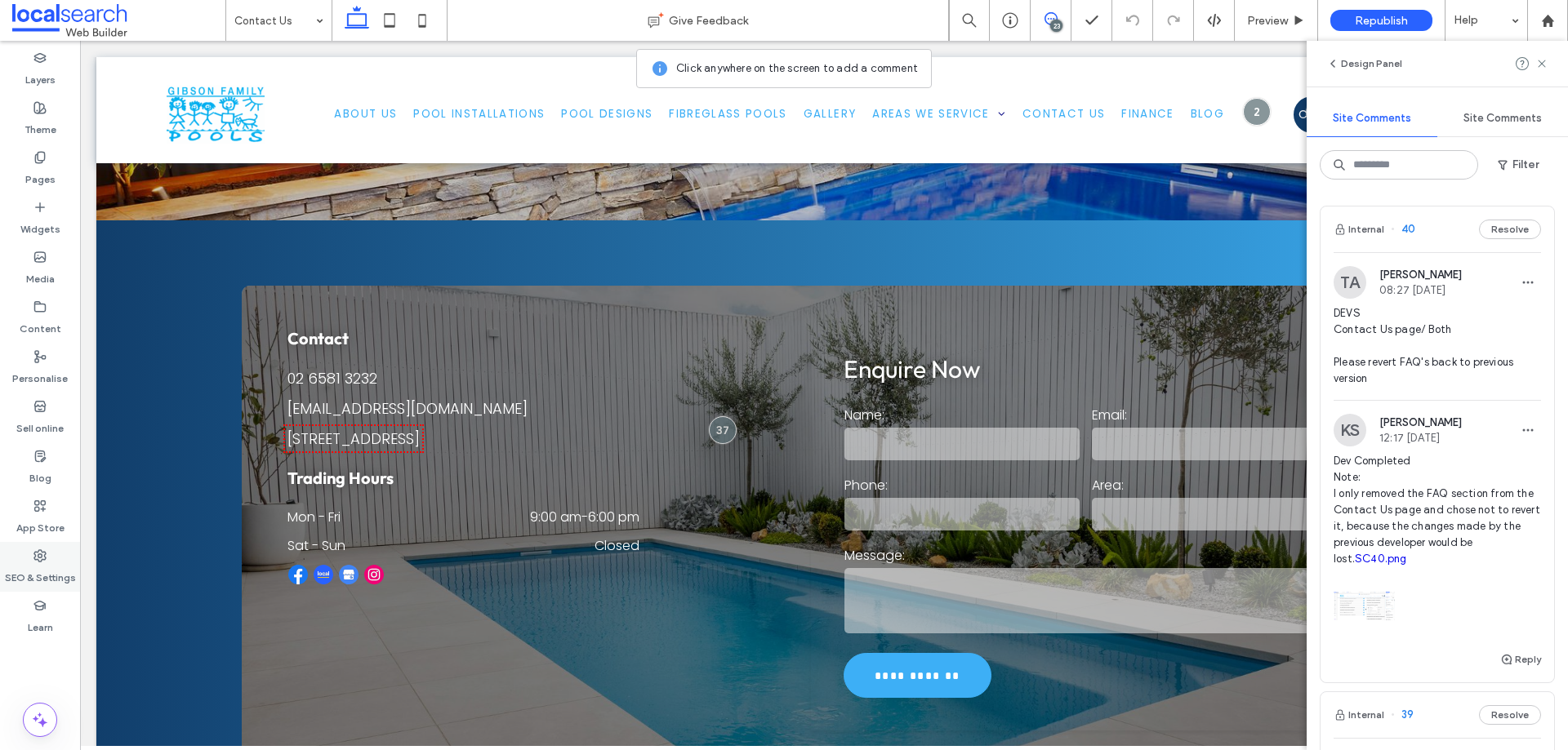
click at [48, 567] on label "SEO & Settings" at bounding box center [40, 574] width 71 height 23
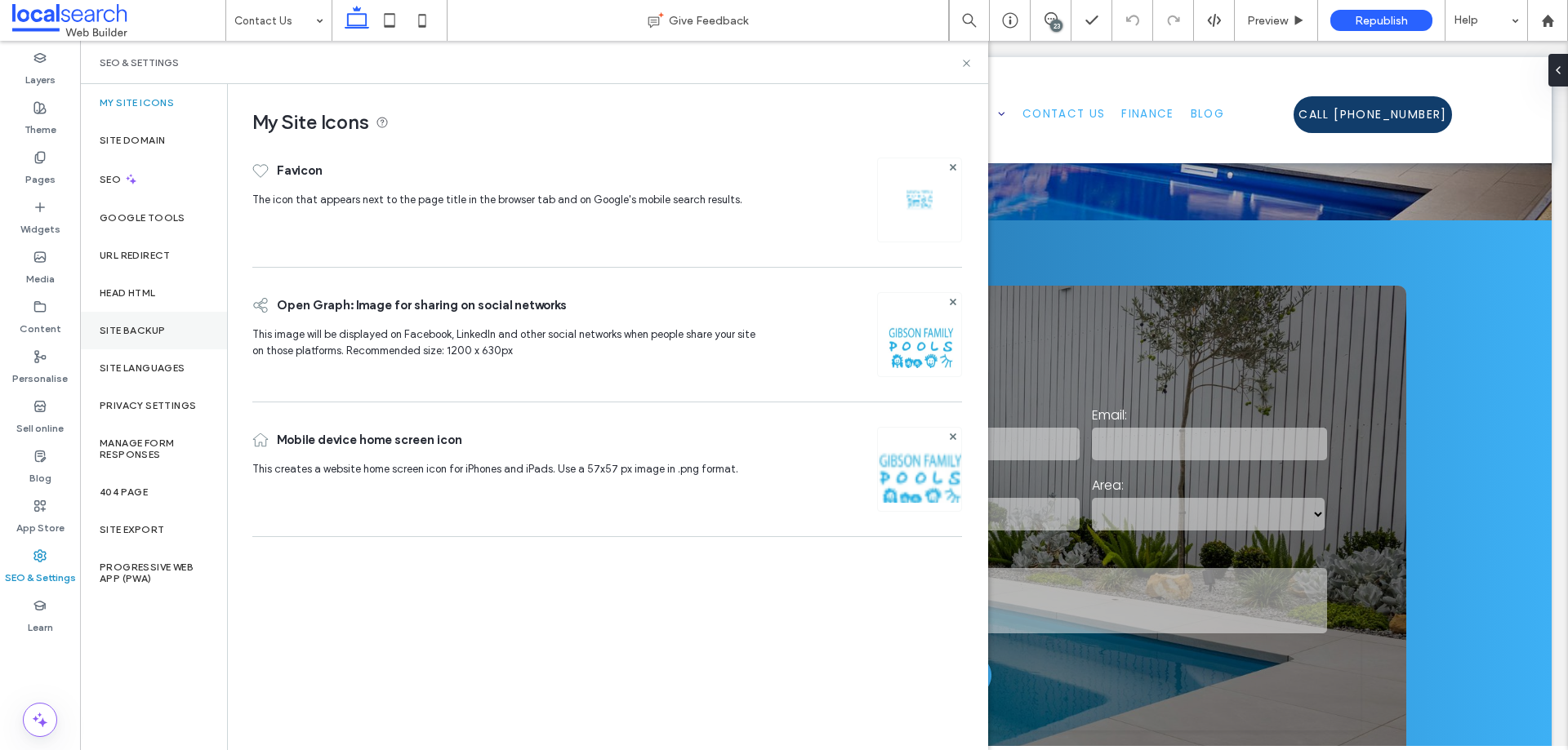
click at [153, 334] on label "Site backup" at bounding box center [132, 330] width 66 height 11
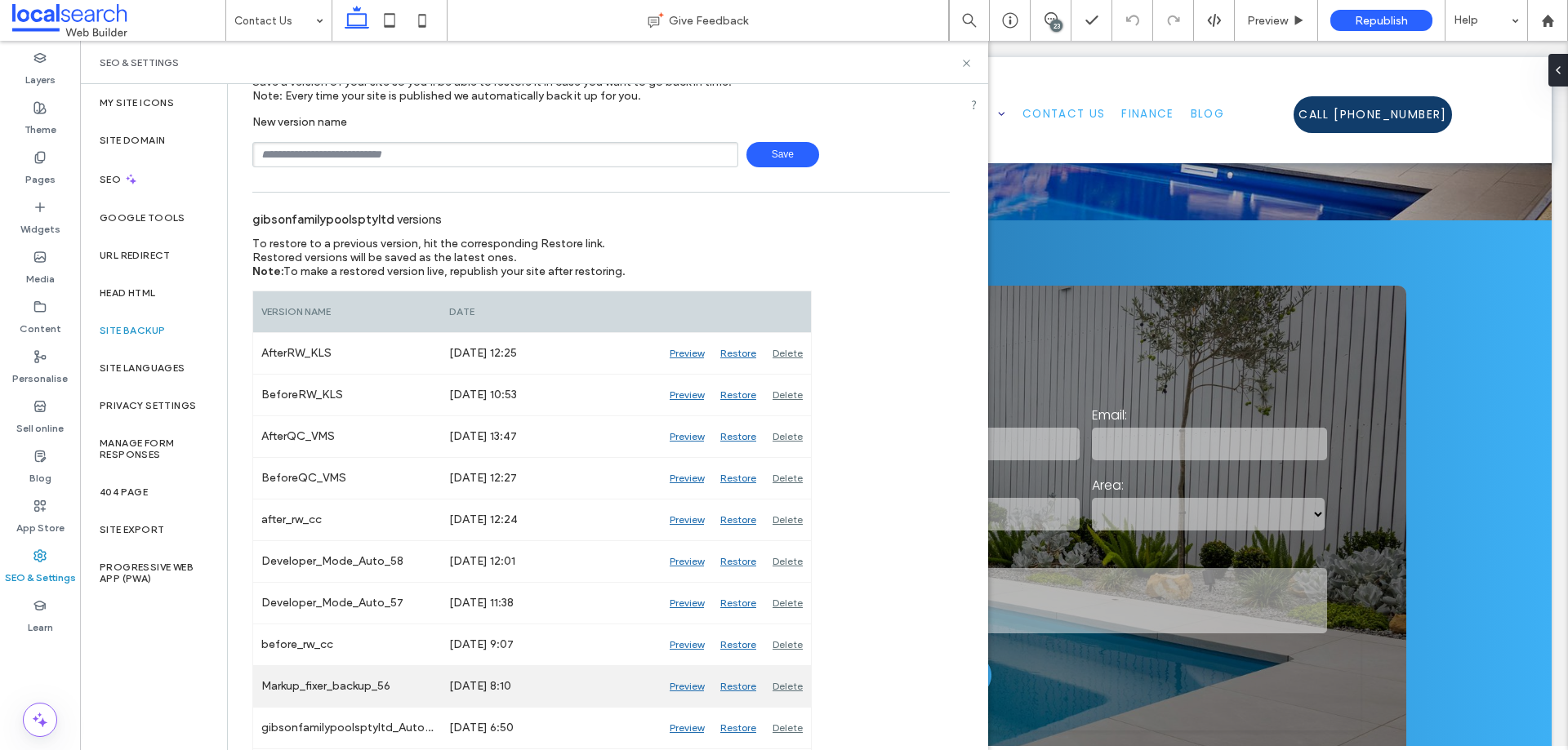
scroll to position [164, 0]
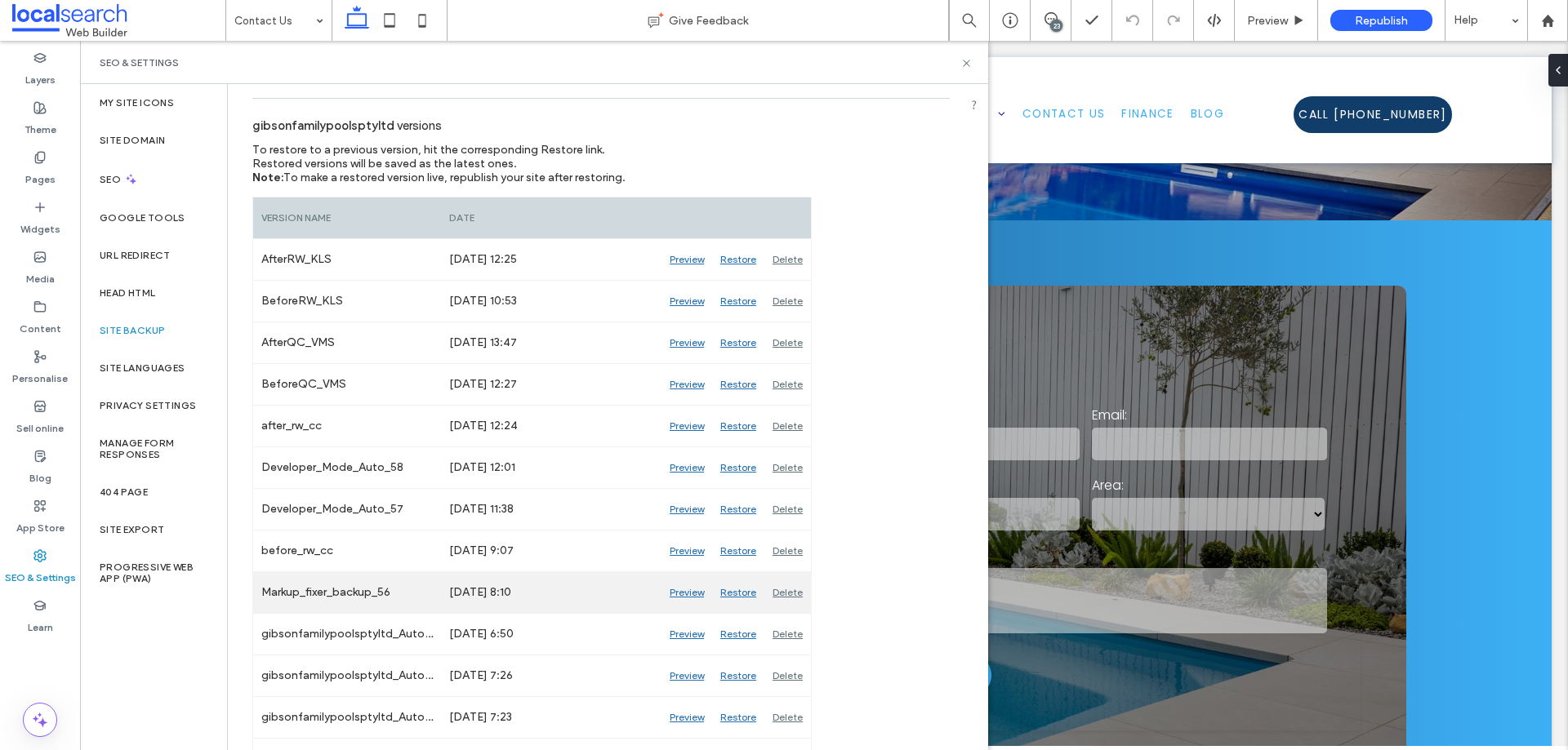
click at [677, 592] on div "Preview" at bounding box center [687, 592] width 51 height 41
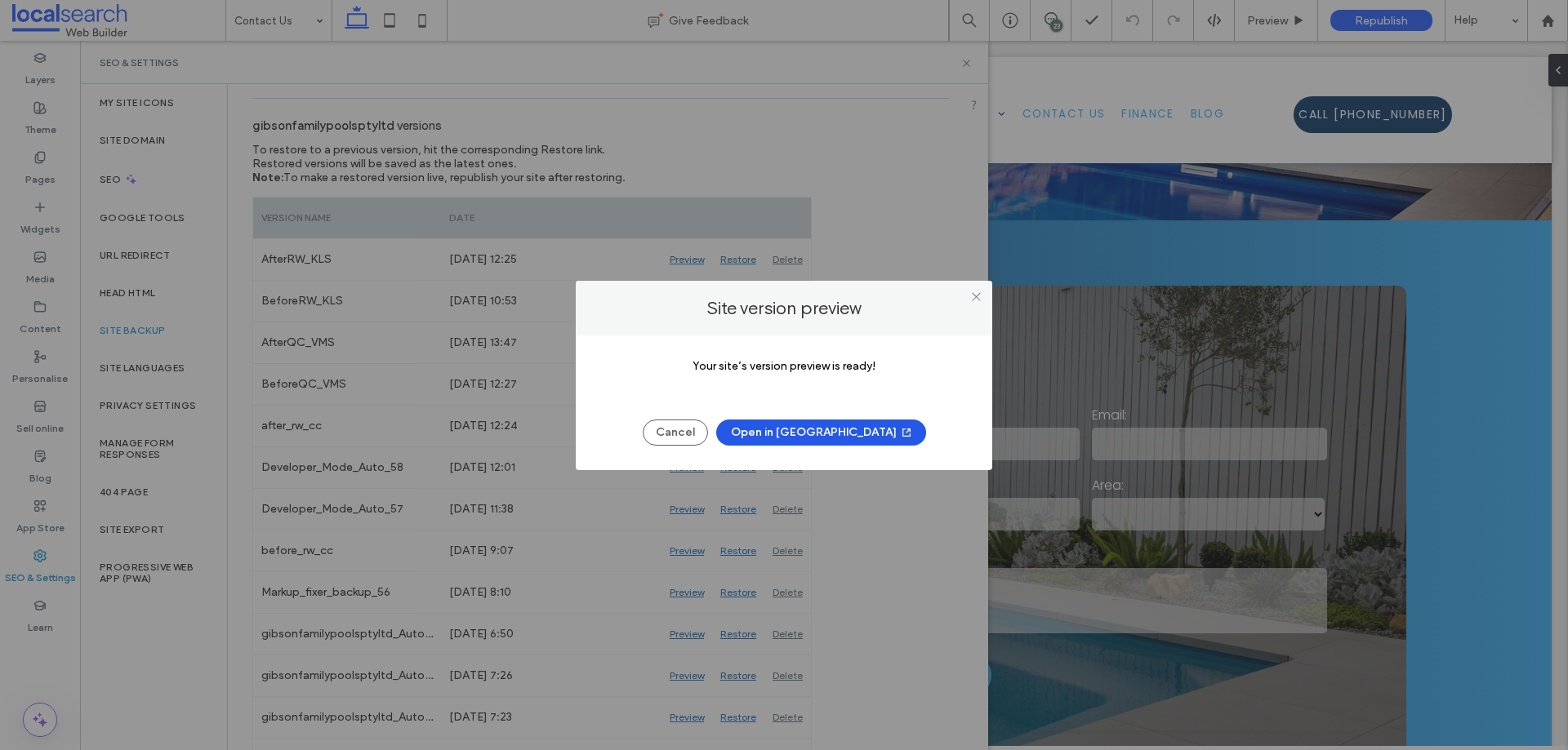
click at [828, 421] on button "Open in [GEOGRAPHIC_DATA]" at bounding box center [821, 433] width 210 height 26
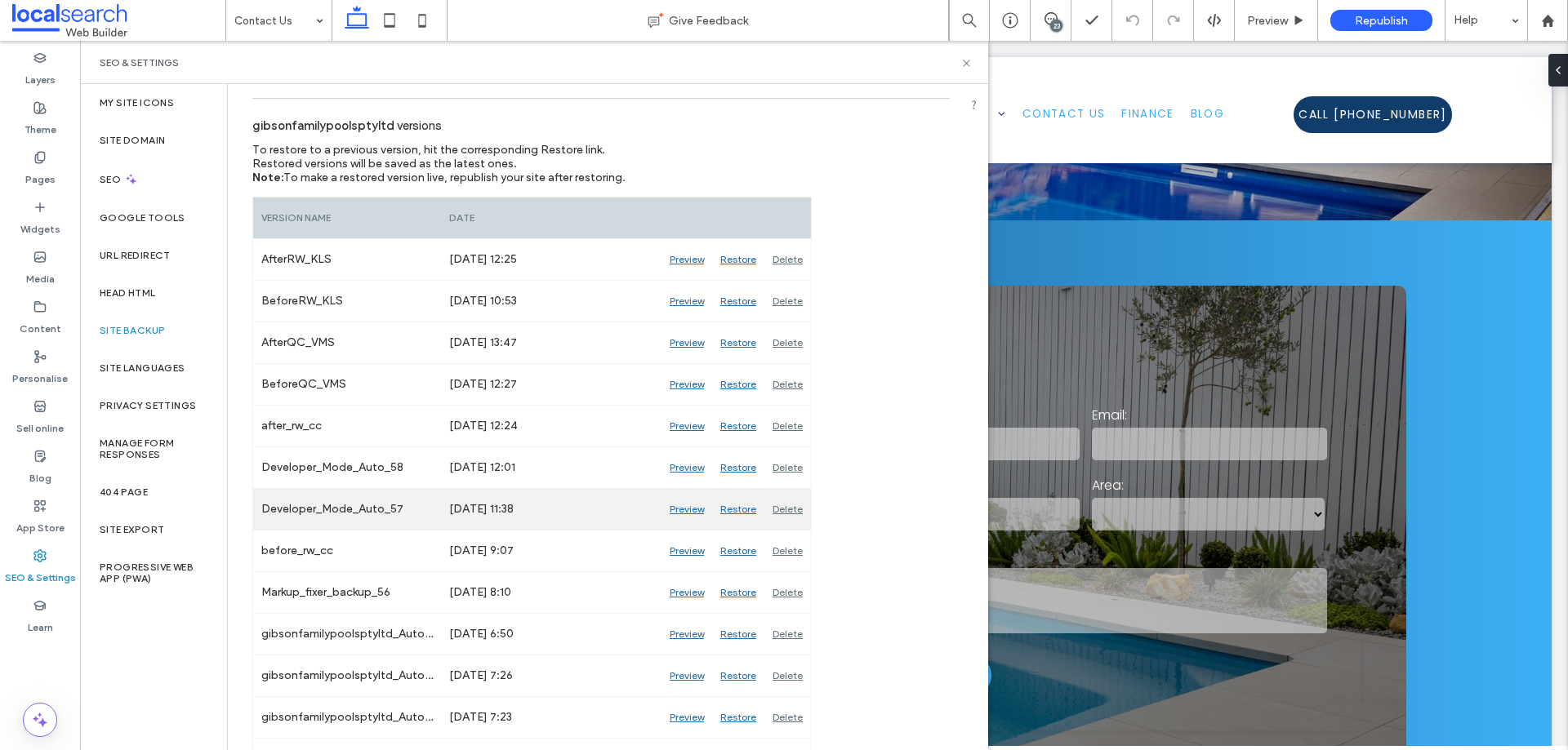
click at [693, 510] on div "Preview" at bounding box center [687, 509] width 51 height 41
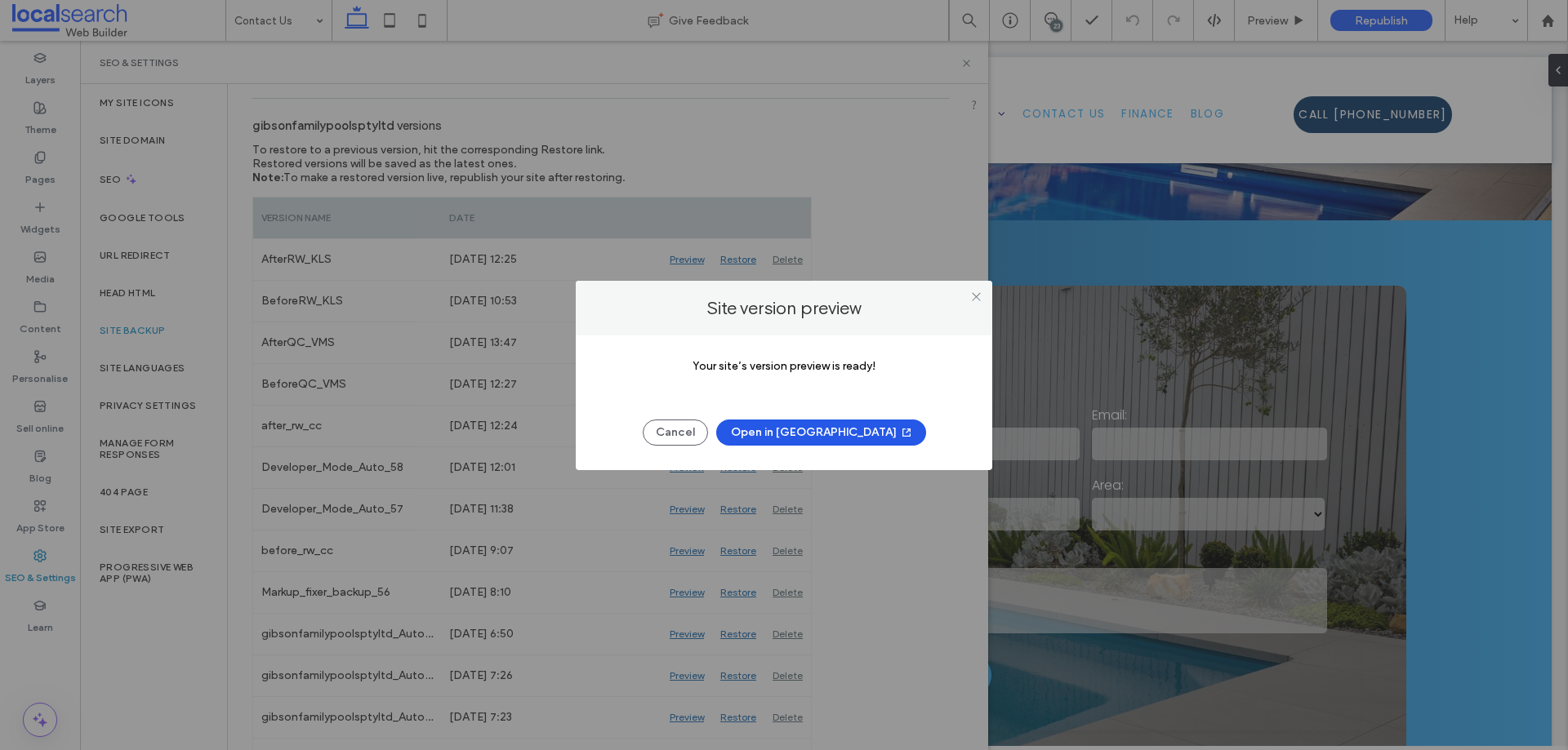
click at [811, 431] on button "Open in [GEOGRAPHIC_DATA]" at bounding box center [821, 433] width 210 height 26
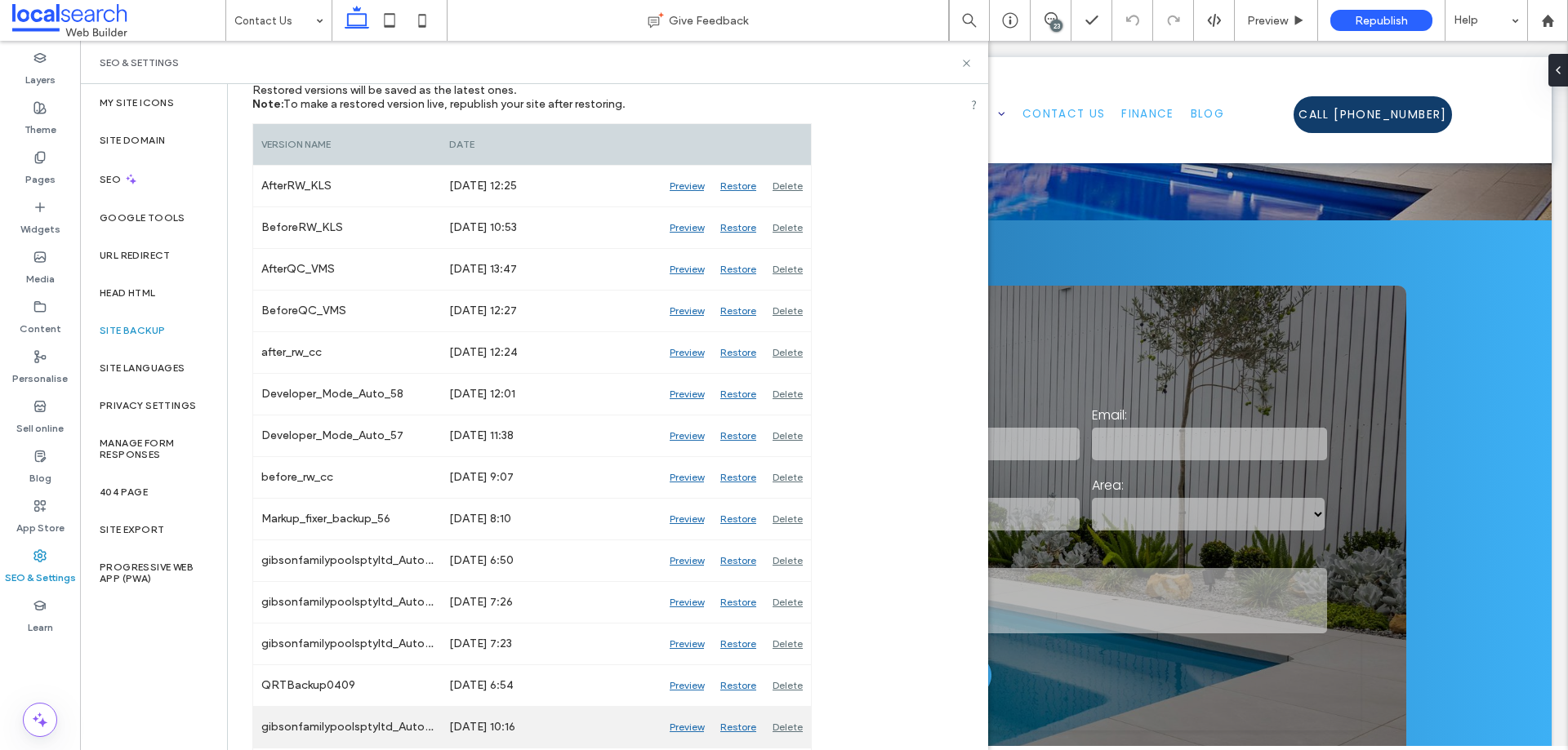
scroll to position [326, 0]
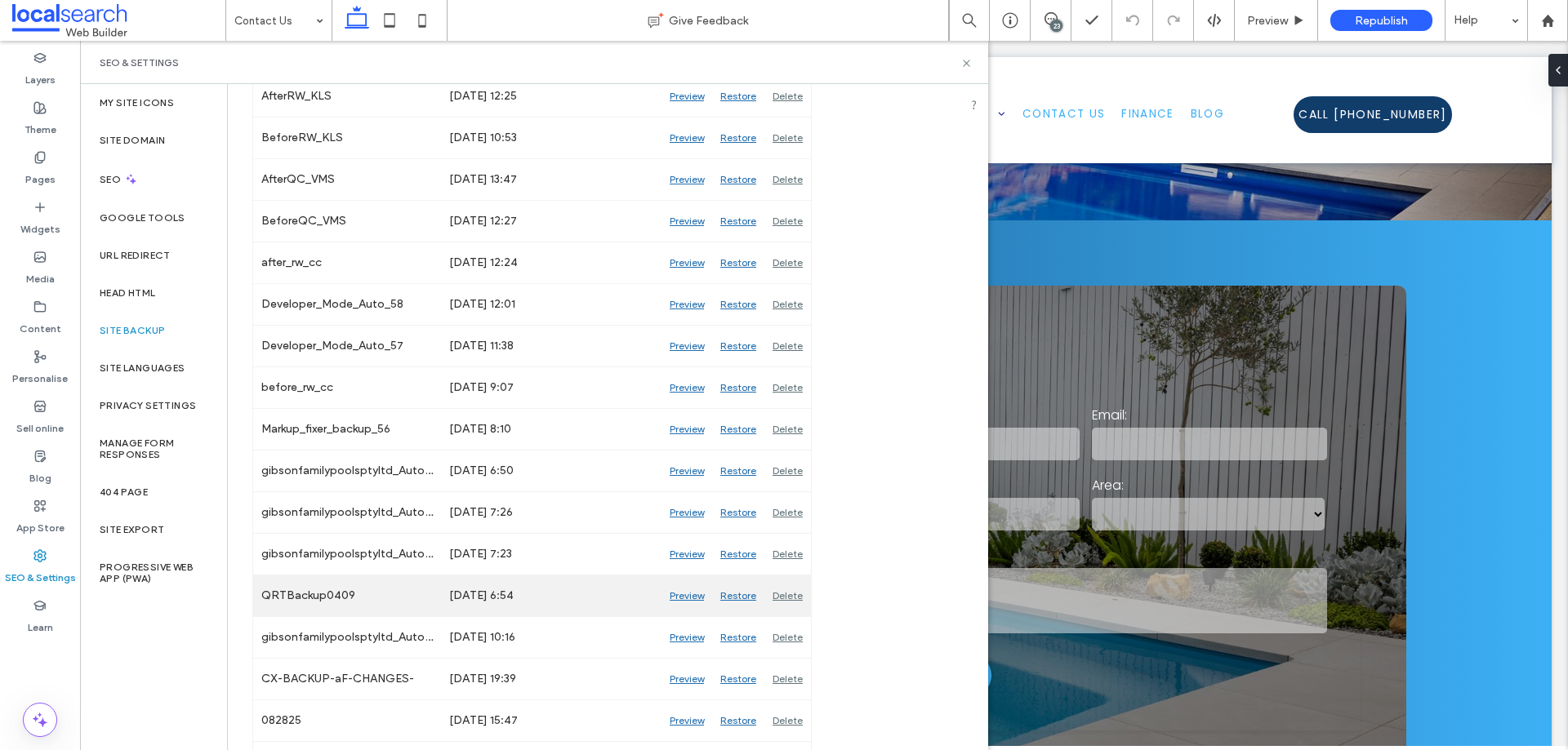
click at [693, 592] on div "Preview" at bounding box center [687, 596] width 51 height 41
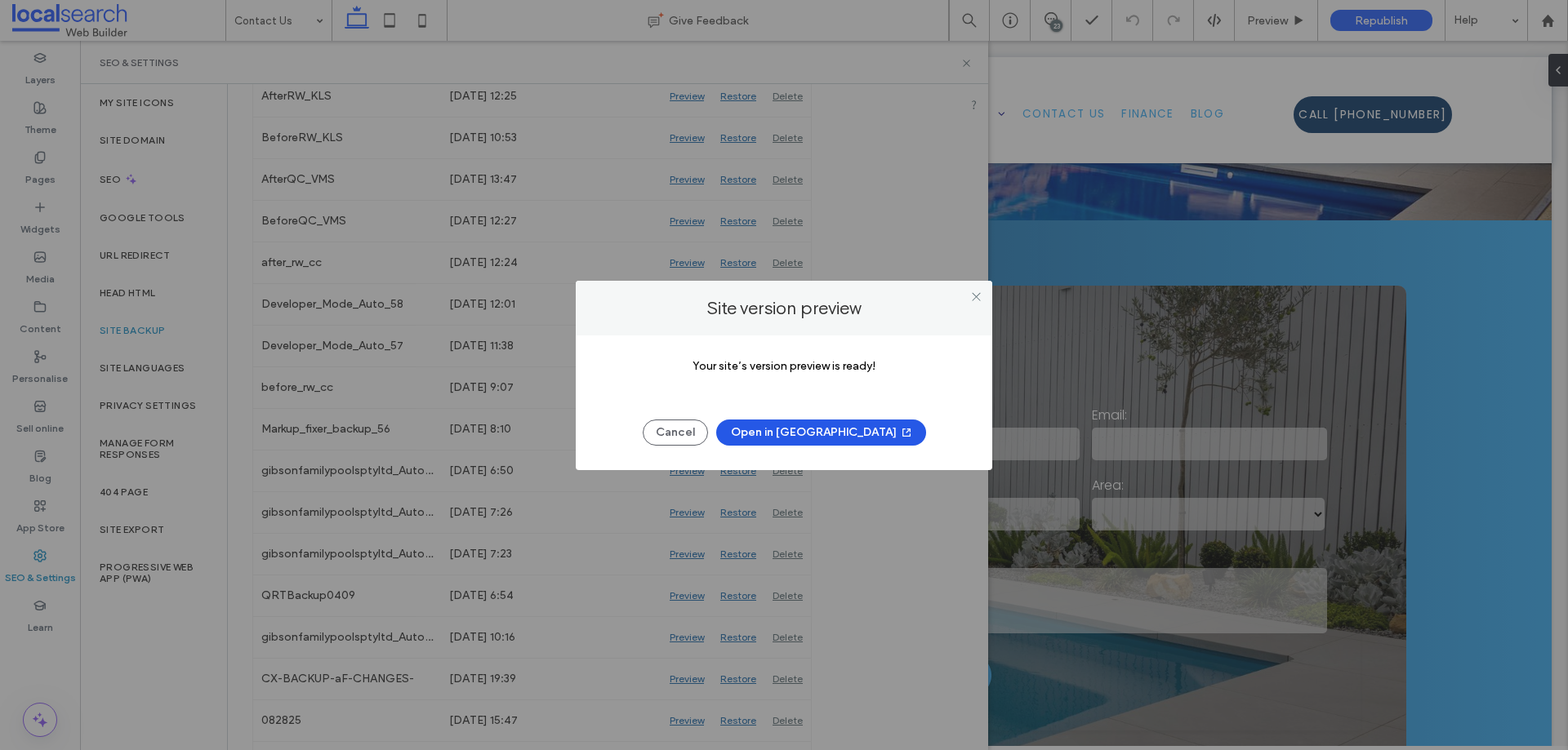
click at [805, 439] on button "Open in [GEOGRAPHIC_DATA]" at bounding box center [821, 433] width 210 height 26
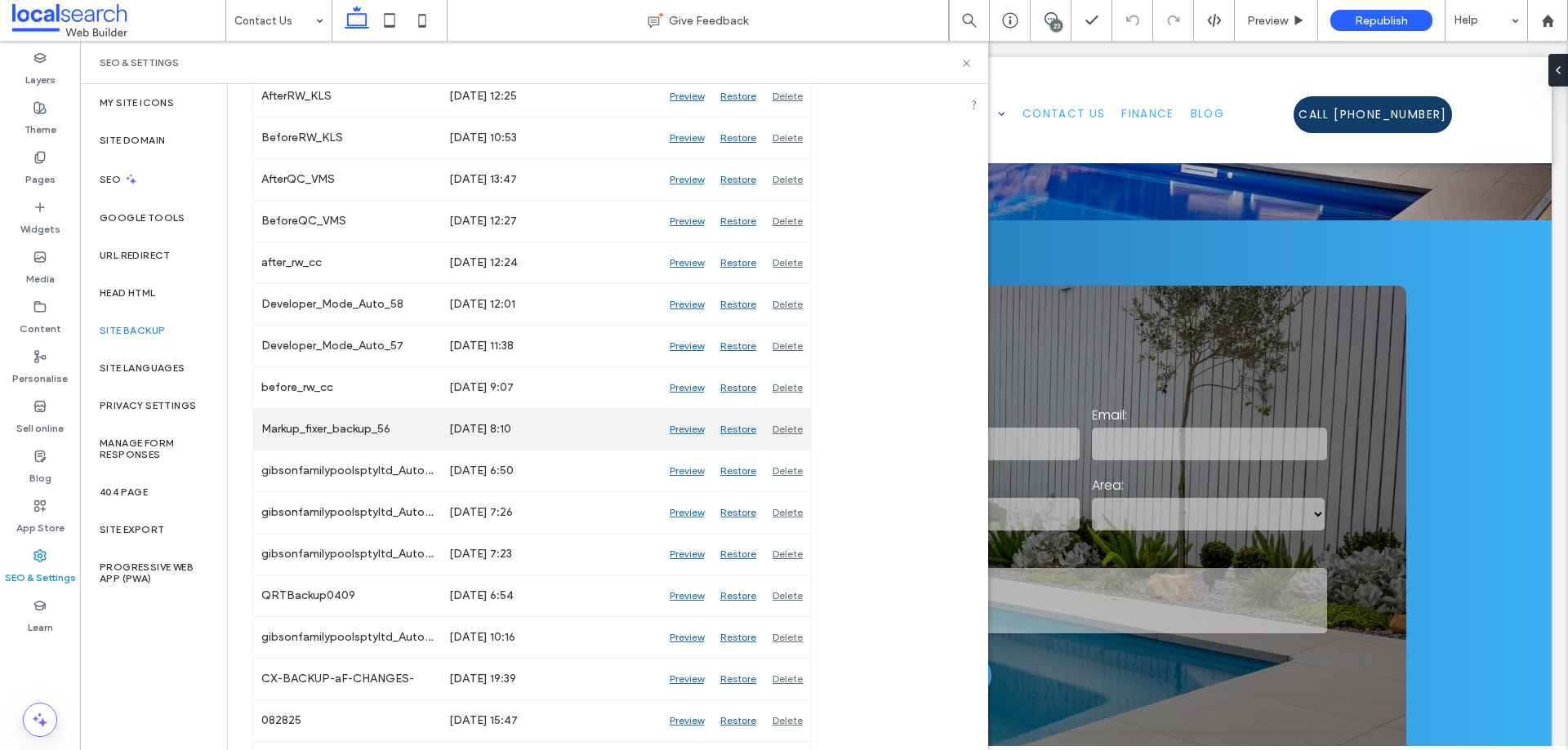
click at [682, 431] on div "Preview" at bounding box center [687, 429] width 51 height 41
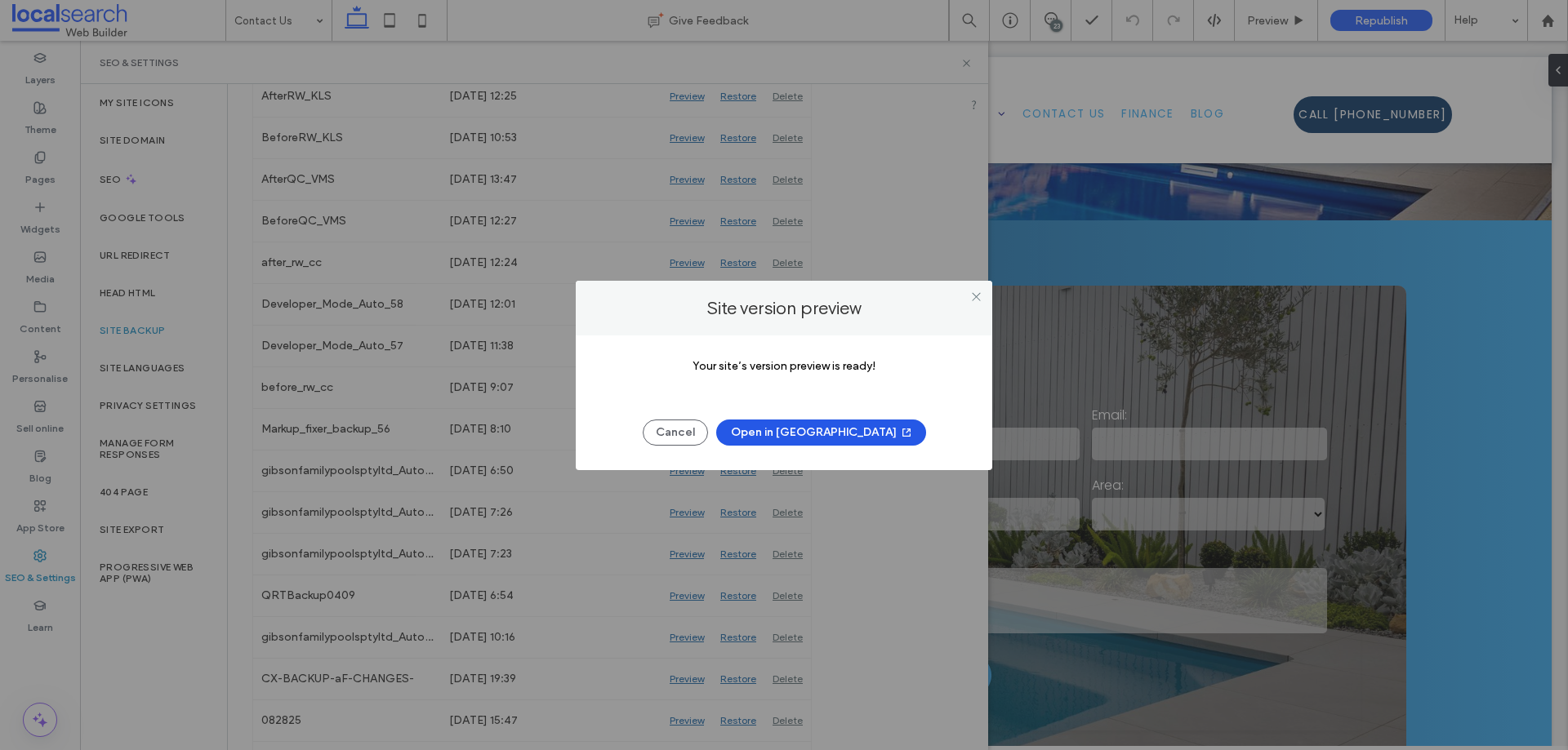
click at [836, 434] on button "Open in New Tab" at bounding box center [821, 433] width 210 height 26
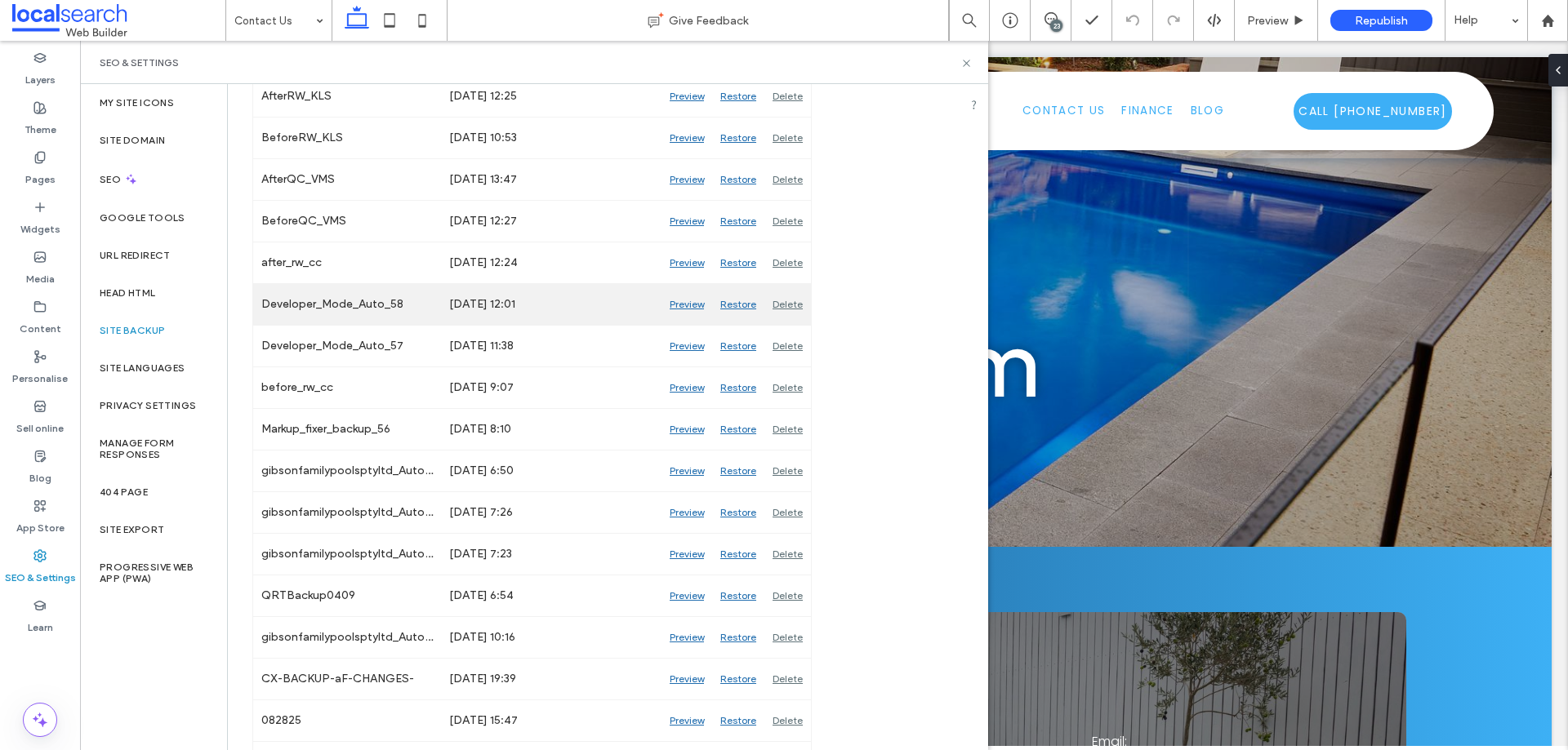
click at [676, 304] on div "Preview" at bounding box center [687, 305] width 51 height 41
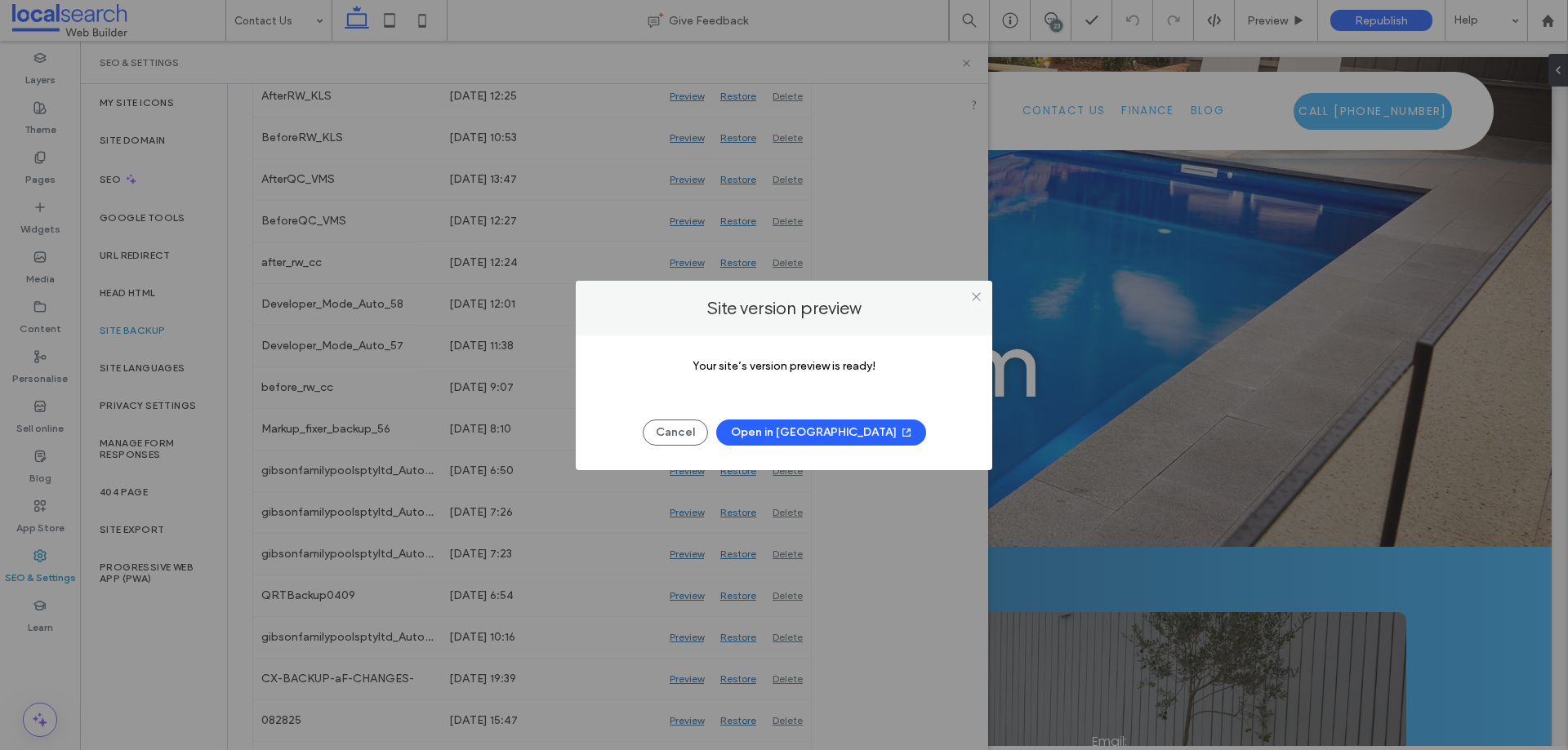
click at [834, 431] on button "Open in New Tab" at bounding box center [821, 433] width 210 height 26
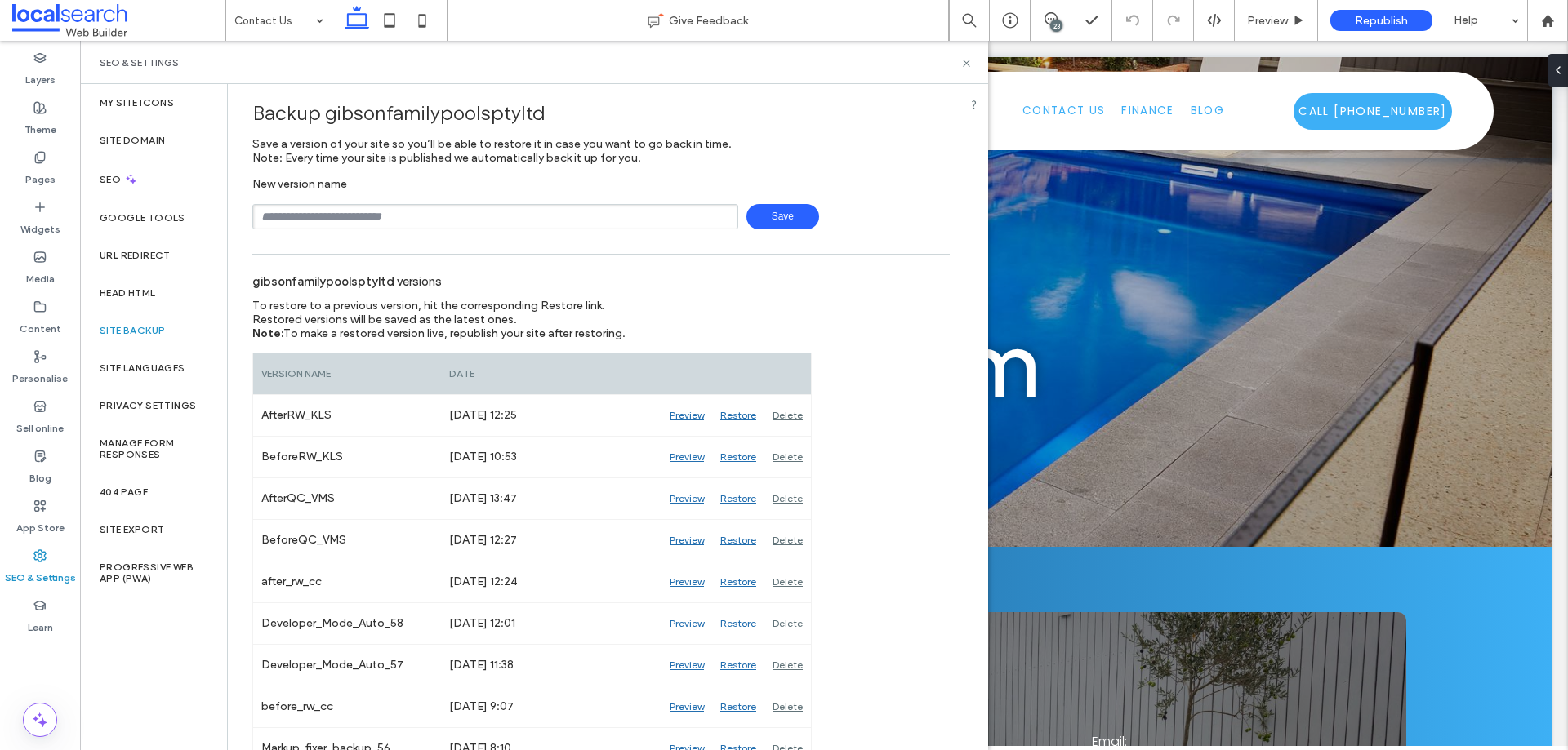
scroll to position [0, 0]
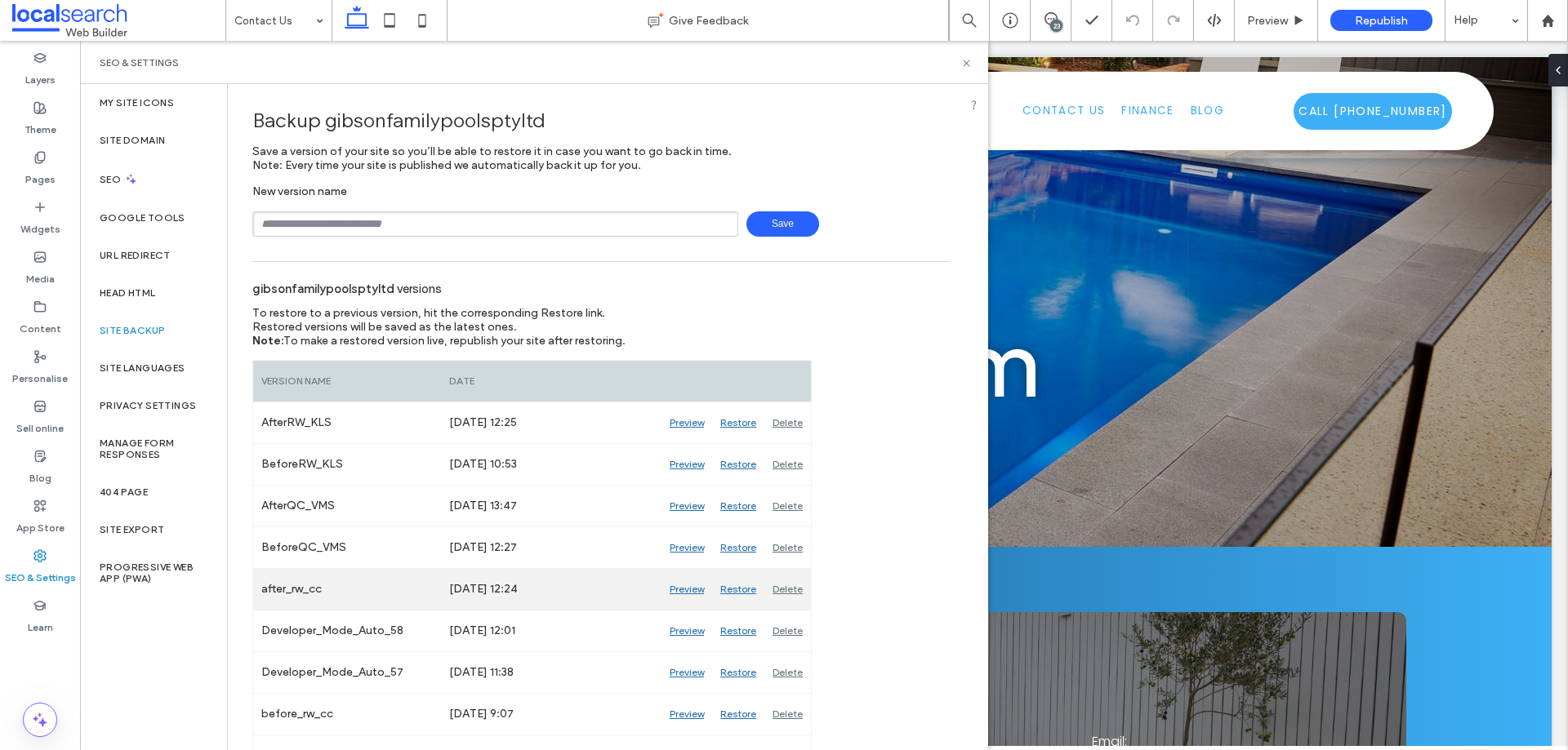
click at [686, 592] on div "Preview" at bounding box center [687, 589] width 51 height 41
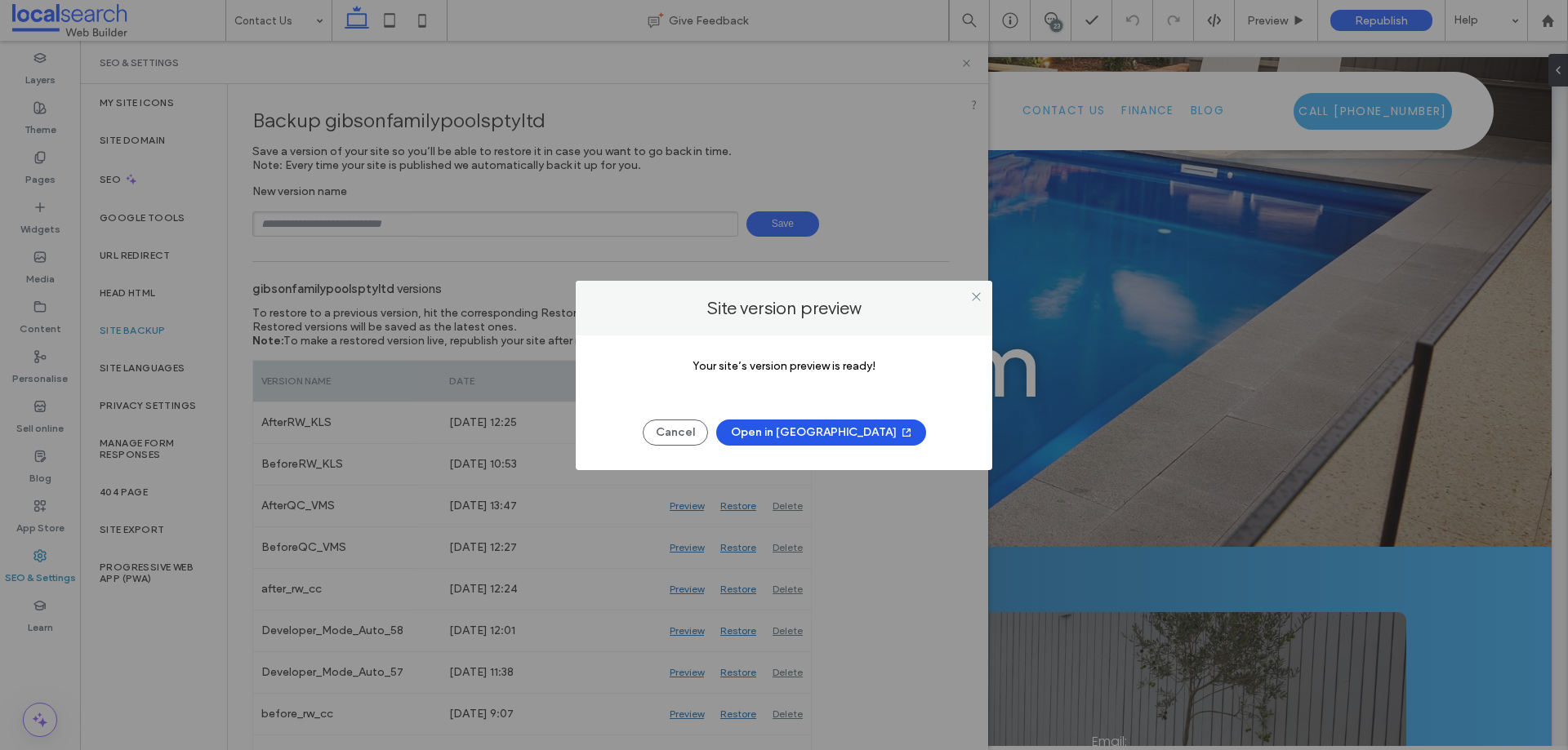
click at [797, 429] on button "Open in New Tab" at bounding box center [821, 433] width 210 height 26
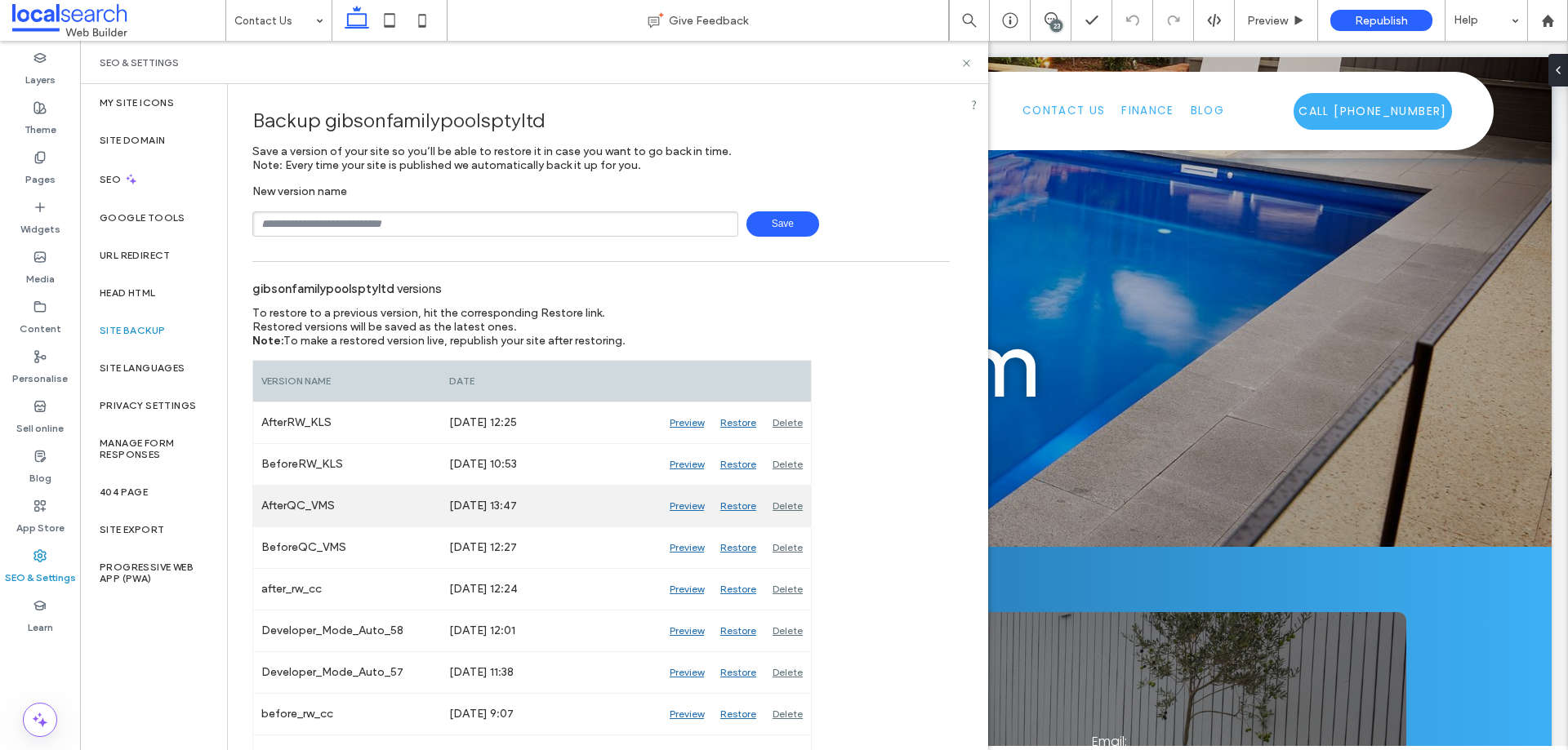
click at [694, 510] on div "Preview" at bounding box center [687, 506] width 51 height 41
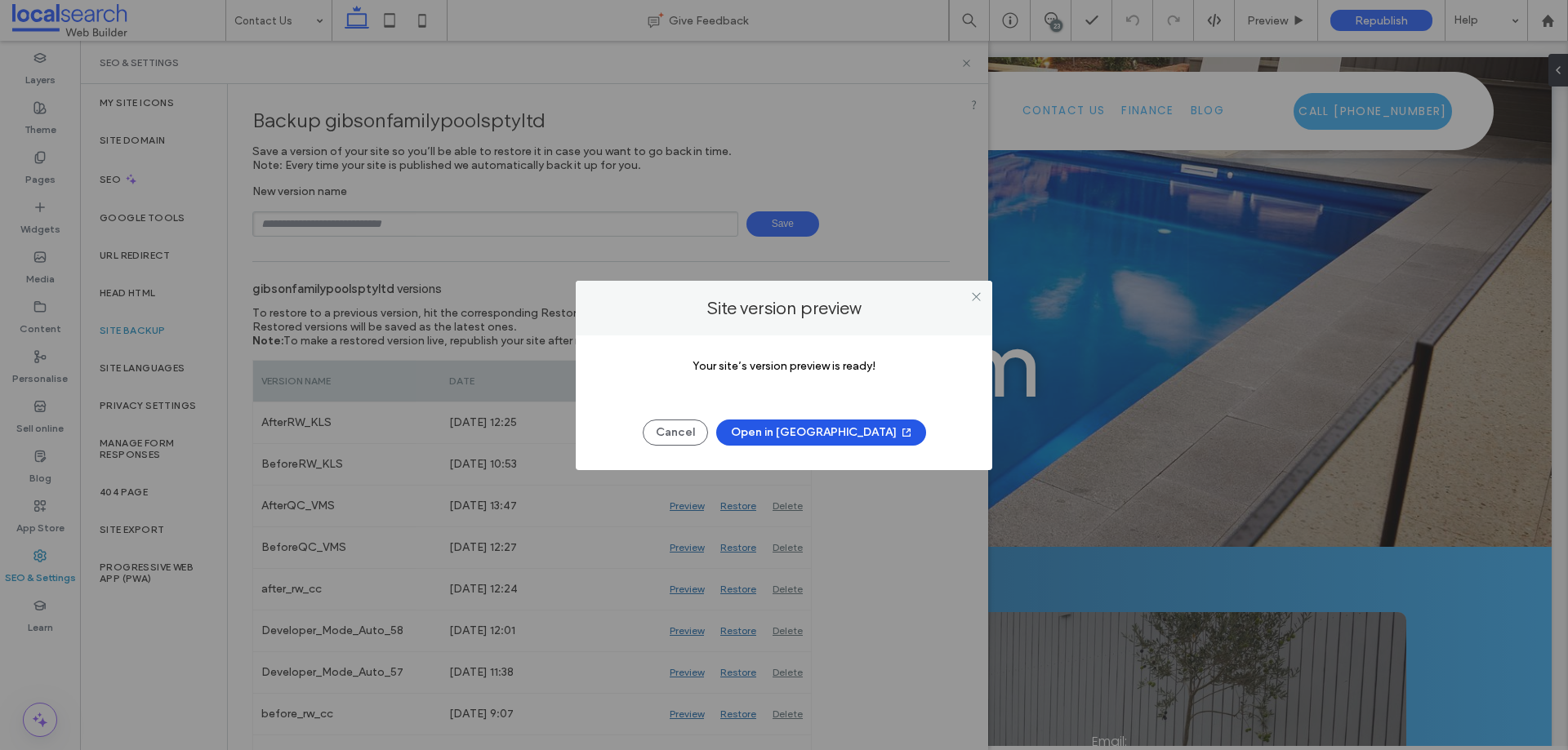
click at [830, 438] on button "Open in New Tab" at bounding box center [821, 433] width 210 height 26
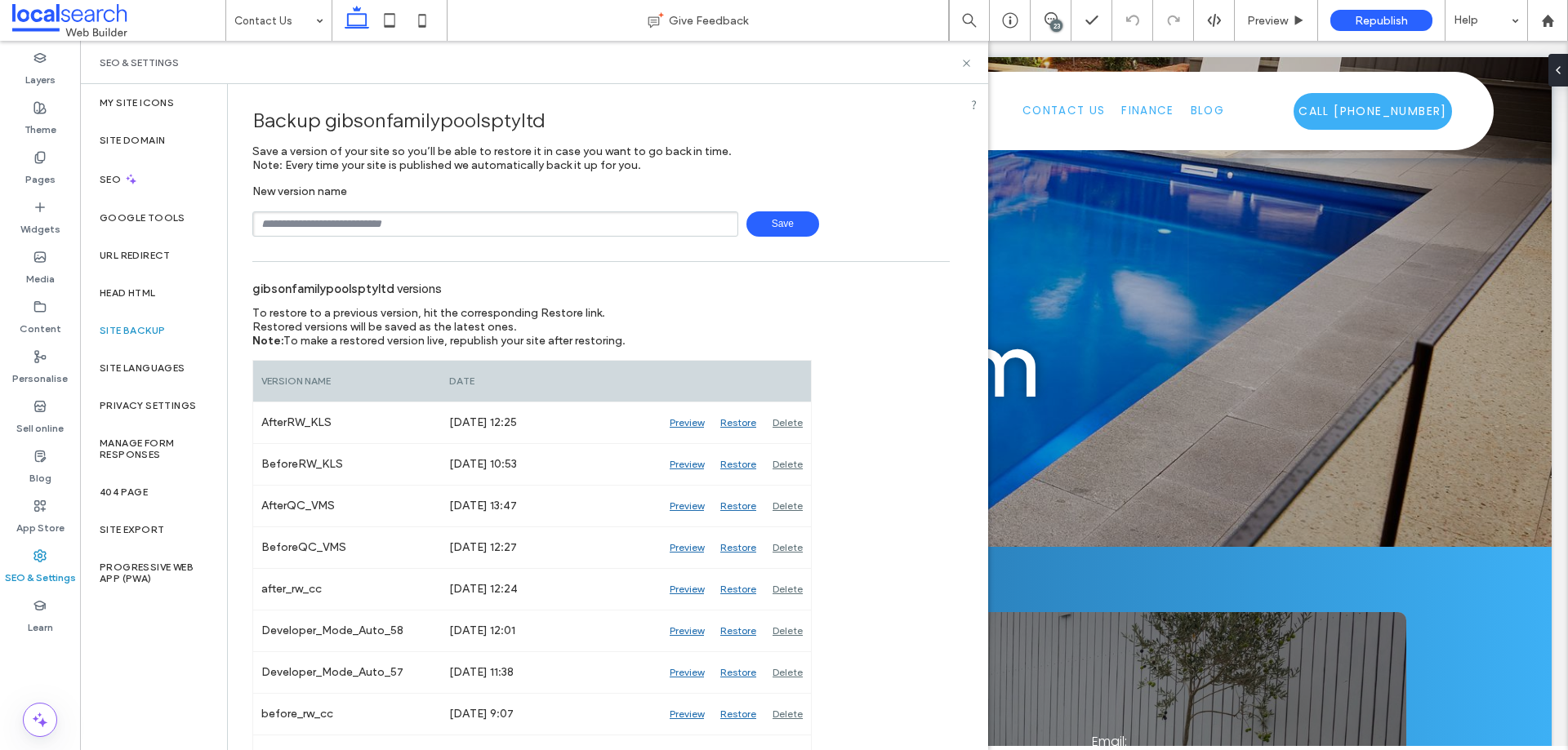
click at [573, 215] on input "text" at bounding box center [495, 224] width 486 height 25
type input "**********"
click at [763, 221] on span "Save" at bounding box center [783, 224] width 73 height 25
click at [1041, 19] on span at bounding box center [1051, 18] width 40 height 13
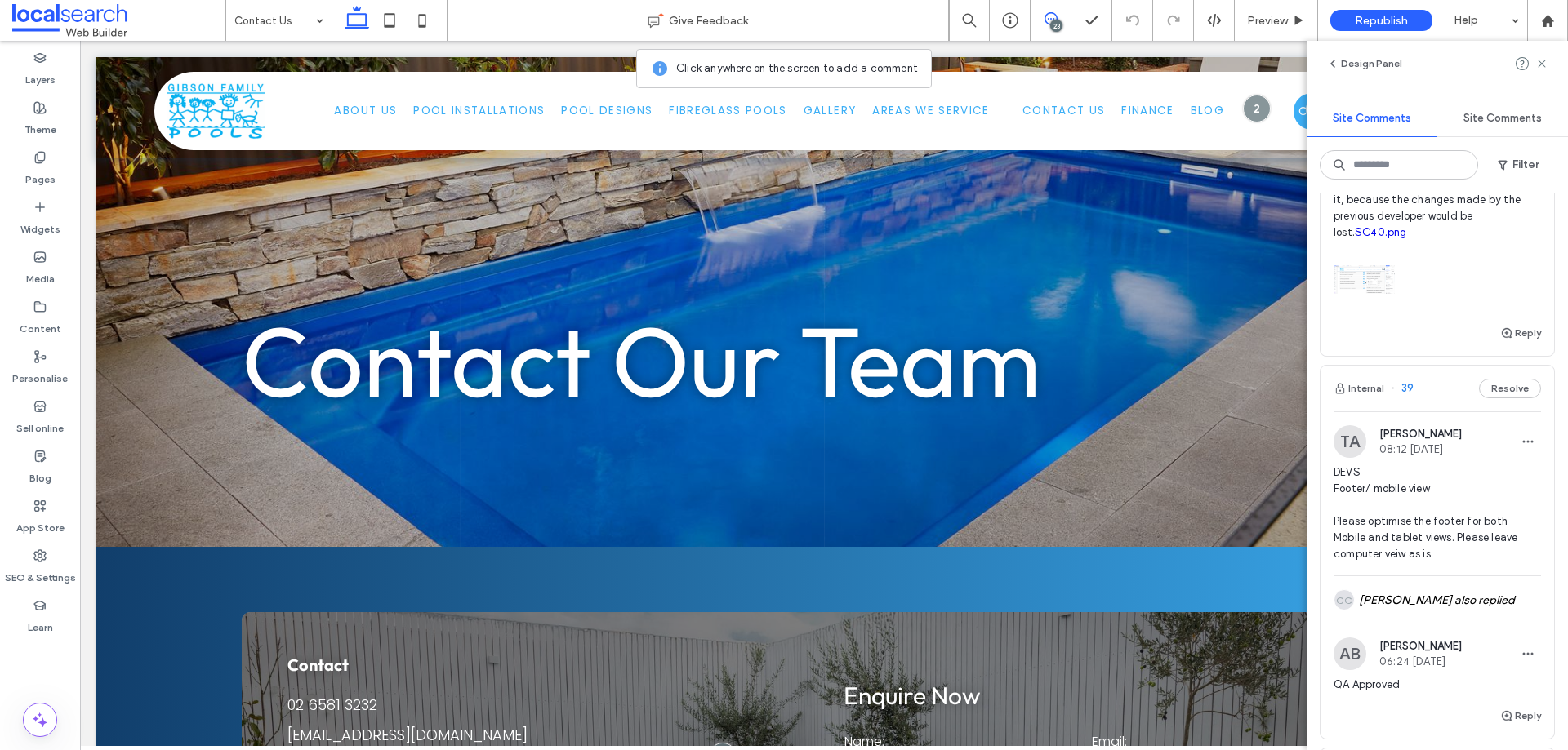
scroll to position [653, 0]
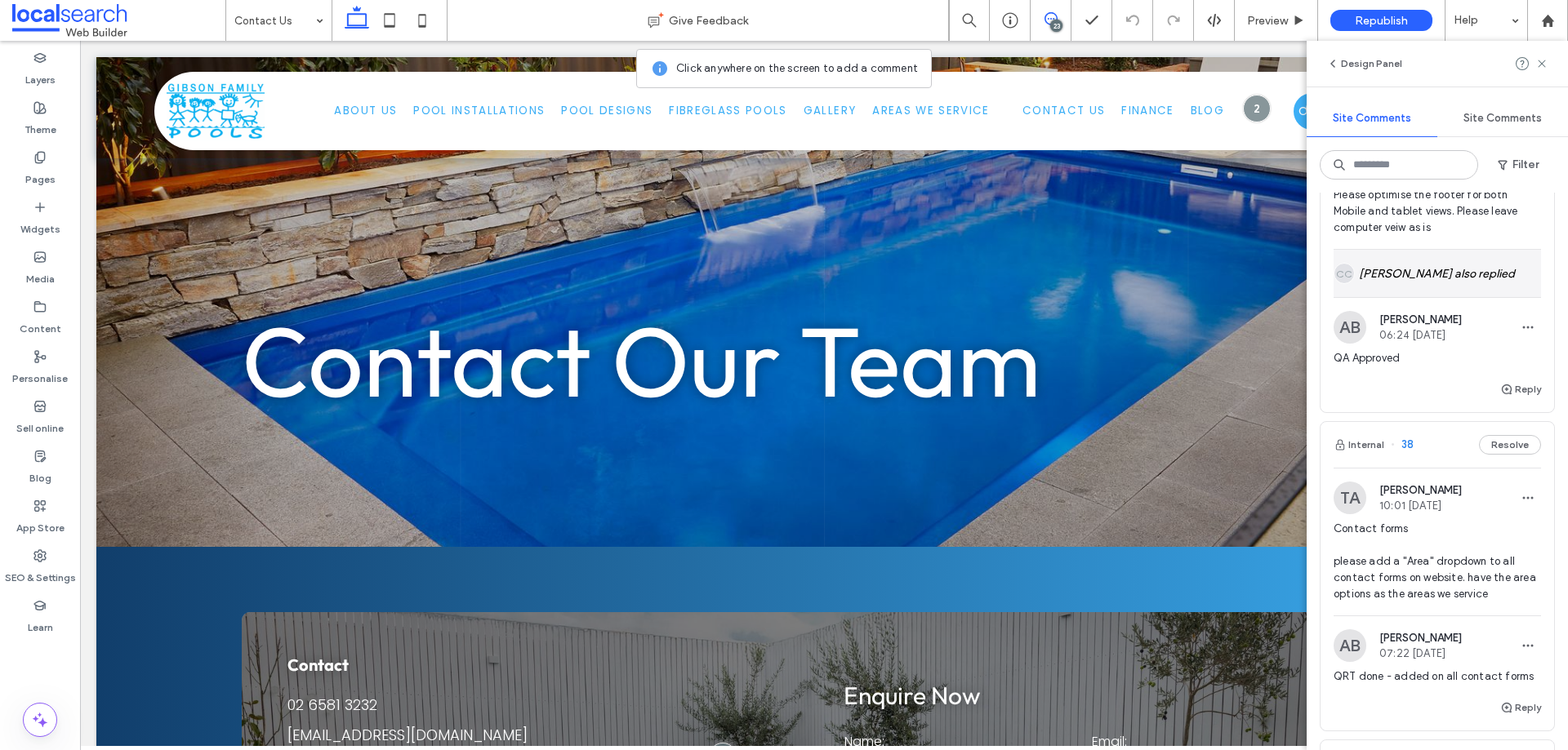
click at [1432, 277] on div "CC Clarence Cabiles also replied" at bounding box center [1438, 274] width 207 height 47
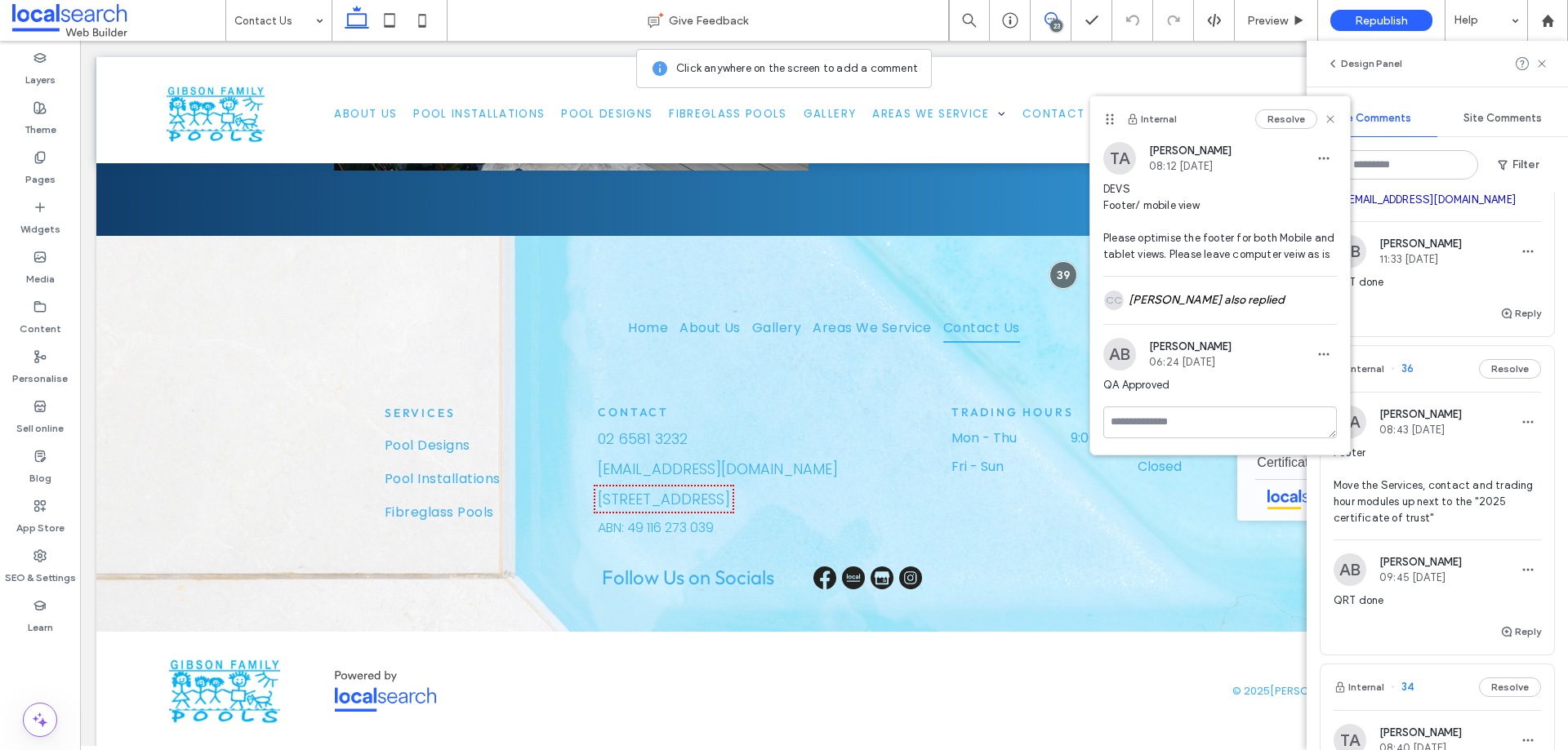
scroll to position [1797, 0]
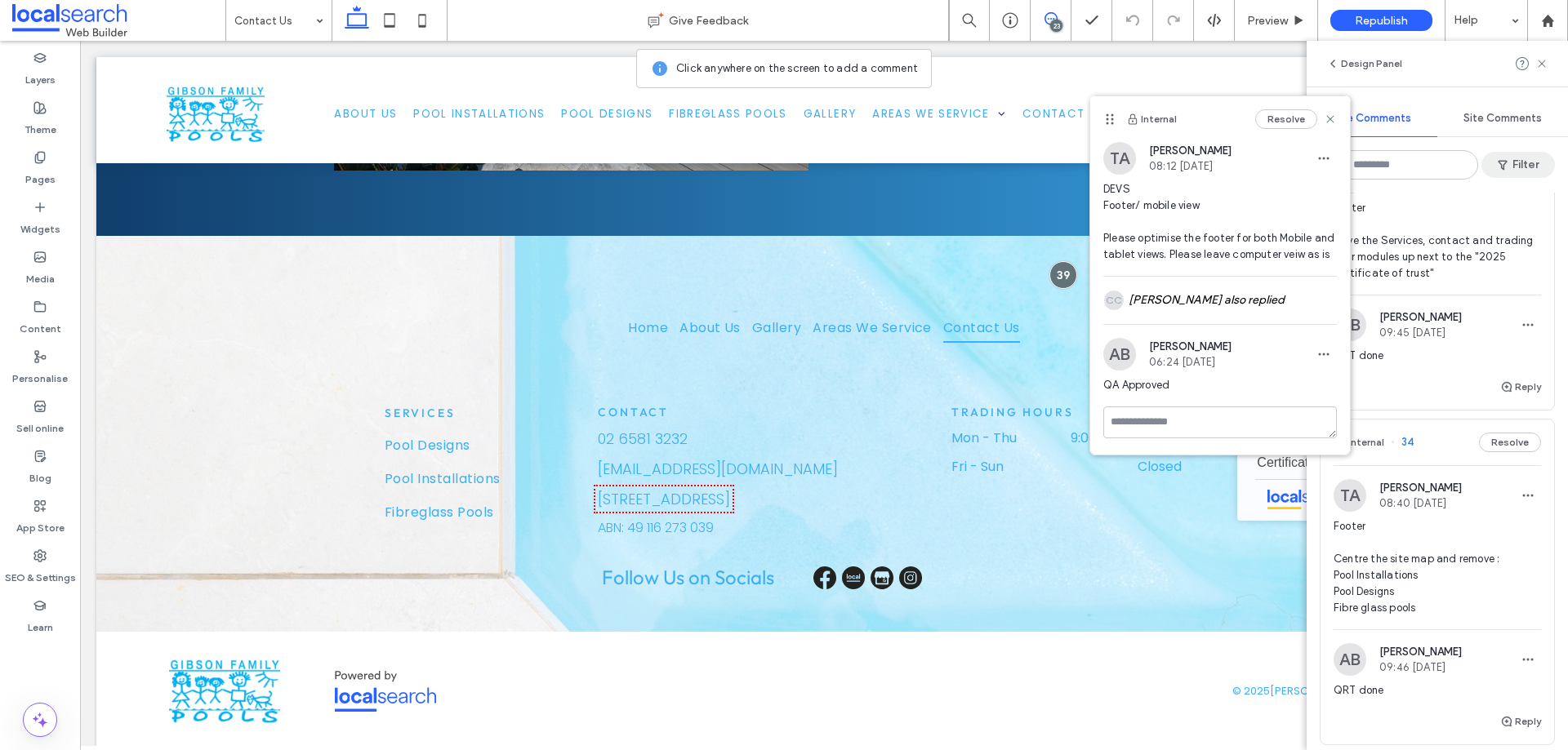
click at [1522, 167] on button "Filter" at bounding box center [1518, 165] width 74 height 26
click at [1291, 251] on div "Resolved (12)" at bounding box center [1278, 262] width 179 height 28
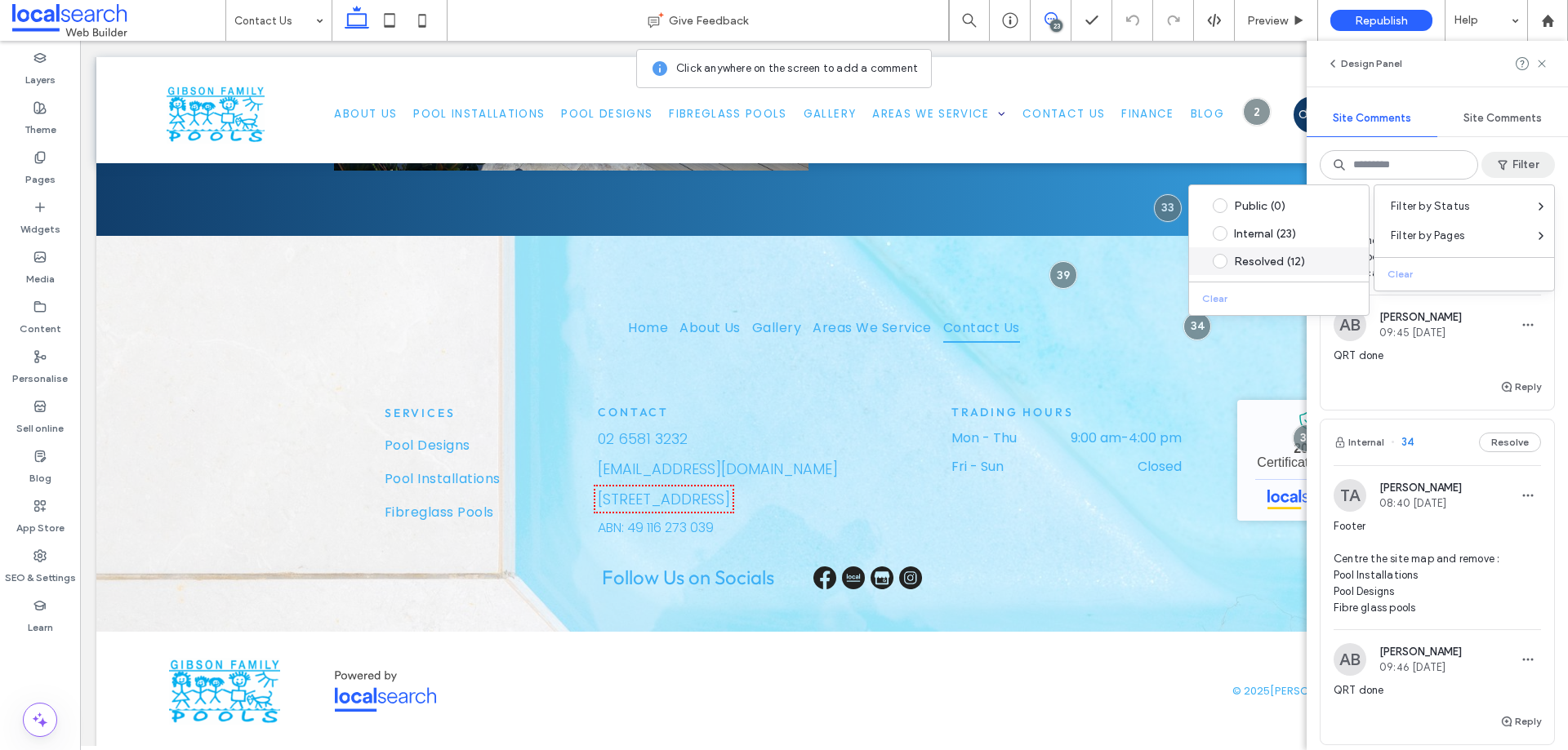
click at [1283, 263] on div "Resolved (12)" at bounding box center [1292, 262] width 116 height 14
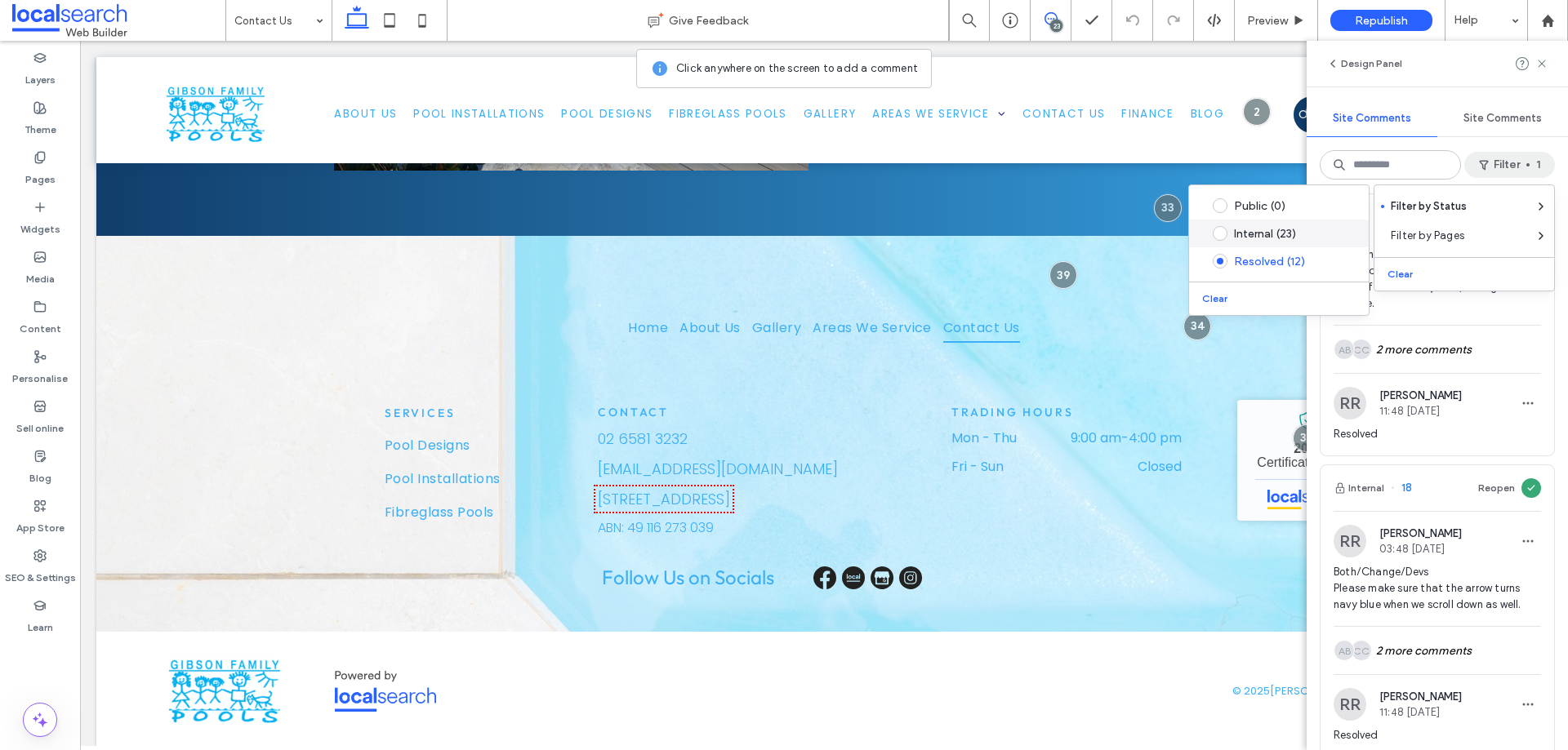
click at [1248, 233] on div "Internal (23)" at bounding box center [1292, 234] width 116 height 14
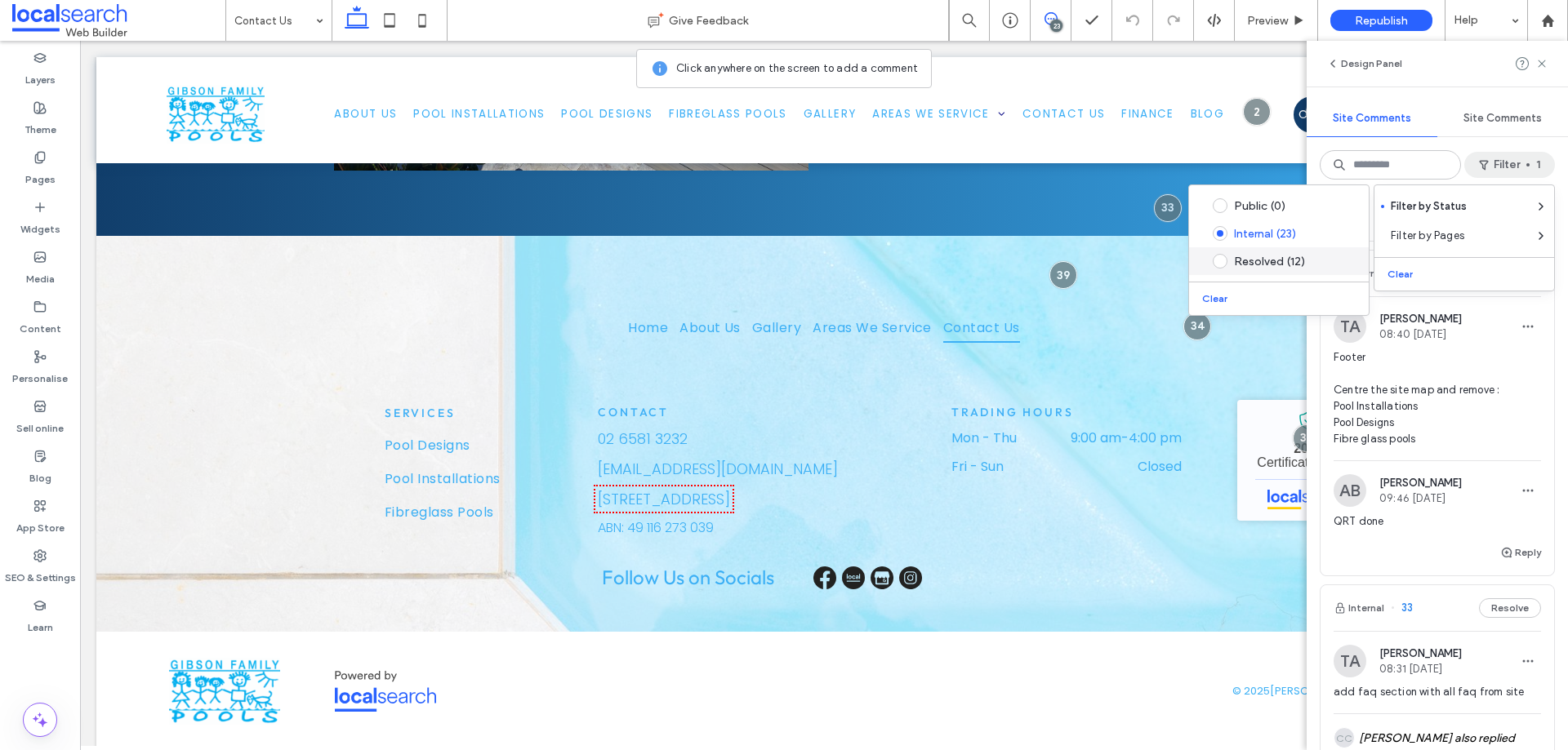
click at [1261, 263] on div "Resolved (12)" at bounding box center [1292, 262] width 116 height 14
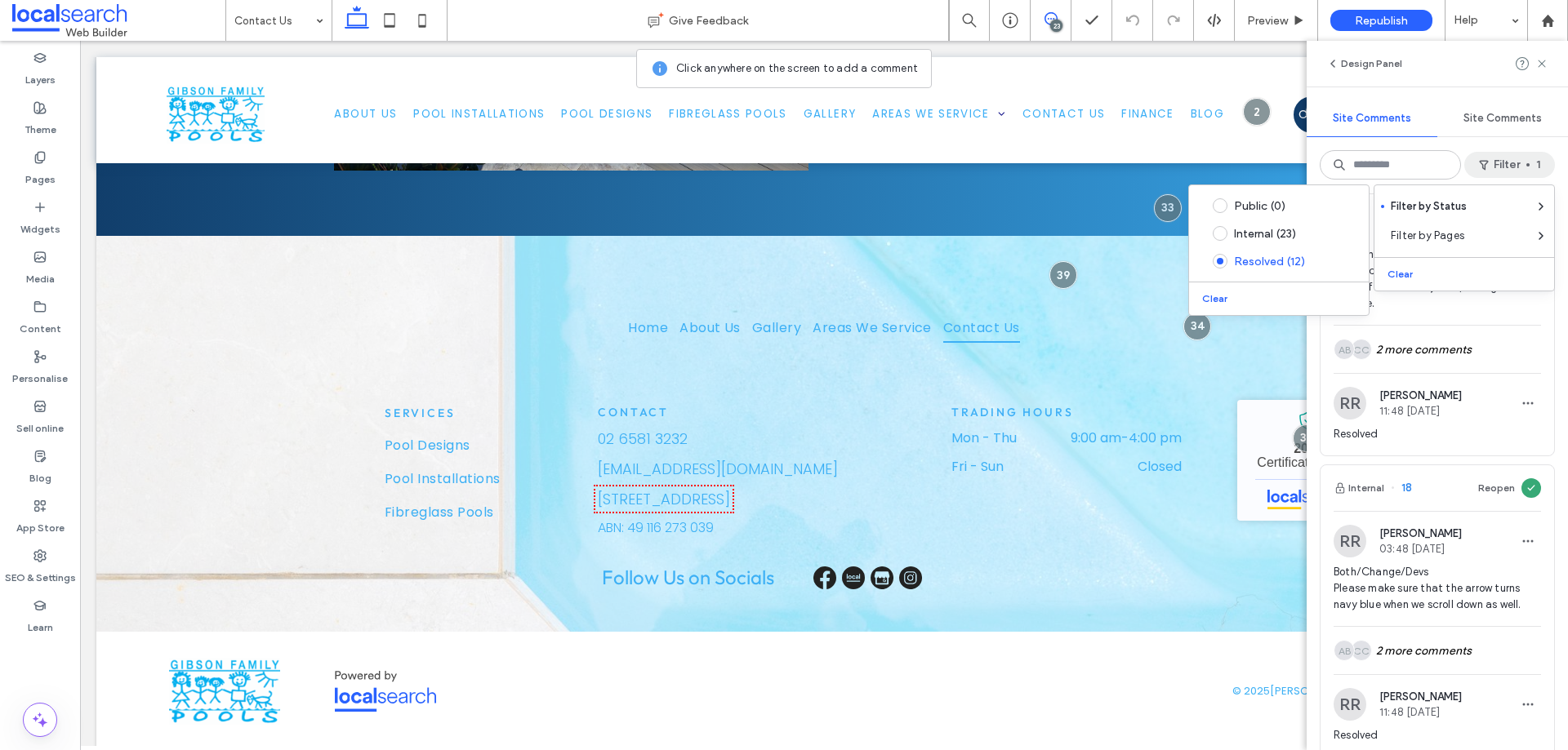
click at [1527, 164] on span "button" at bounding box center [1529, 165] width 4 height 4
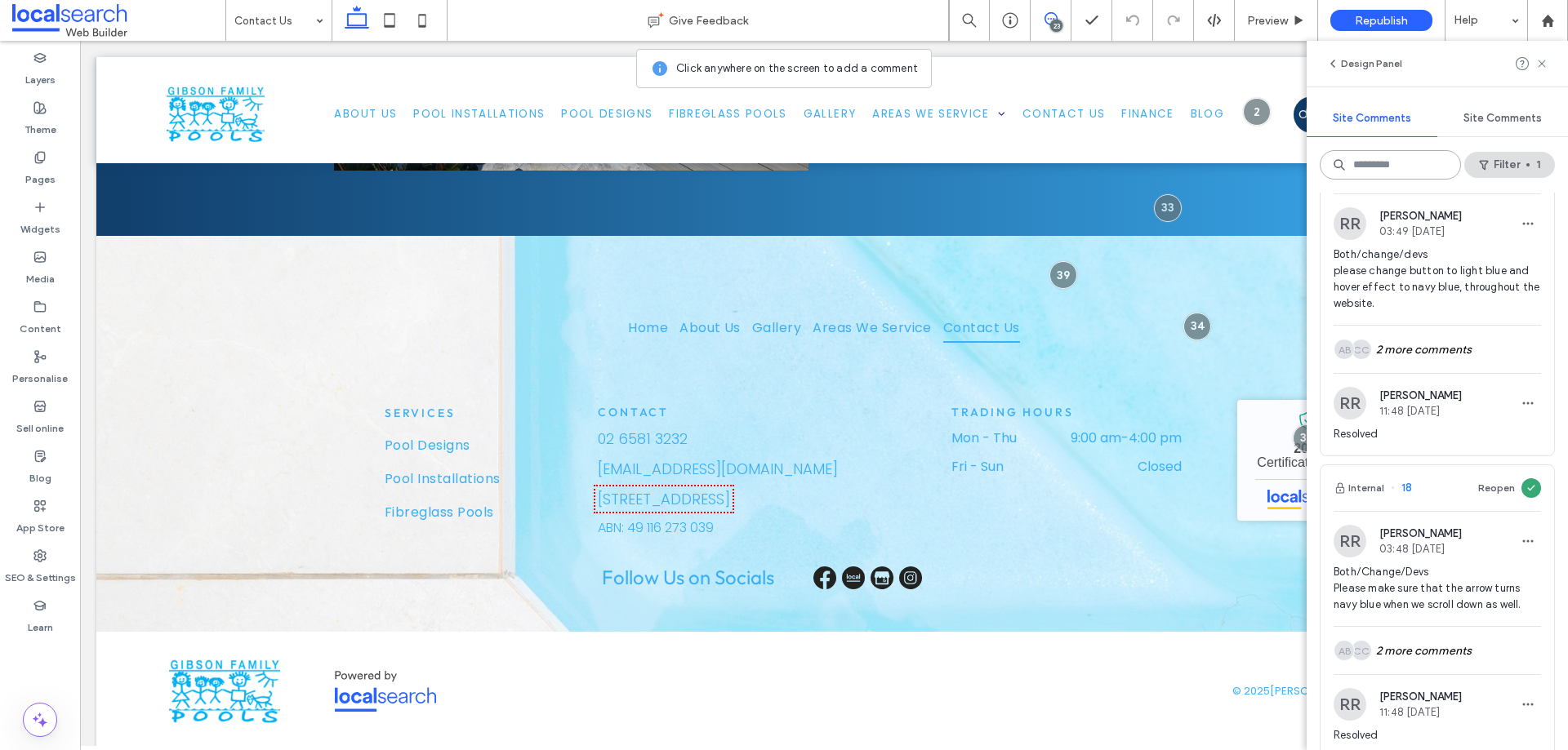
click at [1407, 167] on input at bounding box center [1390, 165] width 141 height 30
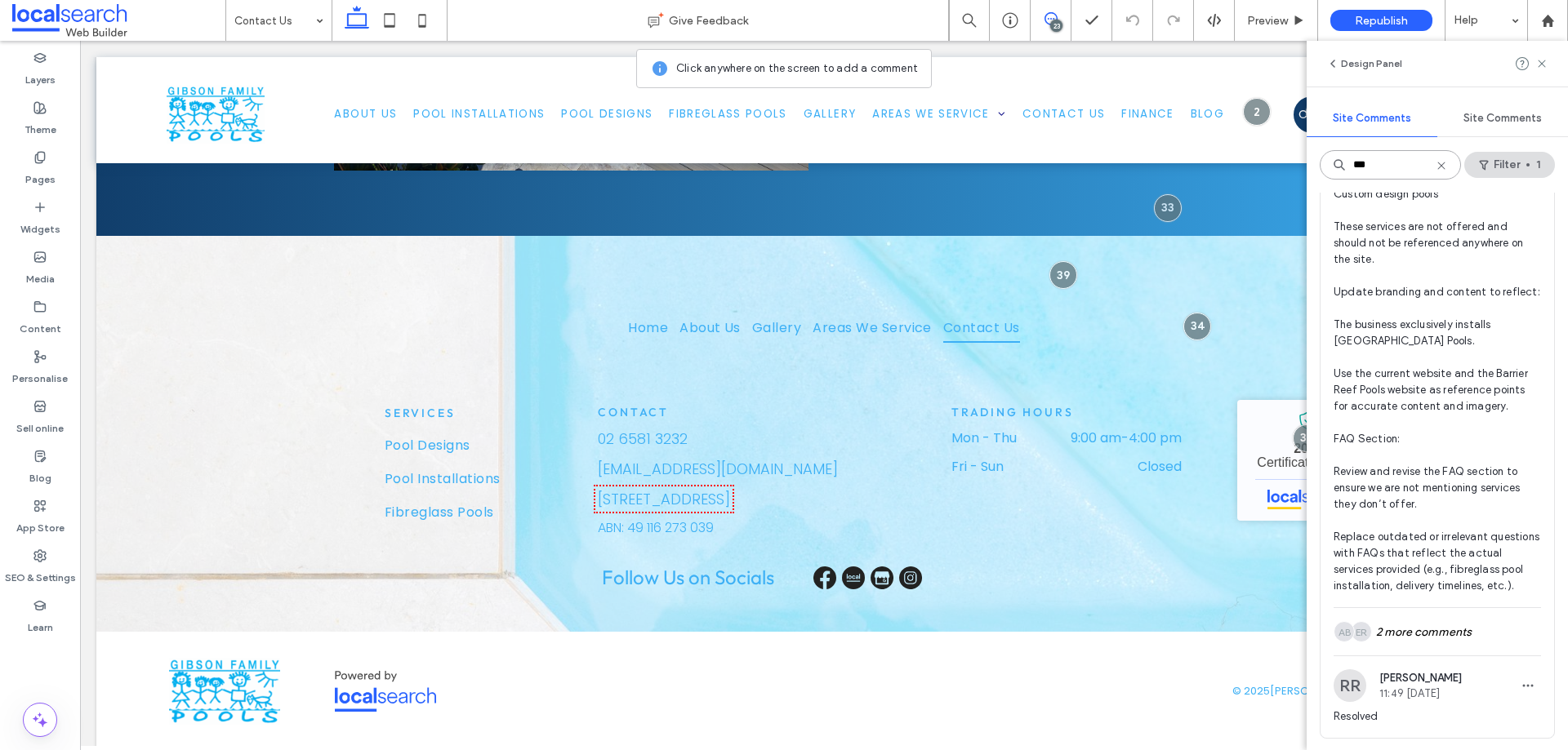
scroll to position [326, 0]
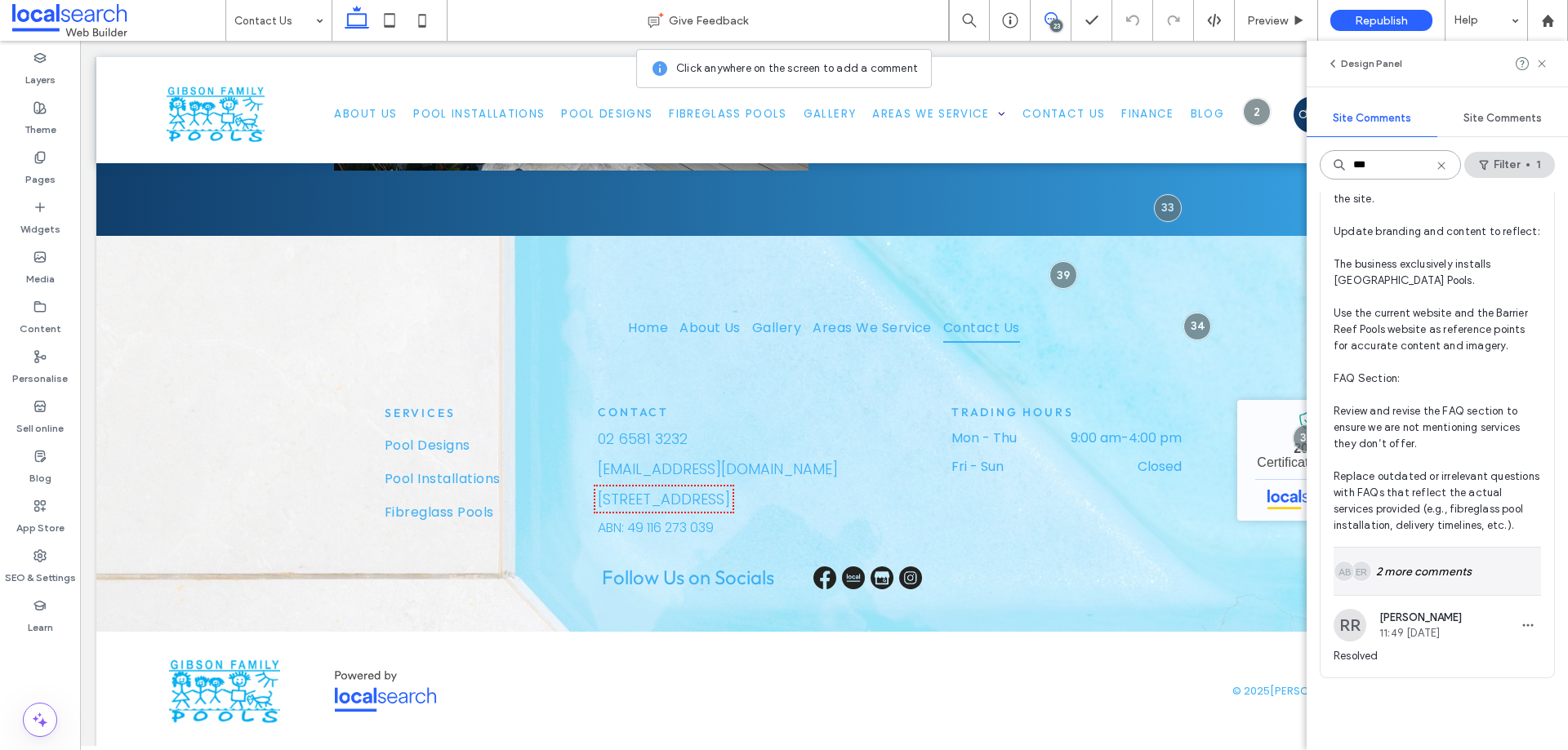
type input "***"
click at [1381, 595] on div "ER AB 2 more comments" at bounding box center [1438, 571] width 207 height 47
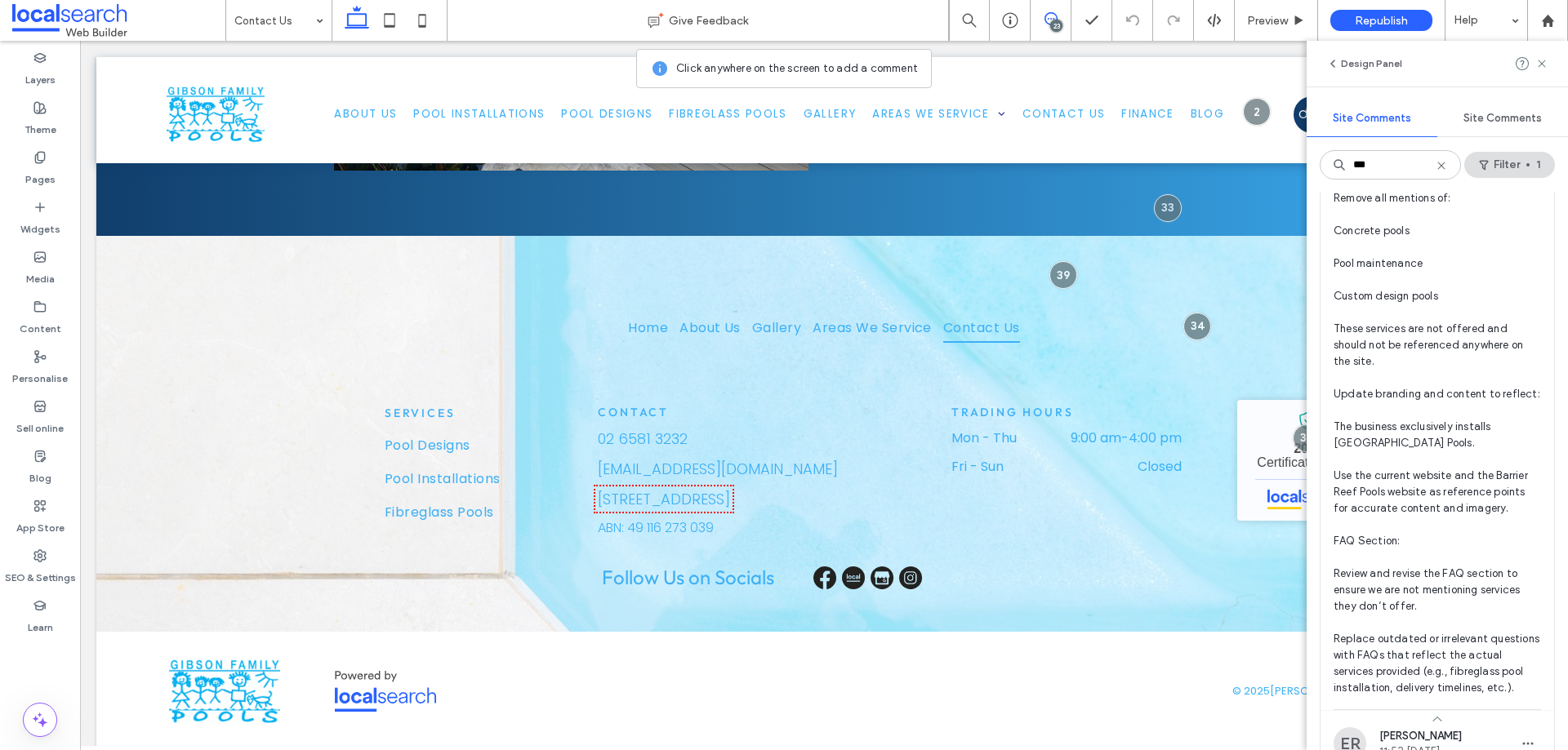
scroll to position [164, 0]
click at [1504, 164] on button "Filter 1" at bounding box center [1510, 165] width 91 height 26
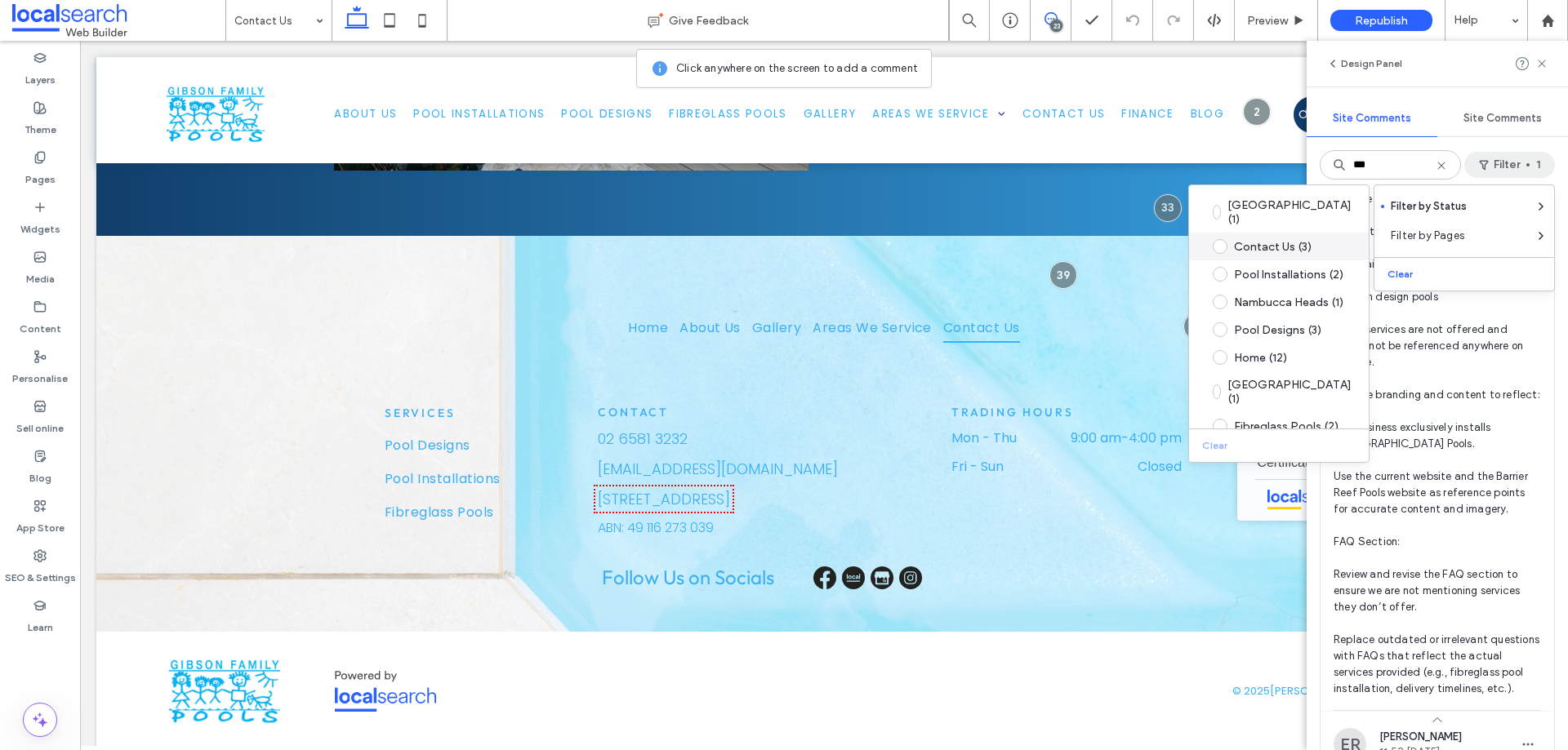
click at [1318, 240] on div "Contact Us (3)" at bounding box center [1292, 247] width 116 height 14
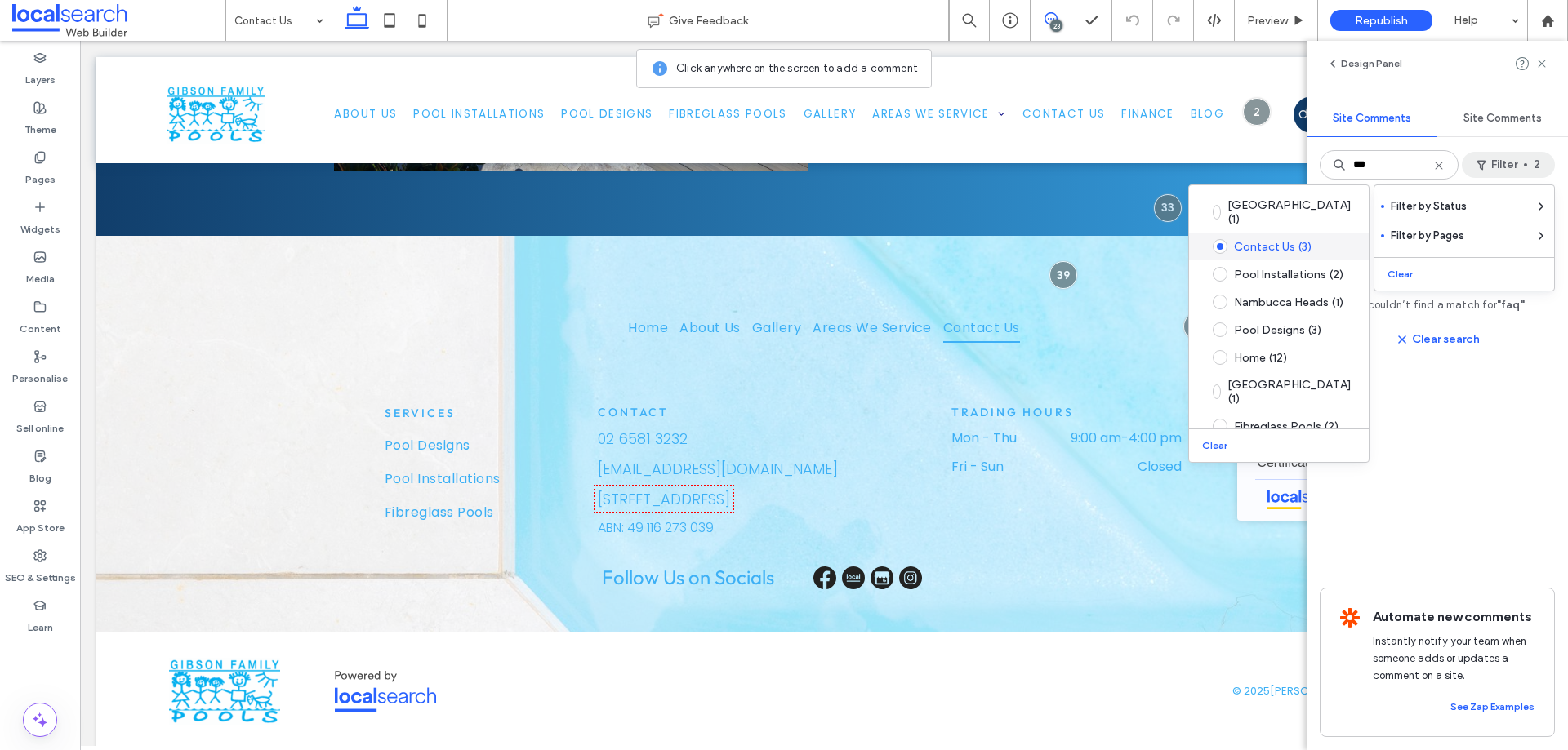
scroll to position [0, 0]
click at [1496, 488] on div "We couldn’t find a match for "faq" Clear search Automate new comments Instantly…" at bounding box center [1438, 471] width 262 height 557
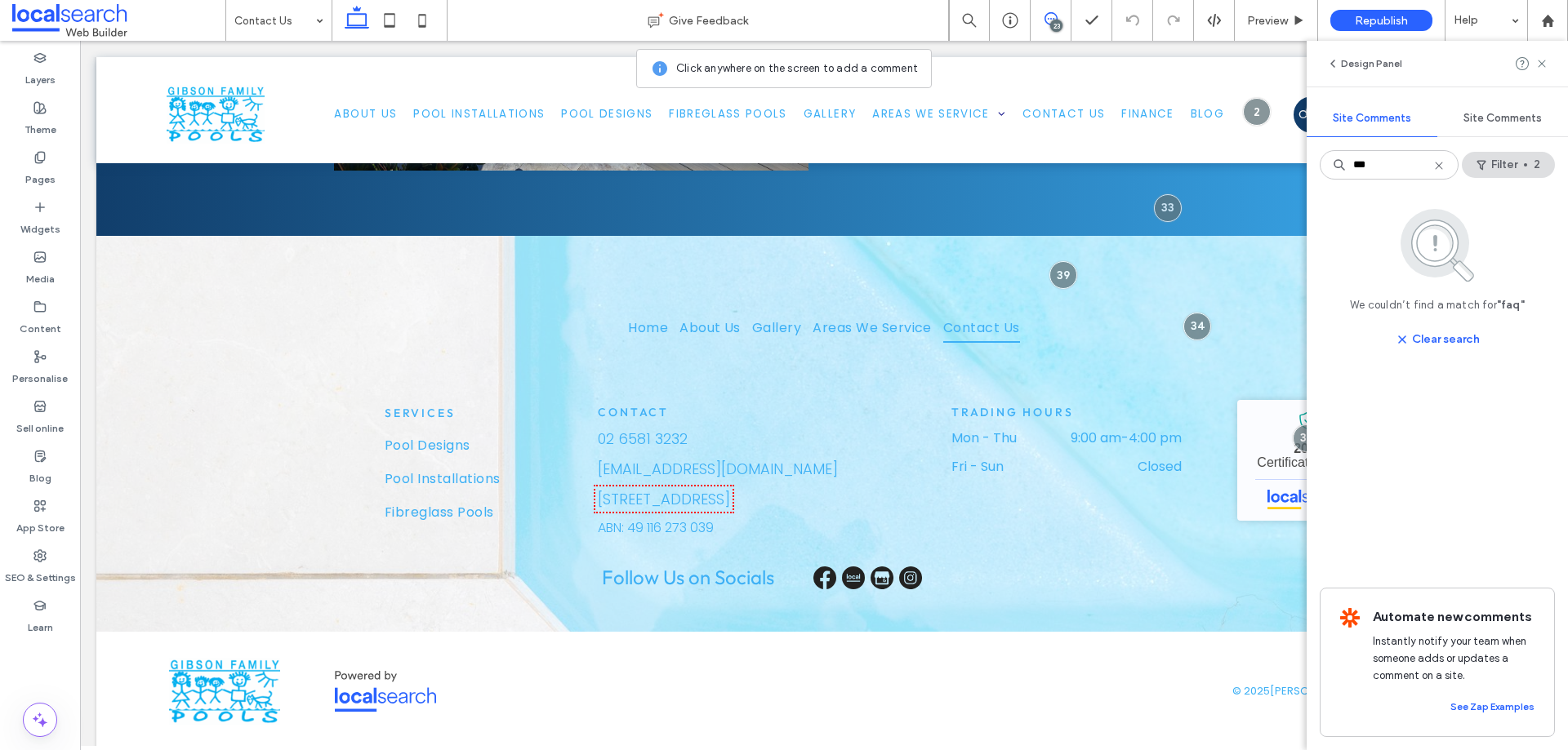
click at [1438, 167] on icon at bounding box center [1439, 165] width 13 height 13
click at [1505, 177] on button "Filter 2" at bounding box center [1508, 165] width 93 height 26
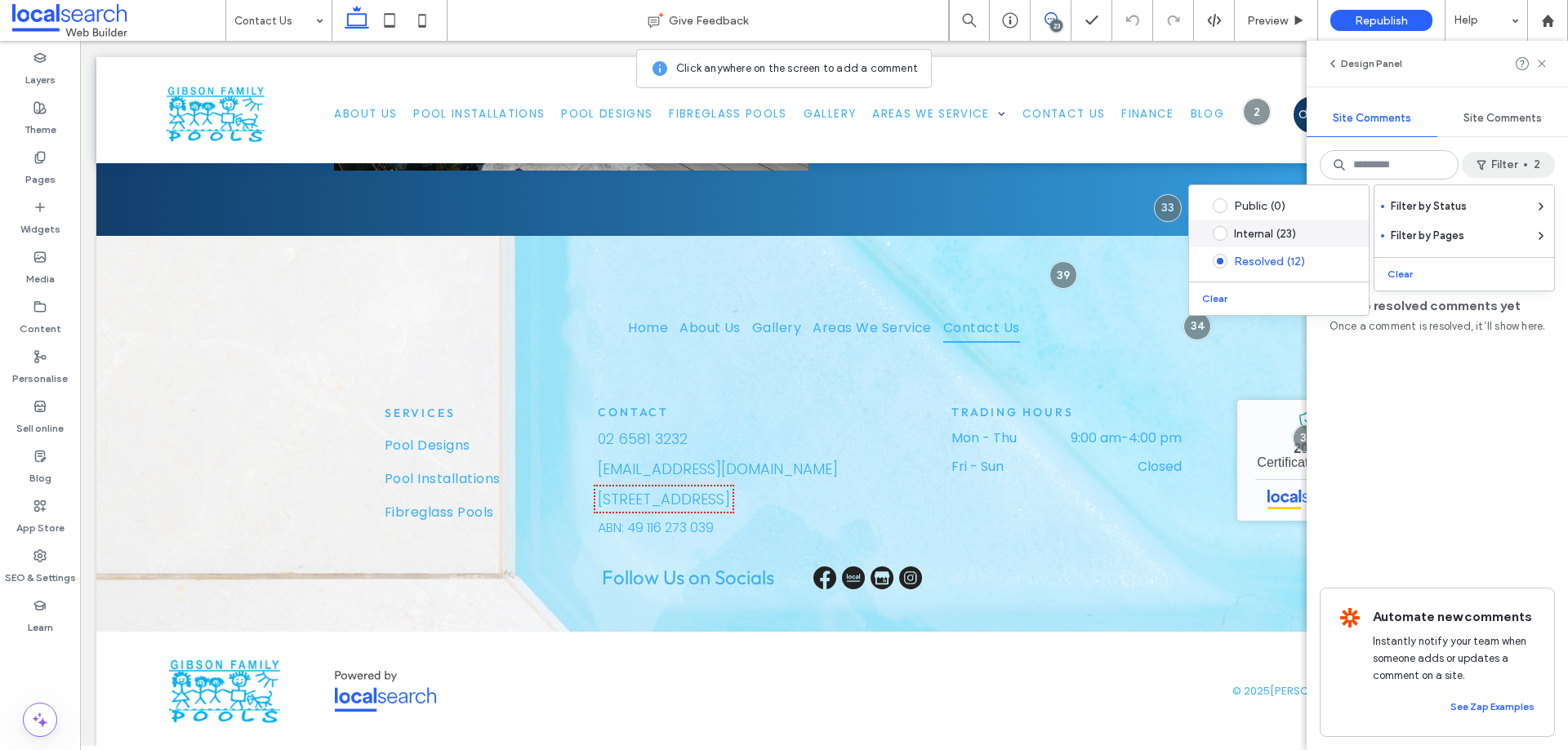
click at [1286, 228] on div "Internal (23)" at bounding box center [1292, 234] width 116 height 14
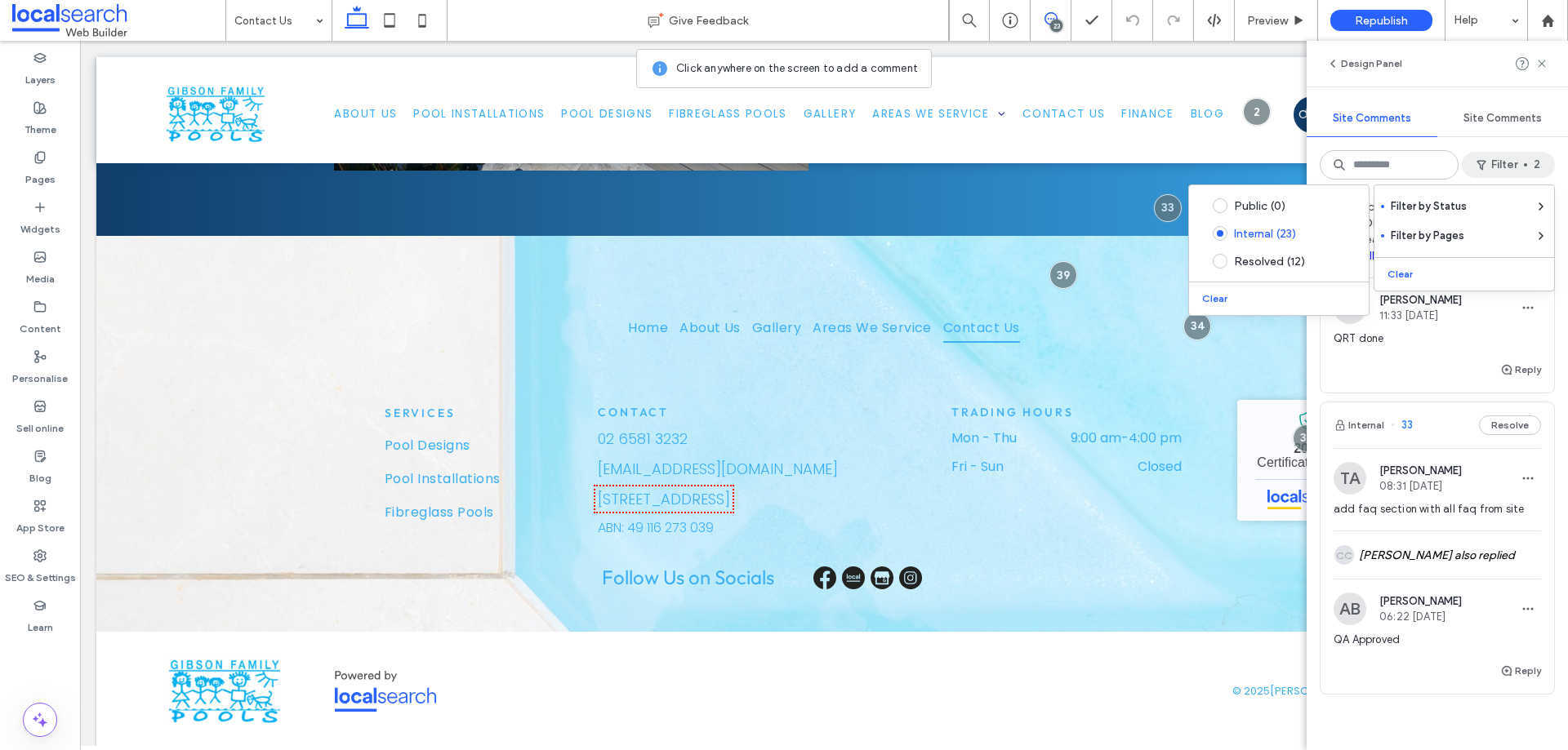
scroll to position [653, 0]
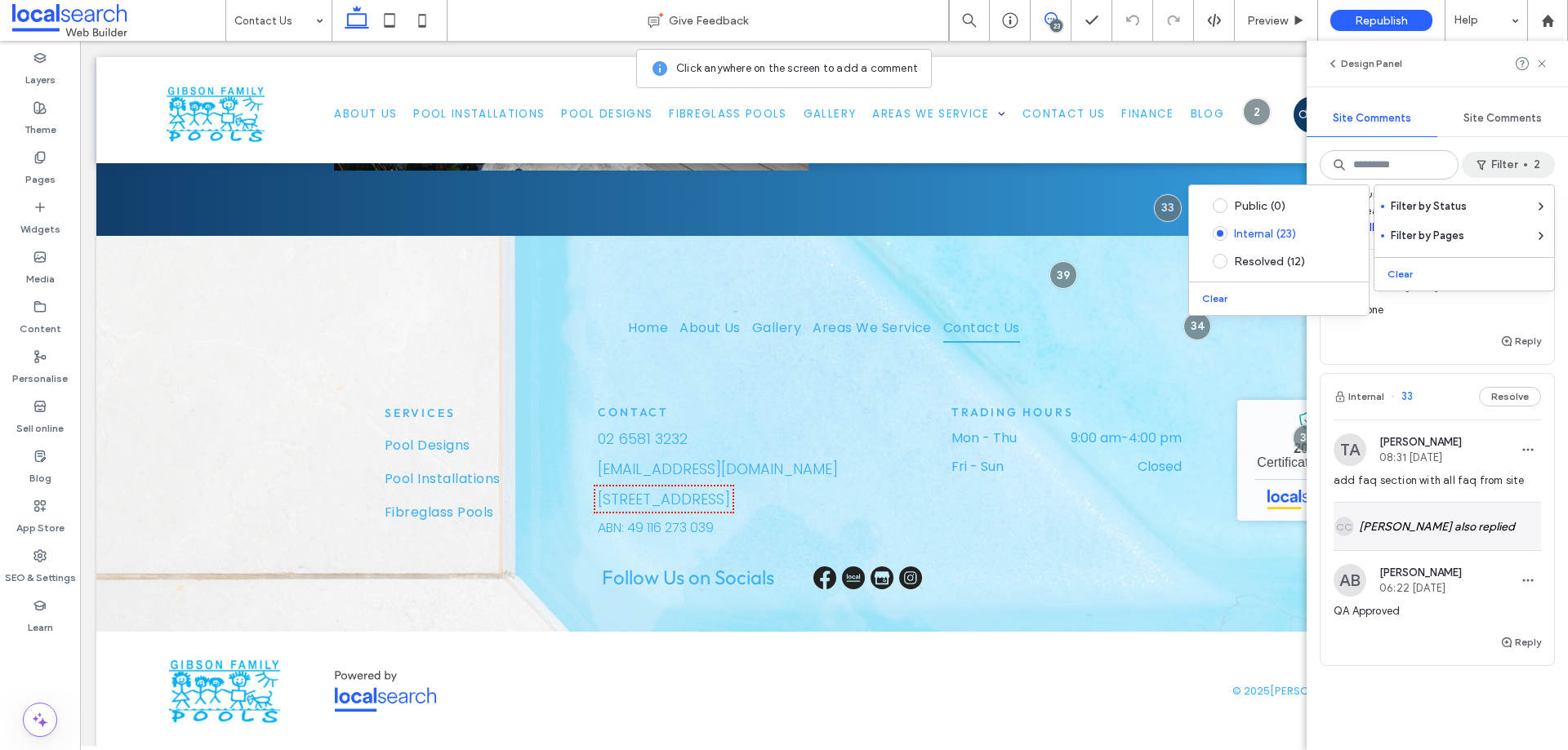
click at [1480, 509] on div "CC Clarence Cabiles also replied" at bounding box center [1438, 527] width 207 height 47
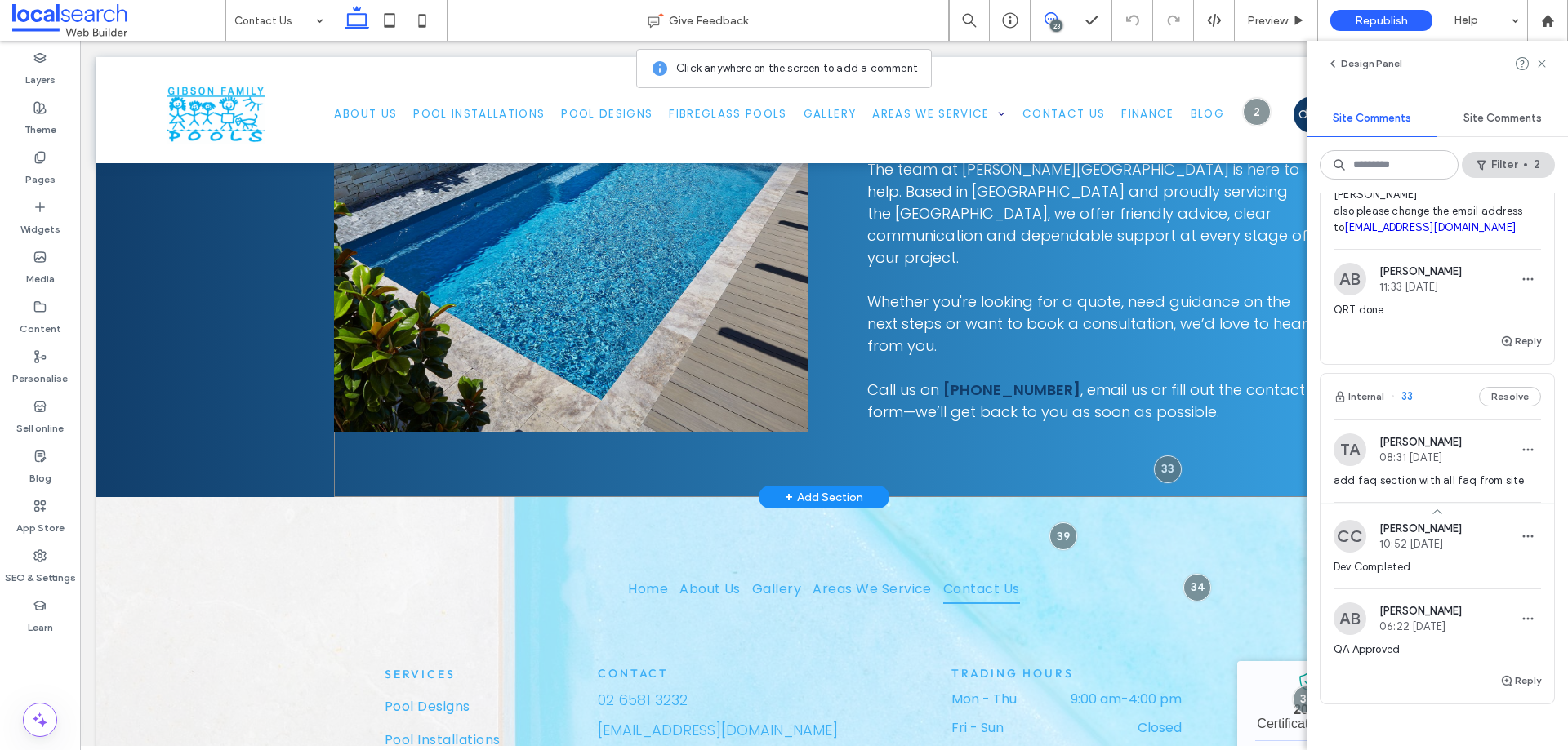
scroll to position [1113, 0]
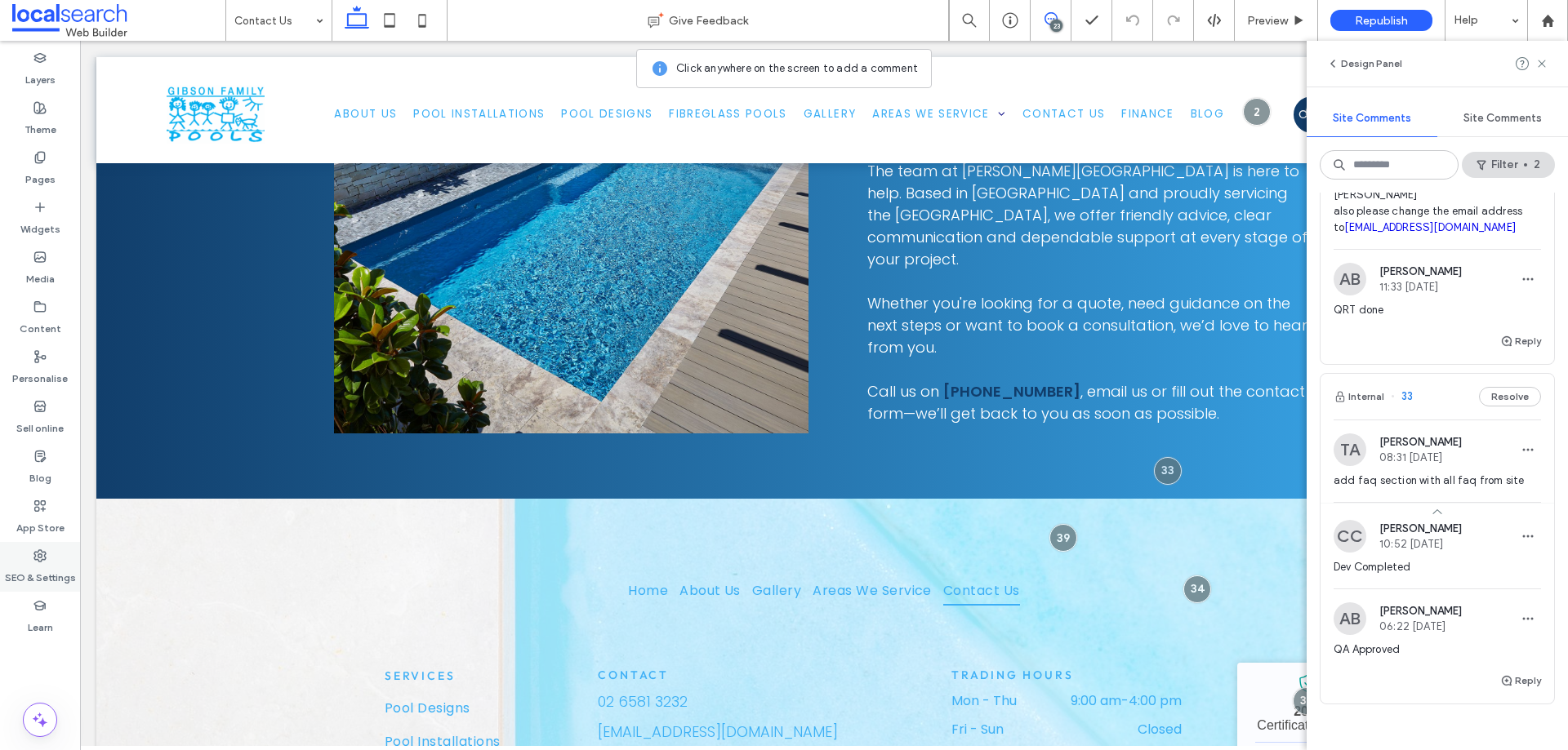
click at [36, 560] on icon at bounding box center [39, 556] width 13 height 13
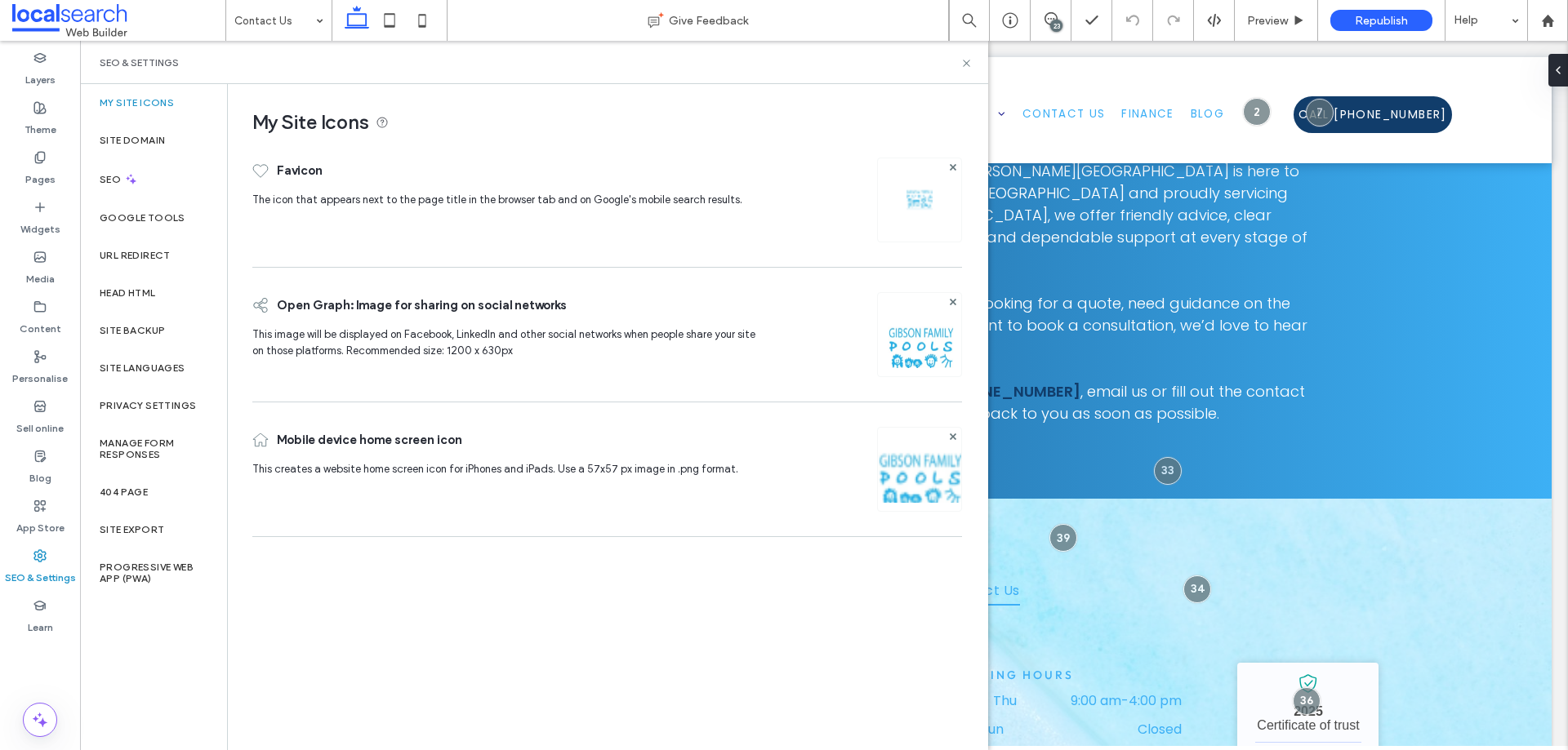
scroll to position [0, 0]
click at [163, 335] on label "Site backup" at bounding box center [132, 330] width 66 height 11
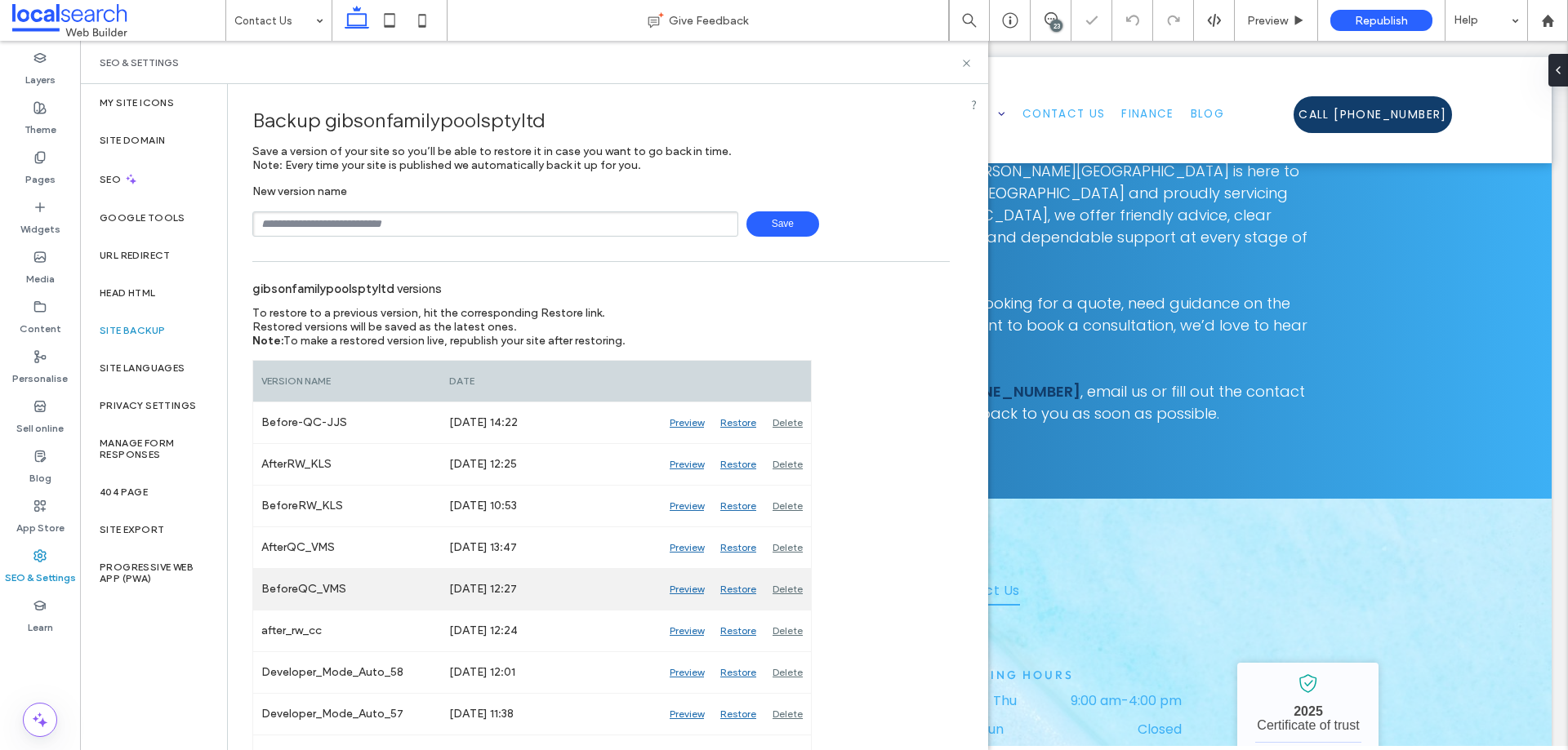
scroll to position [81, 0]
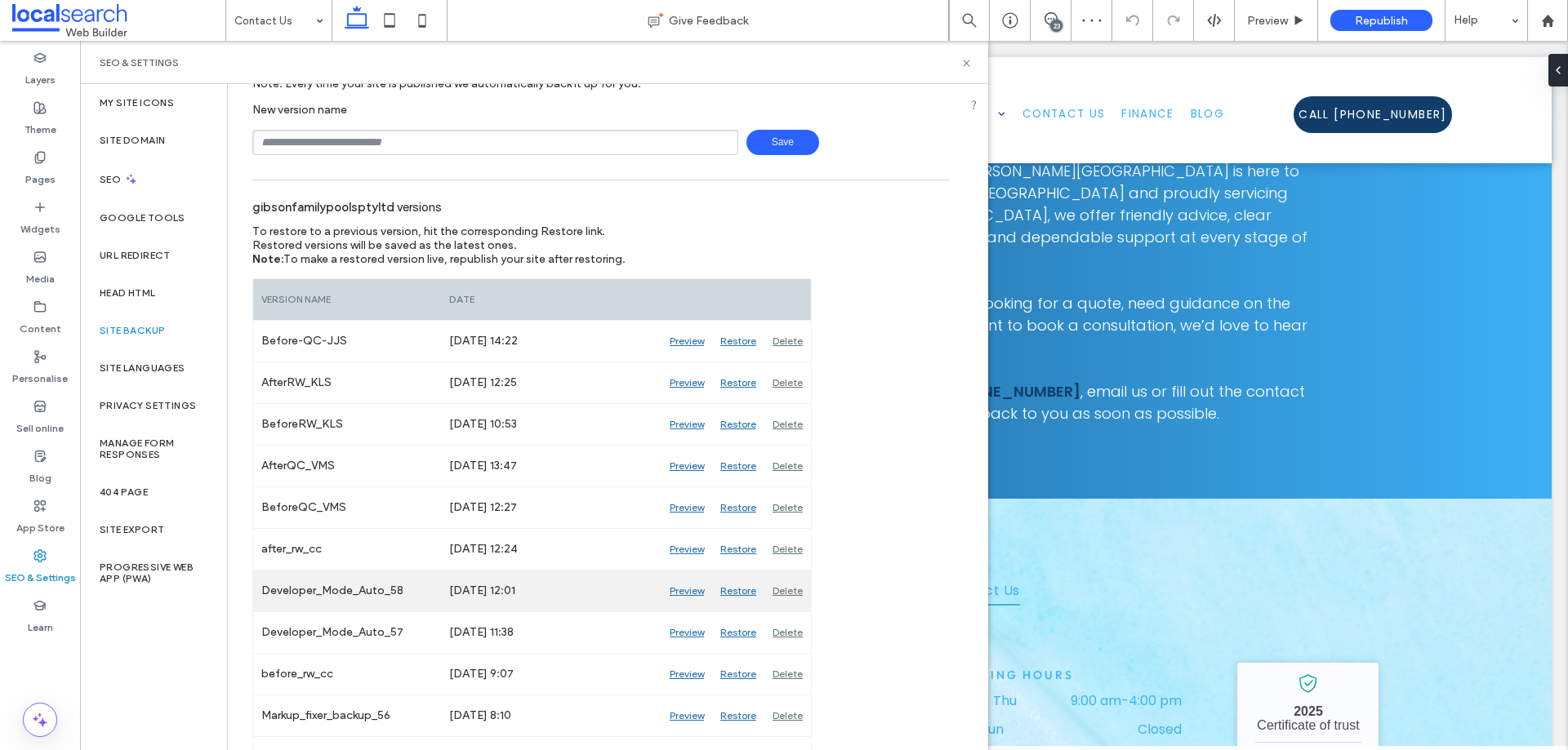
click at [688, 593] on div "Preview" at bounding box center [687, 591] width 51 height 41
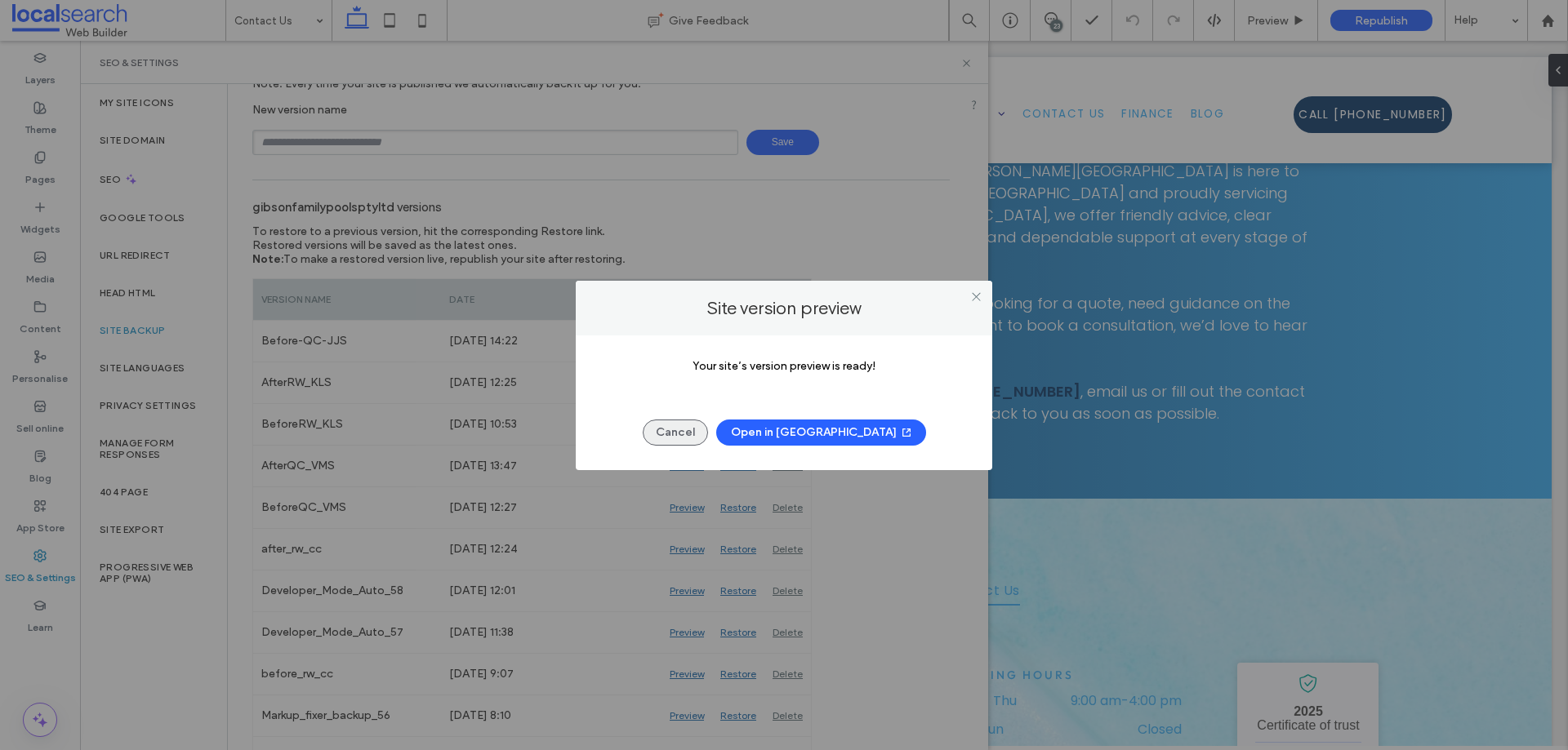
click at [708, 435] on button "Cancel" at bounding box center [675, 433] width 66 height 26
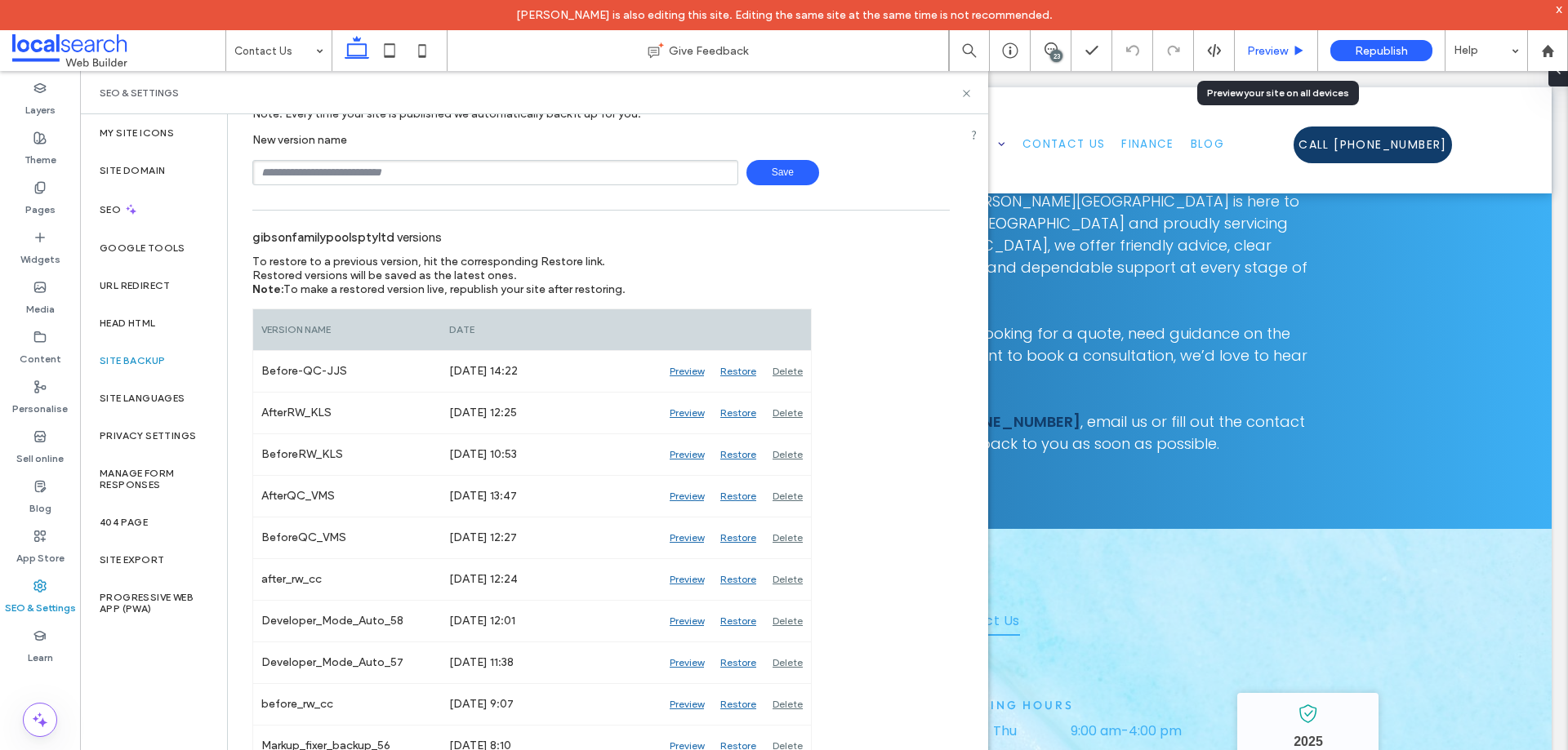
click at [1262, 45] on span "Preview" at bounding box center [1268, 51] width 41 height 14
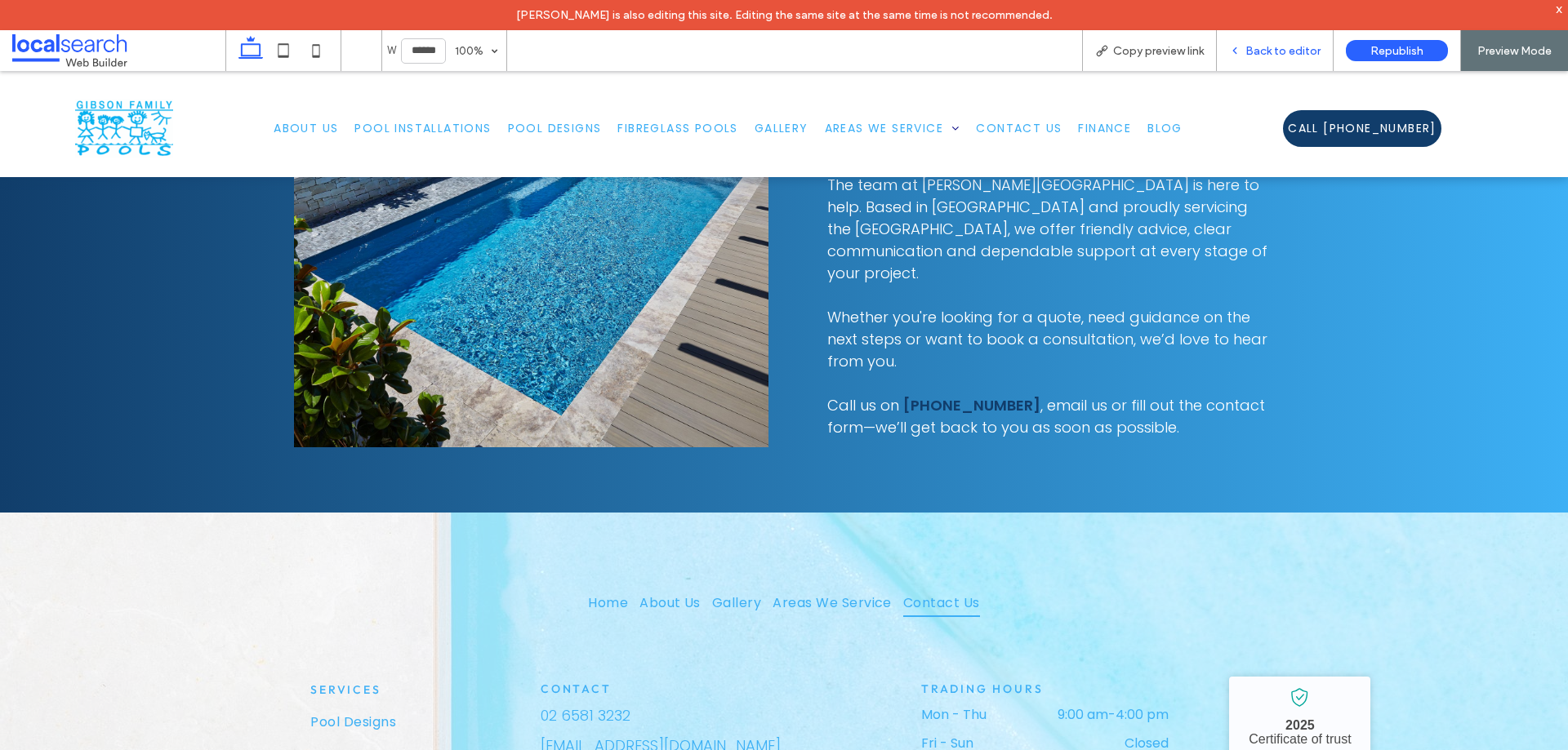
scroll to position [1097, 0]
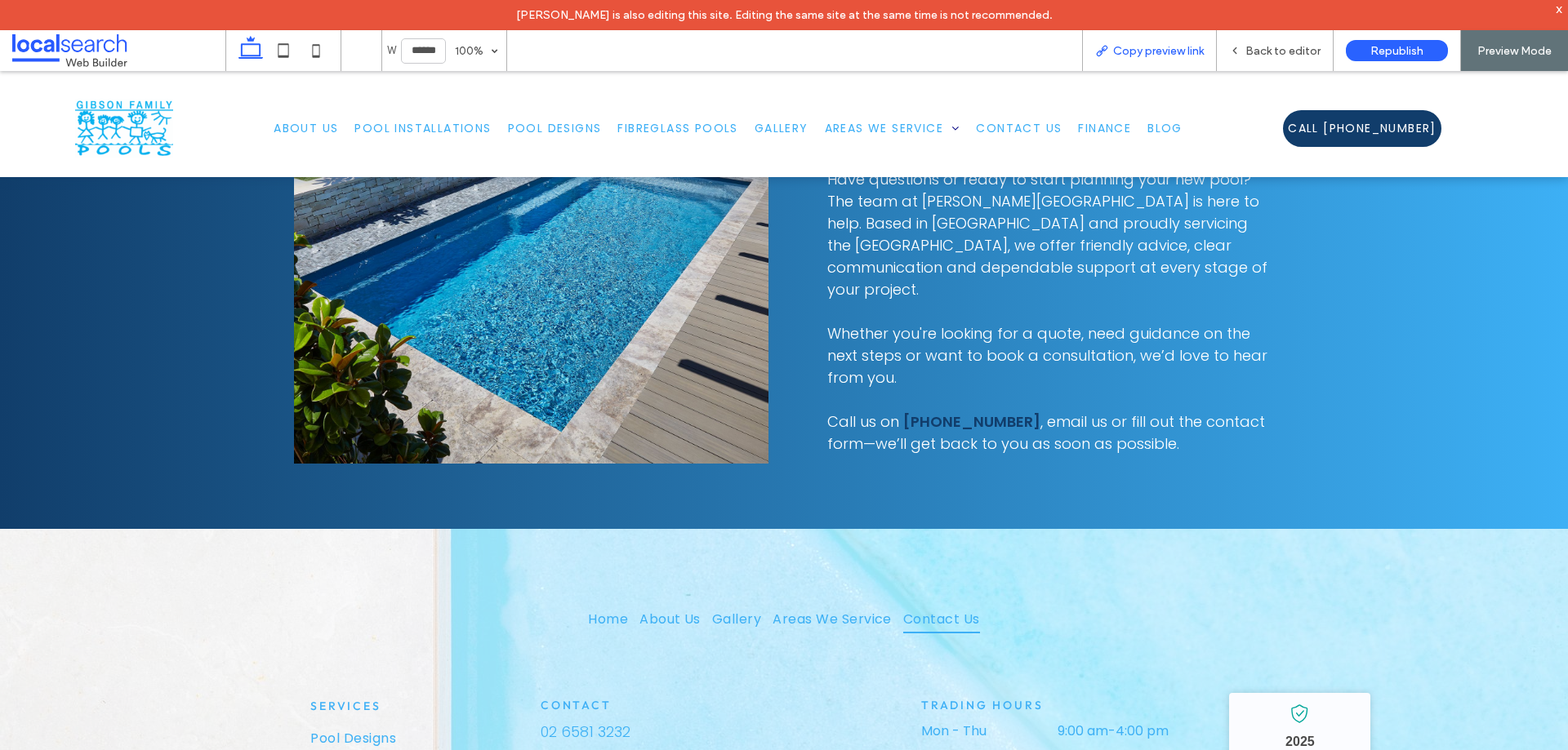
click at [1173, 47] on span "Copy preview link" at bounding box center [1159, 51] width 91 height 14
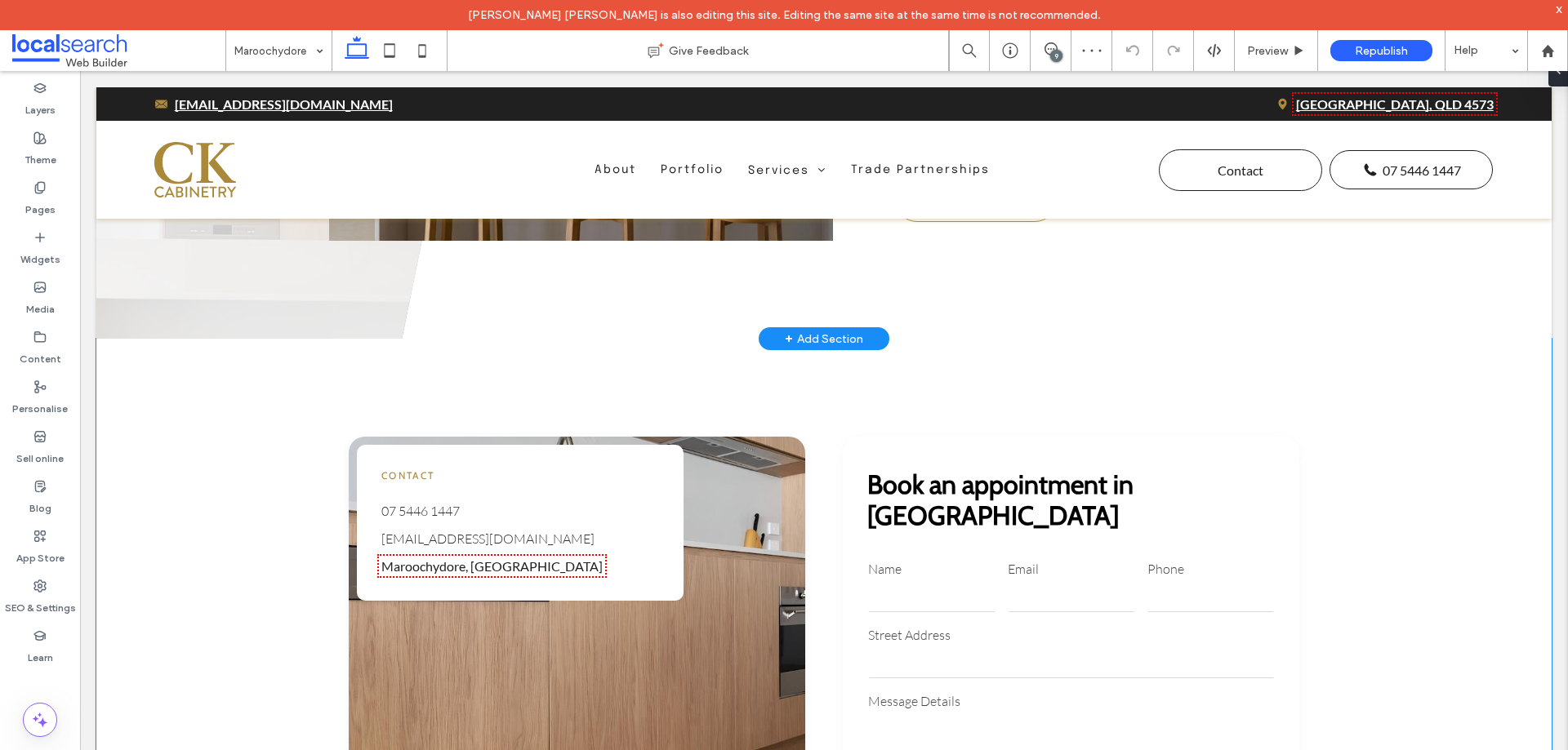
scroll to position [1069, 0]
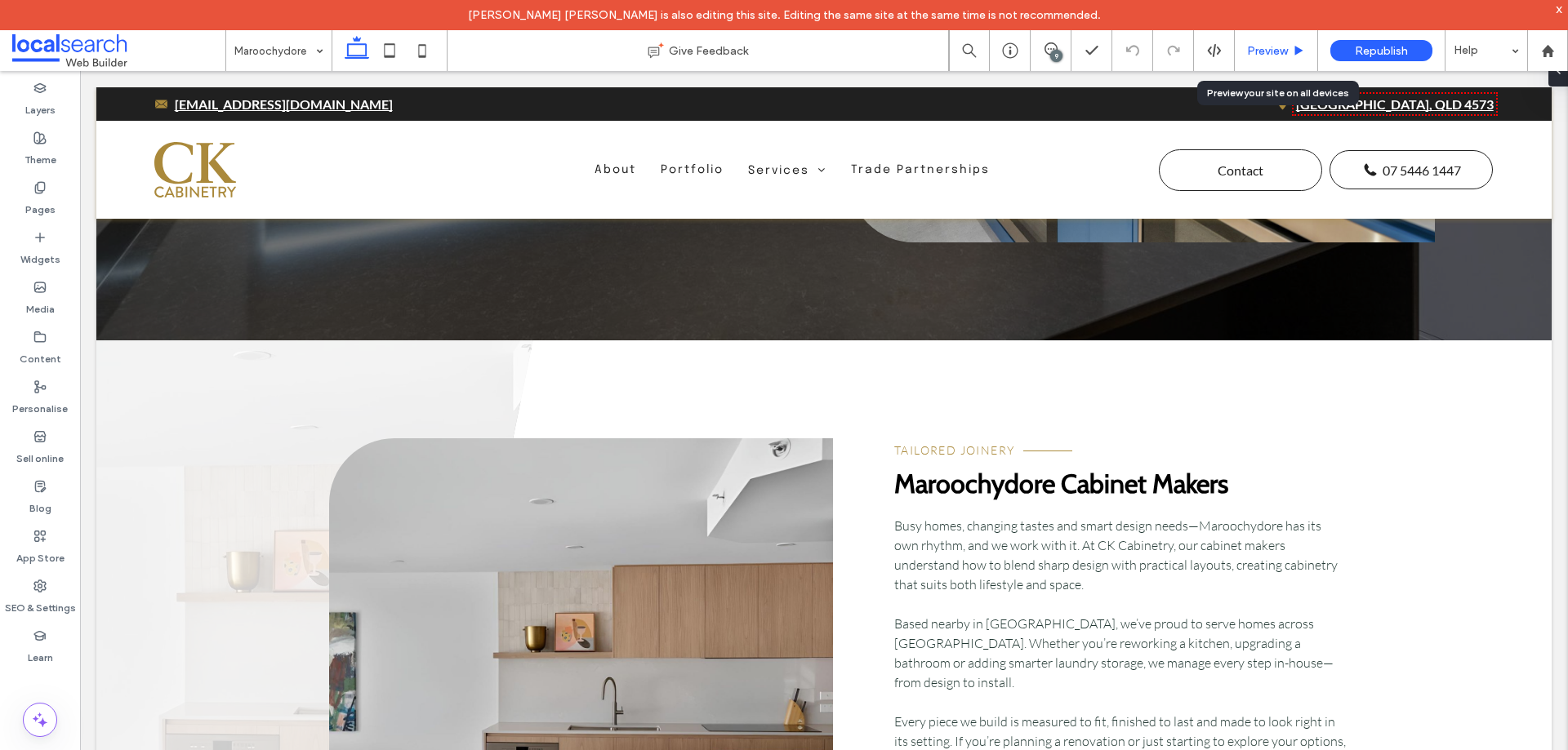
click at [1275, 53] on span "Preview" at bounding box center [1268, 51] width 41 height 14
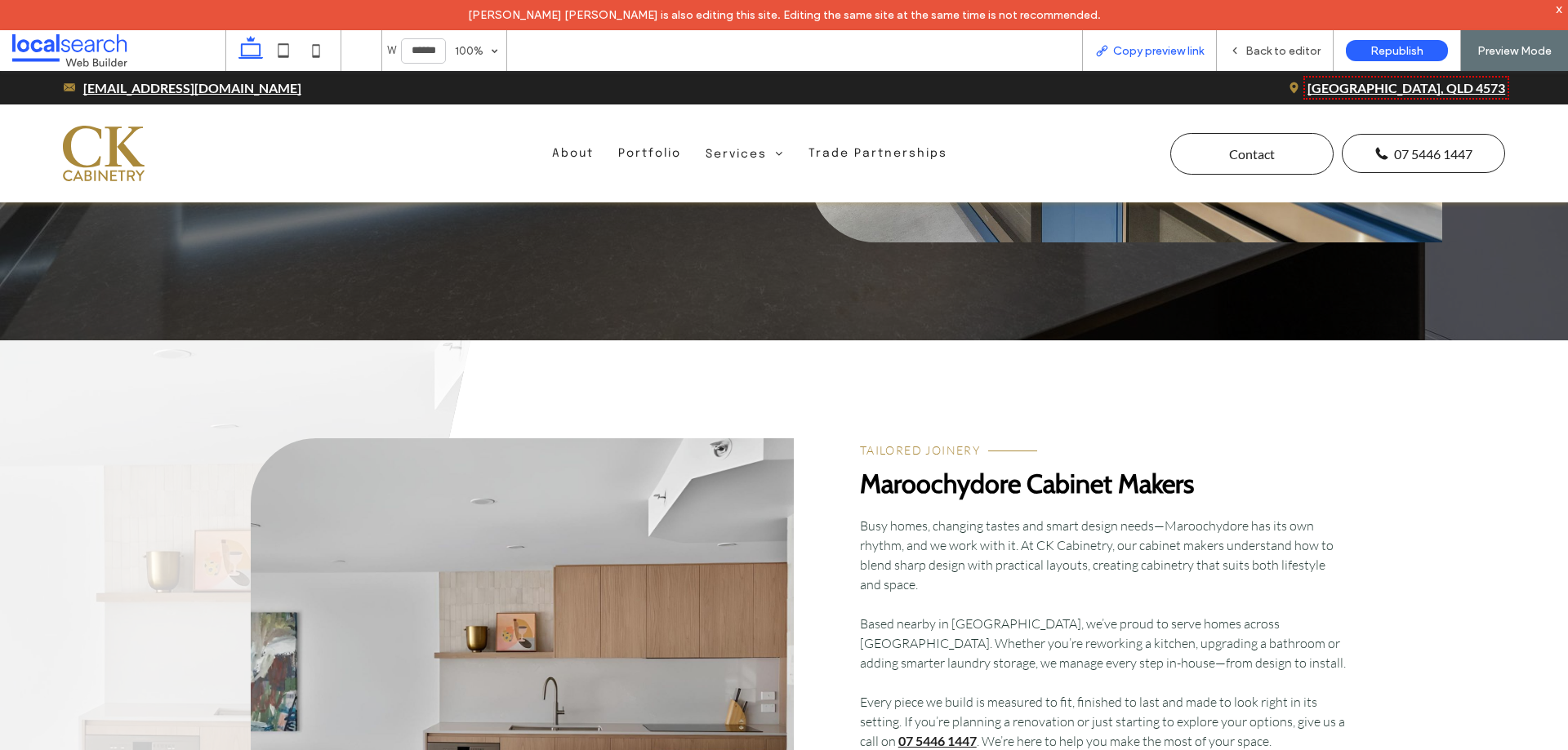
click at [1157, 45] on span "Copy preview link" at bounding box center [1159, 51] width 91 height 14
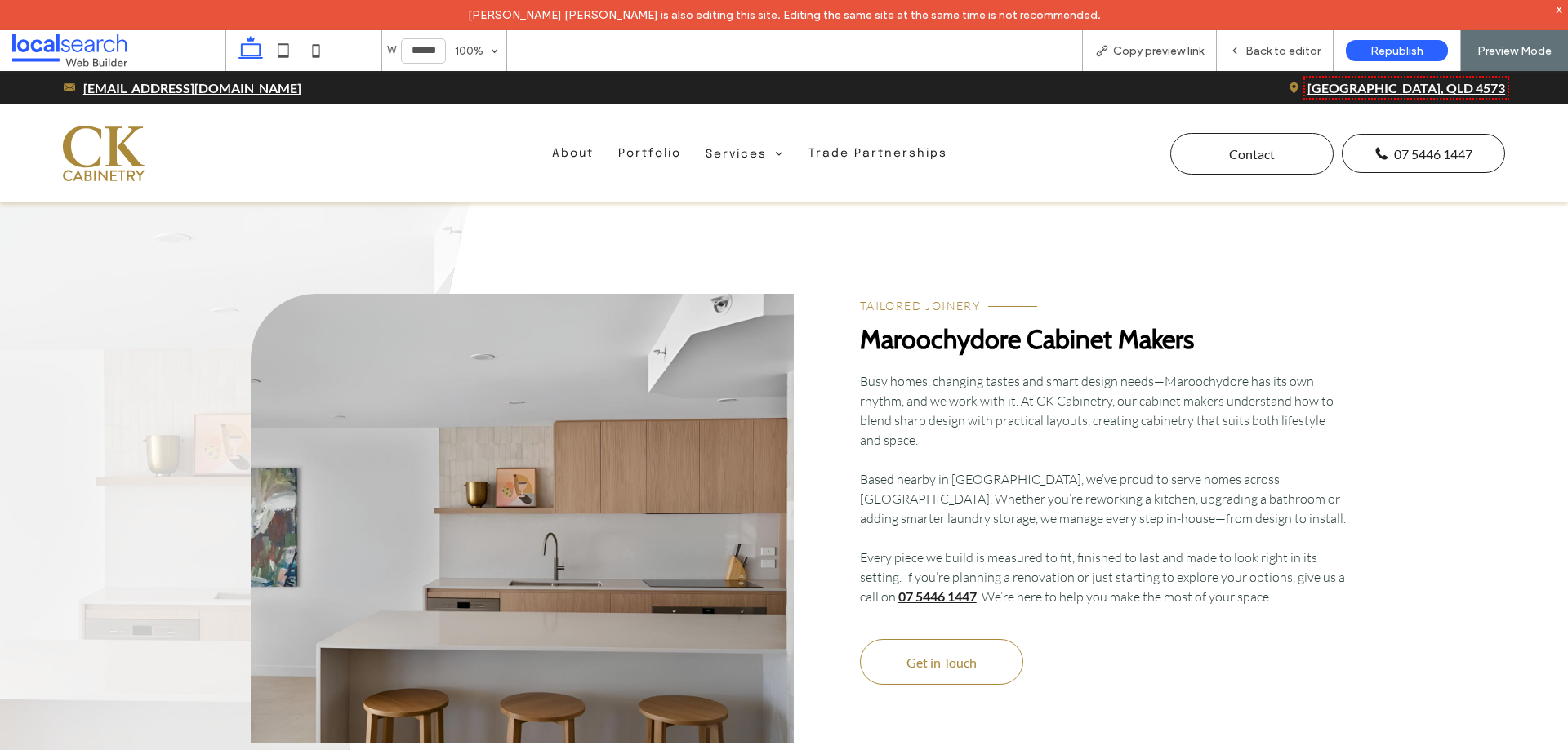
scroll to position [800, 0]
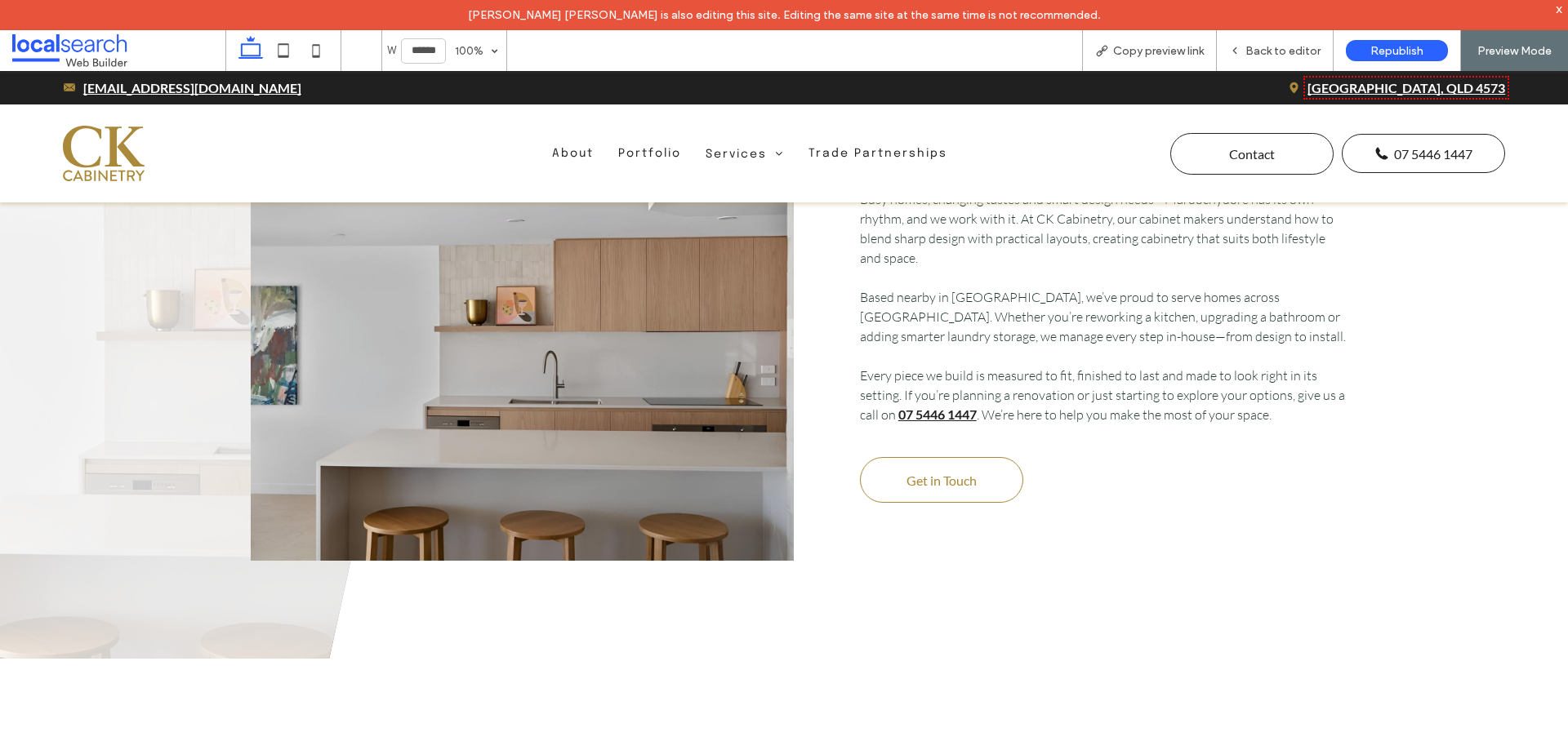
click at [812, 319] on div "Tailored Joinery Maroochydore Cabinet Makers Busy homes, changing tastes and sm…" at bounding box center [799, 336] width 1098 height 449
drag, startPoint x: 314, startPoint y: 43, endPoint x: 552, endPoint y: 242, distance: 310.2
click at [314, 43] on icon at bounding box center [315, 50] width 32 height 32
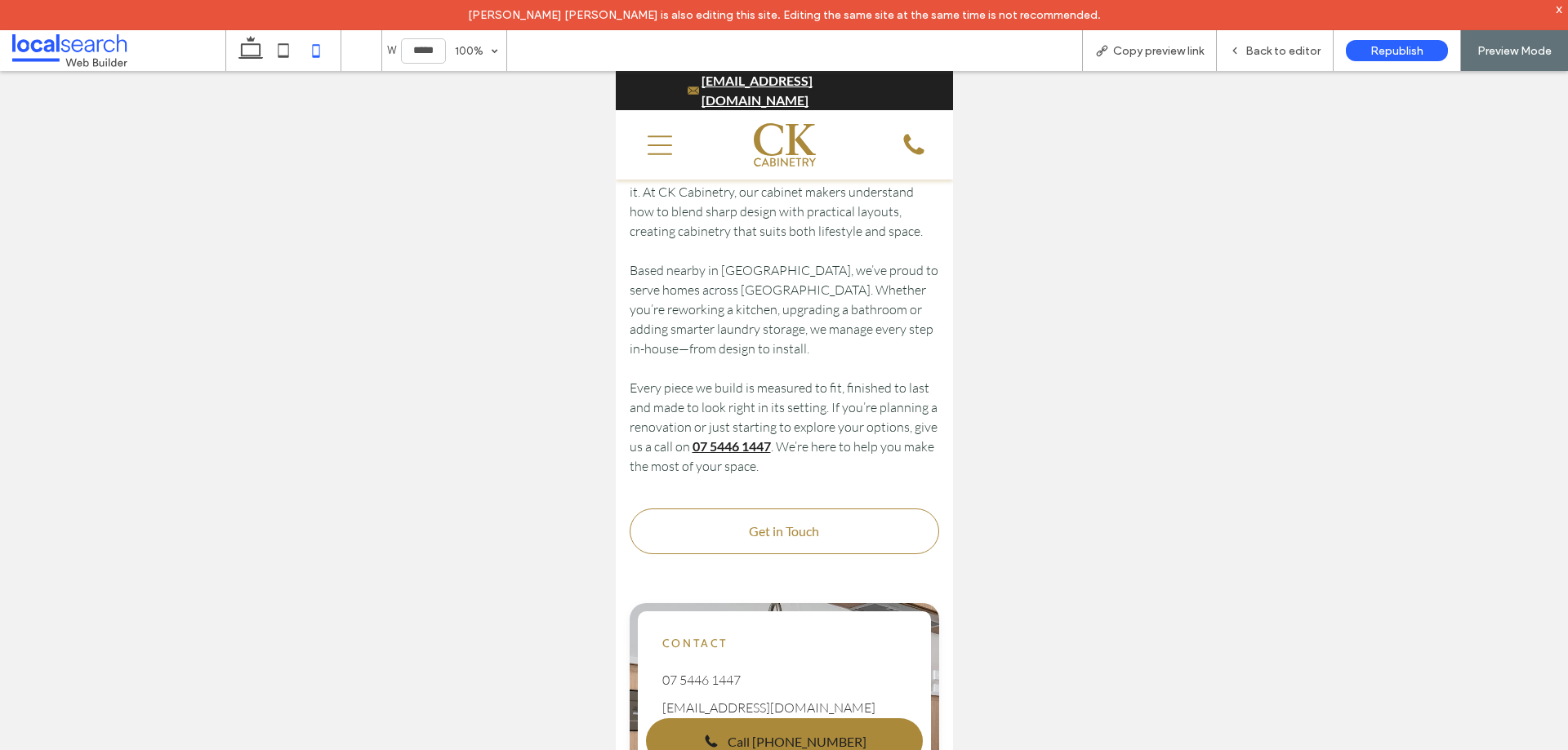
scroll to position [360, 0]
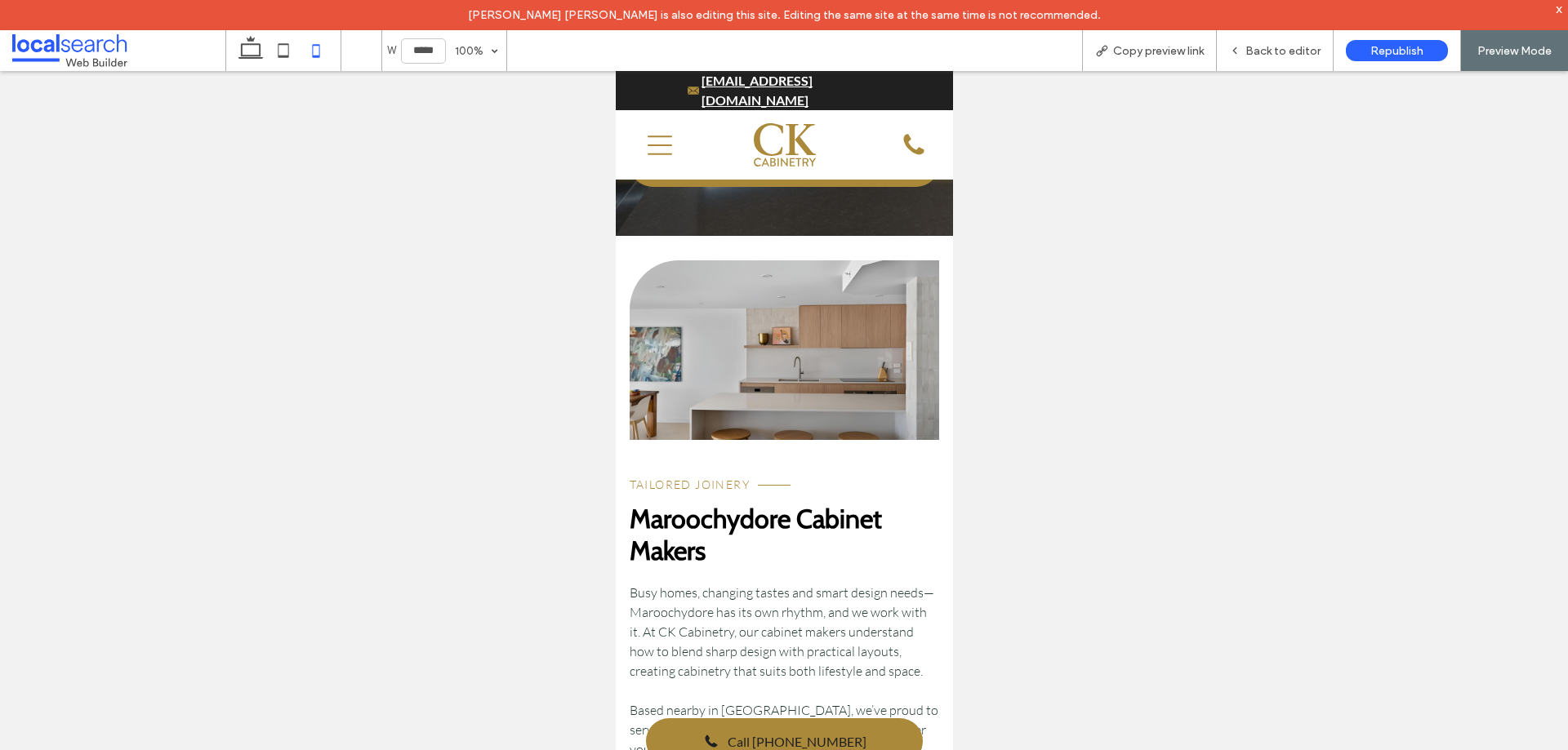
click at [792, 319] on link at bounding box center [784, 350] width 311 height 179
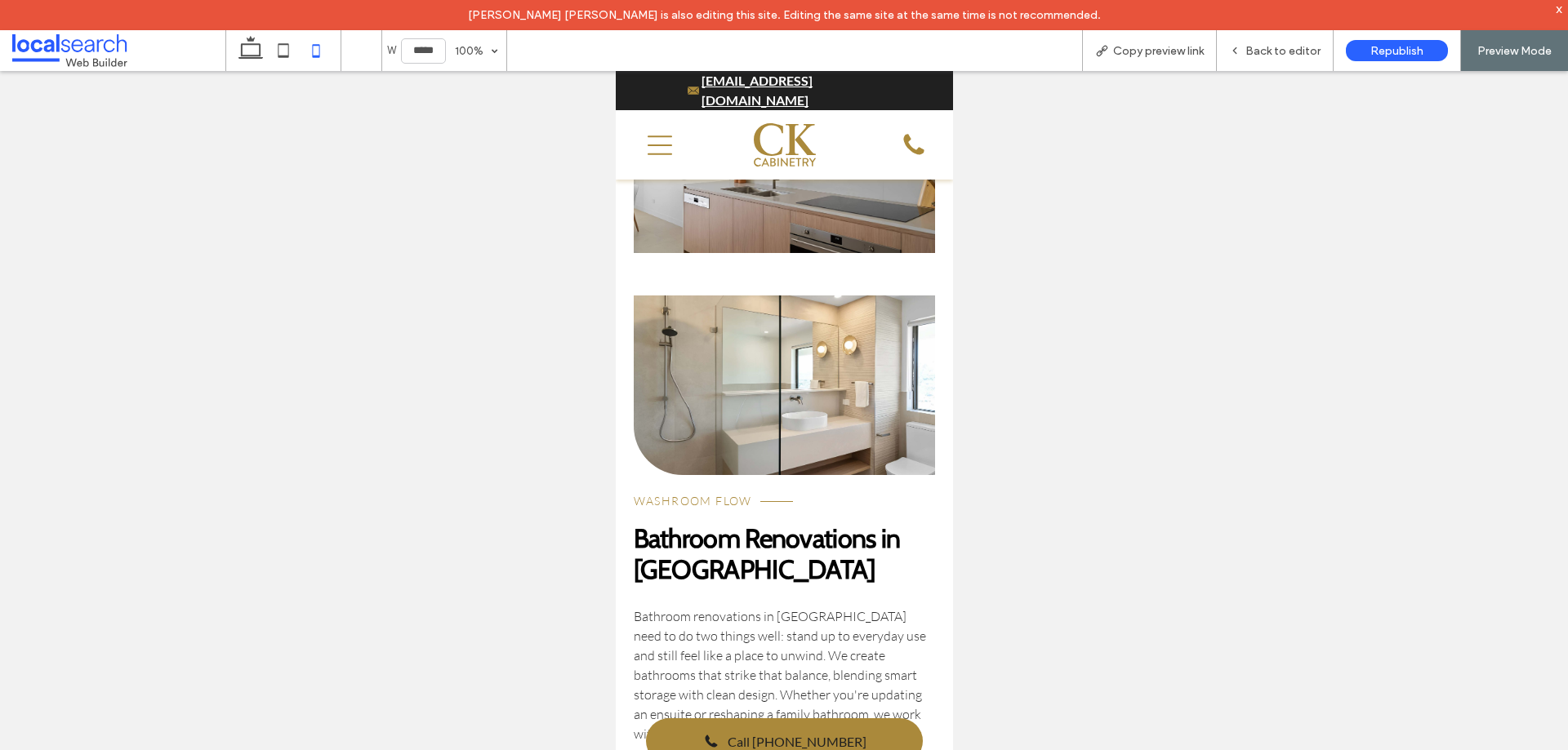
scroll to position [3789, 0]
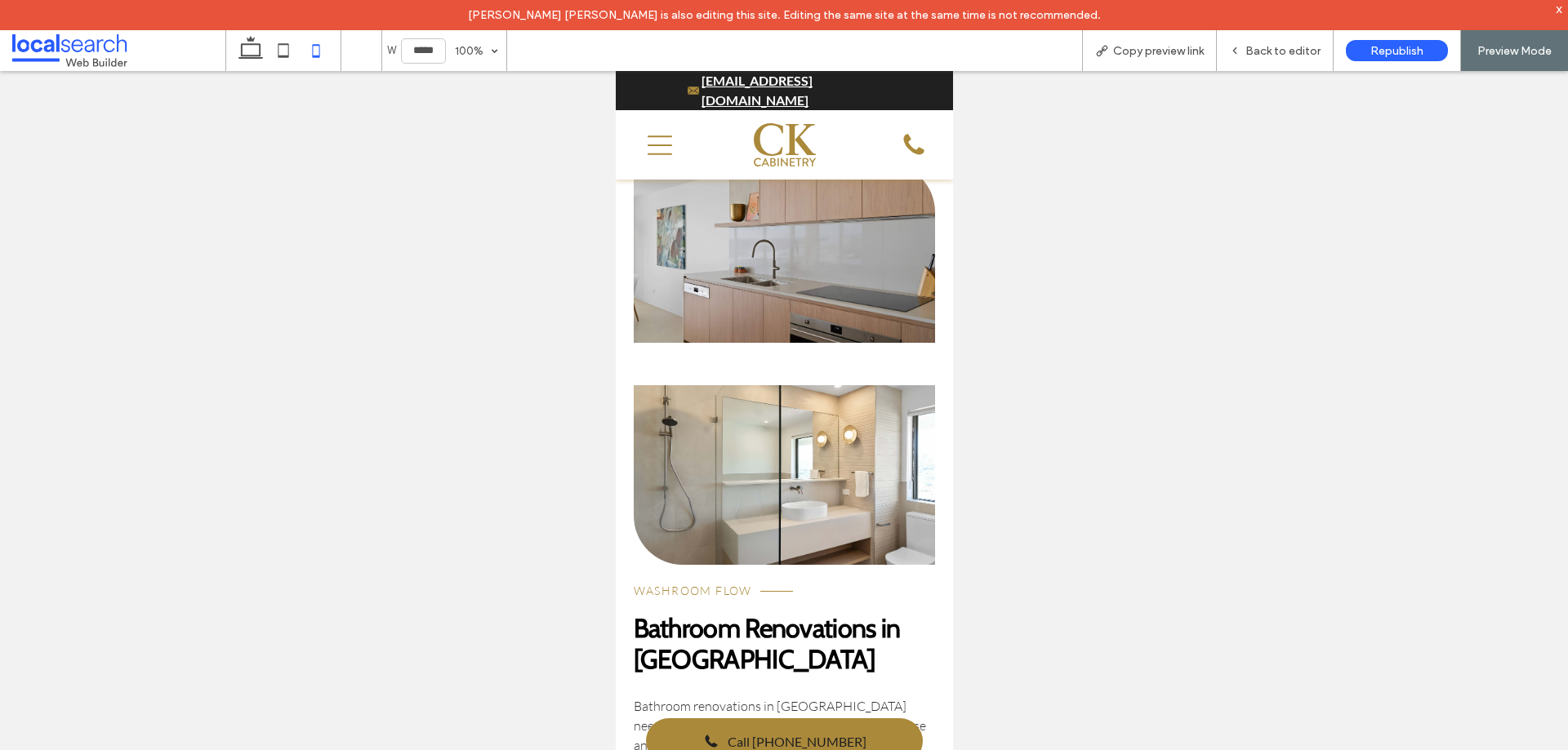
click at [859, 445] on link at bounding box center [784, 474] width 302 height 179
drag, startPoint x: 292, startPoint y: 49, endPoint x: 454, endPoint y: 156, distance: 194.1
click at [292, 49] on icon at bounding box center [283, 50] width 32 height 32
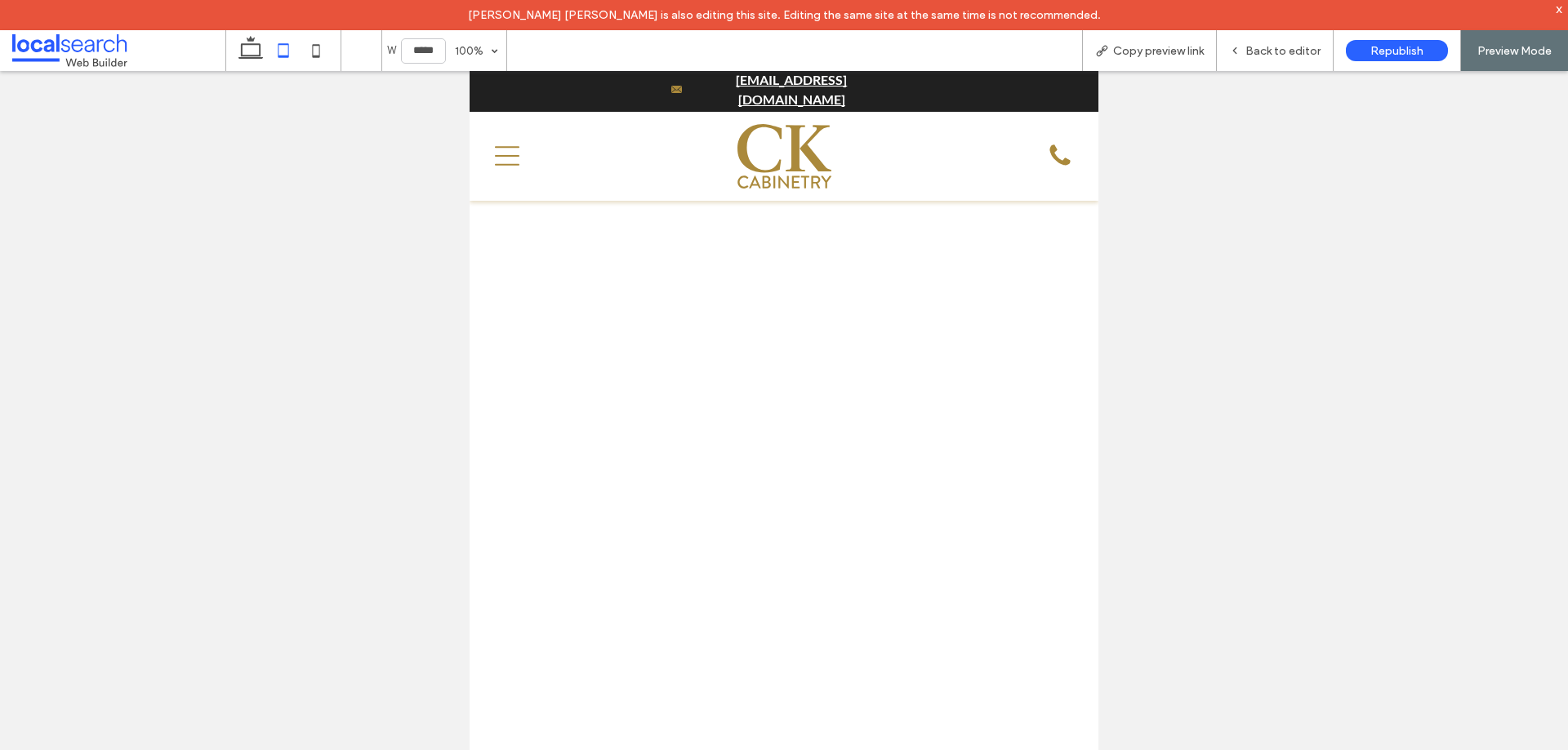
scroll to position [702, 0]
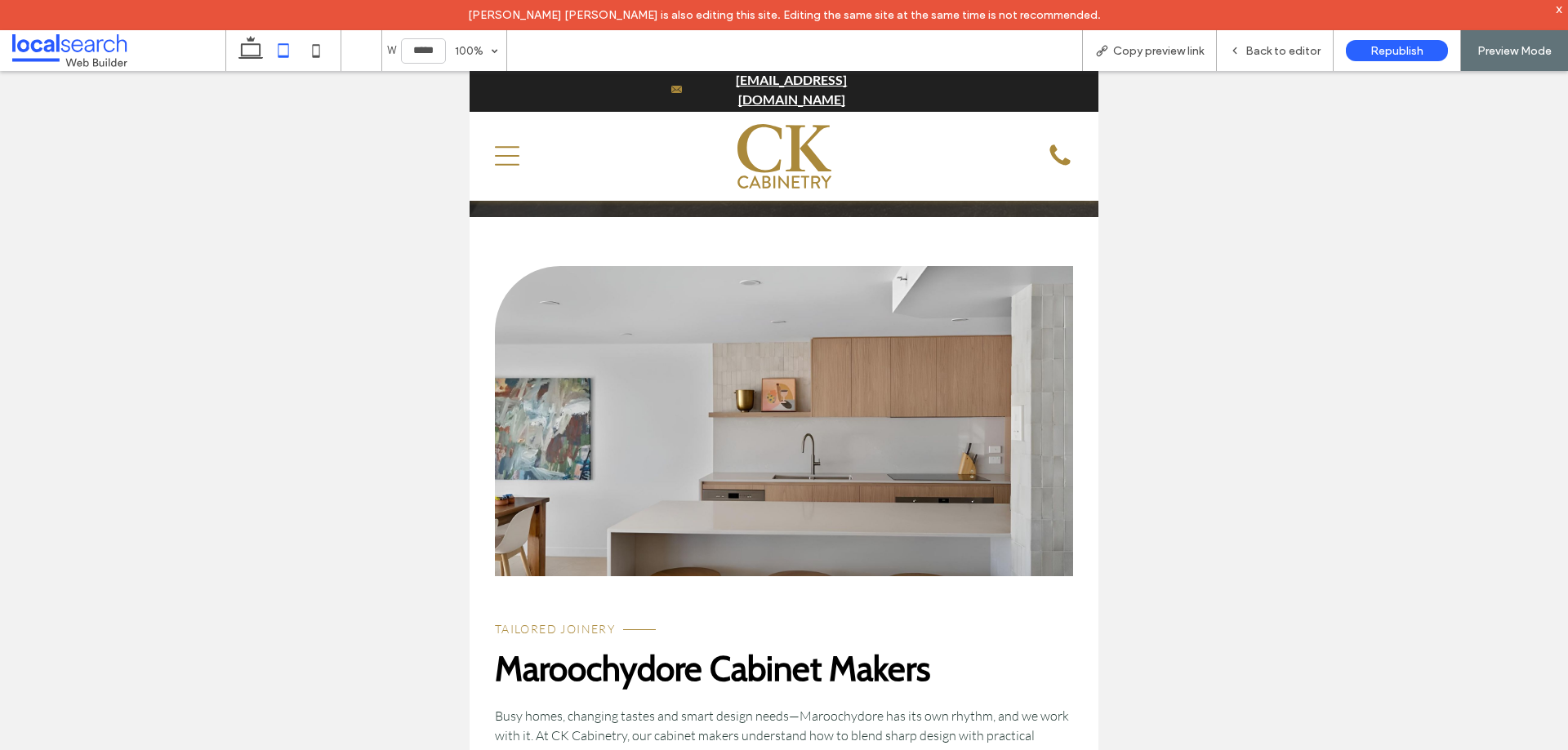
click at [799, 454] on link at bounding box center [784, 421] width 579 height 311
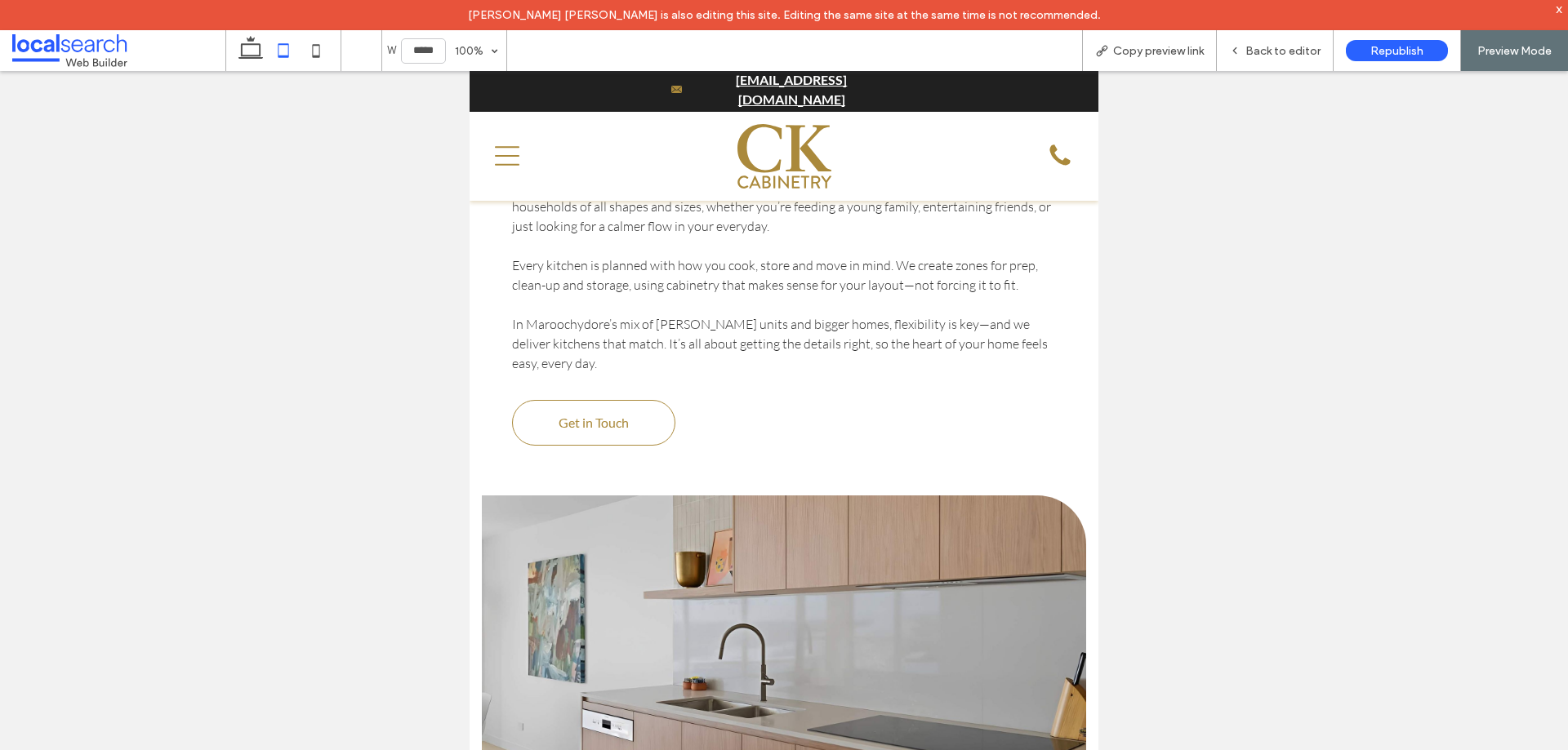
scroll to position [3479, 0]
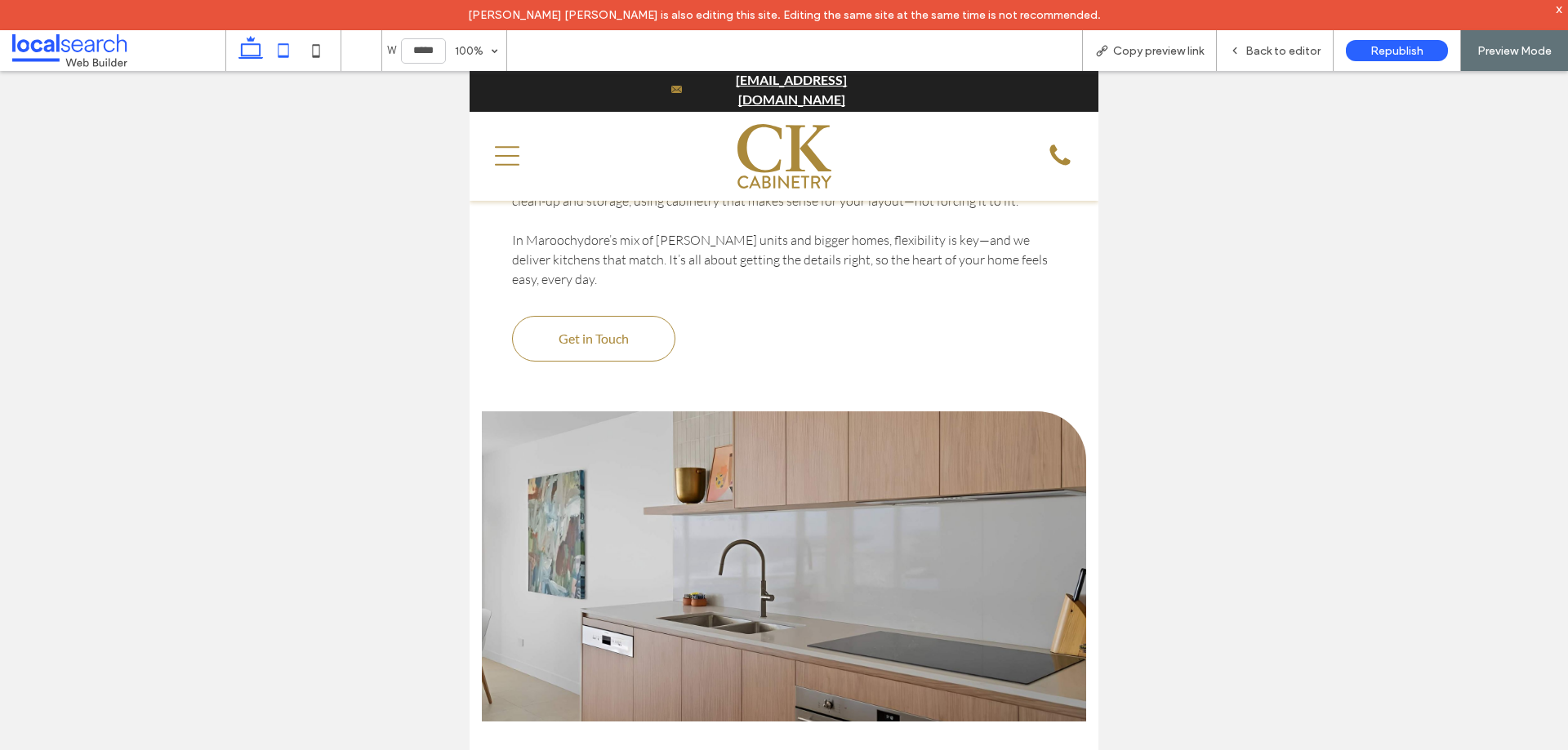
click at [260, 46] on use at bounding box center [250, 47] width 25 height 23
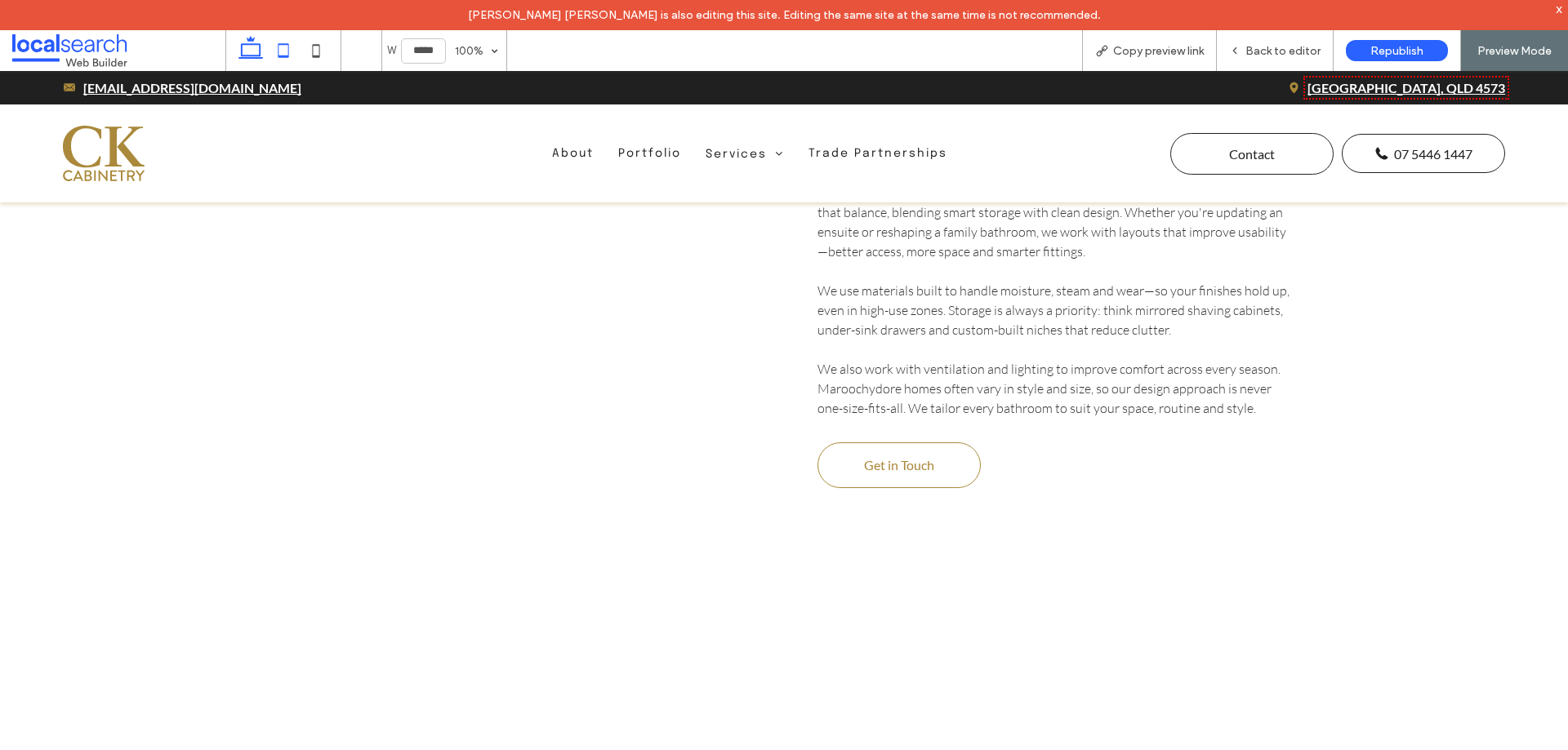
type input "******"
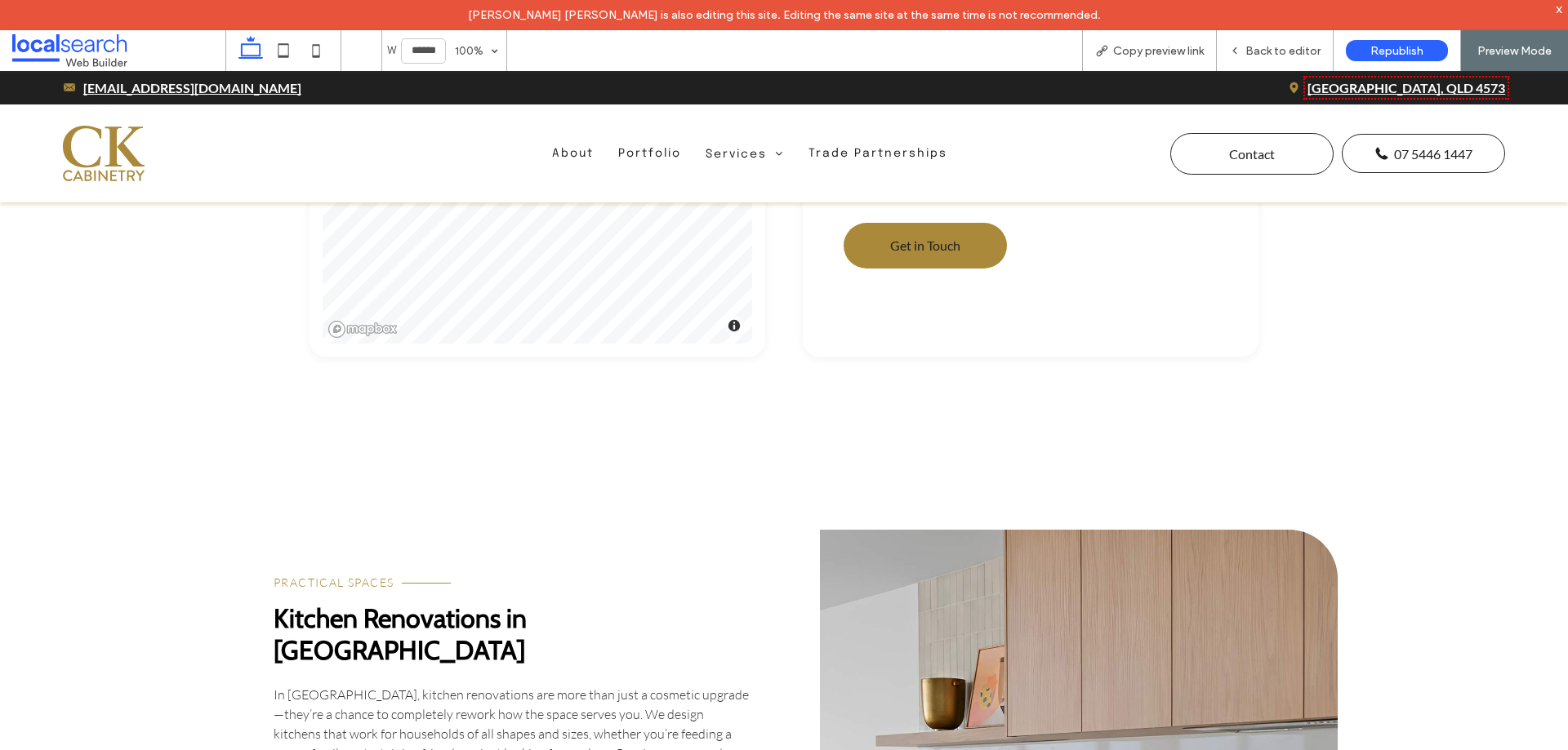
scroll to position [2718, 0]
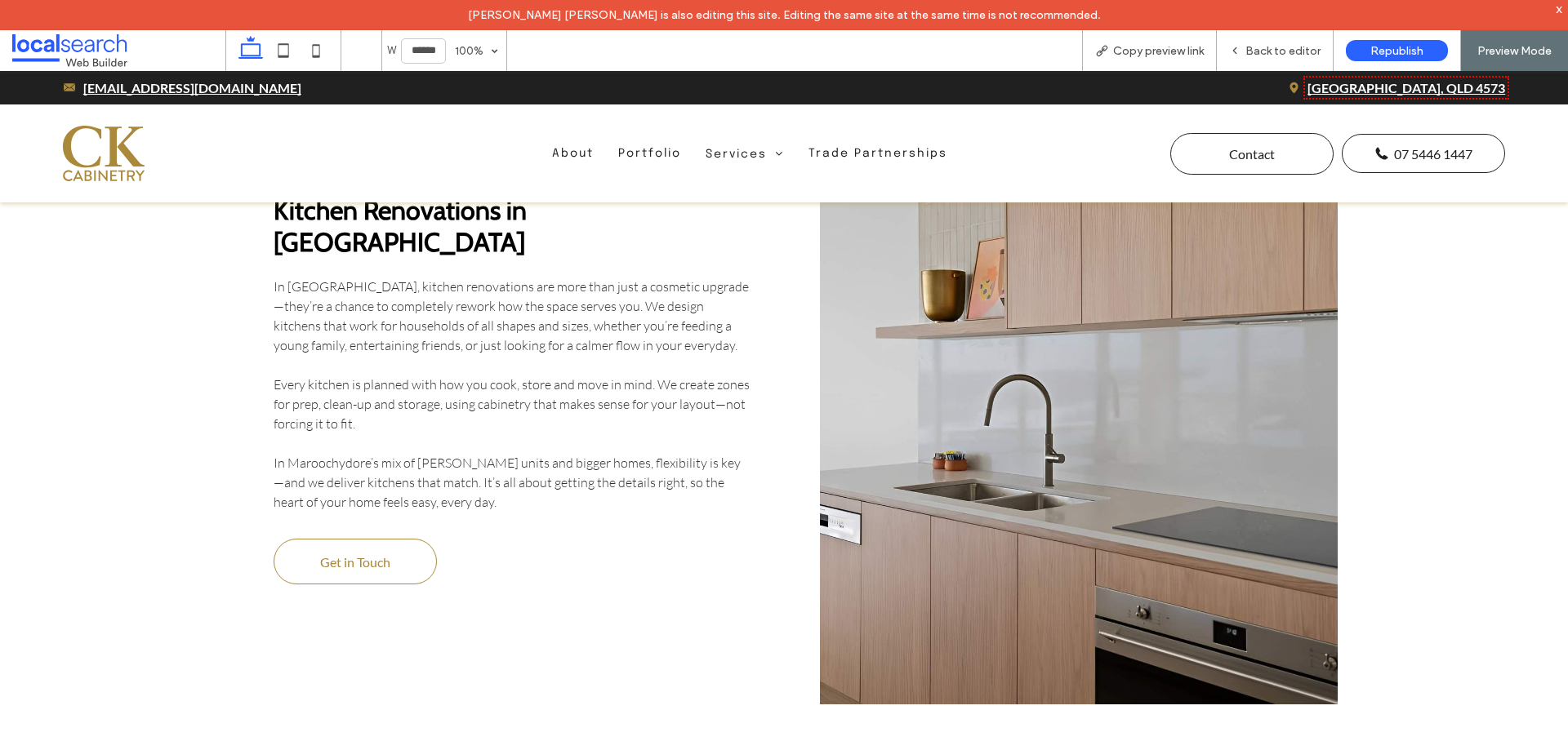
click at [946, 421] on link at bounding box center [1079, 413] width 518 height 583
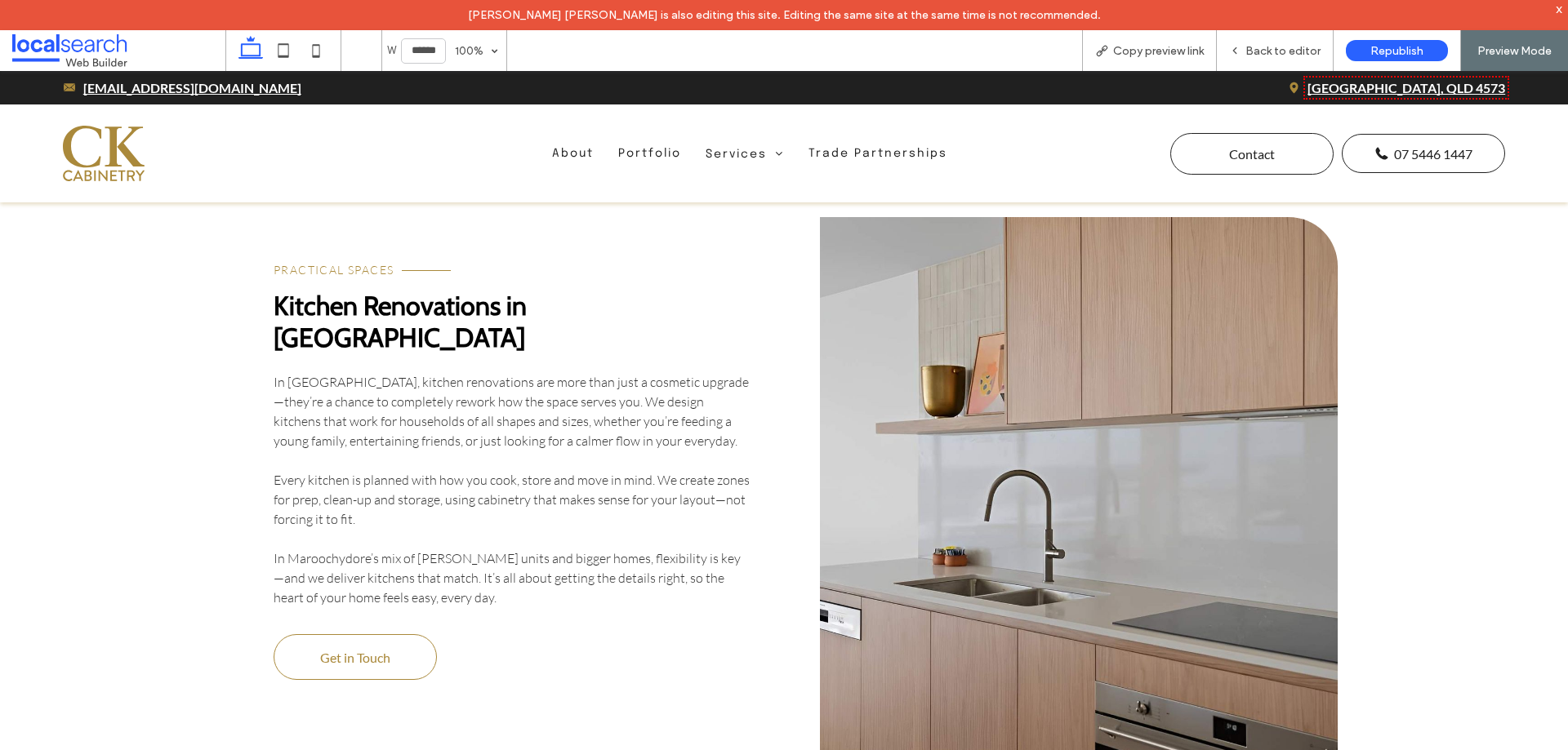
scroll to position [2473, 0]
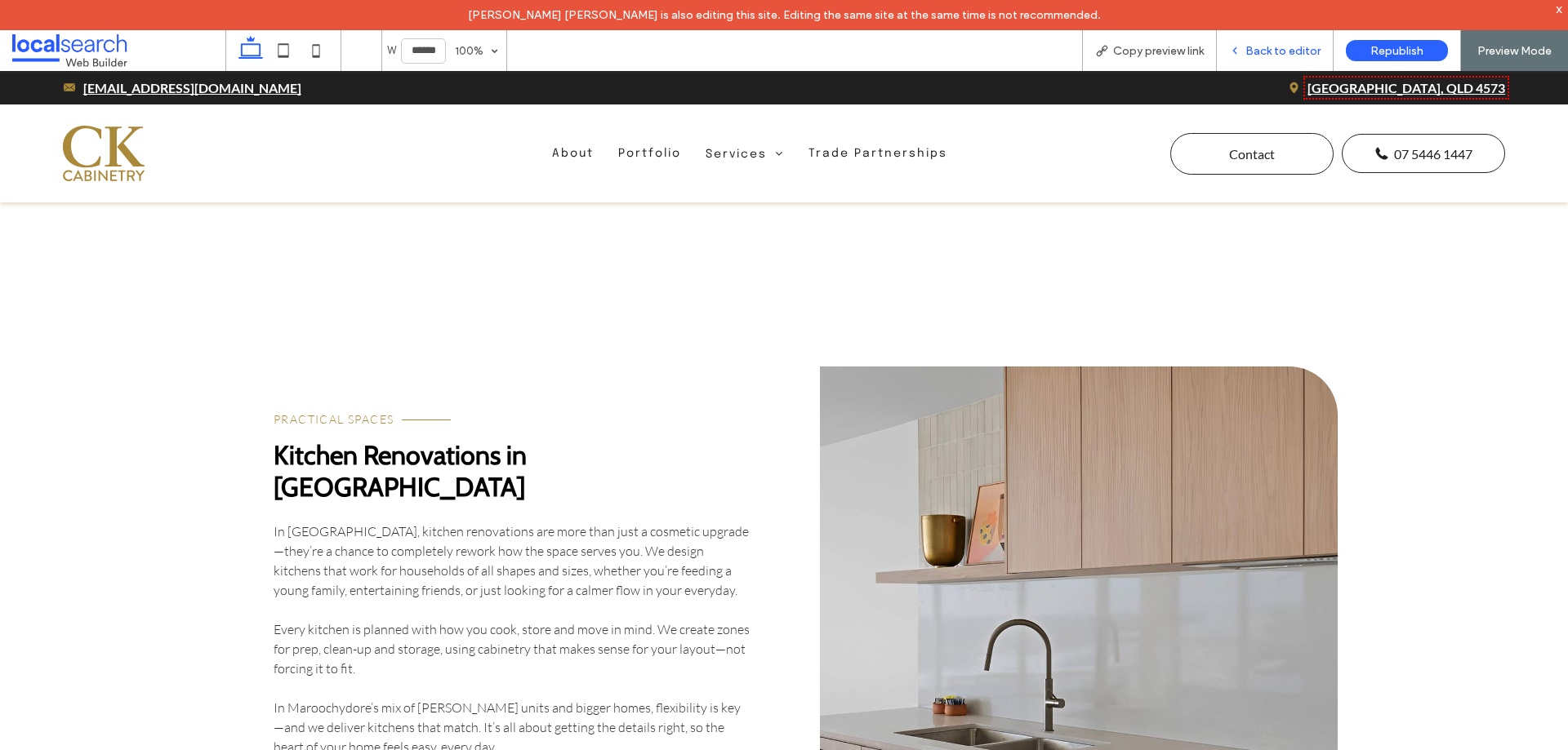
drag, startPoint x: 1073, startPoint y: 275, endPoint x: 1291, endPoint y: 51, distance: 312.6
click at [1291, 51] on span "Back to editor" at bounding box center [1283, 51] width 75 height 14
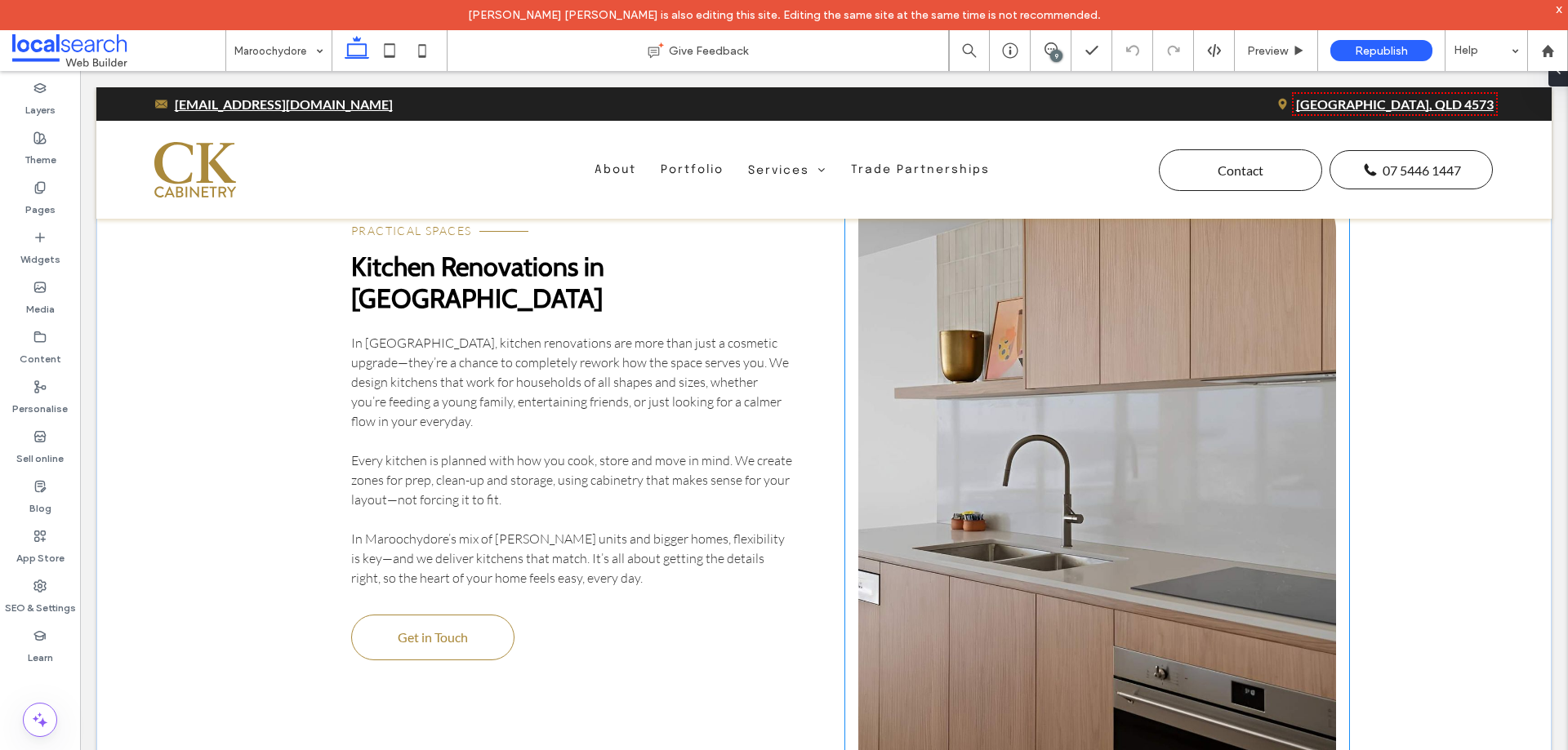
scroll to position [2571, 0]
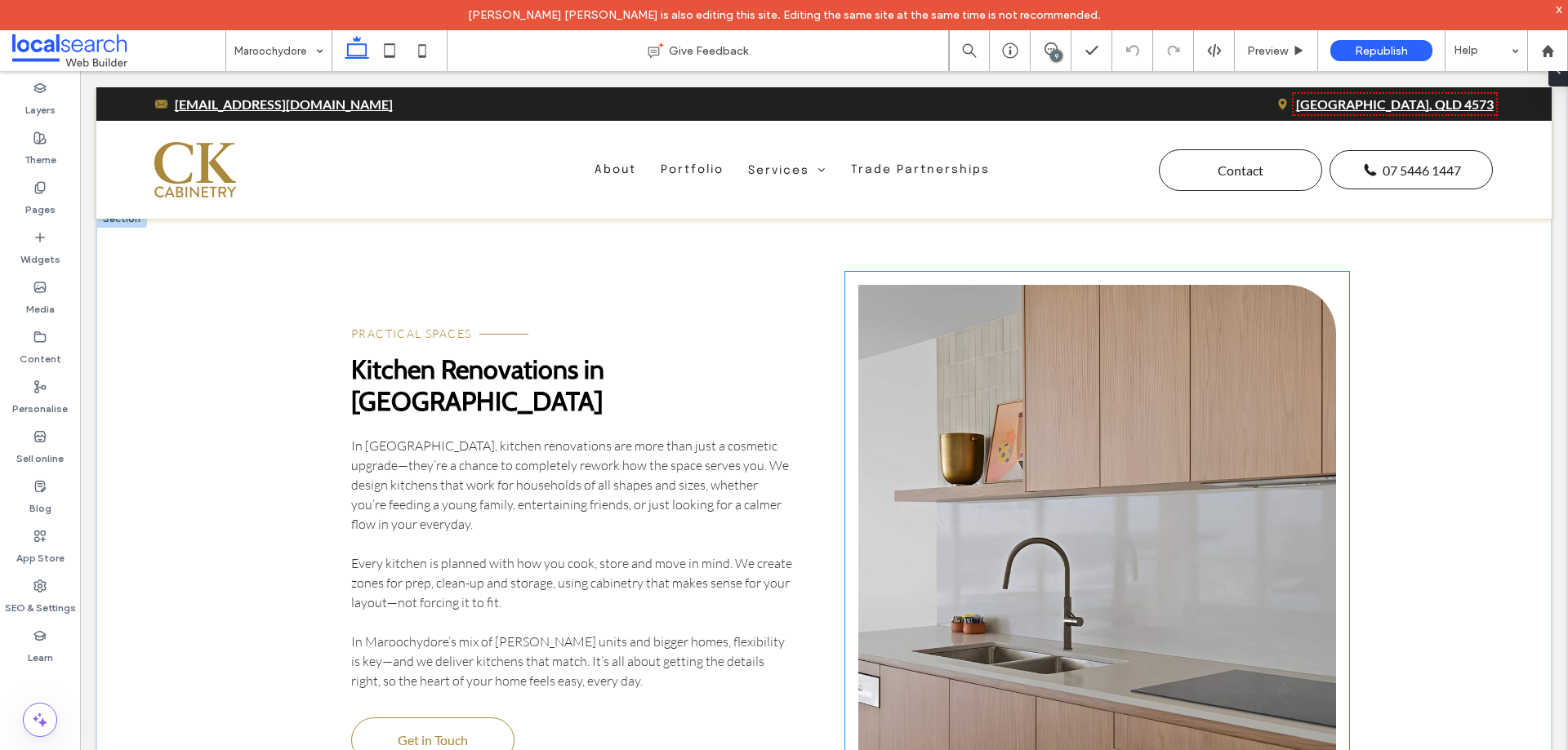
click at [1027, 396] on link at bounding box center [1098, 577] width 479 height 583
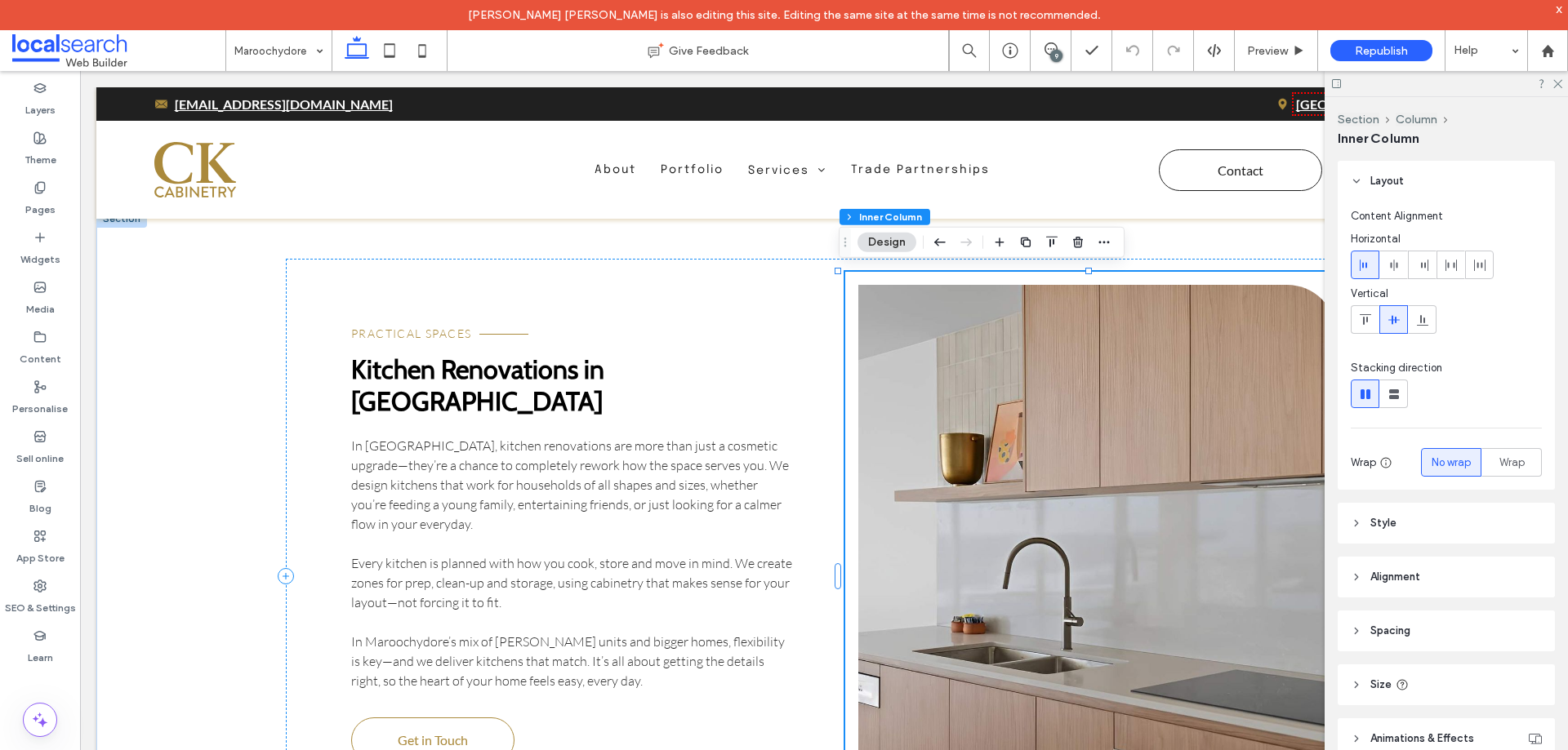
click at [1002, 355] on link at bounding box center [1098, 577] width 479 height 583
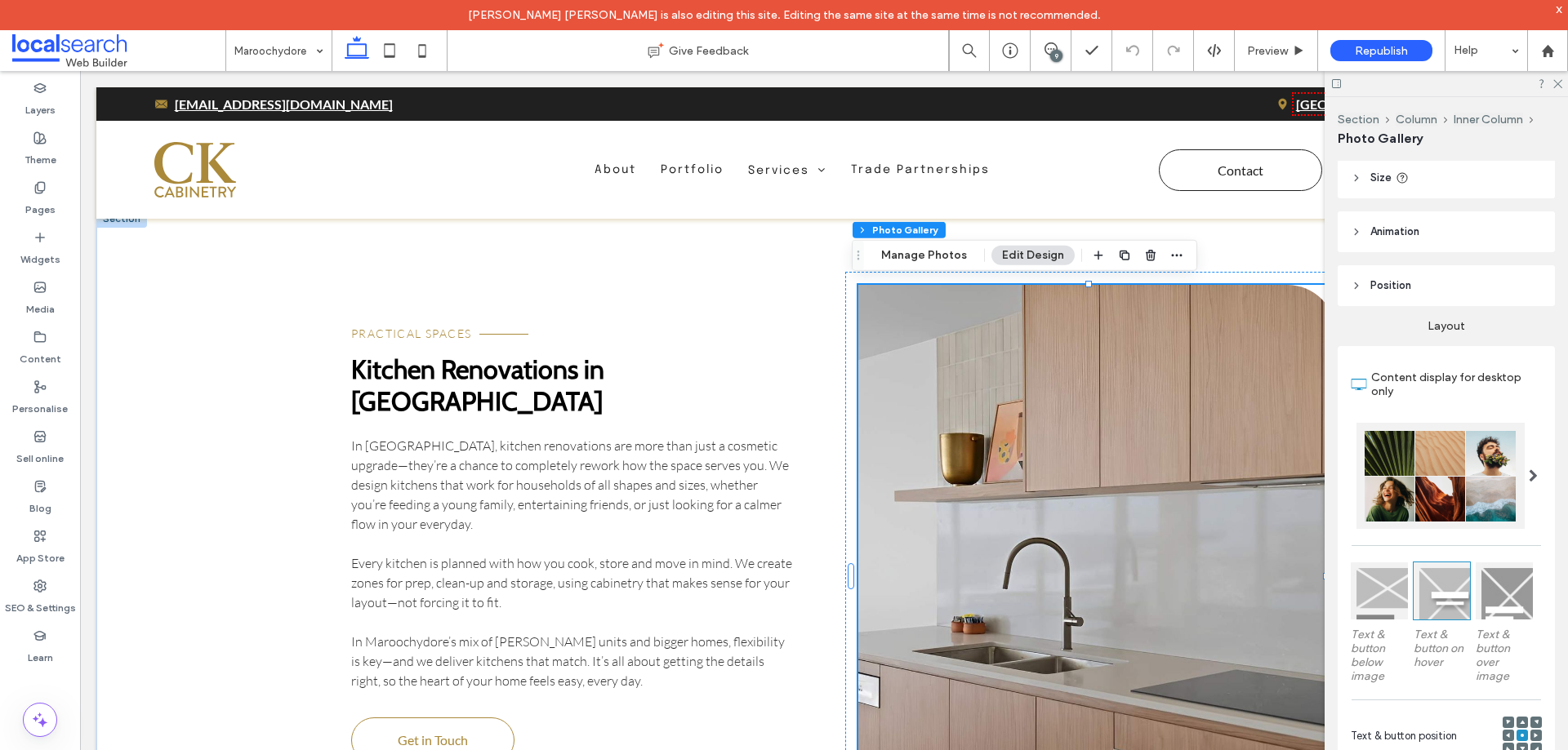
scroll to position [82, 0]
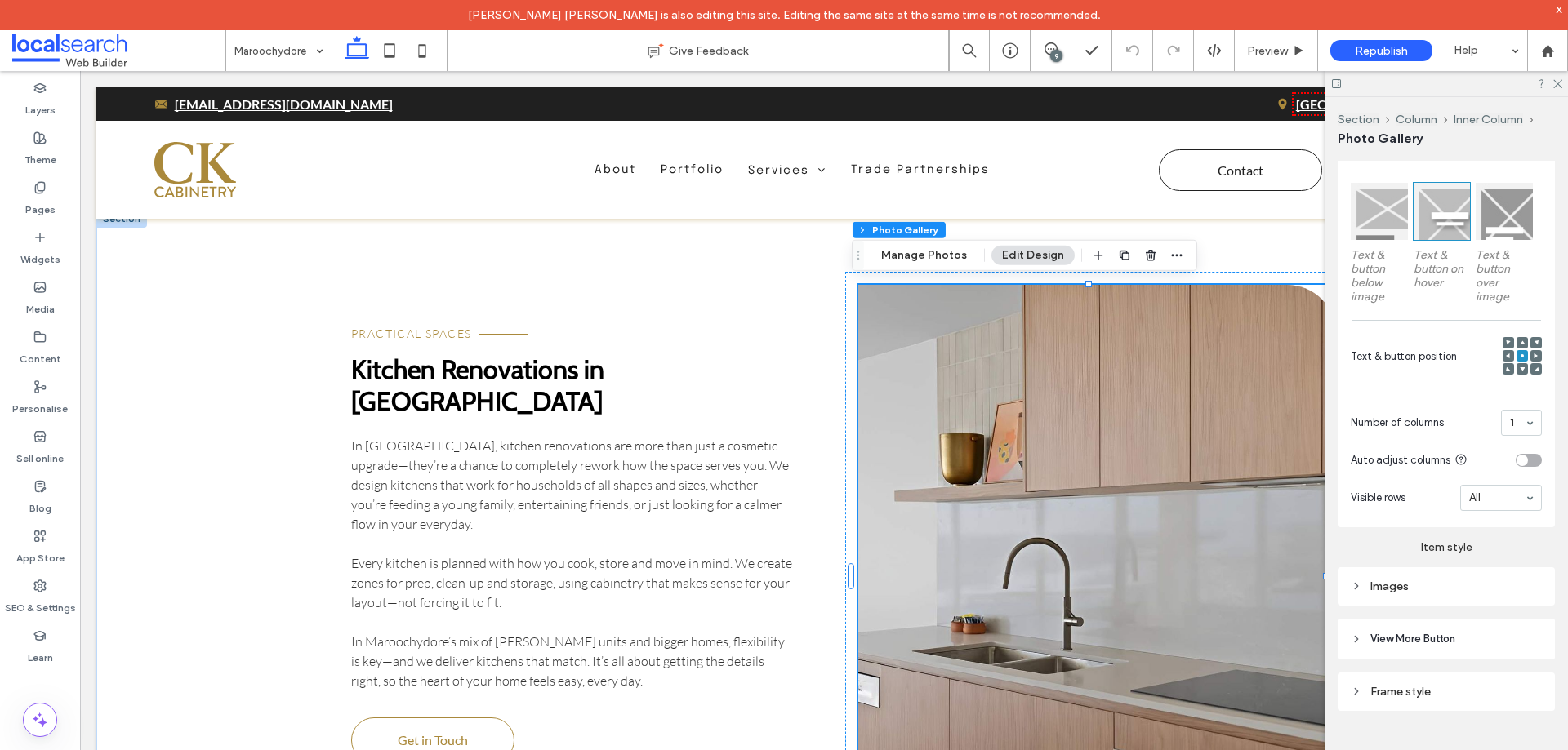
click at [1422, 576] on div "Images" at bounding box center [1446, 586] width 191 height 22
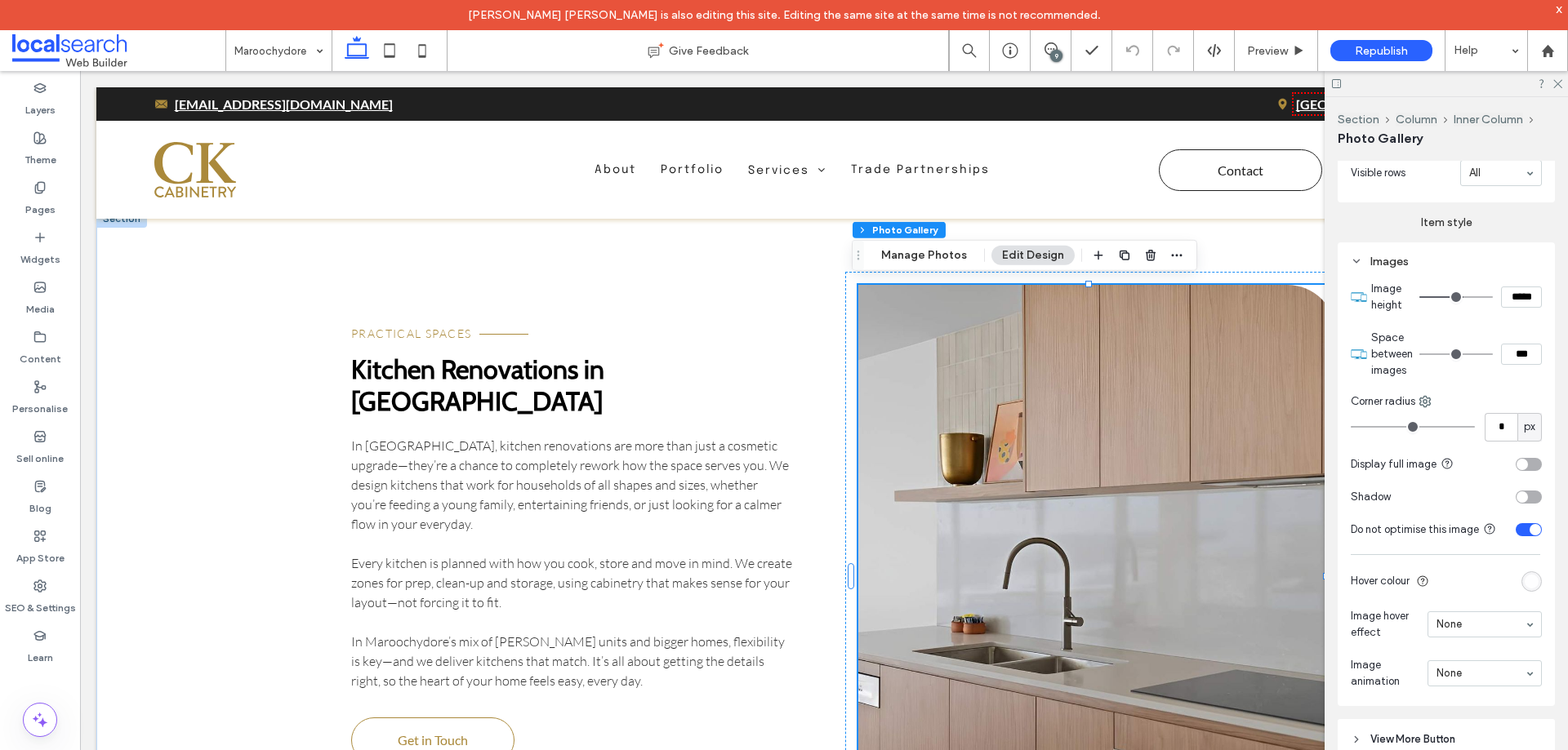
scroll to position [817, 0]
click at [1430, 401] on use at bounding box center [1426, 400] width 11 height 11
click at [1503, 466] on div "Top left" at bounding box center [1494, 464] width 145 height 31
click at [1431, 394] on icon at bounding box center [1430, 400] width 13 height 13
click at [1378, 497] on div "Top right" at bounding box center [1364, 495] width 145 height 31
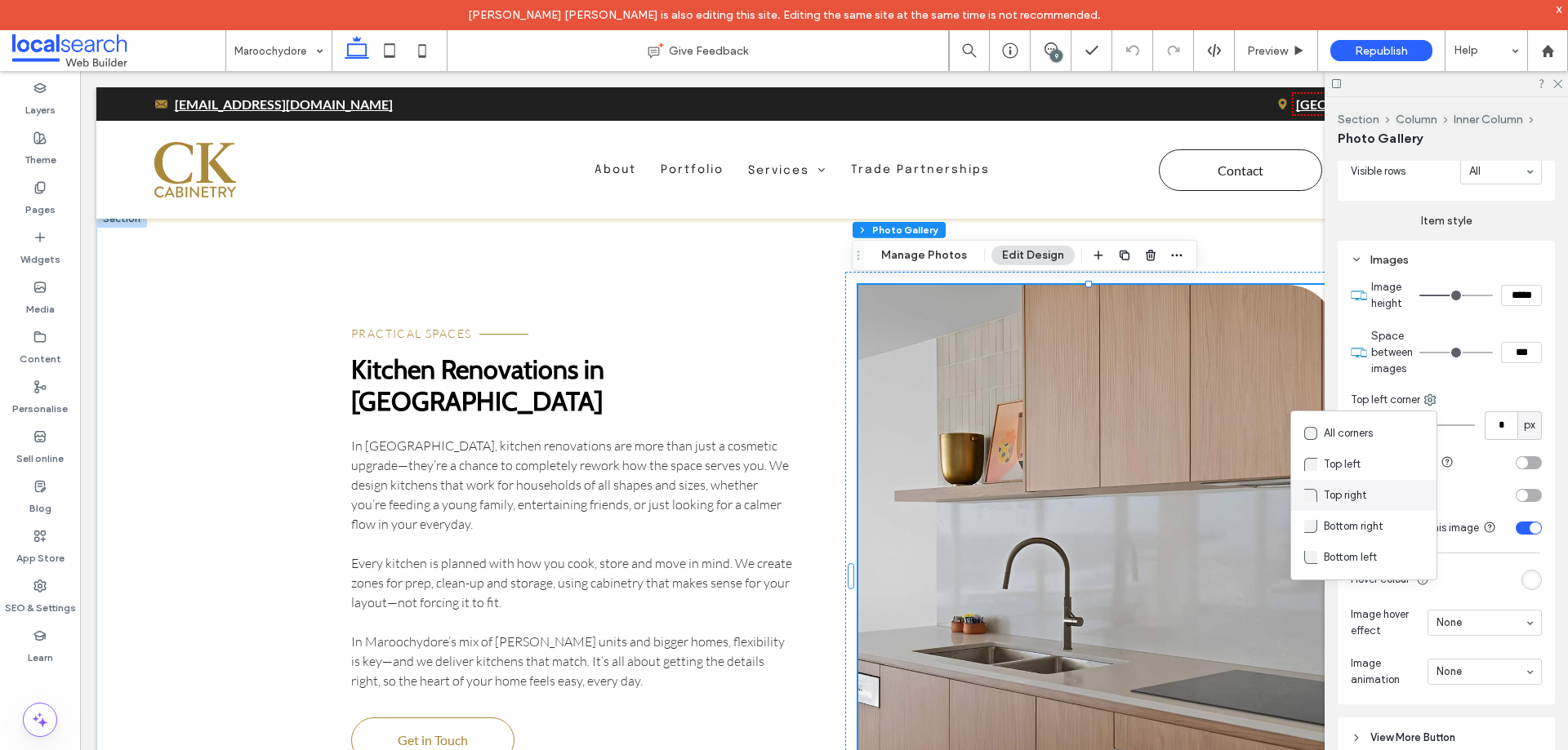
type input "**"
click at [1492, 426] on input "**" at bounding box center [1501, 425] width 32 height 29
type input "**"
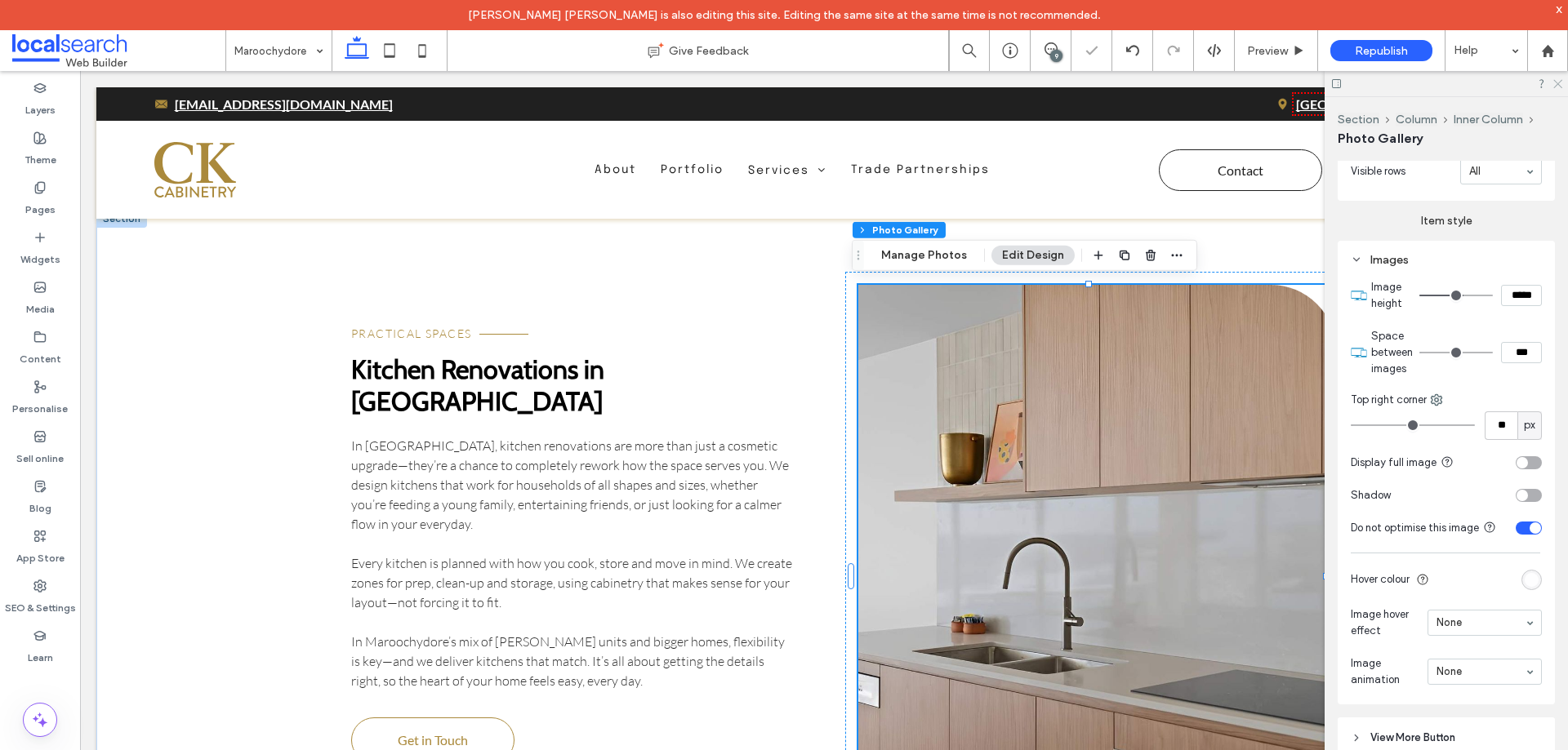
drag, startPoint x: 1560, startPoint y: 82, endPoint x: 897, endPoint y: 46, distance: 664.0
click at [1560, 82] on use at bounding box center [1558, 84] width 9 height 9
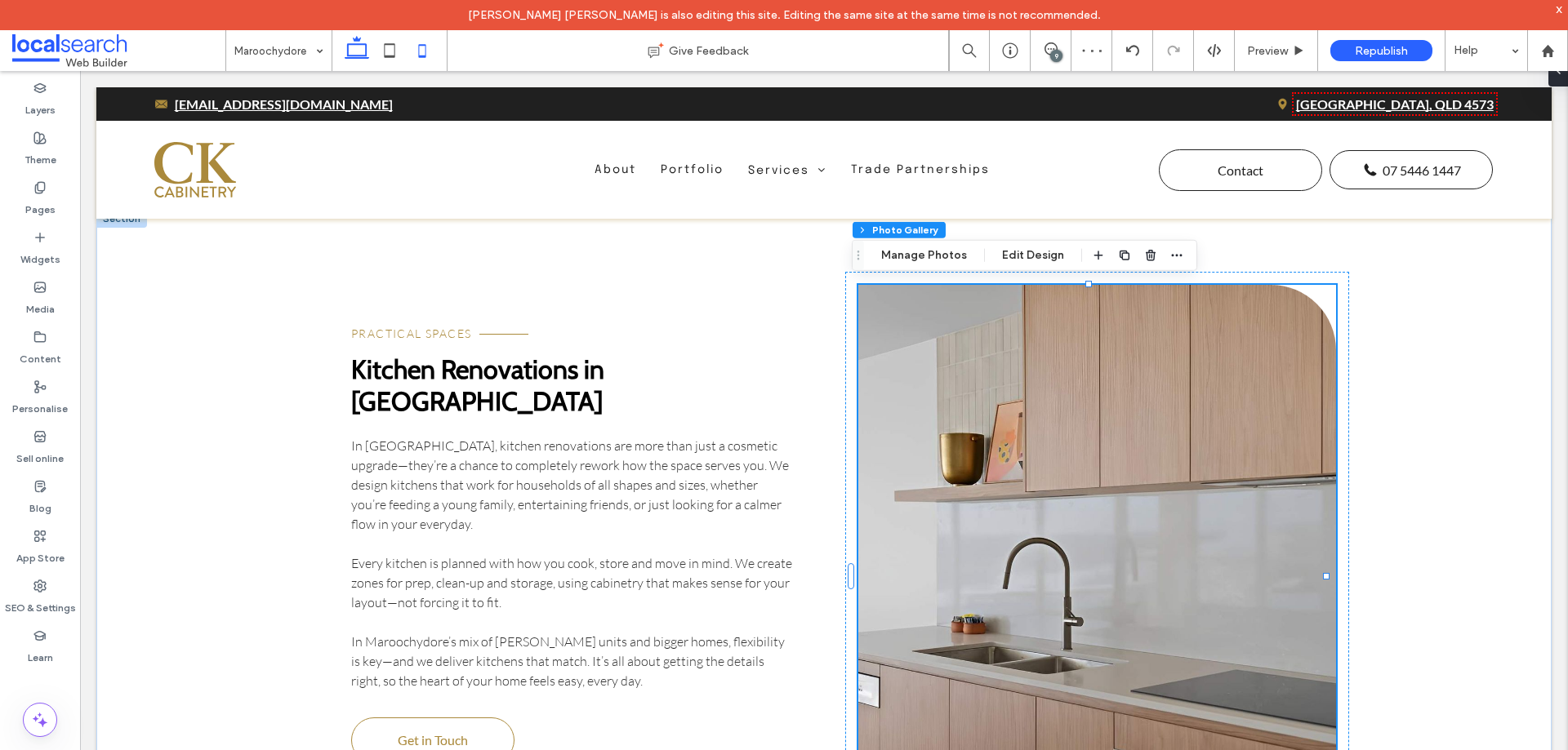
click at [430, 51] on icon at bounding box center [422, 50] width 32 height 32
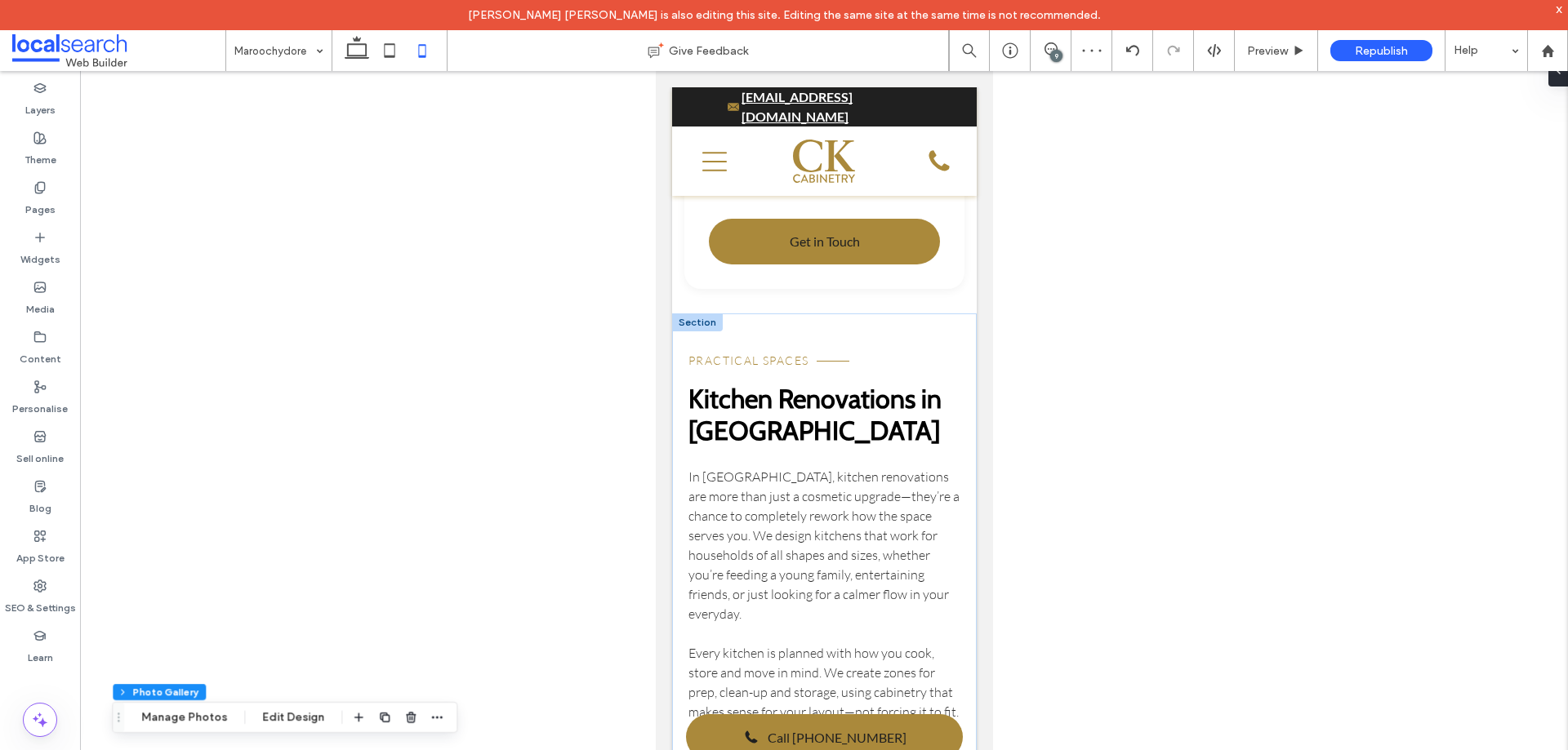
type input "***"
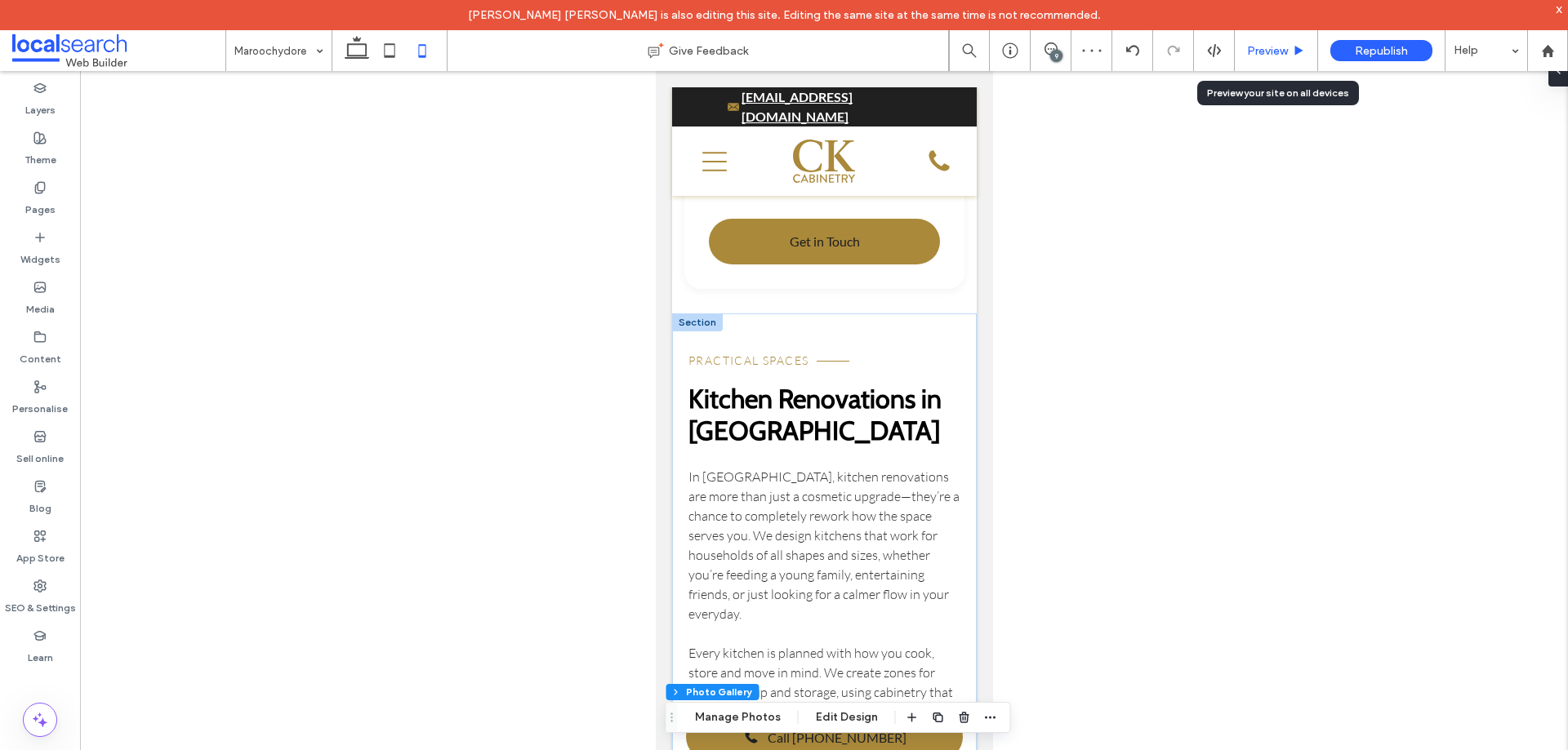
drag, startPoint x: 1263, startPoint y: 53, endPoint x: 275, endPoint y: 335, distance: 1027.5
click at [1263, 53] on span "Preview" at bounding box center [1268, 51] width 41 height 14
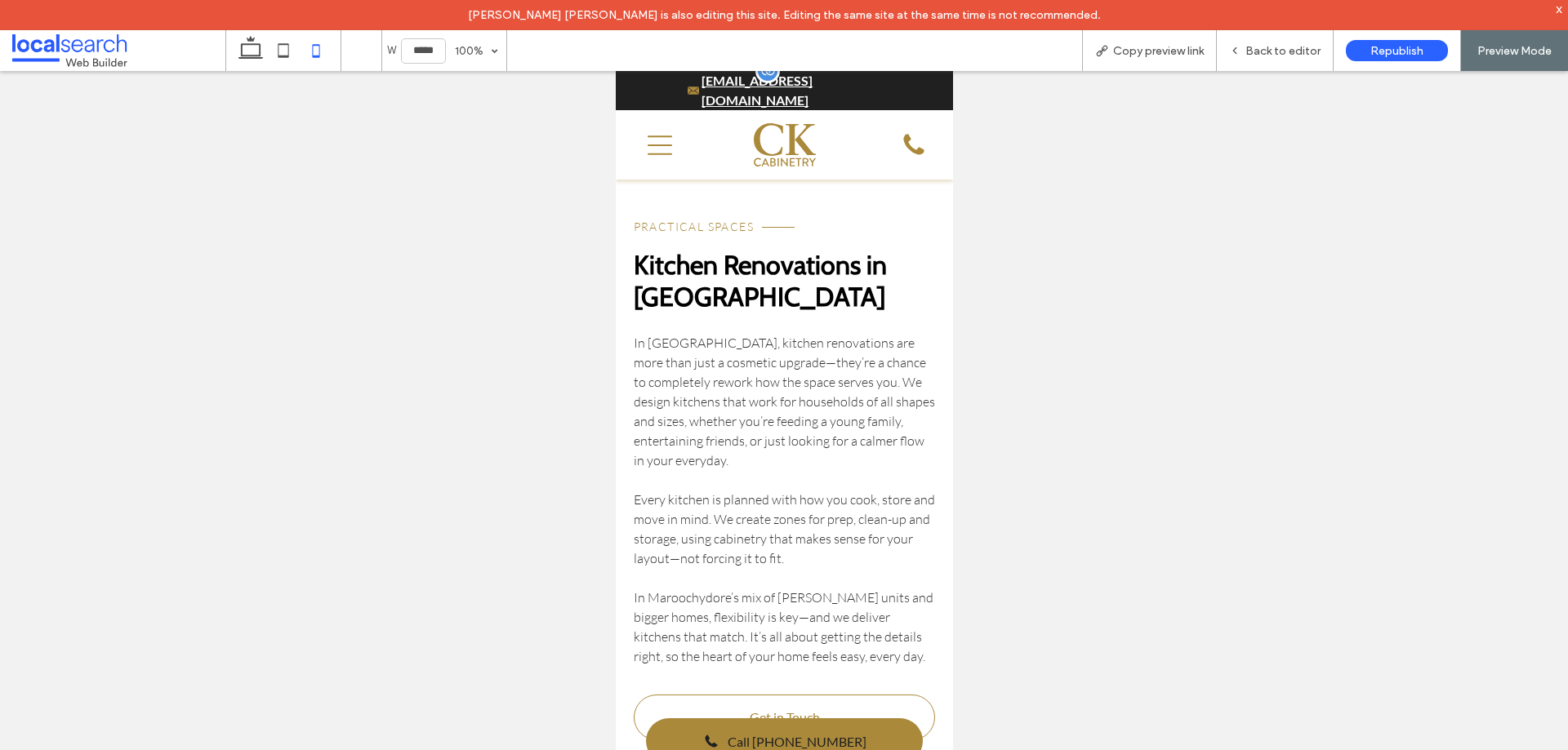
scroll to position [3041, 0]
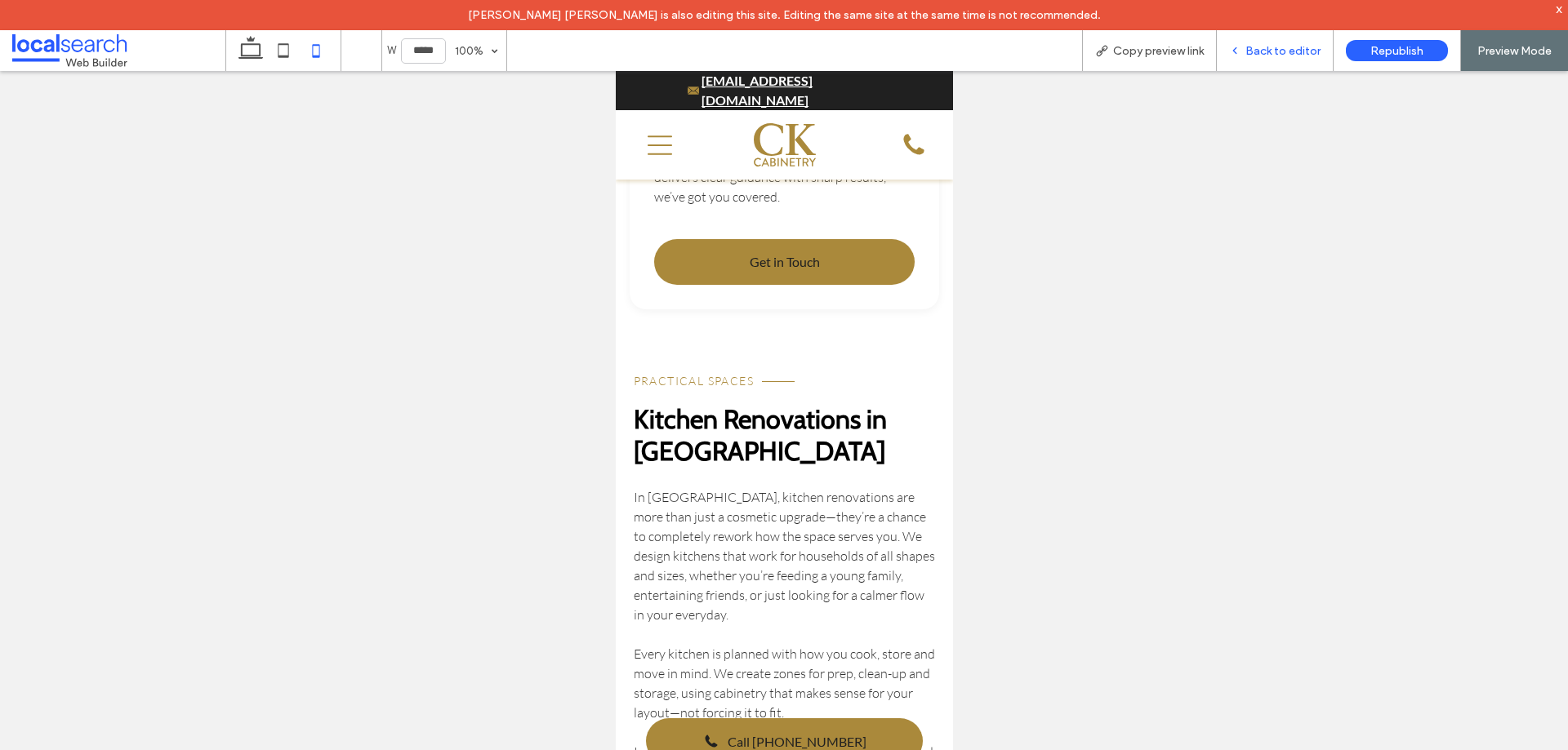
click at [1286, 54] on span "Back to editor" at bounding box center [1283, 51] width 75 height 14
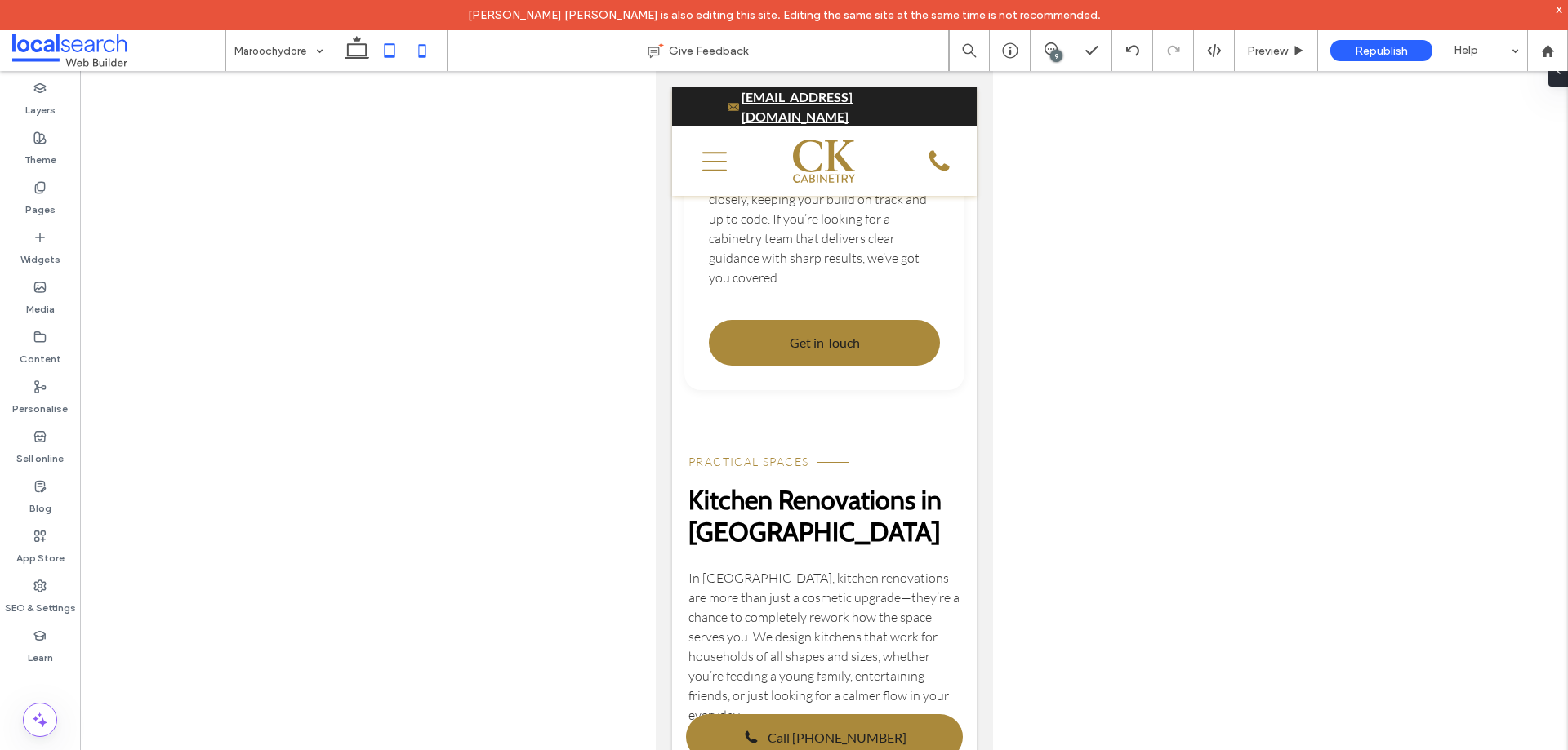
click at [354, 53] on icon at bounding box center [356, 50] width 32 height 32
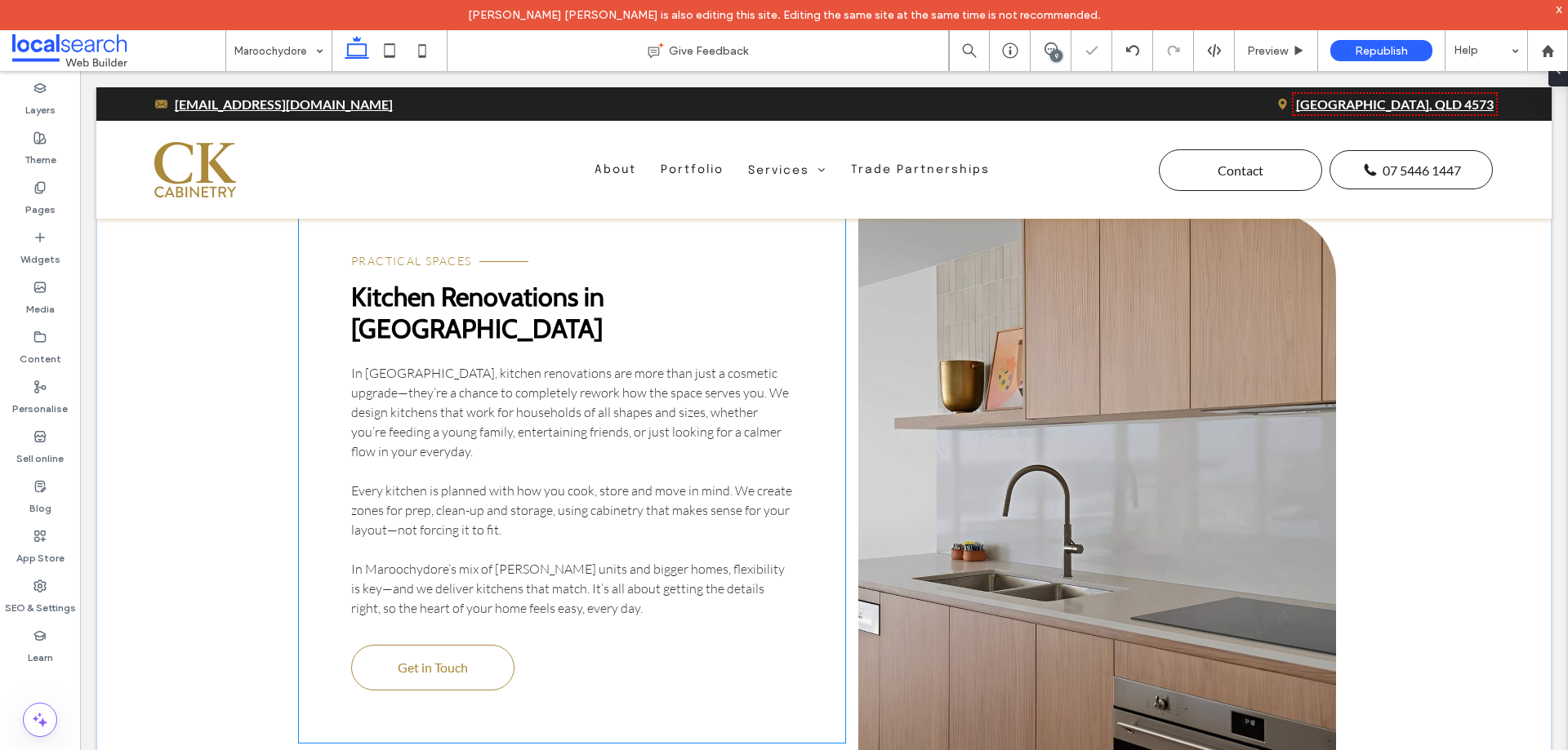
scroll to position [2560, 0]
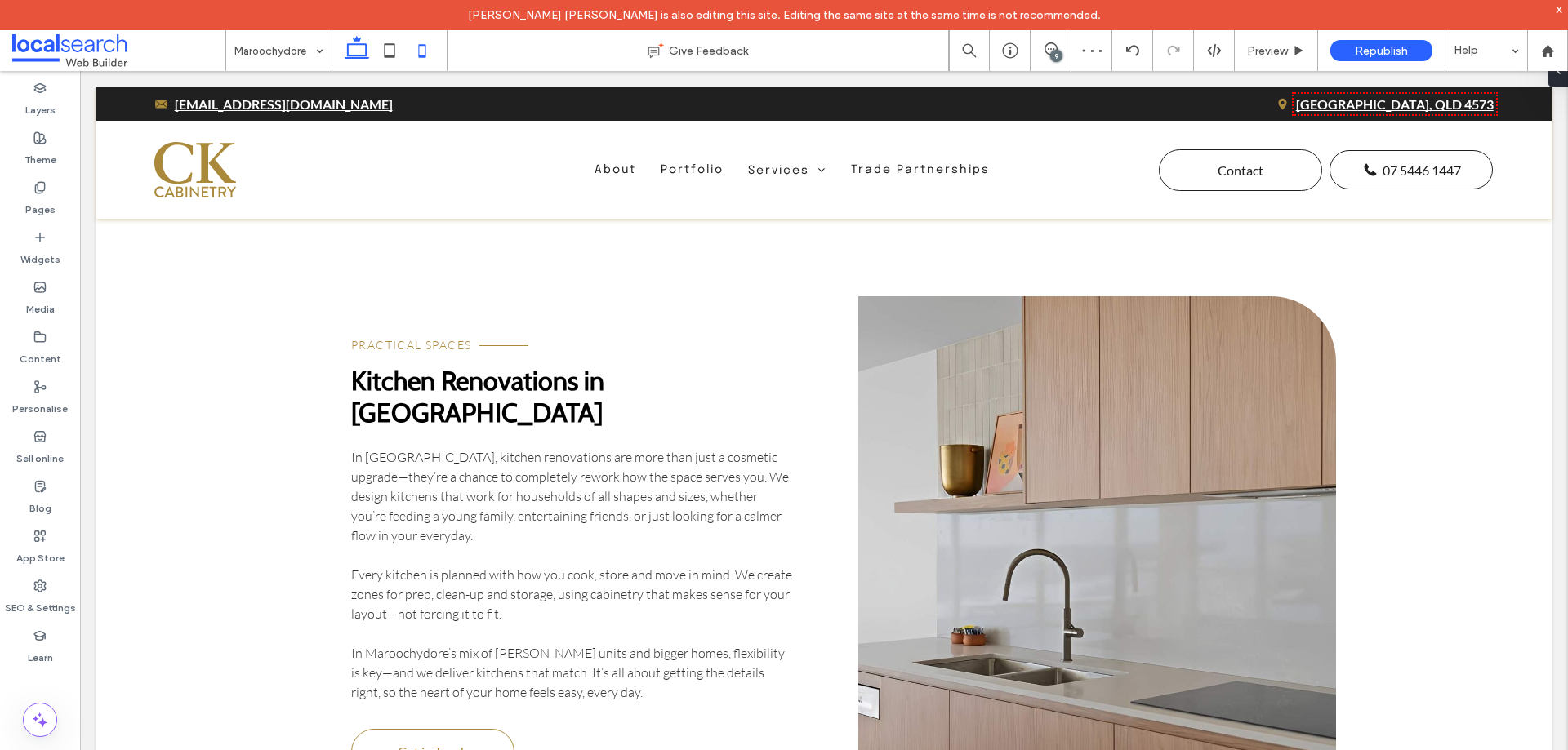
drag, startPoint x: 424, startPoint y: 52, endPoint x: 121, endPoint y: 323, distance: 406.5
click at [424, 52] on icon at bounding box center [422, 50] width 32 height 32
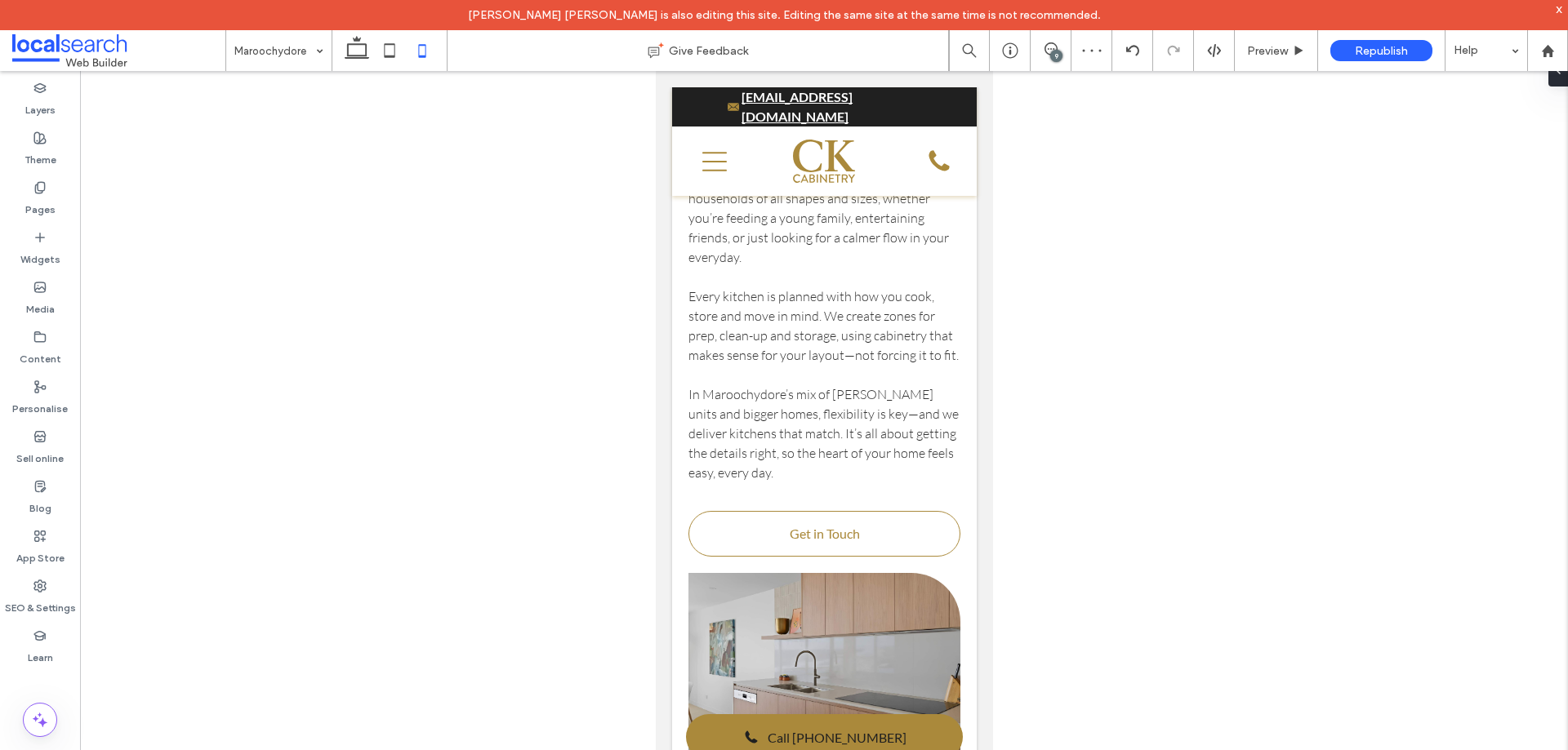
scroll to position [3939, 0]
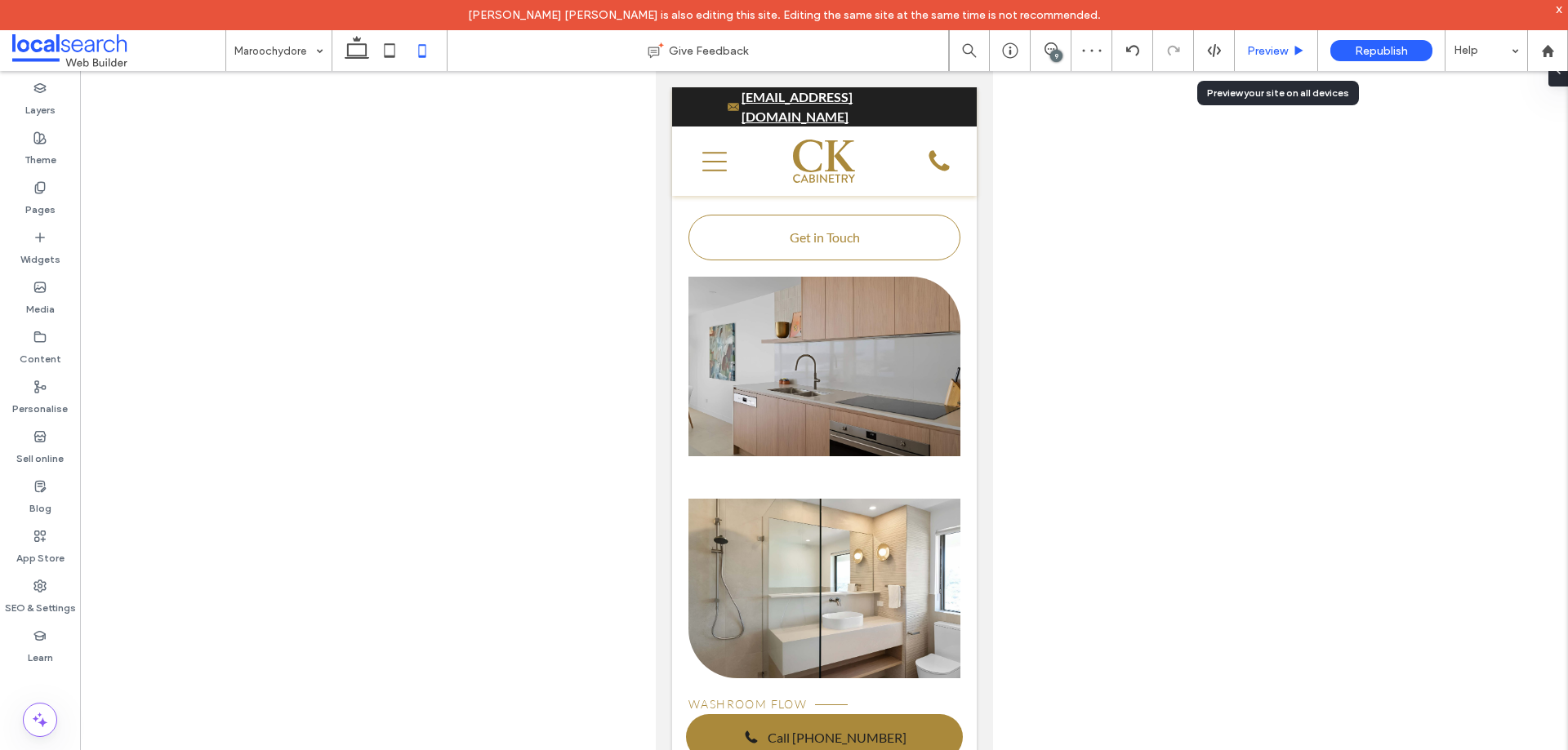
click at [1276, 54] on span "Preview" at bounding box center [1268, 51] width 41 height 14
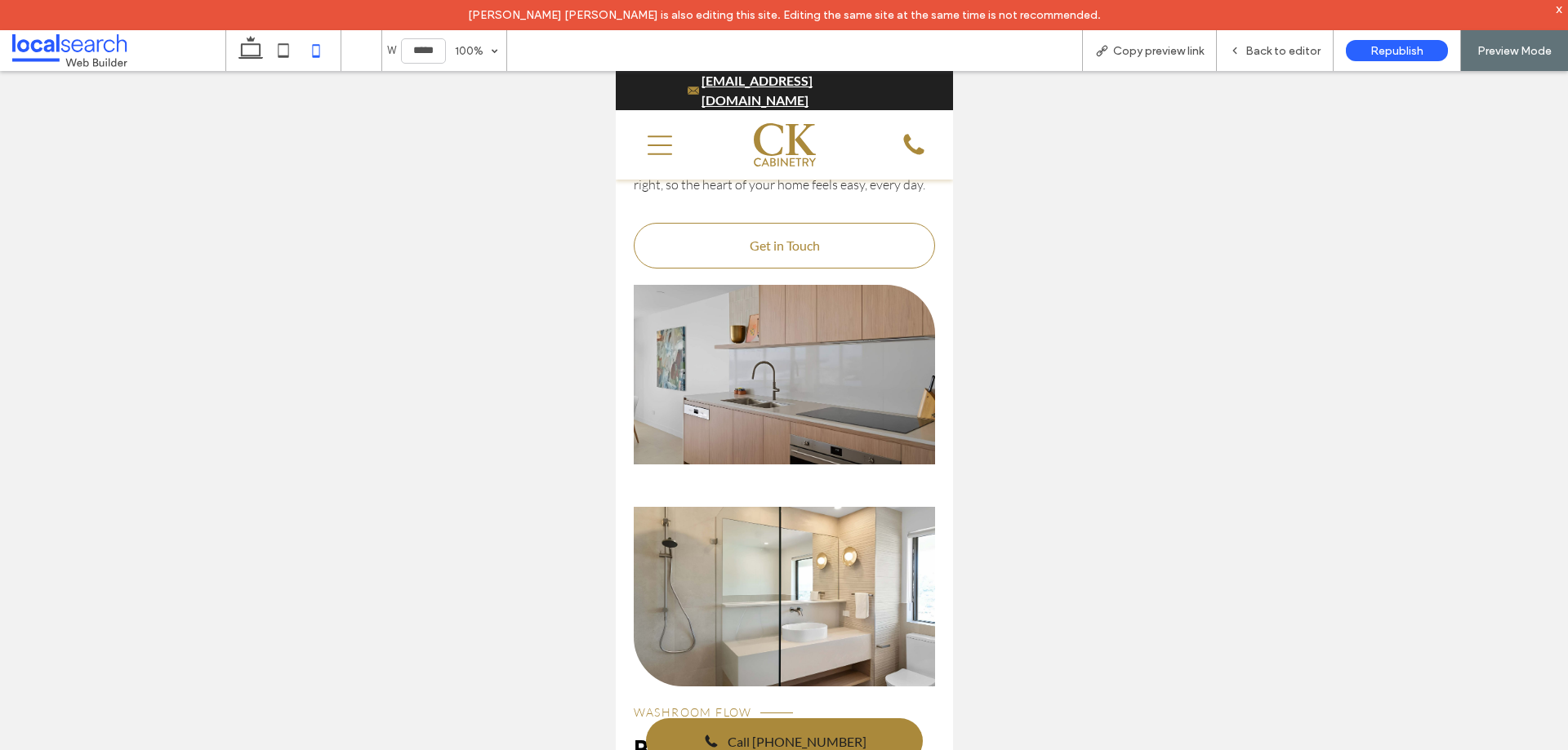
scroll to position [3574, 0]
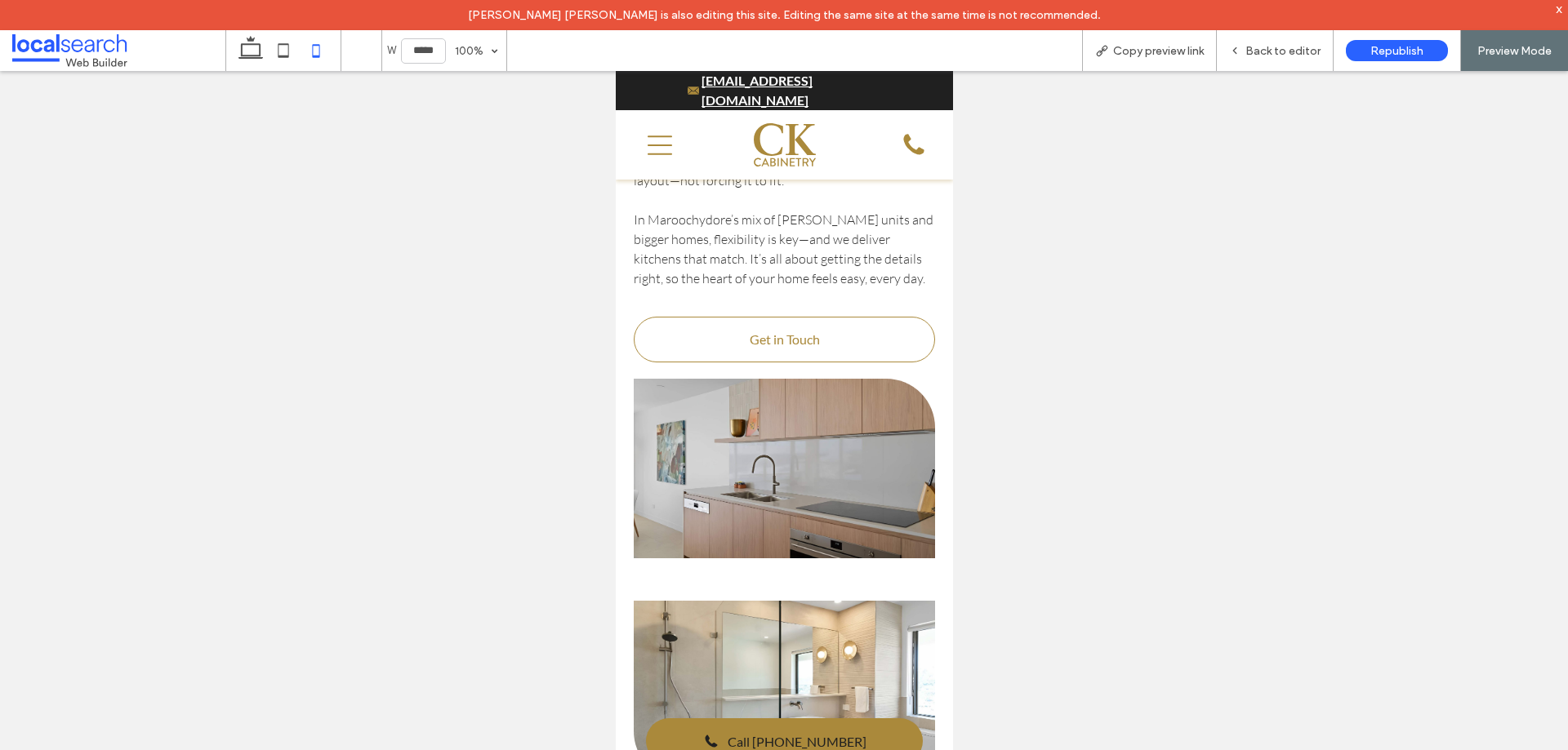
click at [898, 379] on link at bounding box center [784, 468] width 302 height 179
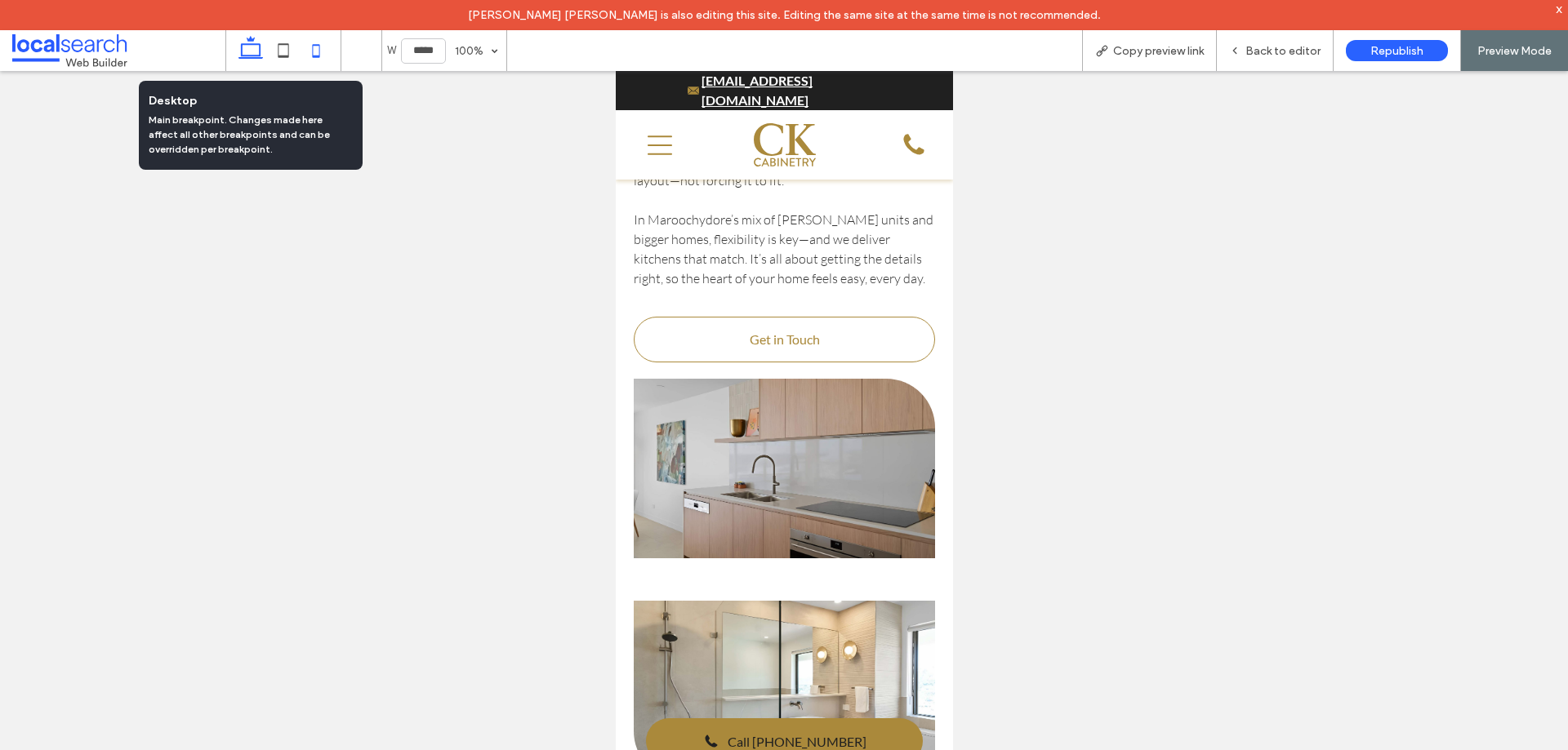
click at [258, 51] on icon at bounding box center [250, 50] width 32 height 32
type input "******"
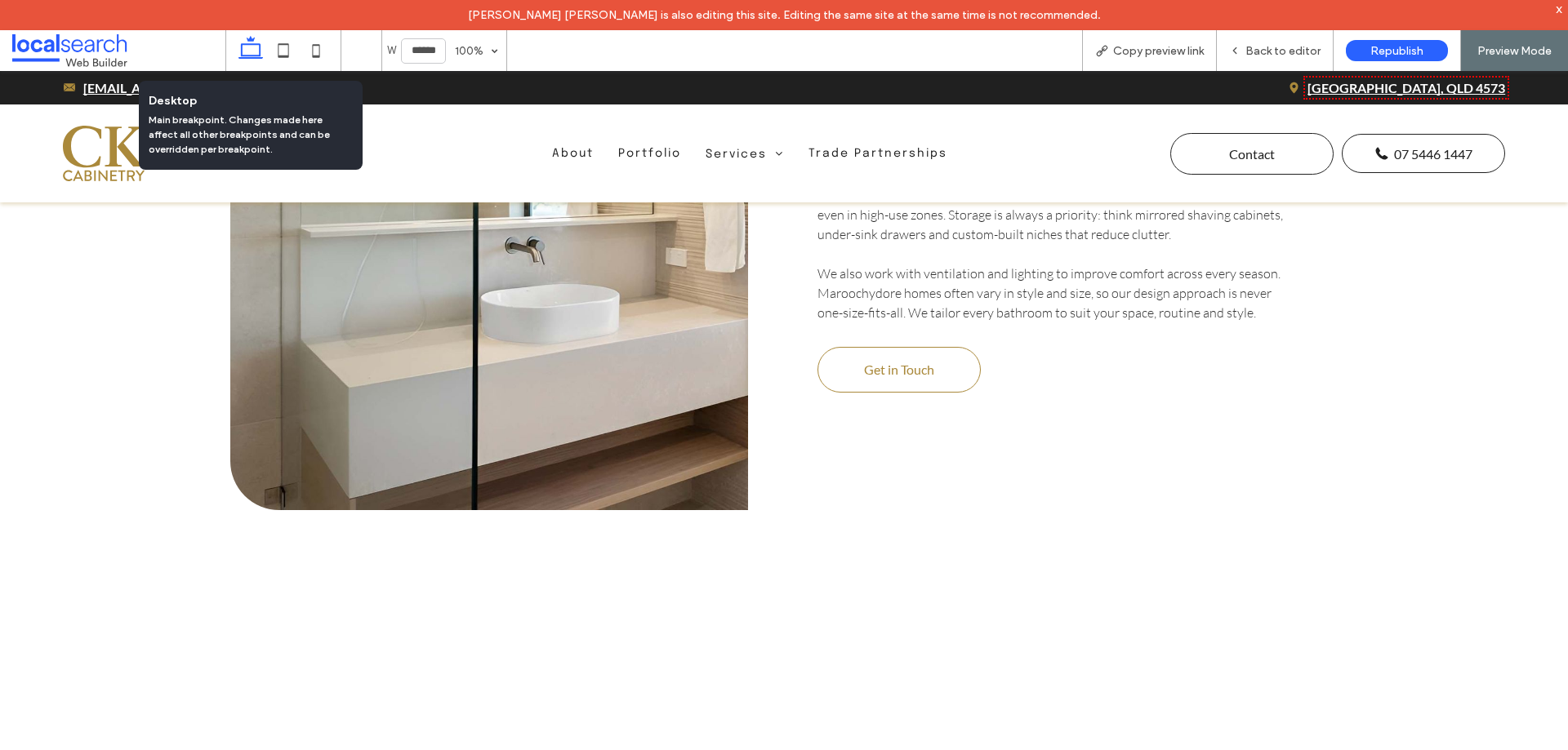
scroll to position [2543, 0]
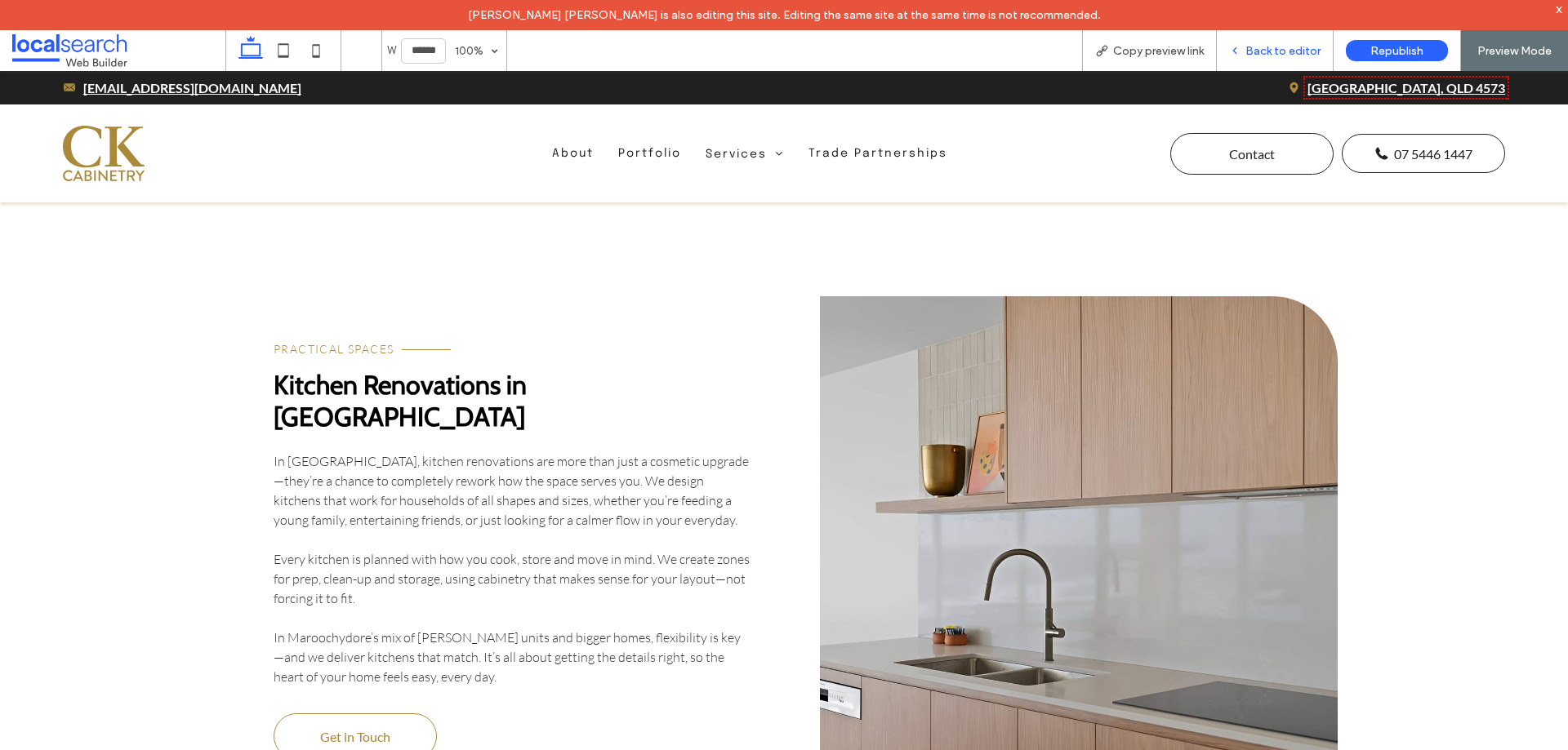
click at [1279, 58] on div "Back to editor" at bounding box center [1275, 51] width 116 height 41
drag, startPoint x: 1262, startPoint y: 53, endPoint x: 1263, endPoint y: 7, distance: 46.0
click at [1262, 53] on span "Back to editor" at bounding box center [1283, 51] width 75 height 14
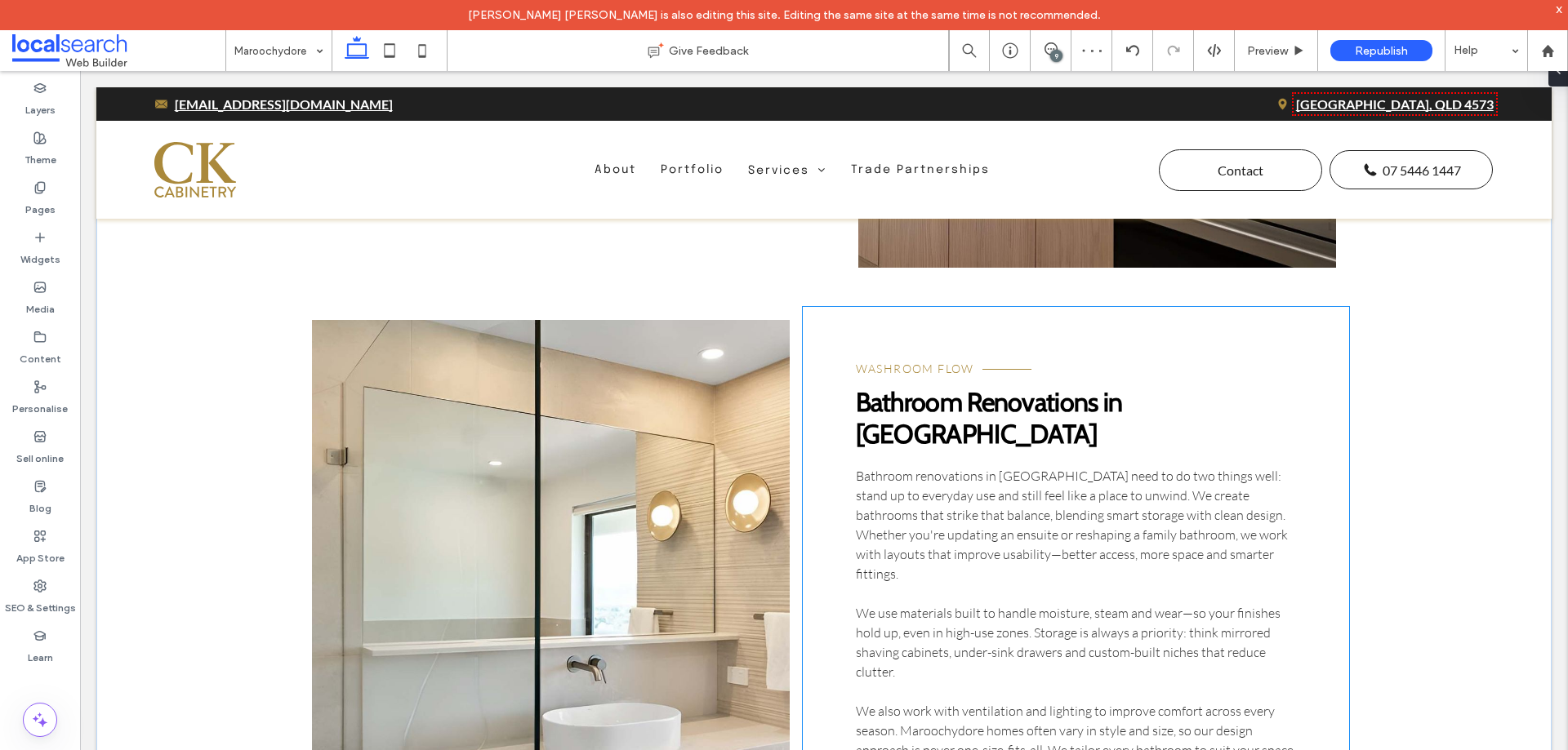
scroll to position [3213, 0]
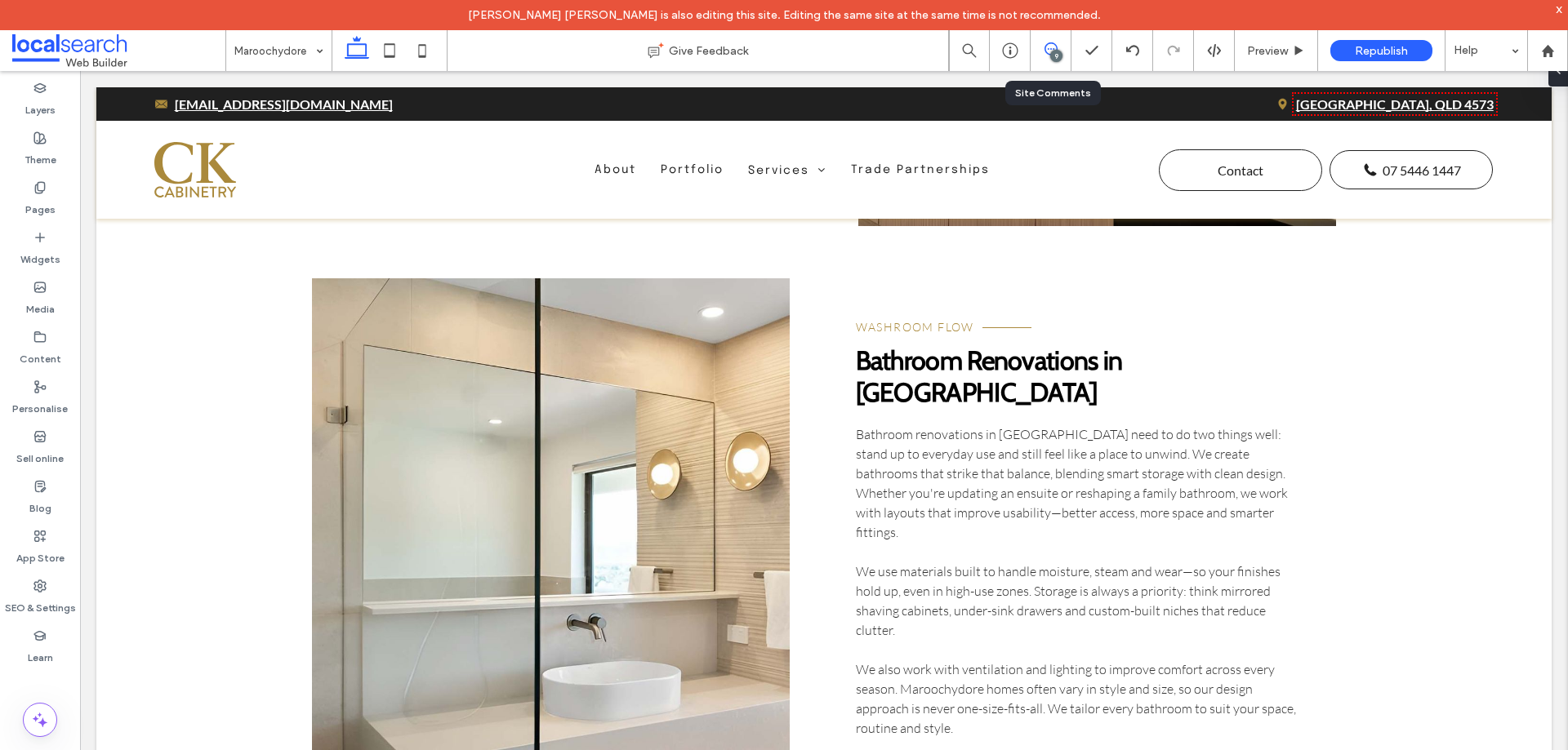
click at [1063, 51] on span at bounding box center [1051, 49] width 40 height 13
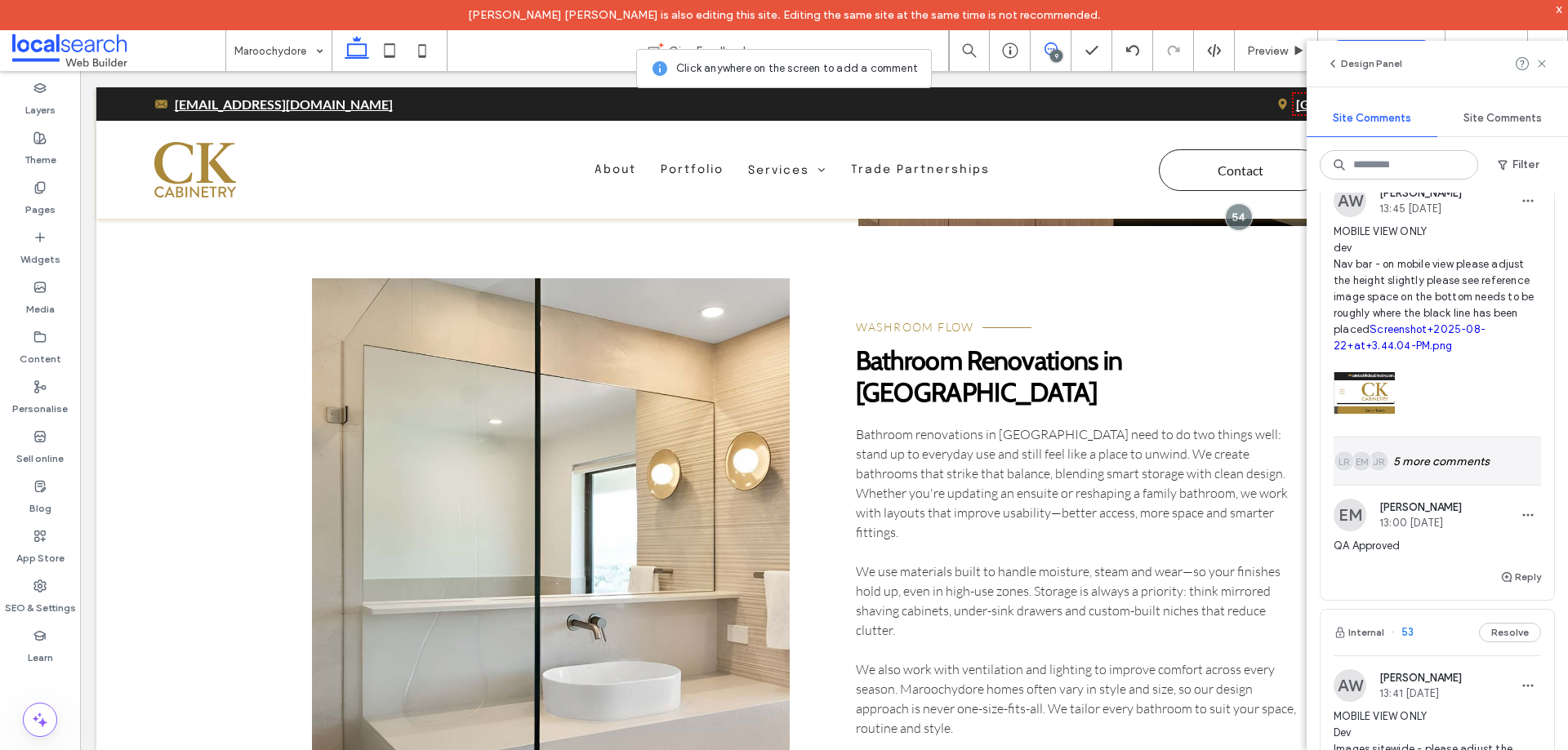
click at [1438, 458] on div "JR EM LR 5 more comments" at bounding box center [1438, 461] width 207 height 47
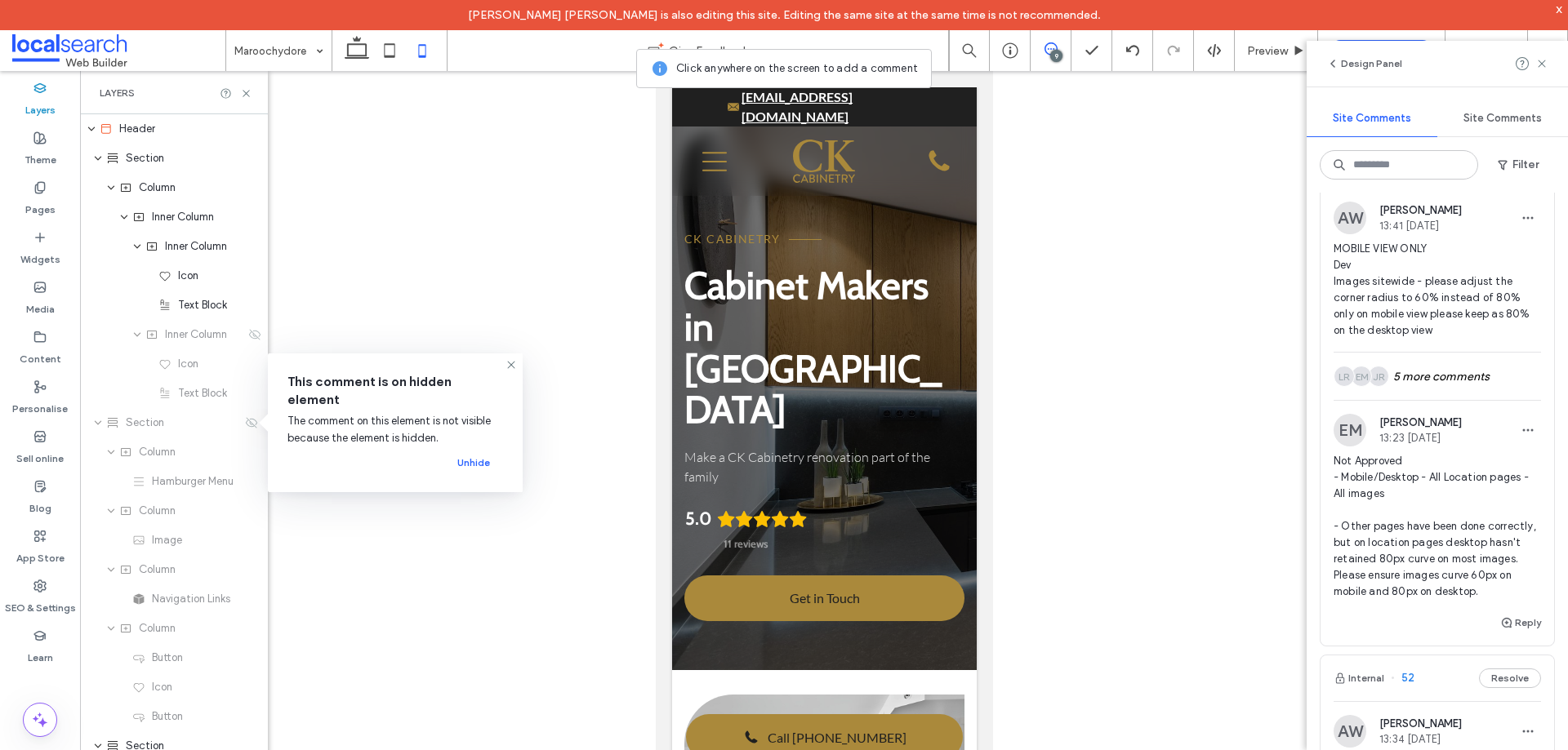
scroll to position [1408, 0]
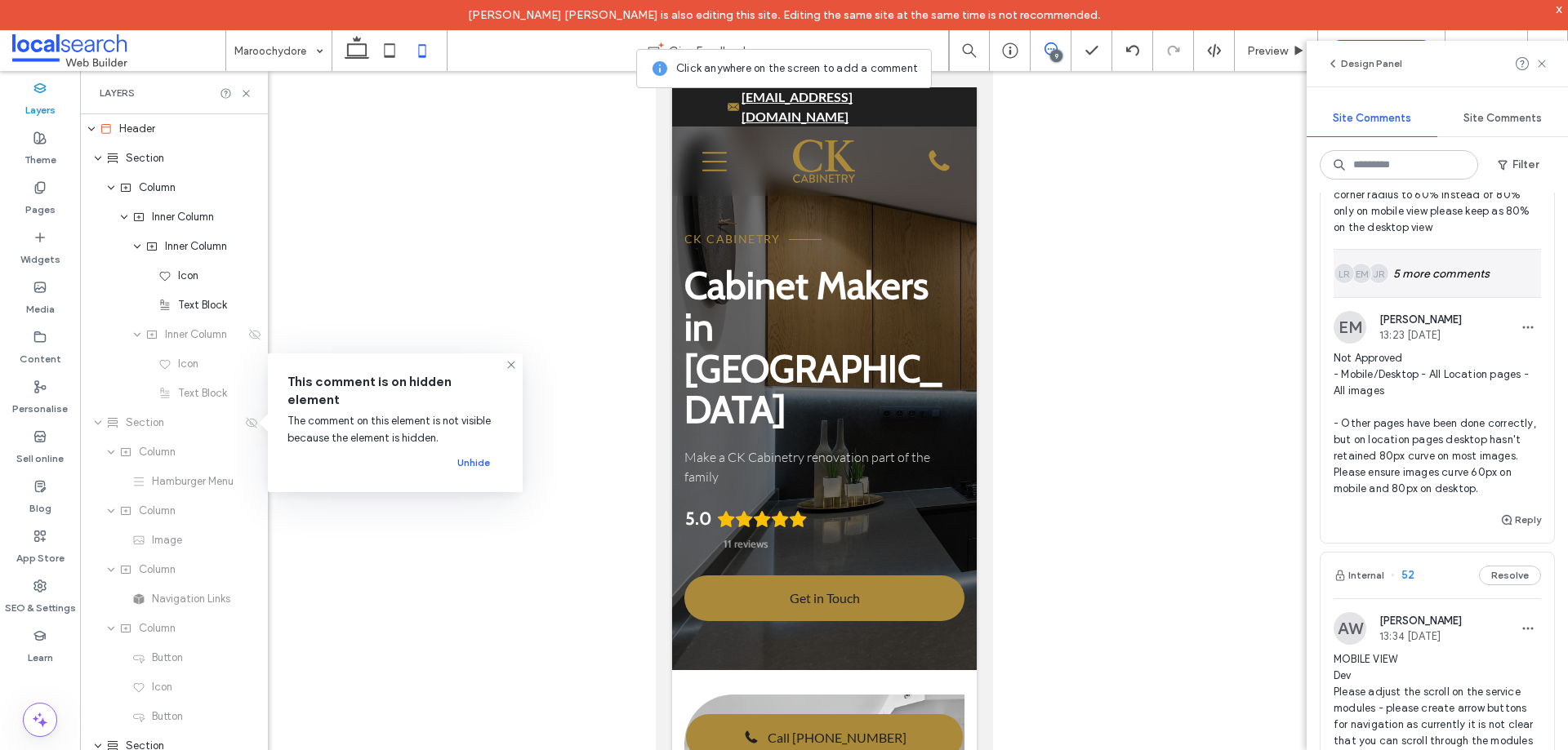
click at [1421, 293] on div "JR EM LR 5 more comments" at bounding box center [1438, 274] width 207 height 47
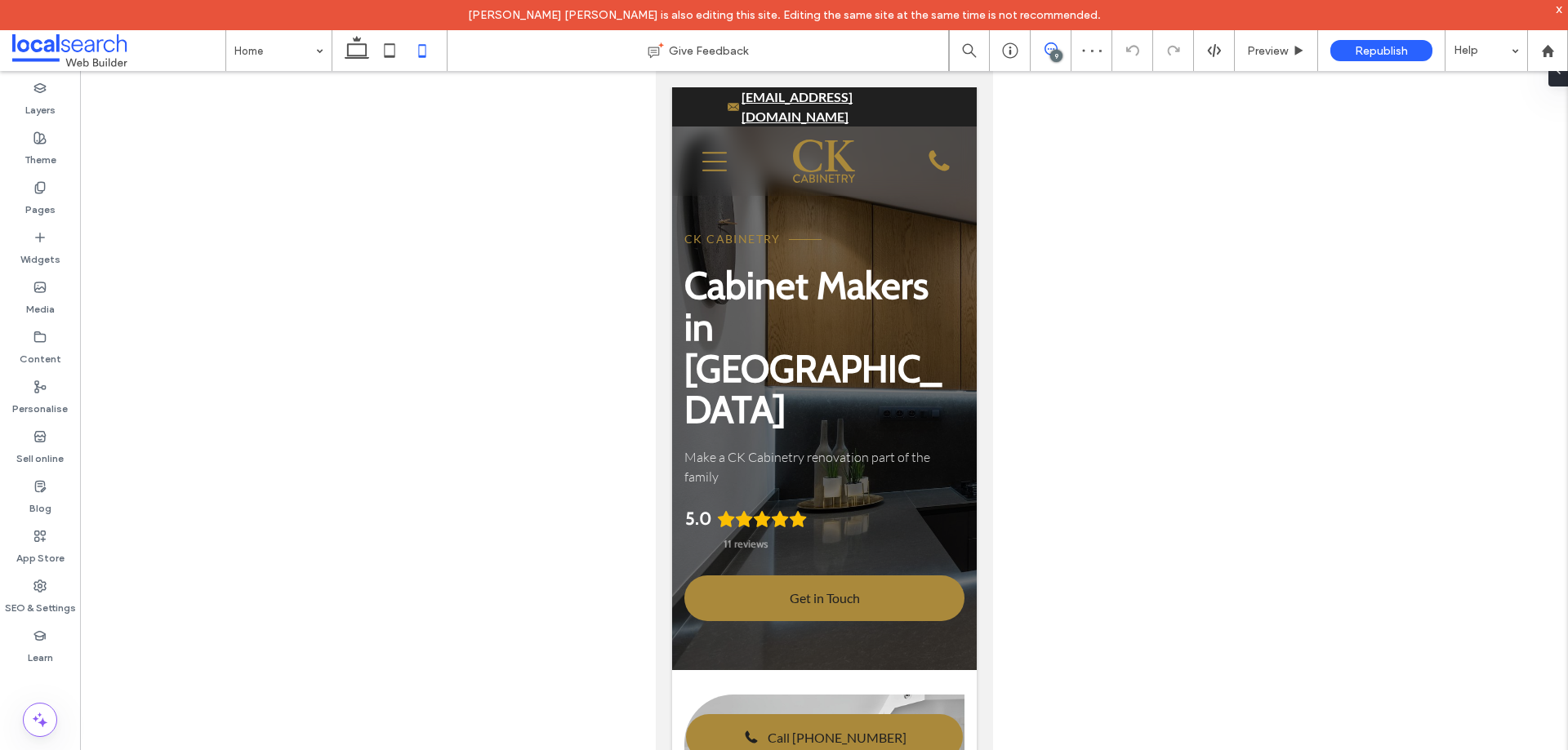
click at [1051, 48] on icon at bounding box center [1051, 49] width 13 height 13
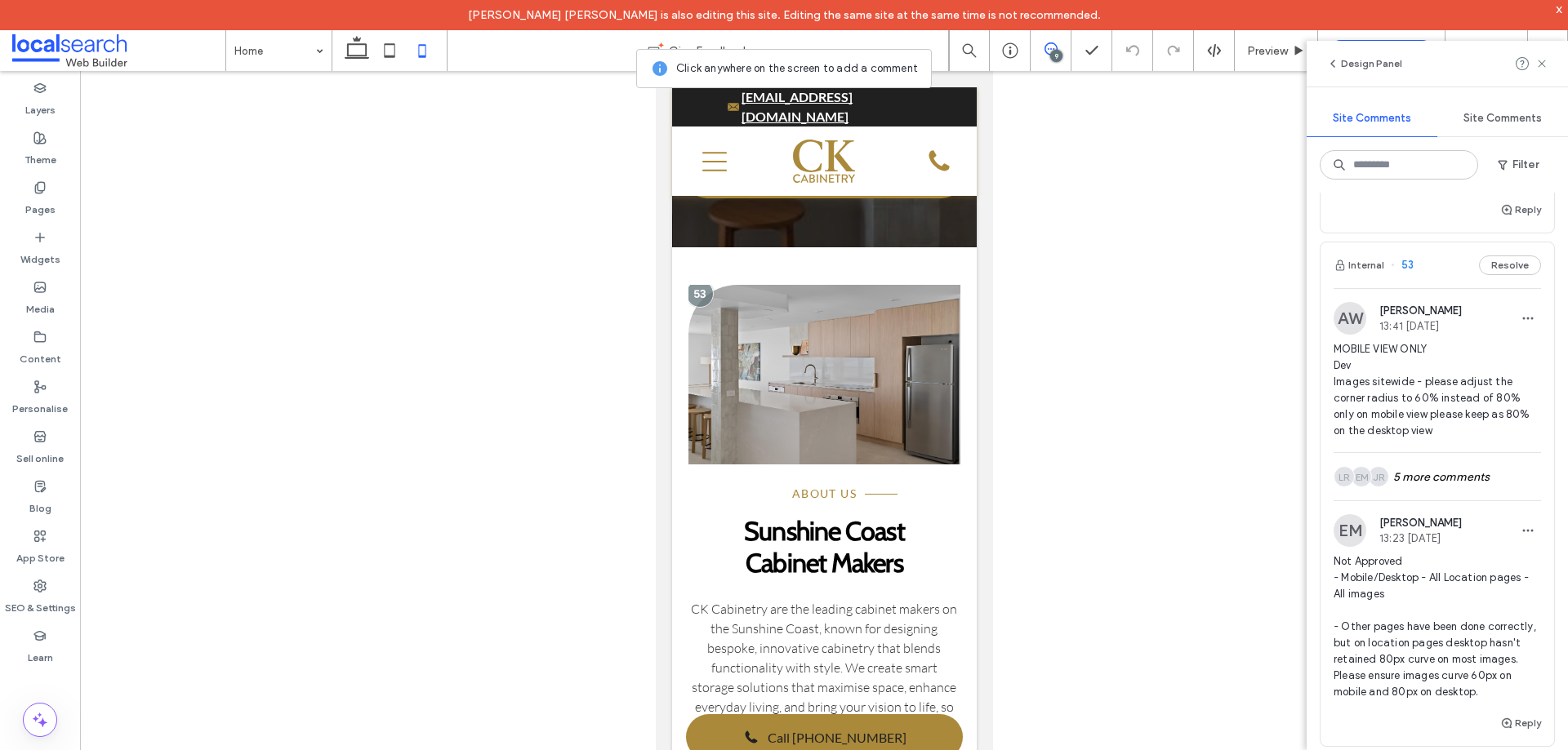
scroll to position [571, 0]
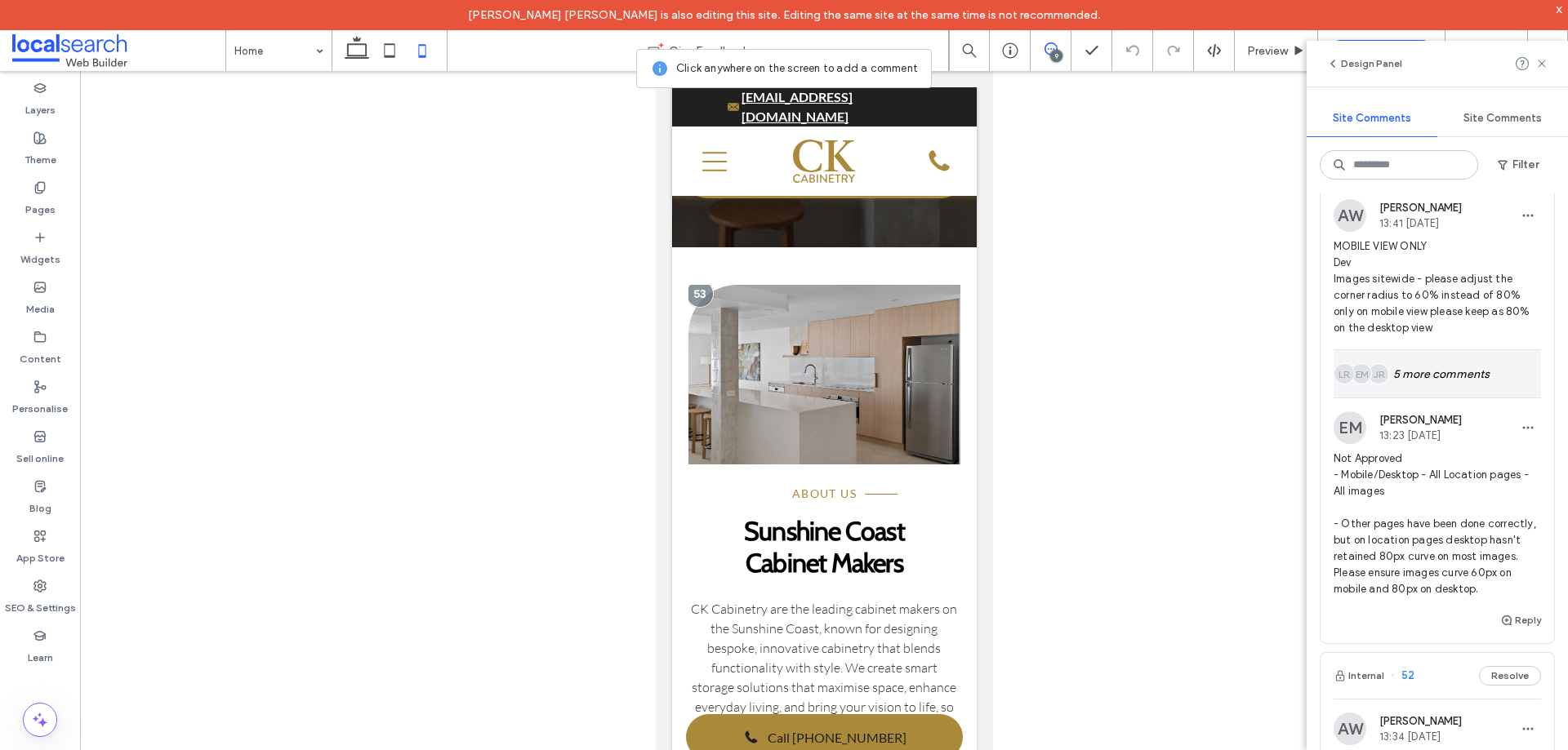
click at [1453, 374] on div "JR EM LR 5 more comments" at bounding box center [1438, 374] width 207 height 47
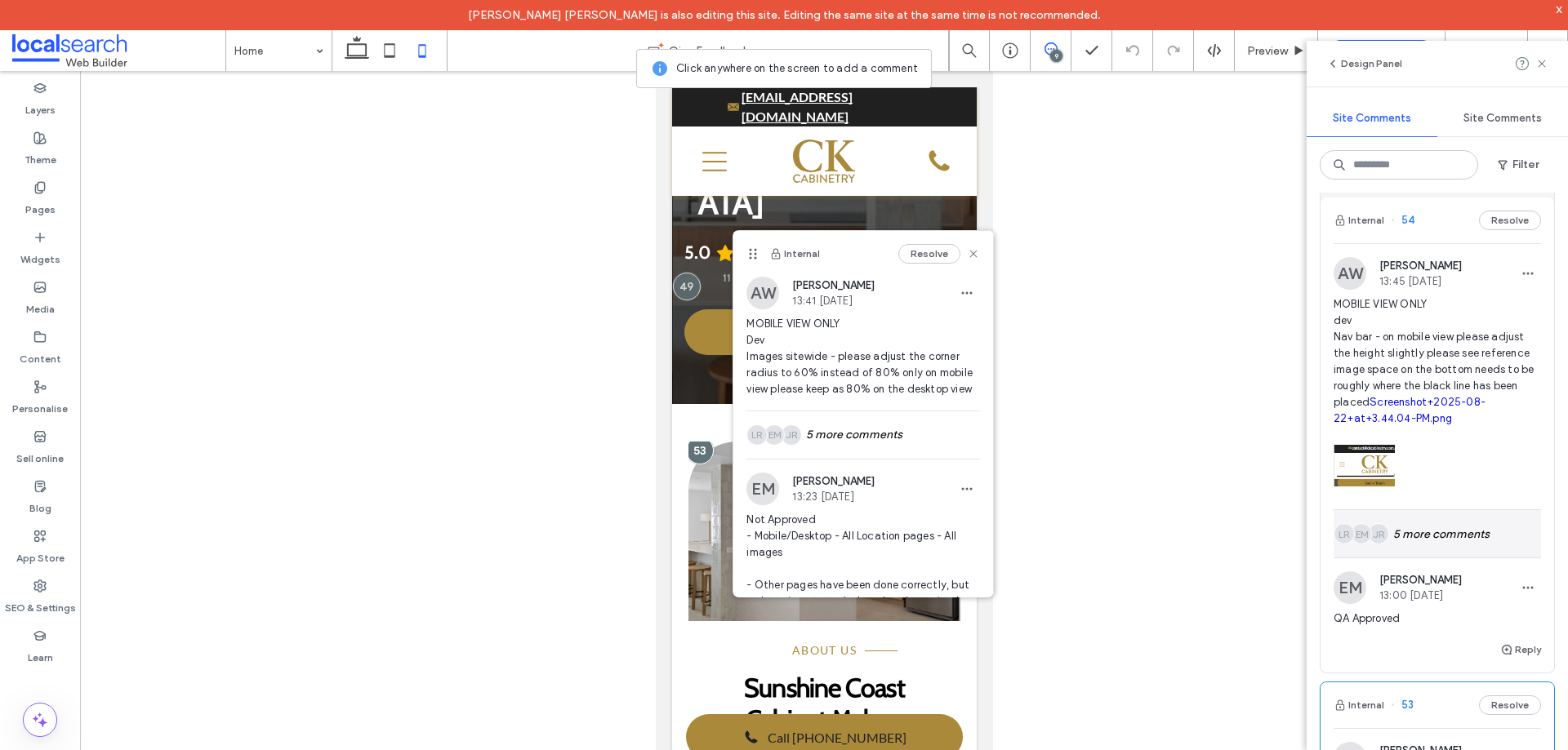
scroll to position [0, 0]
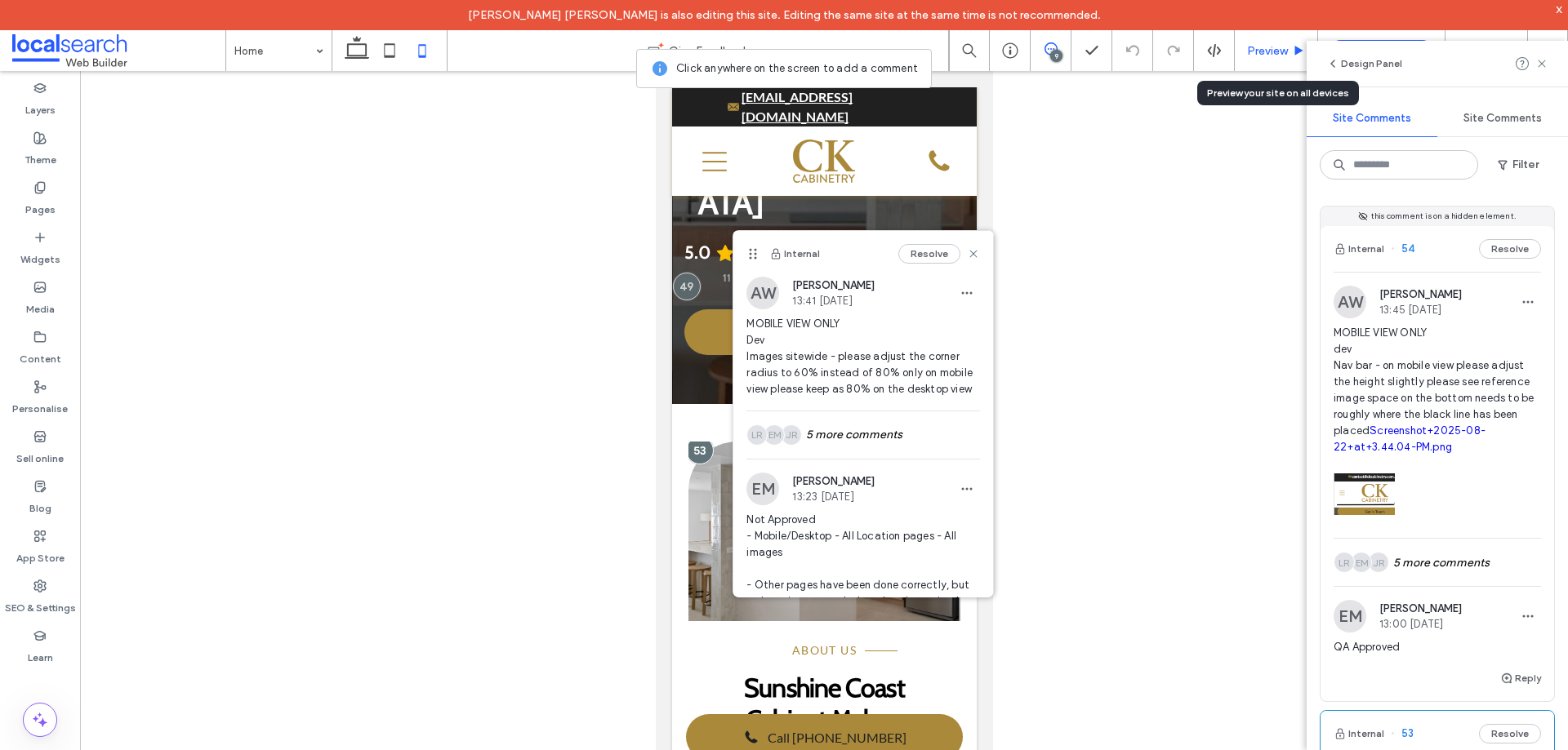
click at [1250, 51] on span "Preview" at bounding box center [1268, 51] width 41 height 14
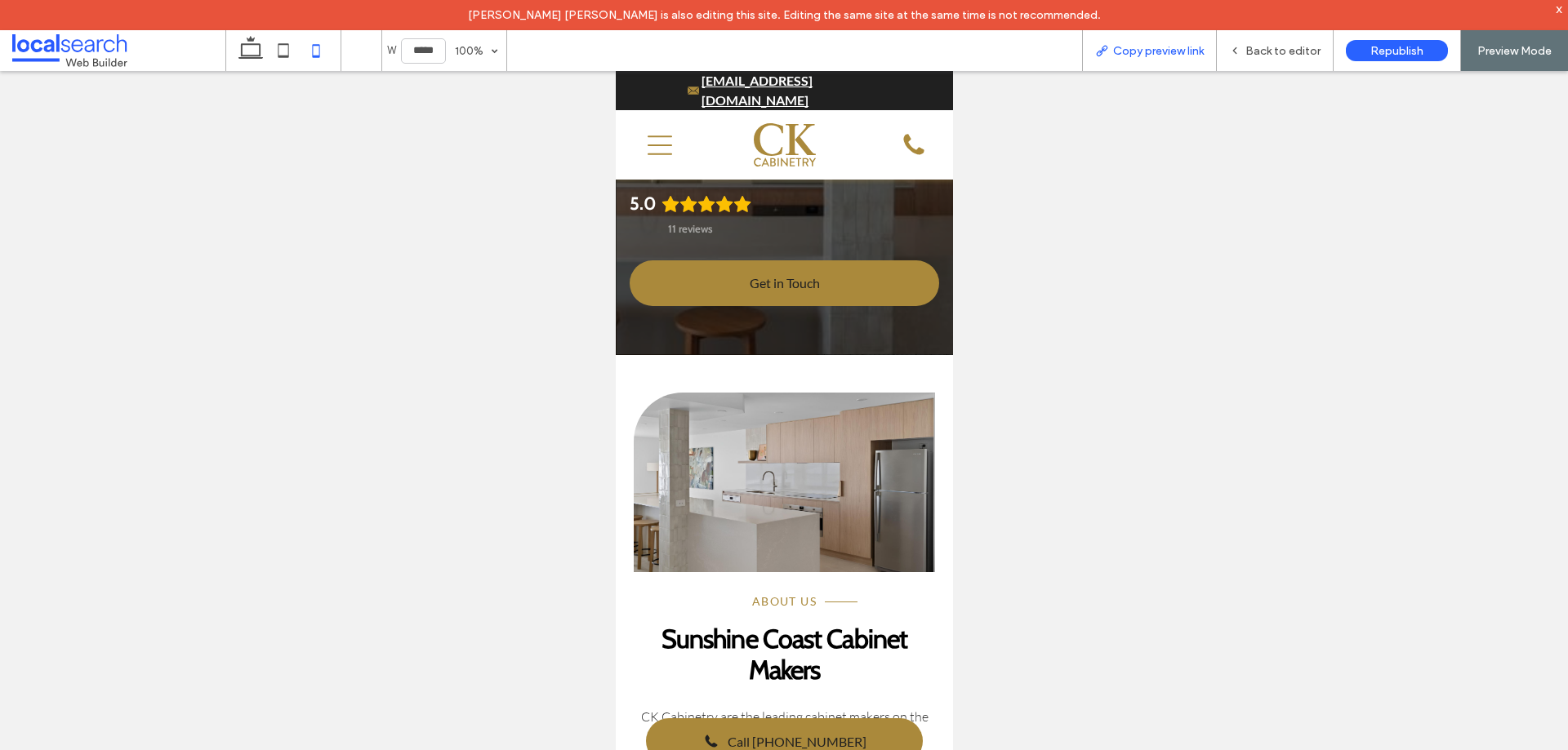
scroll to position [199, 0]
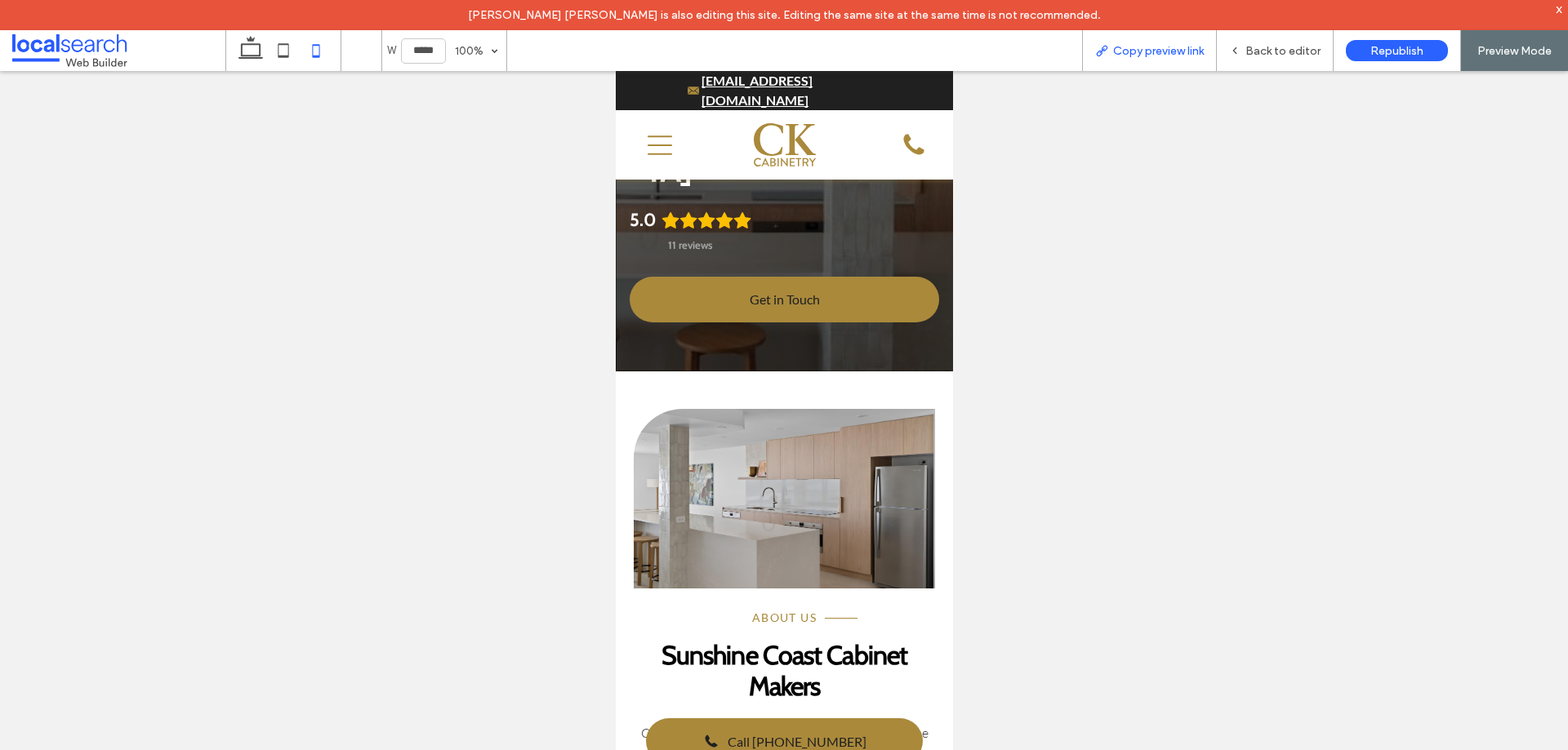
click at [1186, 53] on span "Copy preview link" at bounding box center [1159, 51] width 91 height 14
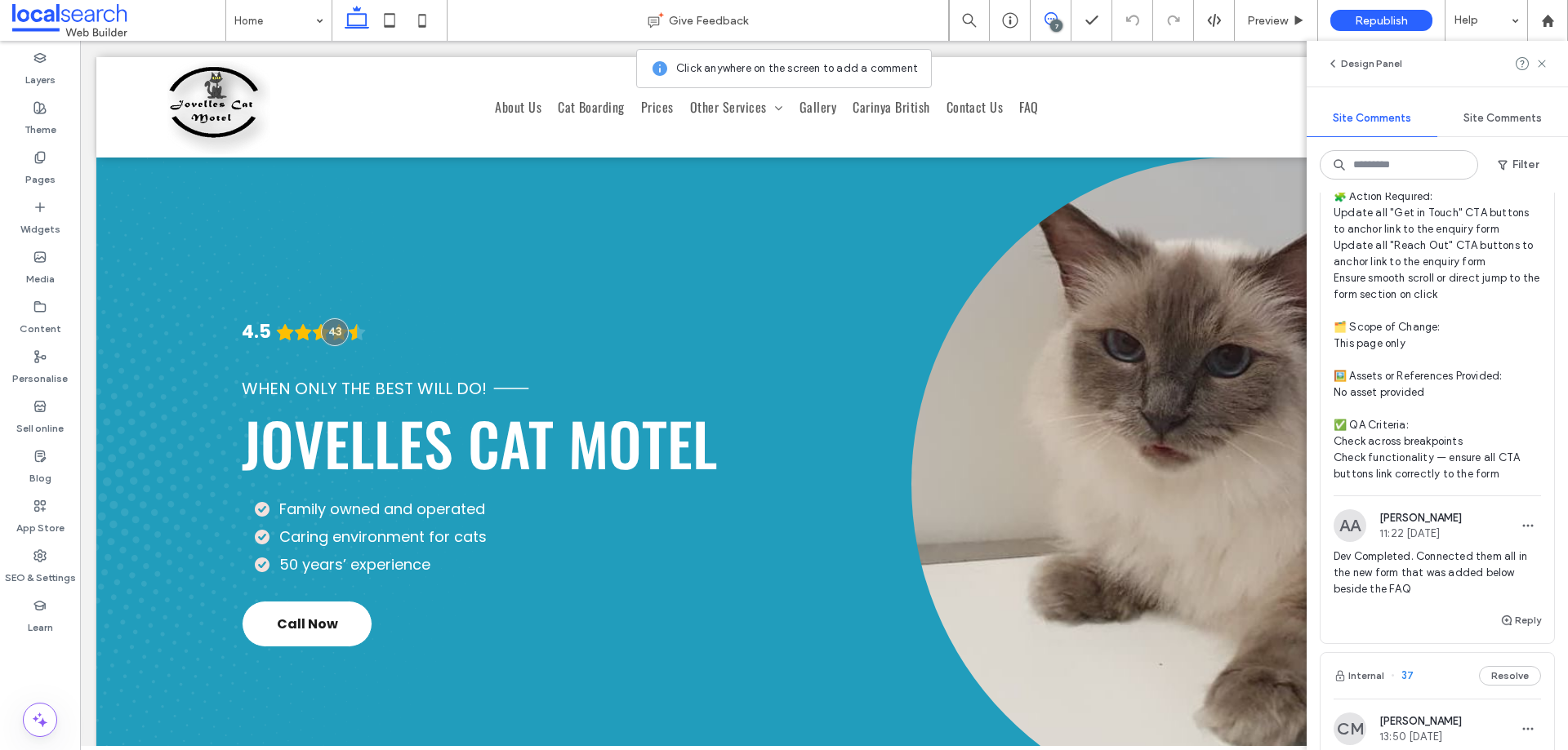
scroll to position [3347, 0]
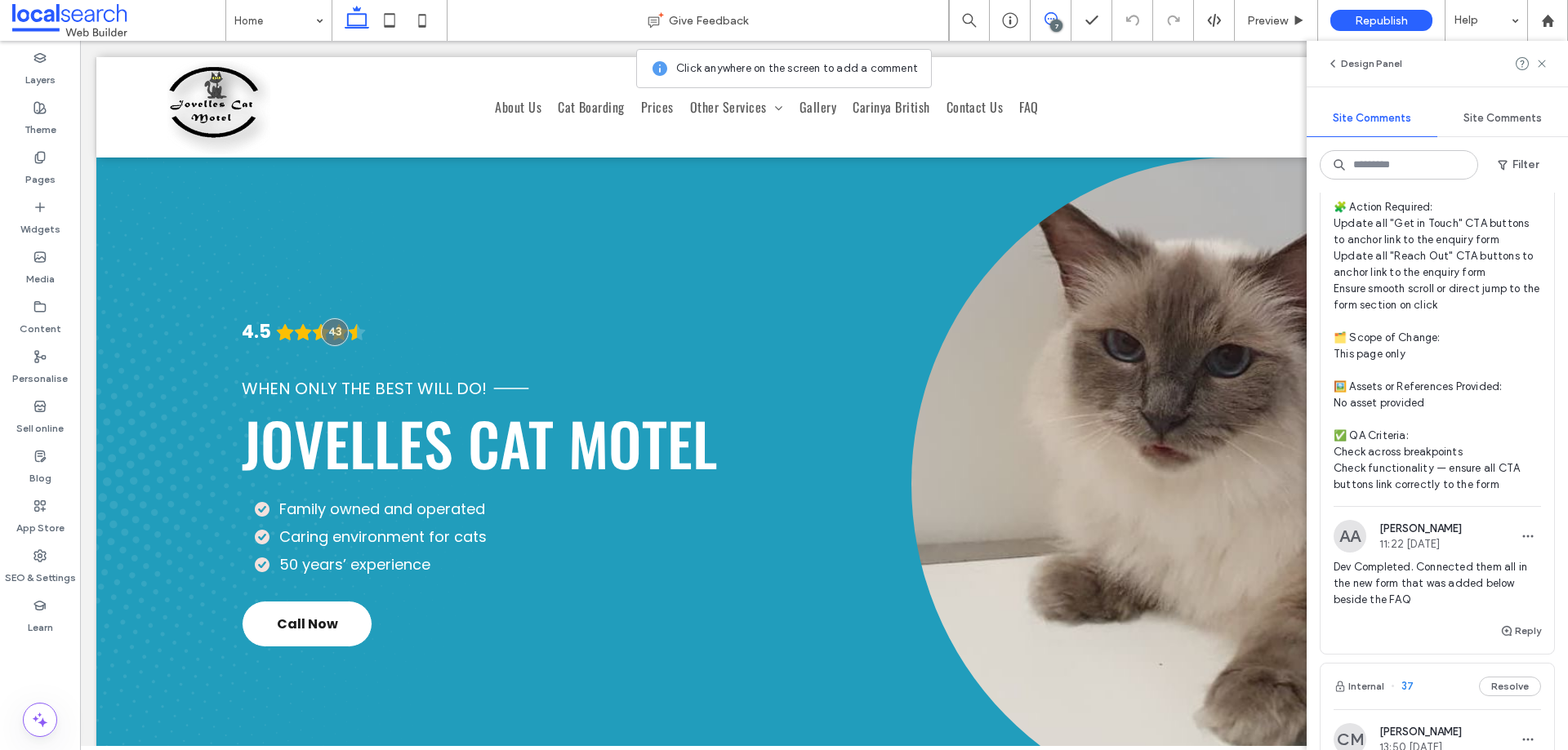
click at [1472, 340] on span "🧾 Instruction Summary: Update all "Get in Touch" and "Reach Out" CTAs to link t…" at bounding box center [1438, 305] width 207 height 375
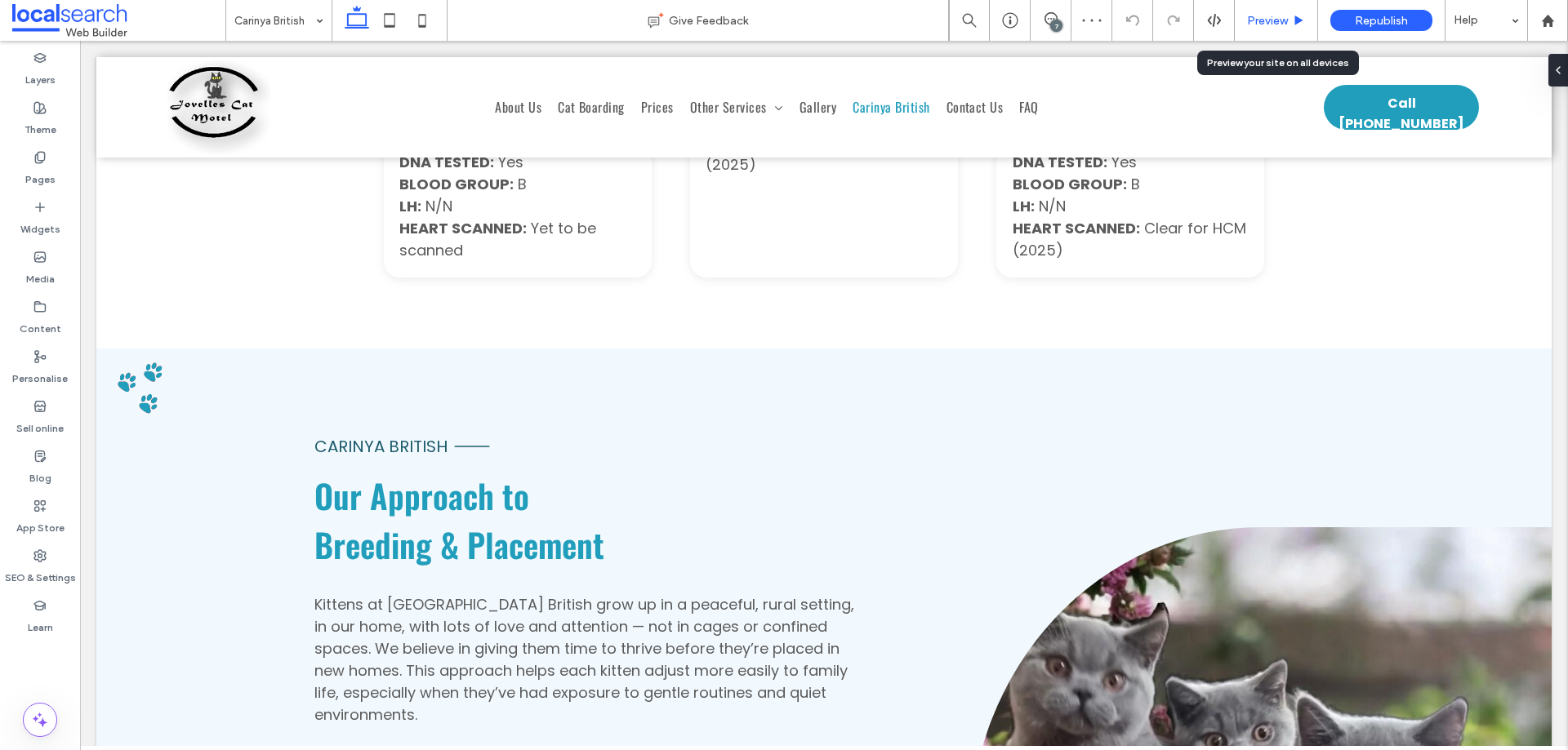
click at [1277, 21] on span "Preview" at bounding box center [1268, 21] width 41 height 14
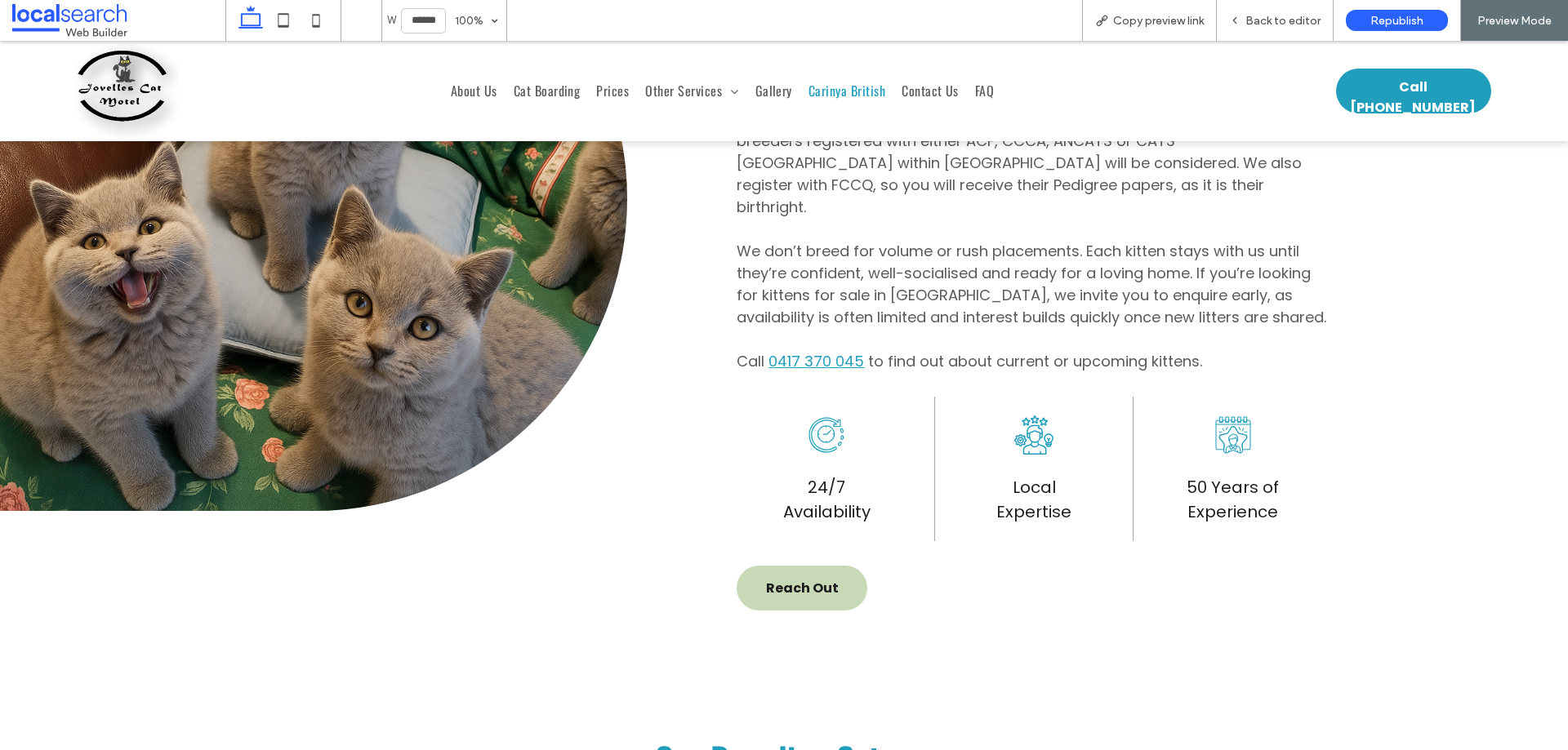
click at [813, 566] on link "Reach Out" at bounding box center [802, 588] width 130 height 45
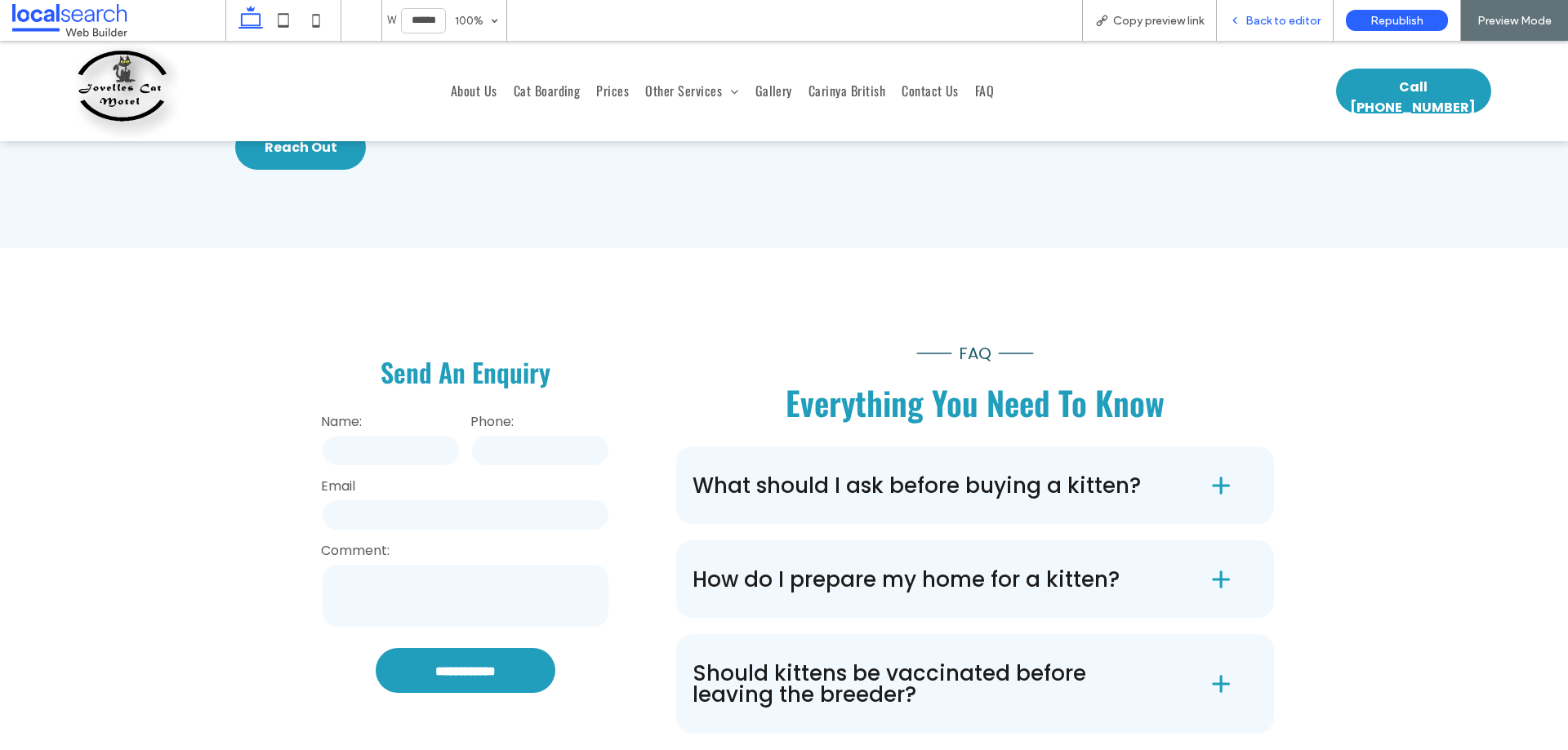
click at [1277, 18] on span "Back to editor" at bounding box center [1283, 21] width 75 height 14
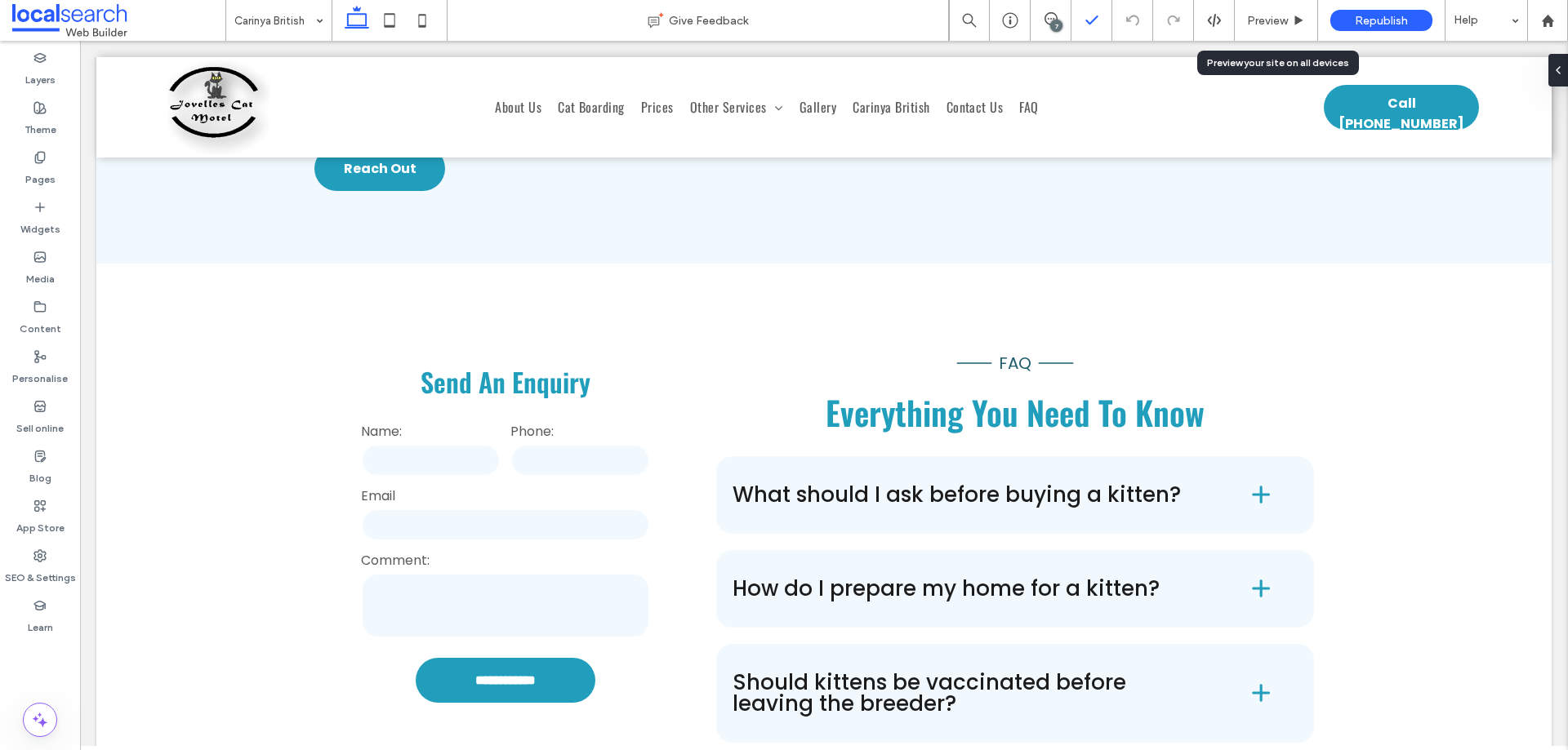
scroll to position [5809, 0]
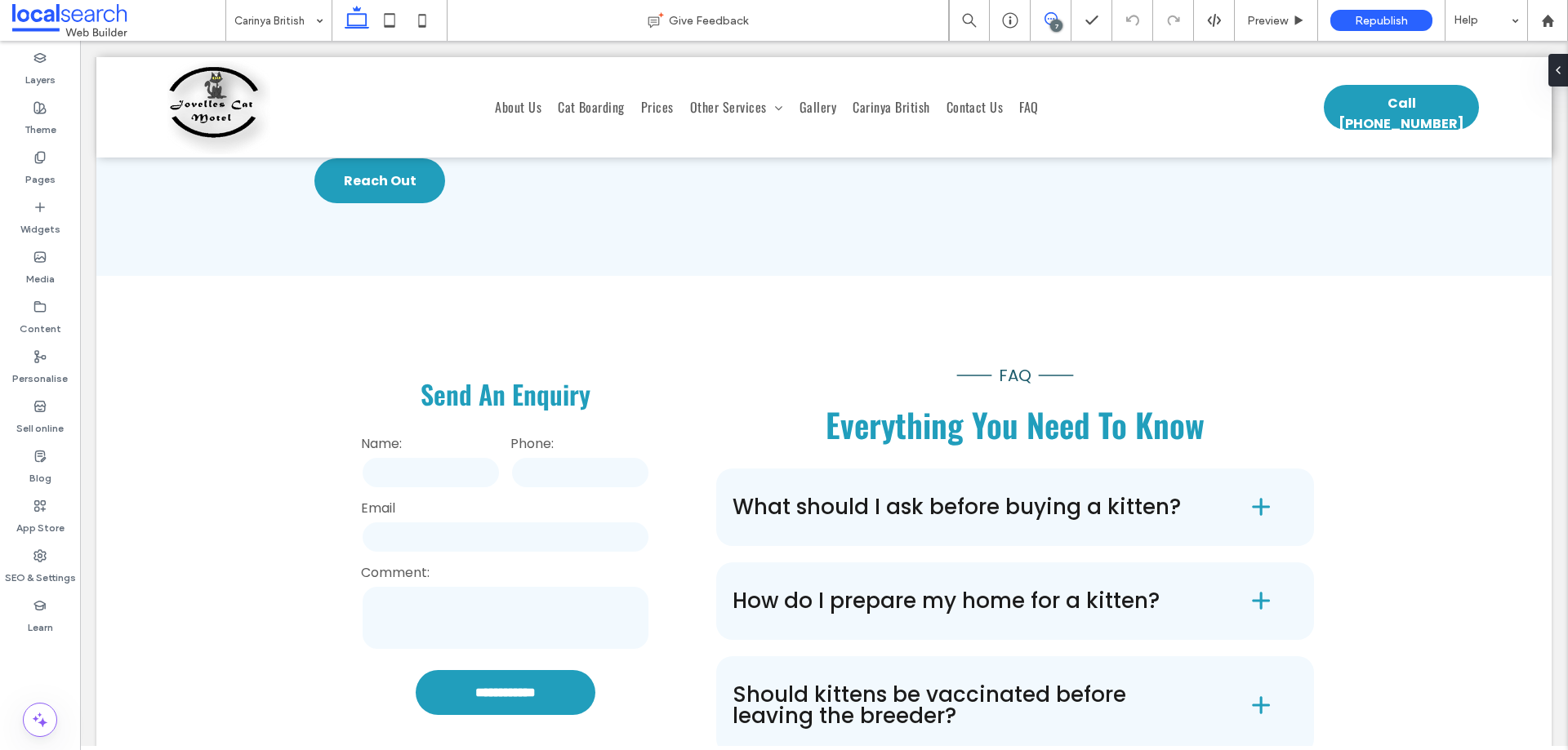
click at [1063, 18] on span at bounding box center [1051, 18] width 40 height 13
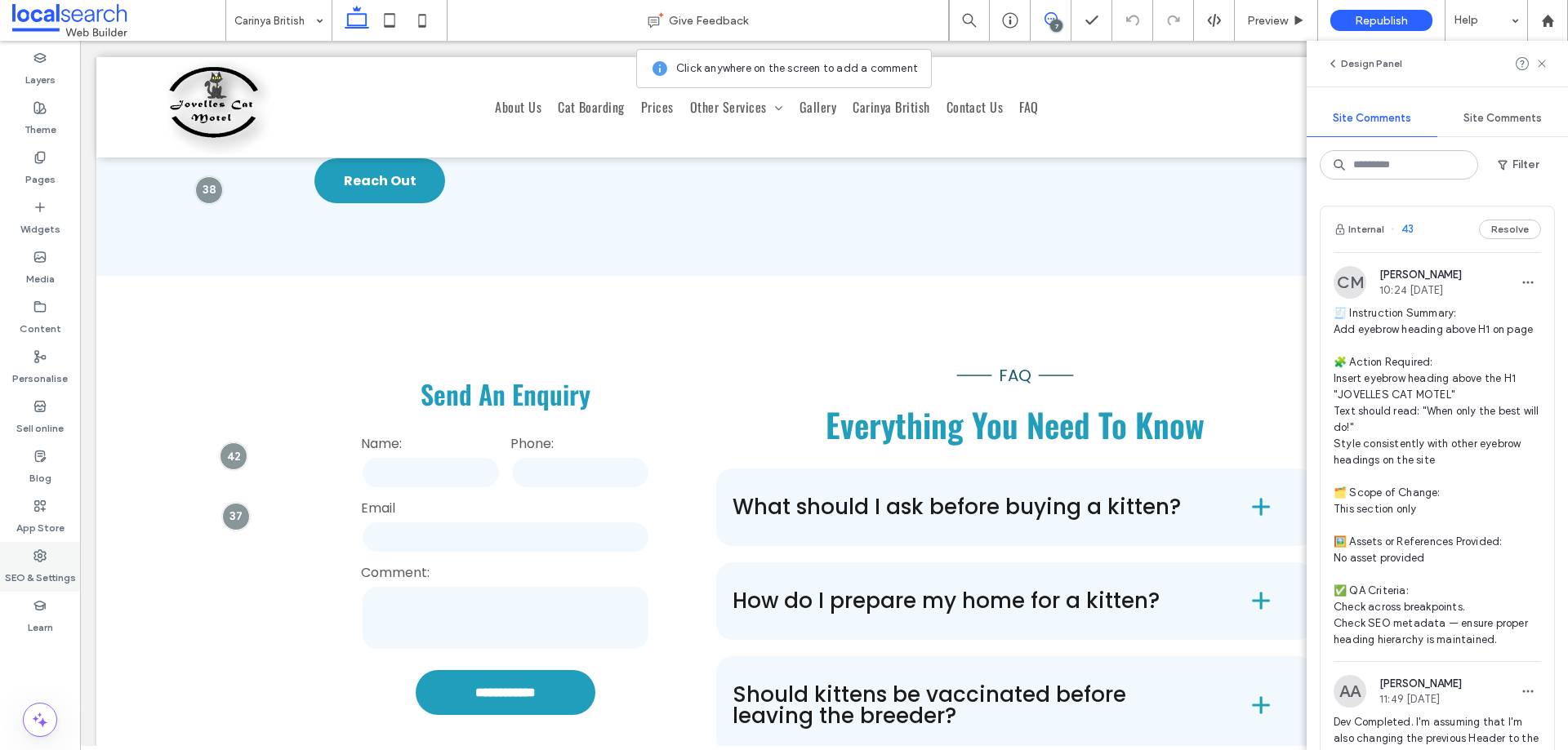
click at [46, 556] on div "SEO & Settings" at bounding box center [39, 567] width 80 height 50
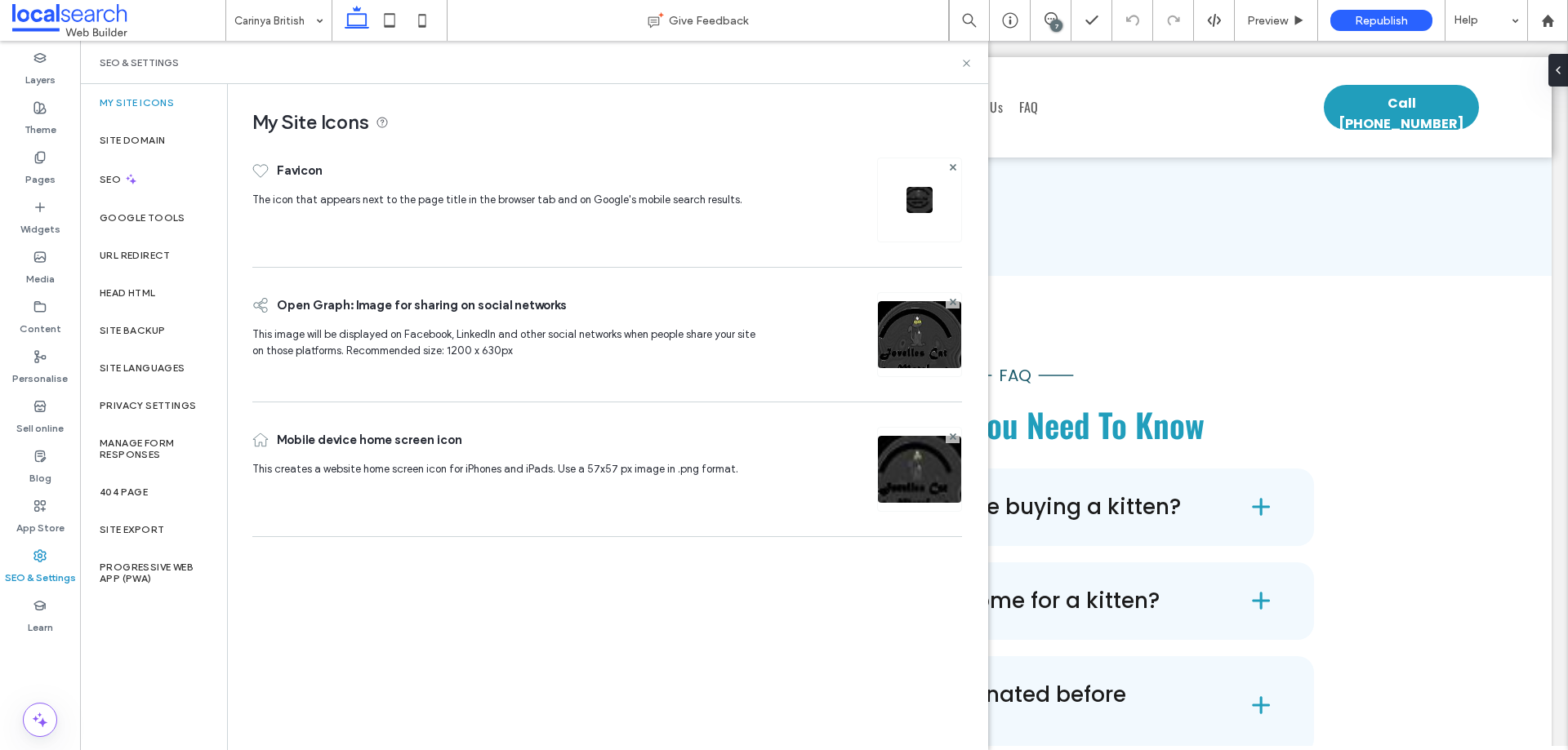
drag, startPoint x: 1051, startPoint y: 22, endPoint x: 992, endPoint y: 3, distance: 62.0
click at [1051, 22] on div "7" at bounding box center [1057, 25] width 12 height 12
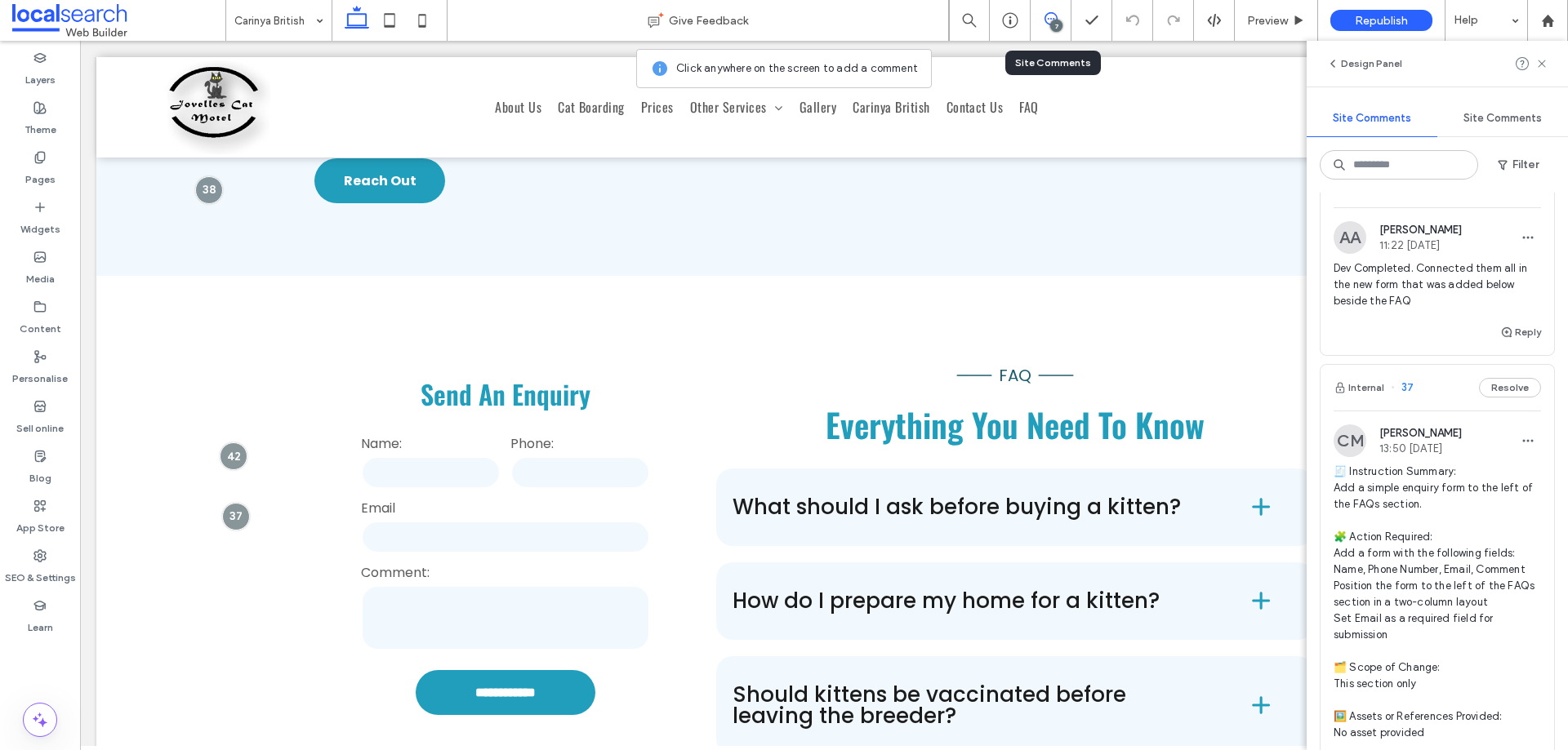
scroll to position [3634, 0]
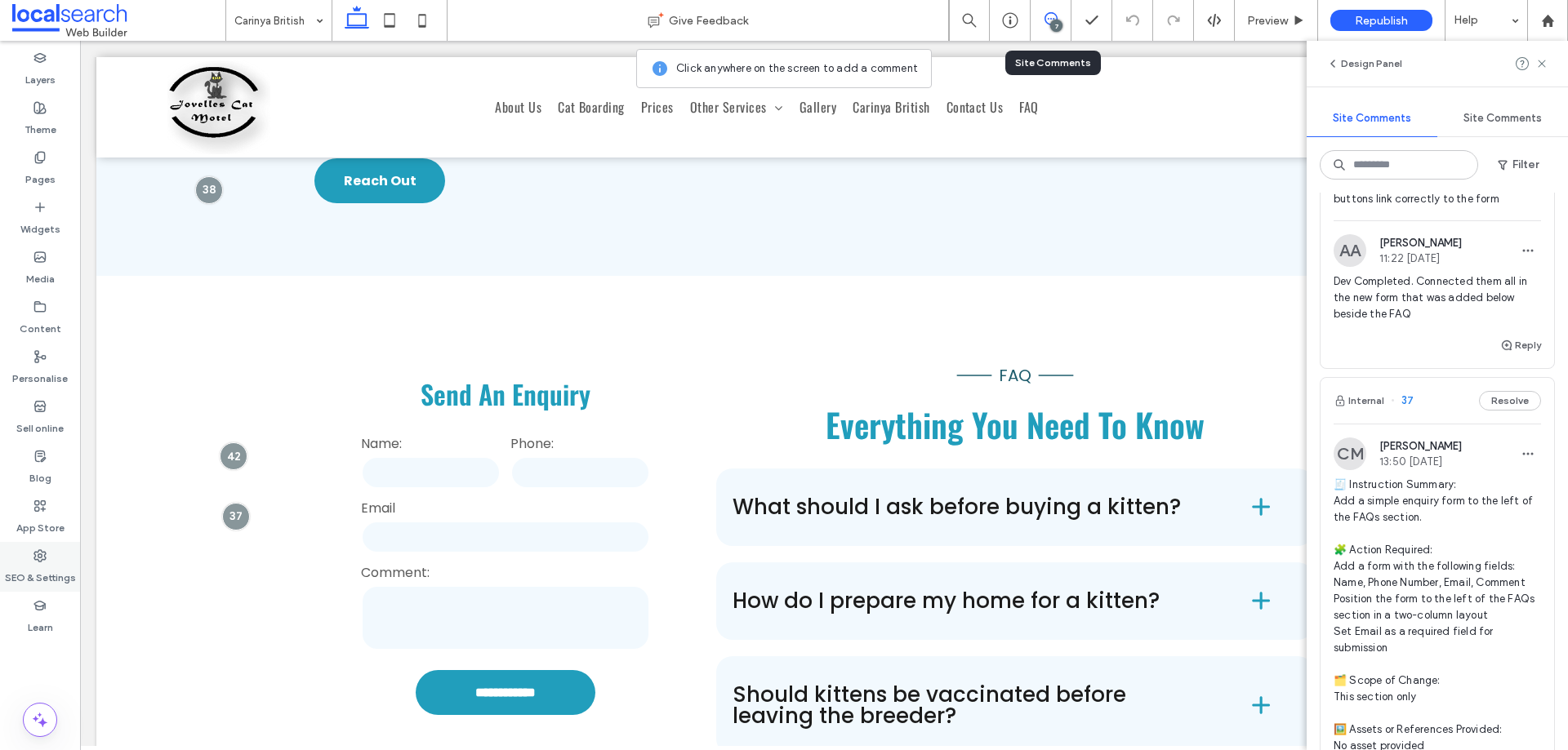
click at [50, 561] on div "SEO & Settings" at bounding box center [39, 567] width 80 height 50
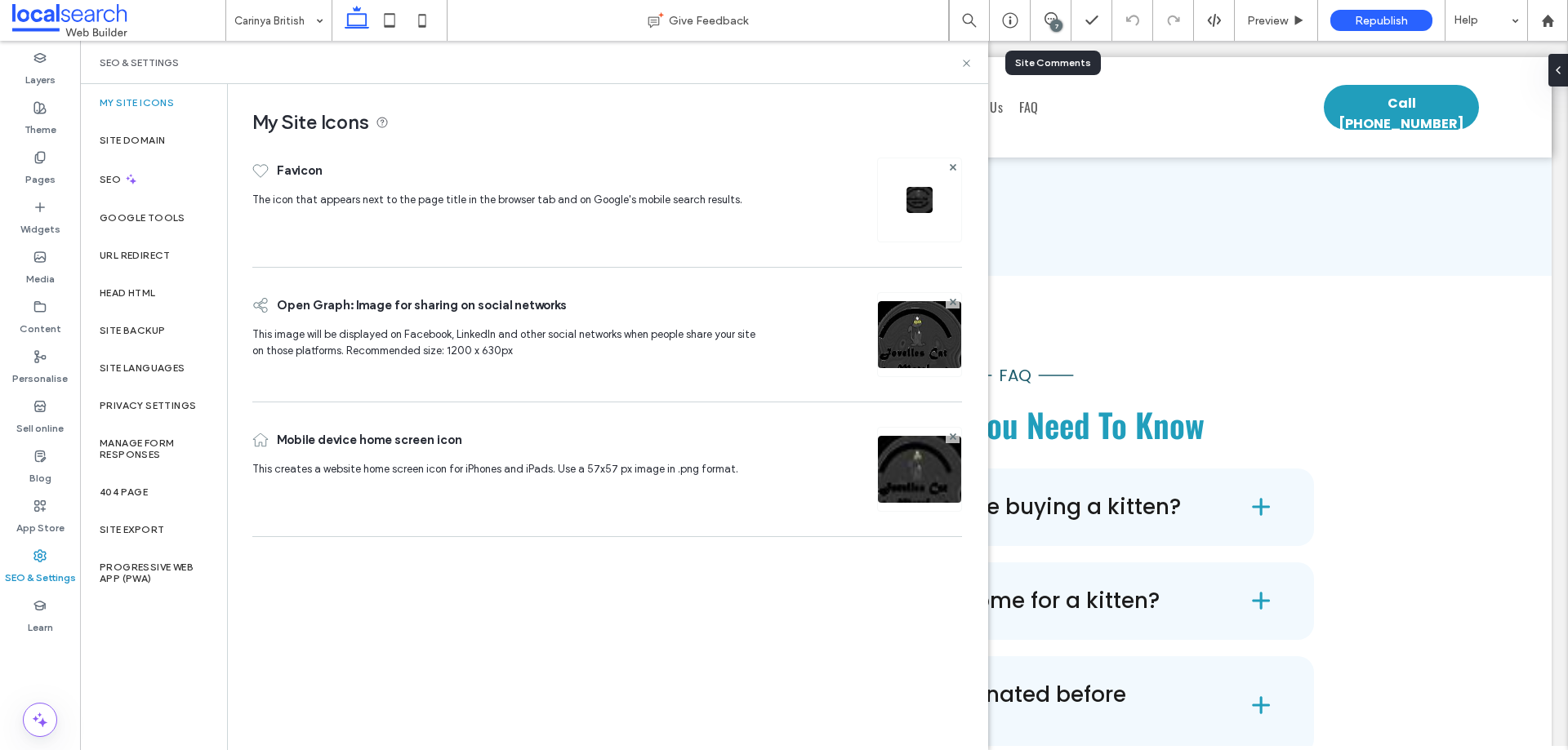
scroll to position [0, 0]
click at [144, 335] on label "Site backup" at bounding box center [132, 330] width 66 height 11
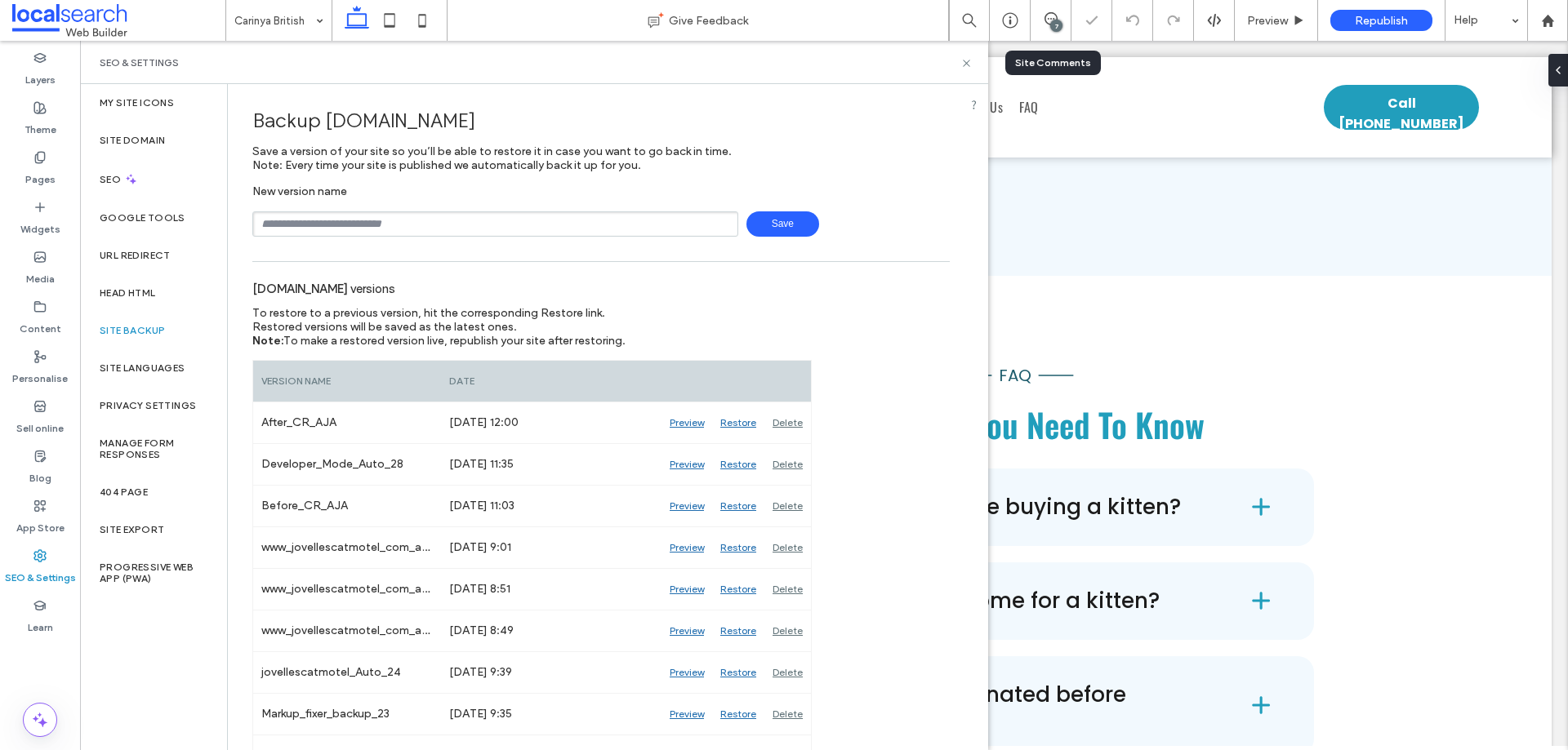
click at [580, 226] on input "text" at bounding box center [495, 224] width 486 height 25
drag, startPoint x: 427, startPoint y: 224, endPoint x: 433, endPoint y: 237, distance: 14.3
click at [427, 224] on input "text" at bounding box center [495, 224] width 486 height 25
click at [446, 217] on input "text" at bounding box center [495, 224] width 486 height 25
click at [772, 225] on span "Save" at bounding box center [783, 224] width 73 height 25
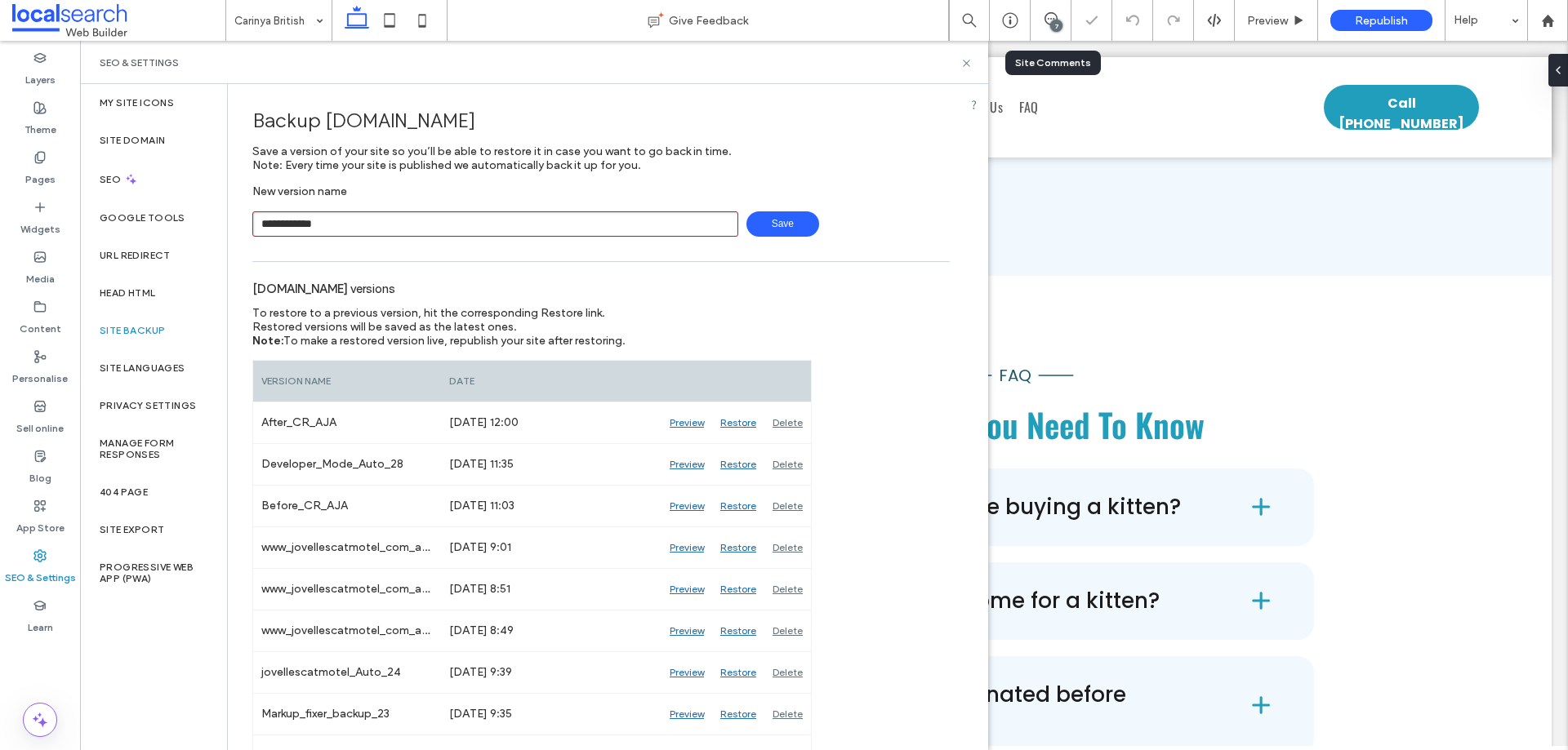
click at [313, 225] on input "**********" at bounding box center [495, 224] width 486 height 25
type input "**********"
click at [767, 214] on span "Save" at bounding box center [783, 224] width 73 height 25
click at [918, 184] on div "Backup [DOMAIN_NAME] Save a version of your site so you’ll be able to restore i…" at bounding box center [601, 166] width 698 height 140
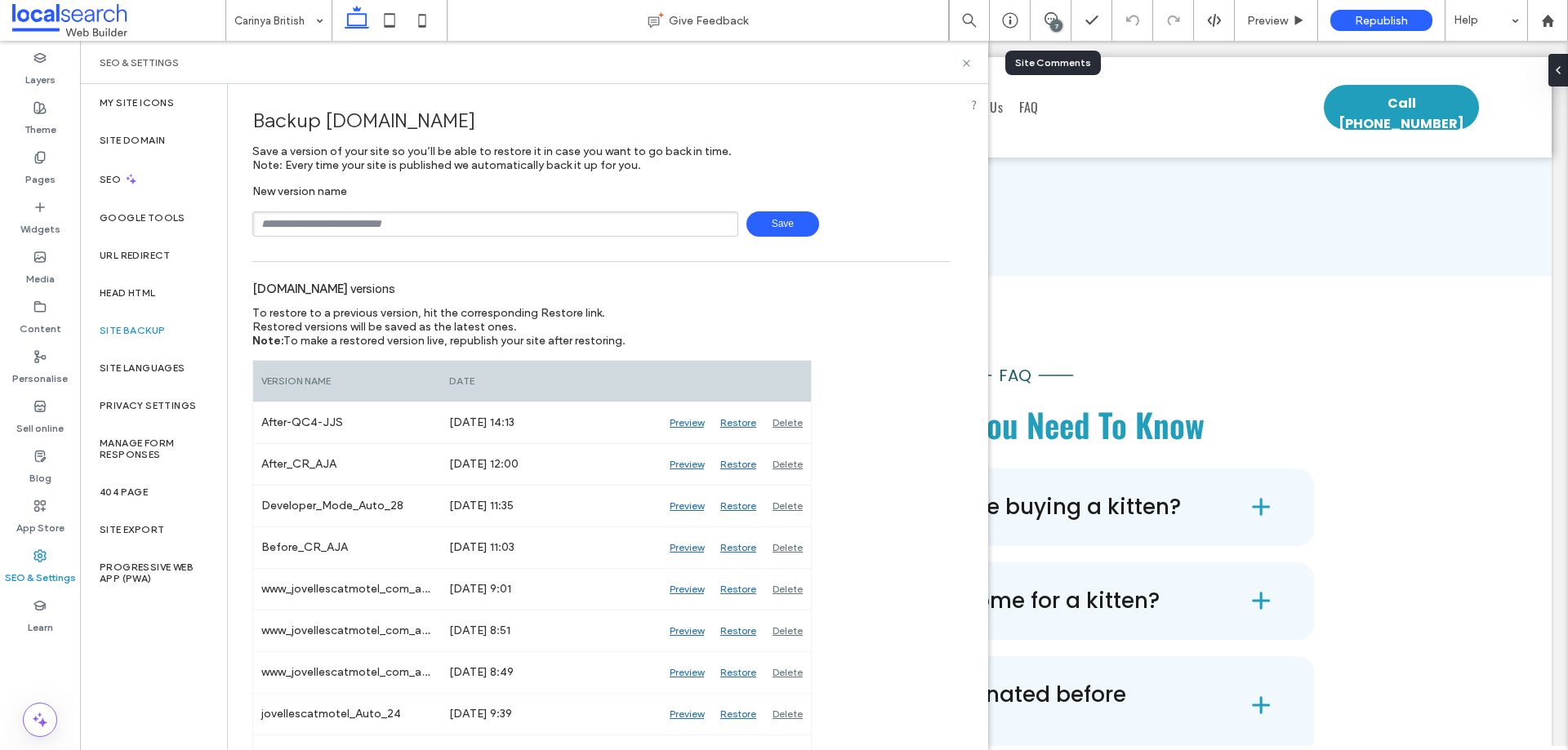
drag, startPoint x: 925, startPoint y: 295, endPoint x: 934, endPoint y: 298, distance: 9.5
click at [928, 295] on div "[DOMAIN_NAME] versions" at bounding box center [601, 288] width 698 height 36
drag, startPoint x: 928, startPoint y: 243, endPoint x: 951, endPoint y: 263, distance: 30.5
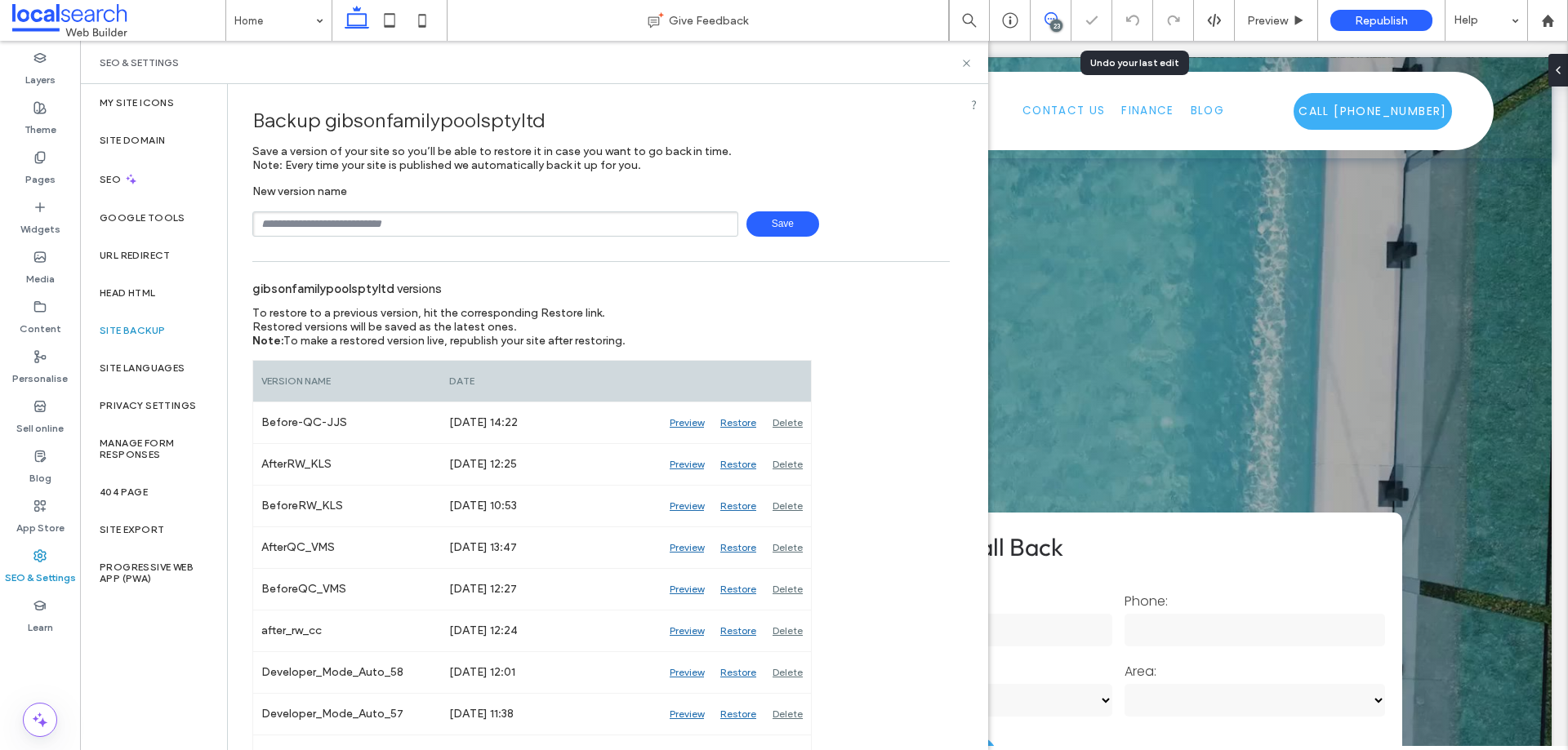
click at [1059, 14] on span at bounding box center [1051, 18] width 40 height 13
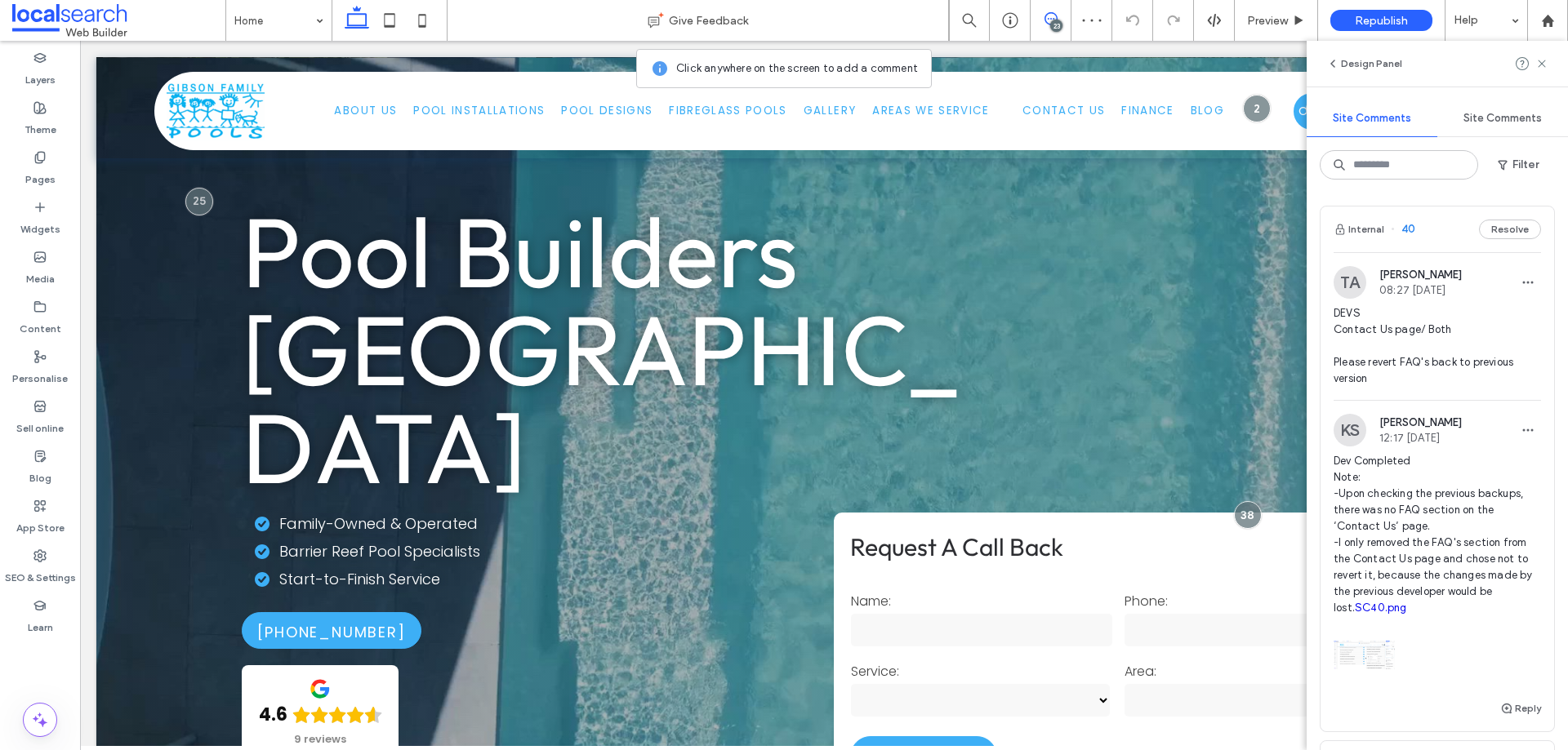
scroll to position [81, 0]
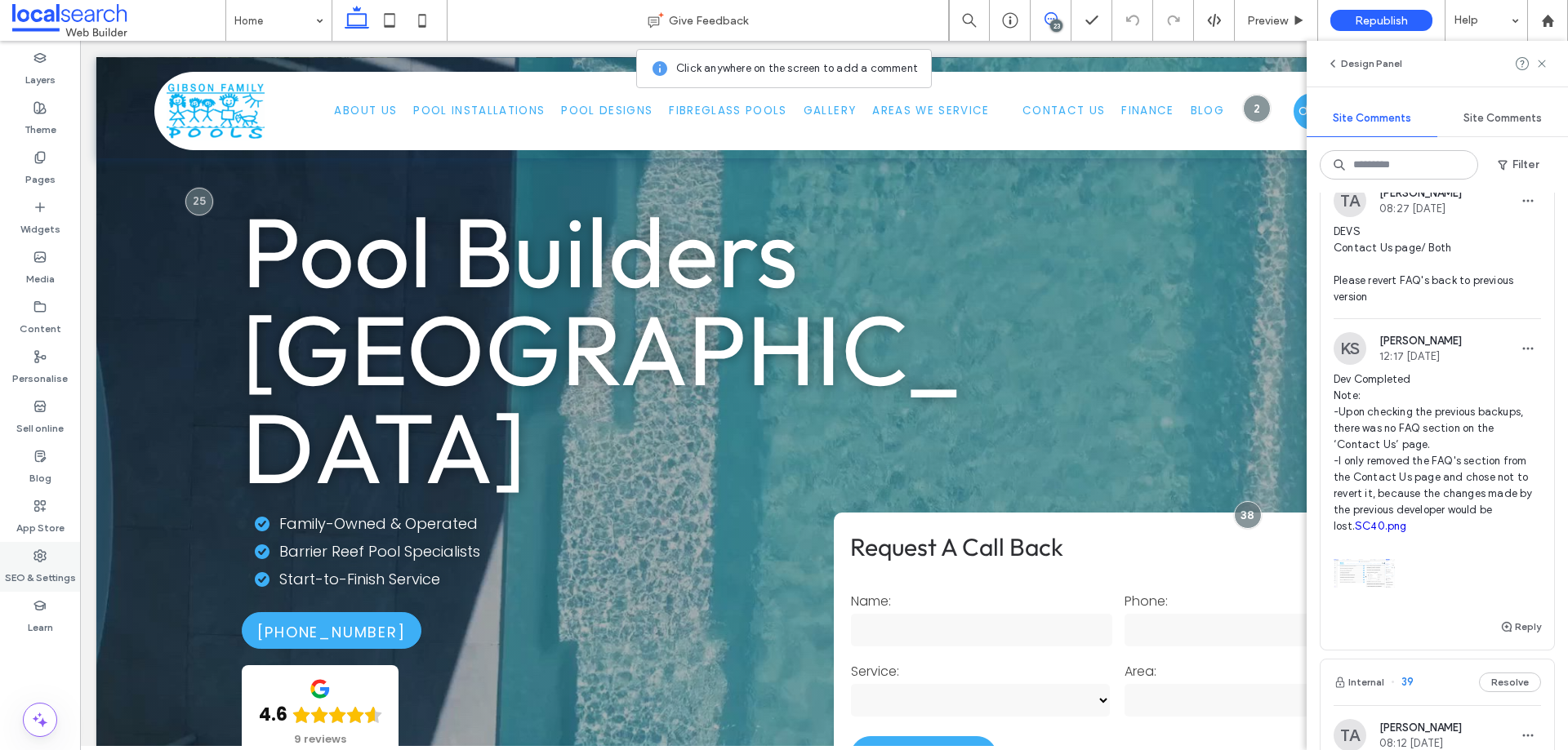
click at [33, 560] on icon at bounding box center [39, 556] width 13 height 13
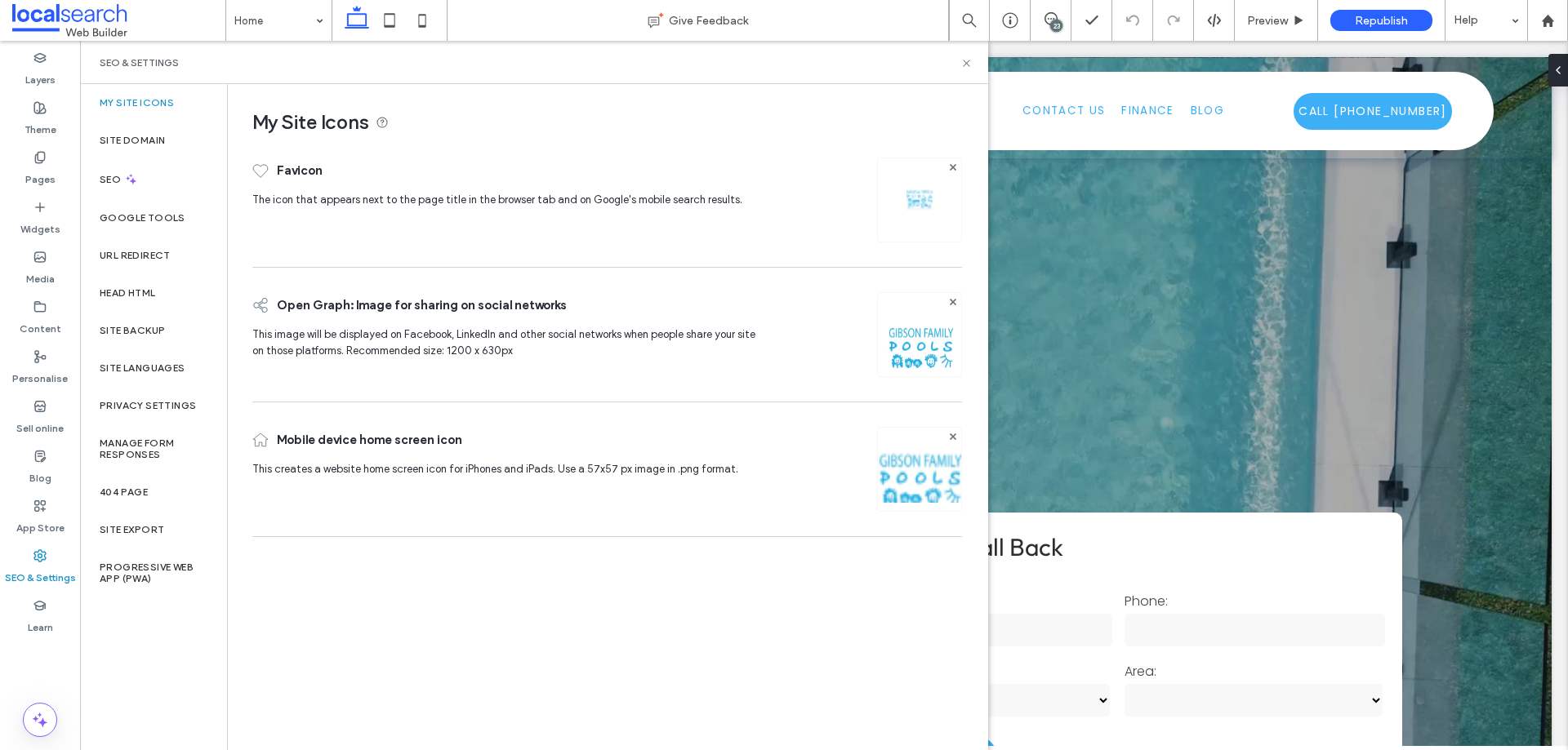
scroll to position [0, 0]
click at [135, 330] on label "Site backup" at bounding box center [132, 330] width 66 height 11
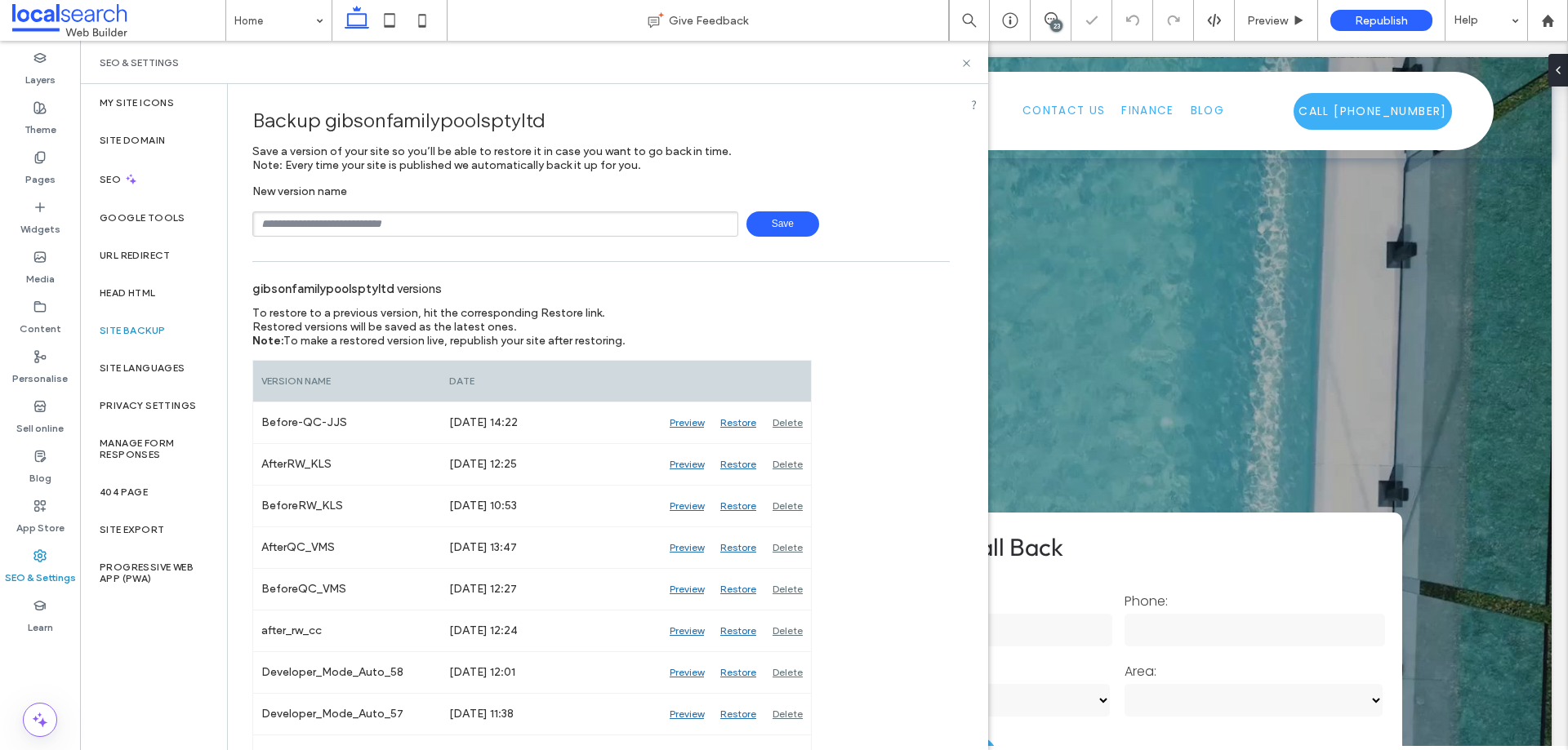
click at [435, 224] on input "text" at bounding box center [495, 224] width 486 height 25
type input "**********"
drag, startPoint x: 499, startPoint y: 223, endPoint x: 219, endPoint y: 241, distance: 280.6
click at [219, 241] on div "**********" at bounding box center [534, 417] width 909 height 666
click at [909, 225] on div "Save" at bounding box center [601, 224] width 698 height 25
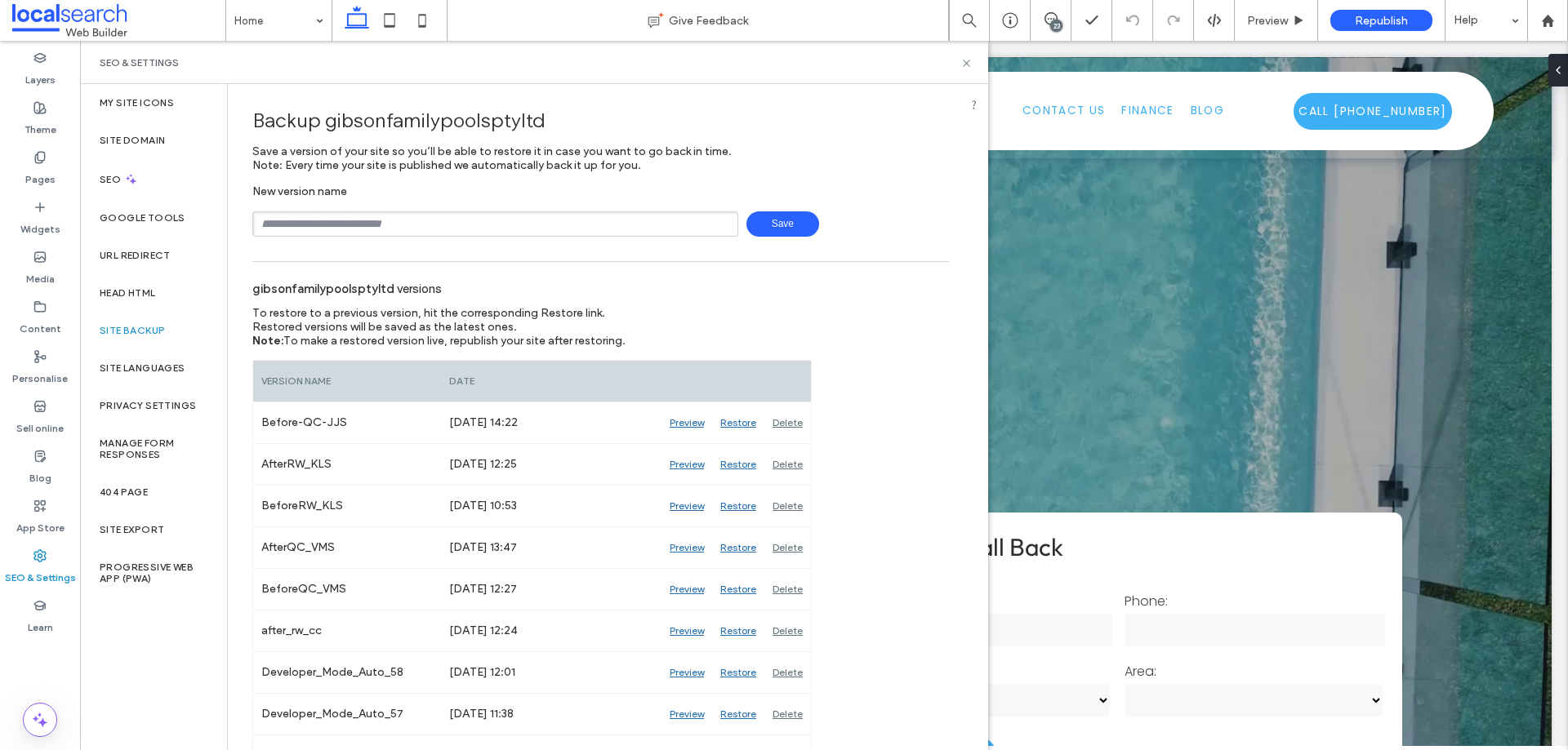
drag, startPoint x: 485, startPoint y: 217, endPoint x: 480, endPoint y: 224, distance: 8.6
click at [485, 217] on input "text" at bounding box center [495, 224] width 486 height 25
type input "**********"
click at [798, 223] on span "Save" at bounding box center [783, 224] width 73 height 25
click at [969, 58] on icon at bounding box center [967, 63] width 12 height 12
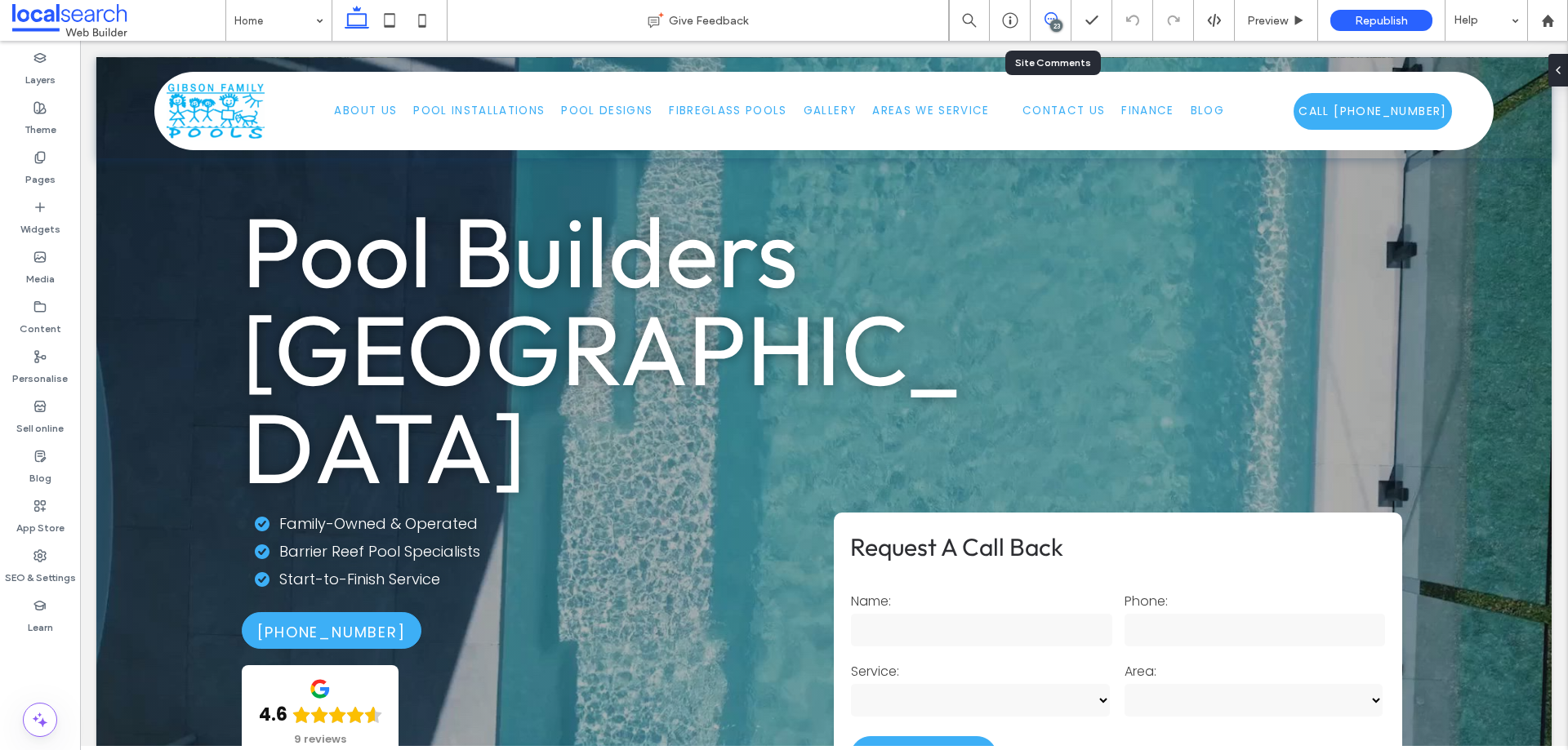
click at [1050, 25] on use at bounding box center [1051, 18] width 13 height 13
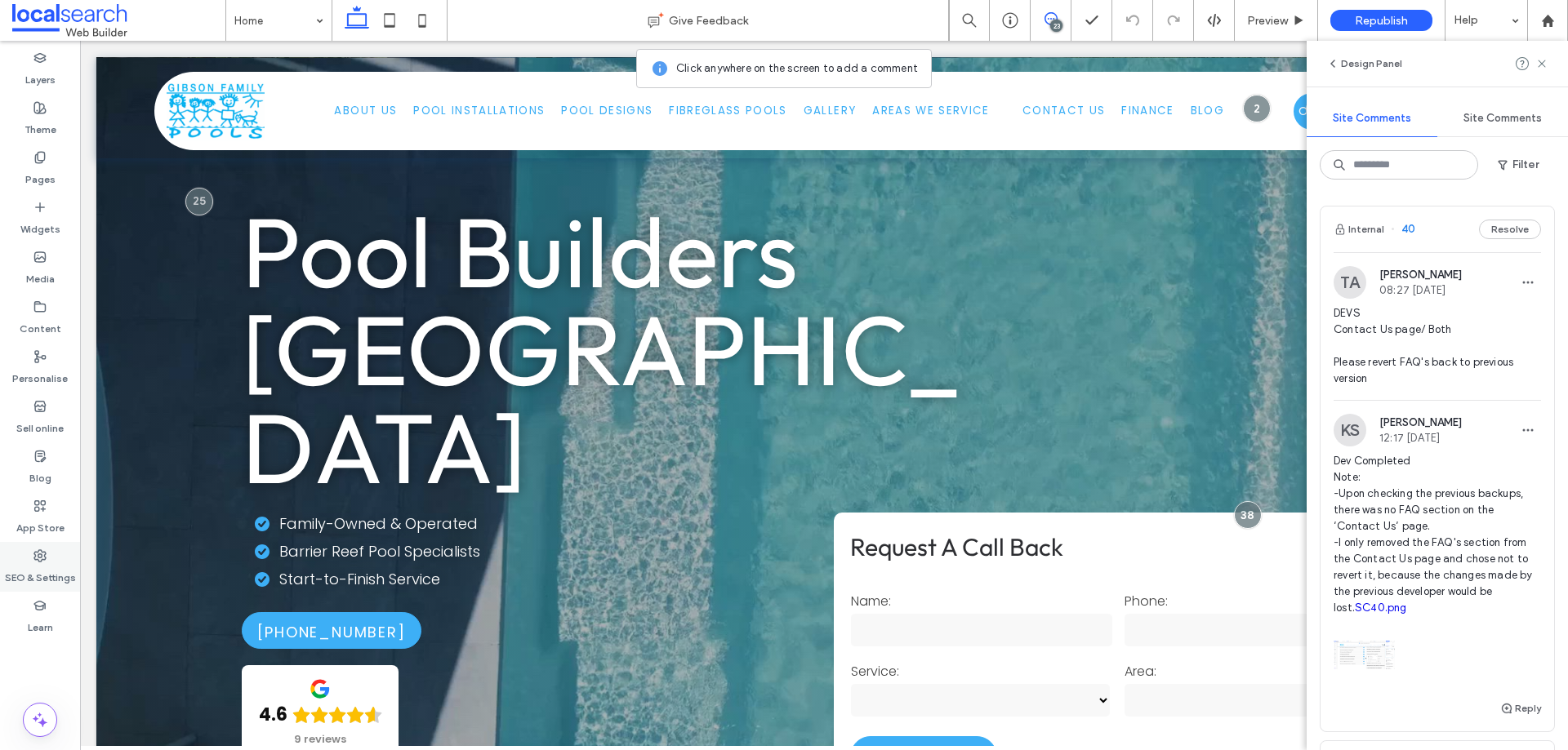
click at [36, 563] on label "SEO & Settings" at bounding box center [40, 574] width 71 height 23
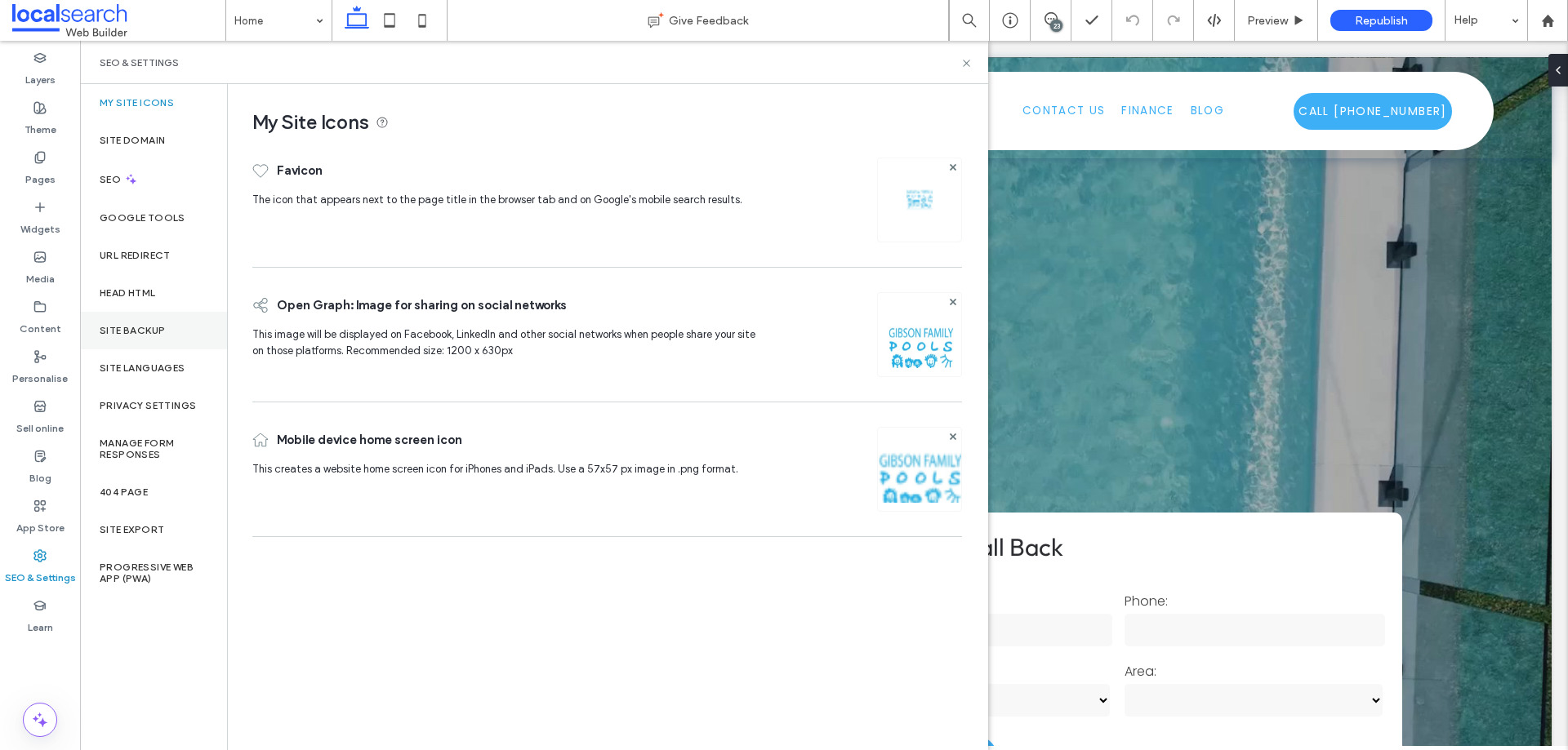
click at [144, 328] on label "Site backup" at bounding box center [132, 330] width 66 height 11
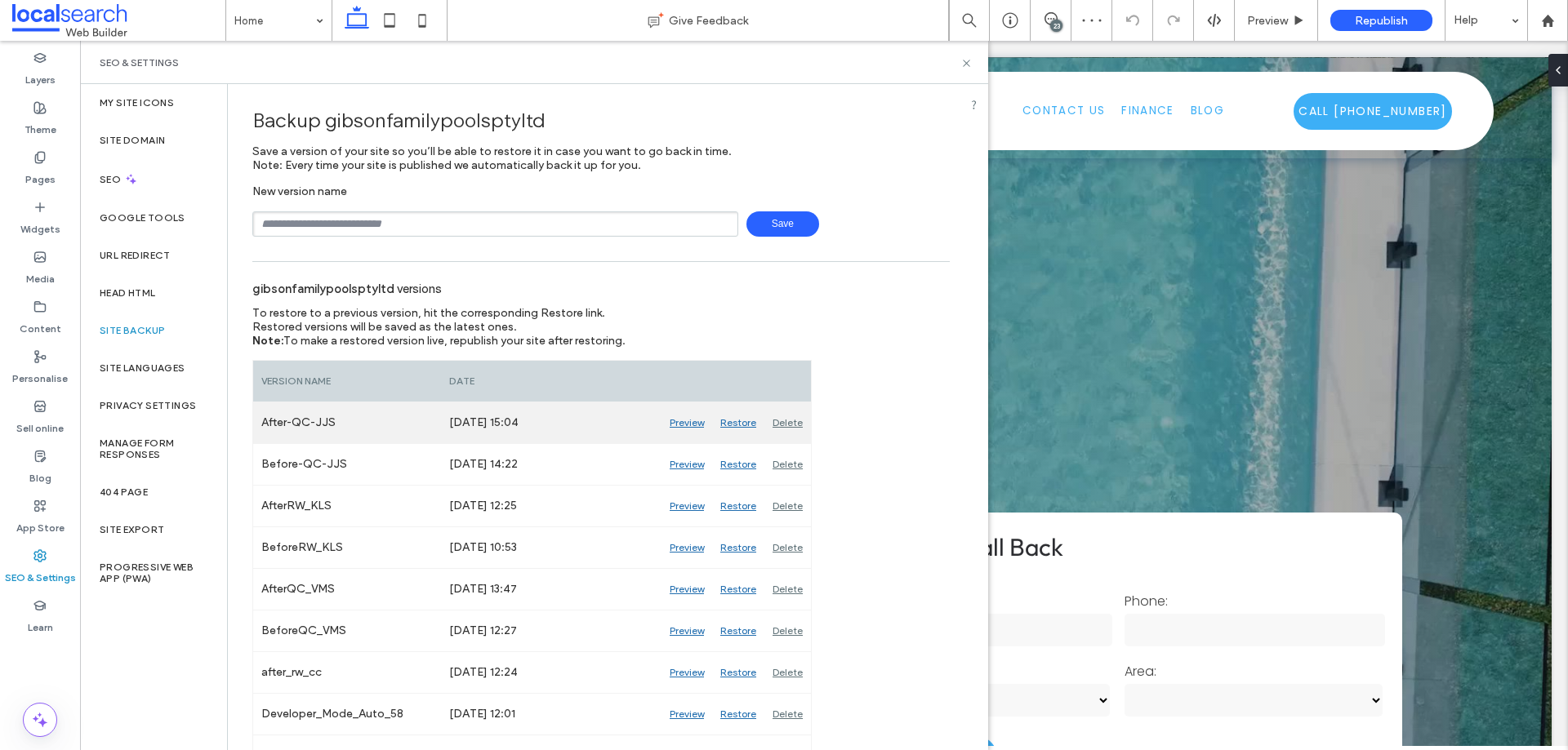
click at [797, 425] on div "Delete" at bounding box center [787, 423] width 46 height 41
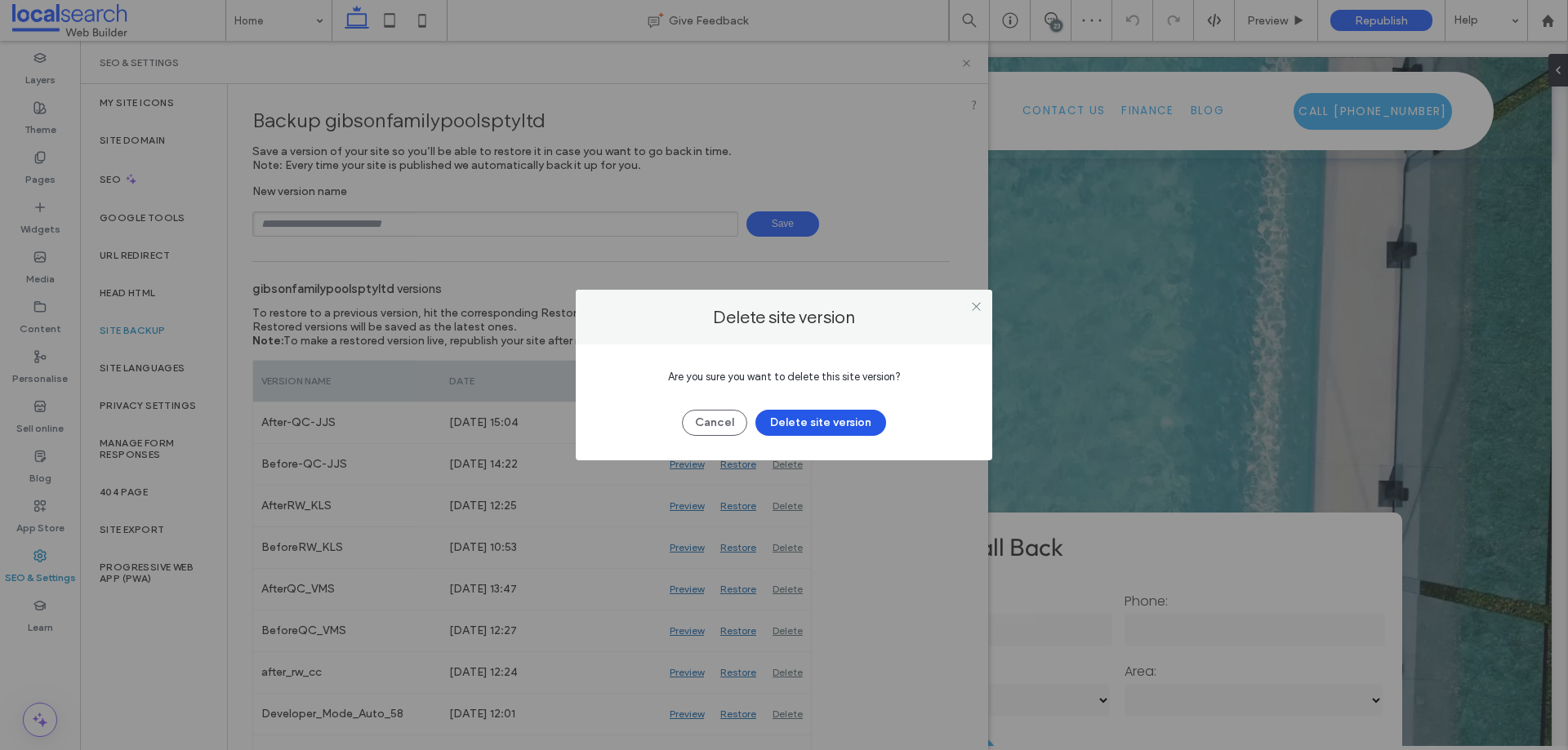
click at [842, 432] on button "Delete site version" at bounding box center [820, 423] width 130 height 26
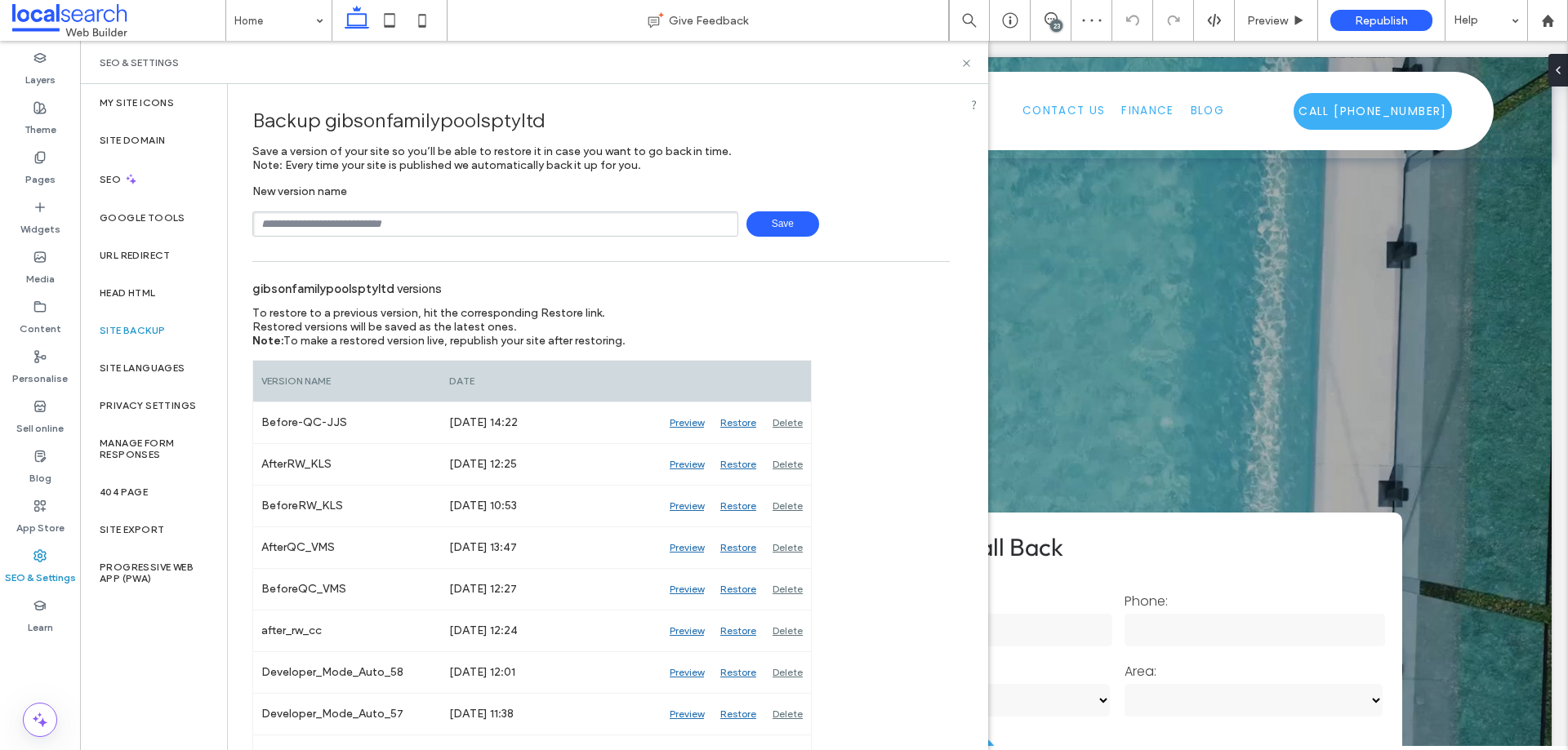
click at [439, 227] on input "text" at bounding box center [495, 224] width 486 height 25
type input "**********"
click at [768, 226] on span "Save" at bounding box center [783, 224] width 73 height 25
click at [886, 73] on div "SEO & Settings" at bounding box center [534, 62] width 909 height 43
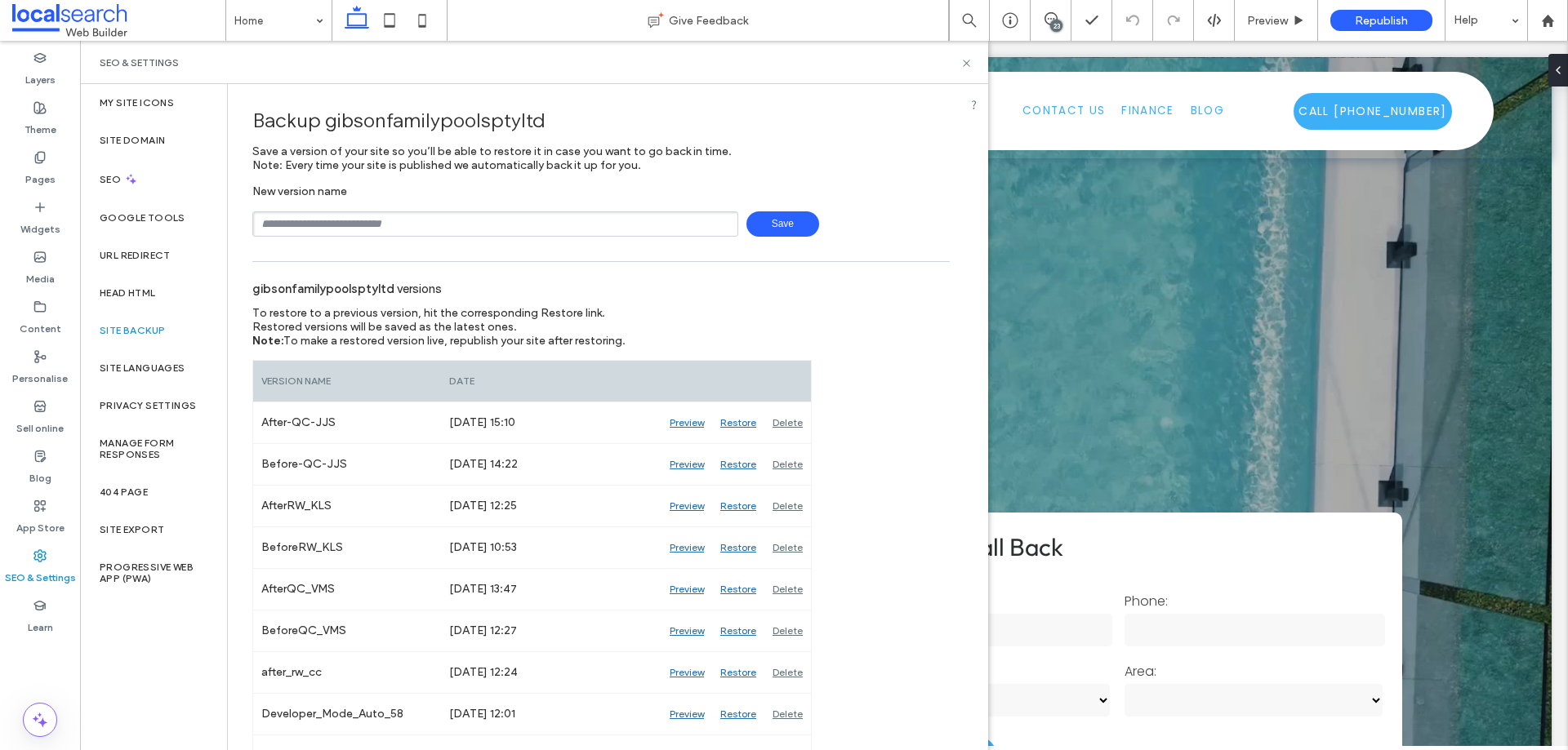
click at [904, 127] on div "Backup gibsonfamilypoolsptyltd" at bounding box center [601, 120] width 698 height 48
click at [932, 66] on div "SEO & Settings" at bounding box center [534, 62] width 869 height 13
click at [965, 64] on icon at bounding box center [967, 63] width 12 height 12
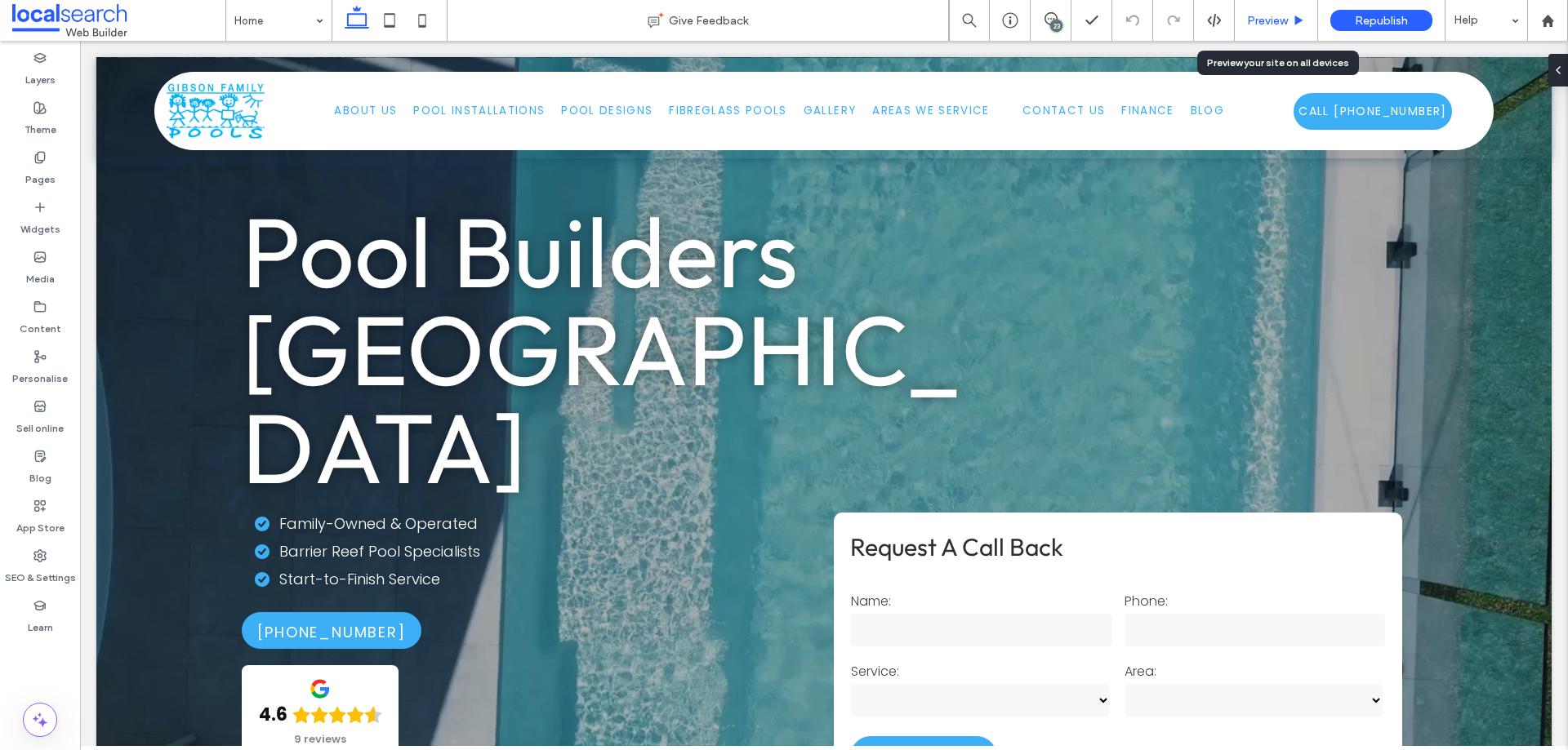
click at [1262, 20] on span "Preview" at bounding box center [1268, 21] width 41 height 14
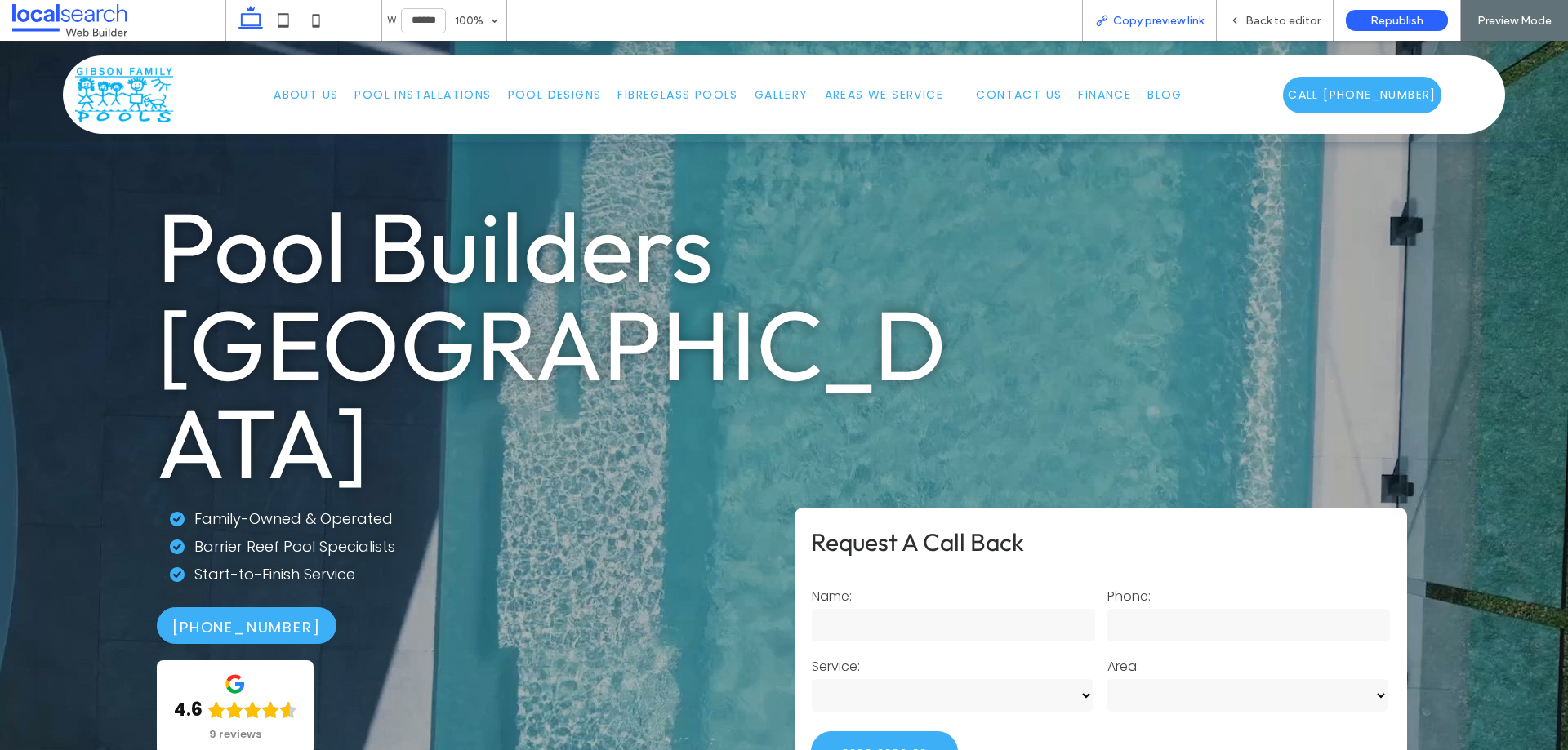
click at [1146, 10] on div "Copy preview link" at bounding box center [1150, 20] width 135 height 41
click at [1126, 27] on span "Copy preview link" at bounding box center [1159, 21] width 91 height 14
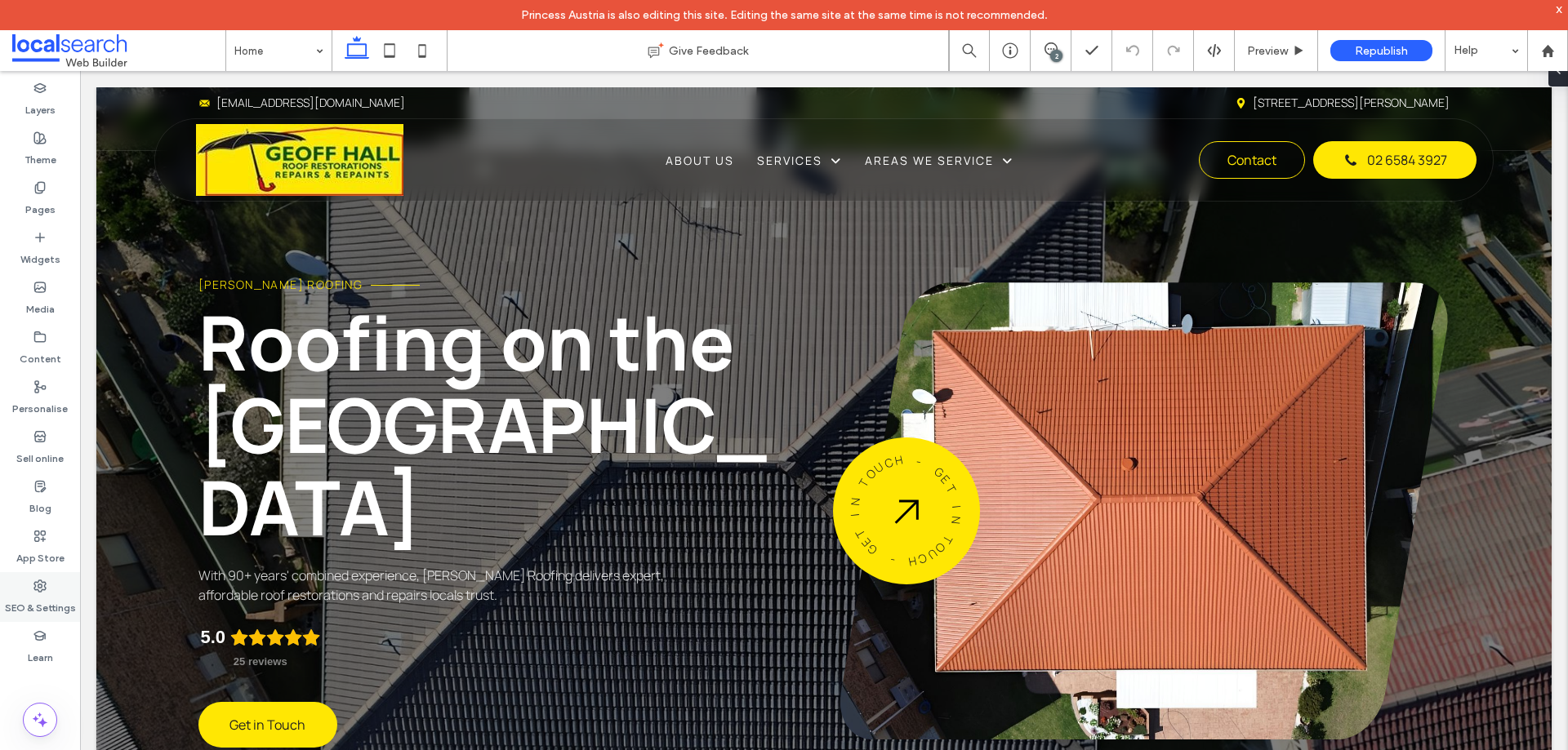
drag, startPoint x: 53, startPoint y: 562, endPoint x: 59, endPoint y: 591, distance: 29.6
click at [59, 591] on div "SEO & Settings" at bounding box center [39, 597] width 80 height 50
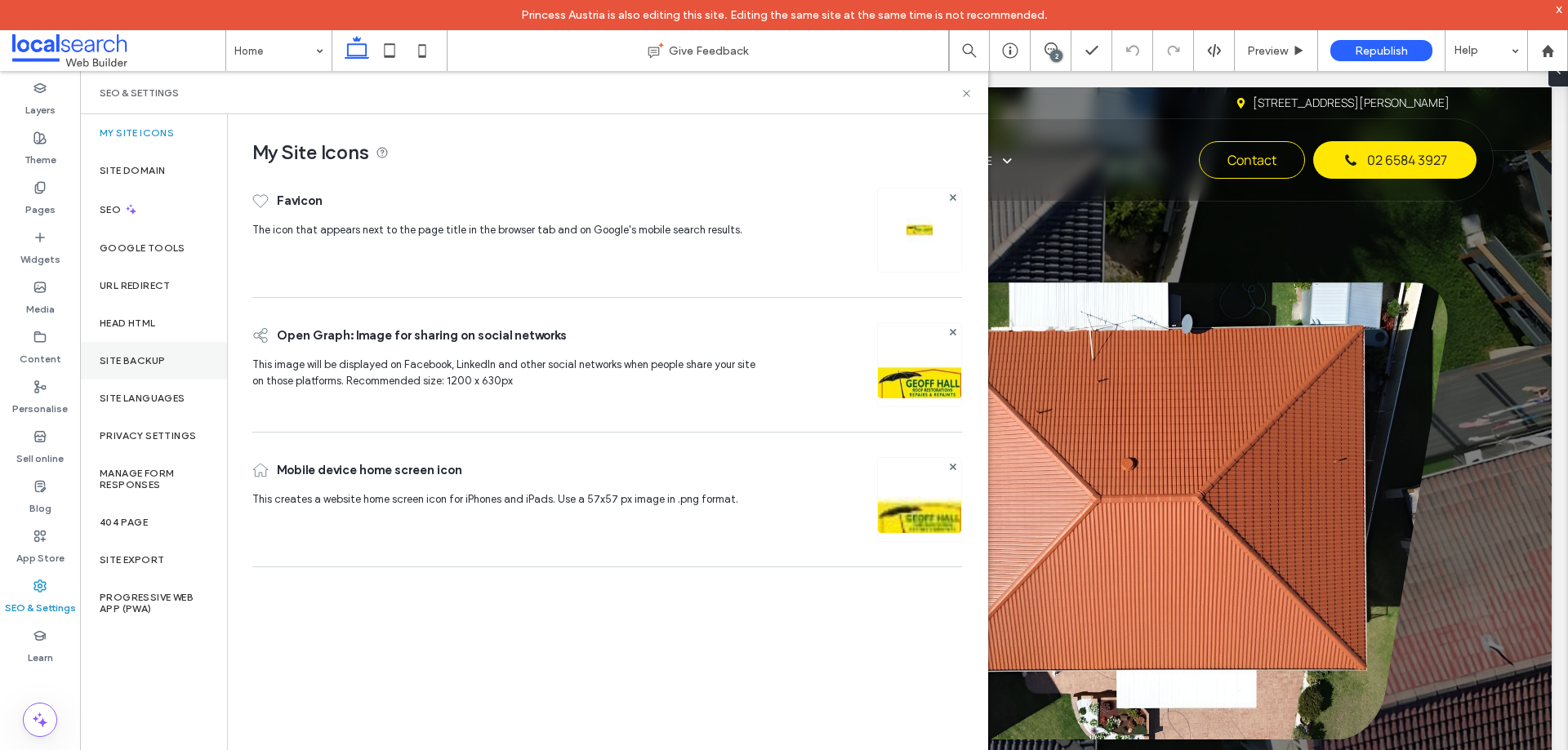
click at [186, 352] on div "Site backup" at bounding box center [153, 361] width 147 height 38
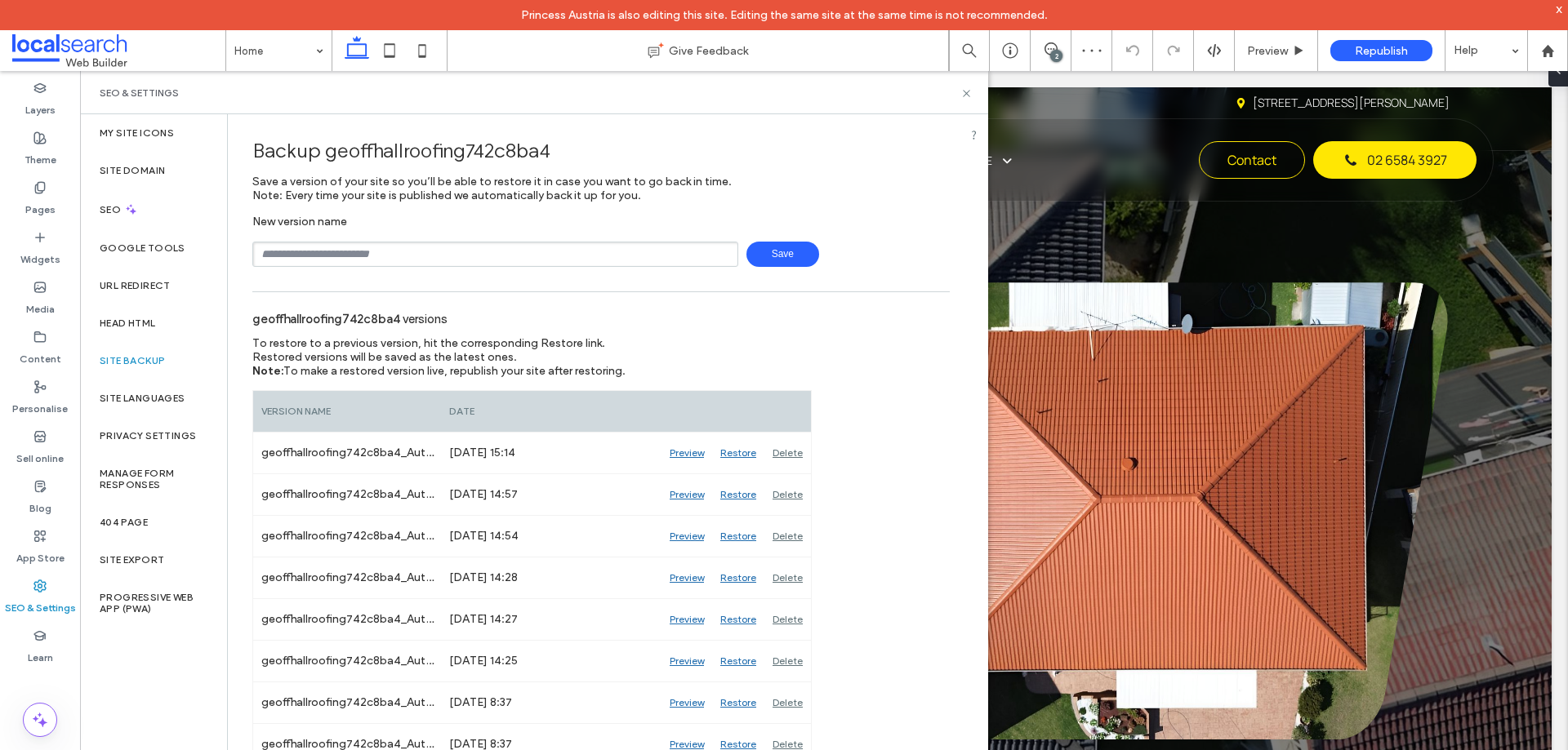
click at [445, 251] on input "text" at bounding box center [495, 254] width 486 height 25
click at [496, 251] on input "text" at bounding box center [495, 254] width 486 height 25
type input "**********"
click at [455, 250] on input "text" at bounding box center [495, 254] width 486 height 25
type input "********"
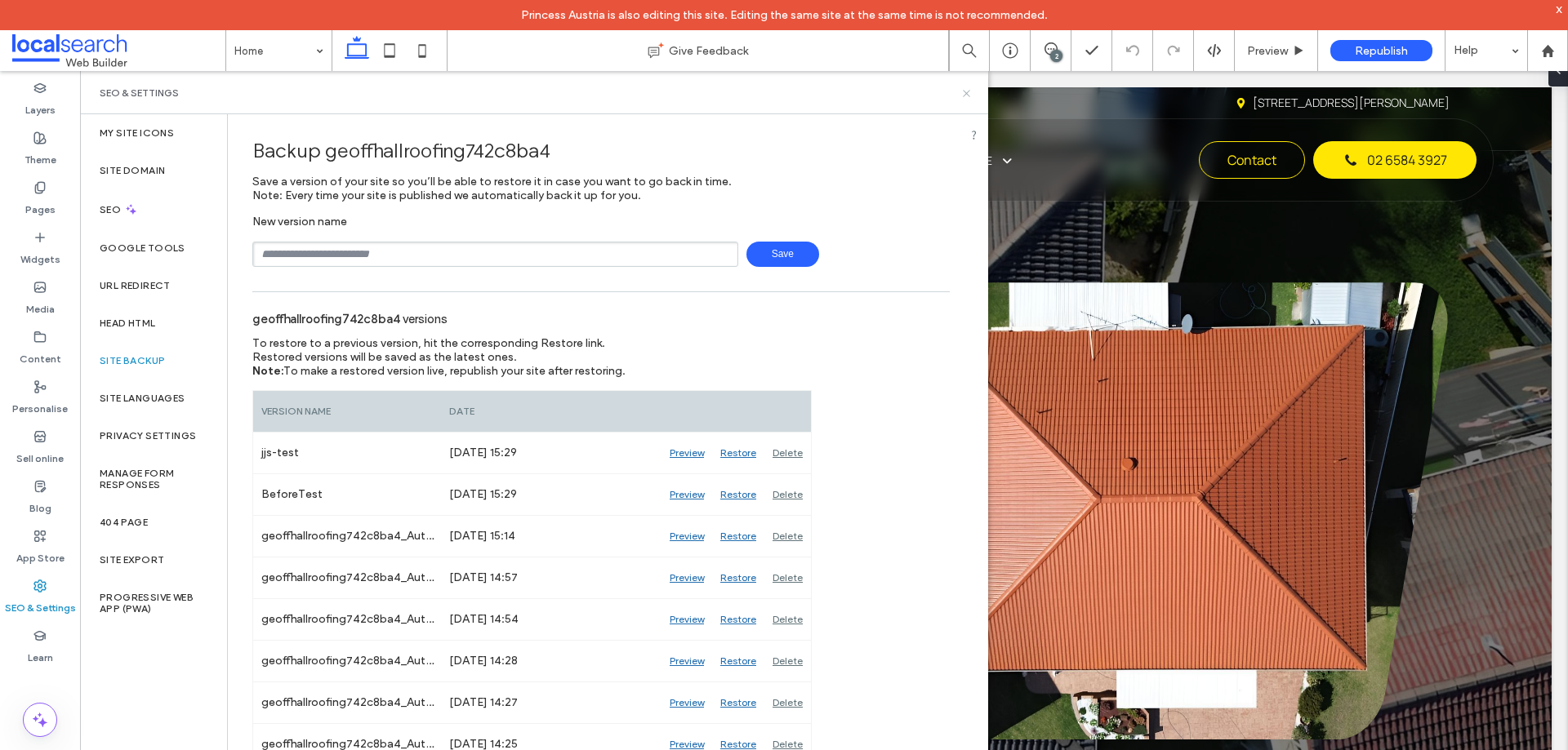
click at [964, 95] on icon at bounding box center [967, 94] width 12 height 12
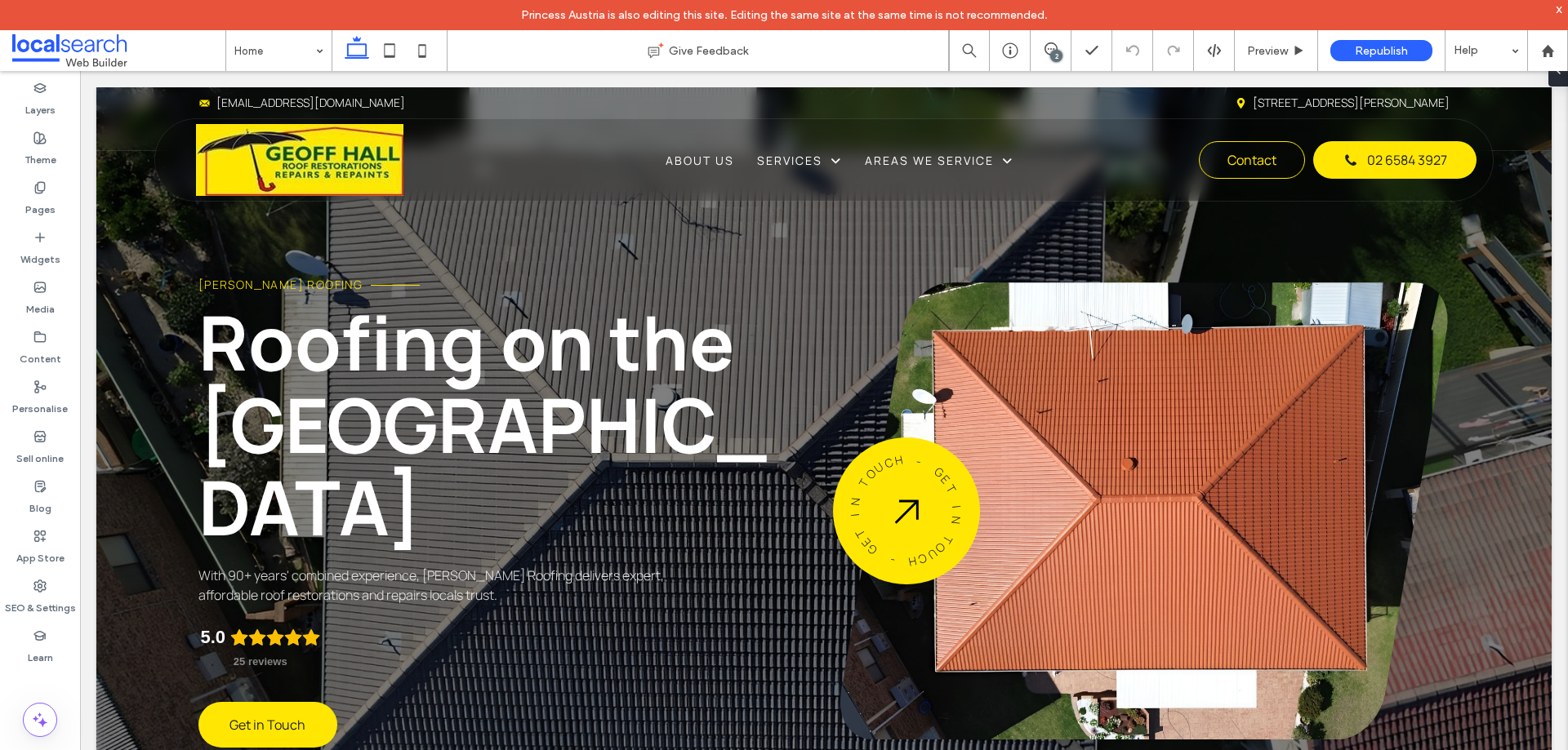
click at [1051, 53] on div "2" at bounding box center [1057, 56] width 12 height 12
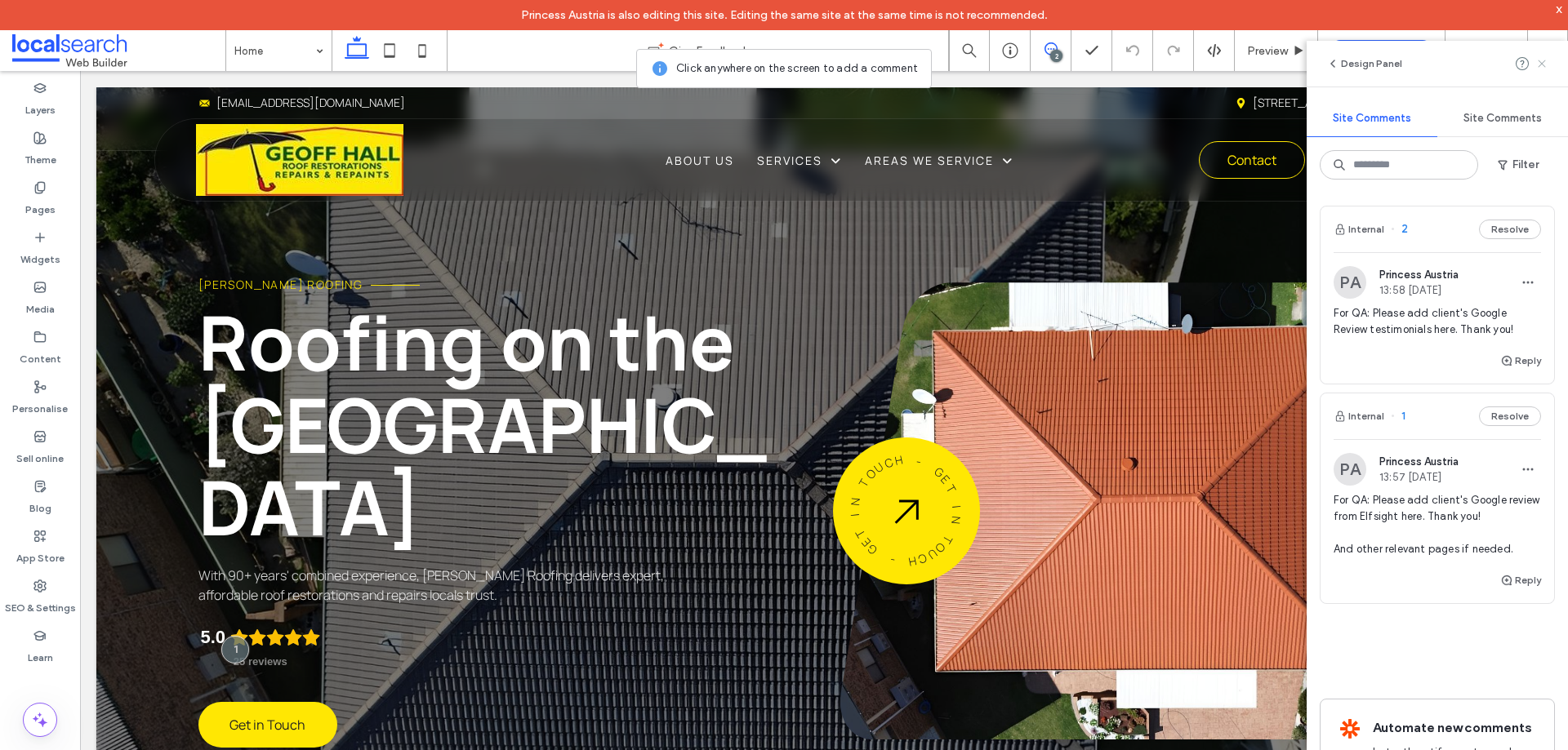
drag, startPoint x: 1543, startPoint y: 66, endPoint x: 1539, endPoint y: 130, distance: 64.1
click at [1543, 65] on icon at bounding box center [1542, 63] width 13 height 13
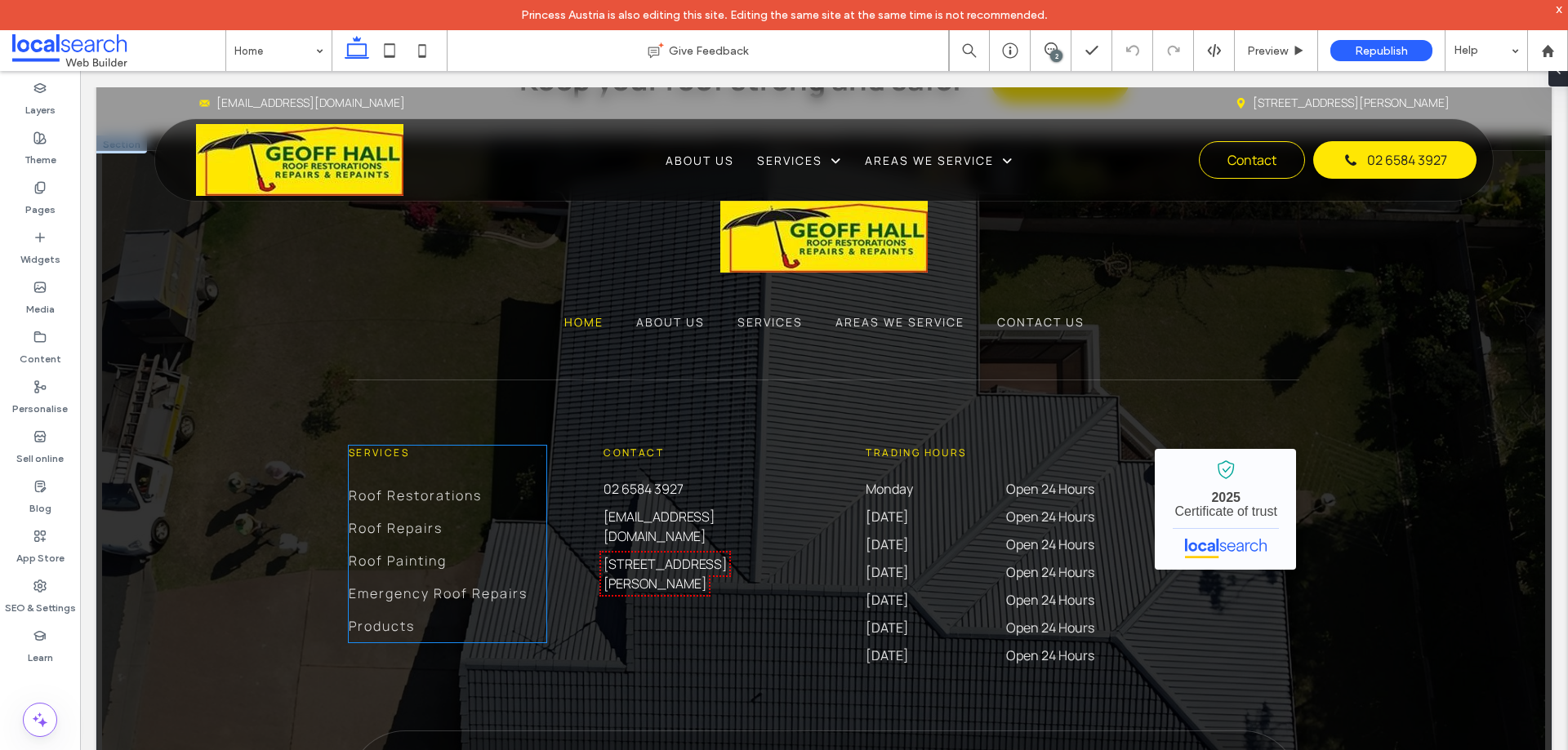
scroll to position [5024, 0]
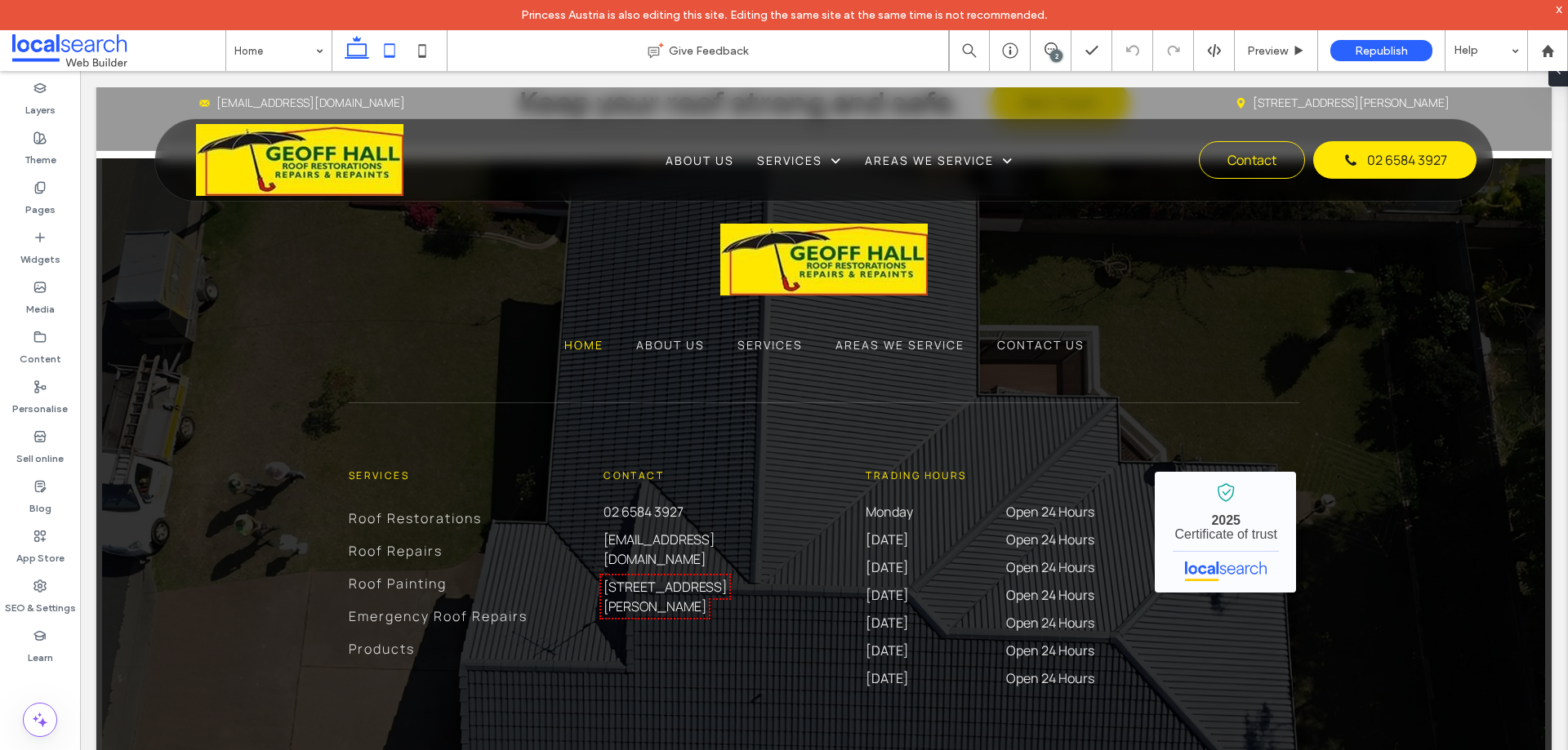
drag, startPoint x: 390, startPoint y: 58, endPoint x: 43, endPoint y: 133, distance: 355.0
click at [390, 58] on icon at bounding box center [389, 50] width 32 height 32
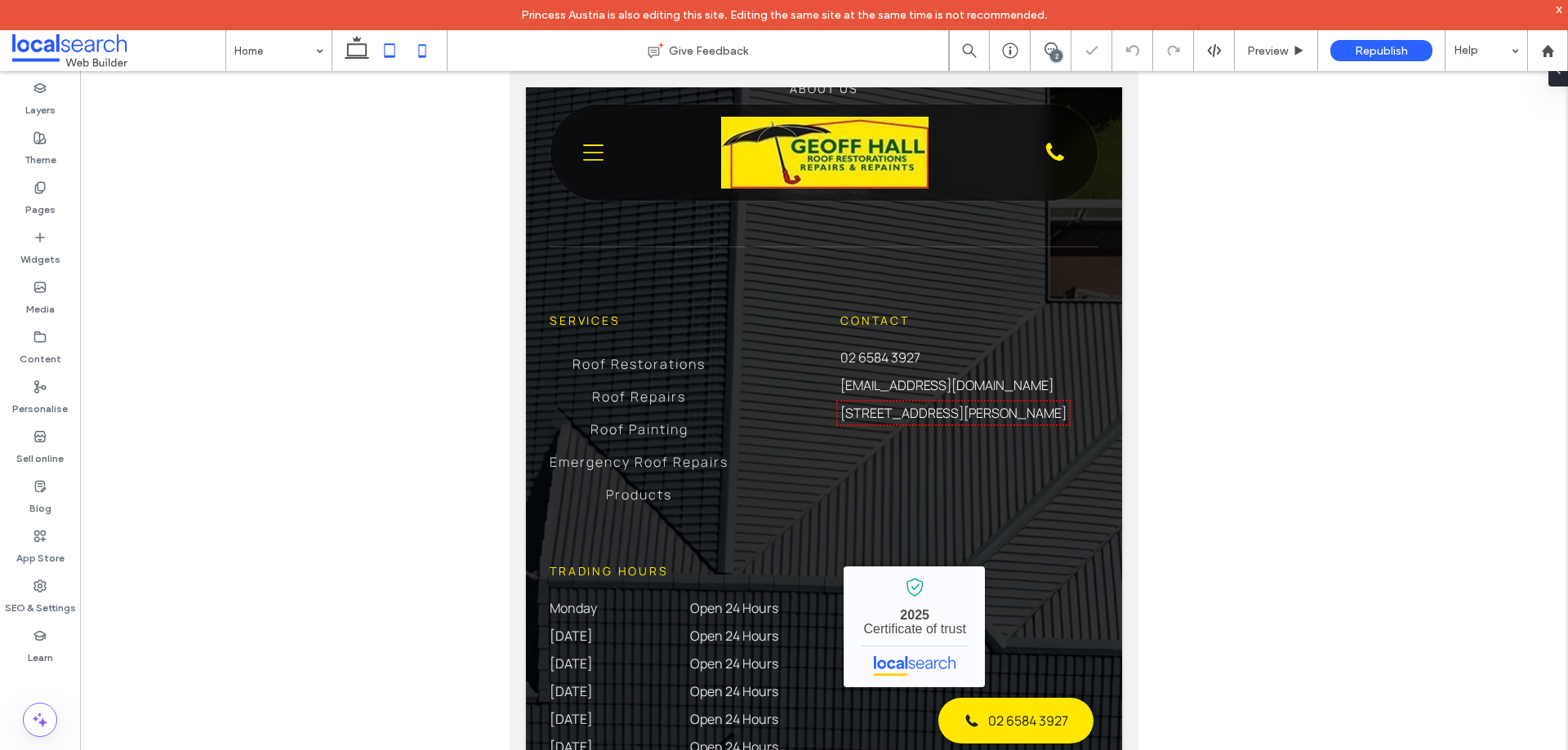
click at [423, 46] on icon at bounding box center [422, 50] width 32 height 32
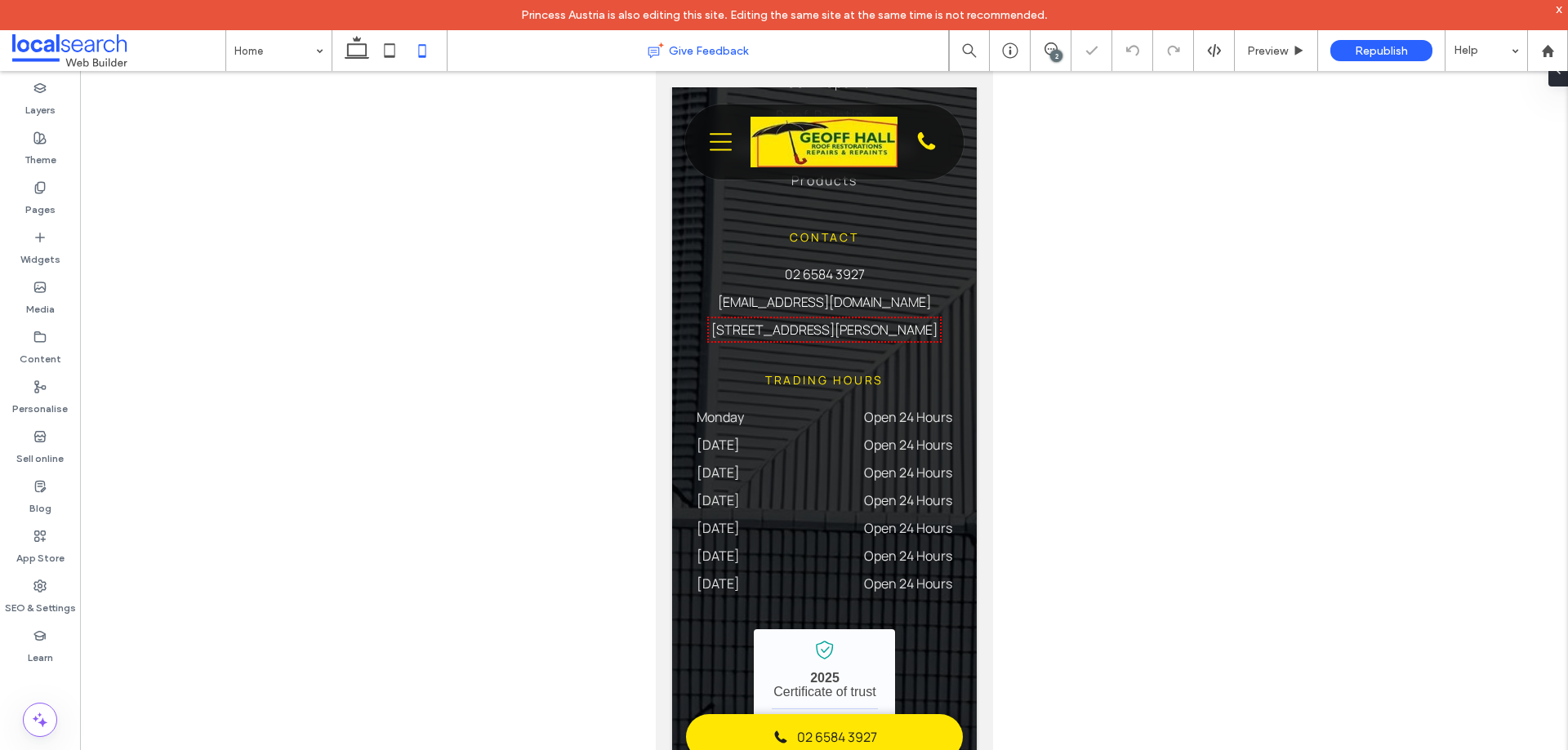
scroll to position [5471, 0]
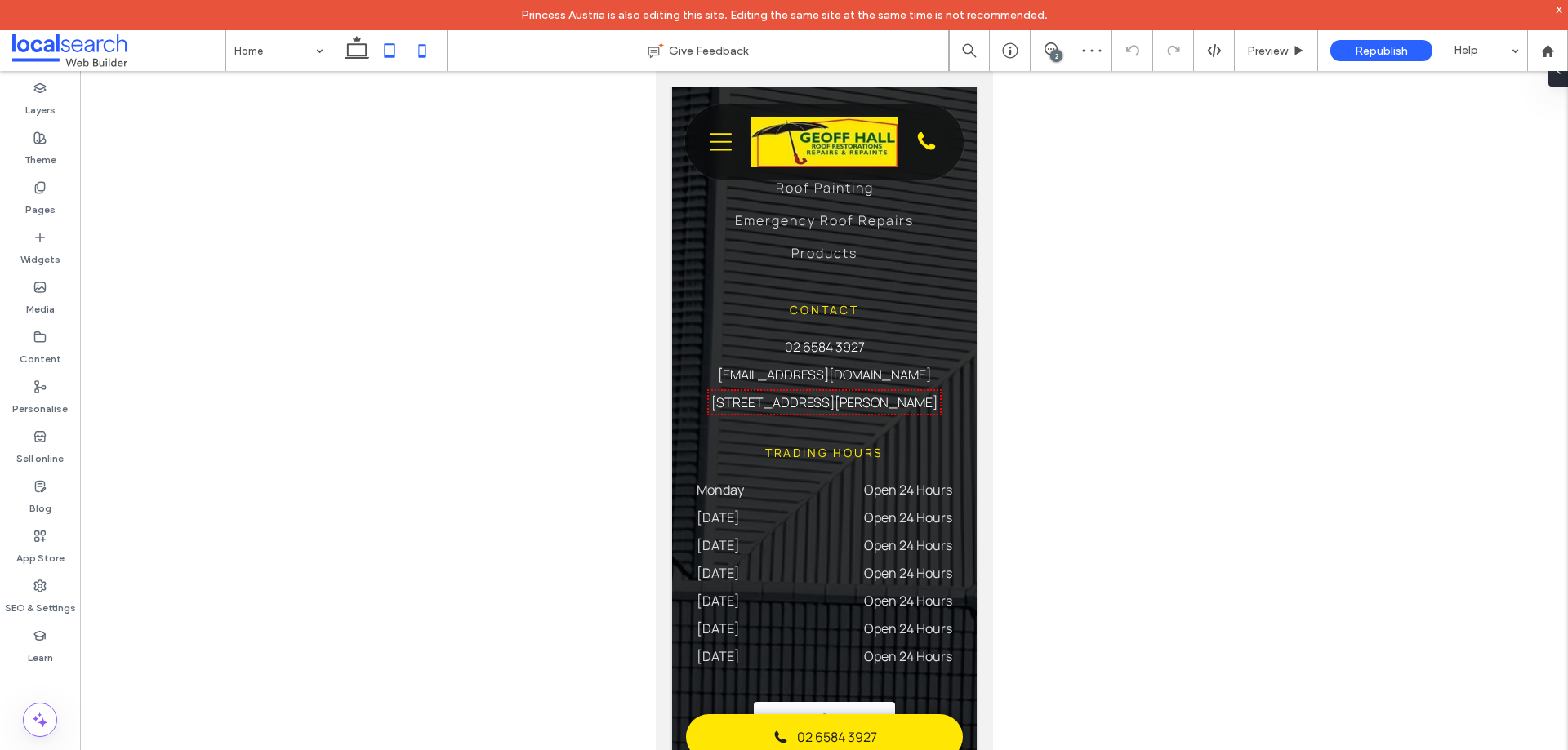
click at [379, 43] on icon at bounding box center [389, 50] width 32 height 32
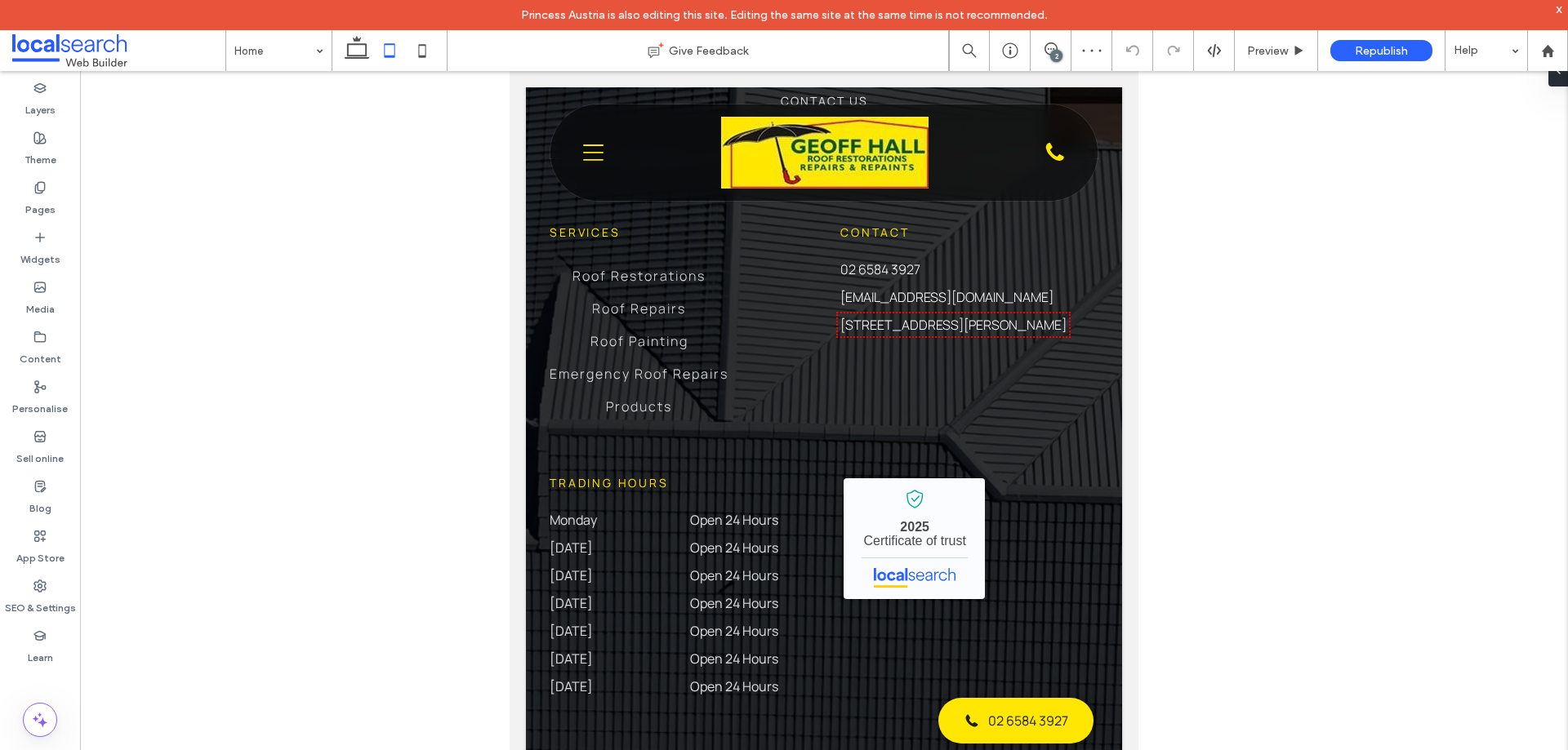
scroll to position [0, 0]
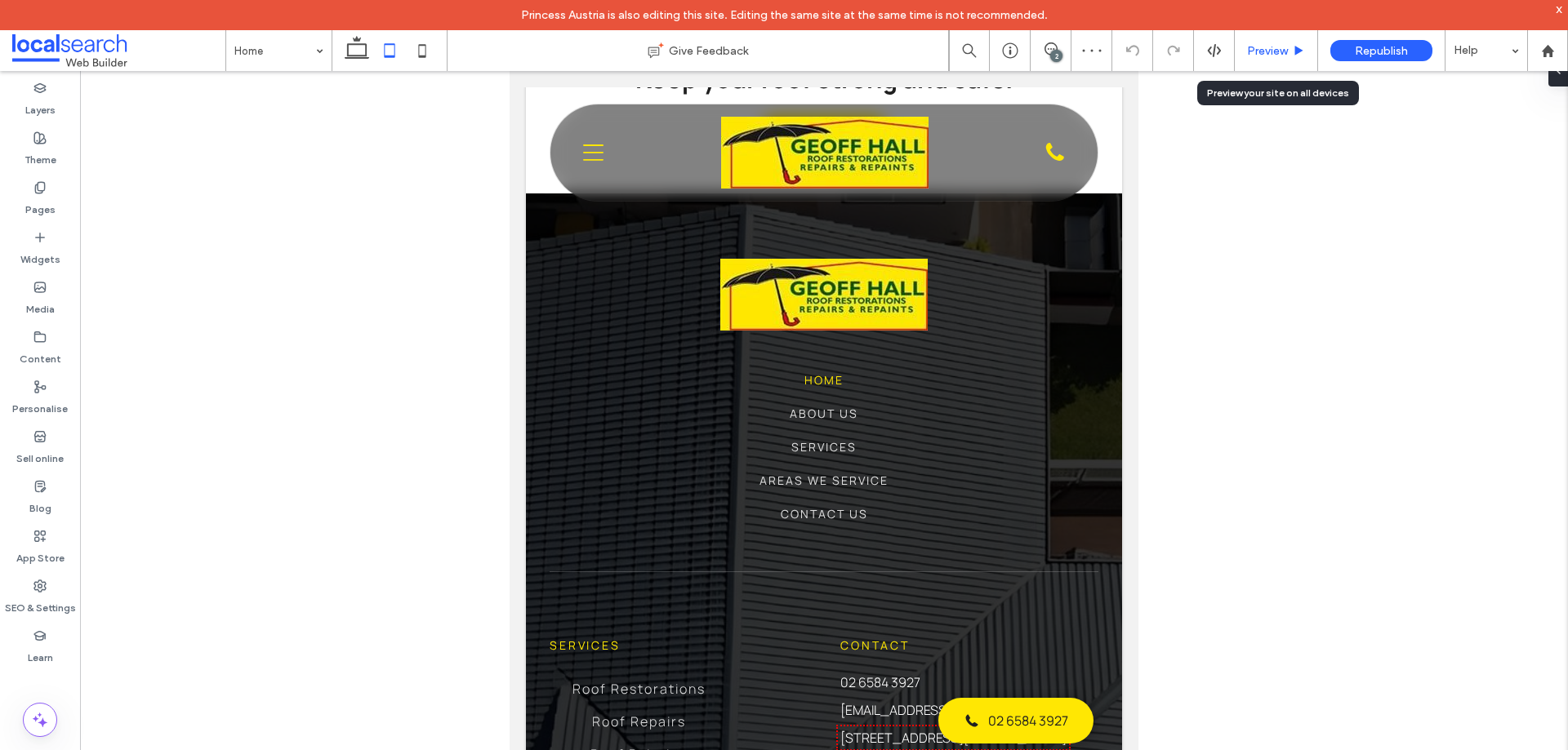
drag, startPoint x: 1265, startPoint y: 54, endPoint x: 487, endPoint y: 43, distance: 778.1
click at [1265, 54] on span "Preview" at bounding box center [1268, 51] width 41 height 14
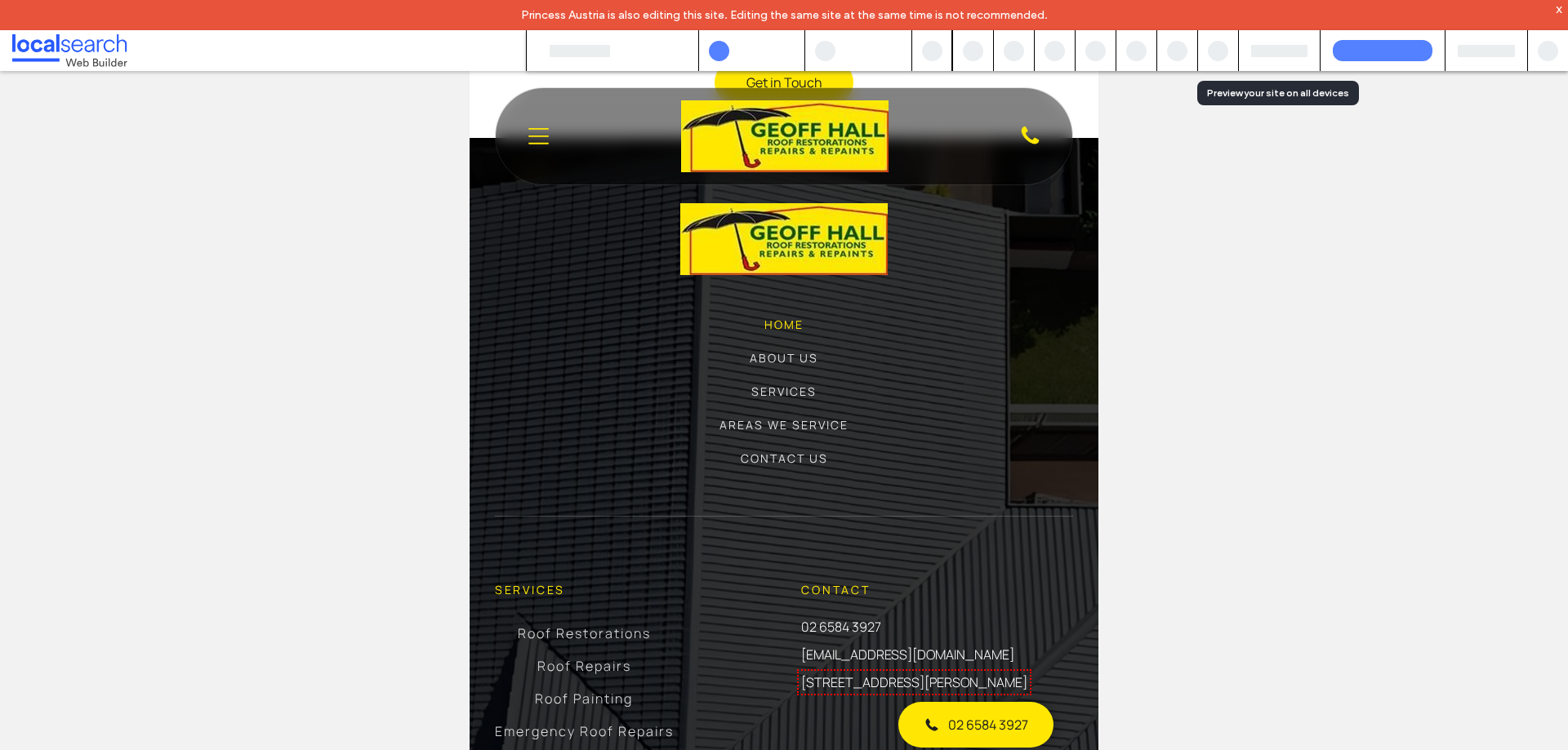
scroll to position [5042, 0]
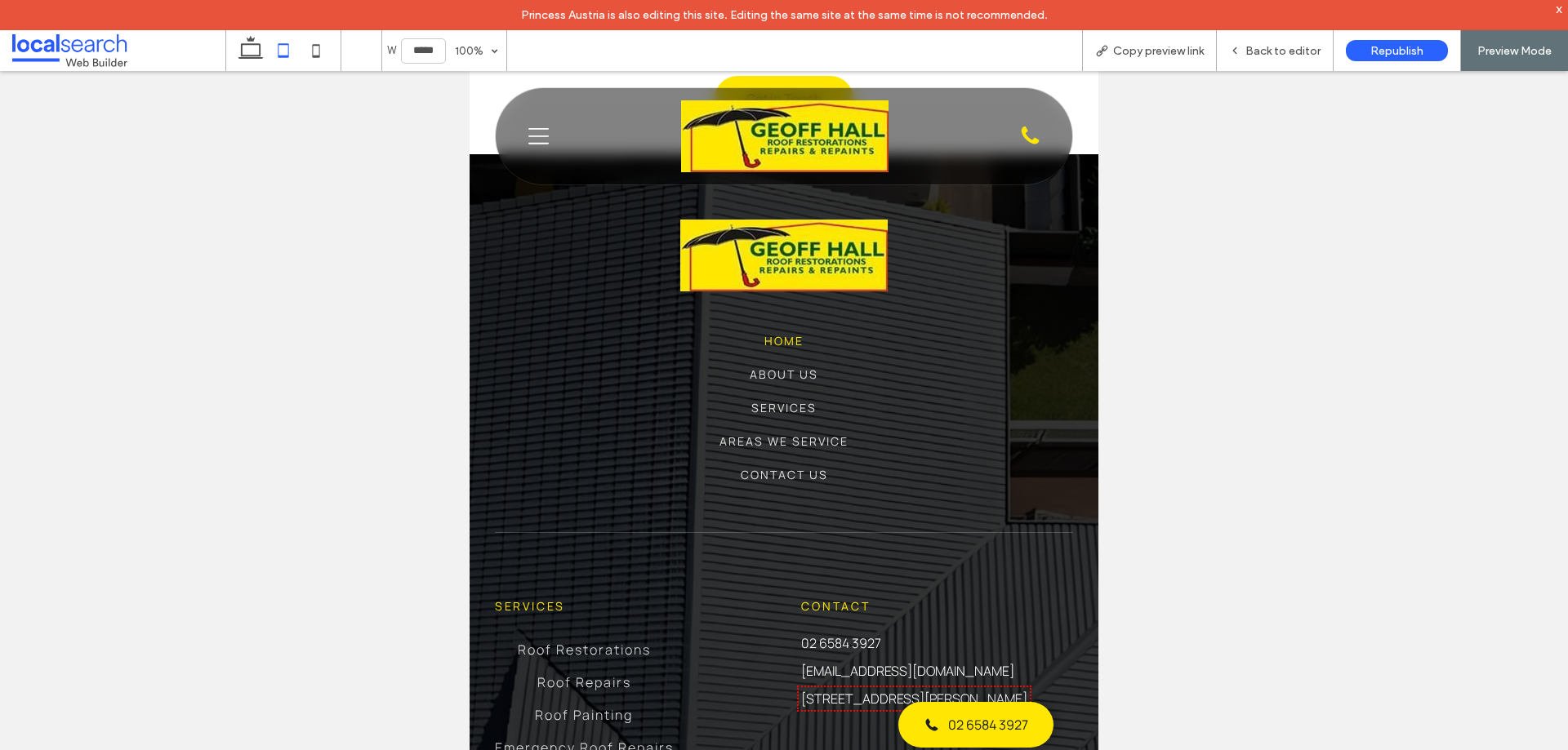
click at [532, 130] on icon "Menu Icon" at bounding box center [538, 137] width 20 height 25
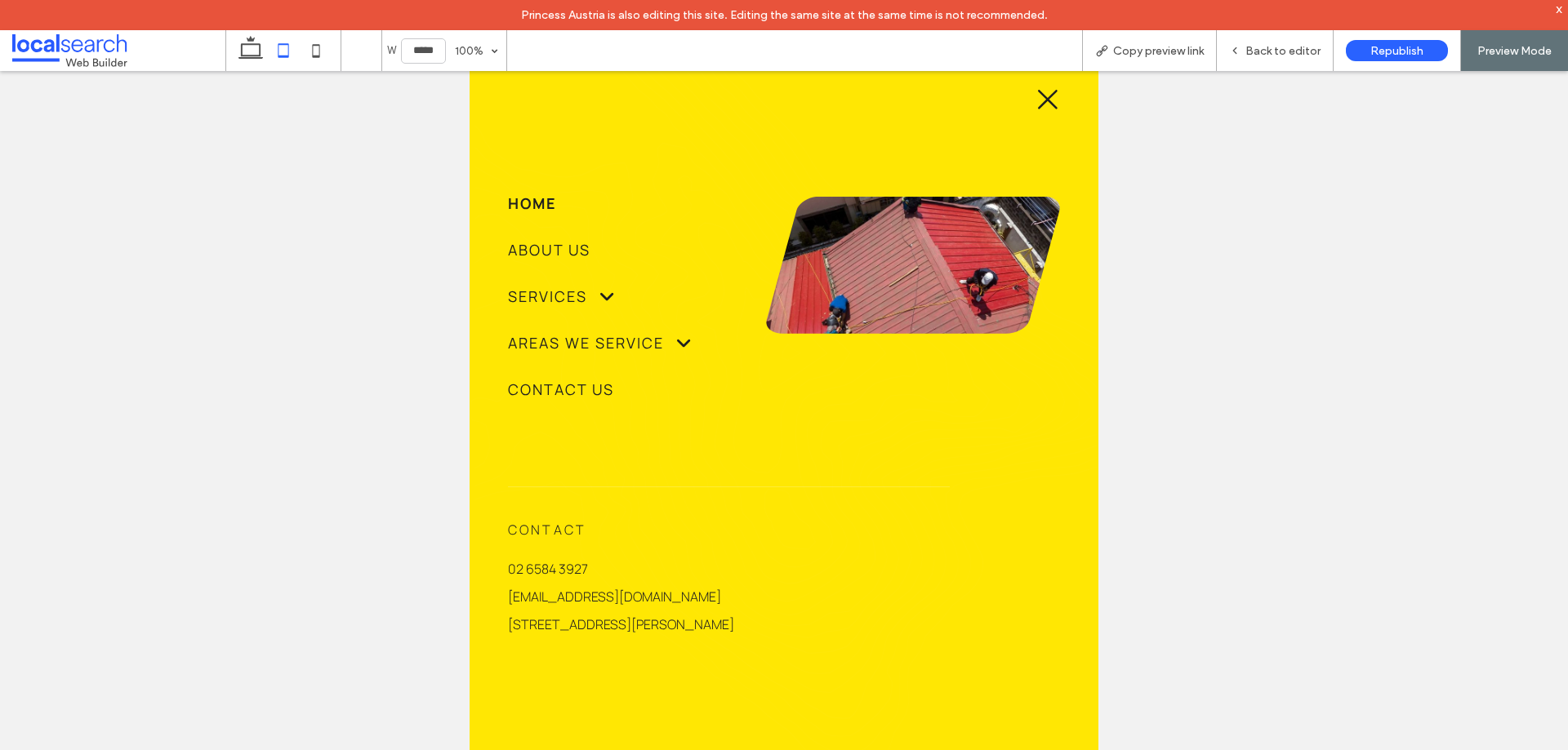
scroll to position [0, 0]
click at [321, 49] on icon at bounding box center [315, 50] width 32 height 32
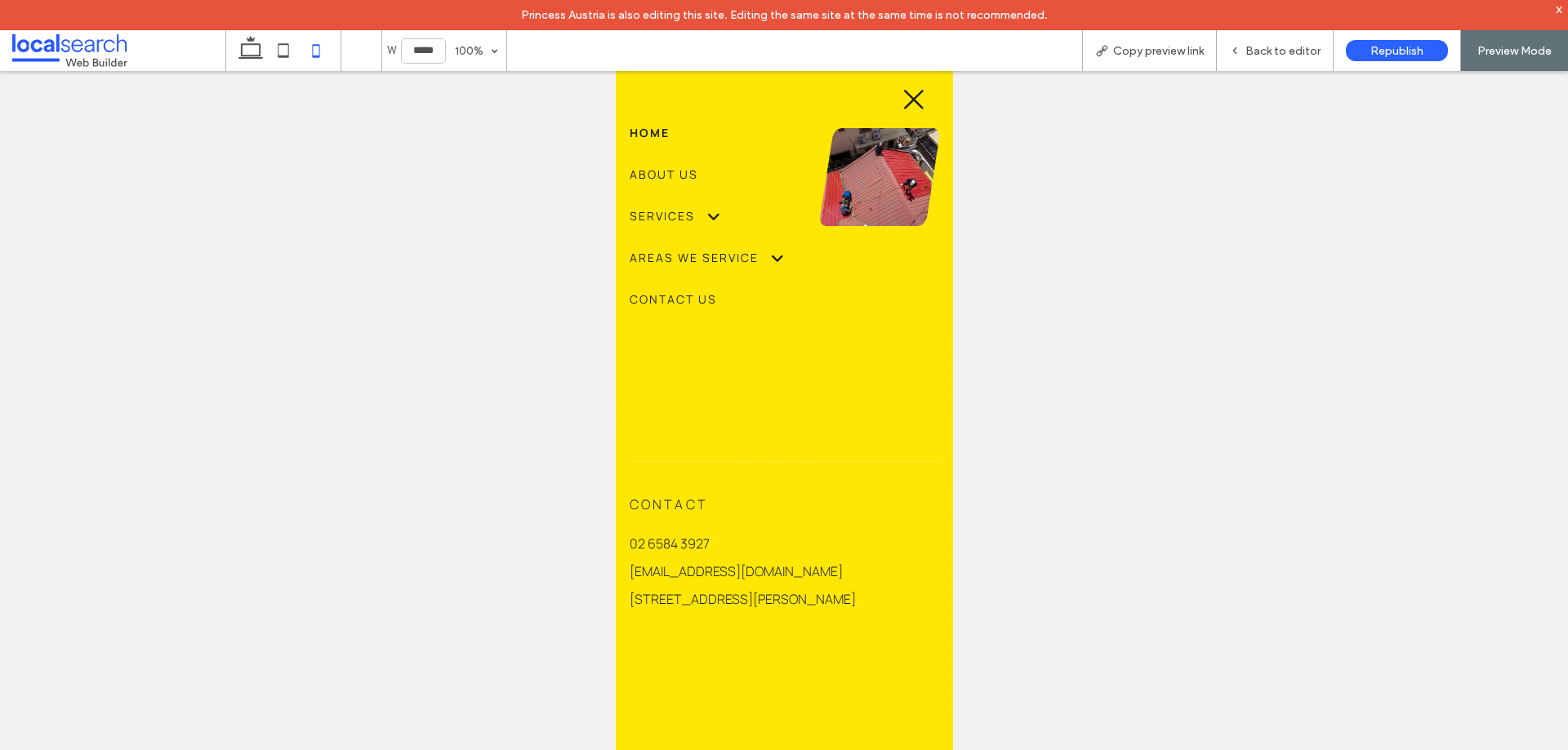
scroll to position [0, 17]
click at [285, 55] on icon at bounding box center [283, 50] width 32 height 32
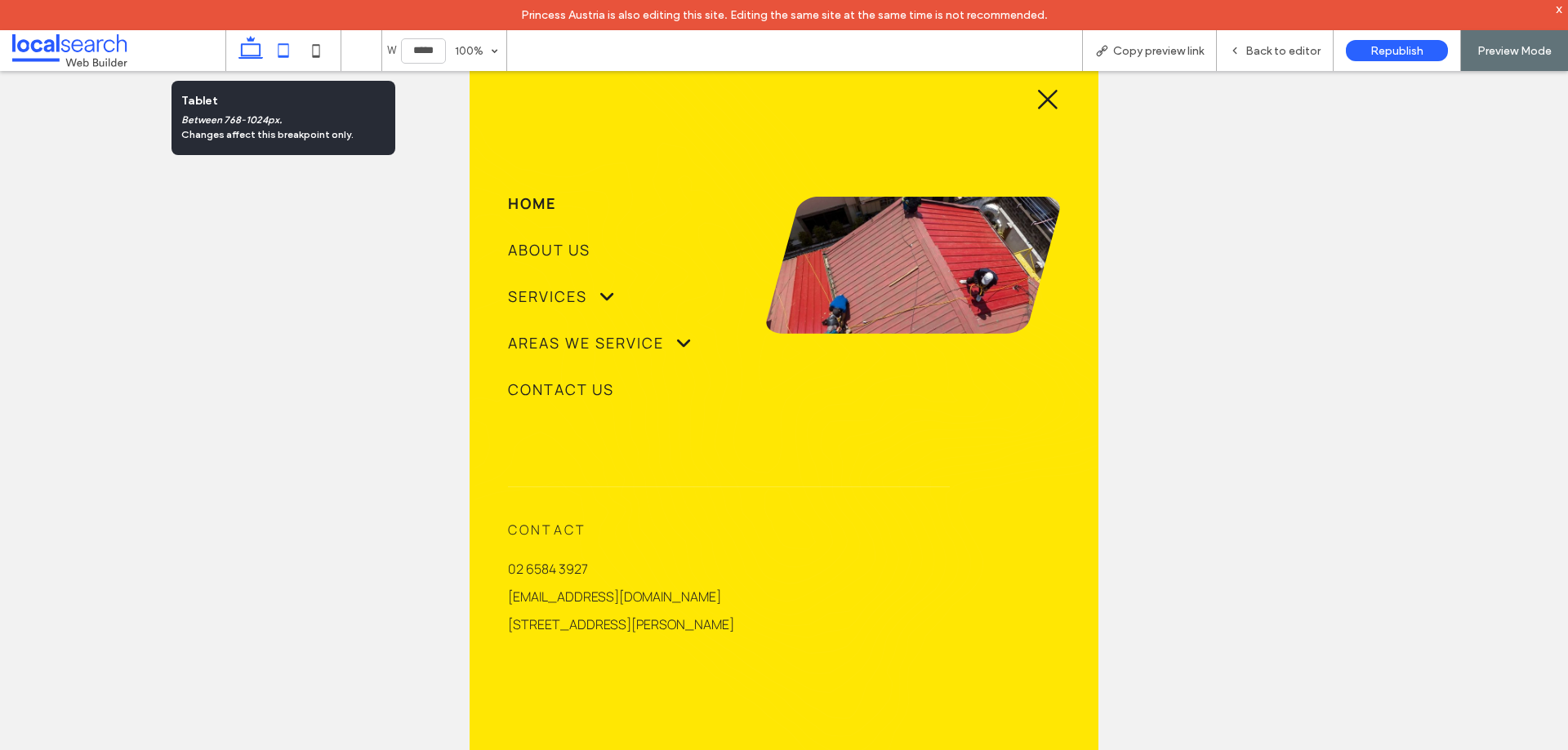
scroll to position [0, 0]
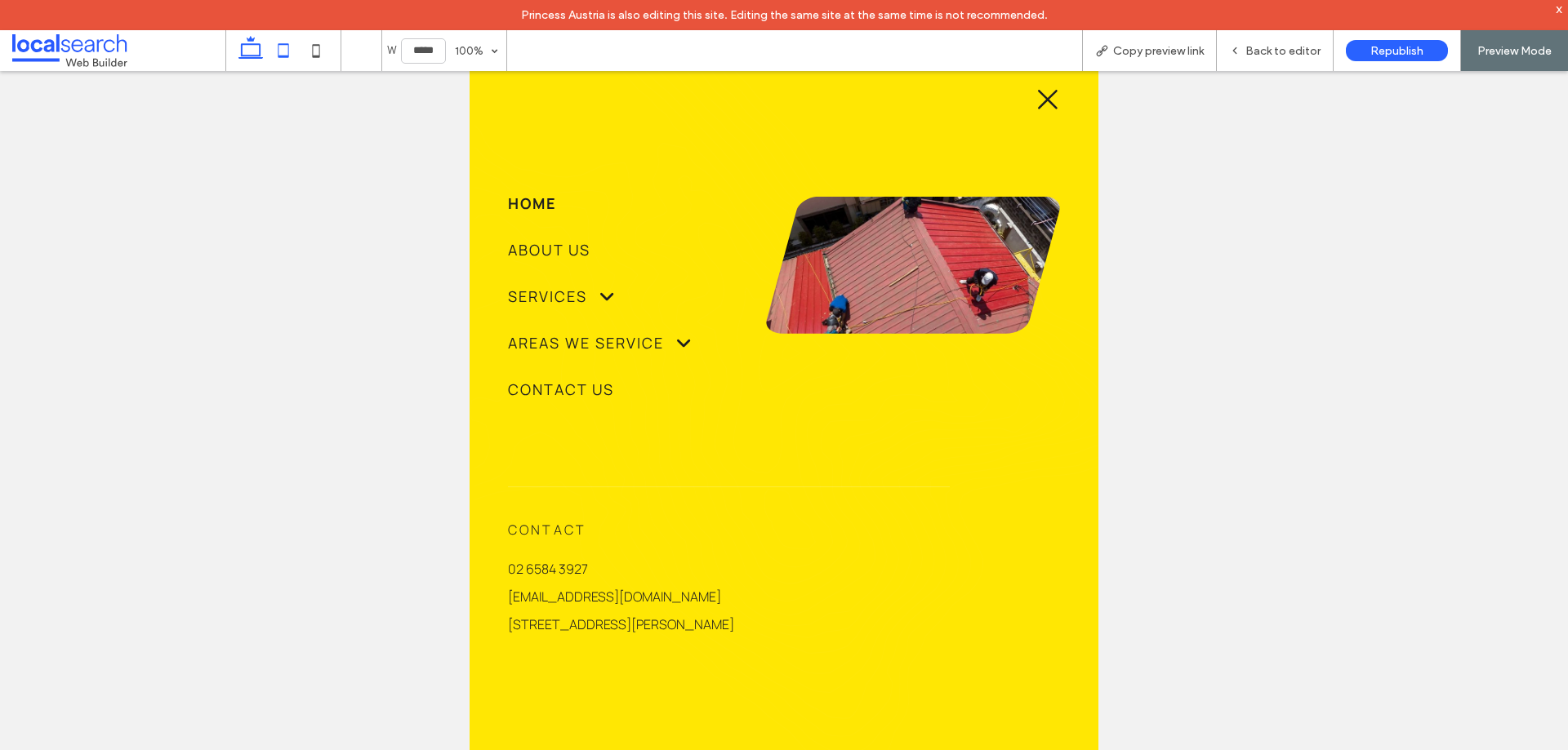
click at [248, 52] on icon at bounding box center [250, 50] width 32 height 32
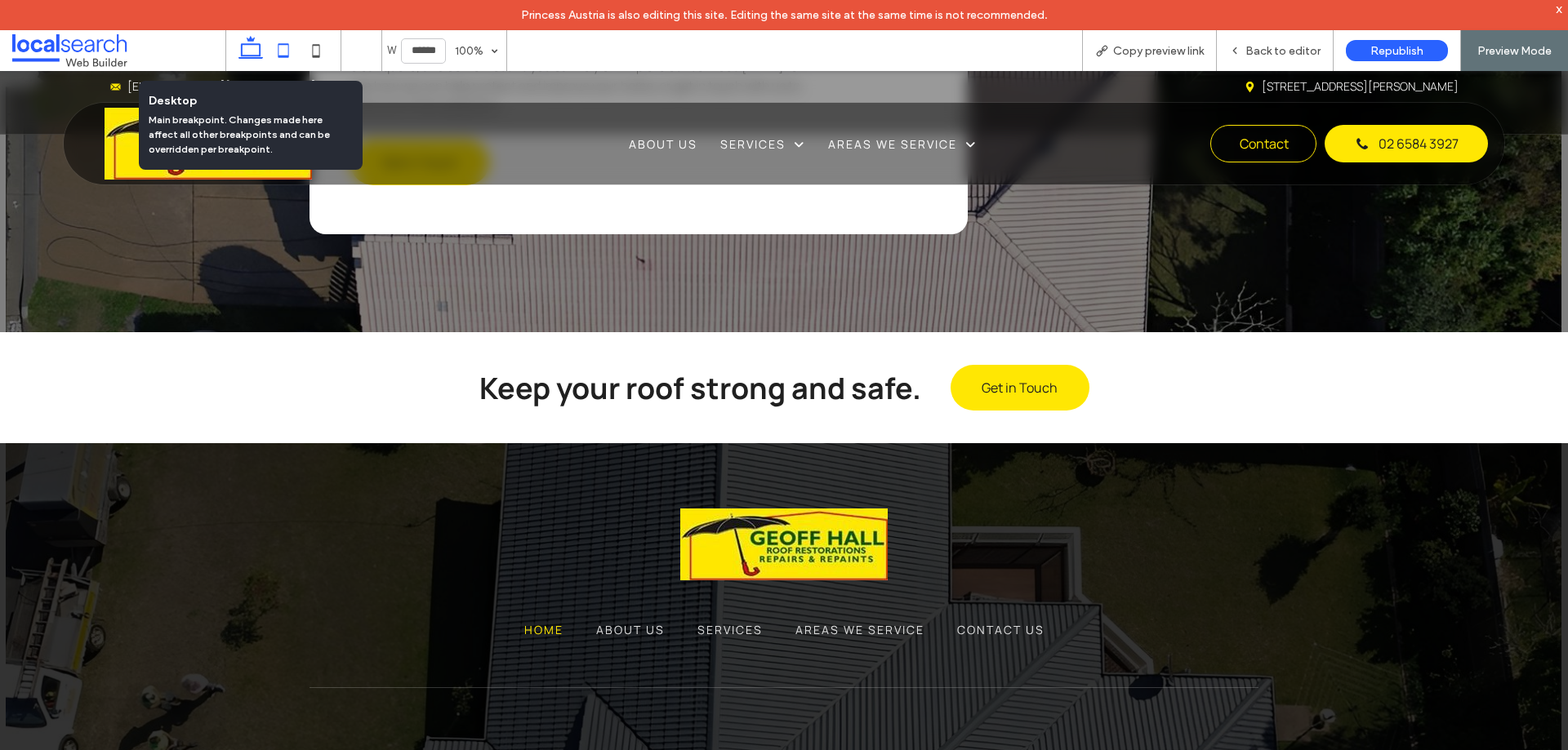
click at [278, 53] on use at bounding box center [284, 50] width 11 height 14
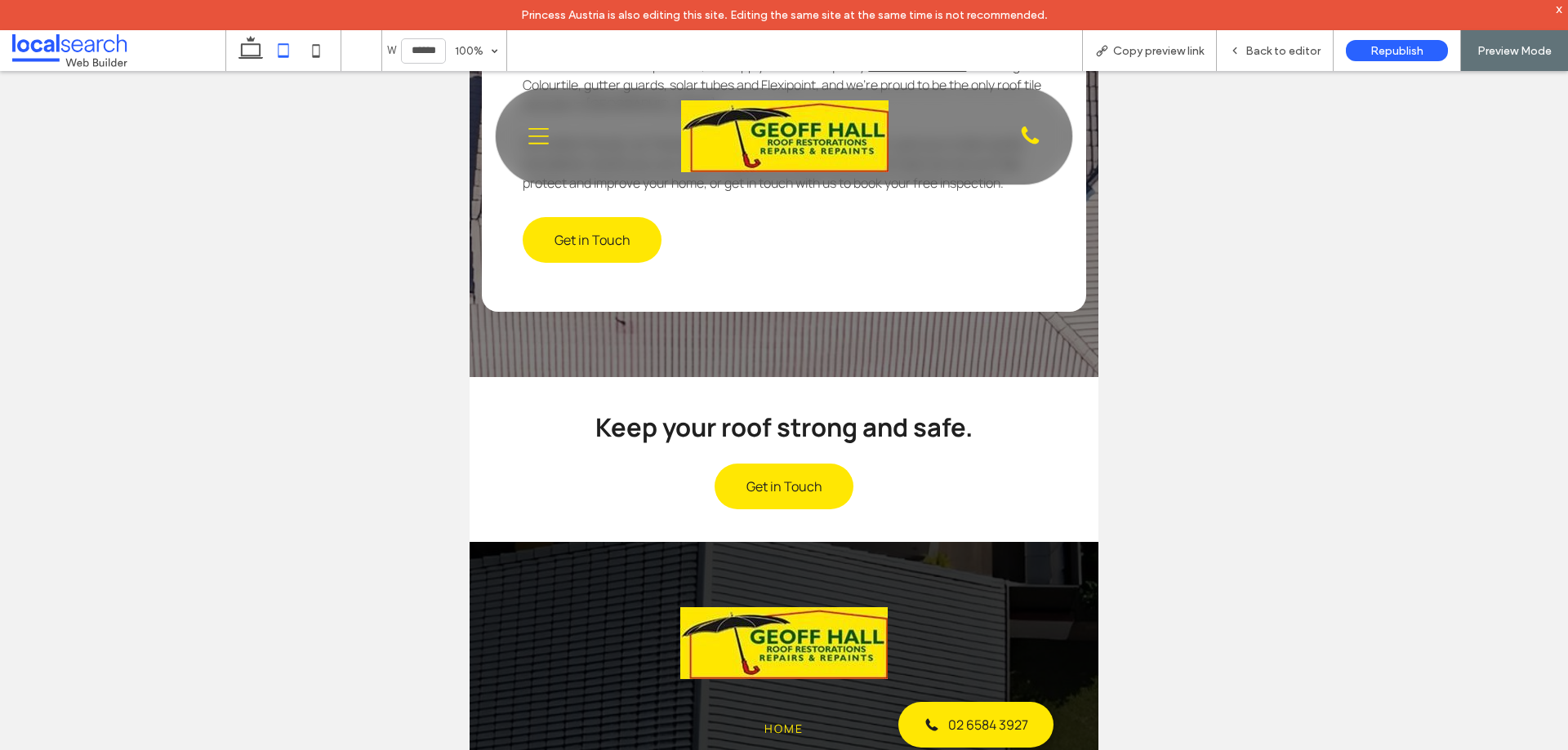
type input "*****"
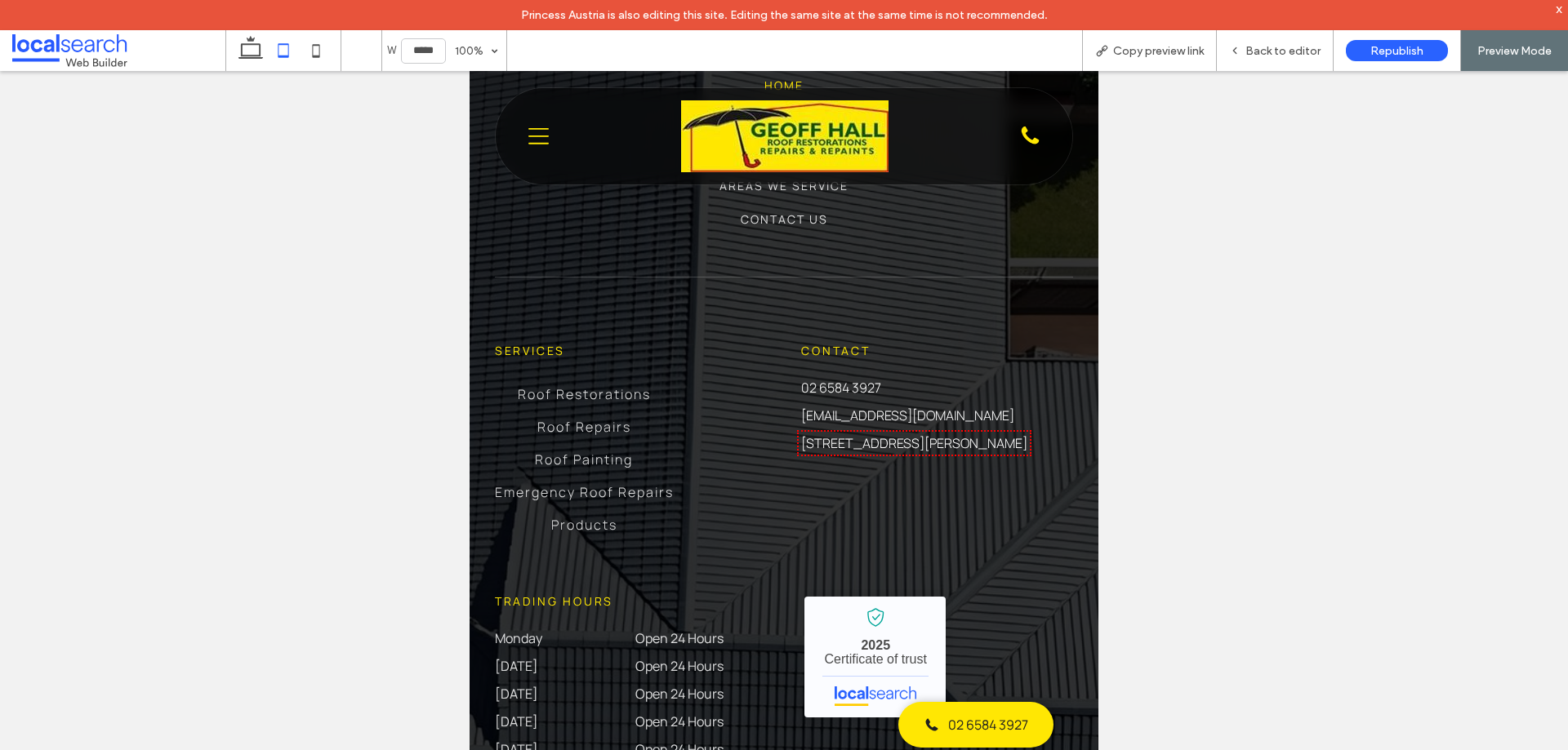
scroll to position [5285, 0]
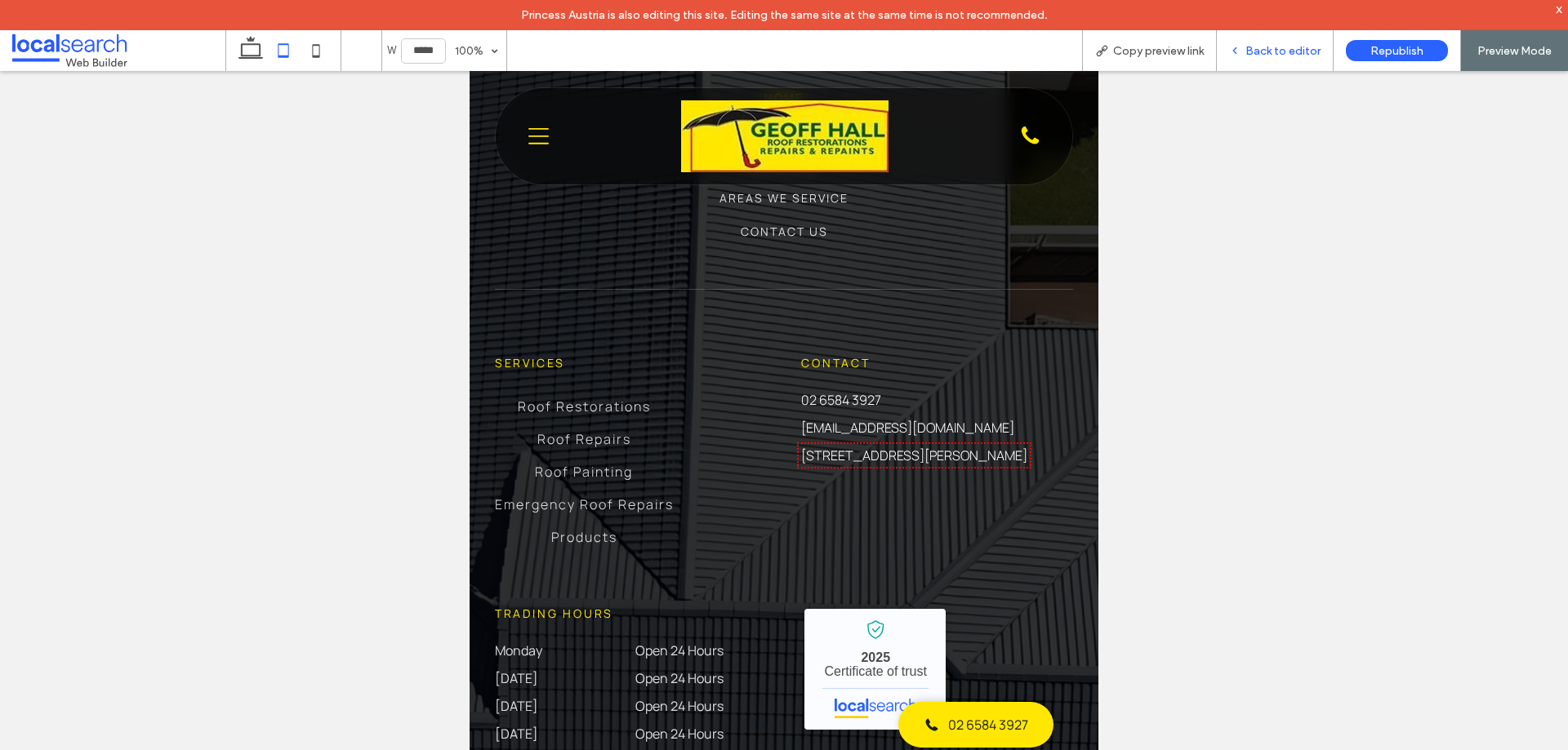
click at [1286, 45] on span "Back to editor" at bounding box center [1283, 51] width 75 height 14
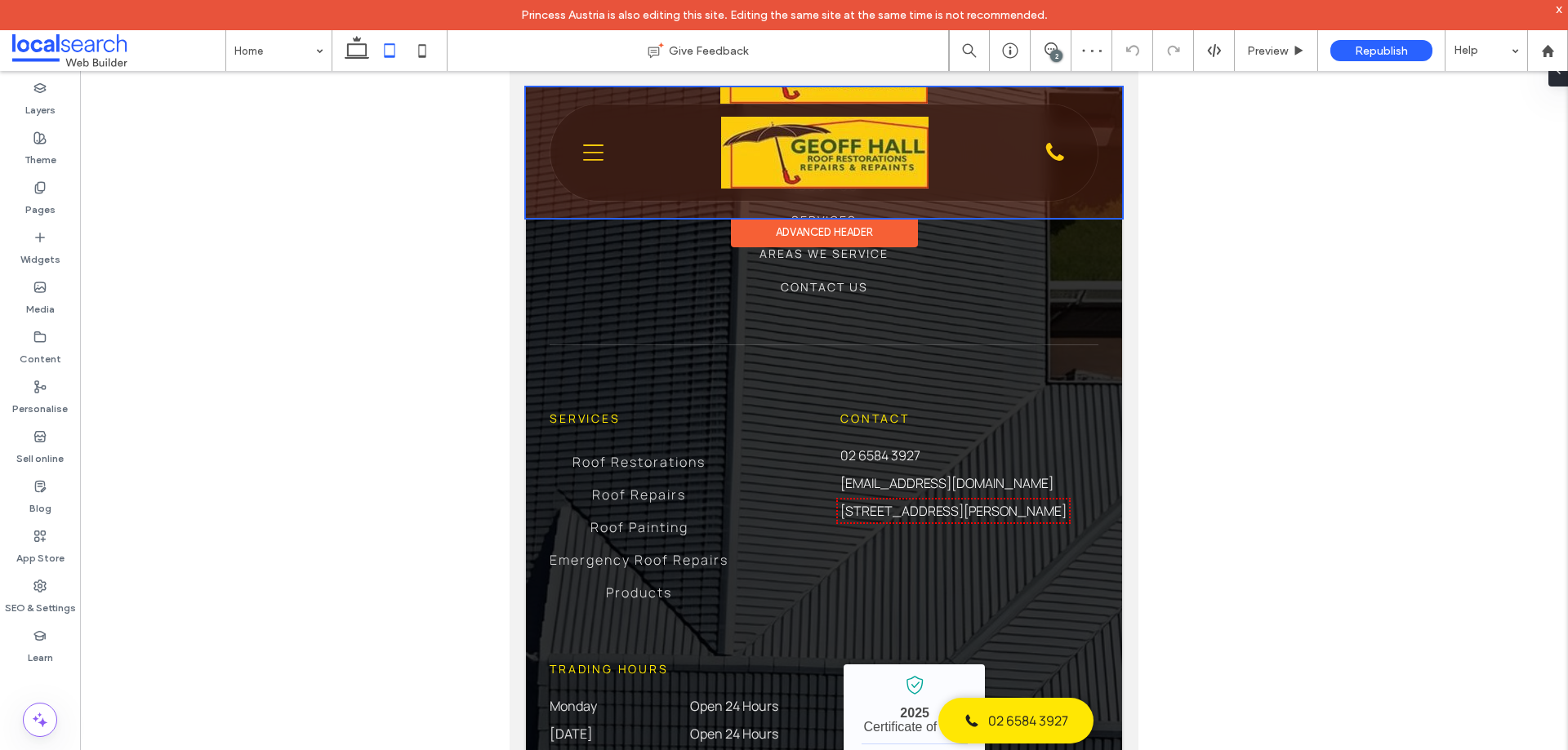
scroll to position [5302, 0]
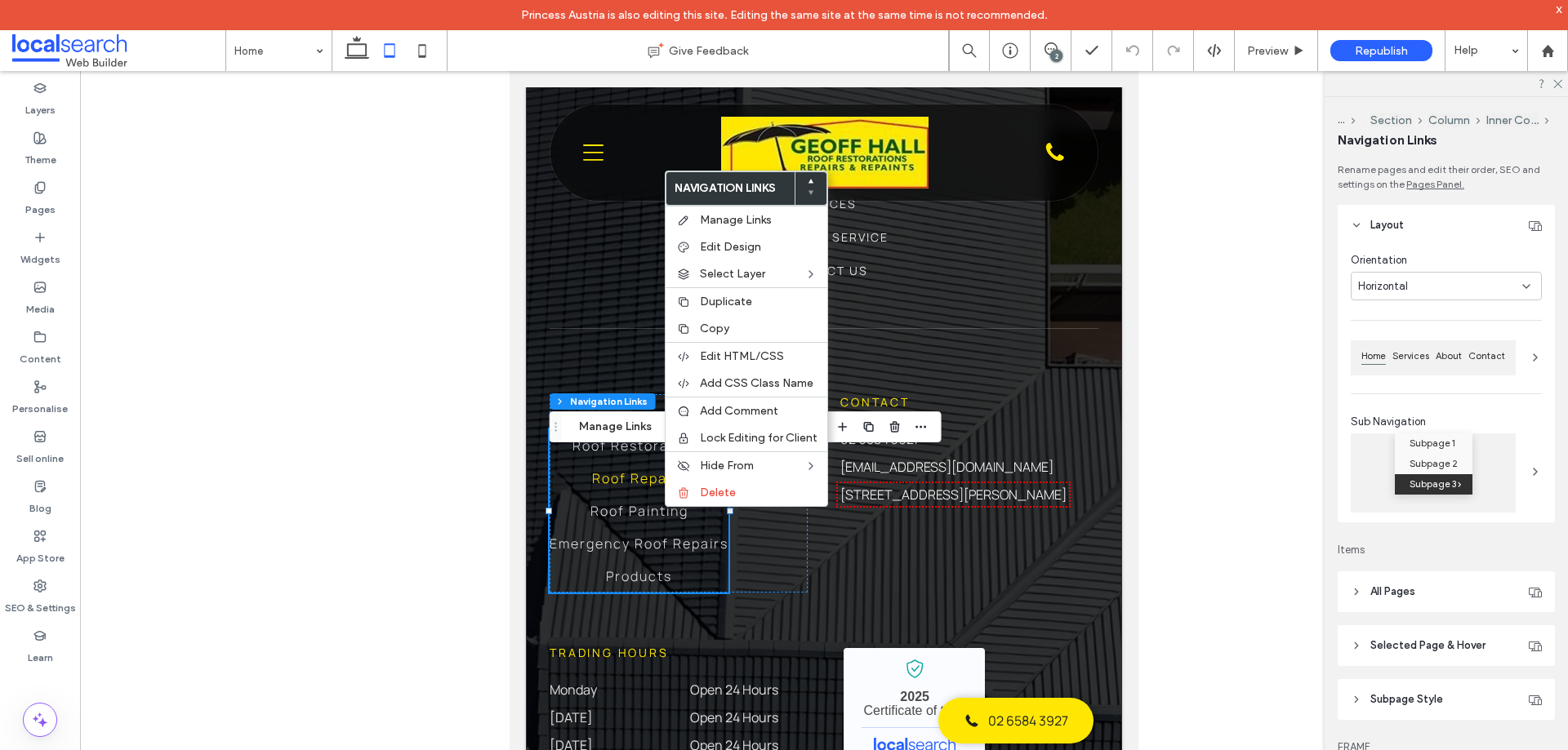
type input "***"
type input "****"
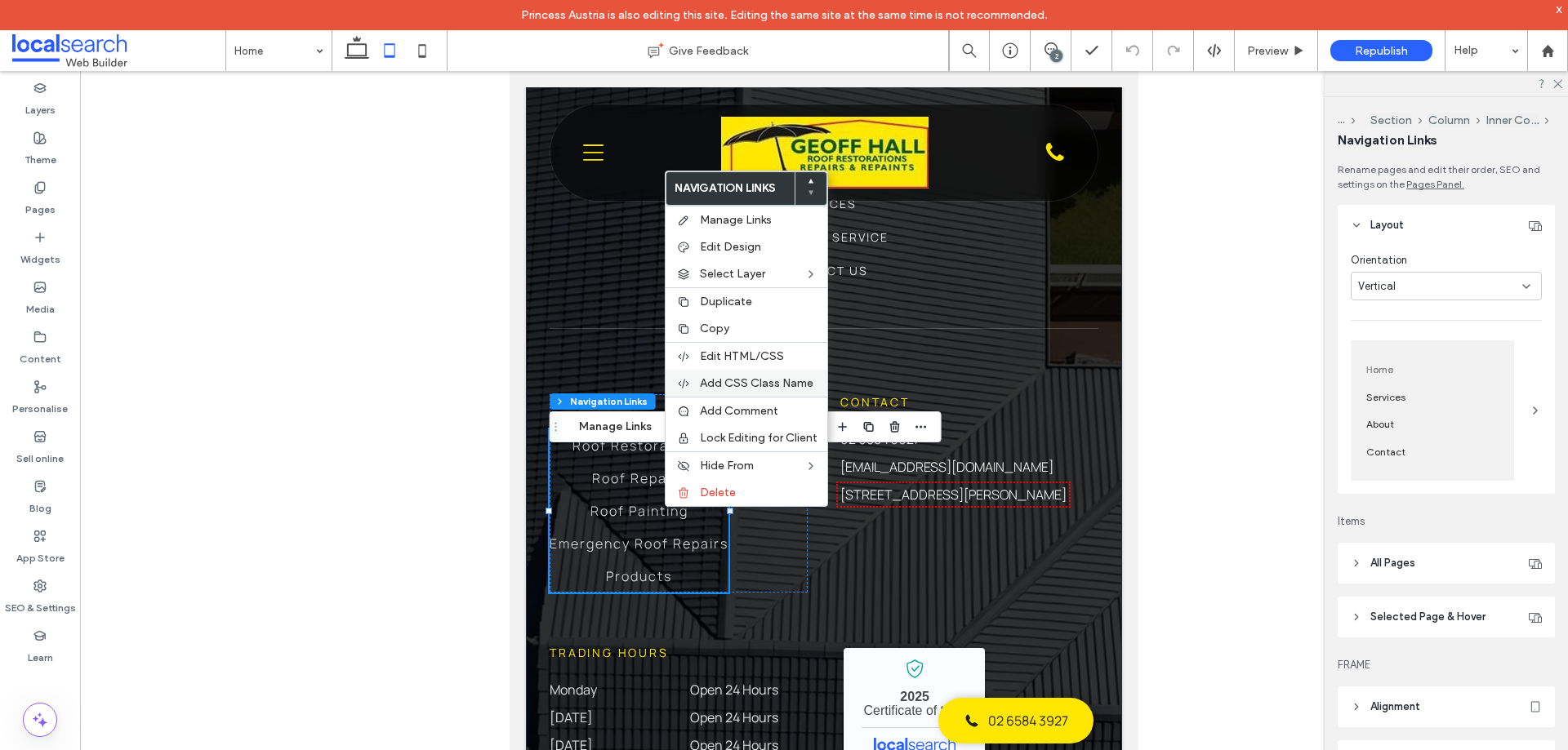
click at [790, 372] on div "Add CSS Class Name" at bounding box center [746, 383] width 162 height 27
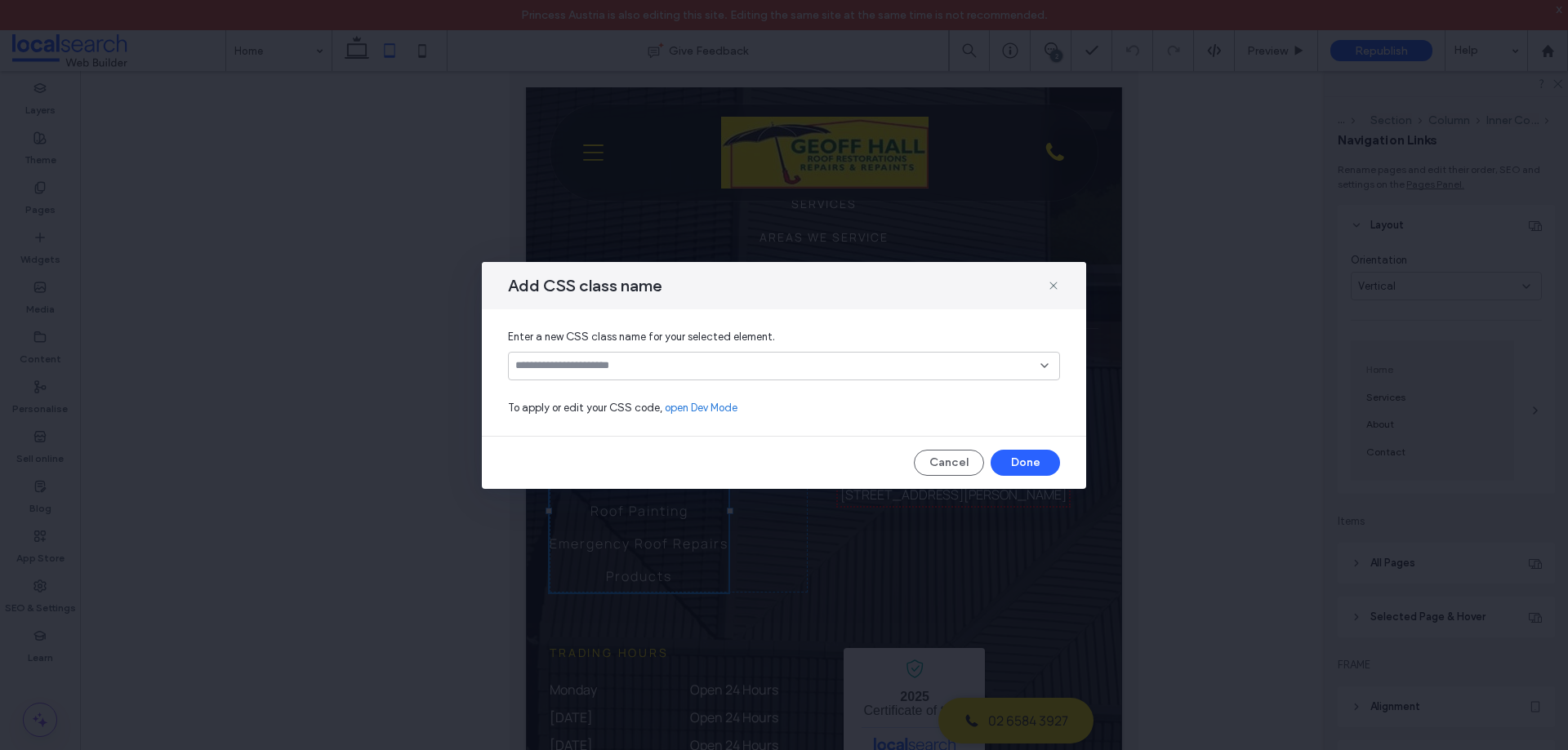
click at [620, 360] on input at bounding box center [778, 366] width 525 height 13
type input "**********"
click at [648, 385] on div "Create "secondLinks"" at bounding box center [784, 392] width 551 height 24
click at [561, 391] on div "Create "secondLinks"" at bounding box center [784, 392] width 536 height 12
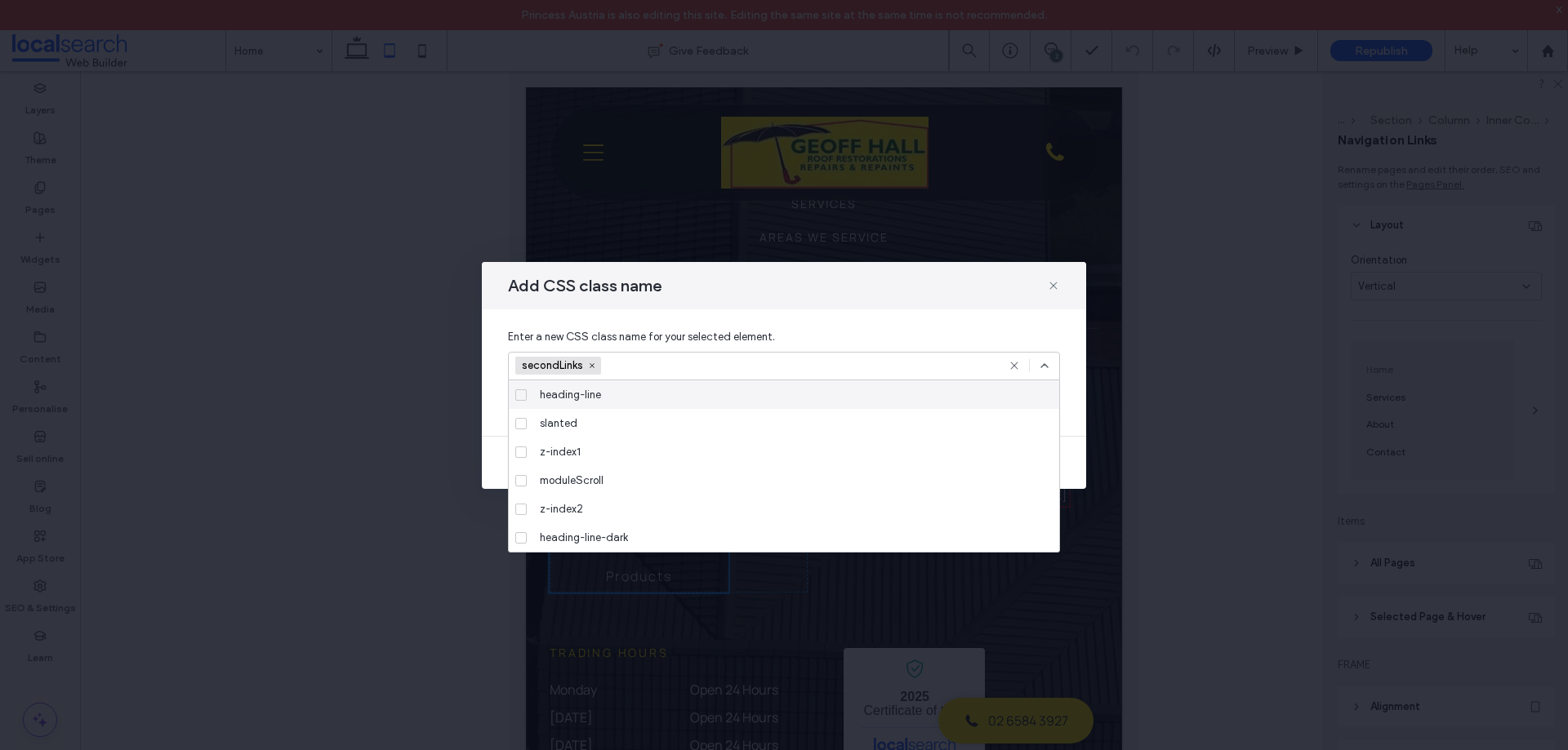
click at [1044, 366] on use at bounding box center [1044, 366] width 6 height 4
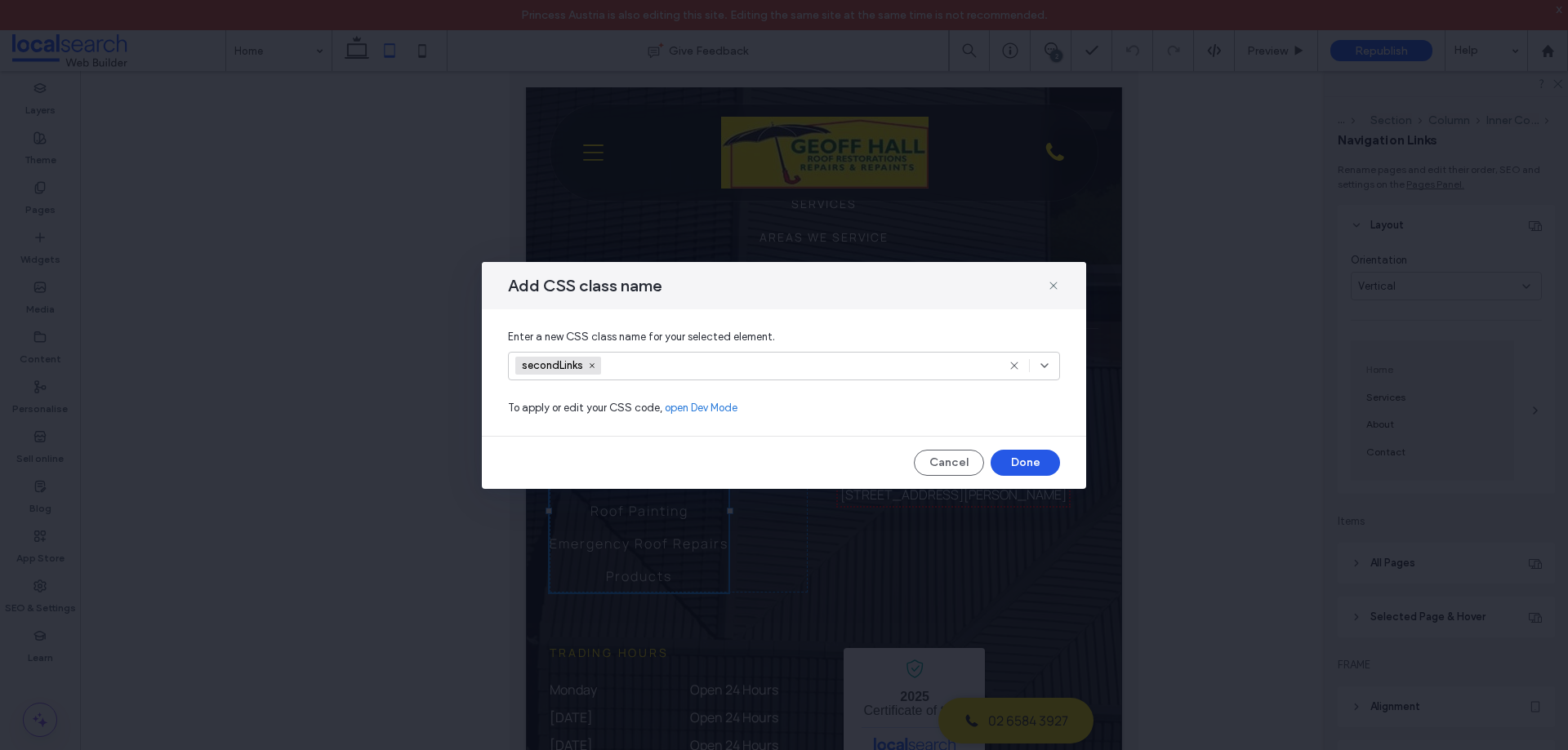
click at [1024, 463] on button "Done" at bounding box center [1025, 463] width 69 height 26
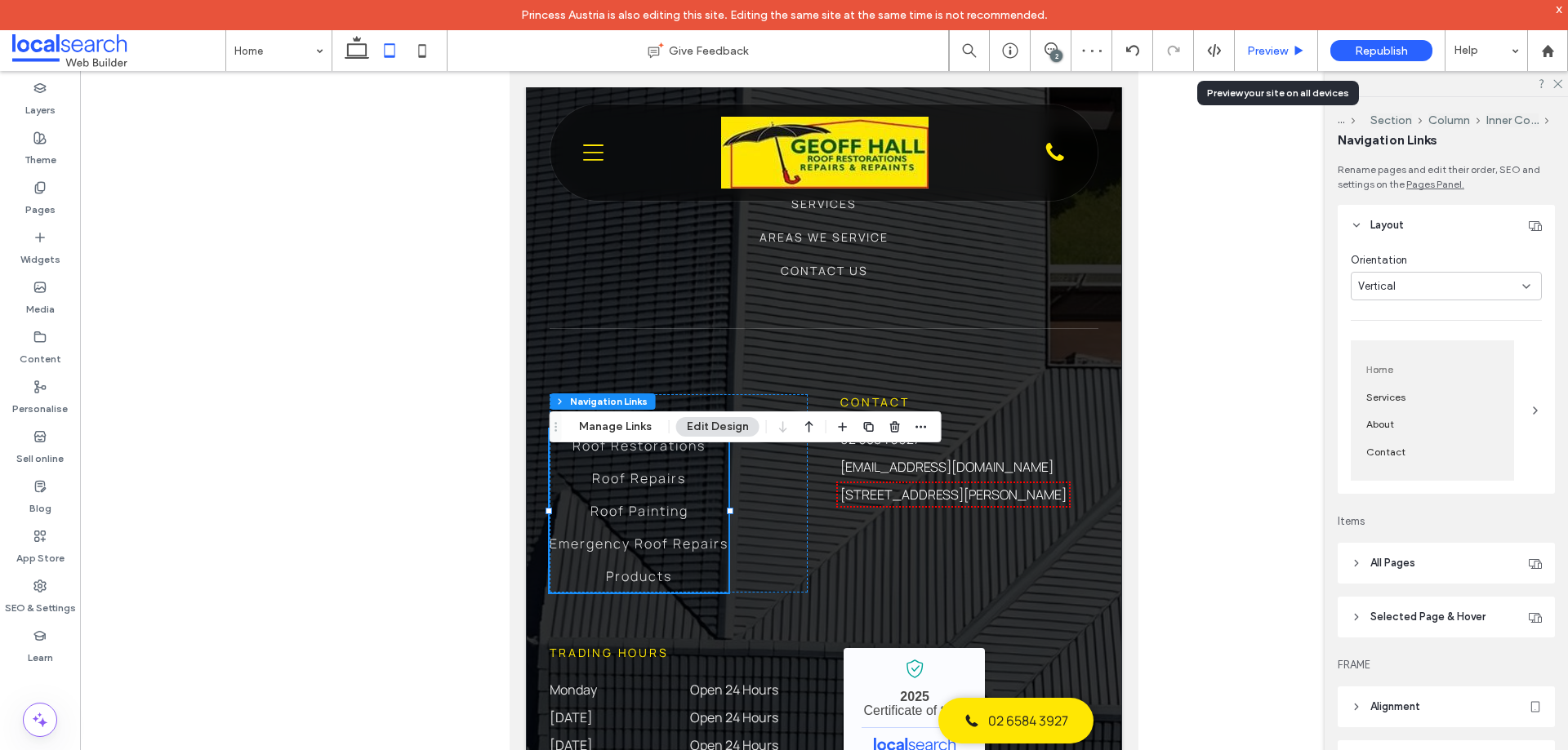
click at [1274, 49] on span "Preview" at bounding box center [1268, 51] width 41 height 14
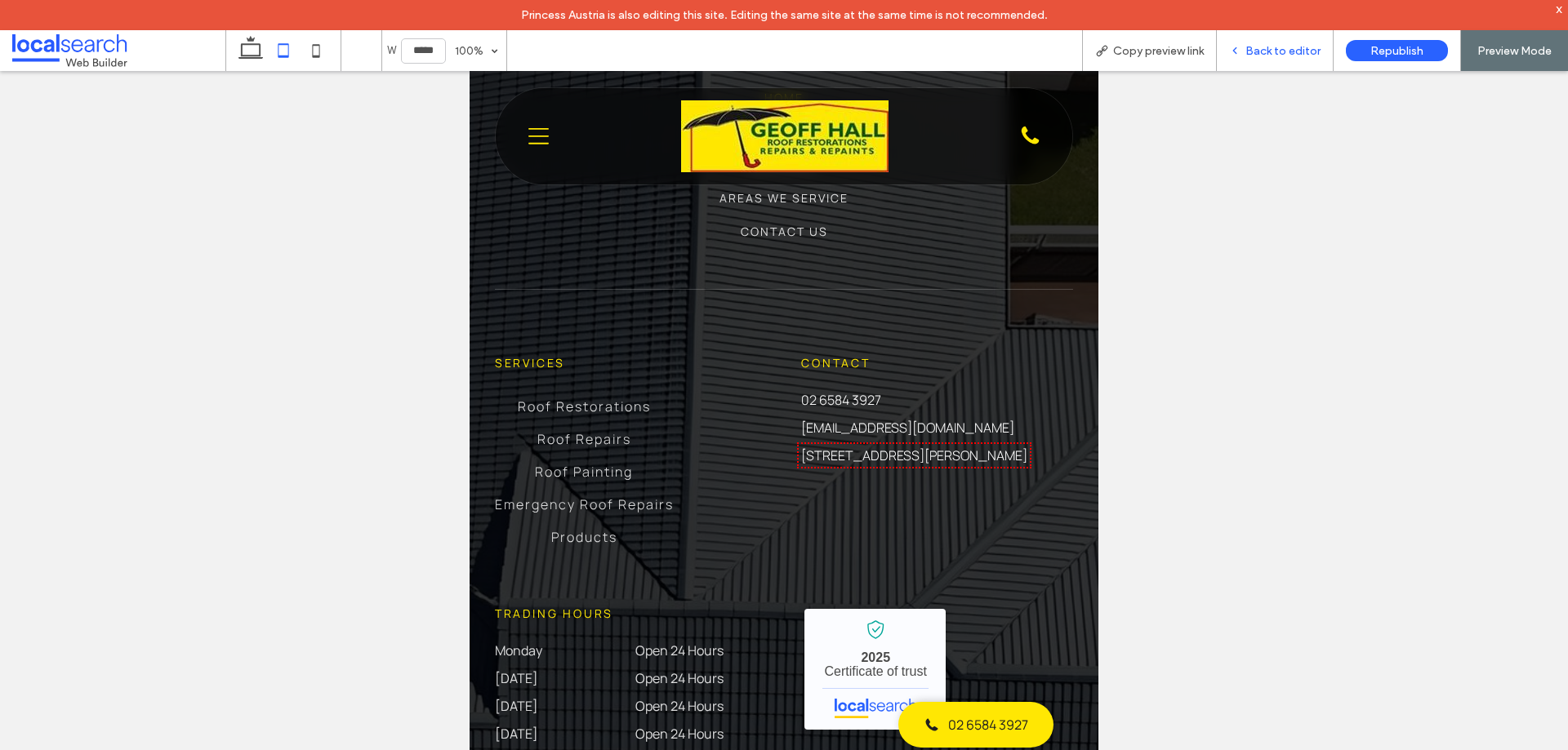
click at [1254, 50] on span "Back to editor" at bounding box center [1283, 51] width 75 height 14
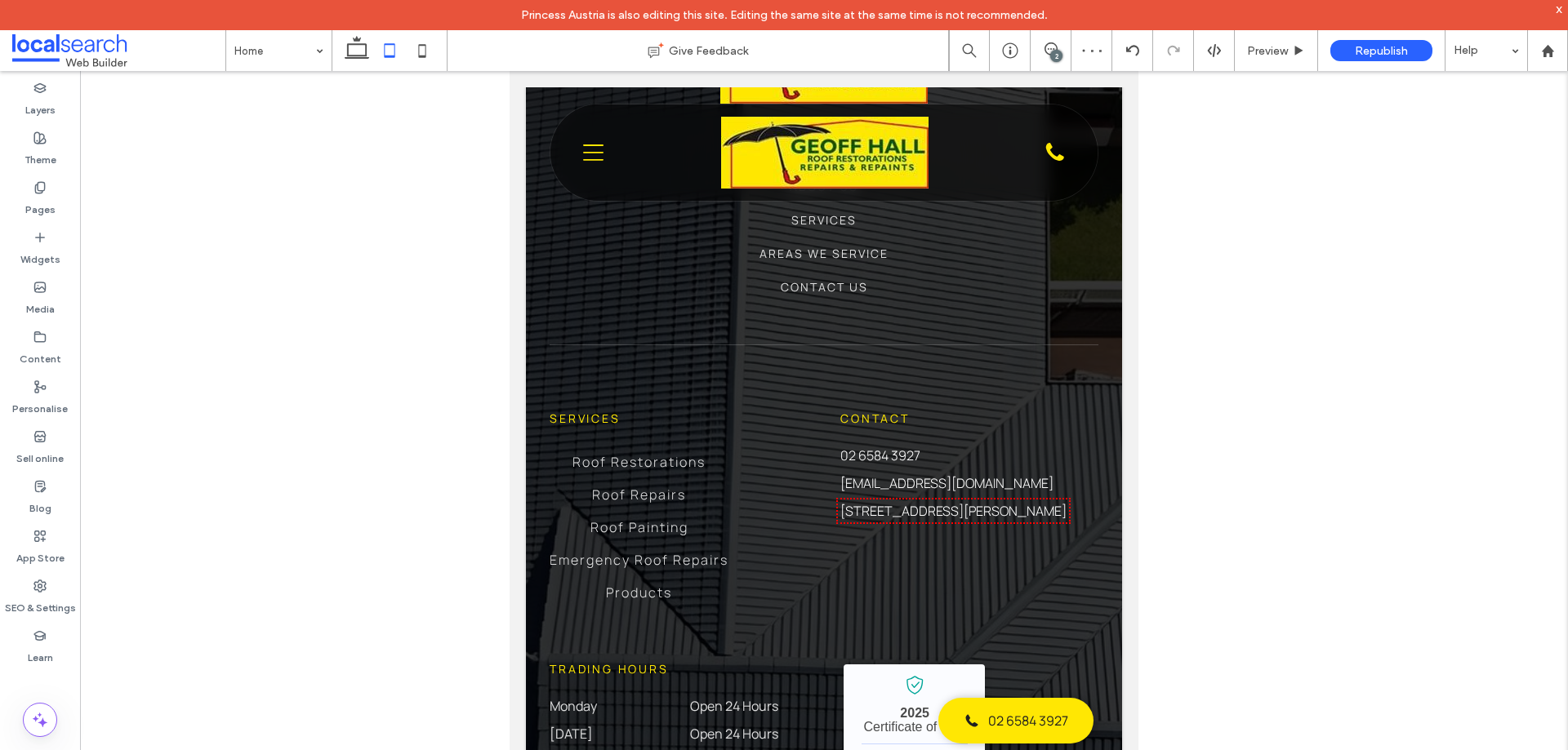
scroll to position [5302, 0]
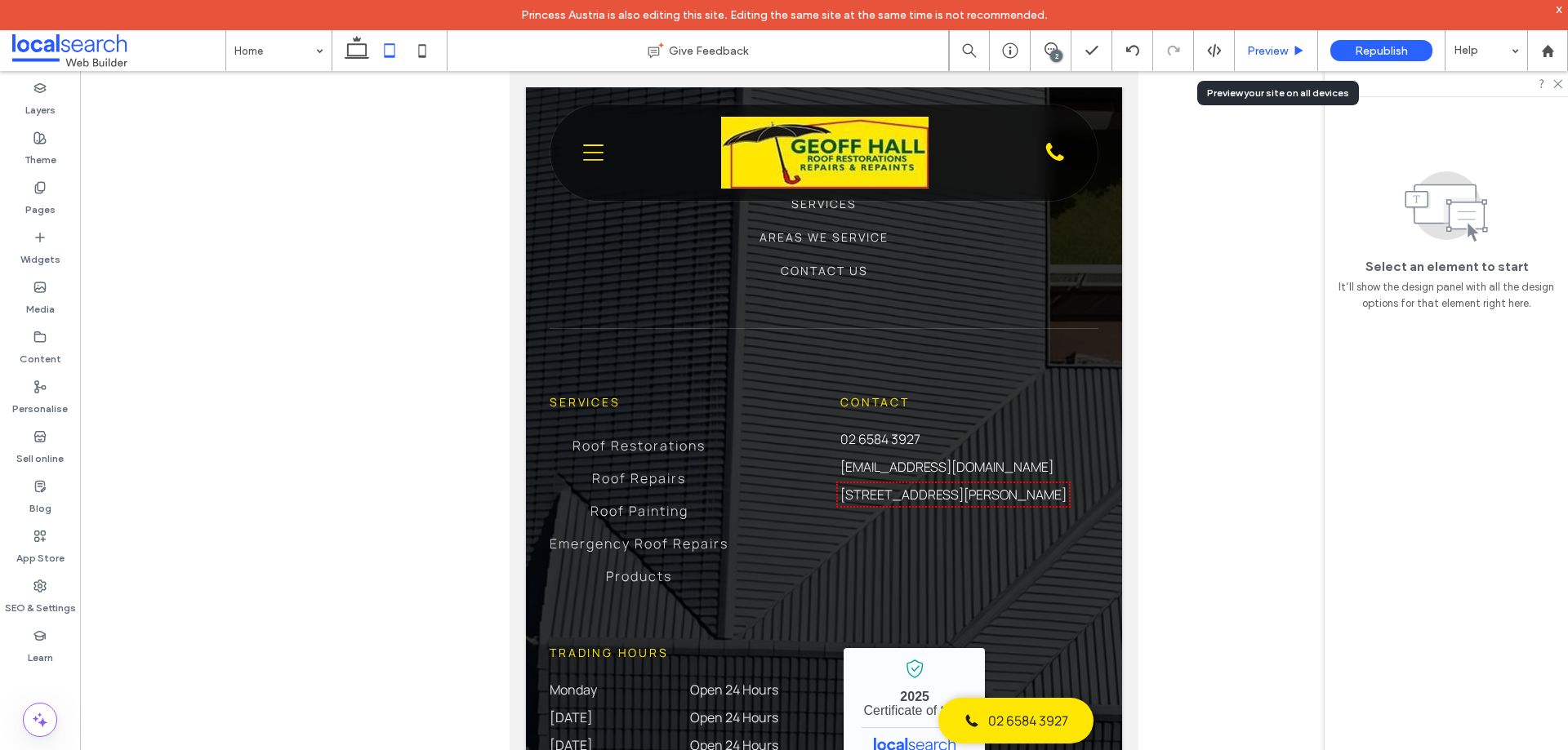
click at [1269, 46] on span "Preview" at bounding box center [1268, 51] width 41 height 14
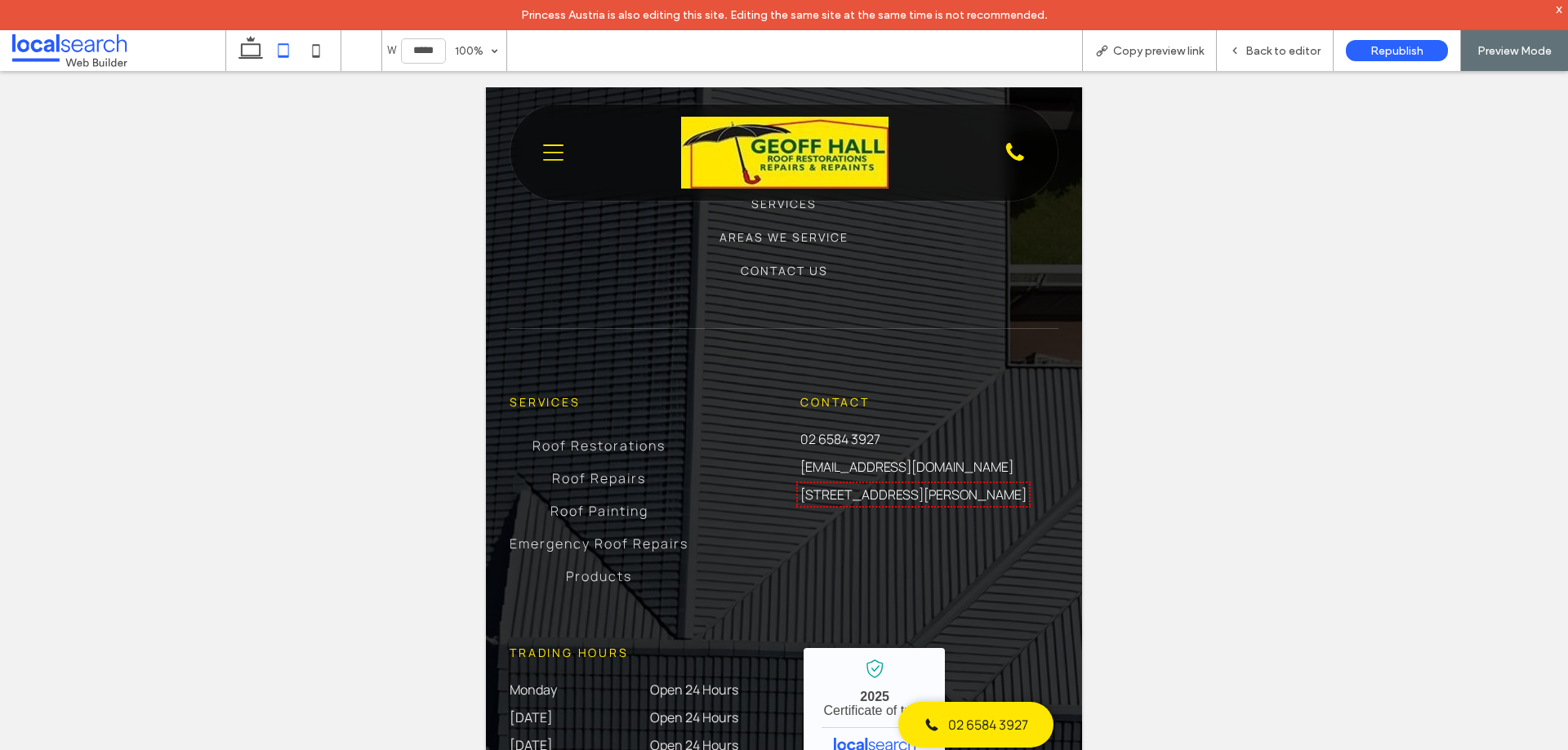
scroll to position [5285, 0]
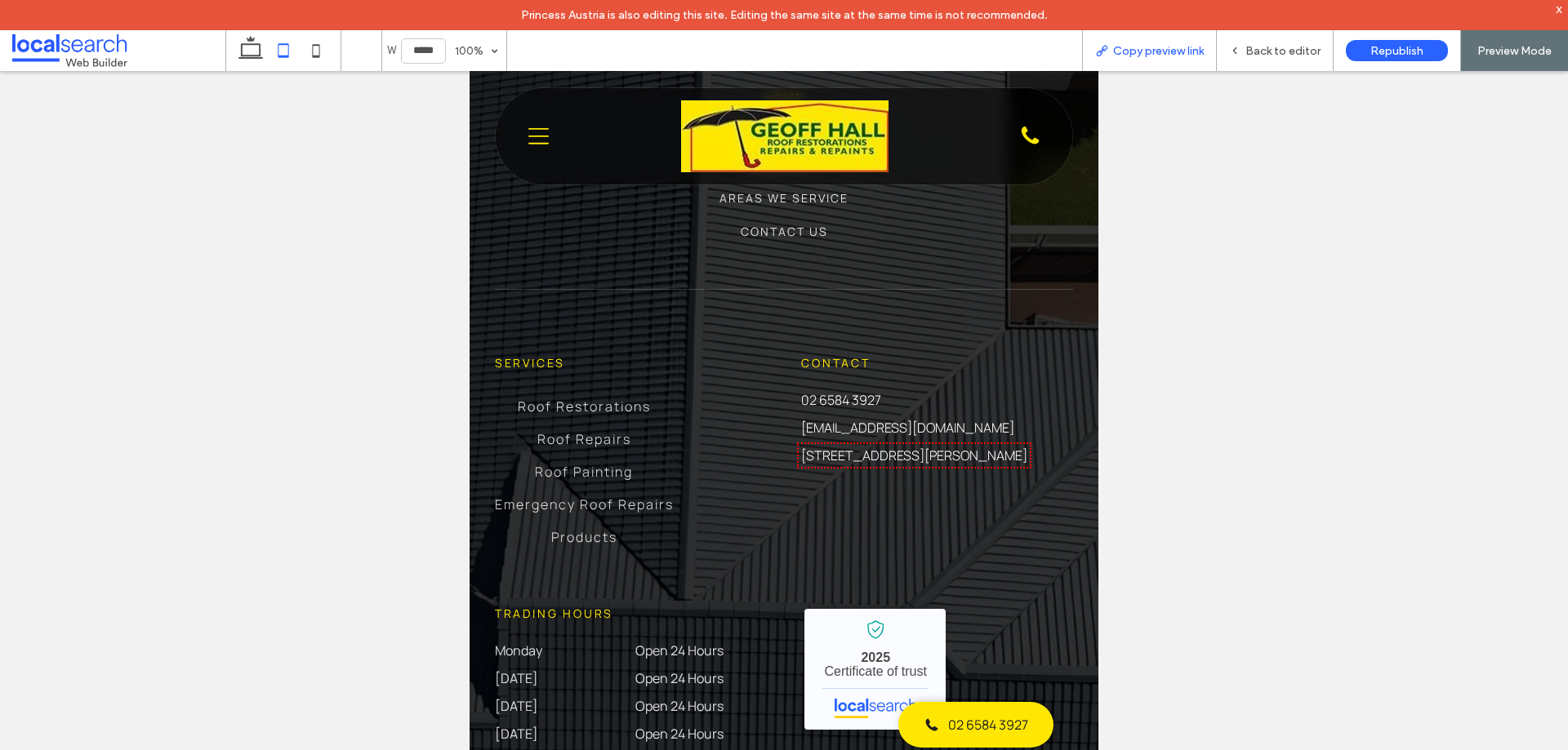
click at [1129, 46] on span "Copy preview link" at bounding box center [1159, 51] width 91 height 14
click at [1278, 47] on span "Back to editor" at bounding box center [1283, 51] width 75 height 14
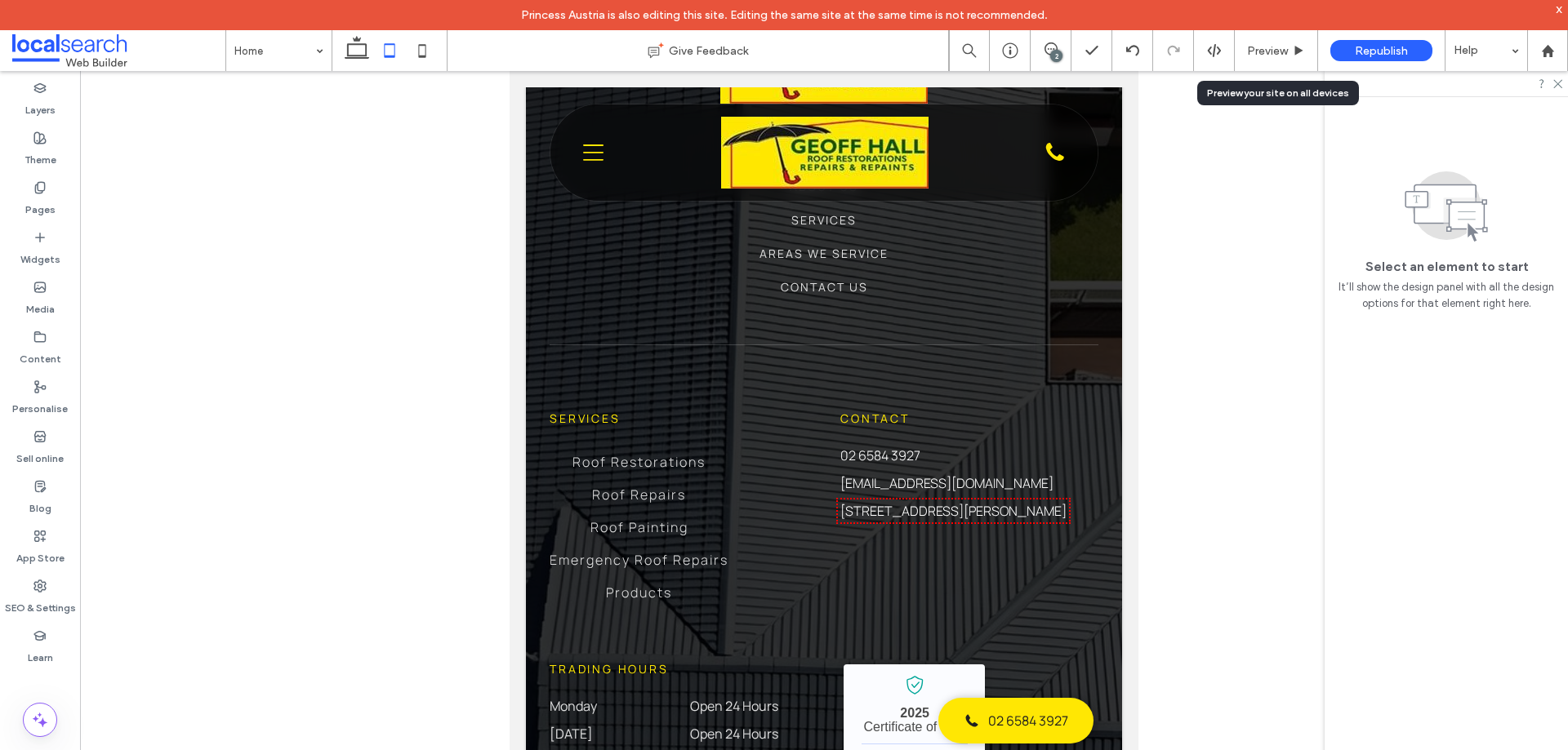
scroll to position [5302, 0]
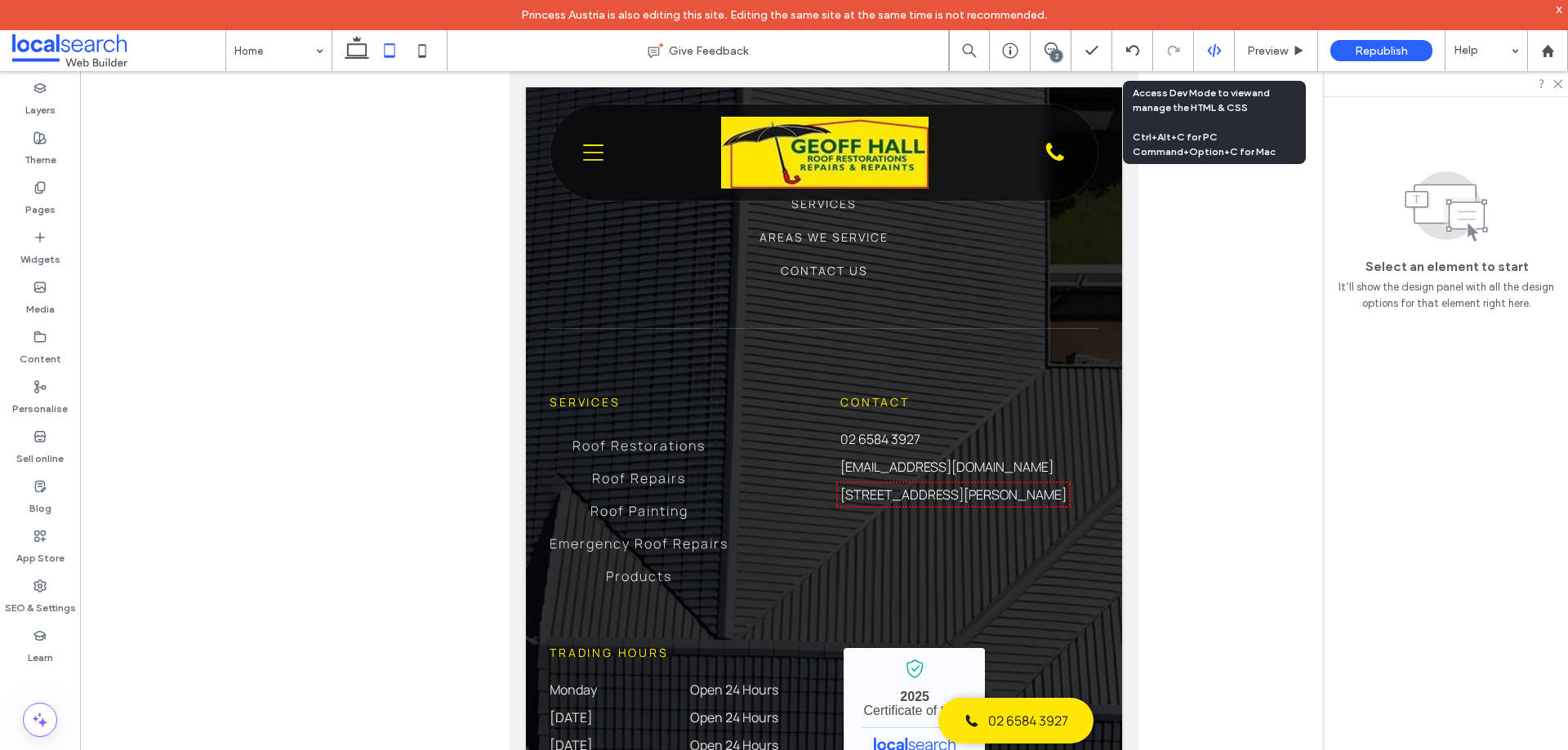
click at [1209, 53] on icon at bounding box center [1214, 50] width 15 height 15
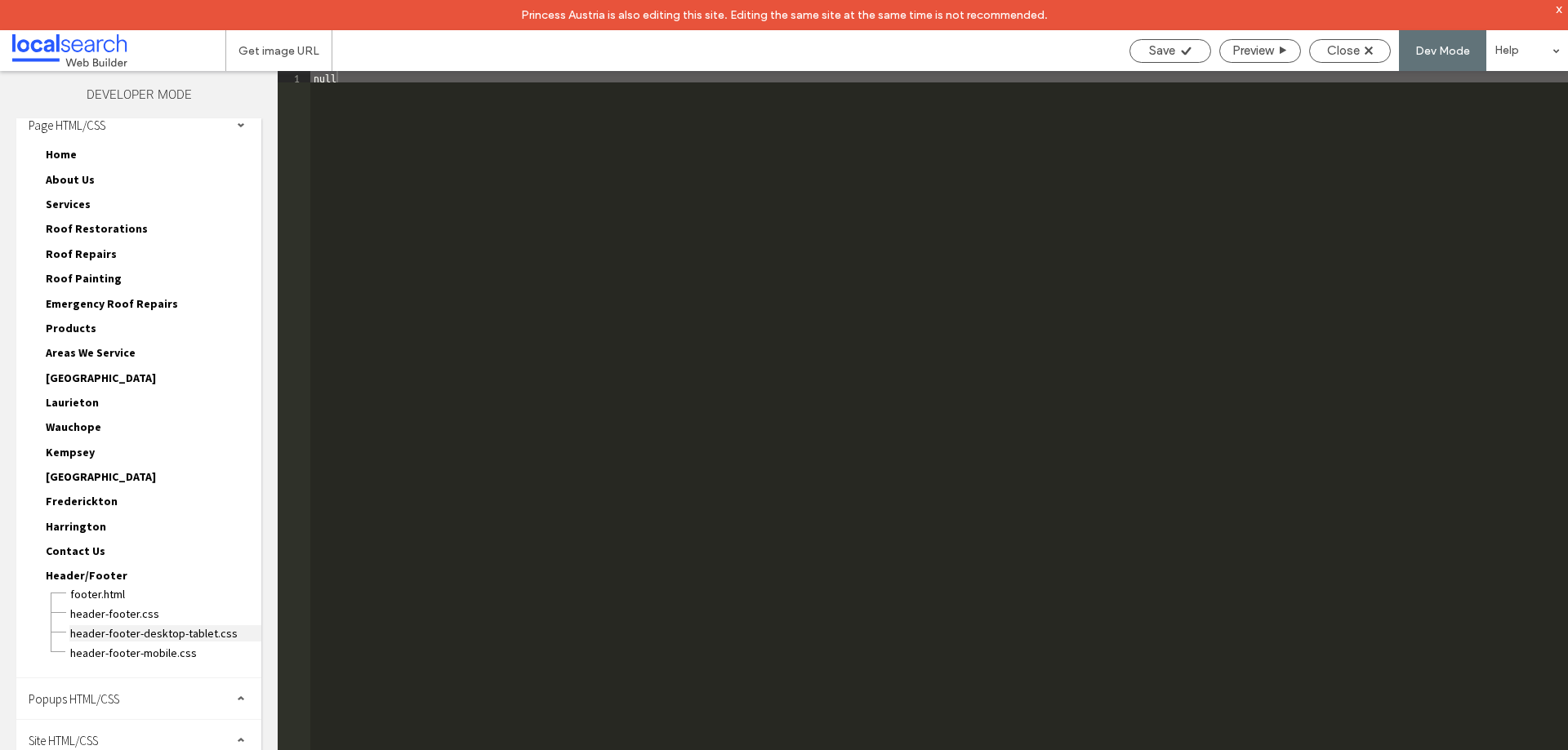
scroll to position [21, 0]
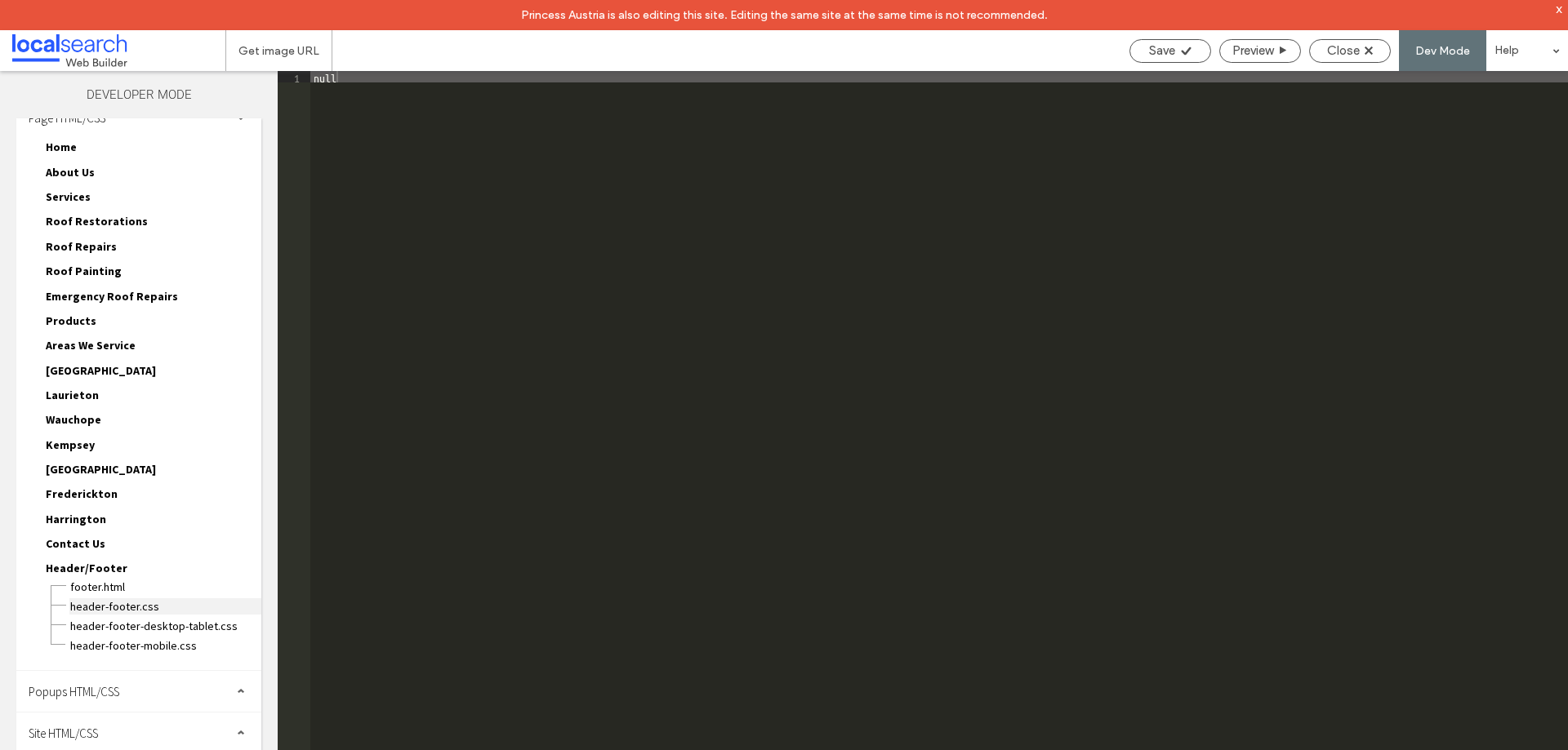
click at [143, 607] on span "header-footer.CSS" at bounding box center [165, 606] width 192 height 17
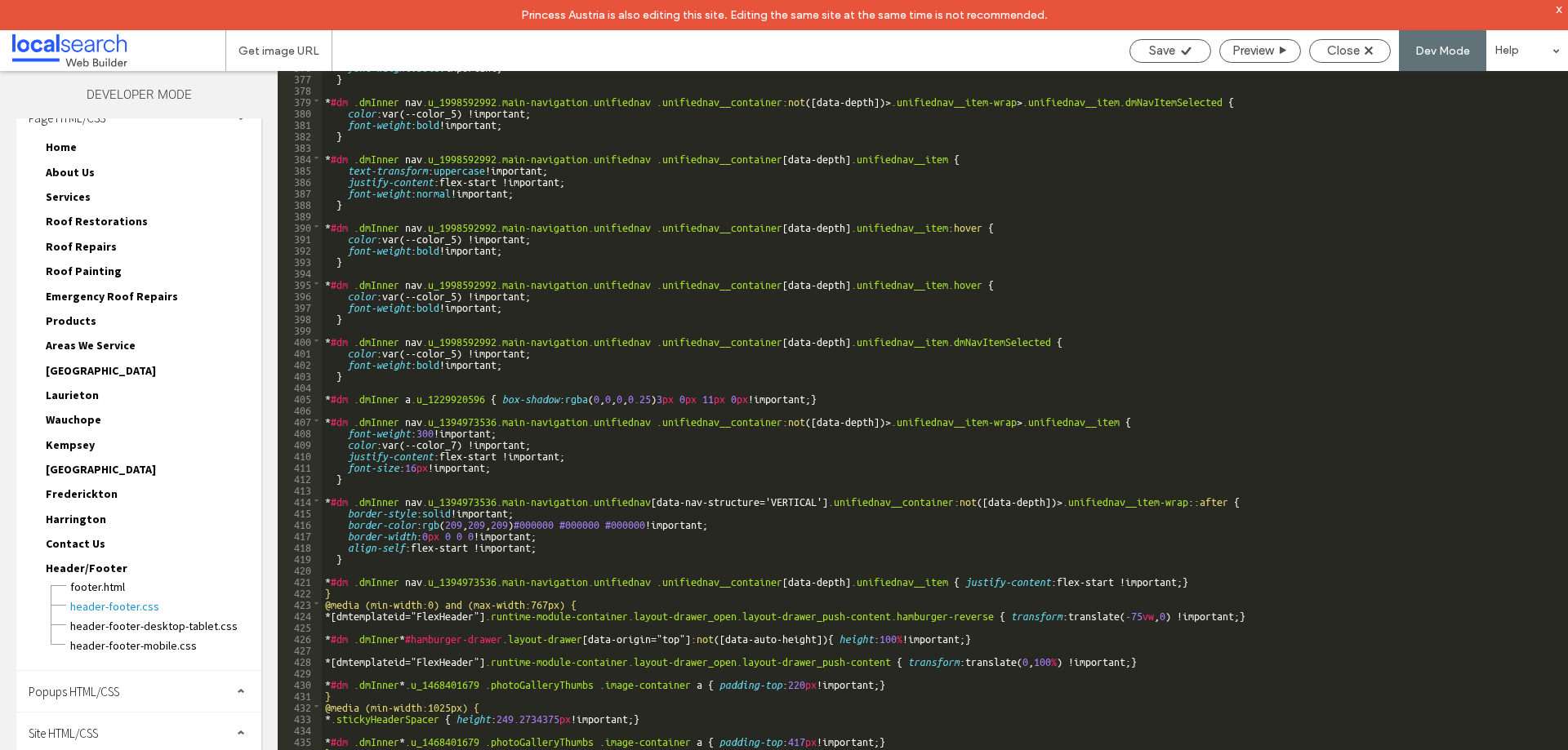
scroll to position [4846, 0]
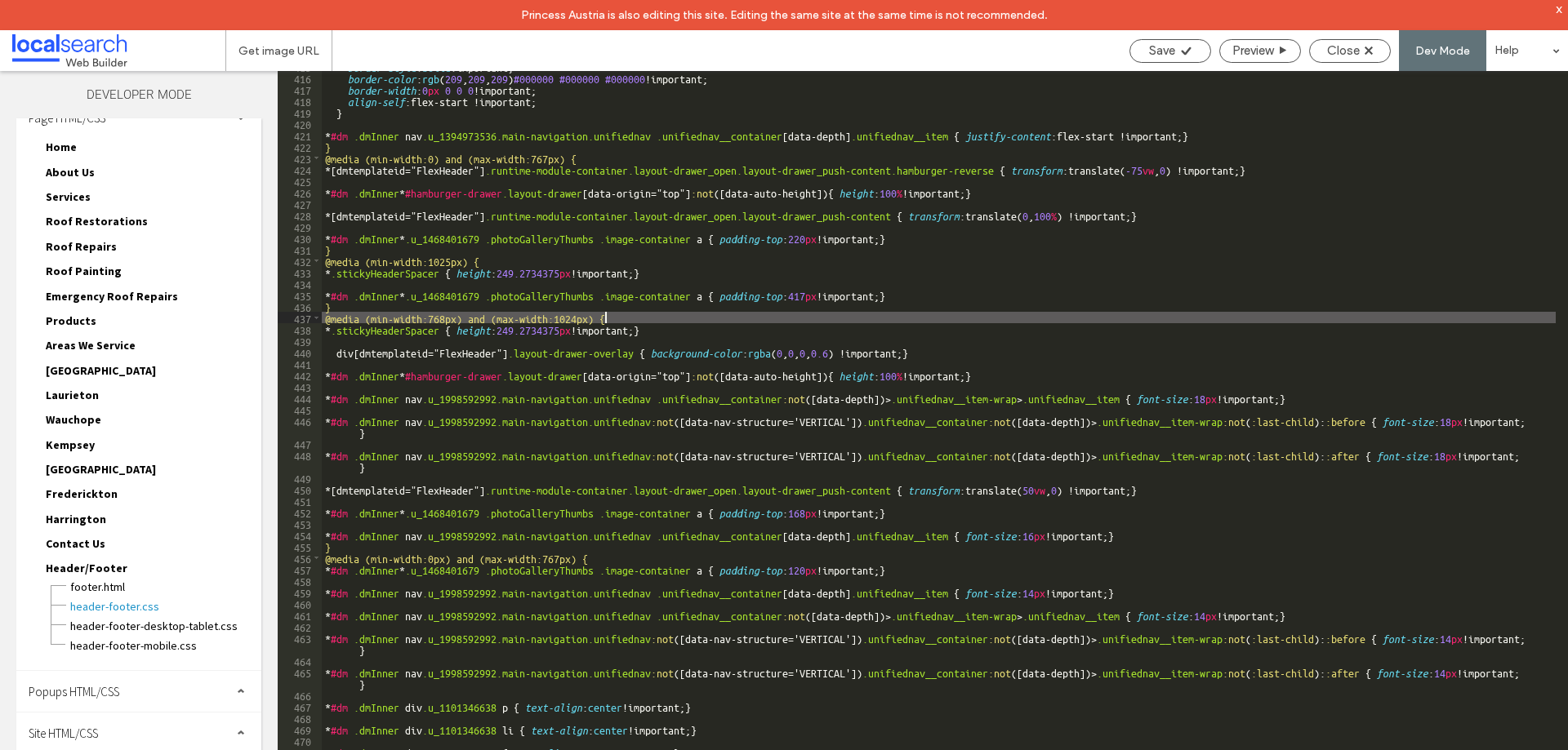
click at [652, 319] on div "border-style : solid !important; border-color : rgb ( 209 , 209 , 209 ) #000000…" at bounding box center [939, 426] width 1234 height 732
type textarea "**"
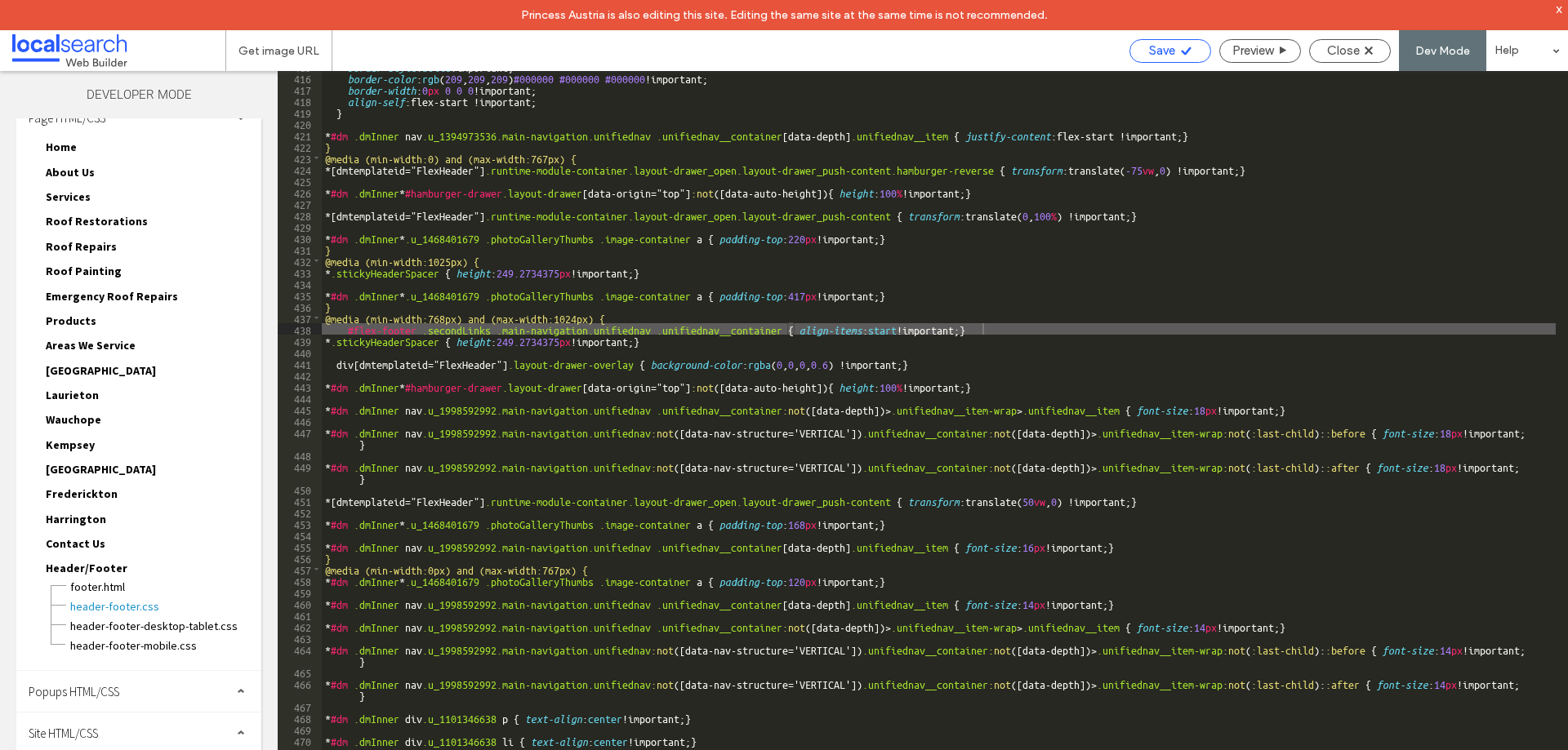
click at [1169, 45] on span "Save" at bounding box center [1163, 50] width 26 height 15
click at [1365, 51] on div "Close" at bounding box center [1350, 50] width 80 height 15
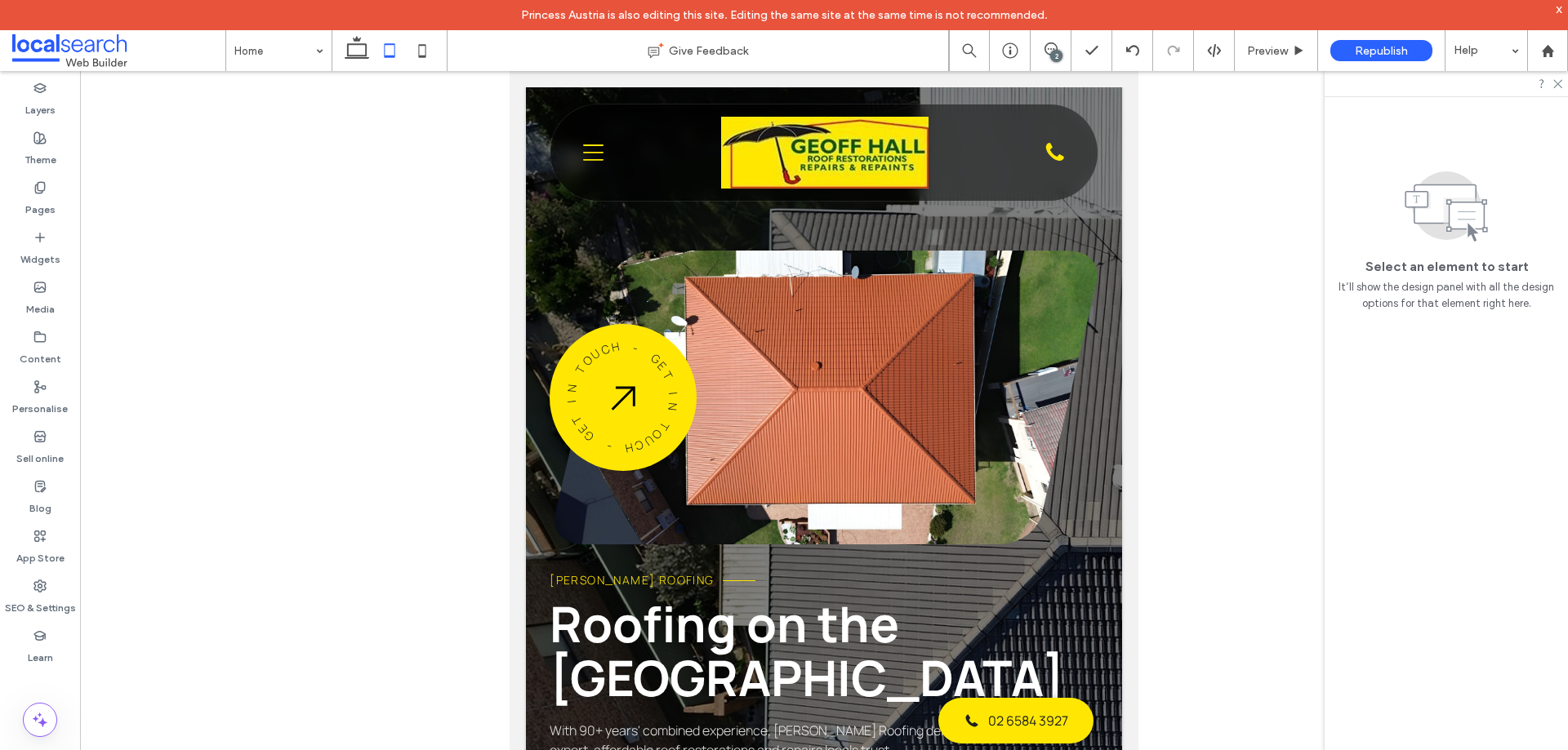
scroll to position [5134, 0]
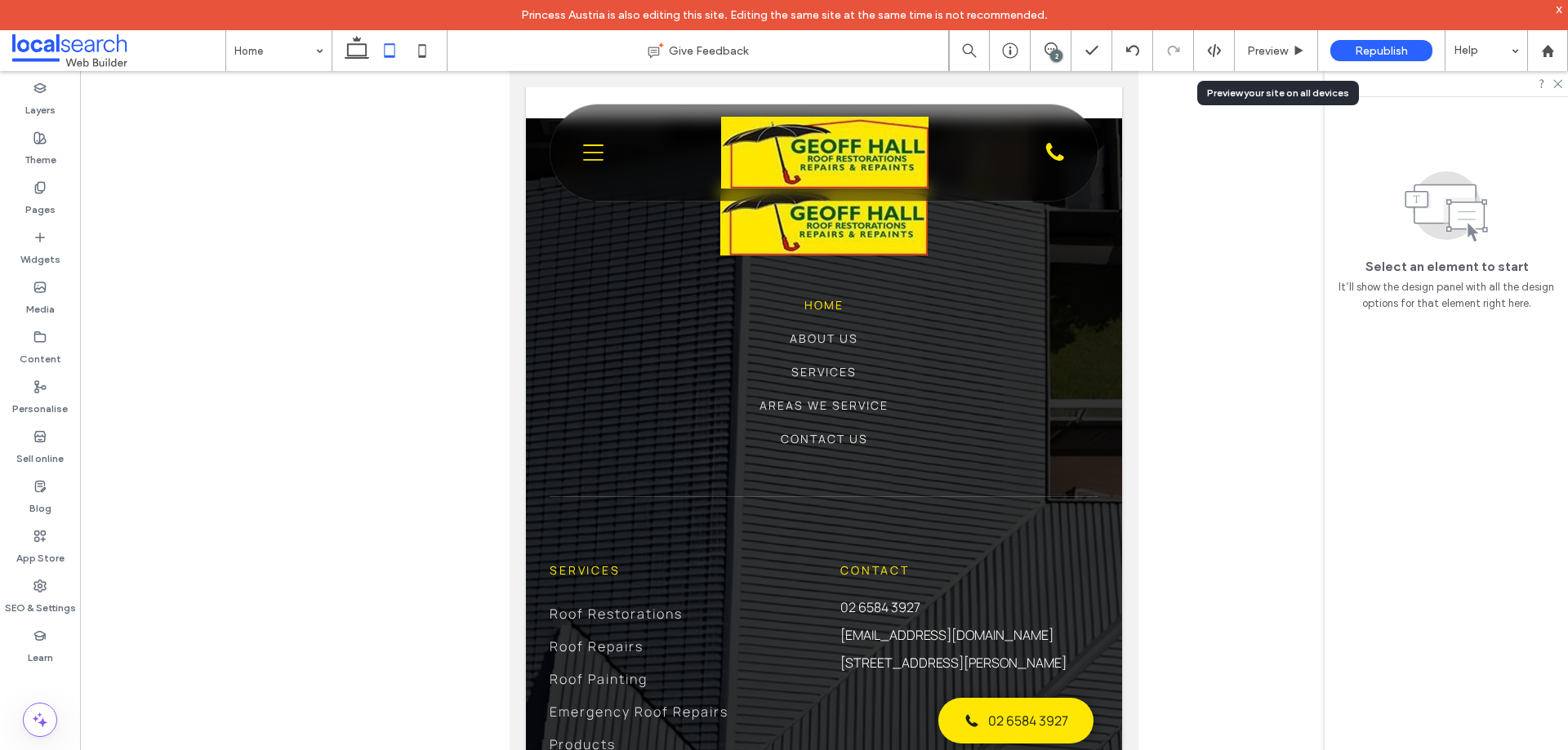
click at [1269, 49] on span "Preview" at bounding box center [1268, 51] width 41 height 14
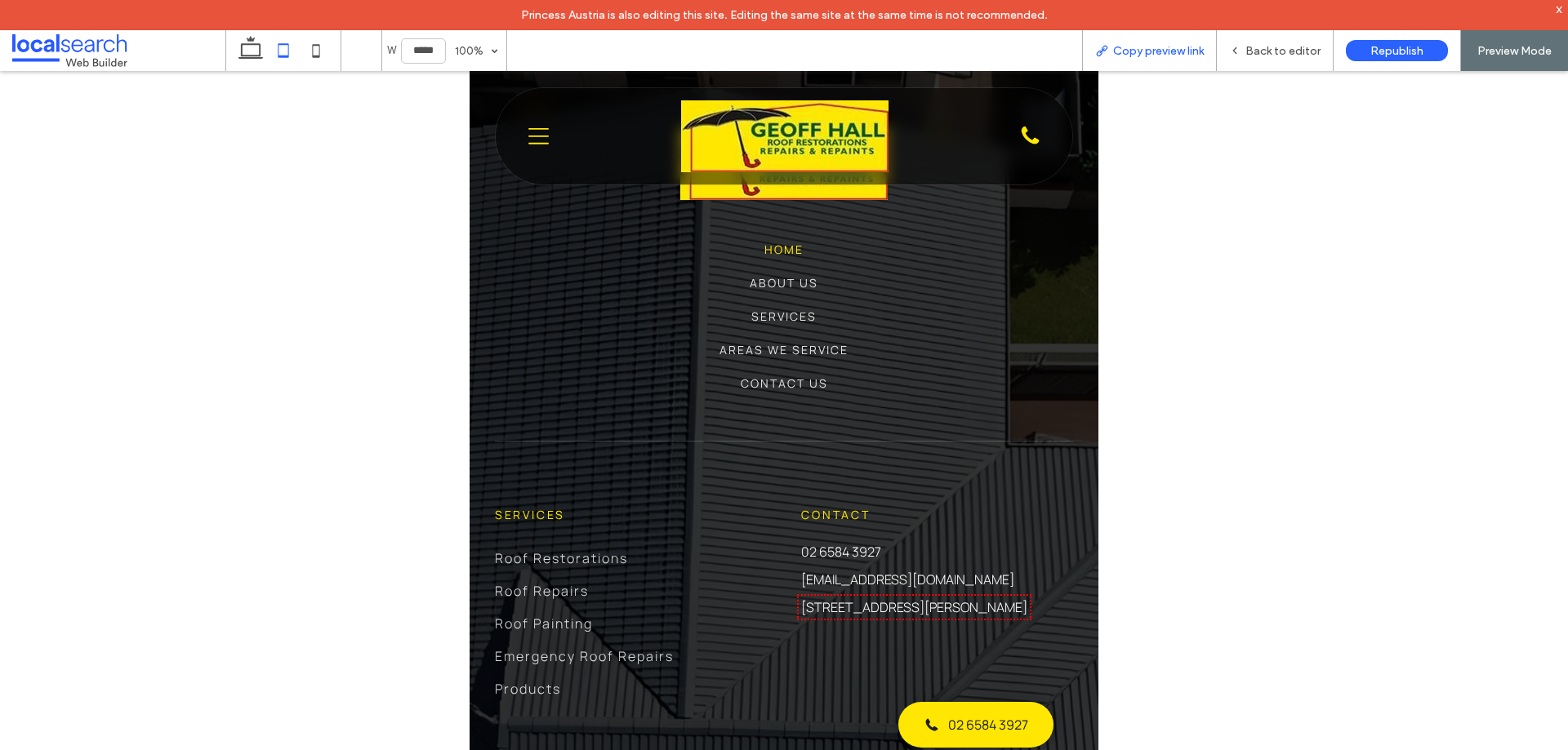
scroll to position [5117, 0]
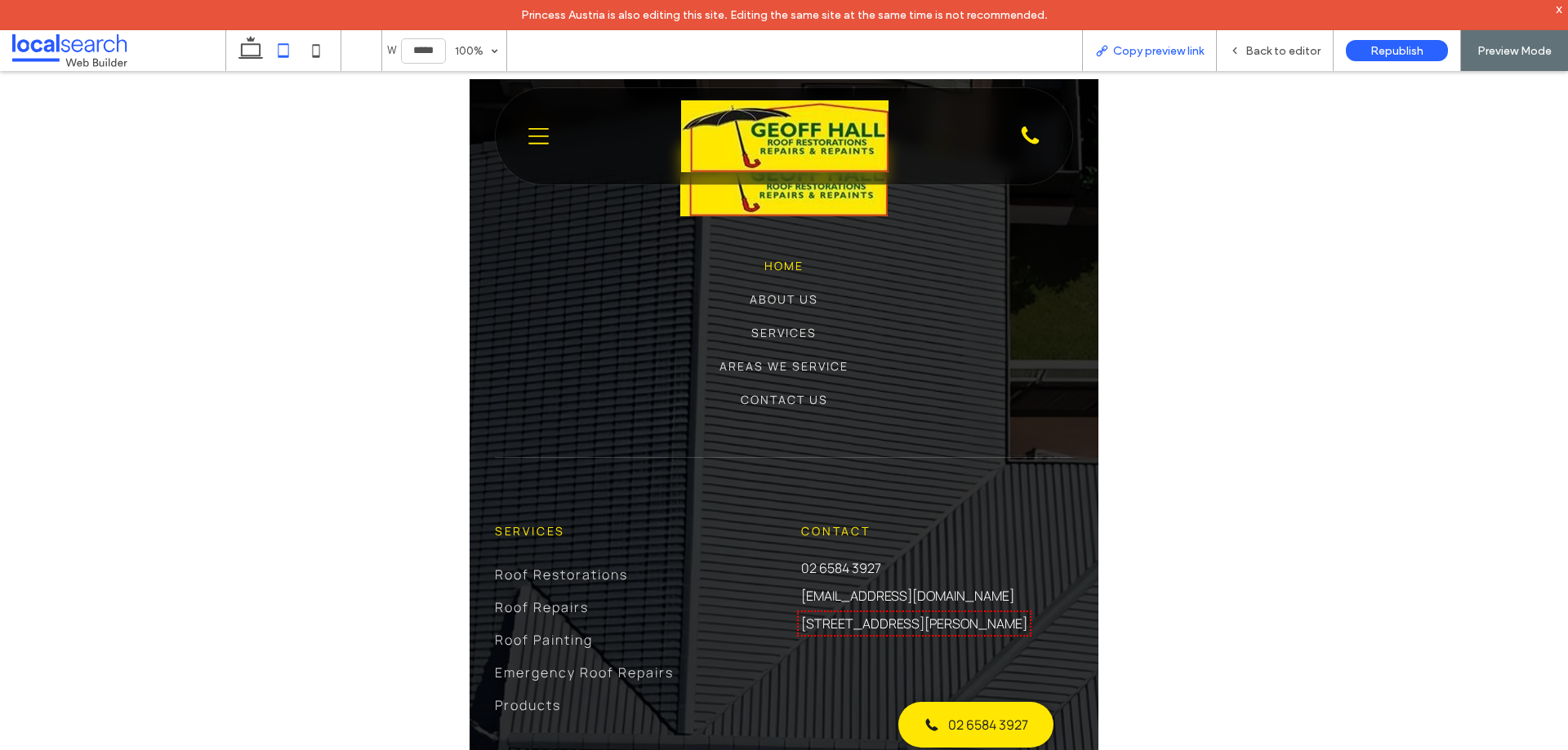
click at [1177, 47] on span "Copy preview link" at bounding box center [1159, 51] width 91 height 14
